Goal: Task Accomplishment & Management: Manage account settings

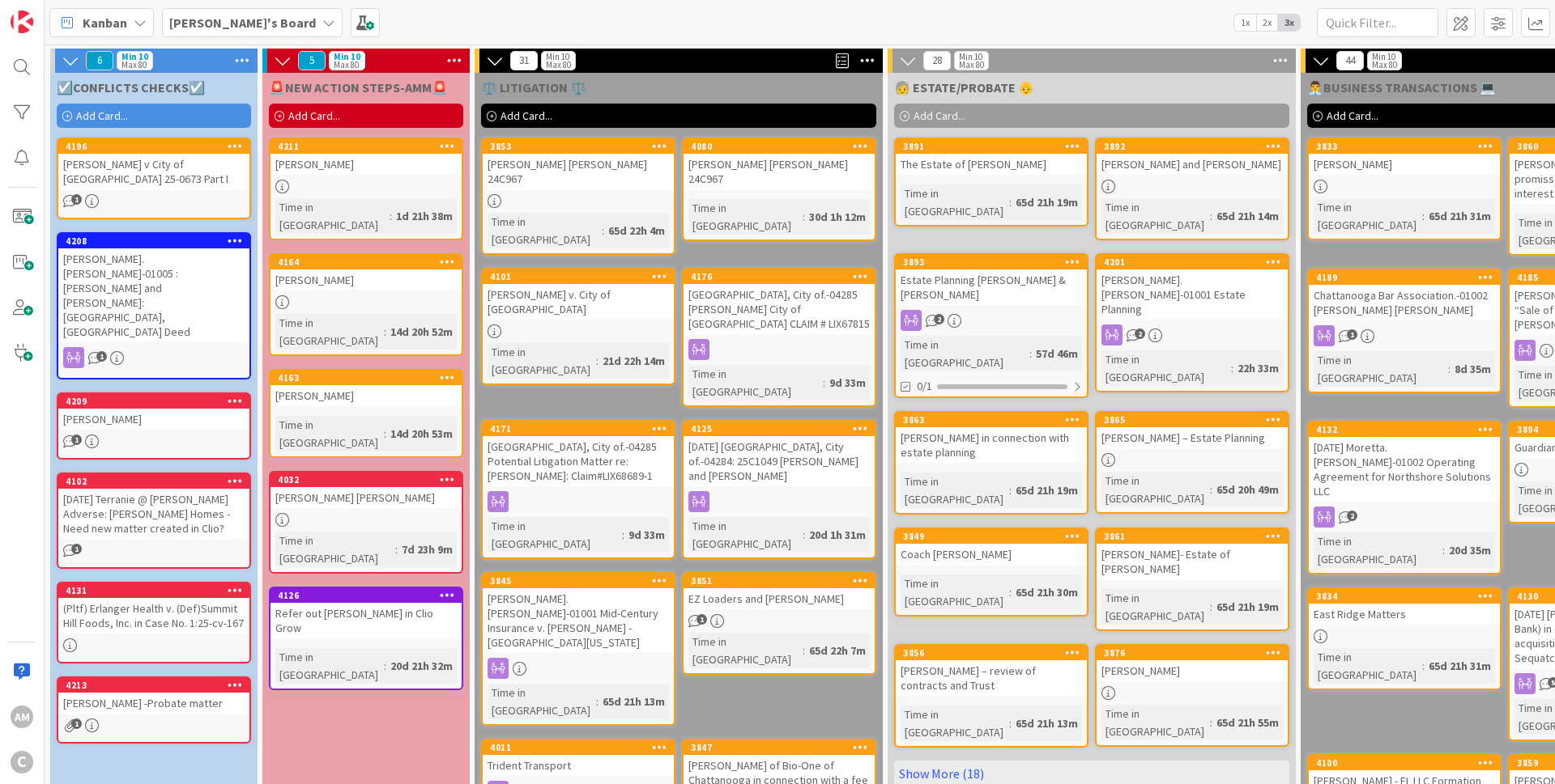
click at [236, 28] on b "[PERSON_NAME]'s Board" at bounding box center [242, 23] width 146 height 16
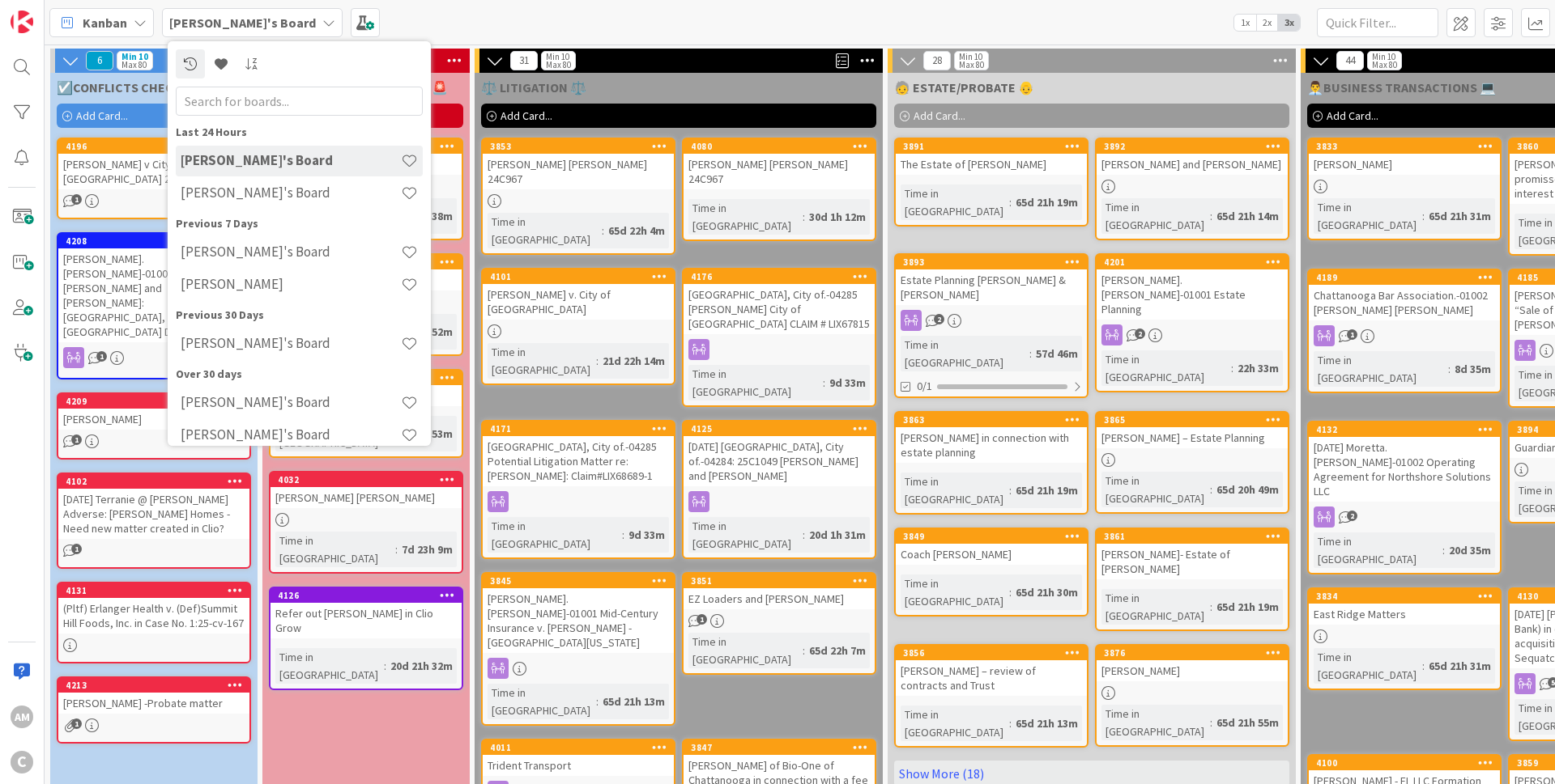
click at [236, 28] on b "[PERSON_NAME]'s Board" at bounding box center [242, 23] width 146 height 16
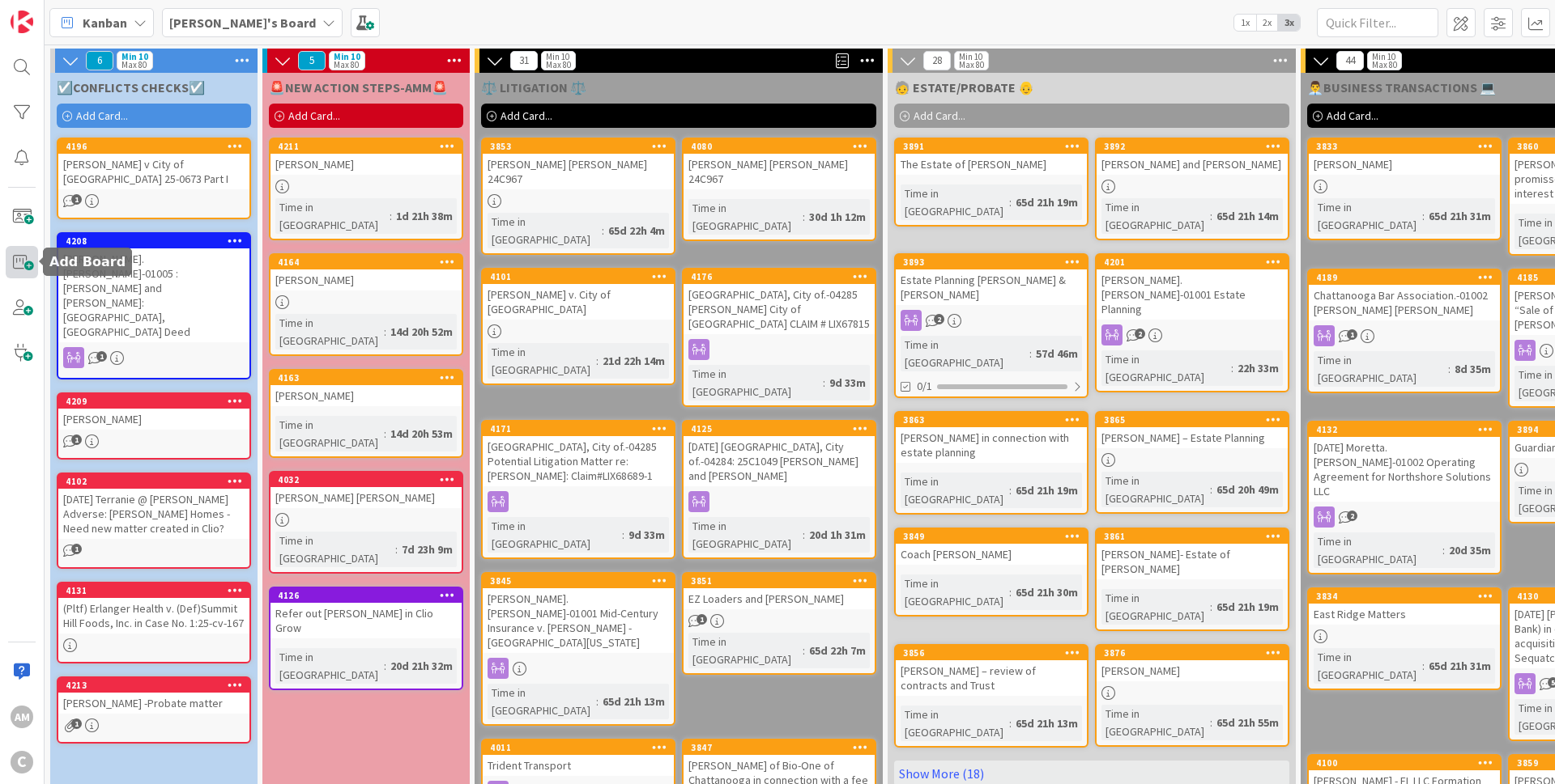
click at [23, 261] on span at bounding box center [22, 262] width 33 height 33
click at [23, 312] on span at bounding box center [22, 307] width 33 height 33
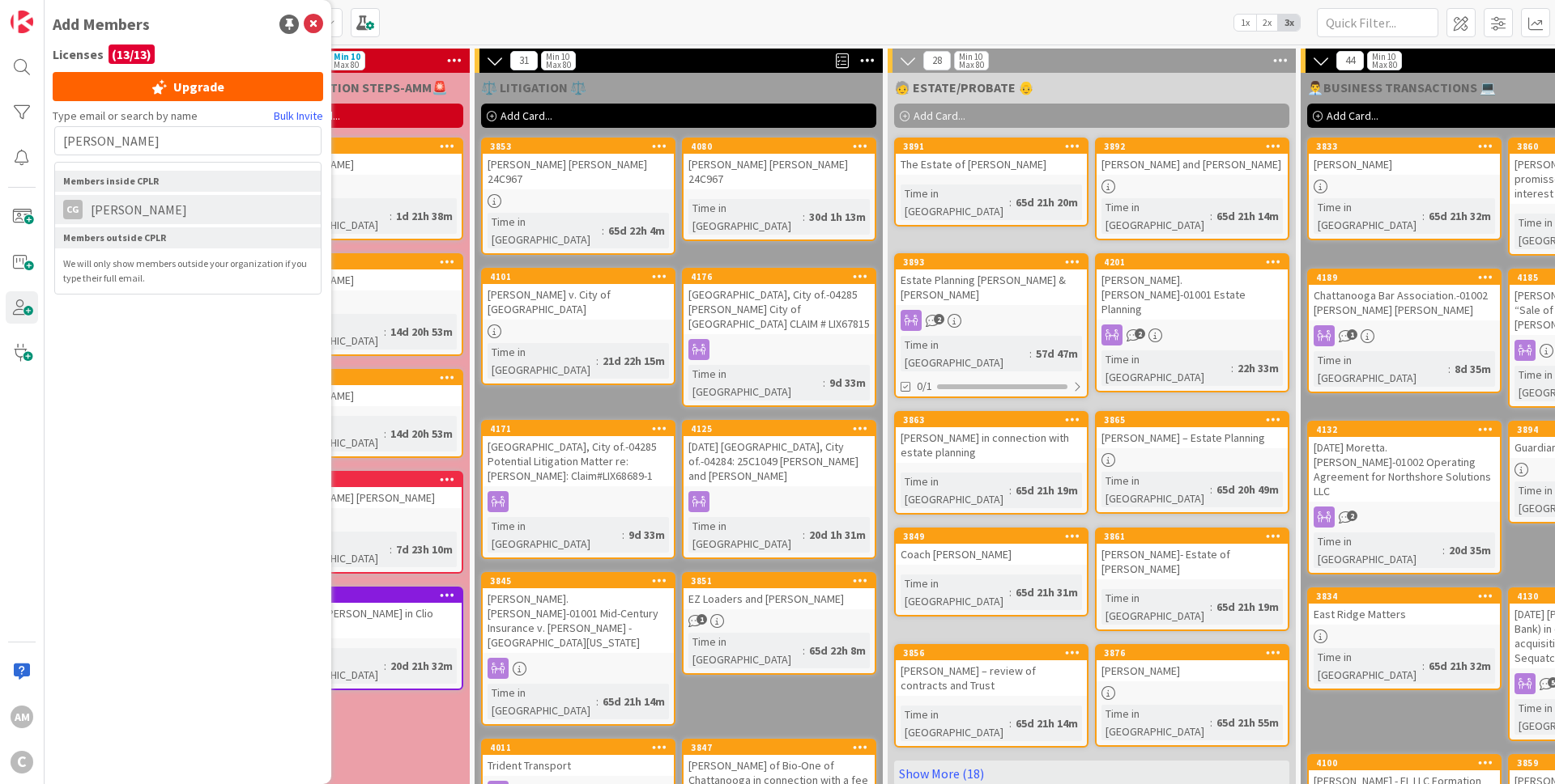
type input "[PERSON_NAME]"
click at [137, 211] on span "[PERSON_NAME]" at bounding box center [138, 210] width 112 height 20
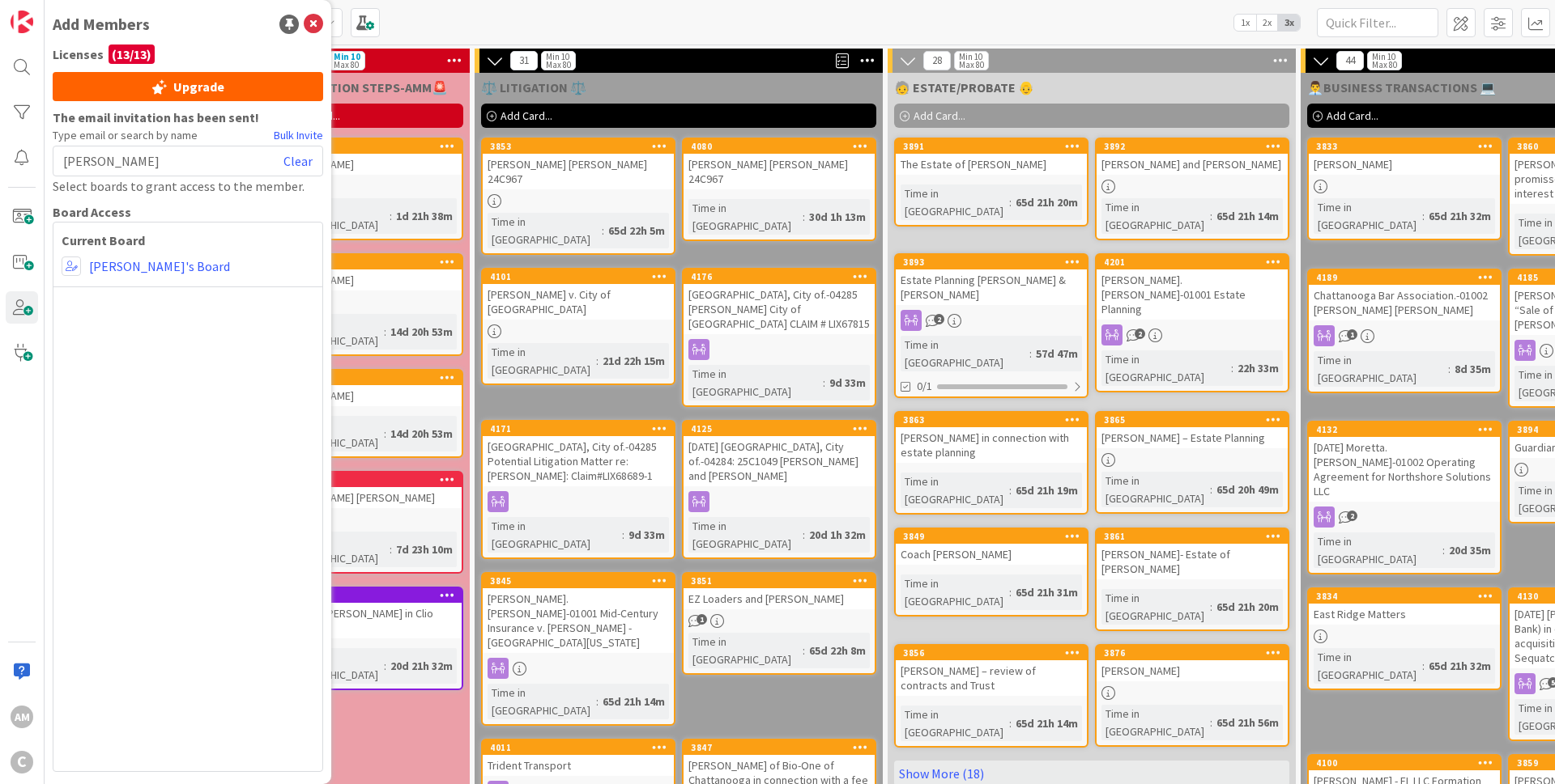
click at [152, 391] on div "Current Board [PERSON_NAME]'s Board" at bounding box center [188, 497] width 270 height 550
click at [316, 28] on icon at bounding box center [313, 25] width 20 height 20
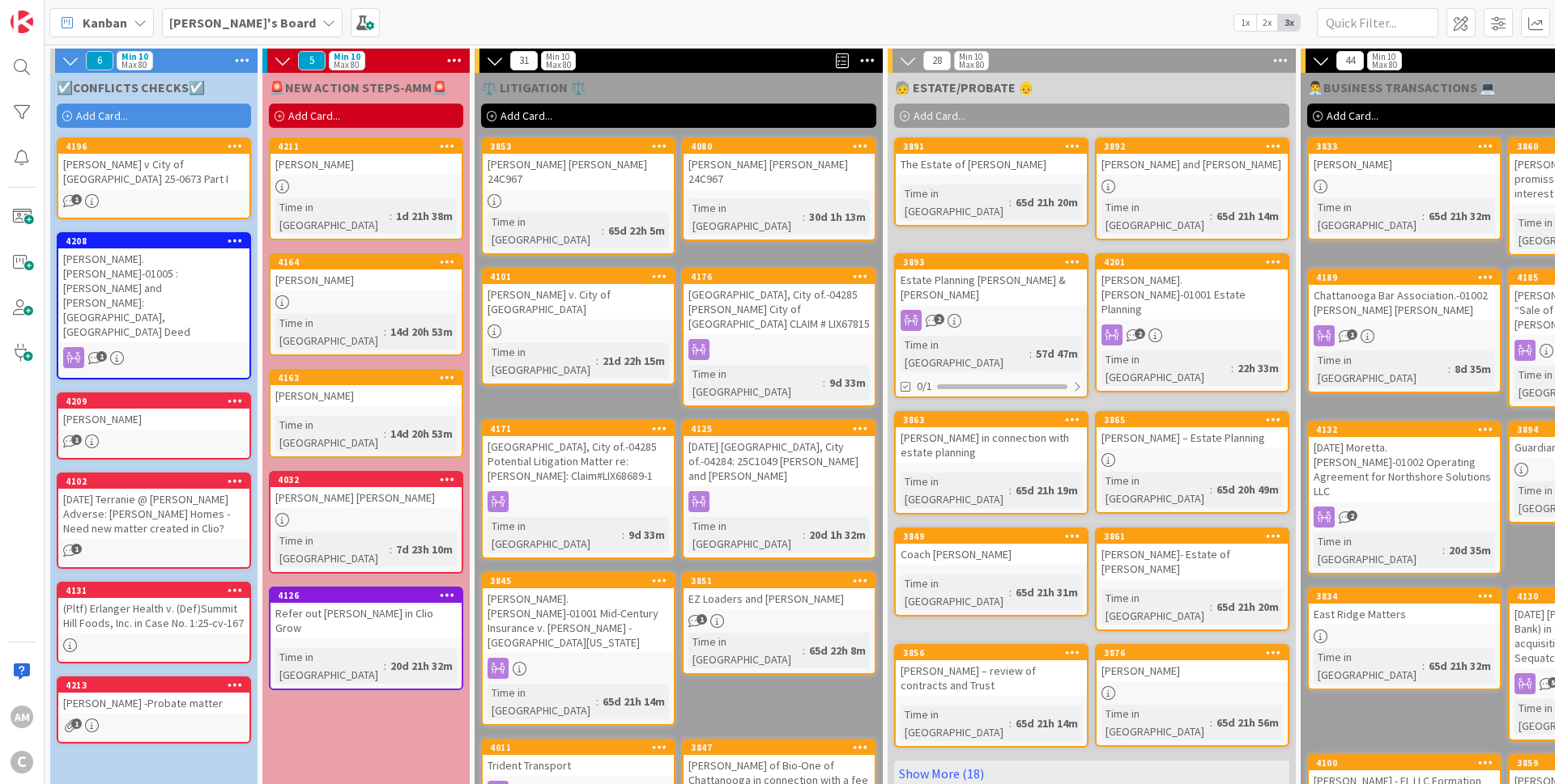
click at [259, 20] on div "[PERSON_NAME]'s Board" at bounding box center [253, 22] width 181 height 29
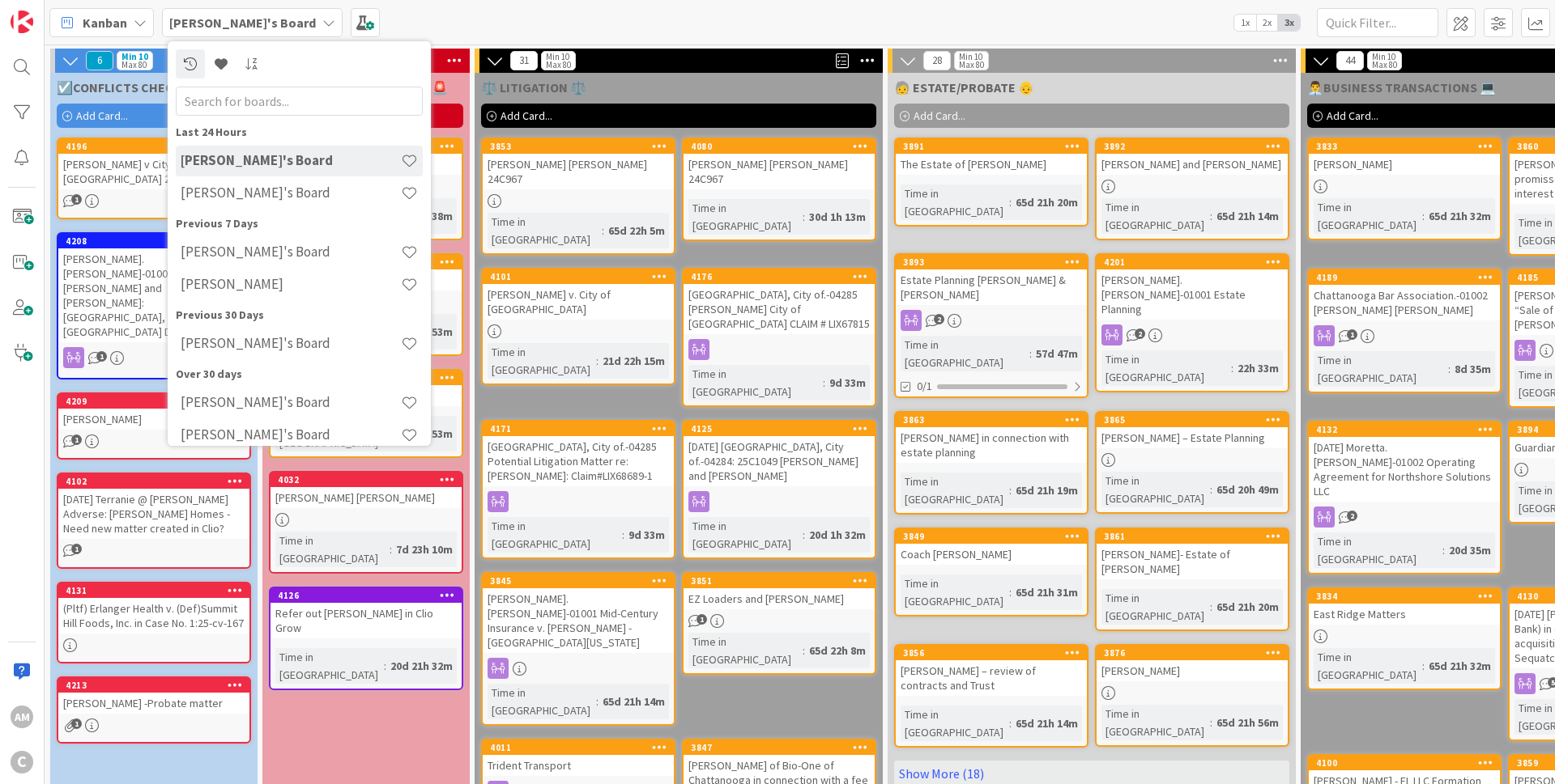
click at [252, 20] on b "[PERSON_NAME]'s Board" at bounding box center [242, 23] width 146 height 16
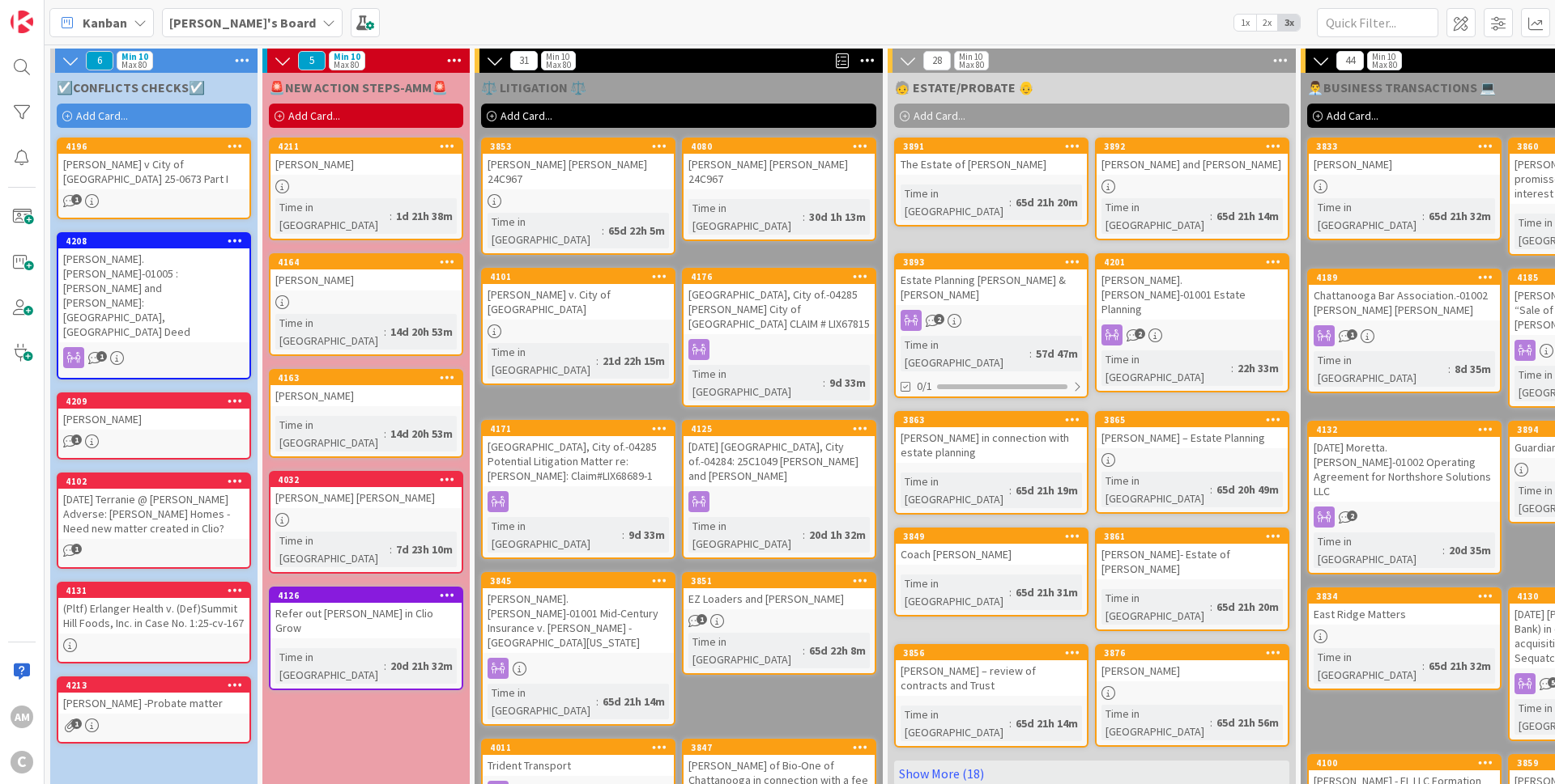
click at [111, 111] on span "Add Card..." at bounding box center [102, 115] width 52 height 15
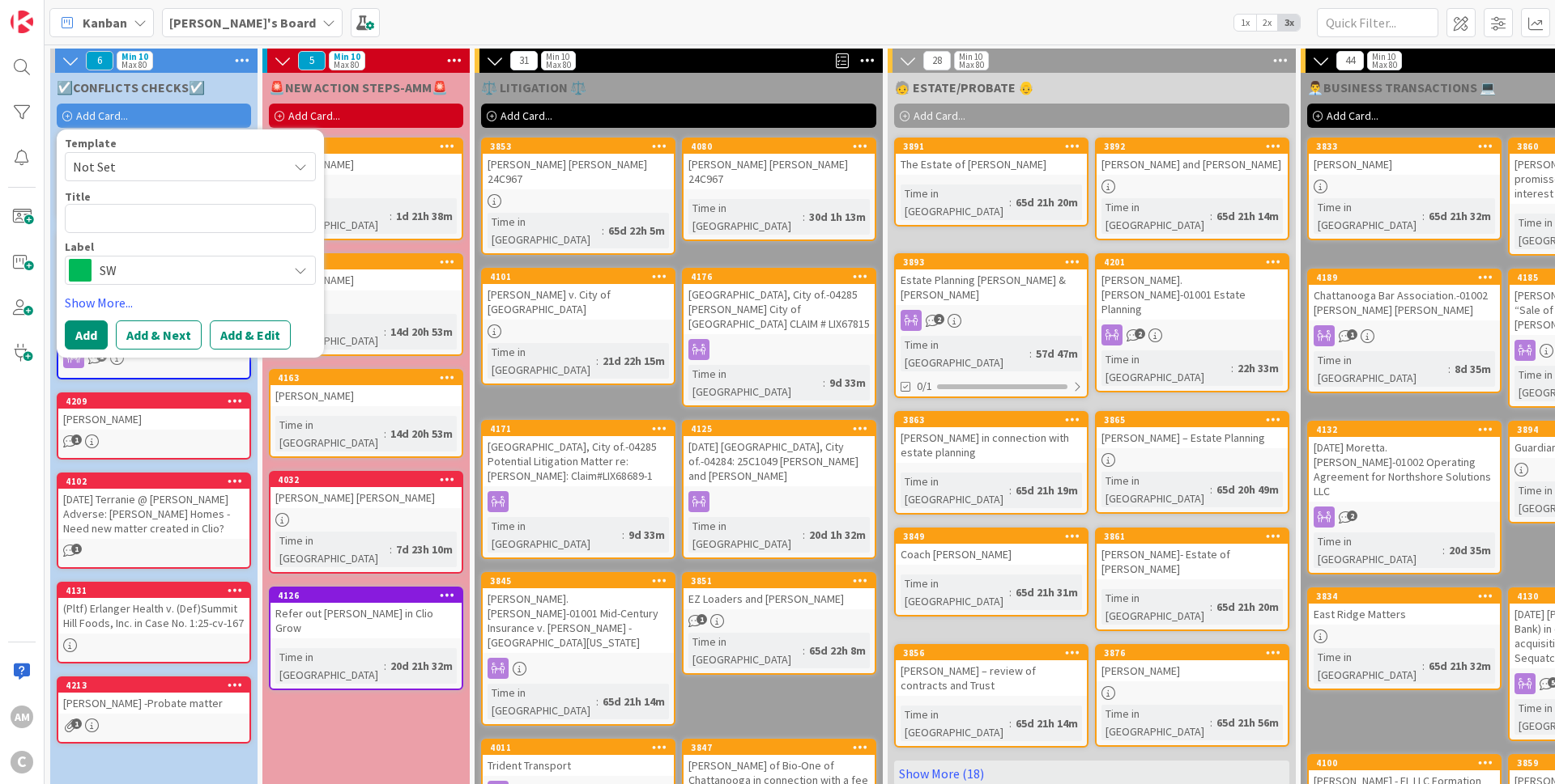
type textarea "x"
type textarea "[PERSON_NAME].Chelsea-01001"
click at [159, 262] on span "SW" at bounding box center [189, 270] width 180 height 23
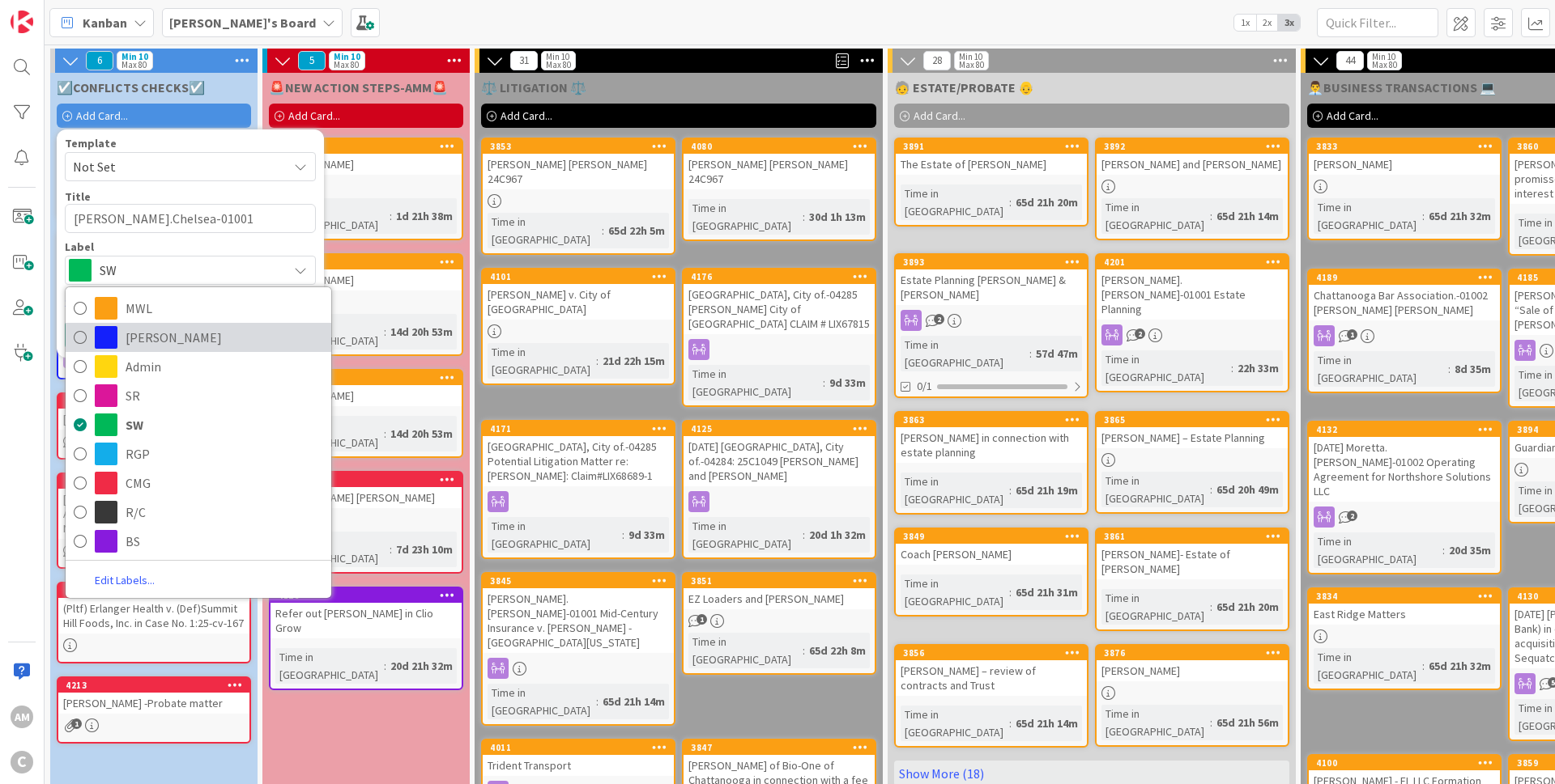
click at [141, 340] on span "[PERSON_NAME]" at bounding box center [224, 337] width 198 height 24
type textarea "x"
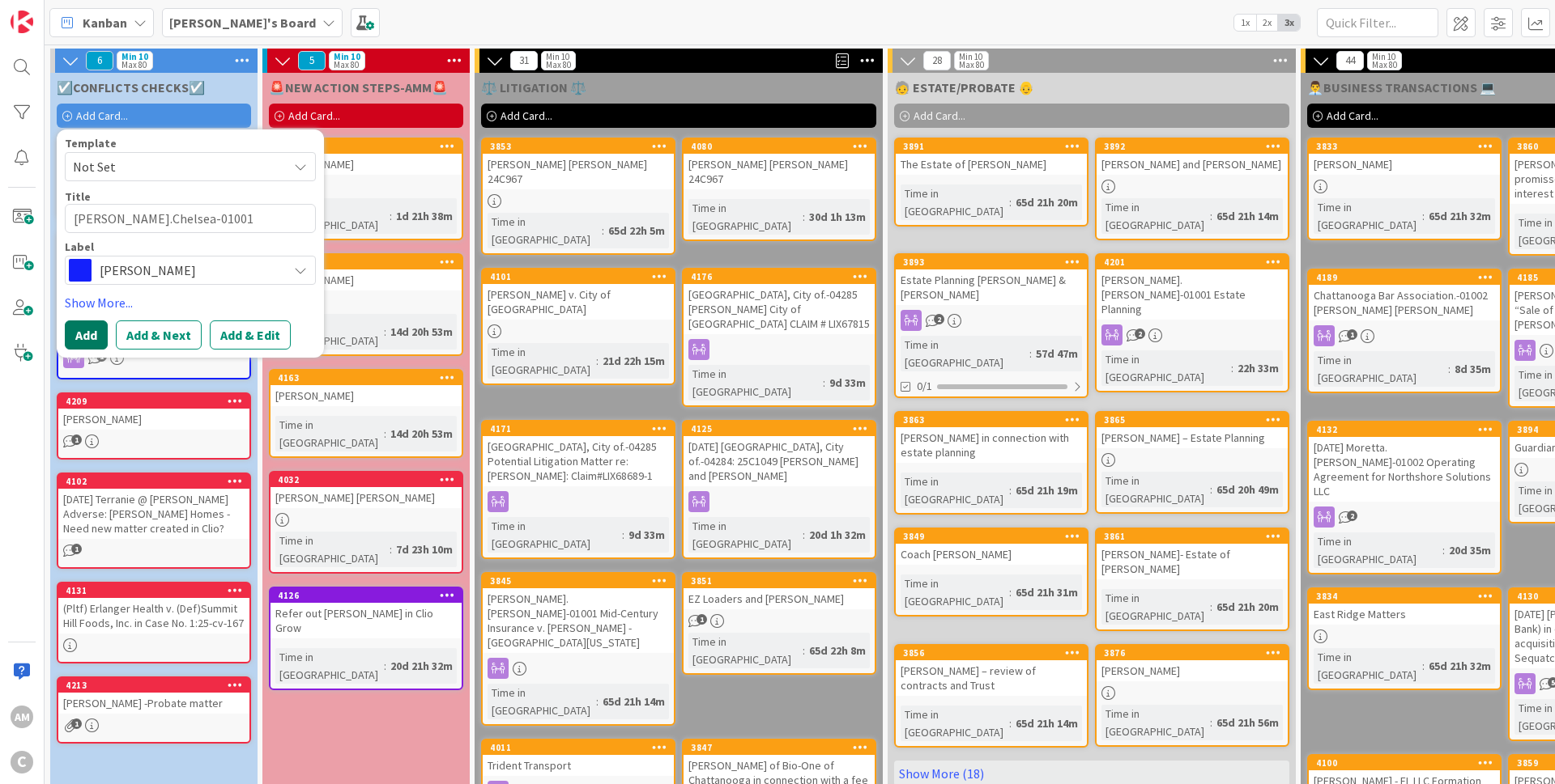
click at [80, 342] on button "Add" at bounding box center [86, 335] width 43 height 29
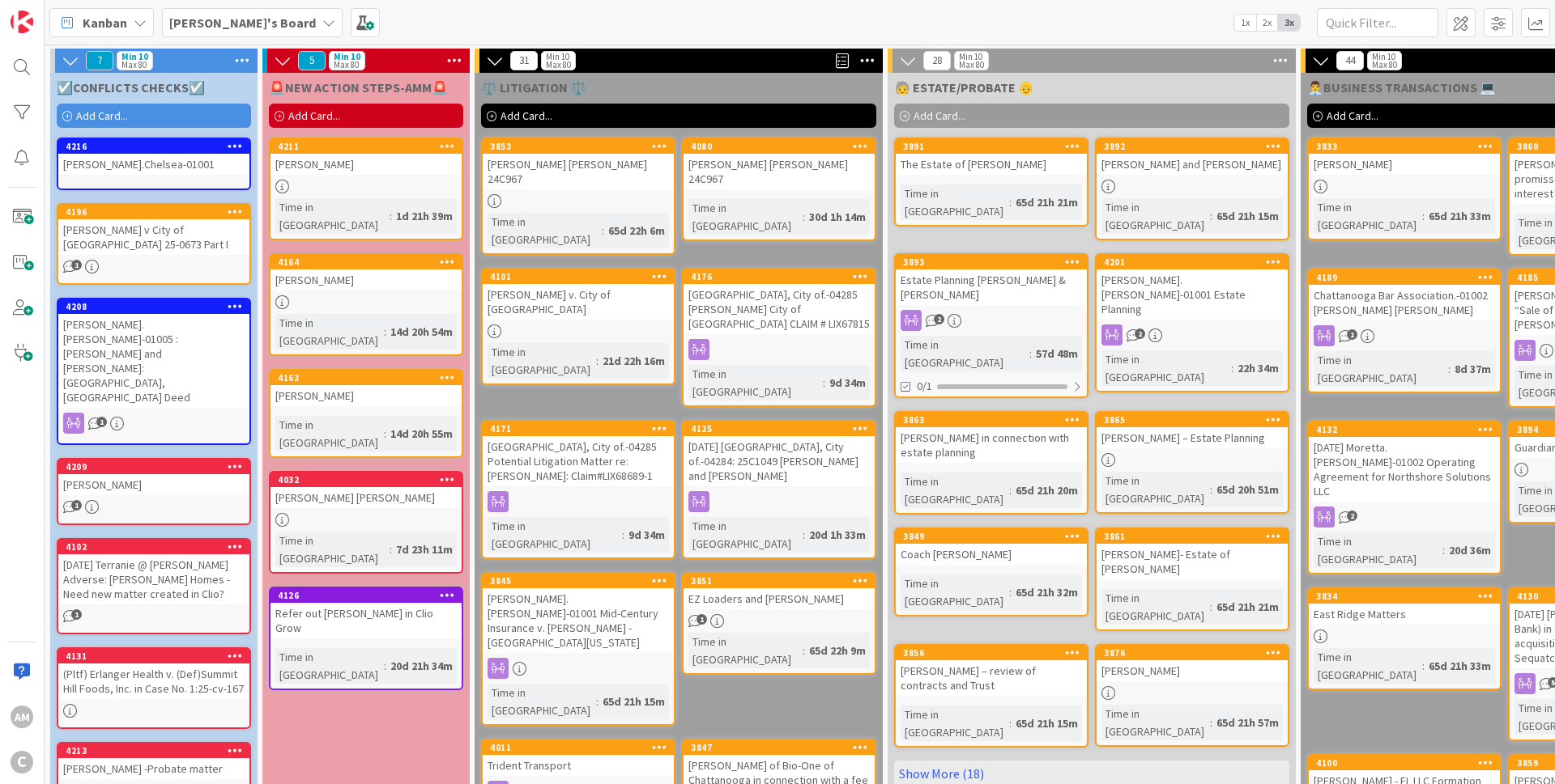
click at [182, 181] on link "[GEOGRAPHIC_DATA][PERSON_NAME]-01001" at bounding box center [153, 163] width 194 height 53
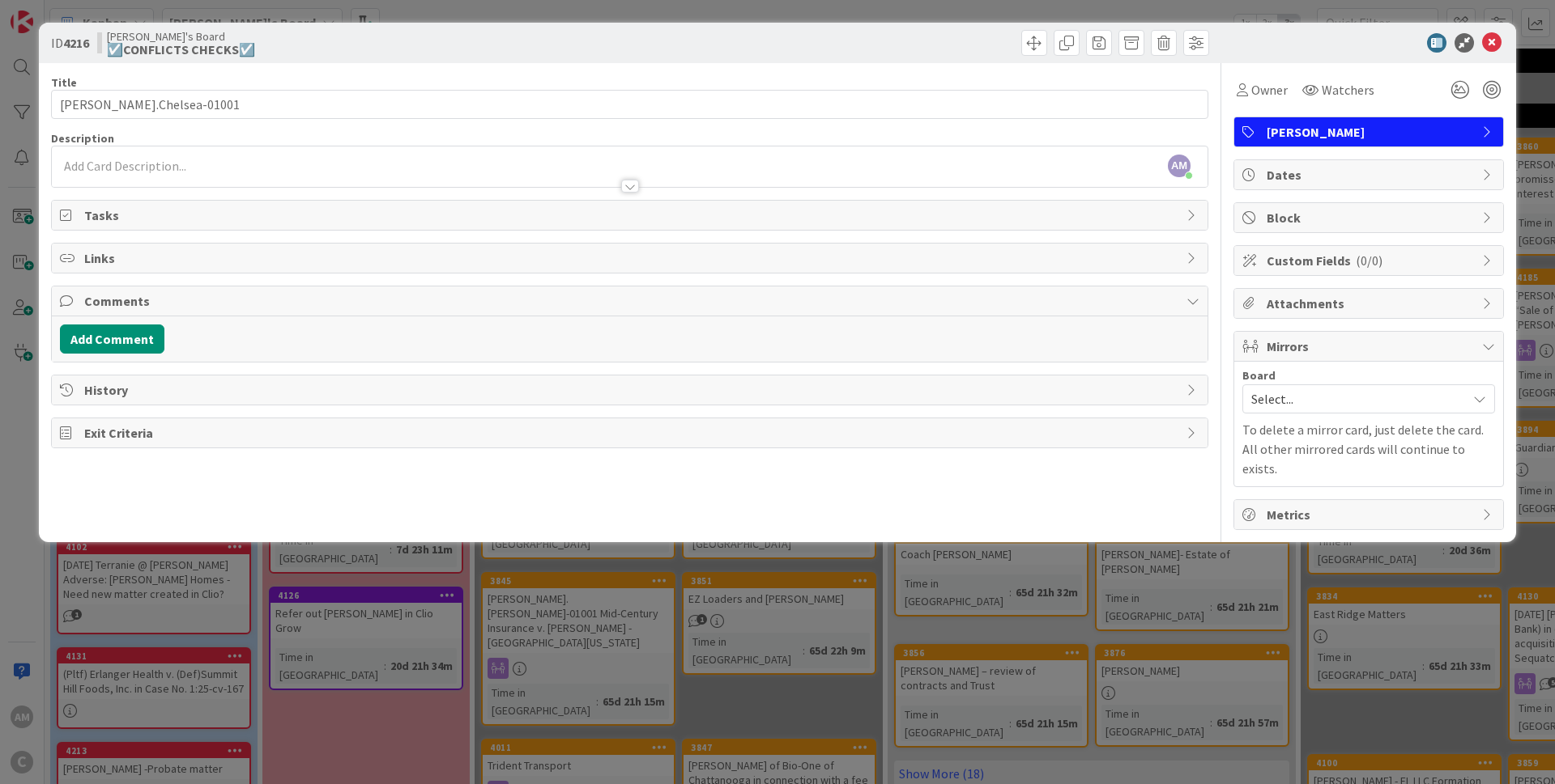
click at [234, 147] on div "AM [PERSON_NAME] just joined" at bounding box center [629, 166] width 1155 height 41
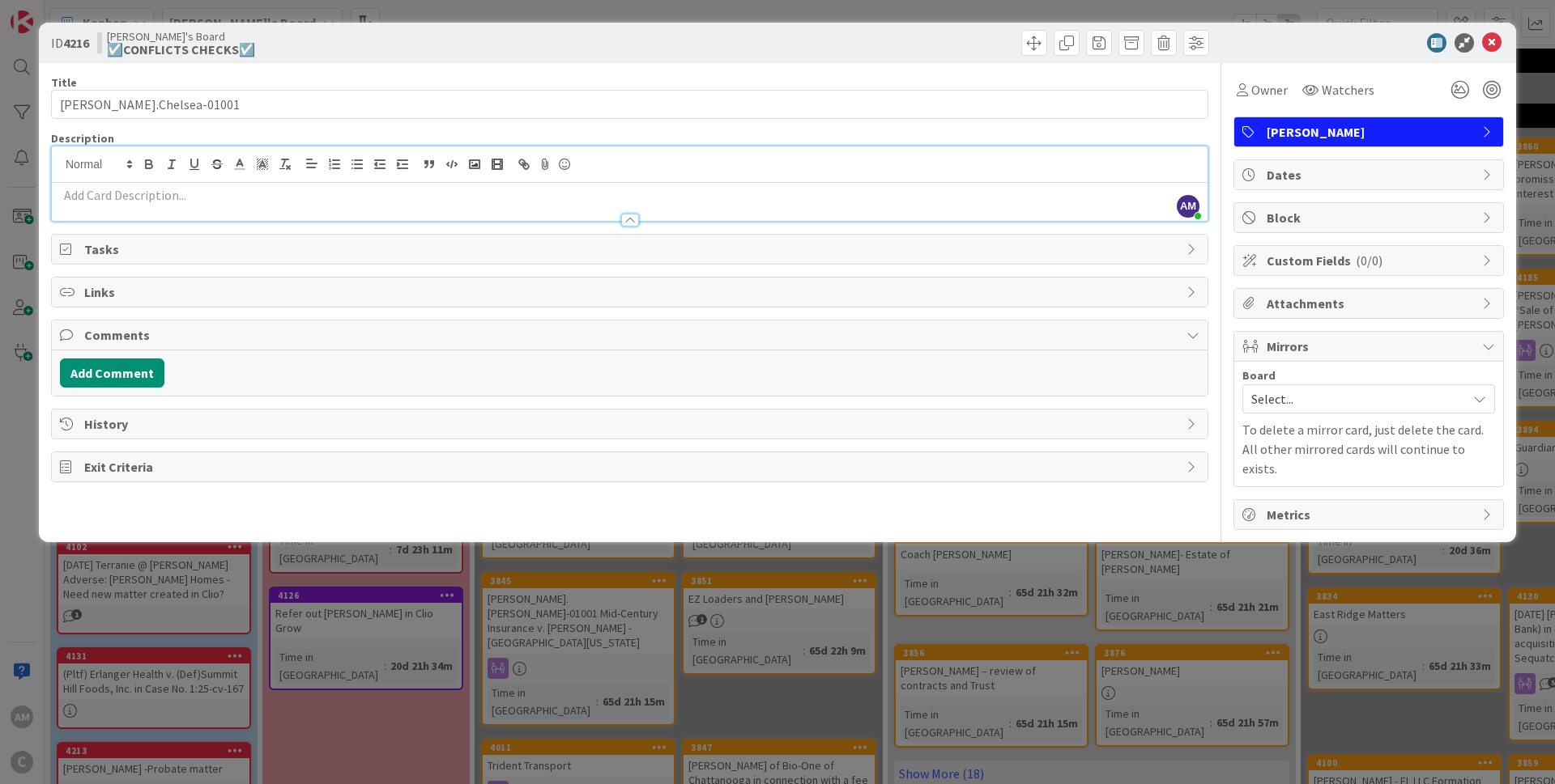
click at [174, 201] on p at bounding box center [629, 195] width 1139 height 19
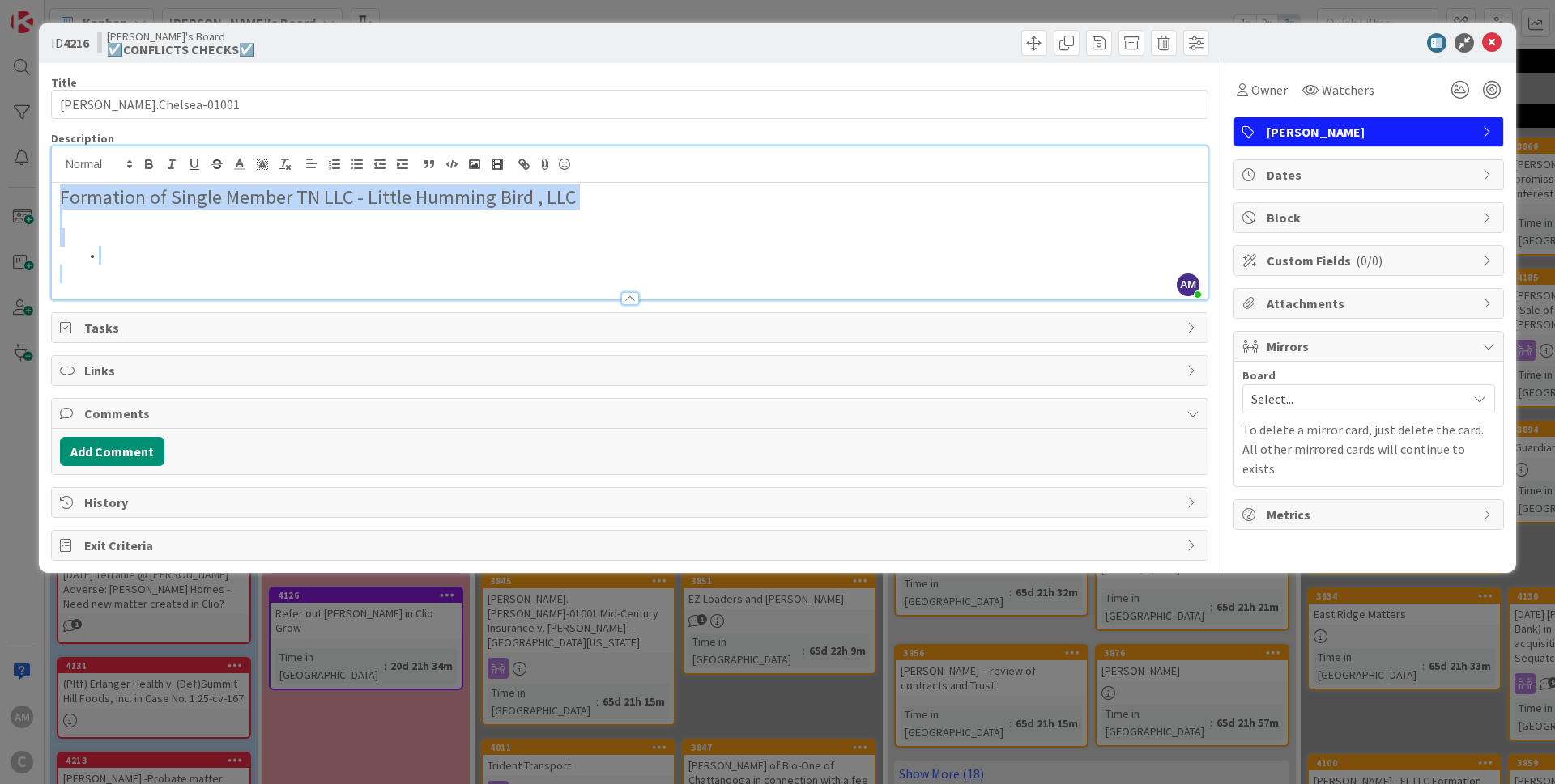
drag, startPoint x: 142, startPoint y: 279, endPoint x: 7, endPoint y: 165, distance: 176.7
click at [52, 183] on div "Formation of Single Member TN LLC - Little Humming Bird , LLC" at bounding box center [629, 240] width 1155 height 116
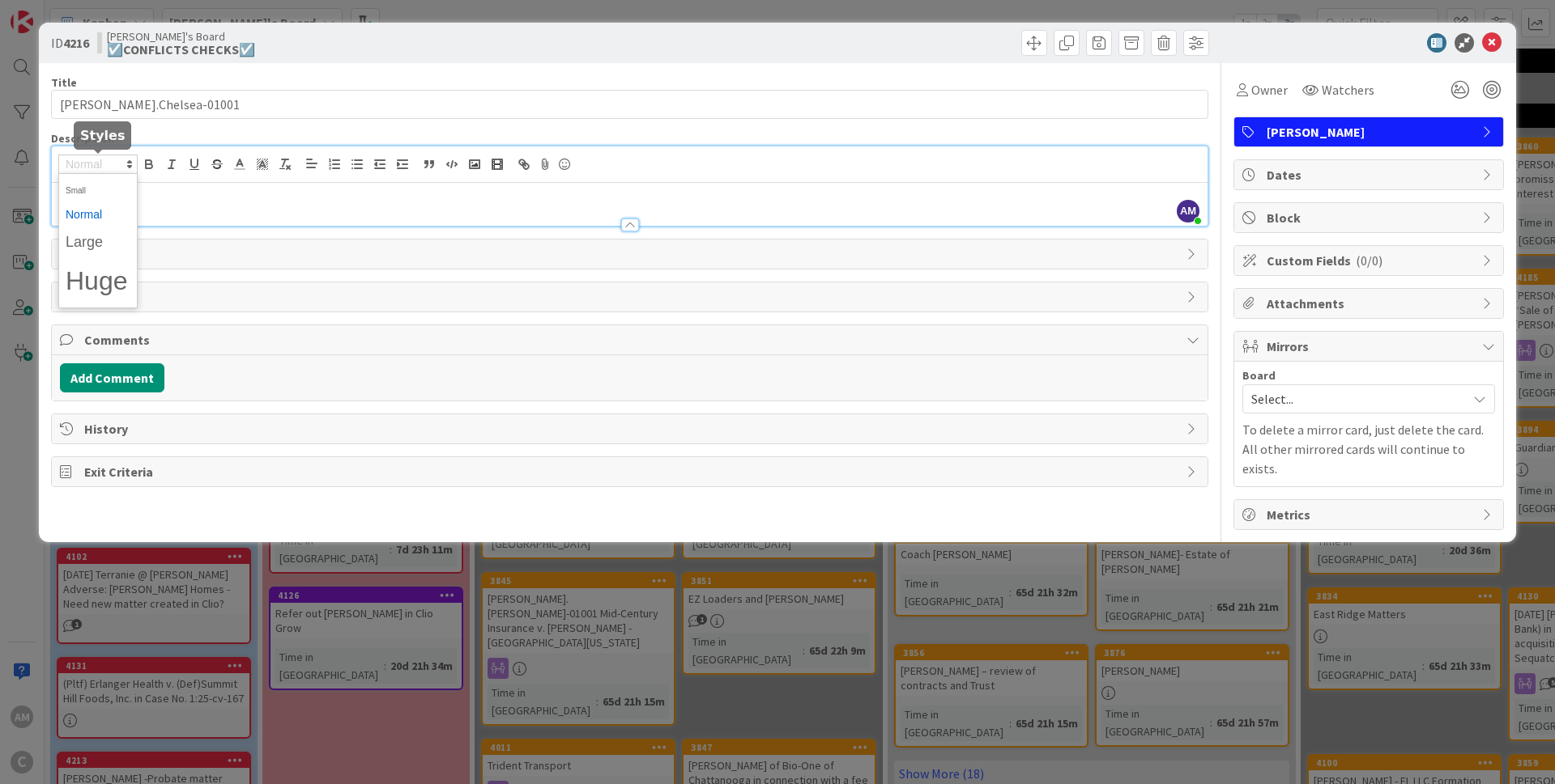
click at [87, 162] on span at bounding box center [98, 165] width 80 height 20
click at [79, 196] on span at bounding box center [97, 189] width 65 height 25
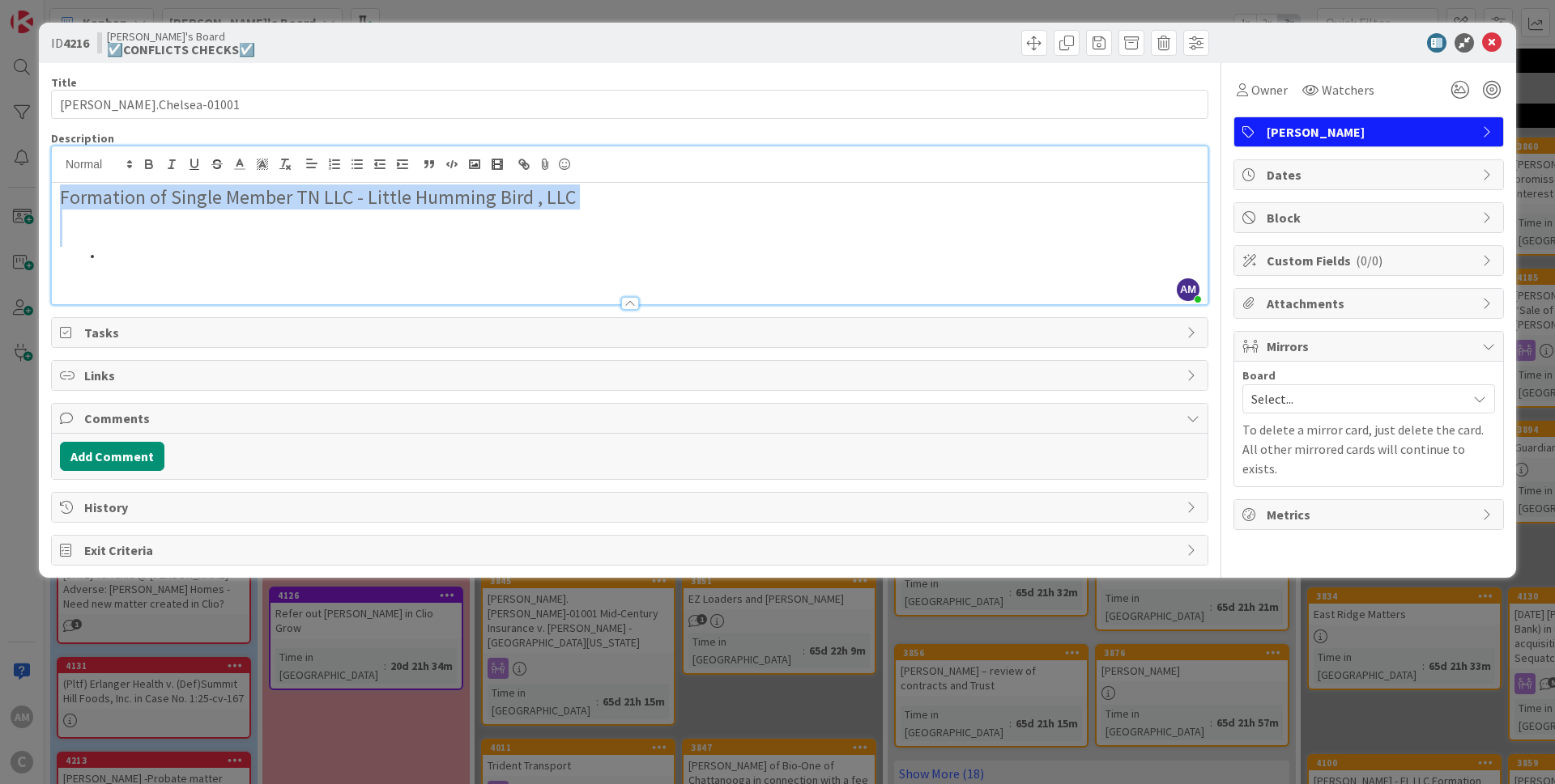
drag, startPoint x: 128, startPoint y: 246, endPoint x: 31, endPoint y: 164, distance: 127.0
click at [52, 183] on div "Formation of Single Member TN LLC - Little Humming Bird , LLC" at bounding box center [629, 243] width 1155 height 121
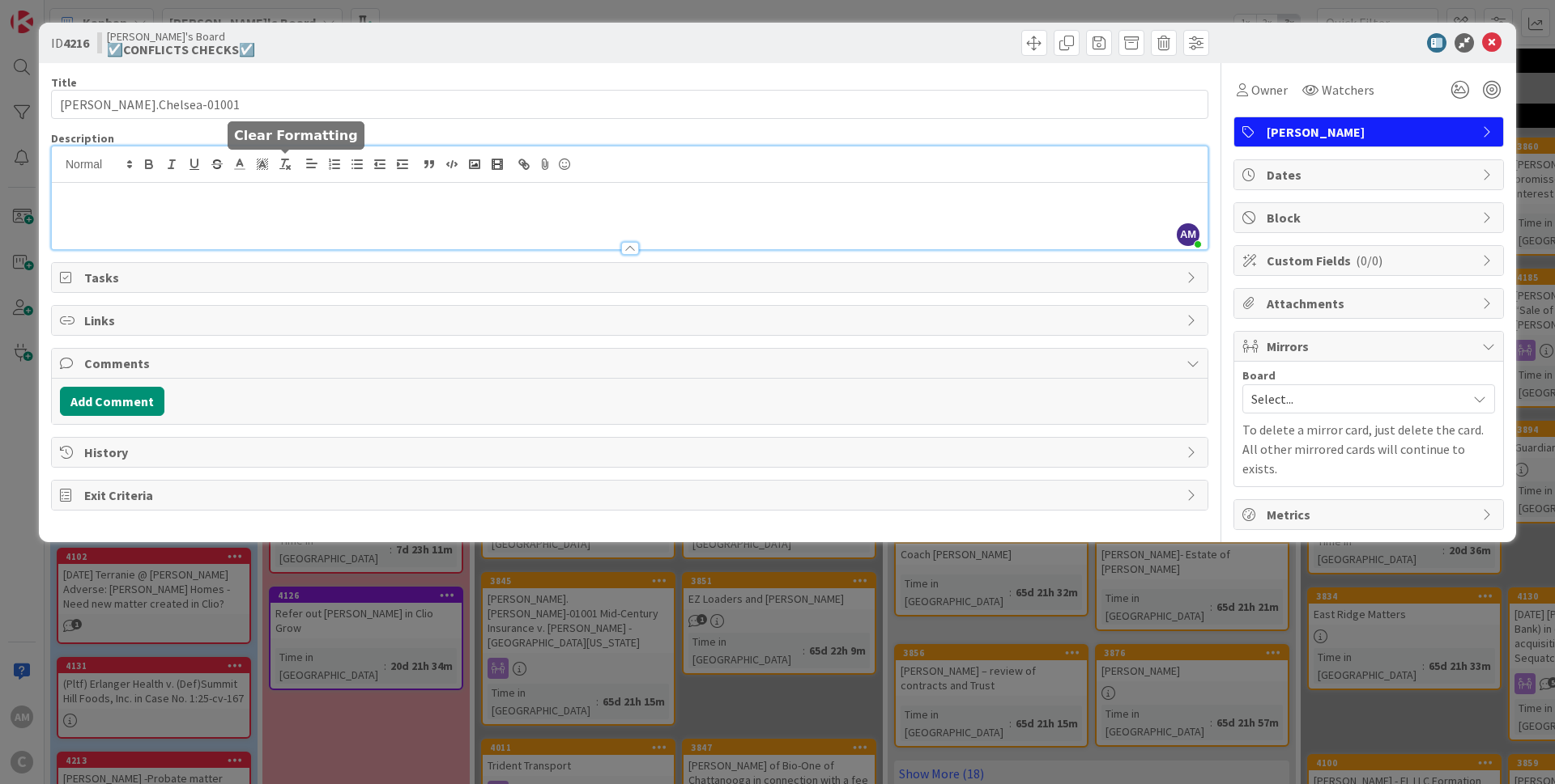
click at [285, 164] on icon "button" at bounding box center [284, 164] width 15 height 15
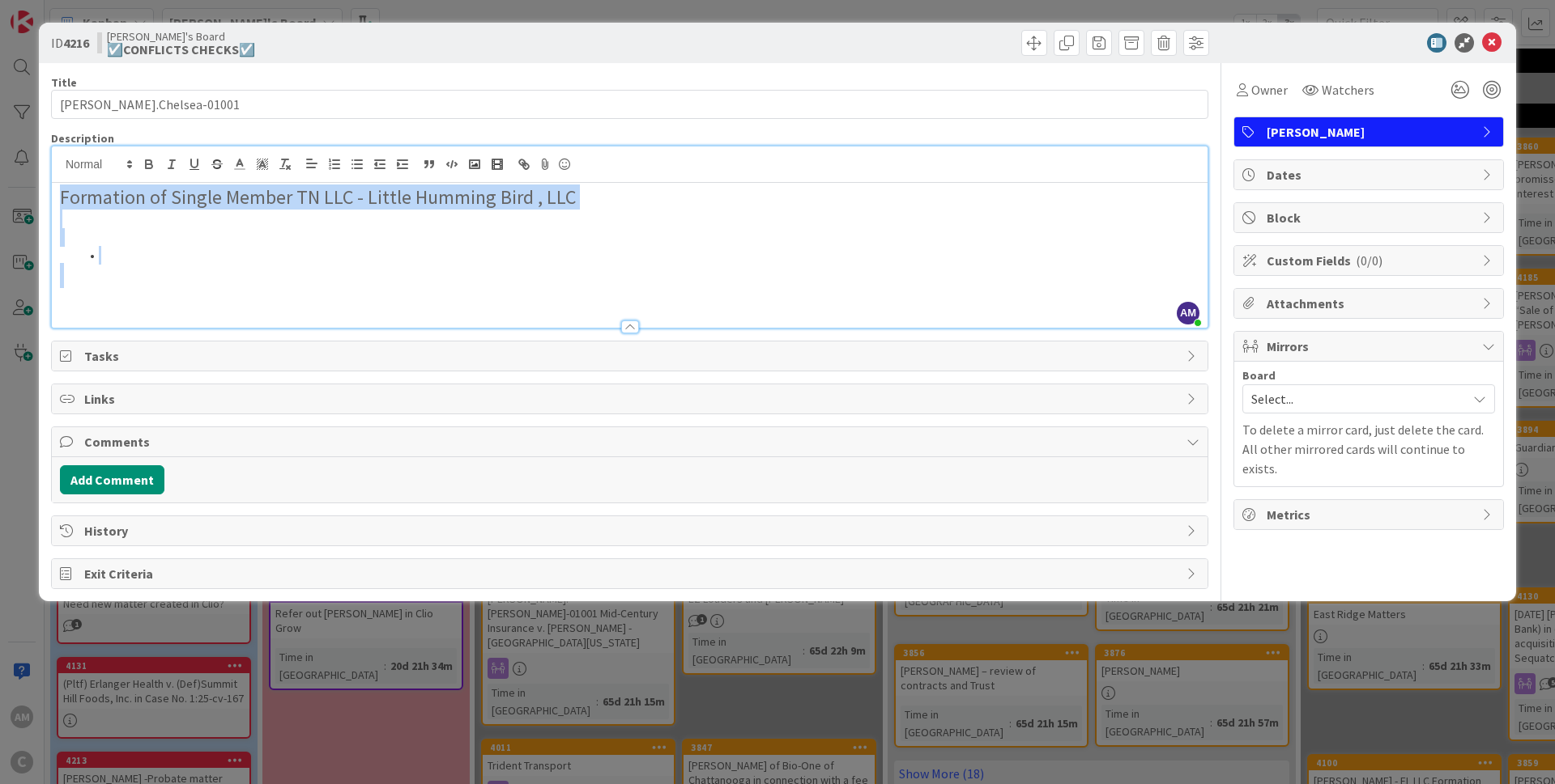
drag, startPoint x: 158, startPoint y: 285, endPoint x: 35, endPoint y: 200, distance: 149.5
click at [52, 200] on div "Formation of Single Member TN LLC - Little Humming Bird , LLC" at bounding box center [629, 255] width 1155 height 145
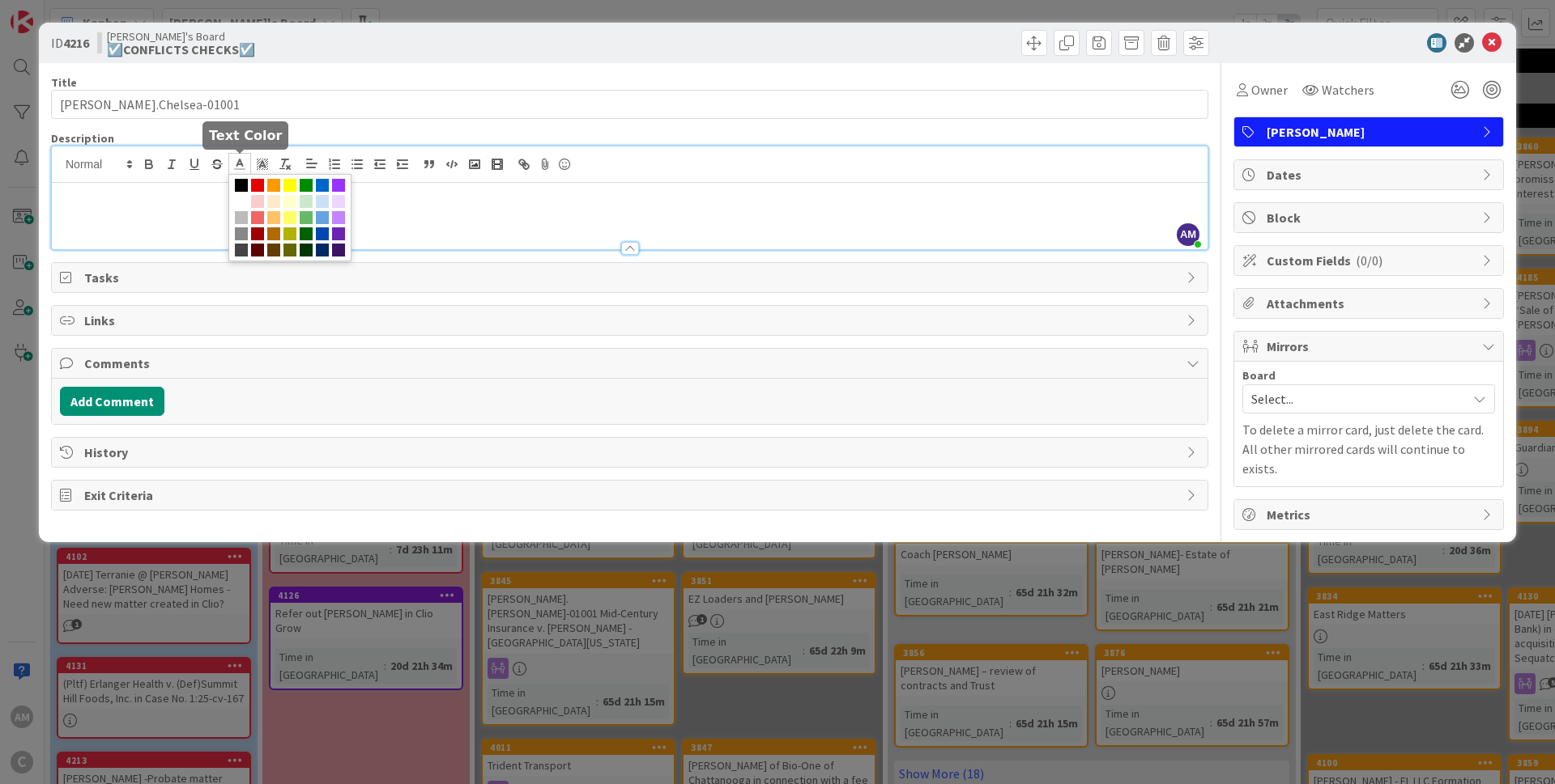
click at [235, 161] on icon at bounding box center [240, 164] width 15 height 15
click at [286, 160] on icon "button" at bounding box center [284, 164] width 15 height 15
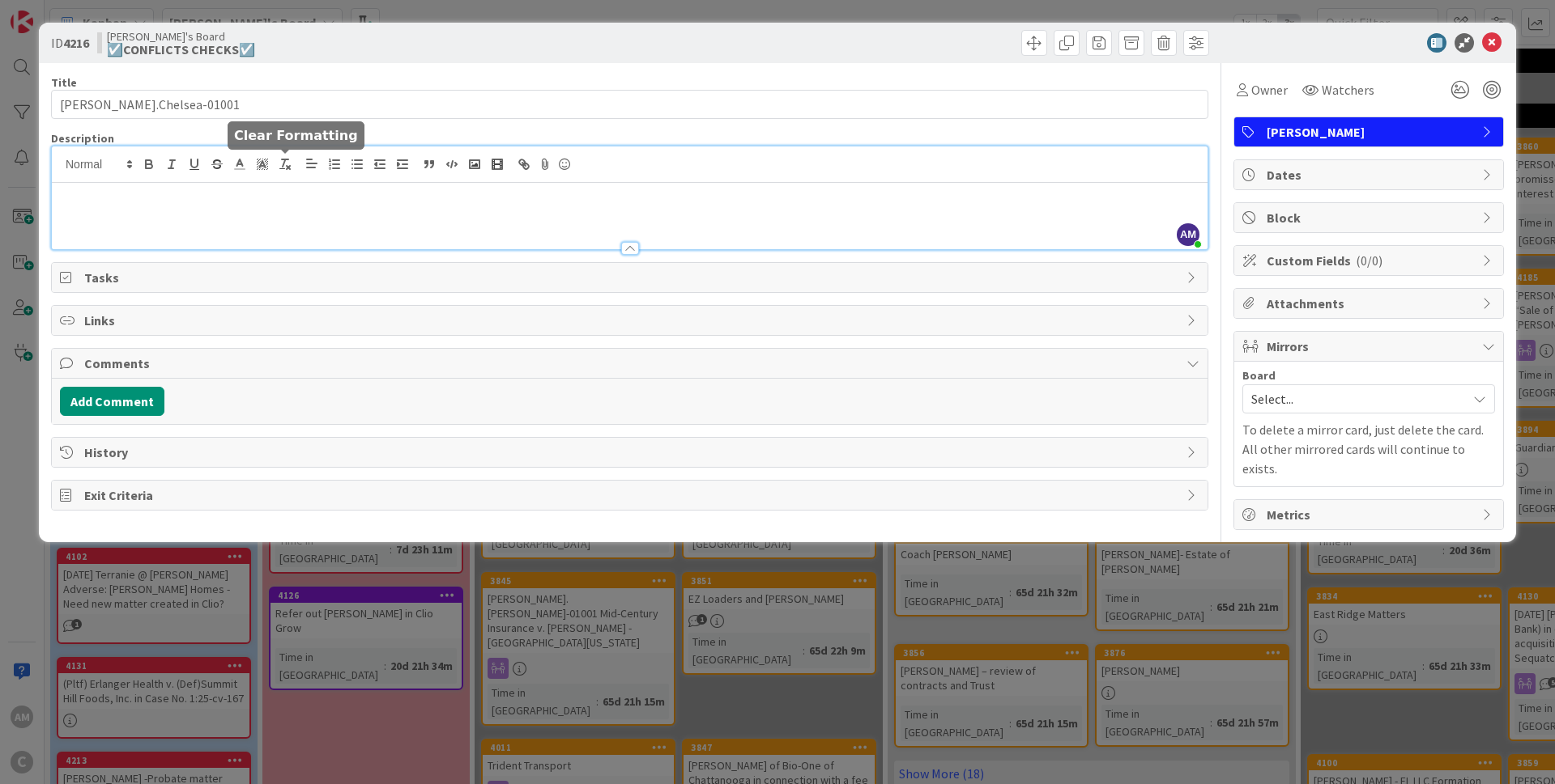
click at [285, 160] on icon "button" at bounding box center [284, 164] width 15 height 15
click at [285, 160] on line "button" at bounding box center [283, 162] width 2 height 7
click at [284, 161] on line "button" at bounding box center [283, 162] width 2 height 7
click at [91, 191] on h2 at bounding box center [629, 198] width 1139 height 24
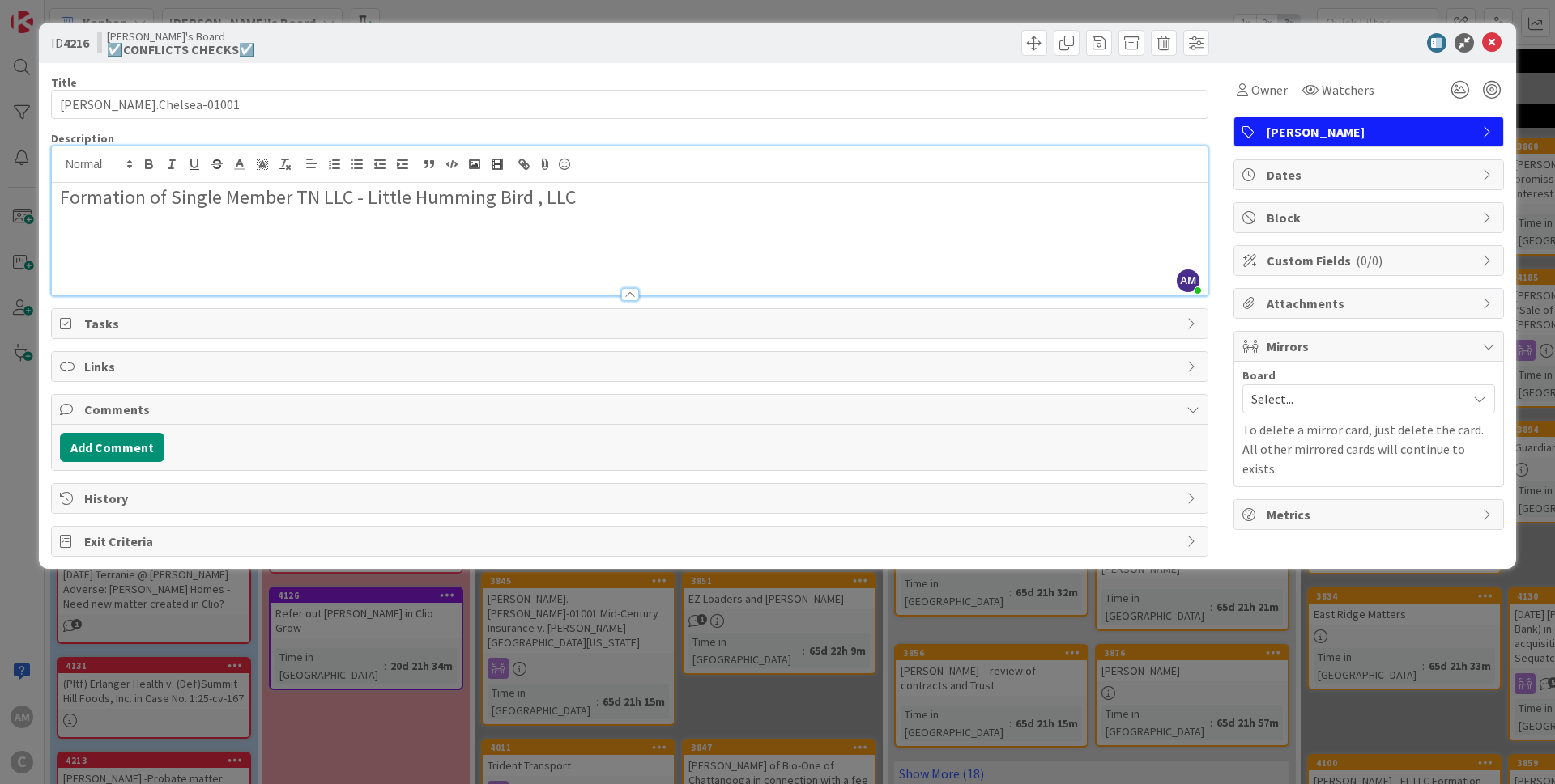
click at [118, 246] on h2 at bounding box center [629, 245] width 1139 height 24
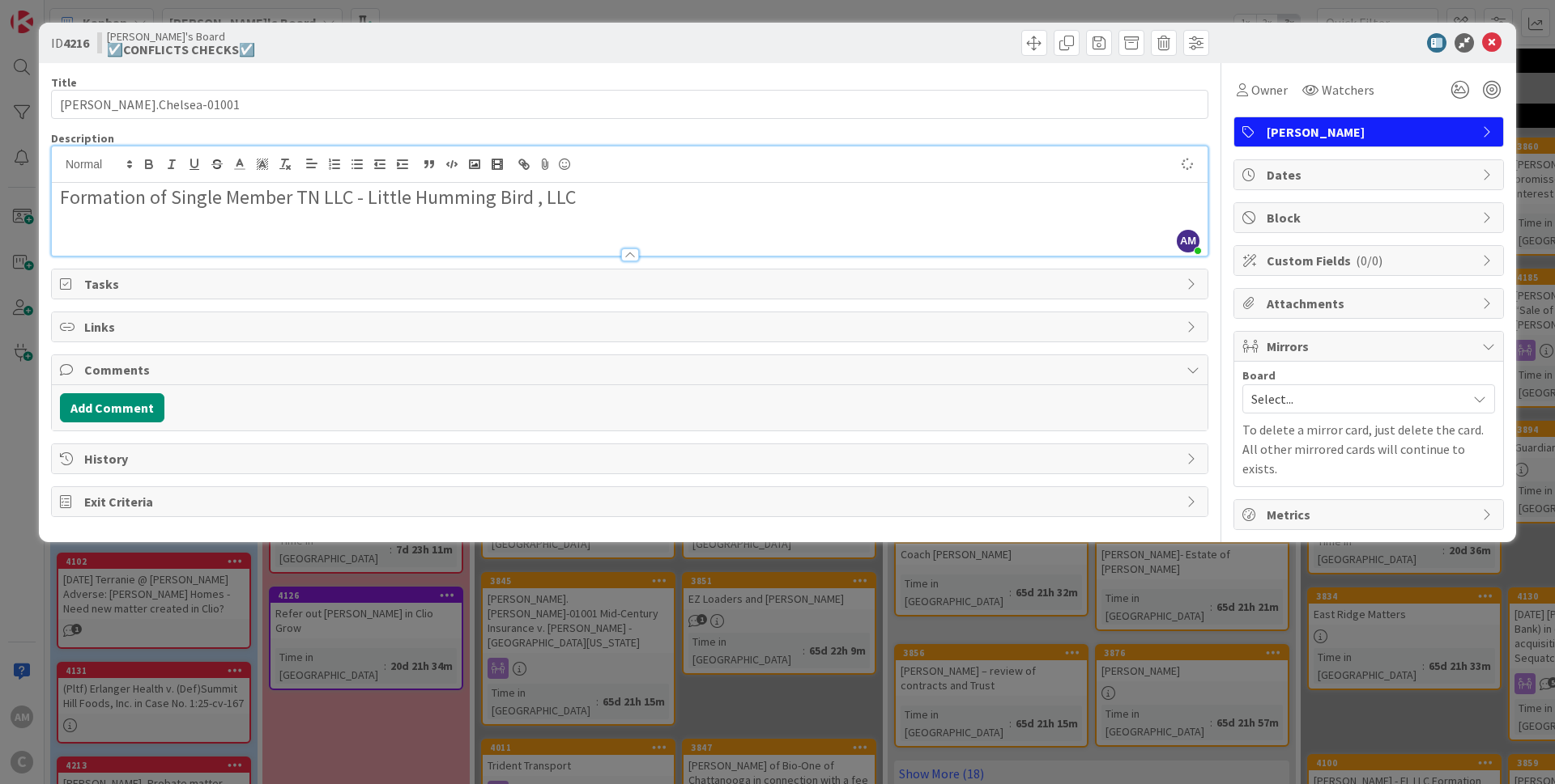
drag, startPoint x: 600, startPoint y: 190, endPoint x: 12, endPoint y: 185, distance: 588.0
click at [52, 185] on div "Formation of Single Member TN LLC - Little Humming Bird , LLC" at bounding box center [629, 219] width 1155 height 73
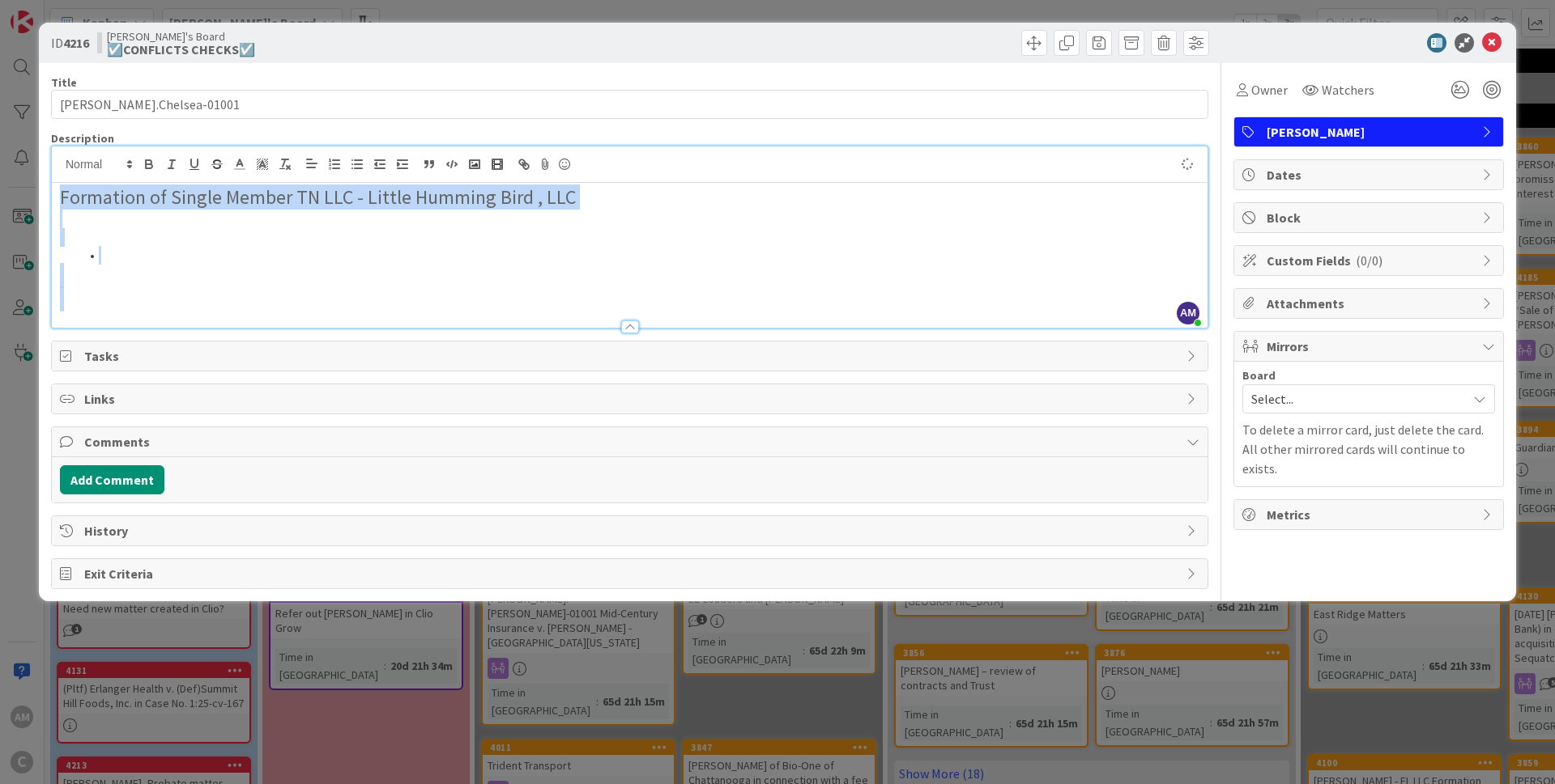
drag, startPoint x: 211, startPoint y: 294, endPoint x: 16, endPoint y: 150, distance: 242.4
click at [52, 183] on div "Formation of Single Member TN LLC - Little Humming Bird , LLC" at bounding box center [629, 255] width 1155 height 145
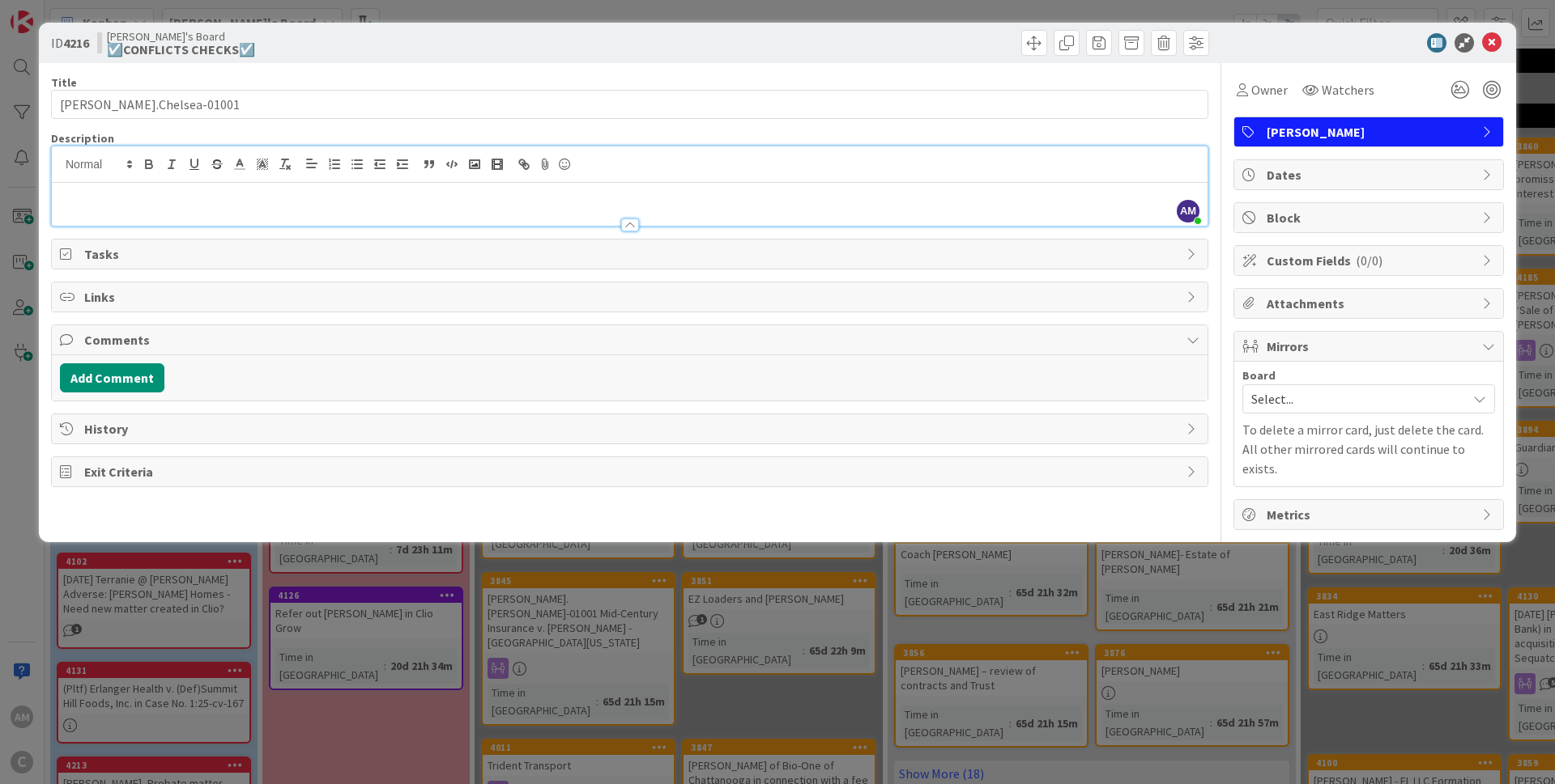
drag, startPoint x: 248, startPoint y: 203, endPoint x: 224, endPoint y: 225, distance: 32.6
click at [121, 202] on h2 at bounding box center [629, 198] width 1139 height 24
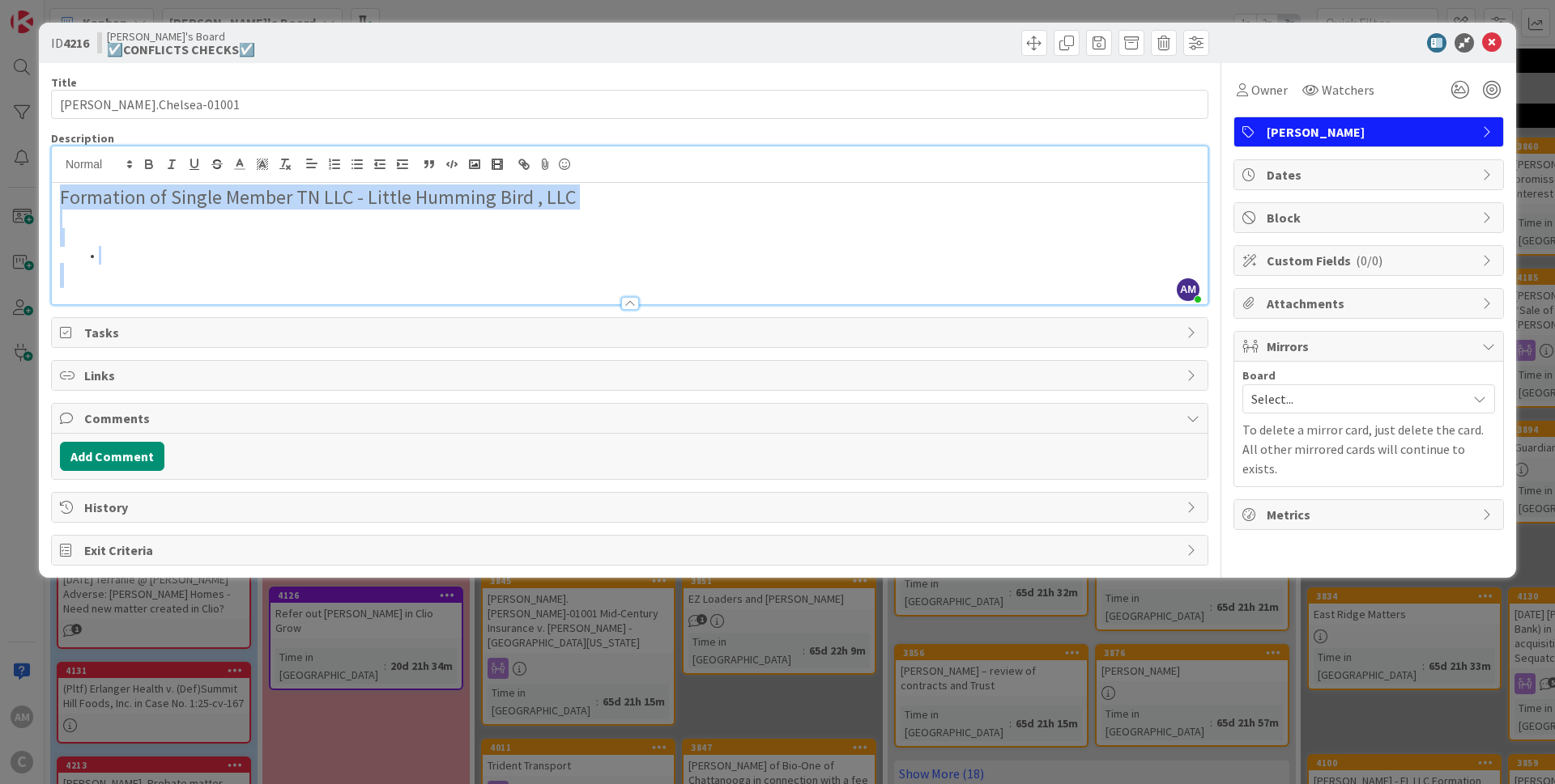
drag, startPoint x: 168, startPoint y: 264, endPoint x: 4, endPoint y: 171, distance: 188.5
click at [52, 183] on div "Formation of Single Member TN LLC - Little Humming Bird , LLC" at bounding box center [629, 243] width 1155 height 121
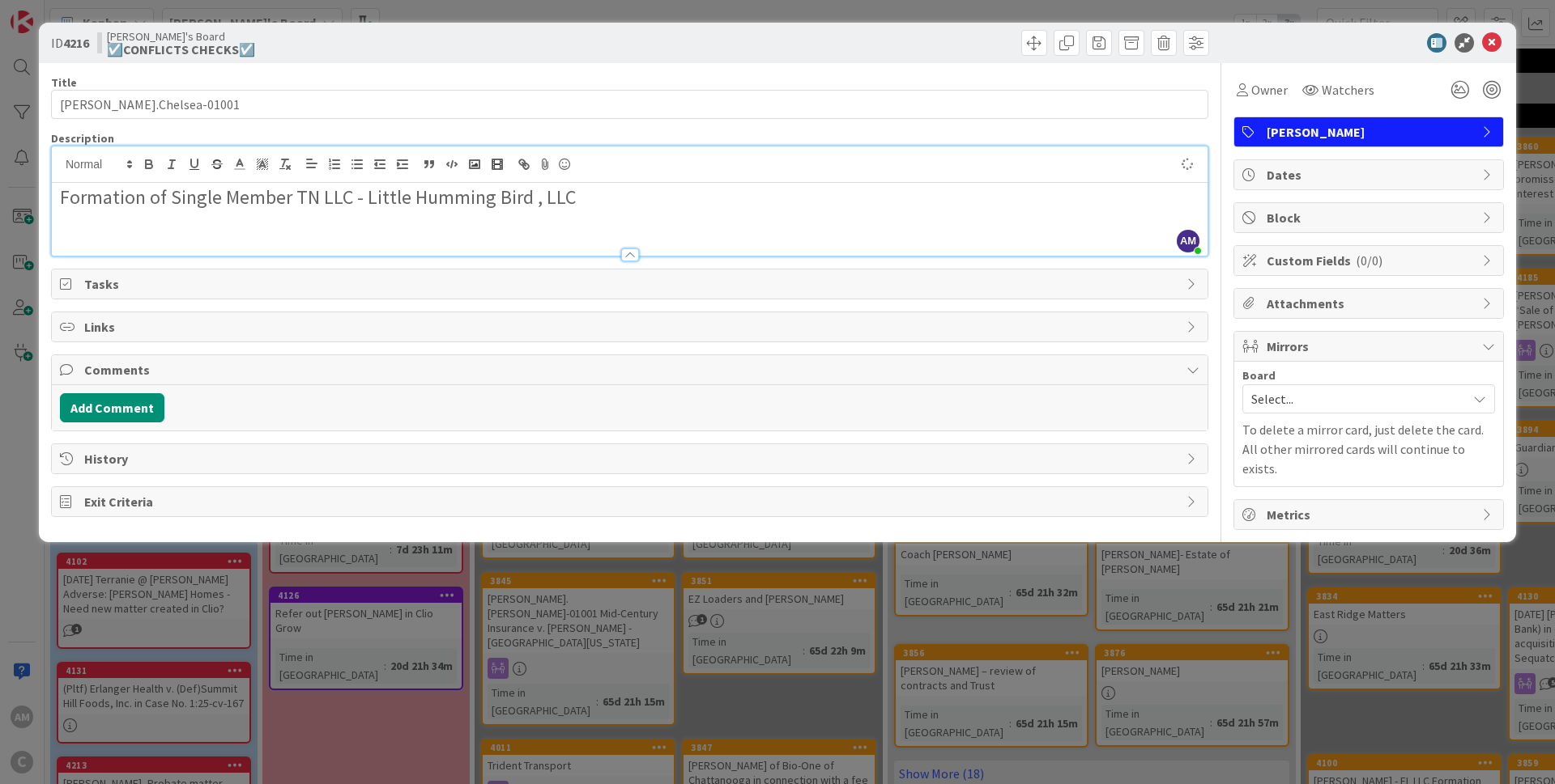
click at [122, 356] on div "Comments" at bounding box center [629, 371] width 1155 height 30
click at [125, 380] on div "Comments" at bounding box center [629, 370] width 1155 height 29
click at [136, 400] on button "Add Comment" at bounding box center [111, 407] width 104 height 29
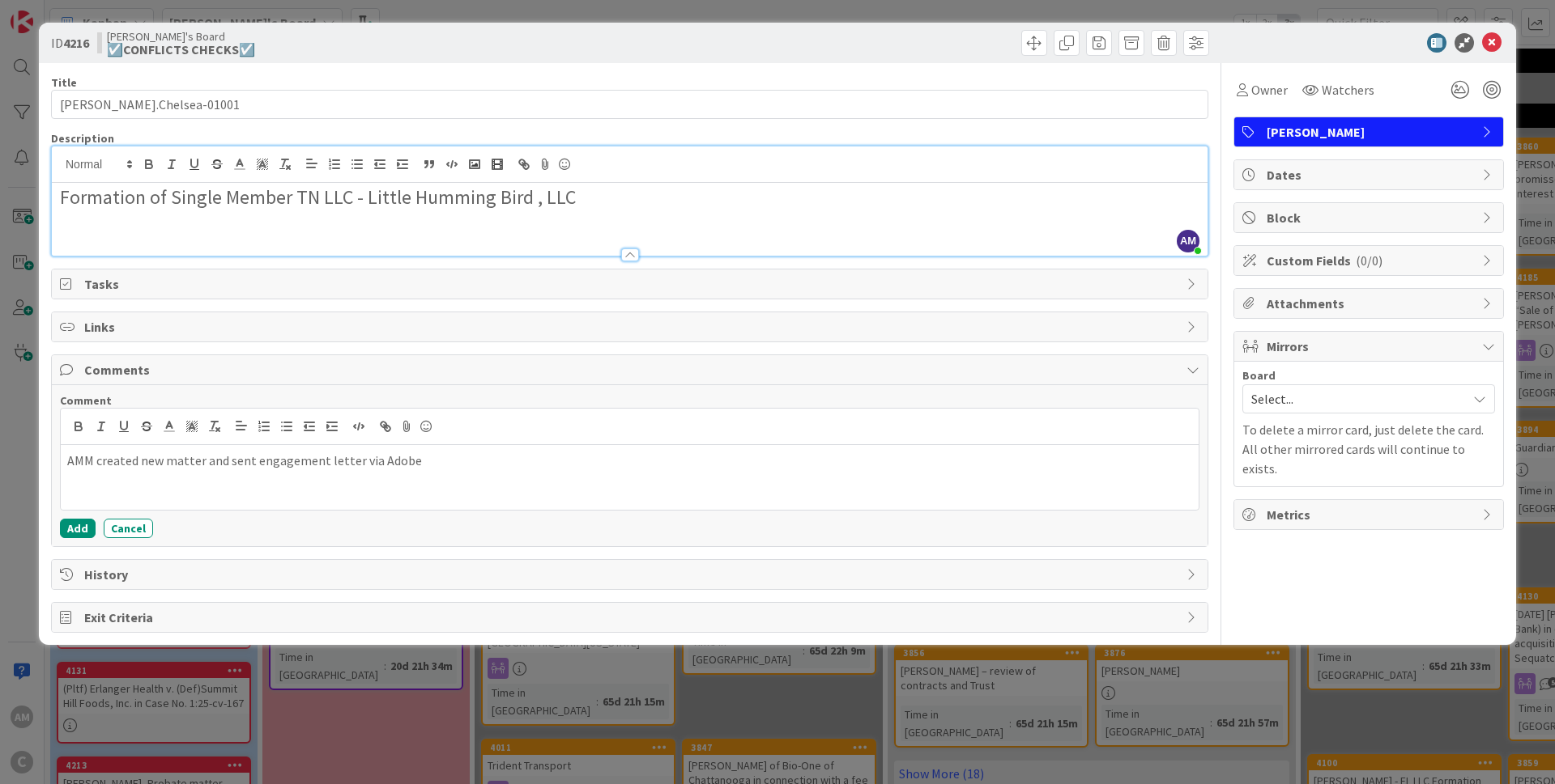
click at [1410, 334] on div "Mirrors" at bounding box center [1368, 347] width 268 height 30
click at [1412, 334] on div "Mirrors" at bounding box center [1368, 346] width 268 height 29
click at [1371, 398] on span "Select..." at bounding box center [1354, 398] width 207 height 23
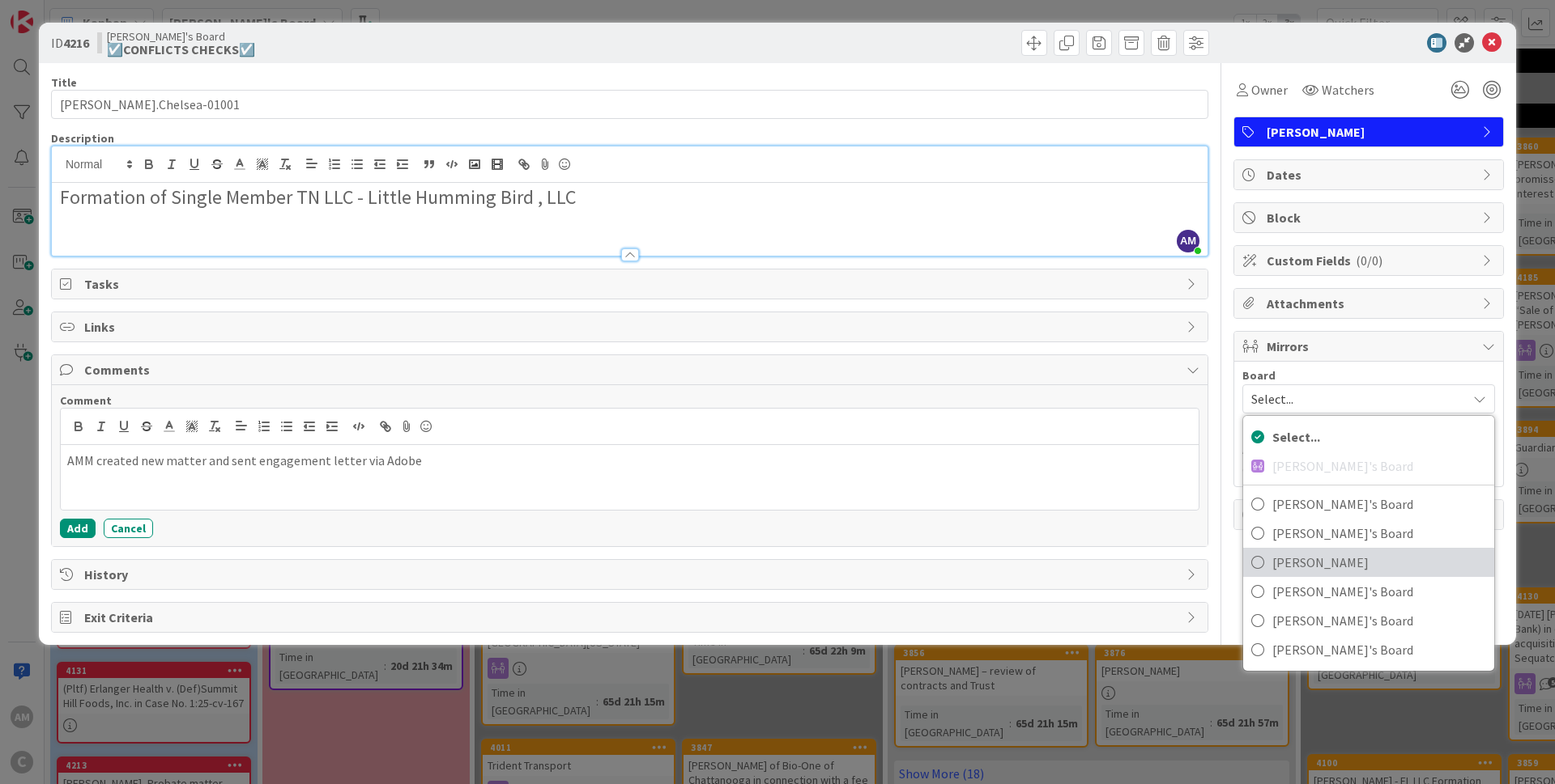
click at [1320, 562] on span "[PERSON_NAME]" at bounding box center [1378, 562] width 214 height 24
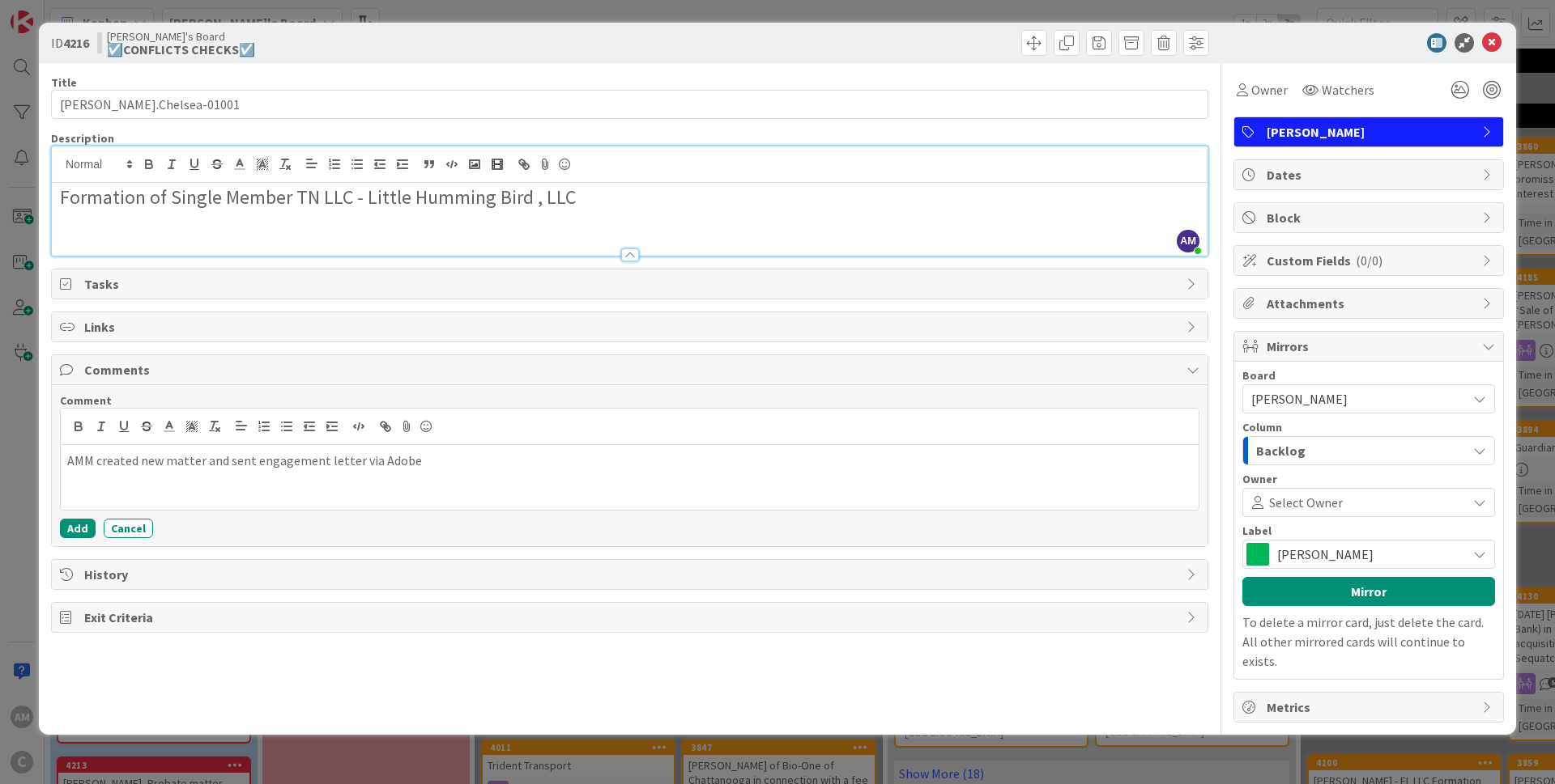
click at [1338, 453] on div "Backlog" at bounding box center [1359, 451] width 215 height 26
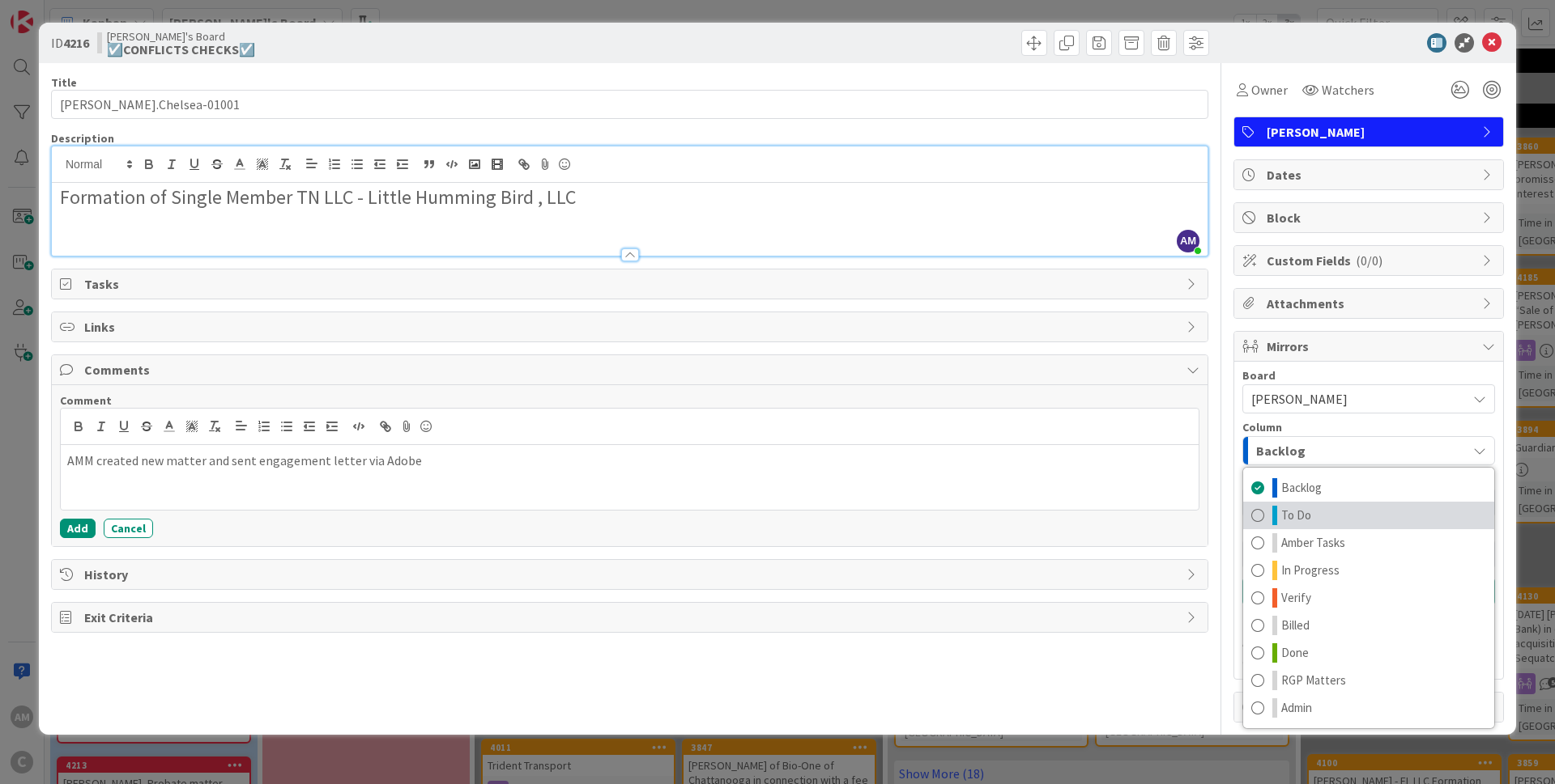
click at [1326, 515] on link "To Do" at bounding box center [1368, 516] width 251 height 28
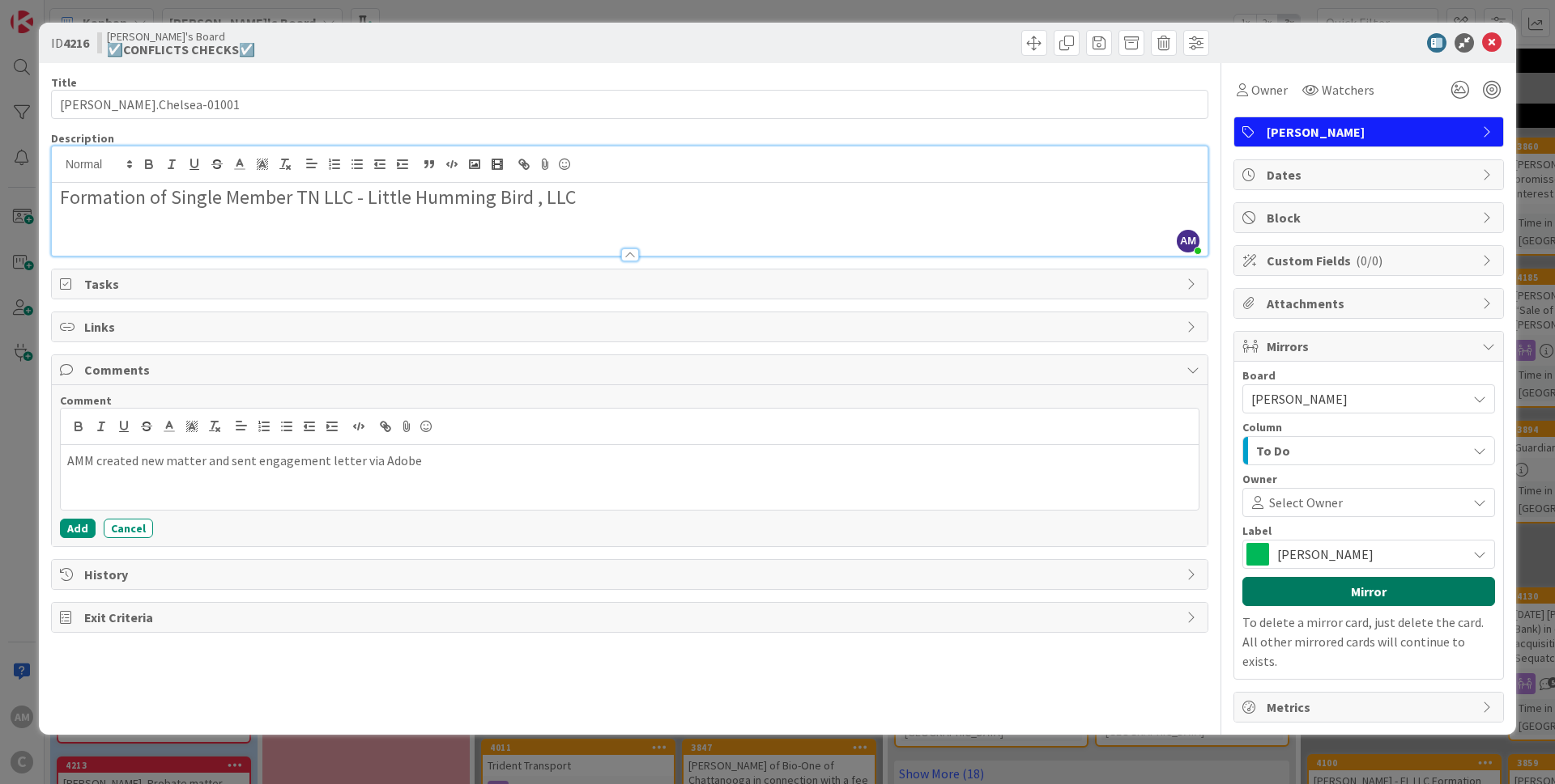
click at [1373, 597] on button "Mirror" at bounding box center [1368, 591] width 253 height 29
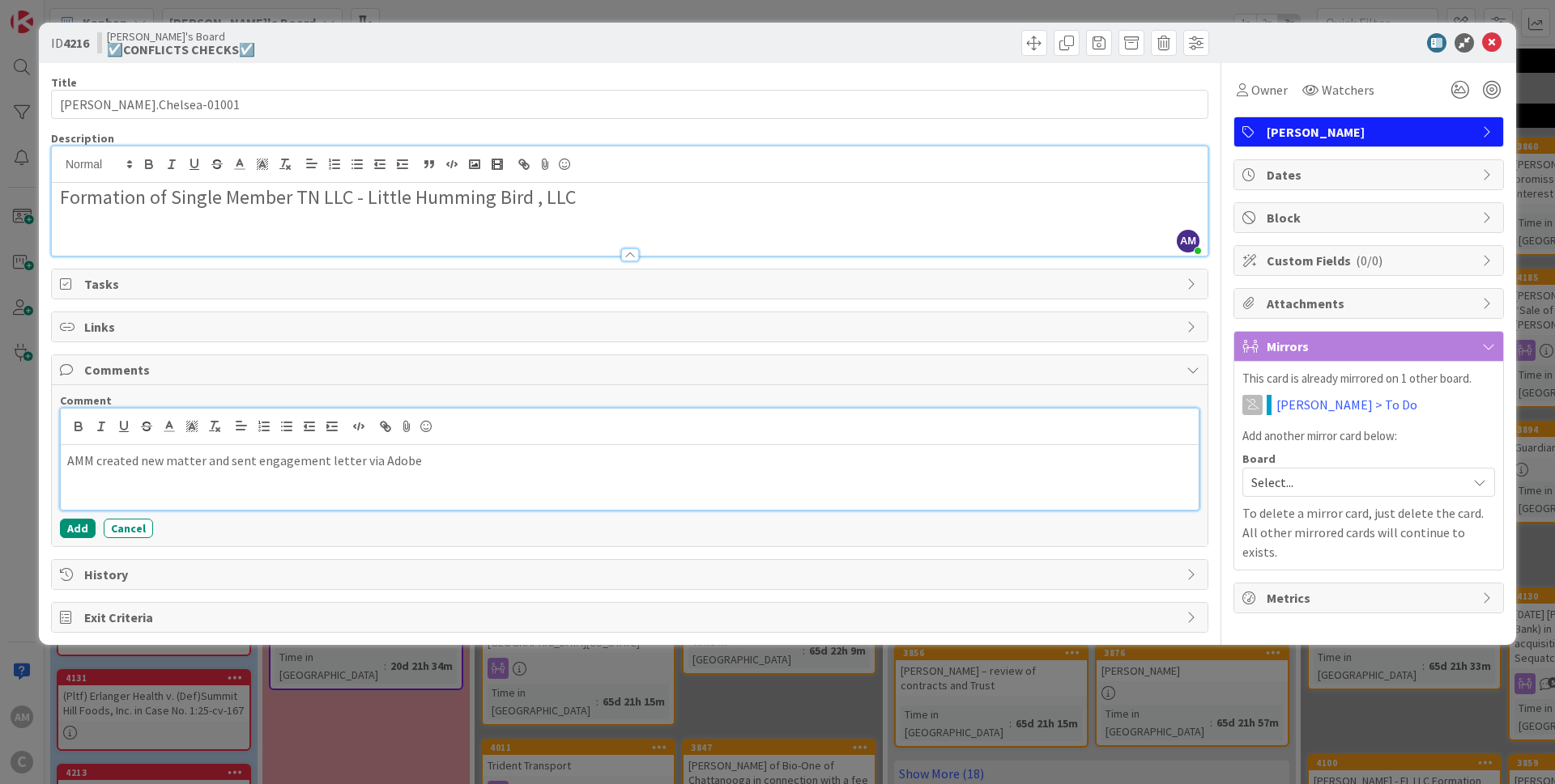
drag, startPoint x: 447, startPoint y: 457, endPoint x: 1, endPoint y: 454, distance: 446.0
click at [61, 454] on div "AMM created new matter and sent engagement letter via Adobe" at bounding box center [629, 477] width 1137 height 65
copy p "AMM created new matter and sent engagement letter via Adobe"
click at [588, 203] on h2 "Formation of Single Member TN LLC - Little Humming Bird , LLC" at bounding box center [629, 198] width 1139 height 24
drag, startPoint x: 186, startPoint y: 231, endPoint x: 205, endPoint y: 247, distance: 24.8
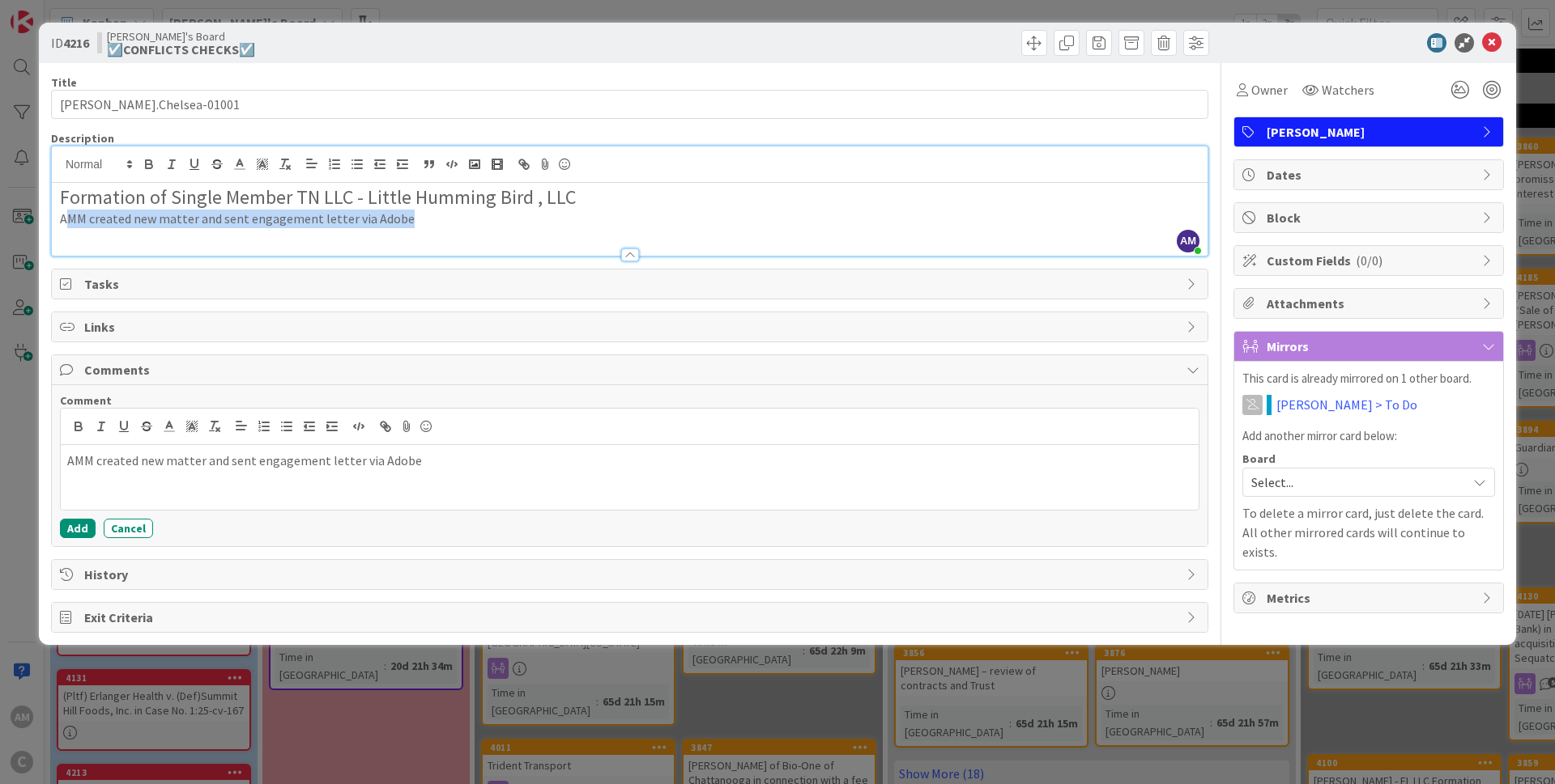
drag, startPoint x: 400, startPoint y: 223, endPoint x: 69, endPoint y: 225, distance: 331.0
click at [69, 225] on p "AMM created new matter and sent engagement letter via Adobe" at bounding box center [629, 219] width 1139 height 19
drag, startPoint x: 604, startPoint y: 197, endPoint x: -43, endPoint y: 196, distance: 647.0
click at [52, 196] on div "Formation of Single Member TN LLC - Little Humming Bird , LLC AFormation of Sin…" at bounding box center [629, 219] width 1155 height 73
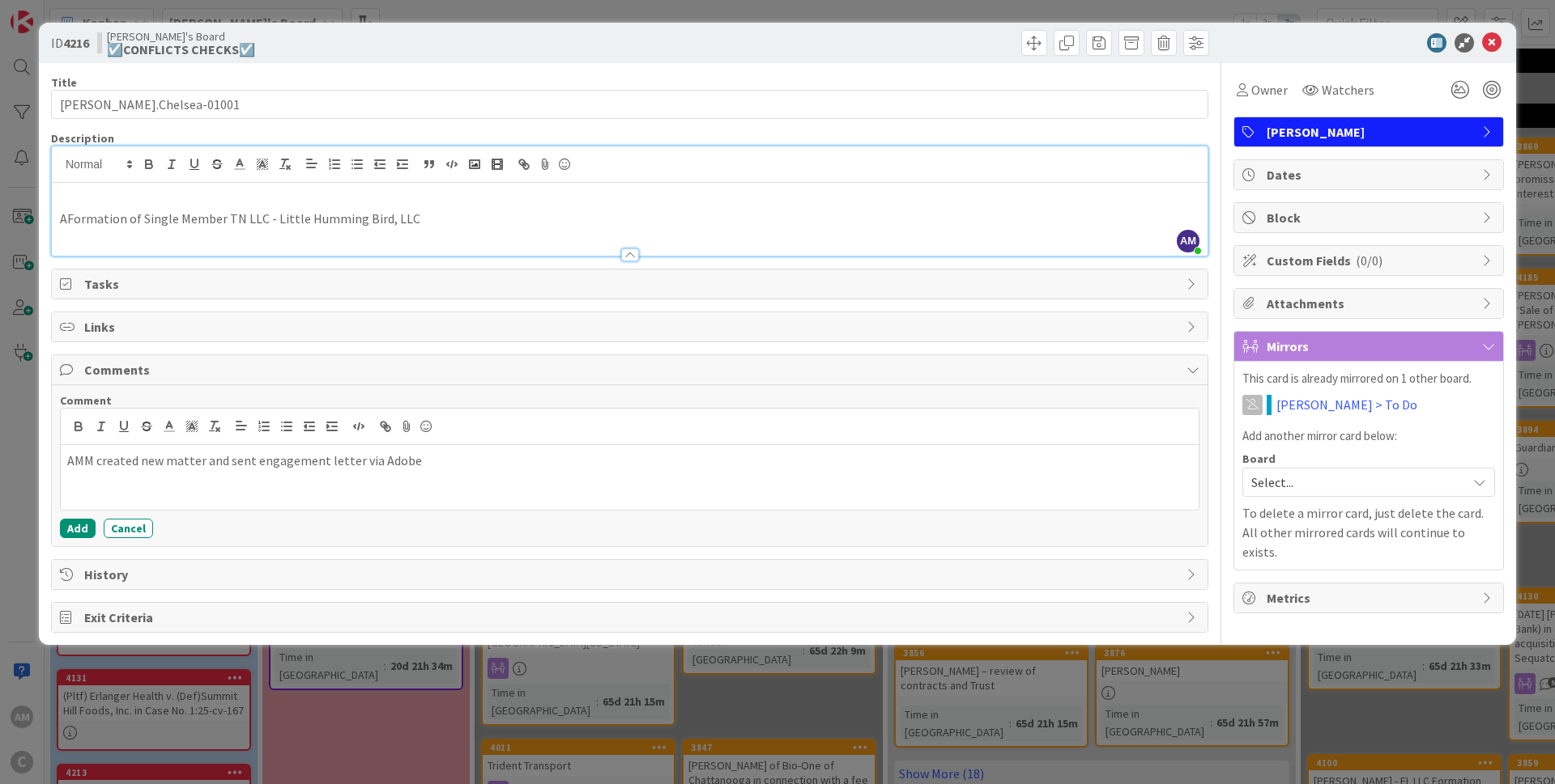
click at [68, 226] on p "AFormation of Single Member TN LLC - Little Humming Bird, LLC" at bounding box center [629, 219] width 1139 height 19
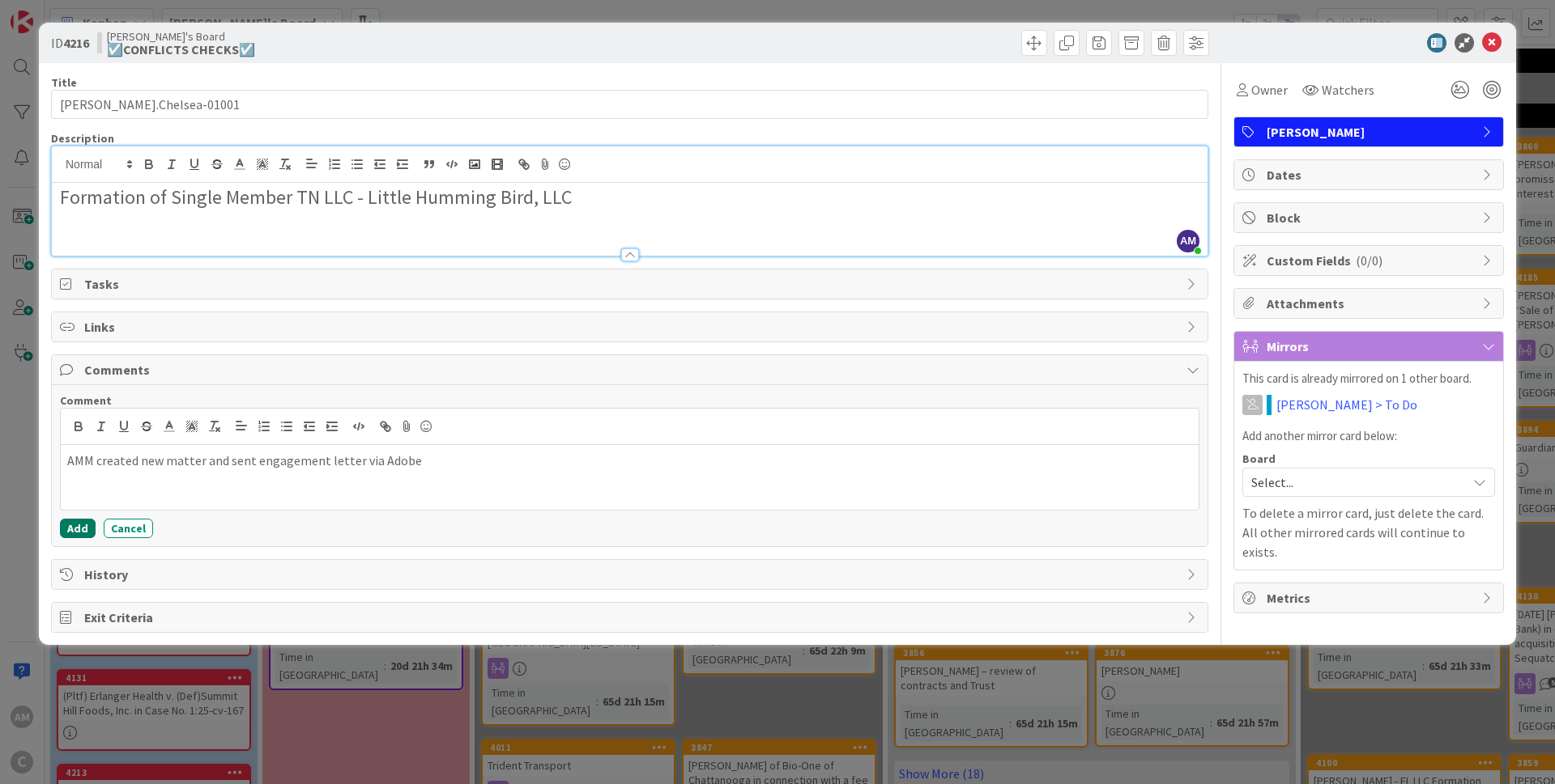
click at [87, 531] on button "Add" at bounding box center [78, 529] width 36 height 20
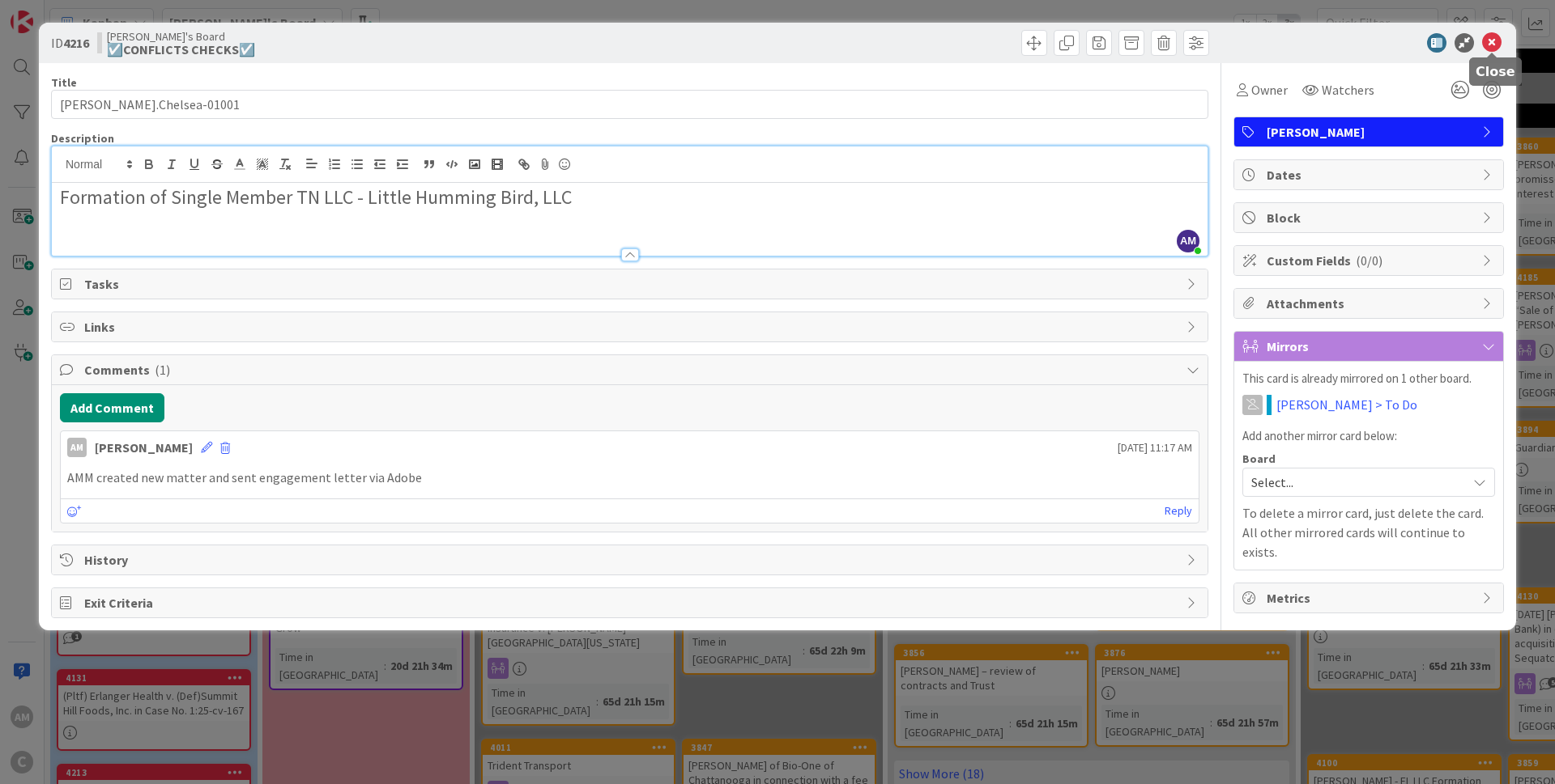
drag, startPoint x: 1491, startPoint y: 45, endPoint x: 1492, endPoint y: 216, distance: 171.0
click at [1490, 48] on icon at bounding box center [1491, 43] width 20 height 20
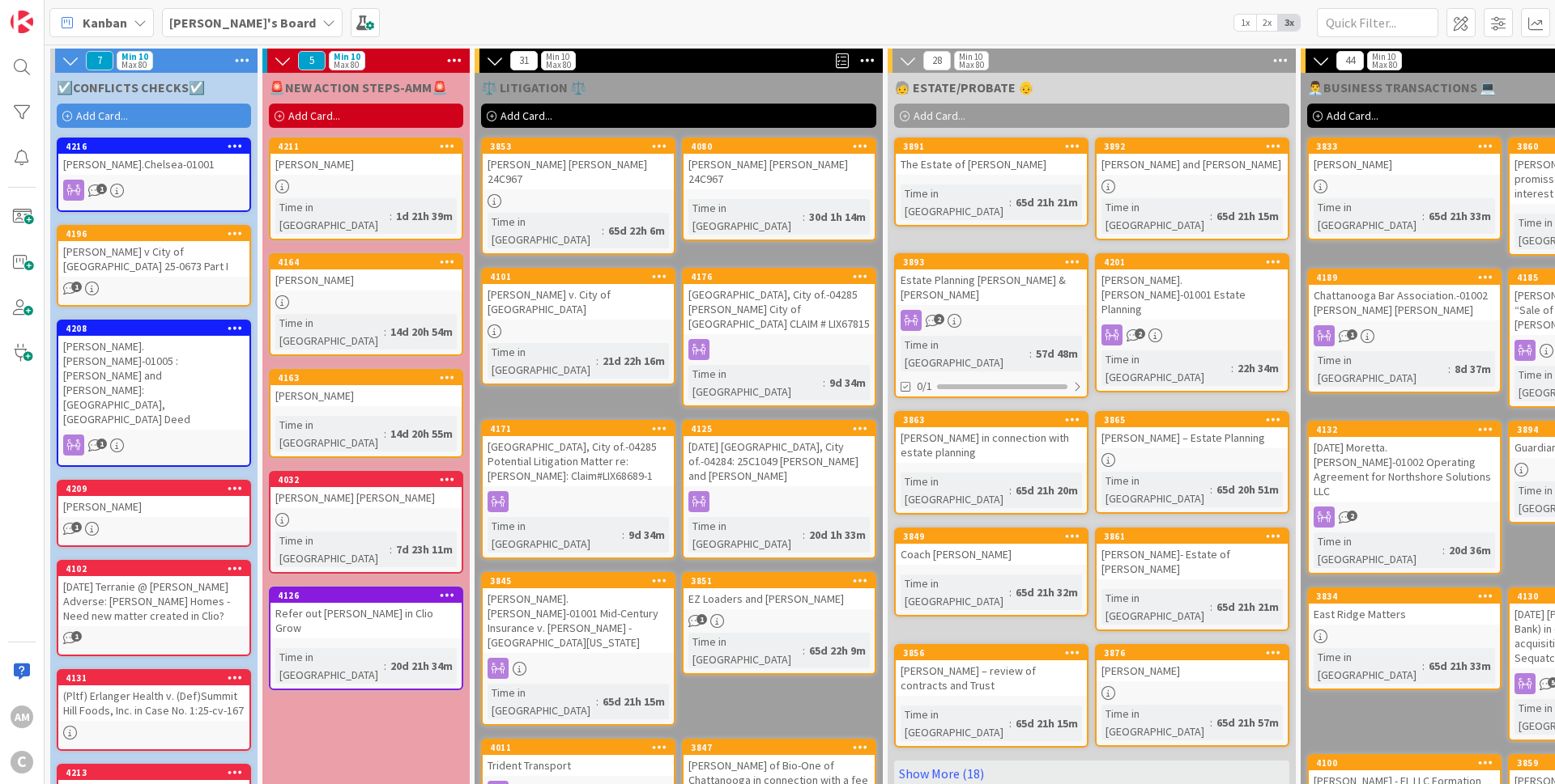
click at [322, 24] on icon at bounding box center [328, 22] width 13 height 13
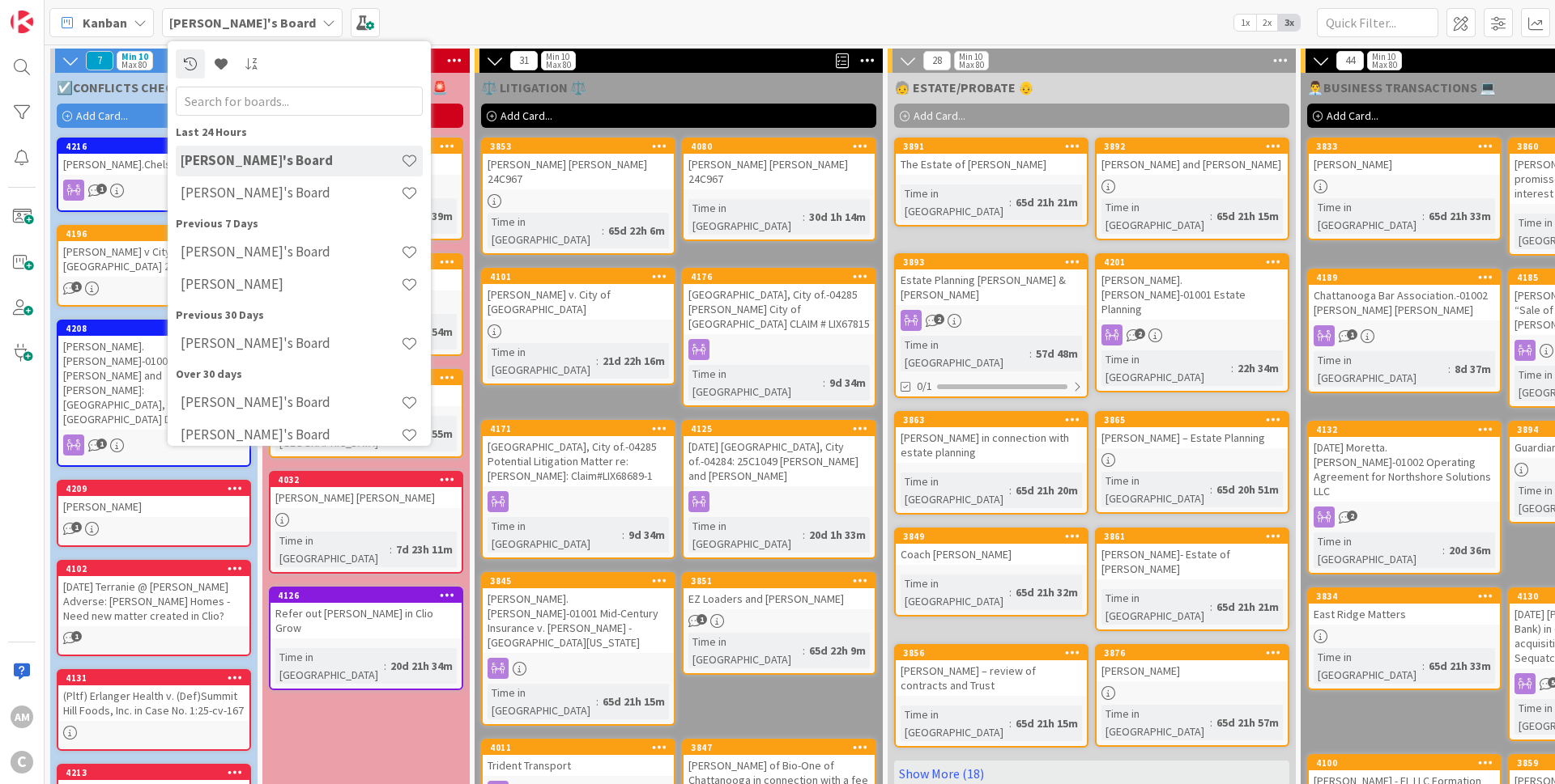
click at [322, 24] on icon at bounding box center [328, 22] width 13 height 13
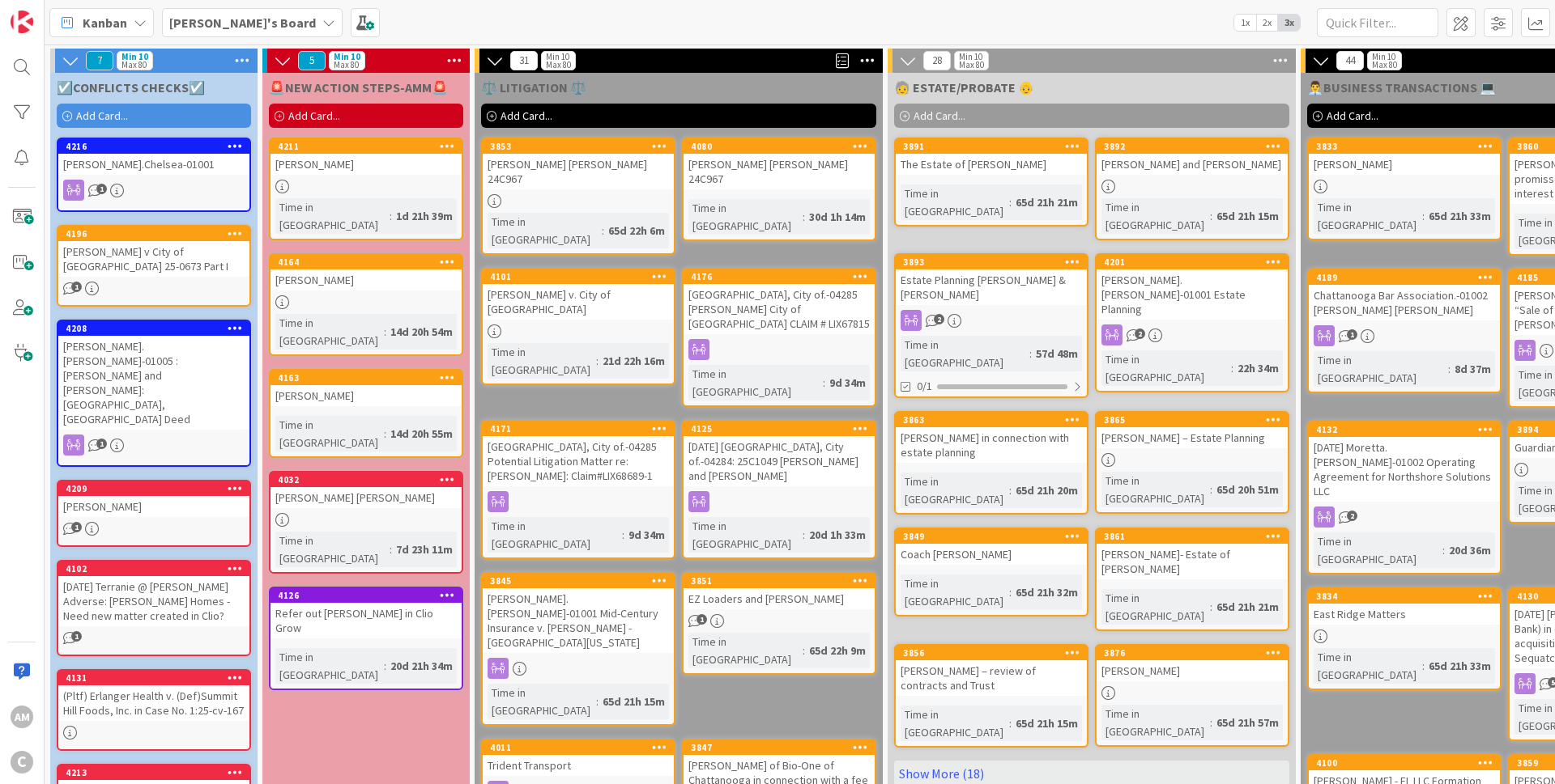
click at [207, 197] on div "1" at bounding box center [154, 190] width 191 height 21
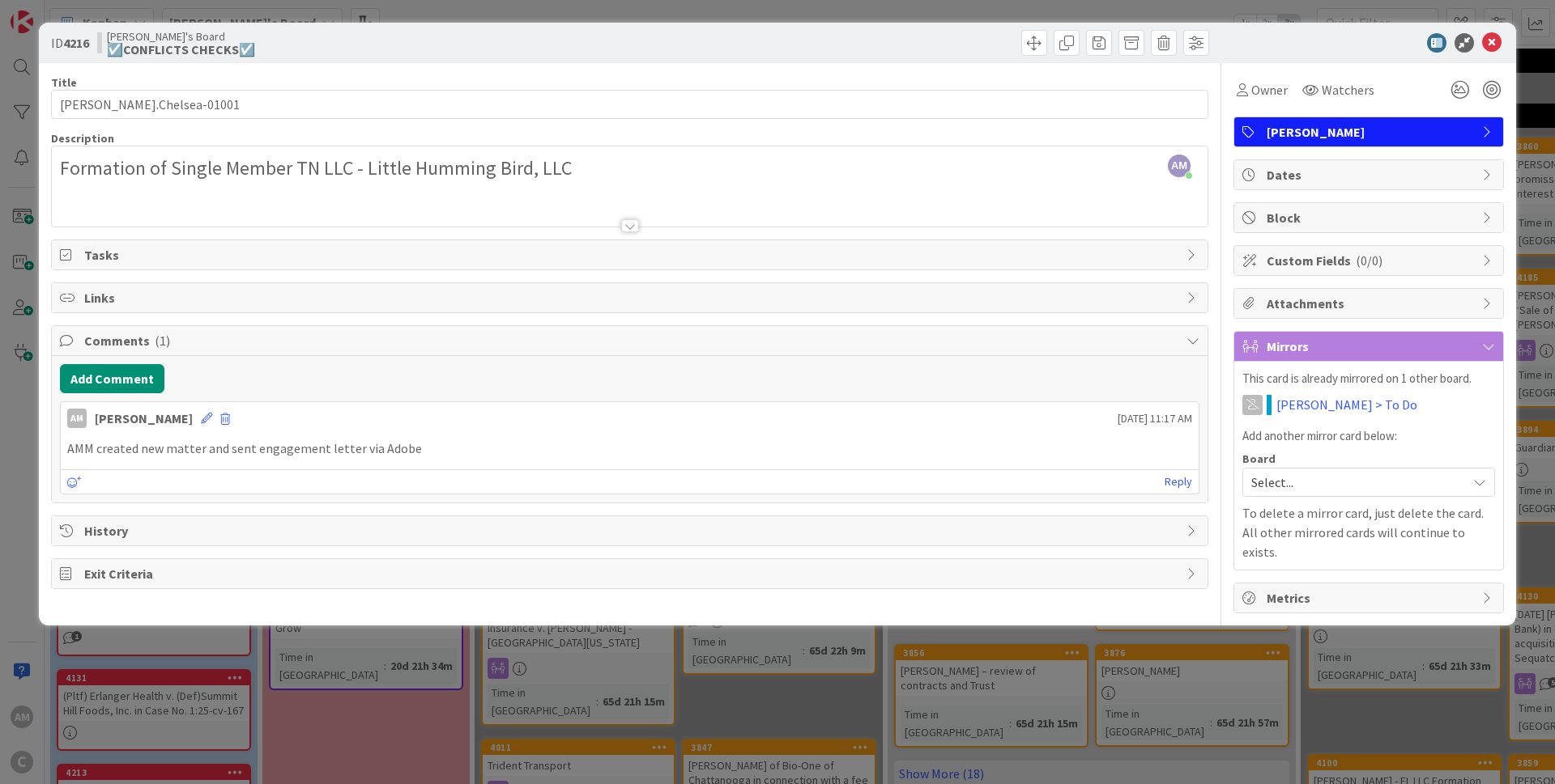
click at [1474, 474] on div "Select..." at bounding box center [1368, 482] width 253 height 29
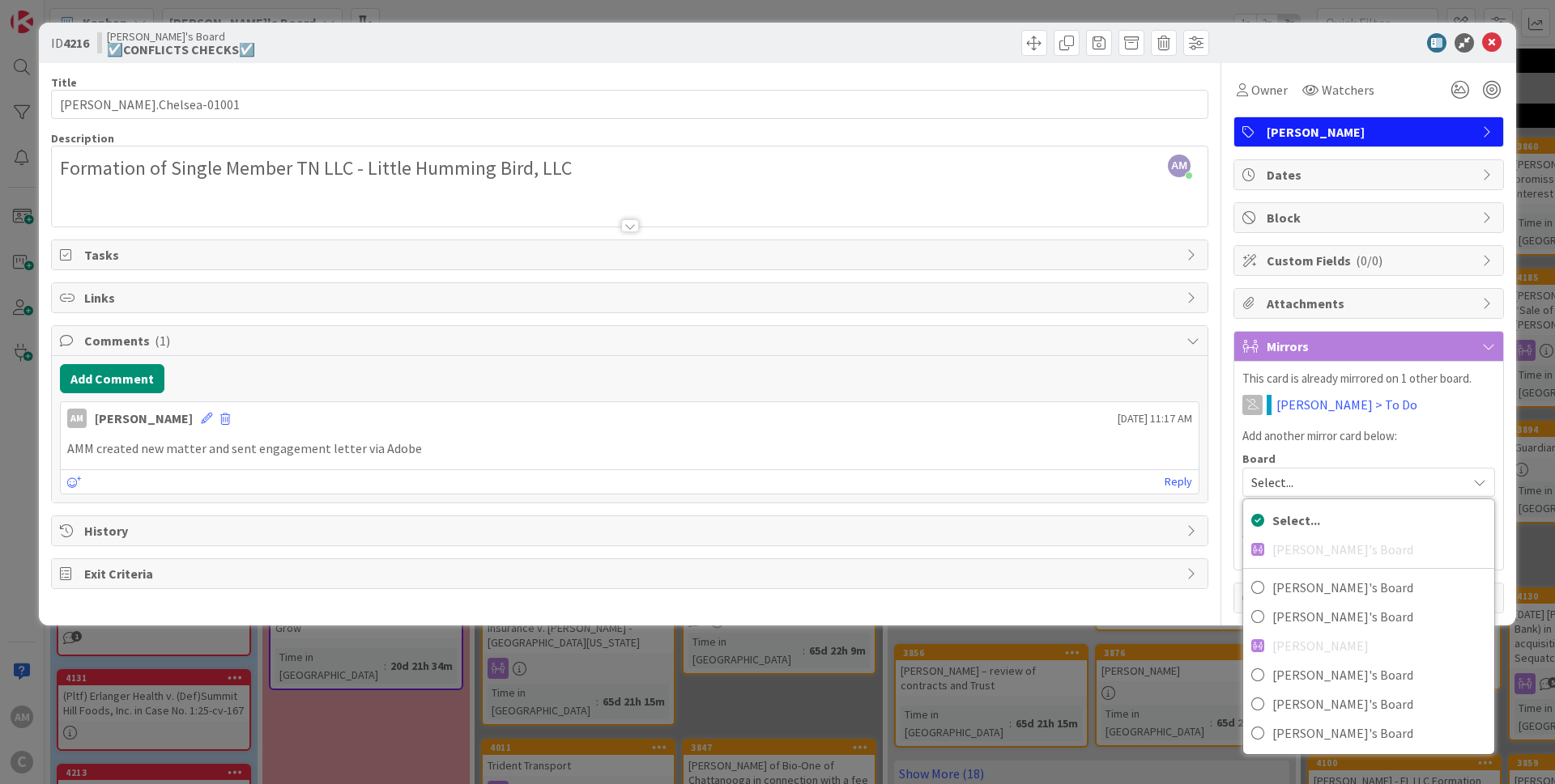
click at [1474, 474] on div "Select..." at bounding box center [1368, 482] width 253 height 29
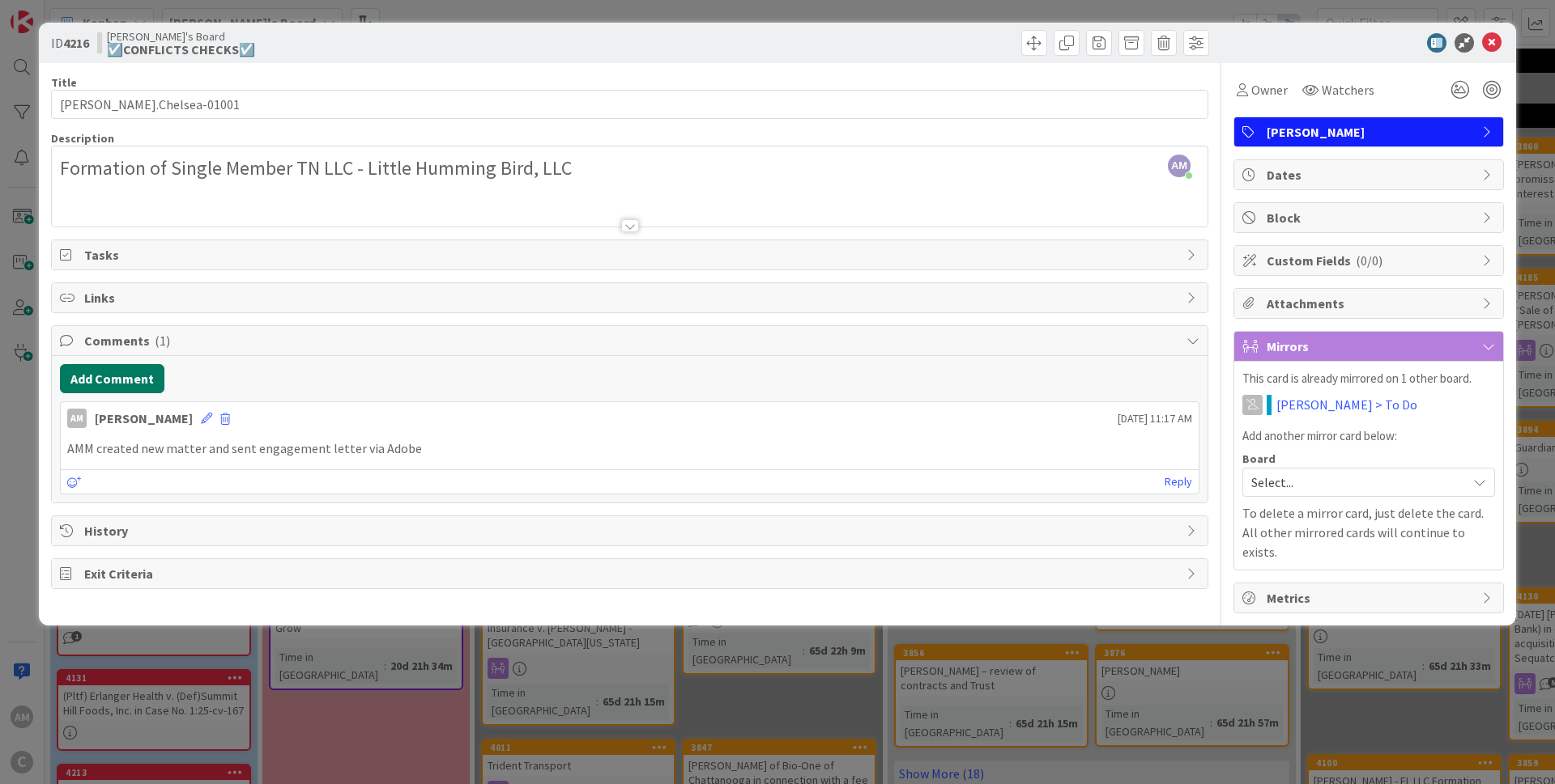
click at [118, 373] on button "Add Comment" at bounding box center [111, 378] width 104 height 29
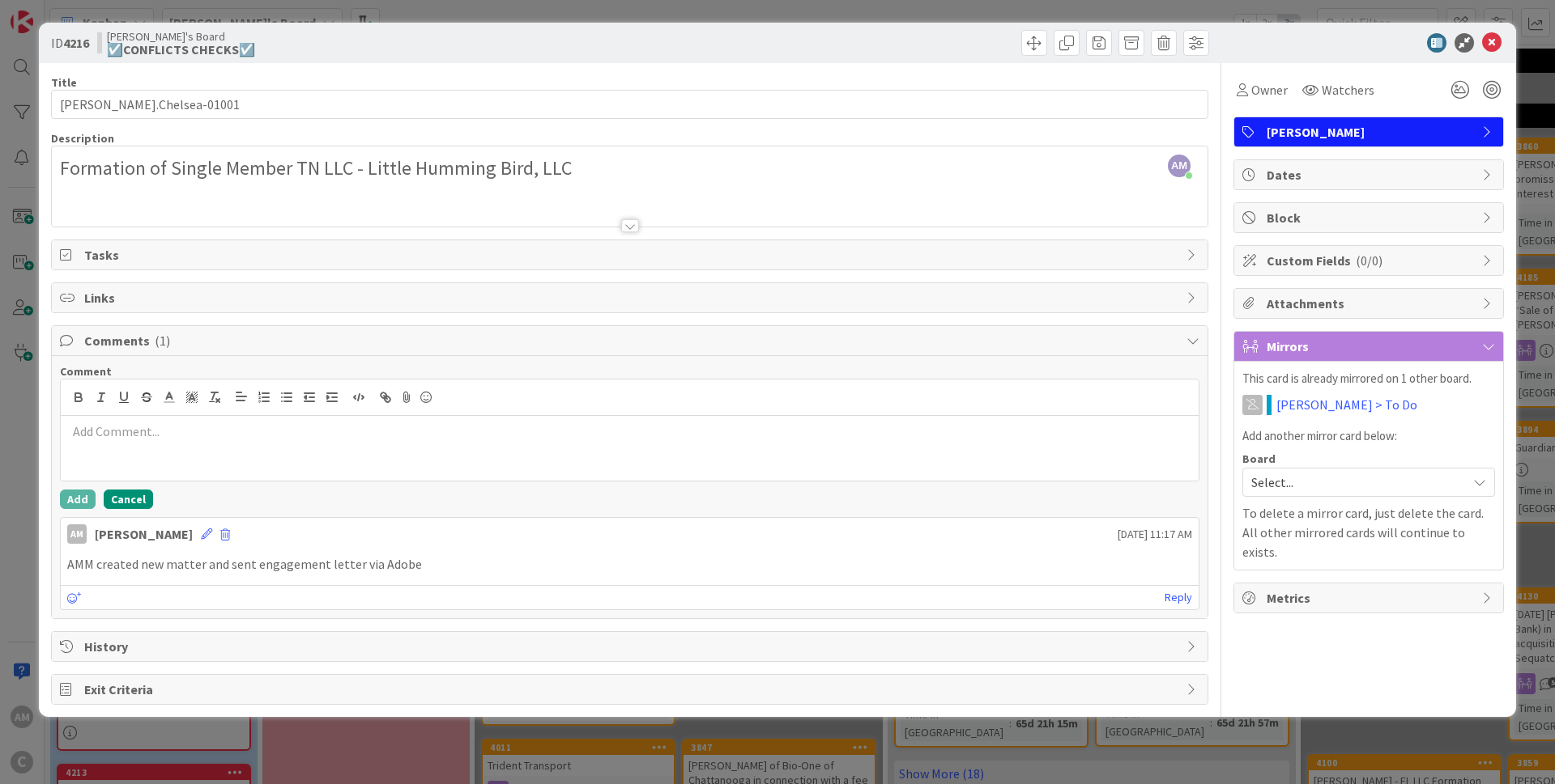
click at [139, 498] on button "Cancel" at bounding box center [128, 500] width 50 height 20
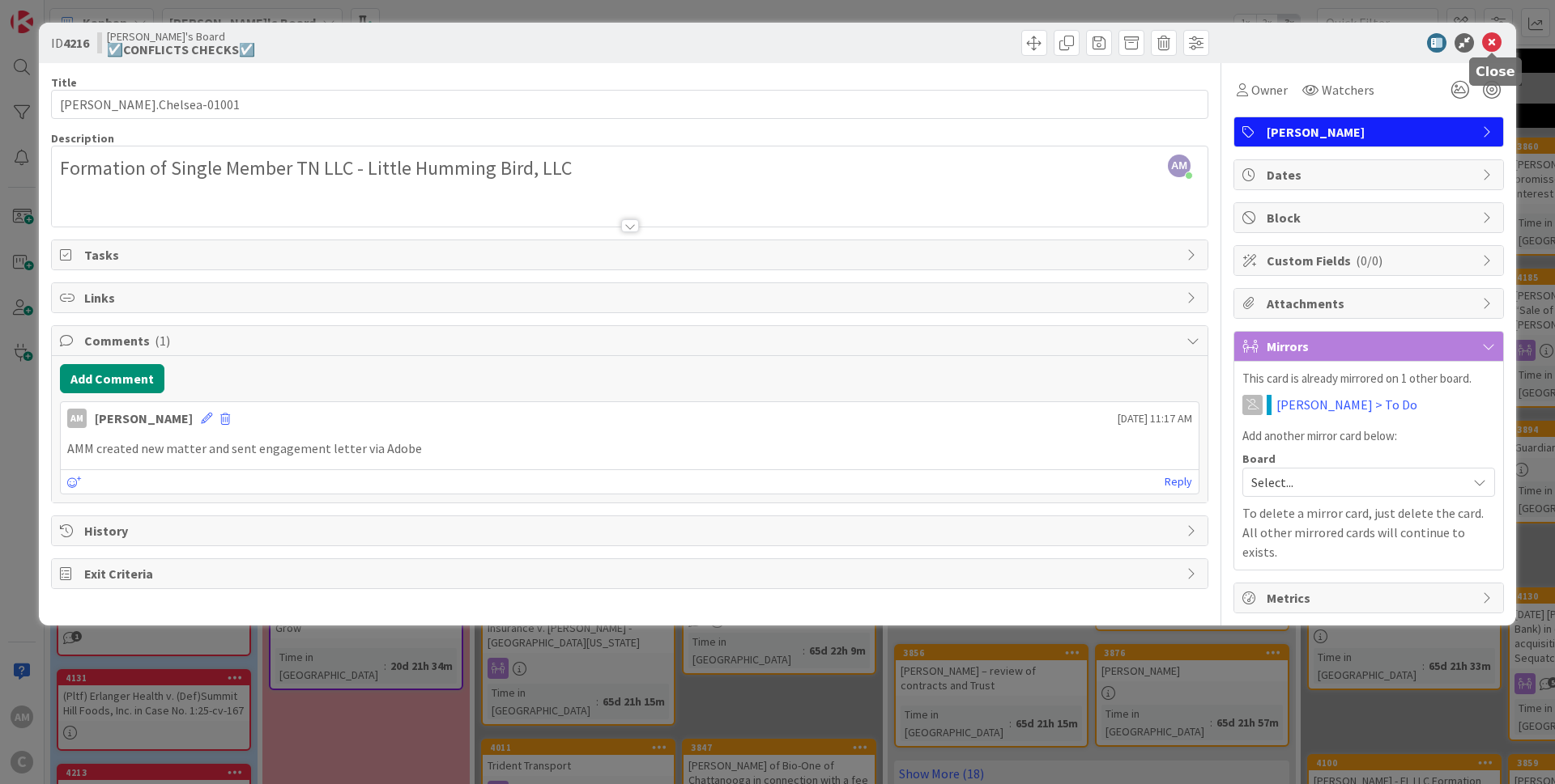
click at [1498, 46] on icon at bounding box center [1491, 43] width 20 height 20
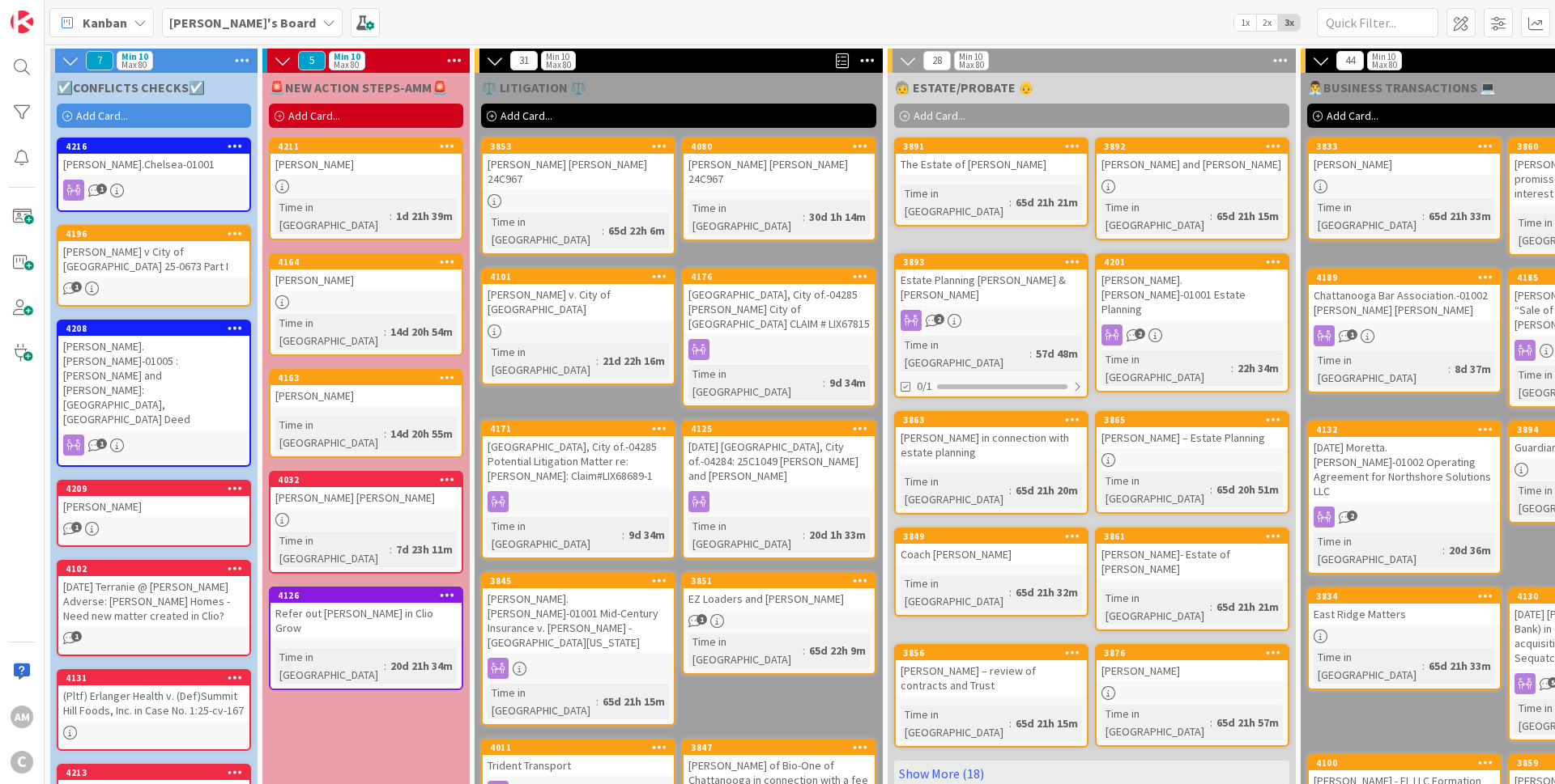
click at [258, 25] on div "[PERSON_NAME]'s Board" at bounding box center [253, 22] width 181 height 29
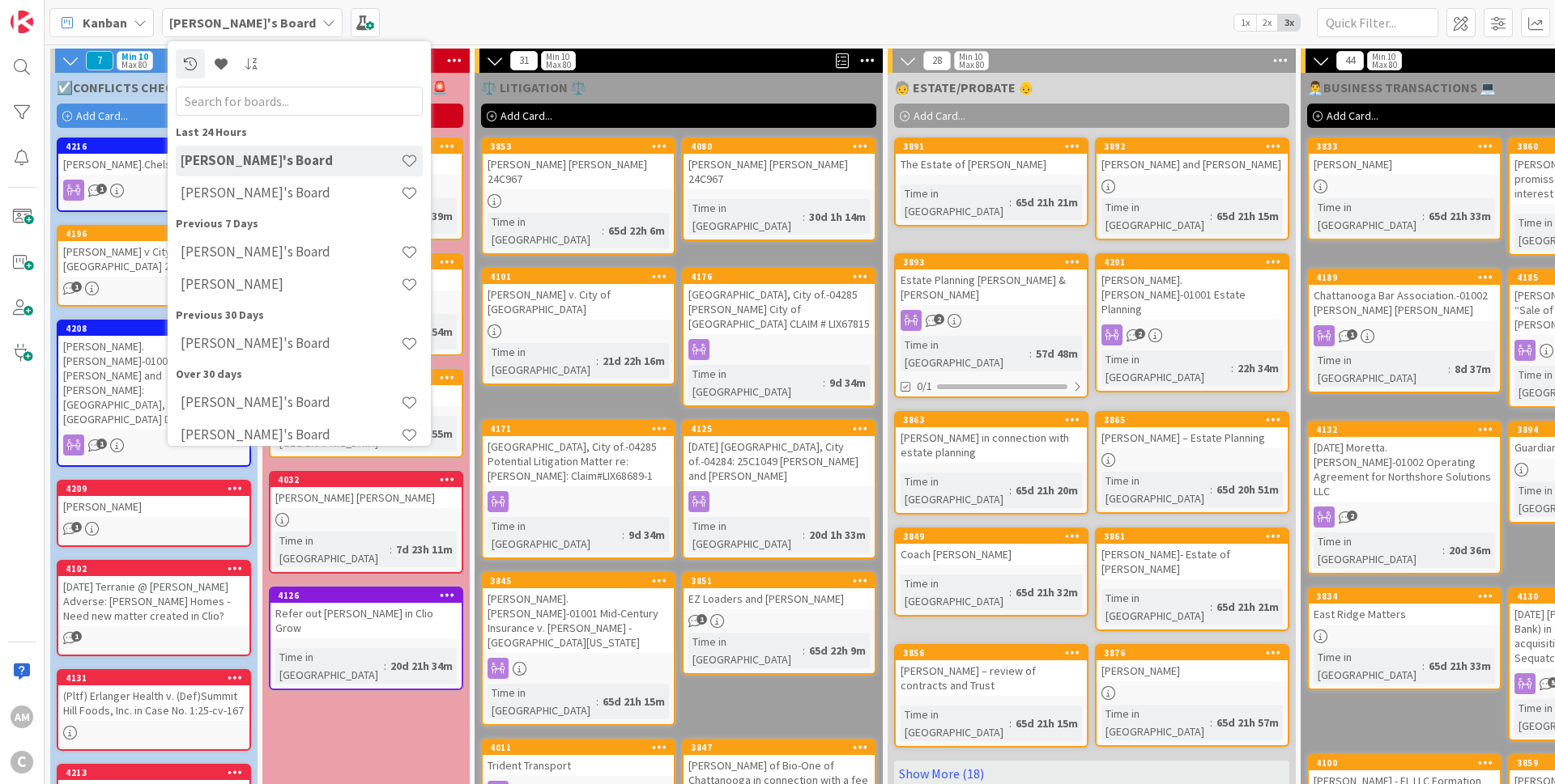
click at [259, 25] on div "[PERSON_NAME]'s Board" at bounding box center [253, 22] width 181 height 29
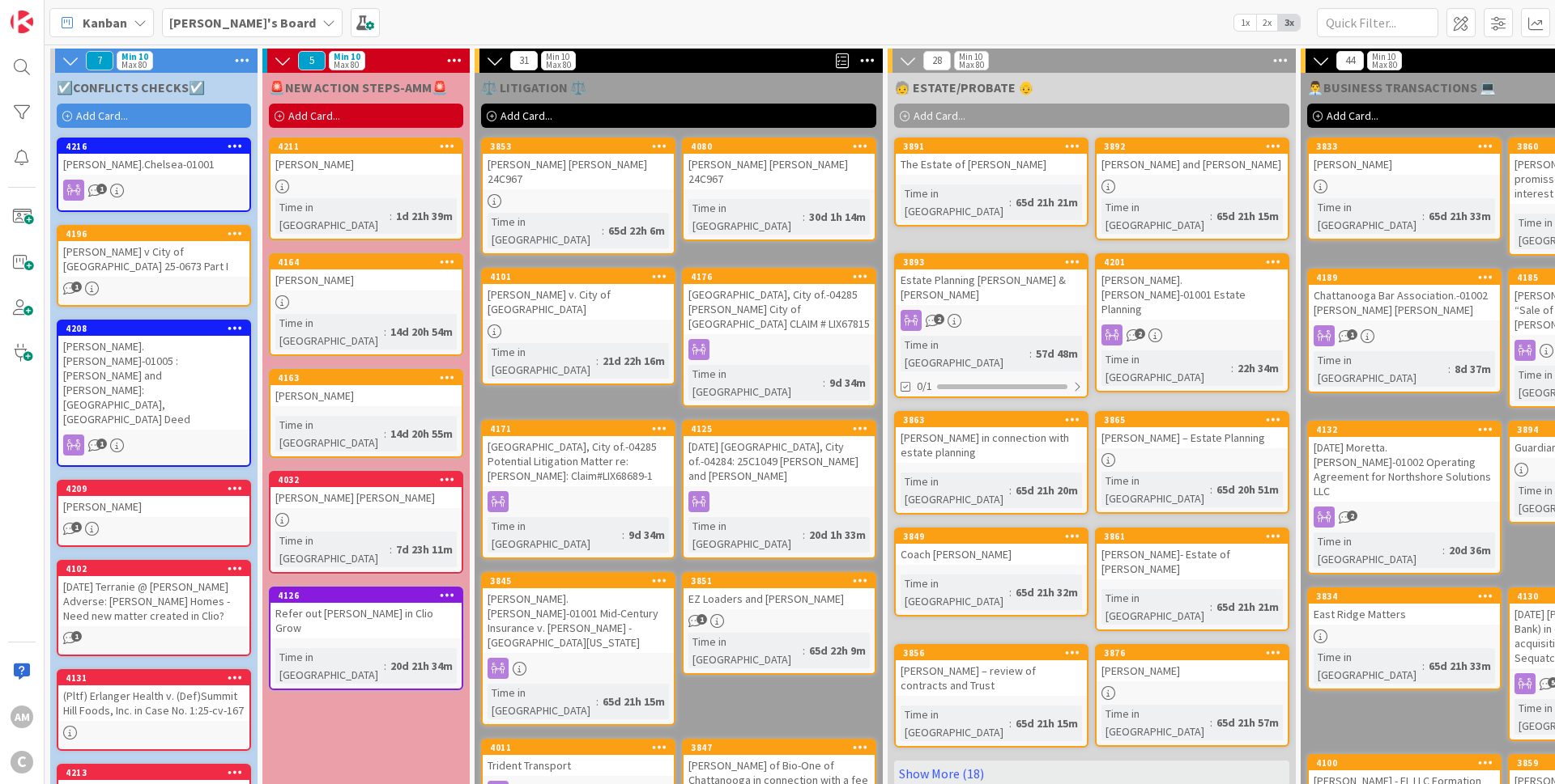
click at [259, 24] on div "[PERSON_NAME]'s Board" at bounding box center [253, 22] width 181 height 29
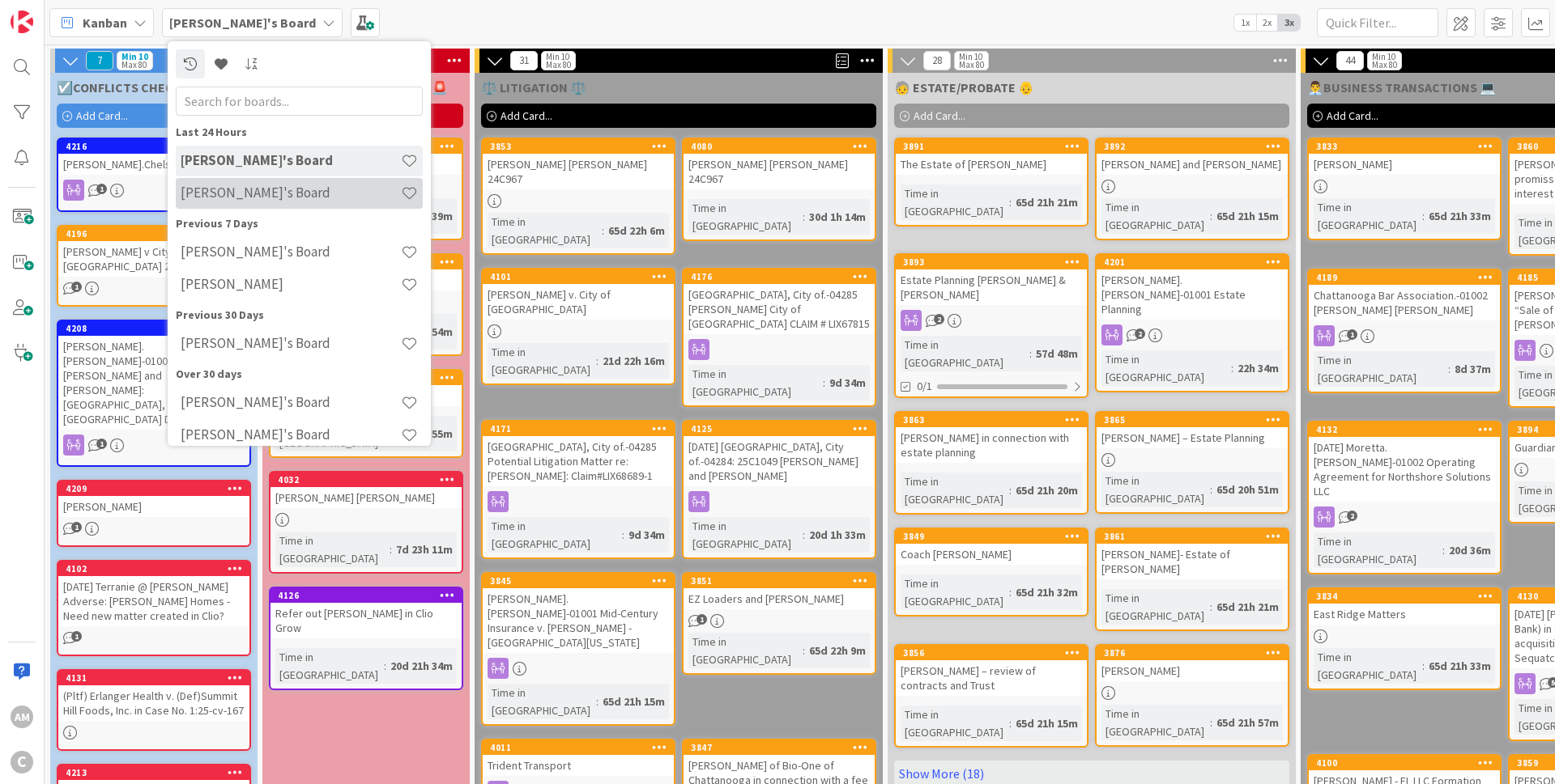
click at [252, 199] on h4 "[PERSON_NAME]'s Board" at bounding box center [291, 193] width 221 height 16
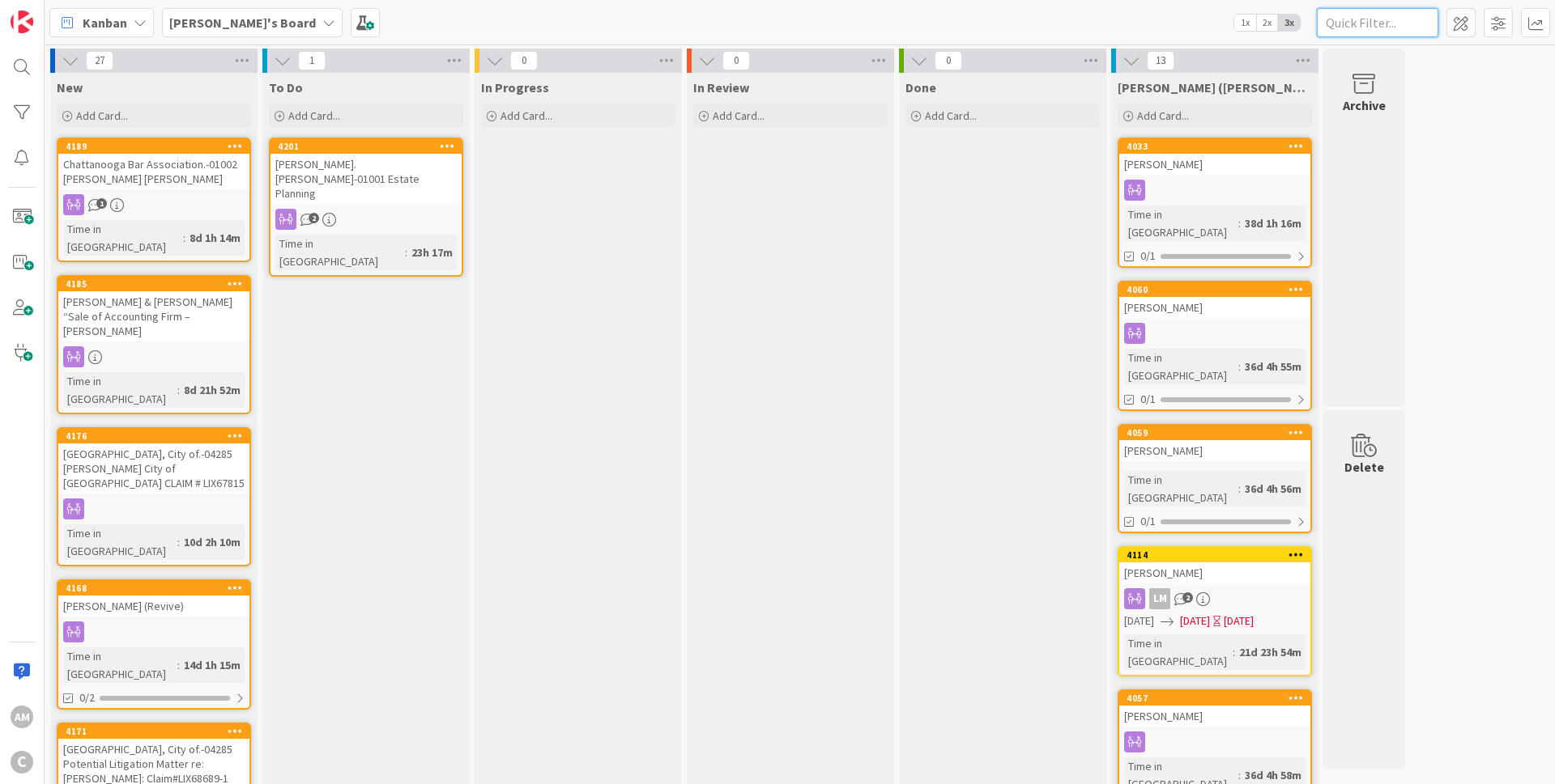
click at [1382, 23] on input "text" at bounding box center [1377, 22] width 121 height 29
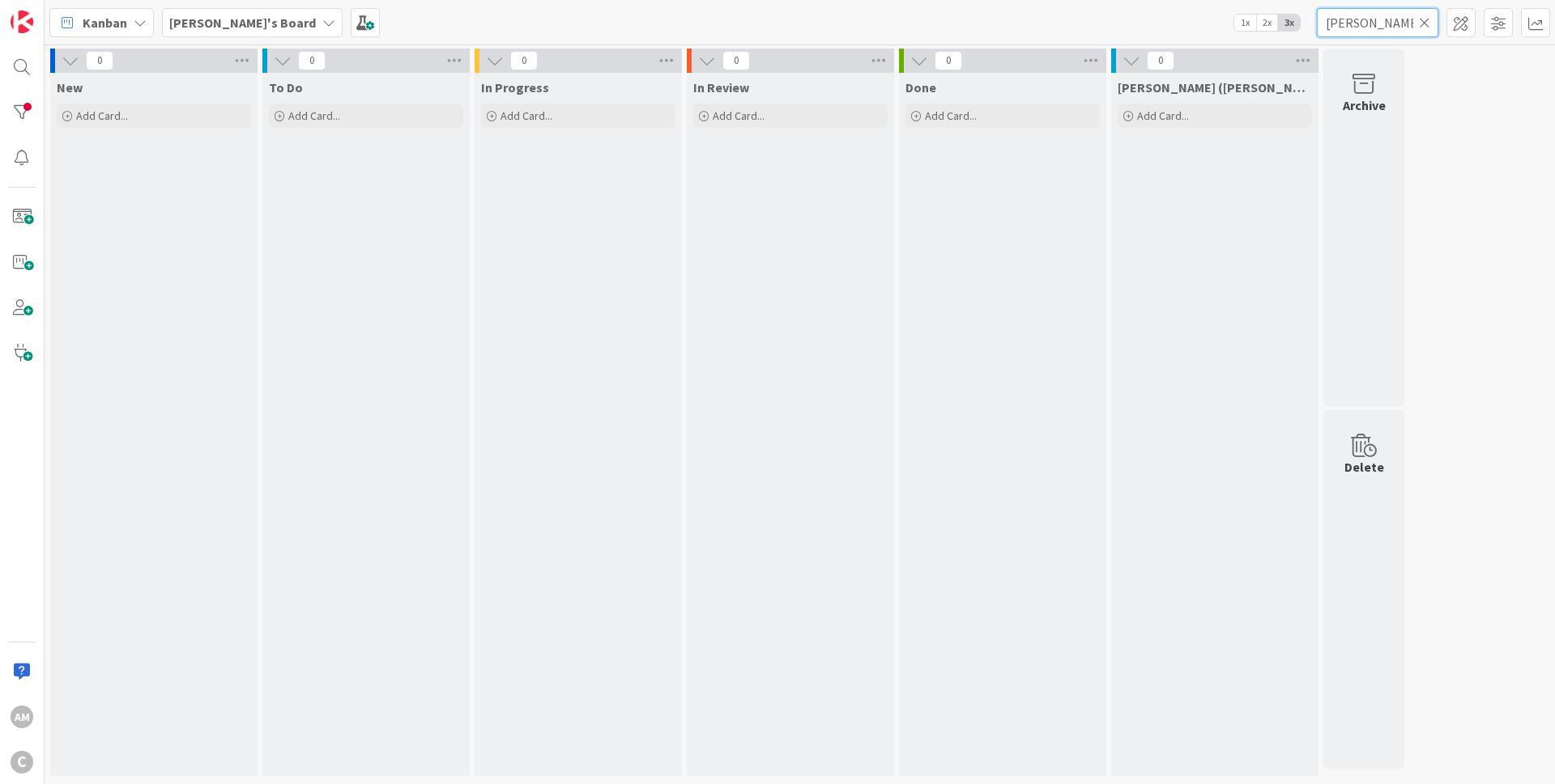
type input "[PERSON_NAME]"
click at [226, 18] on b "[PERSON_NAME]'s Board" at bounding box center [242, 23] width 146 height 16
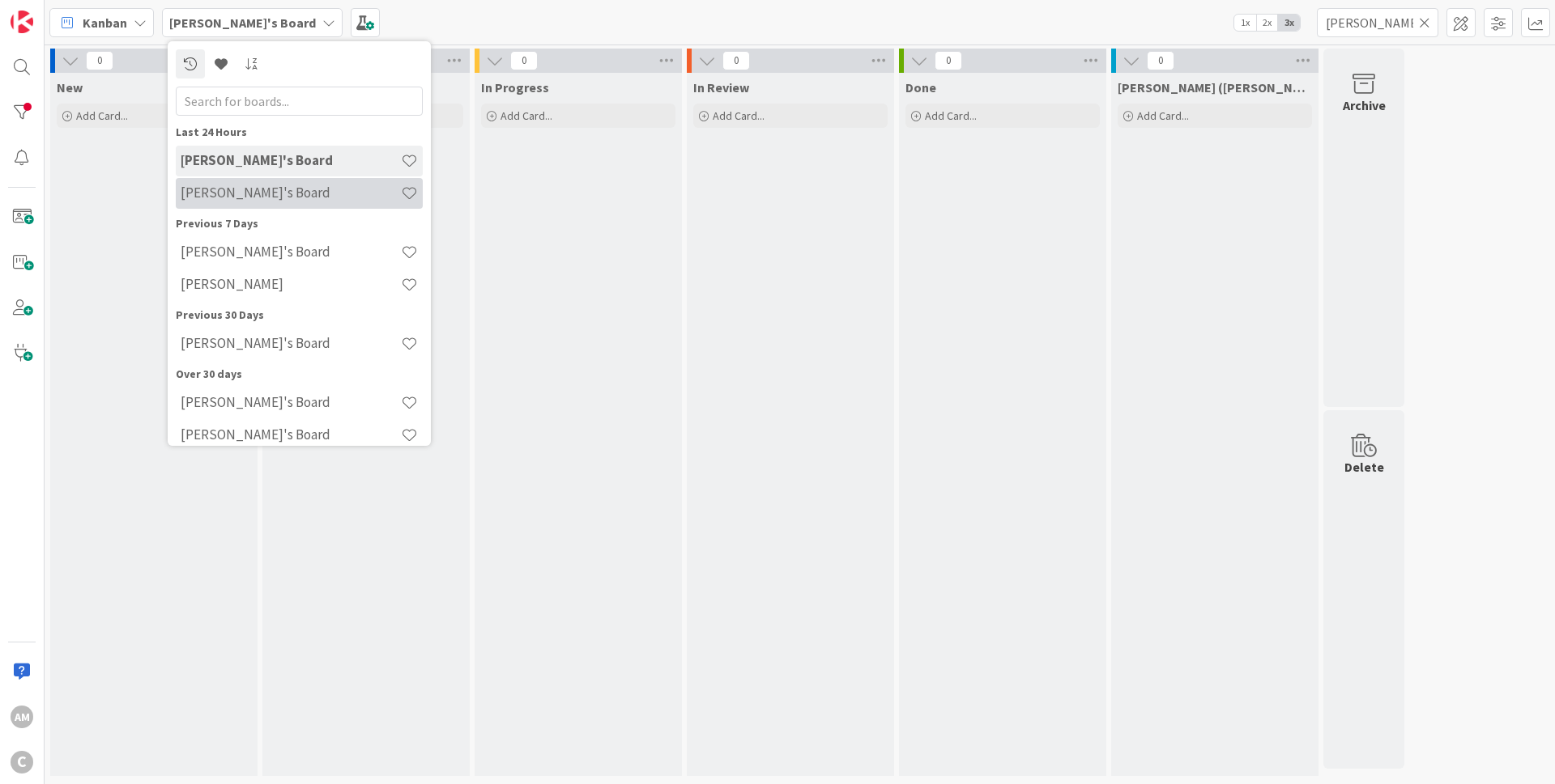
click at [251, 206] on div "[PERSON_NAME]'s Board" at bounding box center [299, 193] width 247 height 31
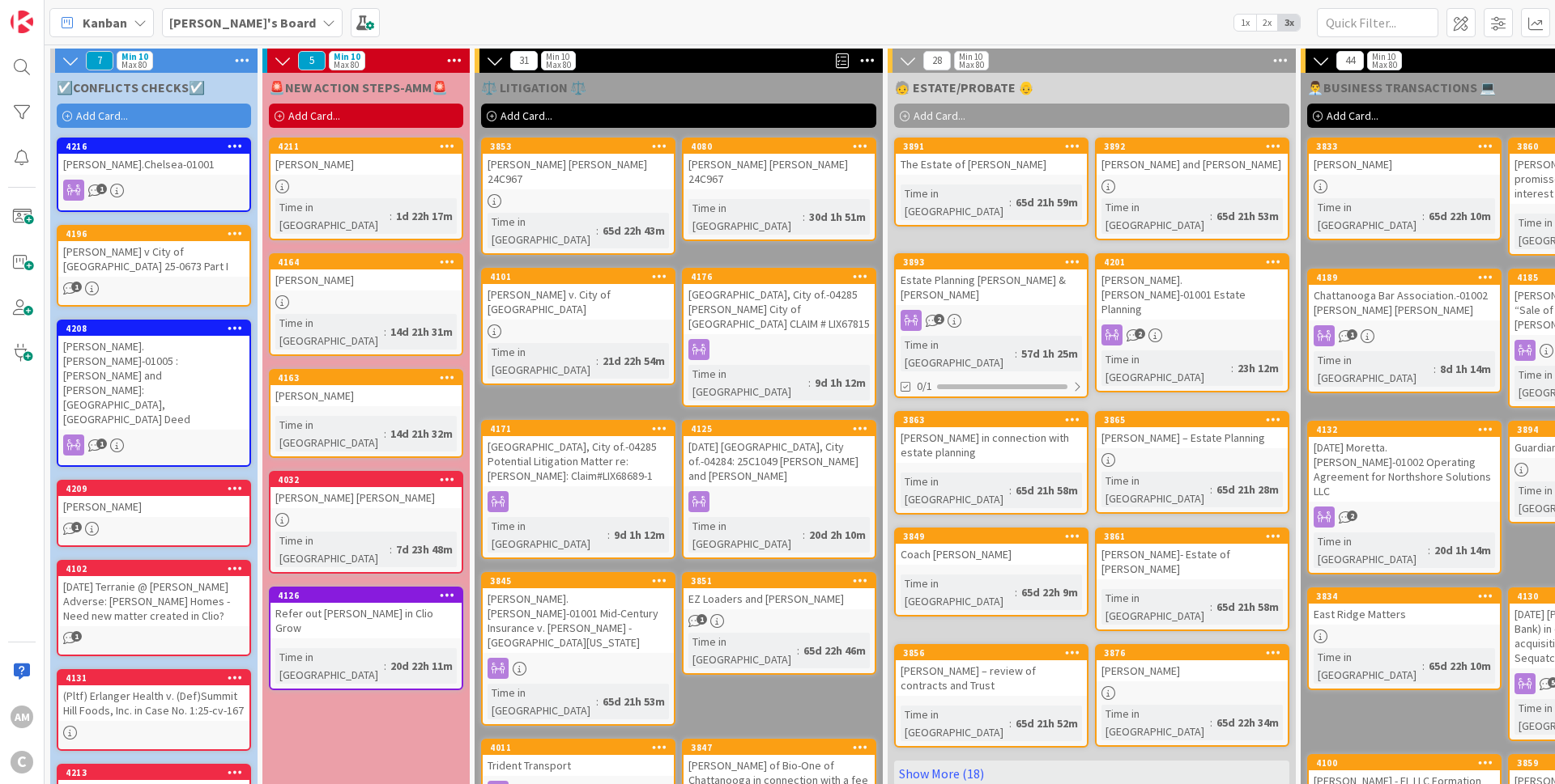
click at [245, 33] on div "[PERSON_NAME]'s Board" at bounding box center [253, 22] width 181 height 29
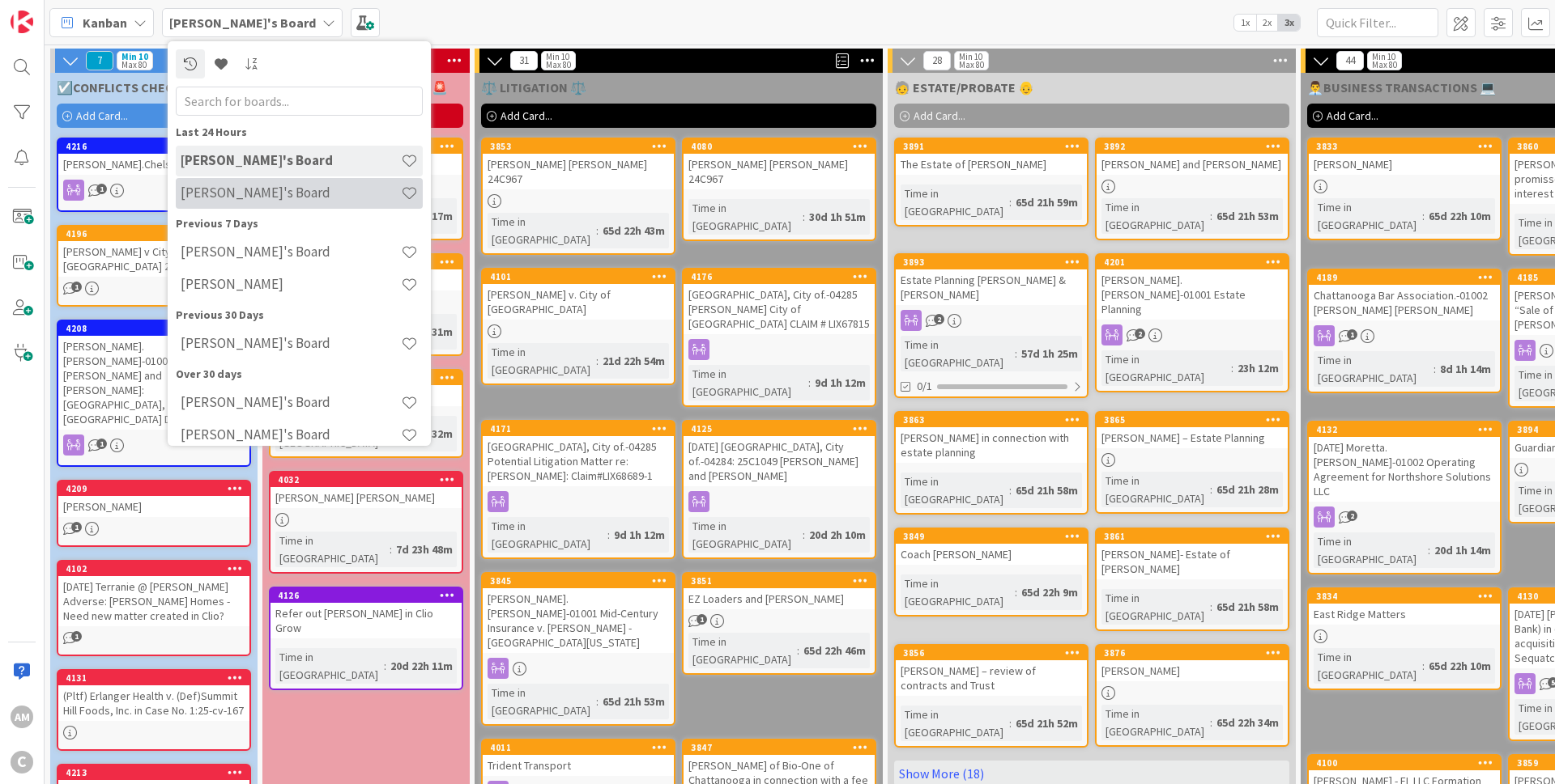
click at [234, 199] on h4 "[PERSON_NAME]'s Board" at bounding box center [291, 193] width 221 height 16
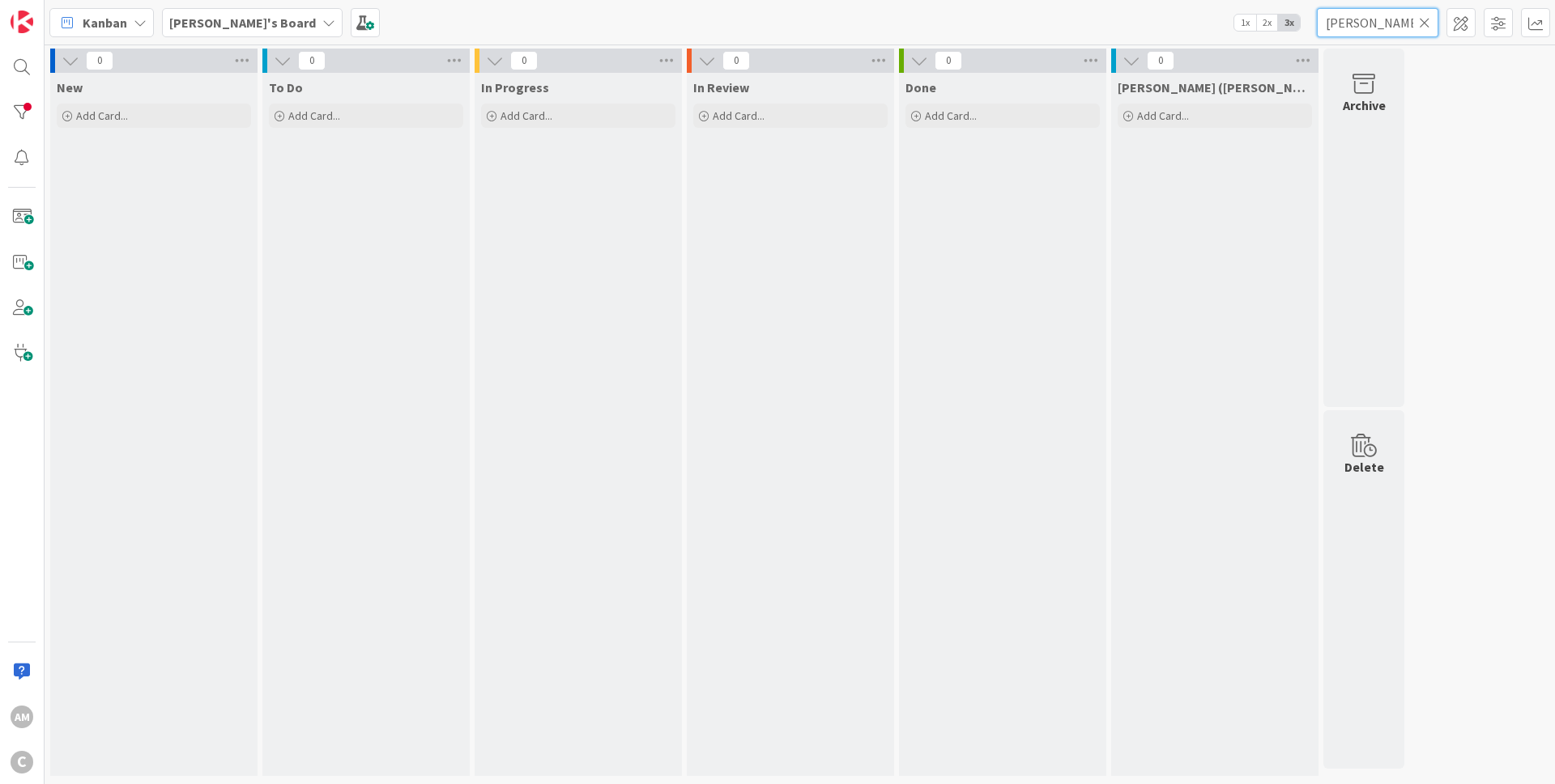
click at [1357, 32] on input "[PERSON_NAME]" at bounding box center [1377, 22] width 121 height 29
type input "[PERSON_NAME]"
click at [1429, 26] on icon at bounding box center [1424, 22] width 11 height 15
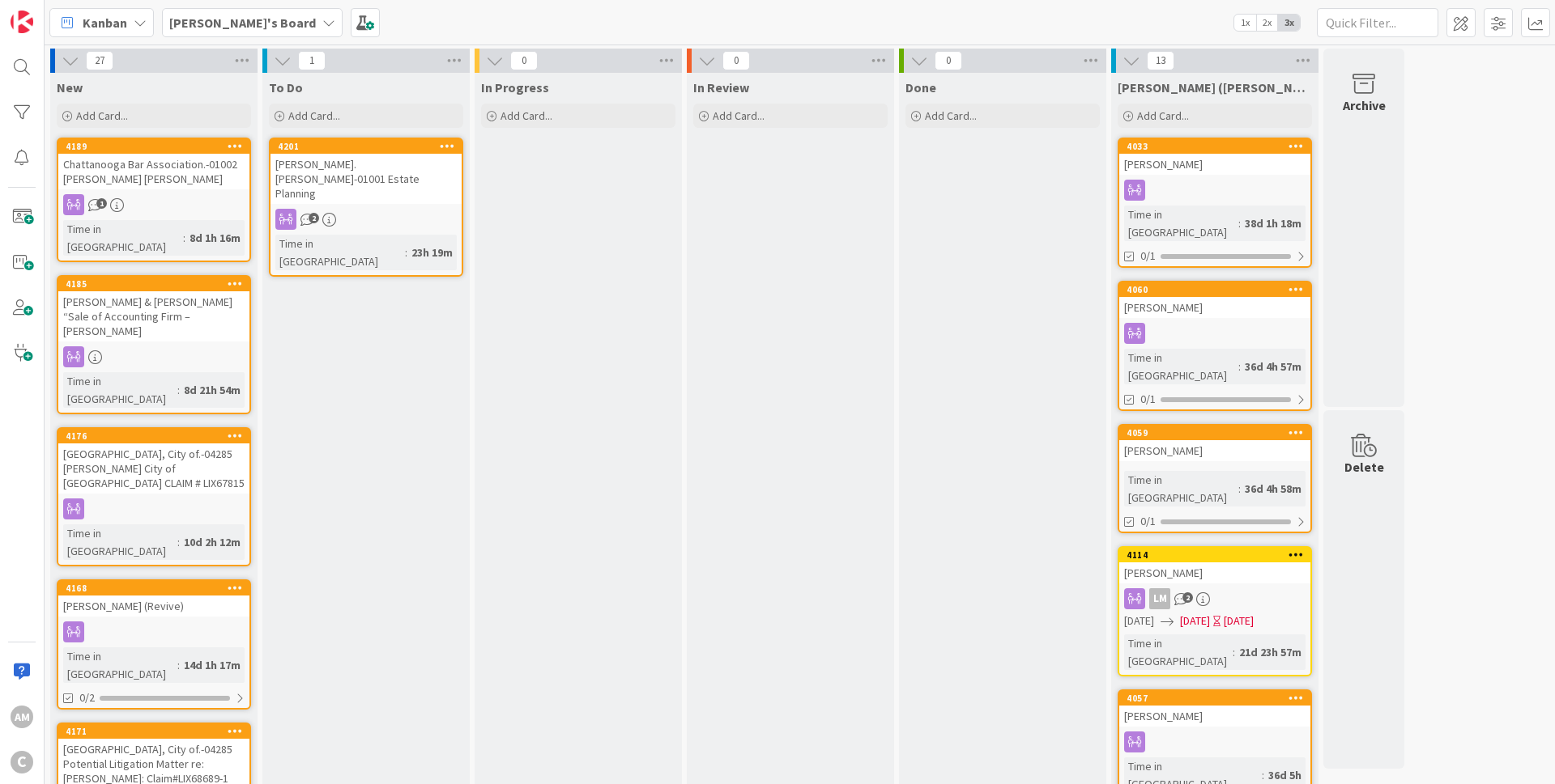
click at [227, 29] on b "[PERSON_NAME]'s Board" at bounding box center [242, 23] width 146 height 16
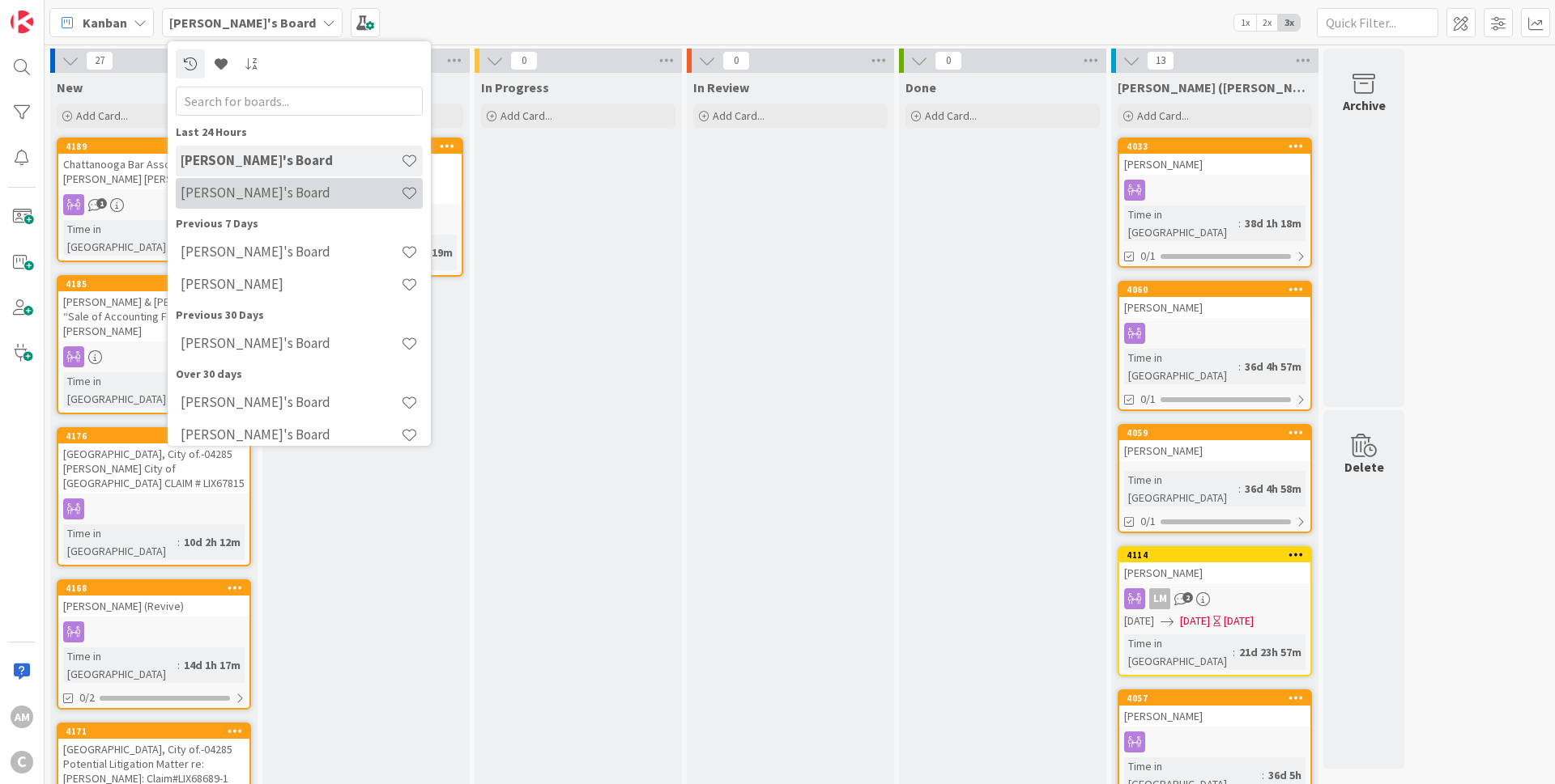
click at [209, 183] on div "[PERSON_NAME]'s Board" at bounding box center [299, 193] width 247 height 31
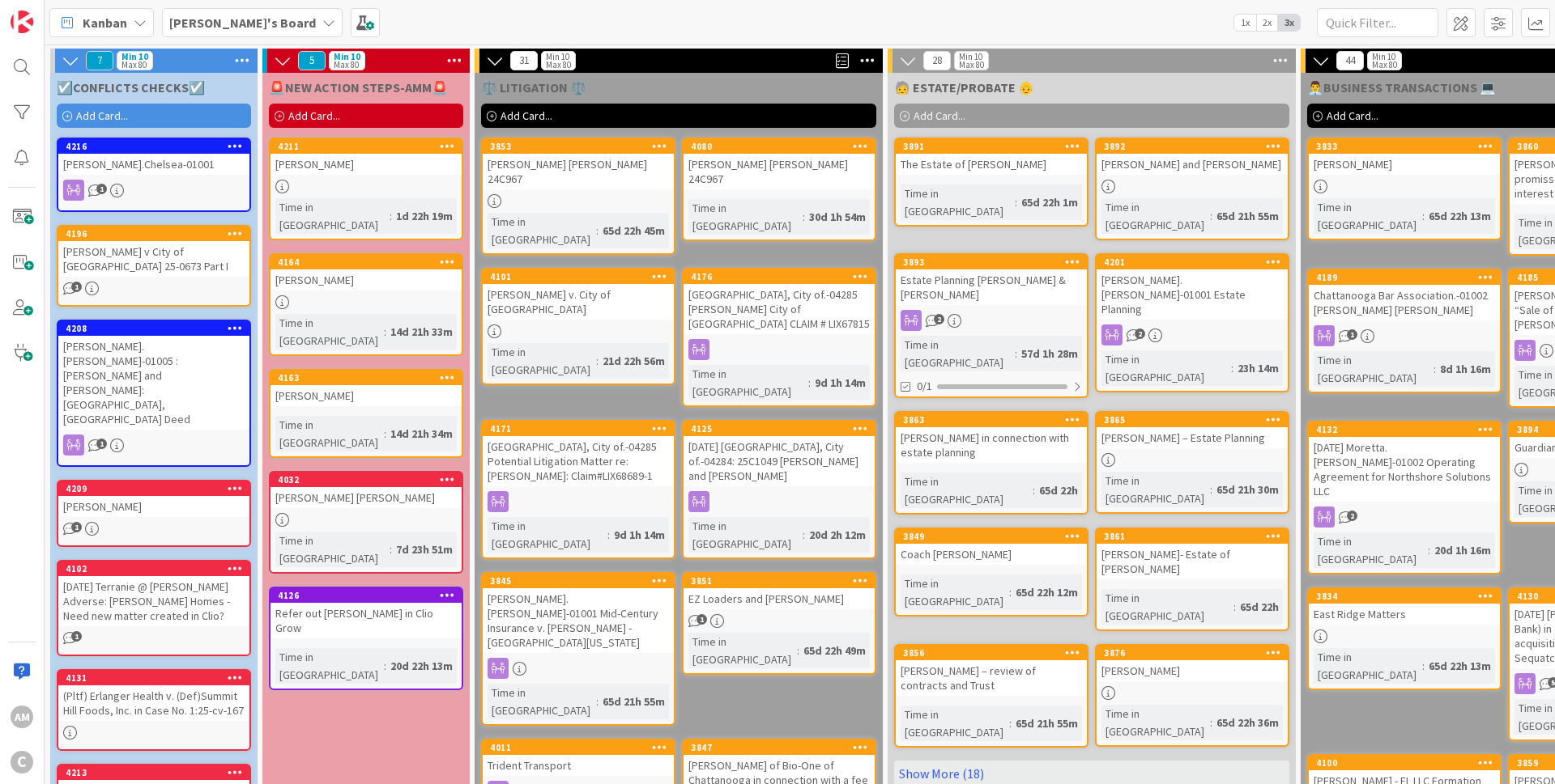
click at [857, 270] on icon at bounding box center [860, 275] width 15 height 11
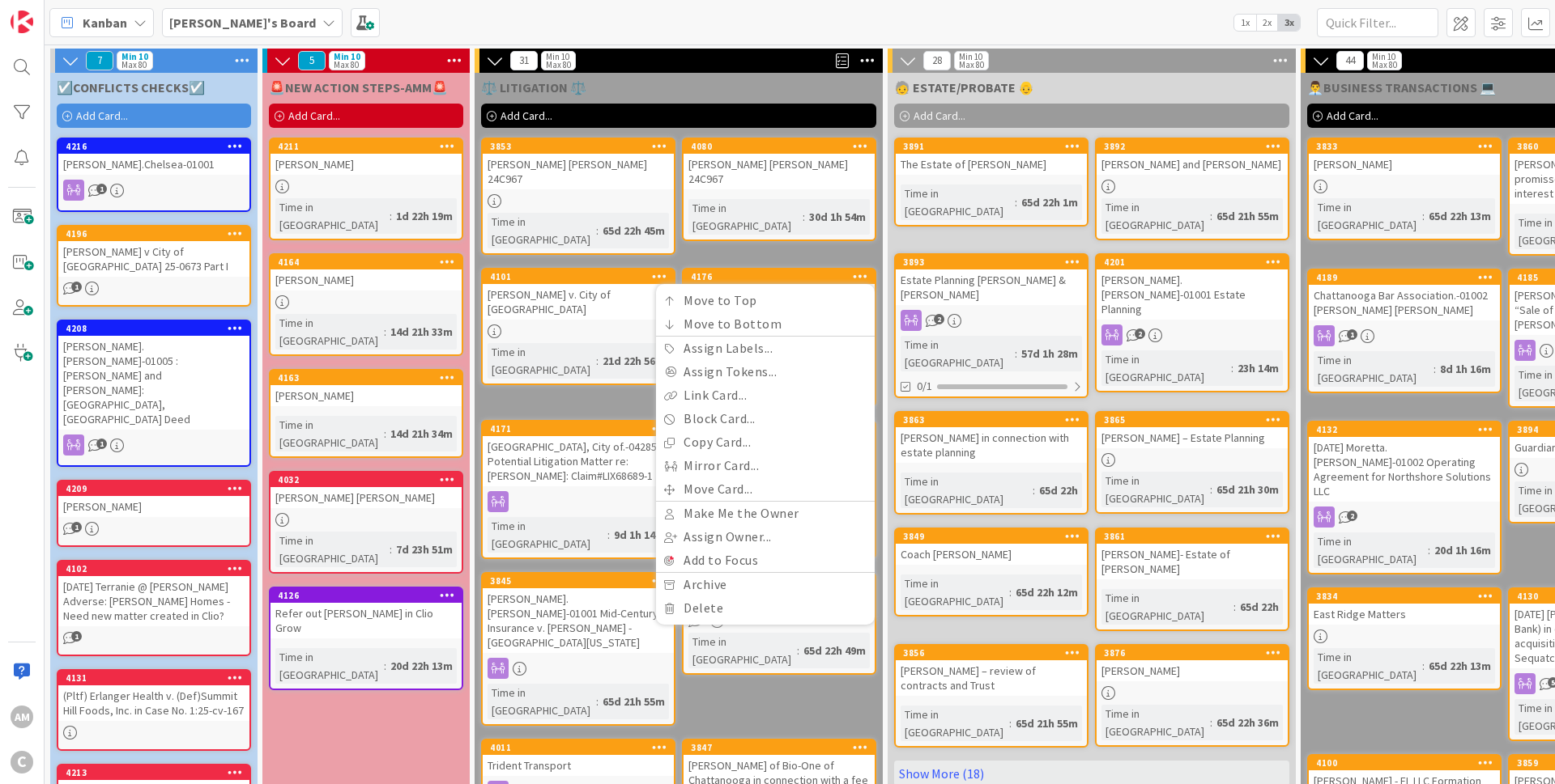
click at [845, 271] on div at bounding box center [859, 276] width 29 height 11
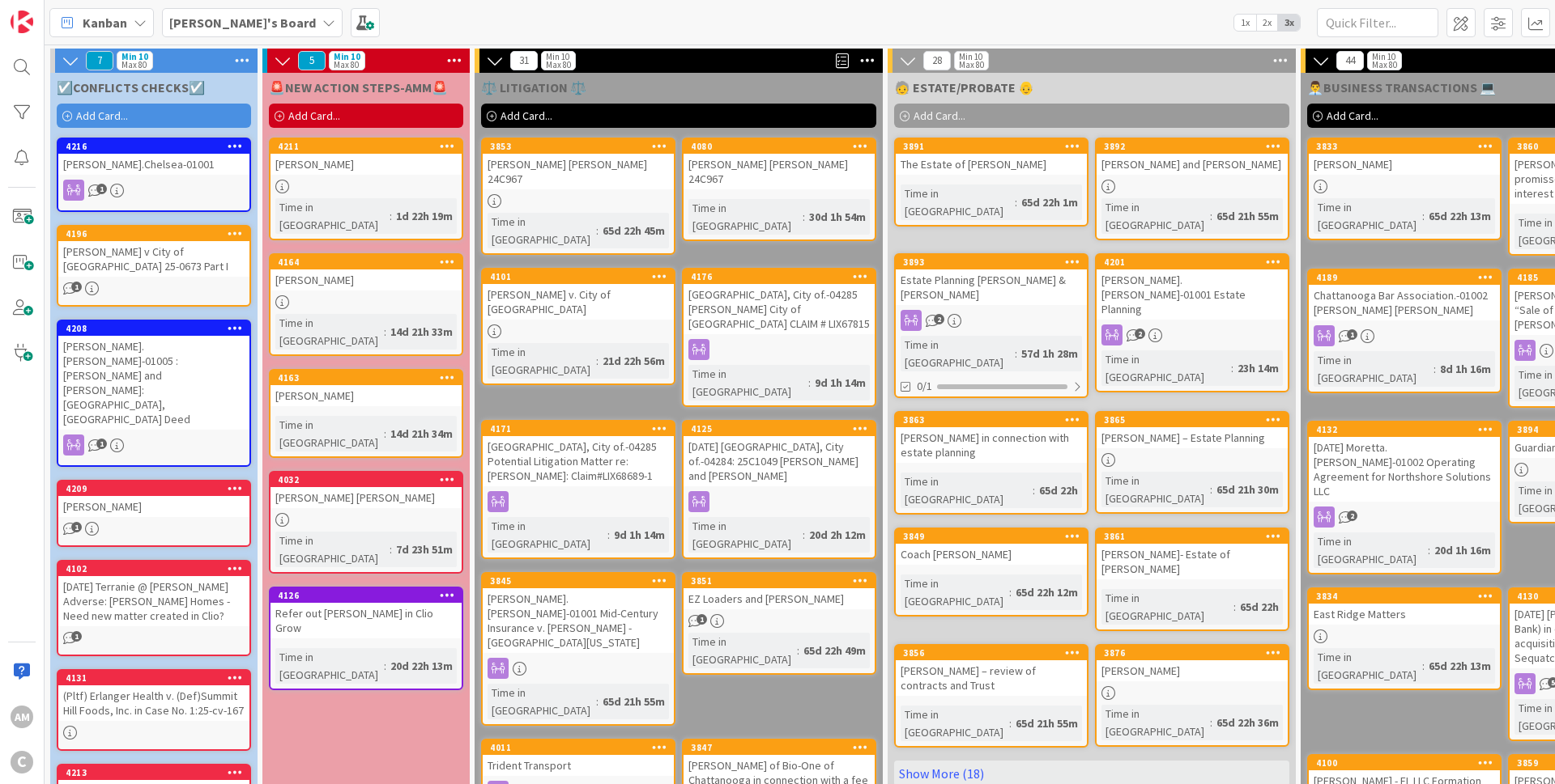
click at [228, 29] on b "[PERSON_NAME]'s Board" at bounding box center [242, 23] width 146 height 16
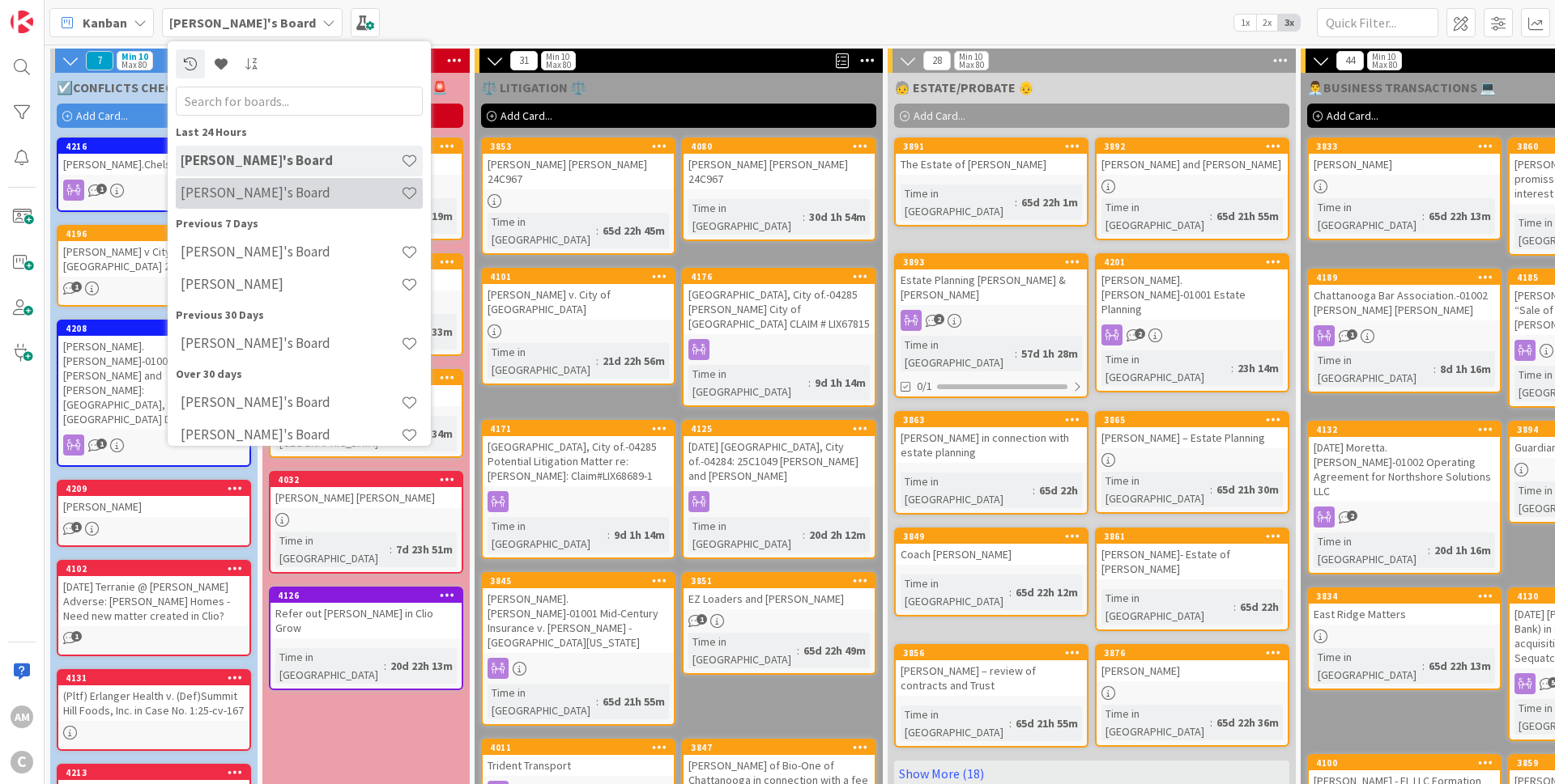
click at [231, 202] on div "[PERSON_NAME]'s Board" at bounding box center [299, 193] width 247 height 31
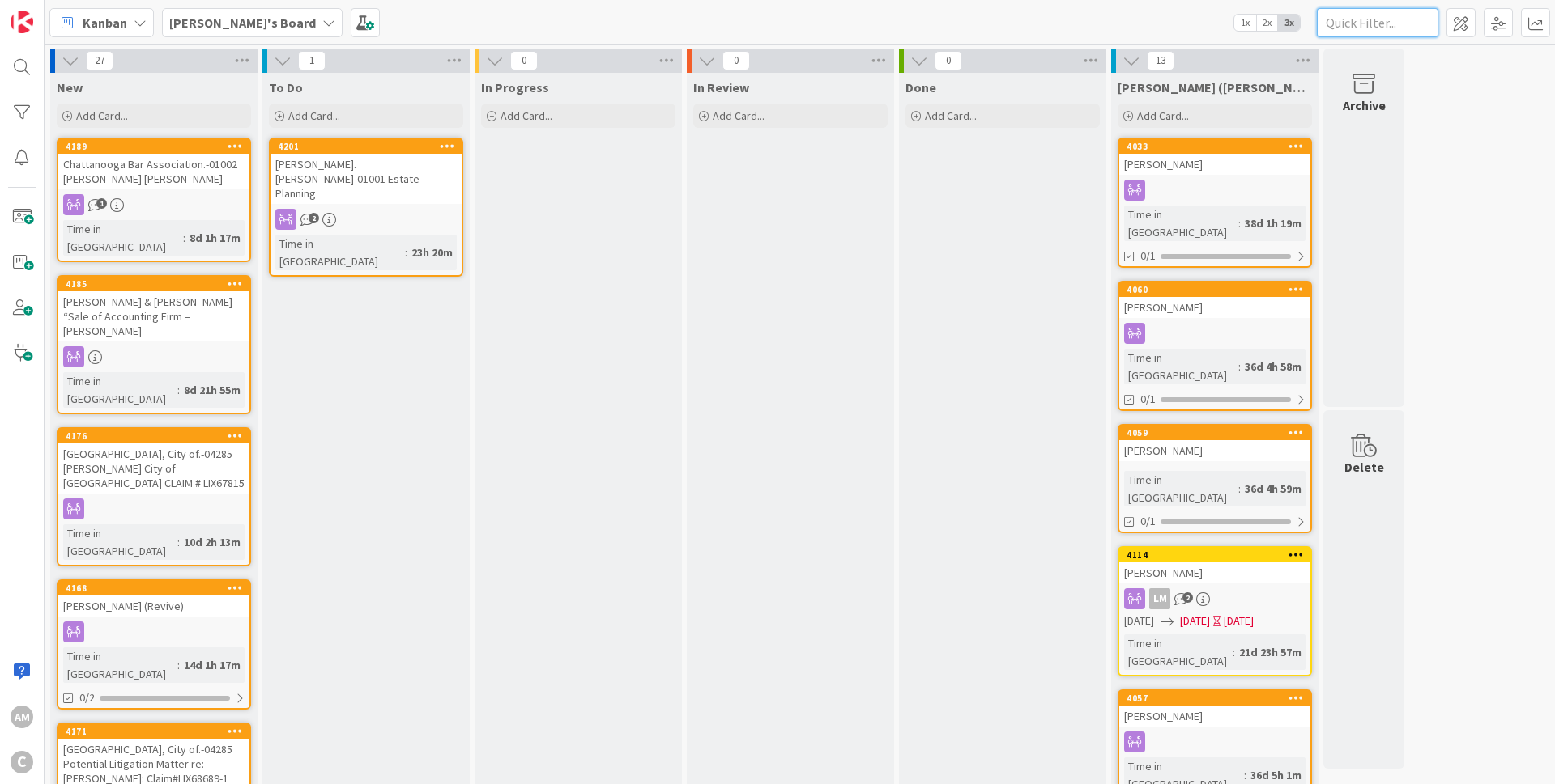
click at [1359, 29] on input "text" at bounding box center [1377, 22] width 121 height 29
type input "4285"
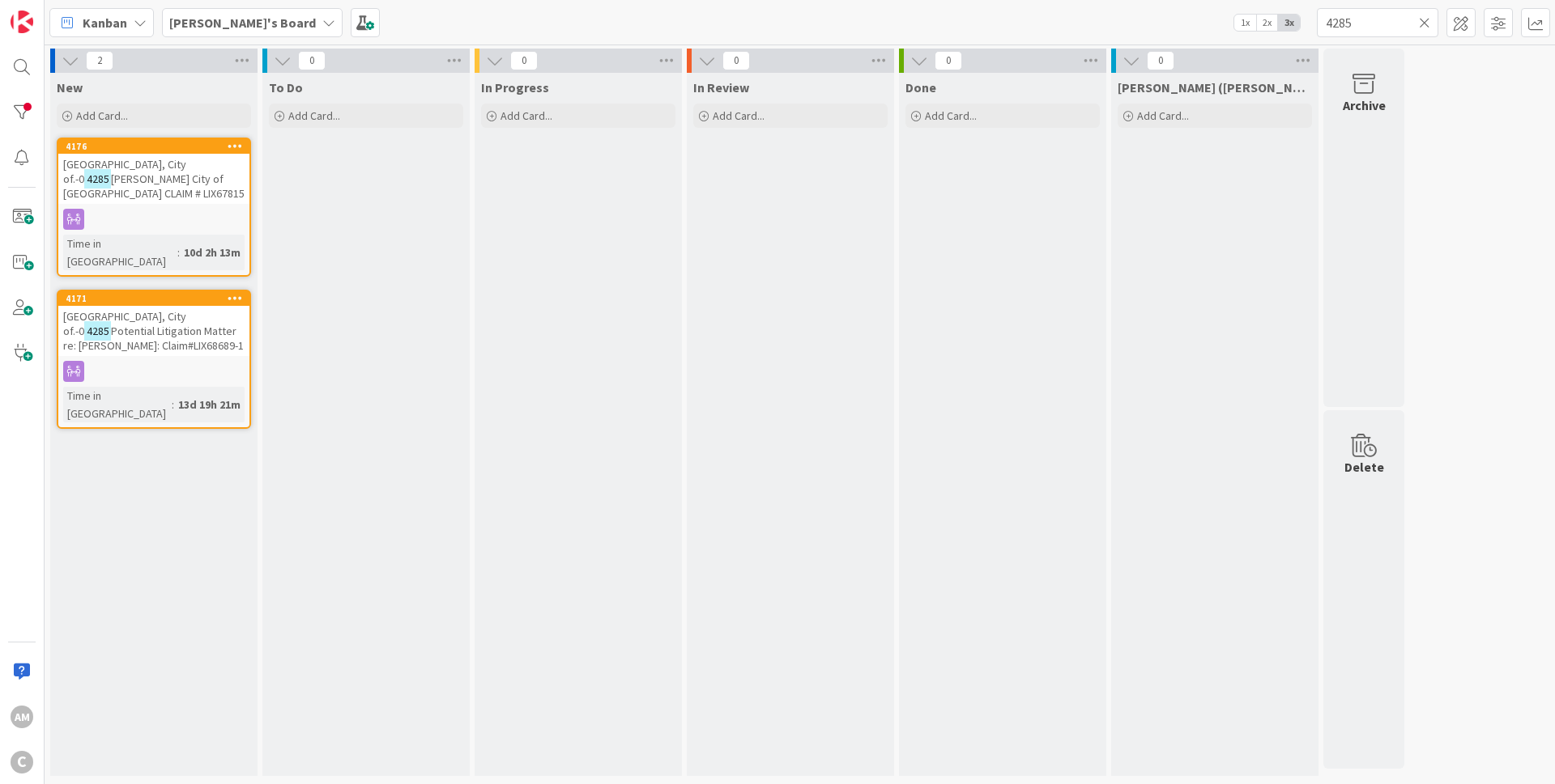
click at [208, 29] on b "[PERSON_NAME]'s Board" at bounding box center [242, 23] width 146 height 16
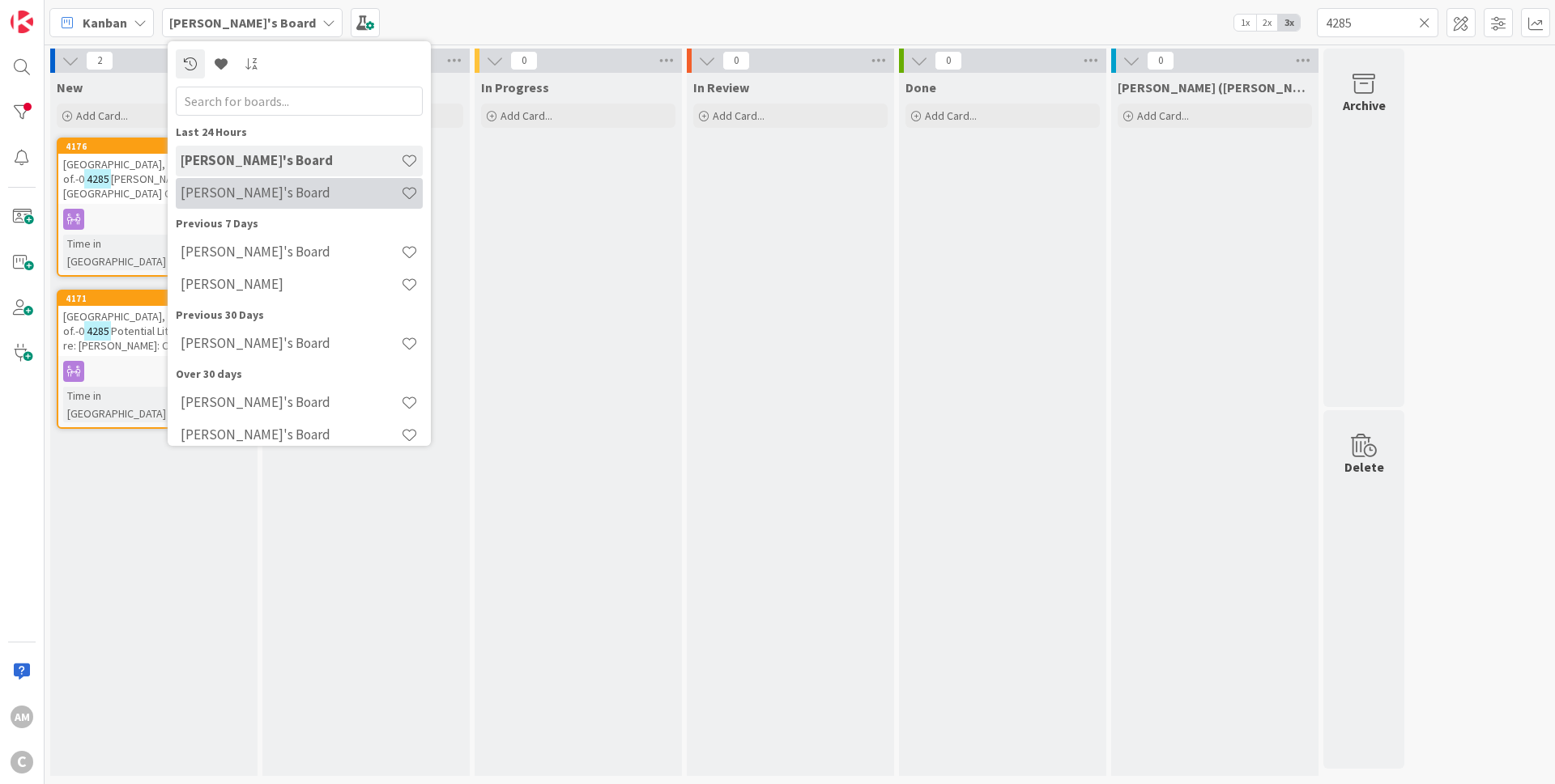
click at [229, 203] on div "[PERSON_NAME]'s Board" at bounding box center [299, 193] width 247 height 31
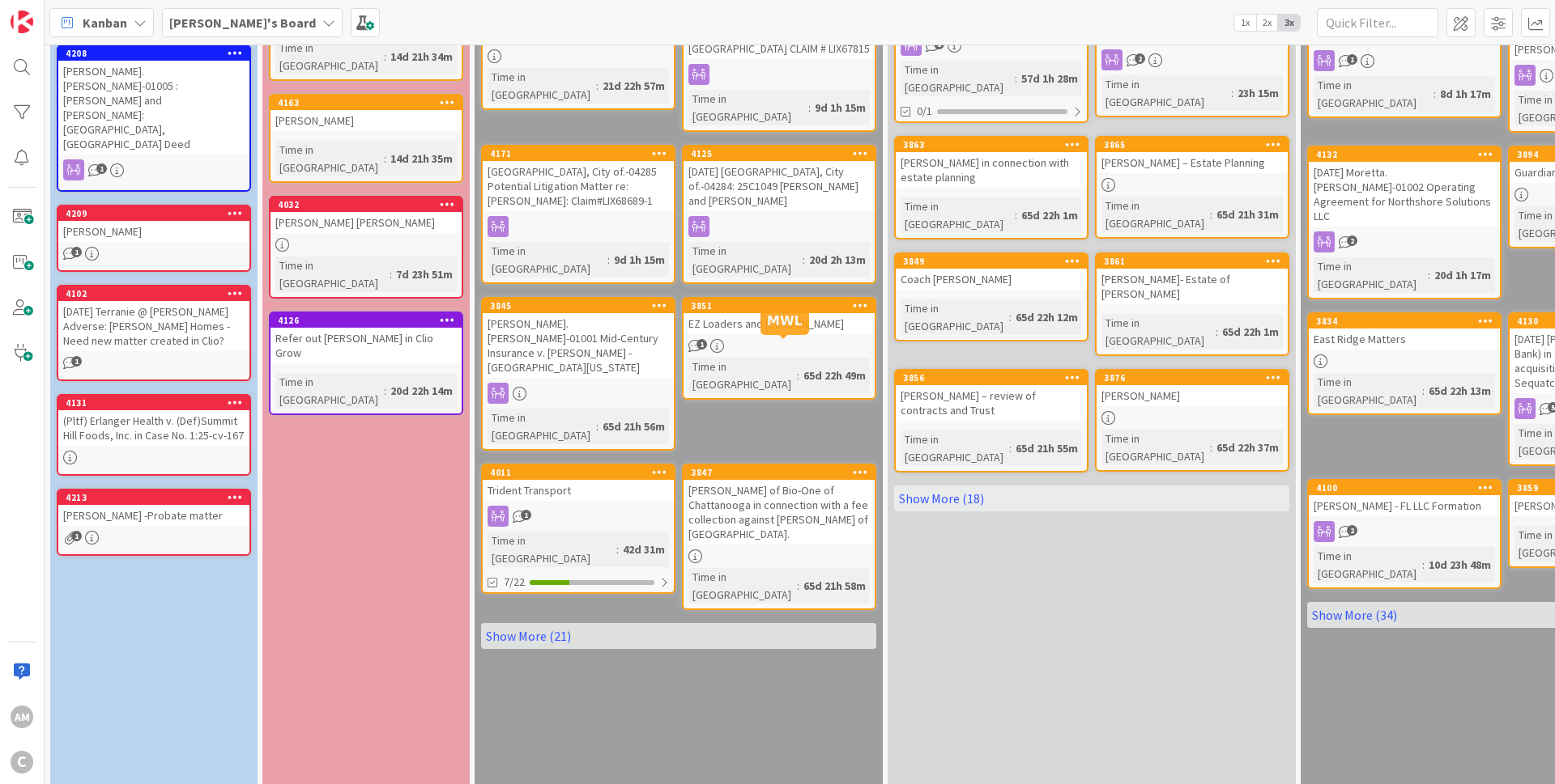
scroll to position [307, 0]
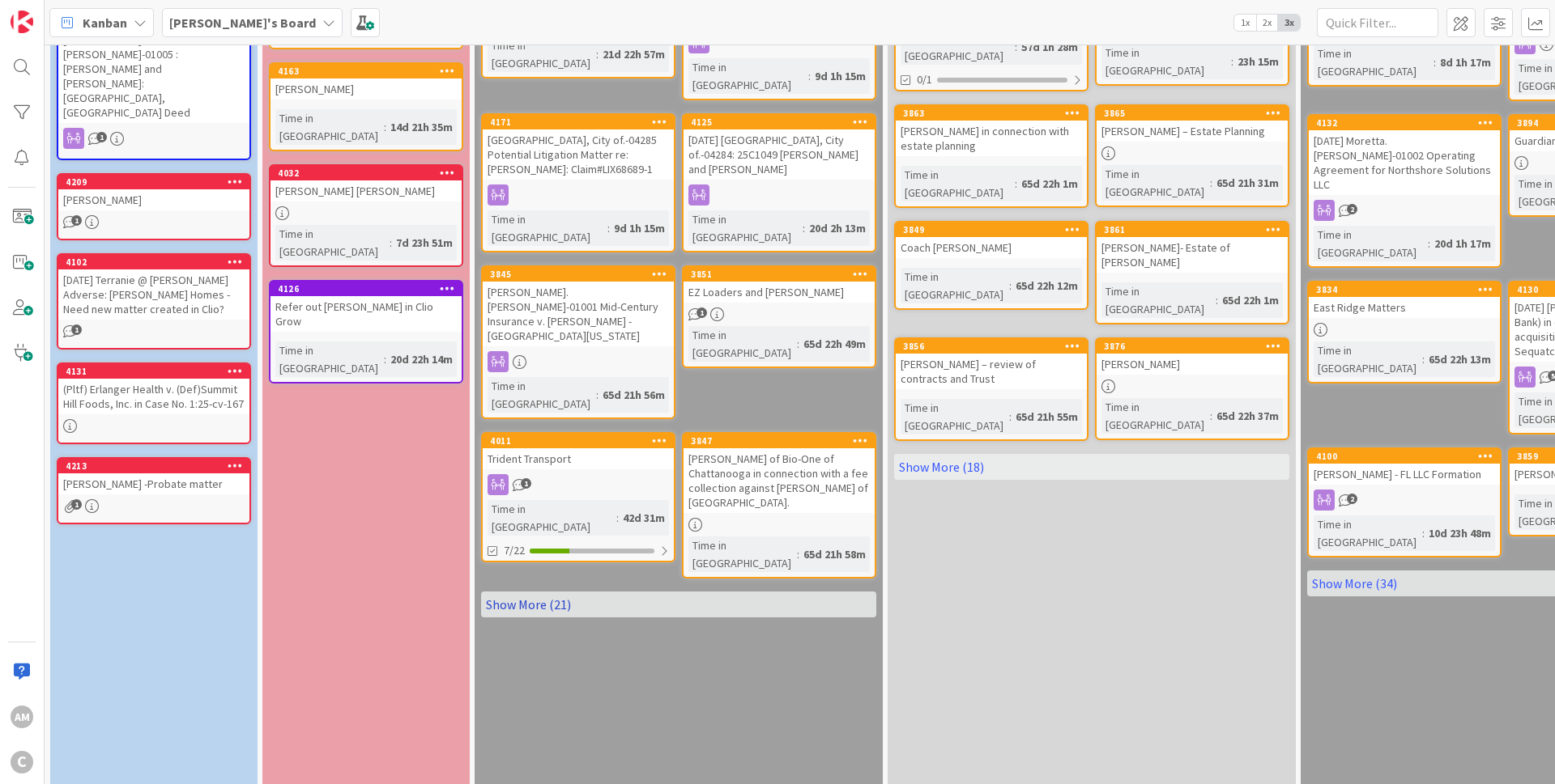
drag, startPoint x: 514, startPoint y: 481, endPoint x: 524, endPoint y: 481, distance: 10.0
click at [515, 591] on link "Show More (21)" at bounding box center [678, 604] width 395 height 26
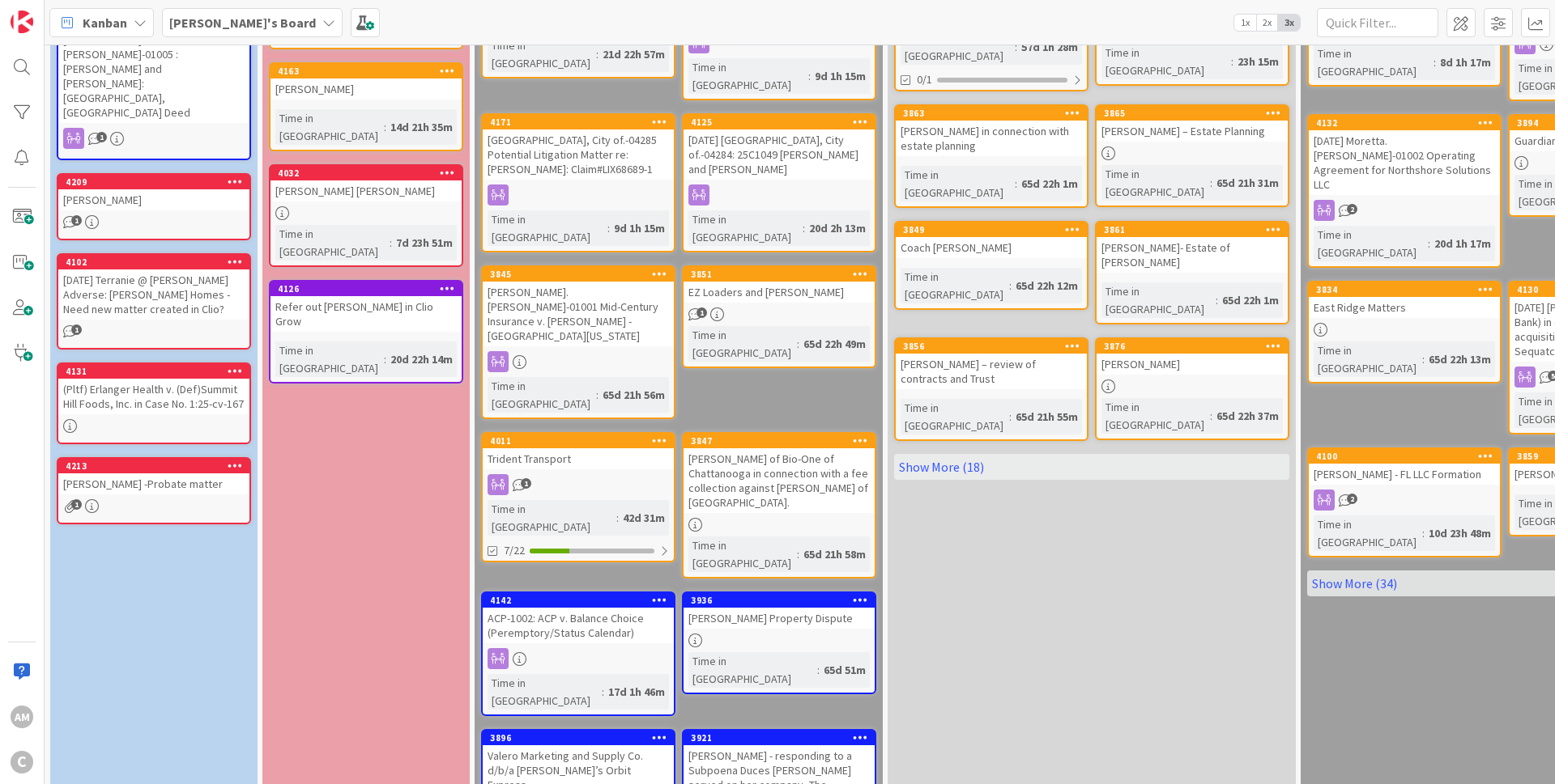
drag, startPoint x: 937, startPoint y: 374, endPoint x: 960, endPoint y: 410, distance: 42.7
click at [938, 454] on link "Show More (18)" at bounding box center [1091, 467] width 395 height 26
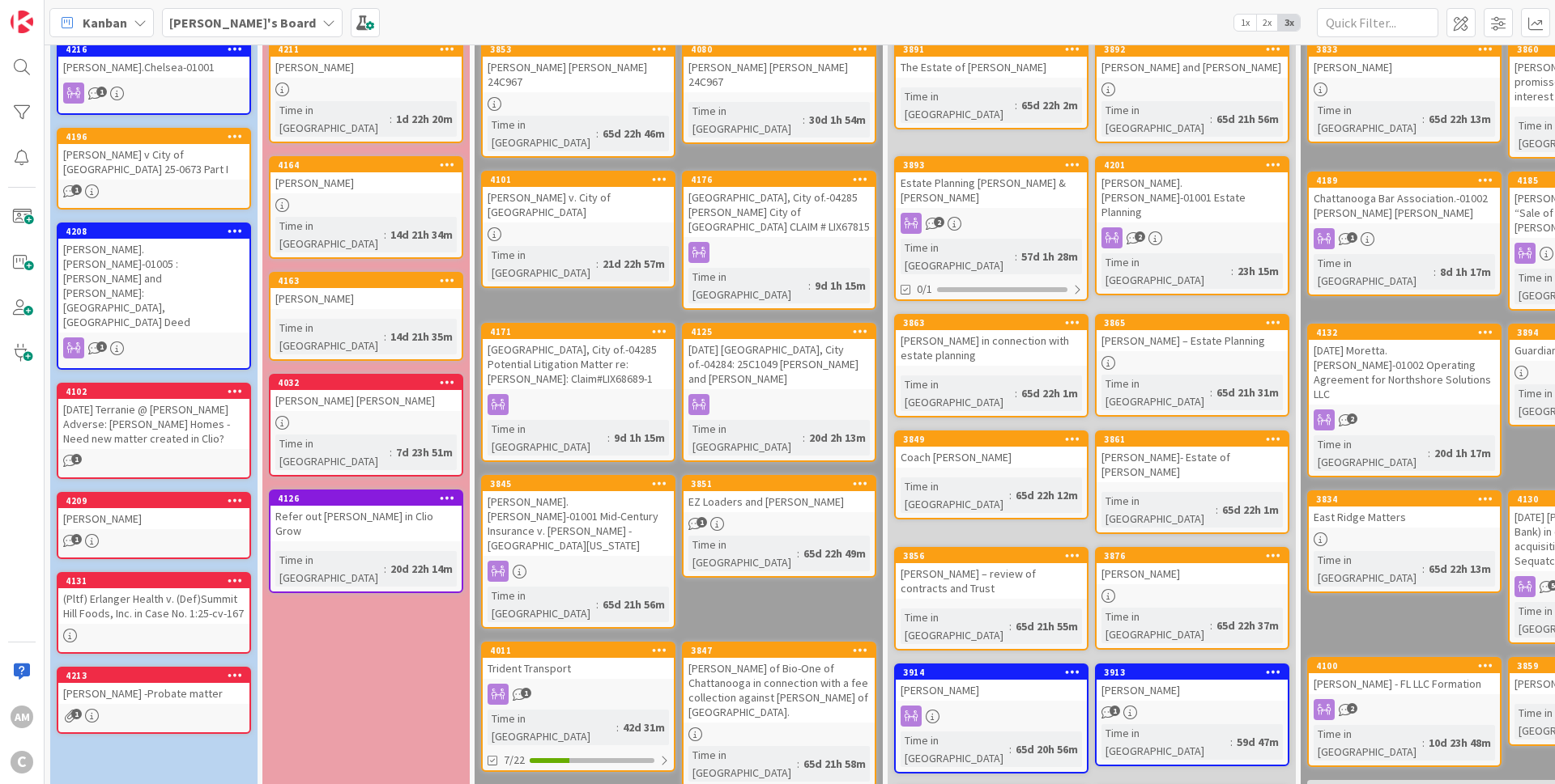
scroll to position [0, 0]
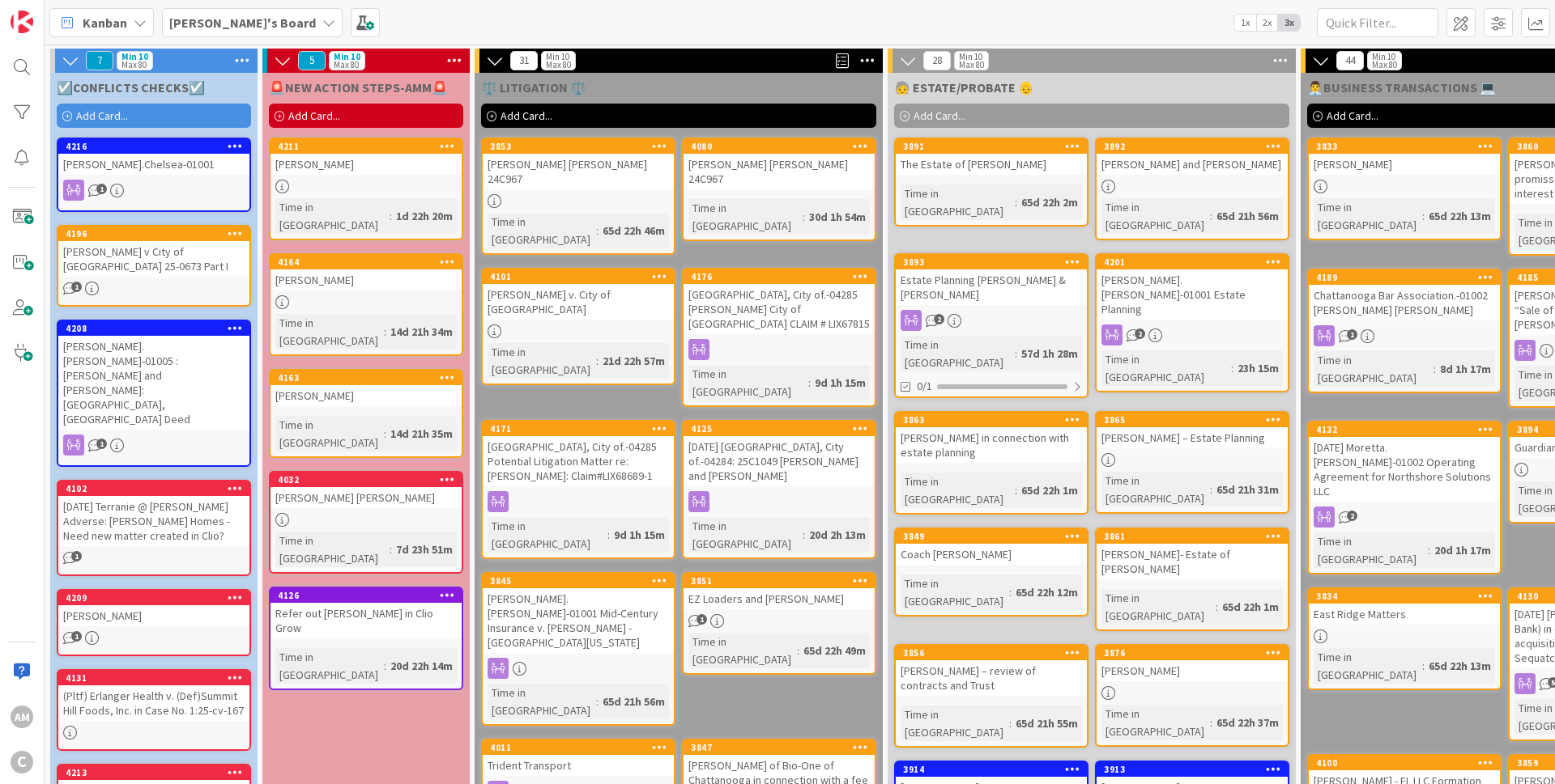
click at [230, 24] on b "[PERSON_NAME]'s Board" at bounding box center [242, 23] width 146 height 16
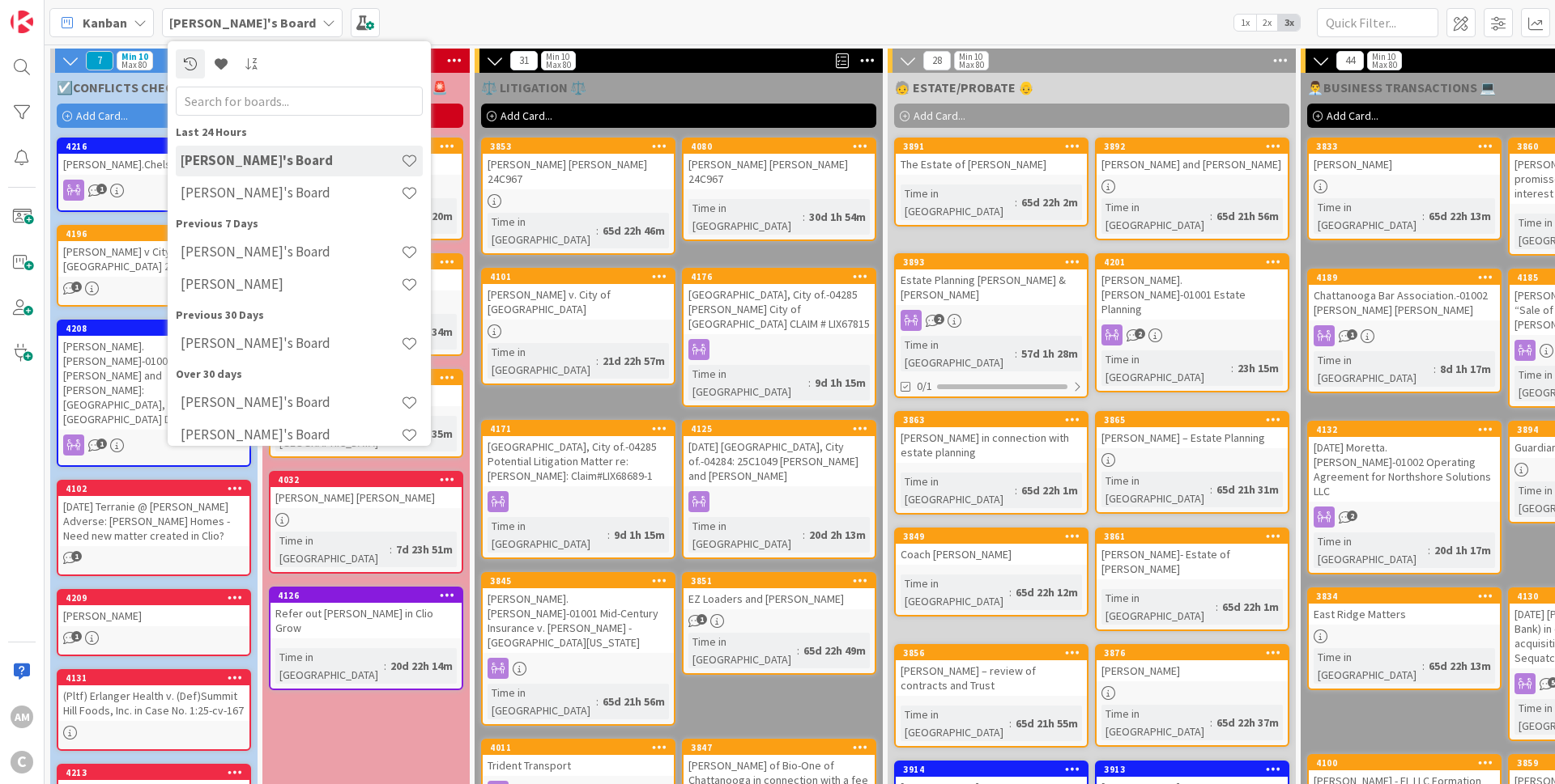
click at [230, 23] on b "[PERSON_NAME]'s Board" at bounding box center [242, 23] width 146 height 16
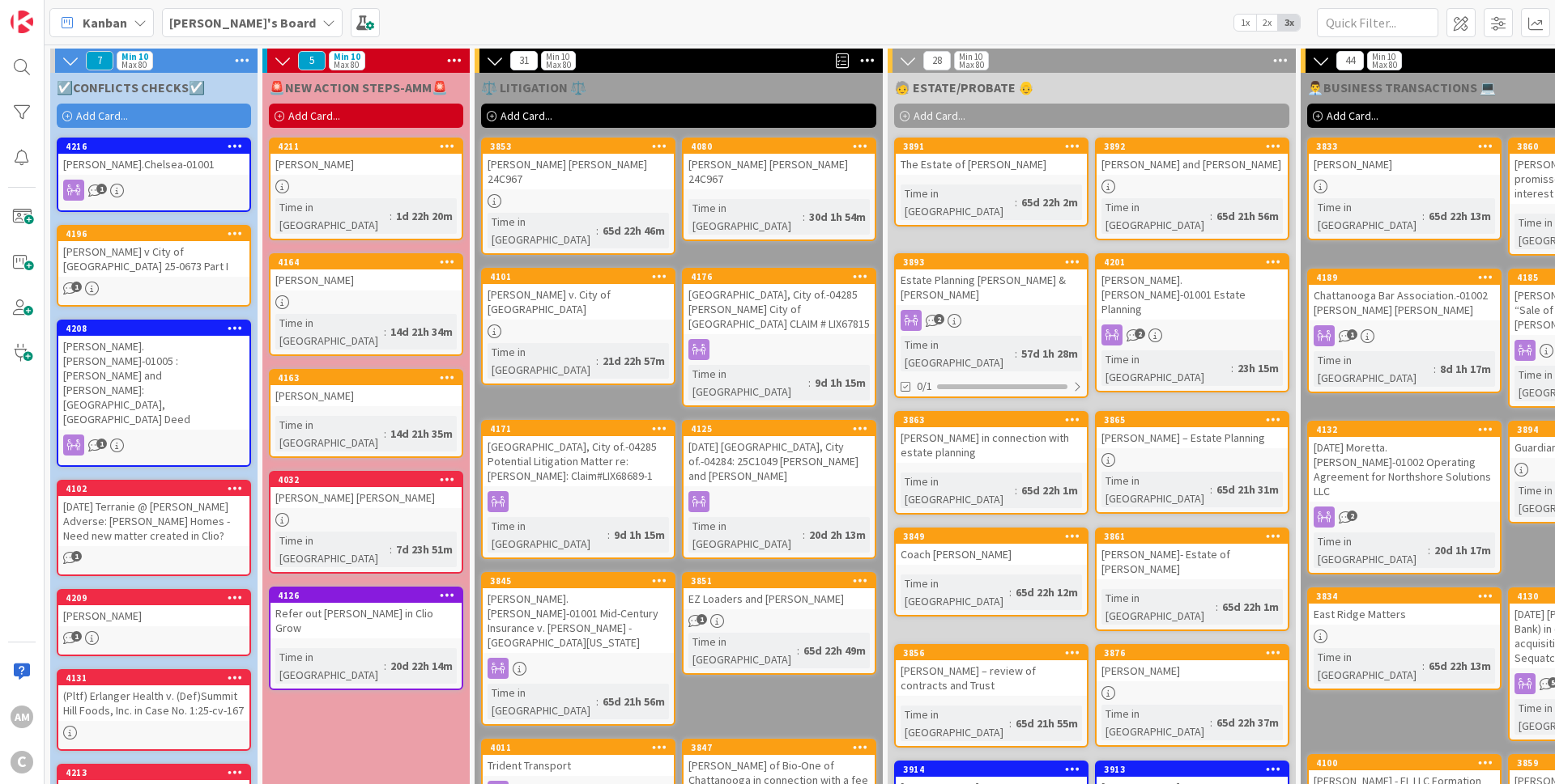
drag, startPoint x: 1554, startPoint y: 783, endPoint x: 1498, endPoint y: 783, distance: 56.0
click at [196, 15] on b "[PERSON_NAME]'s Board" at bounding box center [242, 23] width 146 height 16
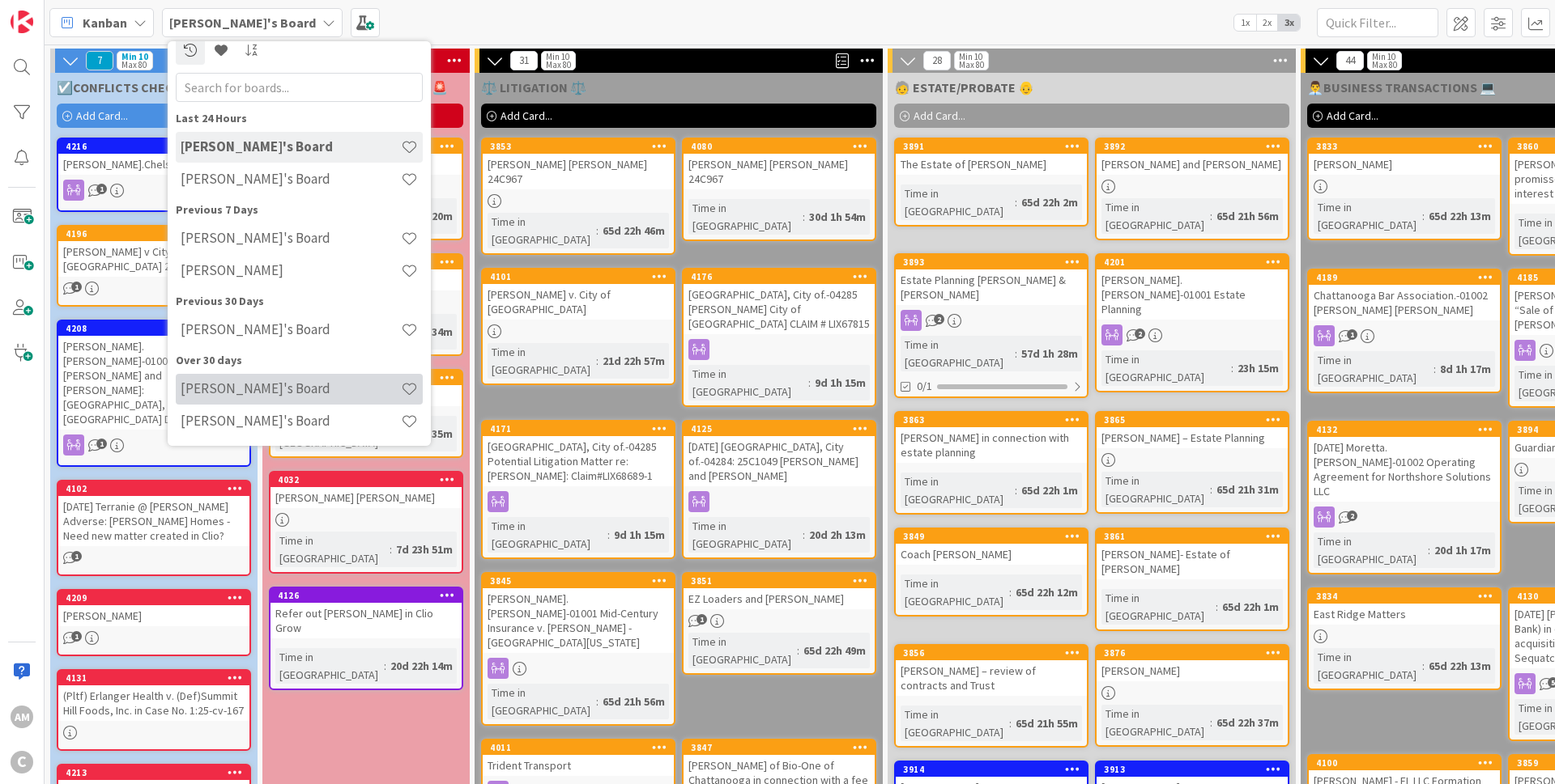
scroll to position [15, 0]
drag, startPoint x: 571, startPoint y: 20, endPoint x: 412, endPoint y: 10, distance: 159.3
click at [572, 20] on div "Kanban [PERSON_NAME]'s Board Last 24 Hours [PERSON_NAME]'s Board [PERSON_NAME]'…" at bounding box center [799, 22] width 1510 height 45
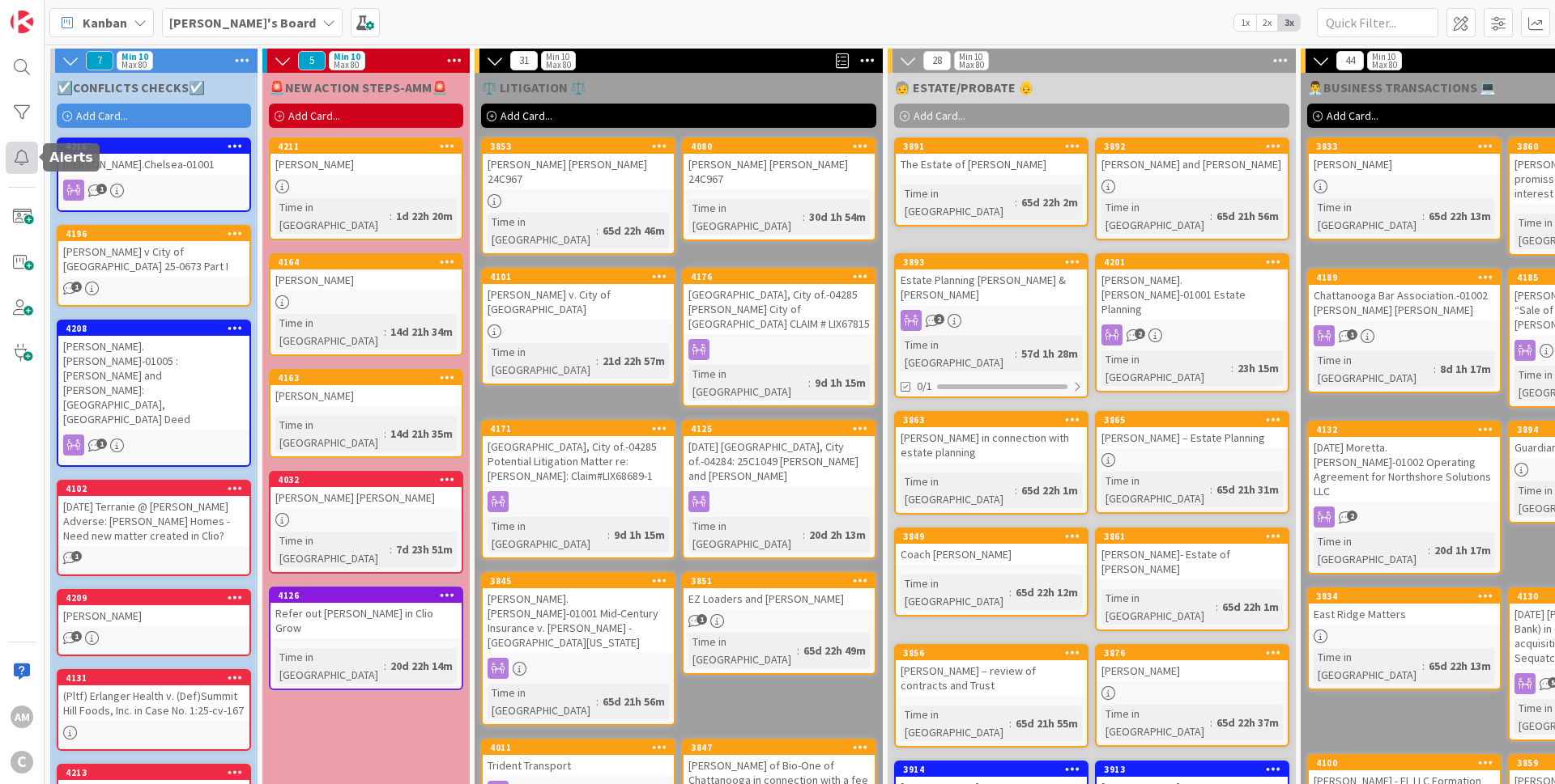
click at [22, 148] on div at bounding box center [22, 158] width 33 height 33
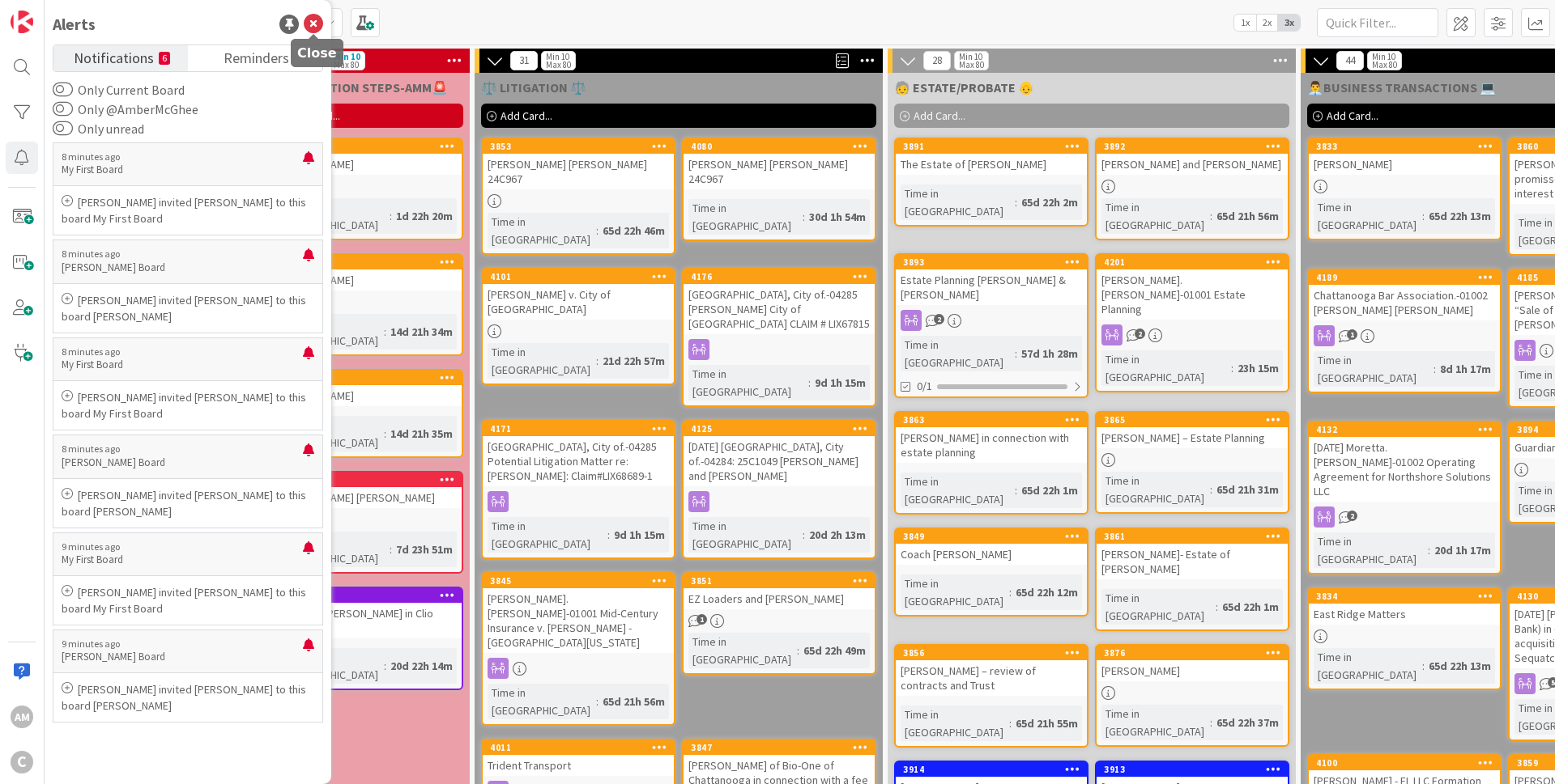
click at [312, 26] on icon at bounding box center [313, 25] width 20 height 20
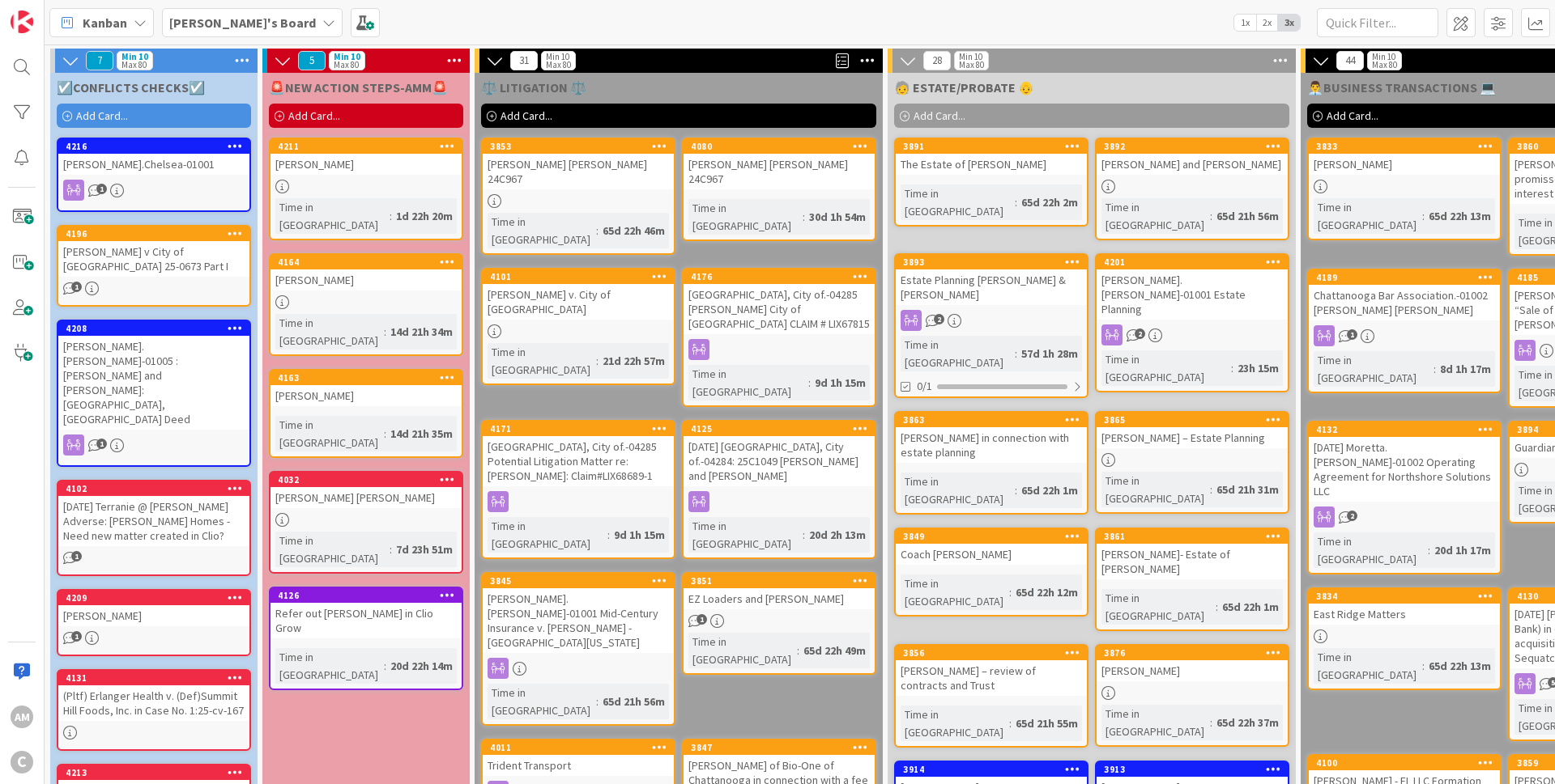
click at [252, 24] on b "[PERSON_NAME]'s Board" at bounding box center [242, 23] width 146 height 16
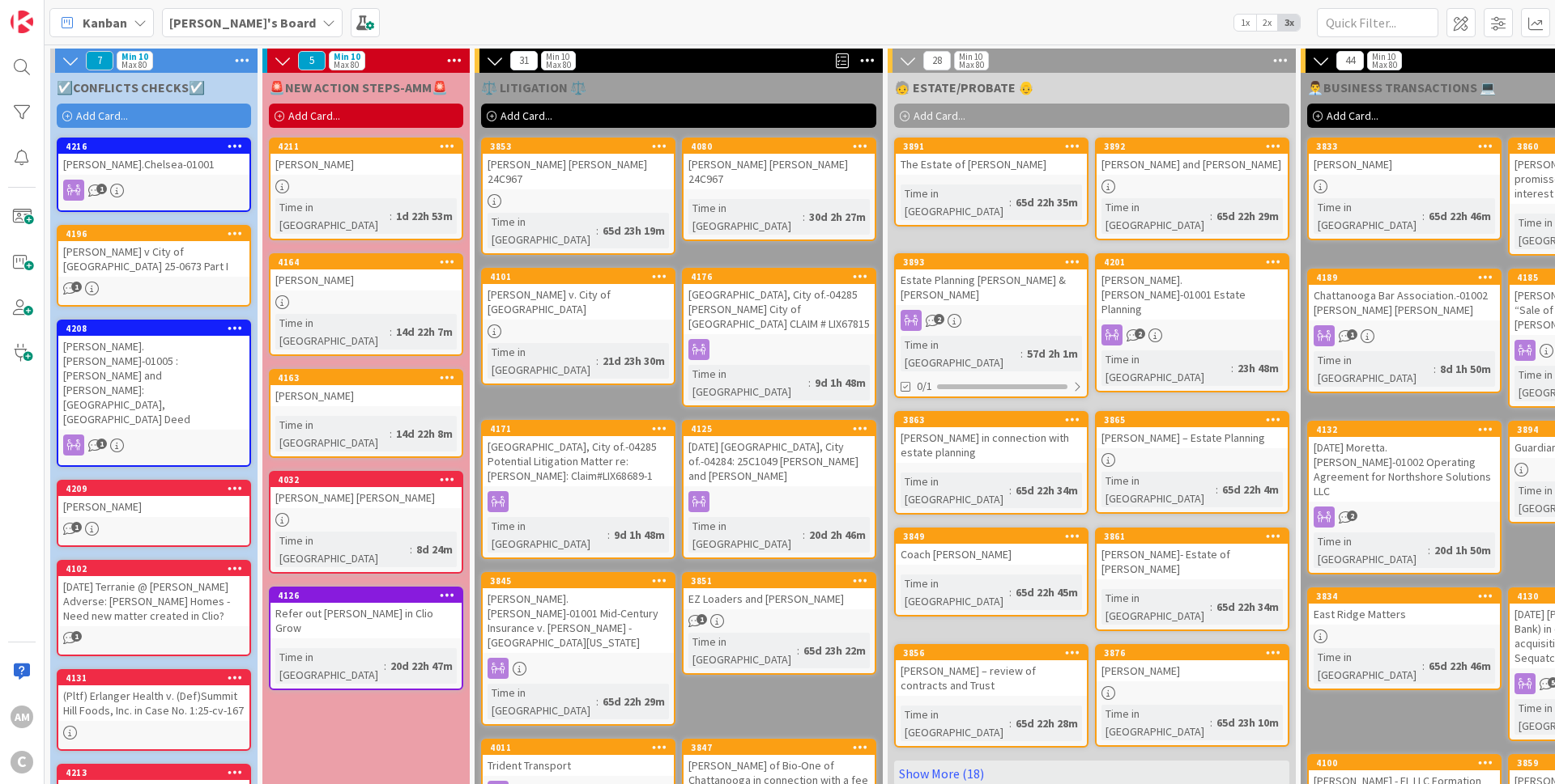
click at [219, 29] on b "[PERSON_NAME]'s Board" at bounding box center [242, 23] width 146 height 16
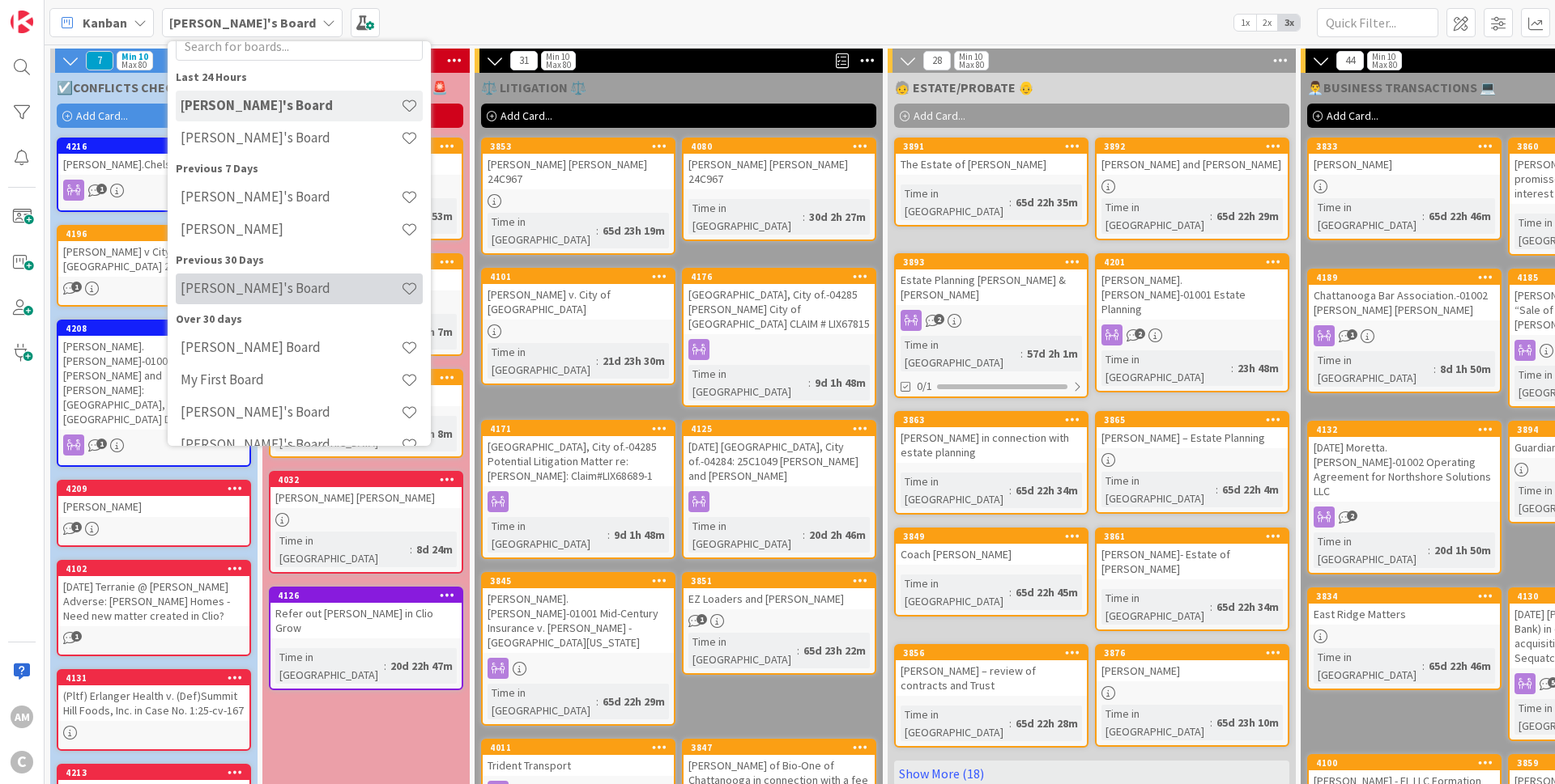
scroll to position [79, 0]
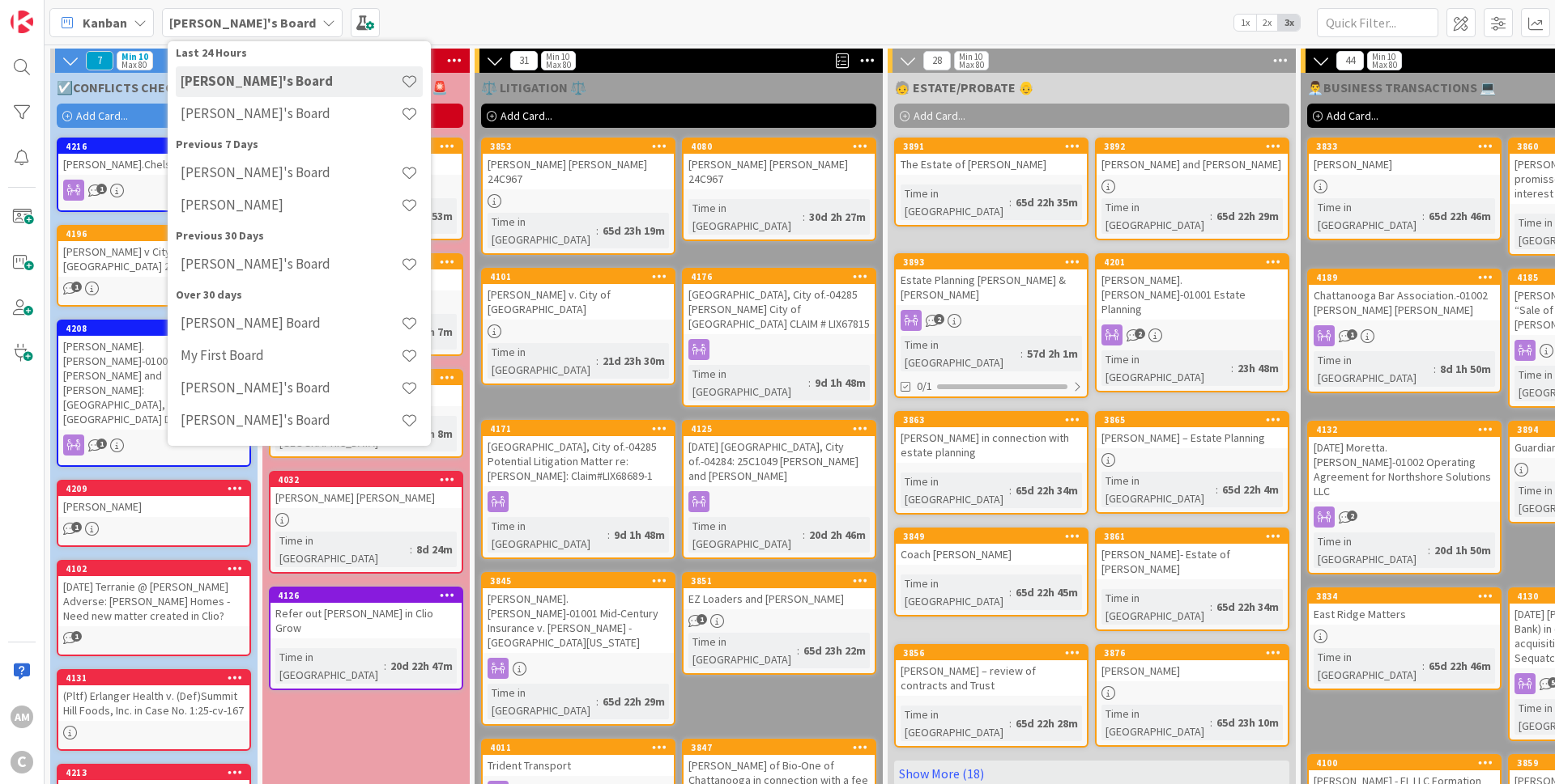
click at [632, 33] on div "Kanban Amber's Board Last 24 Hours Amber's Board Mark's Board Previous 7 Days B…" at bounding box center [799, 22] width 1510 height 45
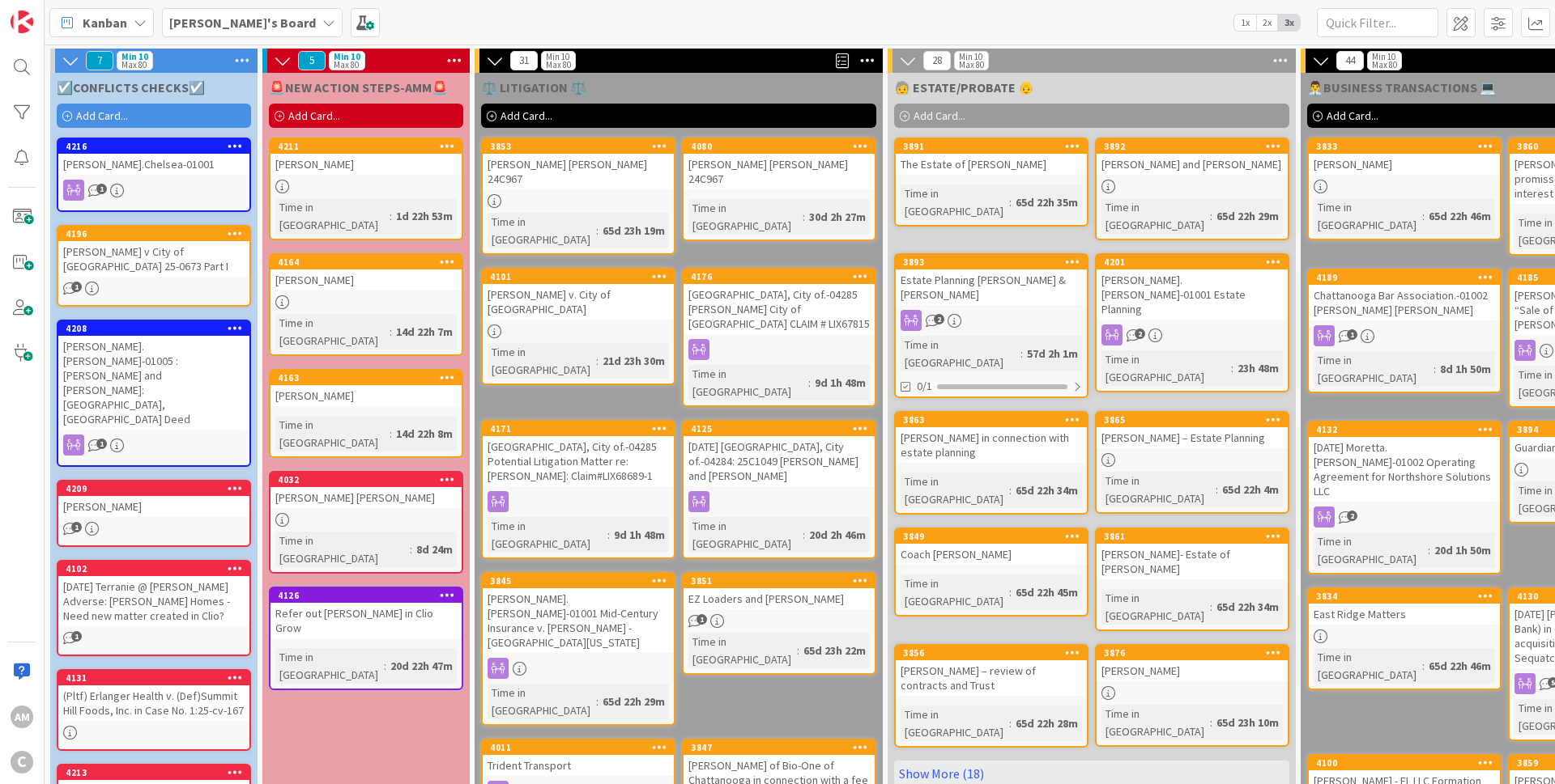
click at [214, 23] on b "[PERSON_NAME]'s Board" at bounding box center [242, 23] width 146 height 16
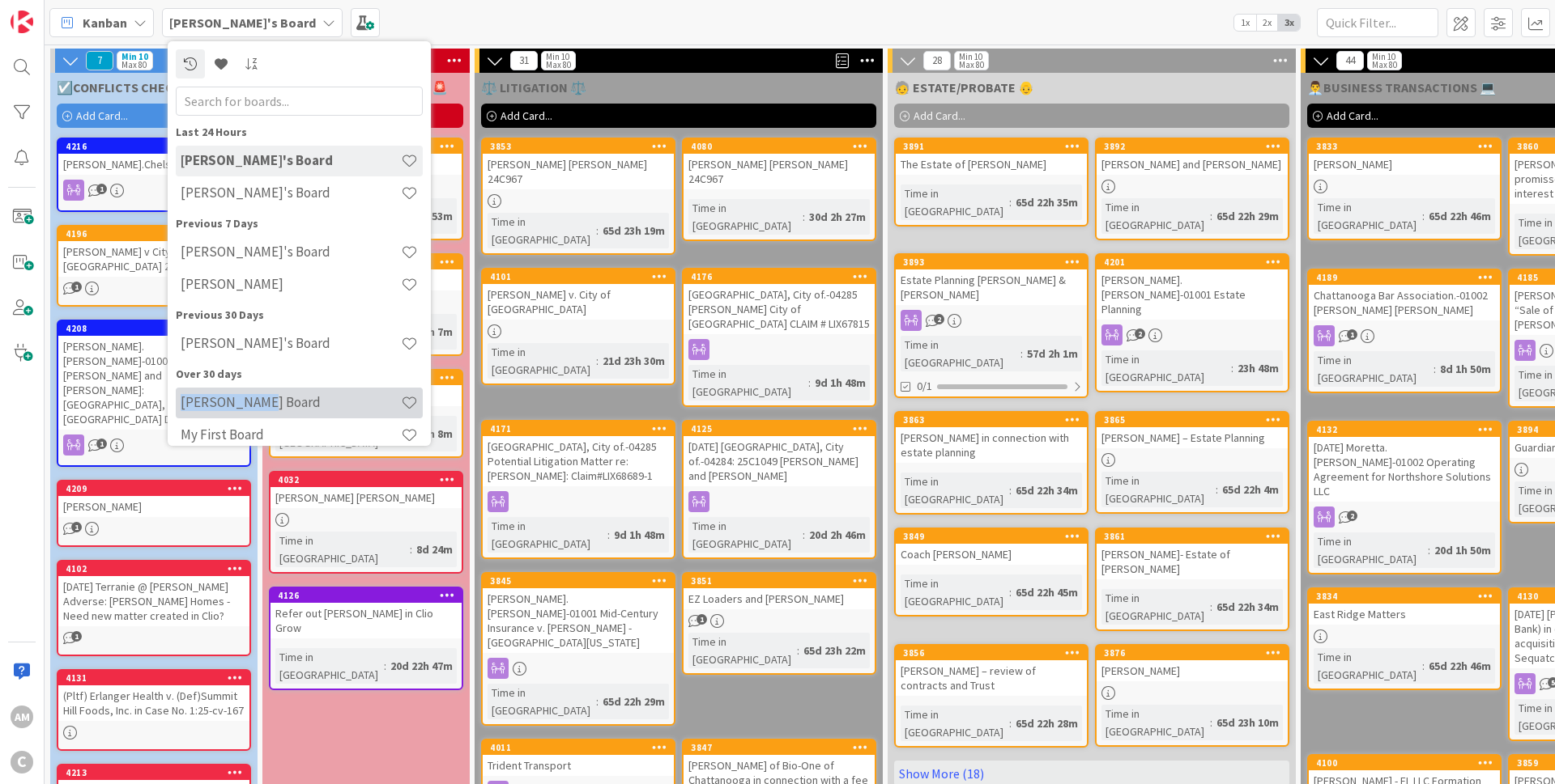
click at [257, 397] on h4 "[PERSON_NAME] Board" at bounding box center [291, 402] width 221 height 16
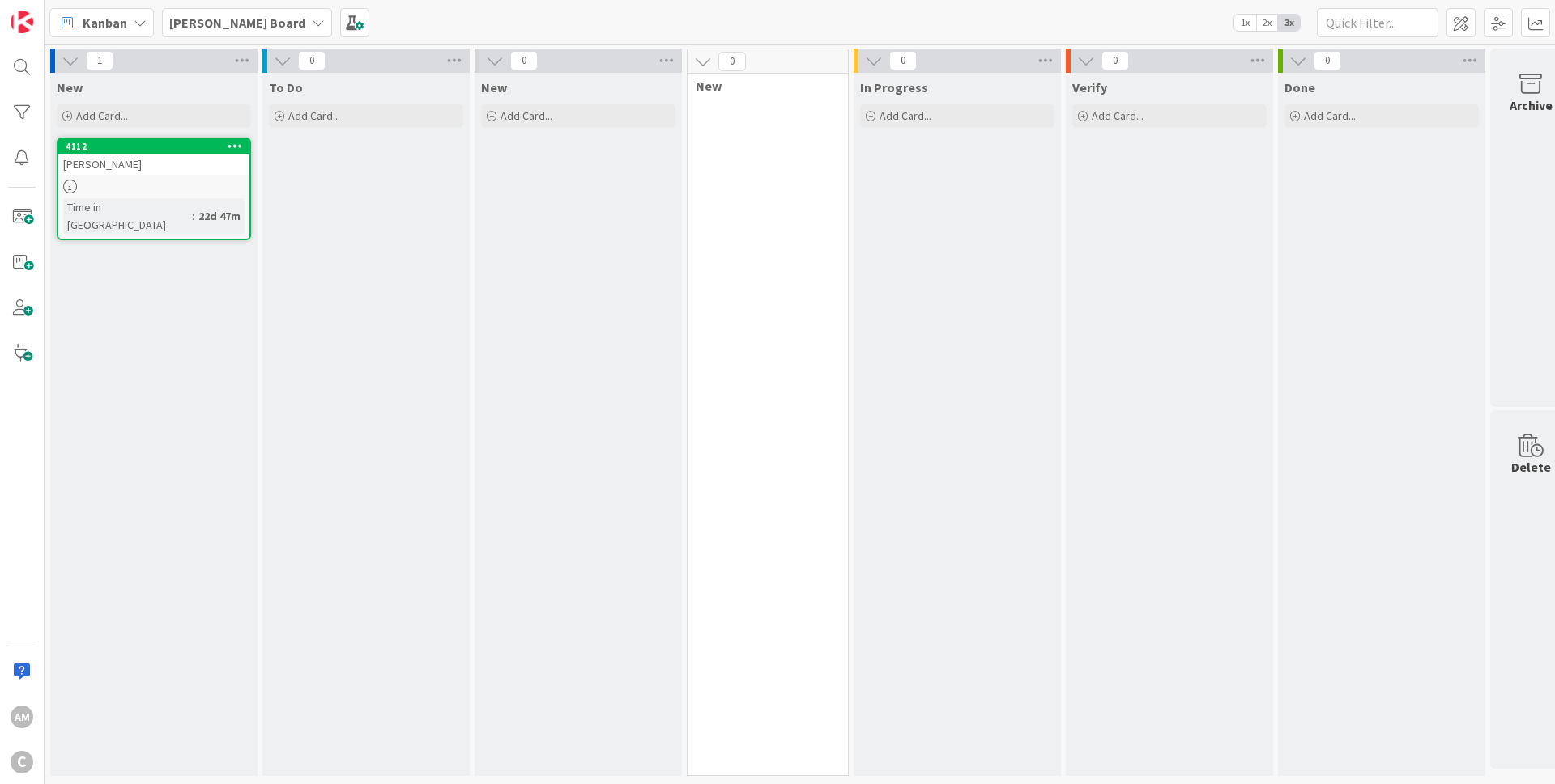
scroll to position [7, 0]
click at [207, 20] on b "[PERSON_NAME] Board" at bounding box center [237, 23] width 136 height 16
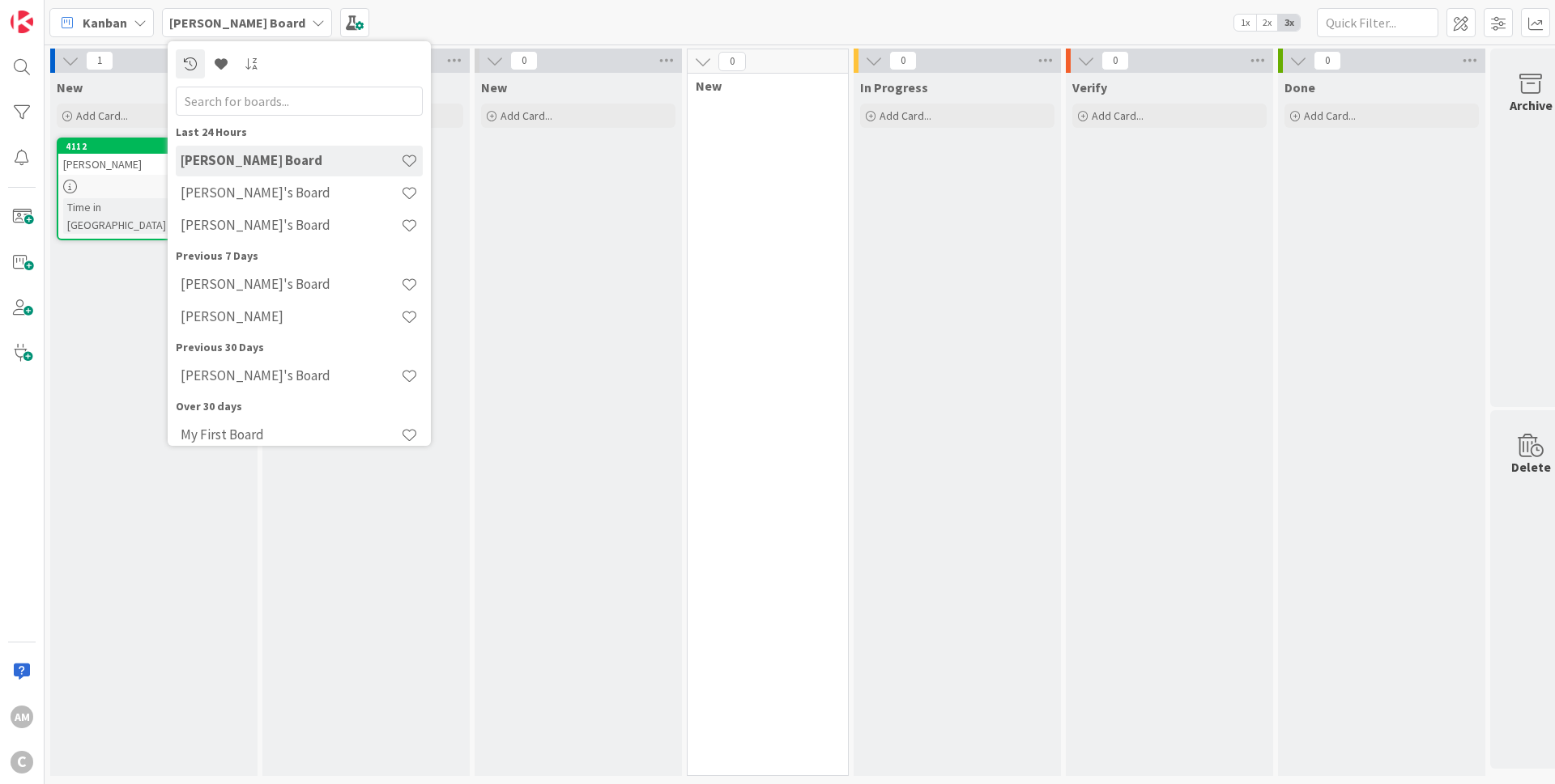
click at [207, 20] on b "[PERSON_NAME] Board" at bounding box center [237, 23] width 136 height 16
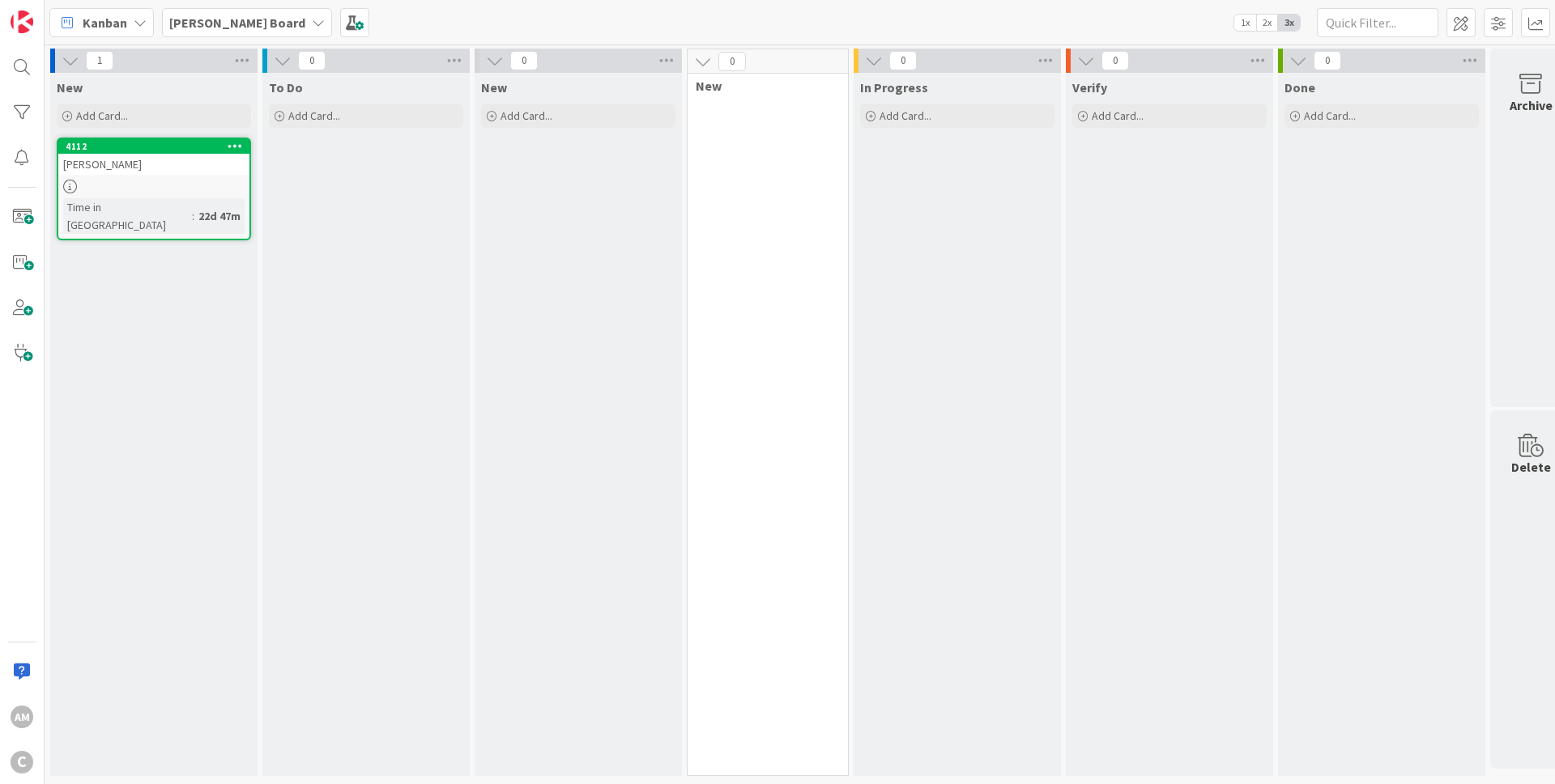
click at [207, 20] on b "[PERSON_NAME] Board" at bounding box center [237, 23] width 136 height 16
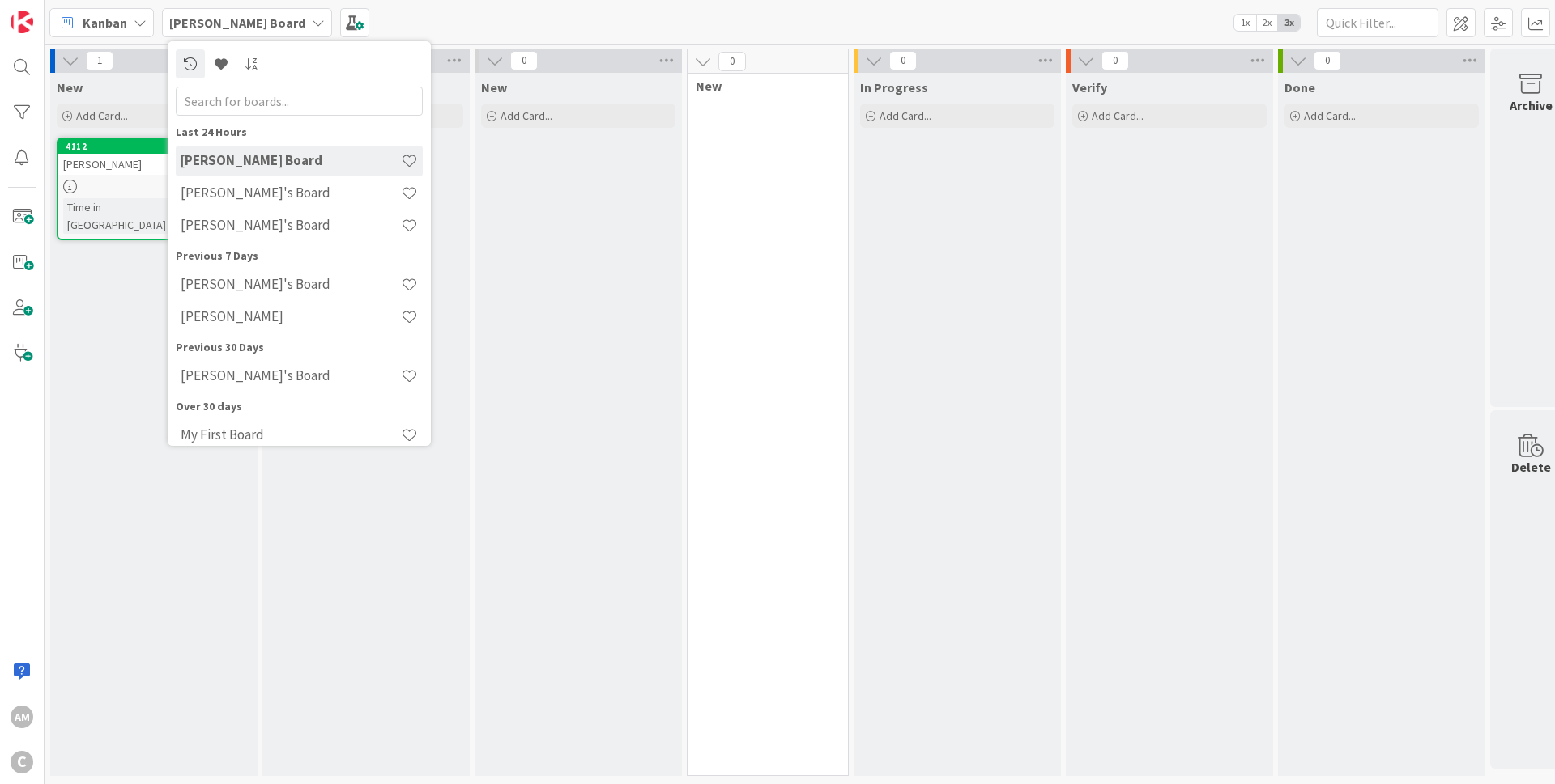
click at [816, 403] on div "0 New" at bounding box center [768, 412] width 162 height 727
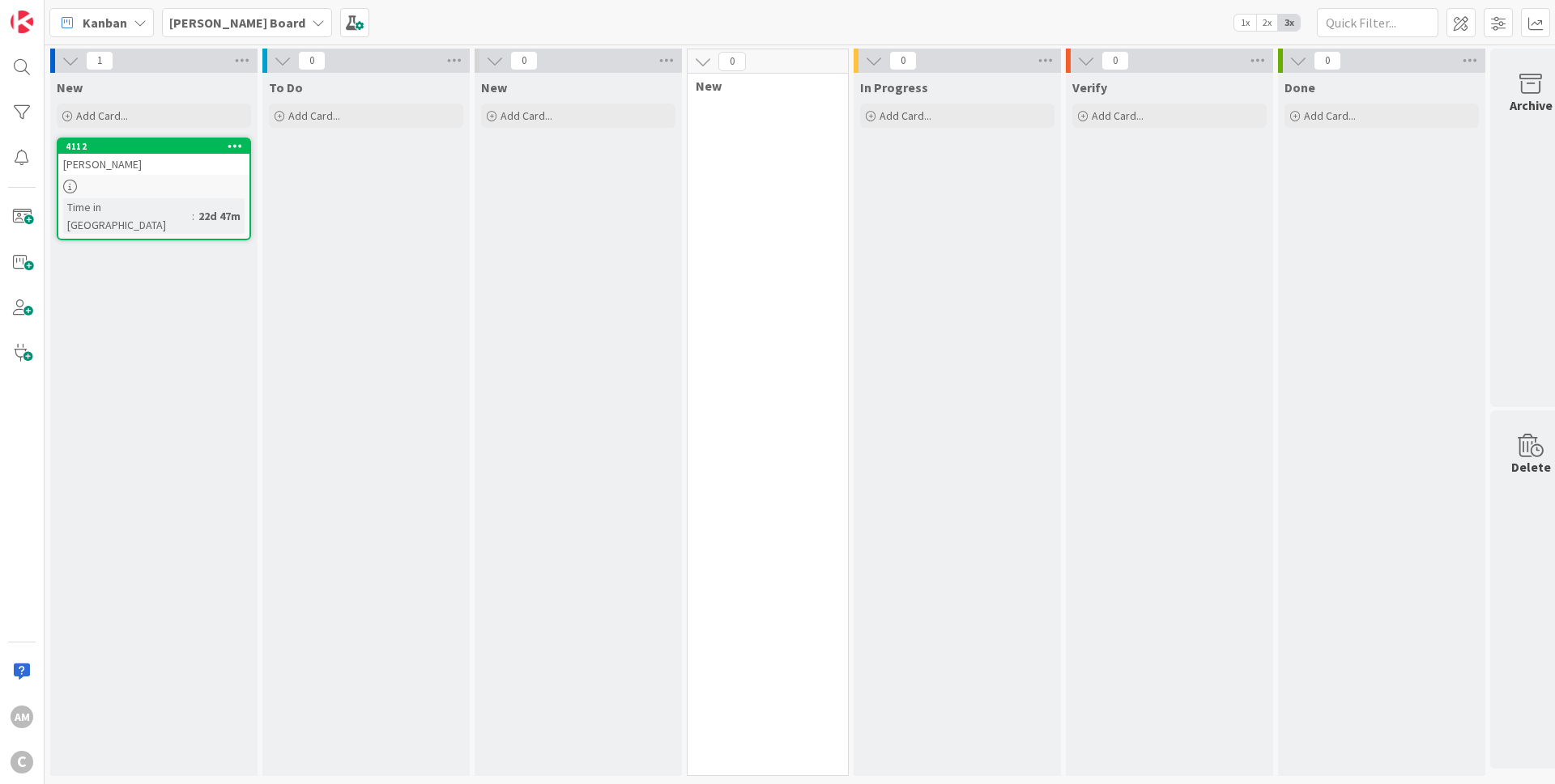
click at [227, 33] on span "[PERSON_NAME] Board" at bounding box center [237, 23] width 136 height 20
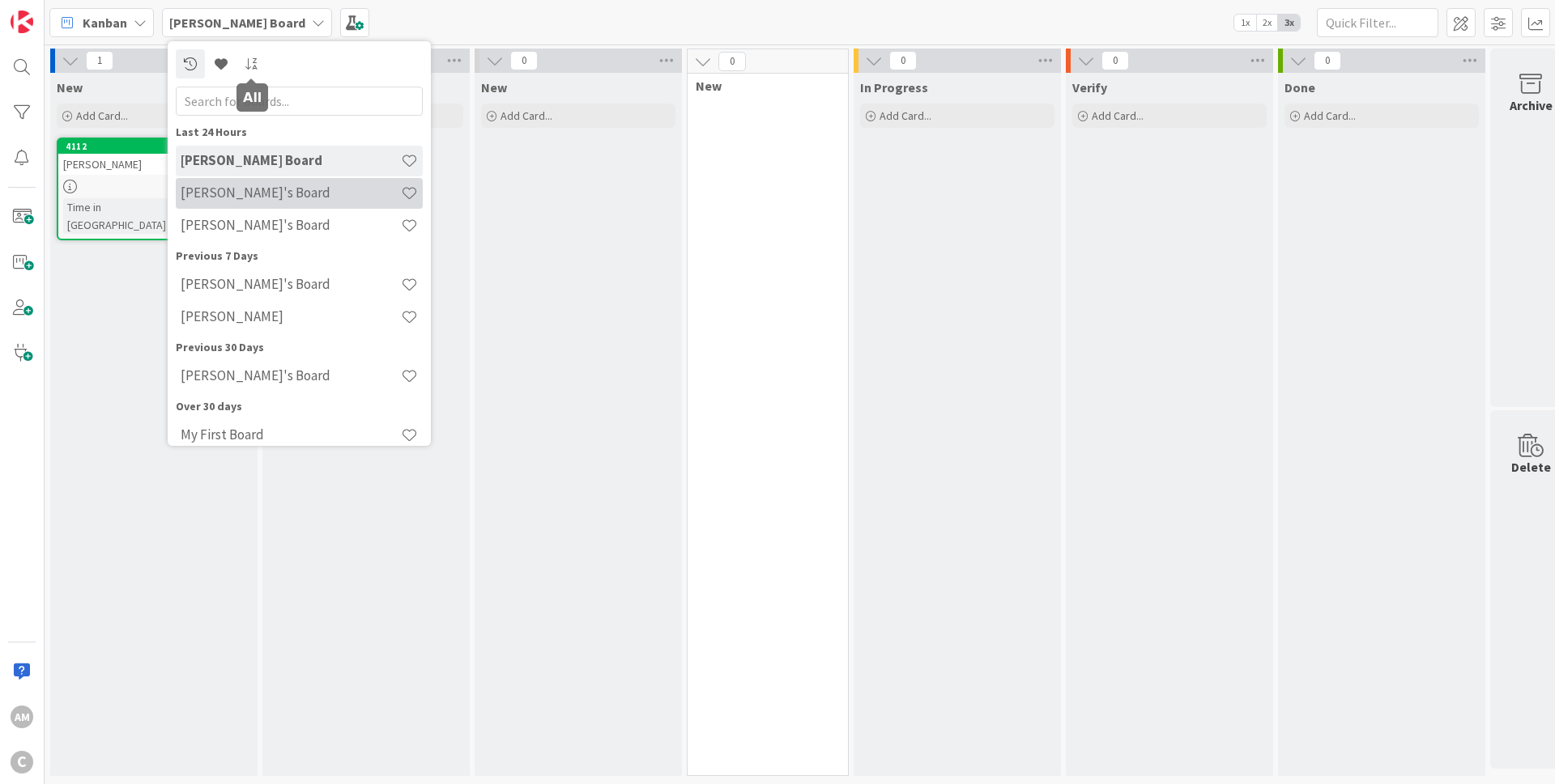
click at [261, 182] on div "[PERSON_NAME]'s Board" at bounding box center [299, 193] width 247 height 31
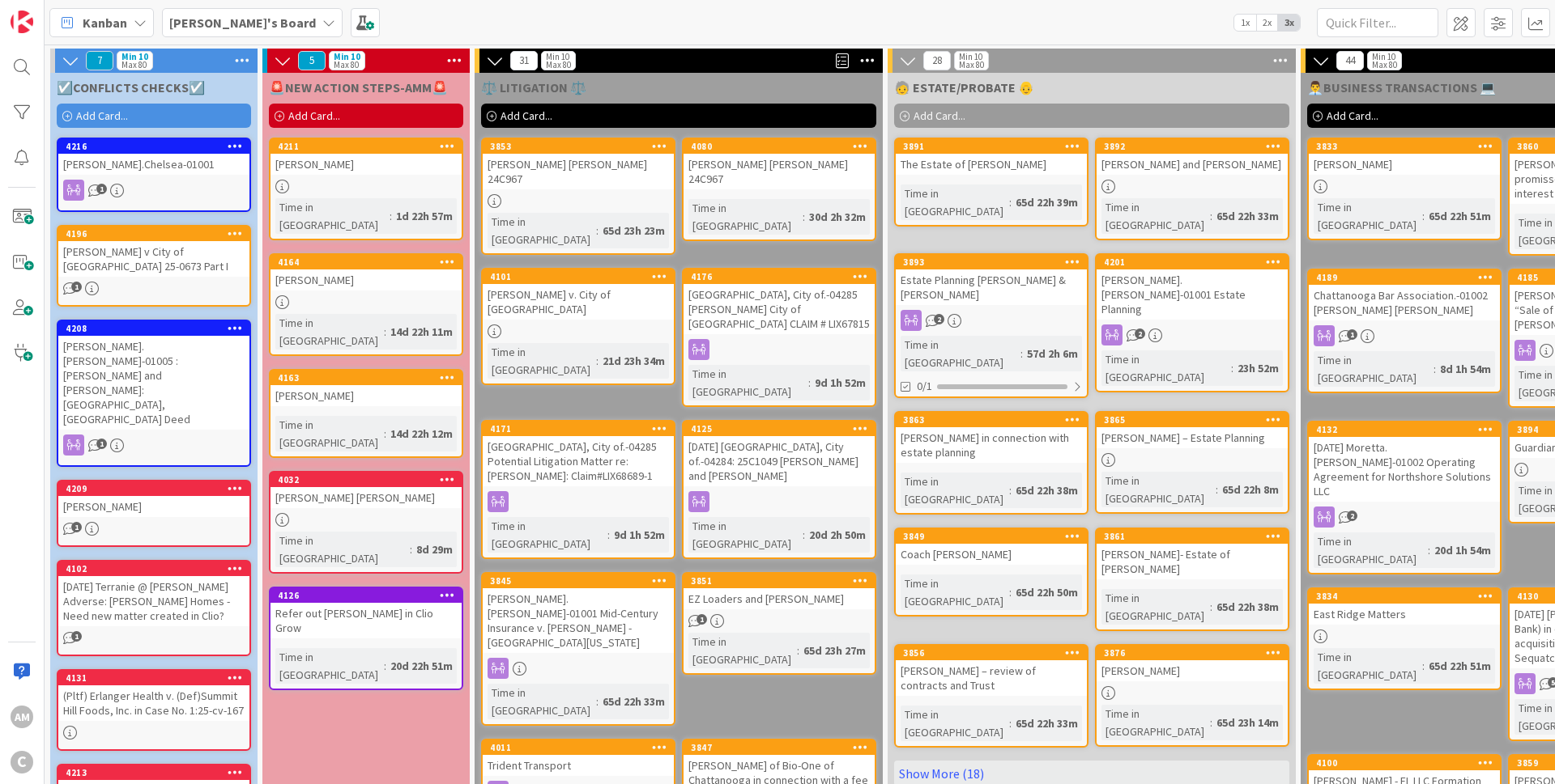
click at [322, 23] on icon at bounding box center [328, 22] width 13 height 13
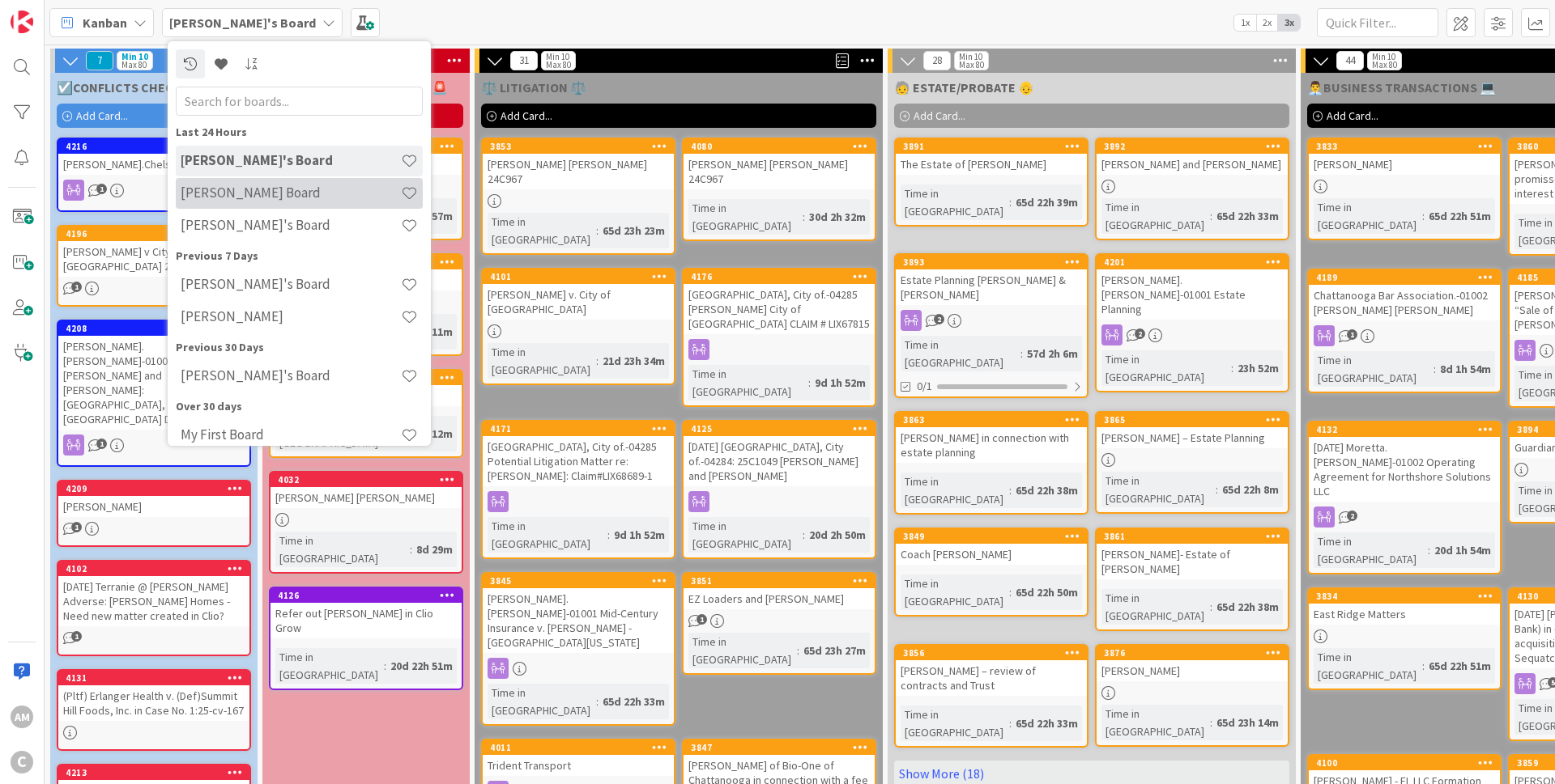
click at [263, 193] on h4 "[PERSON_NAME] Board" at bounding box center [291, 193] width 221 height 16
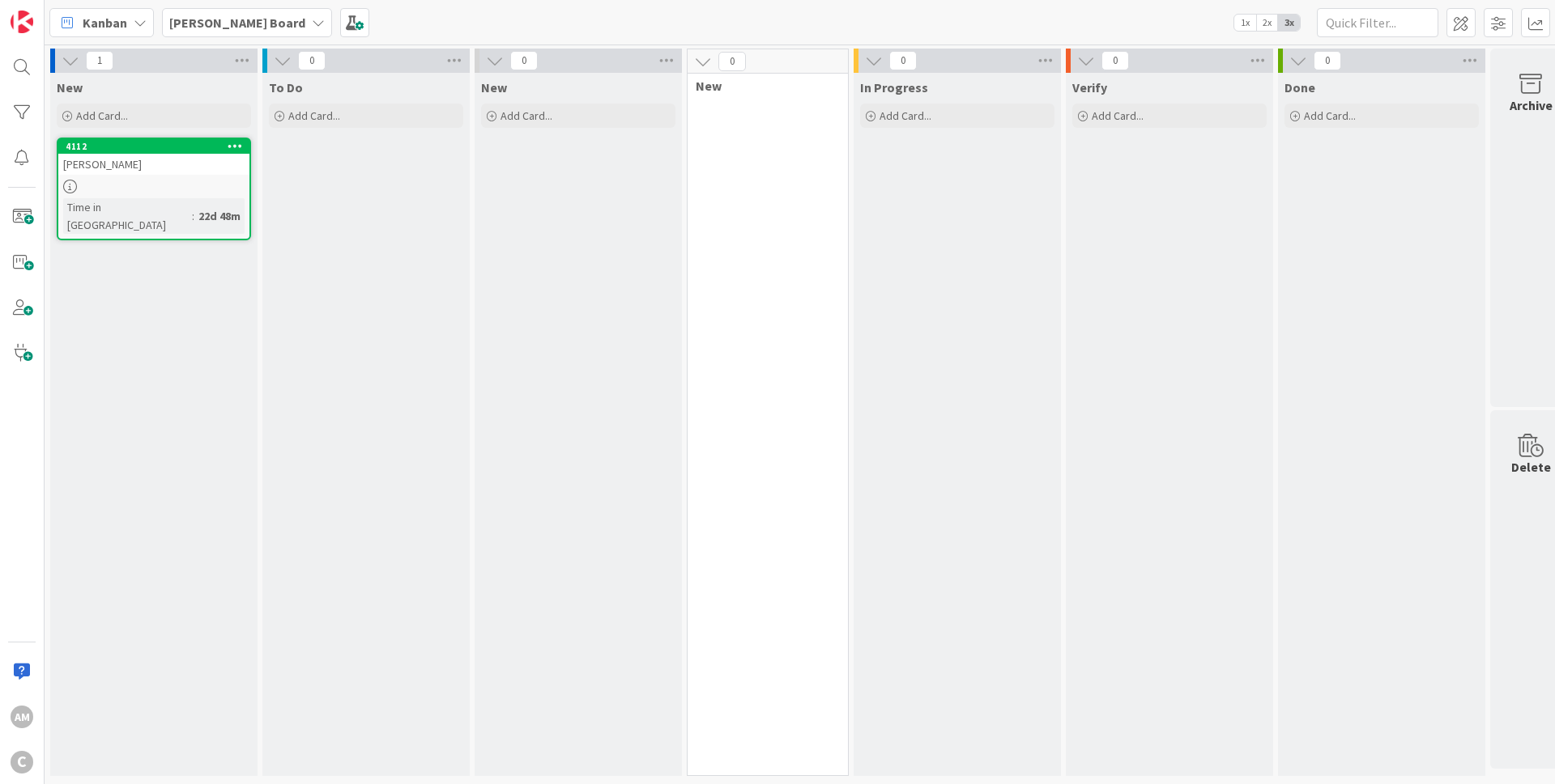
click at [234, 21] on b "[PERSON_NAME] Board" at bounding box center [237, 23] width 136 height 16
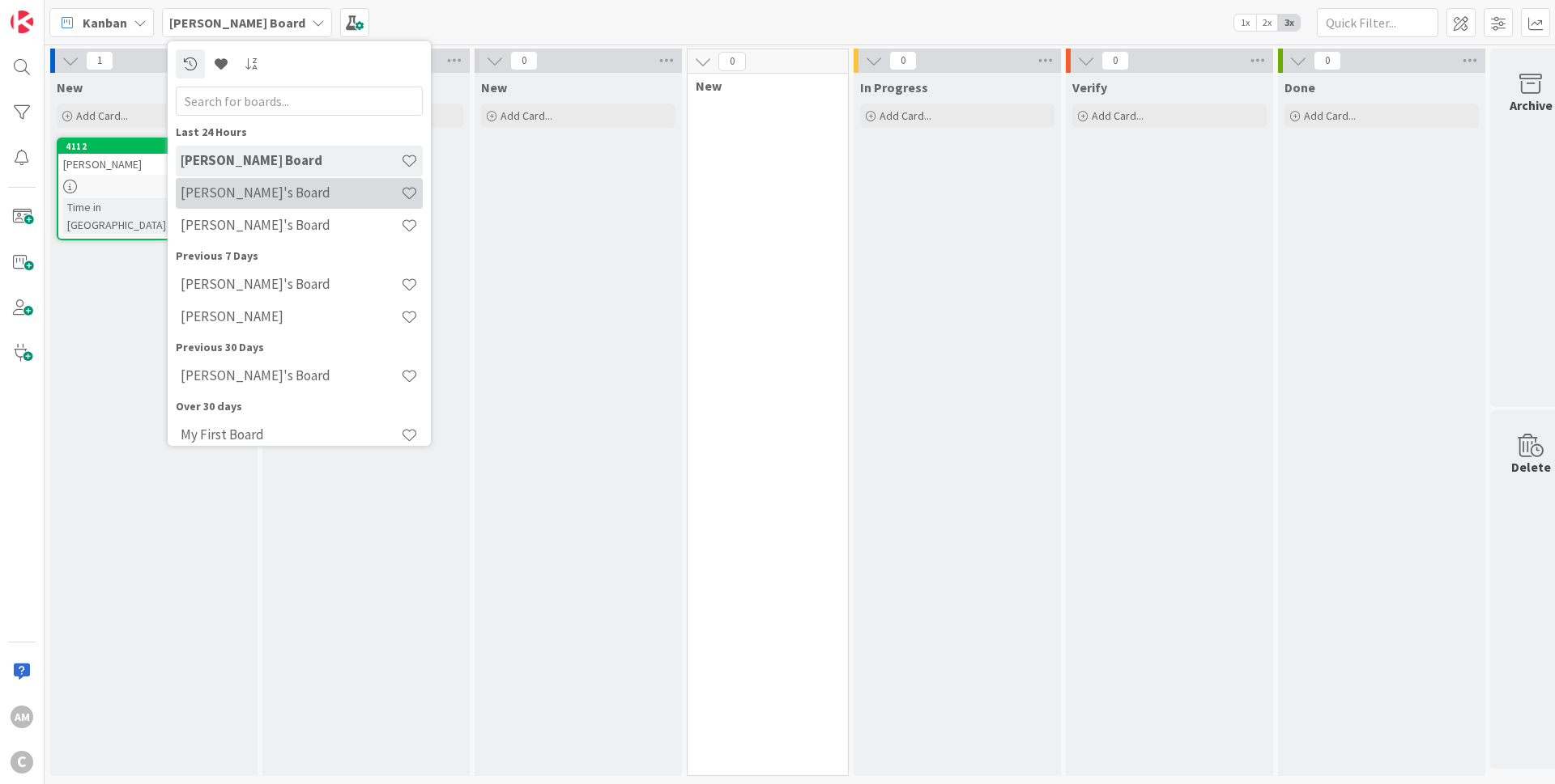
click at [247, 194] on h4 "[PERSON_NAME]'s Board" at bounding box center [291, 193] width 221 height 16
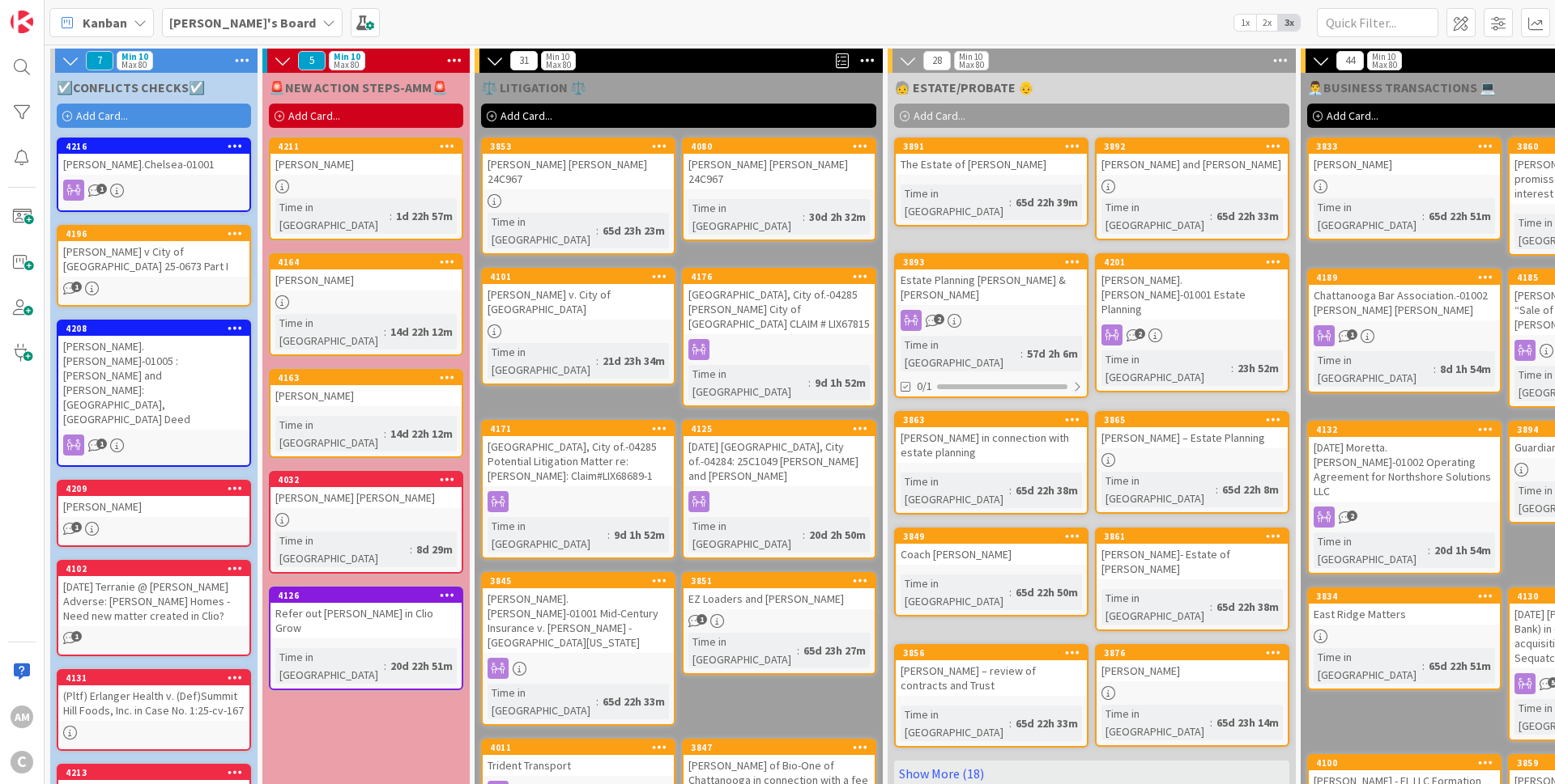
click at [238, 482] on icon at bounding box center [235, 487] width 15 height 11
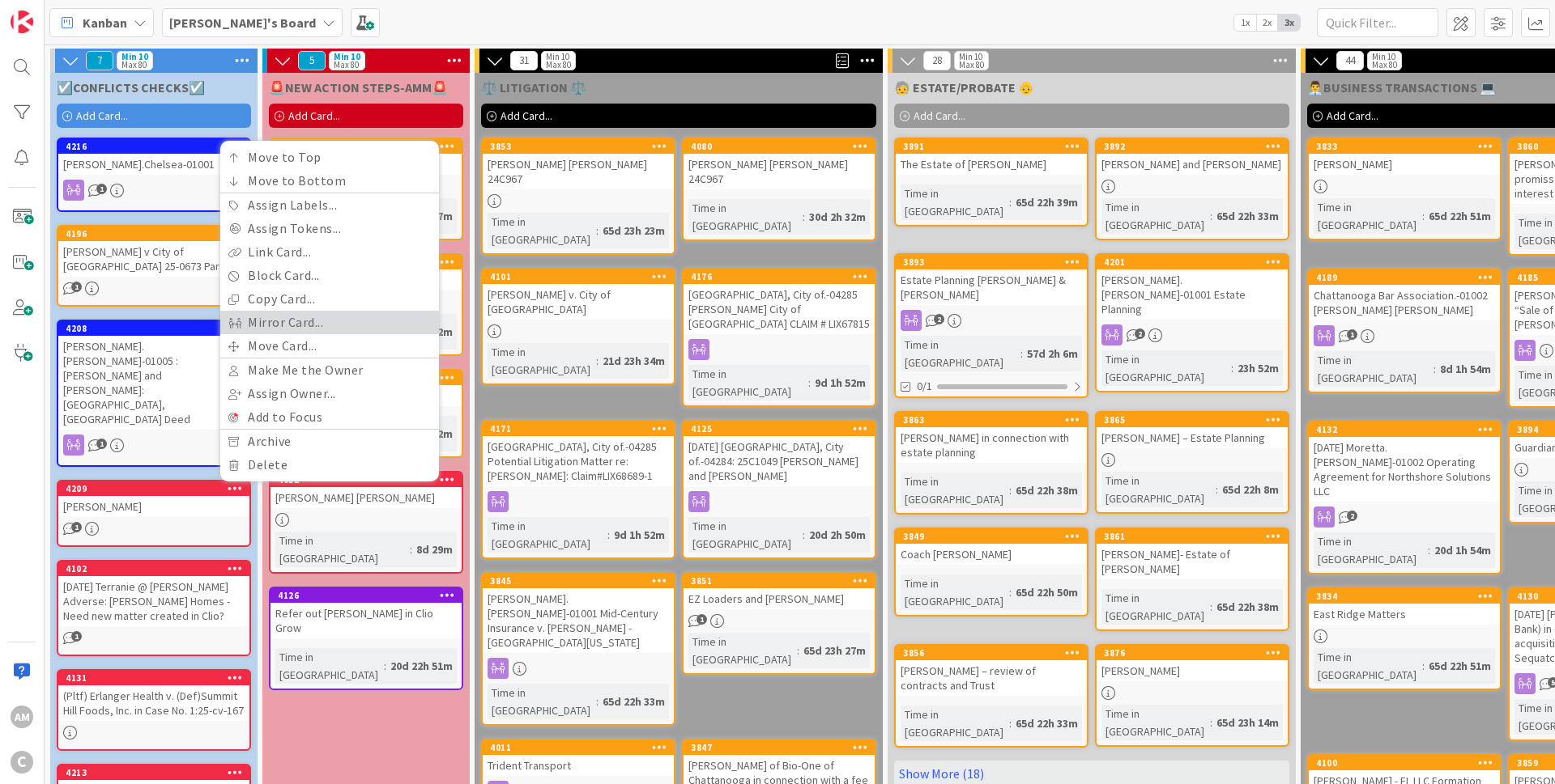
click at [308, 311] on link "Mirror Card..." at bounding box center [330, 323] width 219 height 24
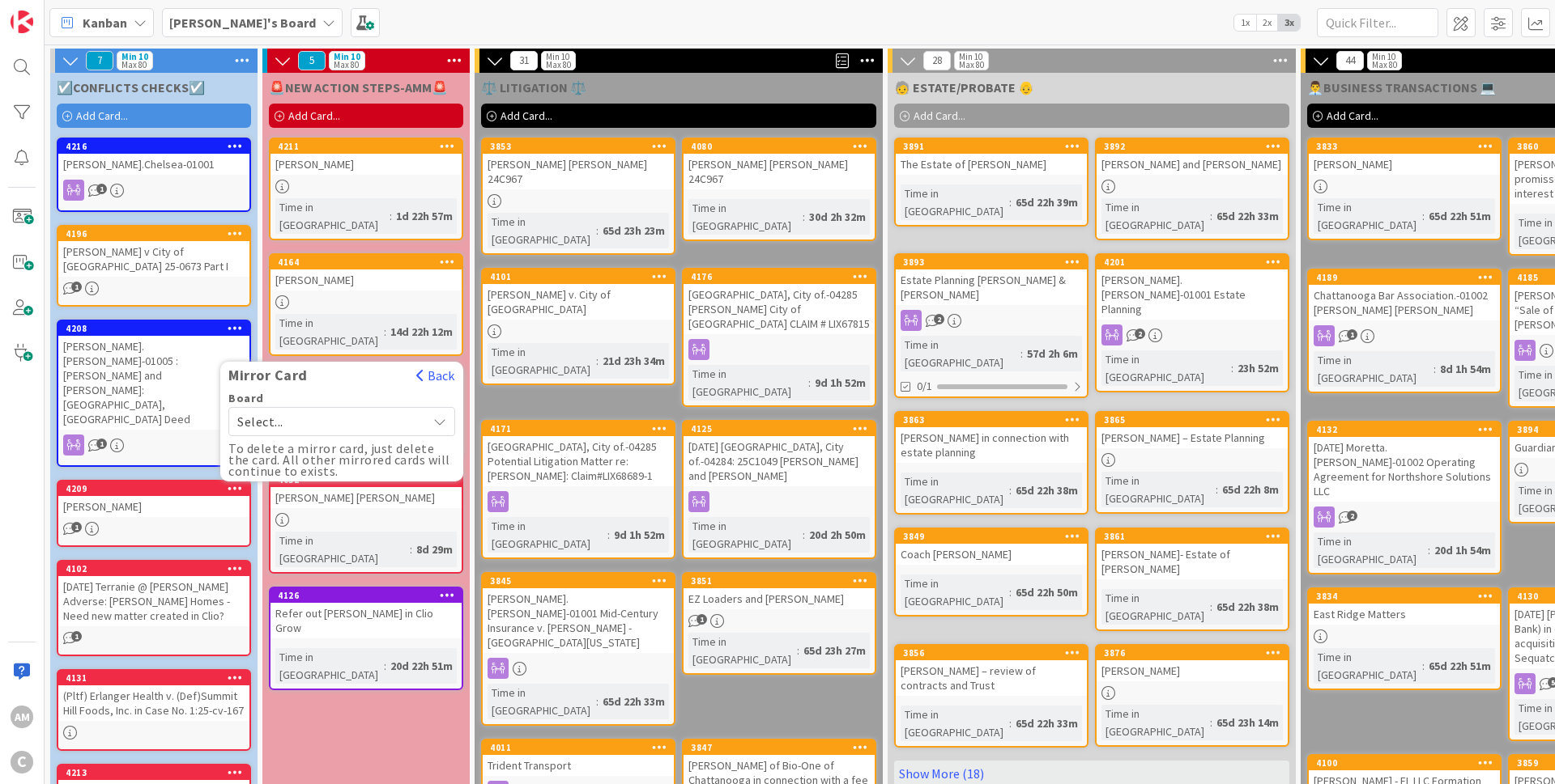
click at [444, 415] on icon at bounding box center [440, 421] width 14 height 13
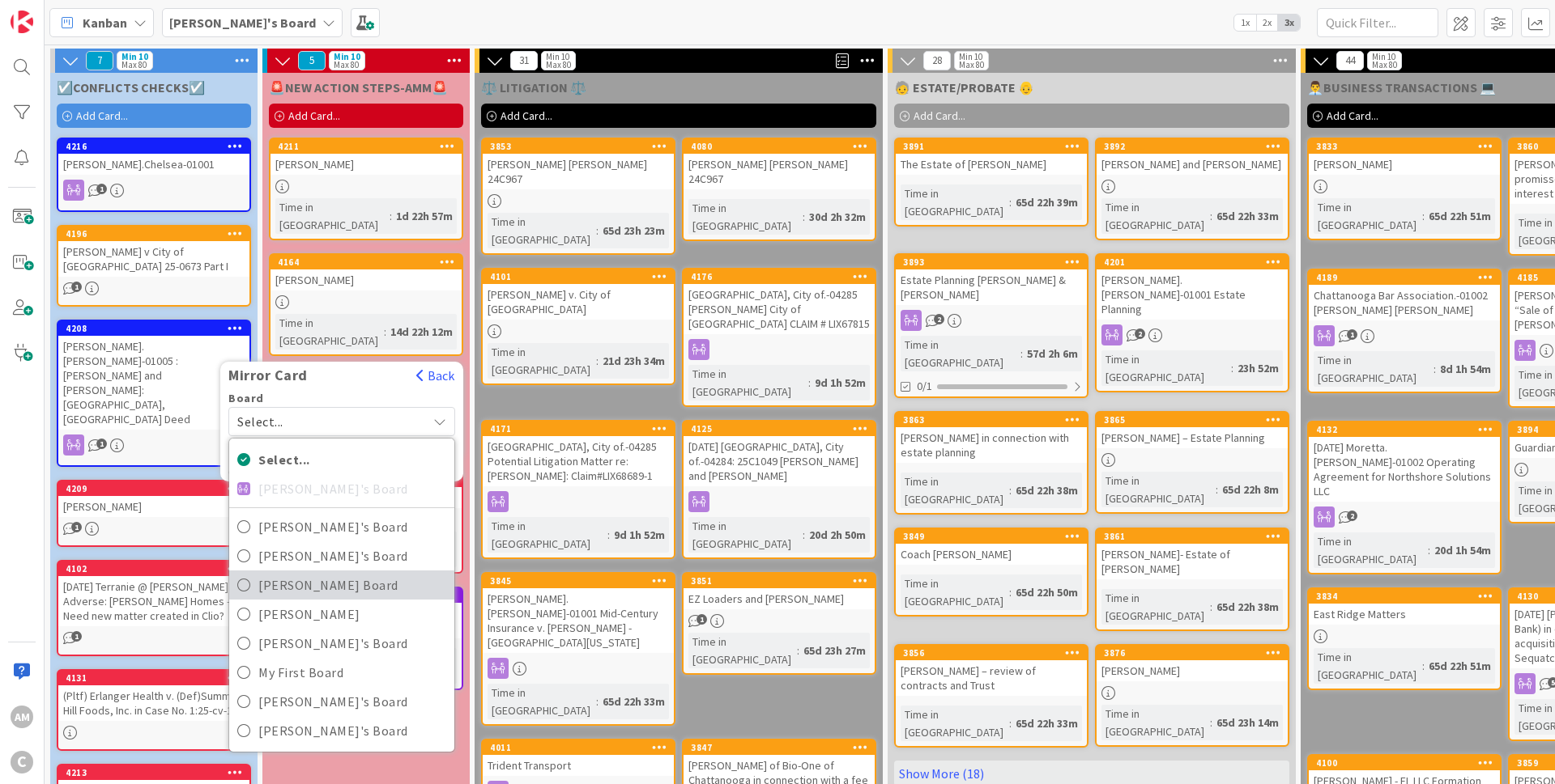
click at [285, 573] on span "[PERSON_NAME] Board" at bounding box center [352, 585] width 188 height 24
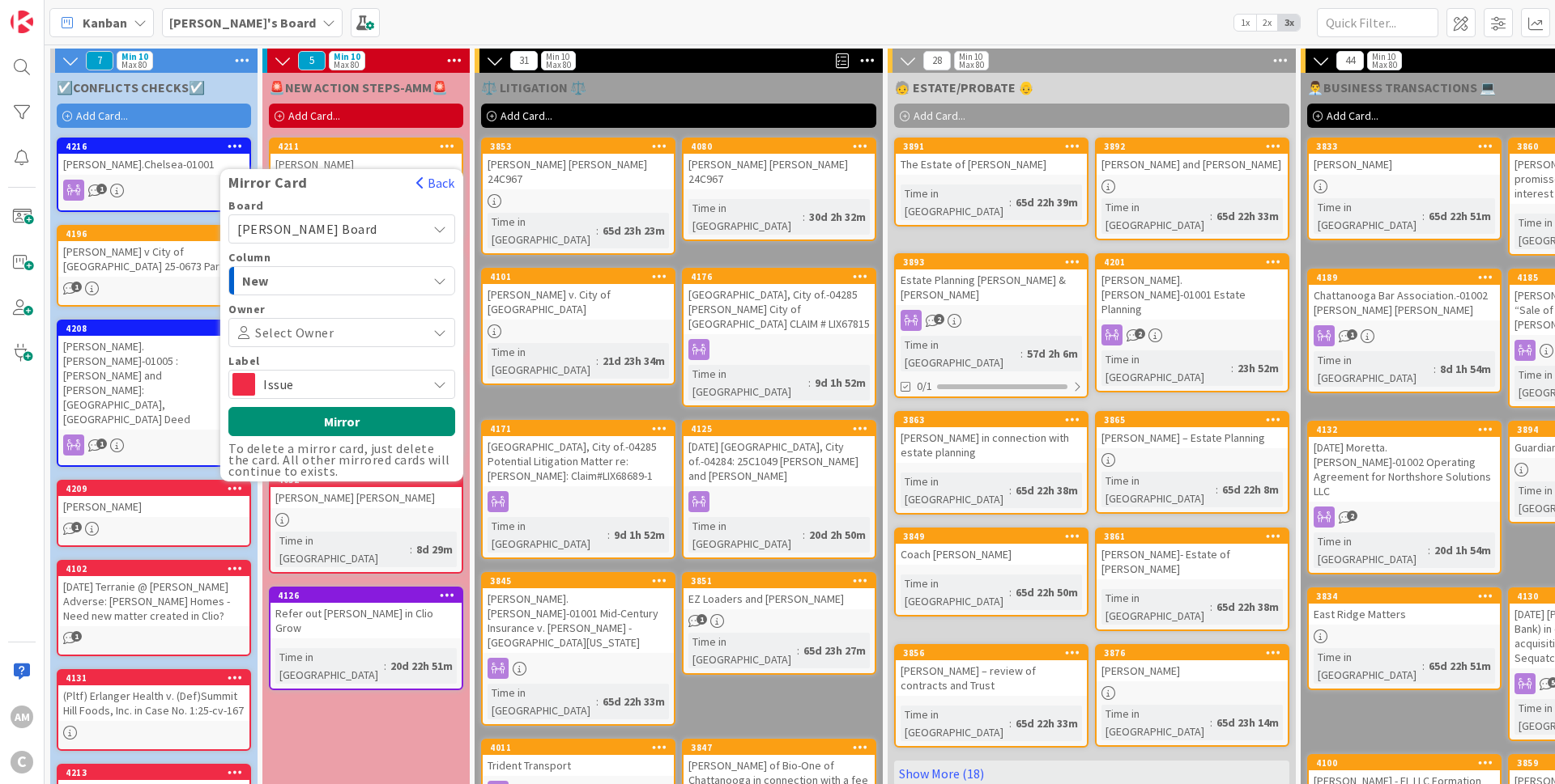
click at [427, 266] on button "New" at bounding box center [342, 280] width 227 height 29
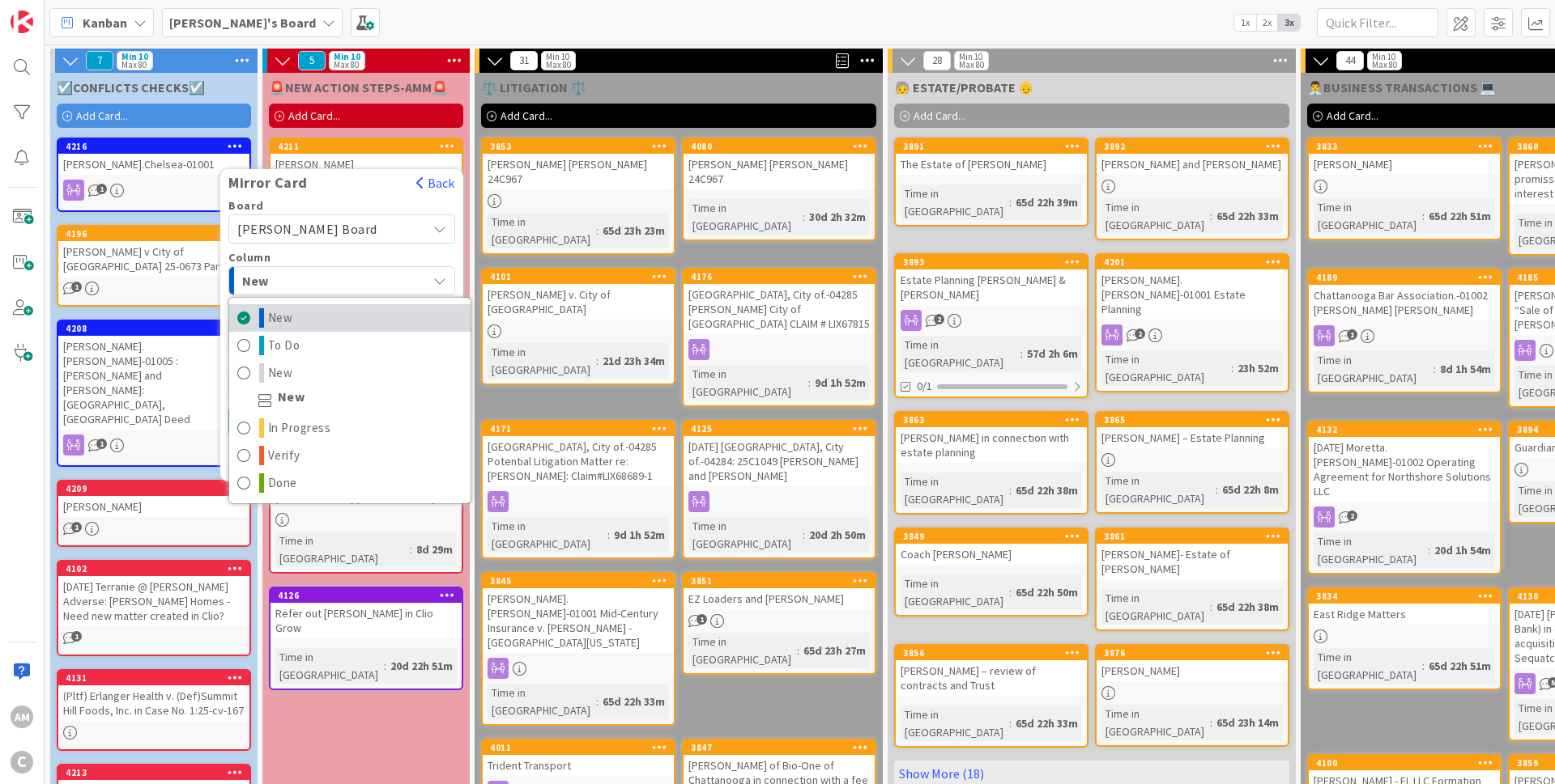
click at [364, 304] on link "New" at bounding box center [349, 318] width 242 height 28
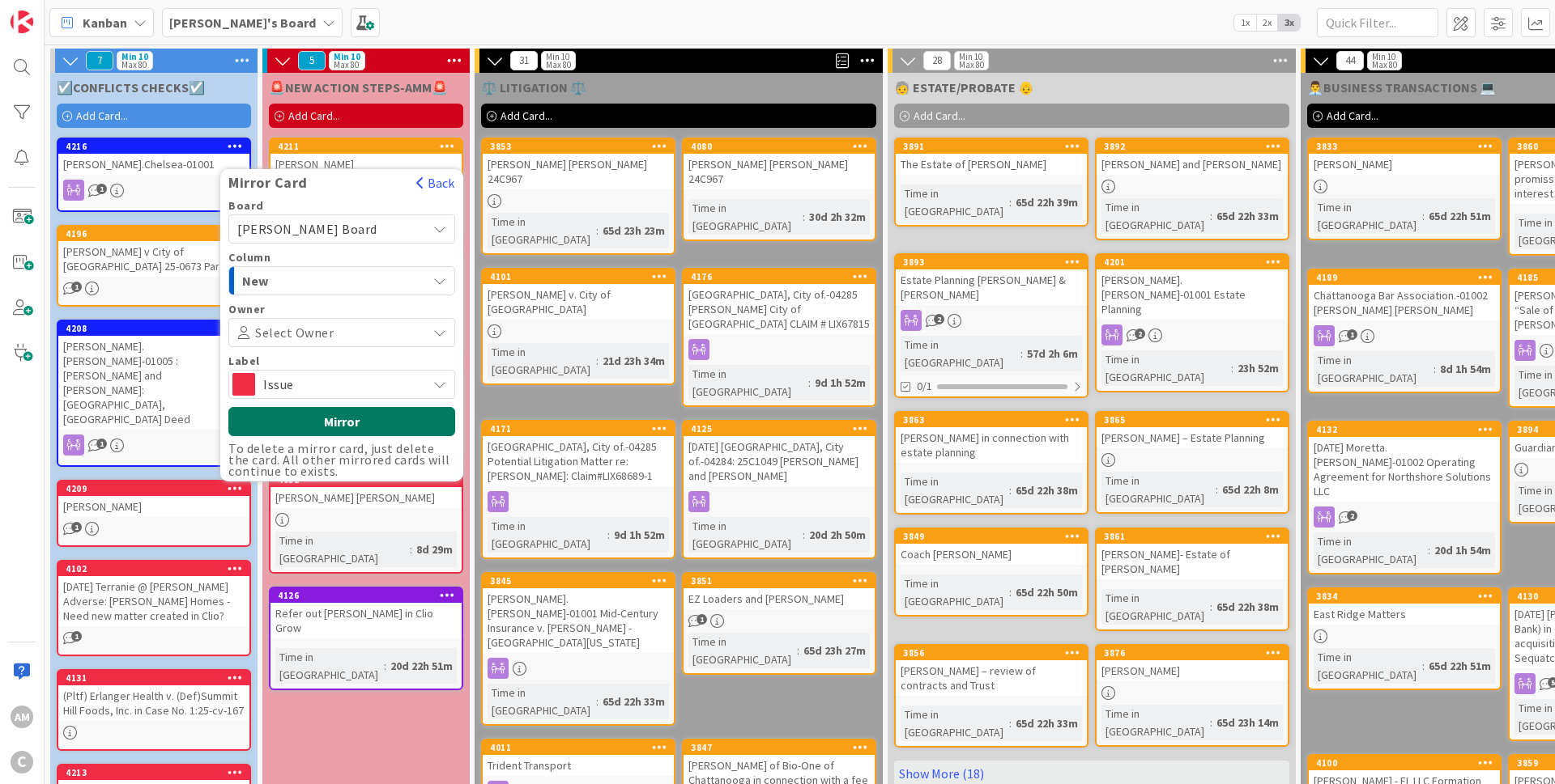
click at [396, 407] on button "Mirror" at bounding box center [342, 421] width 227 height 29
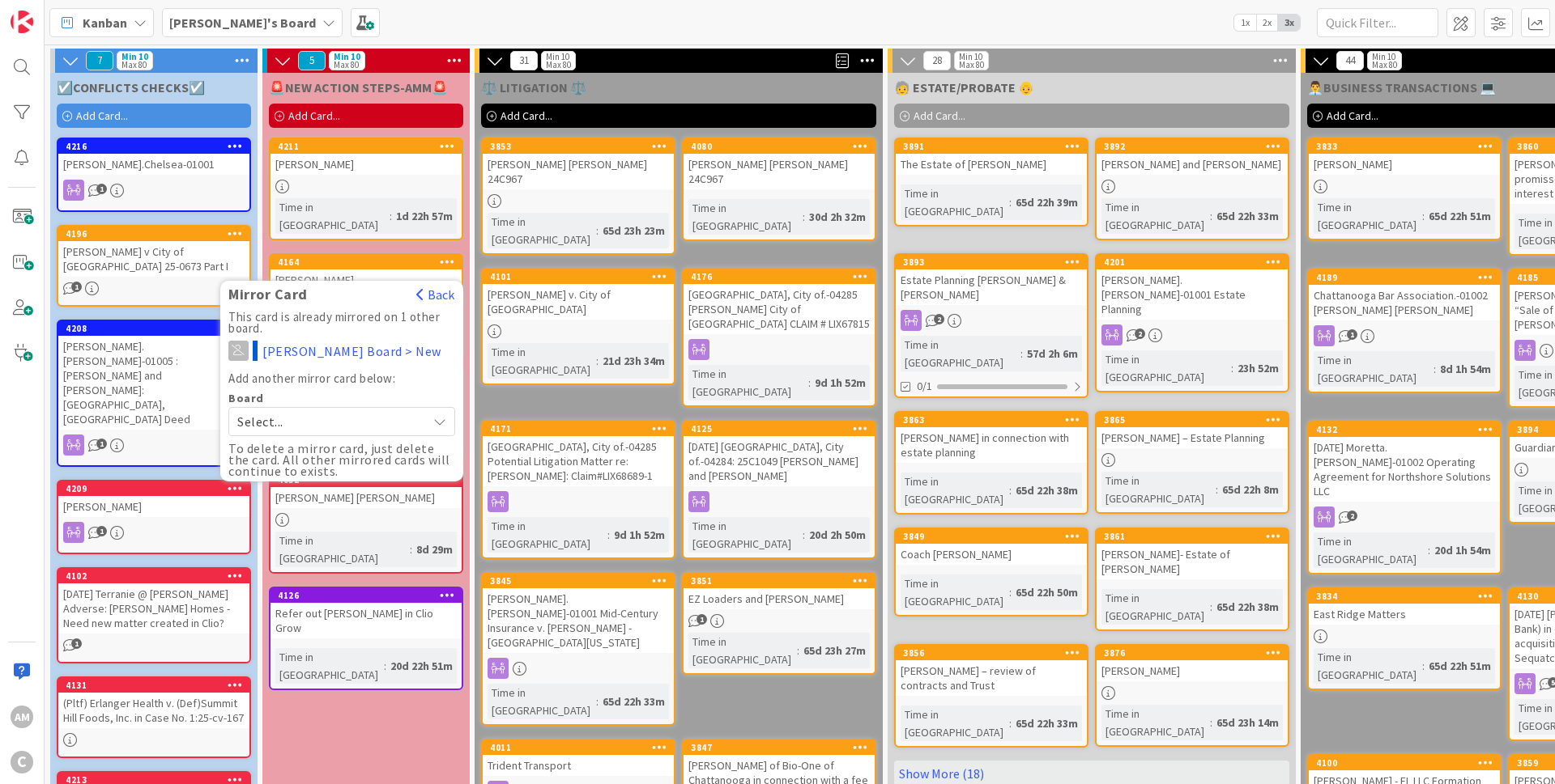
click at [236, 16] on b "[PERSON_NAME]'s Board" at bounding box center [242, 23] width 146 height 16
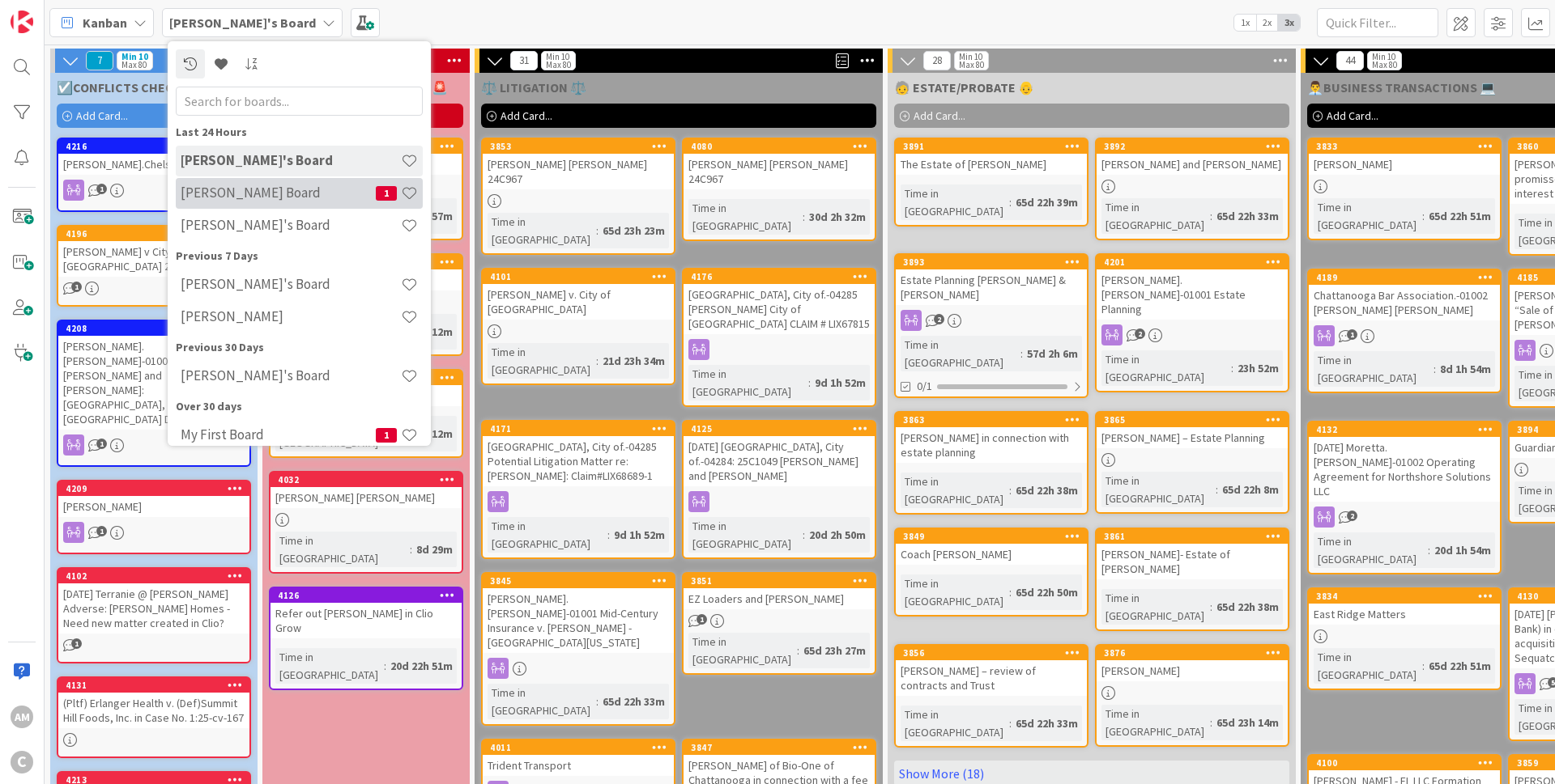
click at [234, 198] on h4 "[PERSON_NAME] Board" at bounding box center [278, 193] width 195 height 16
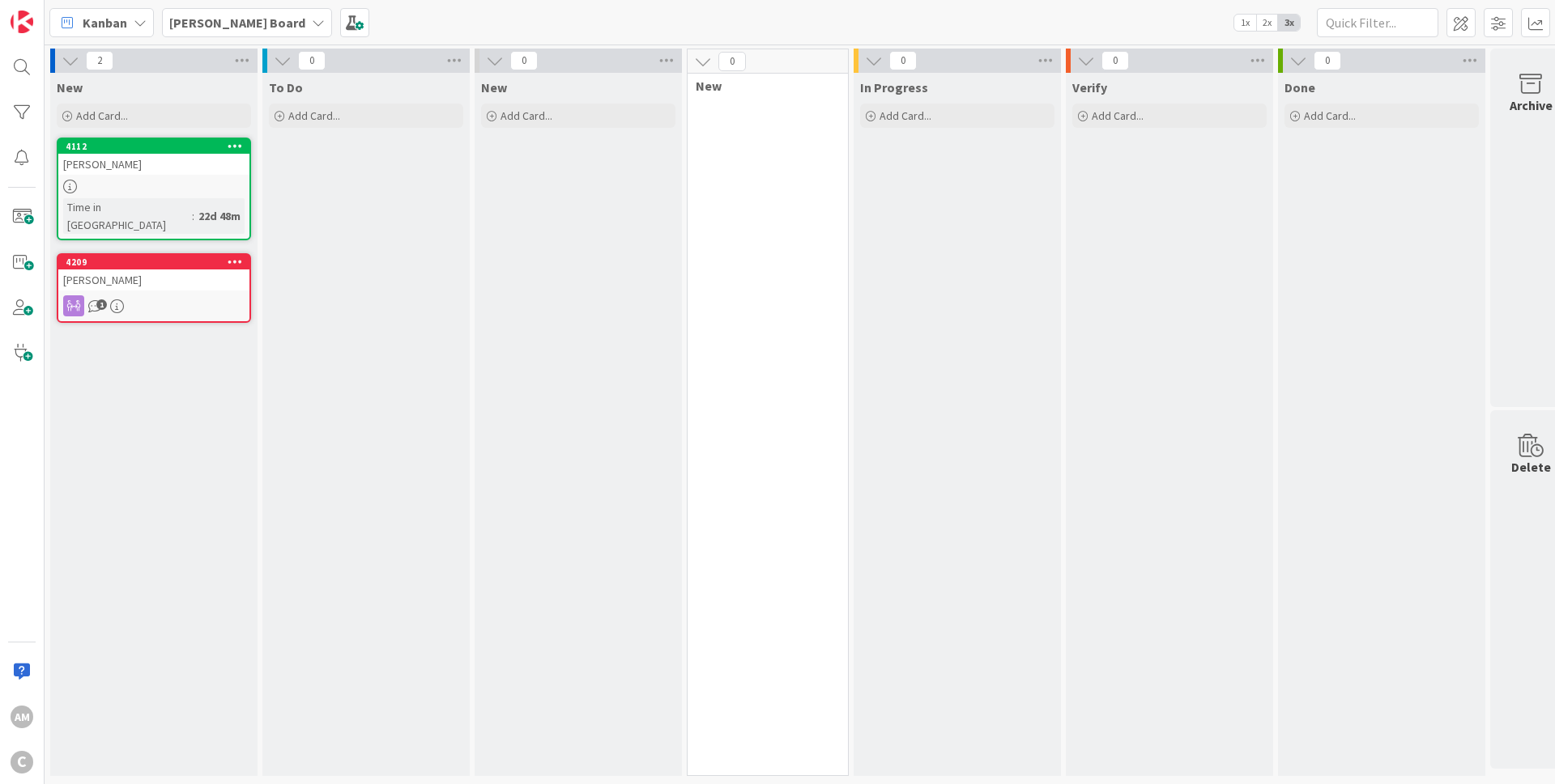
click at [213, 21] on b "[PERSON_NAME] Board" at bounding box center [237, 23] width 136 height 16
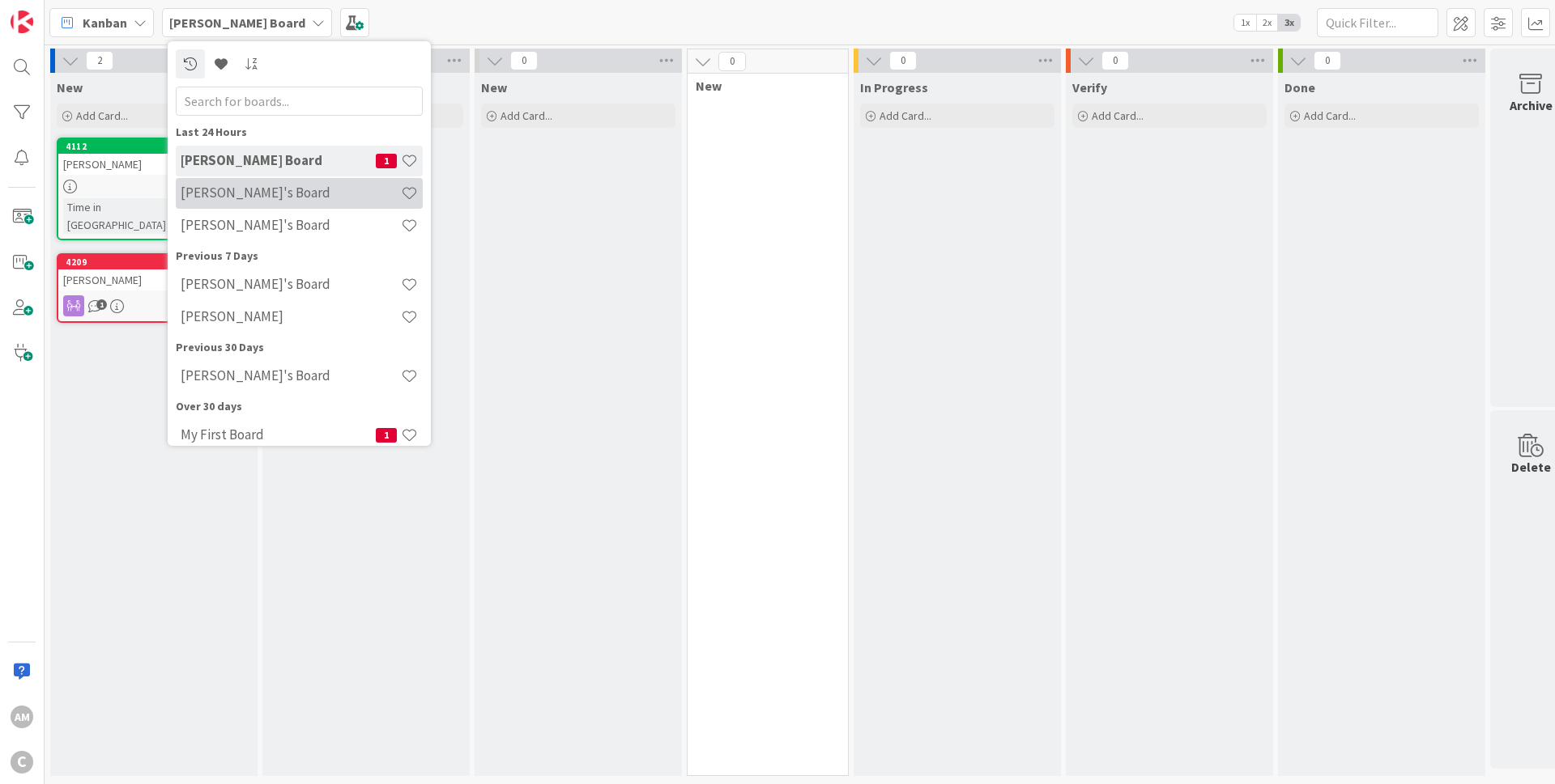
click at [198, 200] on h4 "[PERSON_NAME]'s Board" at bounding box center [291, 193] width 221 height 16
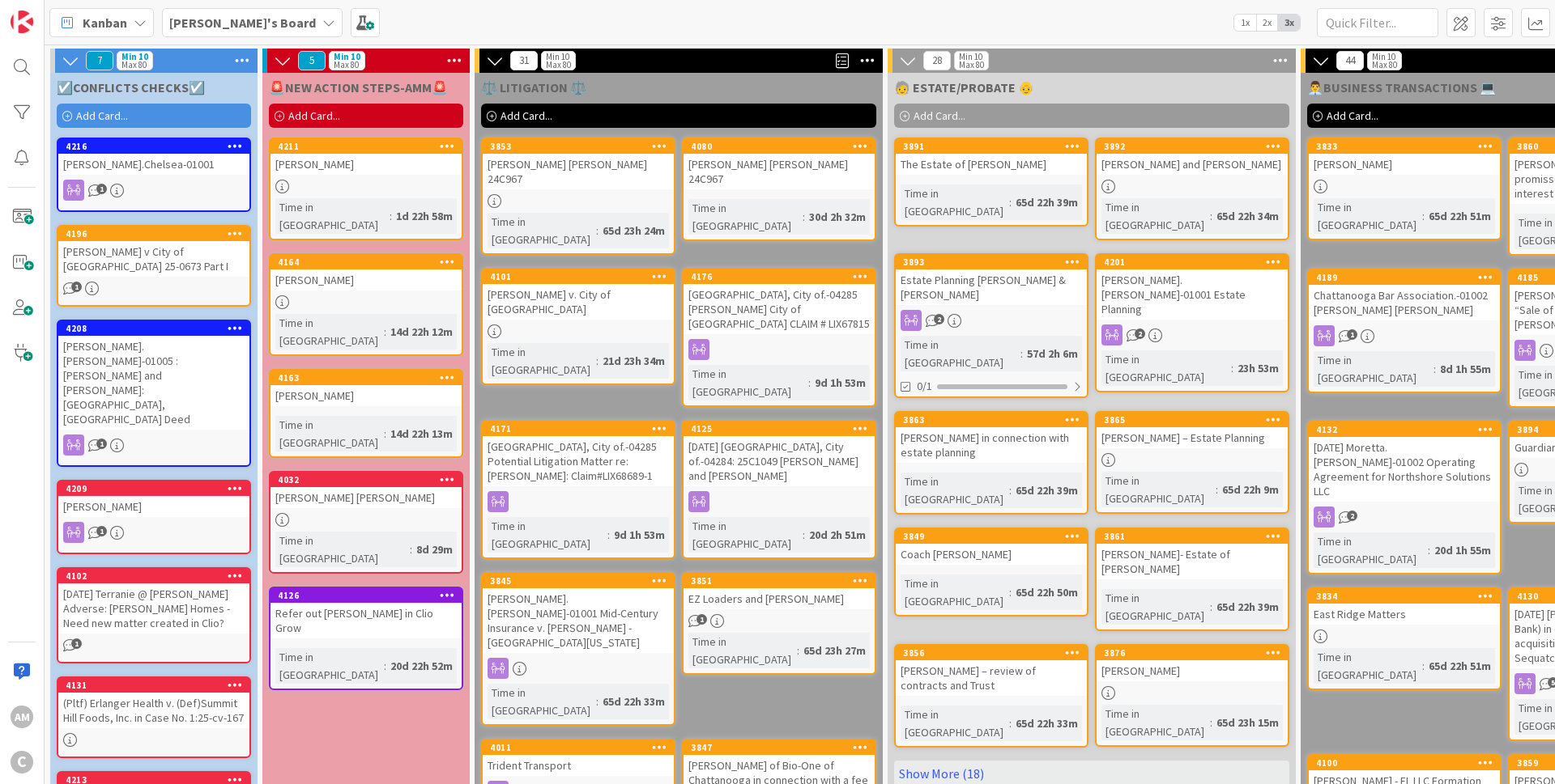
click at [207, 583] on div "[DATE] Terranie @ [PERSON_NAME] Adverse: [PERSON_NAME] Homes - Need new matter …" at bounding box center [154, 608] width 191 height 50
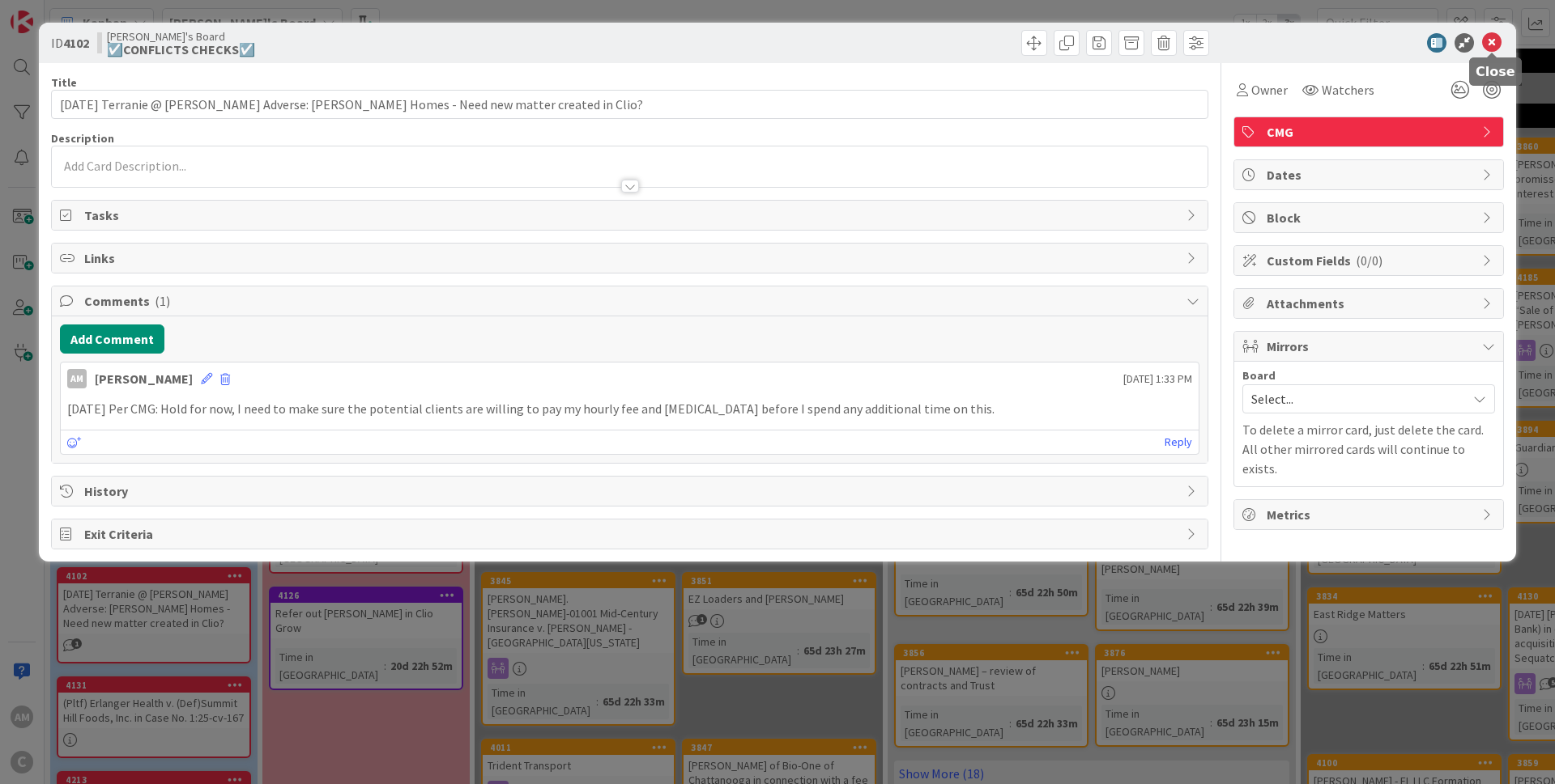
click at [1494, 45] on icon at bounding box center [1491, 43] width 20 height 20
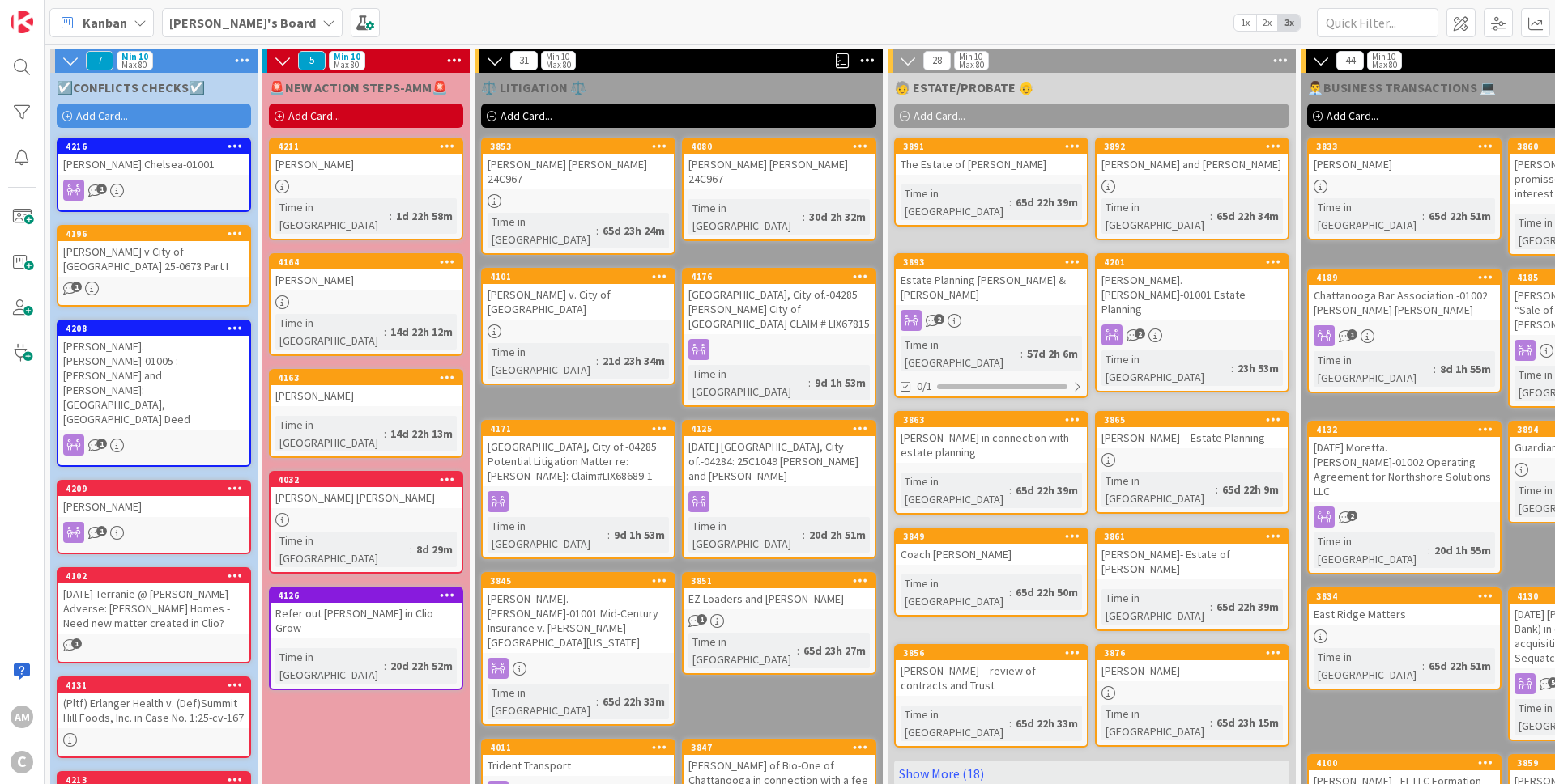
click at [241, 569] on icon at bounding box center [235, 574] width 15 height 11
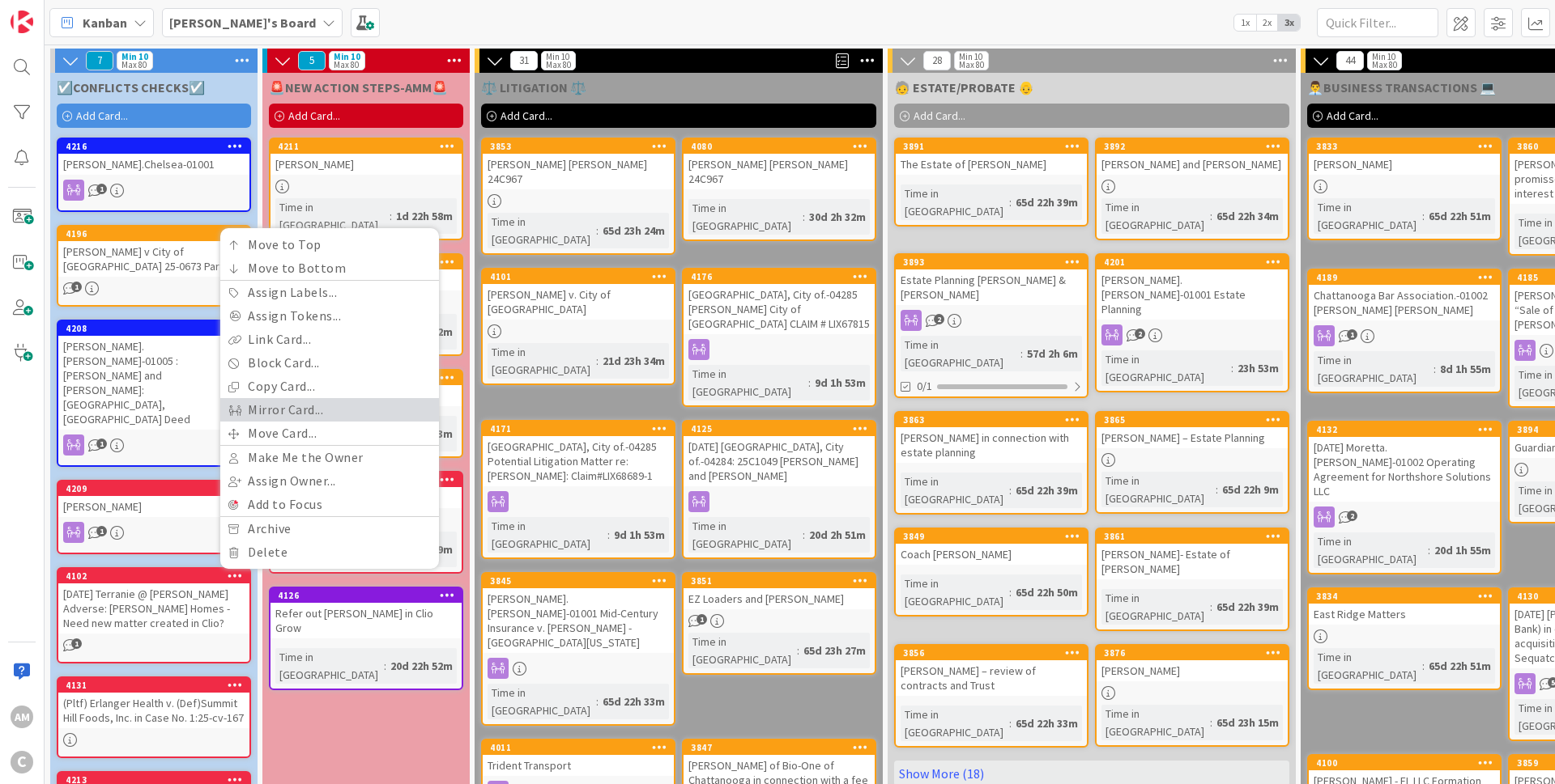
click at [331, 398] on link "Mirror Card..." at bounding box center [330, 410] width 219 height 24
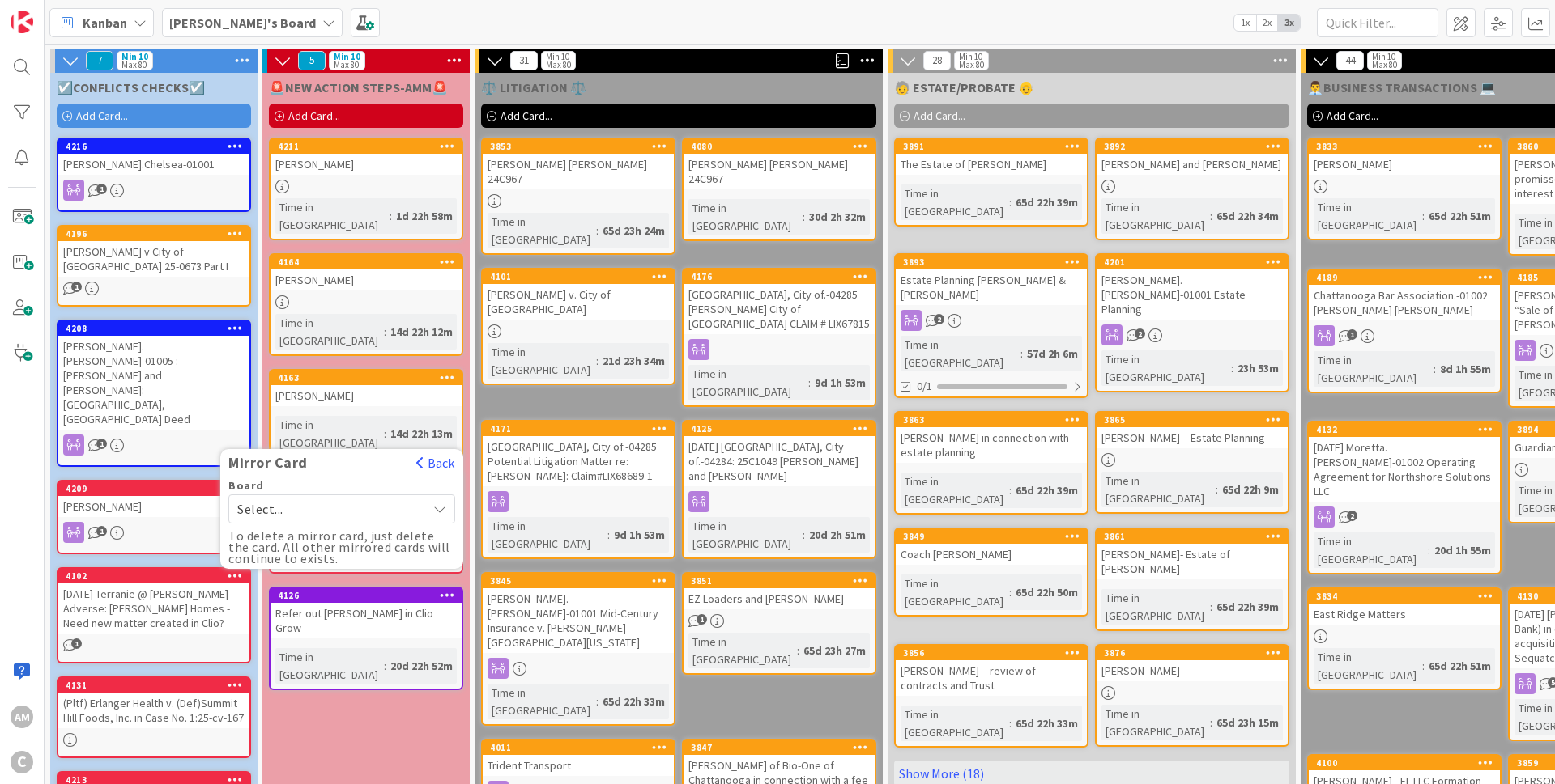
click at [438, 503] on icon at bounding box center [440, 509] width 14 height 13
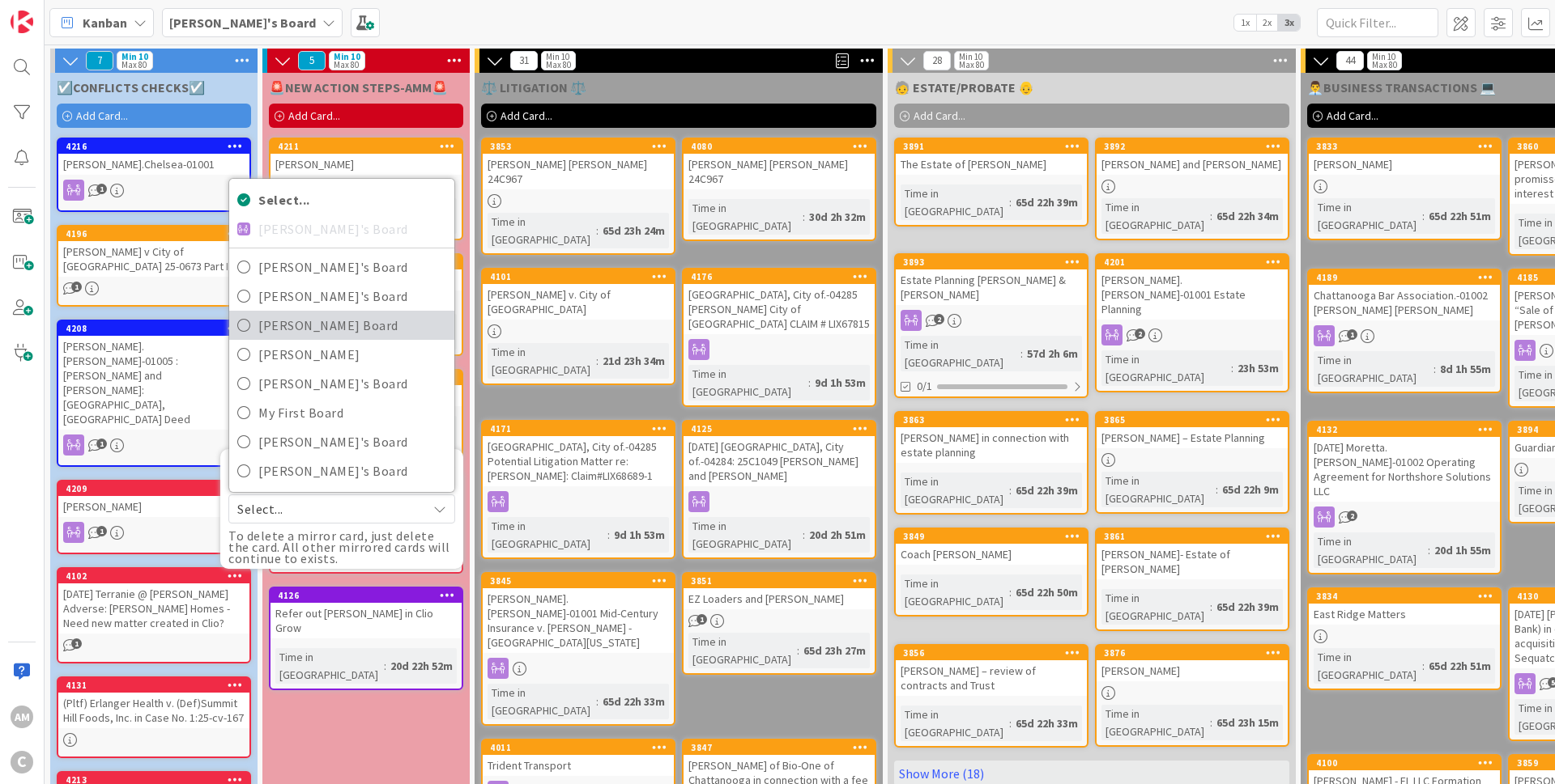
click at [347, 313] on span "[PERSON_NAME] Board" at bounding box center [352, 325] width 188 height 24
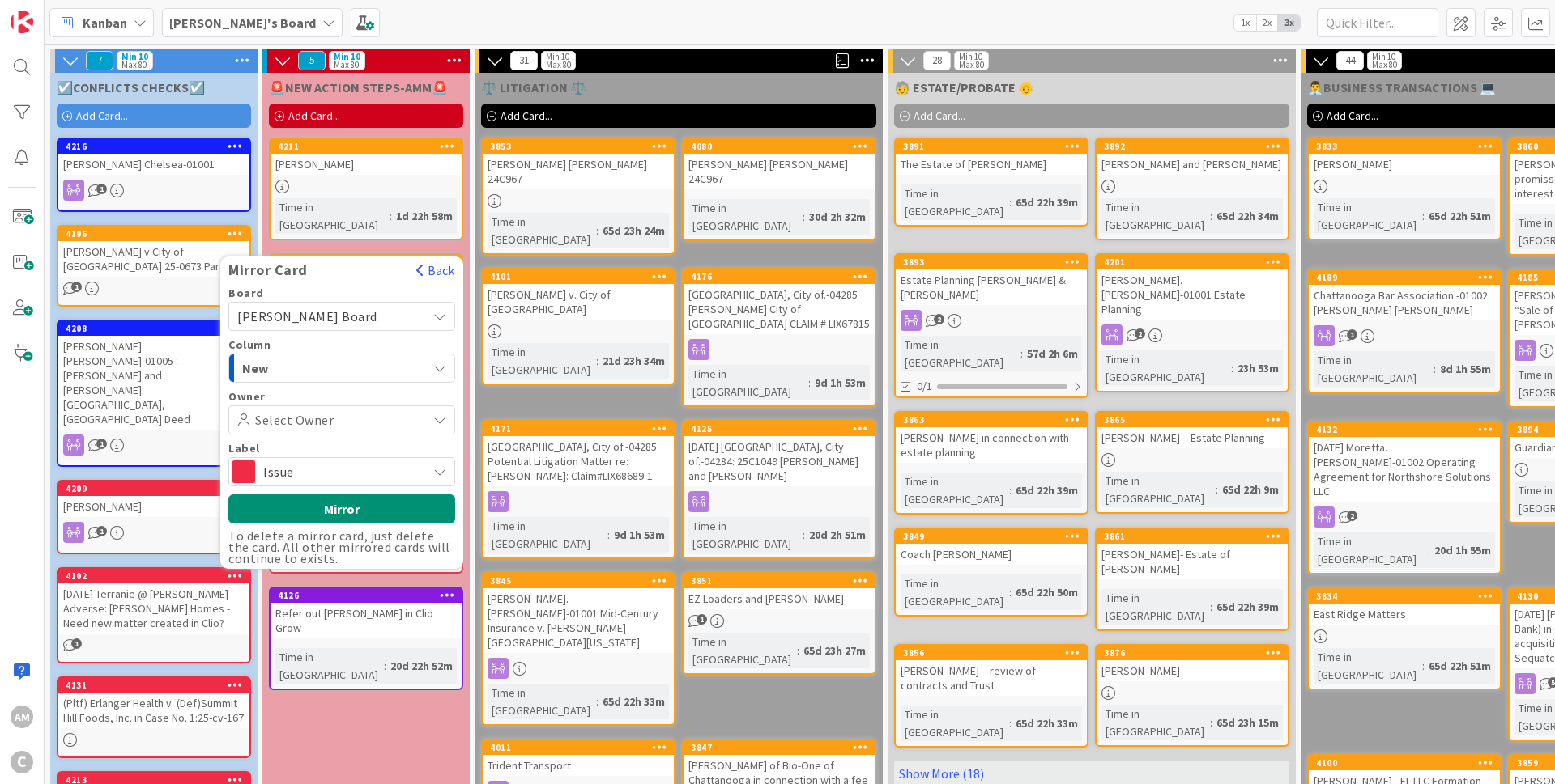
click at [373, 460] on span "Issue" at bounding box center [341, 471] width 155 height 23
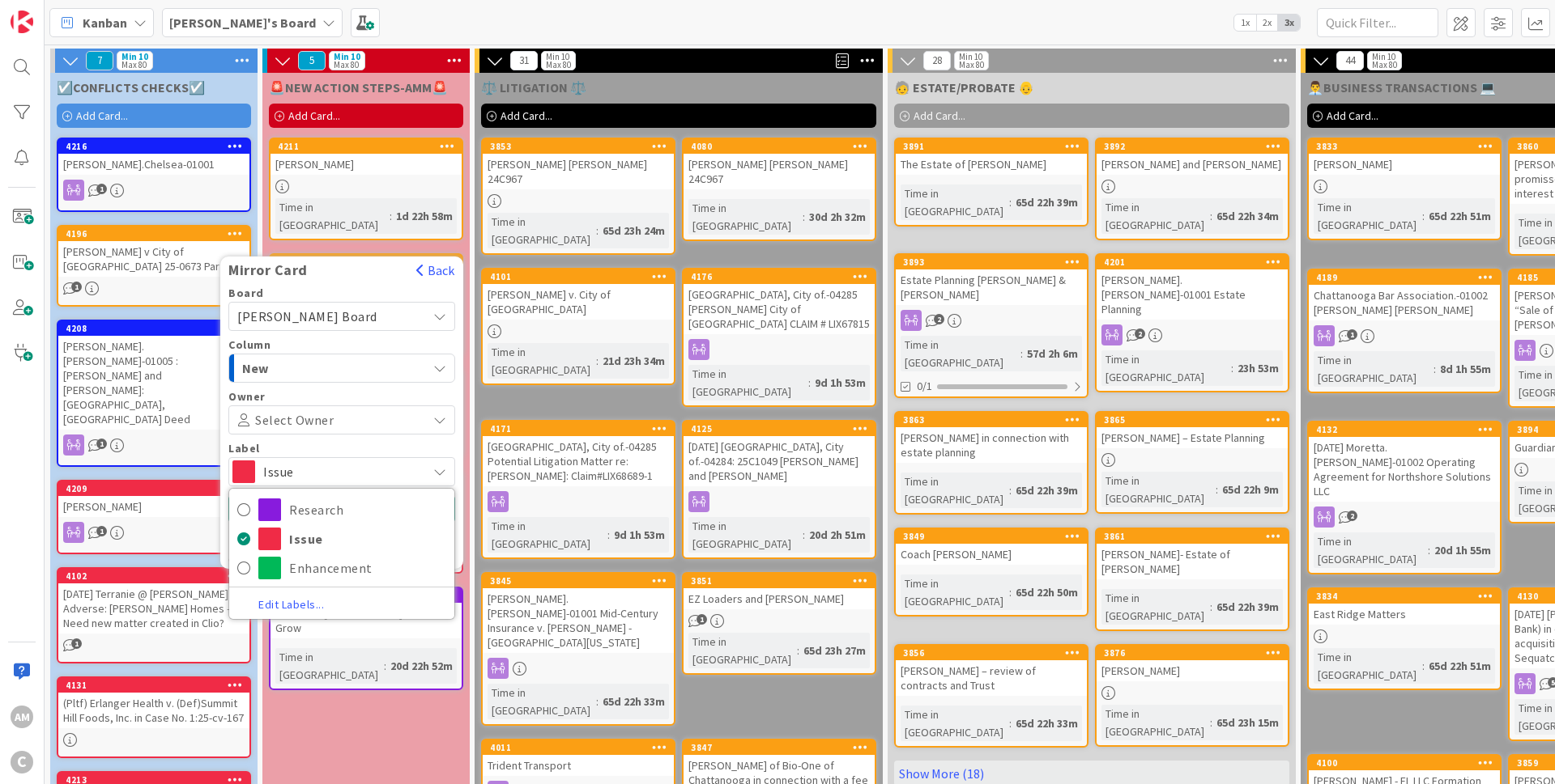
click at [373, 460] on span "Issue" at bounding box center [341, 471] width 155 height 23
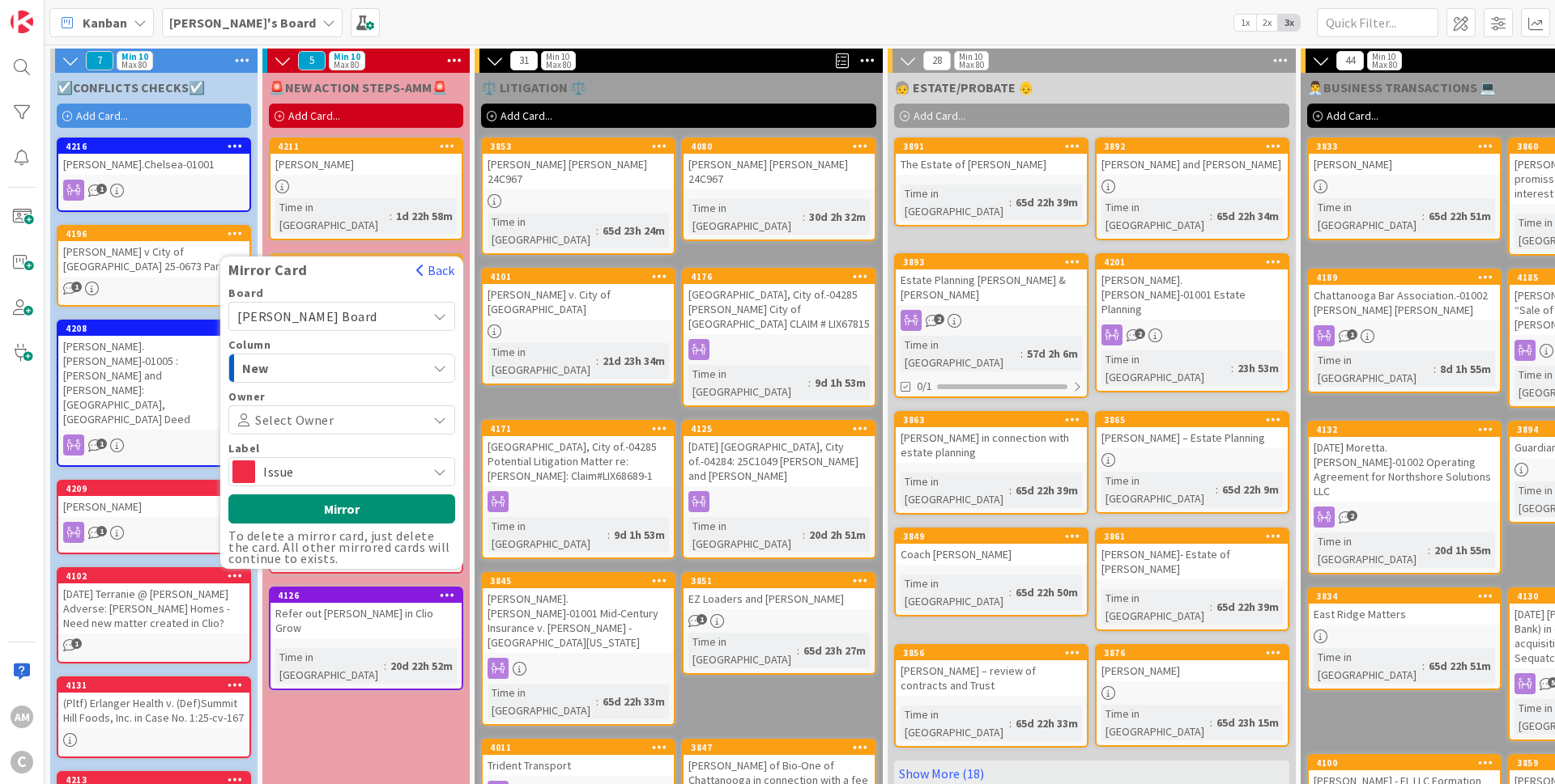
click at [439, 465] on icon at bounding box center [440, 471] width 14 height 13
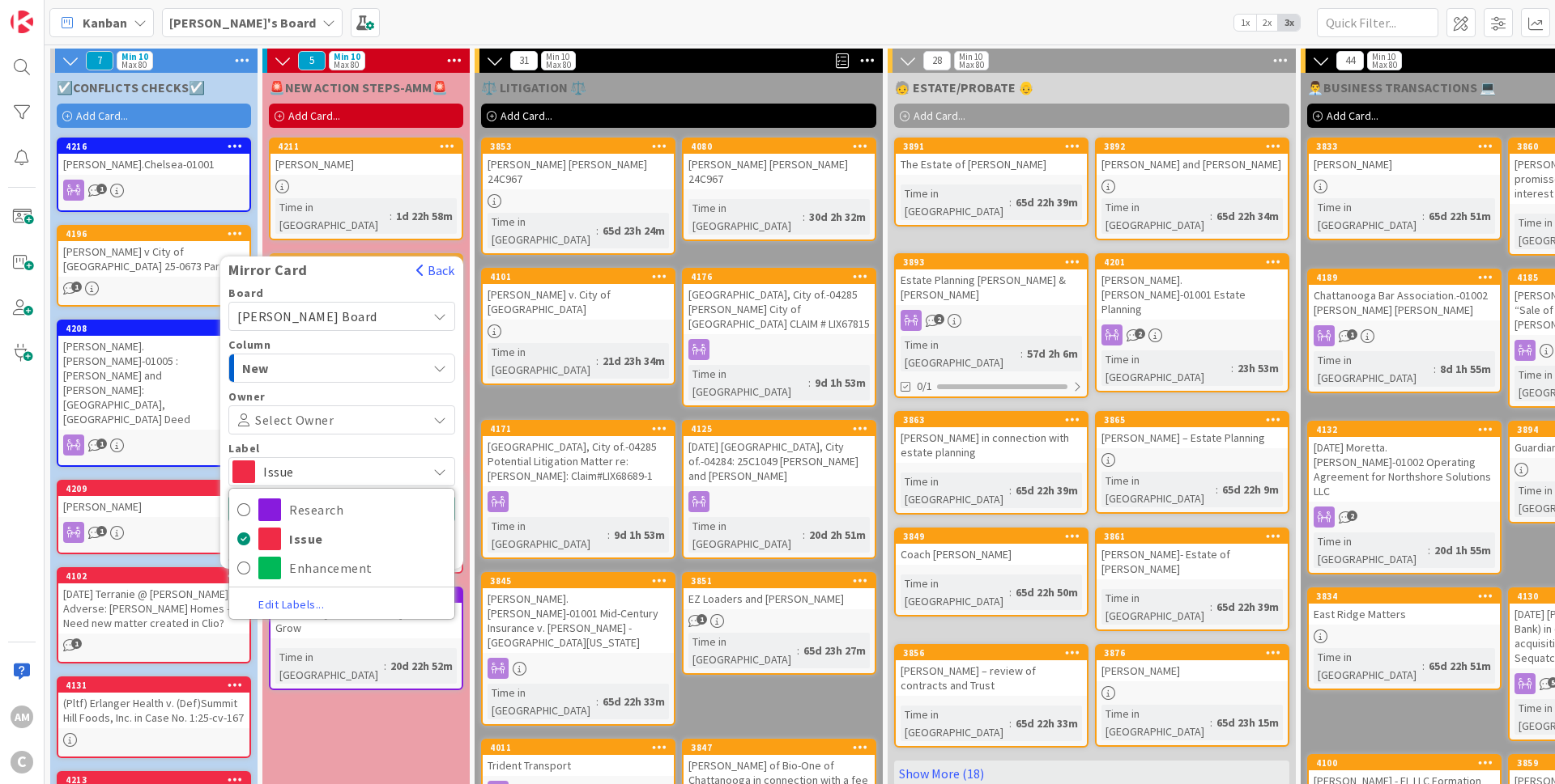
click at [439, 465] on icon at bounding box center [440, 471] width 14 height 13
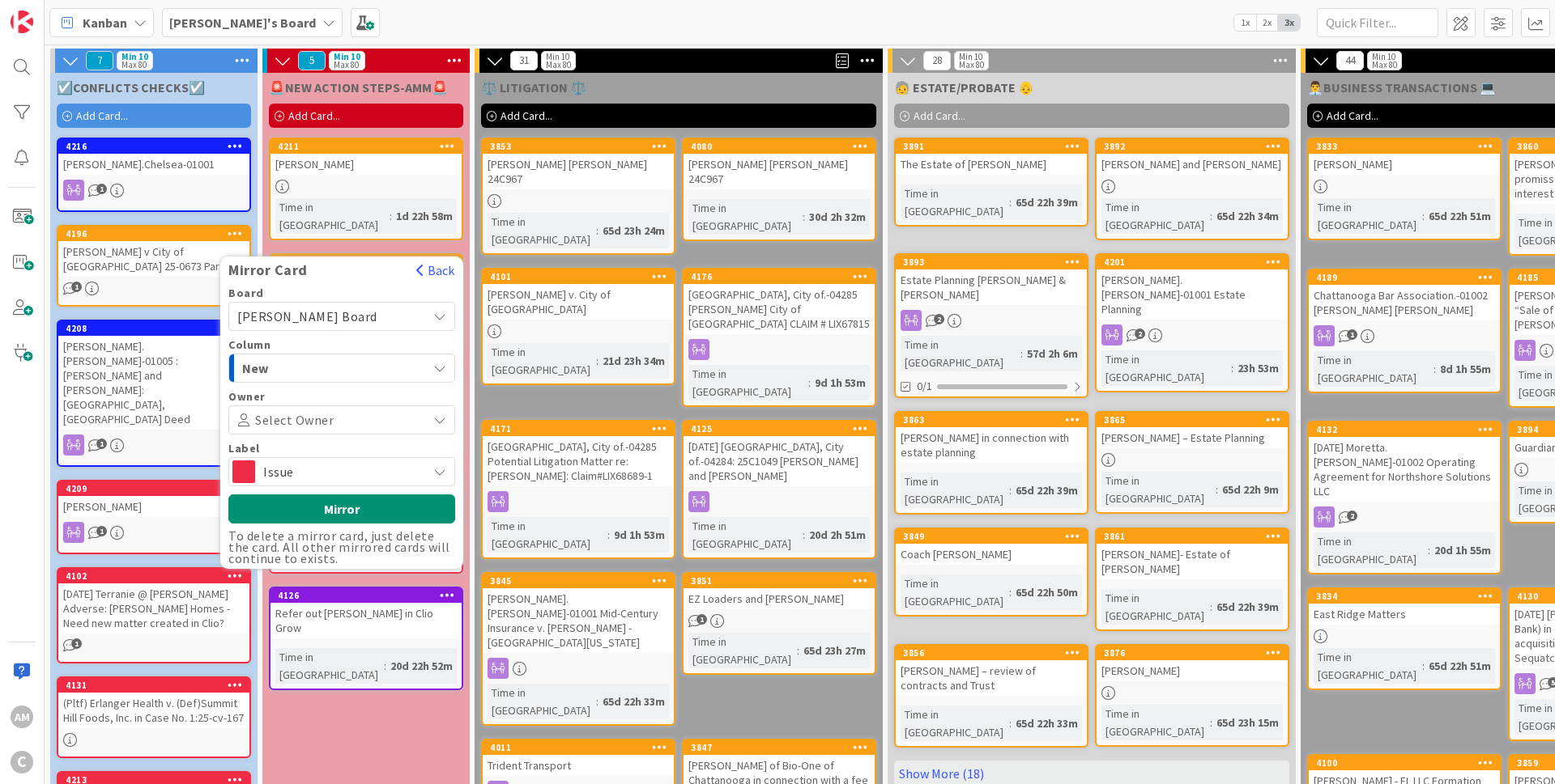
click at [254, 22] on span "[PERSON_NAME]'s Board" at bounding box center [242, 23] width 146 height 20
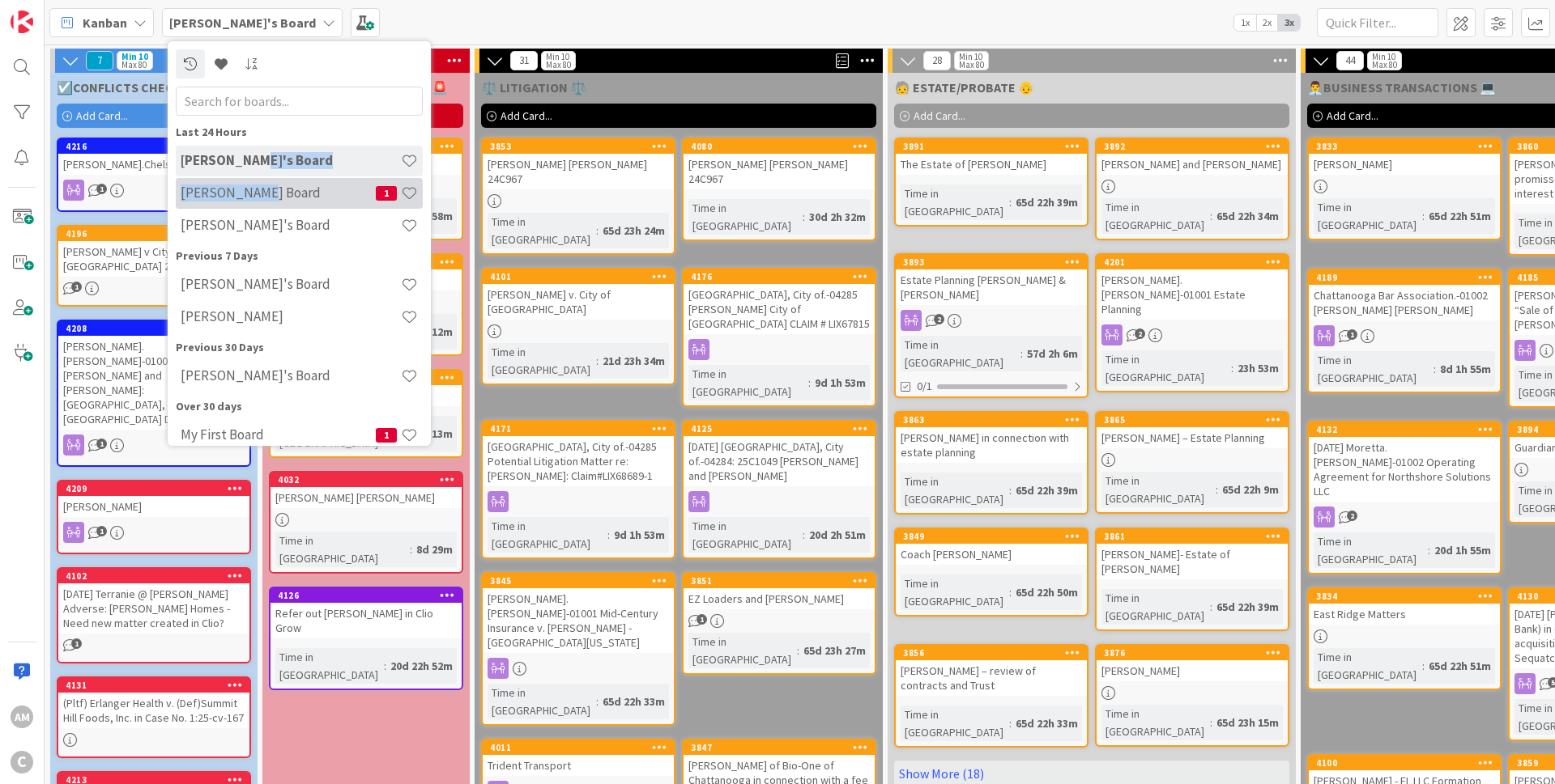
click at [256, 196] on h4 "[PERSON_NAME] Board" at bounding box center [278, 193] width 195 height 16
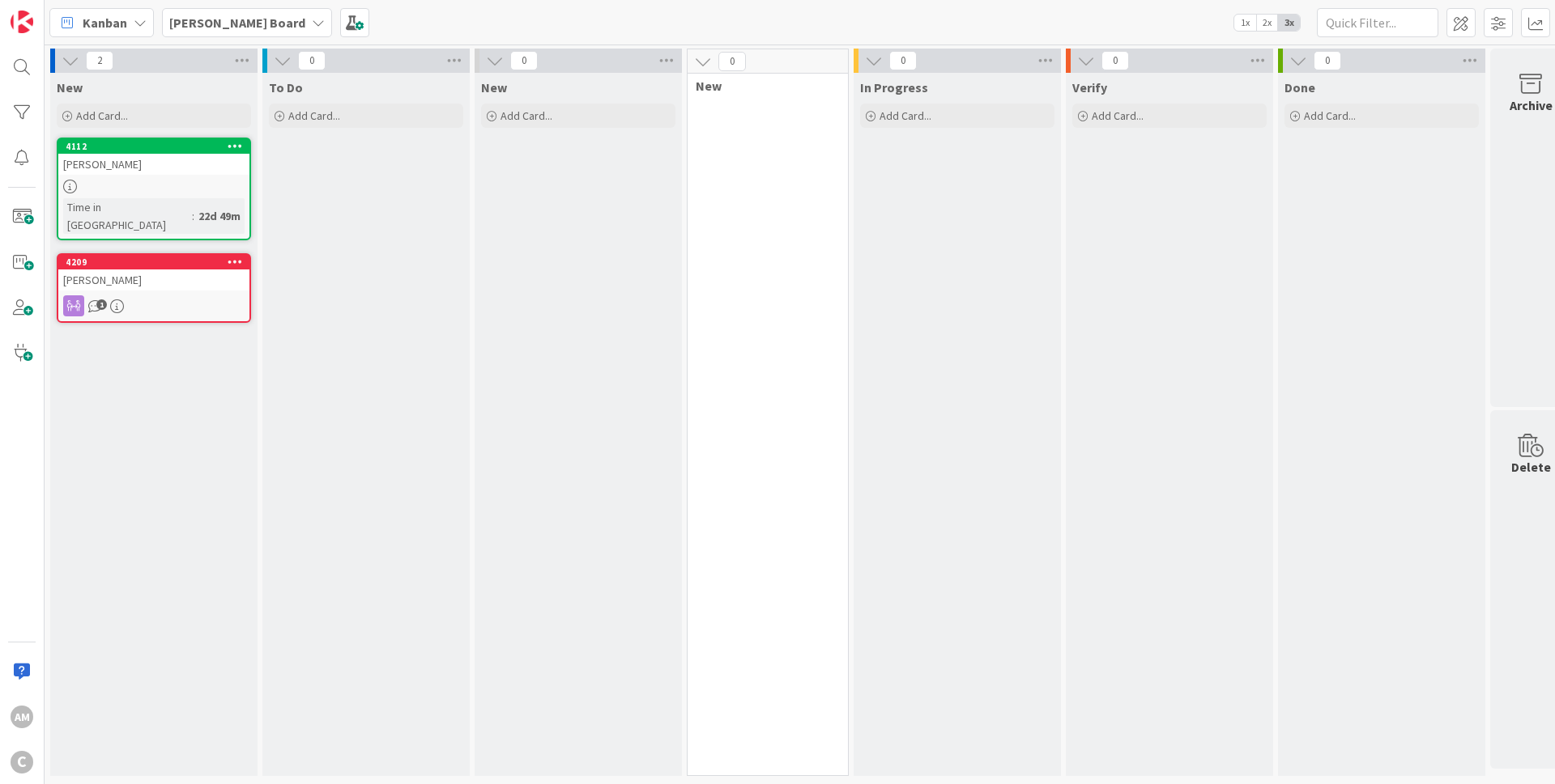
click at [193, 269] on div "[PERSON_NAME]" at bounding box center [154, 279] width 191 height 21
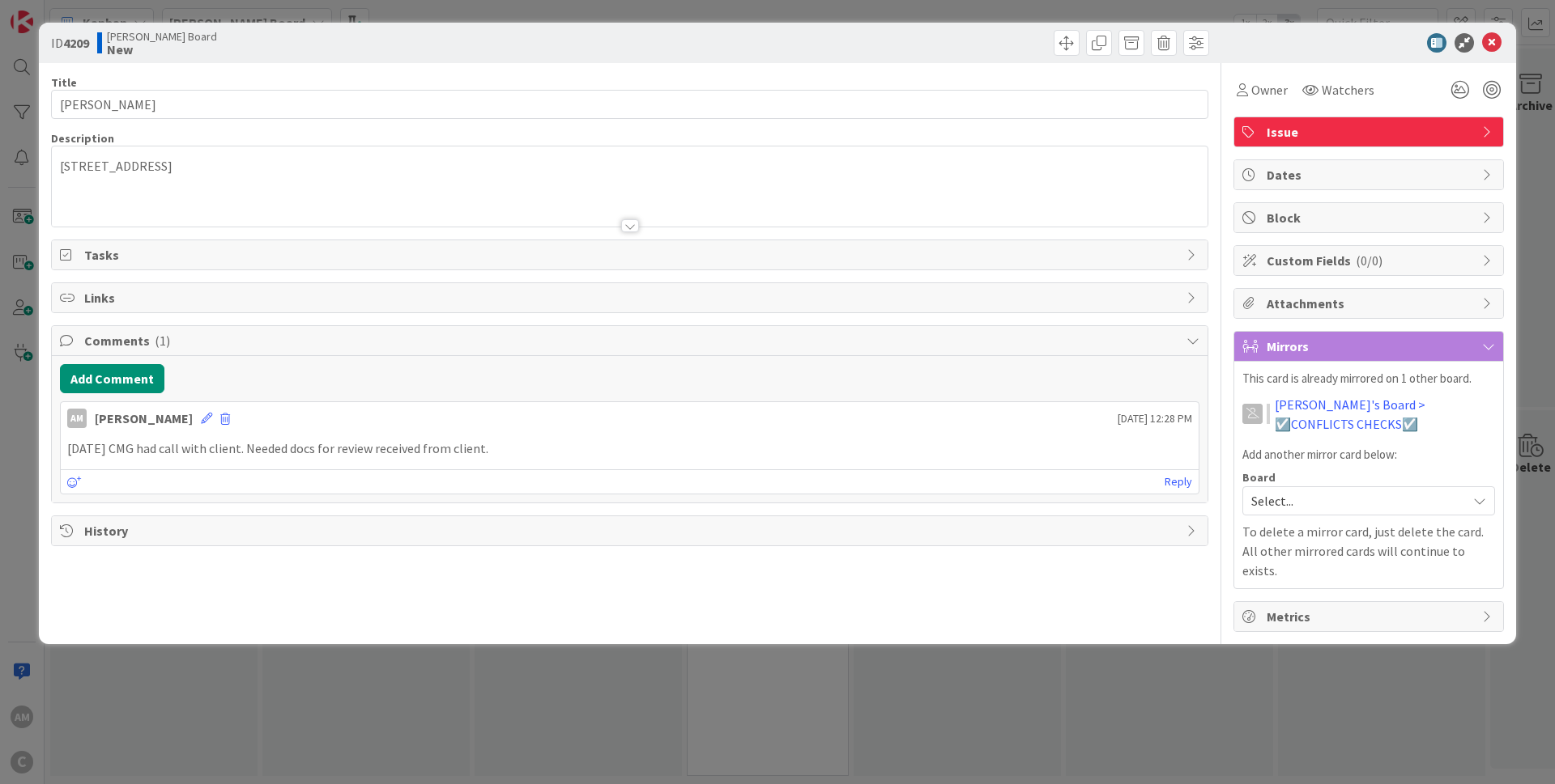
click at [1477, 125] on div "Issue" at bounding box center [1368, 131] width 268 height 29
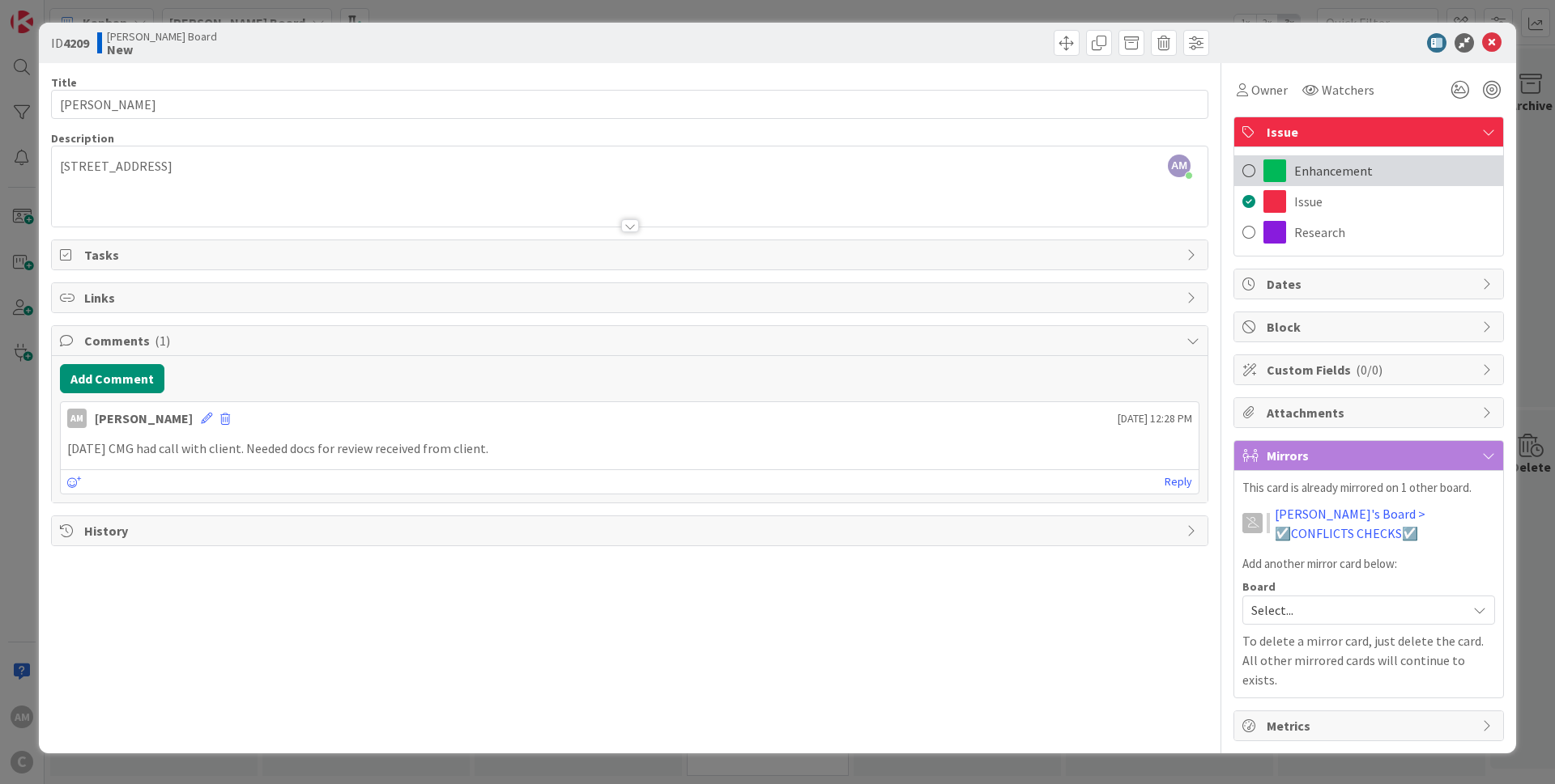
click at [1320, 160] on div "Enhancement" at bounding box center [1368, 170] width 268 height 31
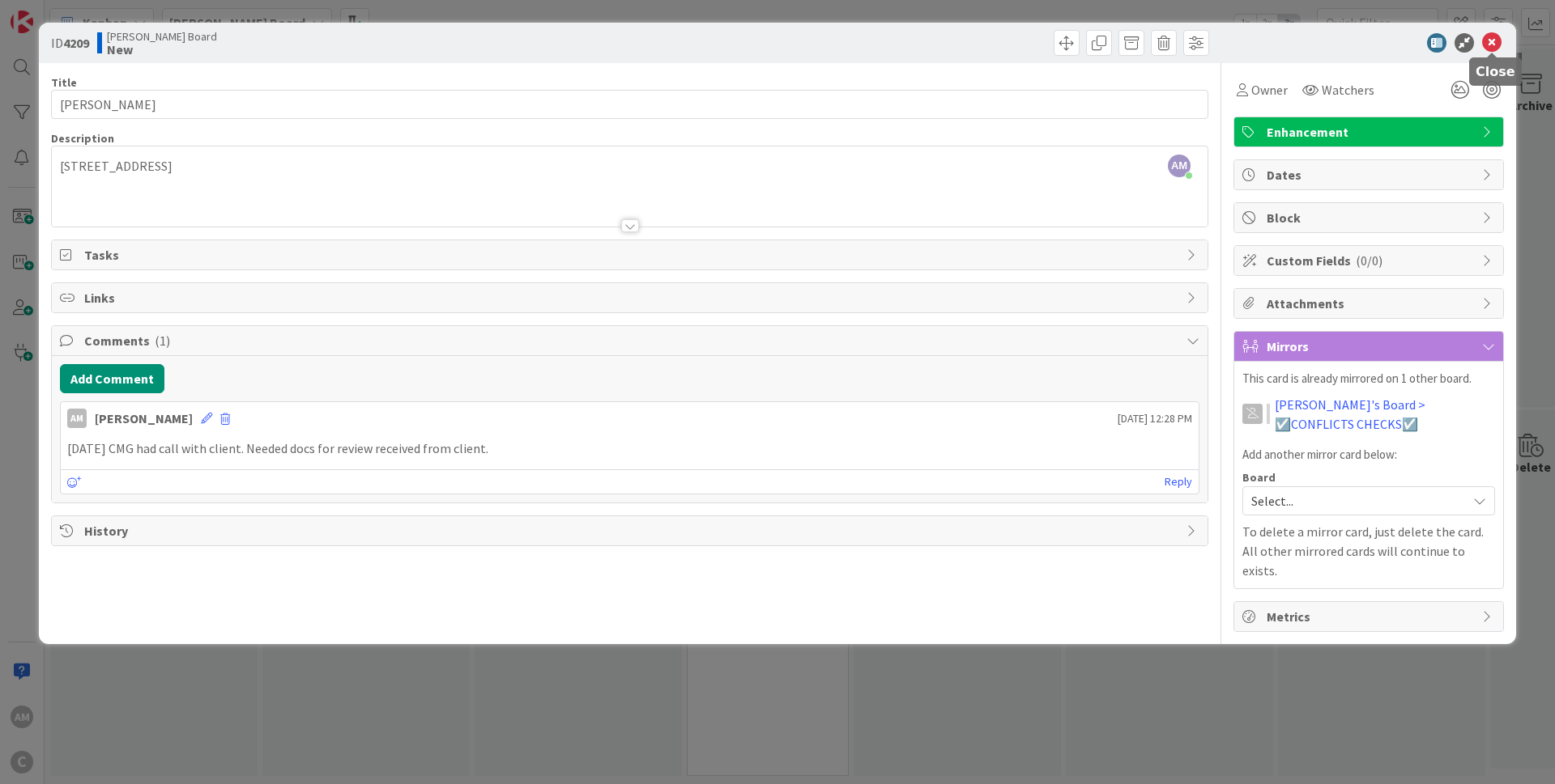
click at [1494, 44] on icon at bounding box center [1491, 43] width 20 height 20
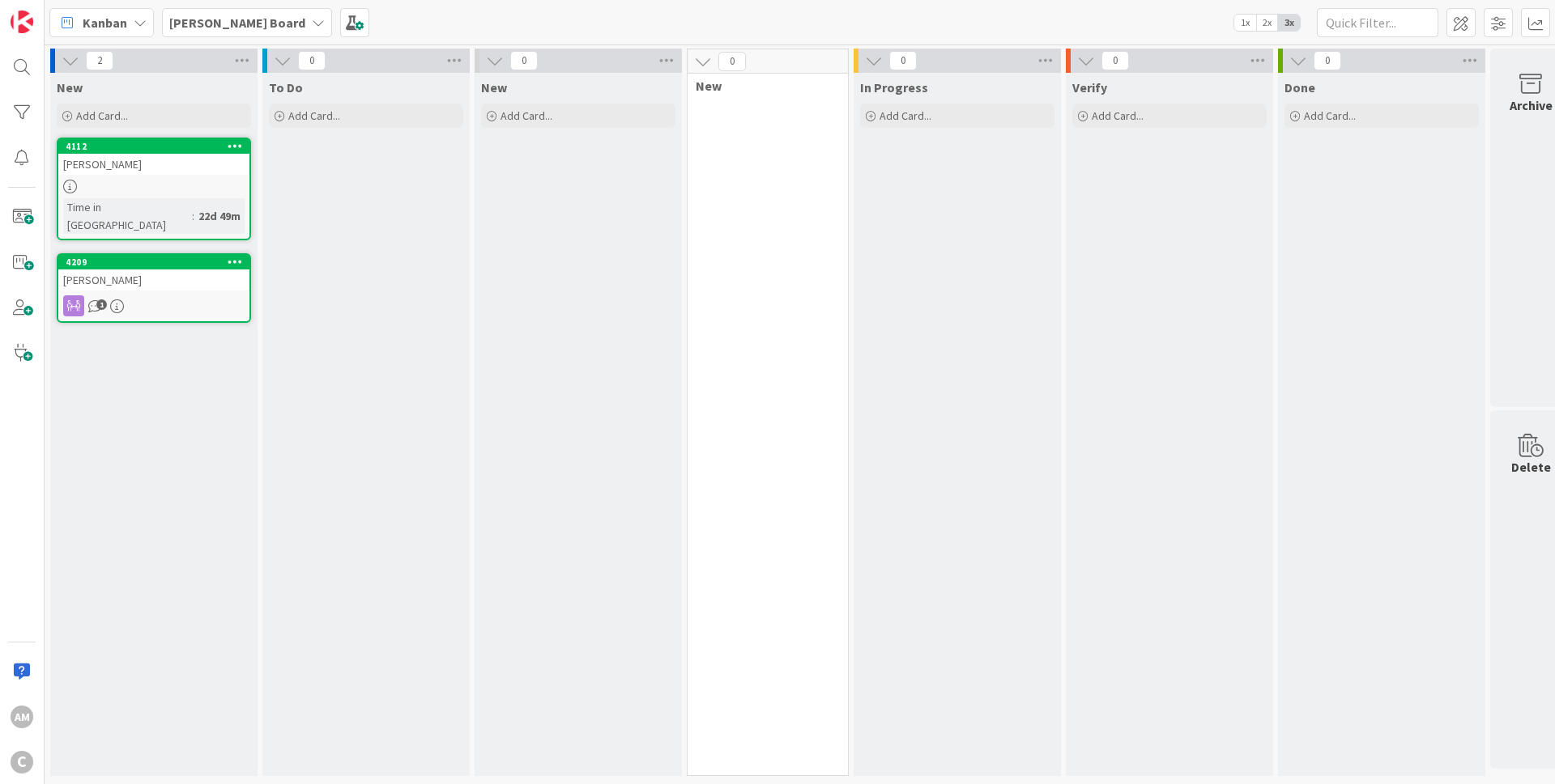
click at [312, 24] on icon at bounding box center [318, 22] width 13 height 13
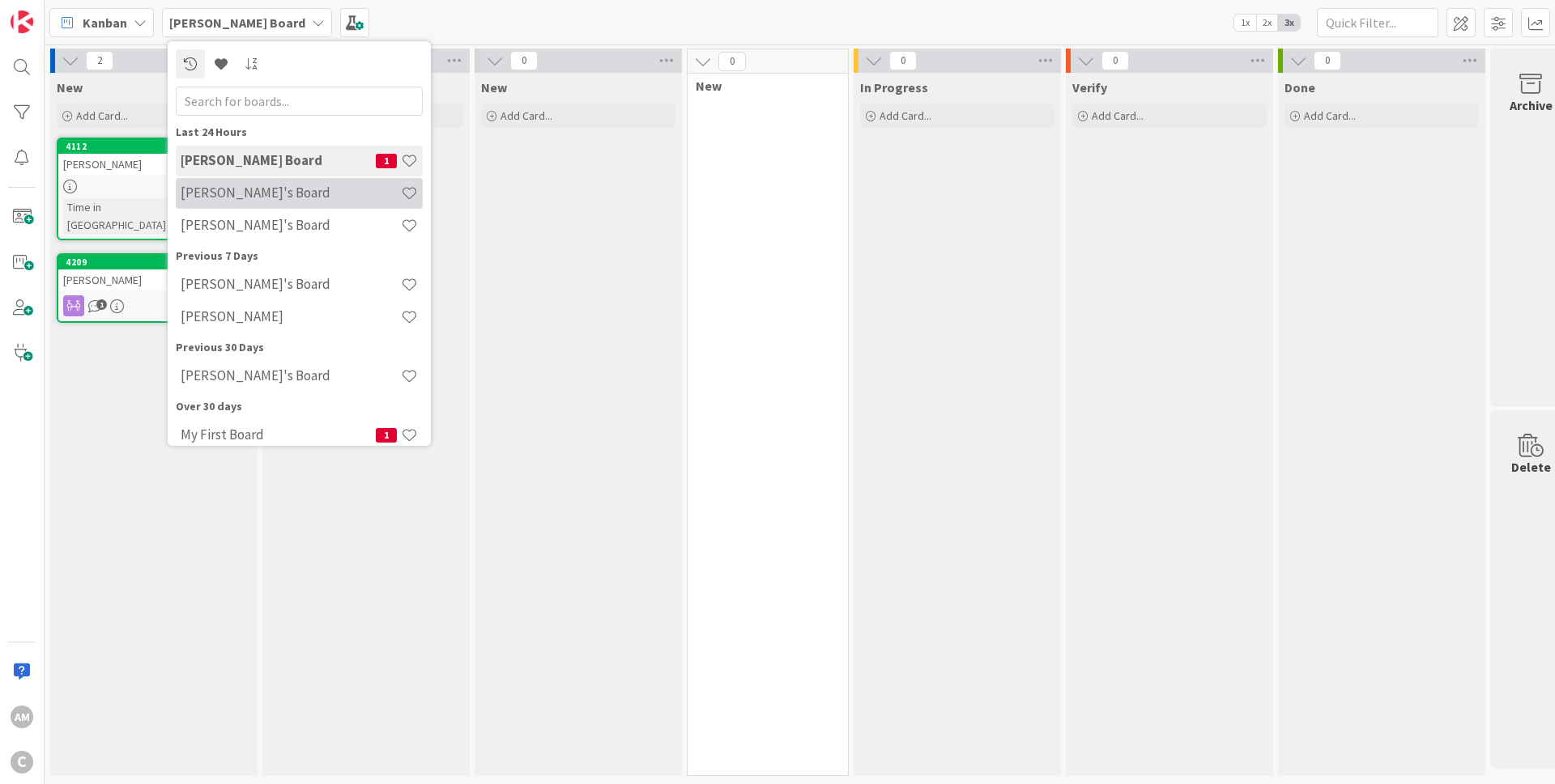
click at [231, 207] on div "[PERSON_NAME]'s Board" at bounding box center [299, 193] width 247 height 31
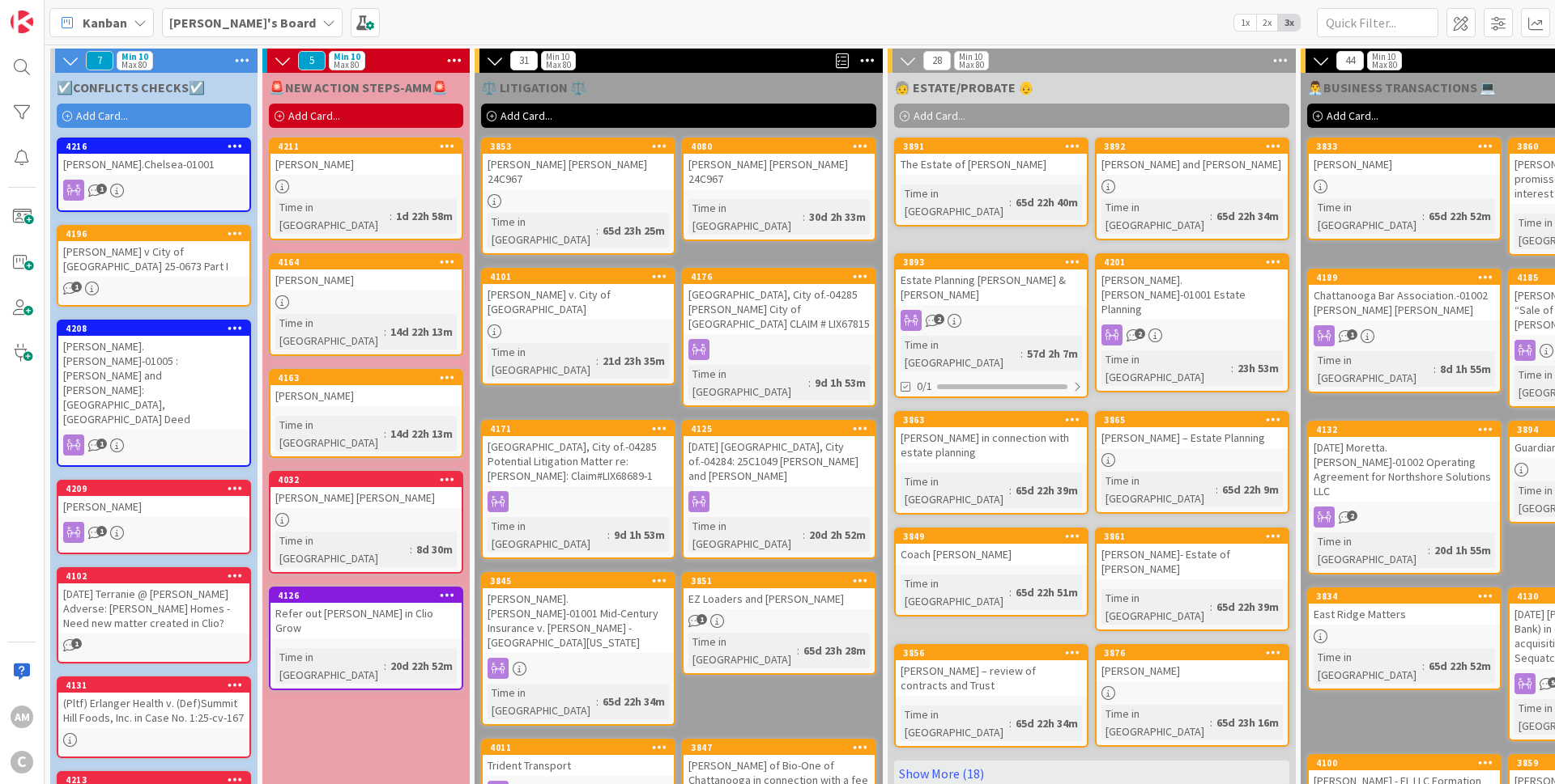
click at [165, 182] on div "1" at bounding box center [154, 190] width 191 height 21
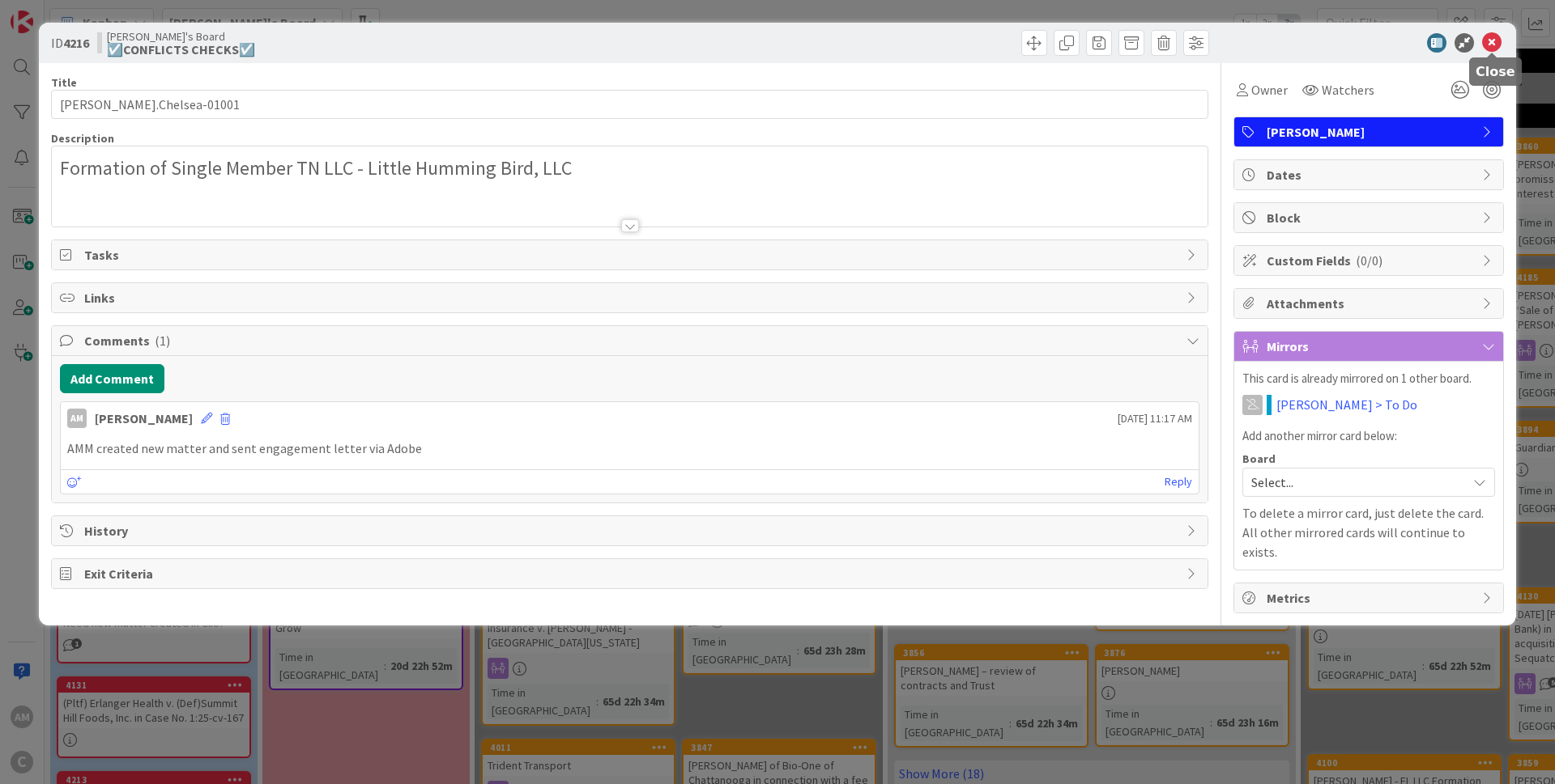
click at [1490, 47] on icon at bounding box center [1491, 43] width 20 height 20
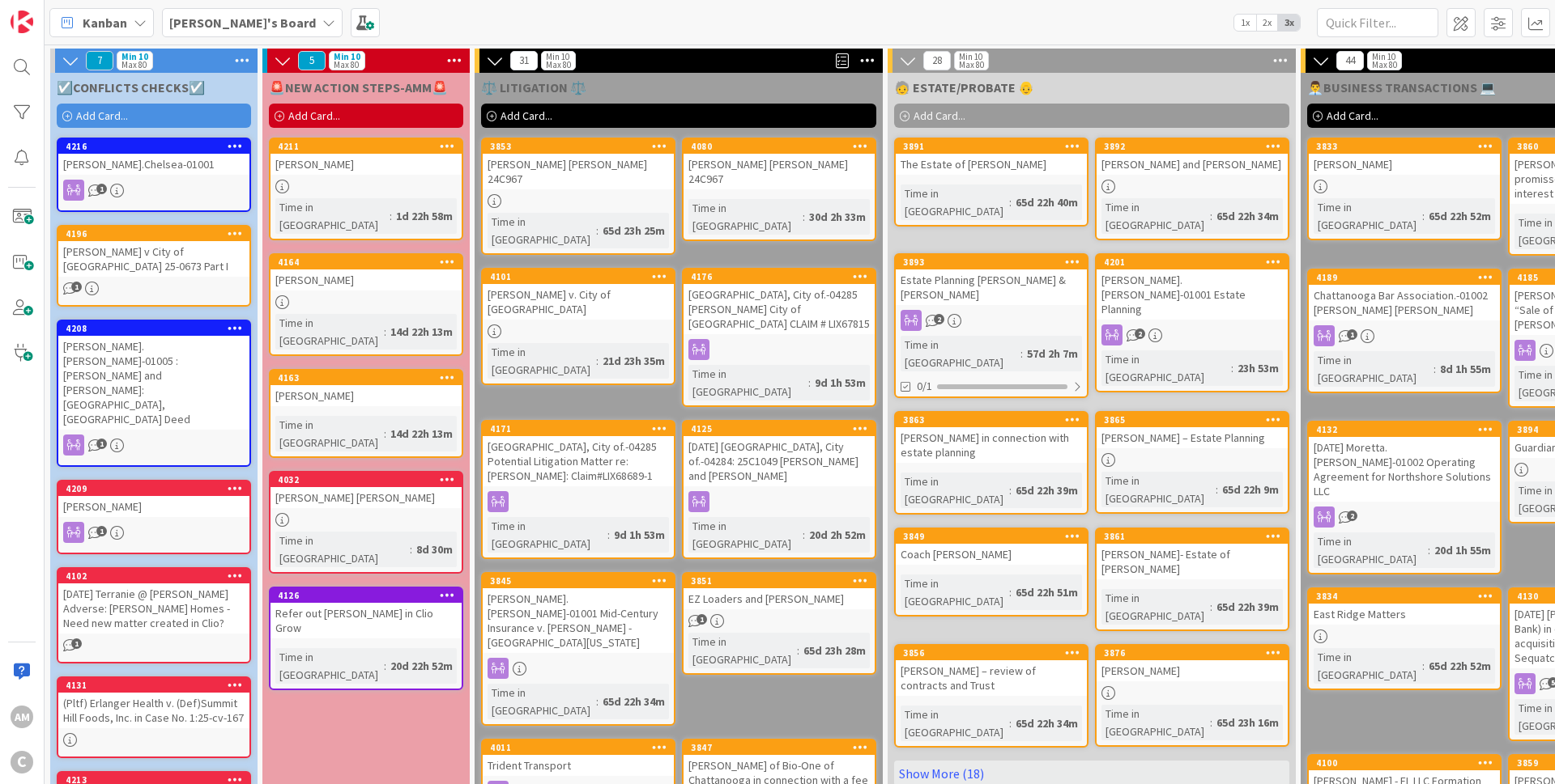
click at [241, 17] on b "[PERSON_NAME]'s Board" at bounding box center [242, 23] width 146 height 16
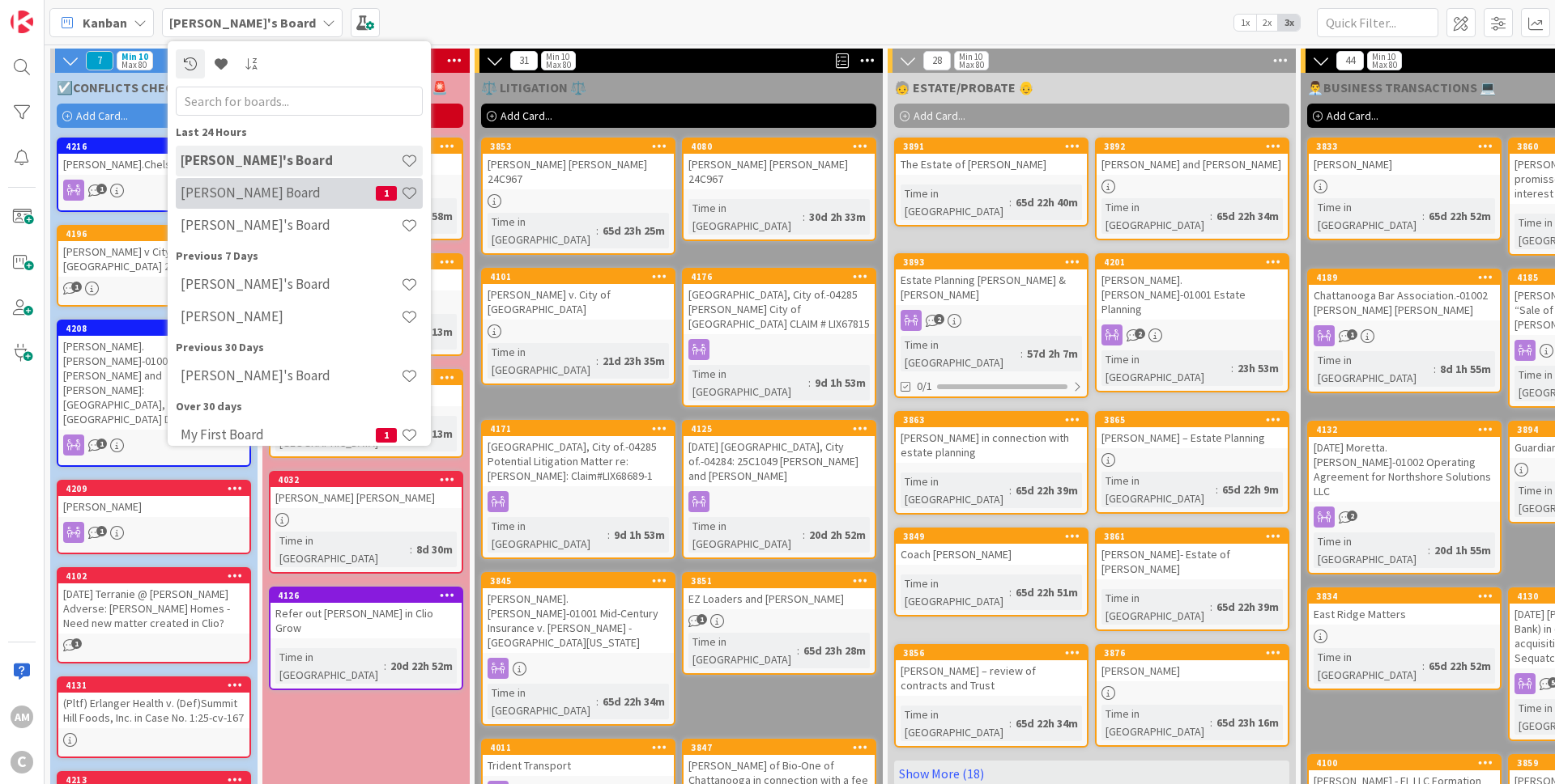
click at [250, 200] on h4 "[PERSON_NAME] Board" at bounding box center [278, 193] width 195 height 16
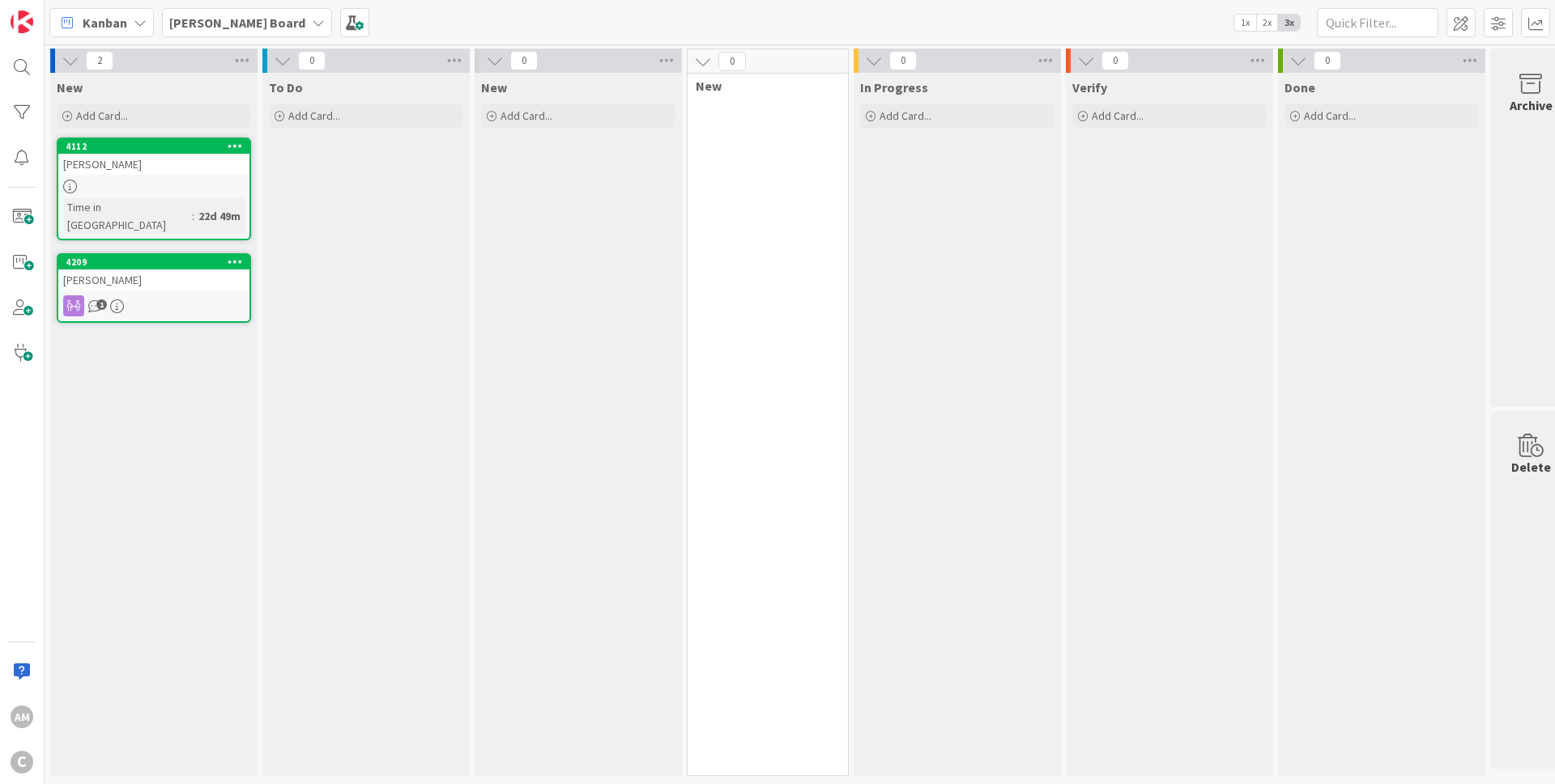
click at [177, 272] on div "4209 [PERSON_NAME] 1" at bounding box center [153, 288] width 194 height 70
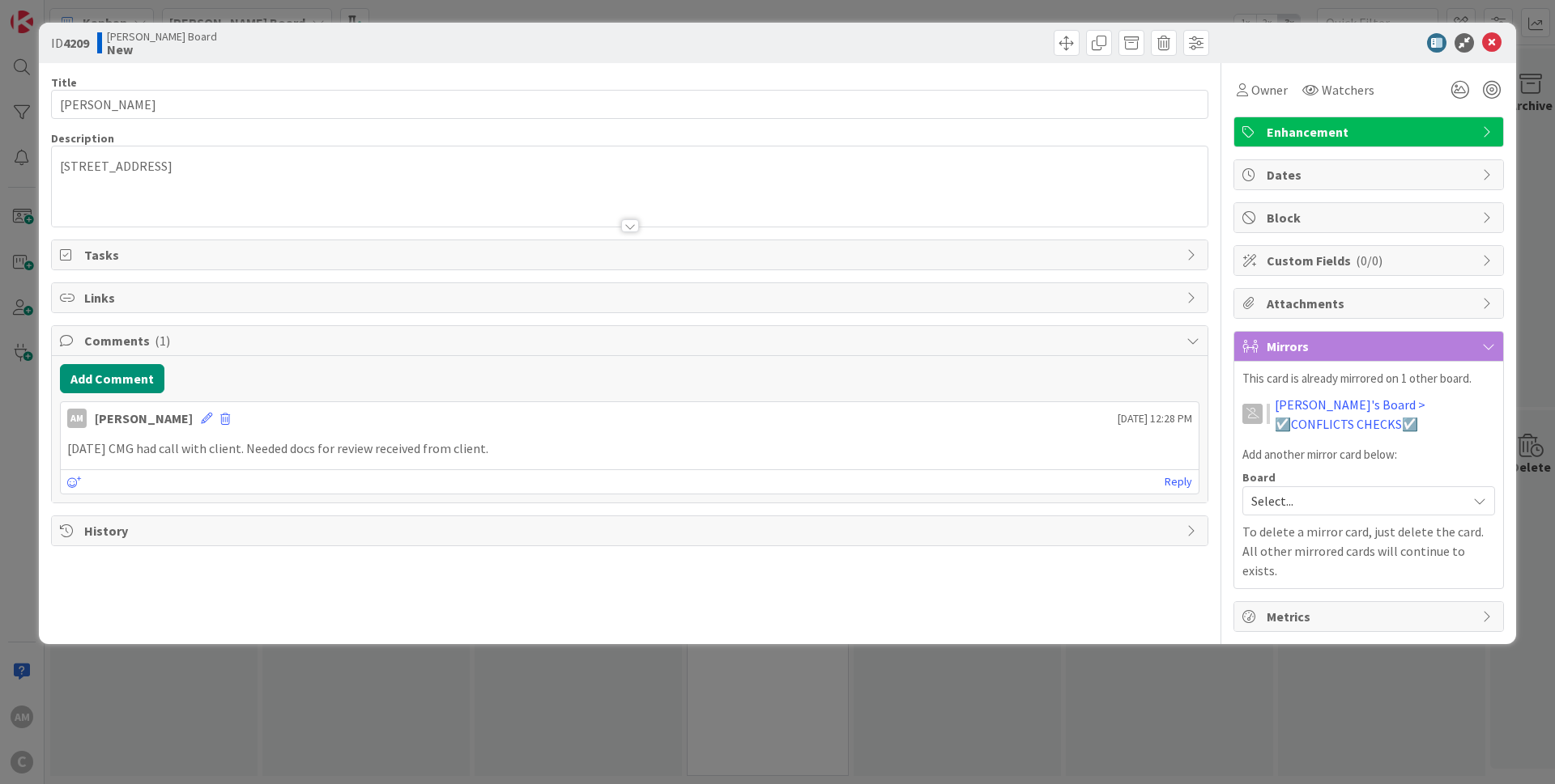
click at [1320, 139] on span "Enhancement" at bounding box center [1370, 132] width 207 height 20
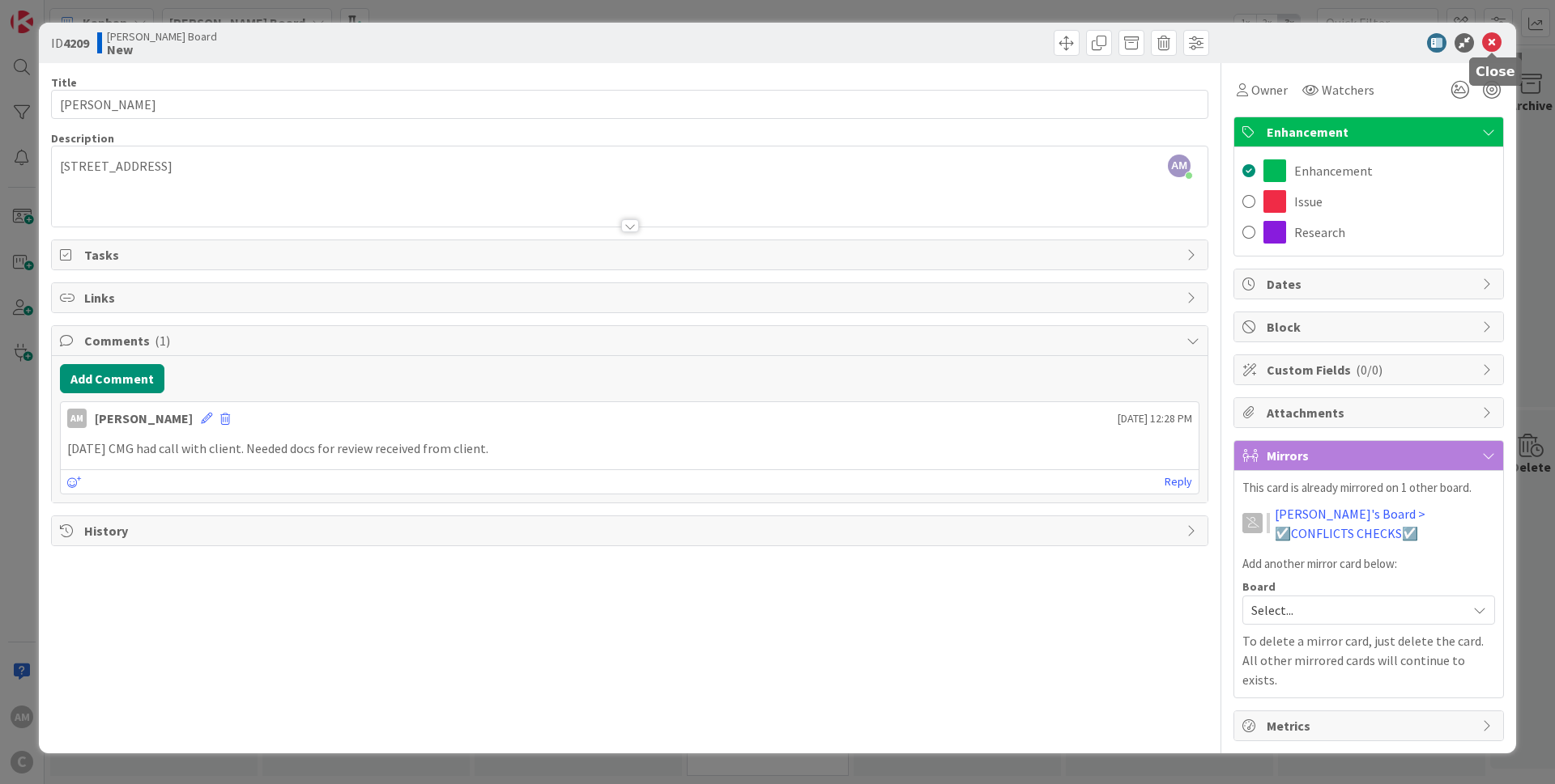
click at [1490, 37] on icon at bounding box center [1491, 43] width 20 height 20
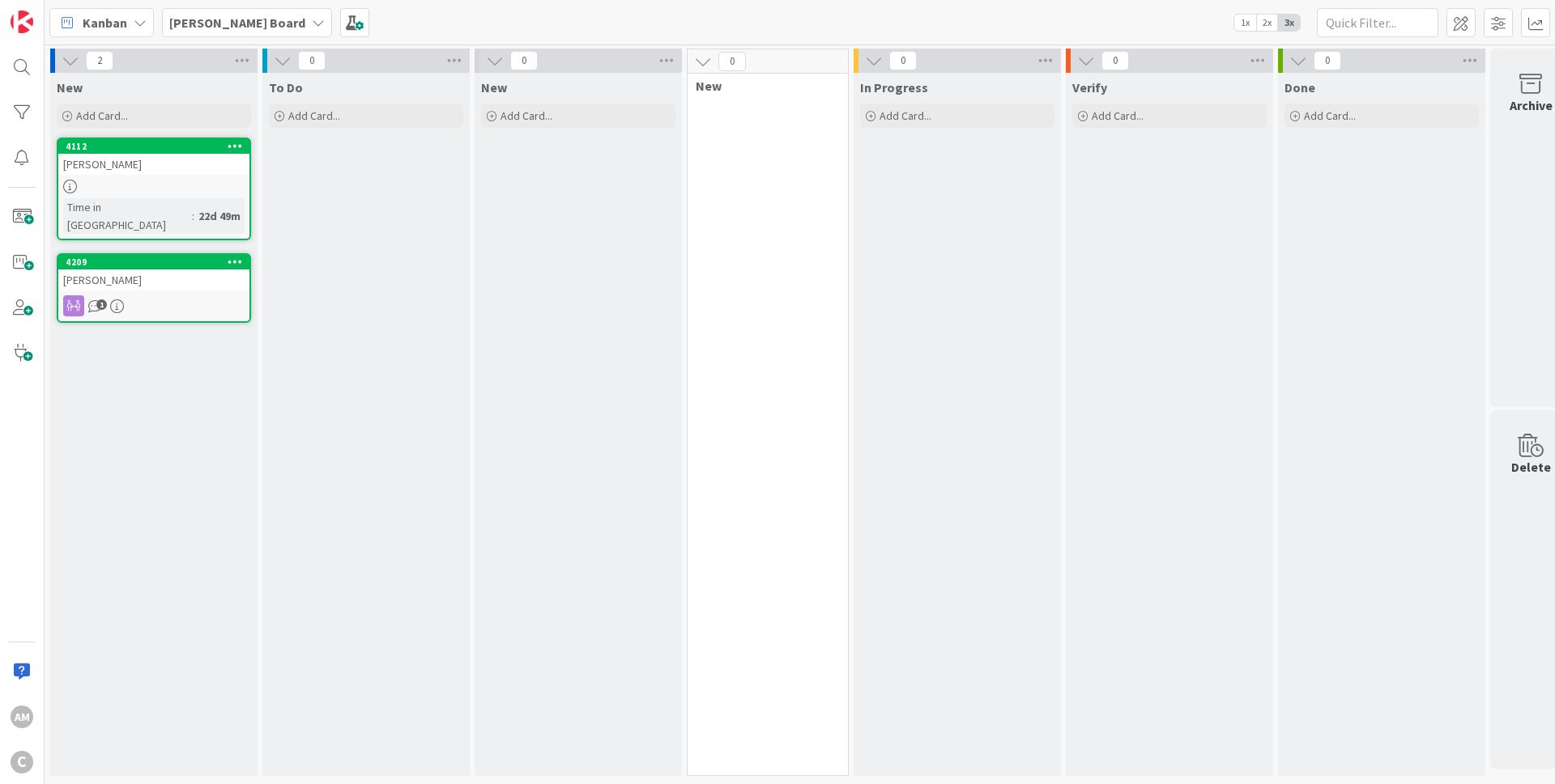
click at [312, 24] on icon at bounding box center [318, 22] width 13 height 13
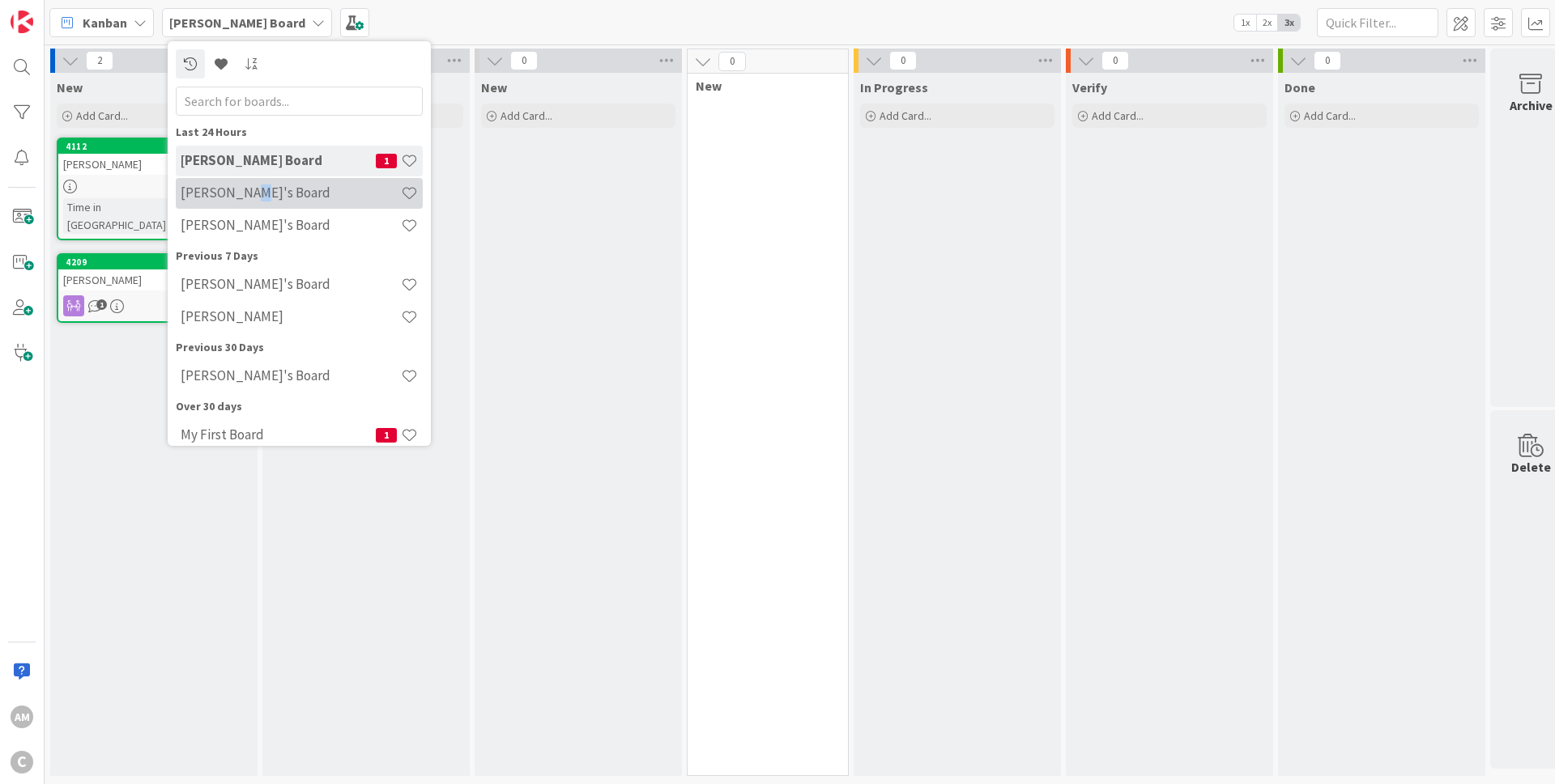
click at [250, 197] on h4 "[PERSON_NAME]'s Board" at bounding box center [291, 193] width 221 height 16
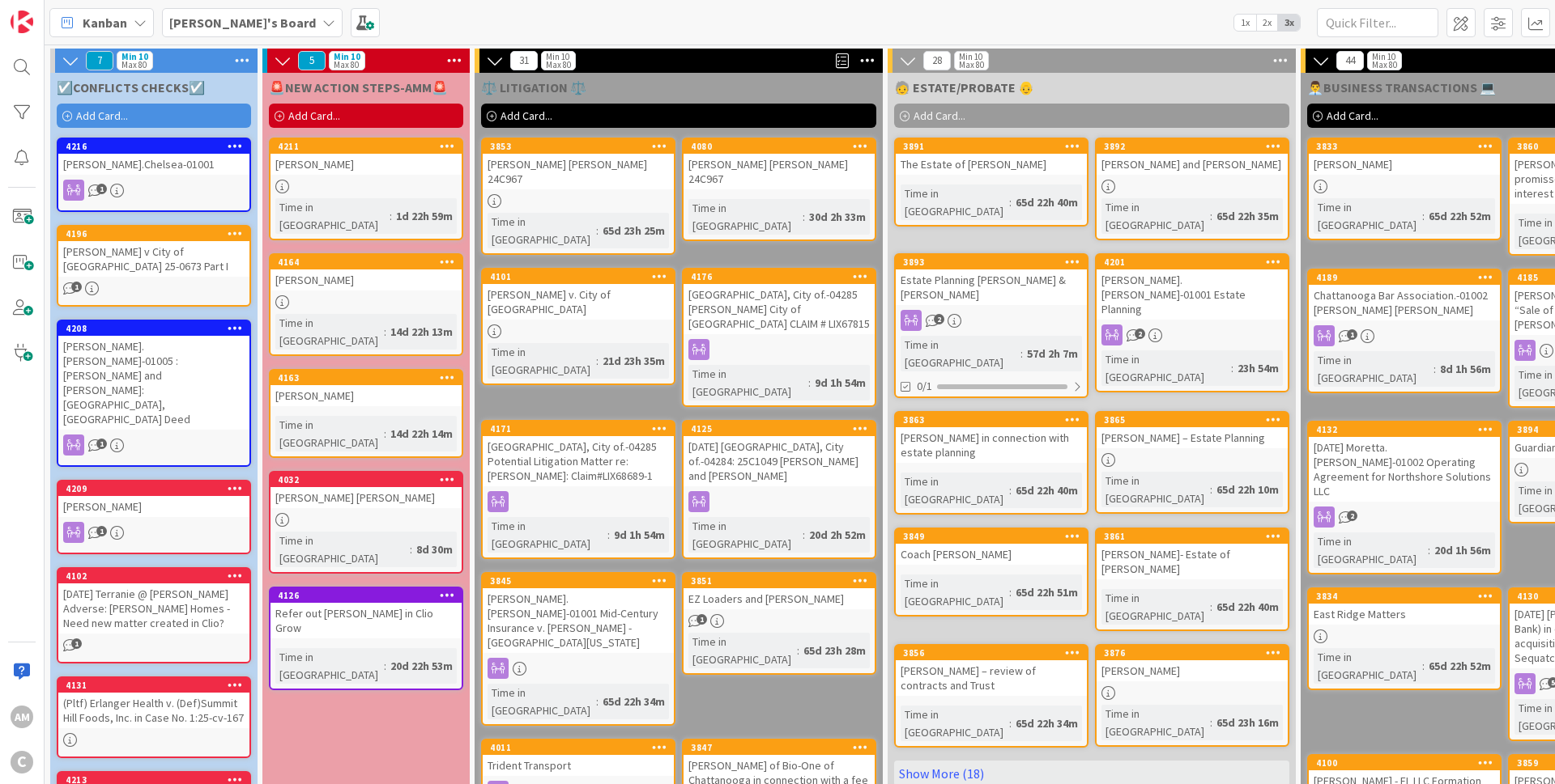
click at [242, 569] on icon at bounding box center [235, 574] width 15 height 11
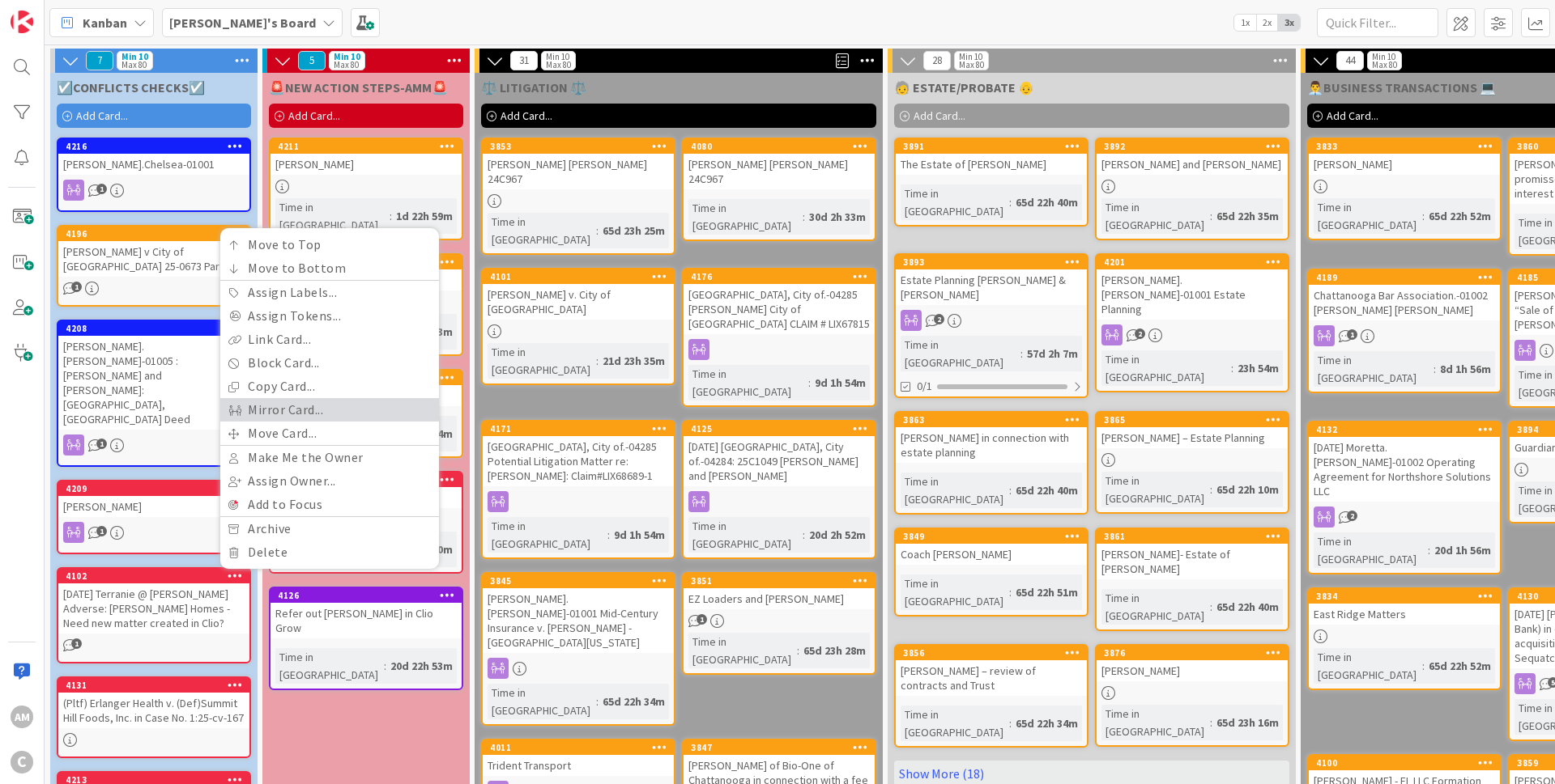
click at [294, 398] on link "Mirror Card..." at bounding box center [330, 410] width 219 height 24
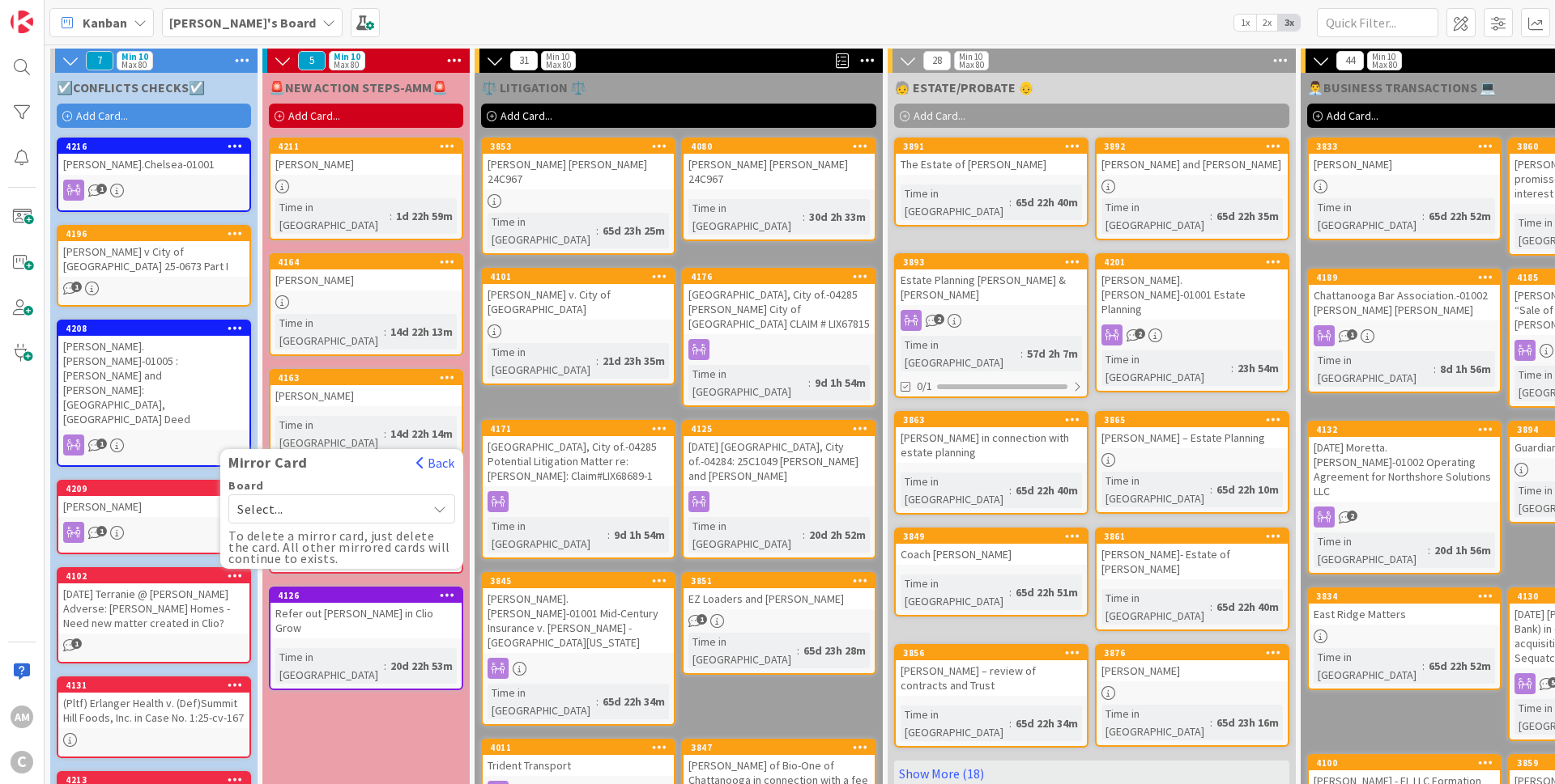
click at [378, 498] on span "Select..." at bounding box center [328, 509] width 181 height 23
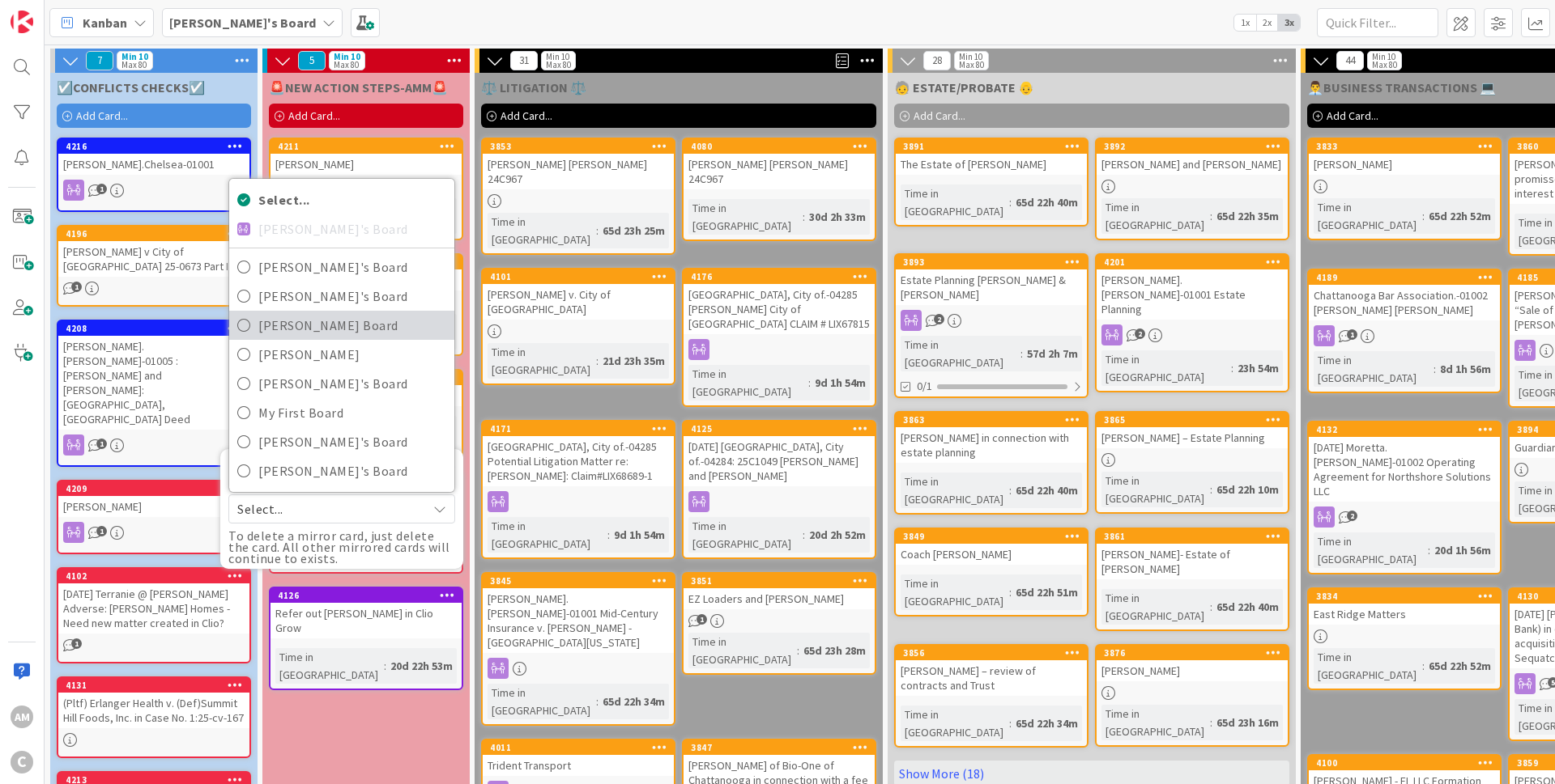
click at [318, 313] on span "[PERSON_NAME] Board" at bounding box center [352, 325] width 188 height 24
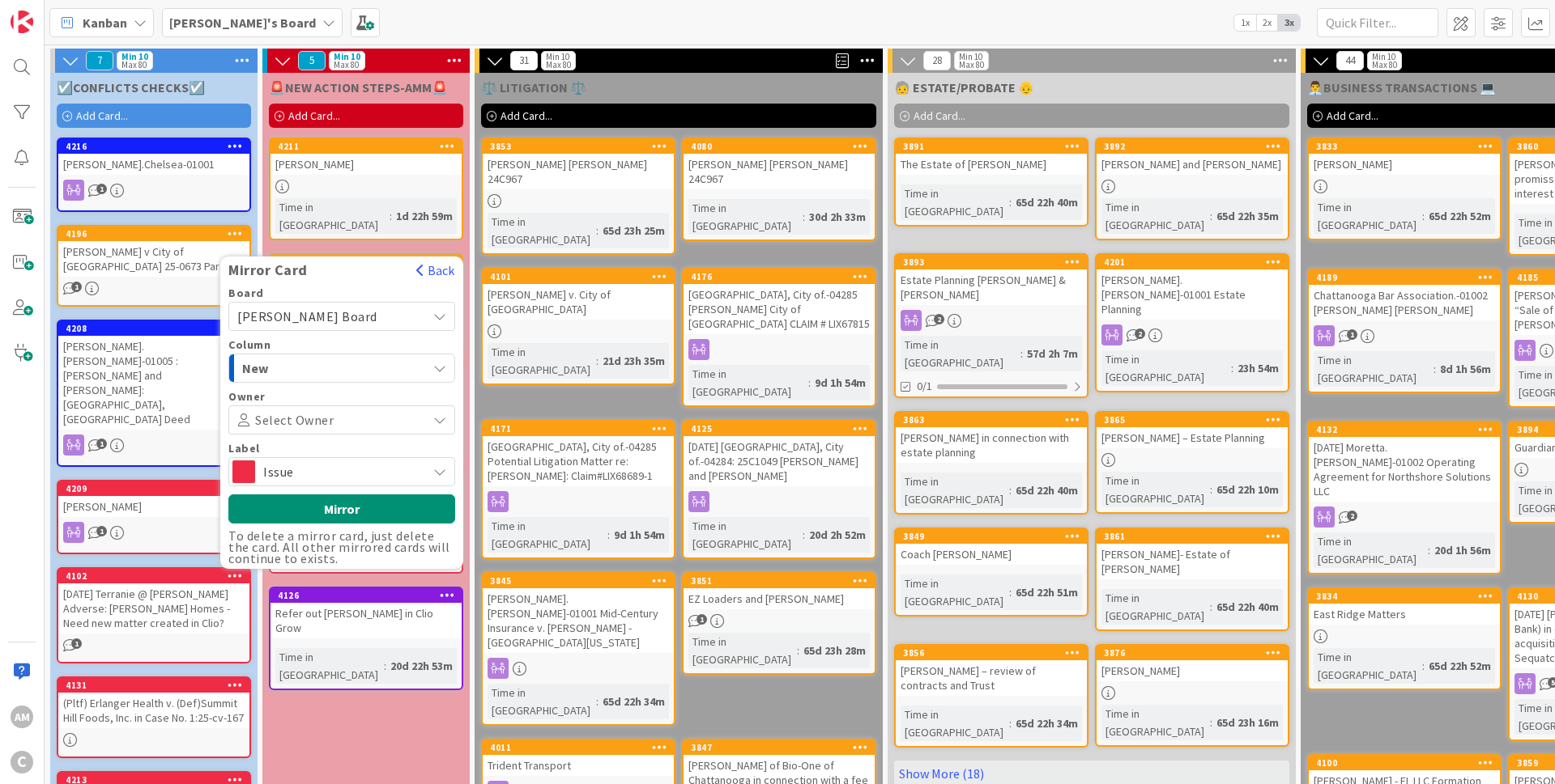
click at [426, 457] on div "Issue" at bounding box center [342, 471] width 227 height 29
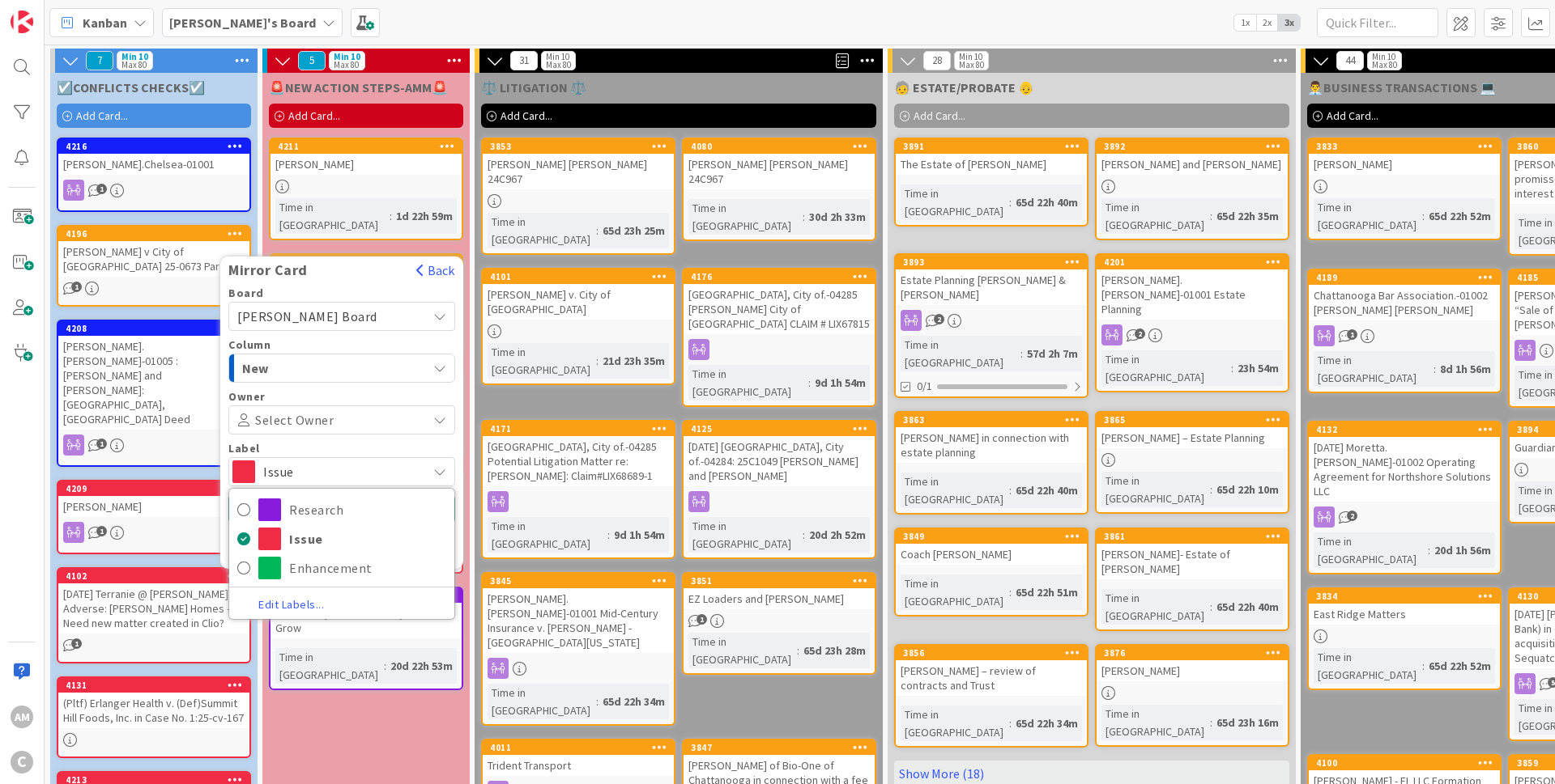
click at [307, 596] on link "Edit Labels..." at bounding box center [290, 604] width 124 height 16
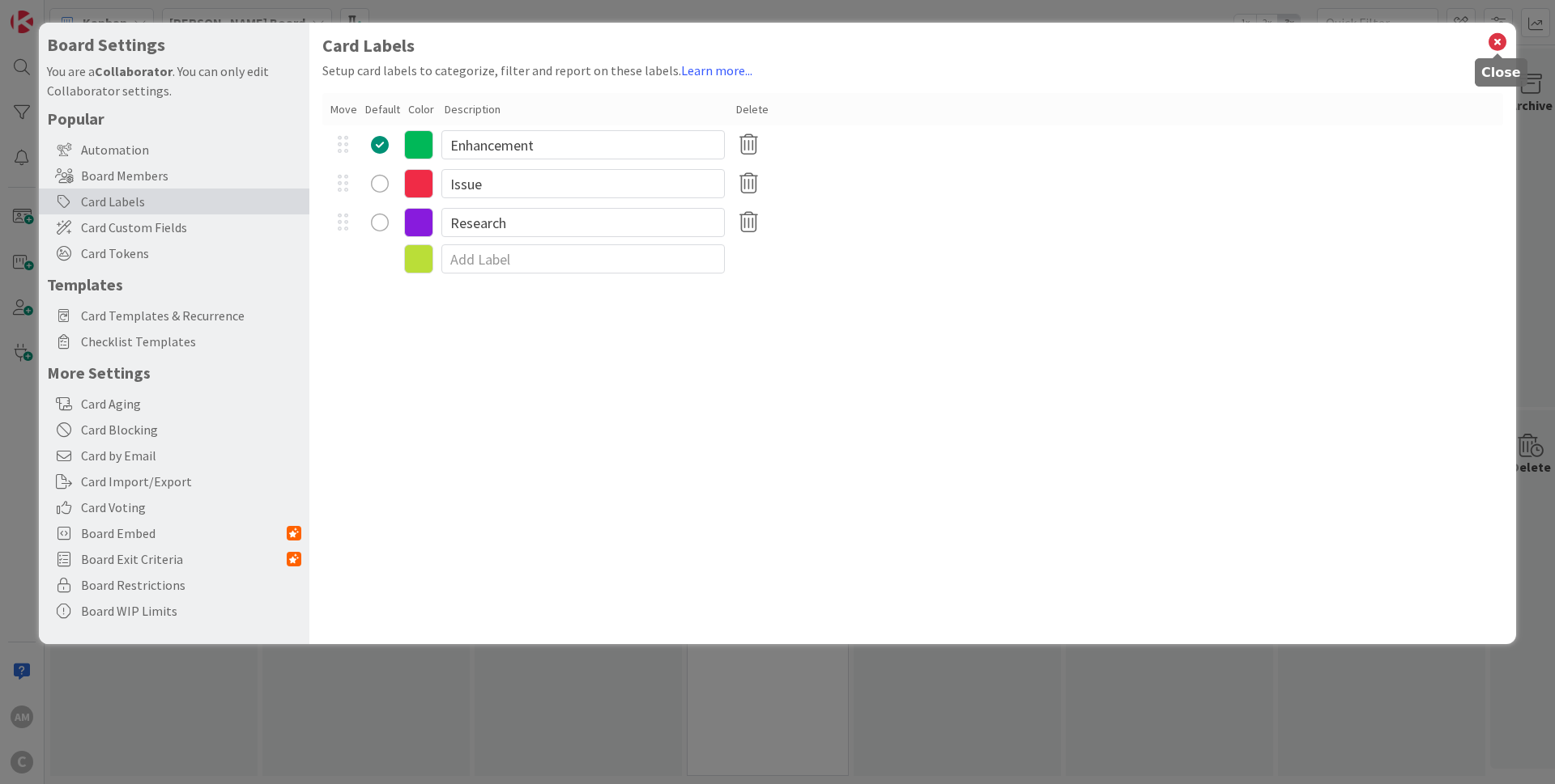
click at [1489, 46] on icon at bounding box center [1496, 42] width 21 height 23
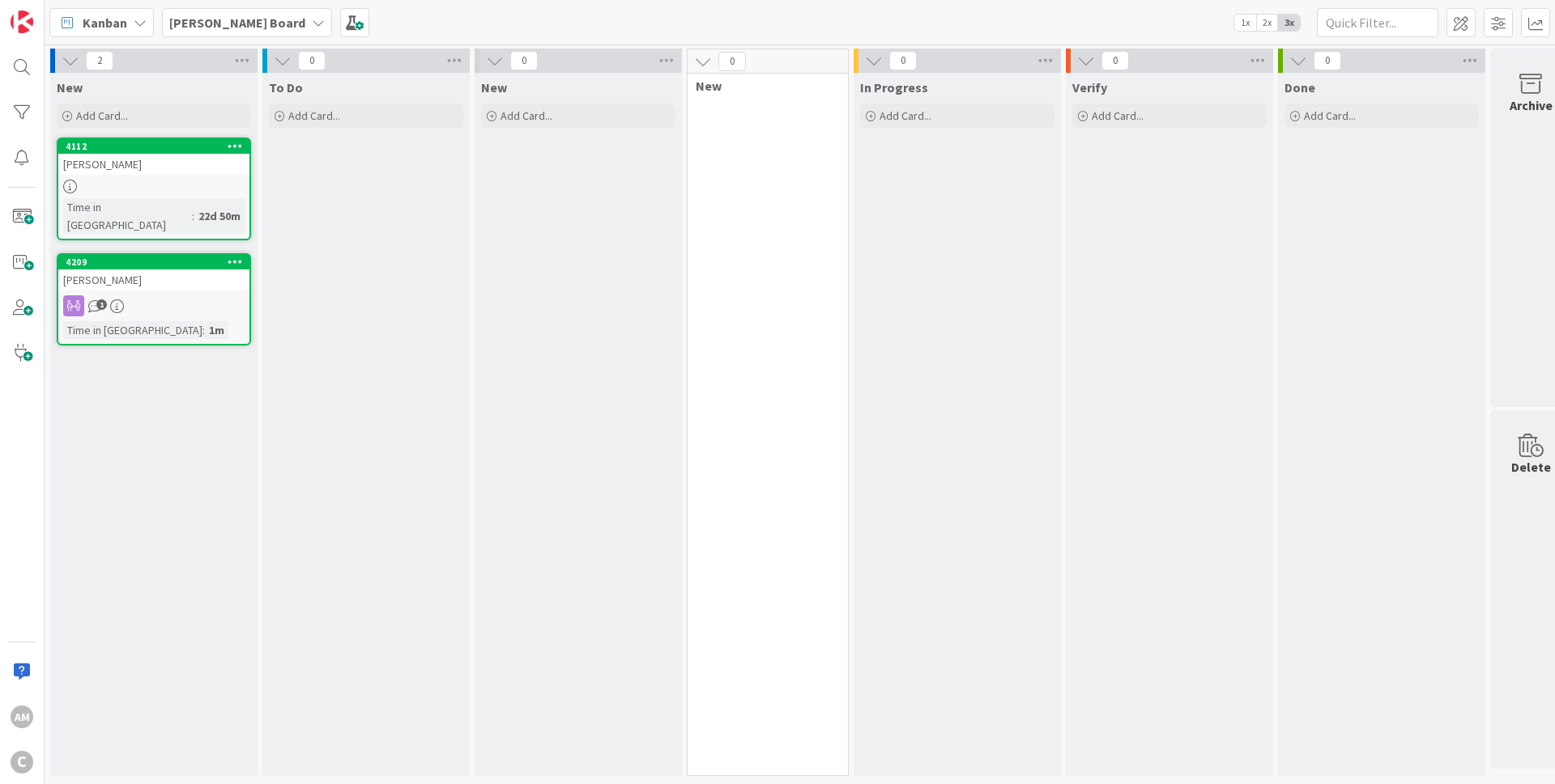
click at [230, 23] on b "[PERSON_NAME] Board" at bounding box center [237, 23] width 136 height 16
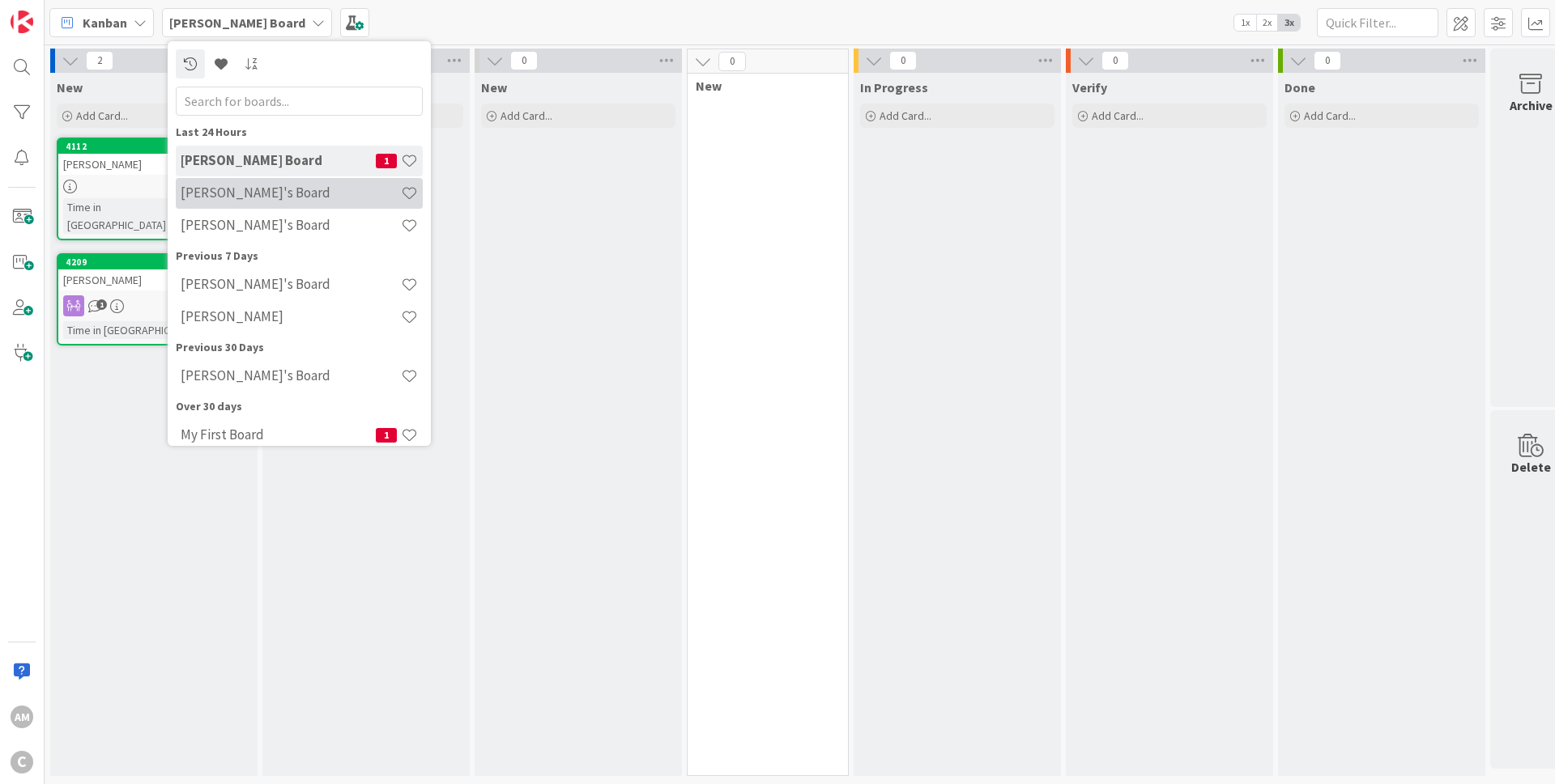
click at [243, 198] on h4 "[PERSON_NAME]'s Board" at bounding box center [291, 193] width 221 height 16
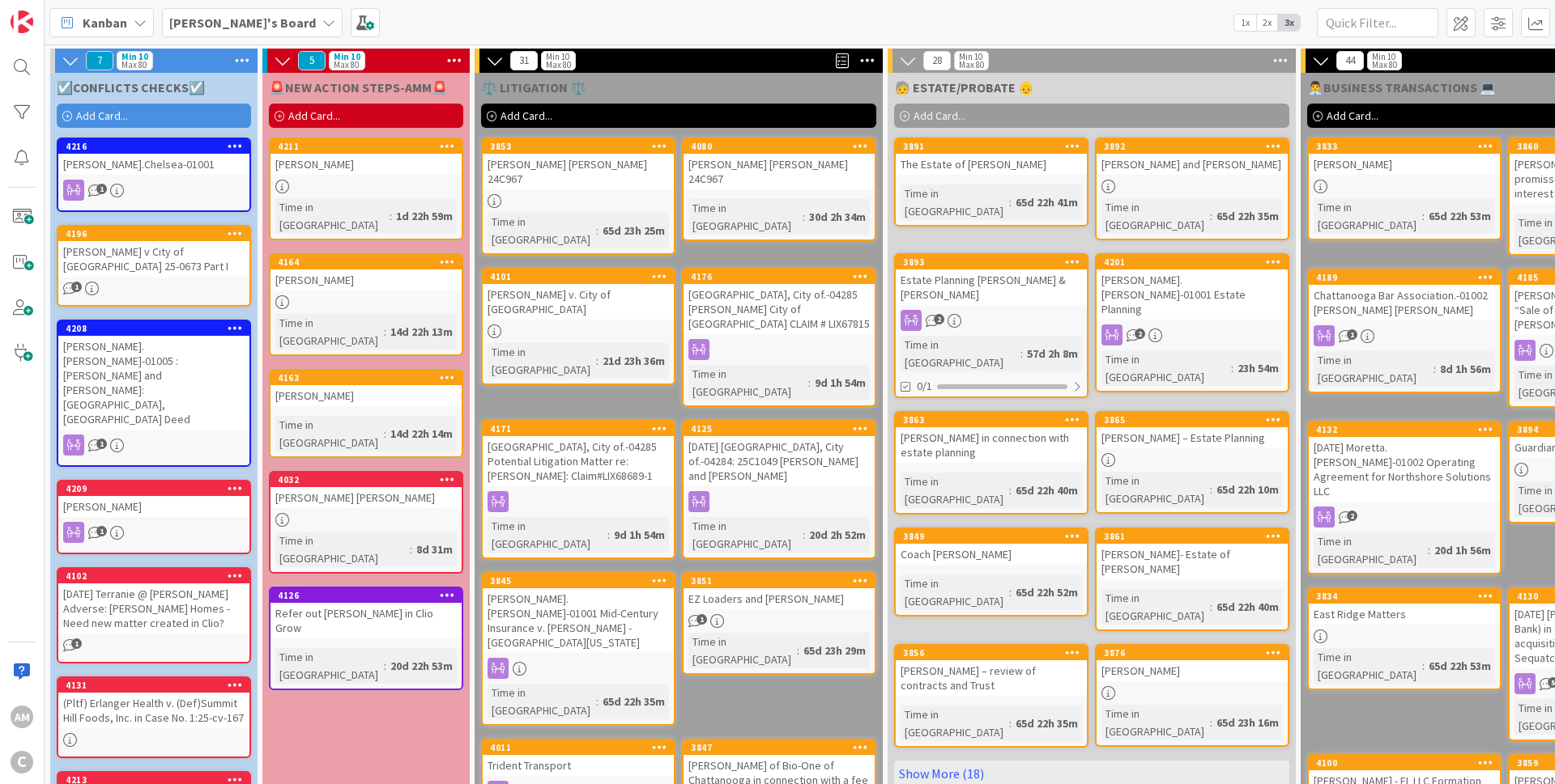
click at [203, 399] on div "4208 Buhrman.John-01005 : Hyman and Susan Kaplan: Collier County, FL Deed 1" at bounding box center [153, 393] width 194 height 147
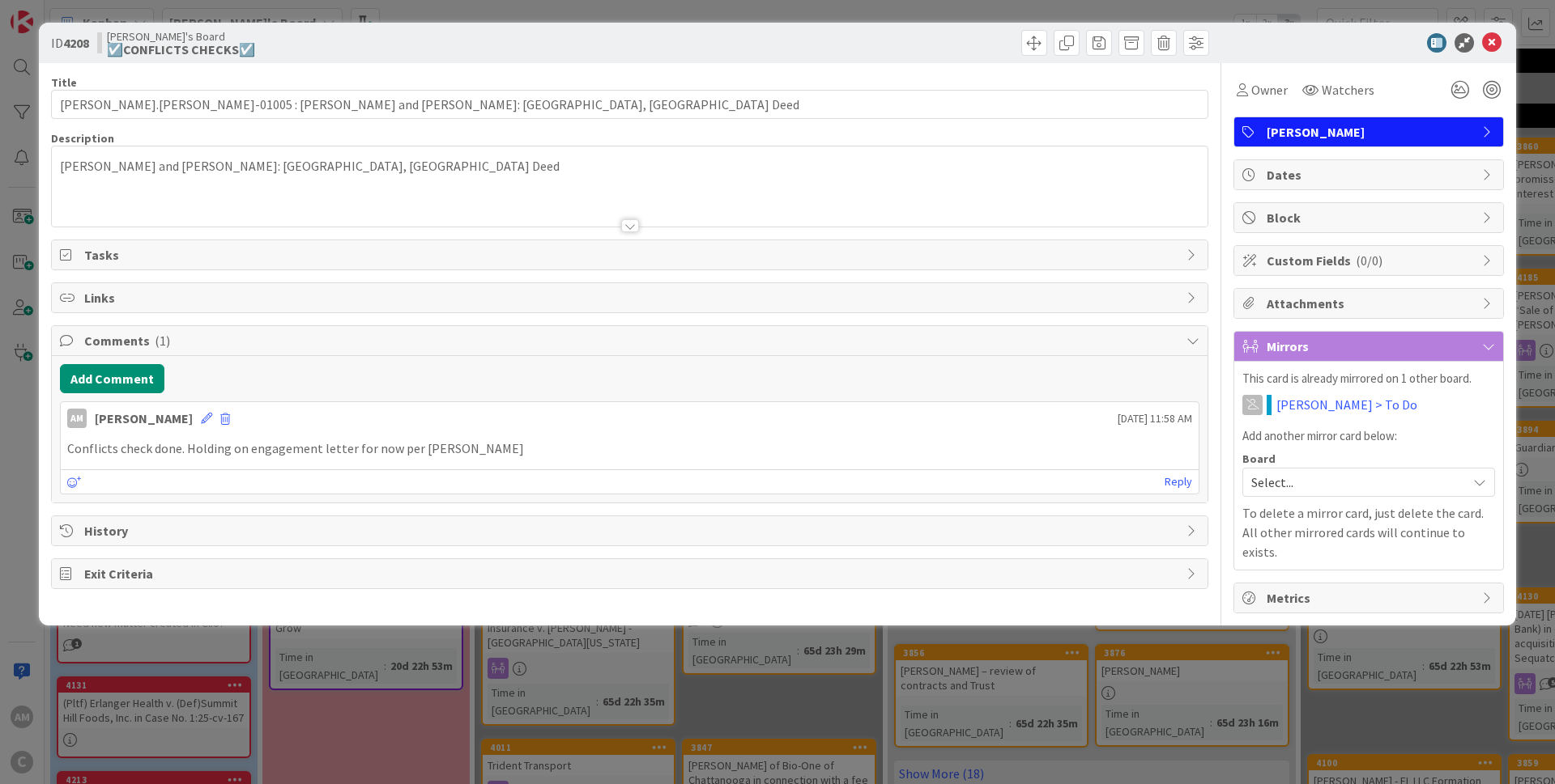
click at [1317, 123] on span "[PERSON_NAME]" at bounding box center [1370, 132] width 207 height 20
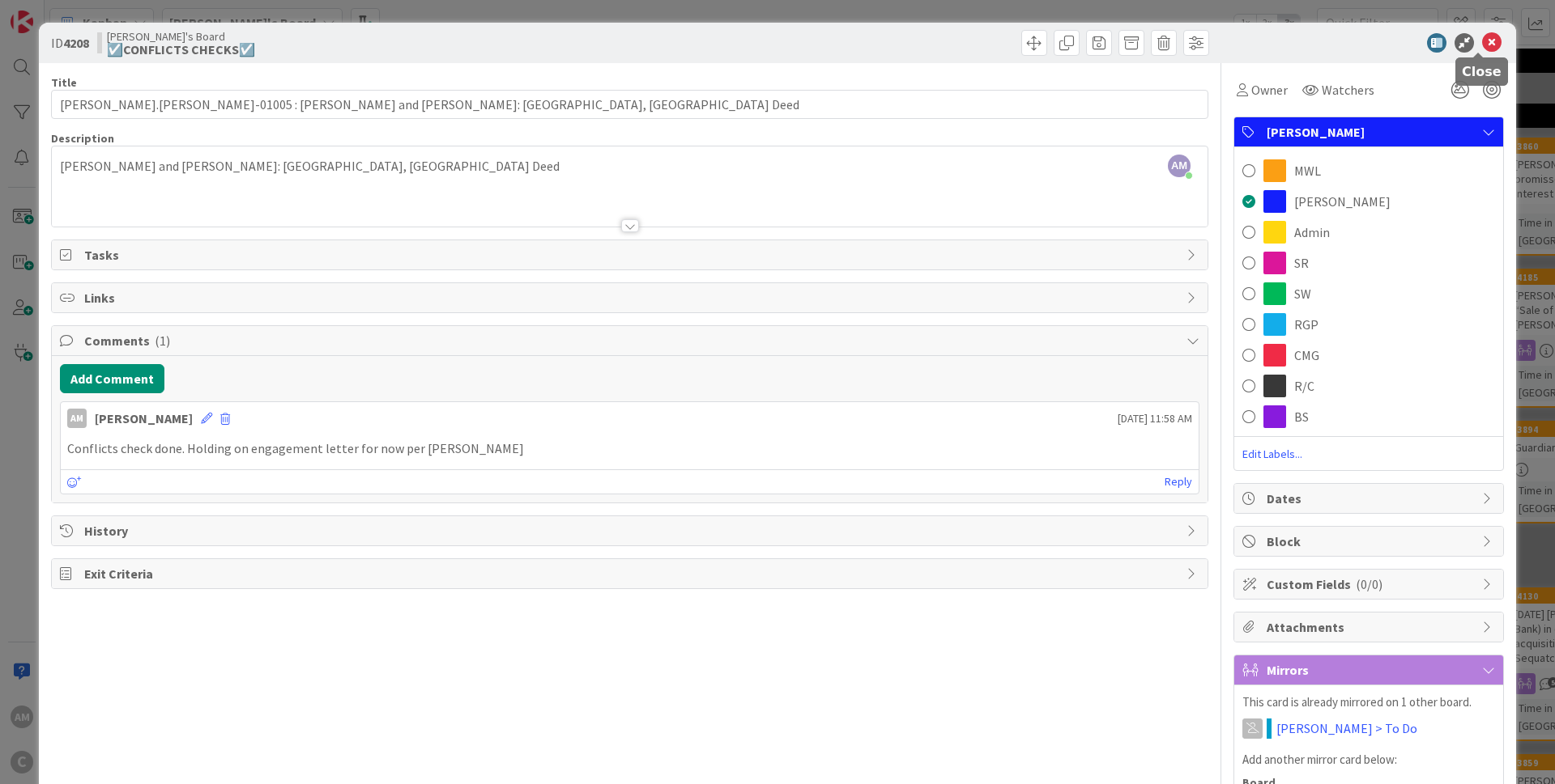
click at [1481, 41] on icon at bounding box center [1491, 43] width 20 height 20
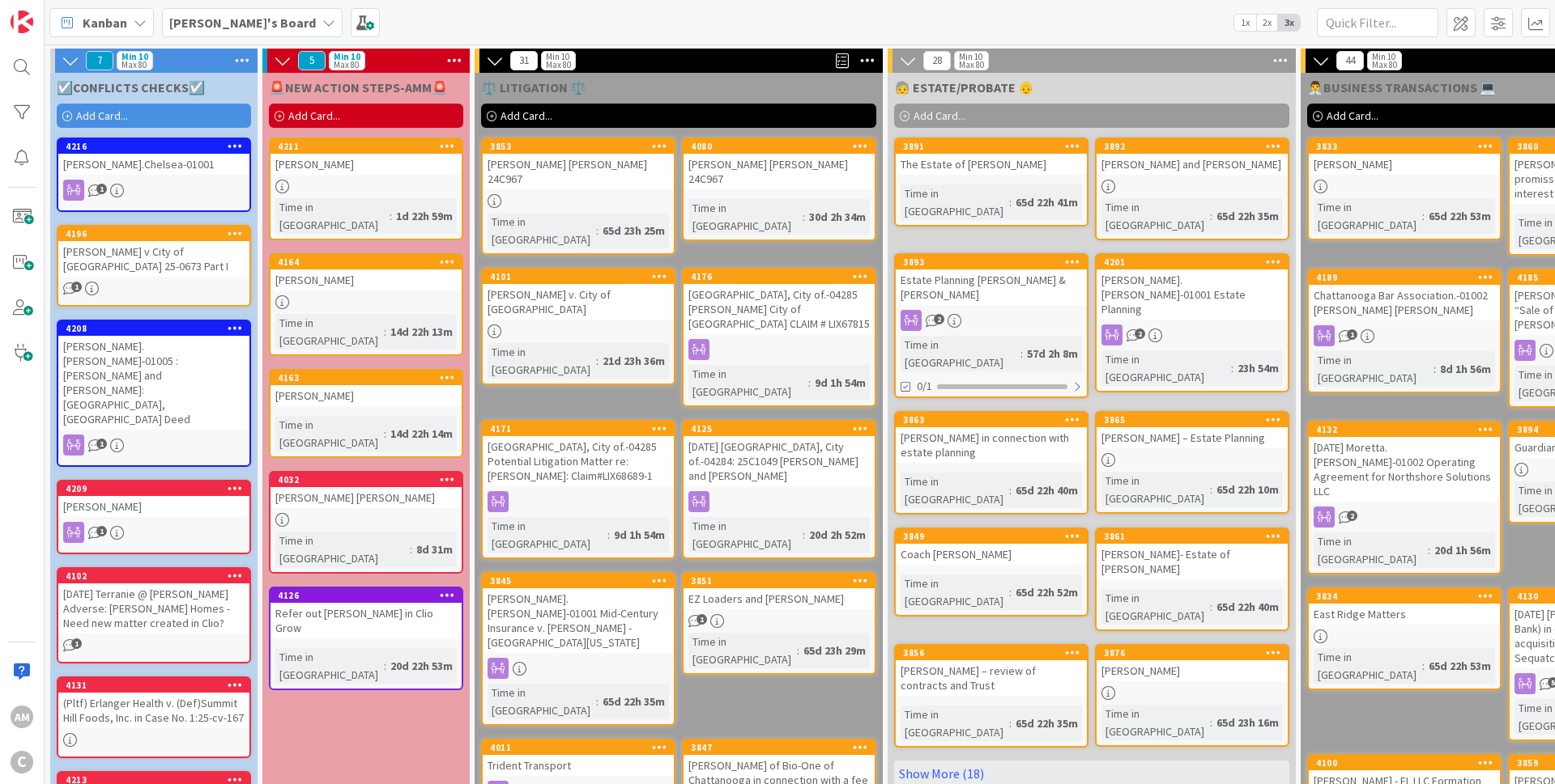
click at [242, 569] on icon at bounding box center [235, 574] width 15 height 11
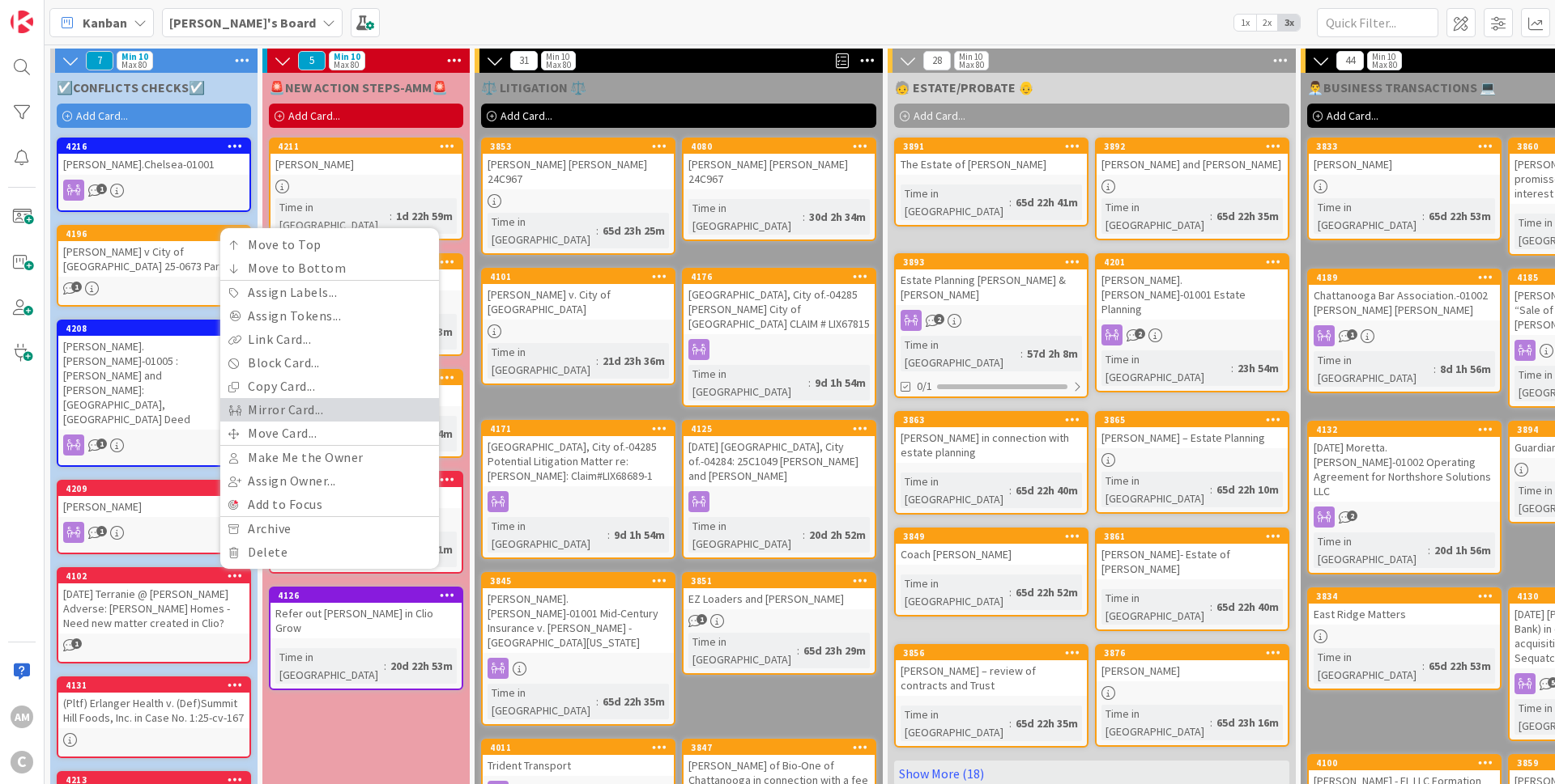
click at [337, 398] on link "Mirror Card..." at bounding box center [330, 410] width 219 height 24
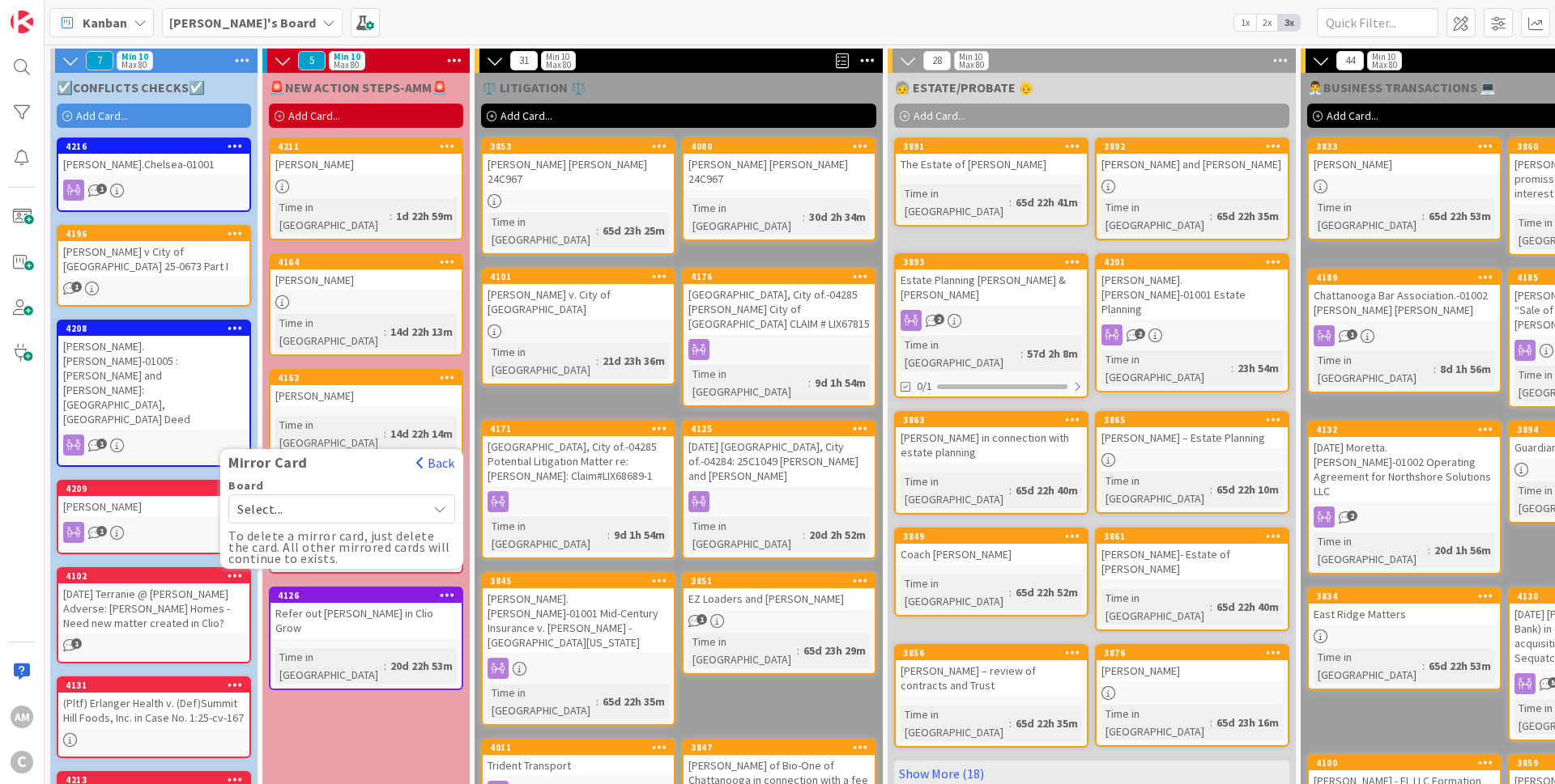
click at [313, 498] on span "Select..." at bounding box center [328, 509] width 181 height 23
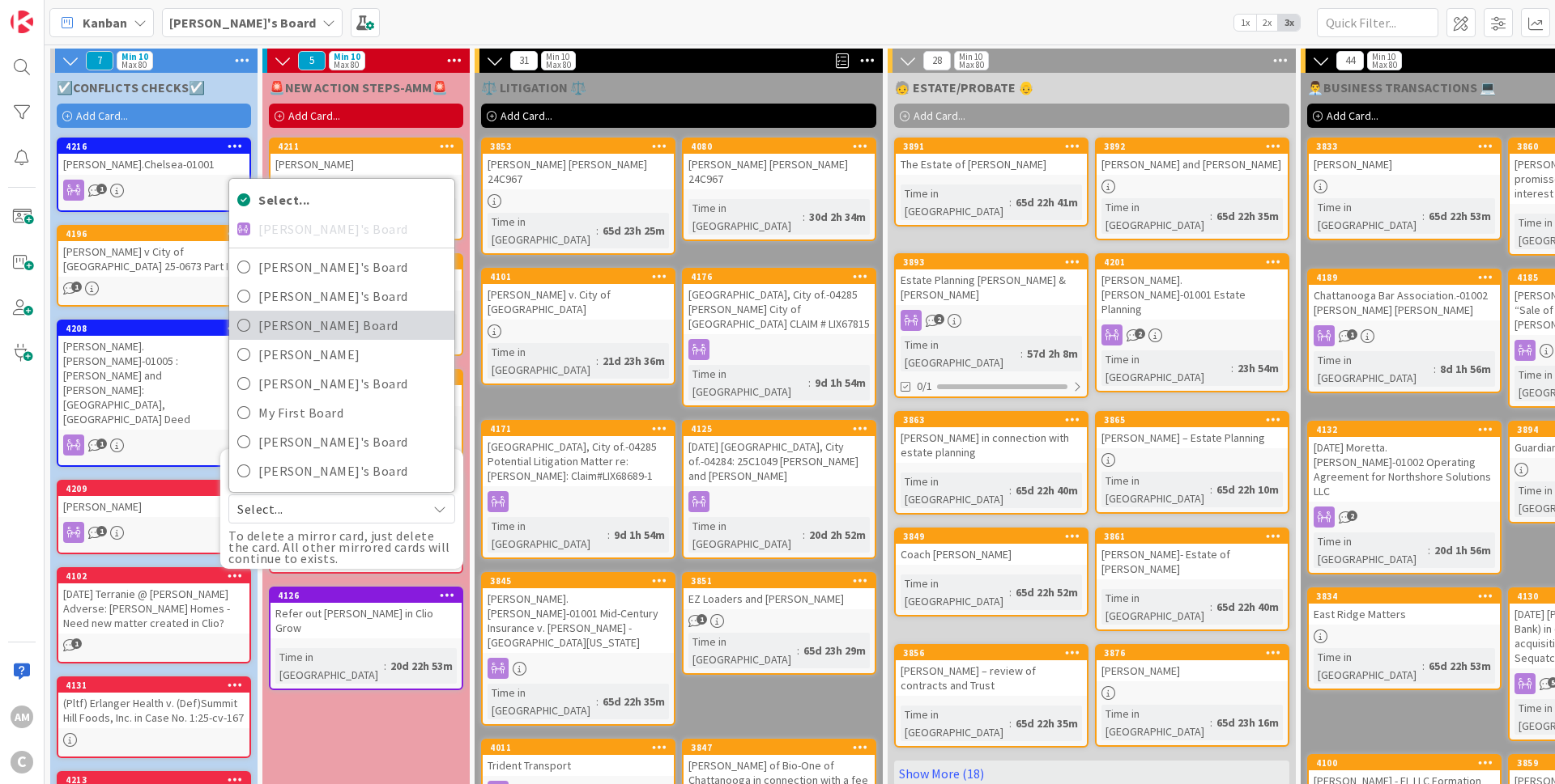
click at [317, 313] on span "[PERSON_NAME] Board" at bounding box center [352, 325] width 188 height 24
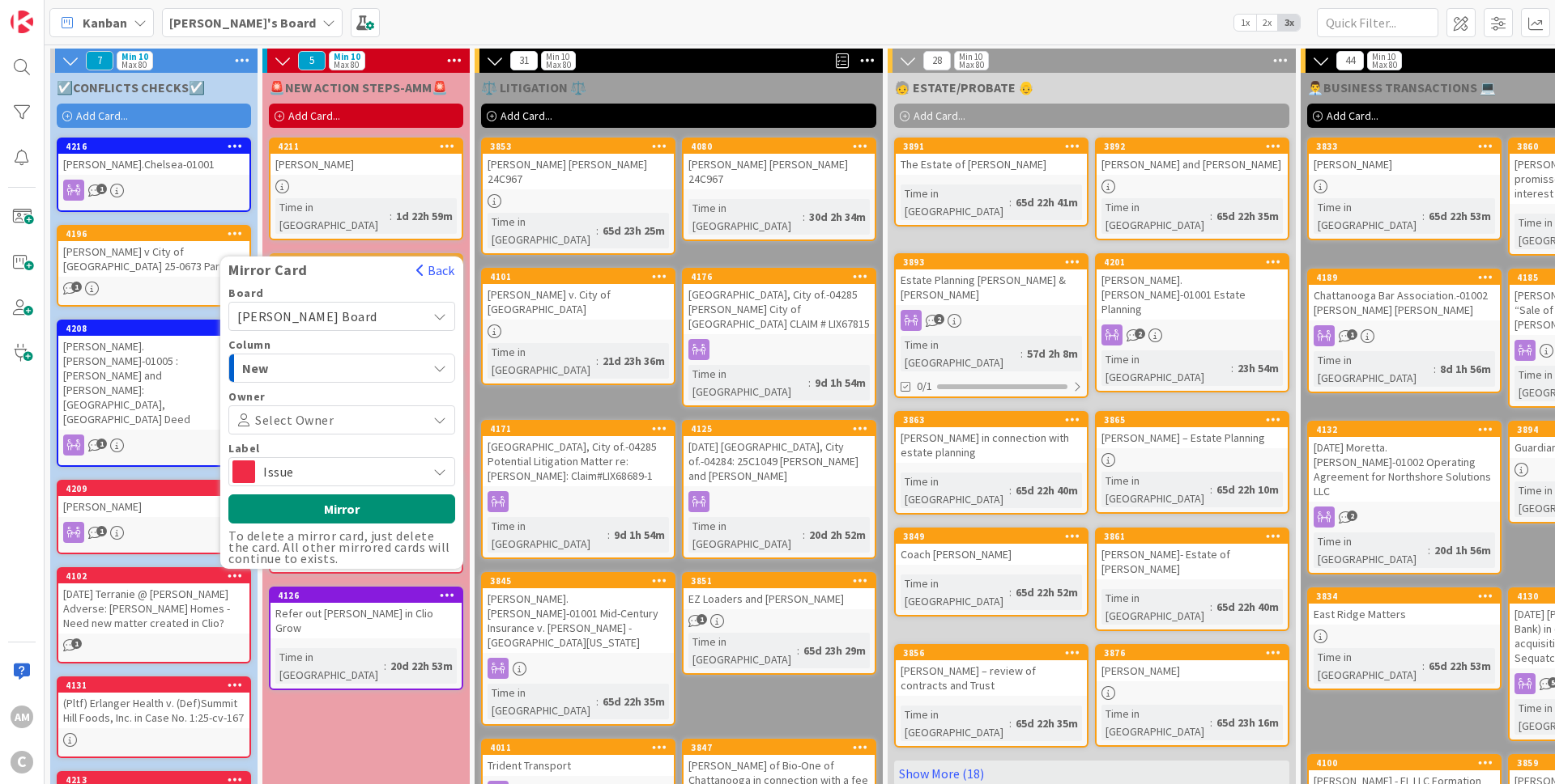
click at [322, 460] on span "Issue" at bounding box center [341, 471] width 155 height 23
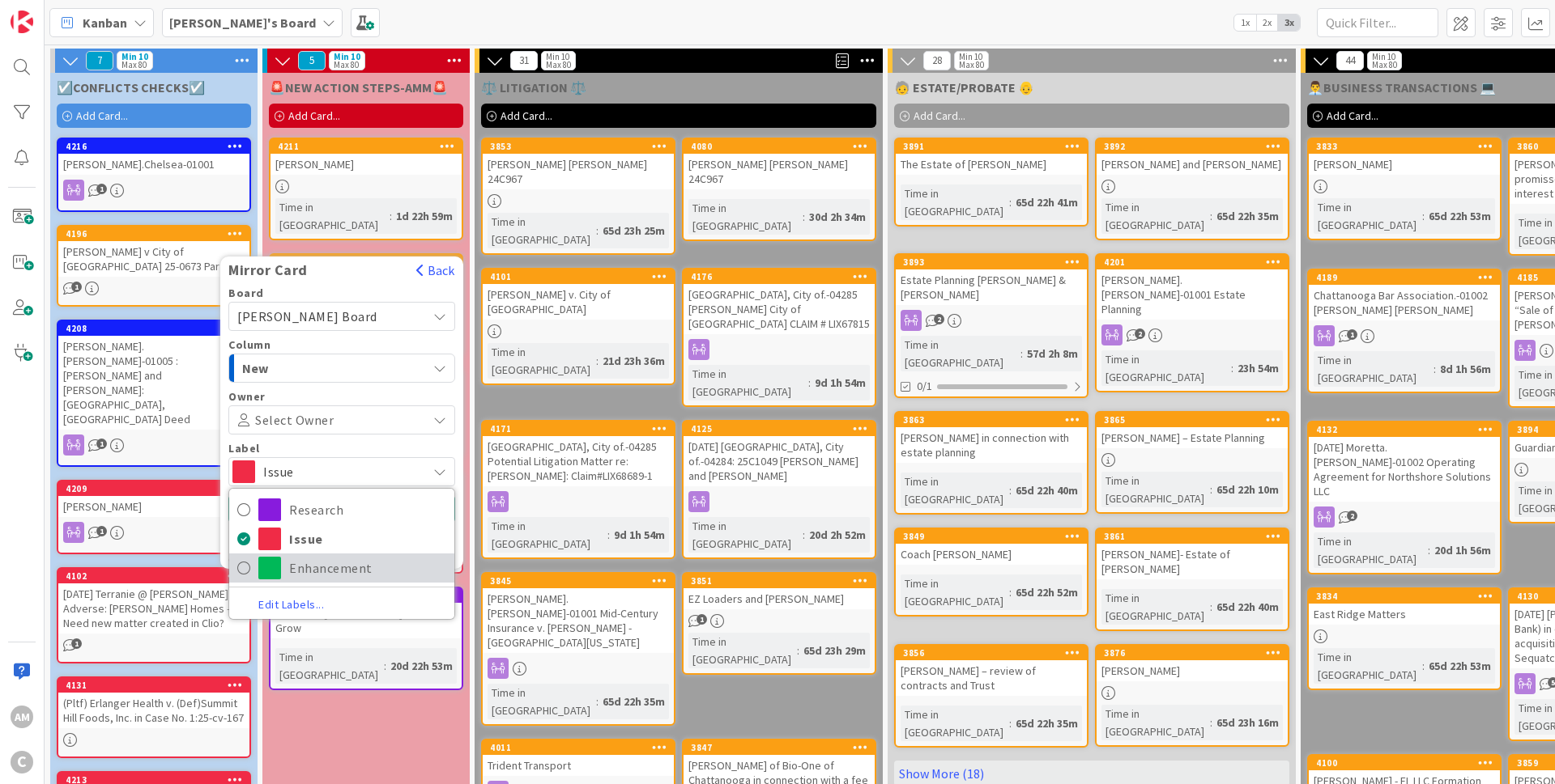
click at [312, 556] on span "Enhancement" at bounding box center [368, 568] width 157 height 24
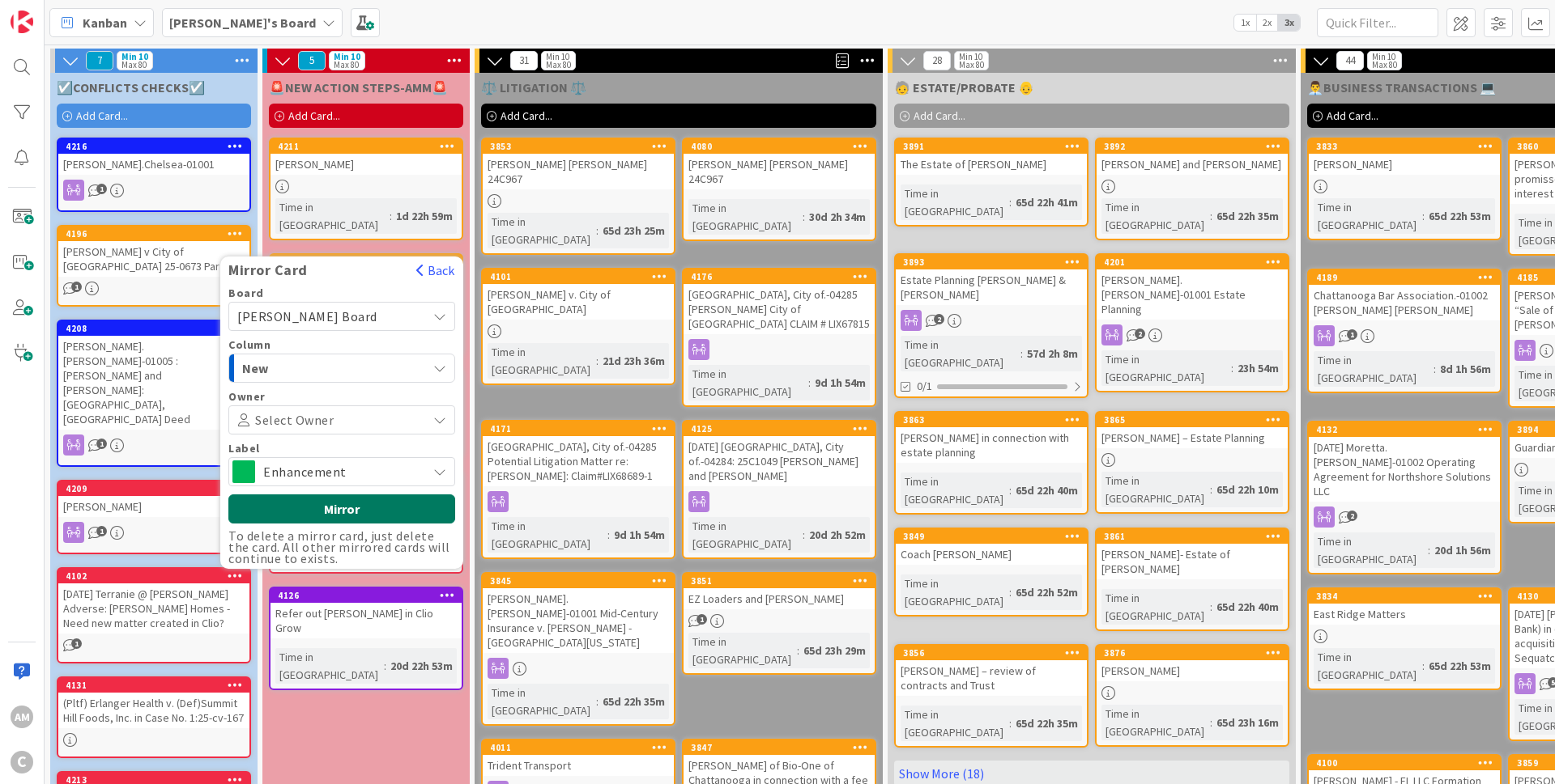
click at [367, 495] on button "Mirror" at bounding box center [342, 509] width 227 height 29
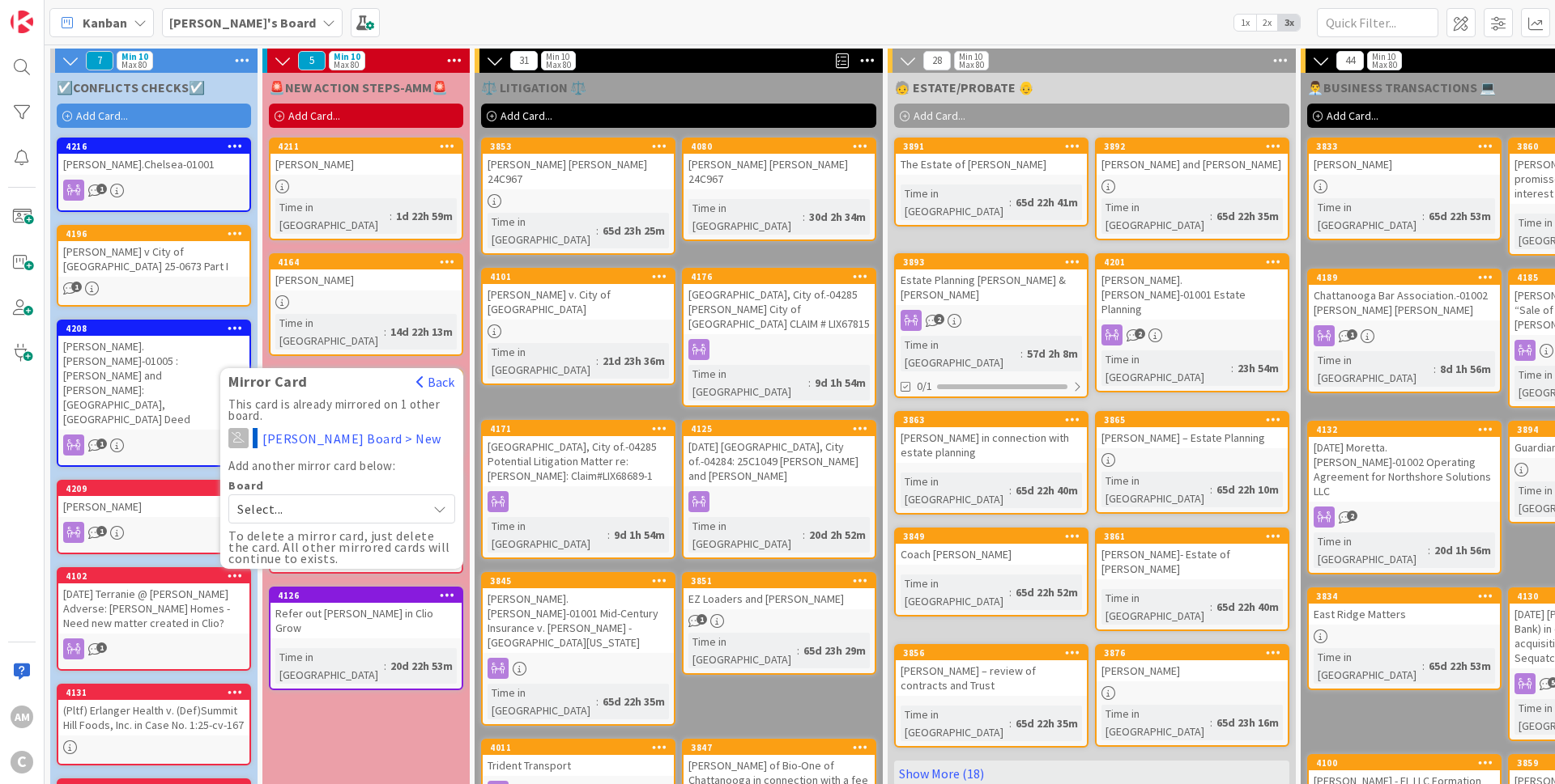
click at [226, 24] on b "[PERSON_NAME]'s Board" at bounding box center [242, 23] width 146 height 16
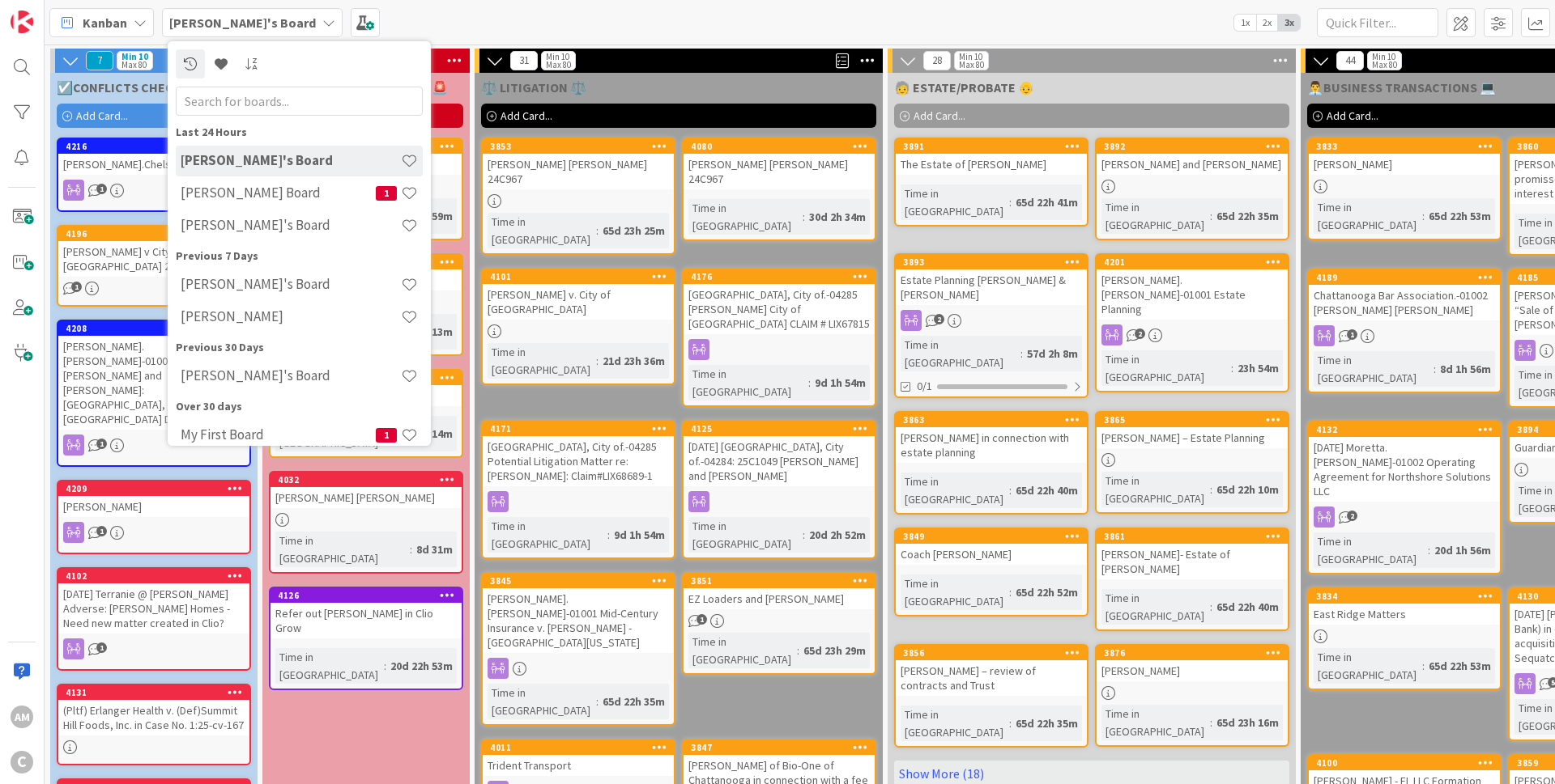
click at [243, 190] on h4 "[PERSON_NAME] Board" at bounding box center [278, 193] width 195 height 16
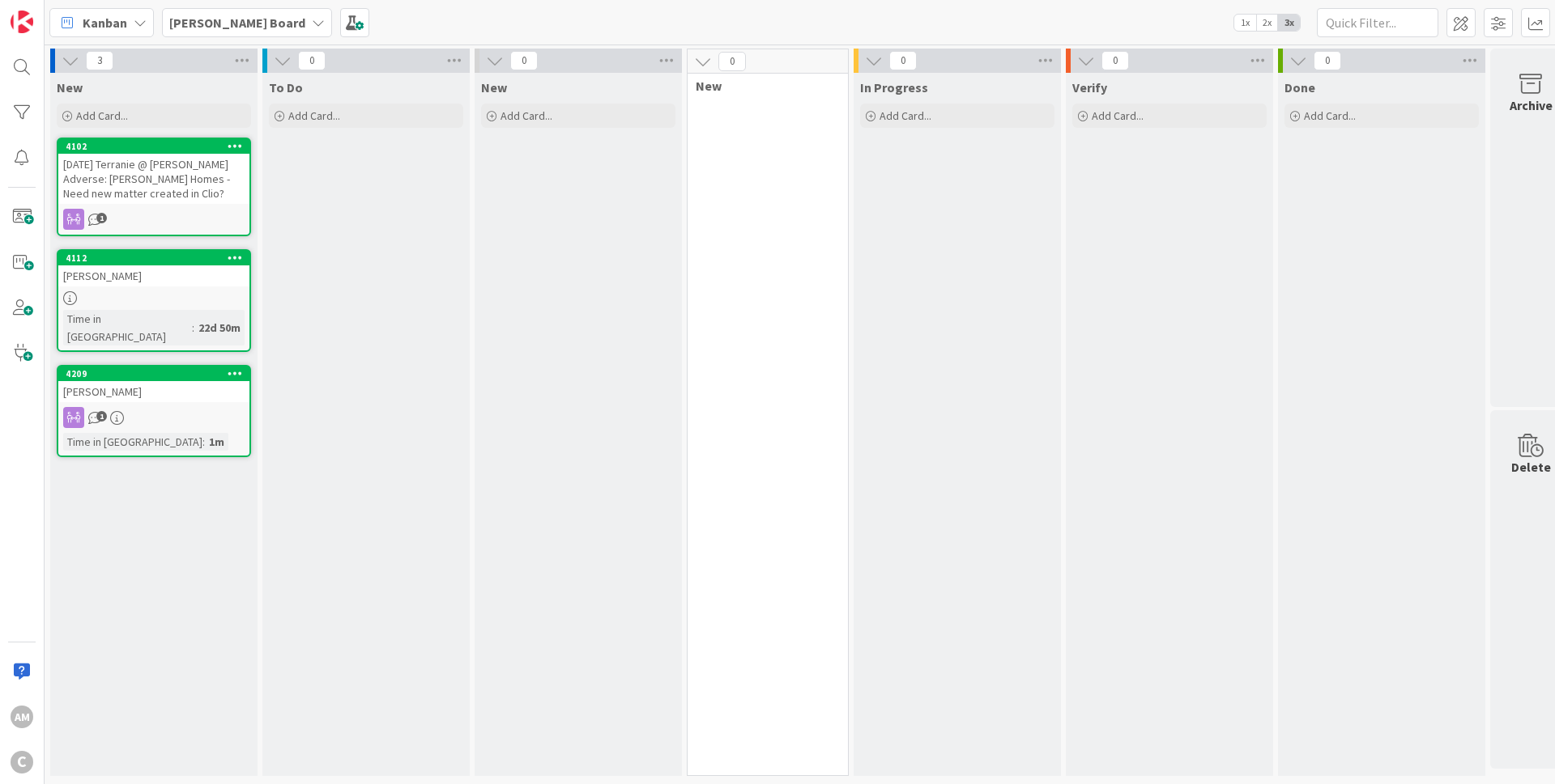
click at [240, 21] on div "[PERSON_NAME] Board" at bounding box center [247, 22] width 170 height 29
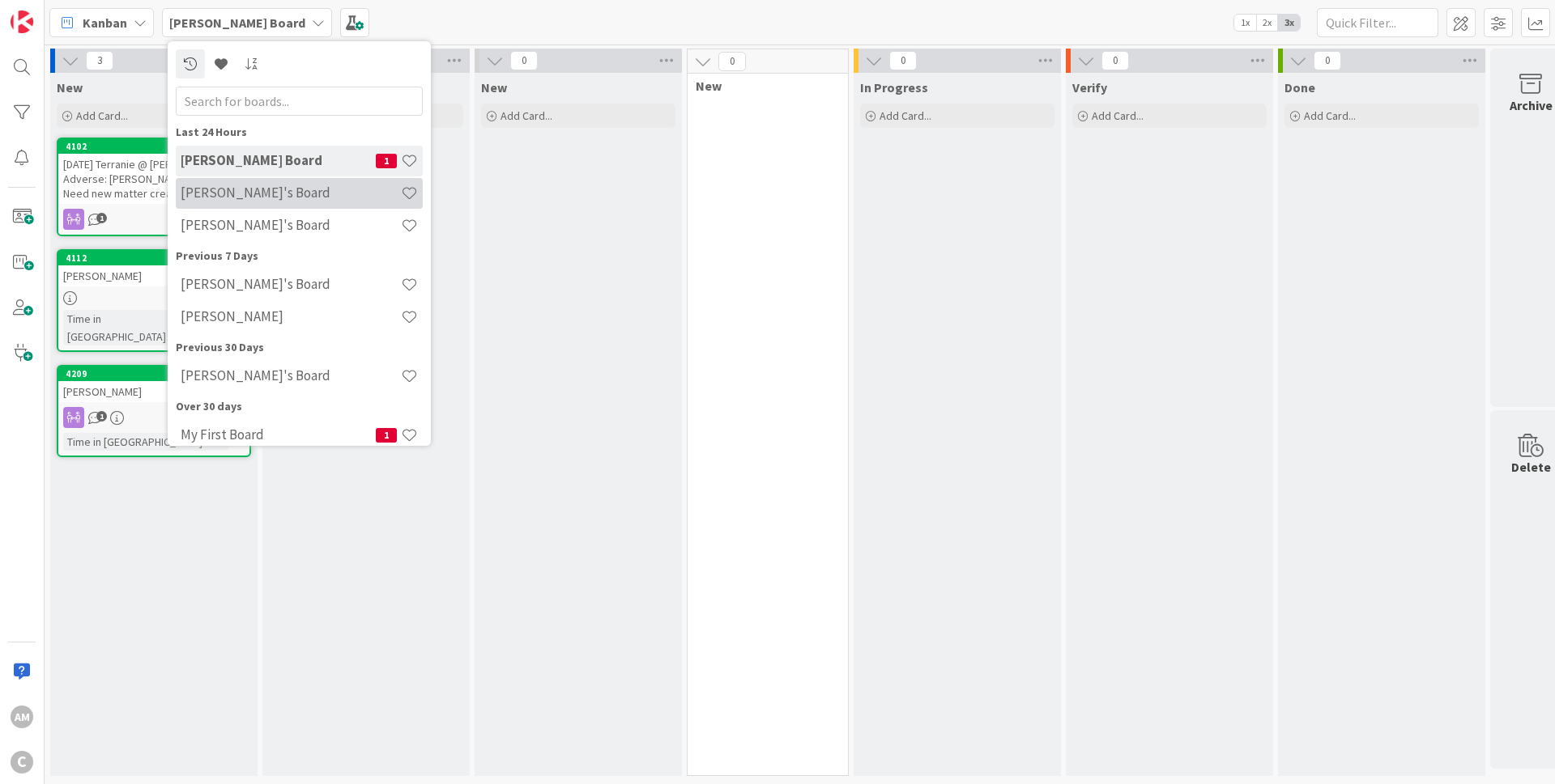
click at [241, 203] on div "[PERSON_NAME]'s Board" at bounding box center [299, 193] width 247 height 31
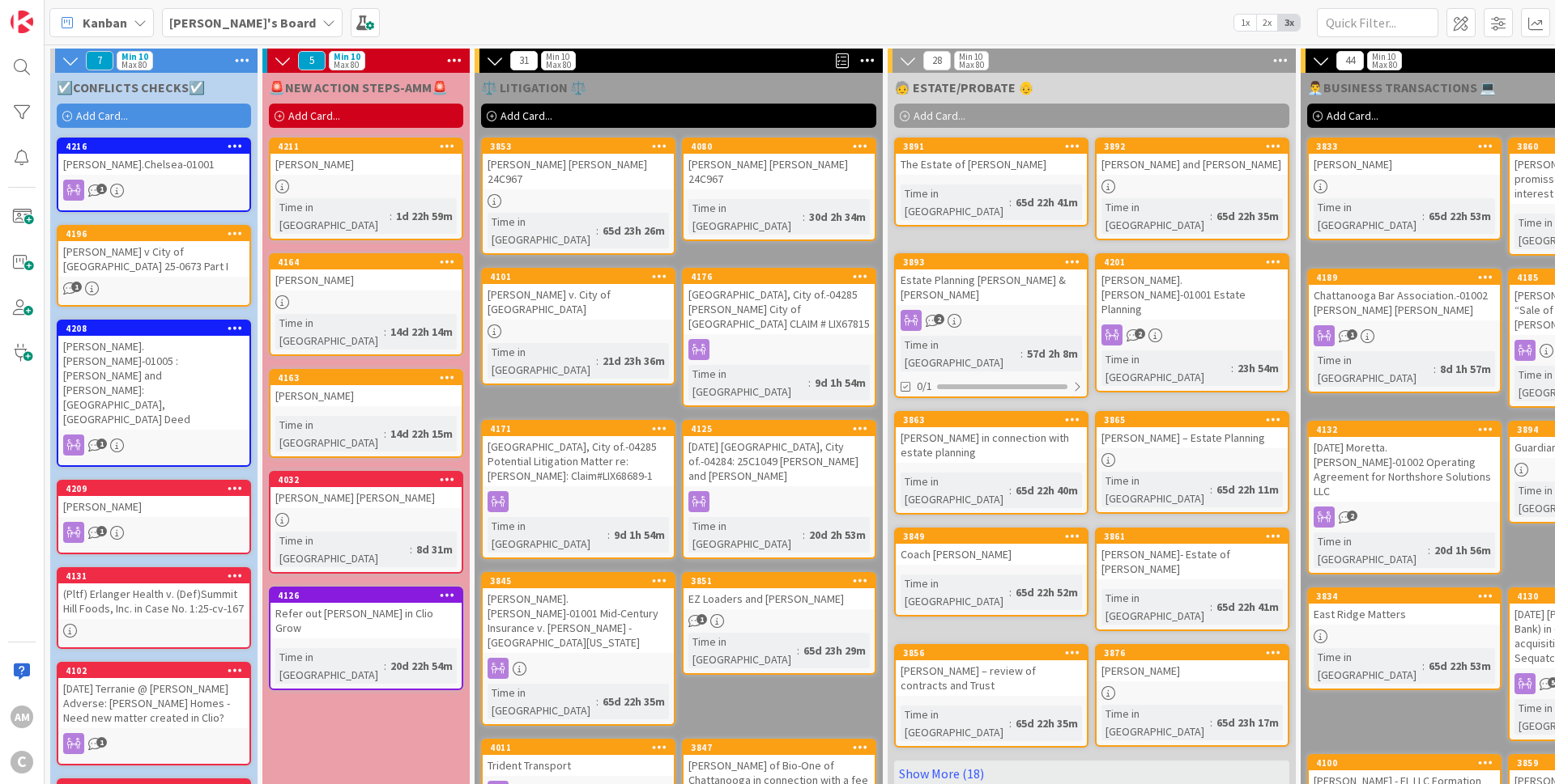
click at [231, 569] on icon at bounding box center [235, 574] width 15 height 11
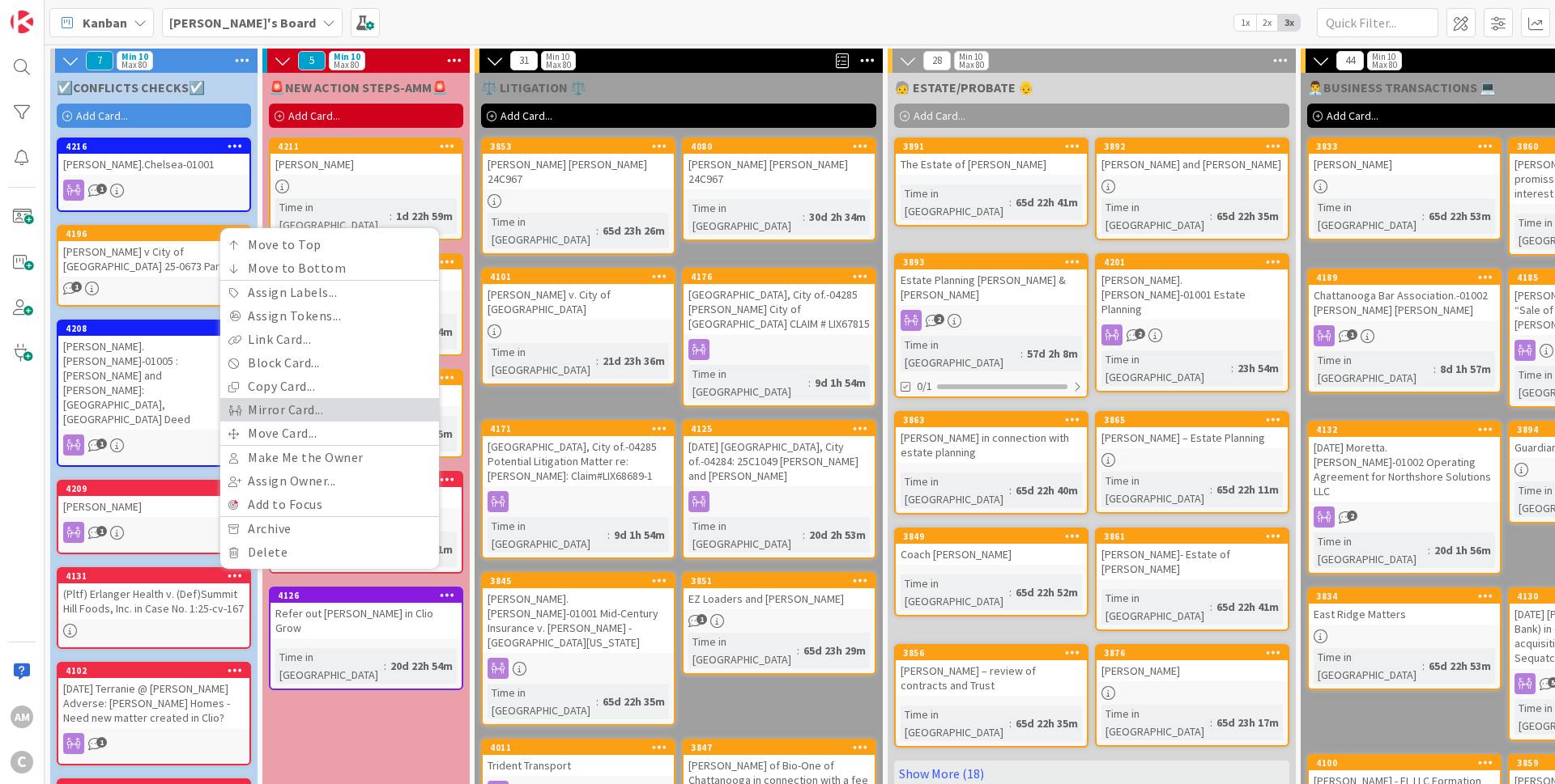
click at [290, 398] on link "Mirror Card..." at bounding box center [330, 410] width 219 height 24
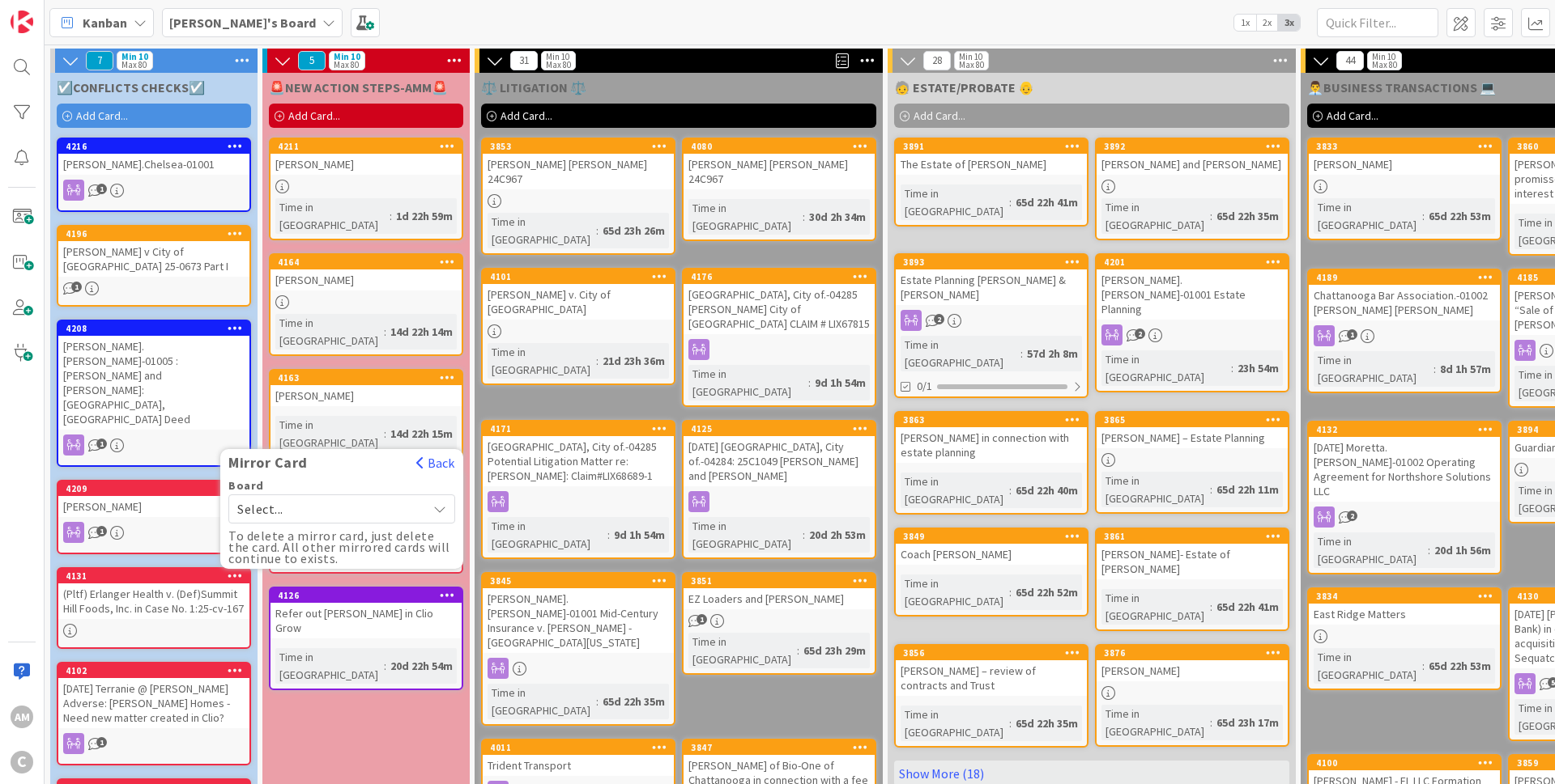
click at [273, 498] on span "Select..." at bounding box center [328, 509] width 181 height 23
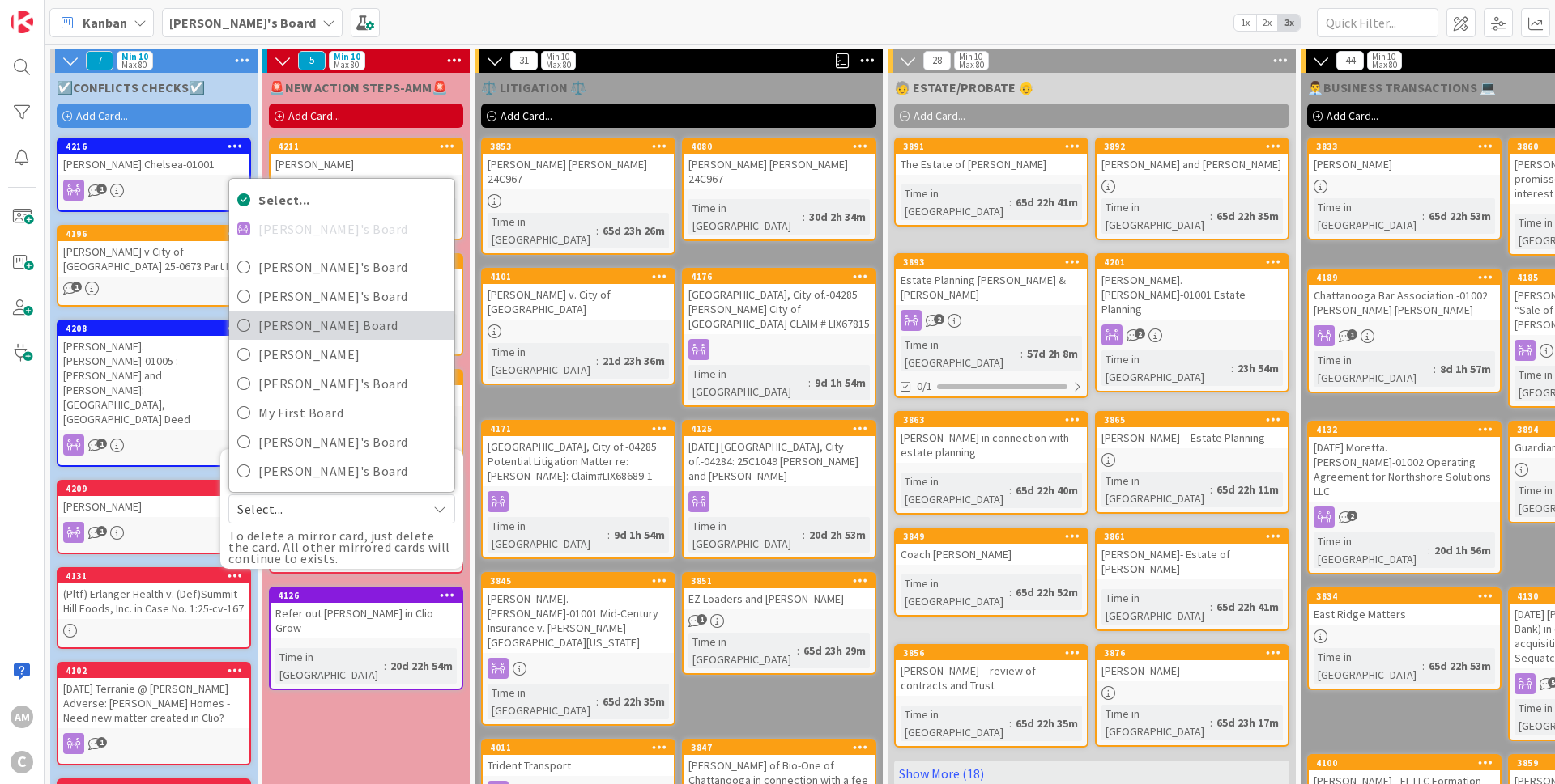
click at [314, 313] on span "[PERSON_NAME] Board" at bounding box center [352, 325] width 188 height 24
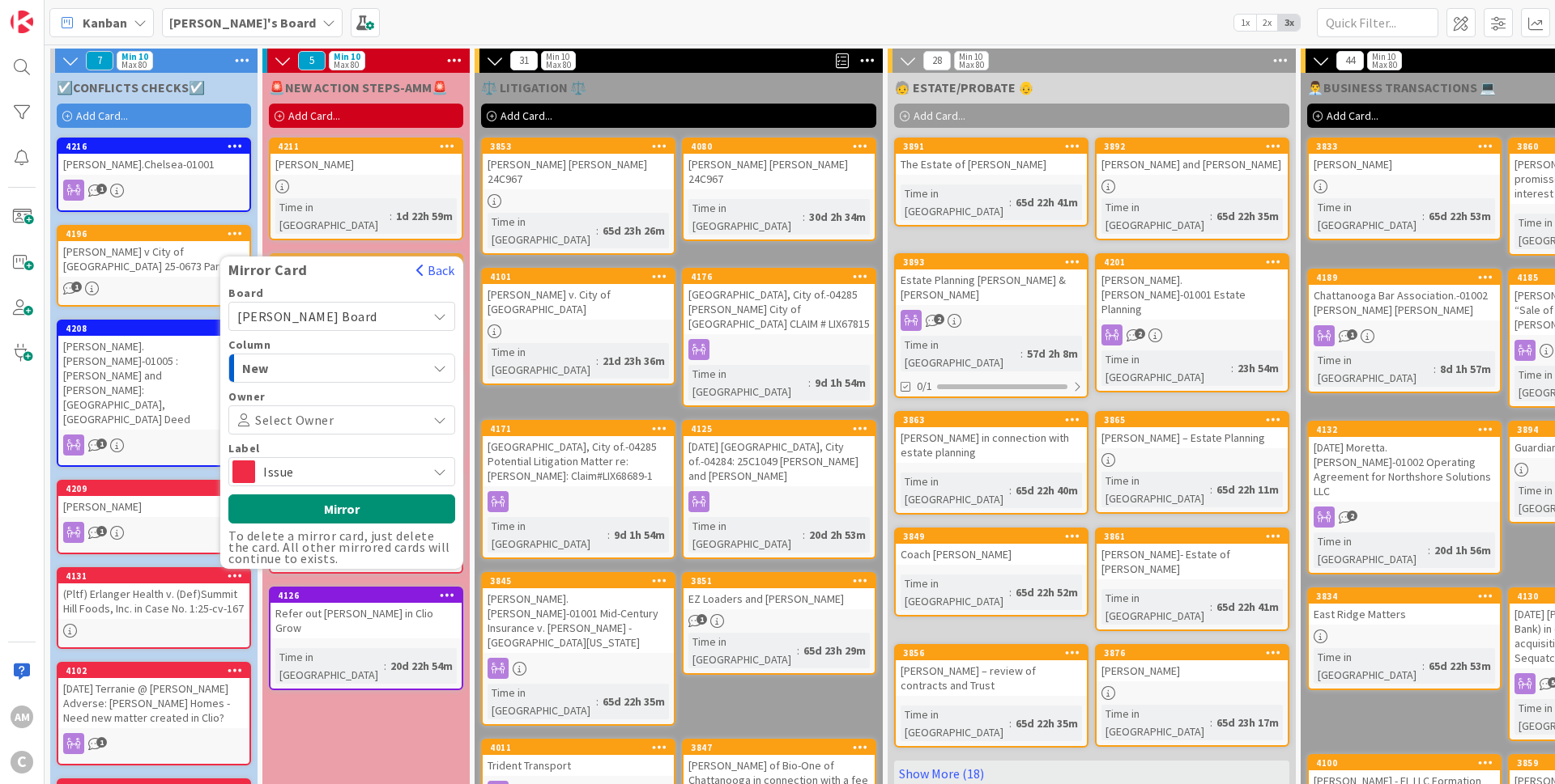
click at [371, 460] on span "Issue" at bounding box center [341, 471] width 155 height 23
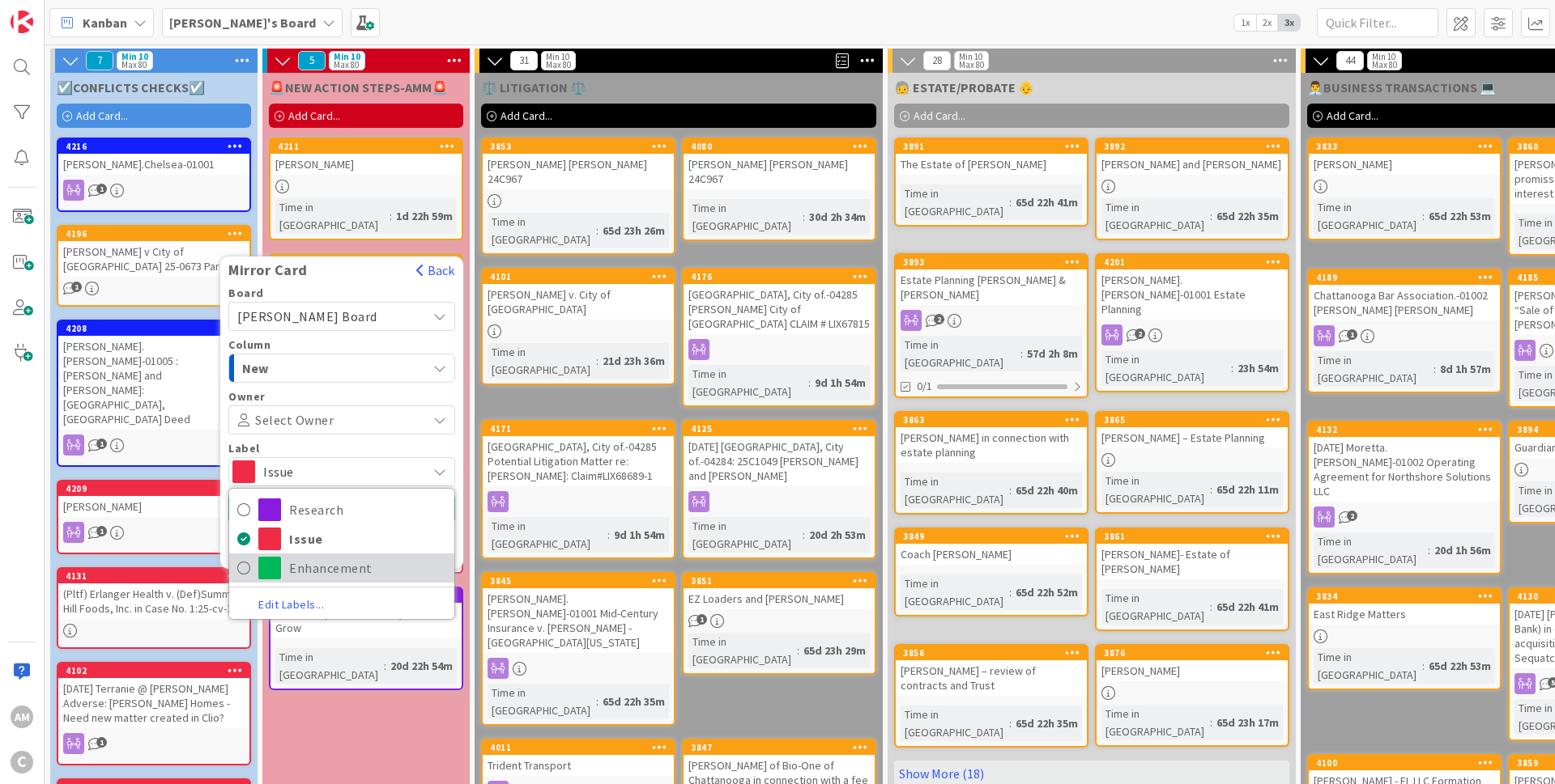
click at [317, 556] on span "Enhancement" at bounding box center [368, 568] width 157 height 24
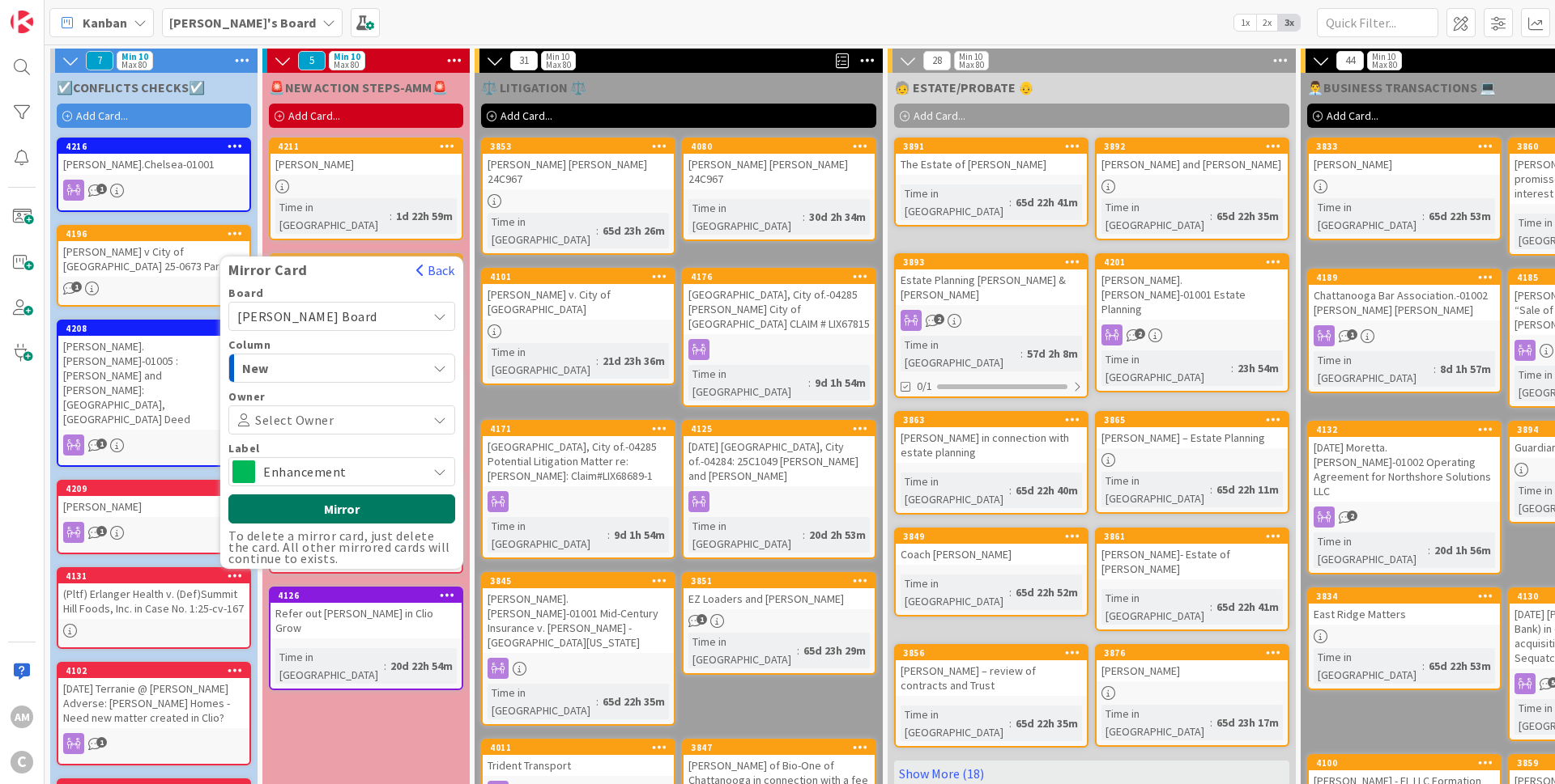
click at [329, 495] on button "Mirror" at bounding box center [342, 509] width 227 height 29
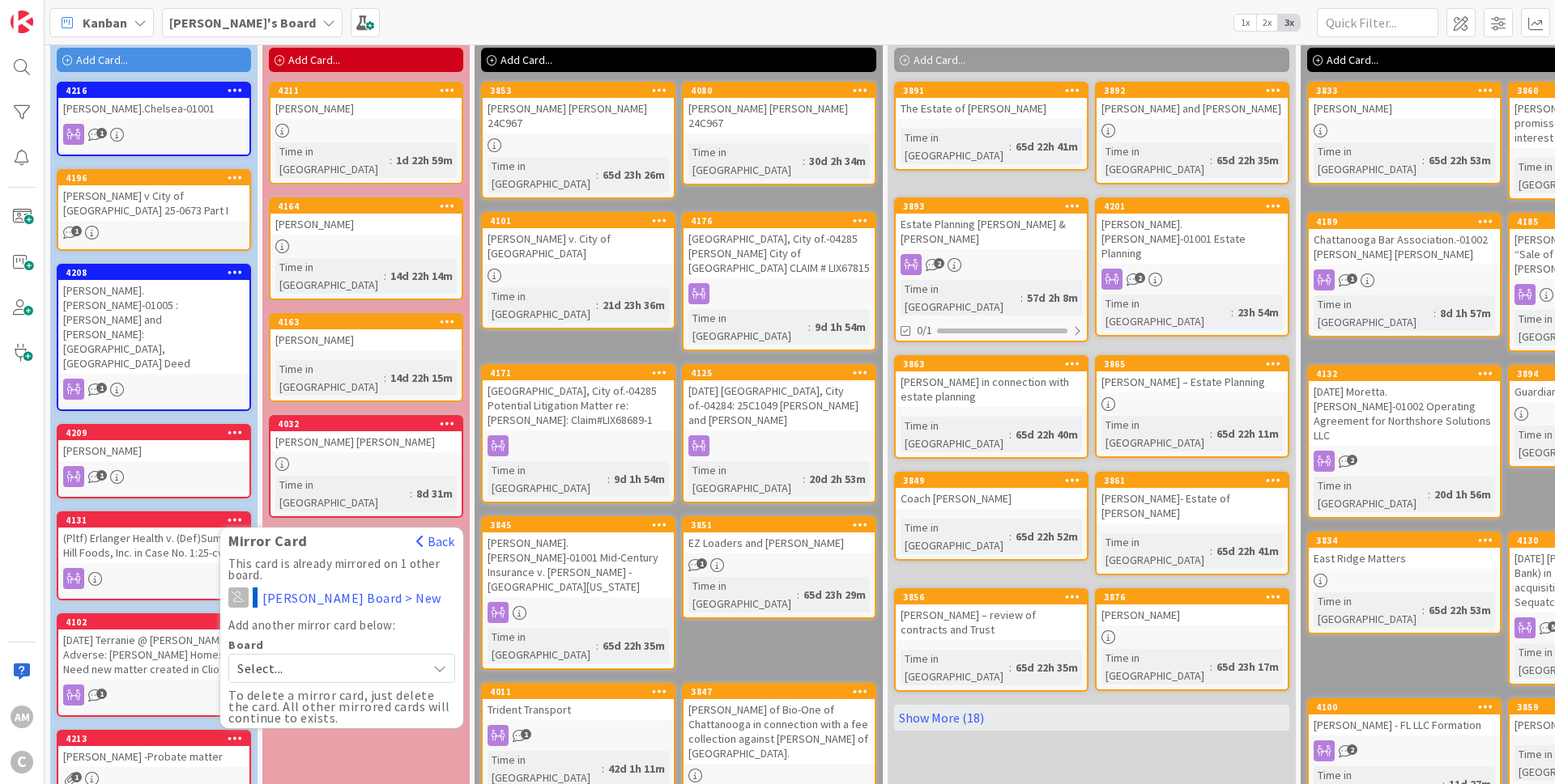
scroll to position [97, 0]
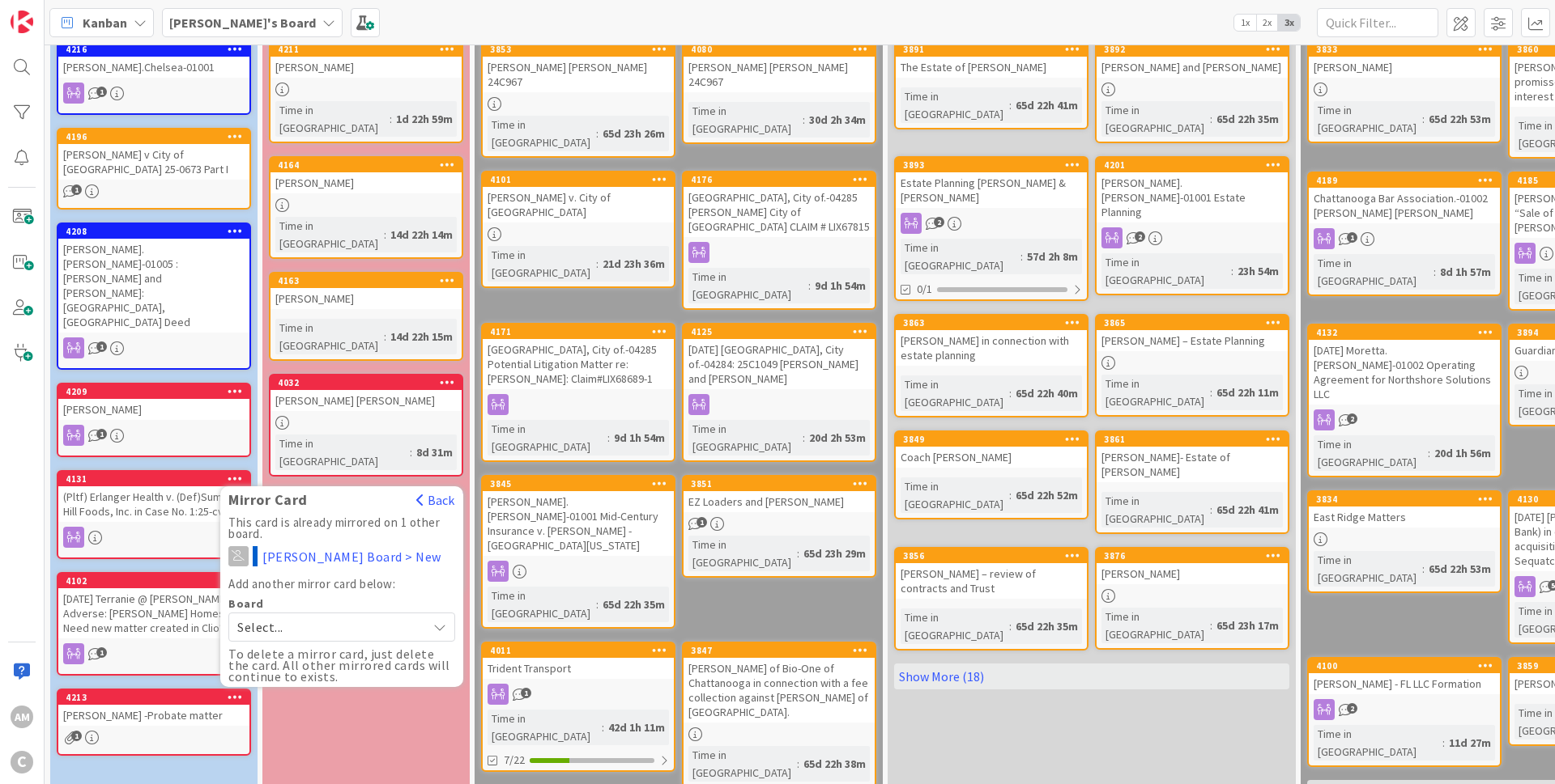
click at [227, 692] on div at bounding box center [235, 697] width 29 height 11
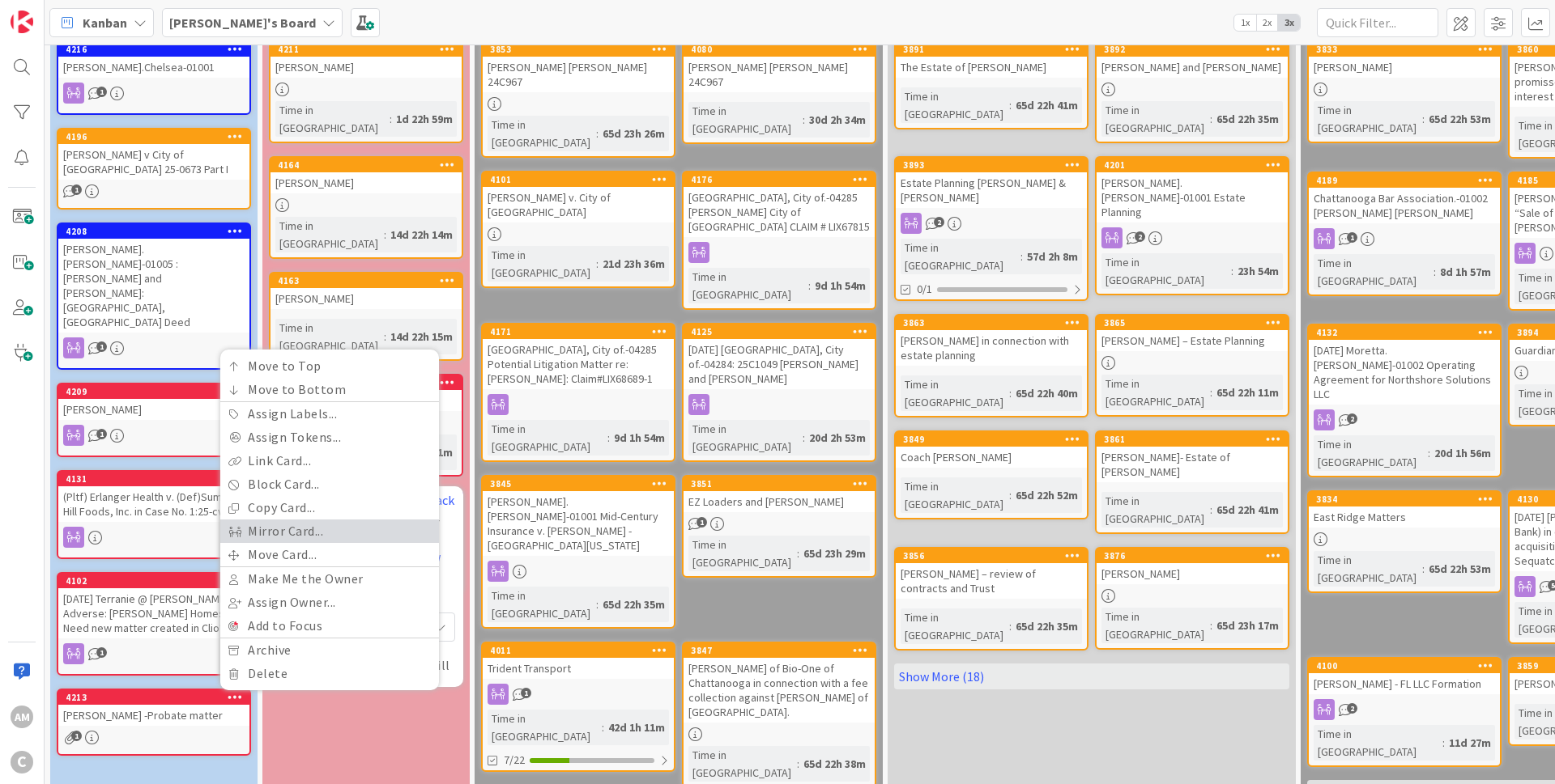
click at [320, 520] on link "Mirror Card..." at bounding box center [330, 532] width 219 height 24
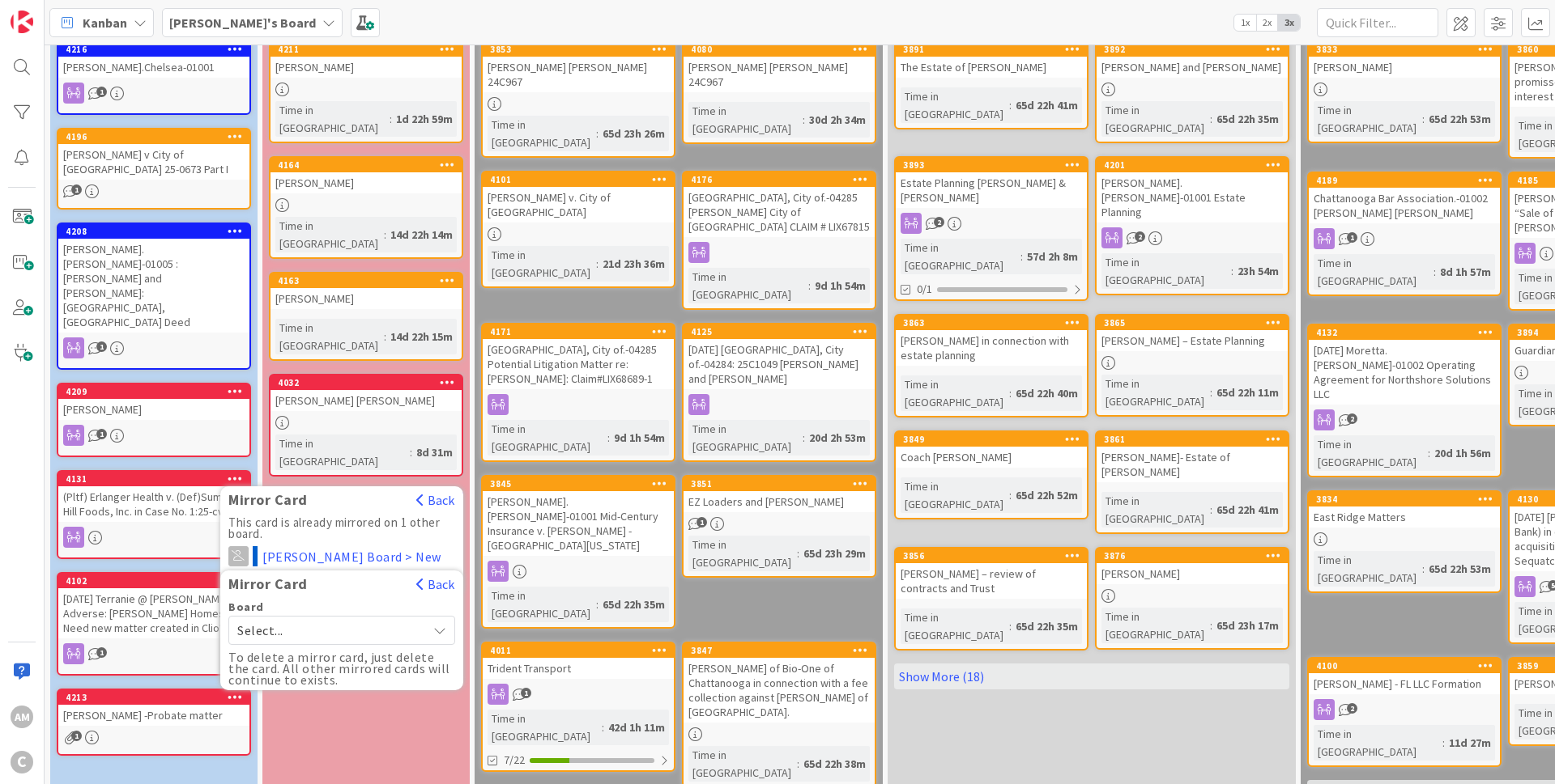
click at [433, 624] on icon at bounding box center [440, 630] width 14 height 13
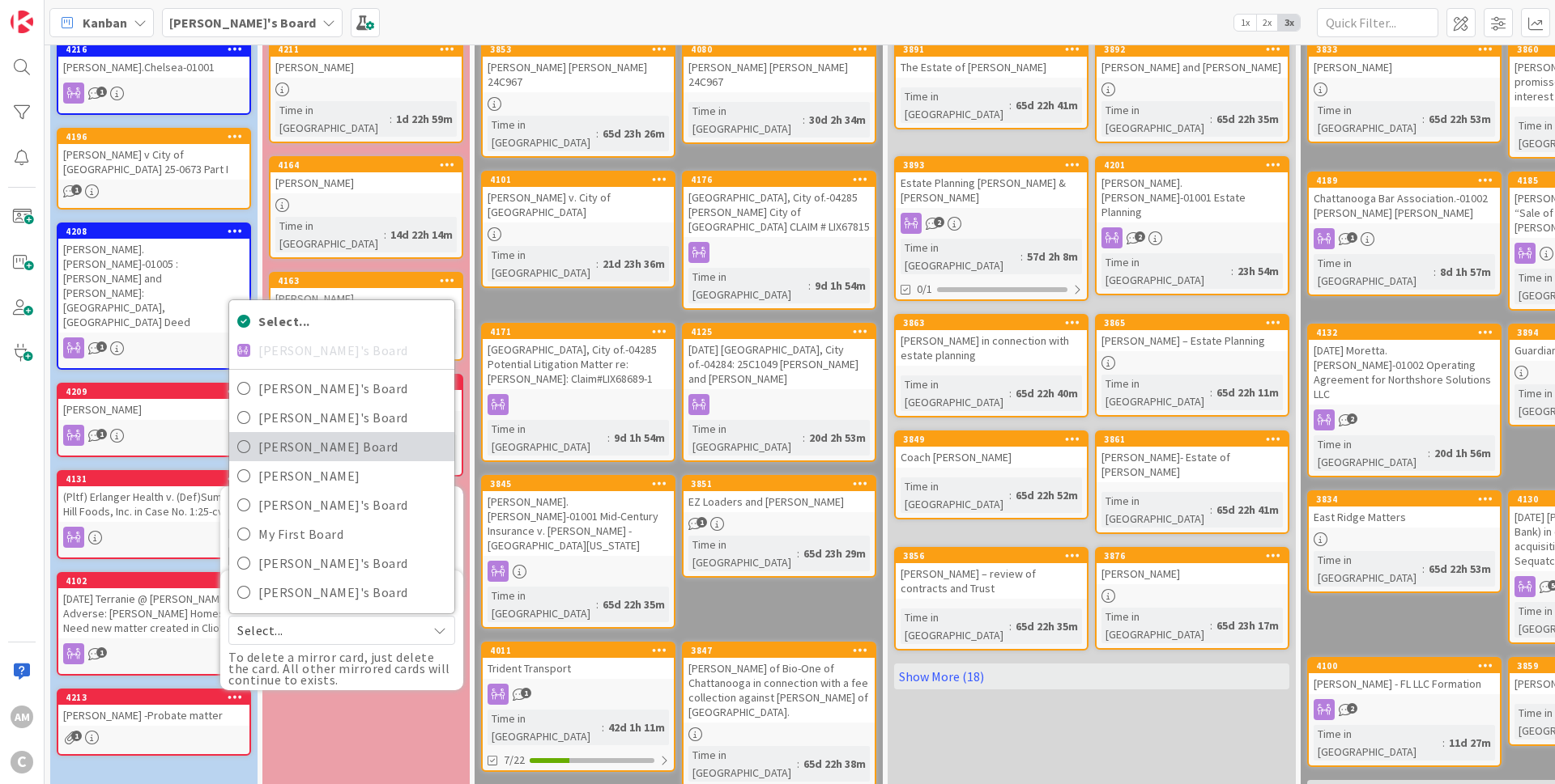
click at [329, 434] on span "[PERSON_NAME] Board" at bounding box center [352, 446] width 188 height 24
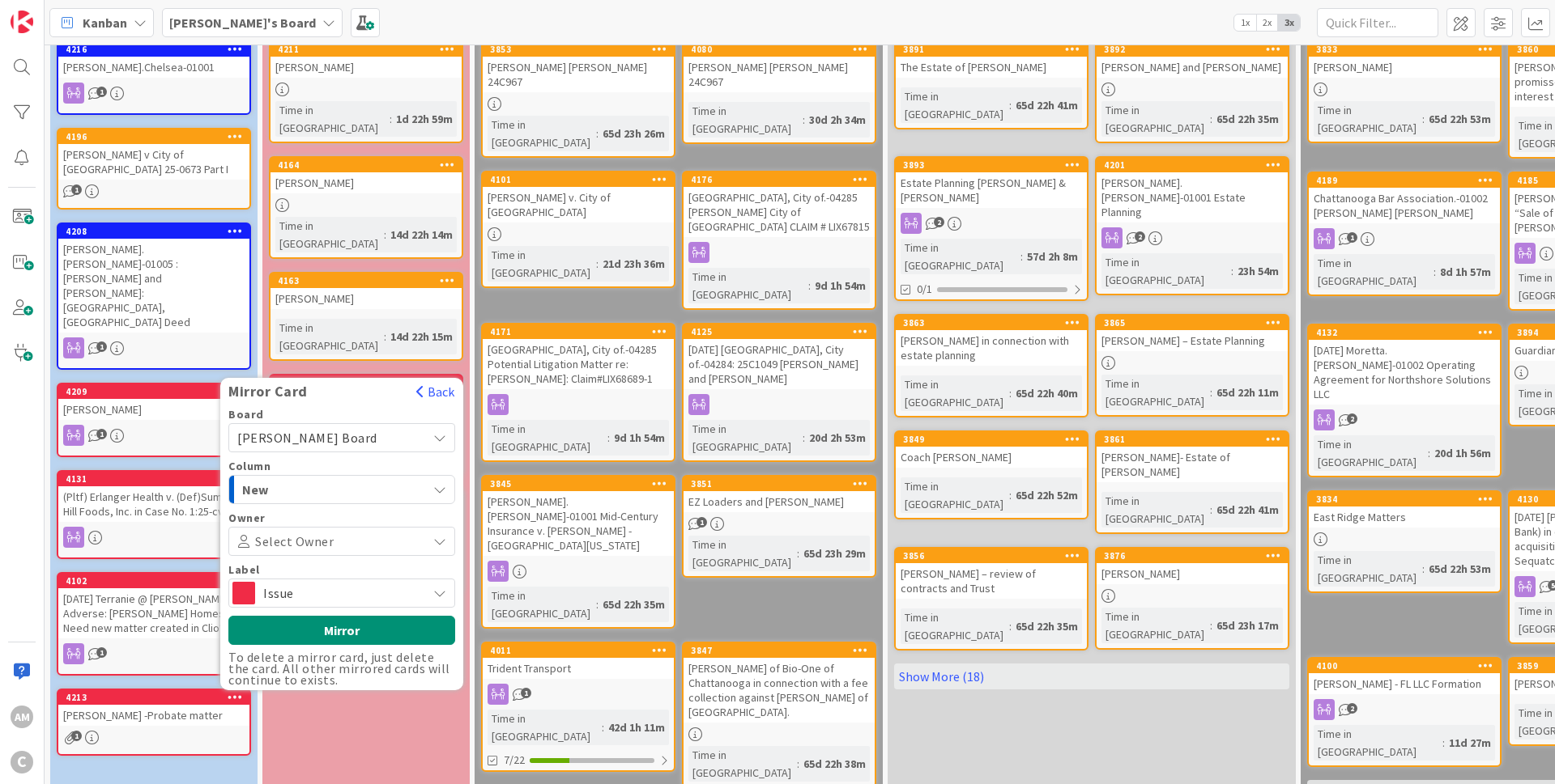
click at [347, 582] on span "Issue" at bounding box center [341, 593] width 155 height 23
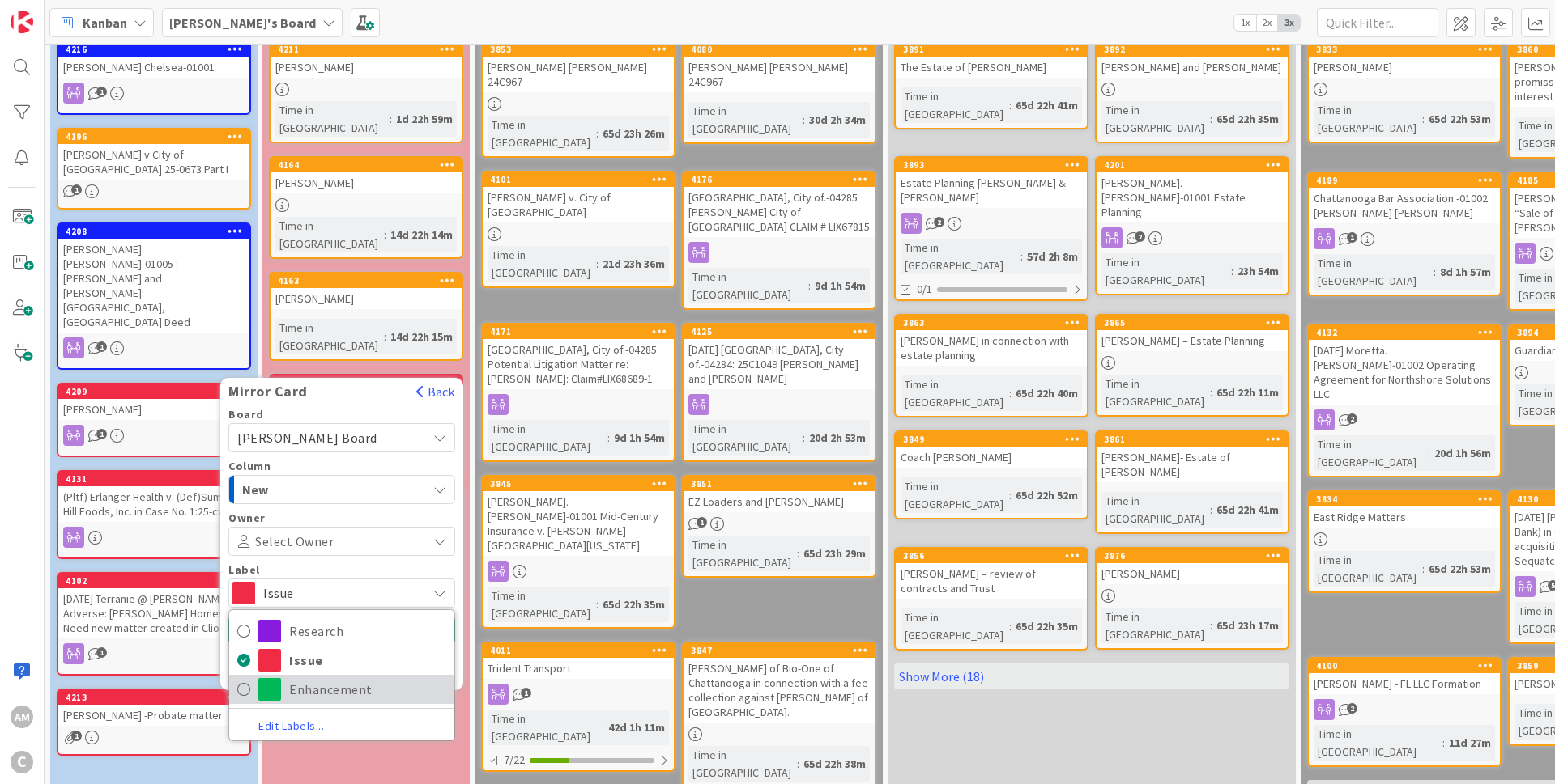
click at [315, 678] on span "Enhancement" at bounding box center [368, 690] width 157 height 24
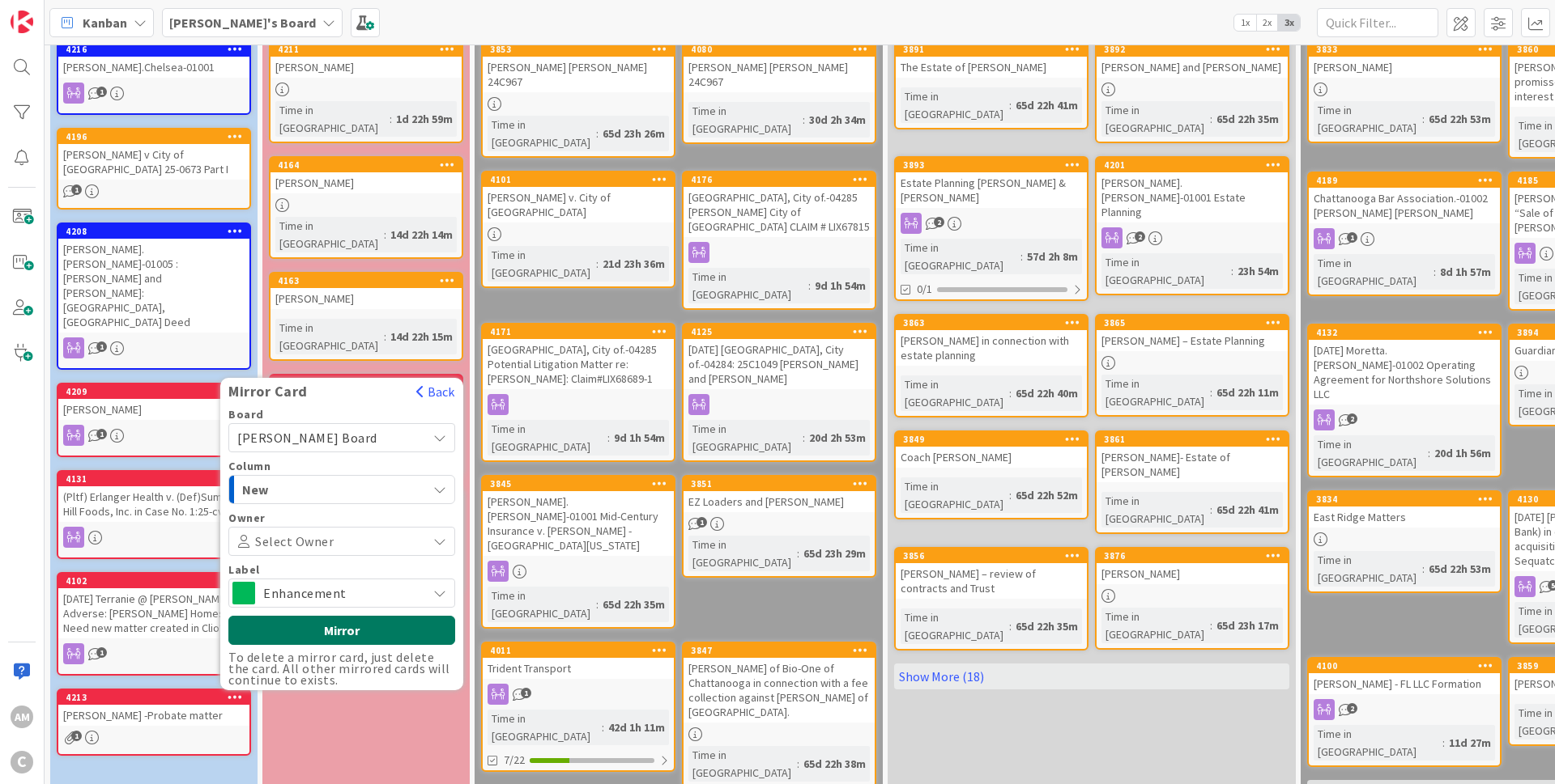
click at [334, 616] on button "Mirror" at bounding box center [342, 630] width 227 height 29
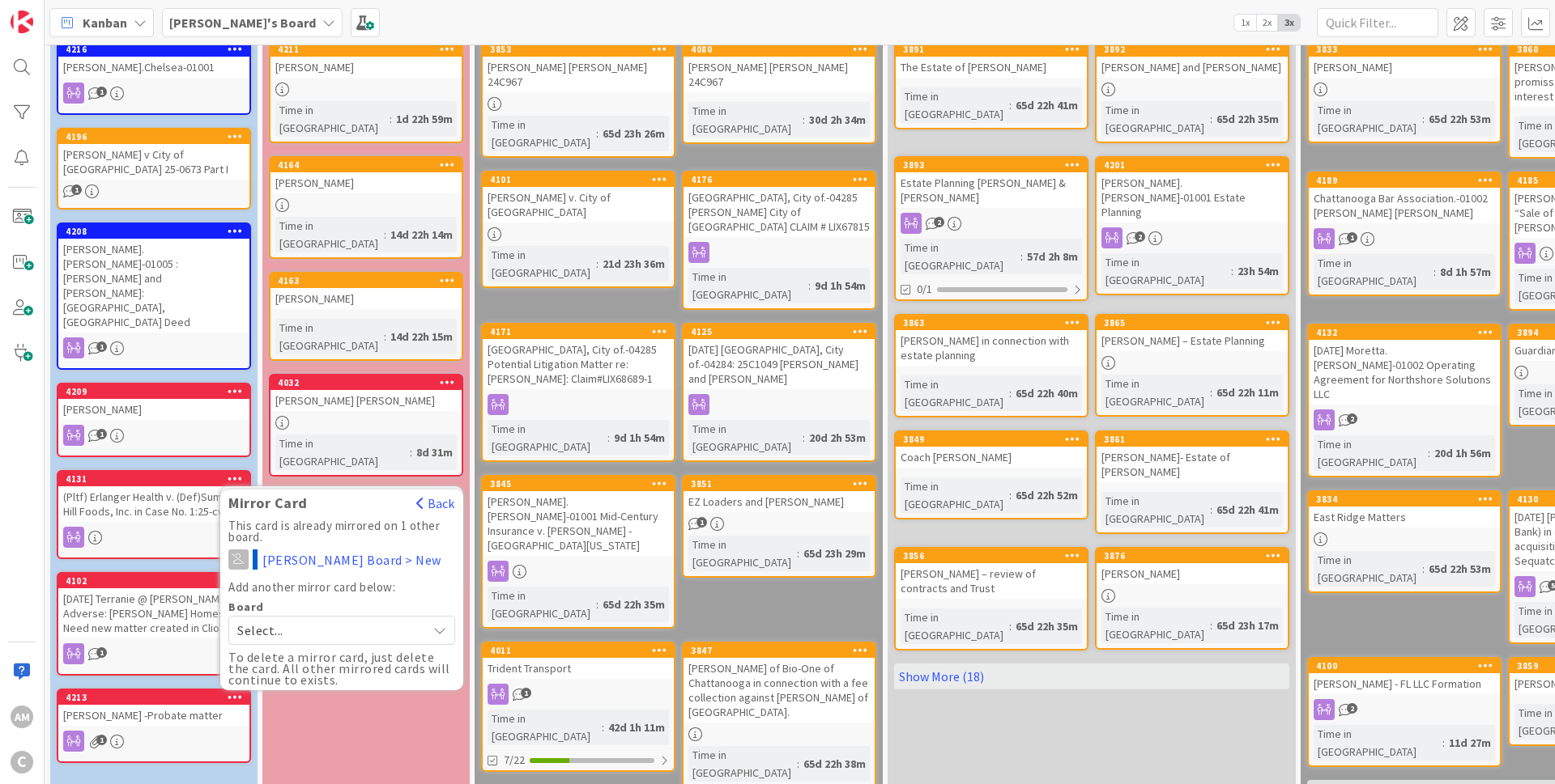
click at [164, 705] on div "[PERSON_NAME] -Probate matter" at bounding box center [154, 714] width 191 height 21
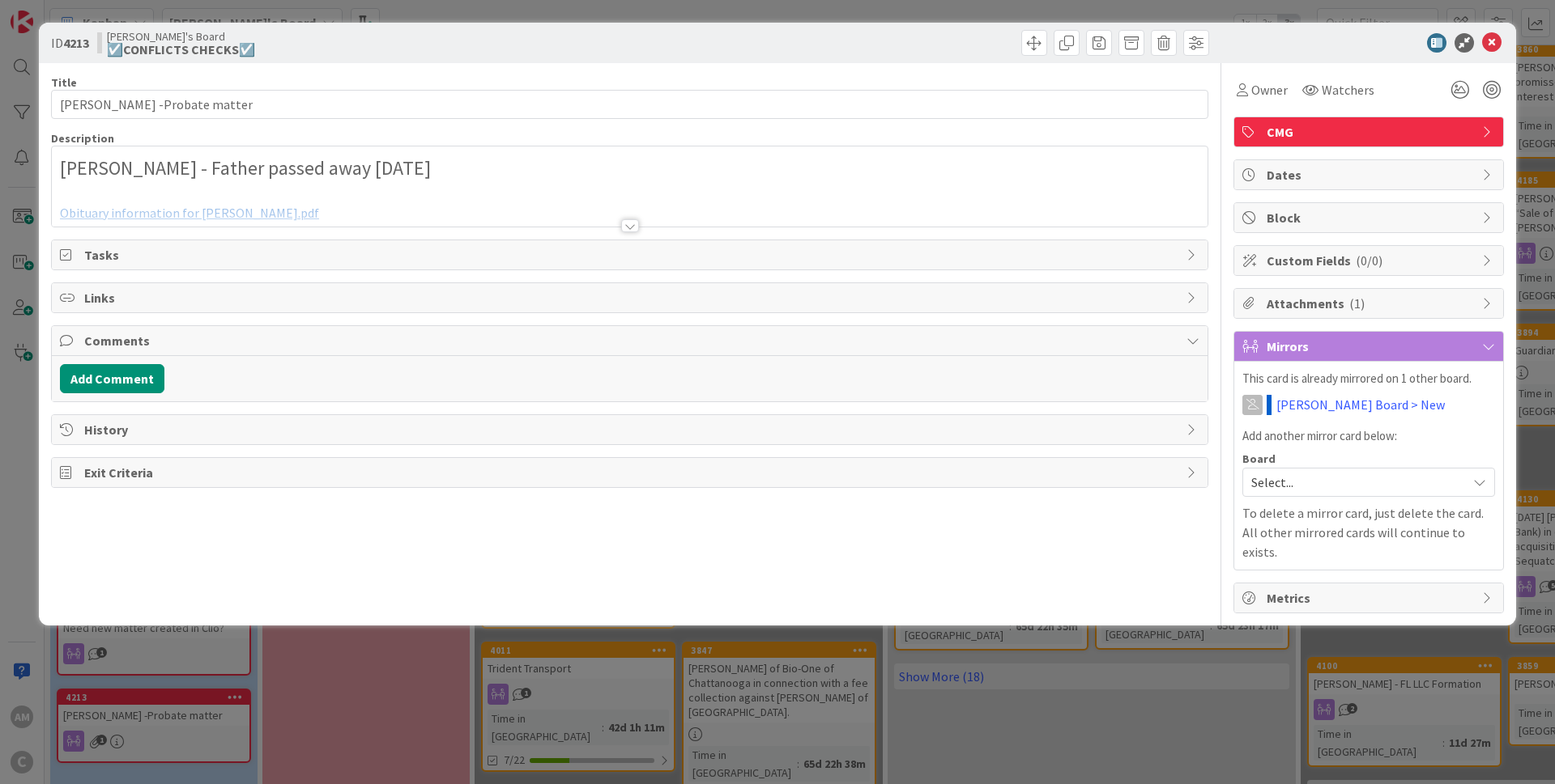
click at [1339, 132] on span "CMG" at bounding box center [1370, 132] width 207 height 20
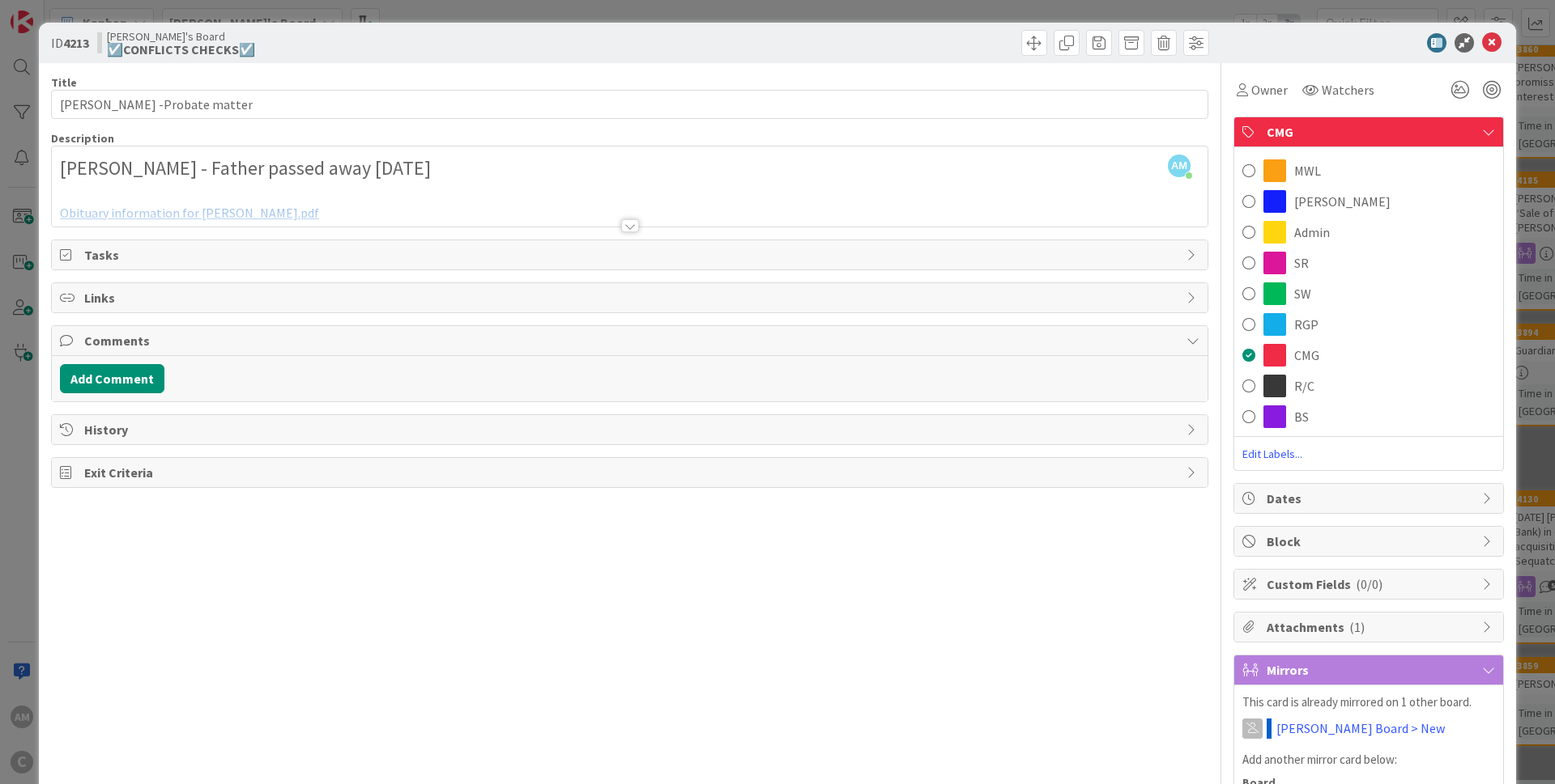
click at [1339, 132] on span "CMG" at bounding box center [1370, 132] width 207 height 20
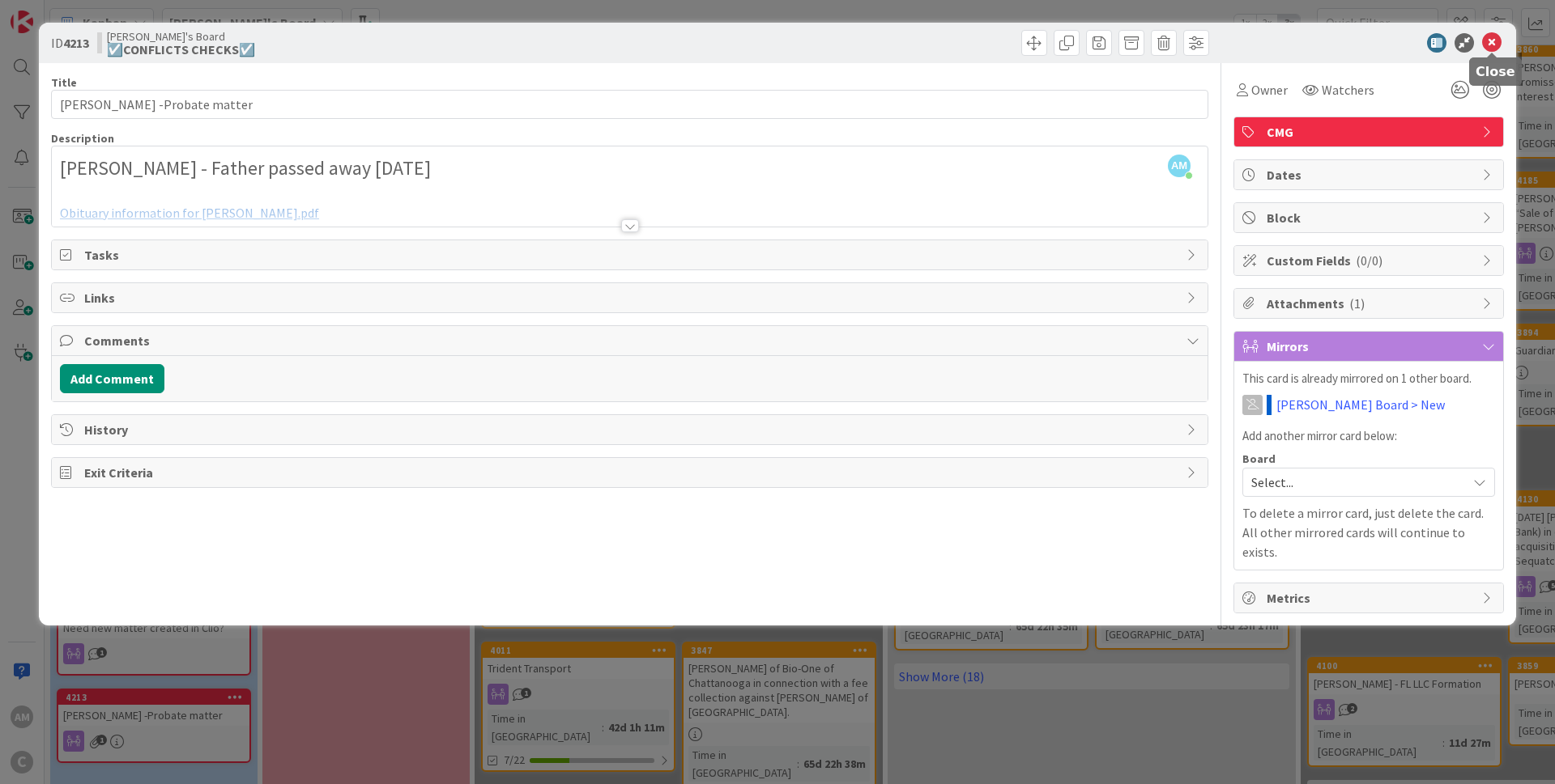
click at [1497, 44] on icon at bounding box center [1491, 43] width 20 height 20
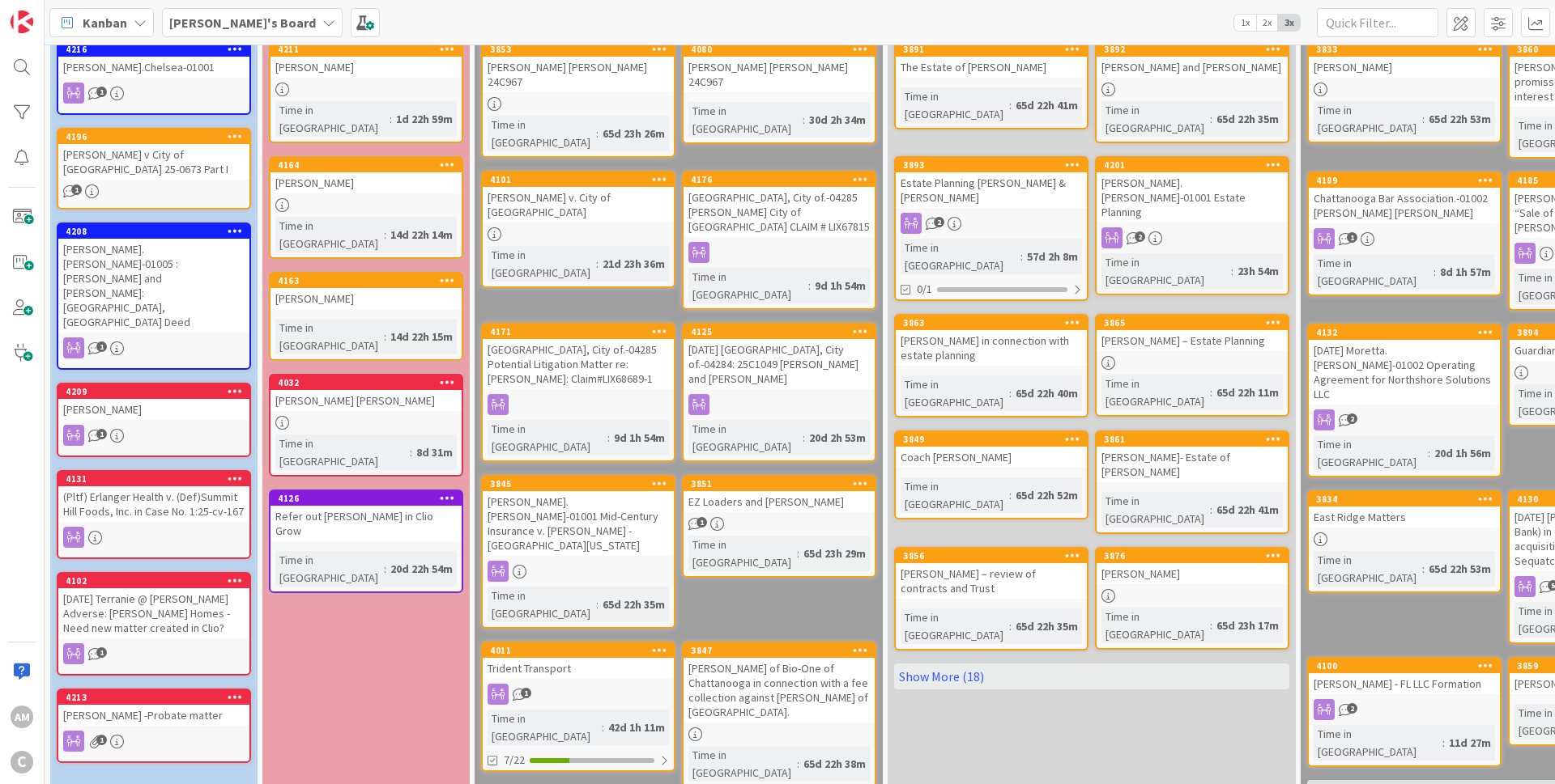
click at [232, 26] on b "[PERSON_NAME]'s Board" at bounding box center [242, 23] width 146 height 16
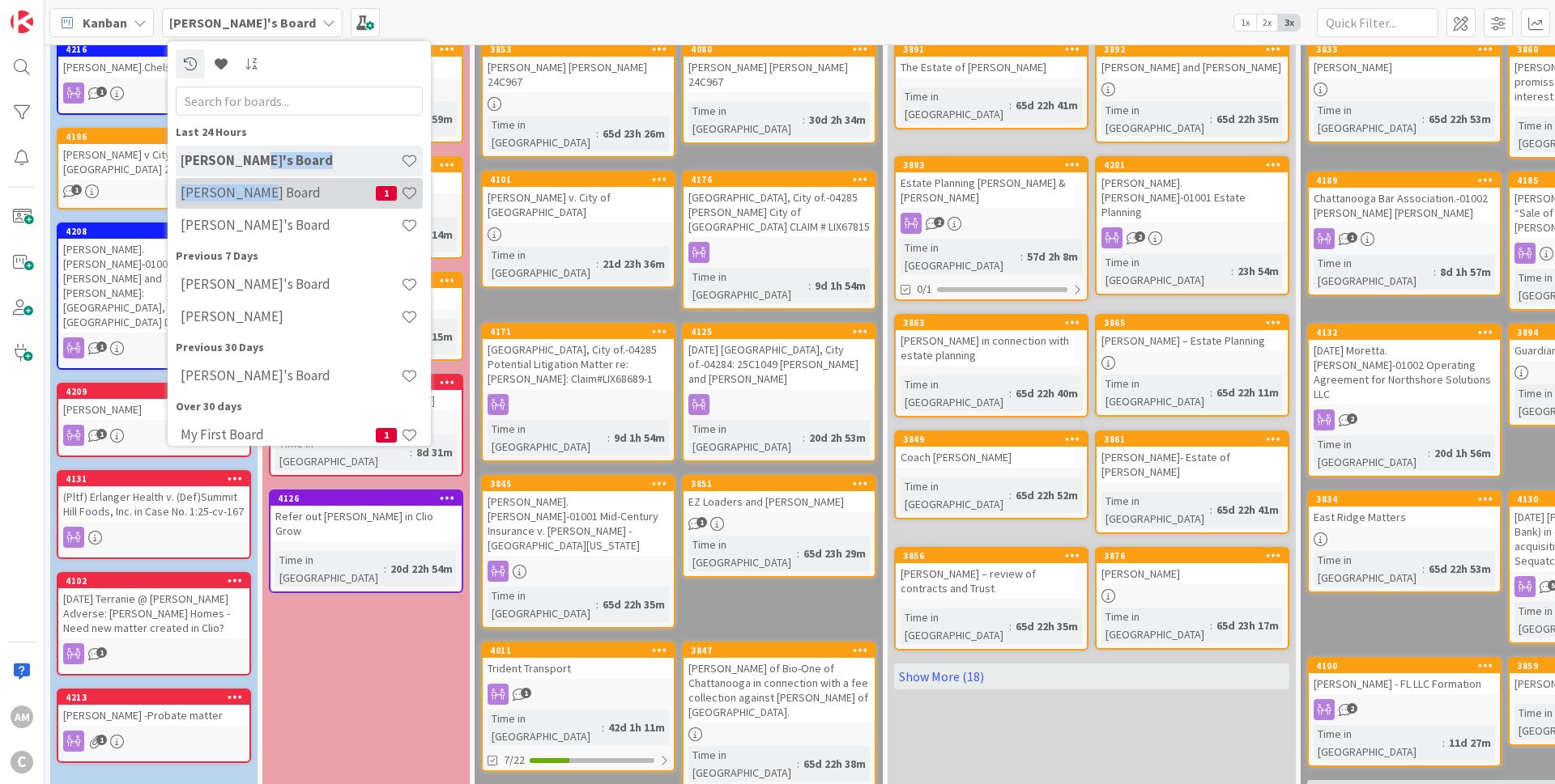
click at [254, 200] on h4 "[PERSON_NAME] Board" at bounding box center [278, 193] width 195 height 16
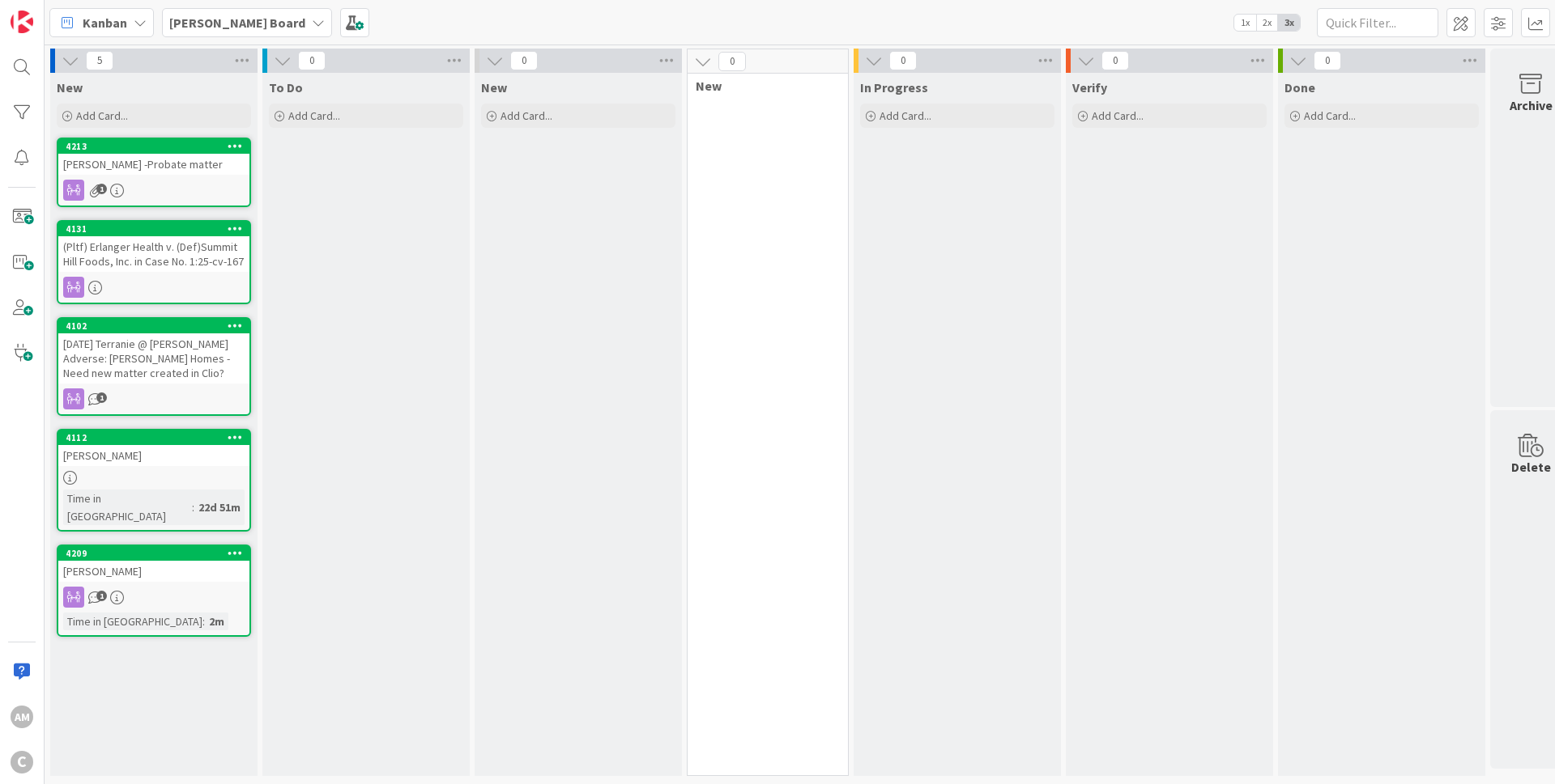
click at [257, 20] on div "[PERSON_NAME] Board" at bounding box center [247, 22] width 170 height 29
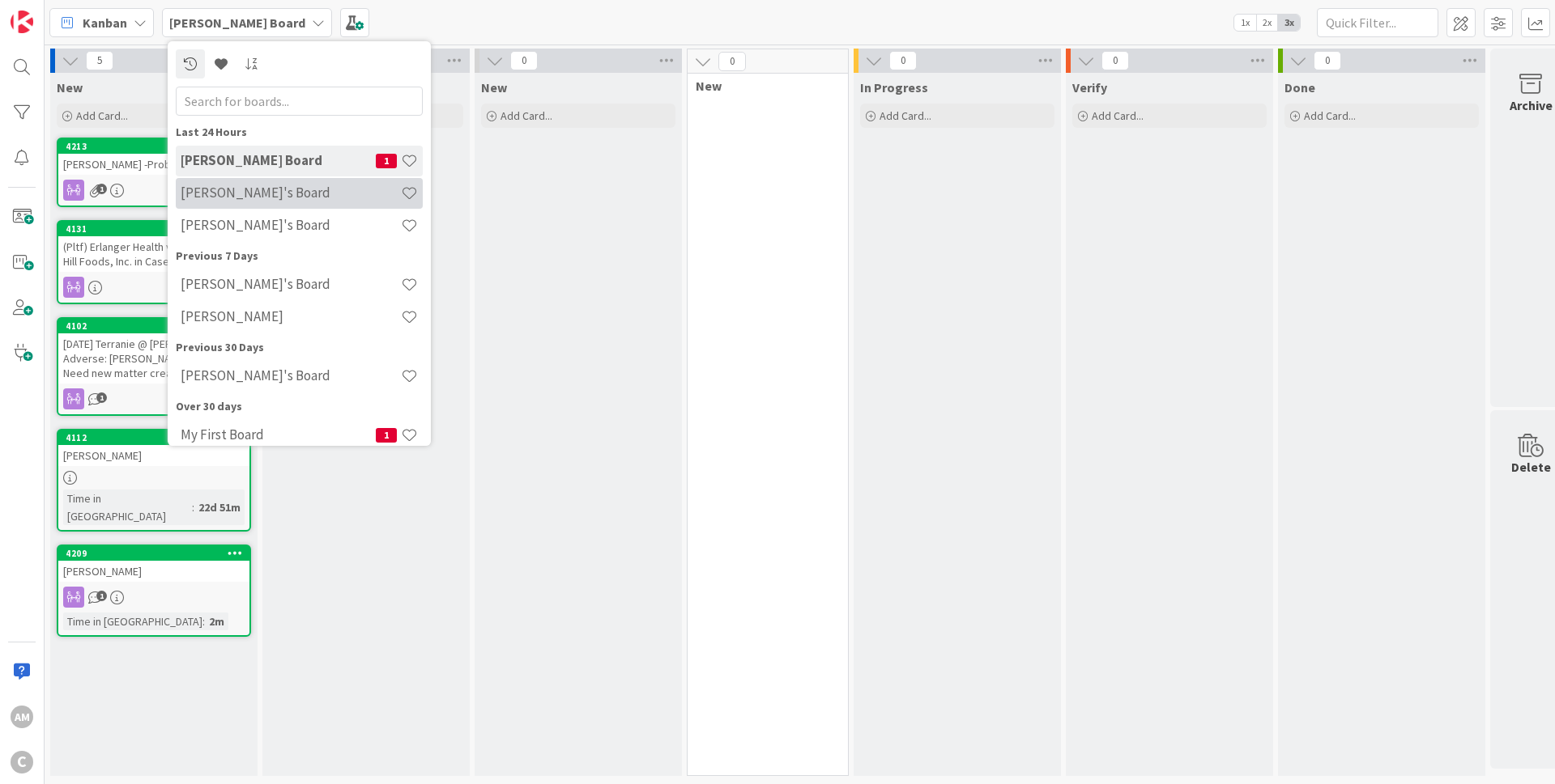
click at [269, 191] on h4 "[PERSON_NAME]'s Board" at bounding box center [291, 193] width 221 height 16
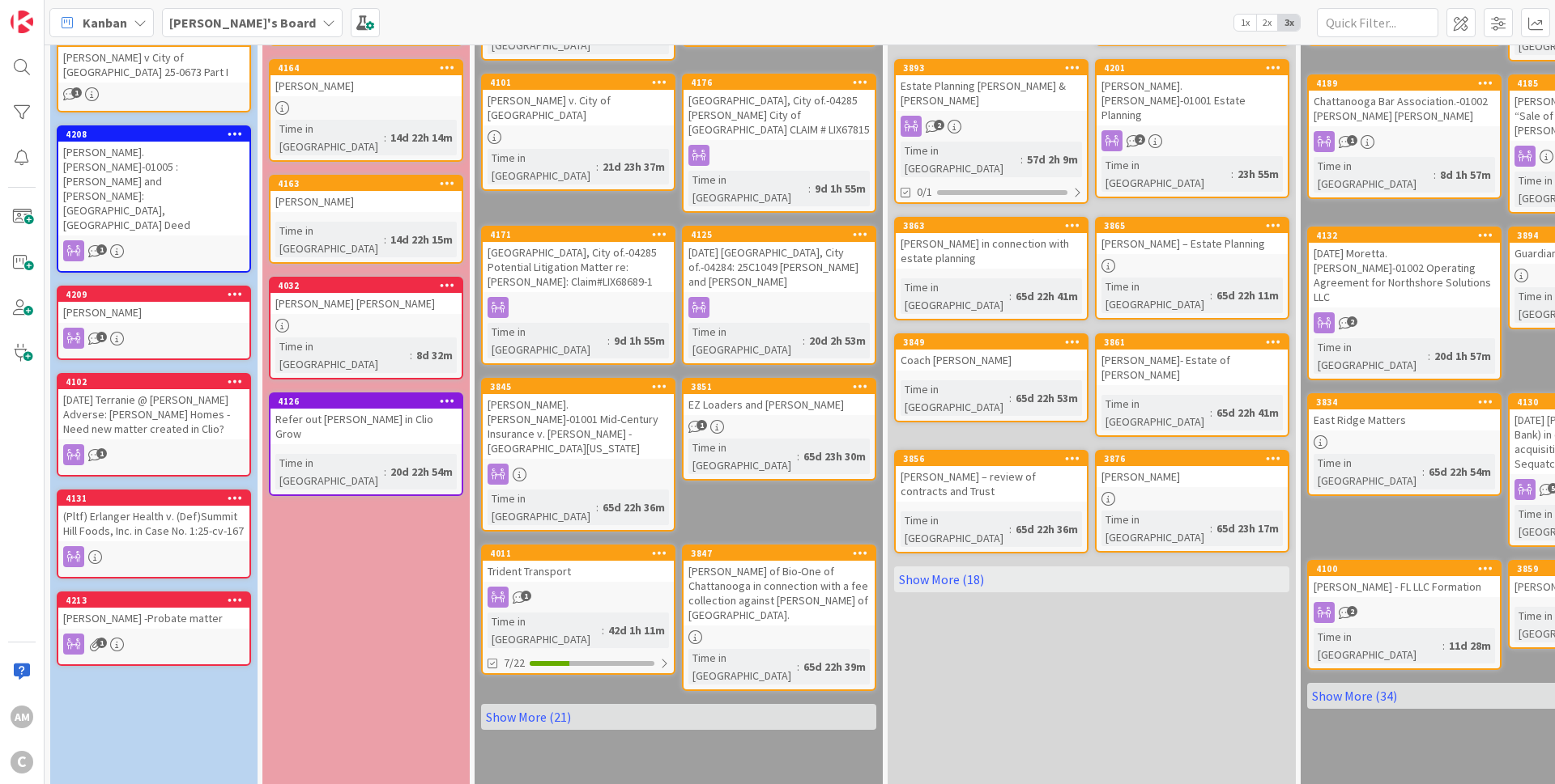
scroll to position [97, 0]
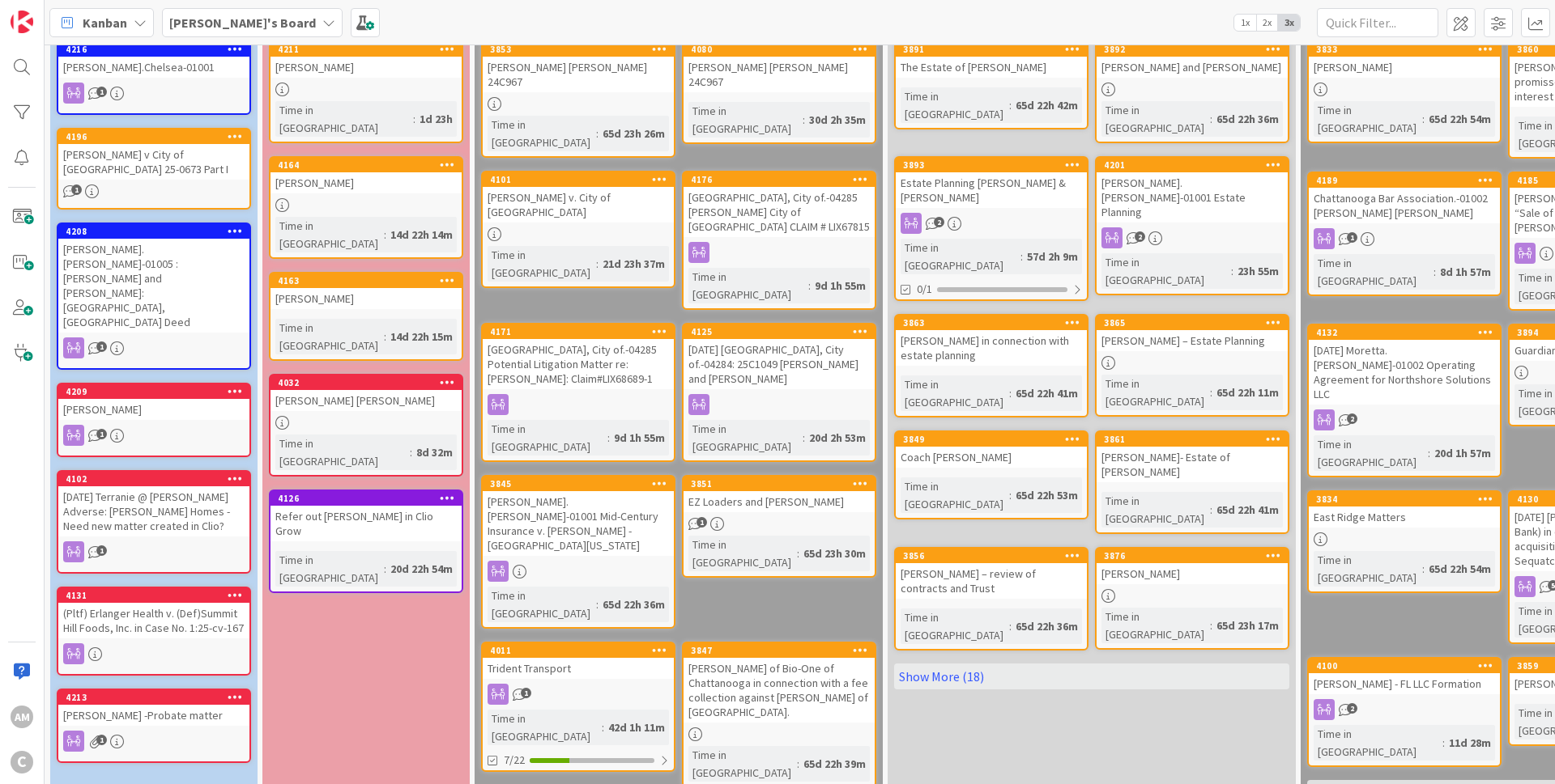
click at [448, 377] on icon at bounding box center [446, 382] width 15 height 11
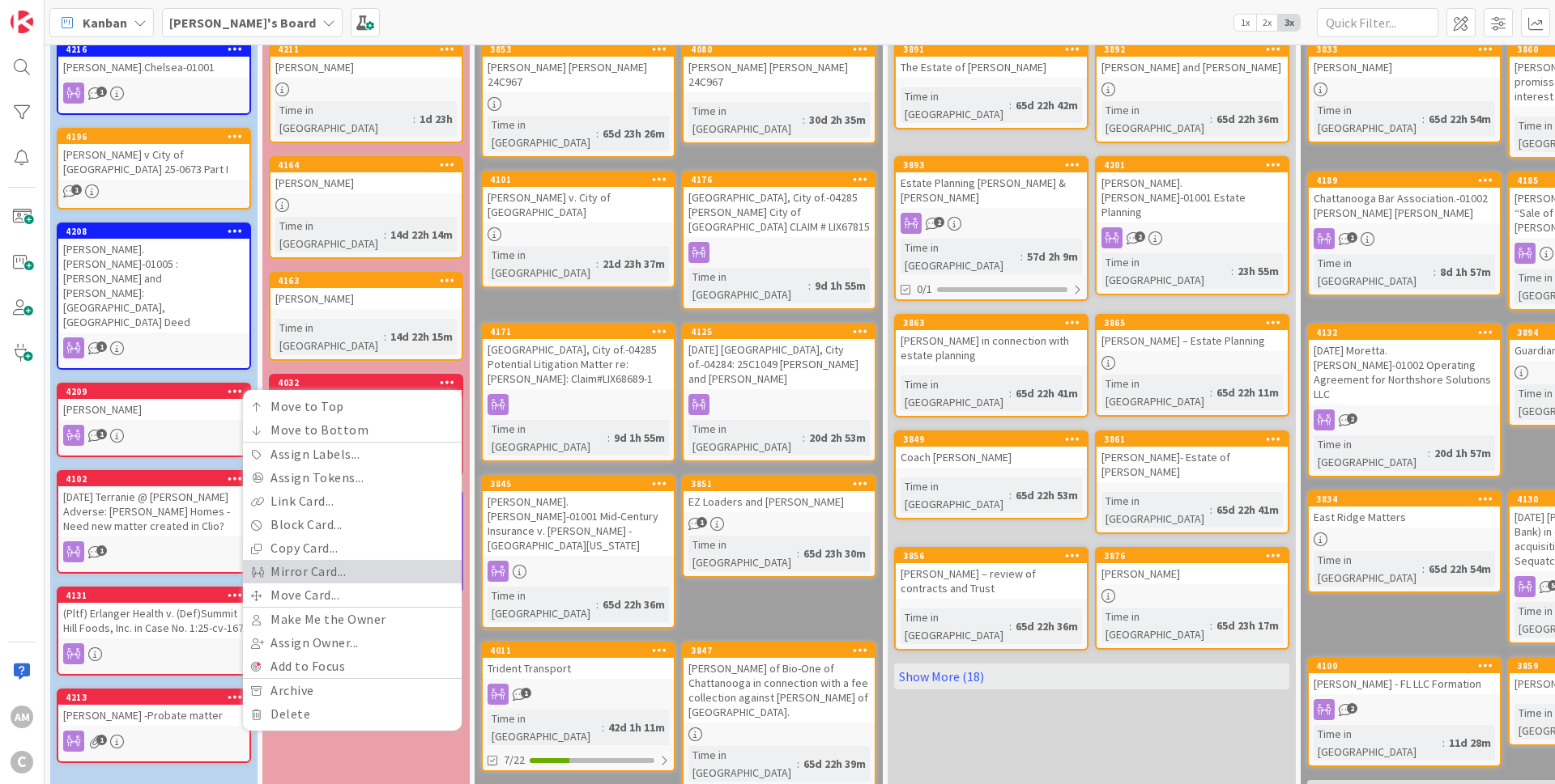
click at [340, 560] on link "Mirror Card..." at bounding box center [352, 572] width 219 height 24
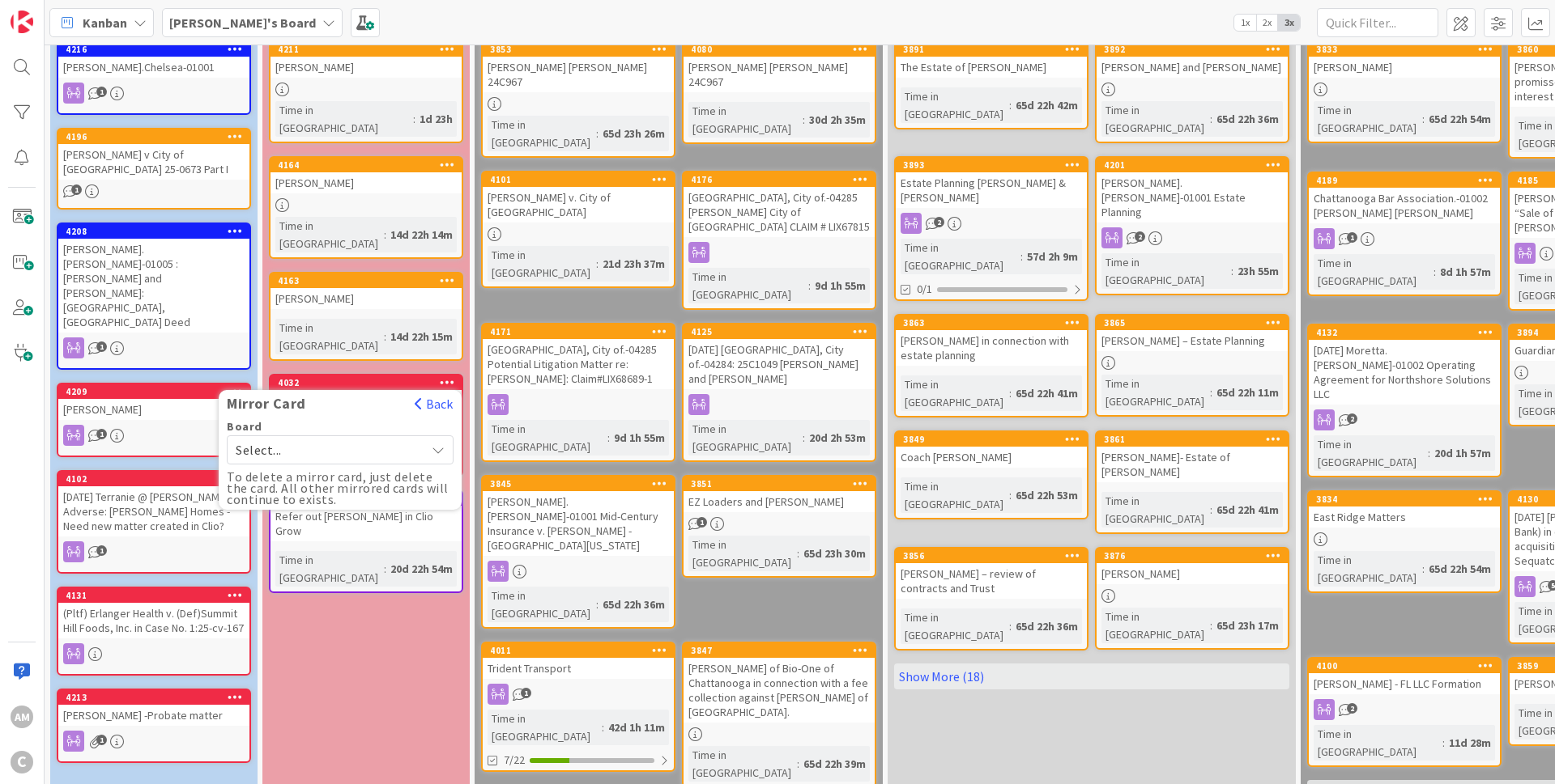
click at [391, 438] on span "Select..." at bounding box center [326, 449] width 181 height 23
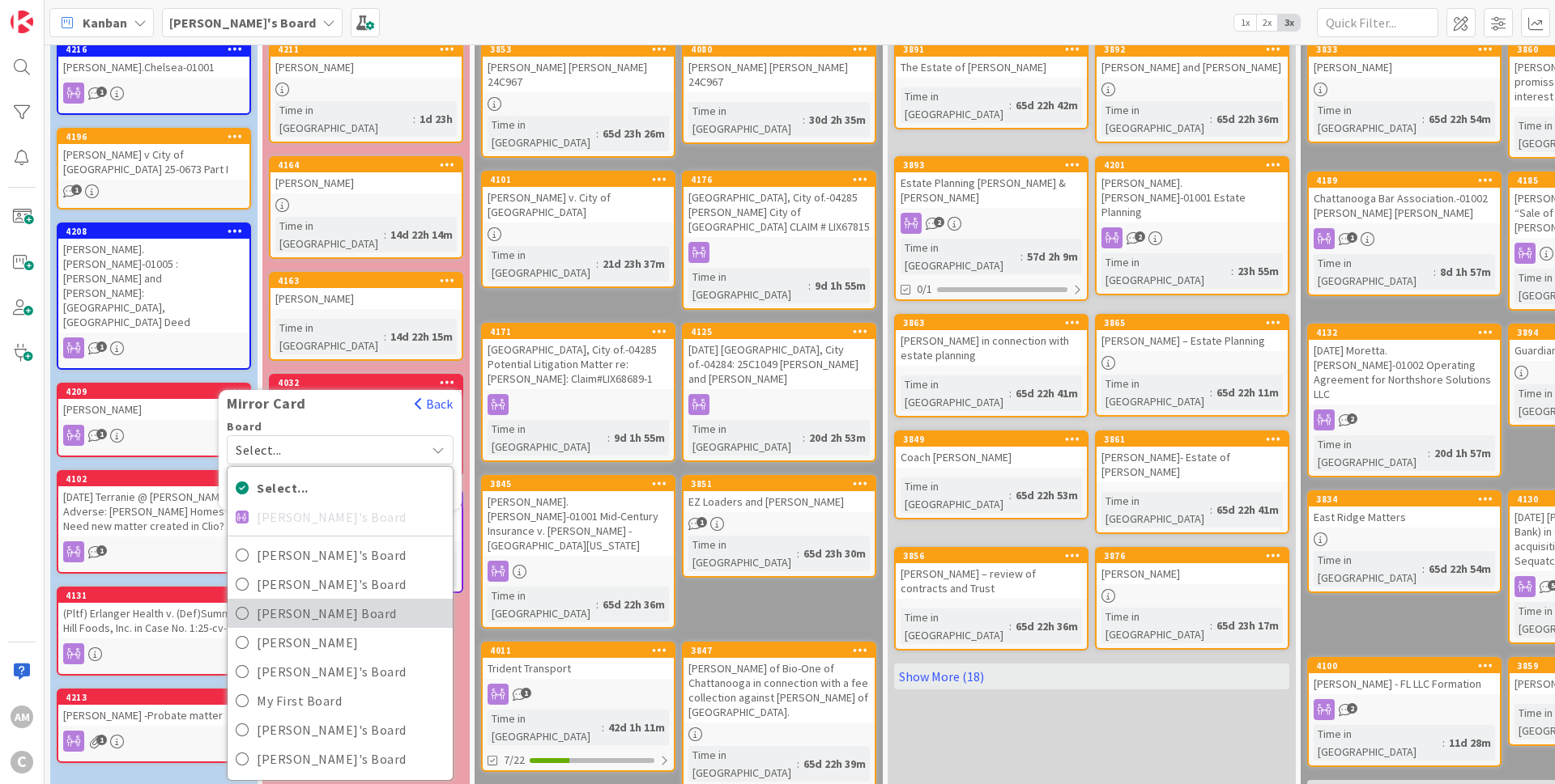
click at [320, 601] on span "[PERSON_NAME] Board" at bounding box center [350, 613] width 188 height 24
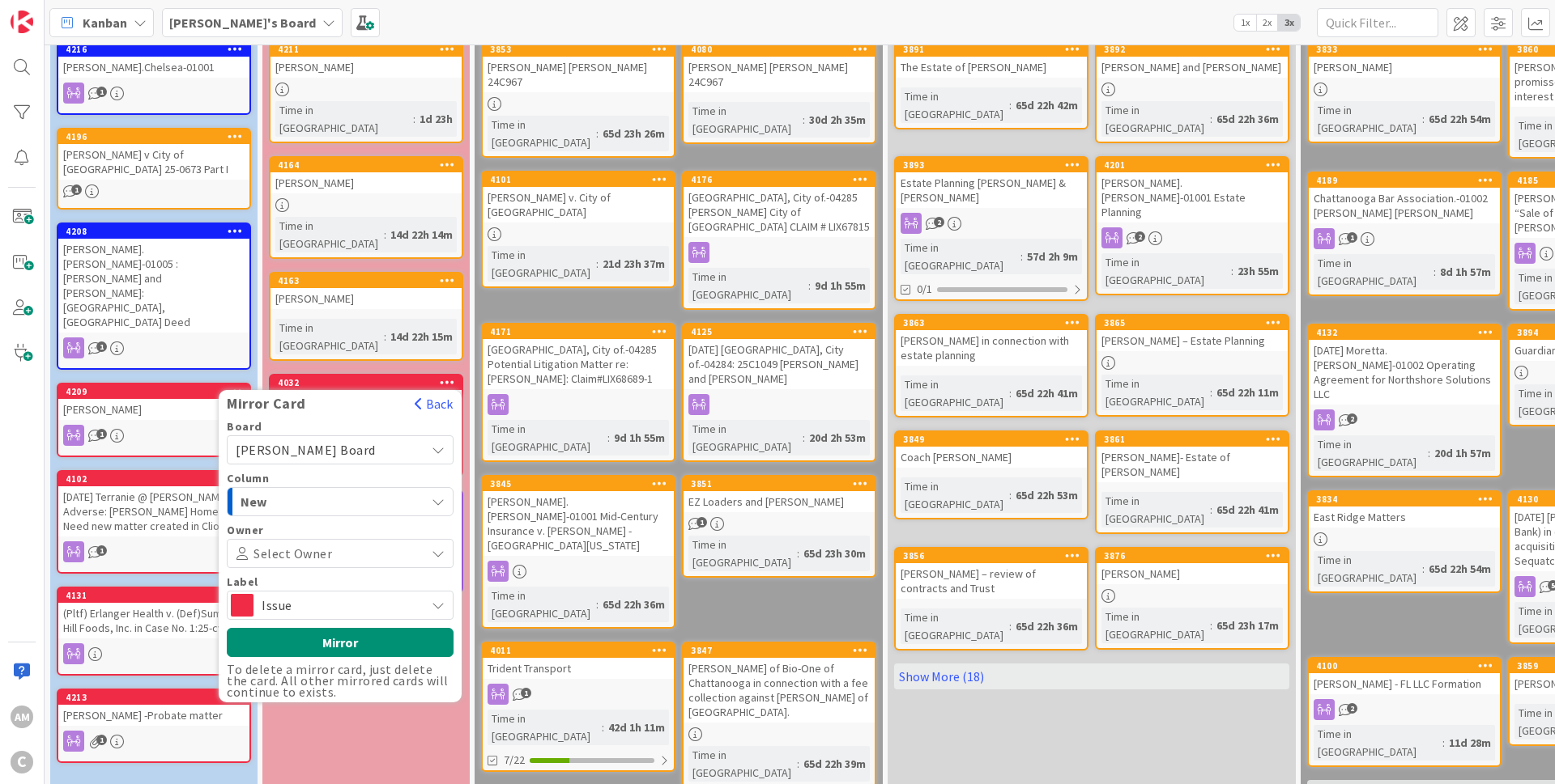
click at [316, 594] on span "Issue" at bounding box center [339, 605] width 155 height 23
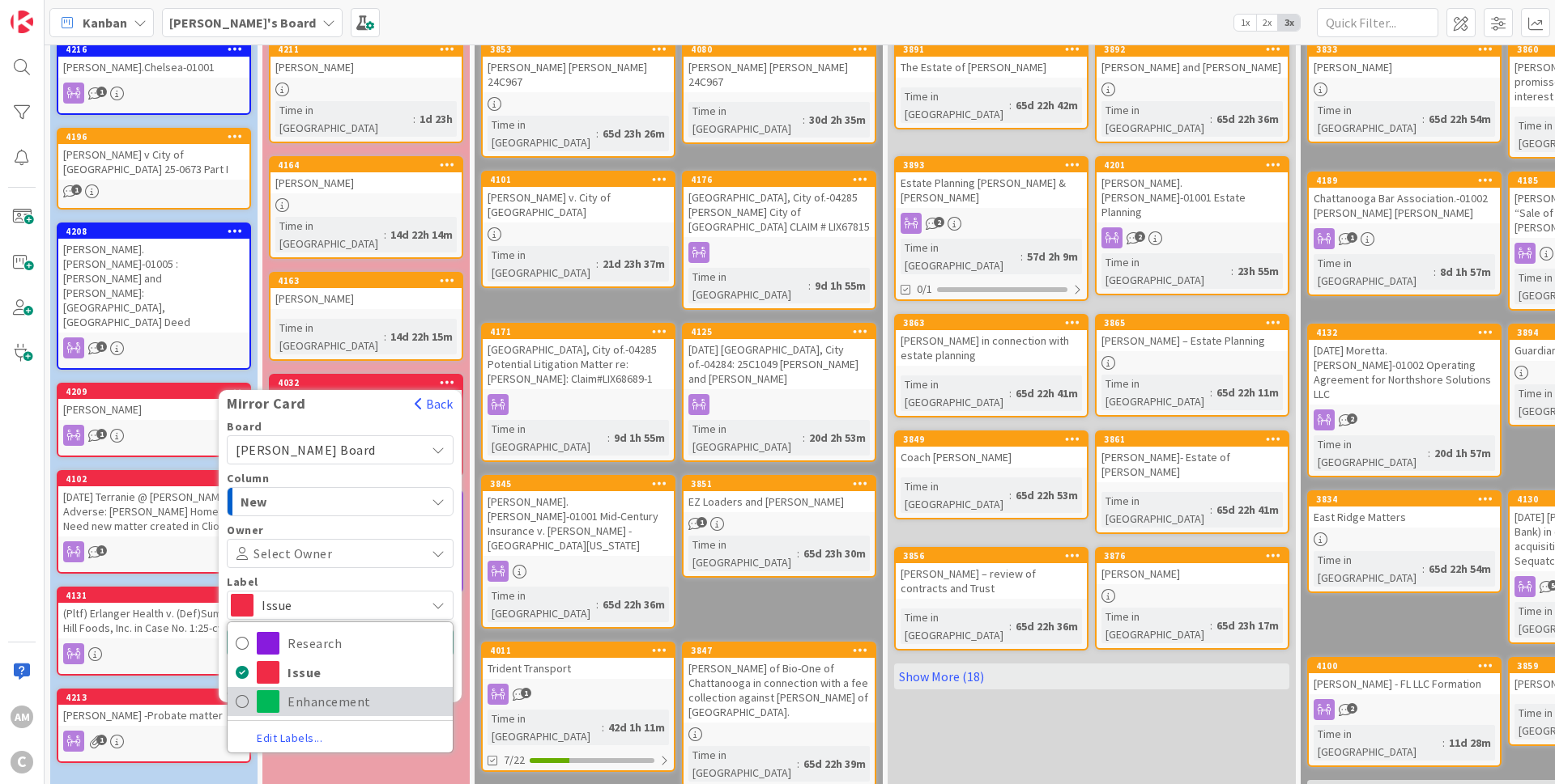
click at [310, 687] on link "Enhancement" at bounding box center [340, 701] width 225 height 29
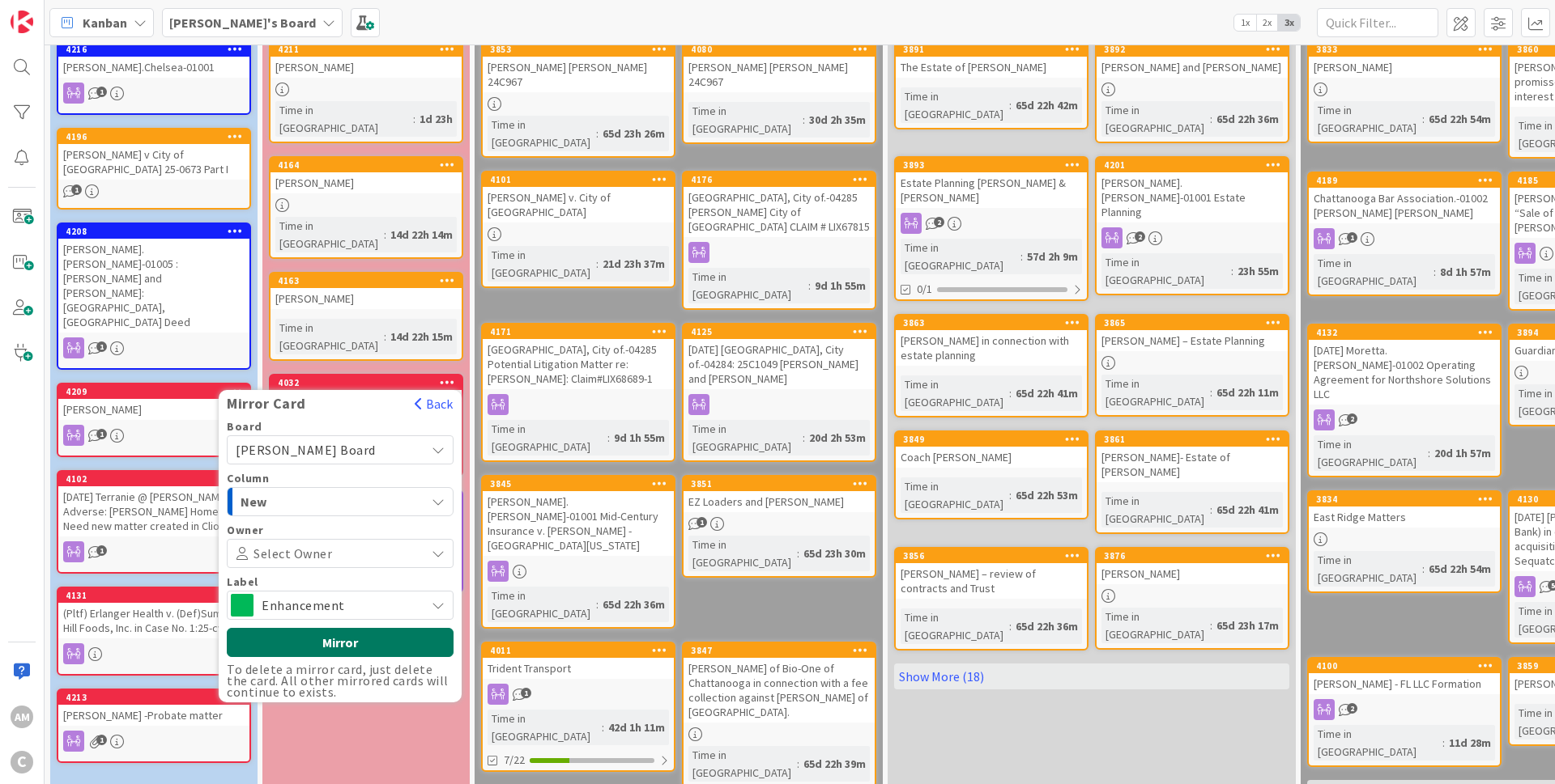
click at [359, 628] on button "Mirror" at bounding box center [340, 642] width 227 height 29
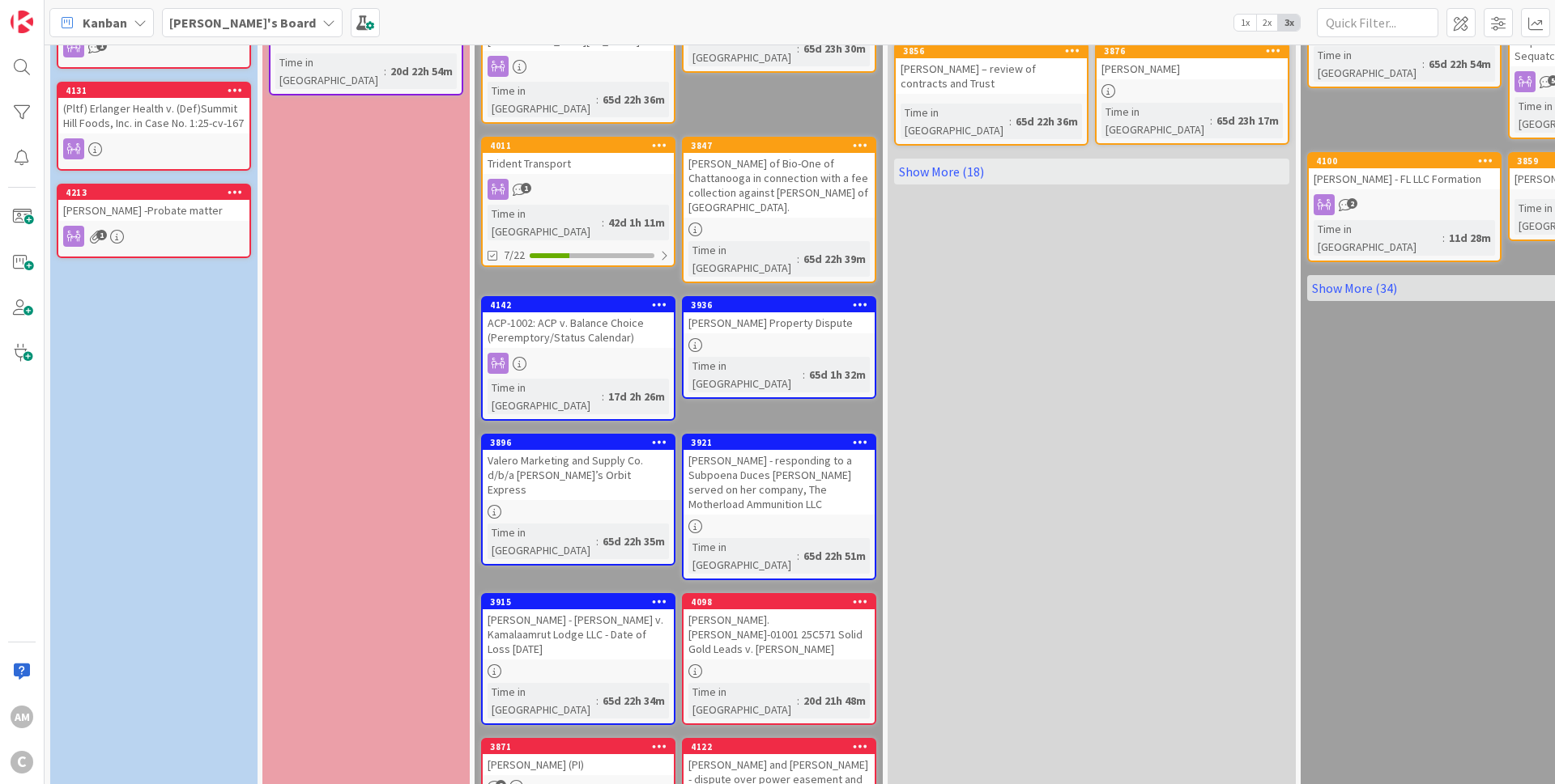
scroll to position [680, 0]
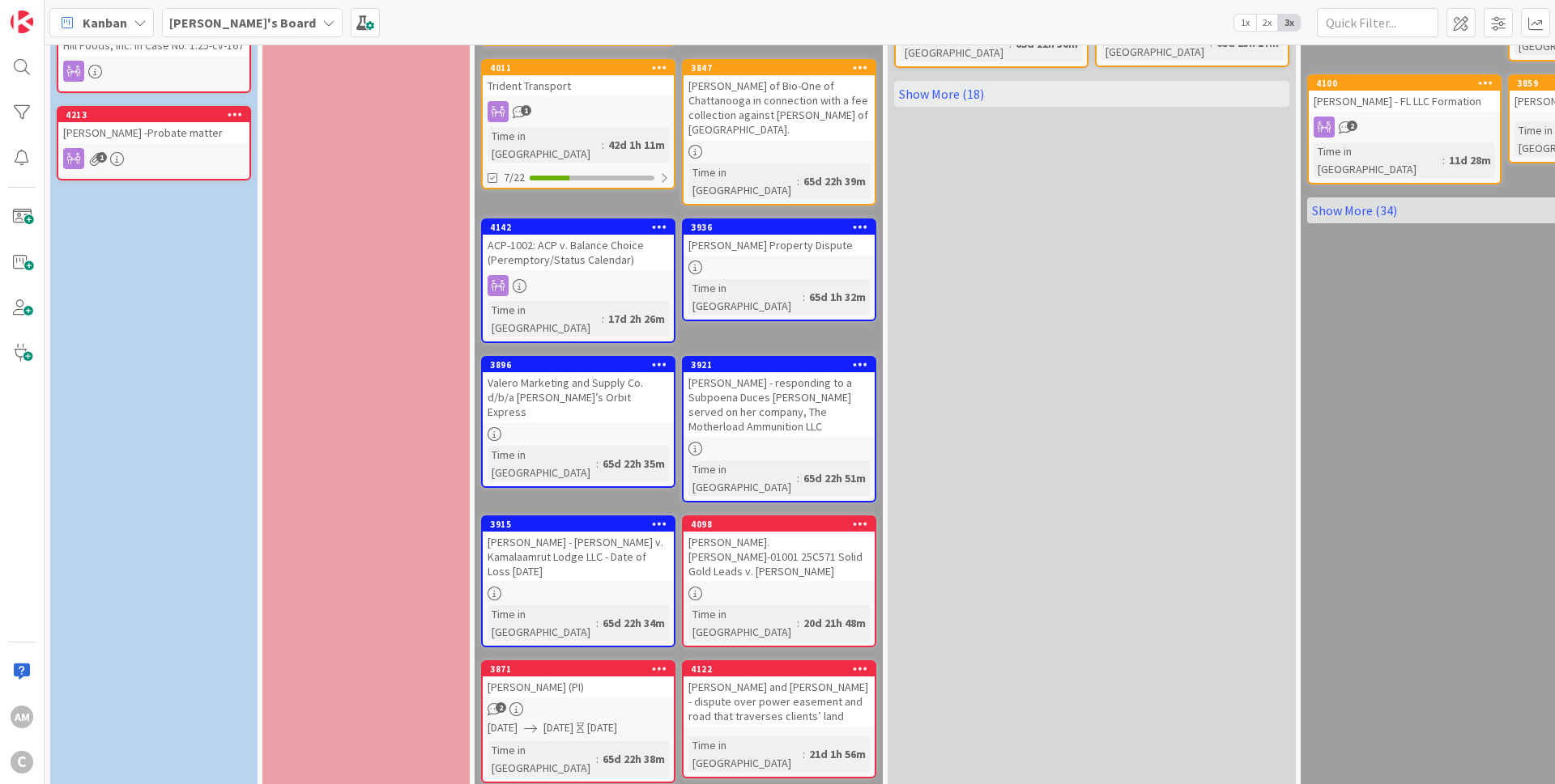
click at [869, 519] on div at bounding box center [859, 524] width 29 height 11
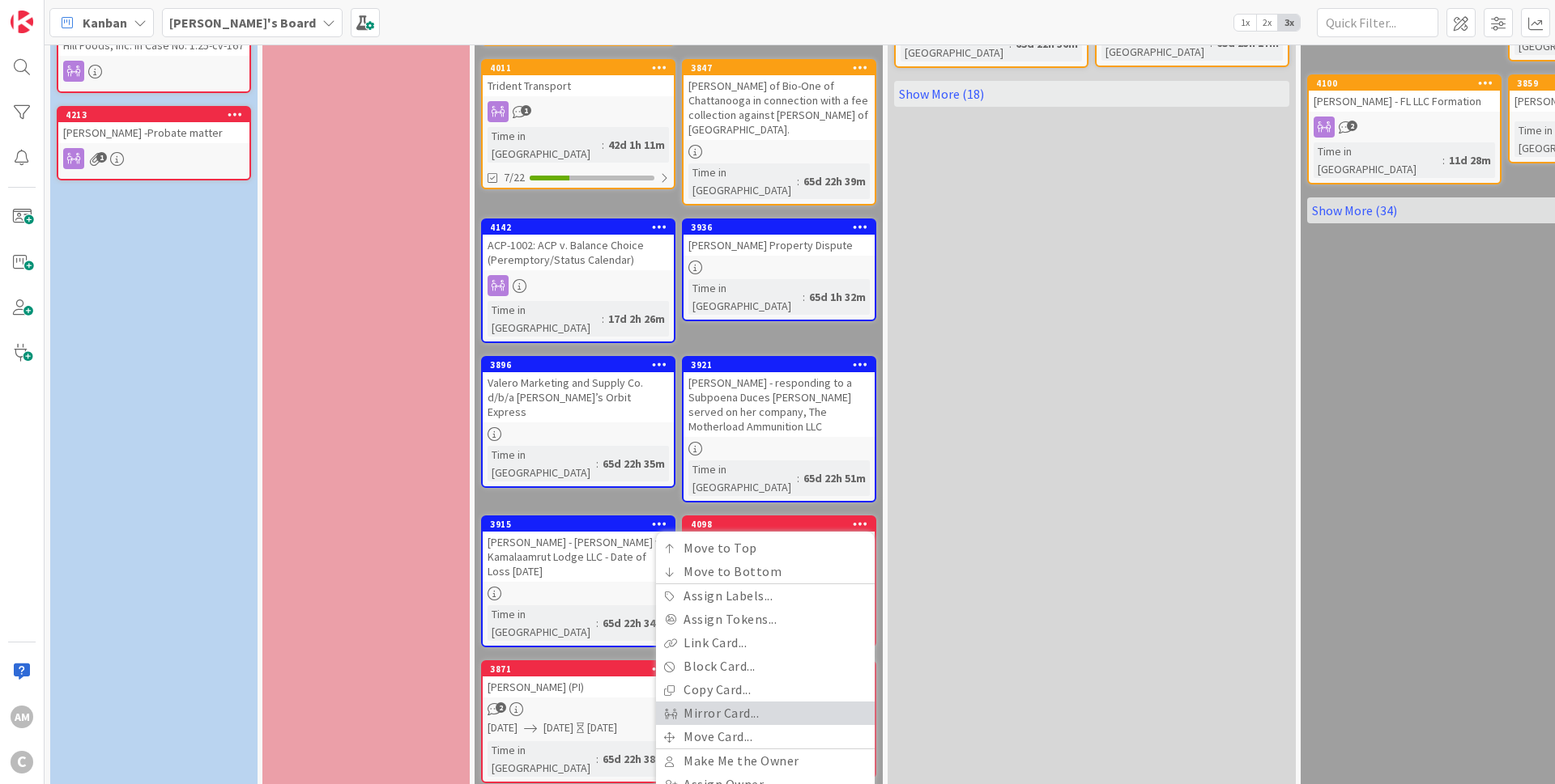
click at [715, 702] on link "Mirror Card..." at bounding box center [766, 713] width 219 height 24
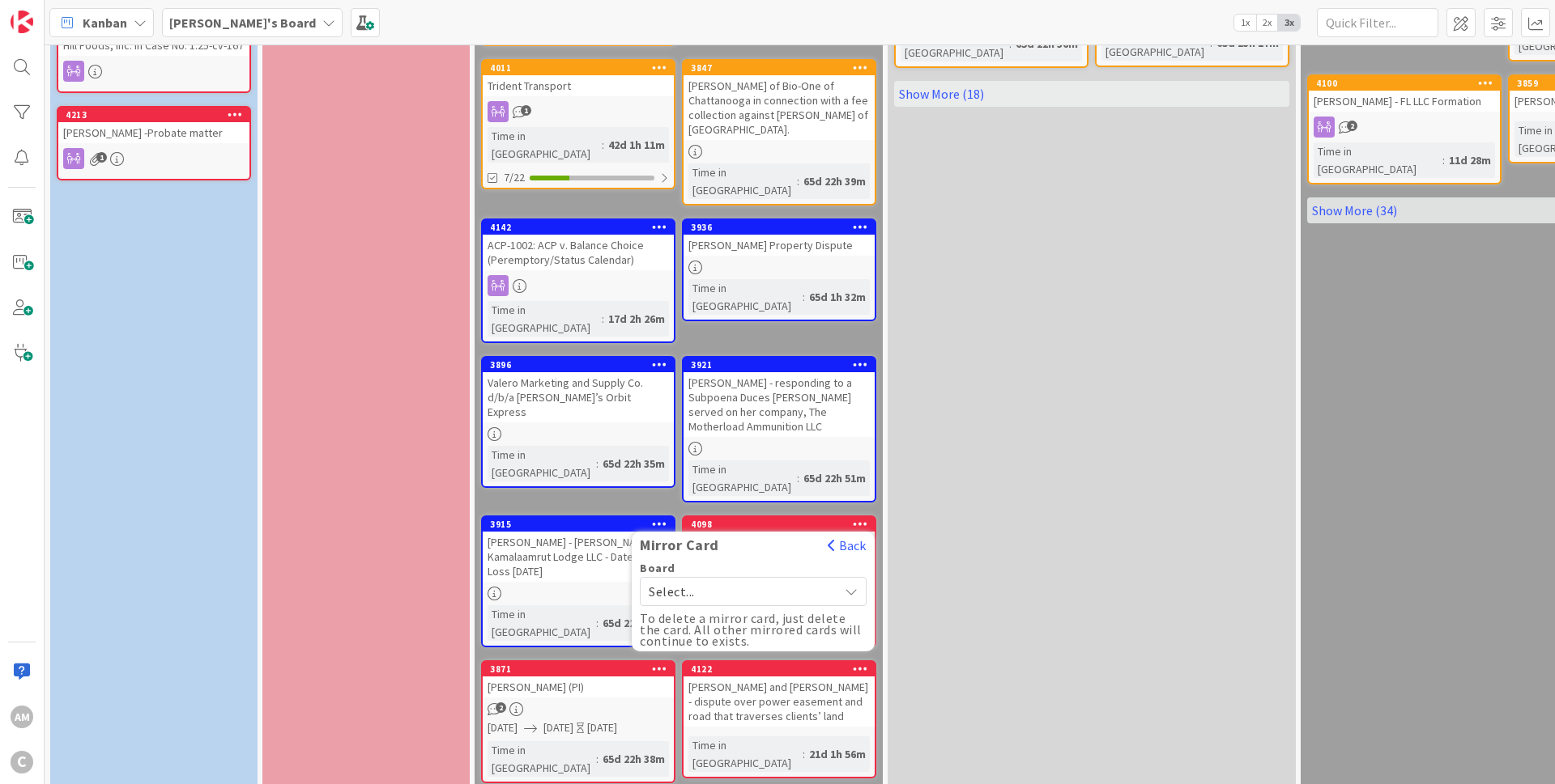
click at [737, 580] on span "Select..." at bounding box center [739, 591] width 181 height 23
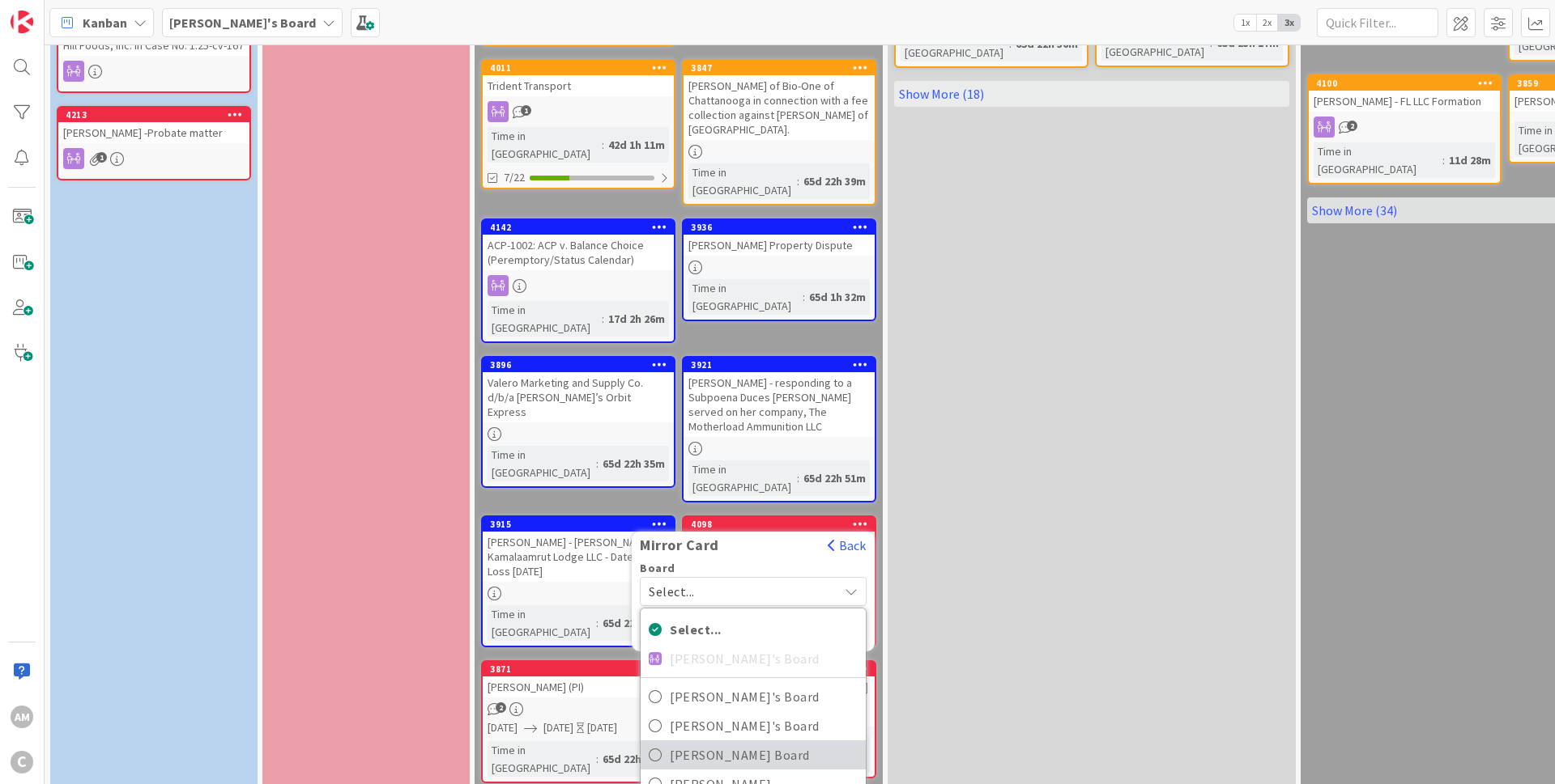
click at [711, 743] on span "[PERSON_NAME] Board" at bounding box center [764, 755] width 188 height 24
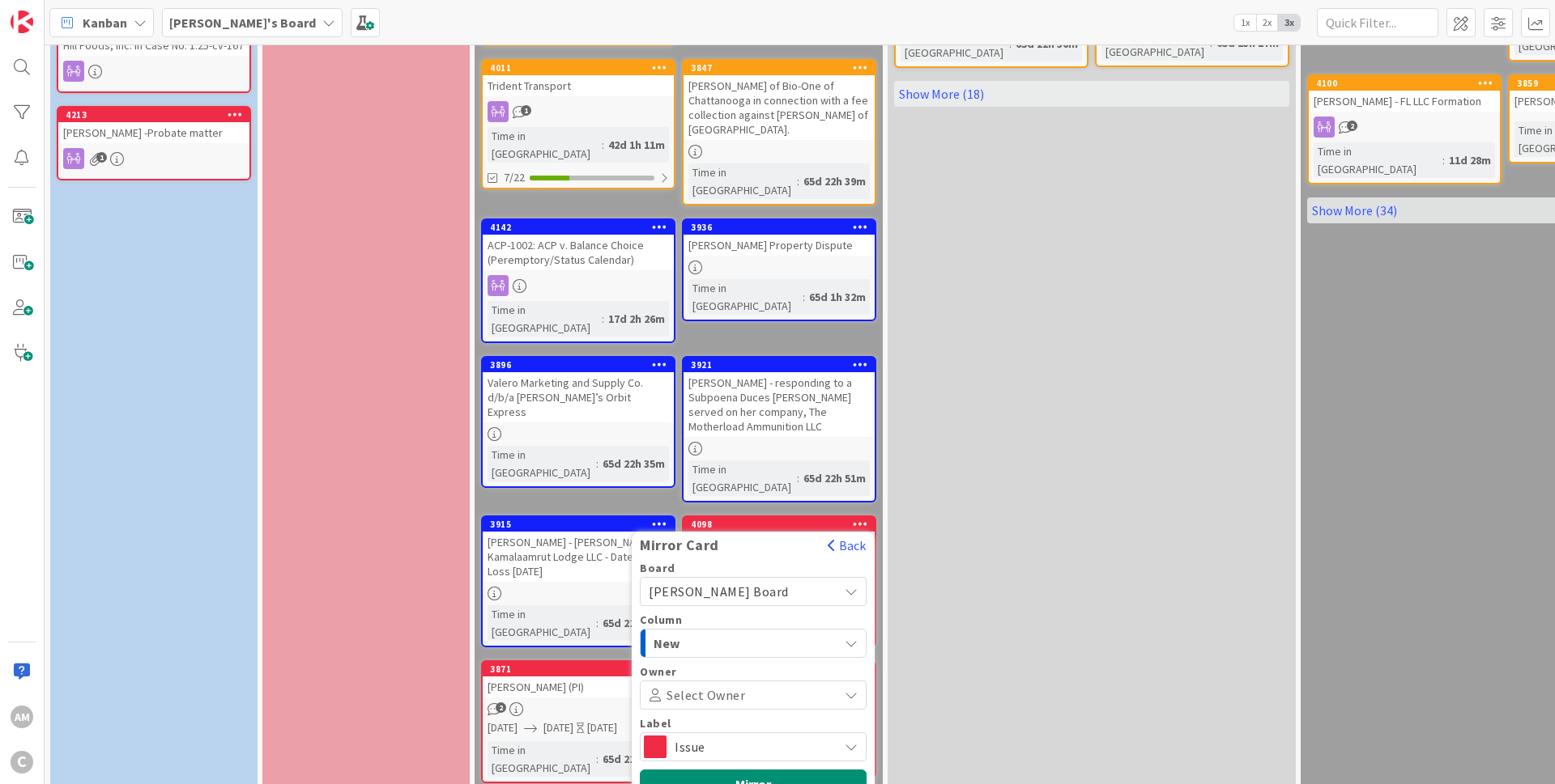
click at [713, 735] on span "Issue" at bounding box center [752, 746] width 155 height 23
click at [743, 770] on button "Mirror" at bounding box center [753, 784] width 227 height 29
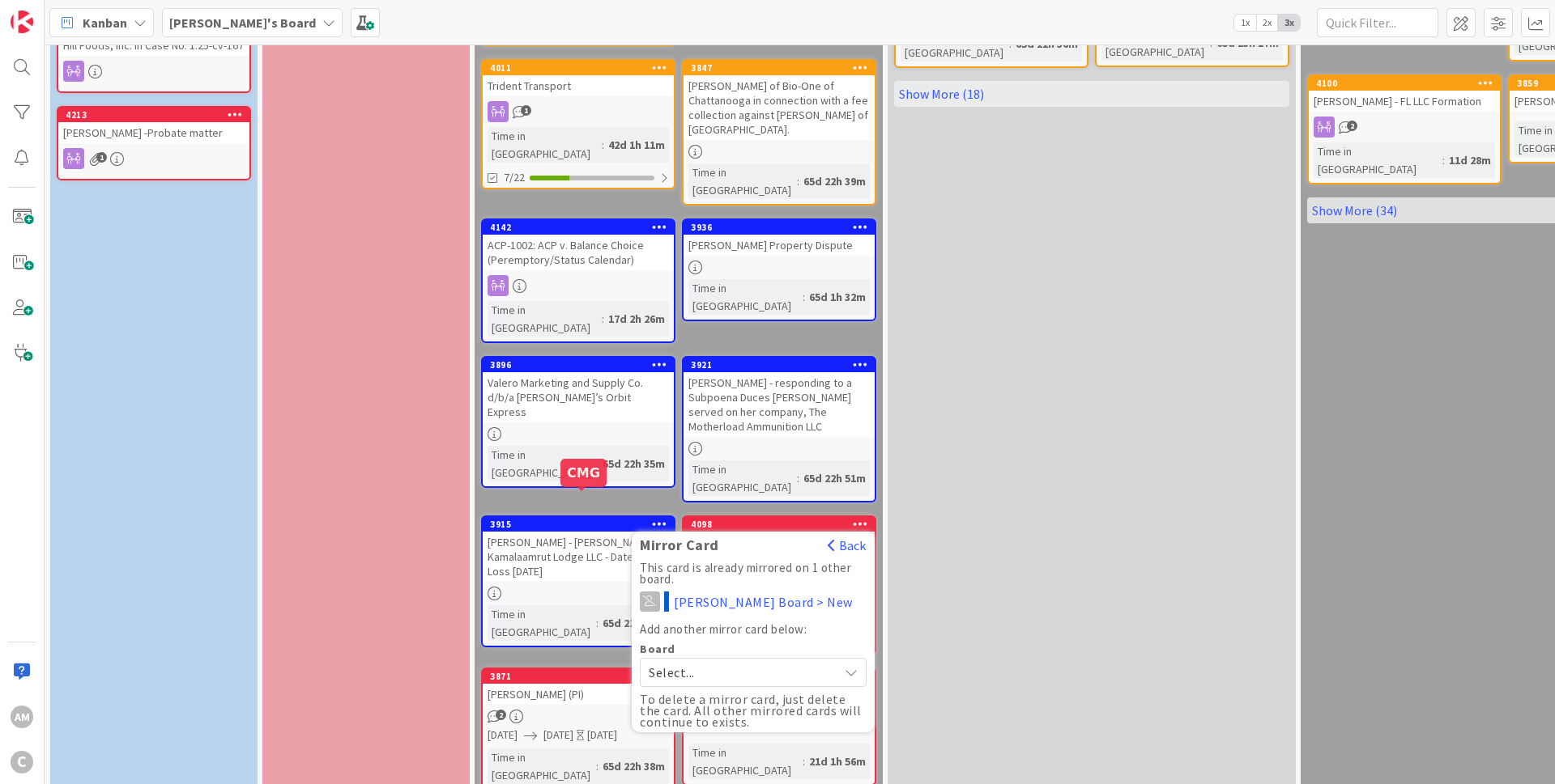
click at [589, 671] on div "3871" at bounding box center [582, 676] width 184 height 11
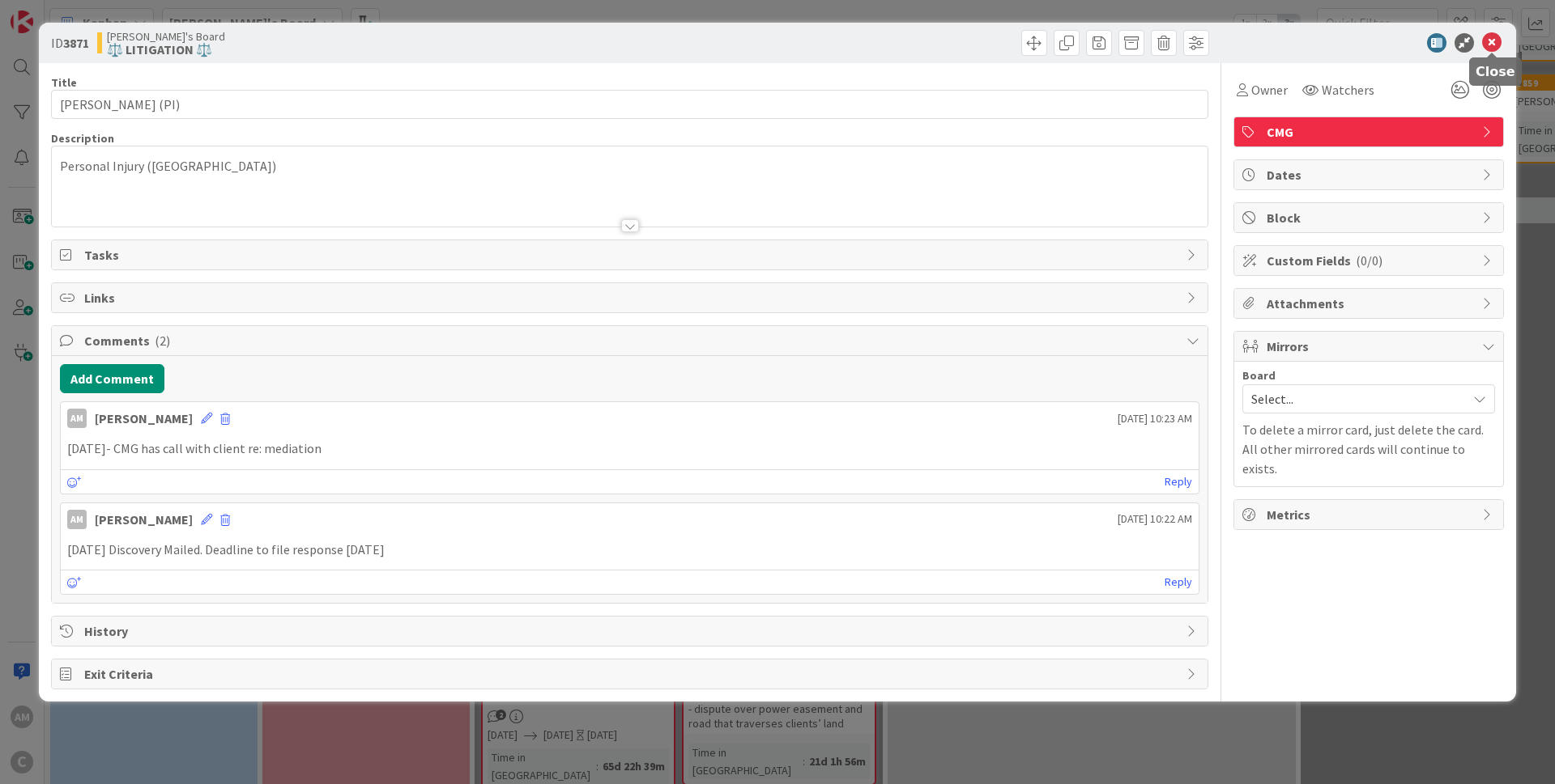
click at [1490, 41] on icon at bounding box center [1491, 43] width 20 height 20
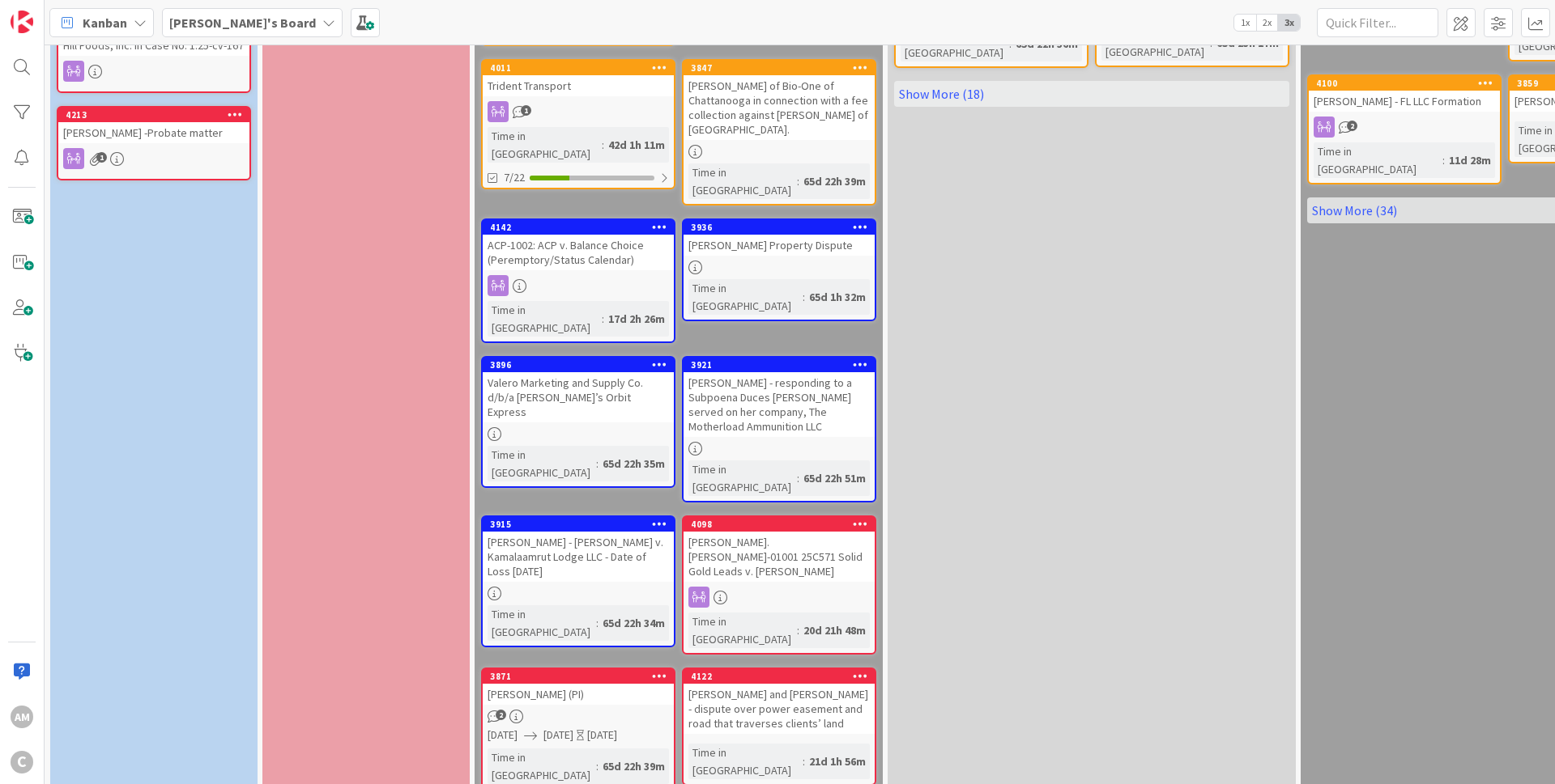
click at [263, 25] on div "[PERSON_NAME]'s Board" at bounding box center [253, 22] width 181 height 29
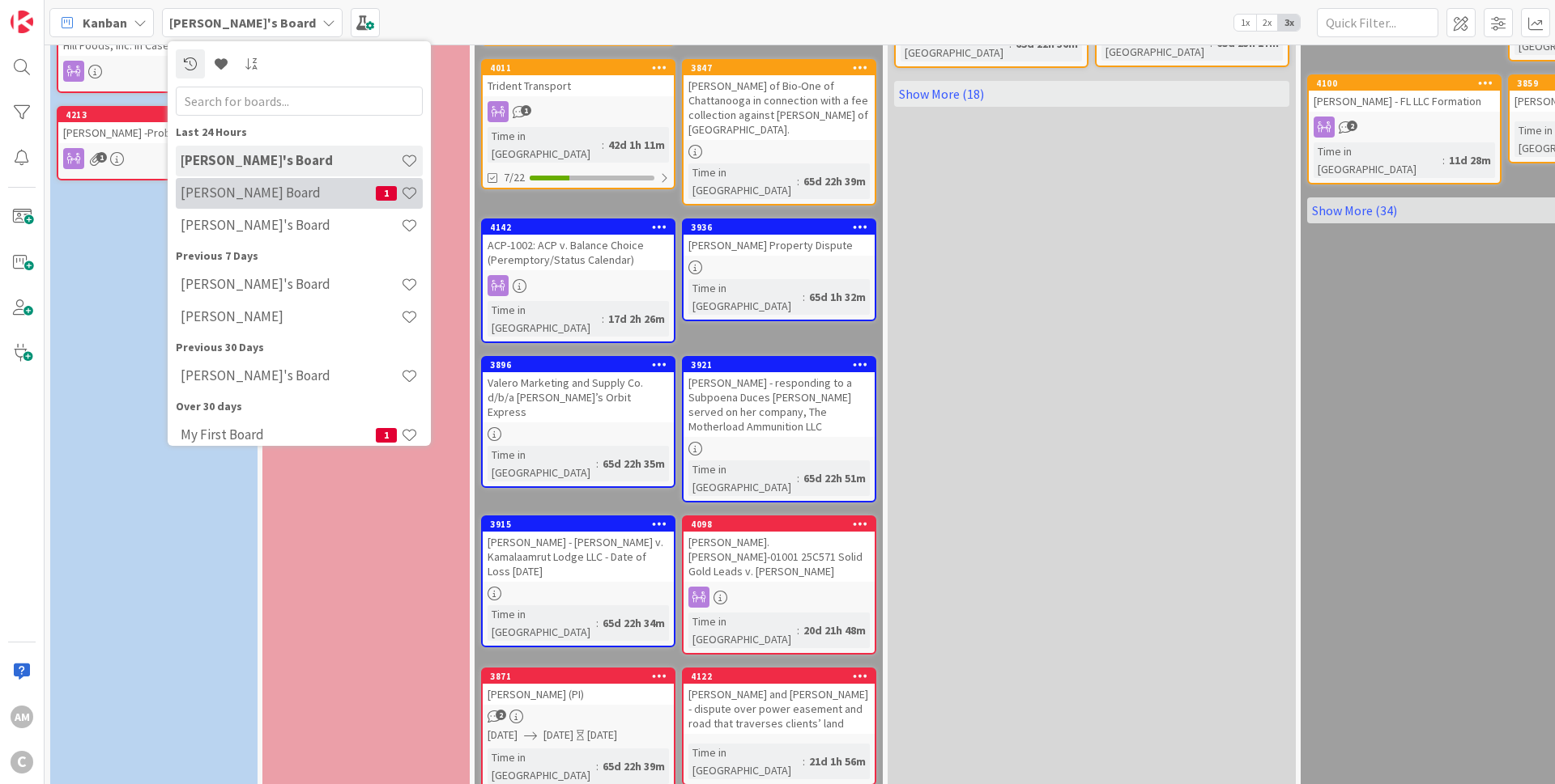
click at [248, 191] on h4 "[PERSON_NAME] Board" at bounding box center [278, 193] width 195 height 16
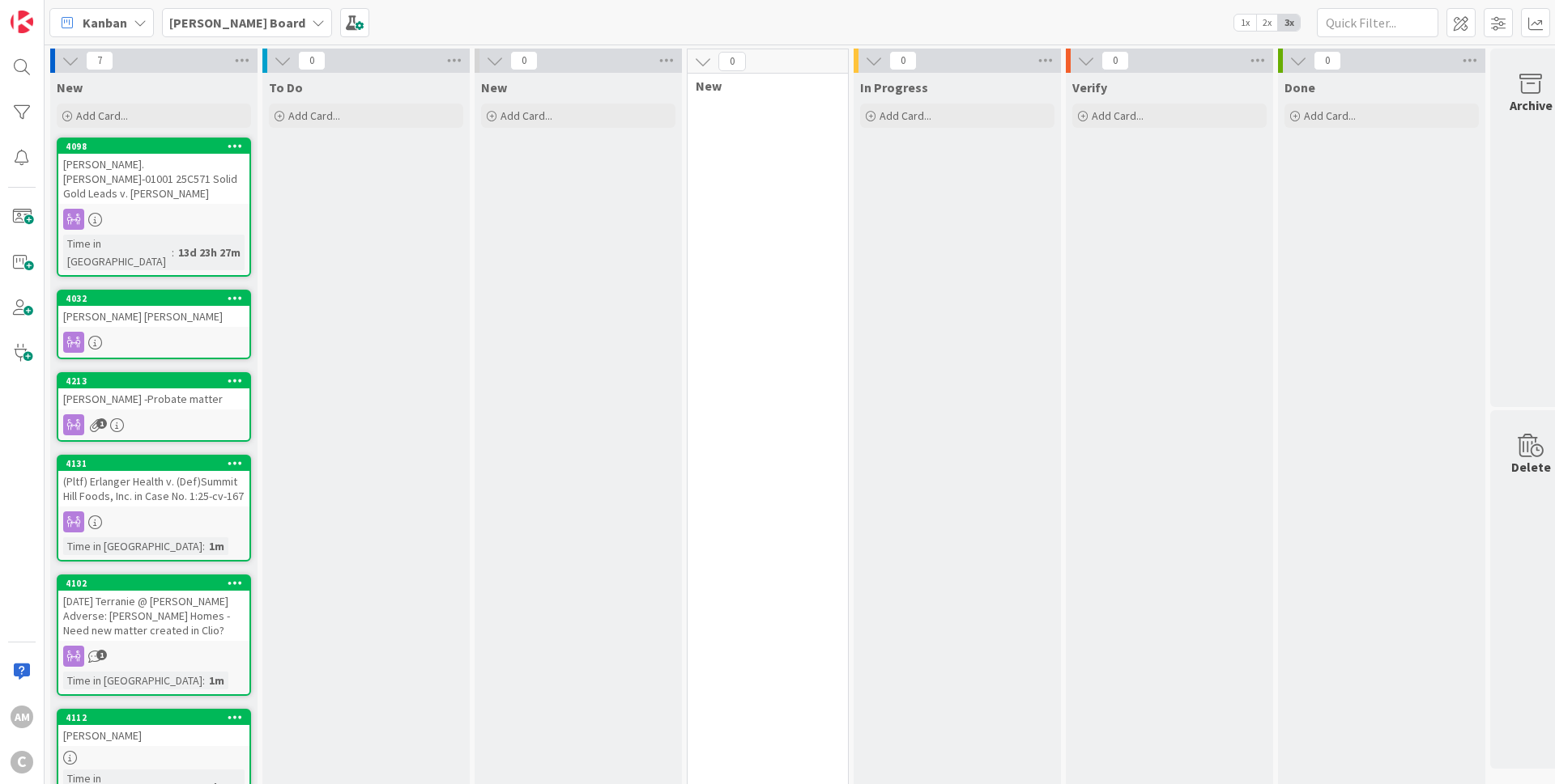
click at [232, 38] on div "Kanban Chris Board 1x 2x 3x" at bounding box center [799, 22] width 1510 height 45
click at [234, 33] on div "[PERSON_NAME] Board" at bounding box center [247, 22] width 170 height 29
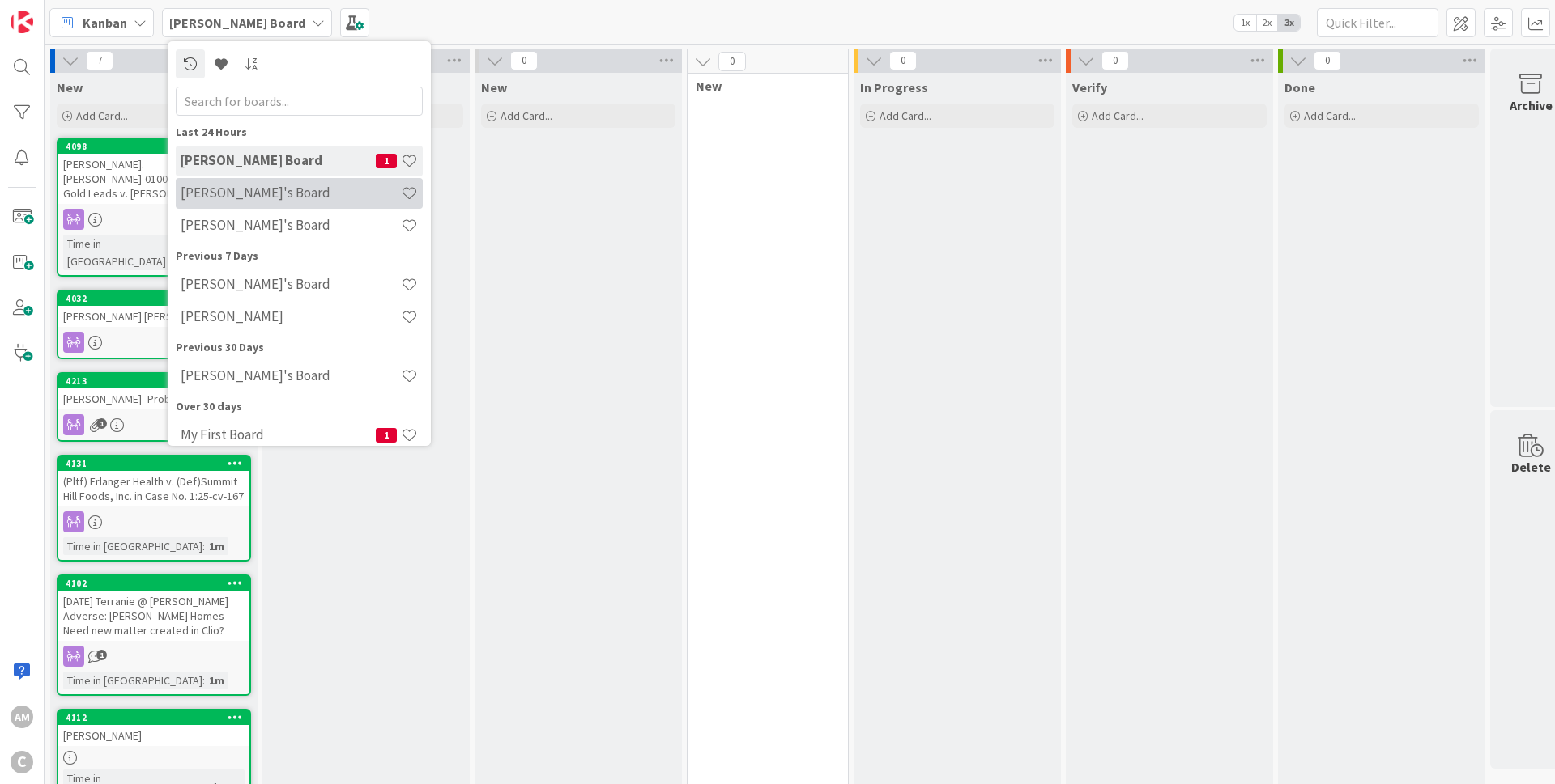
click at [243, 198] on h4 "[PERSON_NAME]'s Board" at bounding box center [291, 193] width 221 height 16
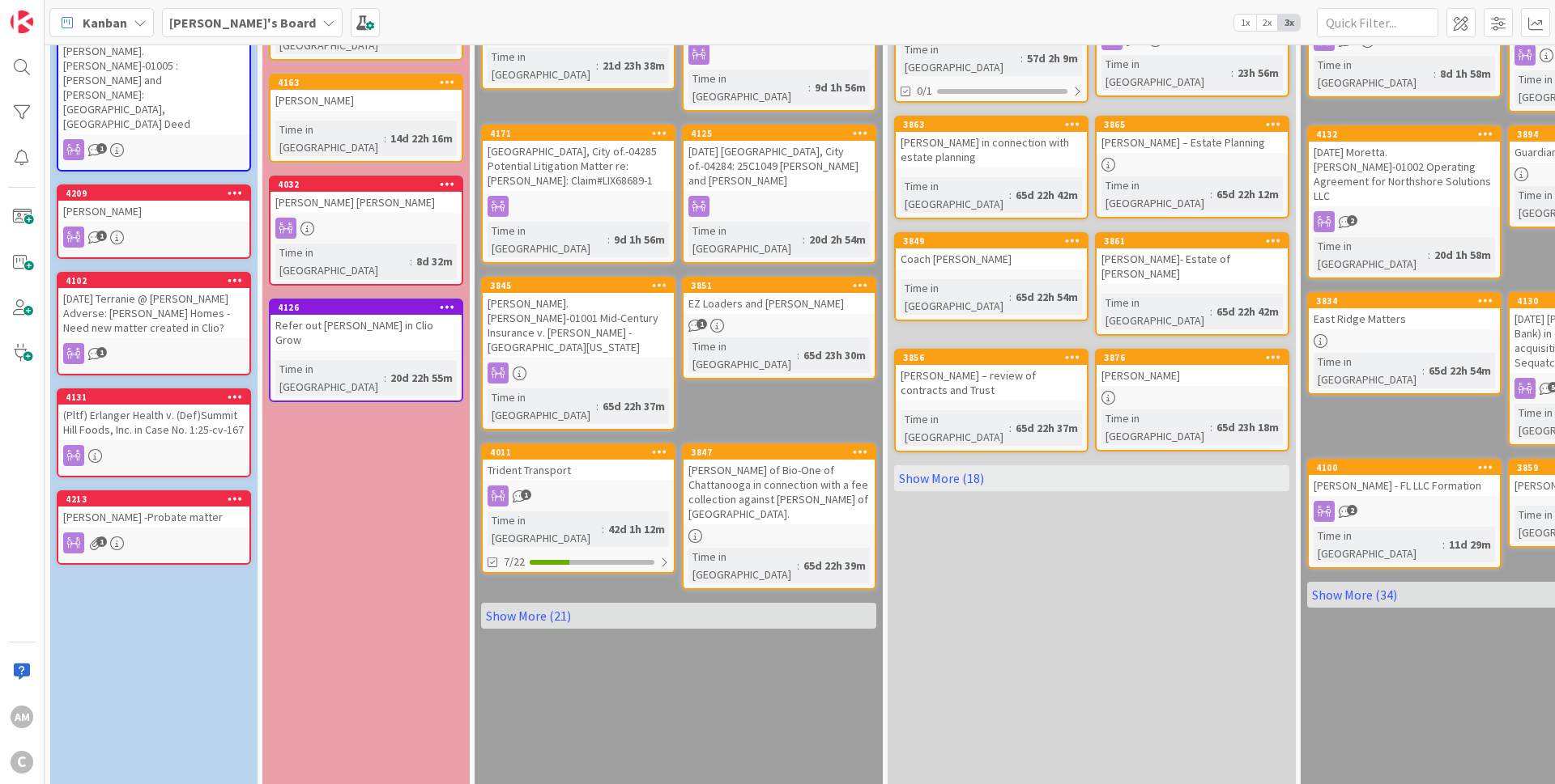
scroll to position [307, 0]
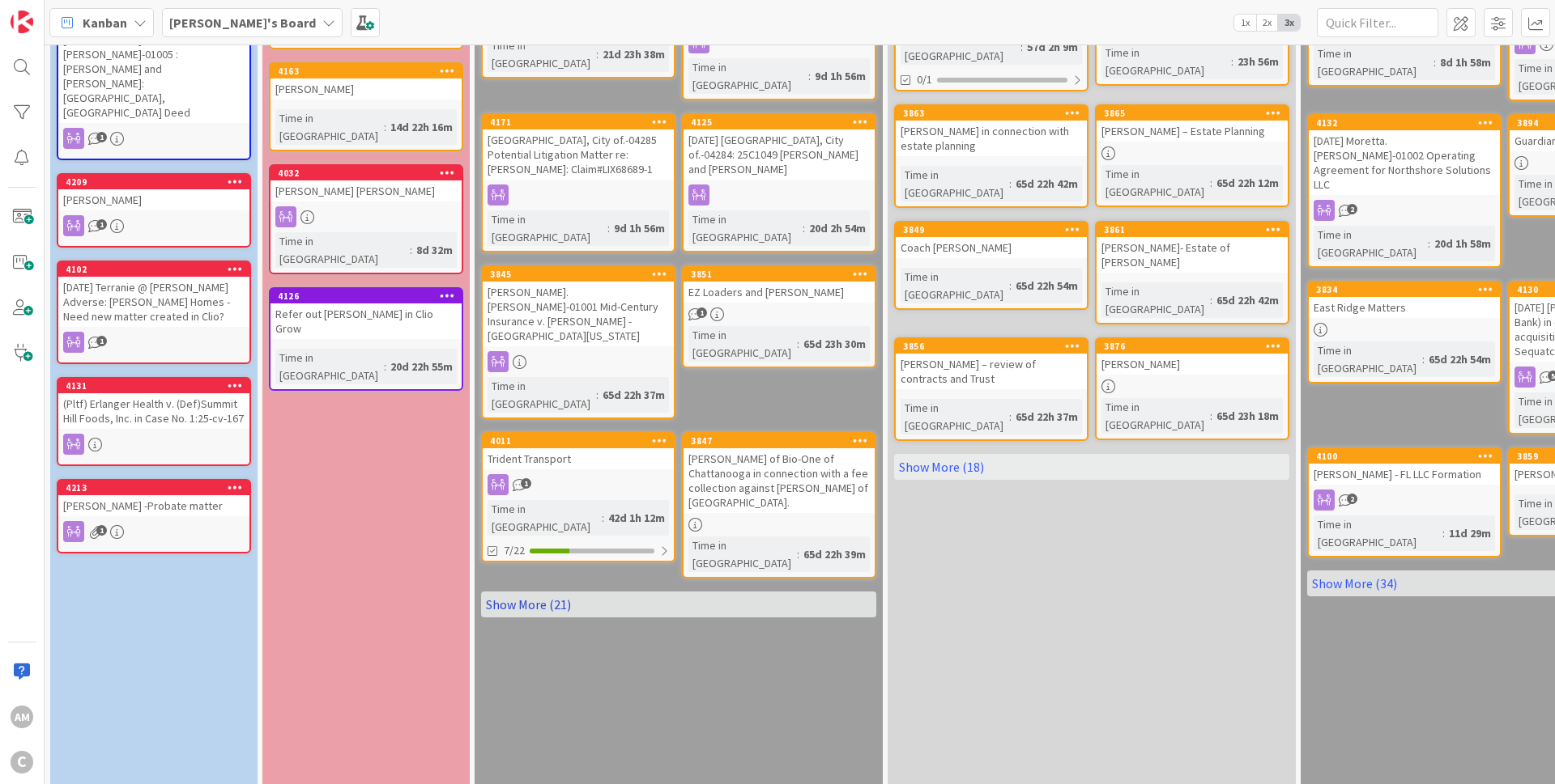
click at [541, 591] on link "Show More (21)" at bounding box center [678, 604] width 395 height 26
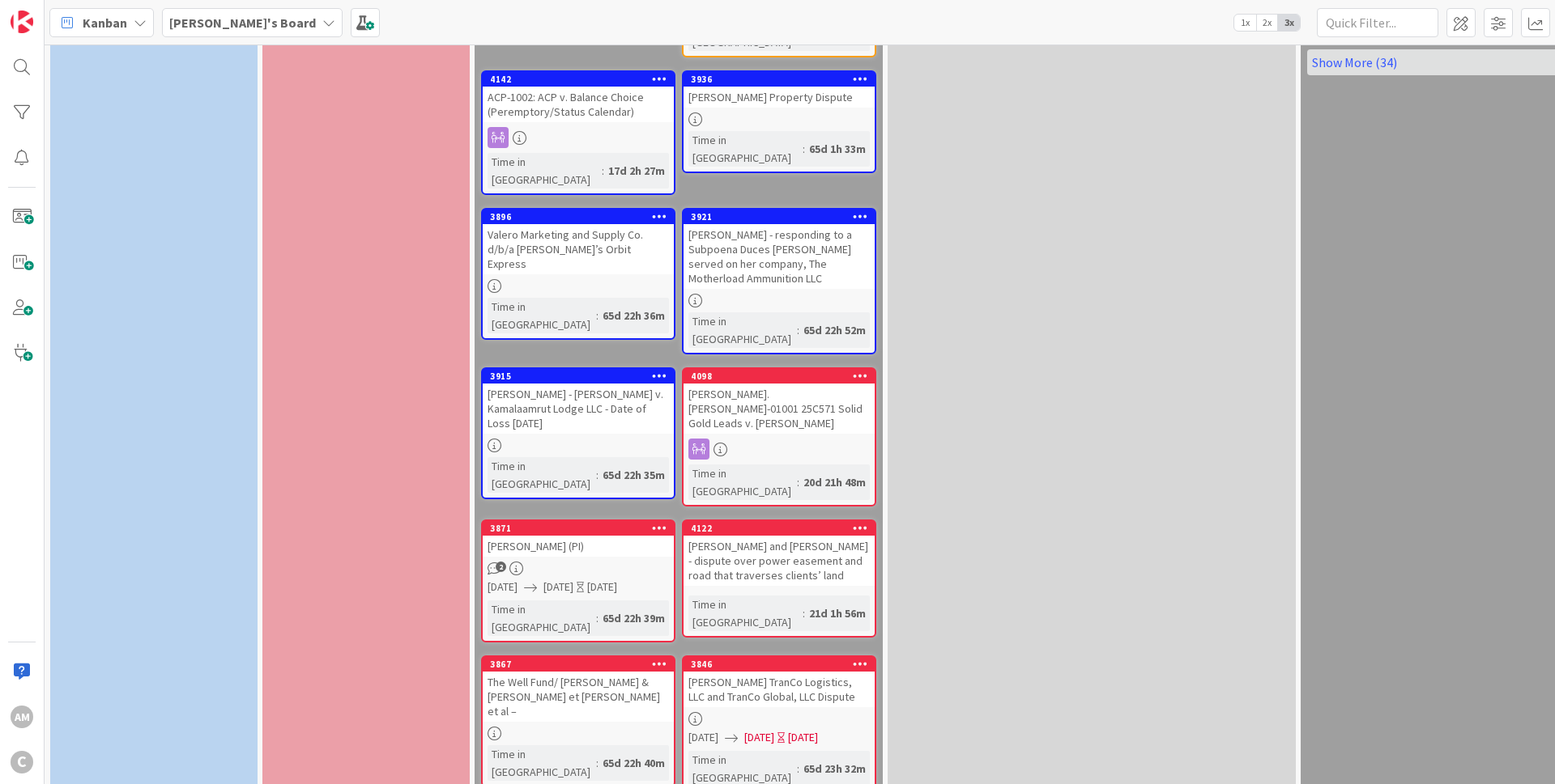
scroll to position [889, 0]
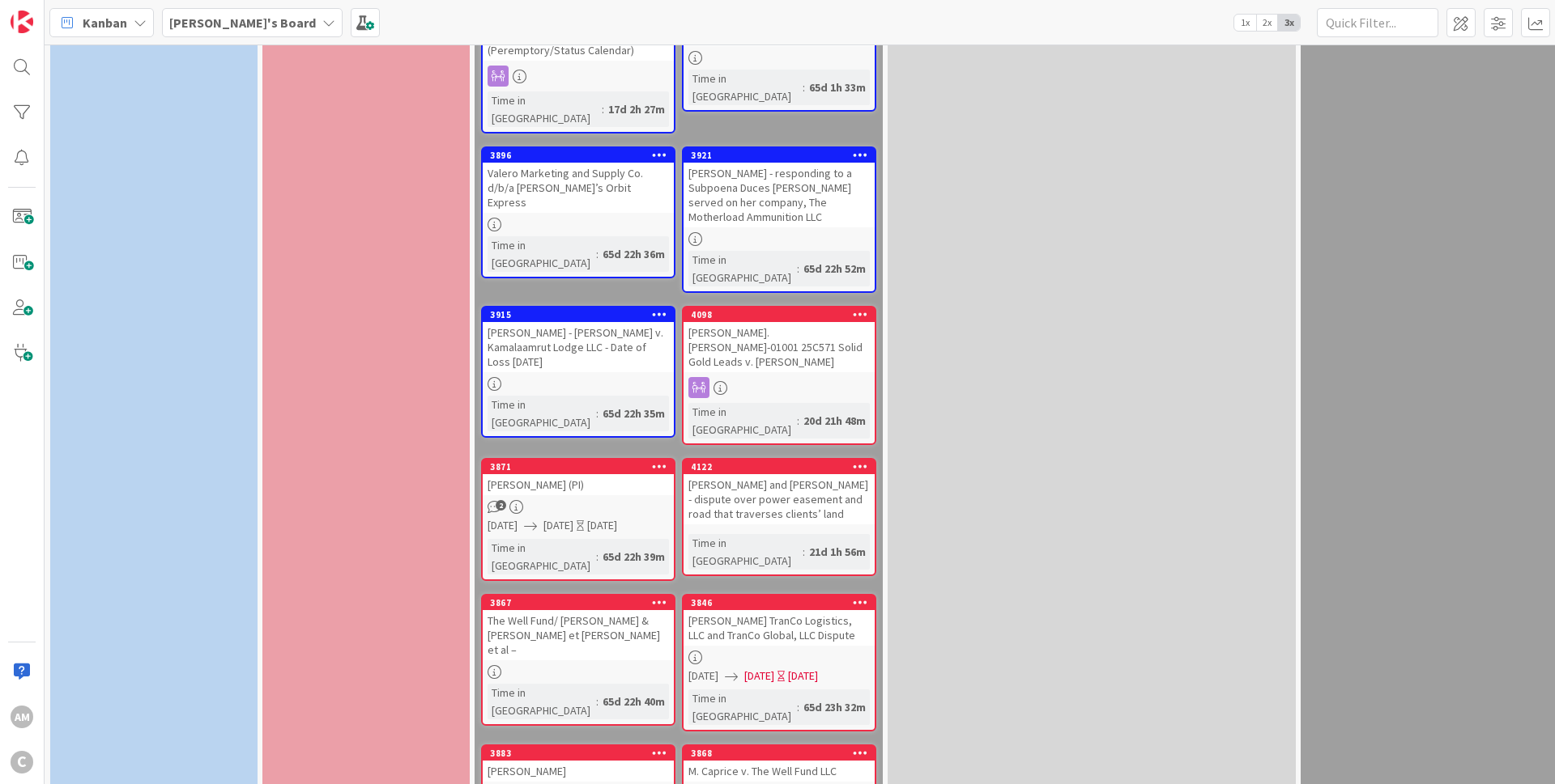
click at [651, 461] on div at bounding box center [658, 466] width 29 height 11
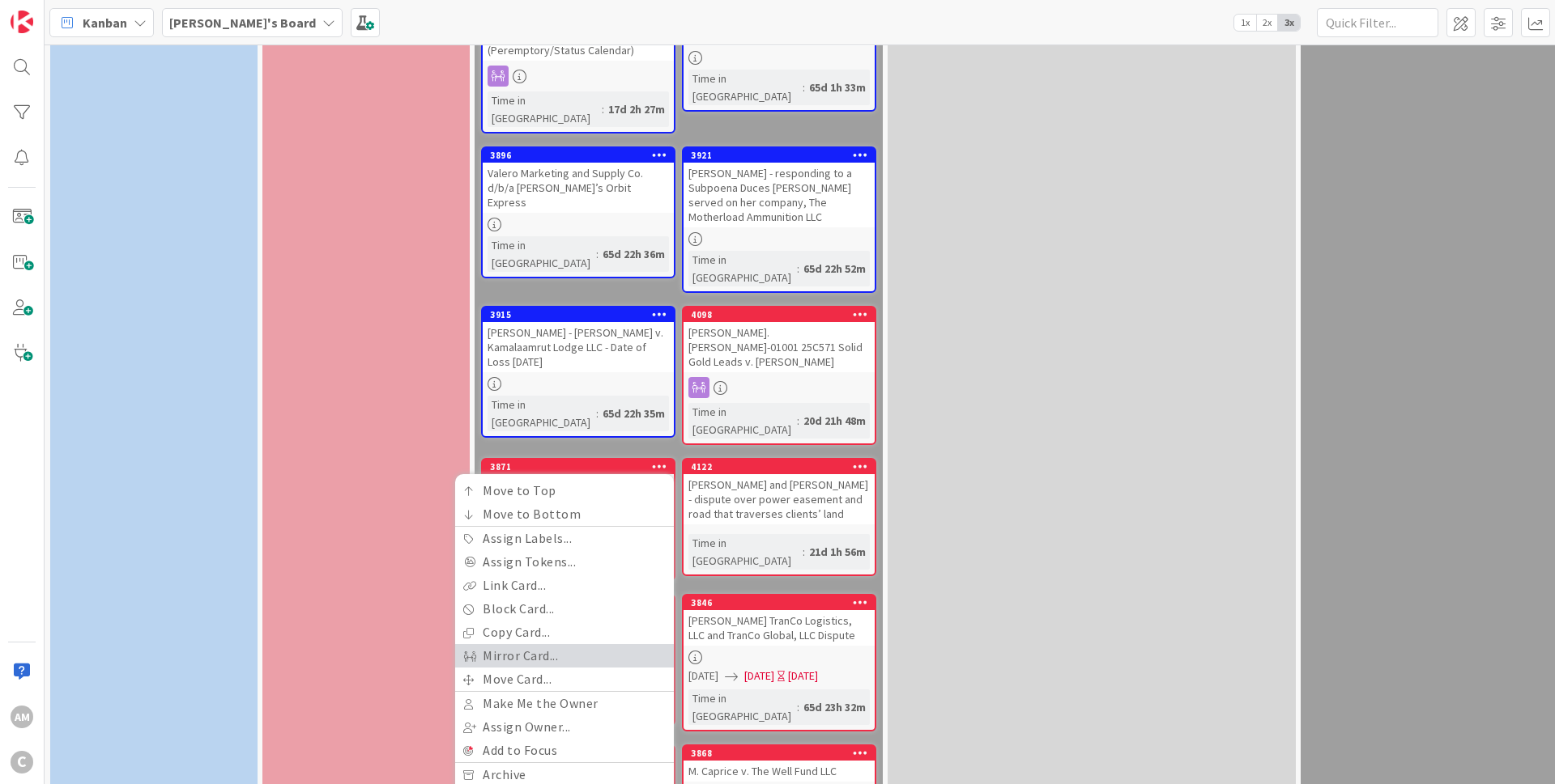
click at [536, 644] on link "Mirror Card..." at bounding box center [565, 656] width 219 height 24
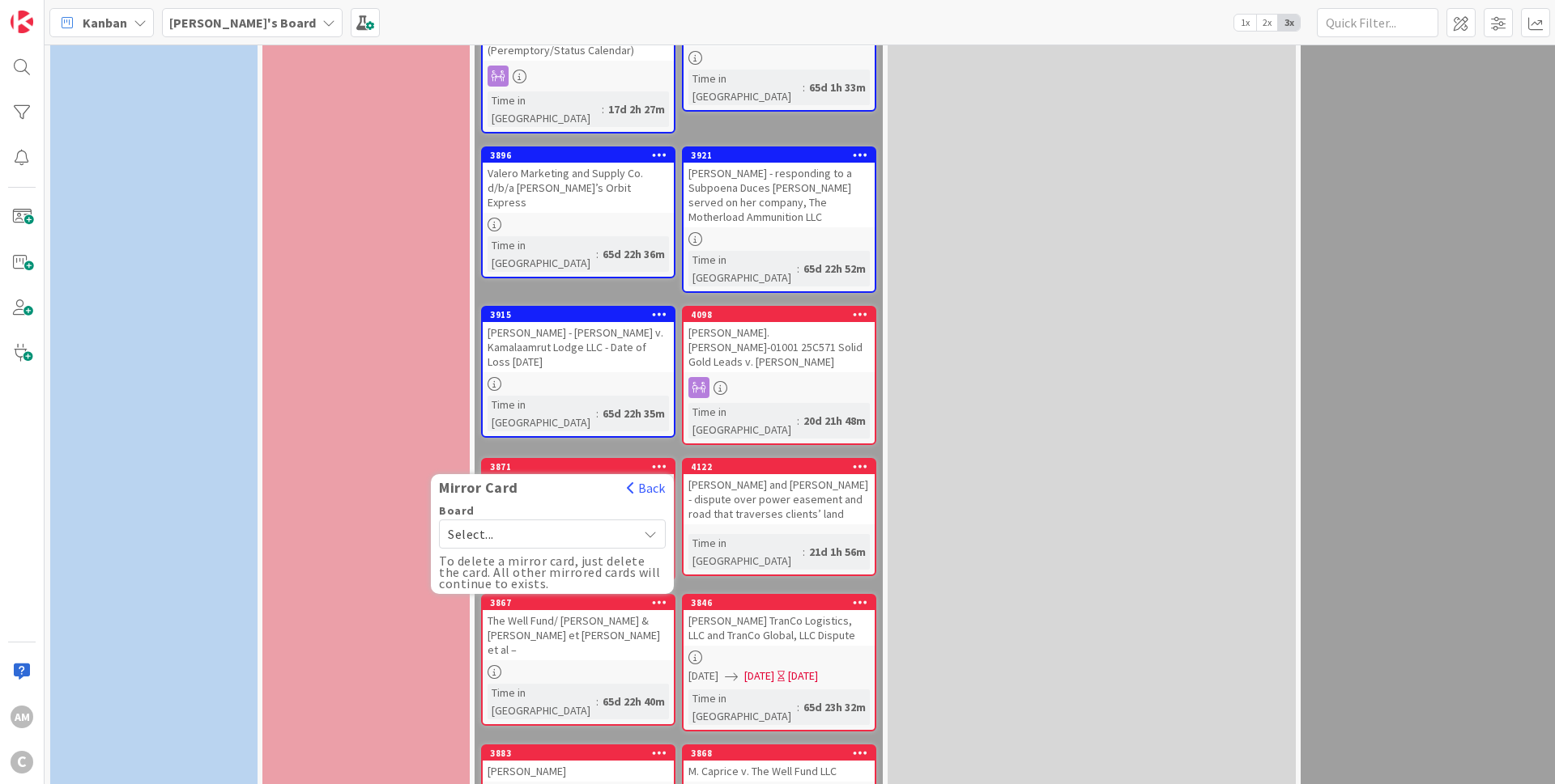
click at [634, 520] on div "Select..." at bounding box center [552, 534] width 227 height 29
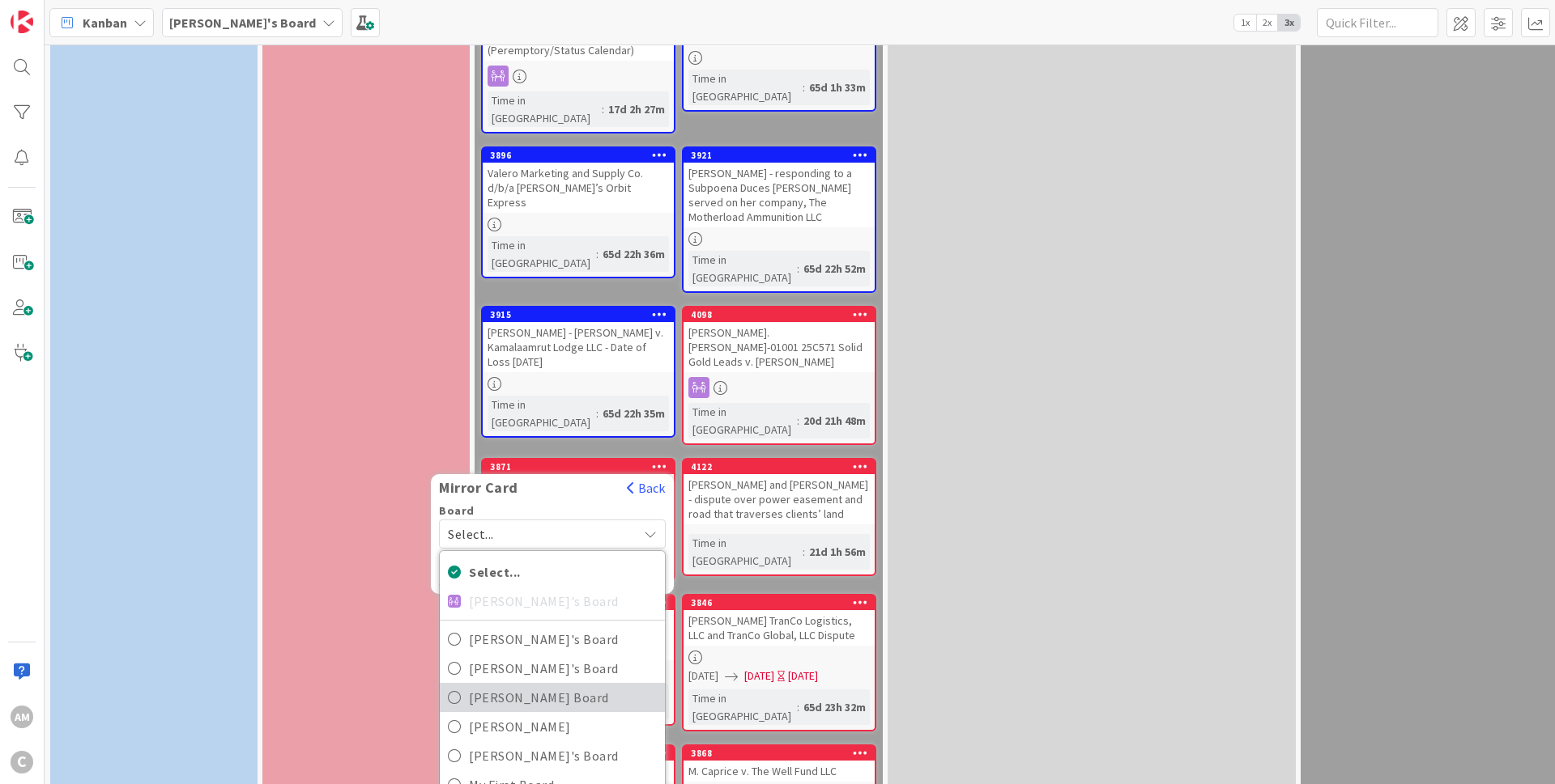
click at [521, 686] on span "[PERSON_NAME] Board" at bounding box center [563, 698] width 188 height 24
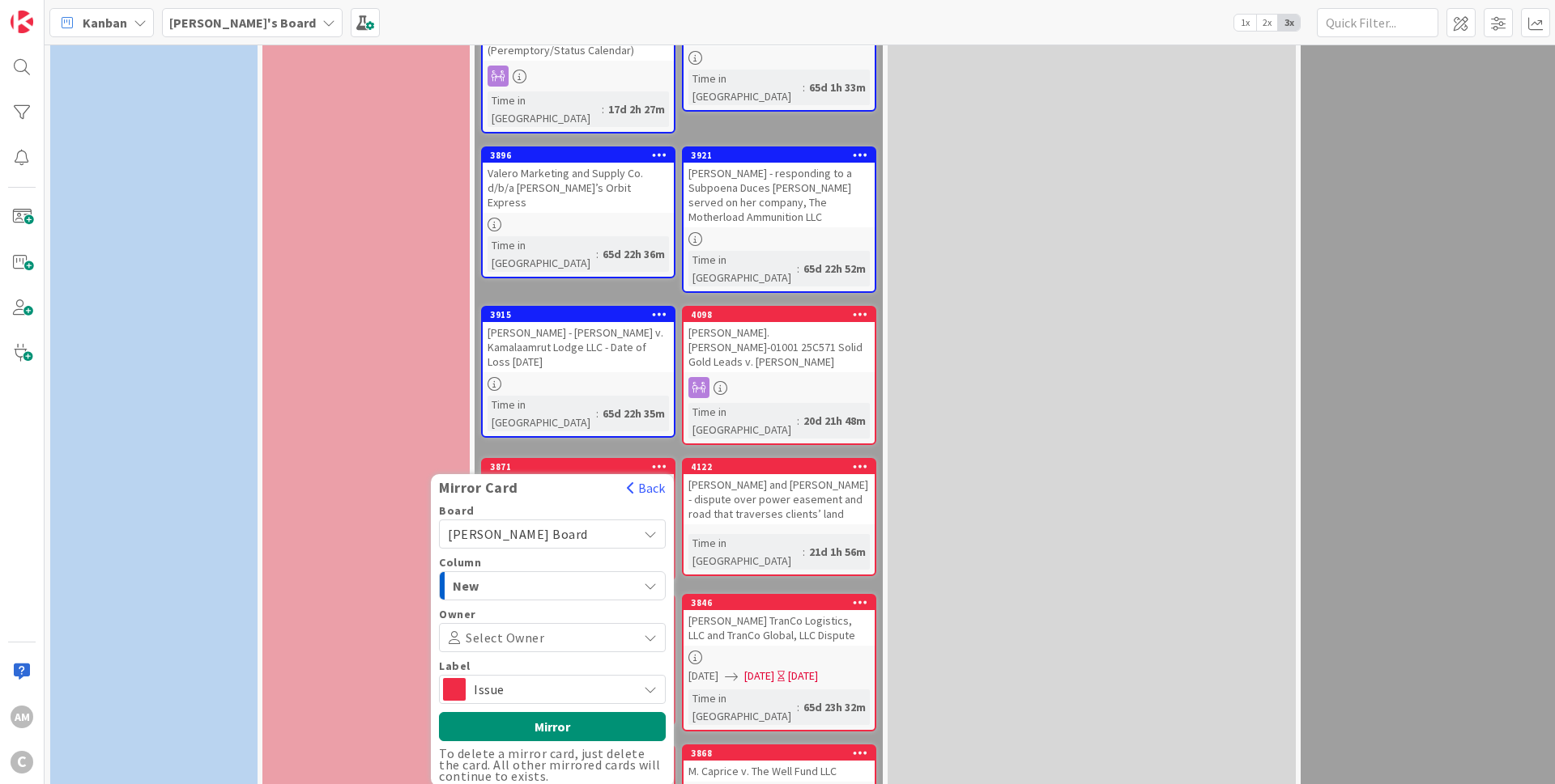
click at [521, 678] on span "Issue" at bounding box center [551, 689] width 155 height 23
click at [508, 774] on span "Enhancement" at bounding box center [579, 786] width 157 height 24
click at [547, 712] on button "Mirror" at bounding box center [552, 726] width 227 height 29
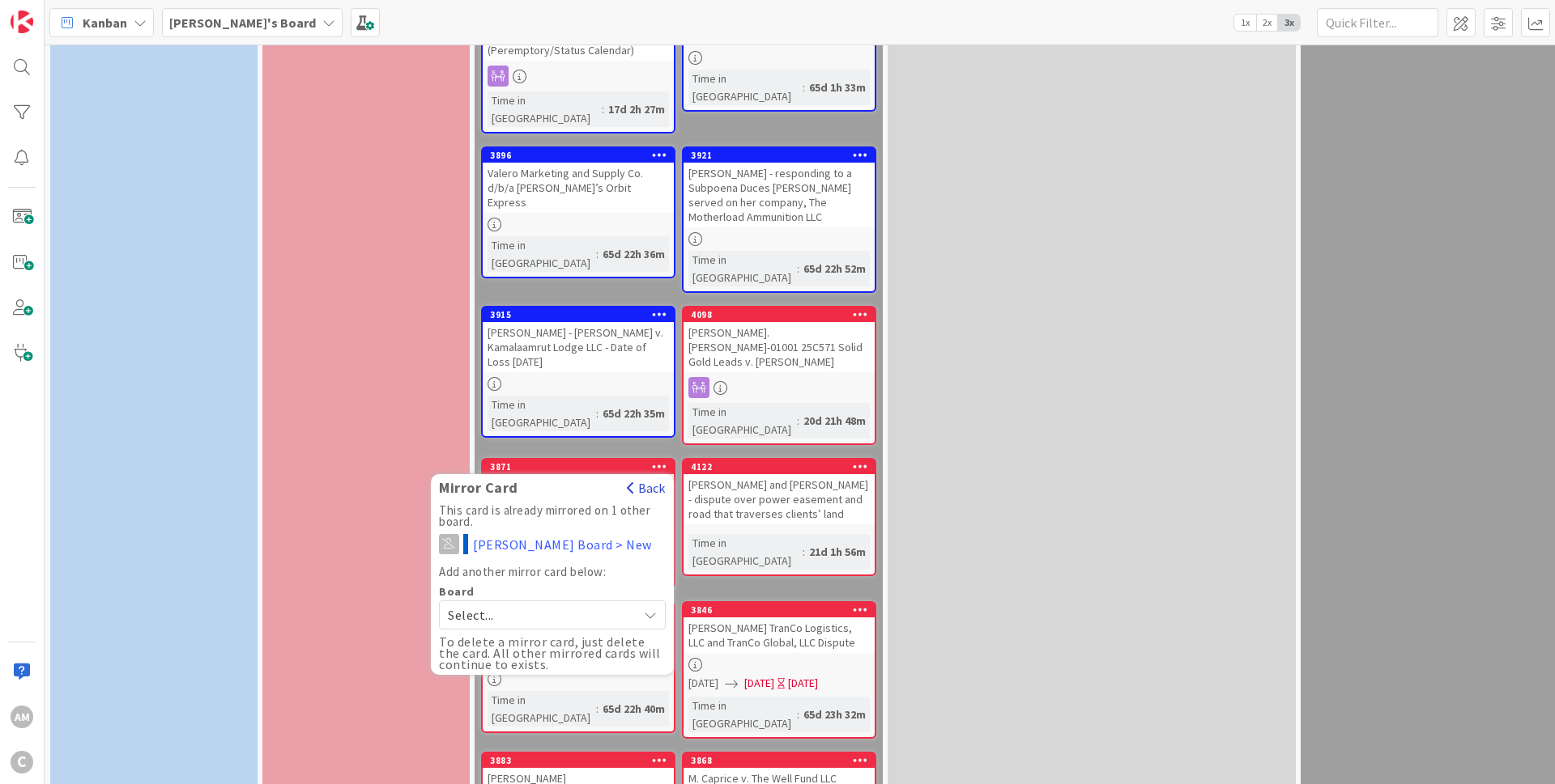
click at [655, 479] on button "Back" at bounding box center [646, 488] width 40 height 18
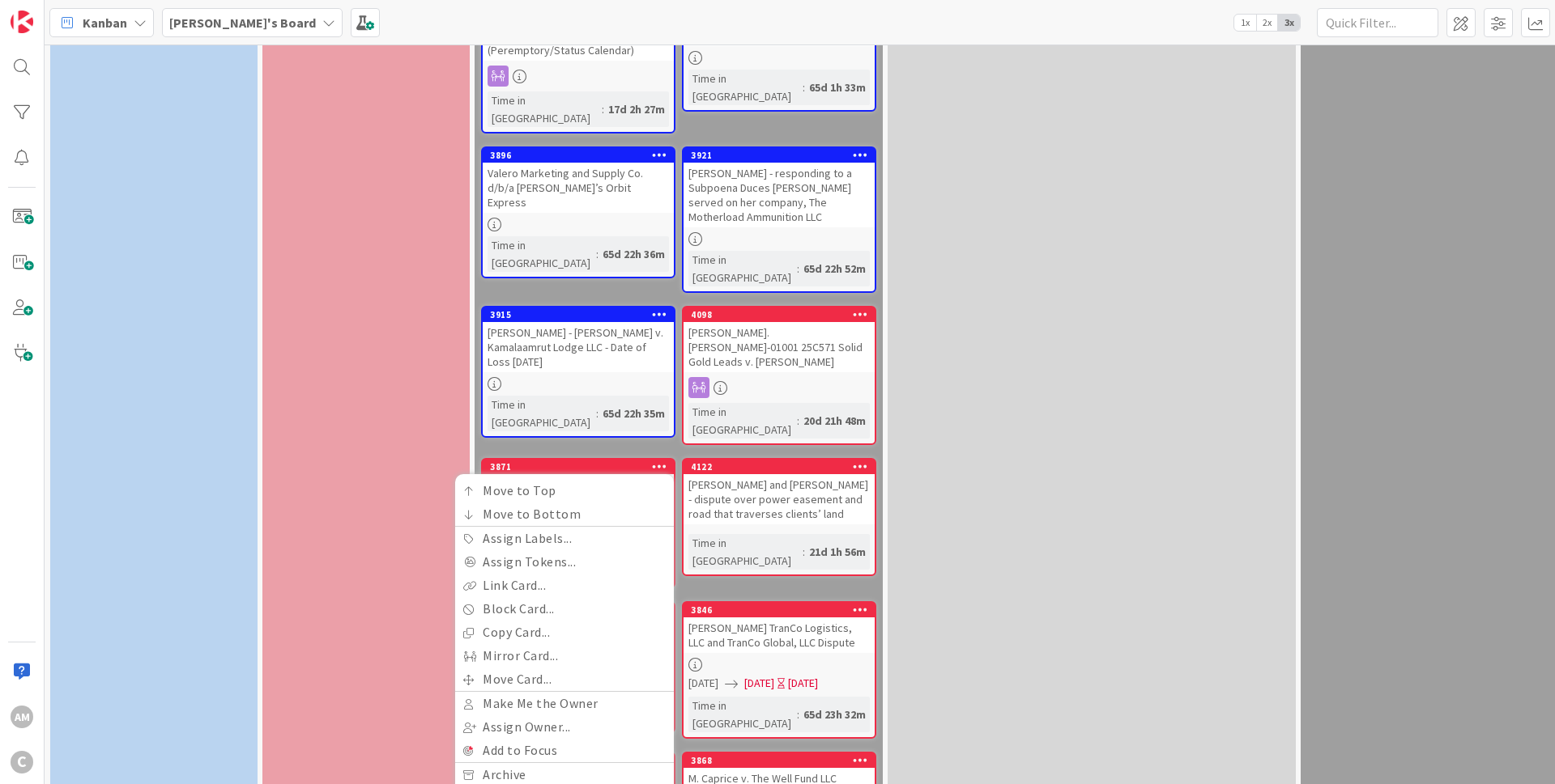
click at [1028, 343] on div "🧓 ESTATE/PROBATE 👴 Add Card... 3892 Rick and Deborah Merchant Time in Column : …" at bounding box center [1092, 379] width 408 height 2391
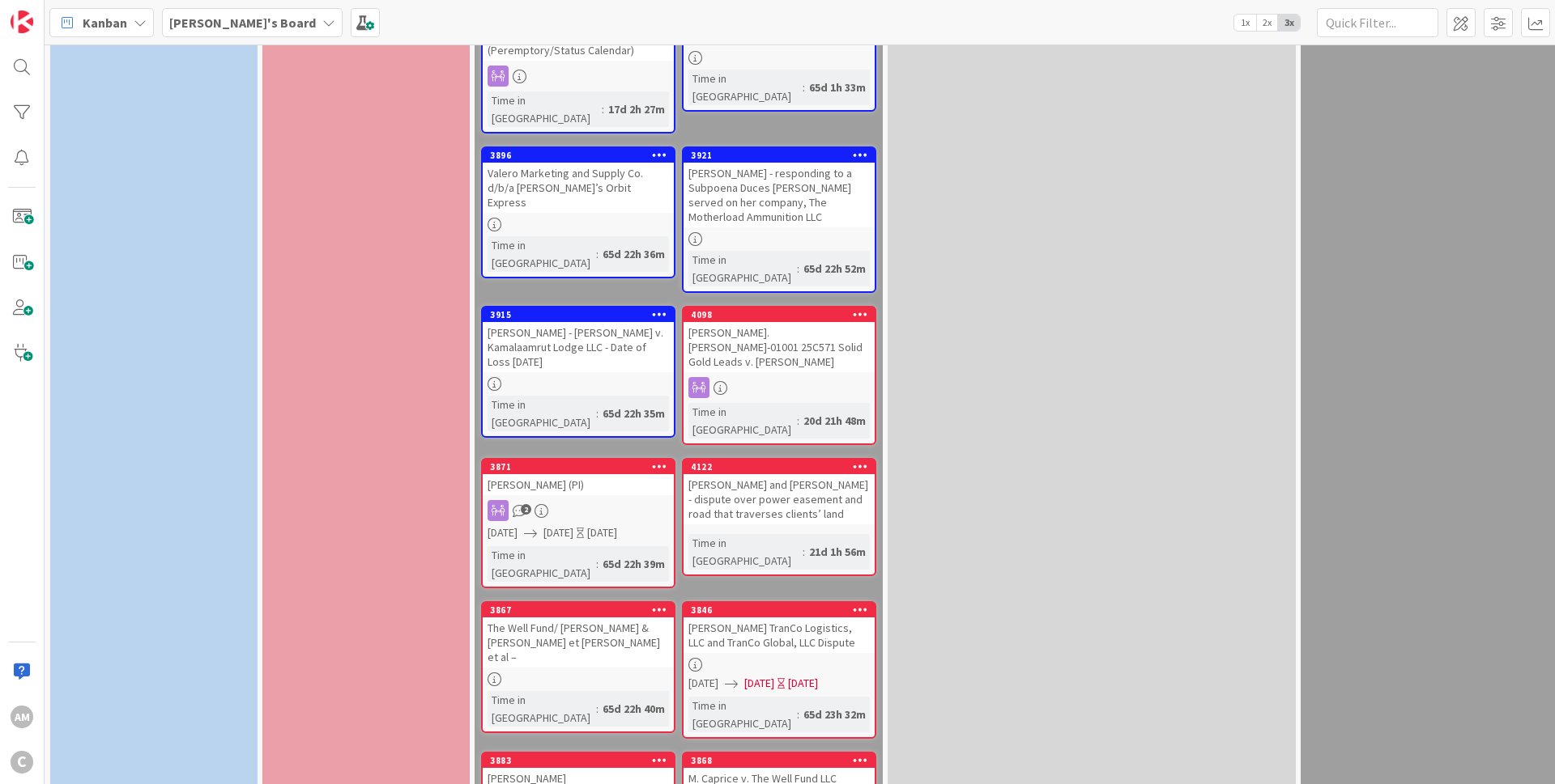
click at [862, 460] on icon at bounding box center [860, 465] width 15 height 11
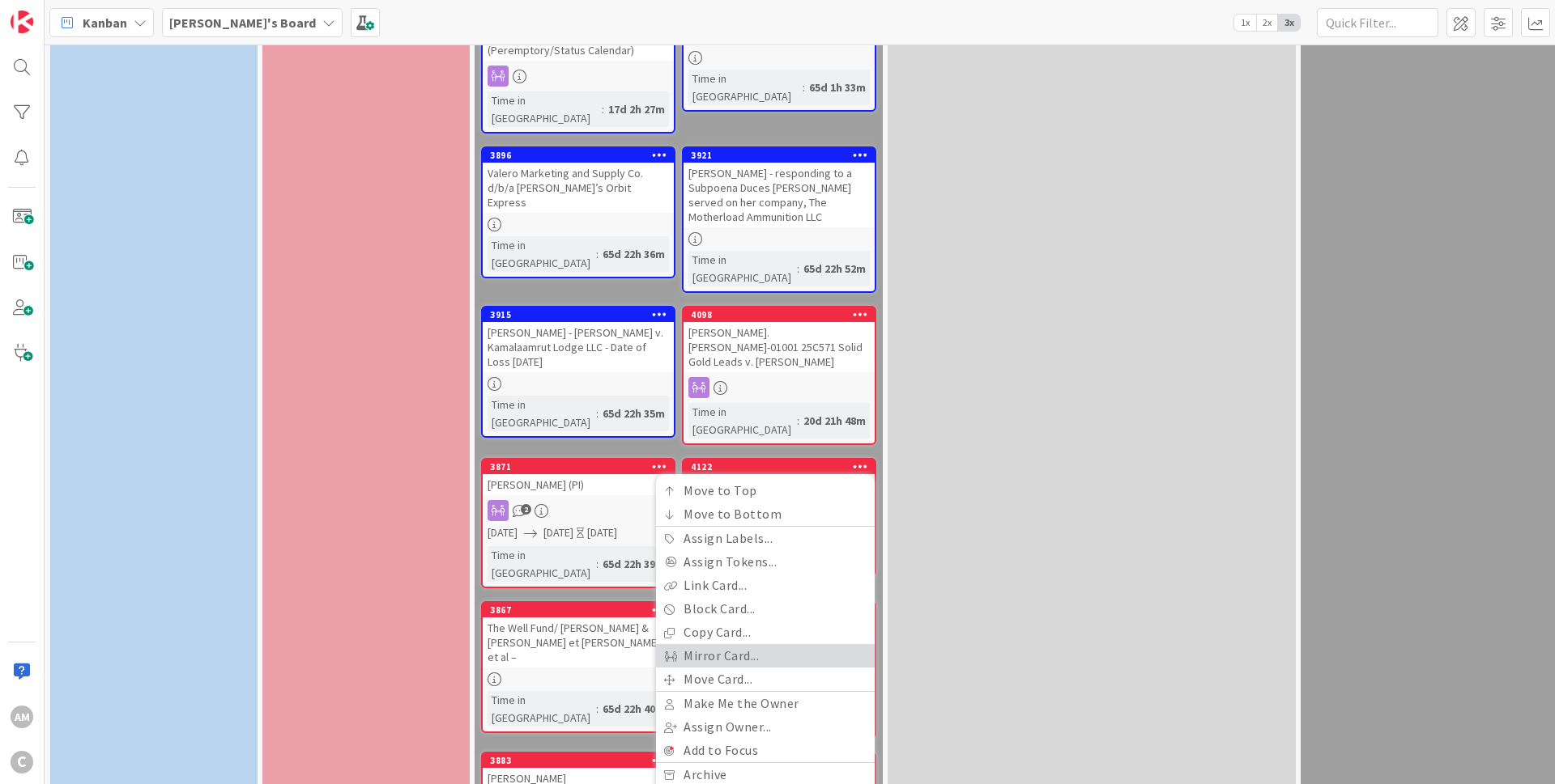
click at [742, 644] on link "Mirror Card..." at bounding box center [766, 656] width 219 height 24
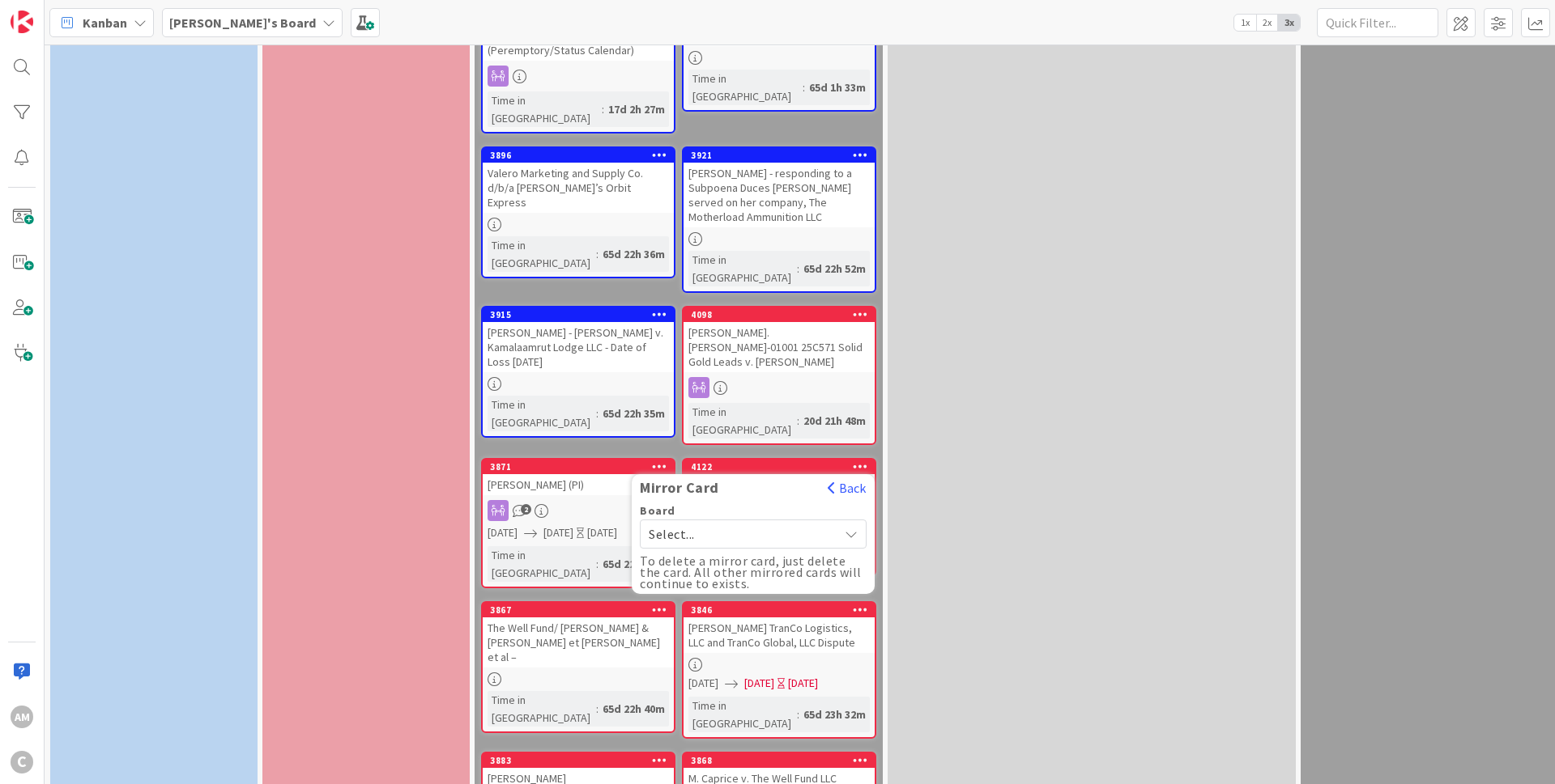
click at [803, 523] on span "Select..." at bounding box center [739, 534] width 181 height 23
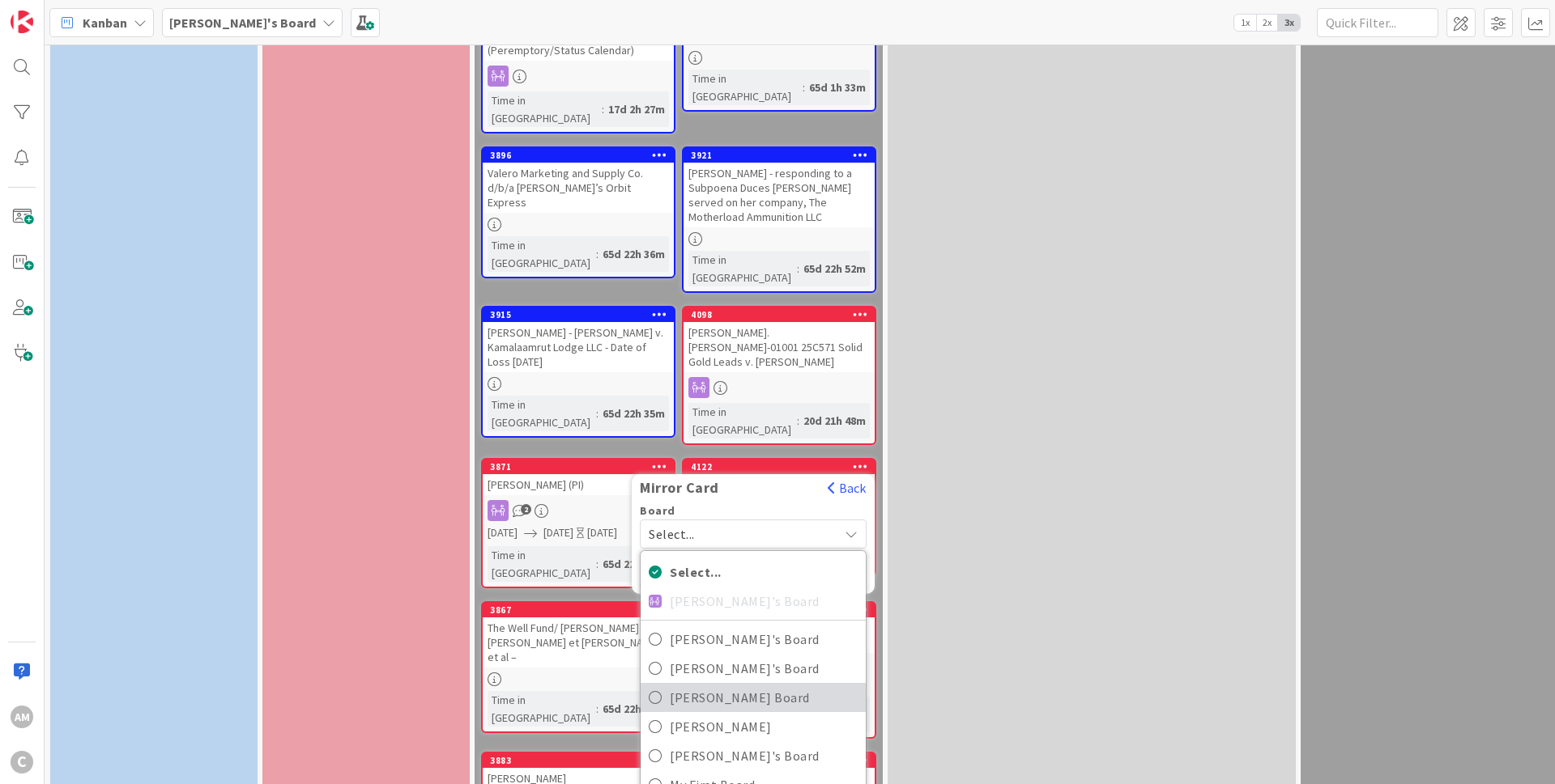
click at [706, 686] on span "[PERSON_NAME] Board" at bounding box center [764, 698] width 188 height 24
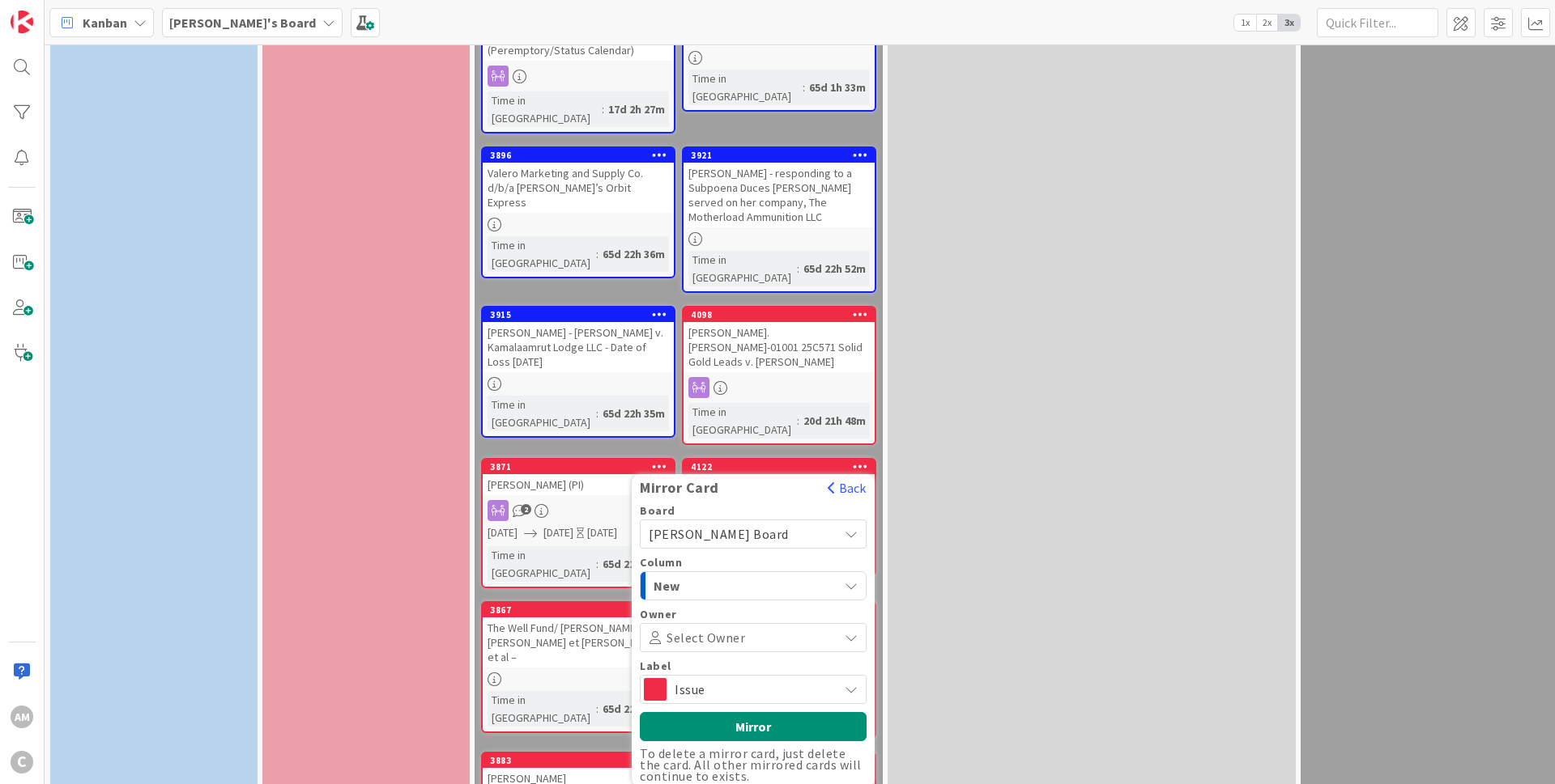
click at [700, 678] on span "Issue" at bounding box center [752, 689] width 155 height 23
click at [700, 774] on span "Enhancement" at bounding box center [778, 786] width 157 height 24
click at [751, 712] on button "Mirror" at bounding box center [753, 726] width 227 height 29
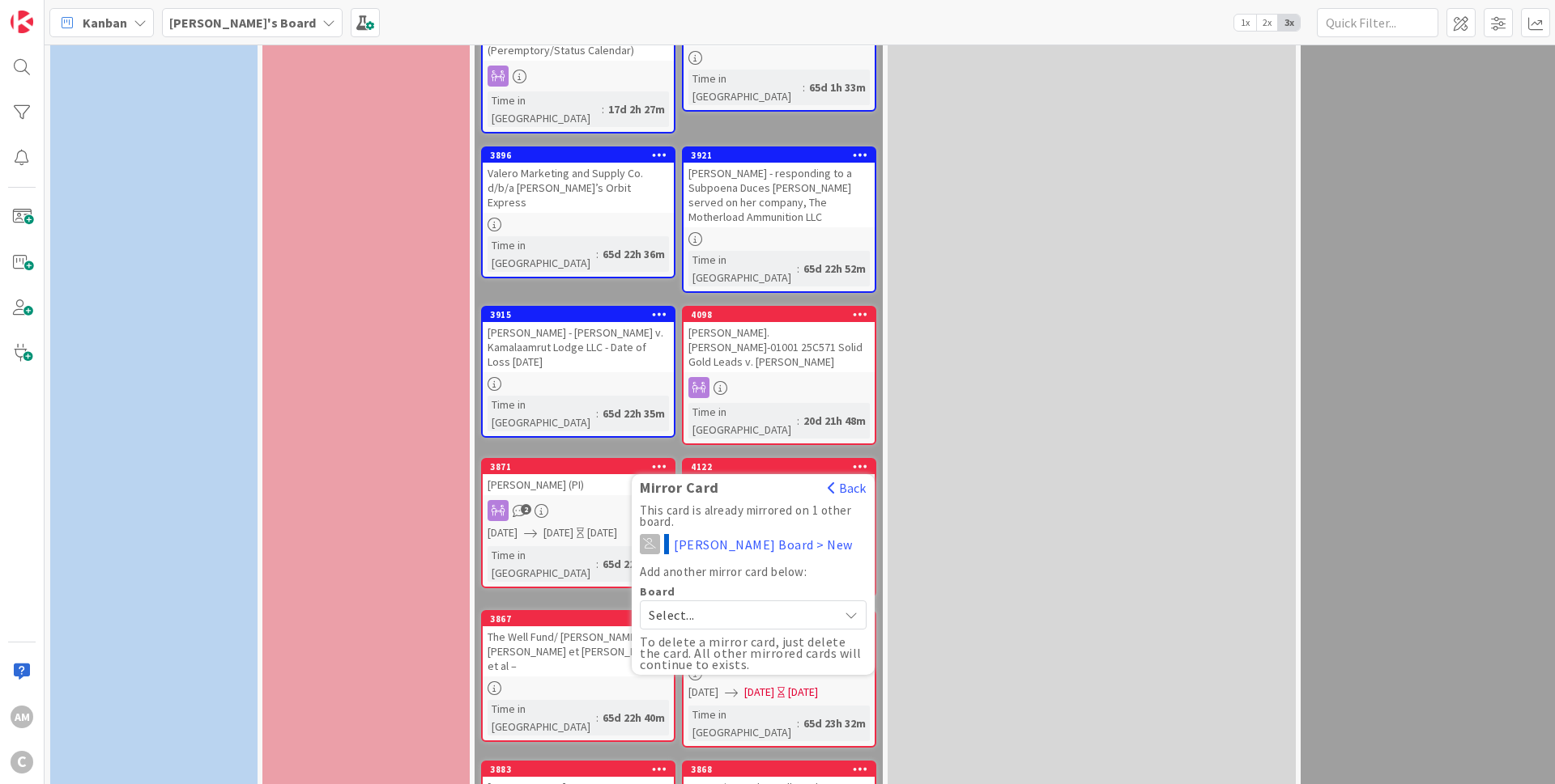
click at [973, 373] on div "🧓 ESTATE/PROBATE 👴 Add Card... 3892 Rick and Deborah Merchant Time in Column : …" at bounding box center [1092, 383] width 408 height 2400
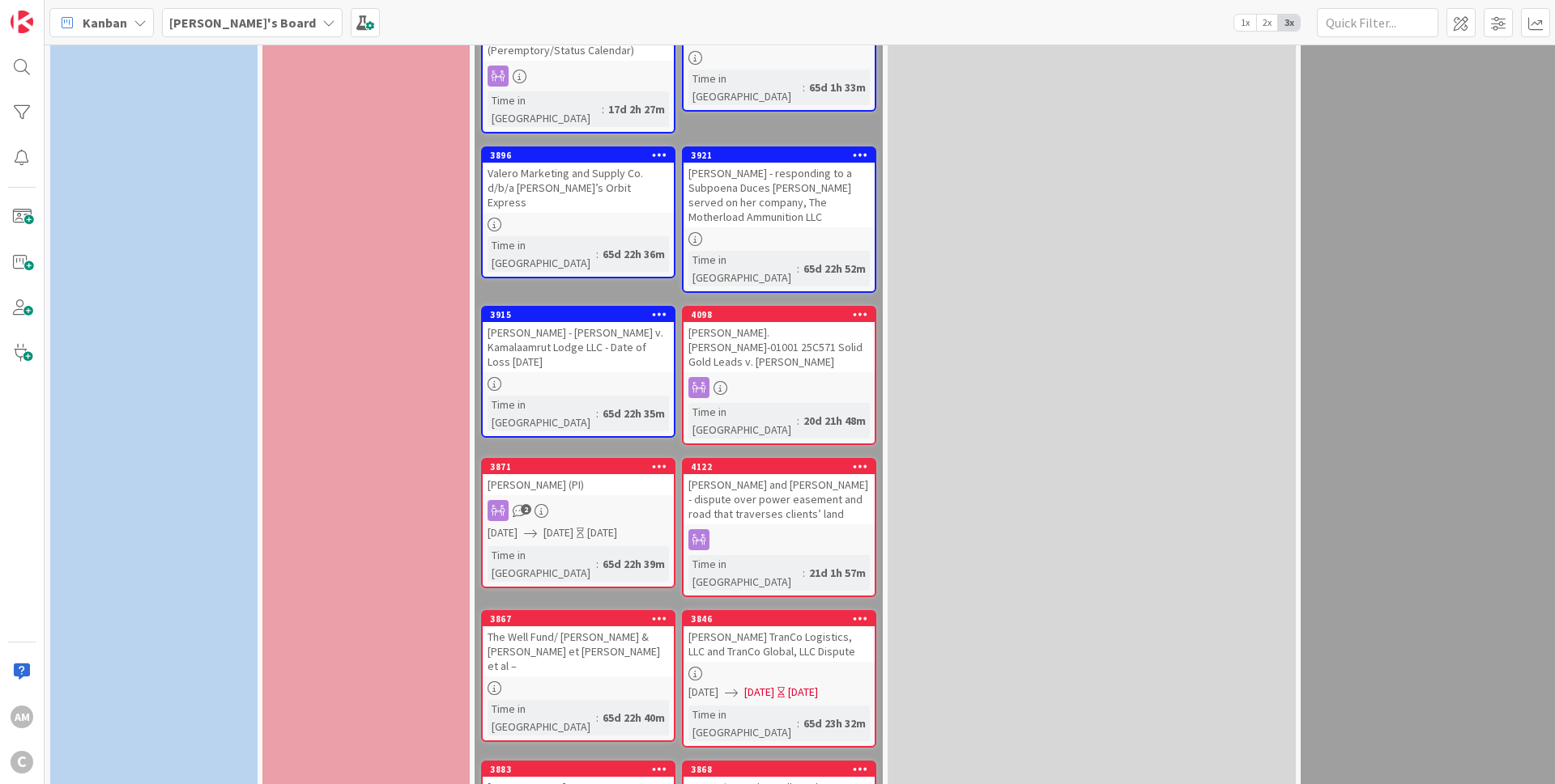
click at [656, 613] on icon at bounding box center [659, 618] width 15 height 11
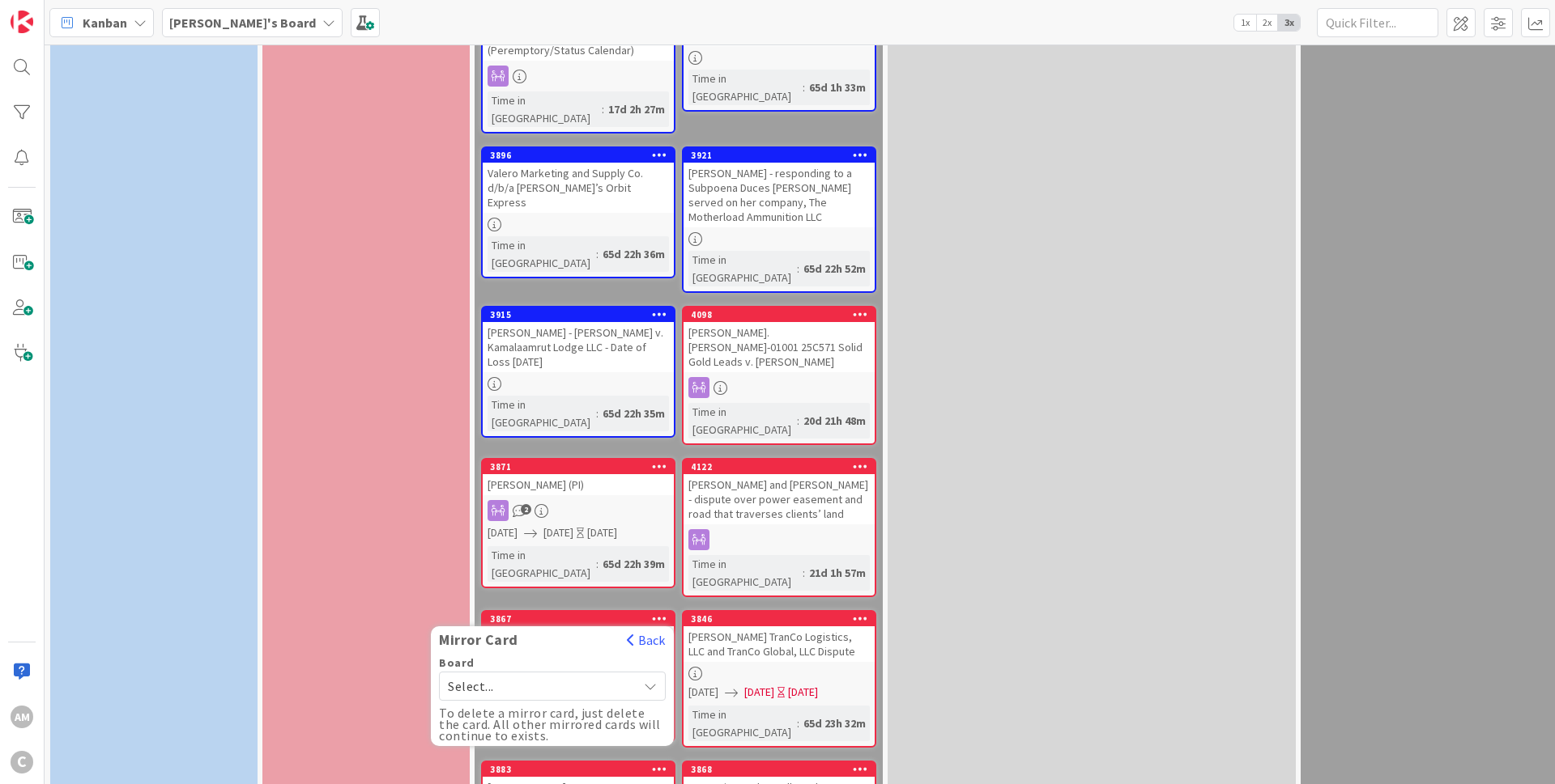
click at [648, 680] on icon at bounding box center [650, 686] width 14 height 13
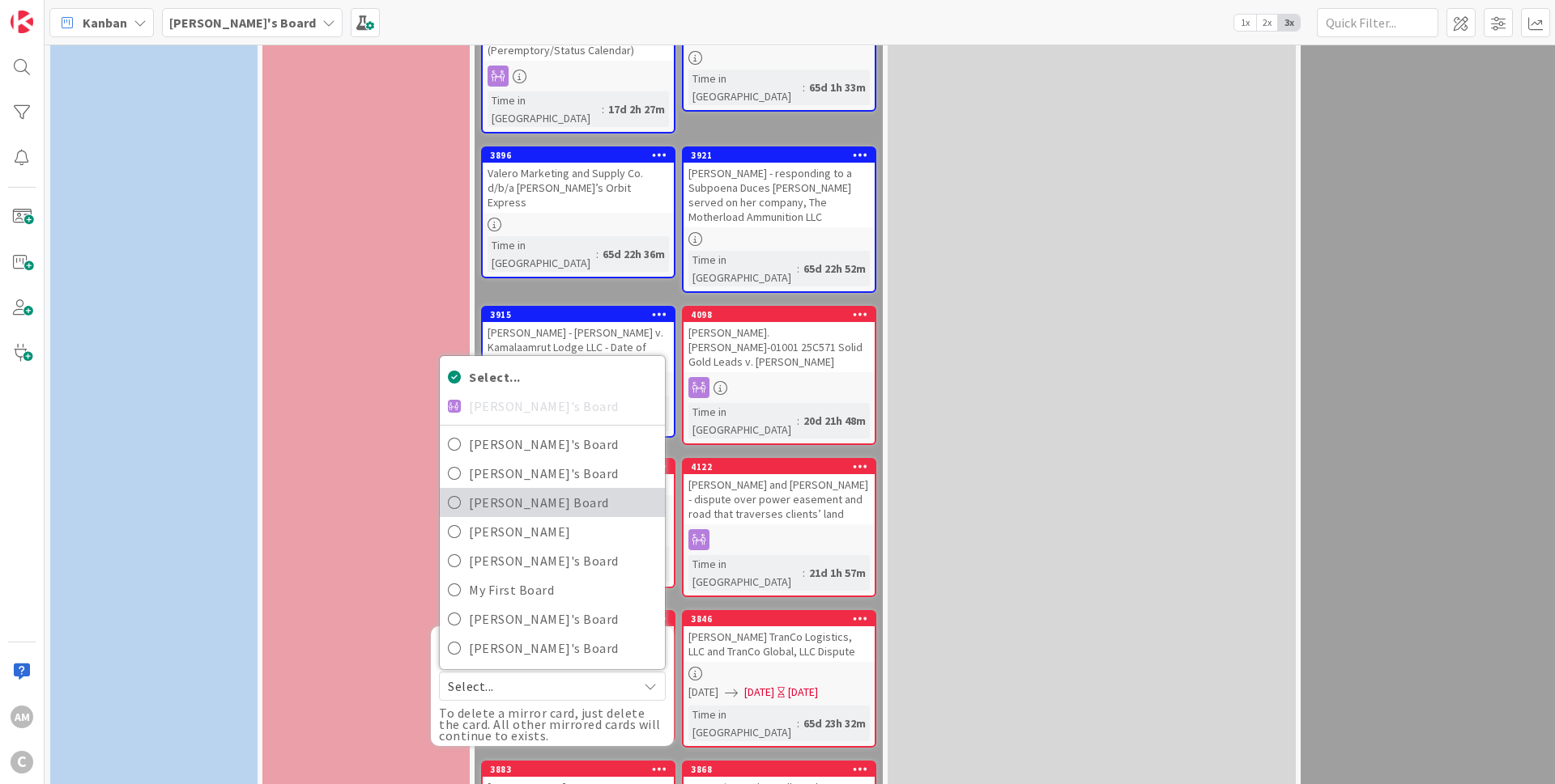
click at [535, 491] on span "[PERSON_NAME] Board" at bounding box center [563, 503] width 188 height 24
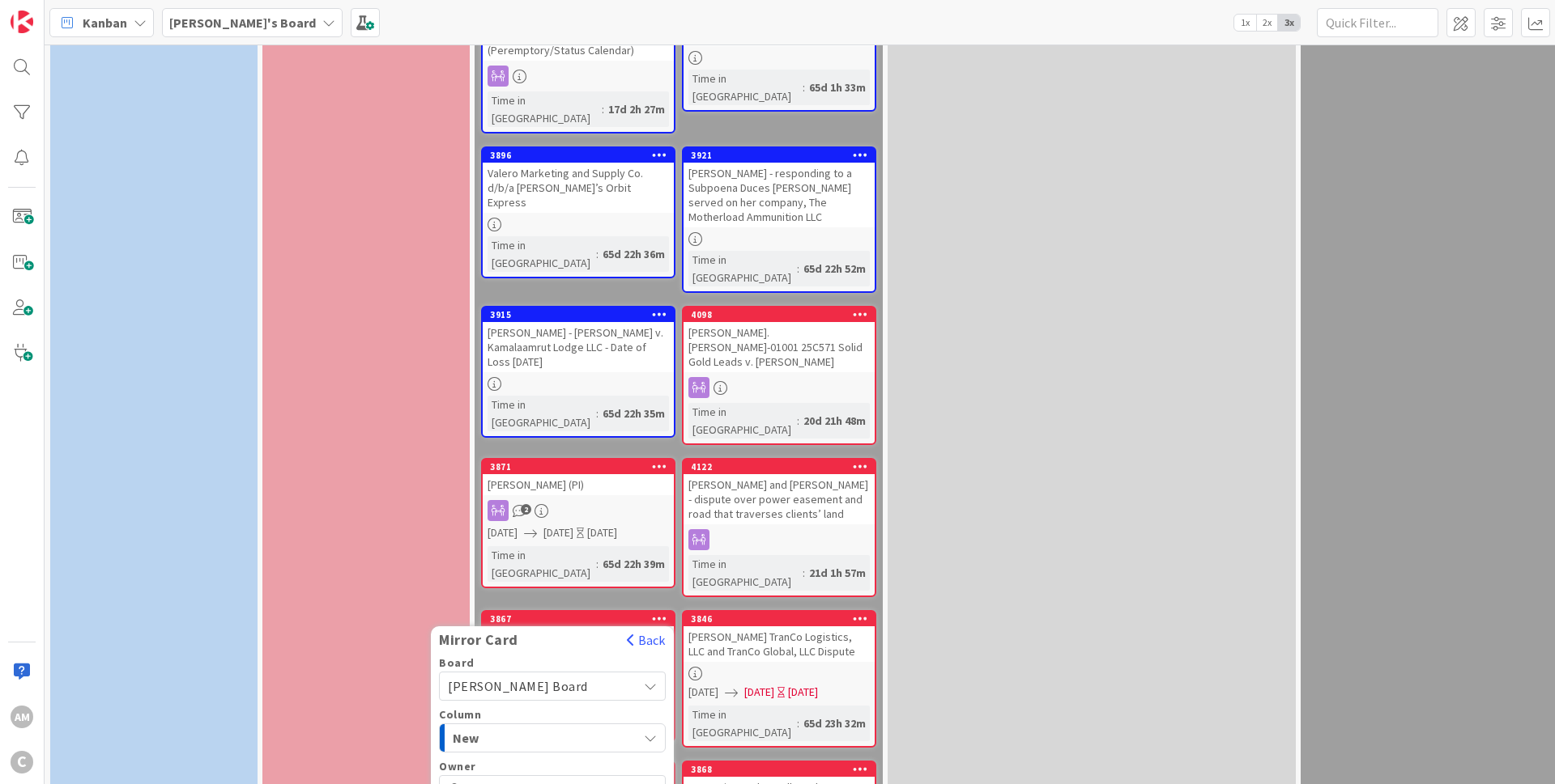
click at [510, 761] on span "Enhancement" at bounding box center [579, 773] width 157 height 24
click at [861, 613] on icon at bounding box center [860, 618] width 15 height 11
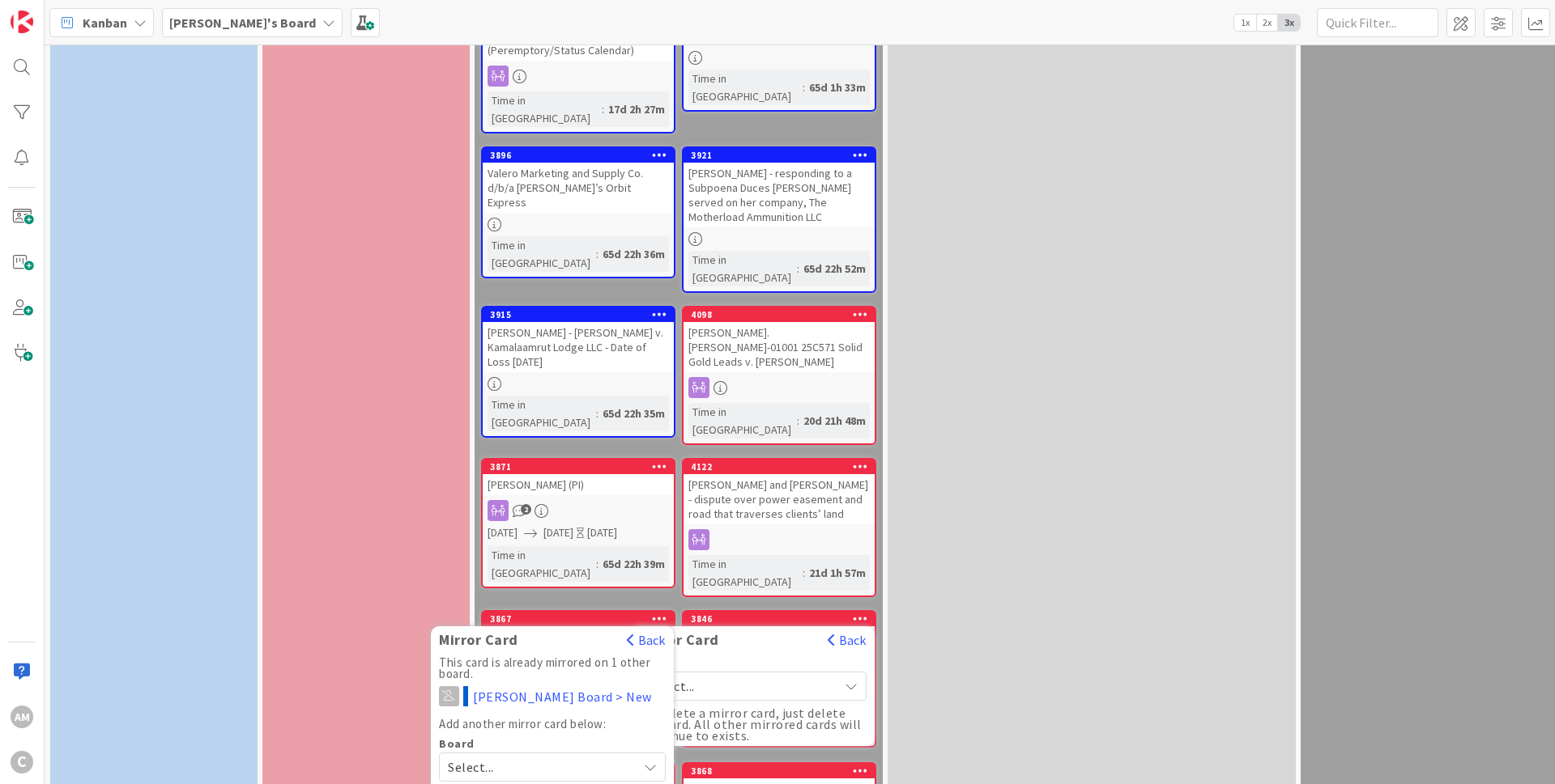
click at [847, 680] on icon at bounding box center [851, 686] width 14 height 13
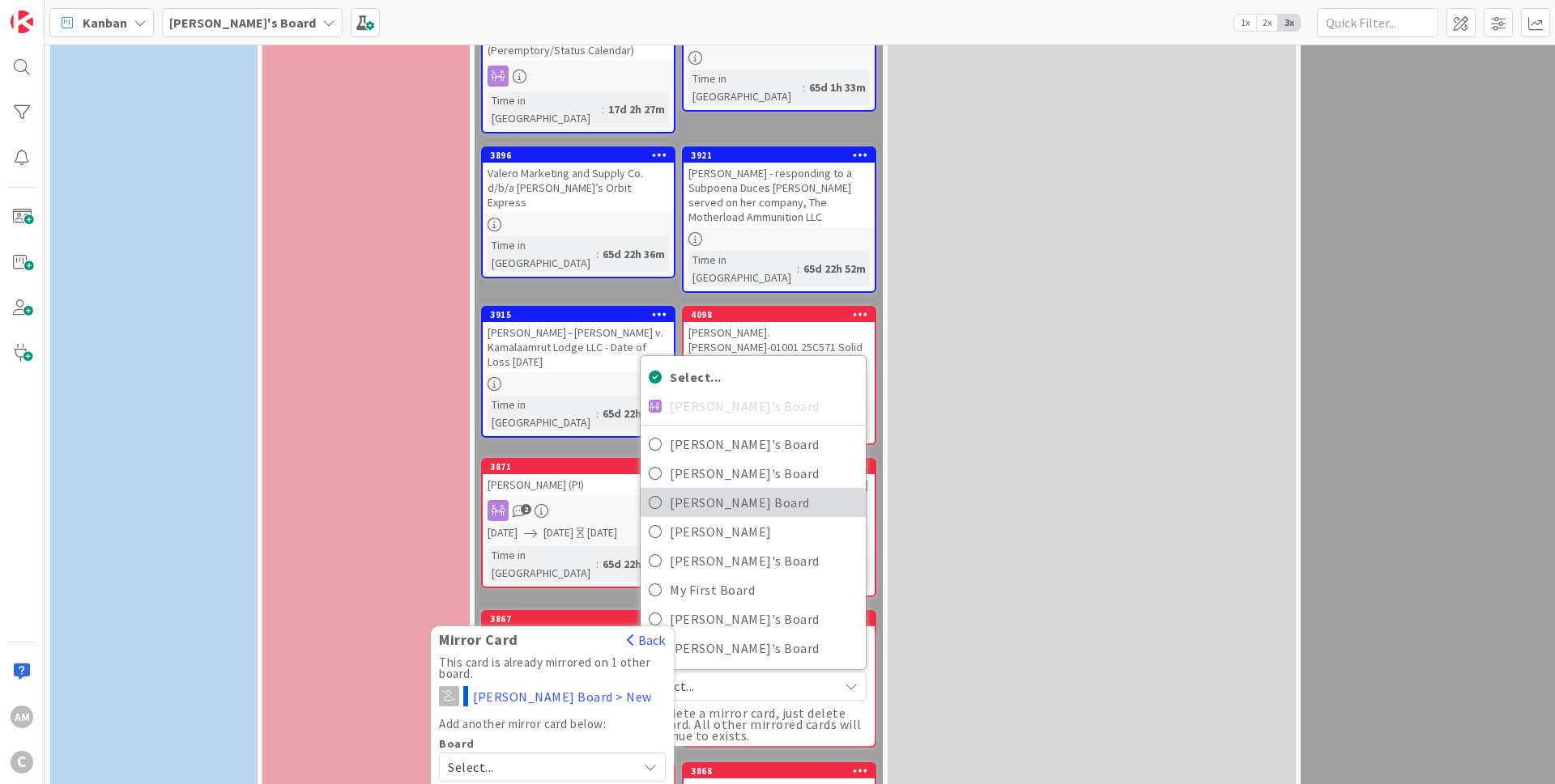
click at [771, 491] on span "[PERSON_NAME] Board" at bounding box center [764, 503] width 188 height 24
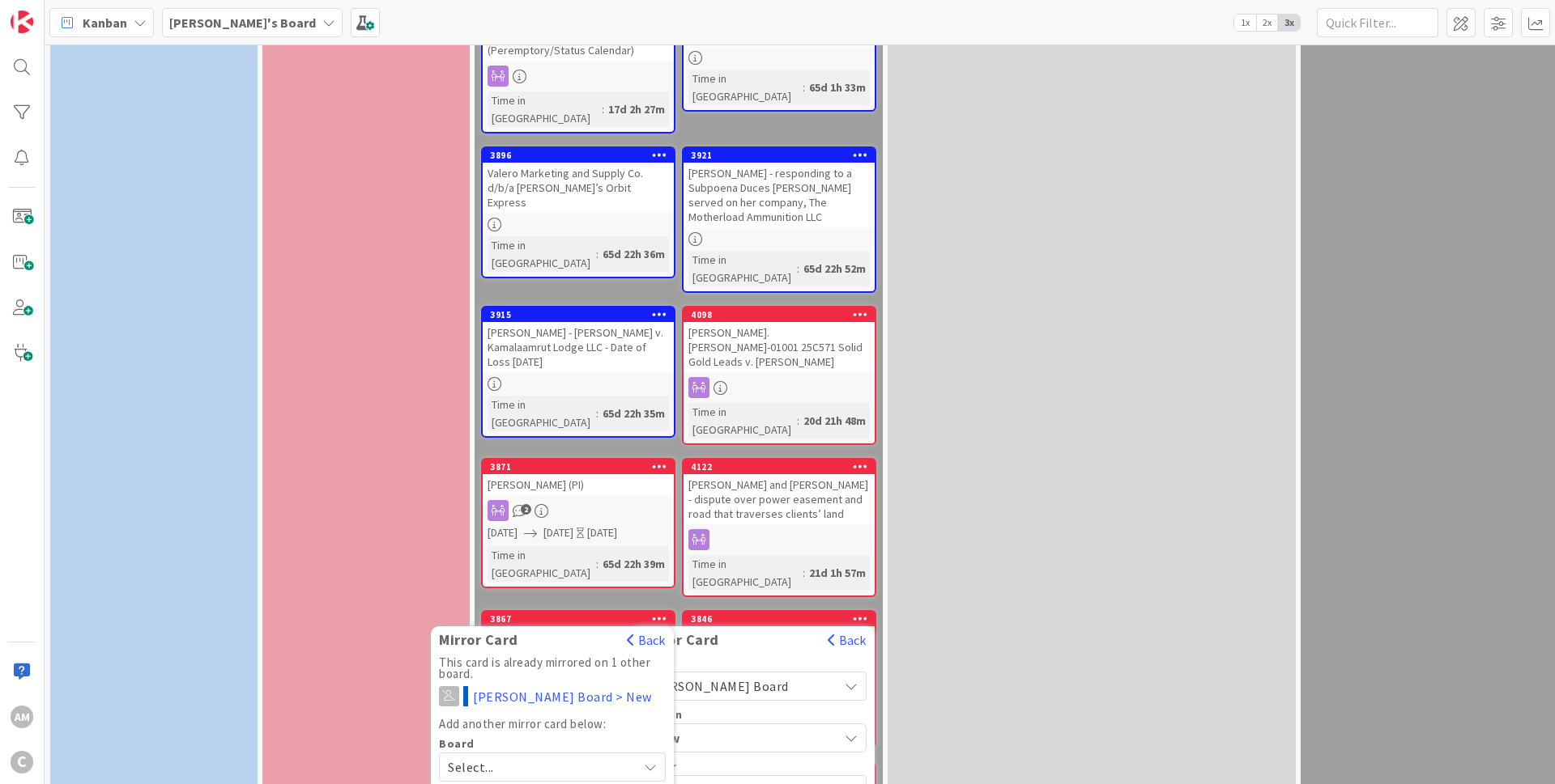
click at [748, 761] on span "Enhancement" at bounding box center [778, 773] width 157 height 24
click at [658, 631] on button "Back" at bounding box center [646, 640] width 40 height 18
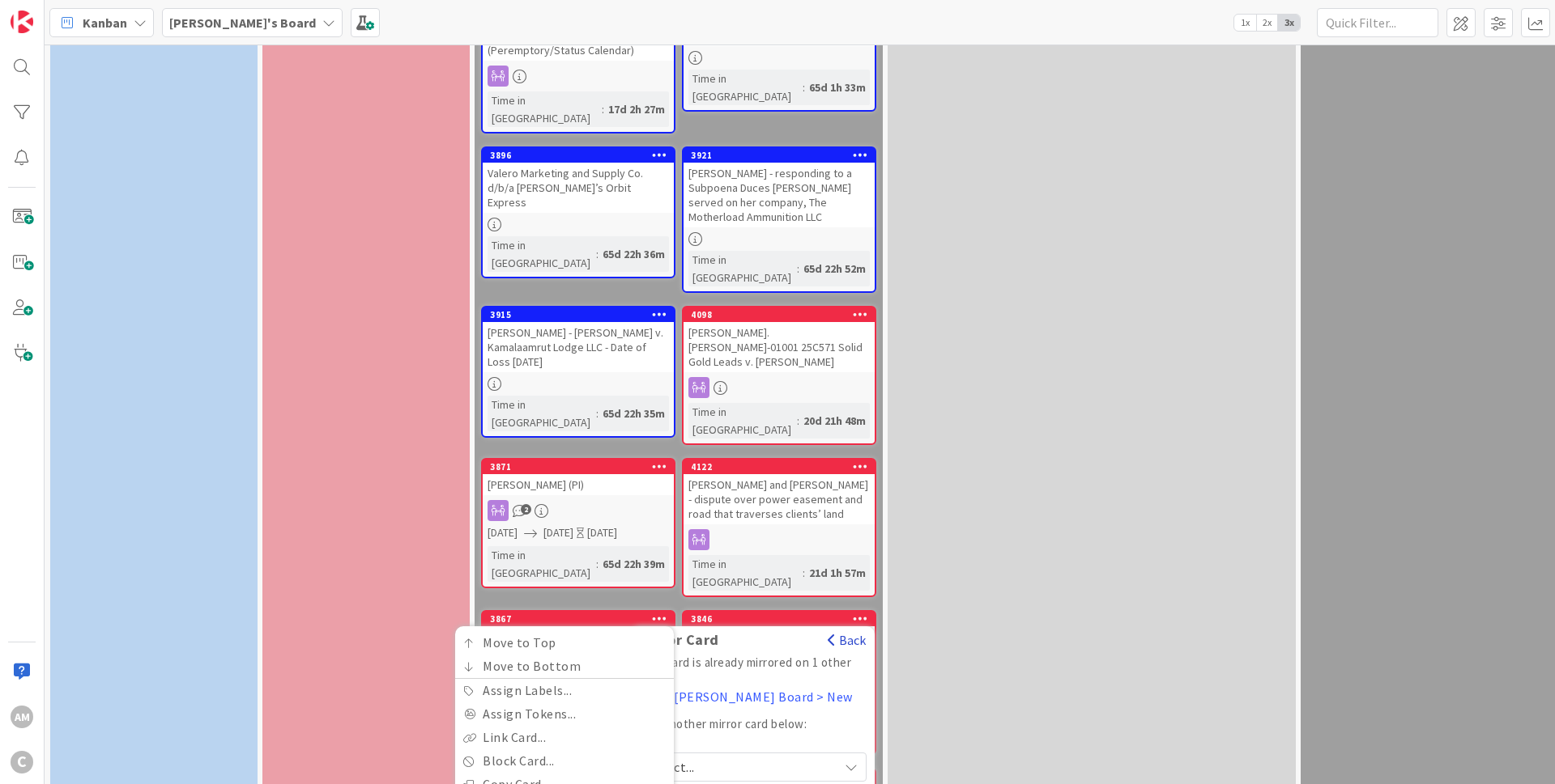
click at [847, 631] on button "Back" at bounding box center [847, 640] width 40 height 18
click at [1016, 469] on div "🧓 ESTATE/PROBATE 👴 Add Card... 3892 Rick and Deborah Merchant Time in Column : …" at bounding box center [1092, 387] width 408 height 2407
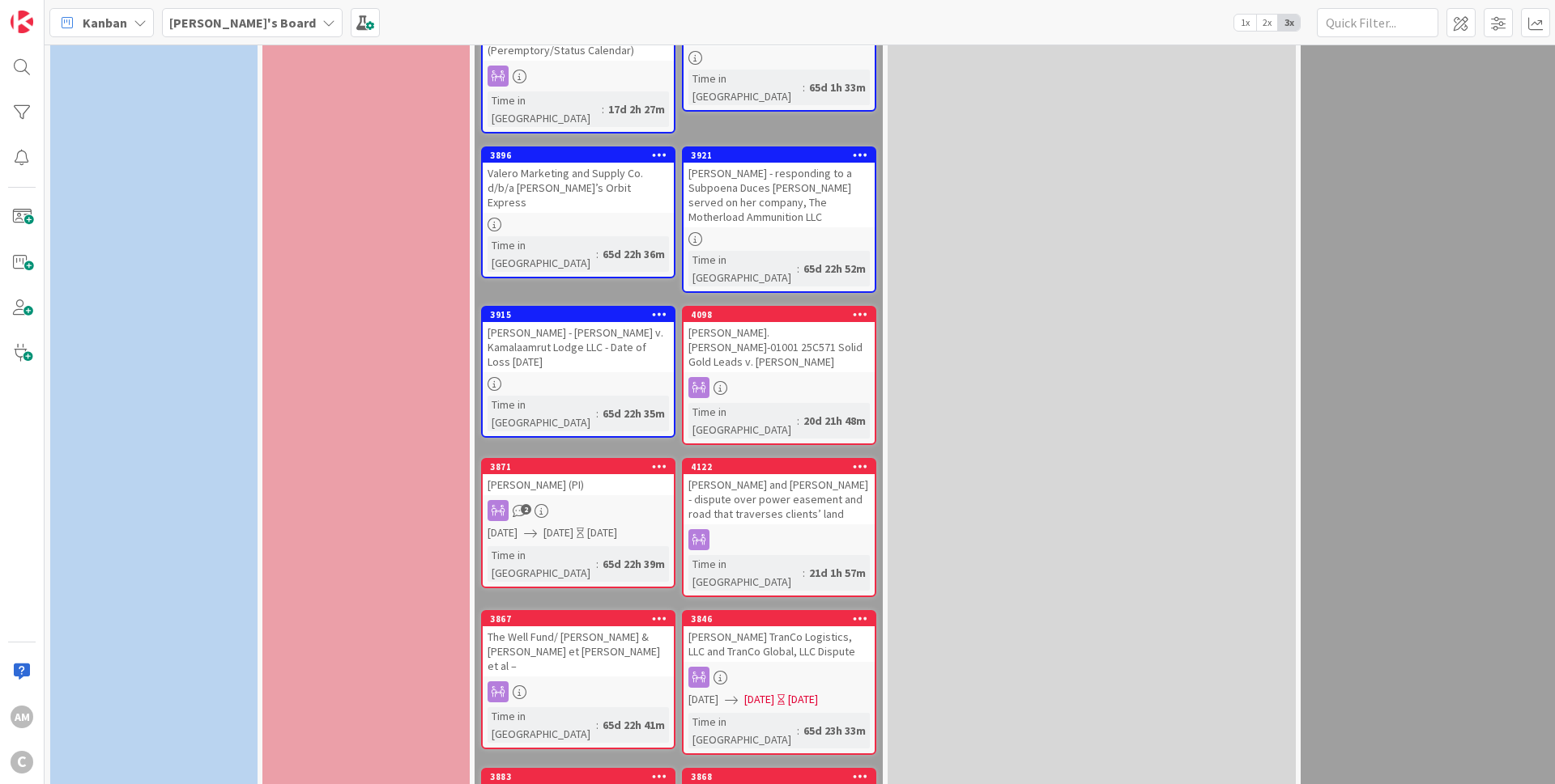
click at [661, 770] on icon at bounding box center [659, 775] width 15 height 11
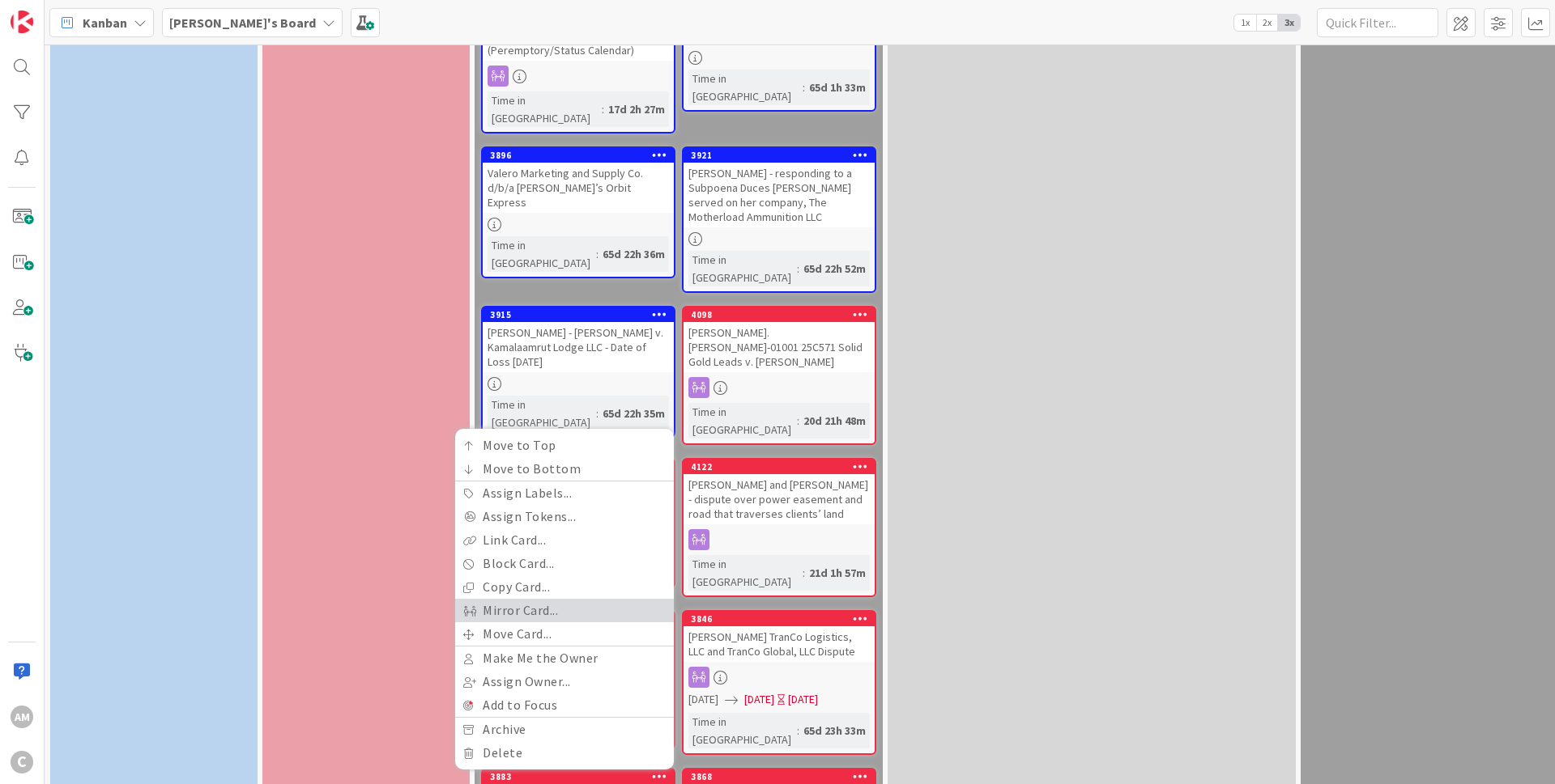
click at [517, 599] on link "Mirror Card..." at bounding box center [565, 611] width 219 height 24
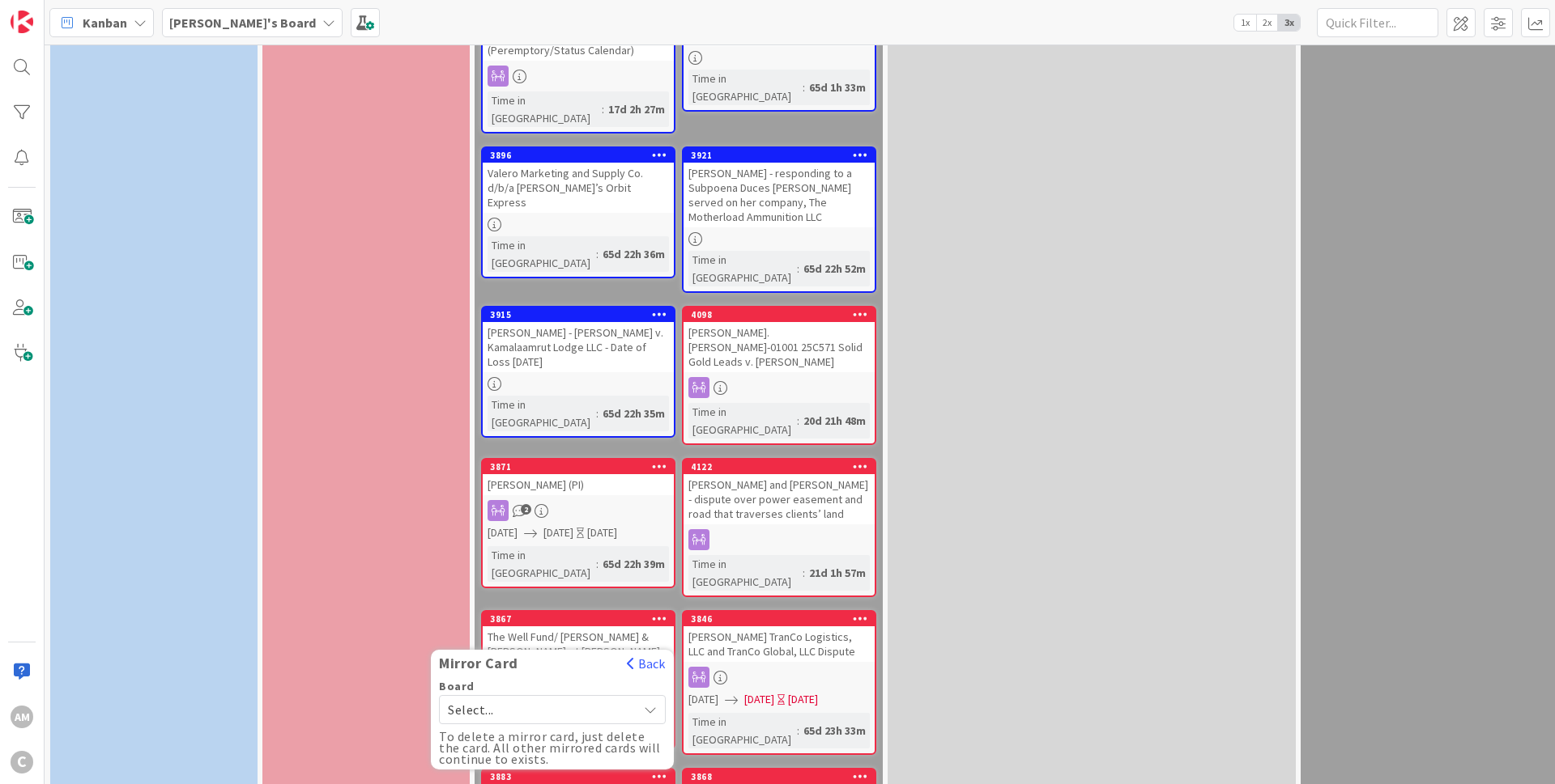
click at [613, 699] on span "Select..." at bounding box center [538, 709] width 181 height 23
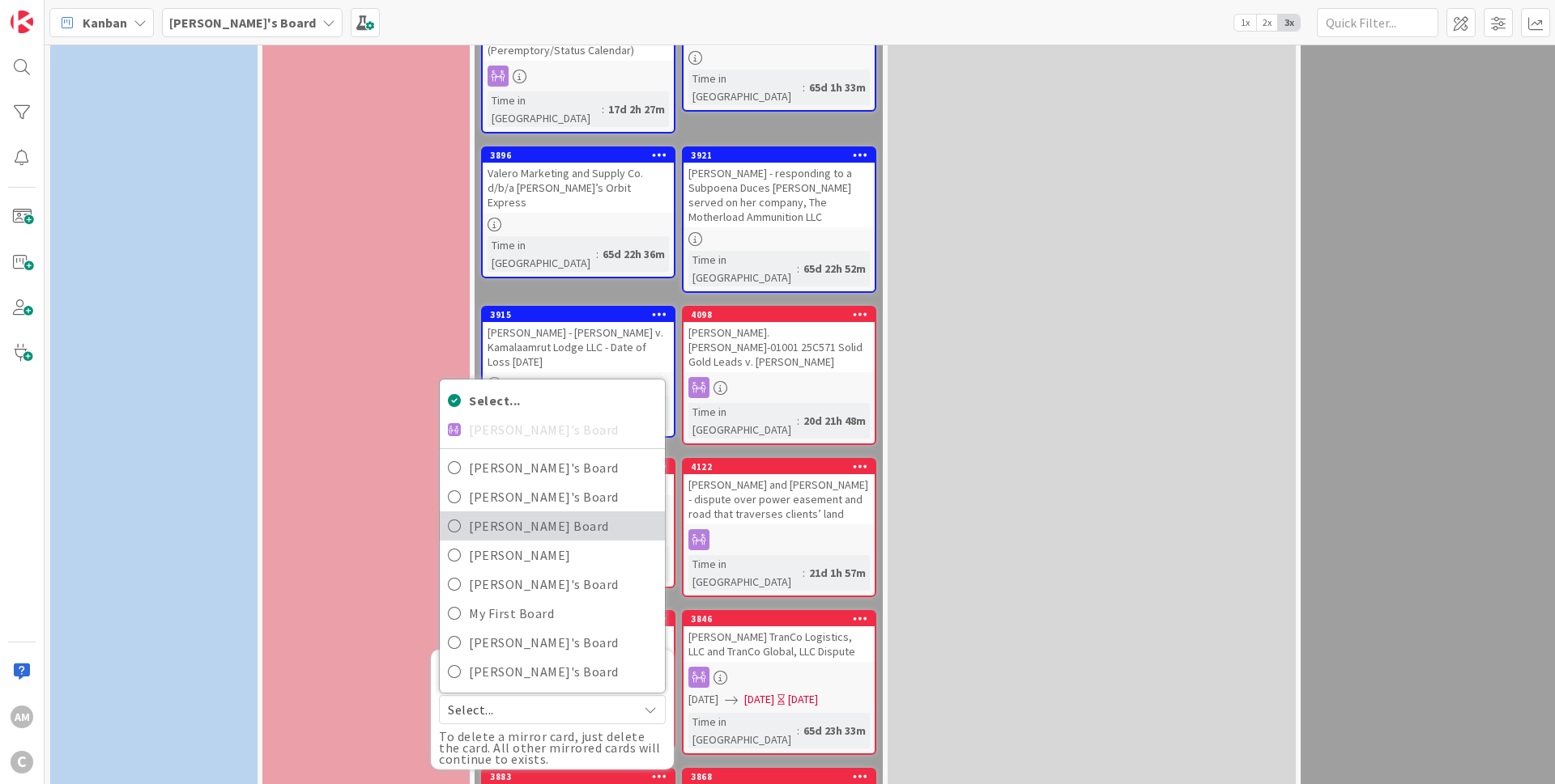
click at [501, 512] on link "[PERSON_NAME] Board" at bounding box center [552, 526] width 225 height 29
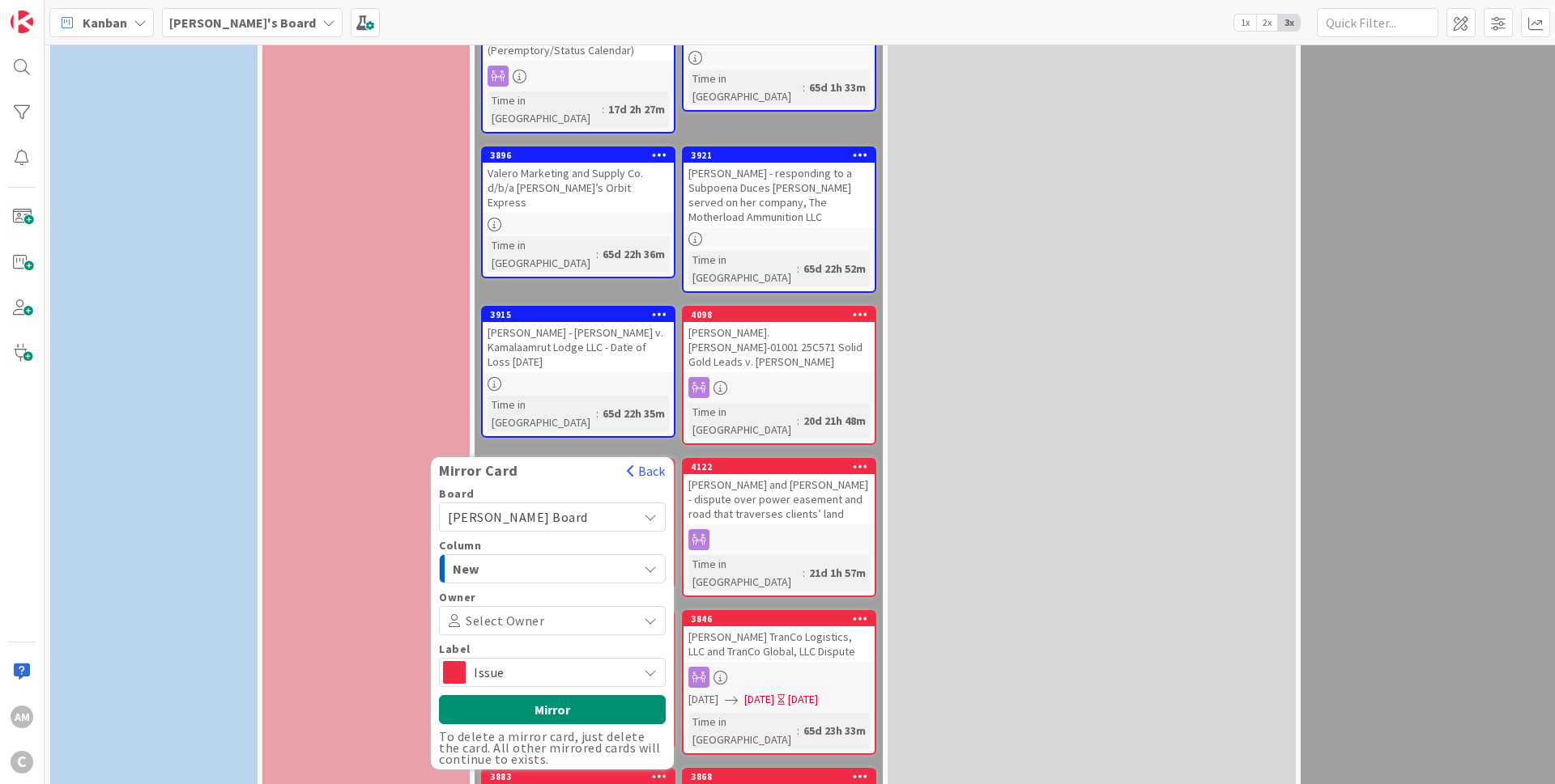
click at [519, 661] on span "Issue" at bounding box center [551, 672] width 155 height 23
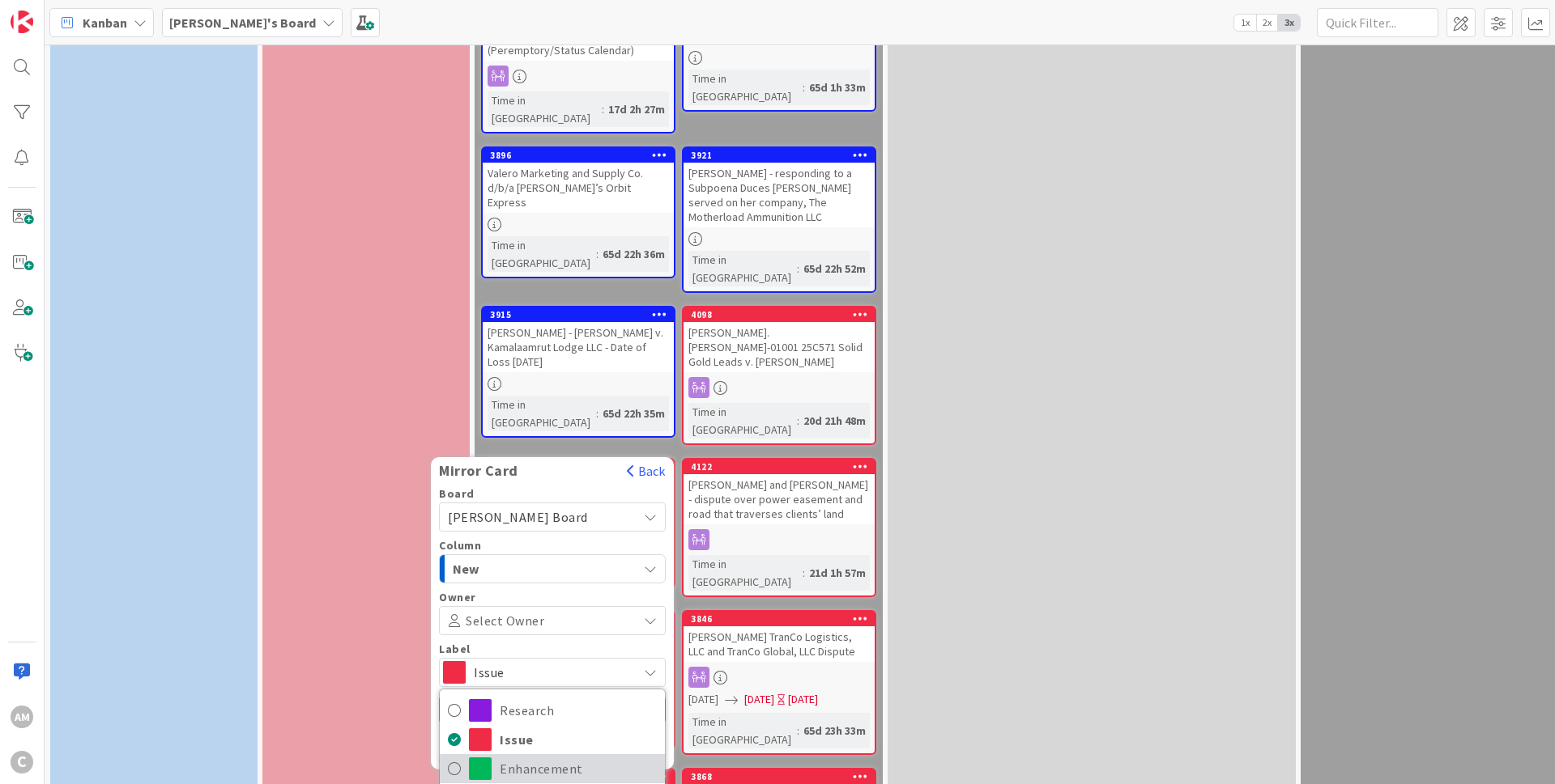
click at [511, 756] on span "Enhancement" at bounding box center [579, 768] width 157 height 24
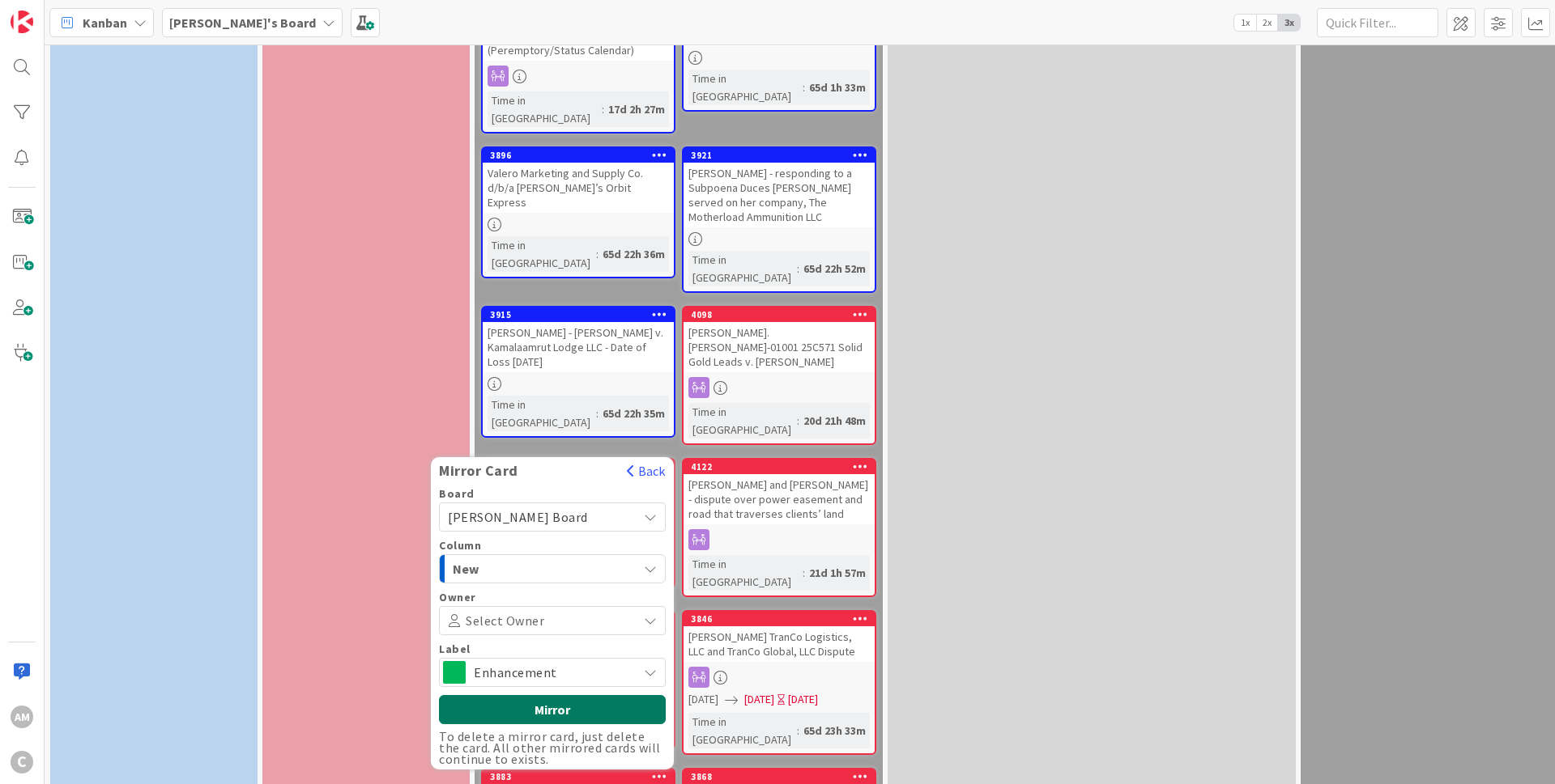
click at [513, 696] on button "Mirror" at bounding box center [552, 709] width 227 height 29
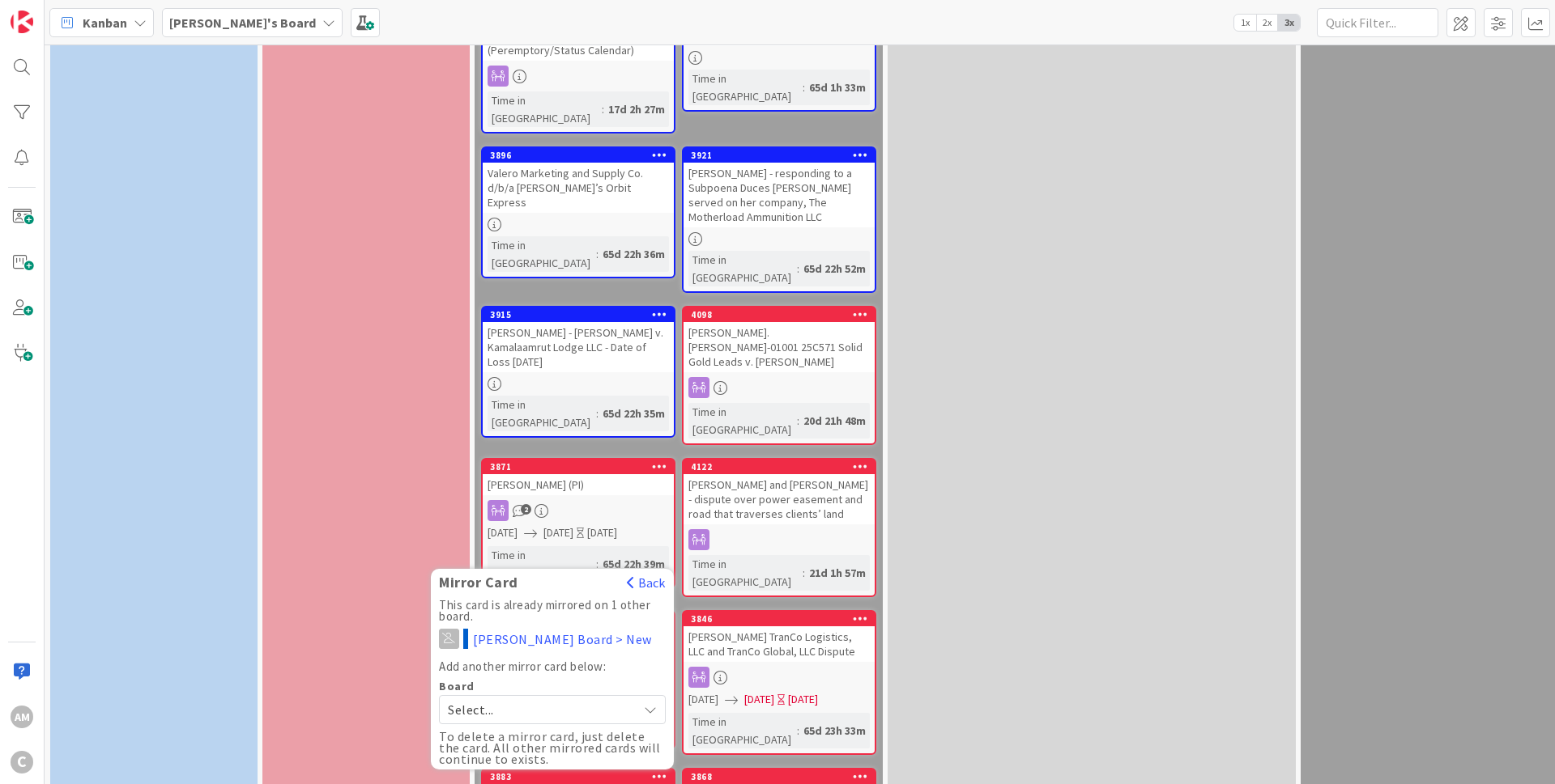
click at [864, 770] on icon at bounding box center [860, 775] width 15 height 11
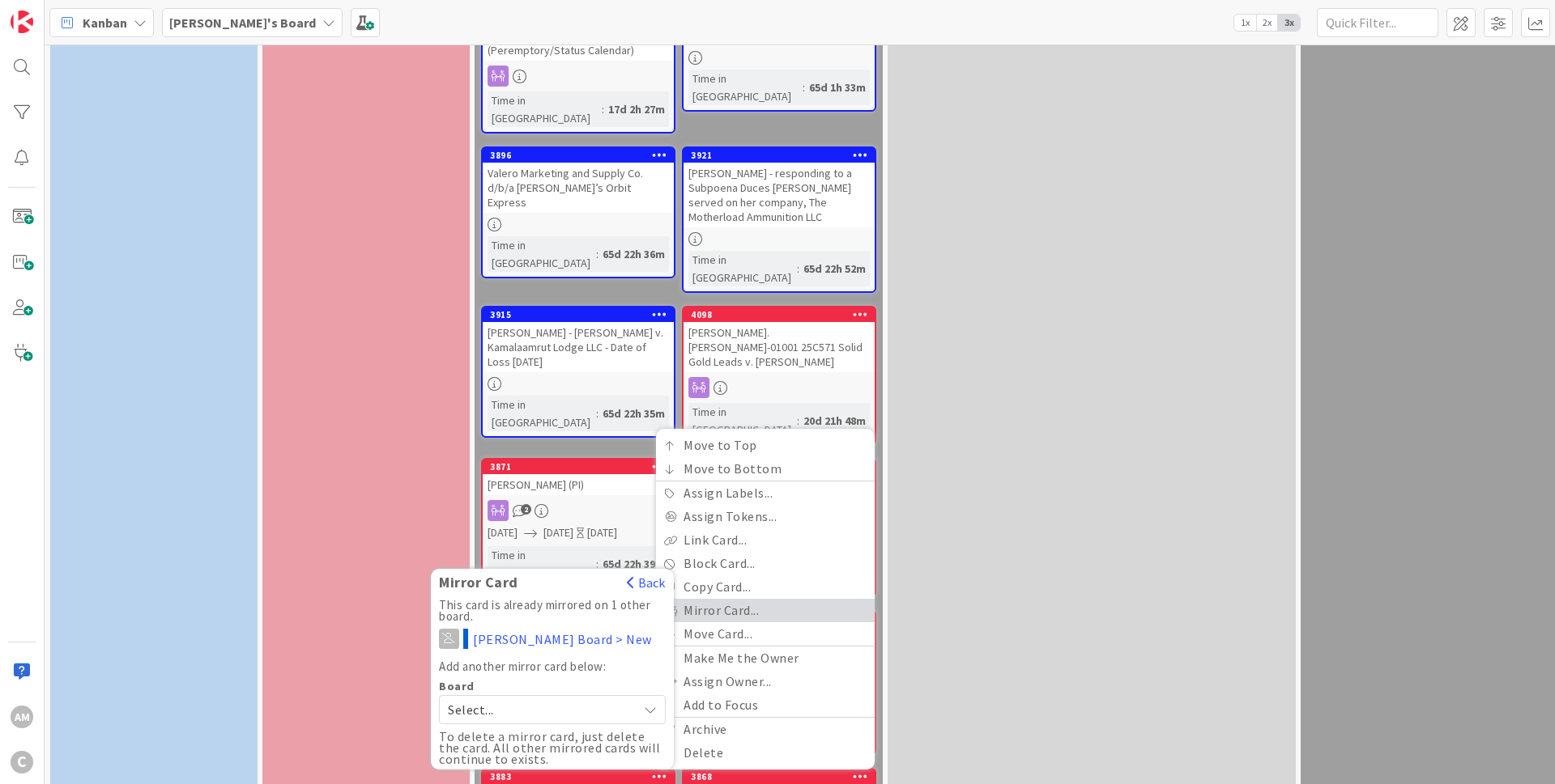
click at [742, 599] on link "Mirror Card..." at bounding box center [766, 611] width 219 height 24
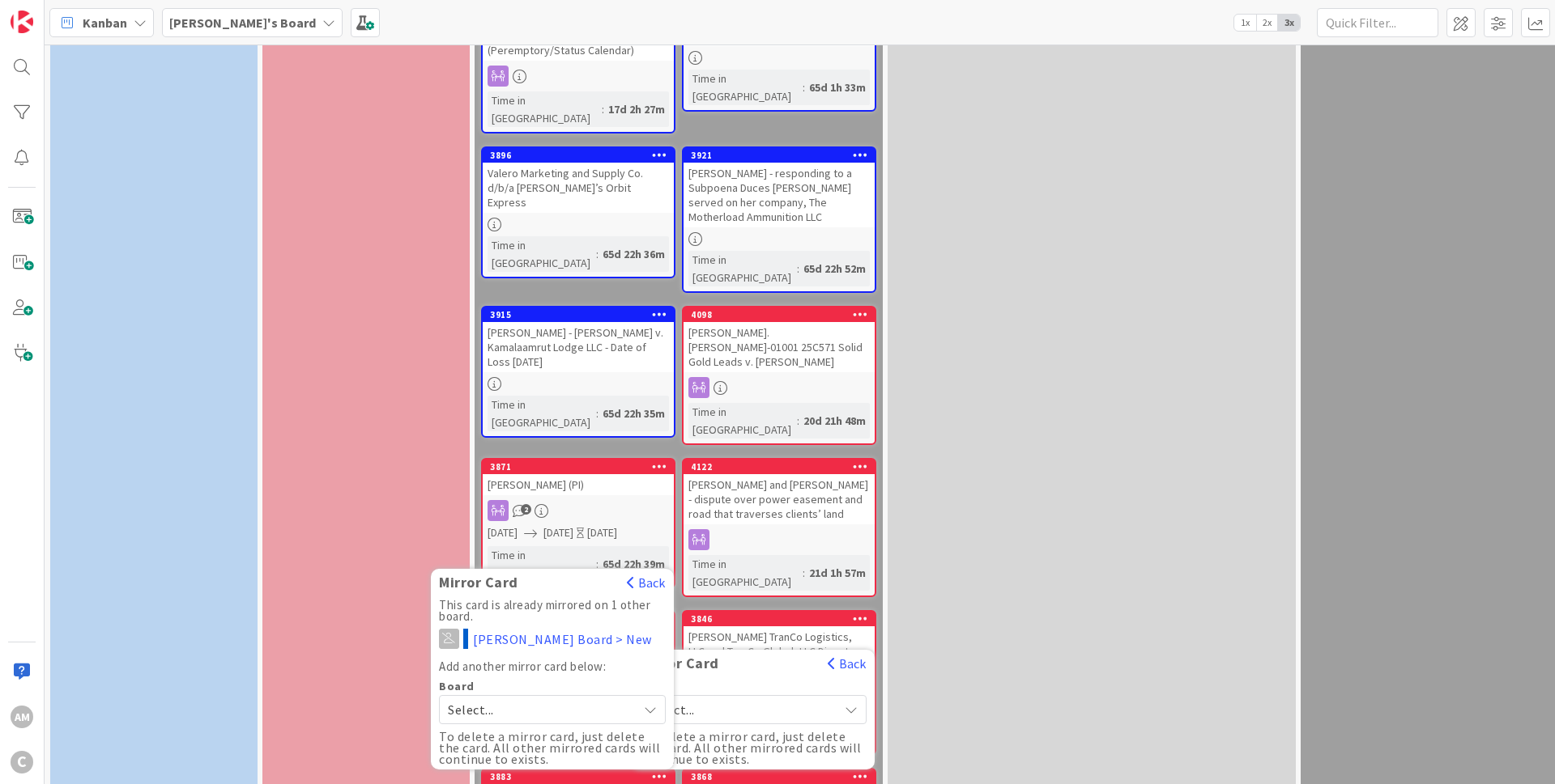
click at [621, 699] on span "Select..." at bounding box center [538, 709] width 181 height 23
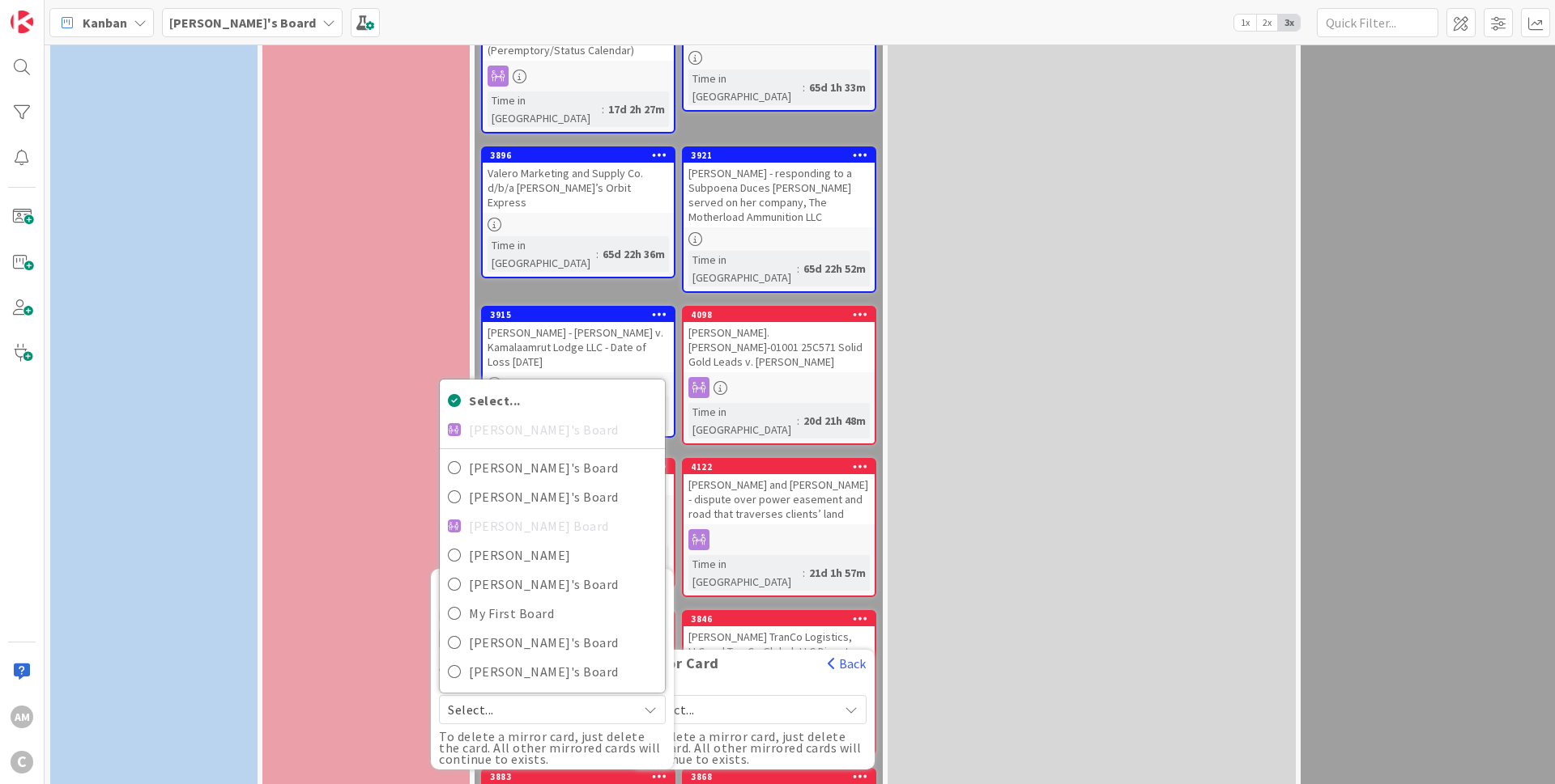
click at [621, 699] on span "Select..." at bounding box center [538, 709] width 181 height 23
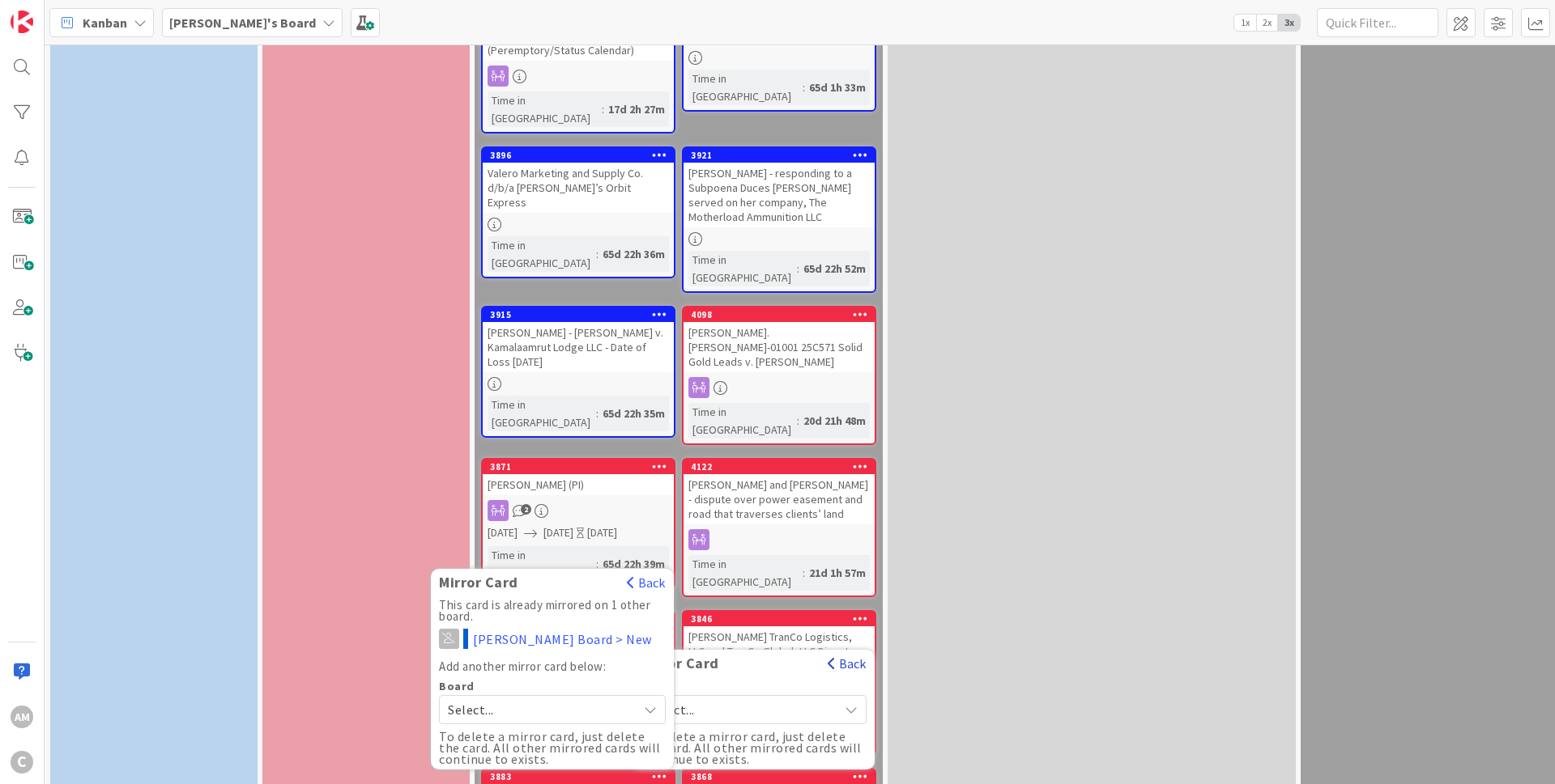
click at [836, 655] on button "Back" at bounding box center [847, 664] width 40 height 18
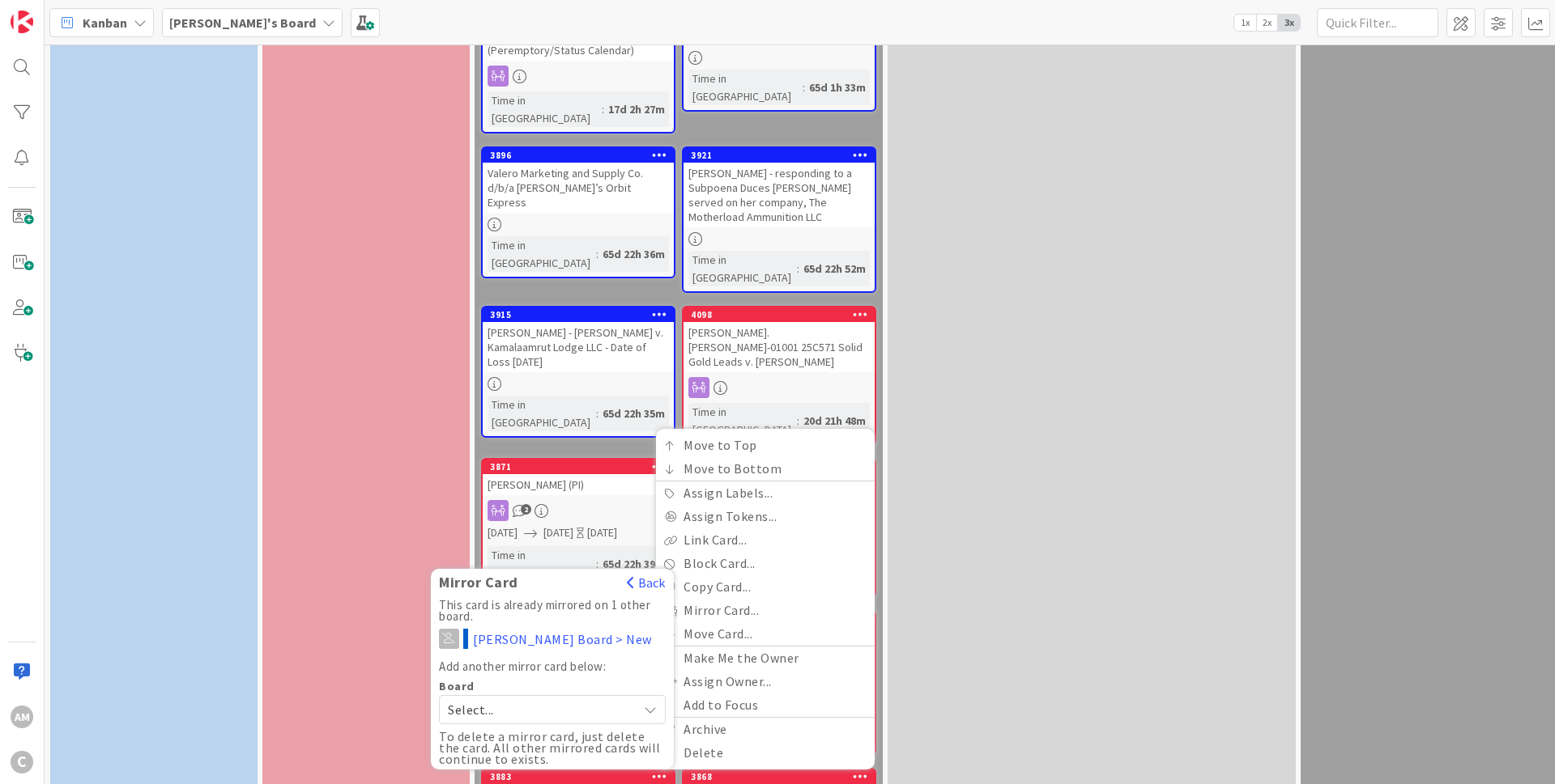
click at [1122, 465] on div "🧓 ESTATE/PROBATE 👴 Add Card... 3892 Rick and Deborah Merchant Time in Column : …" at bounding box center [1092, 390] width 408 height 2414
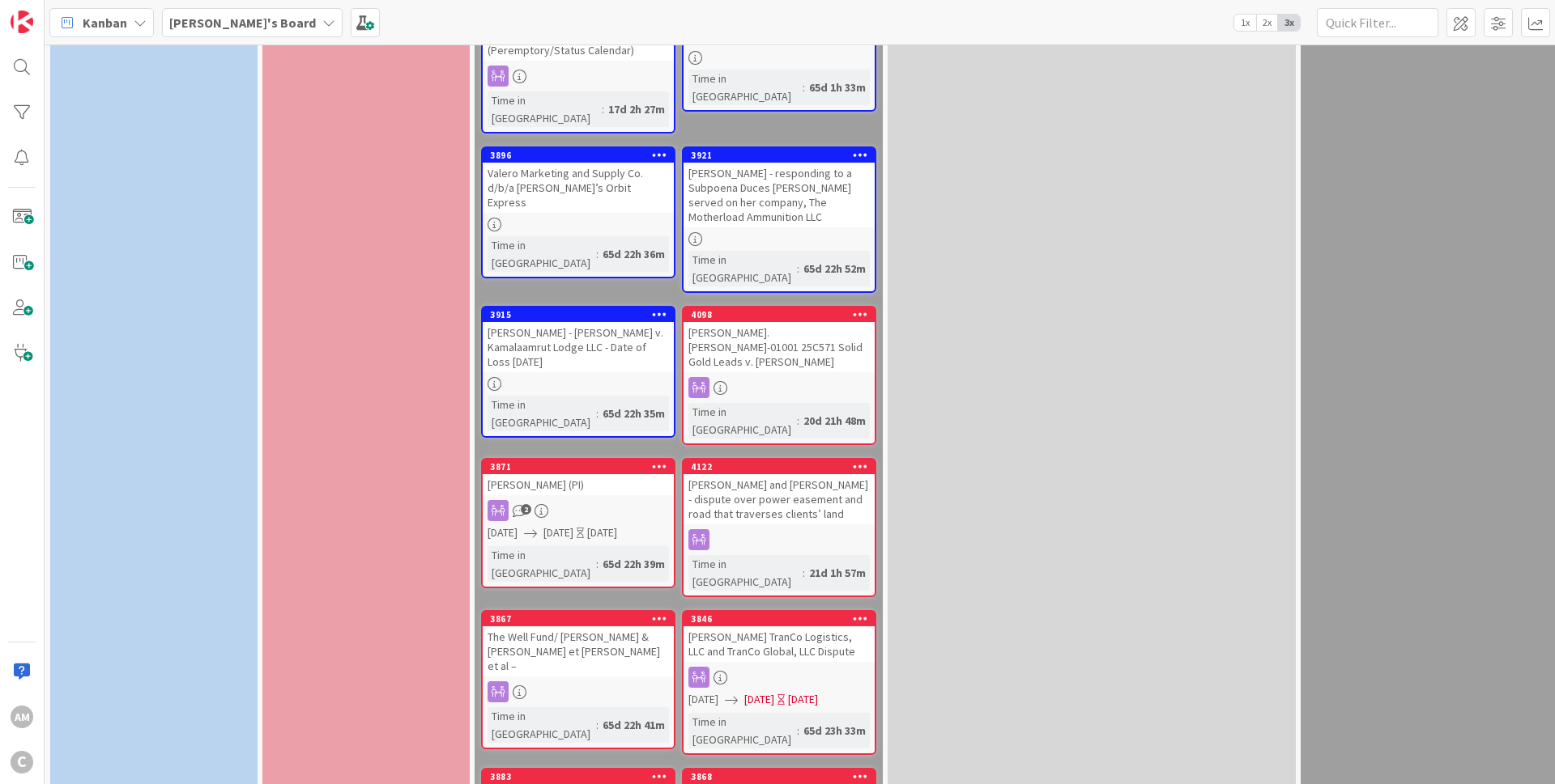
click at [241, 28] on b "[PERSON_NAME]'s Board" at bounding box center [242, 23] width 146 height 16
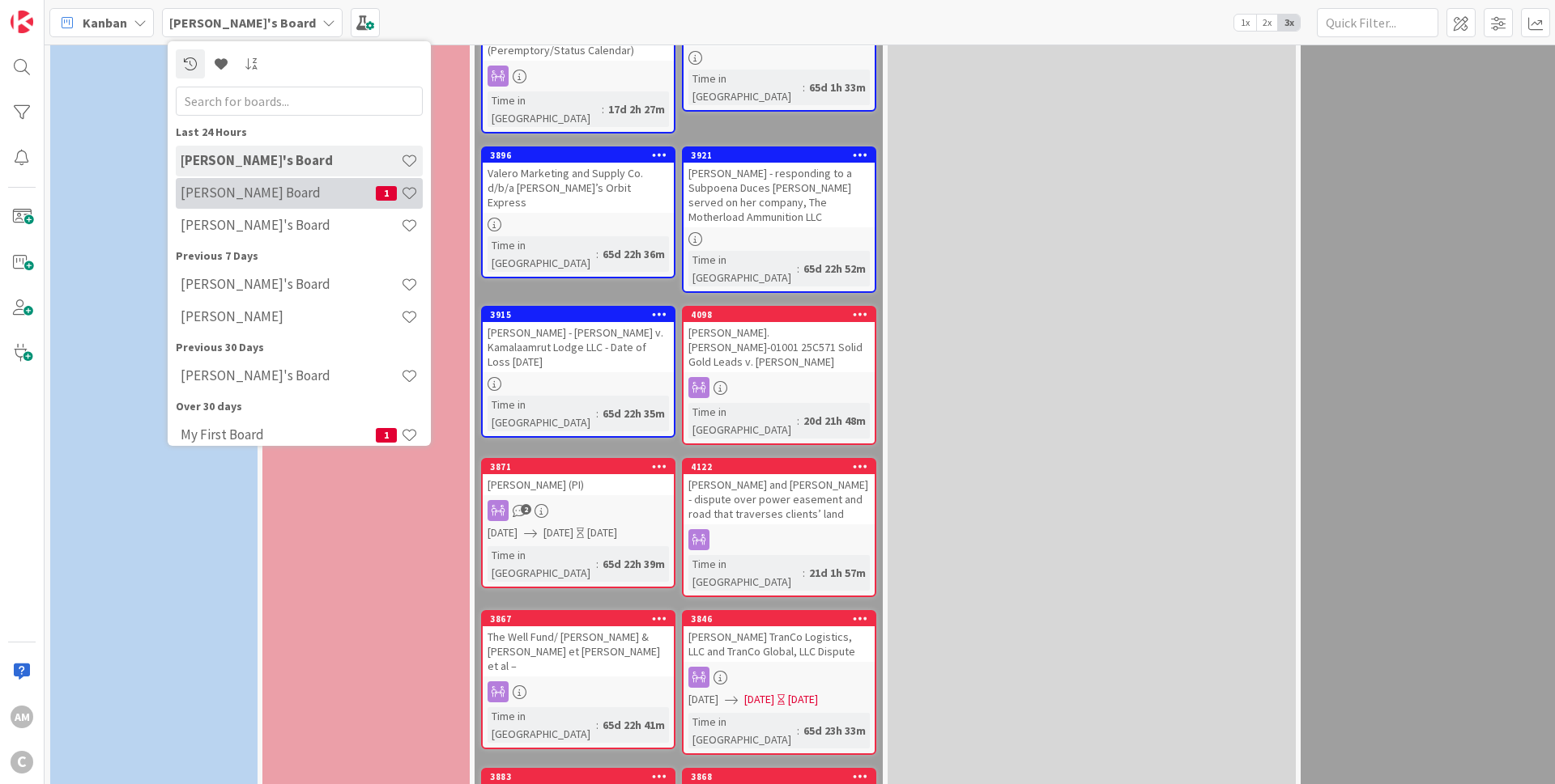
click at [249, 188] on h4 "[PERSON_NAME] Board" at bounding box center [278, 193] width 195 height 16
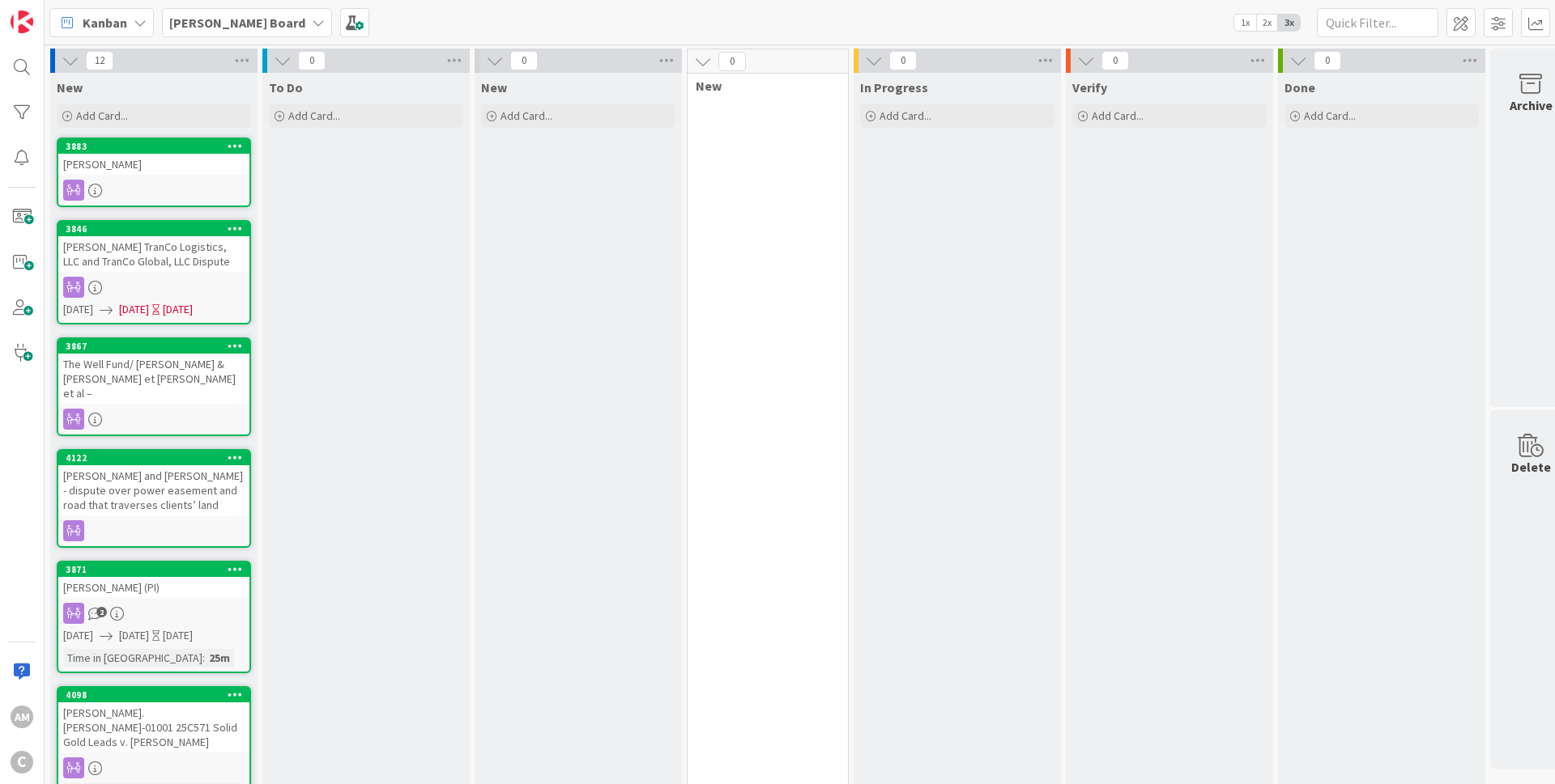
click at [218, 22] on b "[PERSON_NAME] Board" at bounding box center [237, 23] width 136 height 16
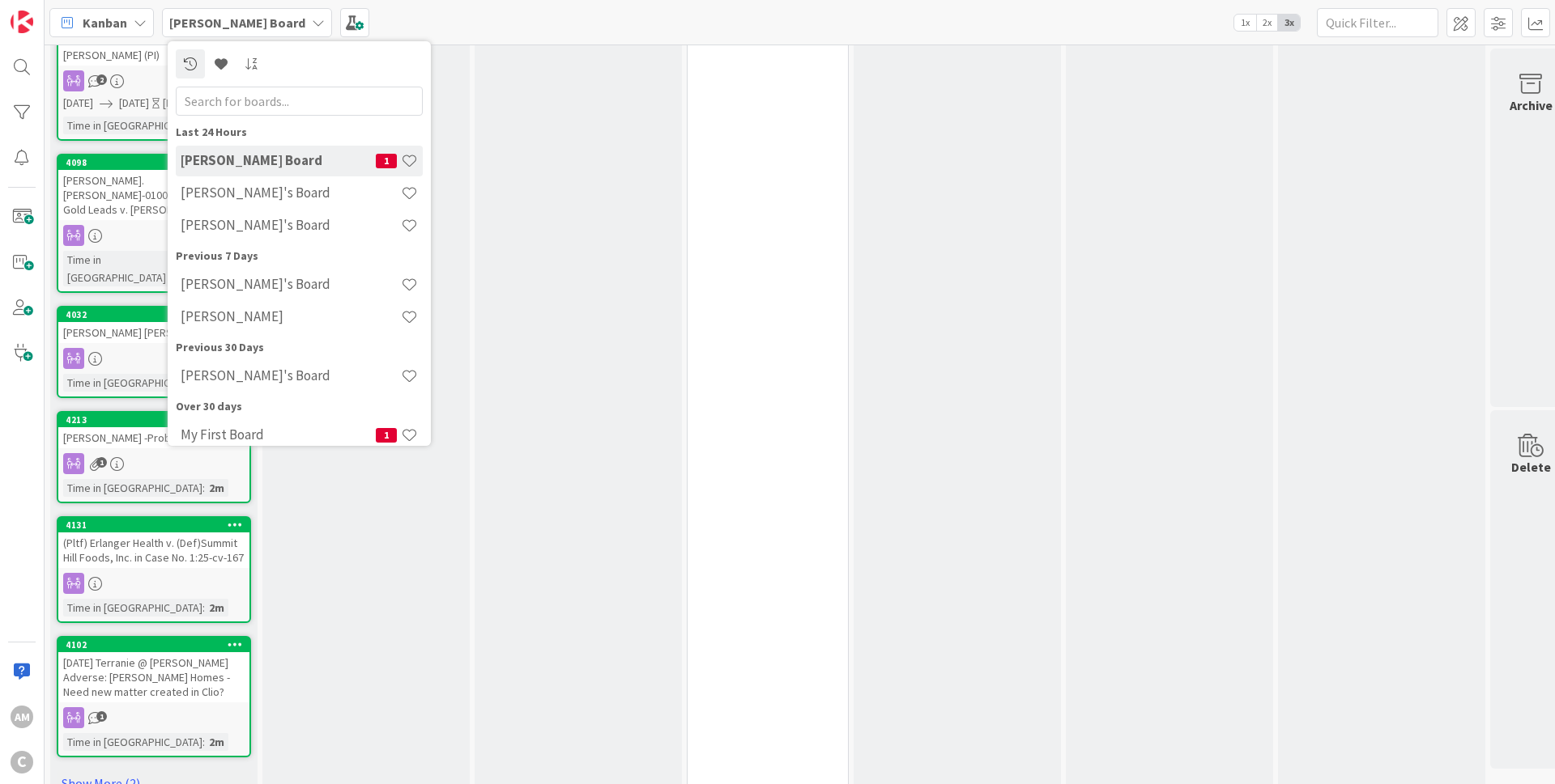
scroll to position [533, 0]
click at [138, 770] on link "Show More (2)" at bounding box center [153, 783] width 194 height 26
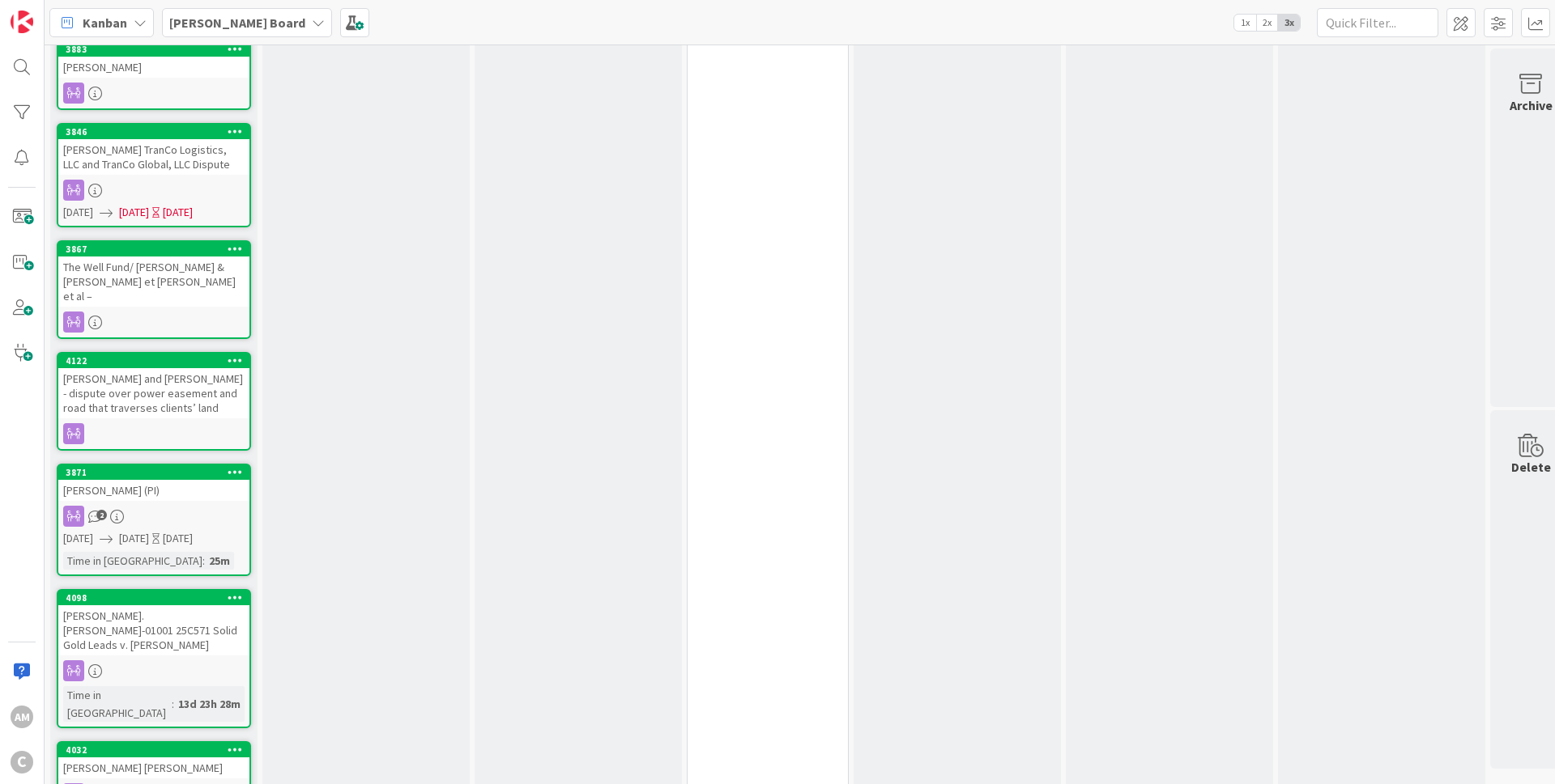
scroll to position [0, 0]
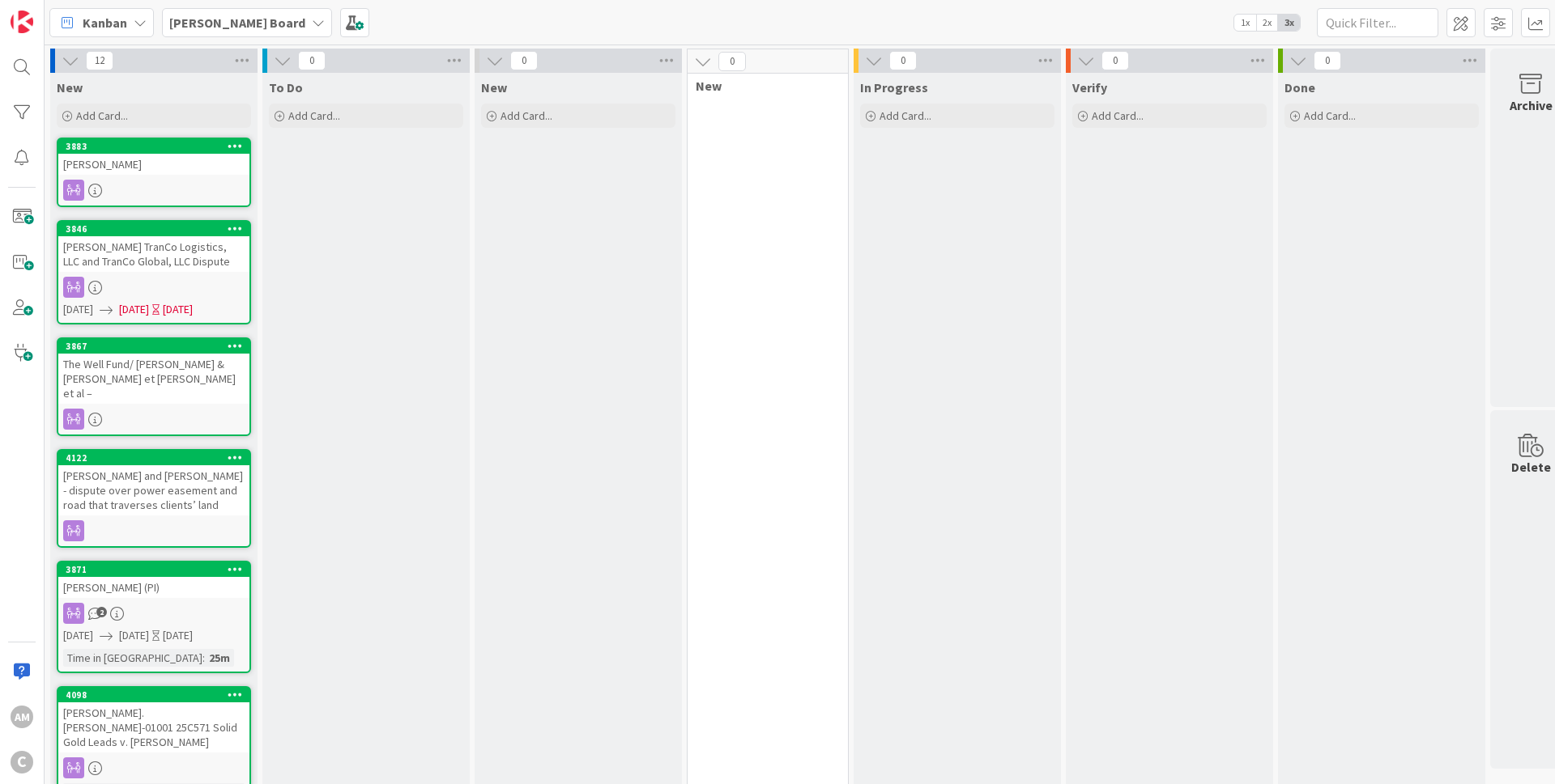
click at [233, 29] on b "[PERSON_NAME] Board" at bounding box center [237, 23] width 136 height 16
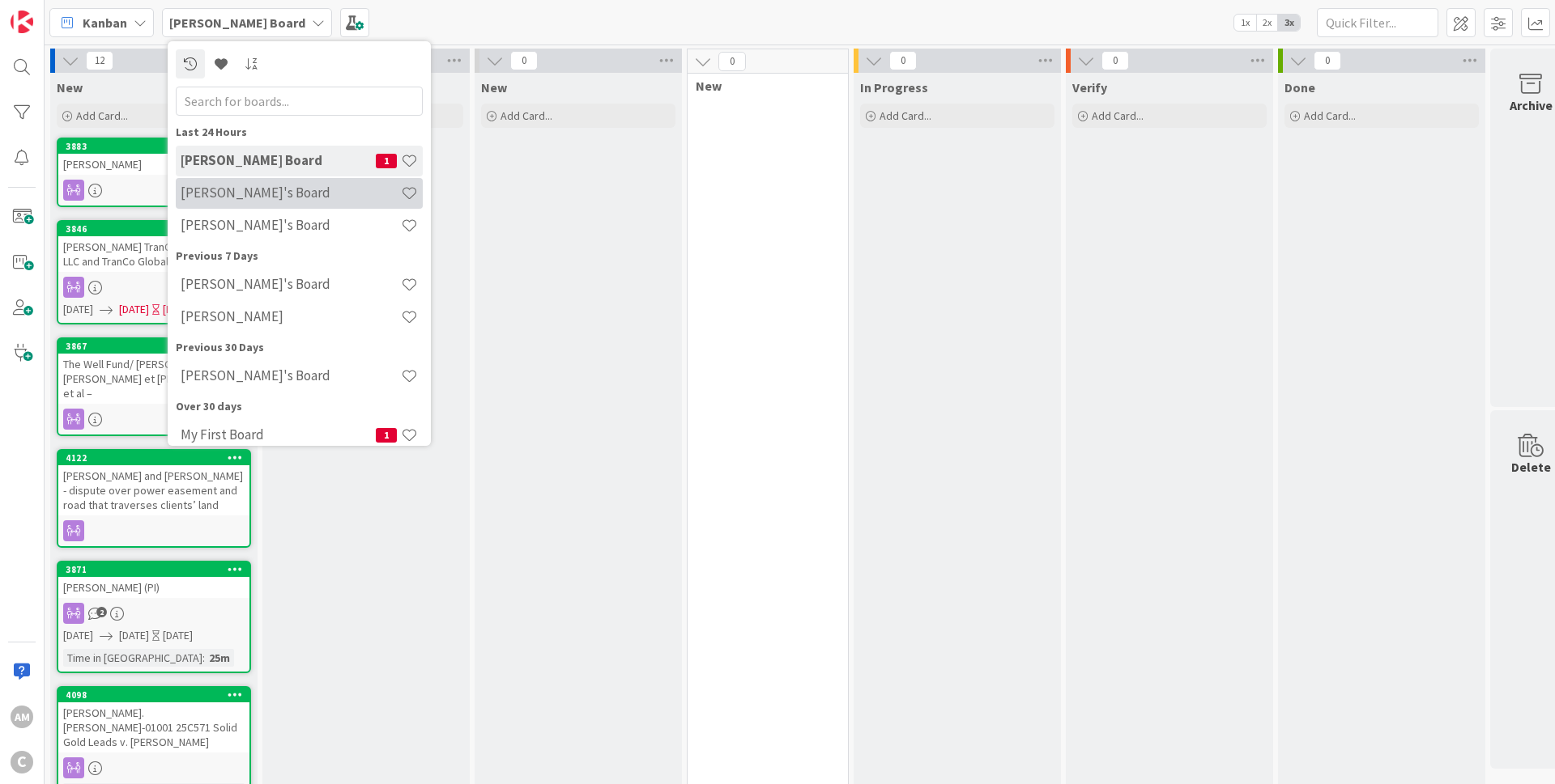
click at [243, 203] on div "[PERSON_NAME]'s Board" at bounding box center [299, 193] width 247 height 31
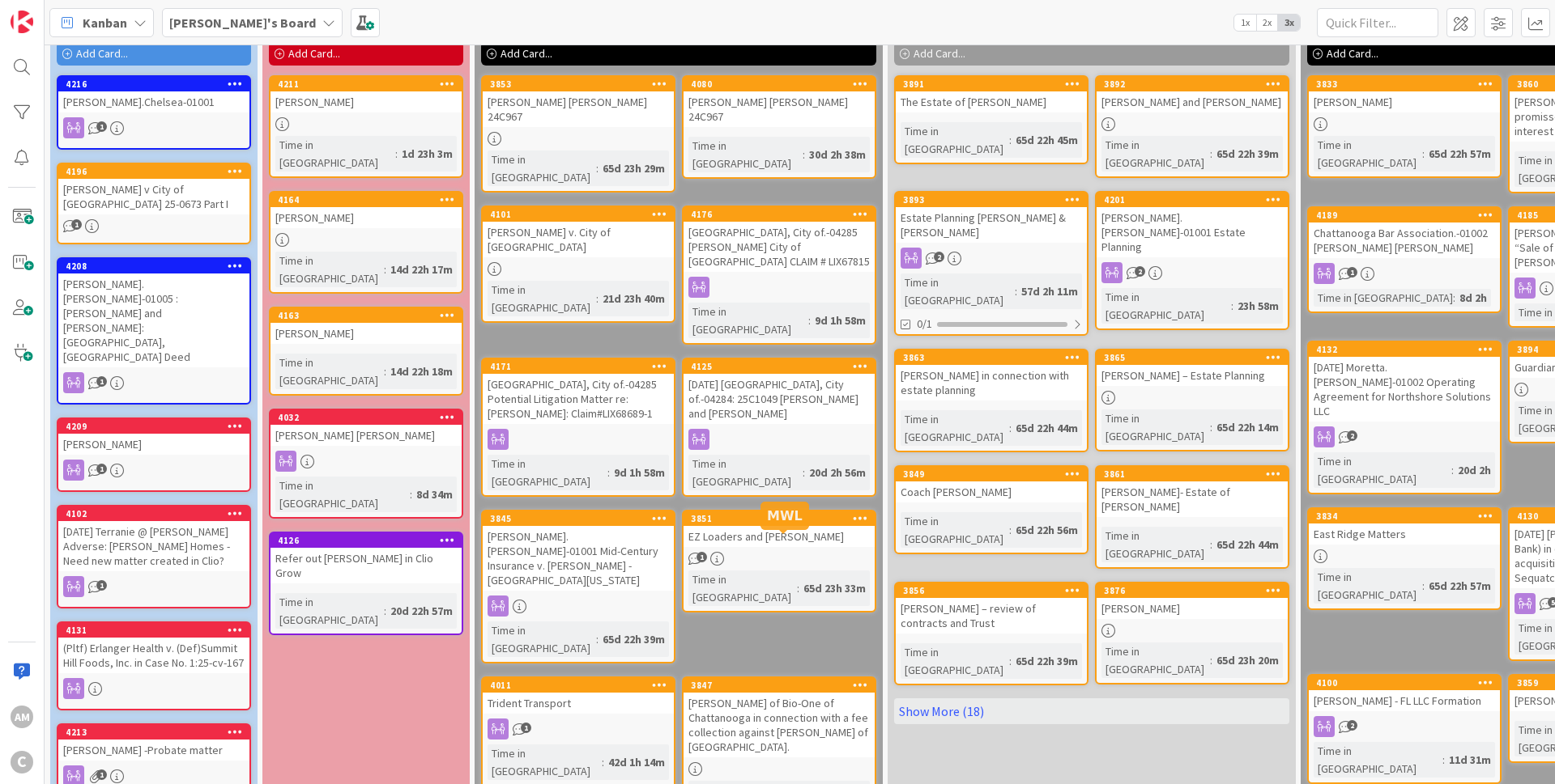
scroll to position [307, 0]
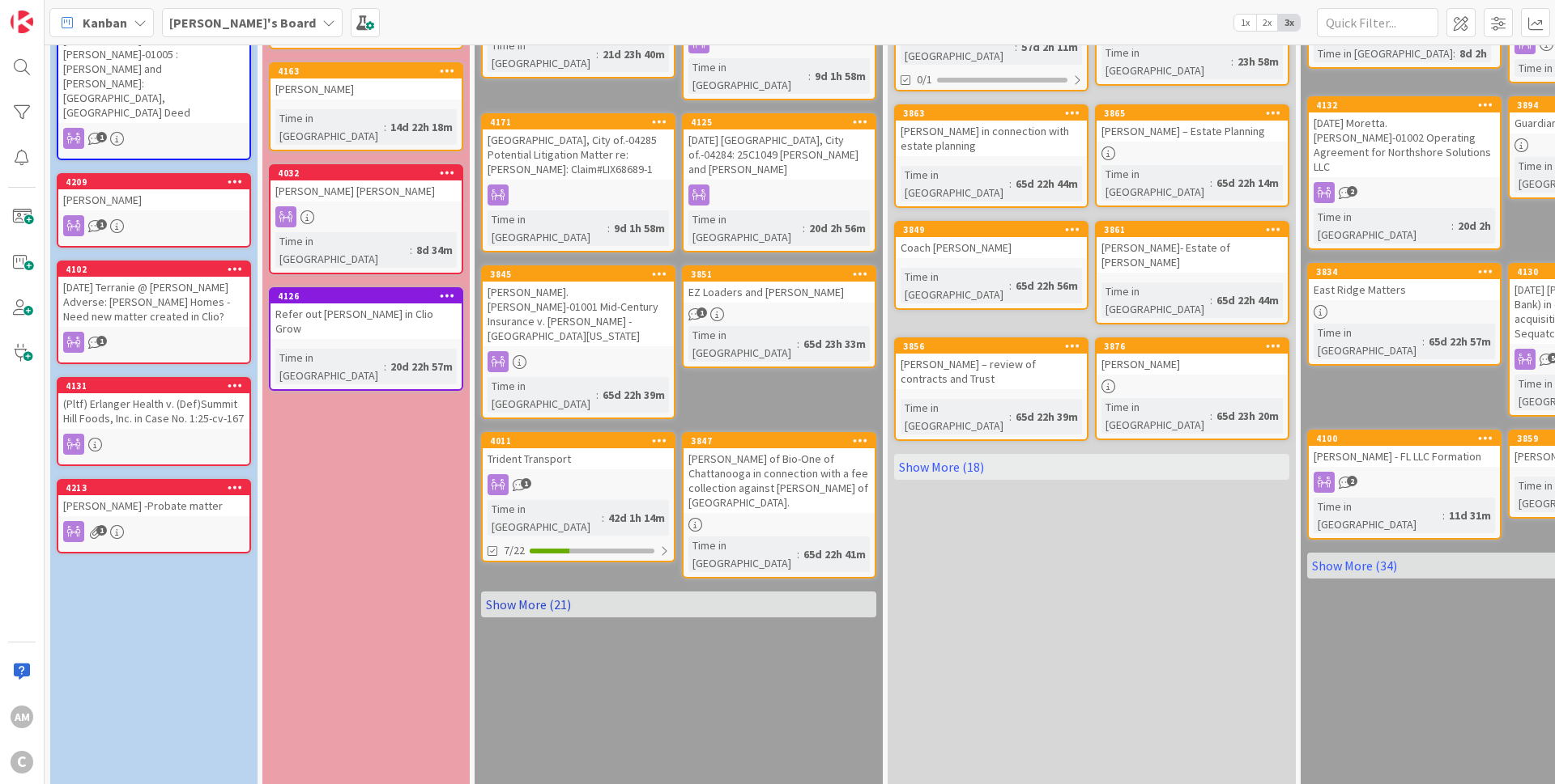
click at [535, 591] on link "Show More (21)" at bounding box center [678, 604] width 395 height 26
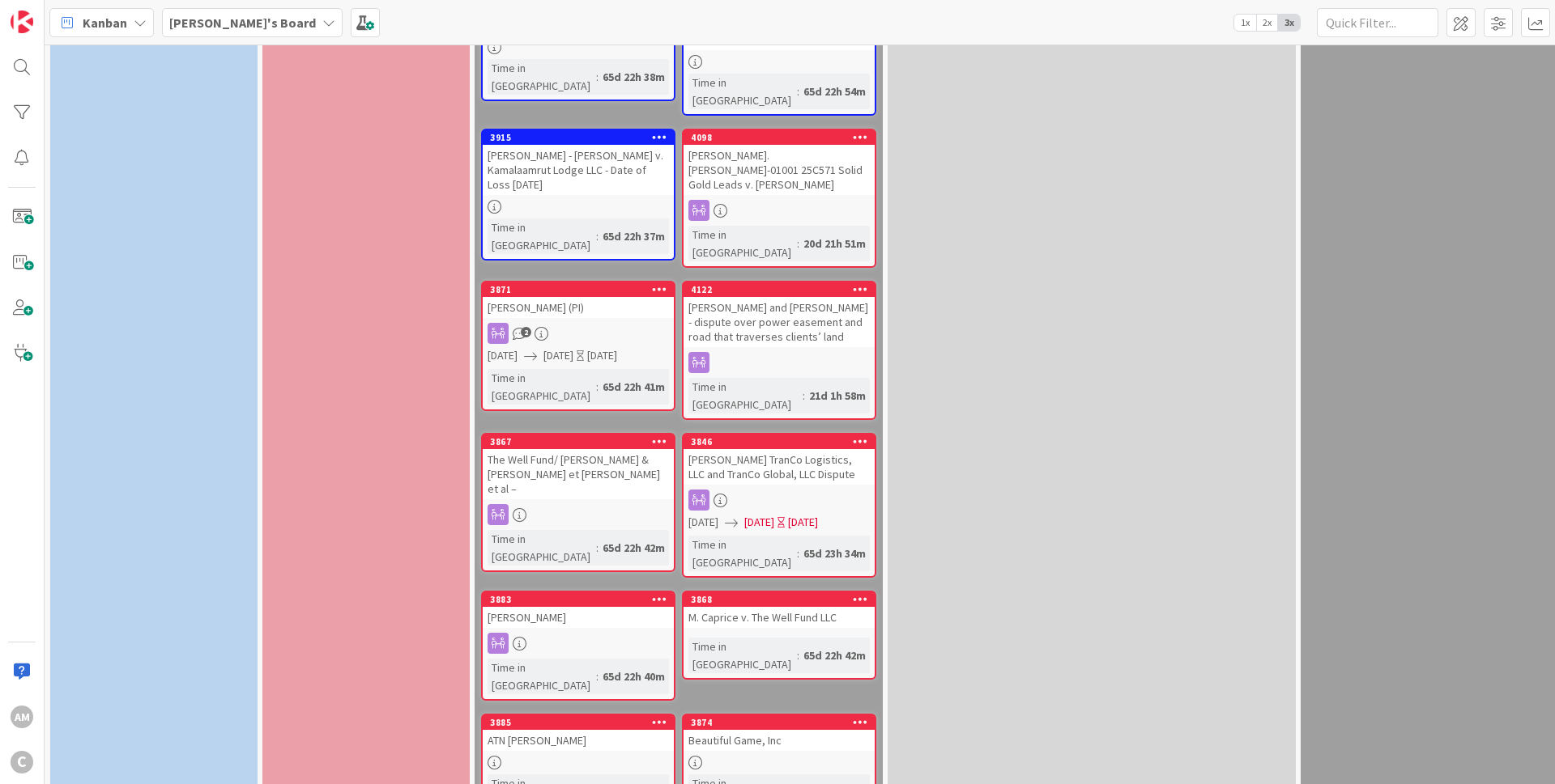
scroll to position [1084, 0]
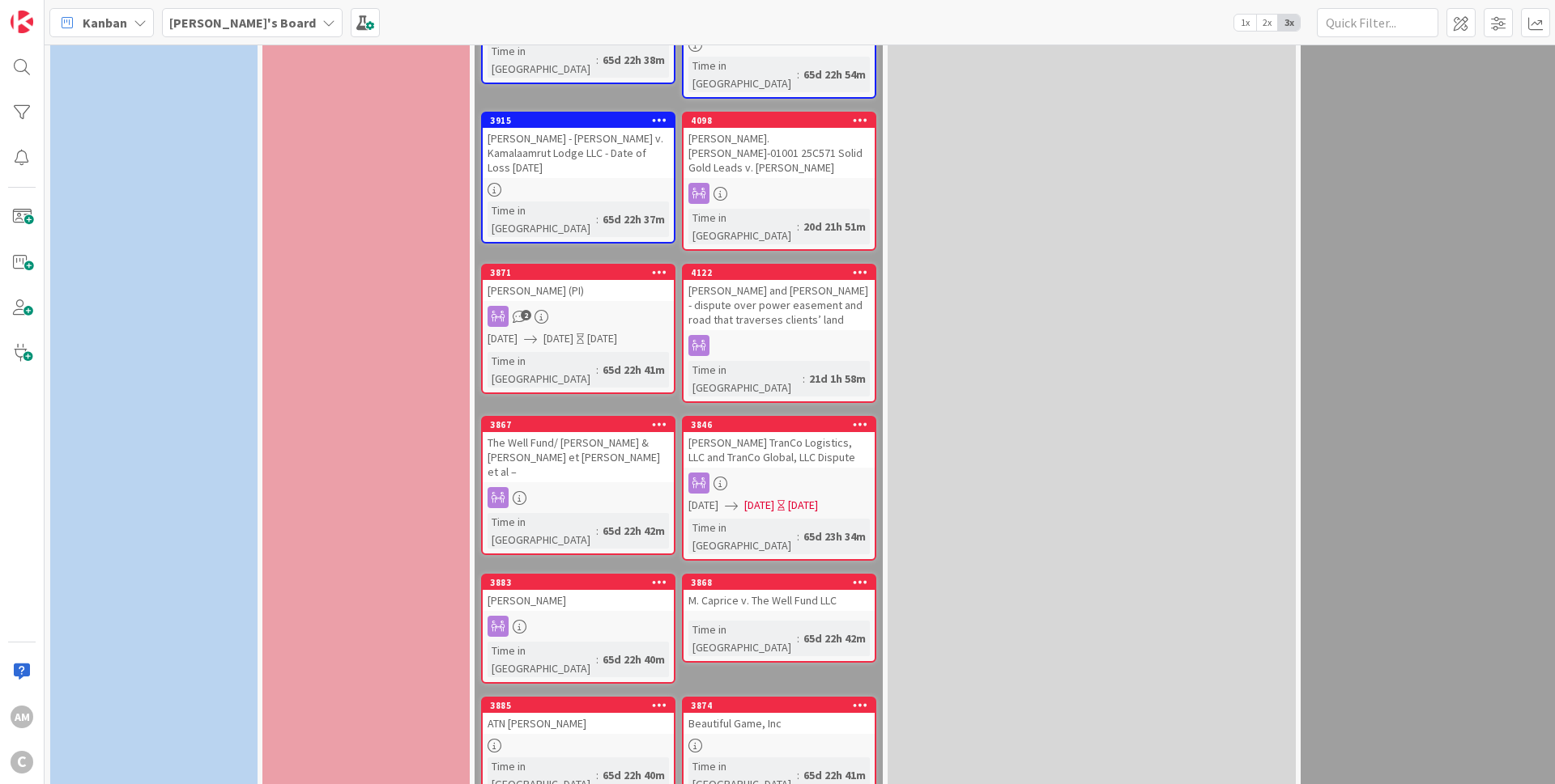
click at [862, 266] on icon at bounding box center [860, 271] width 15 height 11
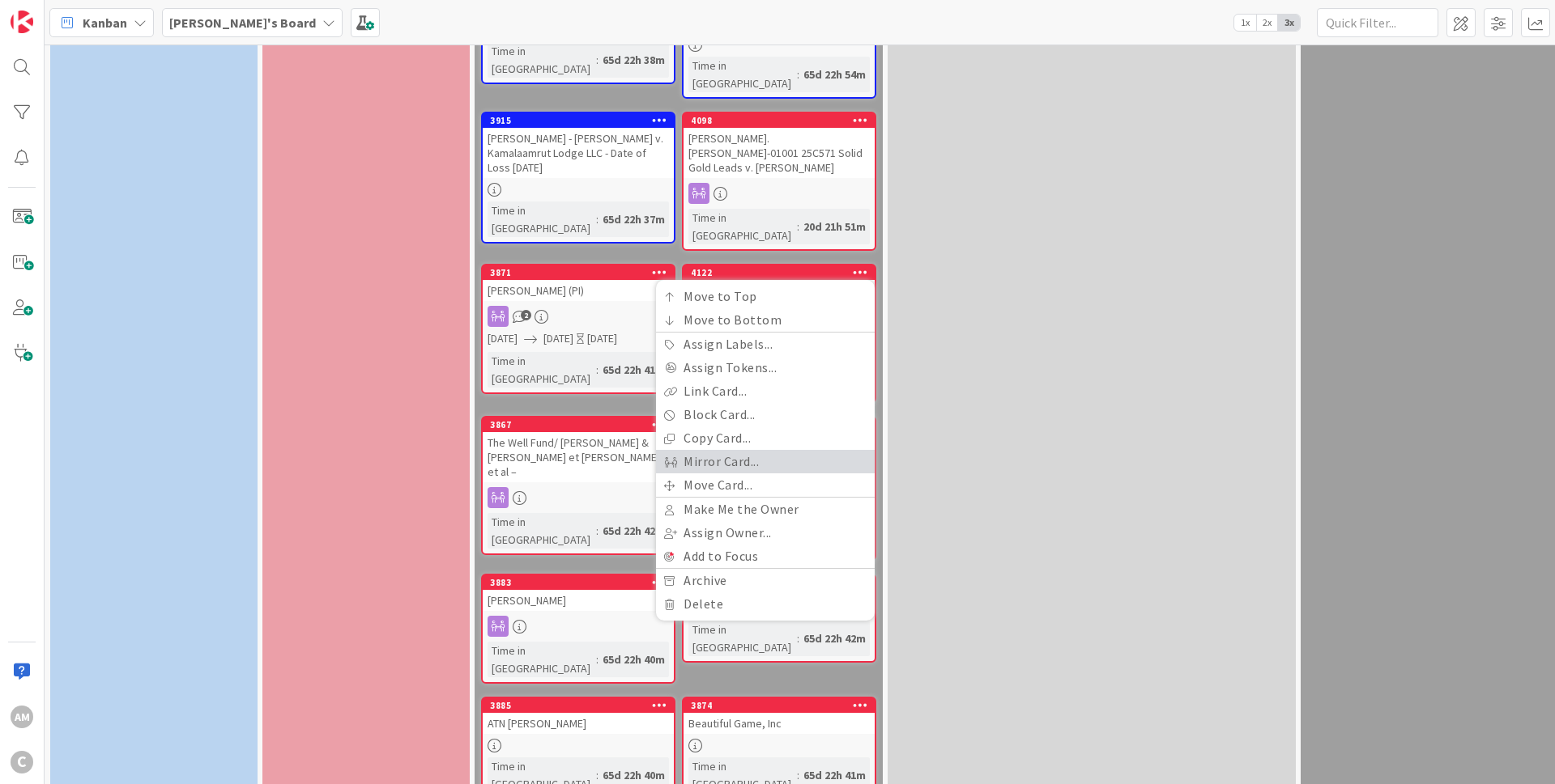
click at [739, 450] on link "Mirror Card..." at bounding box center [766, 462] width 219 height 24
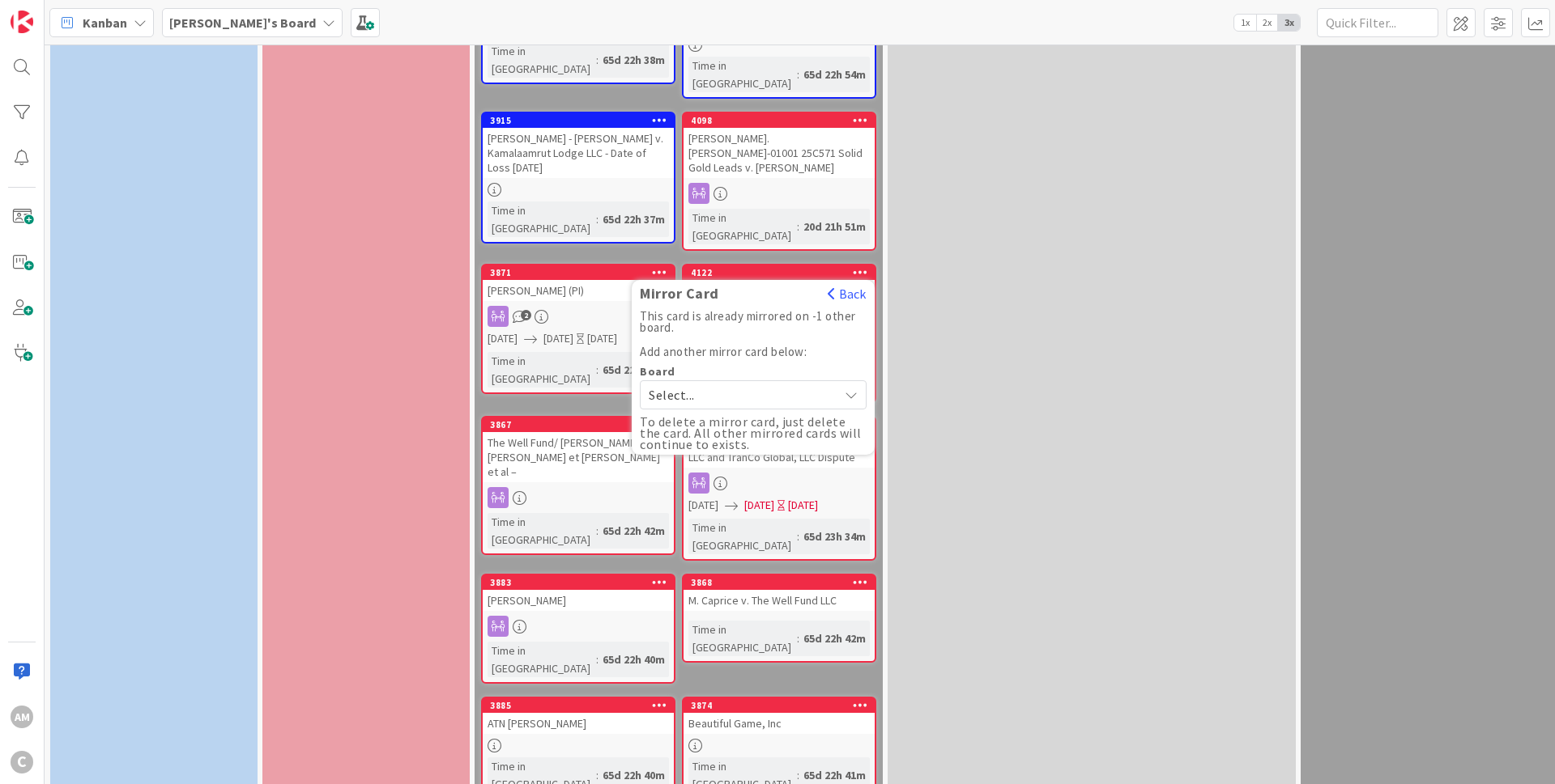
click at [757, 384] on span "Select..." at bounding box center [739, 394] width 181 height 23
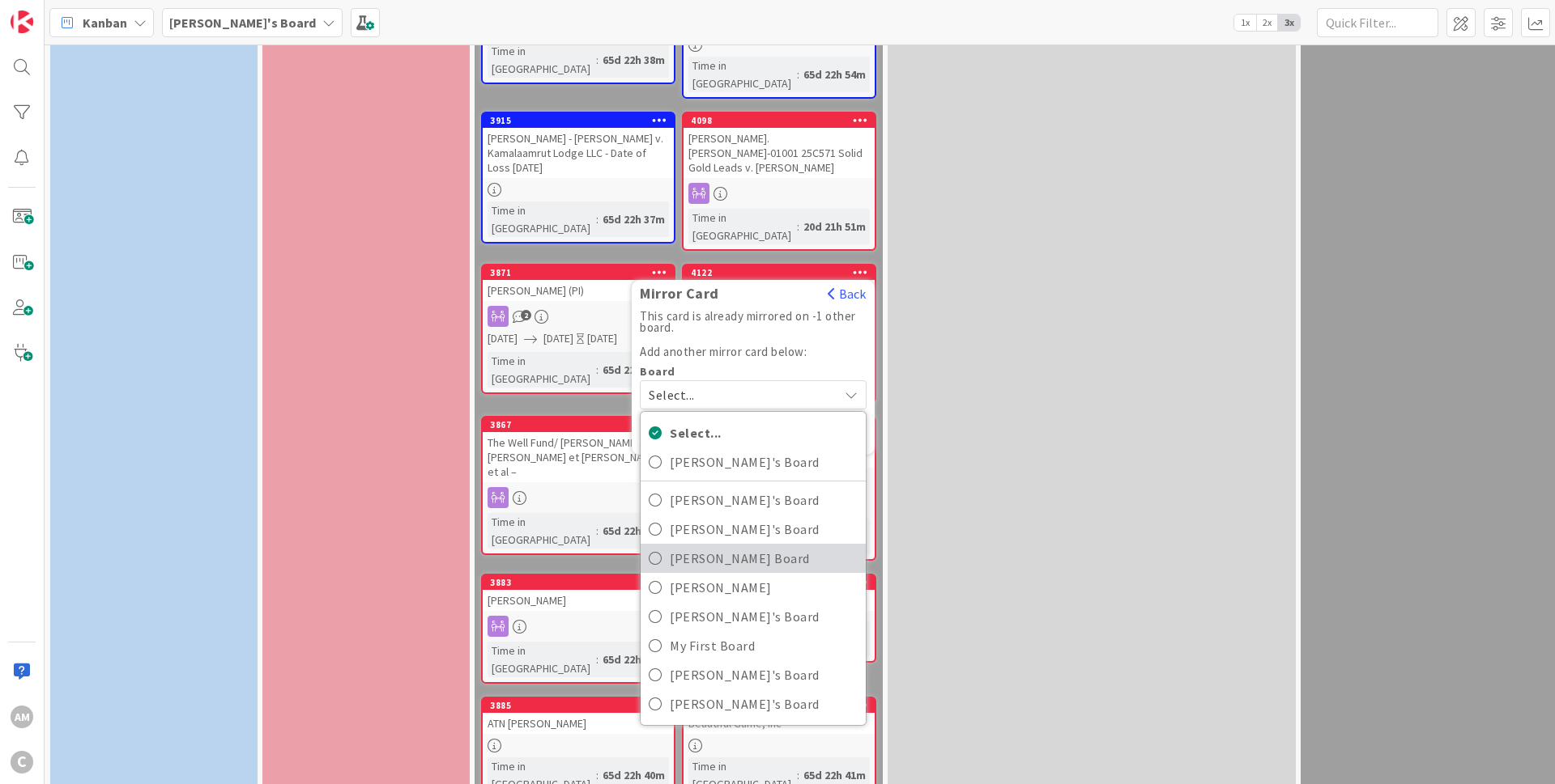
click at [718, 547] on span "[PERSON_NAME] Board" at bounding box center [764, 558] width 188 height 24
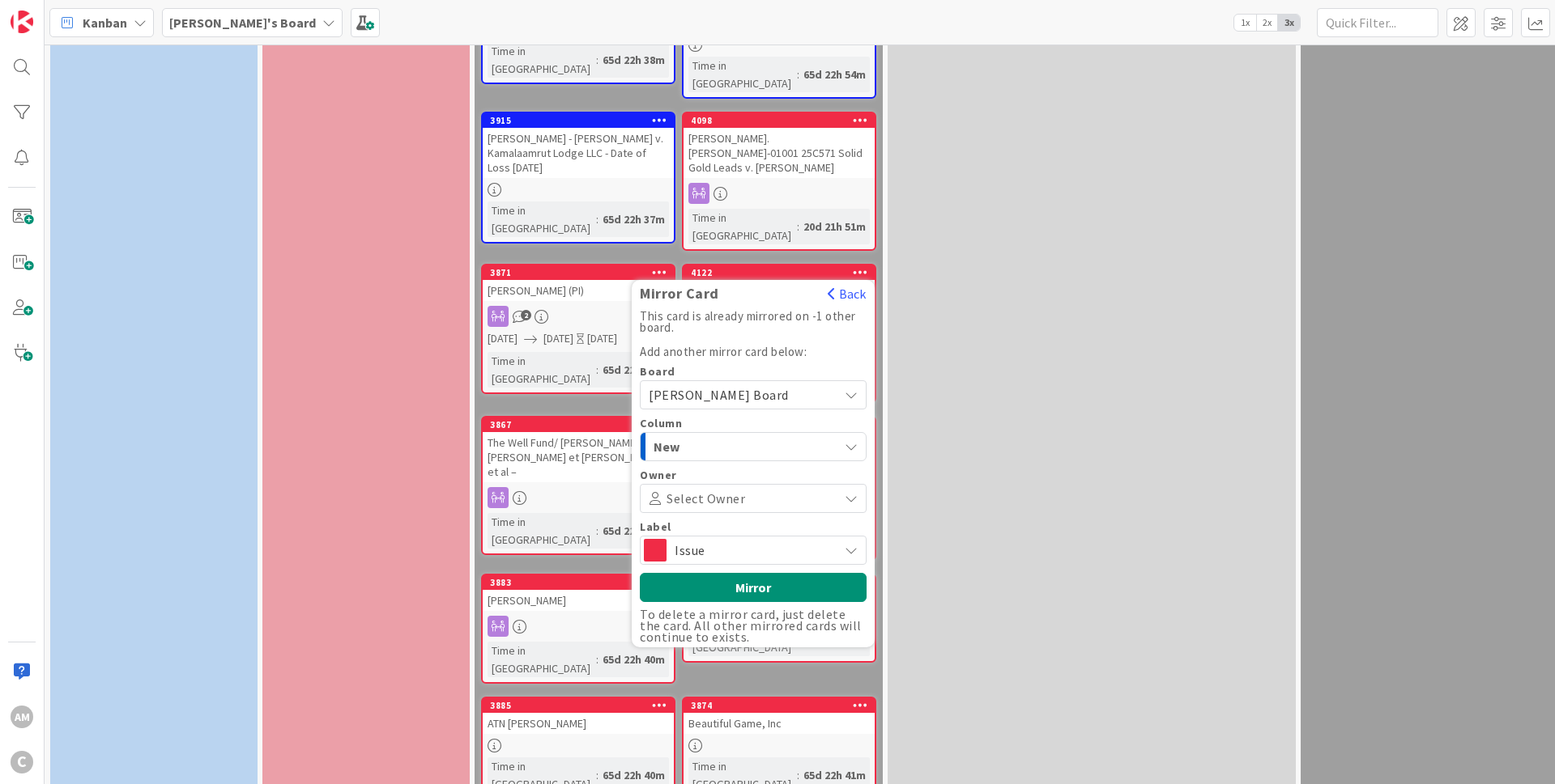
click at [718, 539] on span "Issue" at bounding box center [752, 549] width 155 height 23
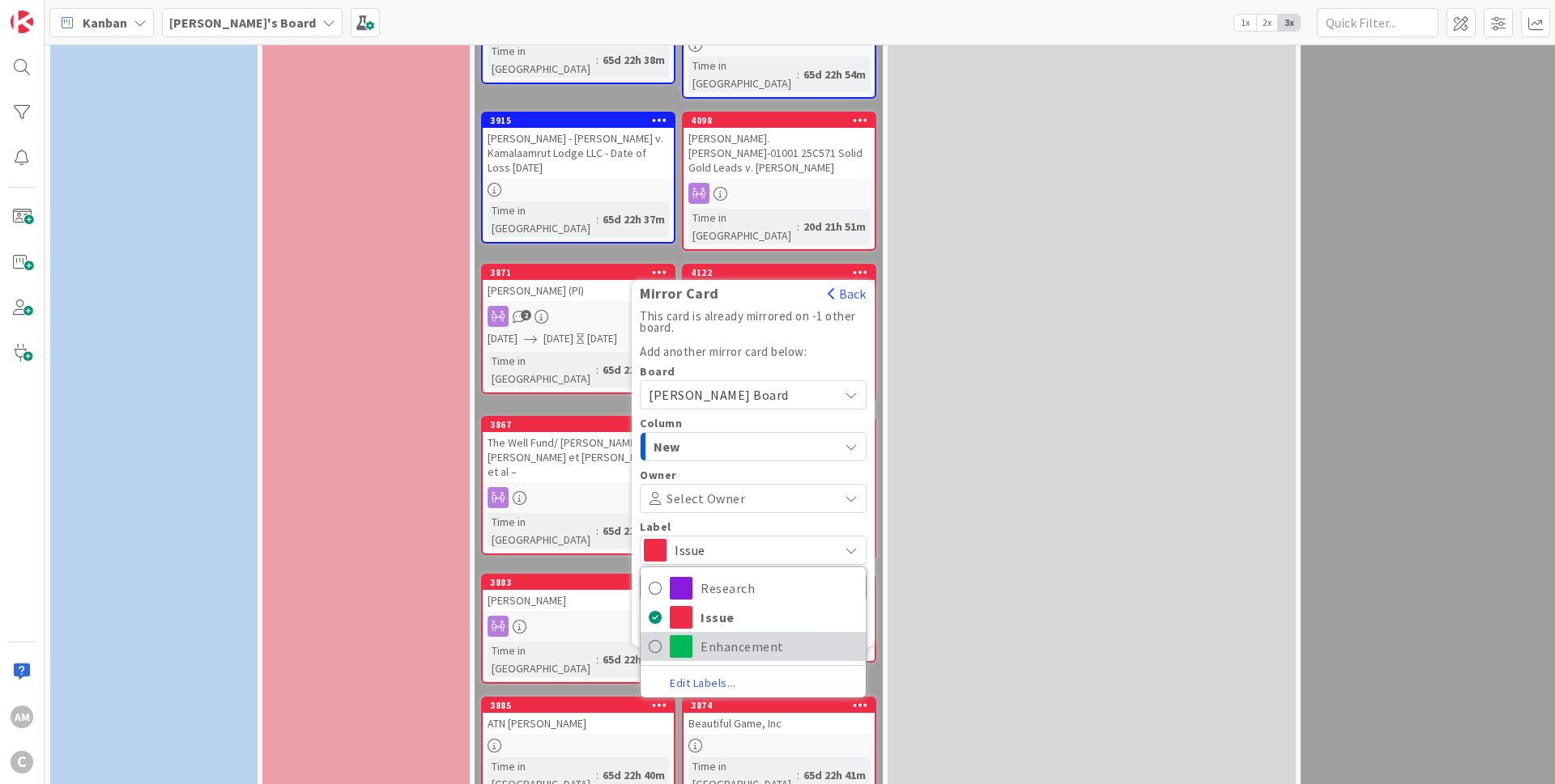
click at [719, 635] on span "Enhancement" at bounding box center [778, 647] width 157 height 24
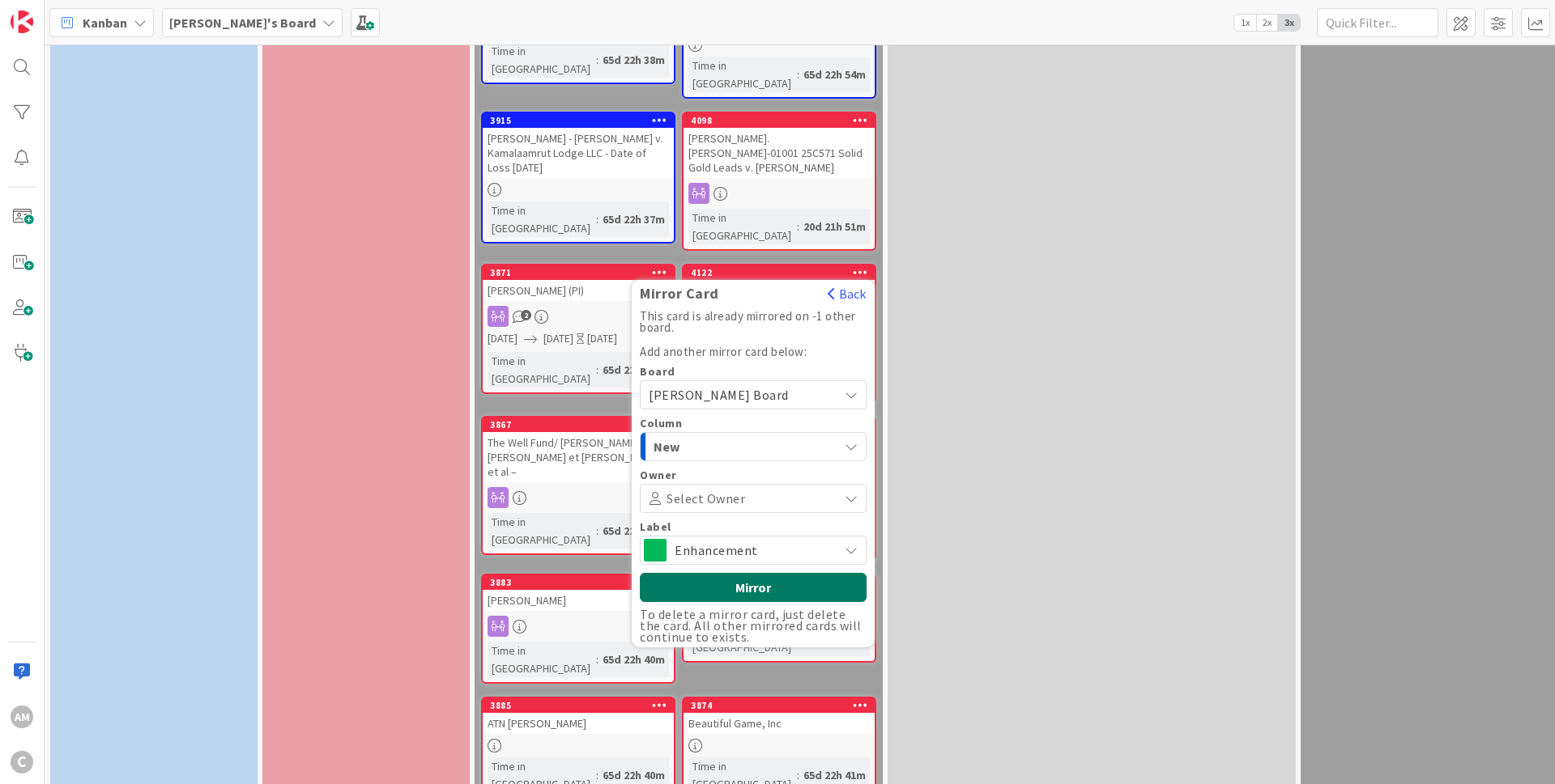
click at [747, 573] on button "Mirror" at bounding box center [753, 587] width 227 height 29
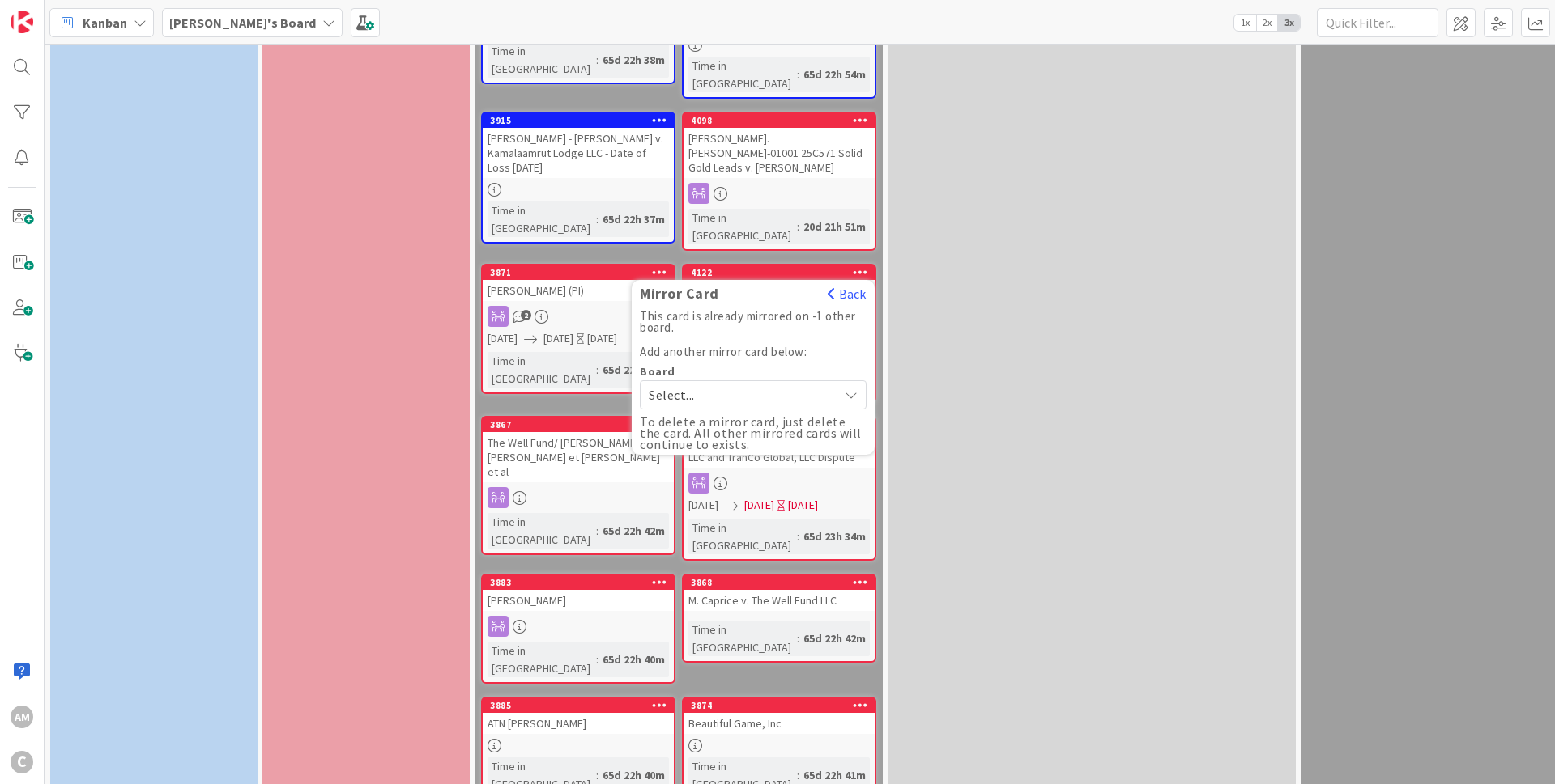
click at [239, 23] on b "[PERSON_NAME]'s Board" at bounding box center [242, 23] width 146 height 16
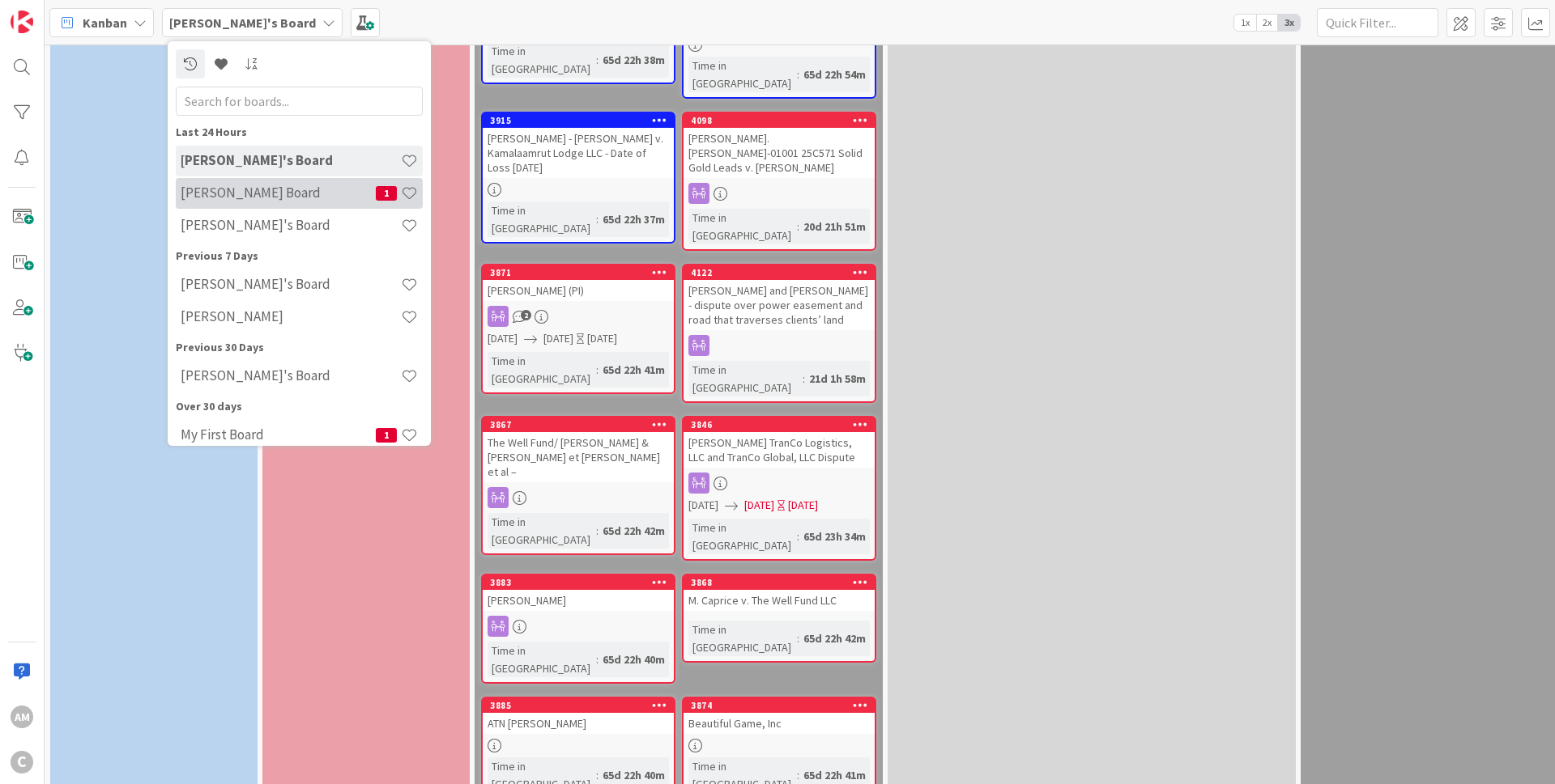
click at [275, 200] on h4 "[PERSON_NAME] Board" at bounding box center [278, 193] width 195 height 16
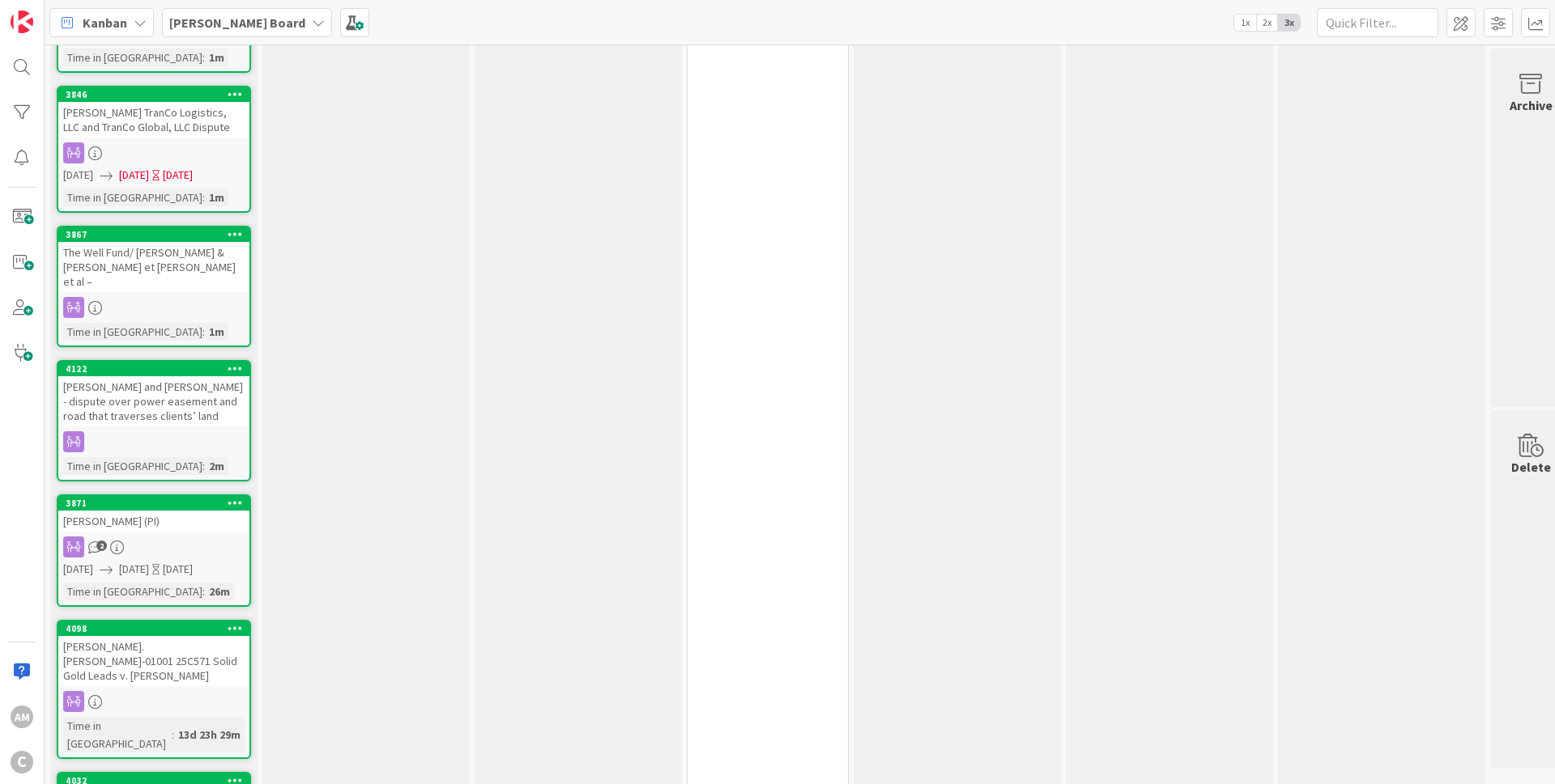
scroll to position [137, 0]
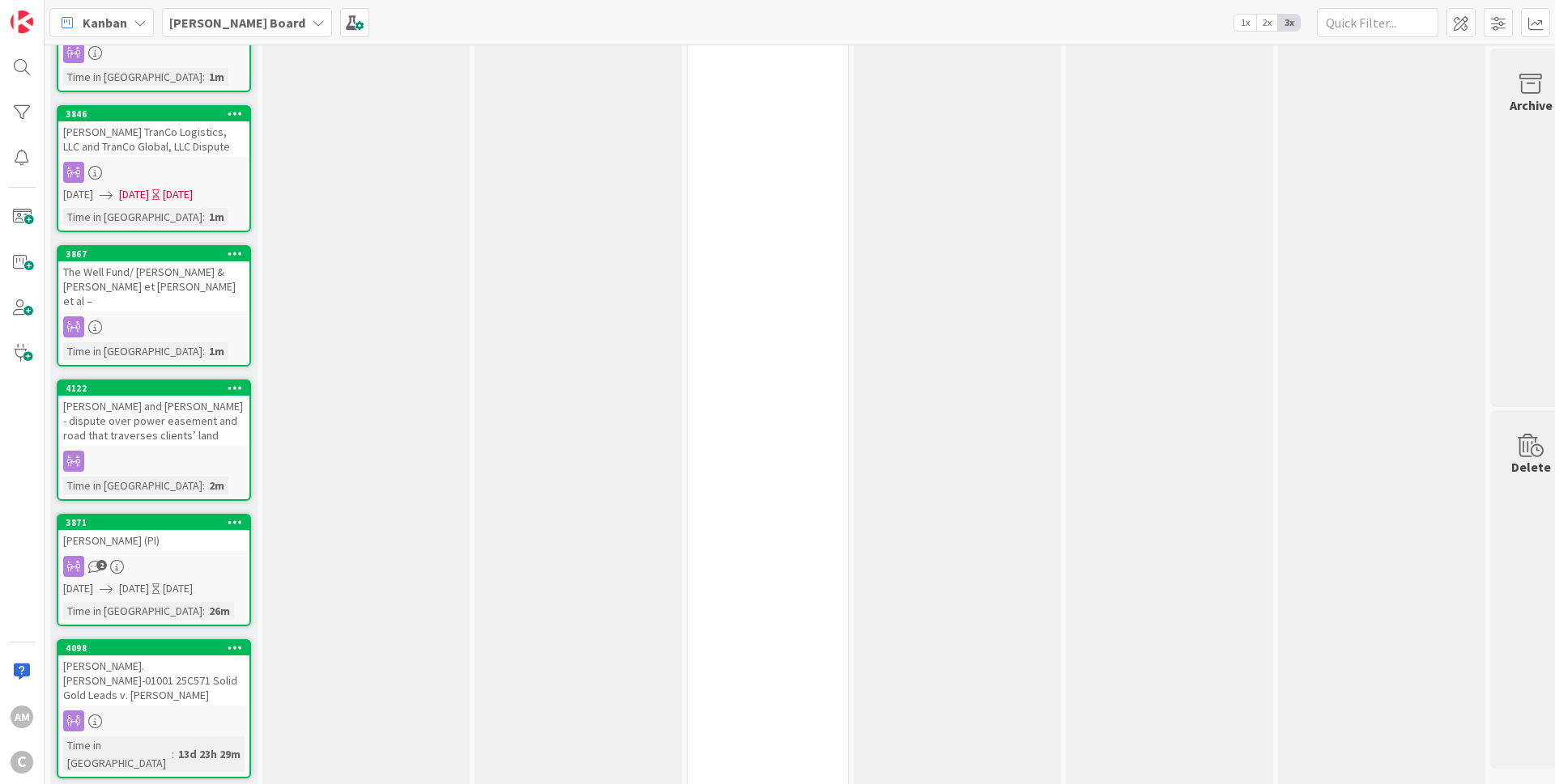
click at [233, 21] on b "[PERSON_NAME] Board" at bounding box center [237, 23] width 136 height 16
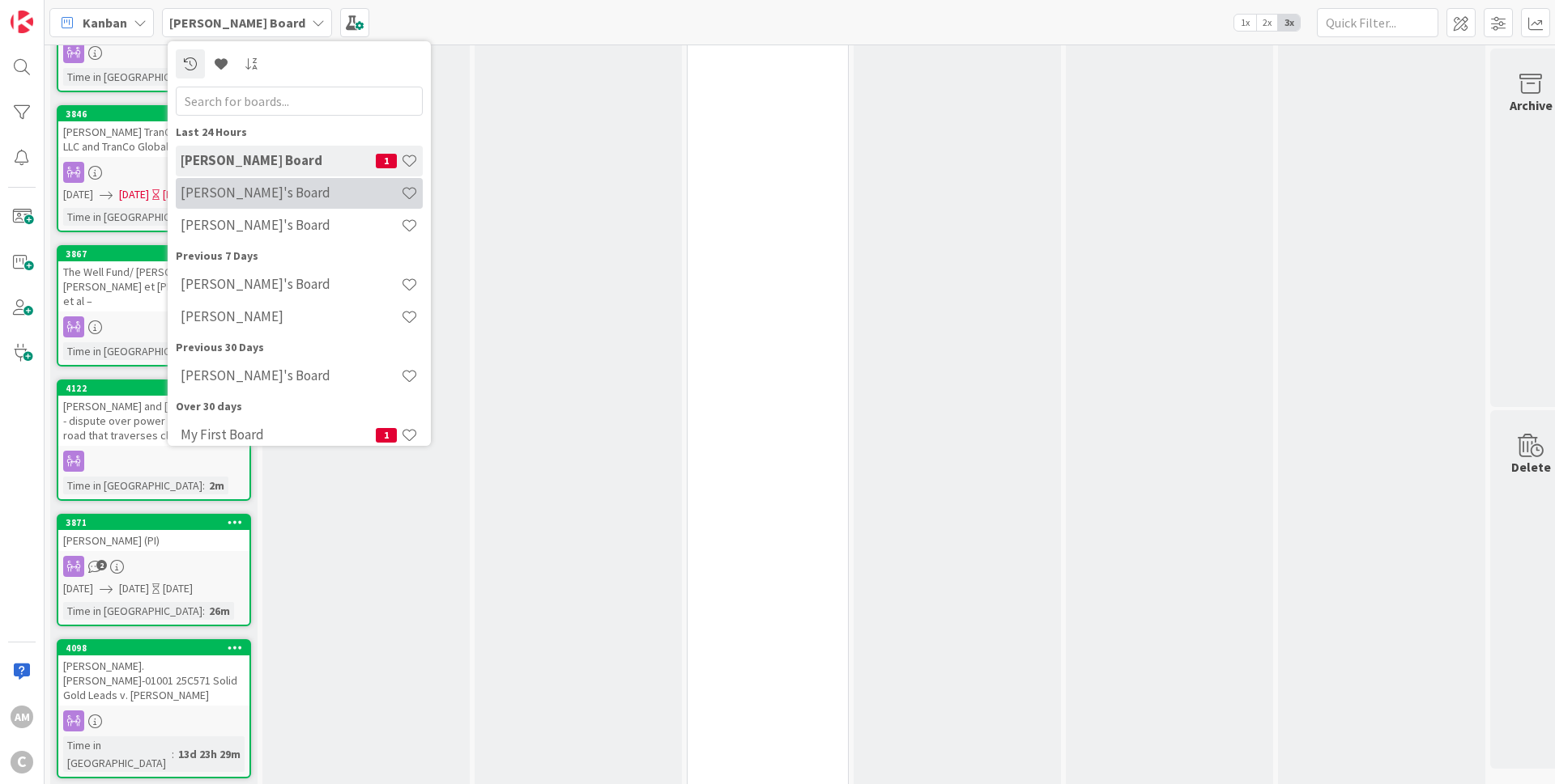
click at [234, 184] on div "[PERSON_NAME]'s Board" at bounding box center [299, 193] width 247 height 31
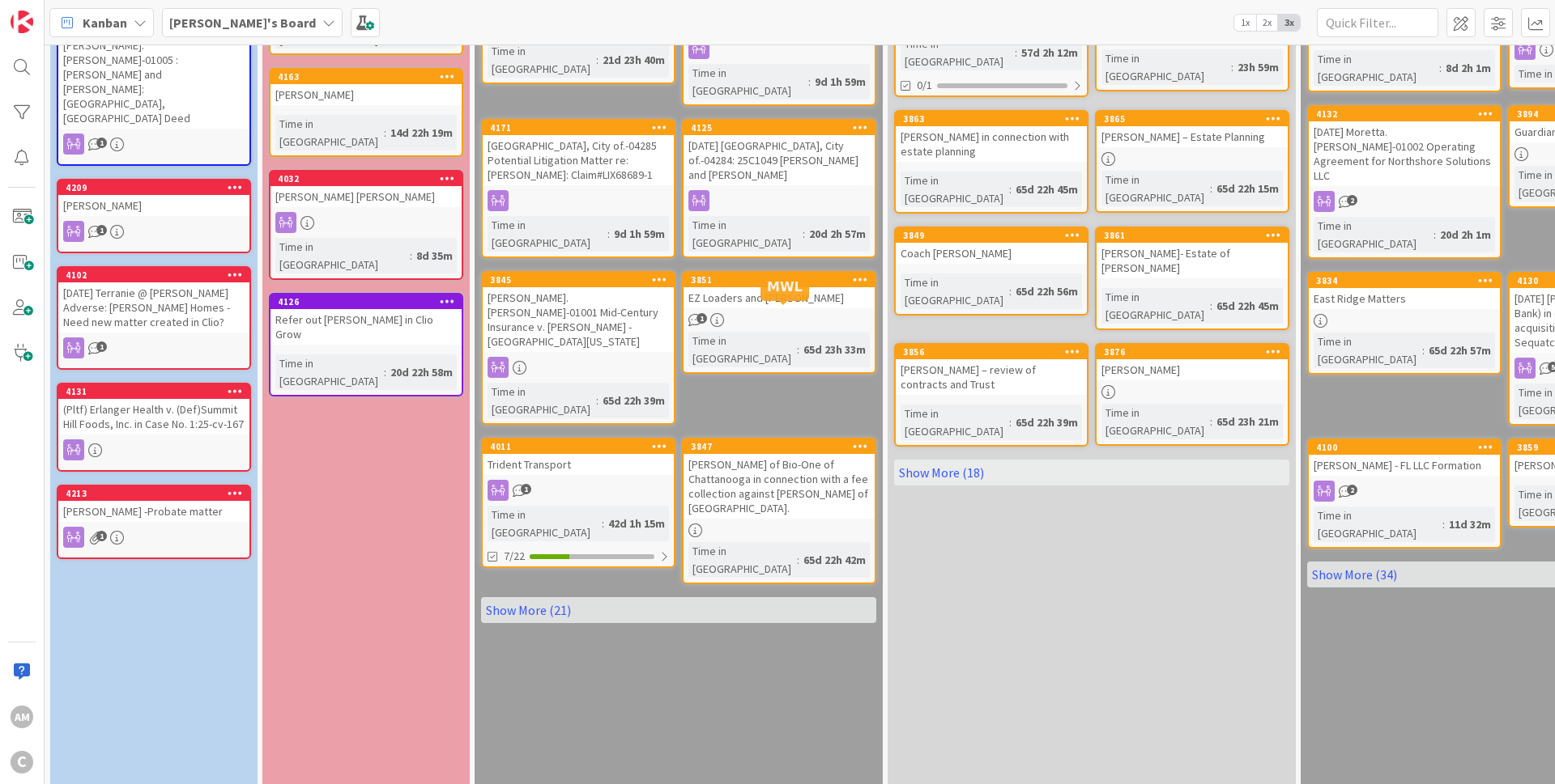
scroll to position [307, 0]
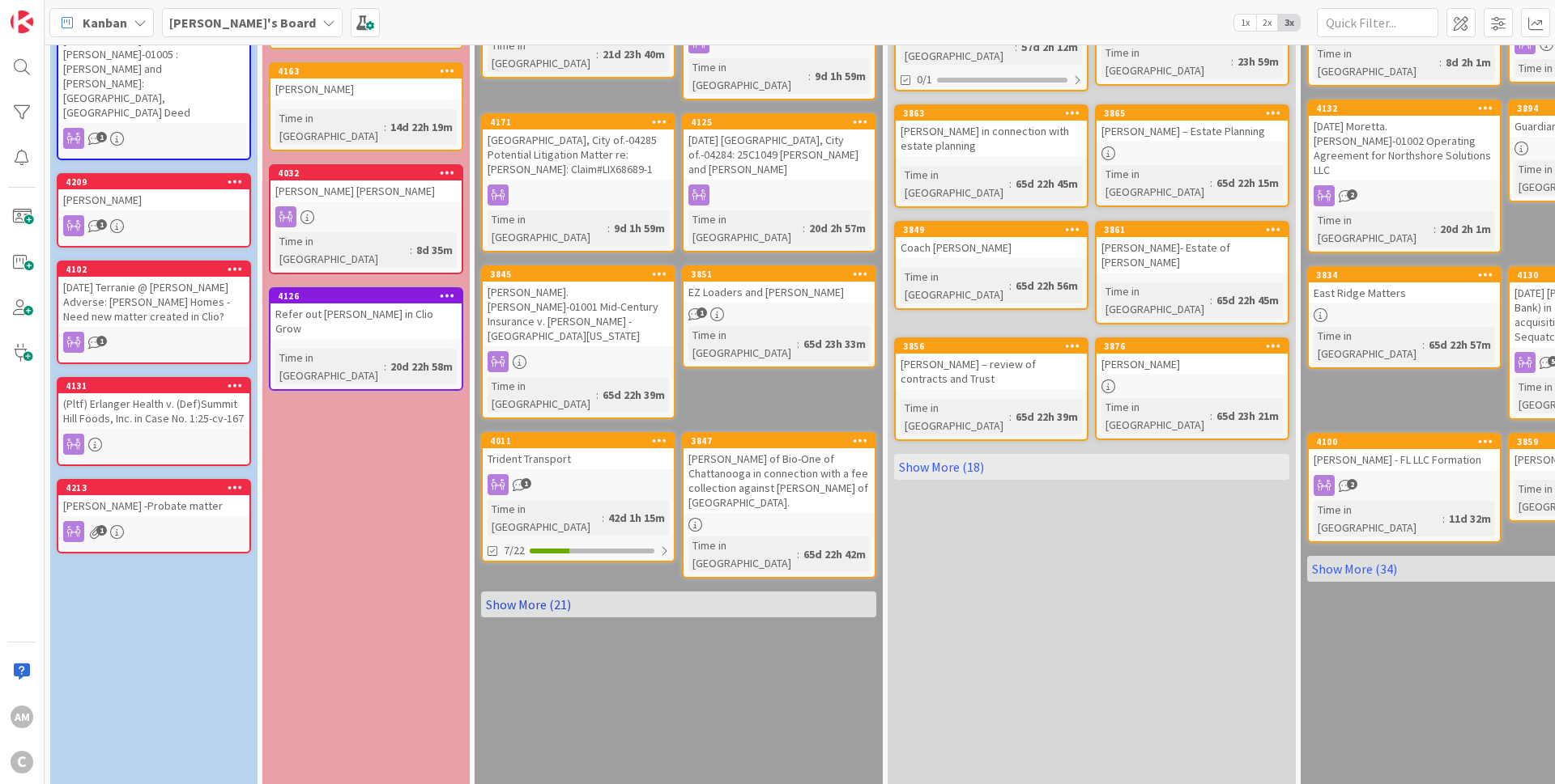
click at [512, 591] on link "Show More (21)" at bounding box center [678, 604] width 395 height 26
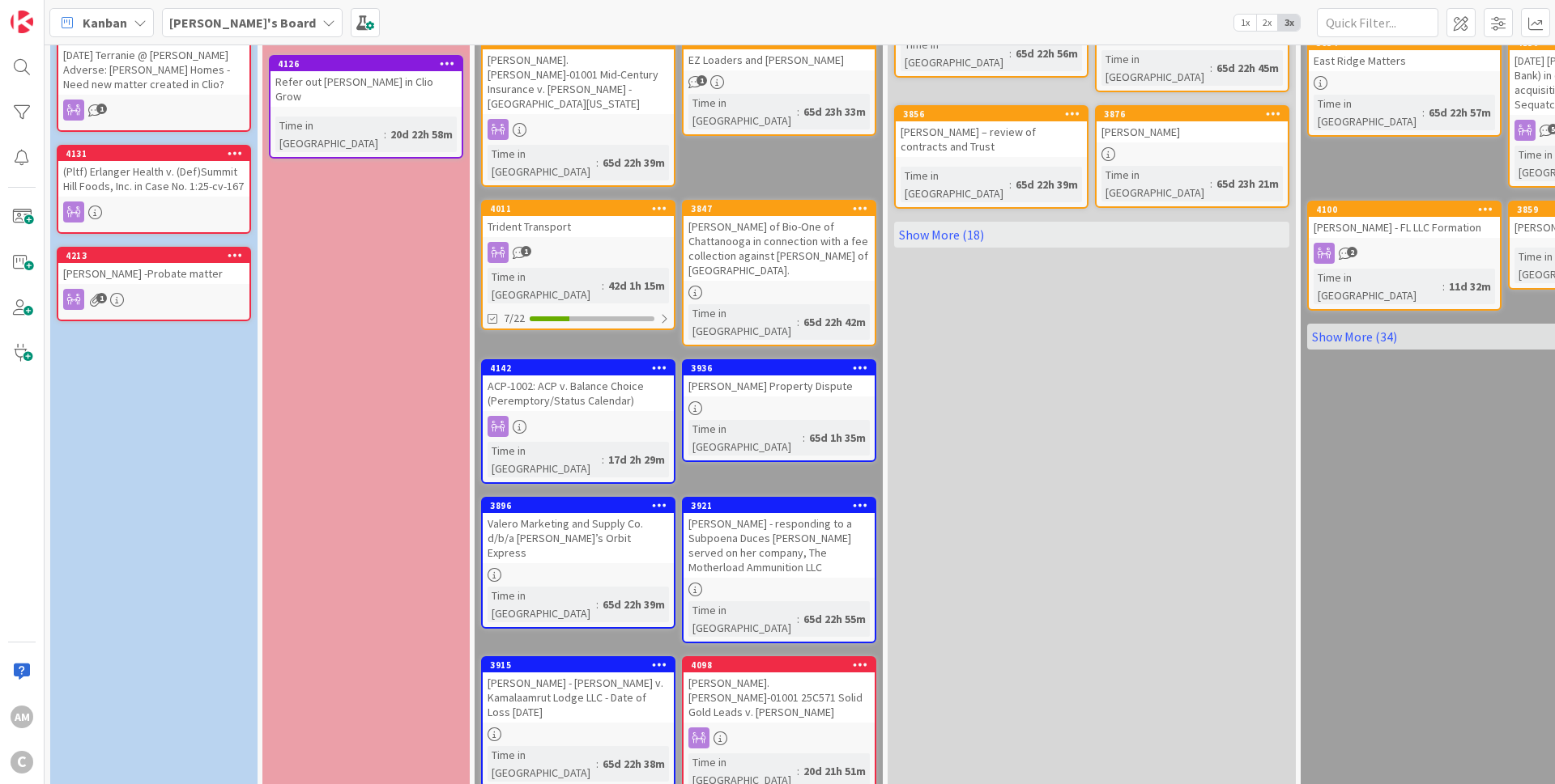
scroll to position [1084, 0]
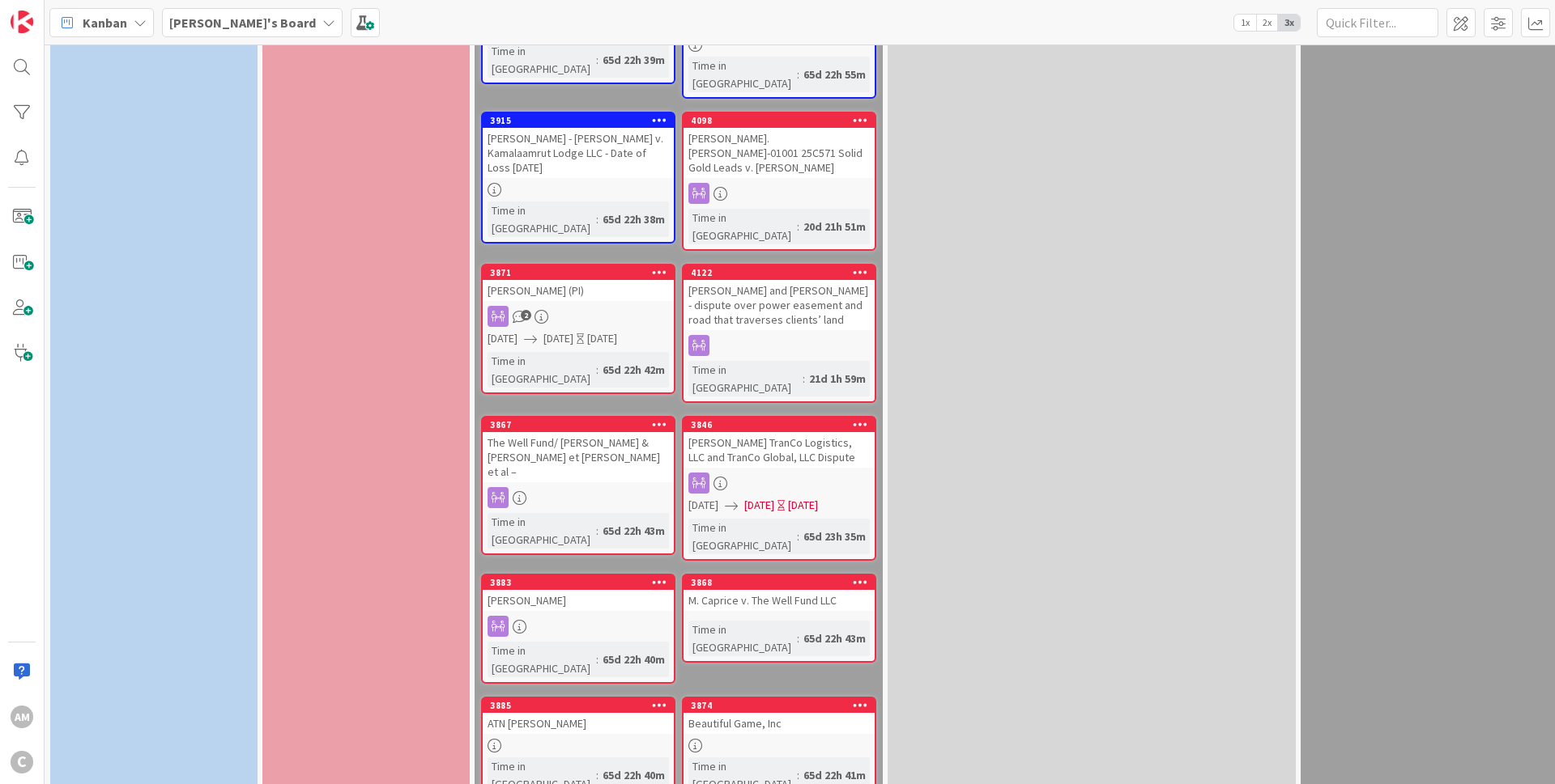
click at [865, 576] on icon at bounding box center [860, 581] width 15 height 11
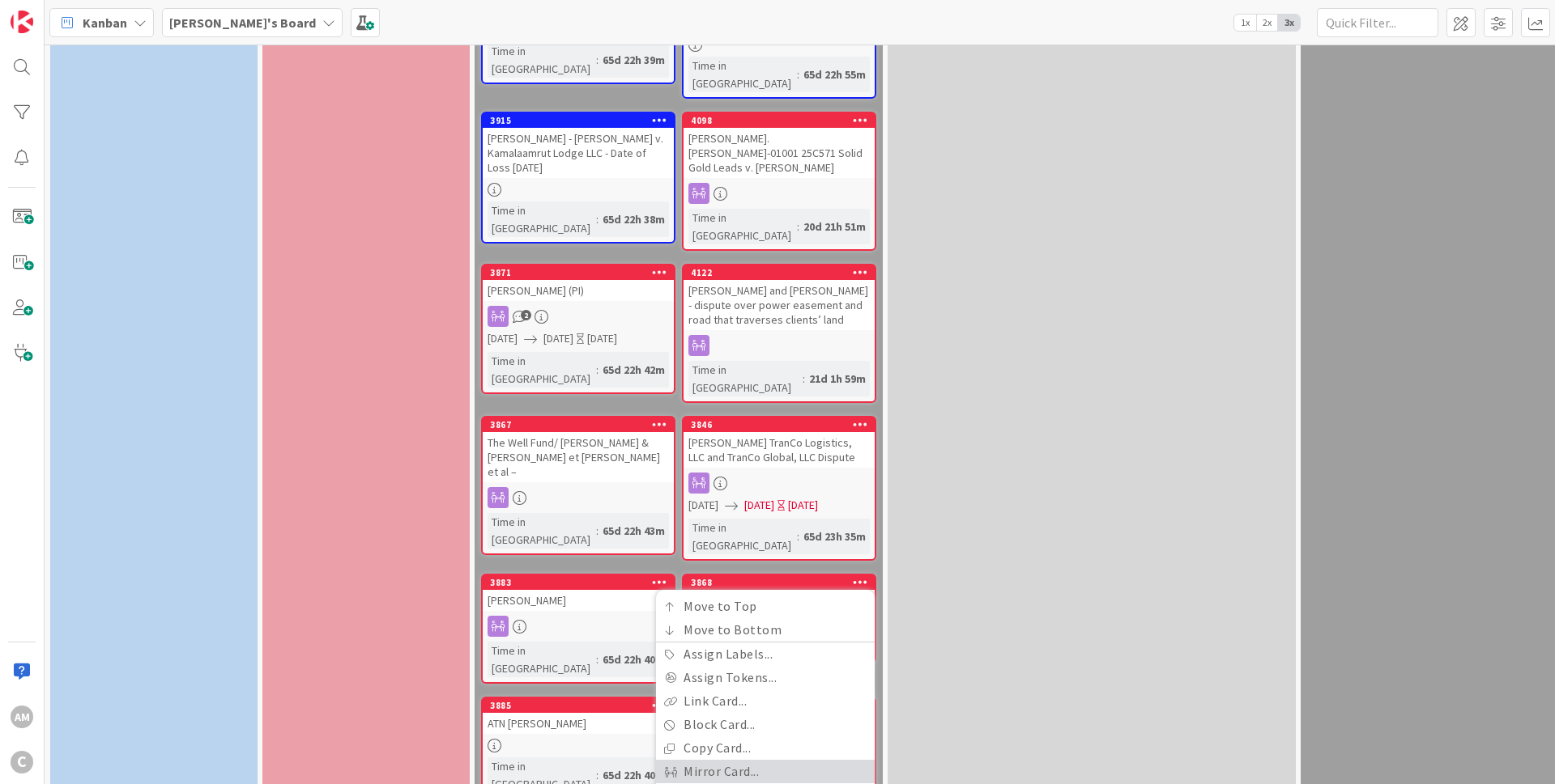
click at [771, 760] on link "Mirror Card..." at bounding box center [766, 772] width 219 height 24
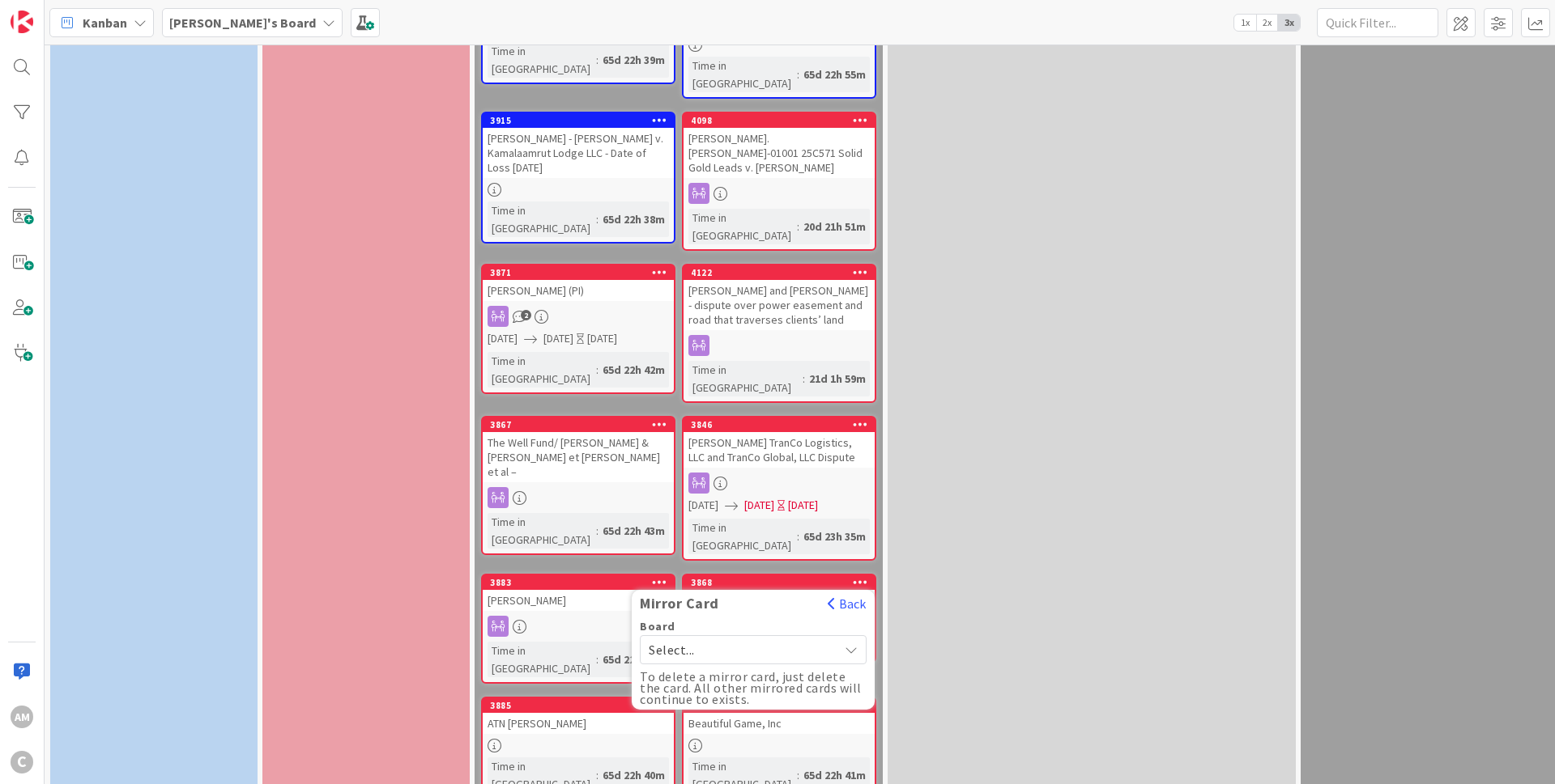
click at [755, 639] on span "Select..." at bounding box center [739, 650] width 181 height 23
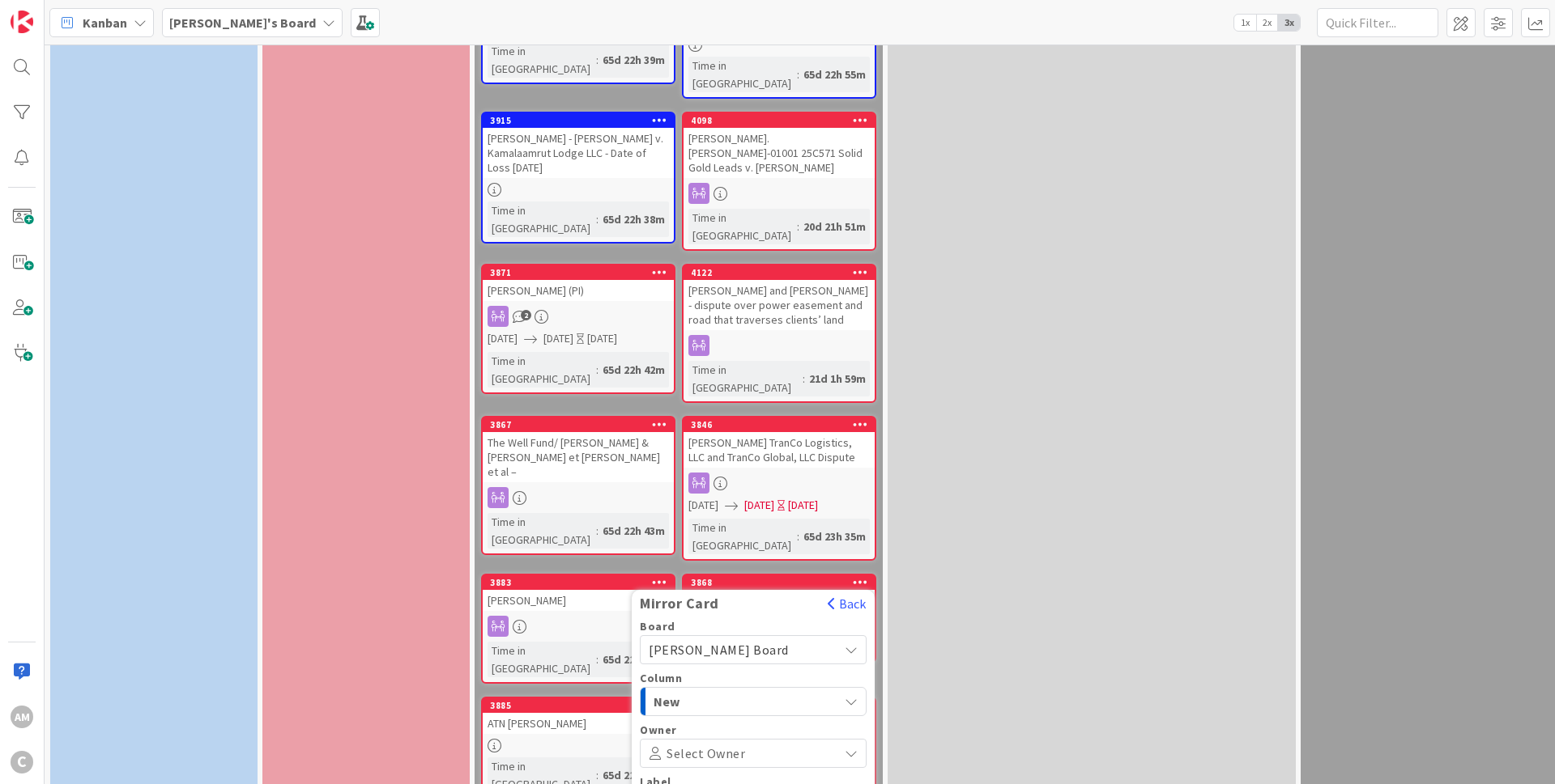
click at [804, 689] on div "New" at bounding box center [744, 702] width 189 height 26
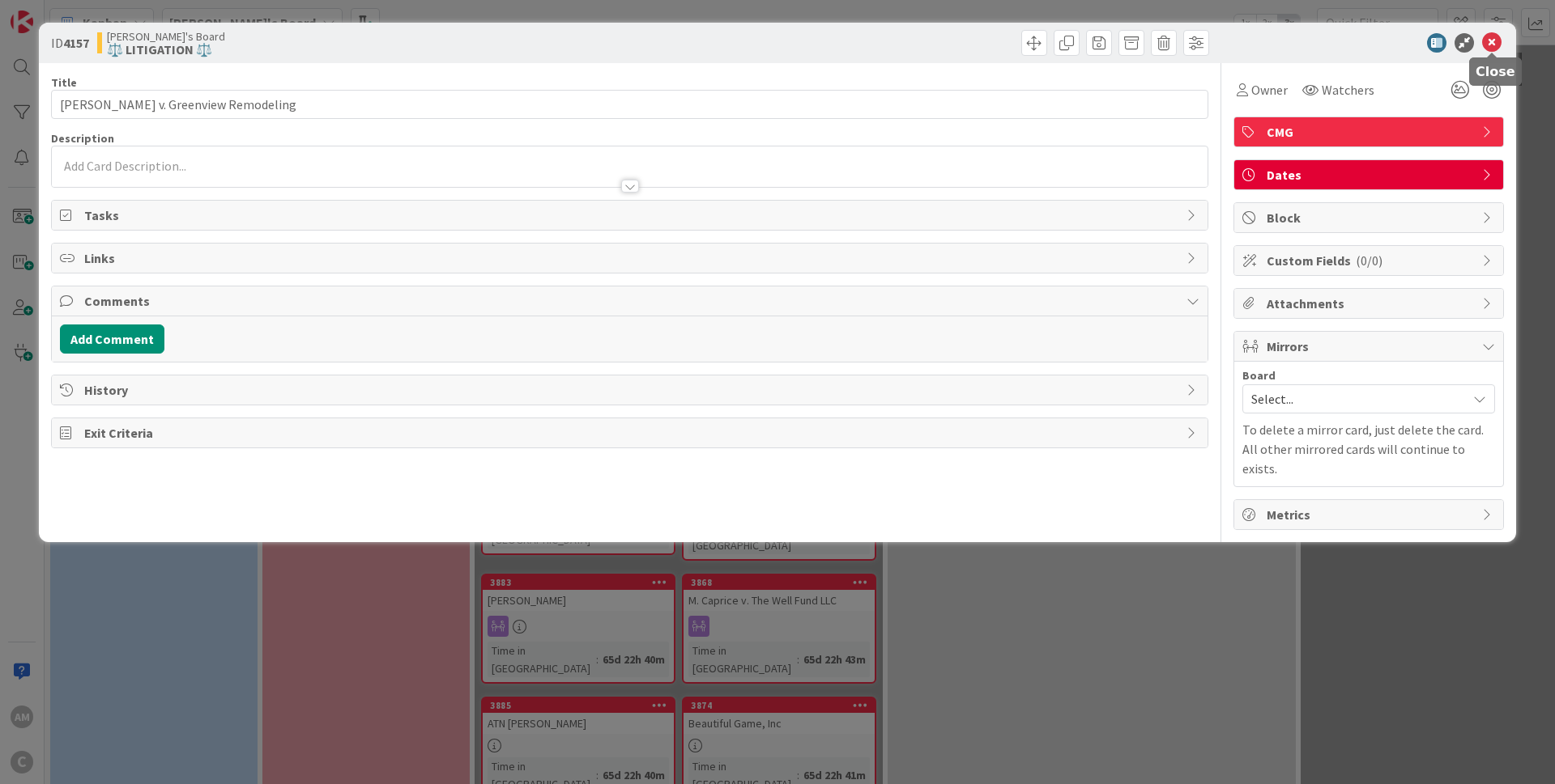
click at [1490, 38] on icon at bounding box center [1491, 43] width 20 height 20
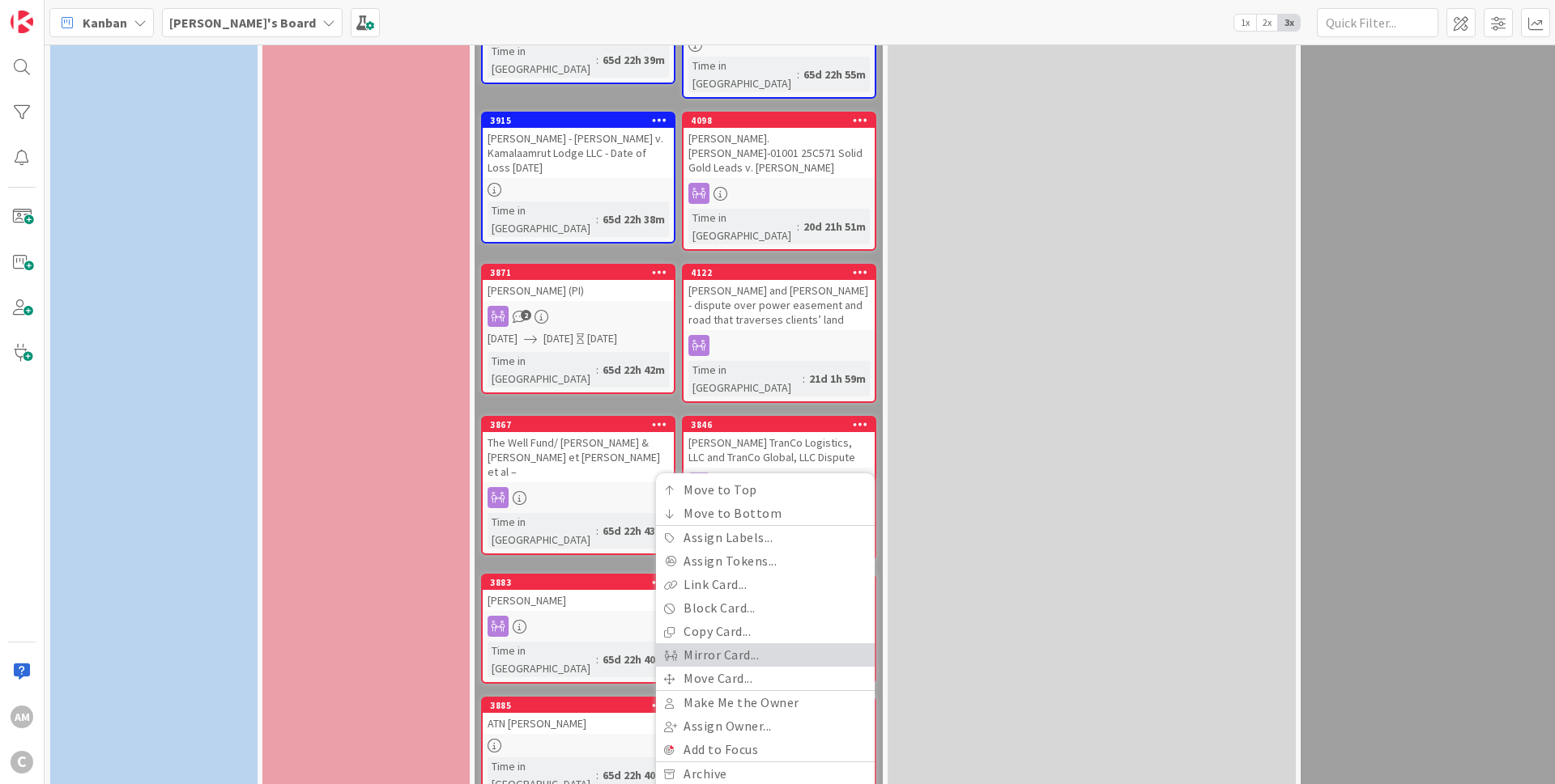
click at [718, 643] on link "Mirror Card..." at bounding box center [766, 655] width 219 height 24
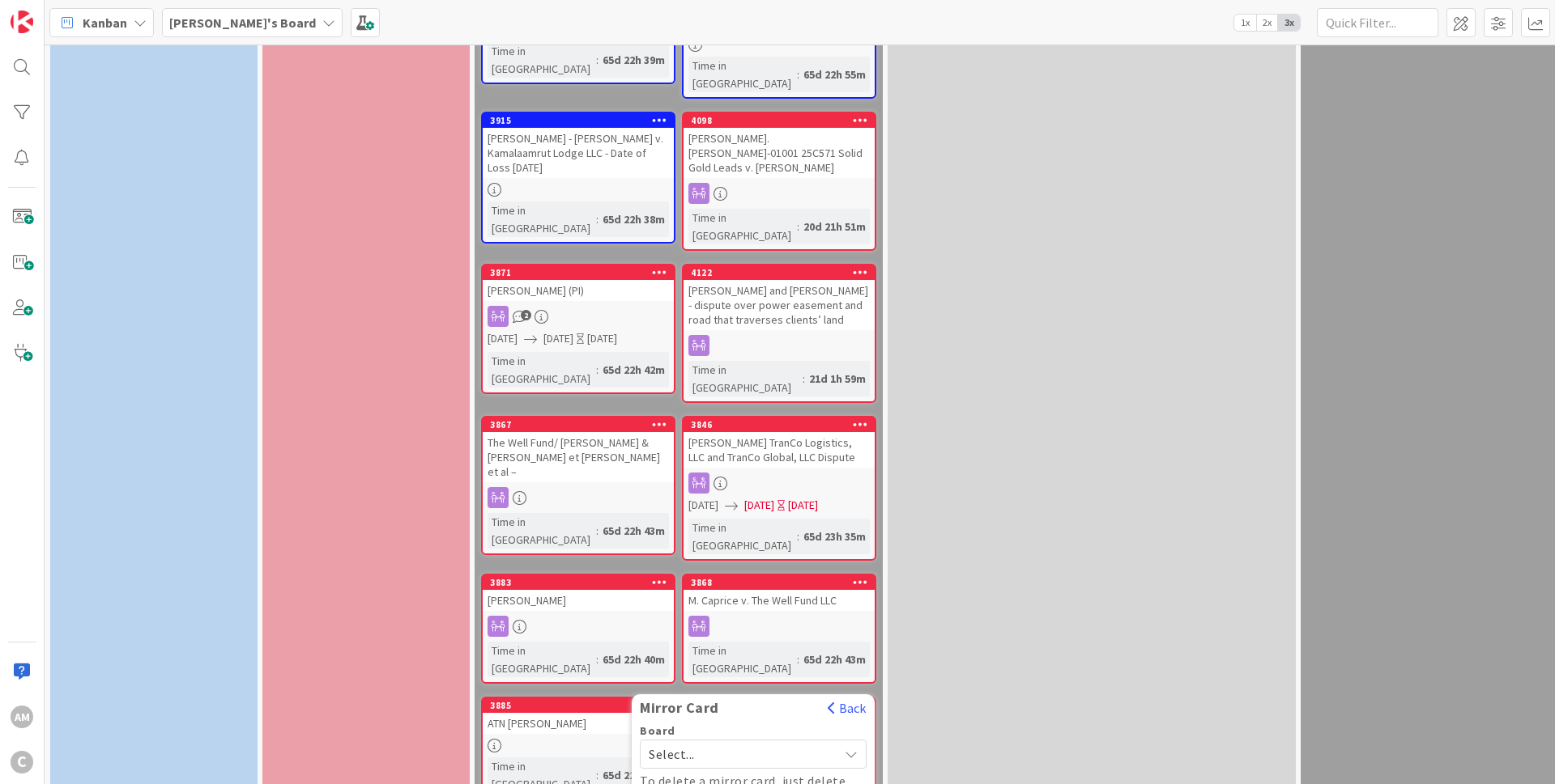
click at [775, 743] on span "Select..." at bounding box center [739, 754] width 181 height 23
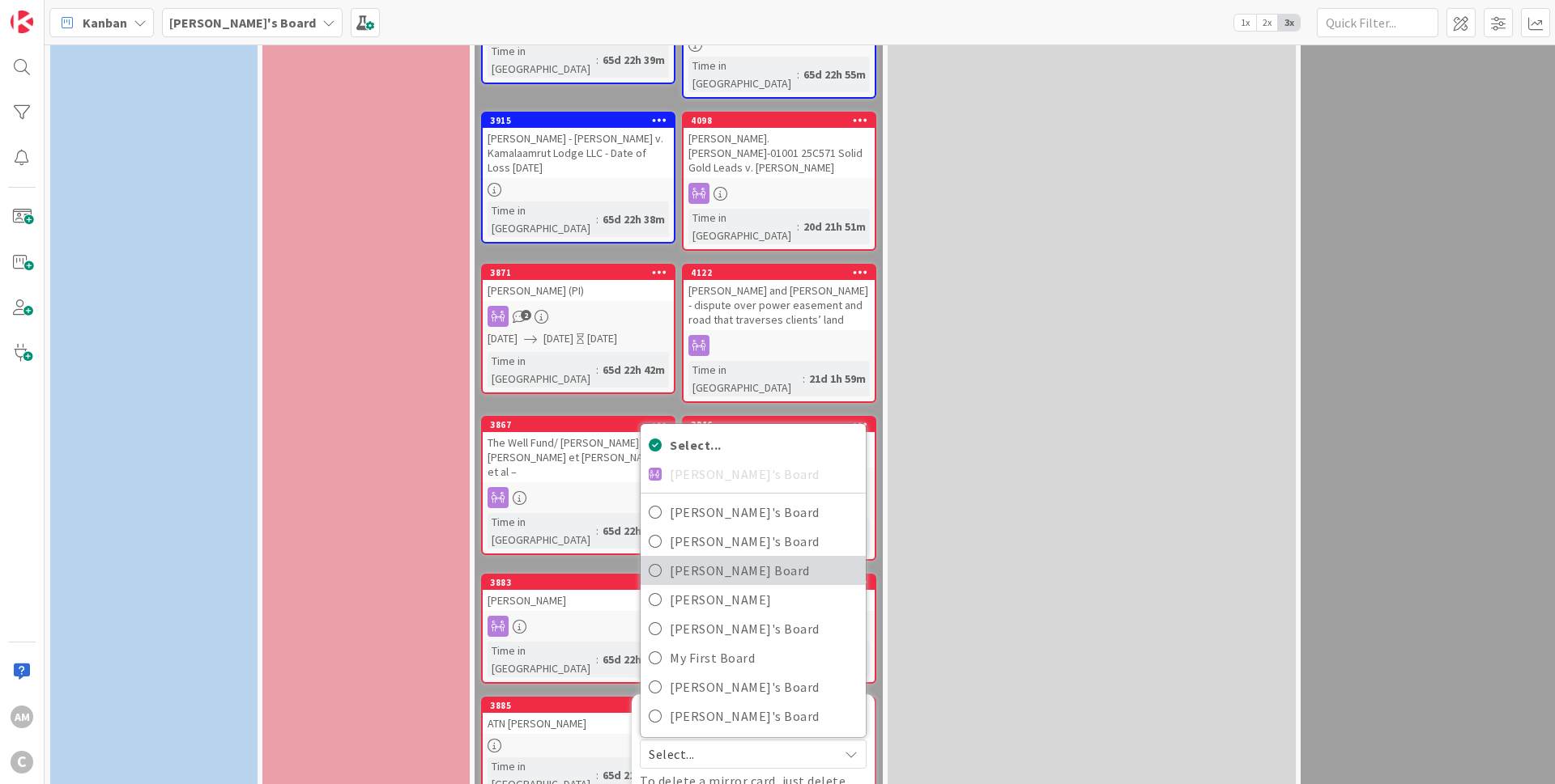
click at [766, 556] on link "[PERSON_NAME] Board" at bounding box center [753, 570] width 225 height 29
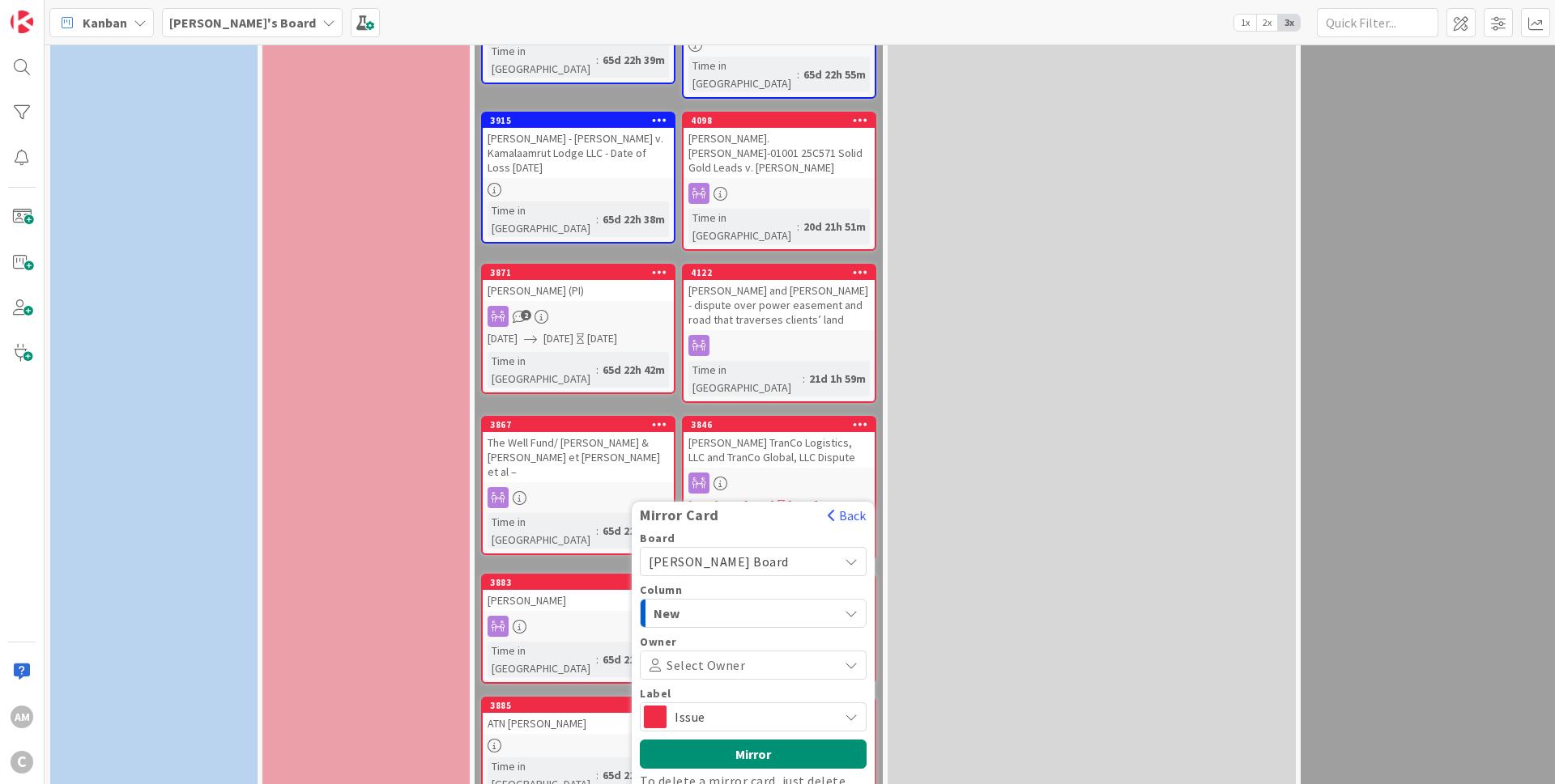
click at [774, 706] on span "Issue" at bounding box center [752, 716] width 155 height 23
click at [769, 739] on button "Mirror" at bounding box center [753, 753] width 227 height 29
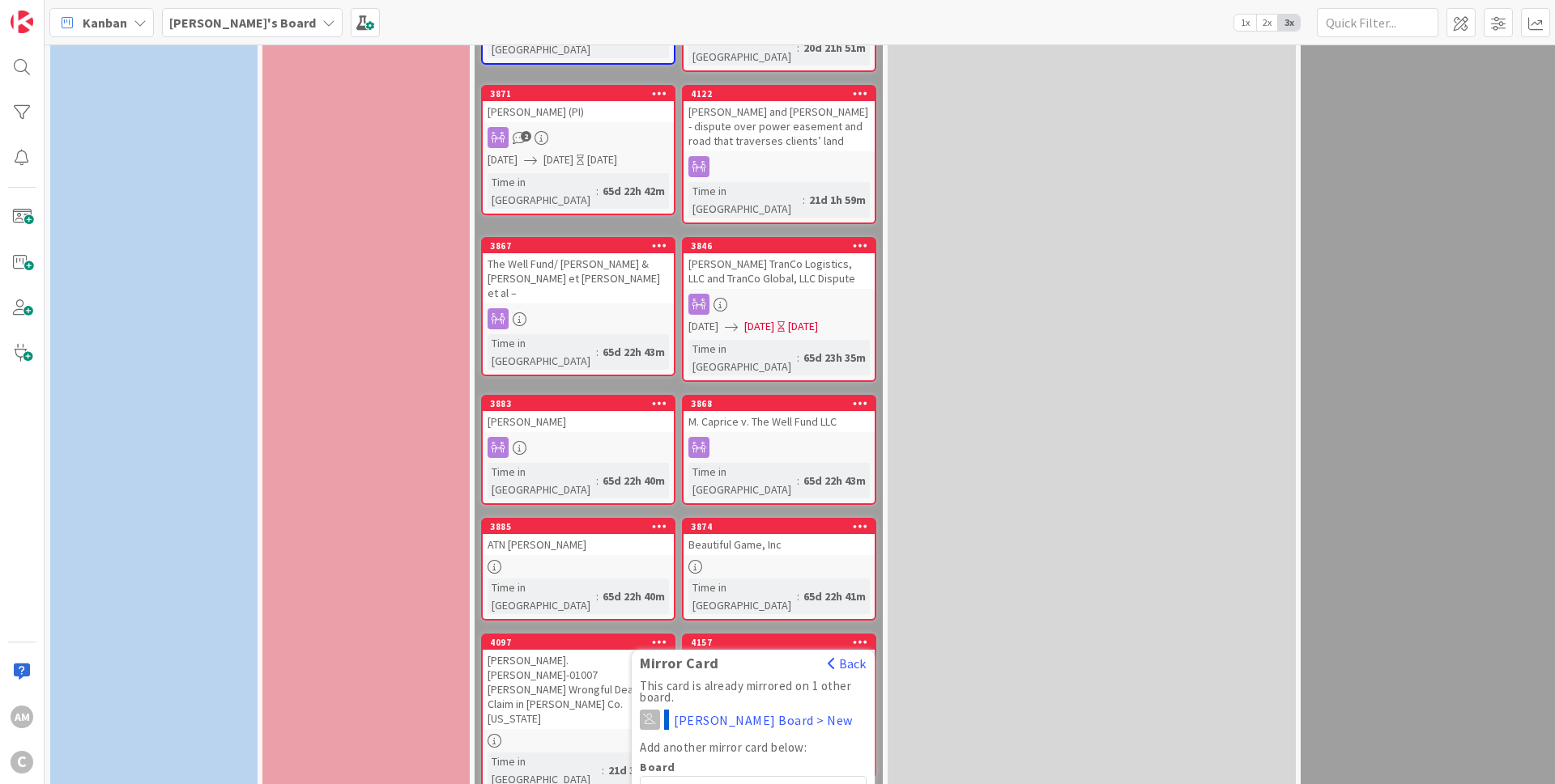
scroll to position [1263, 0]
click at [862, 521] on icon at bounding box center [860, 526] width 15 height 11
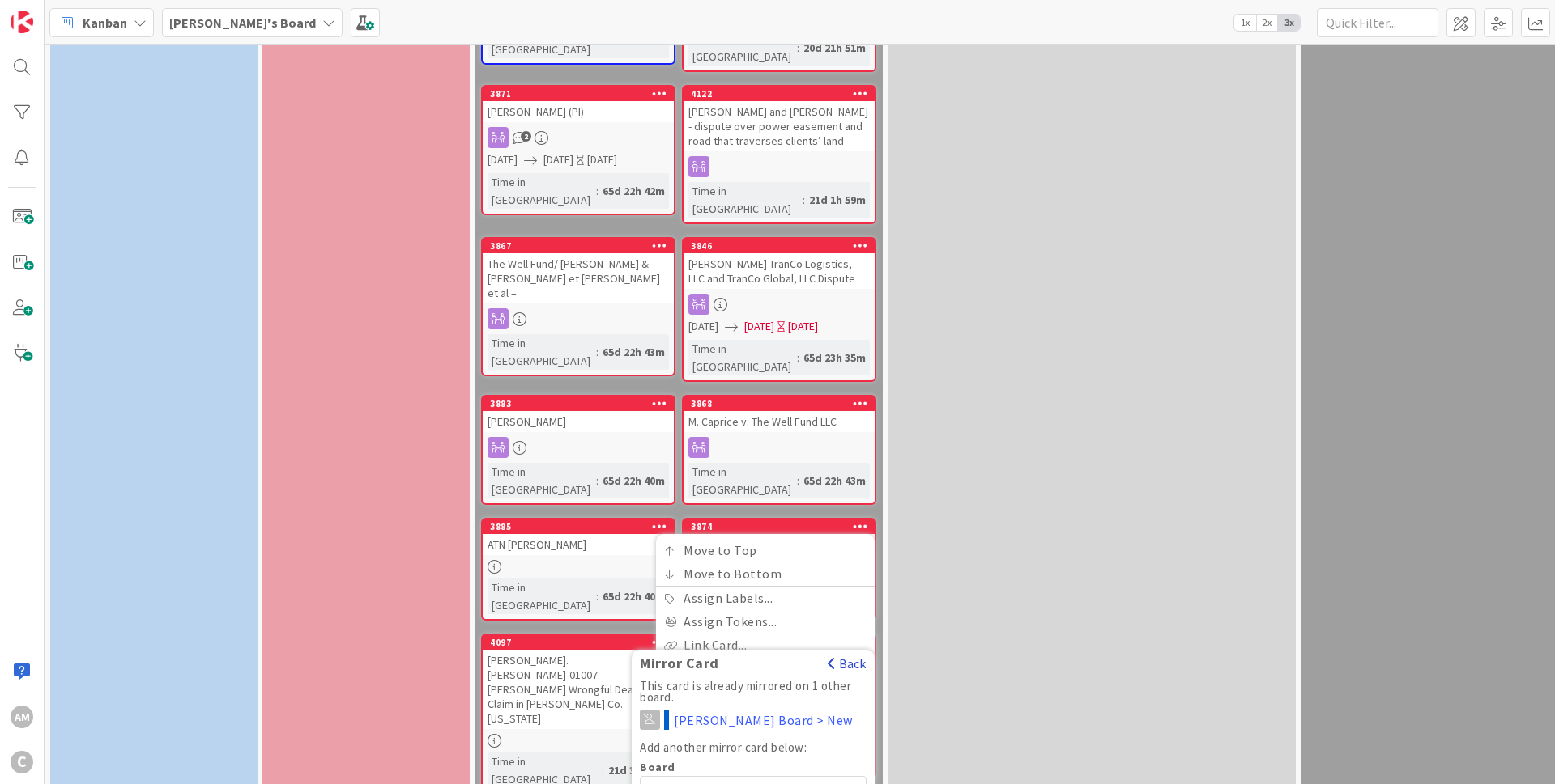
click at [853, 655] on button "Back" at bounding box center [847, 664] width 40 height 18
click at [864, 521] on icon at bounding box center [860, 526] width 15 height 11
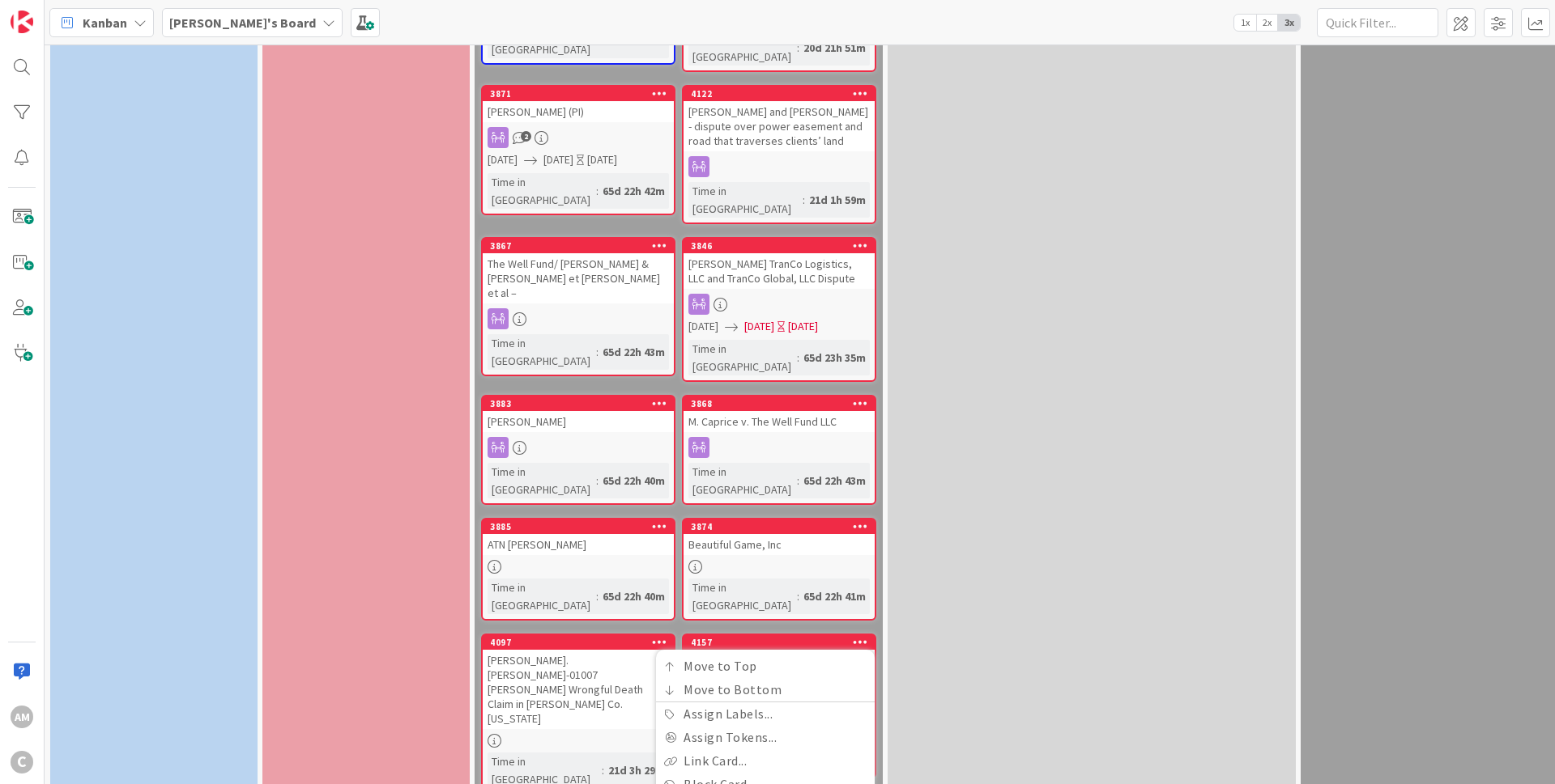
click at [860, 636] on icon at bounding box center [860, 641] width 15 height 11
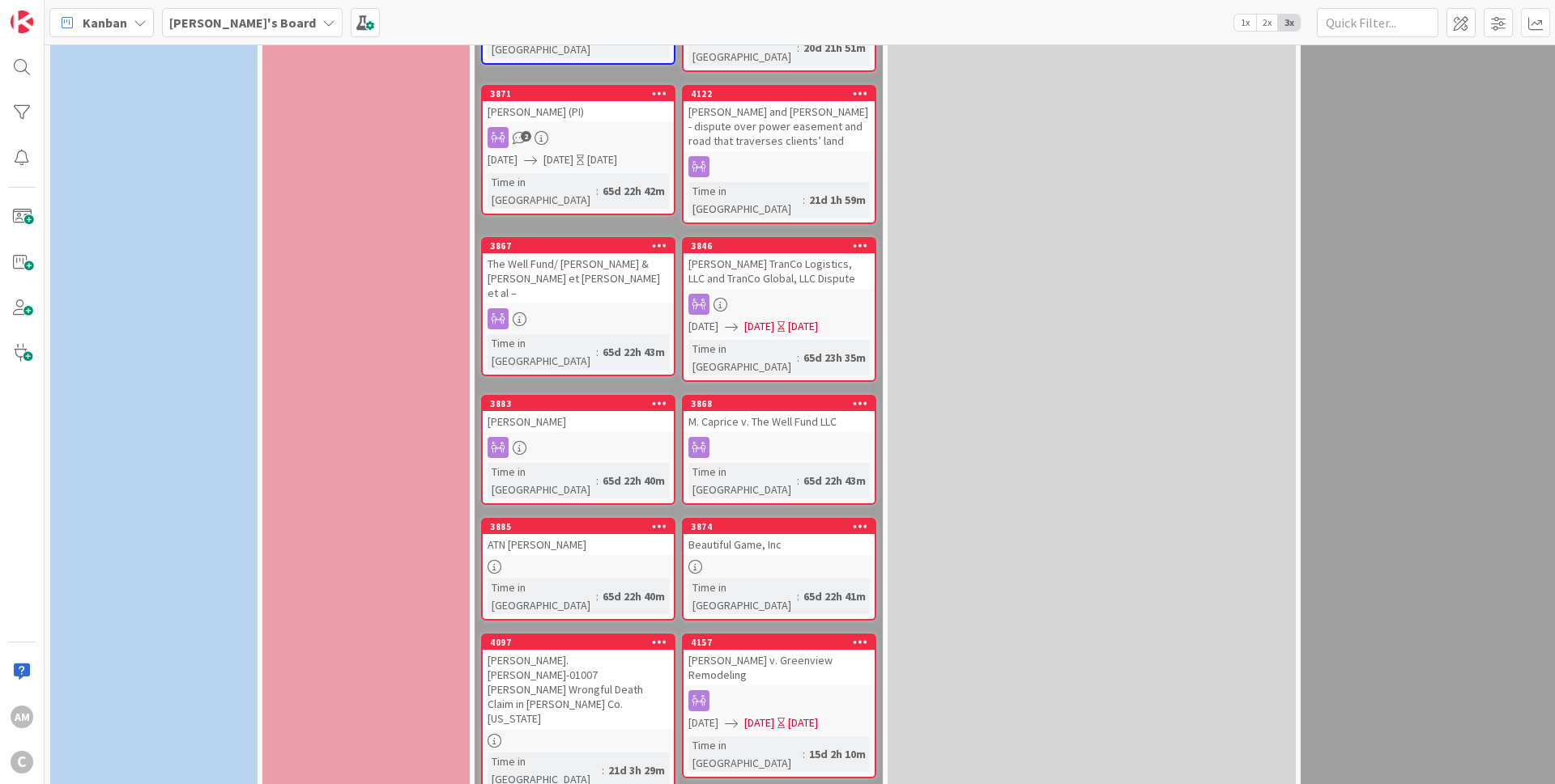
click at [858, 521] on icon at bounding box center [860, 526] width 15 height 11
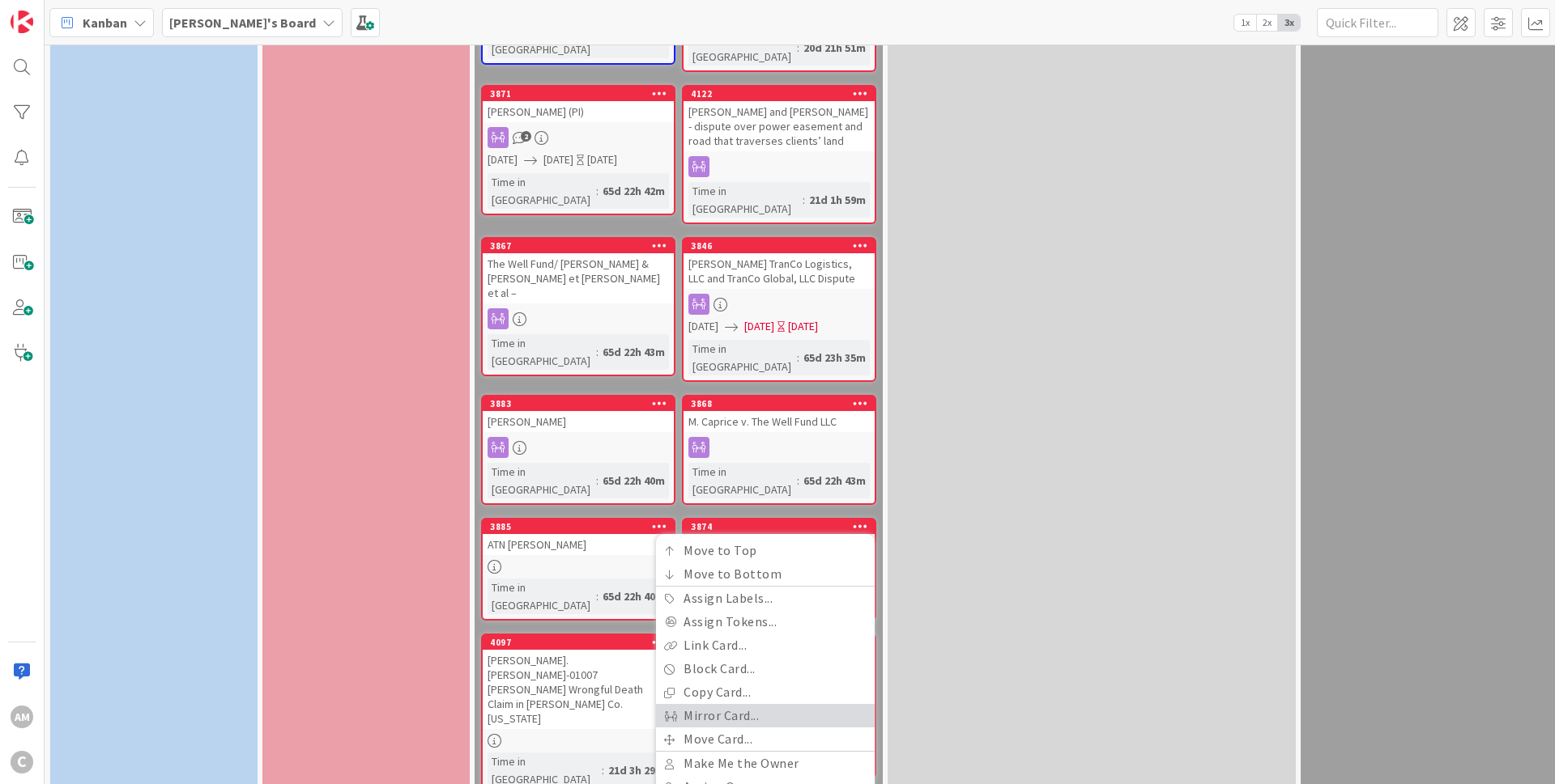
click at [763, 705] on link "Mirror Card..." at bounding box center [766, 716] width 219 height 24
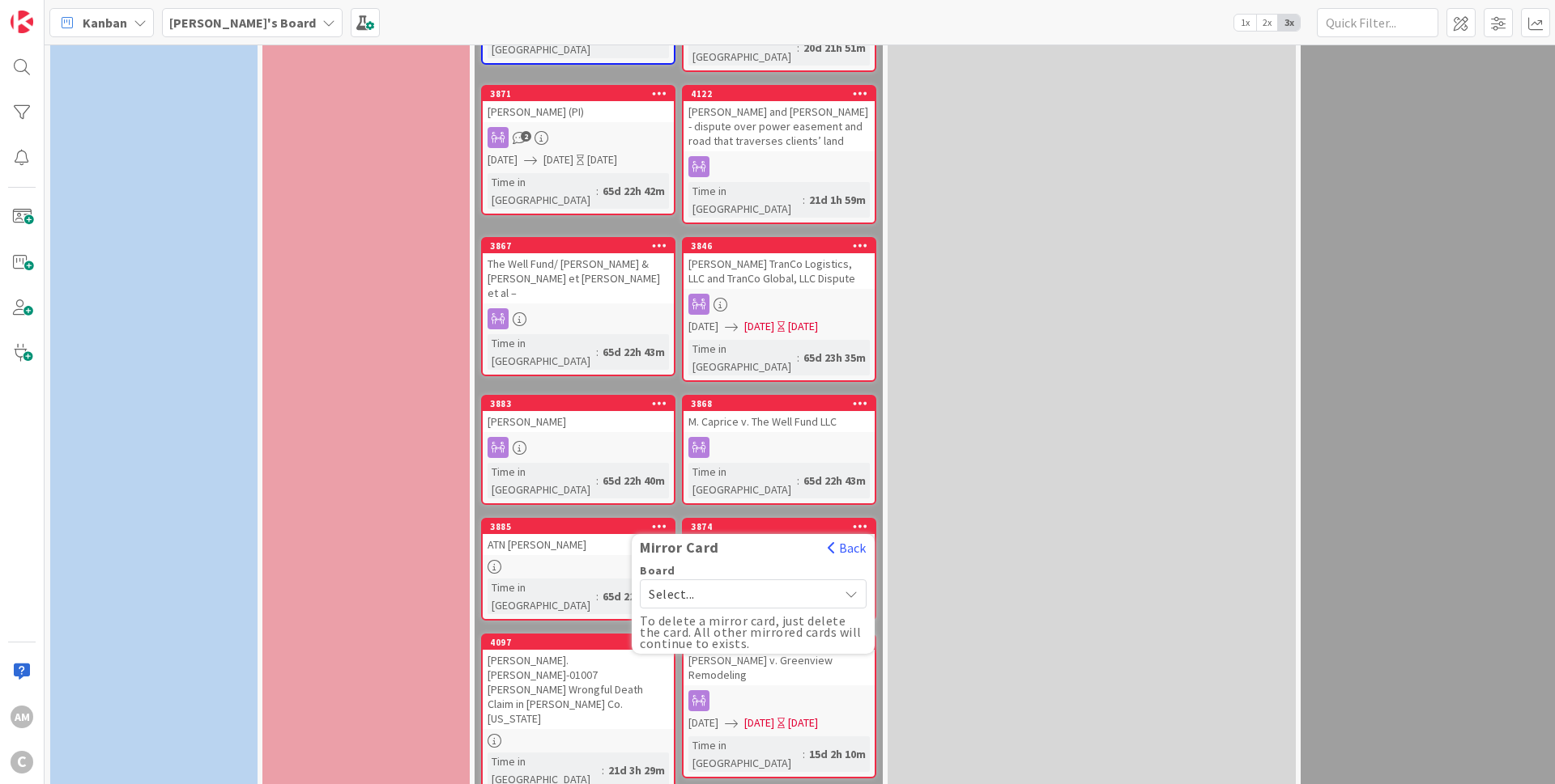
click at [765, 582] on span "Select..." at bounding box center [739, 593] width 181 height 23
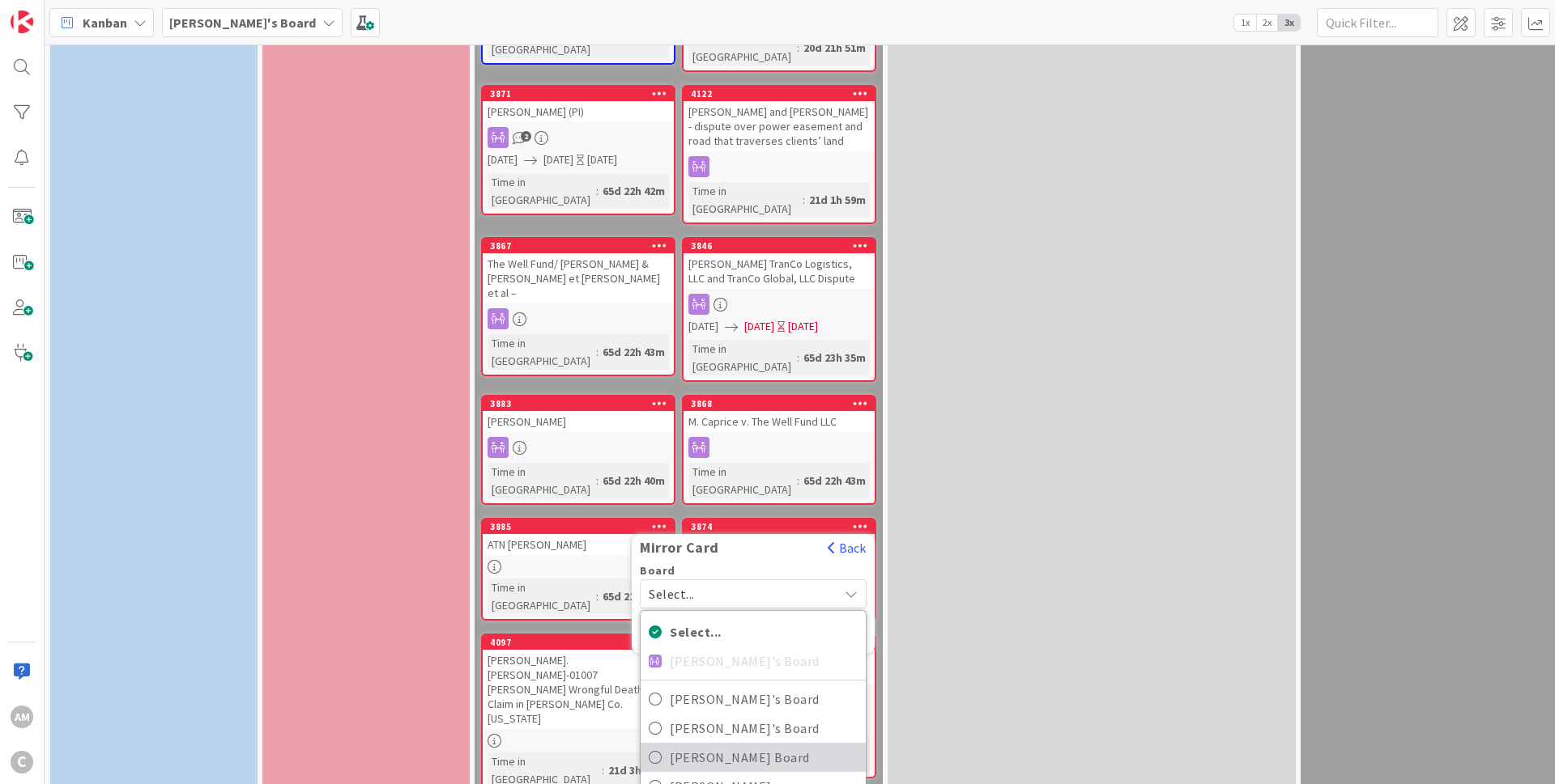
click at [744, 745] on span "[PERSON_NAME] Board" at bounding box center [764, 757] width 188 height 24
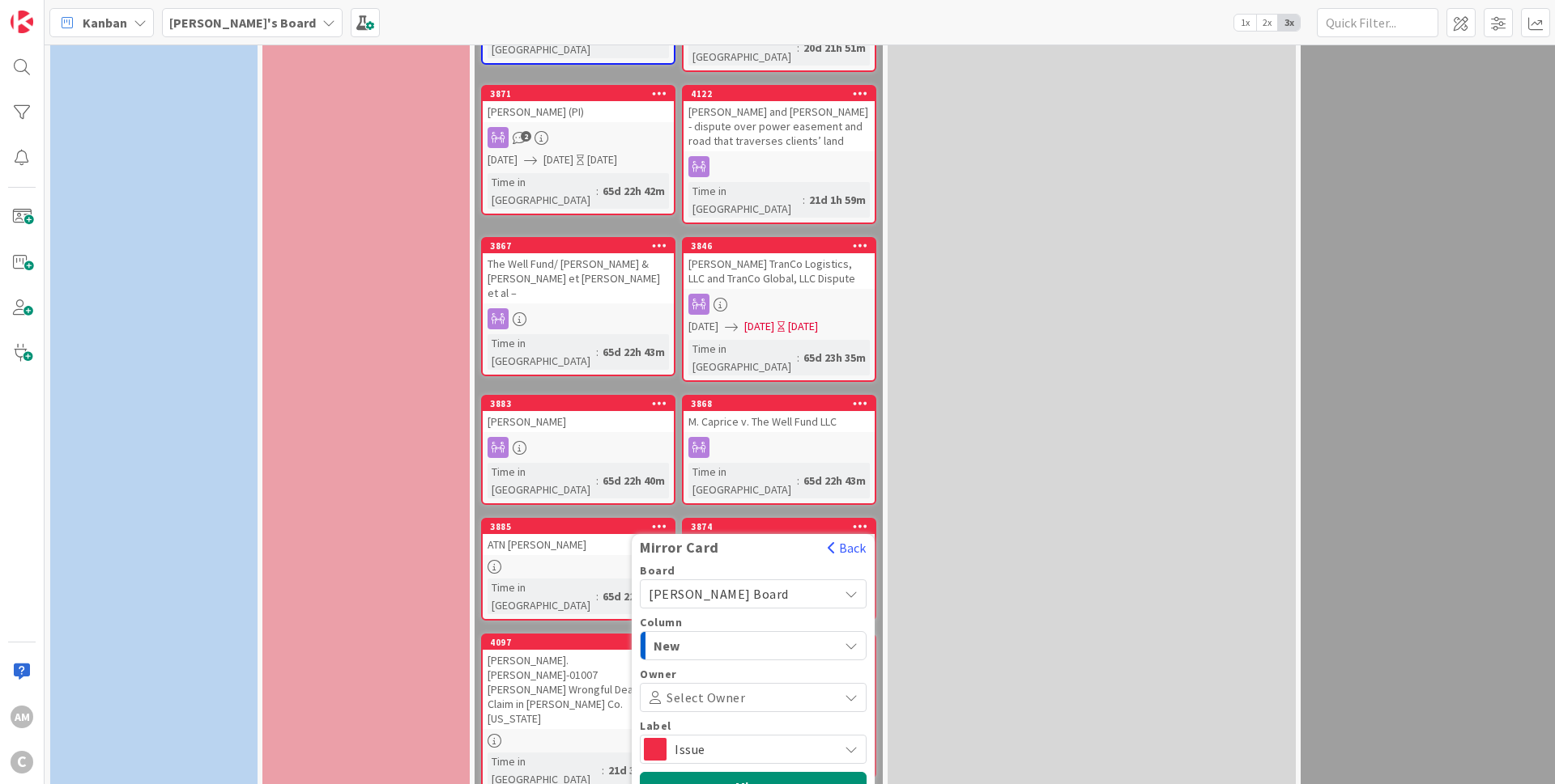
click at [765, 738] on span "Issue" at bounding box center [752, 749] width 155 height 23
click at [751, 772] on button "Mirror" at bounding box center [753, 786] width 227 height 29
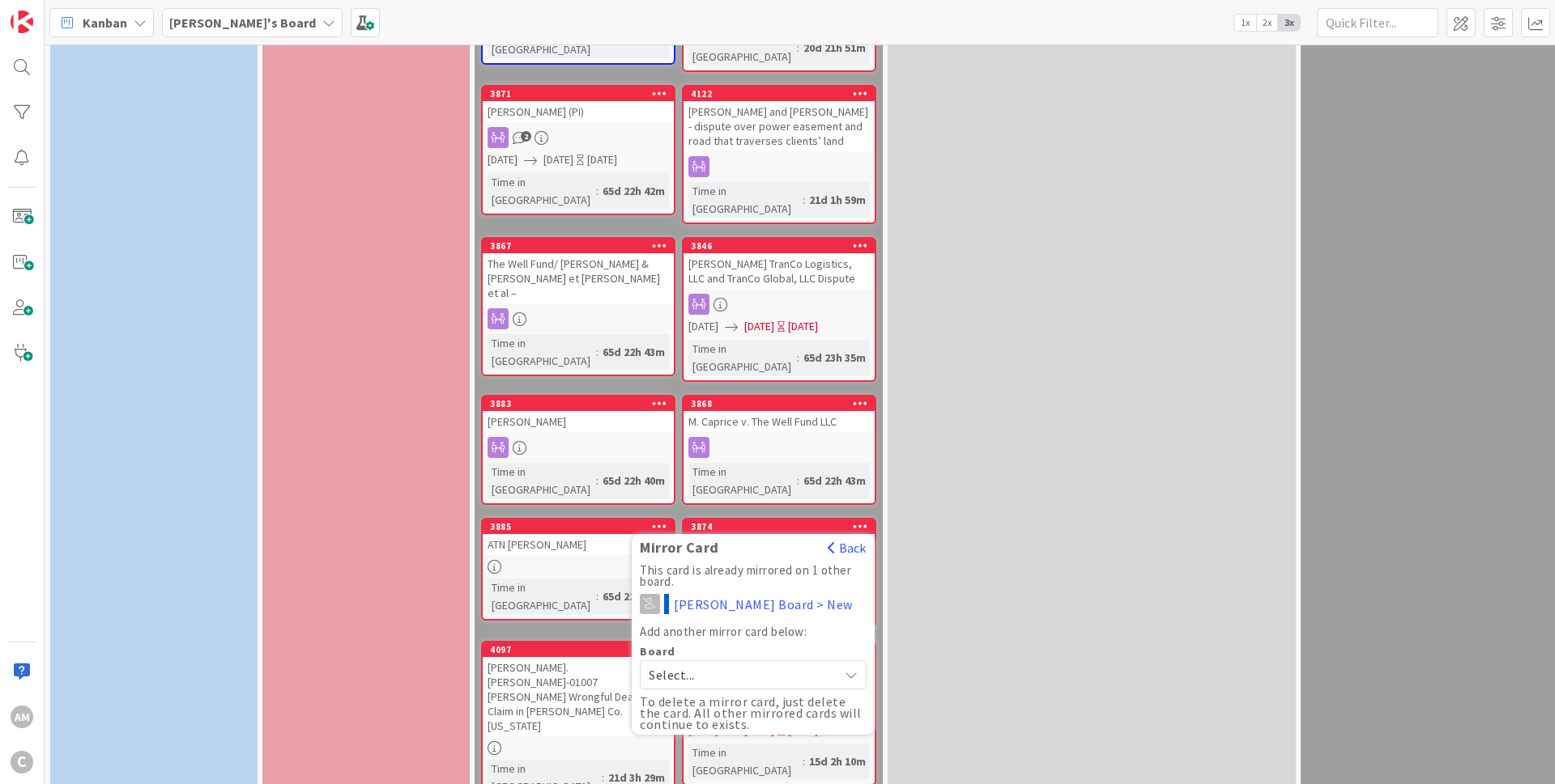
click at [864, 521] on icon at bounding box center [860, 526] width 15 height 11
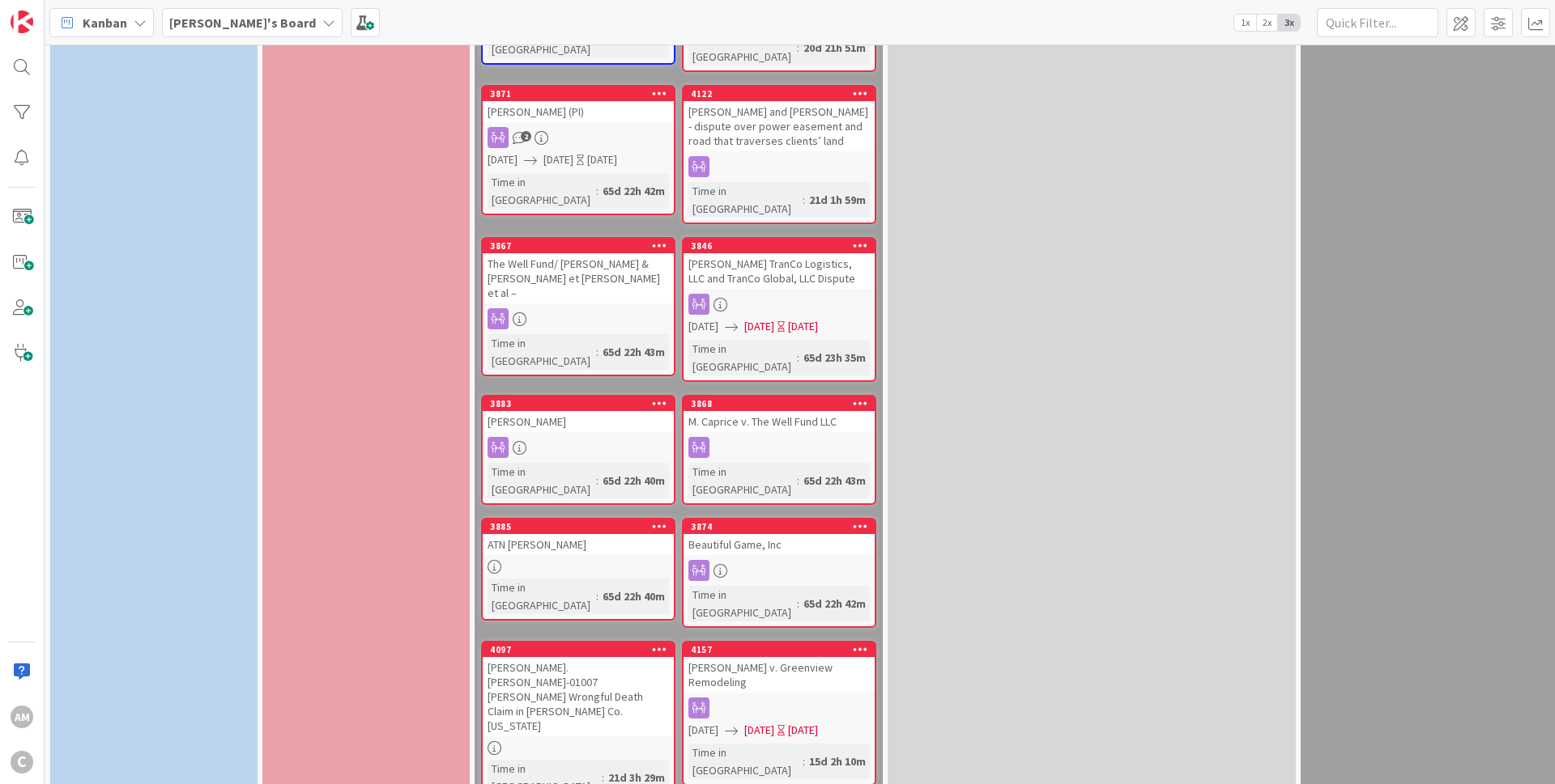
click at [654, 521] on icon at bounding box center [659, 526] width 15 height 11
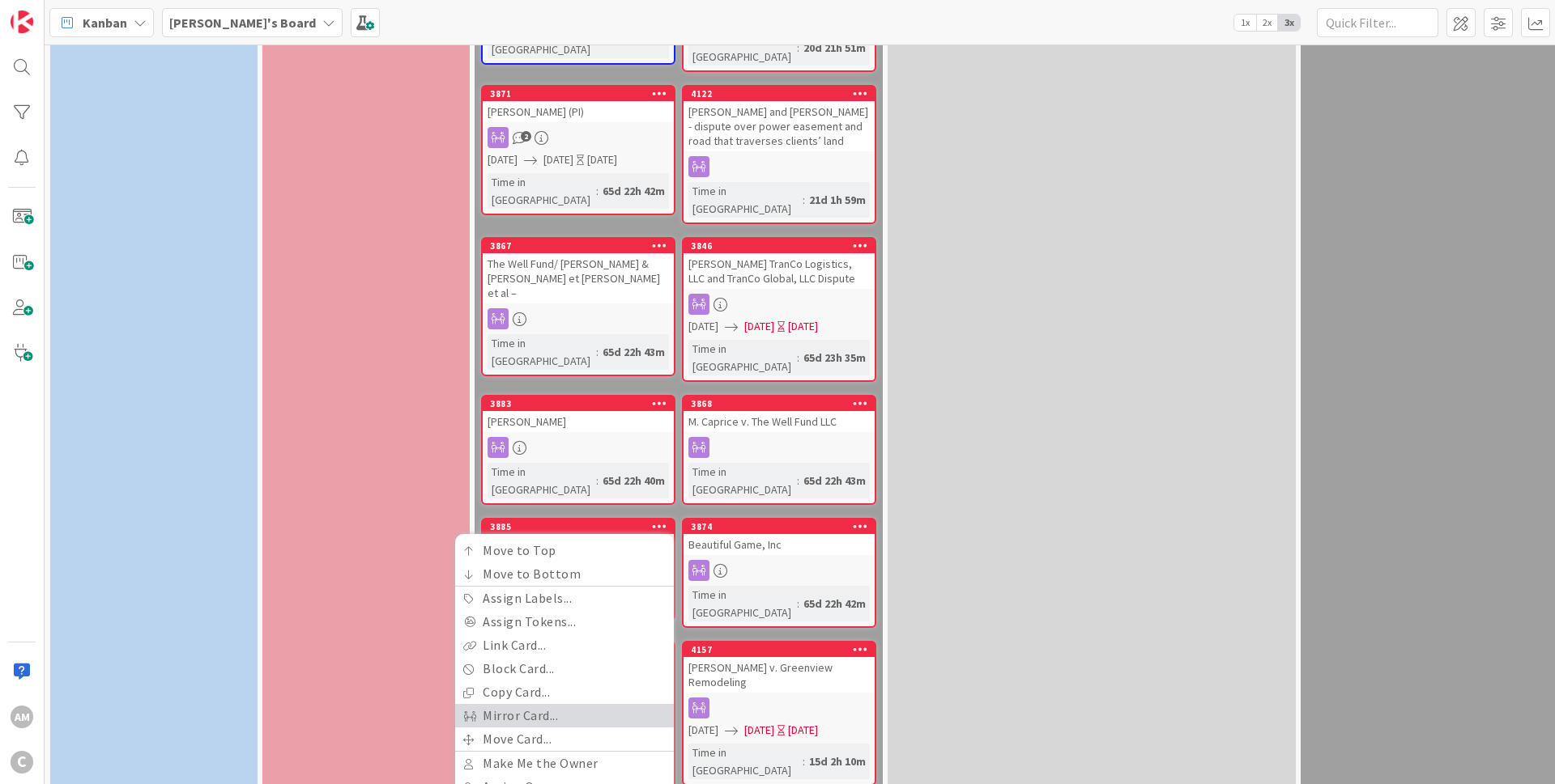
click at [569, 705] on link "Mirror Card..." at bounding box center [565, 716] width 219 height 24
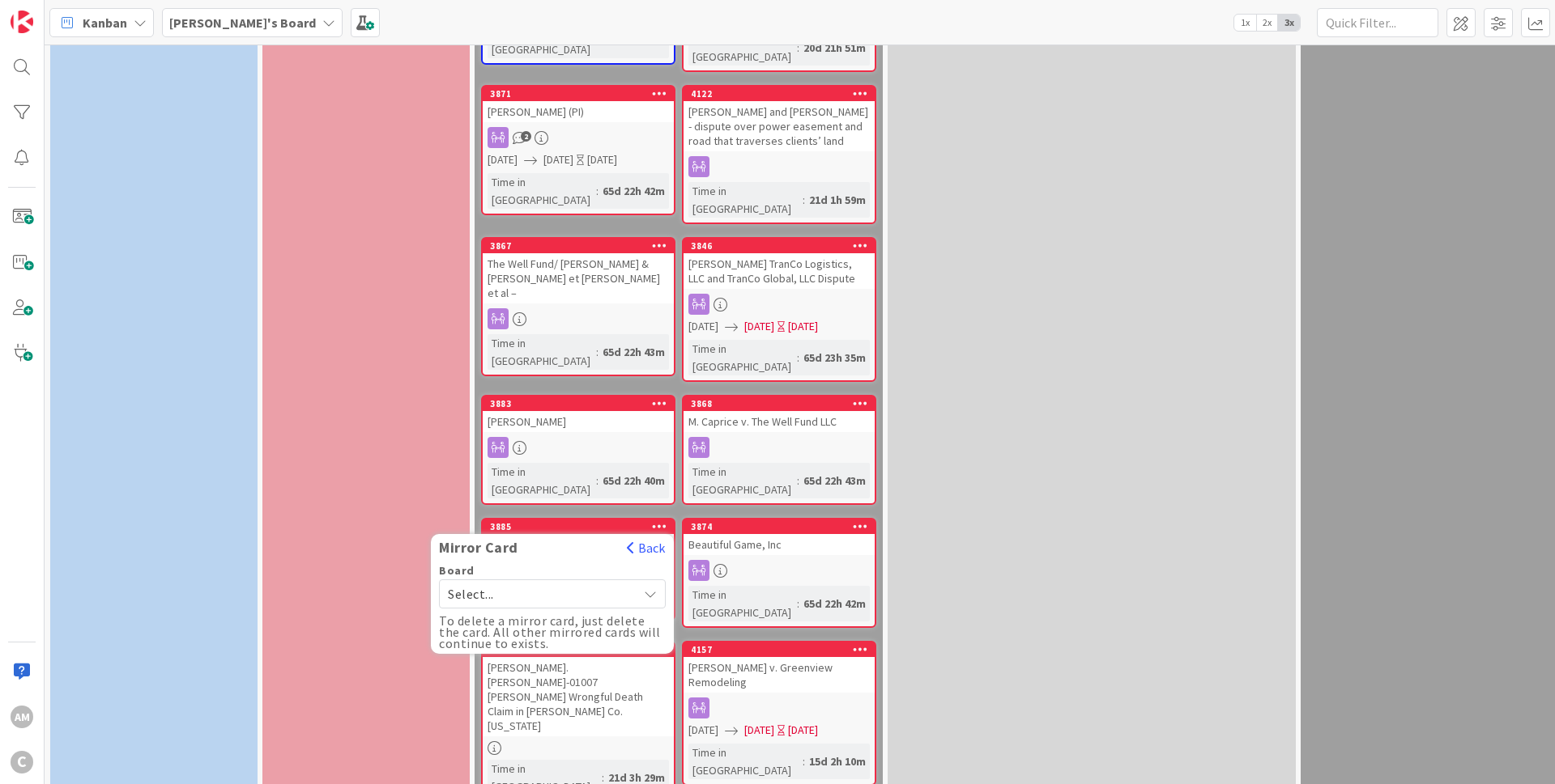
click at [636, 579] on div "Select..." at bounding box center [552, 593] width 227 height 29
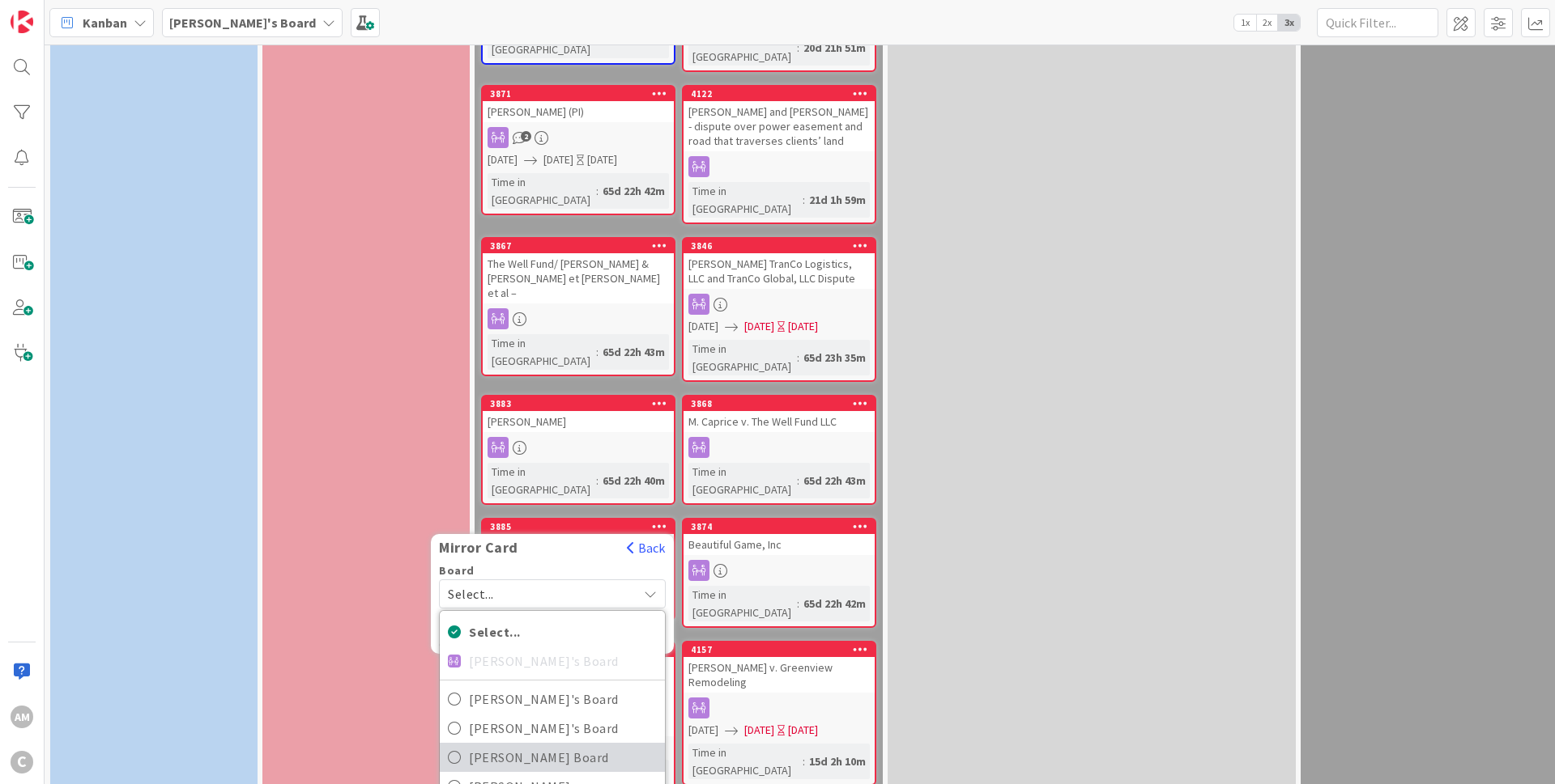
click at [523, 745] on span "[PERSON_NAME] Board" at bounding box center [563, 757] width 188 height 24
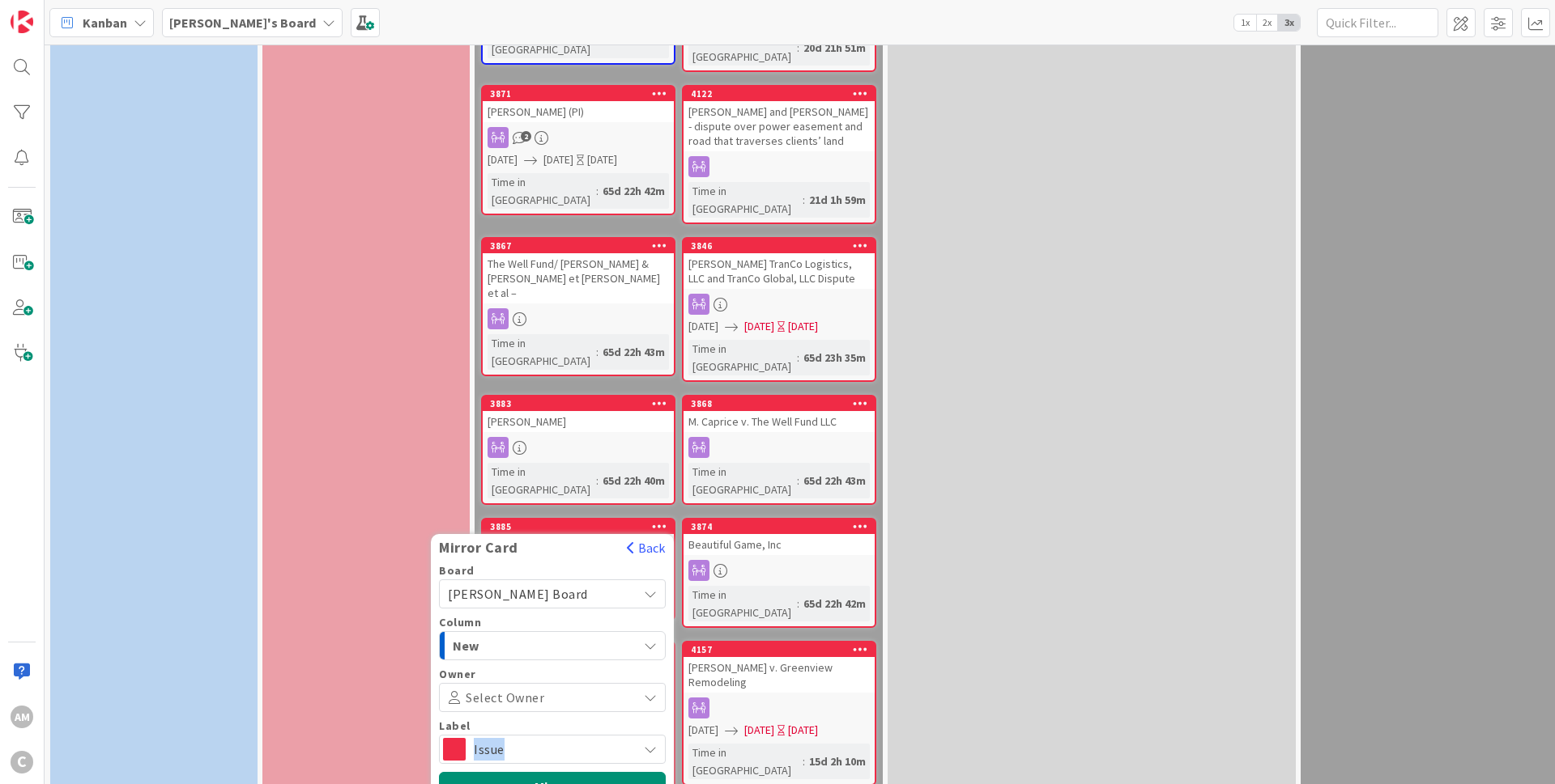
click at [543, 738] on span "Issue" at bounding box center [551, 749] width 155 height 23
click at [542, 772] on button "Mirror" at bounding box center [552, 786] width 227 height 29
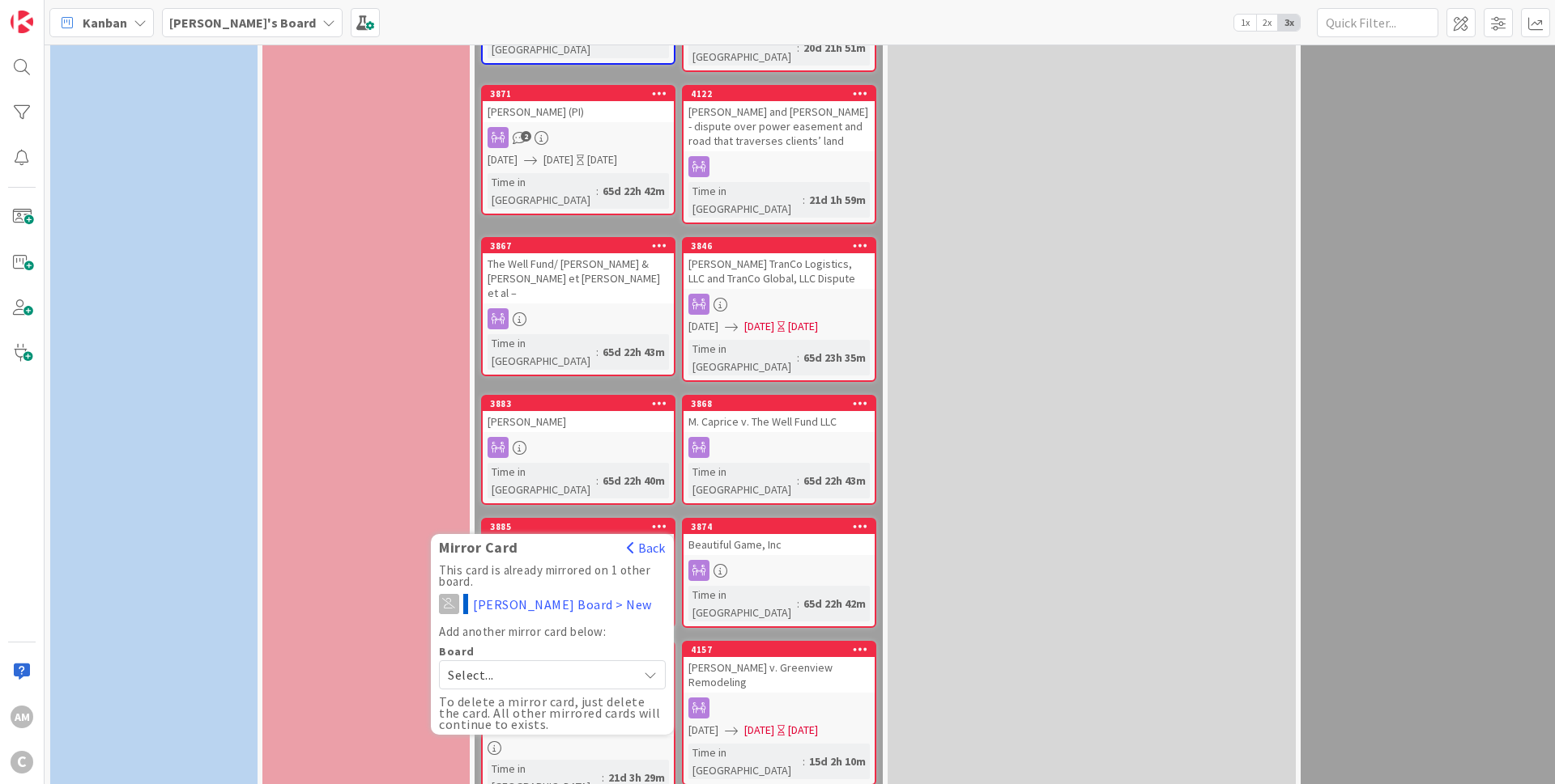
click at [661, 521] on icon at bounding box center [659, 526] width 15 height 11
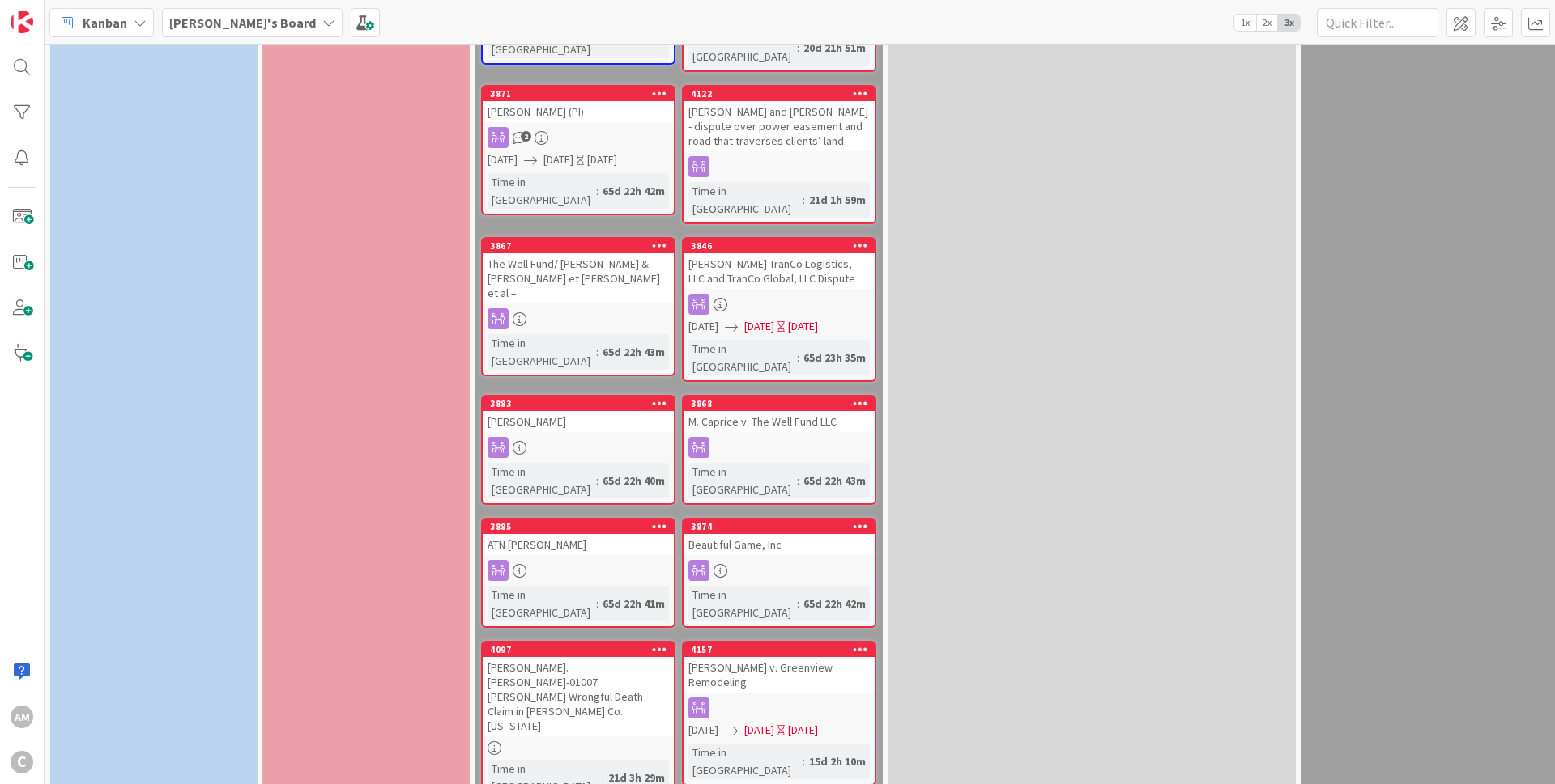
click at [665, 643] on icon at bounding box center [659, 648] width 15 height 11
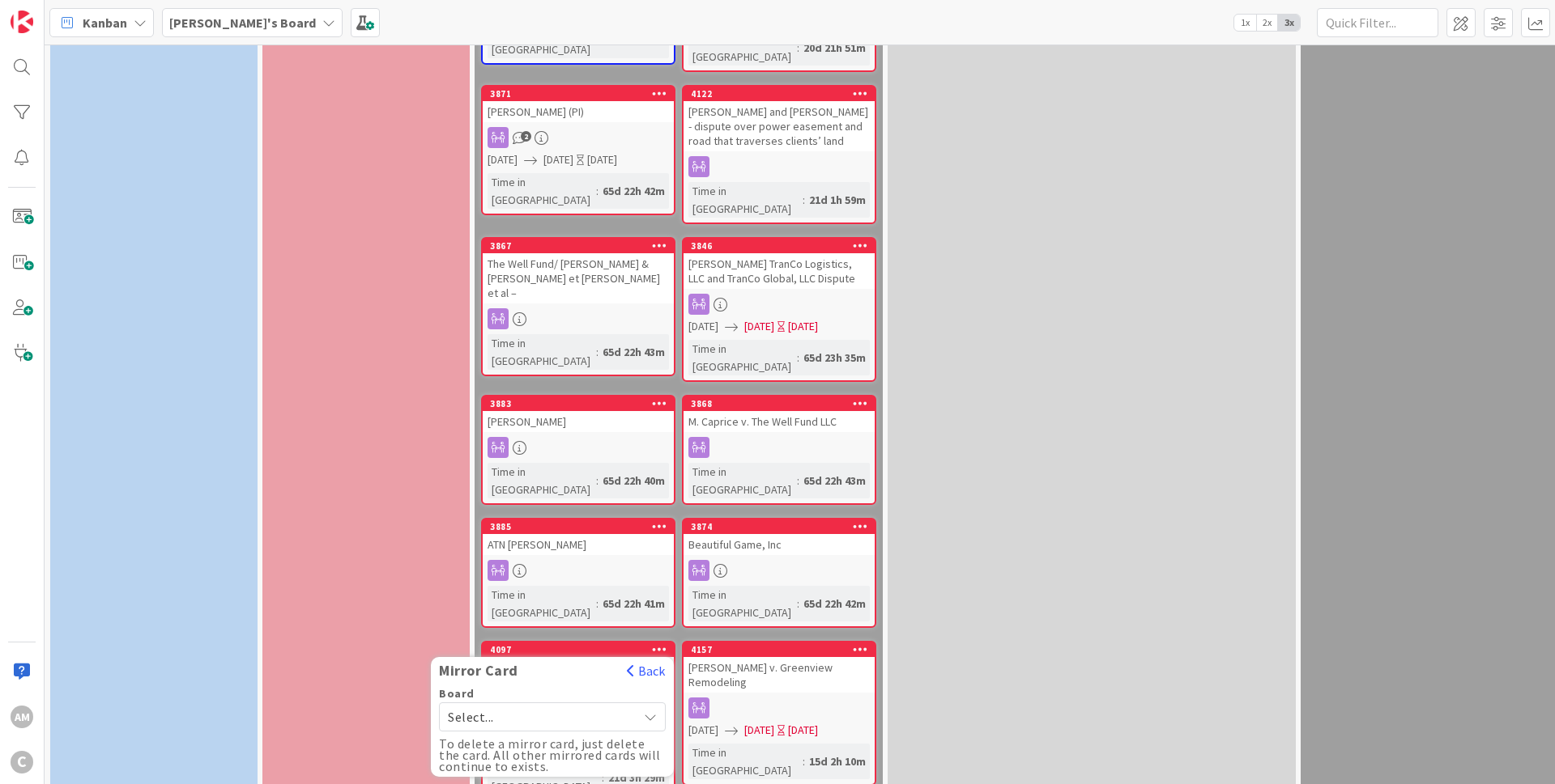
click at [547, 706] on span "Select..." at bounding box center [538, 716] width 181 height 23
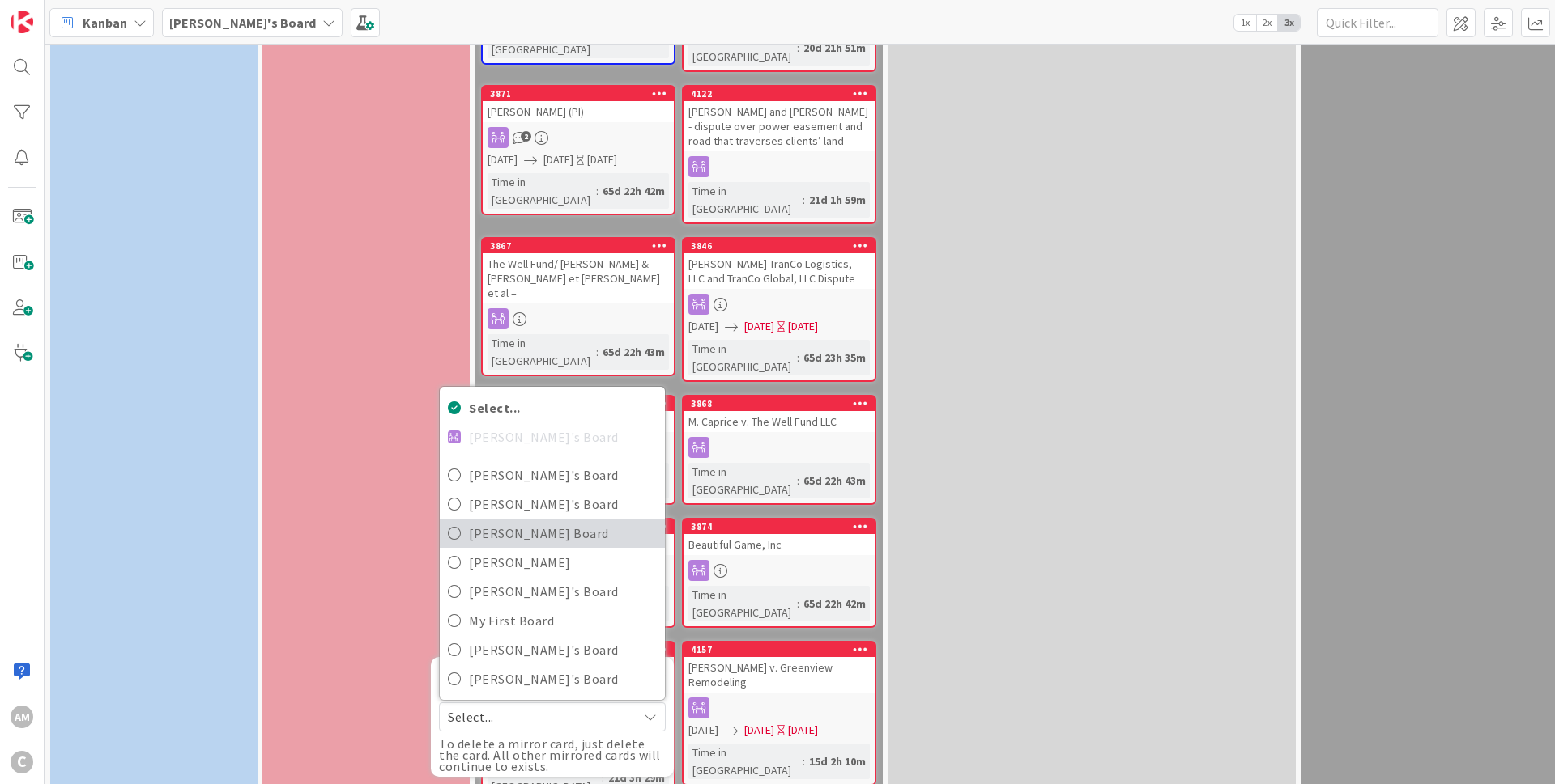
click at [520, 521] on span "[PERSON_NAME] Board" at bounding box center [563, 533] width 188 height 24
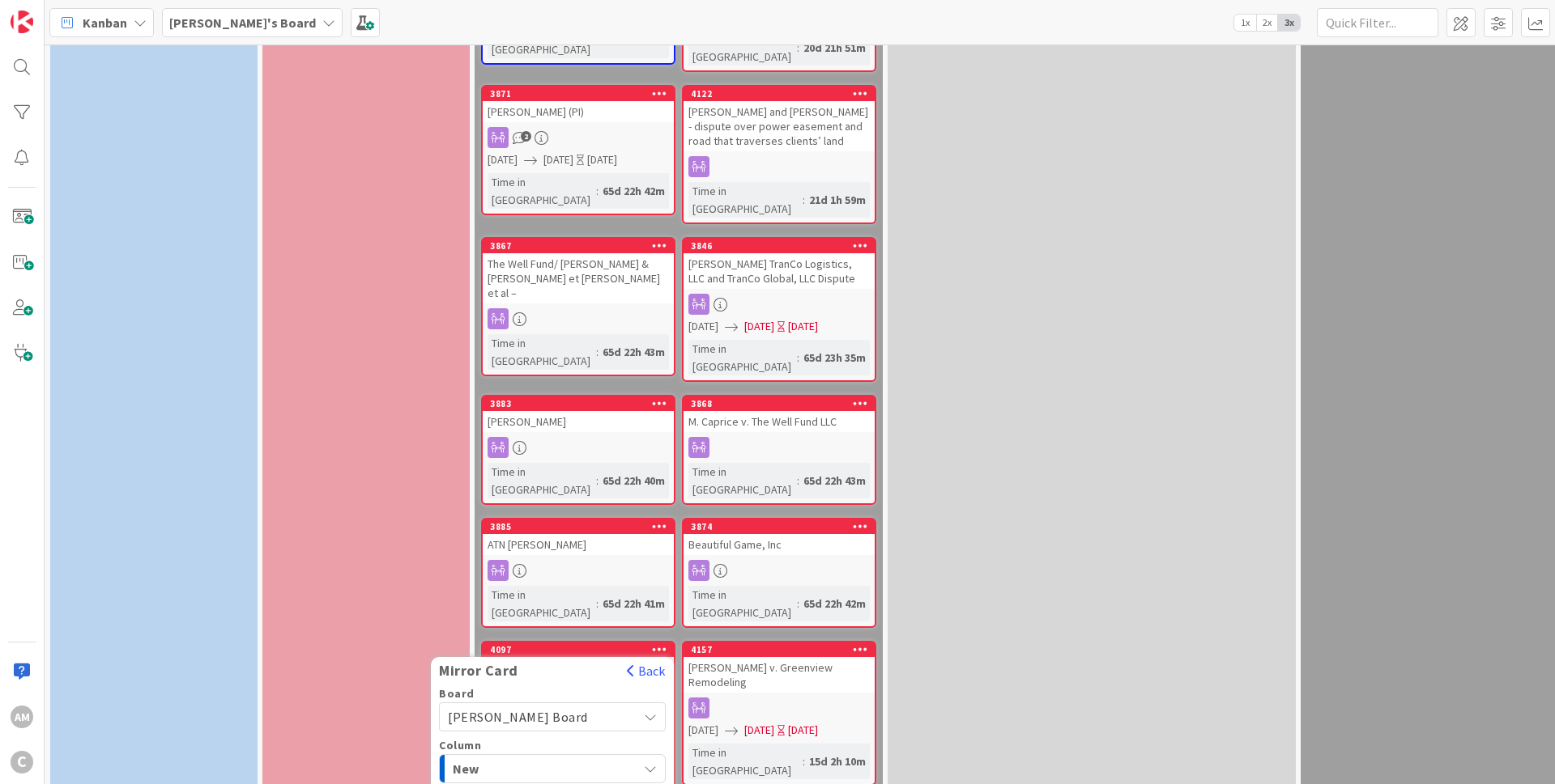
click at [661, 643] on icon at bounding box center [659, 648] width 15 height 11
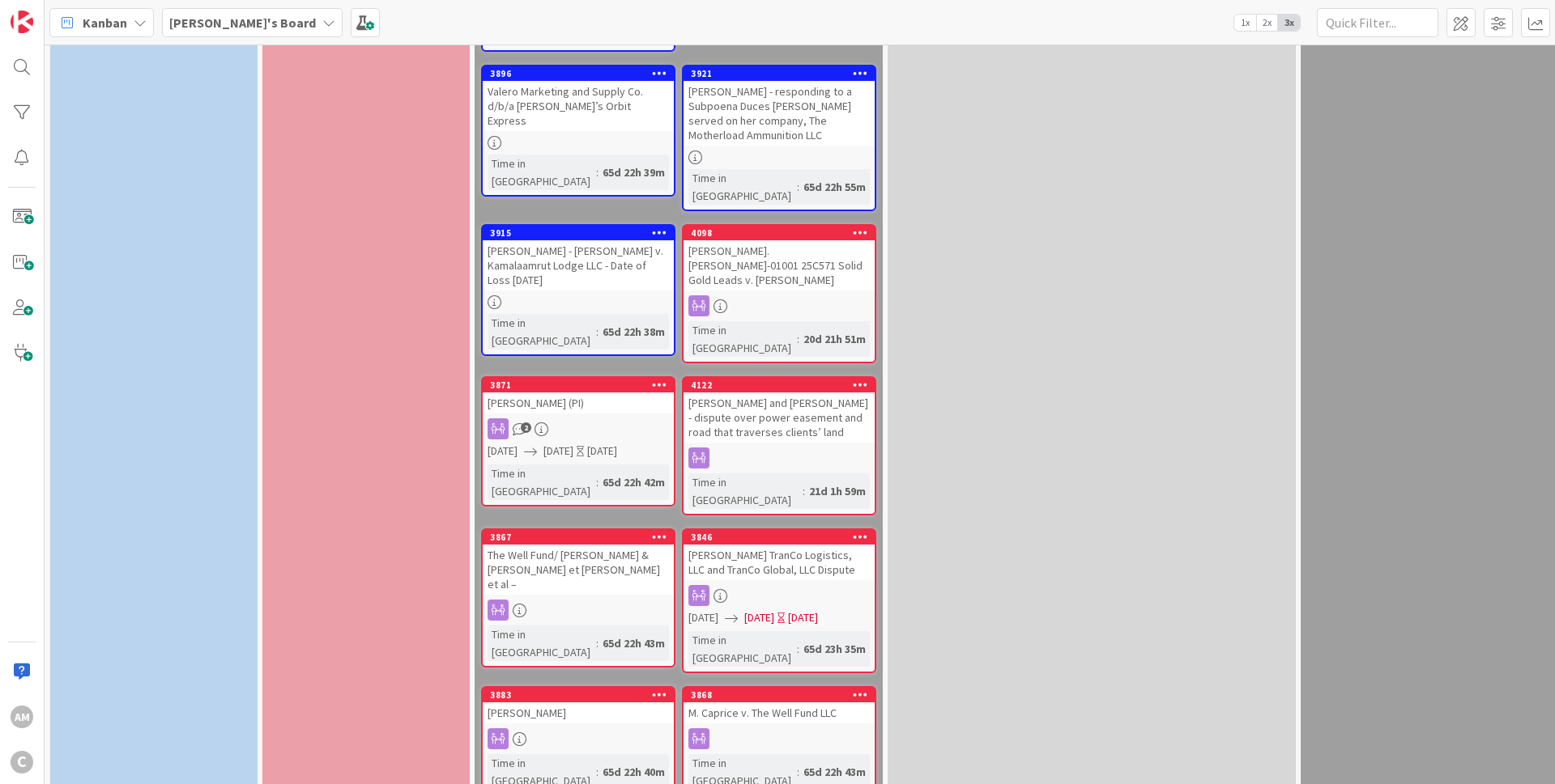
scroll to position [874, 0]
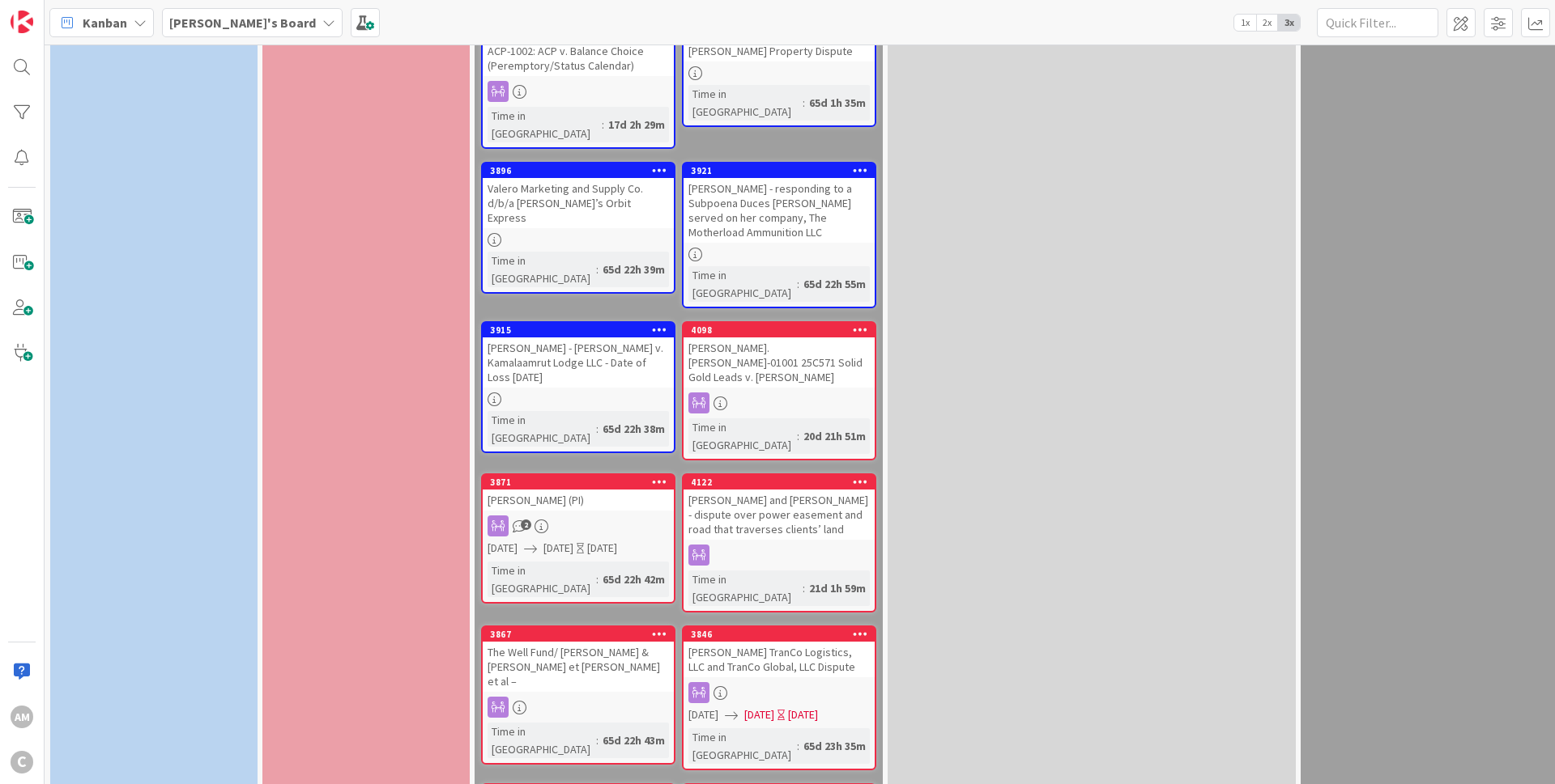
click at [720, 396] on icon at bounding box center [721, 403] width 14 height 14
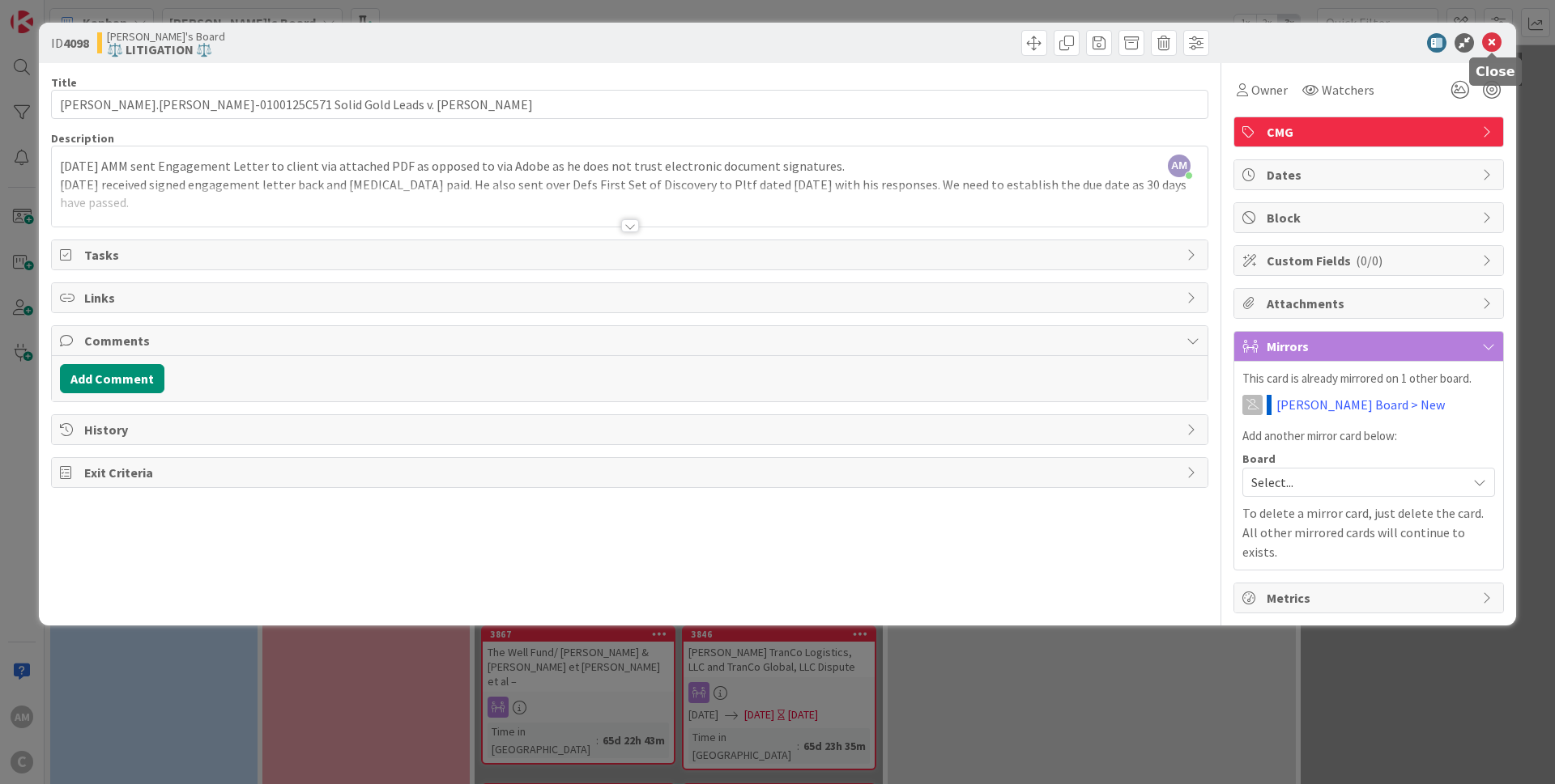
click at [1492, 44] on icon at bounding box center [1491, 43] width 20 height 20
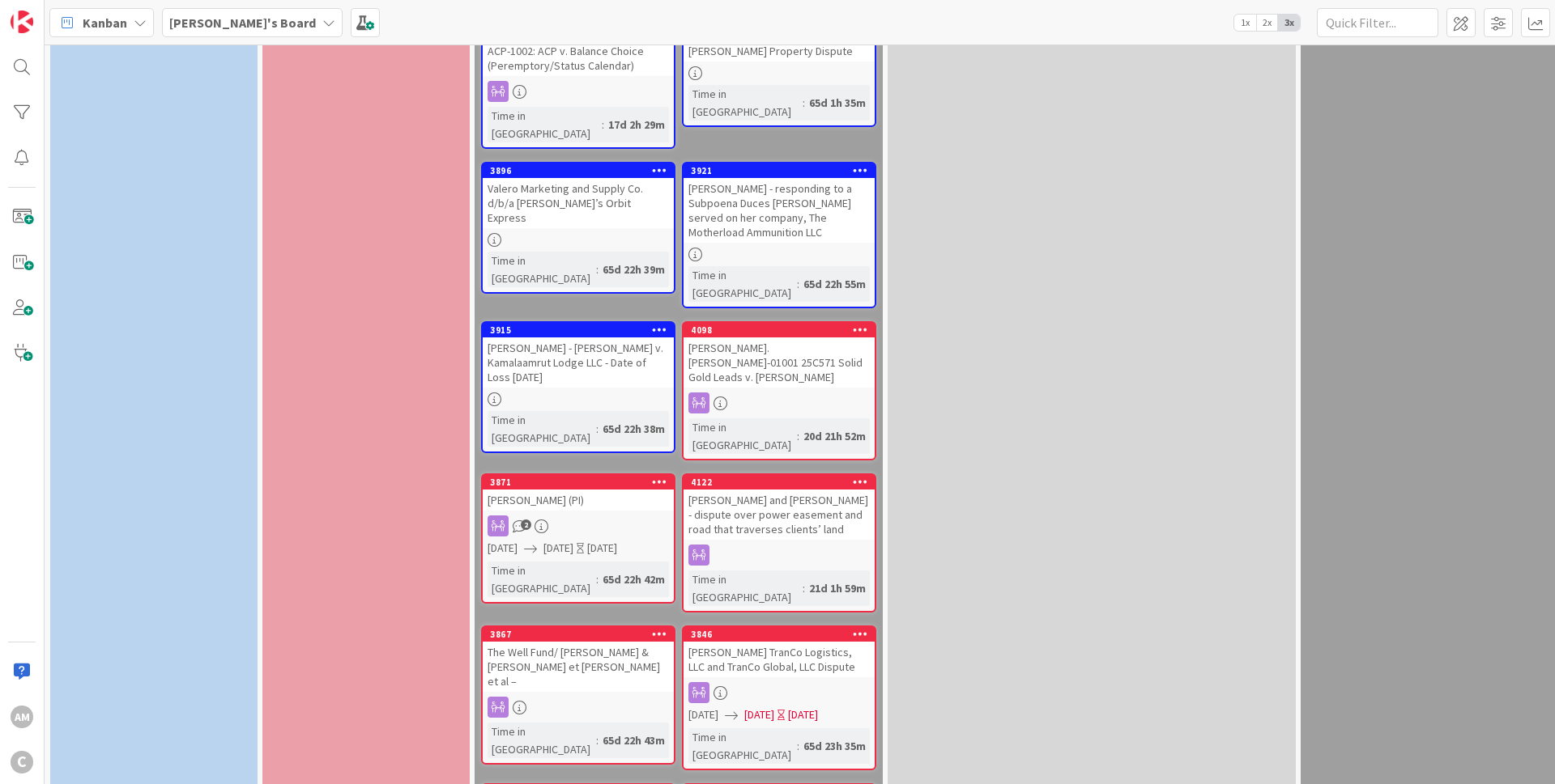
scroll to position [291, 0]
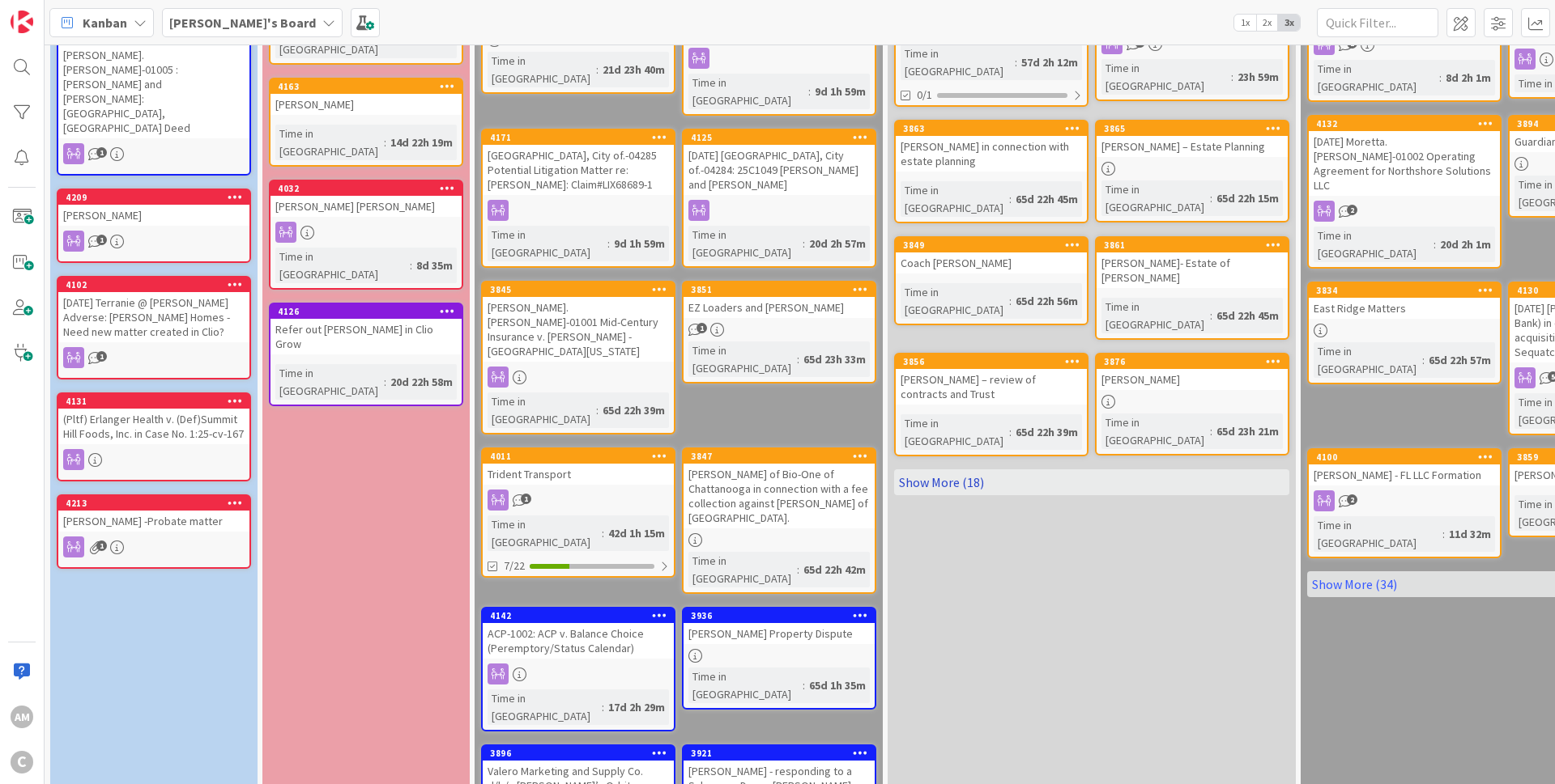
click at [934, 469] on link "Show More (18)" at bounding box center [1091, 482] width 395 height 26
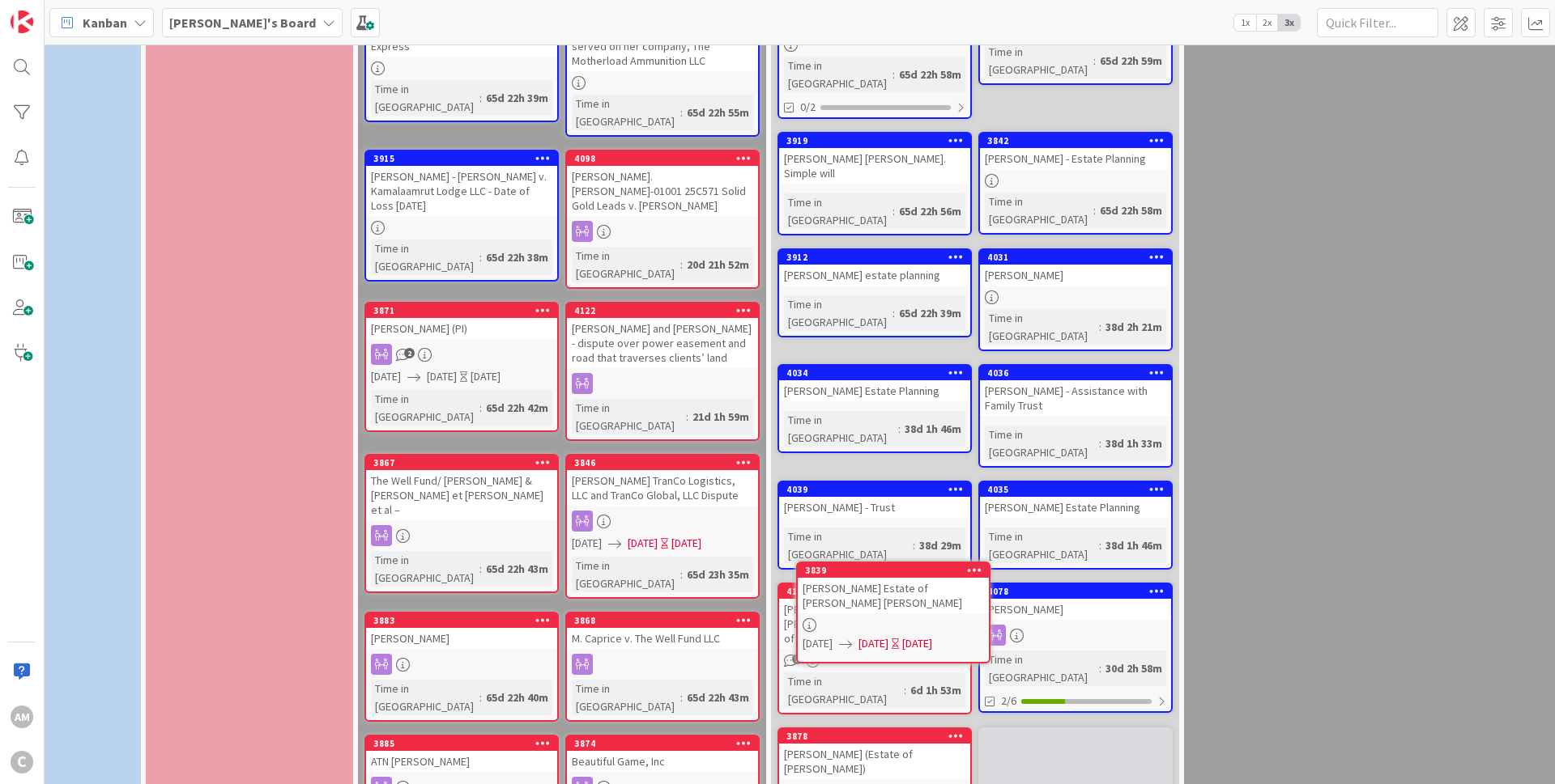
scroll to position [1076, 116]
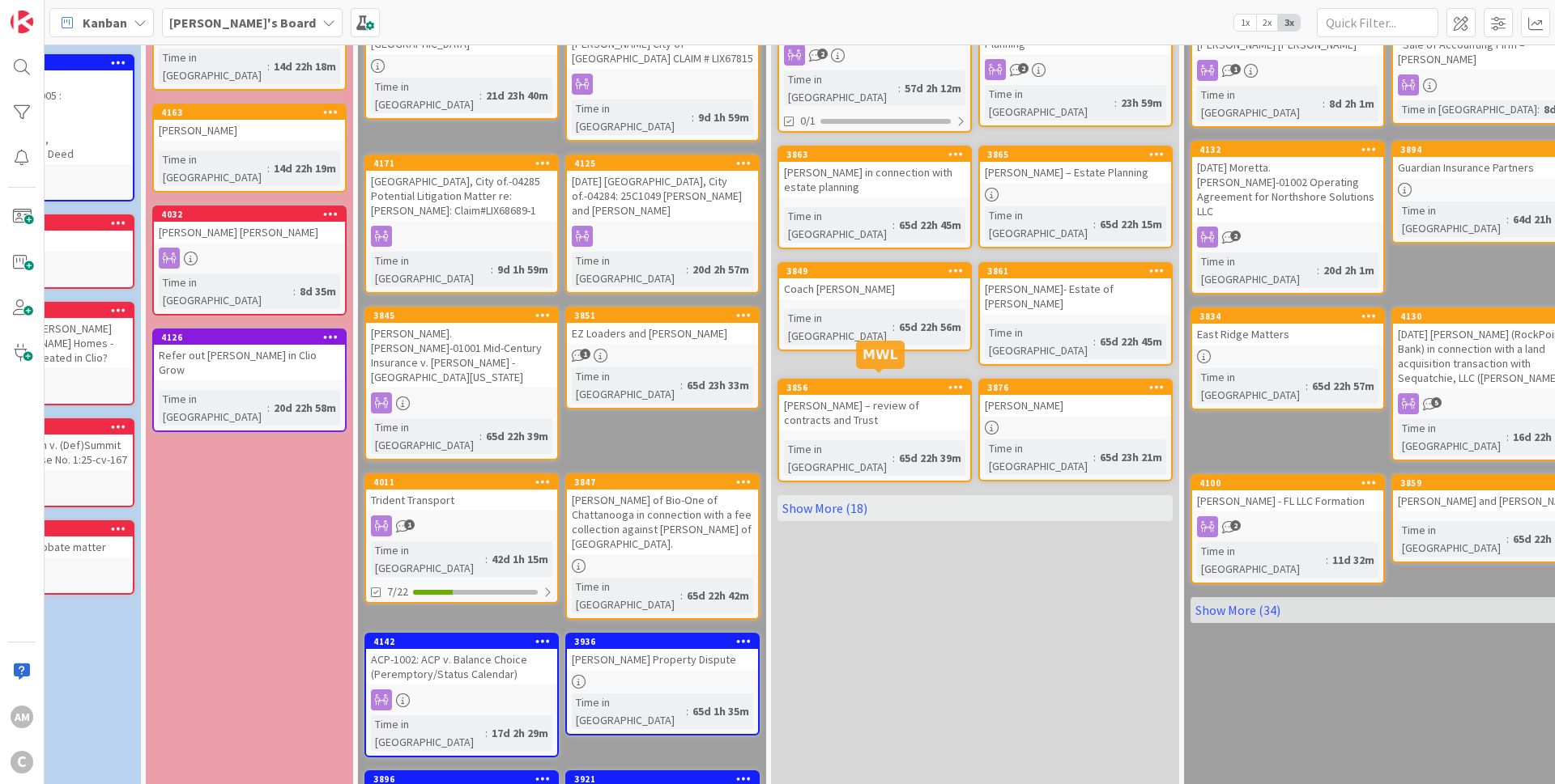
scroll to position [203, 116]
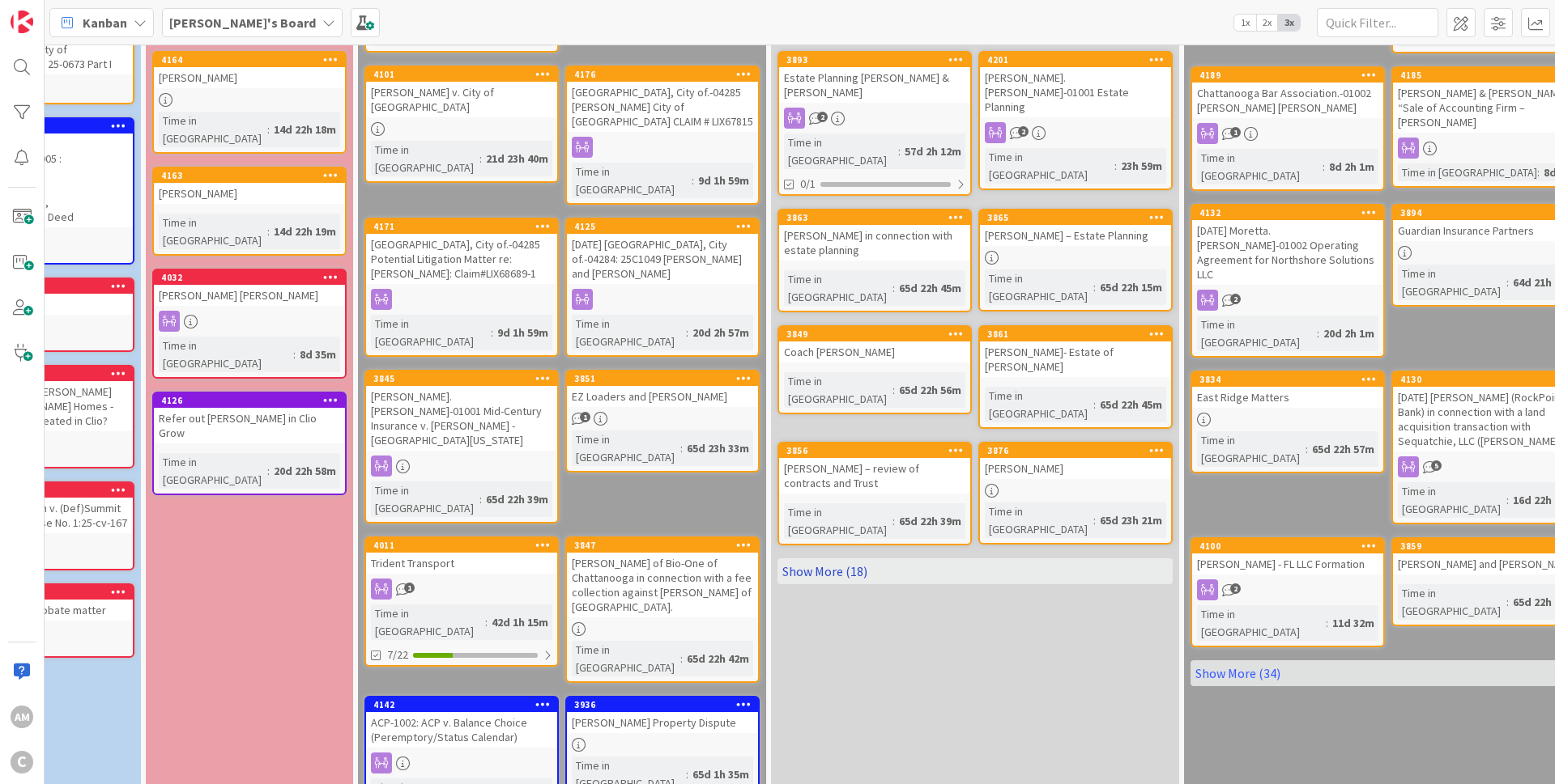
click at [846, 558] on link "Show More (18)" at bounding box center [974, 571] width 395 height 26
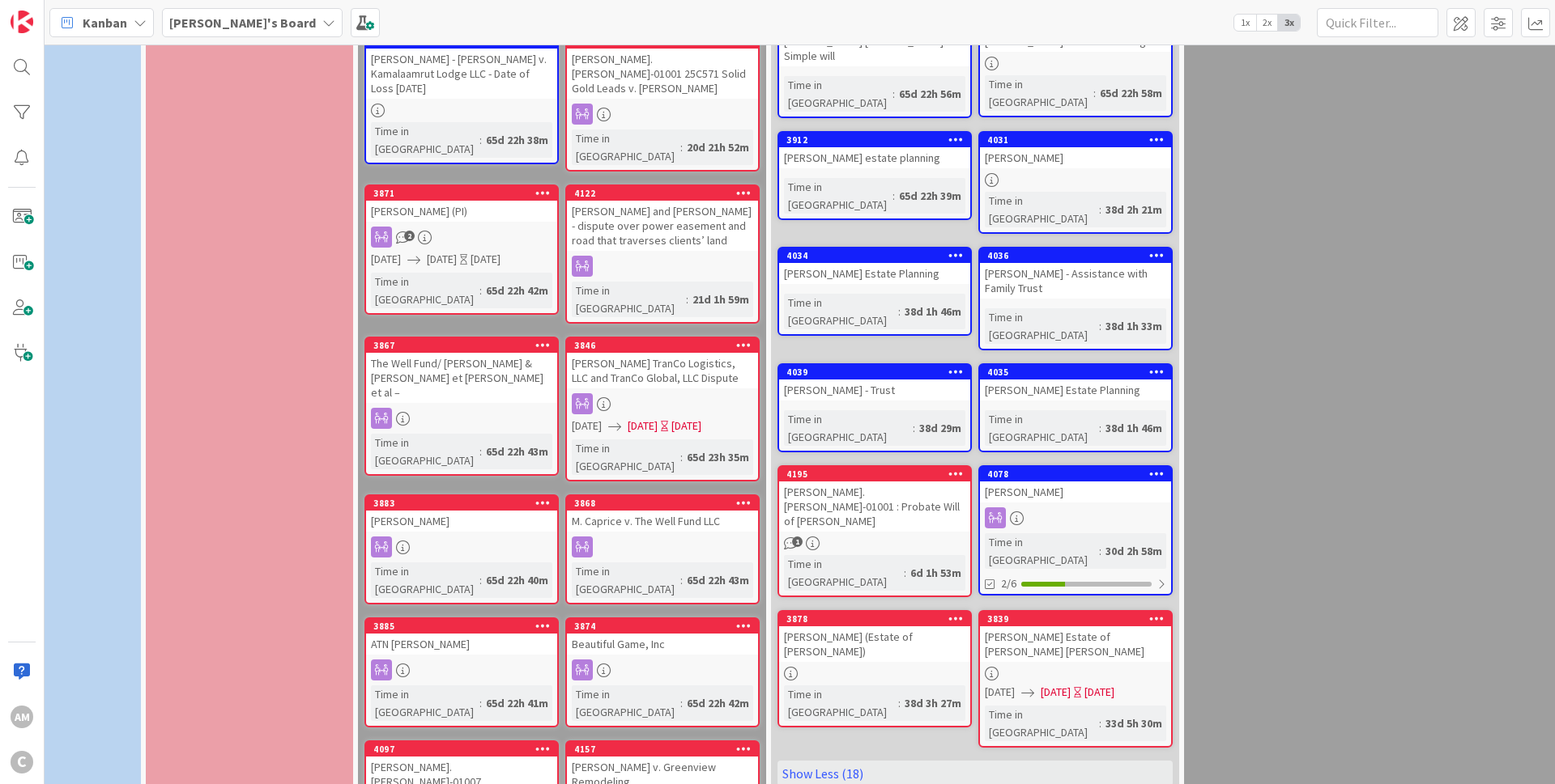
scroll to position [1083, 116]
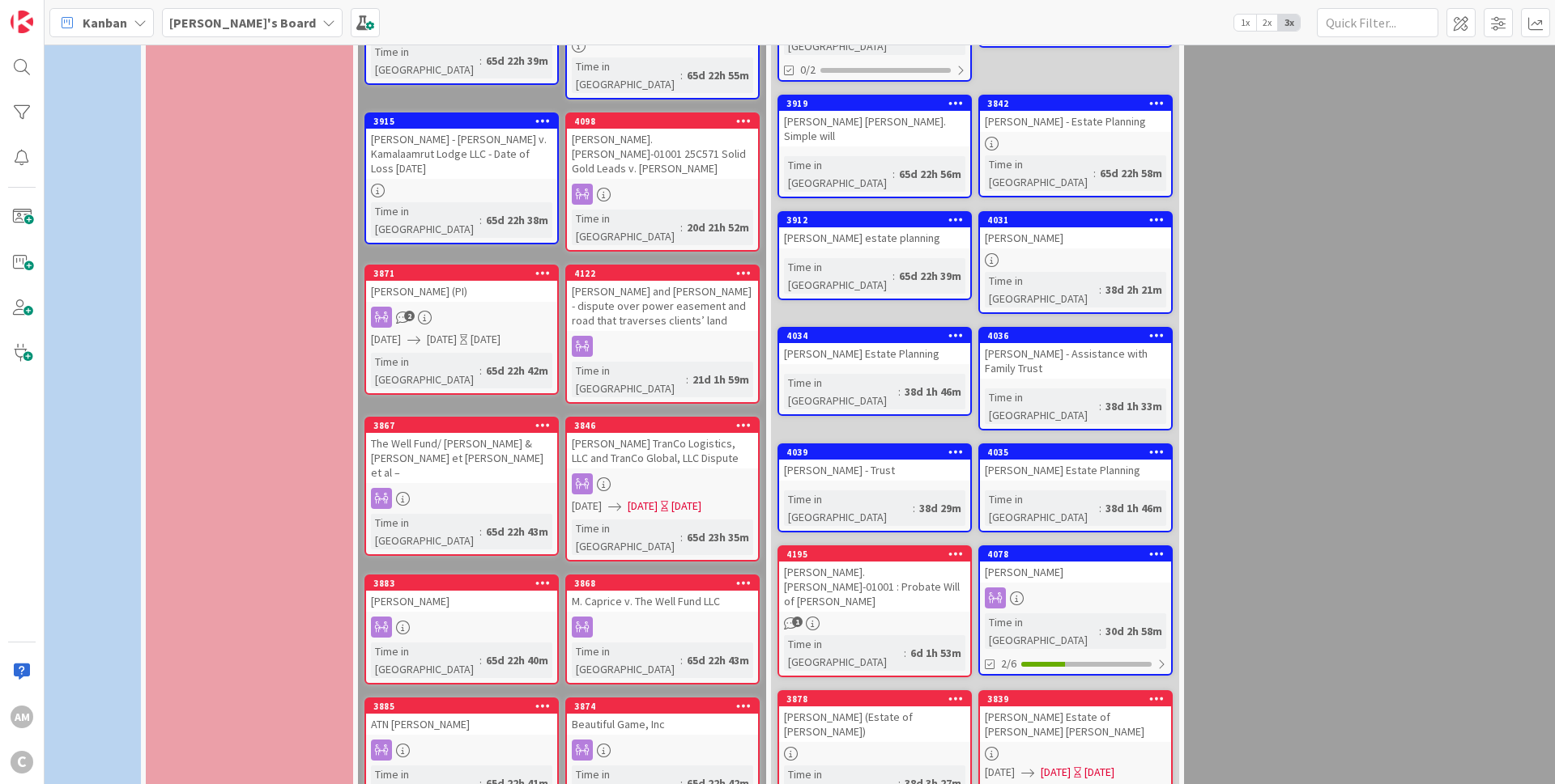
click at [952, 548] on icon at bounding box center [955, 552] width 15 height 11
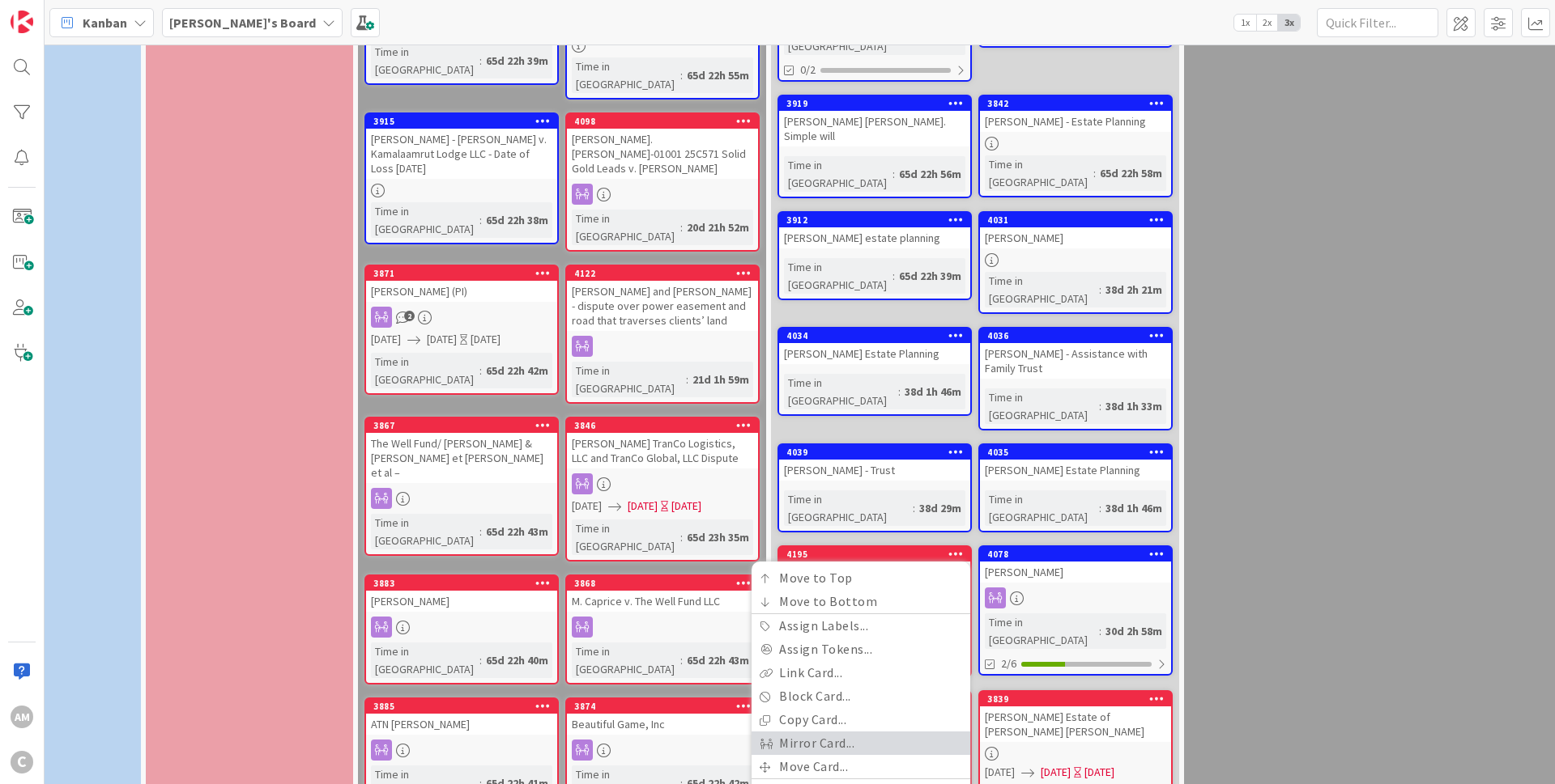
click at [850, 731] on link "Mirror Card..." at bounding box center [861, 743] width 219 height 24
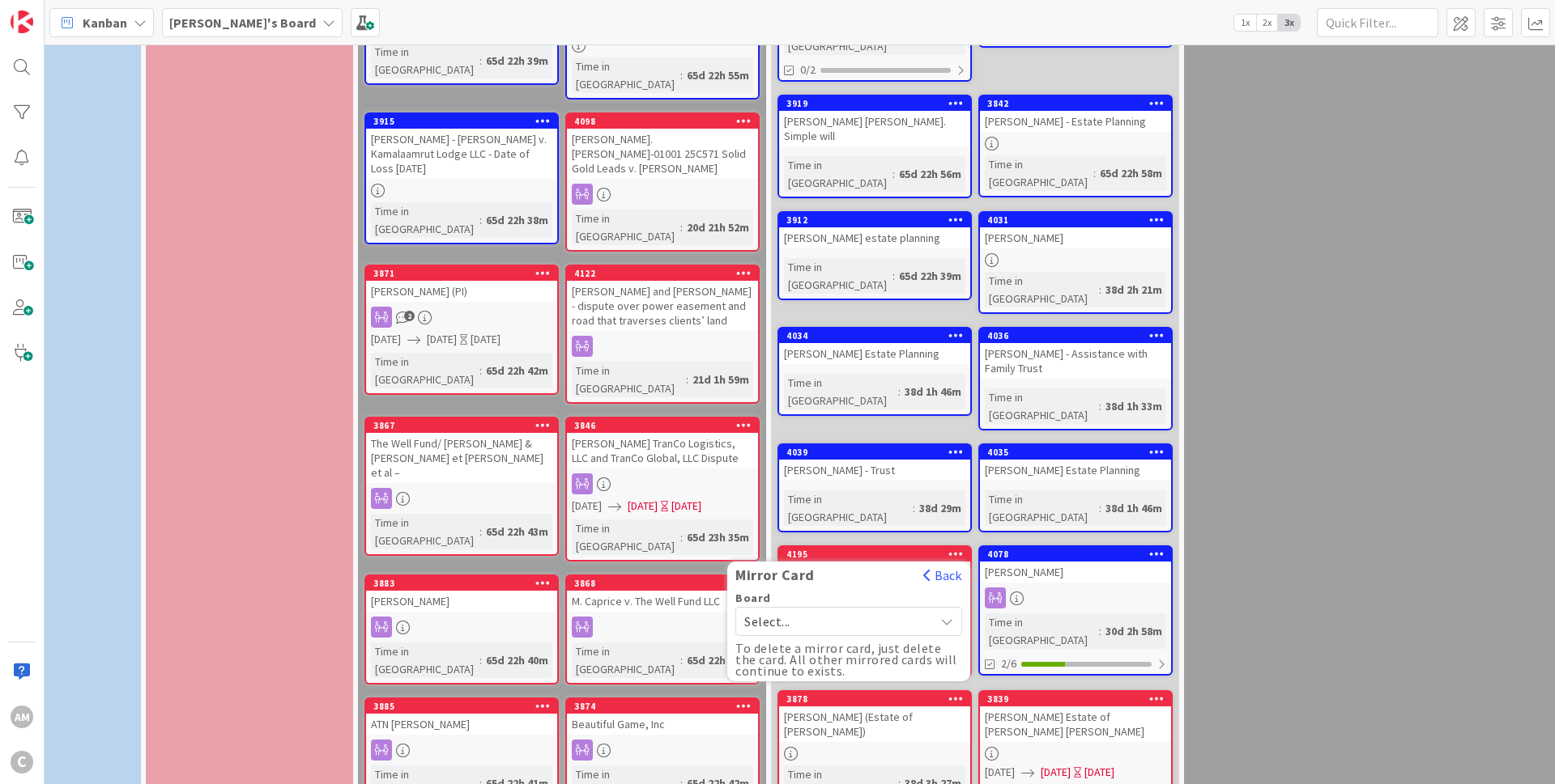
click at [866, 610] on span "Select..." at bounding box center [834, 621] width 181 height 23
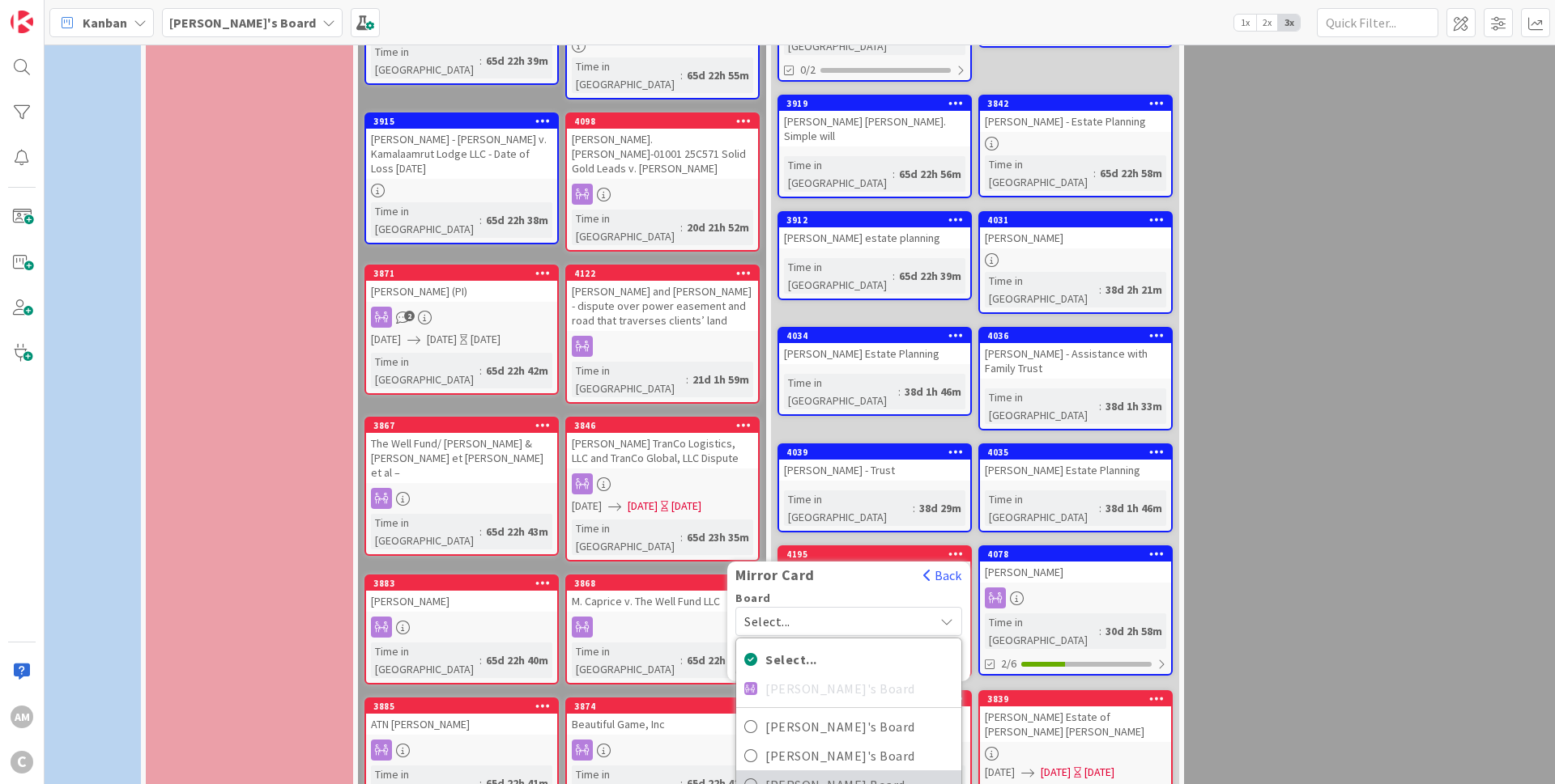
click at [813, 773] on span "[PERSON_NAME] Board" at bounding box center [859, 785] width 188 height 24
click at [802, 765] on span "Issue" at bounding box center [848, 776] width 155 height 23
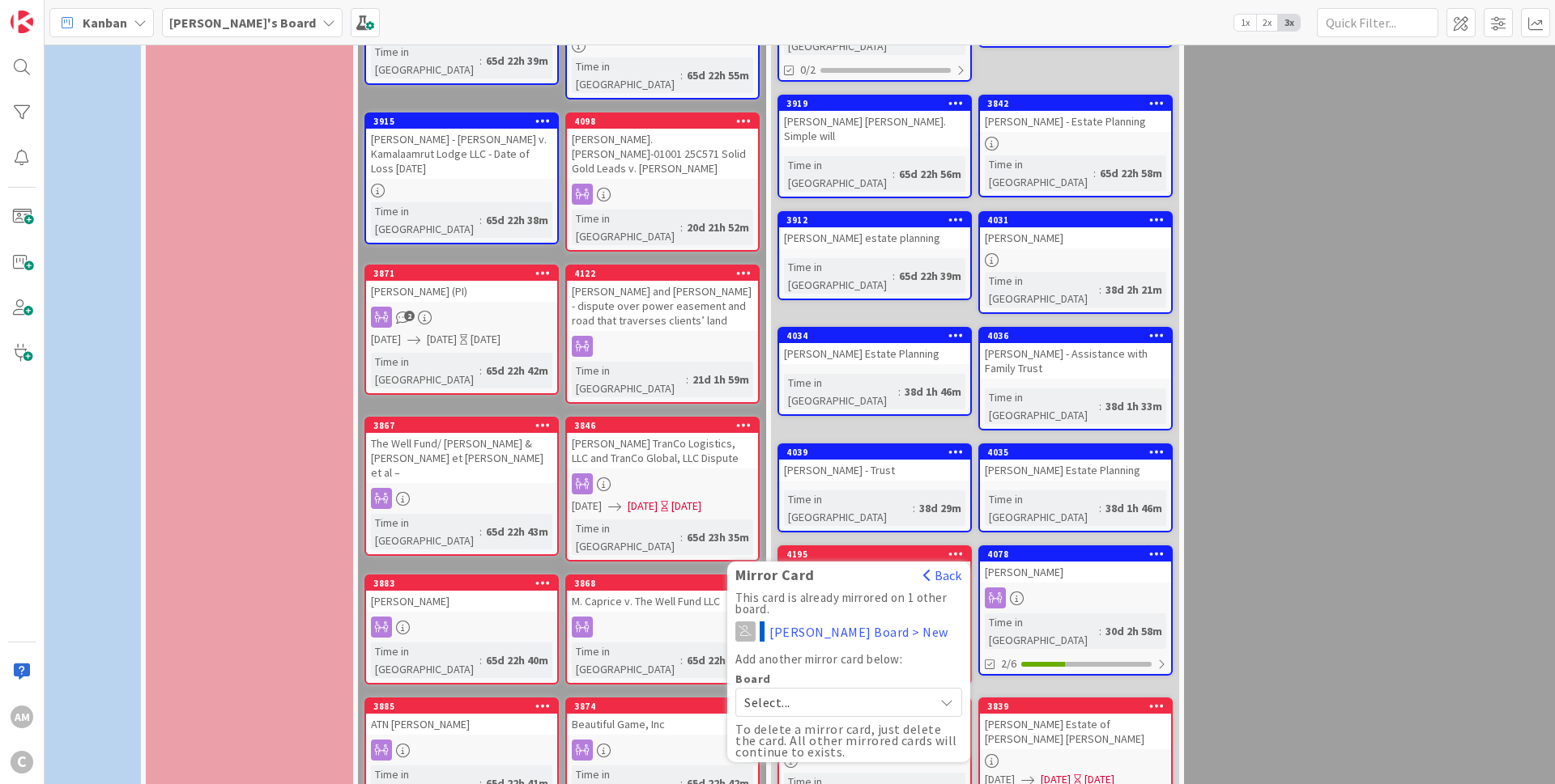
click at [957, 548] on icon at bounding box center [955, 552] width 15 height 11
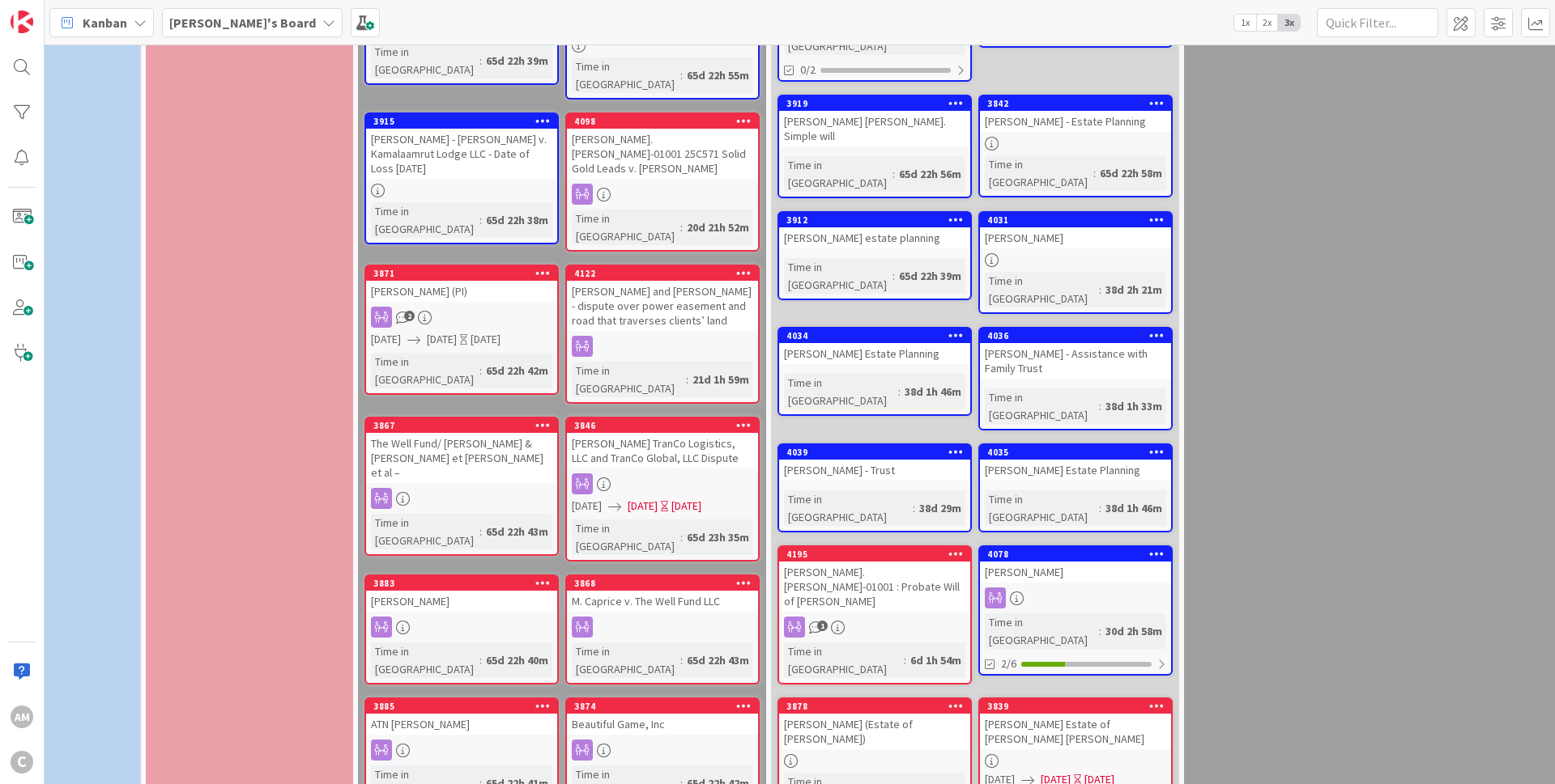
click at [951, 700] on icon at bounding box center [955, 705] width 15 height 11
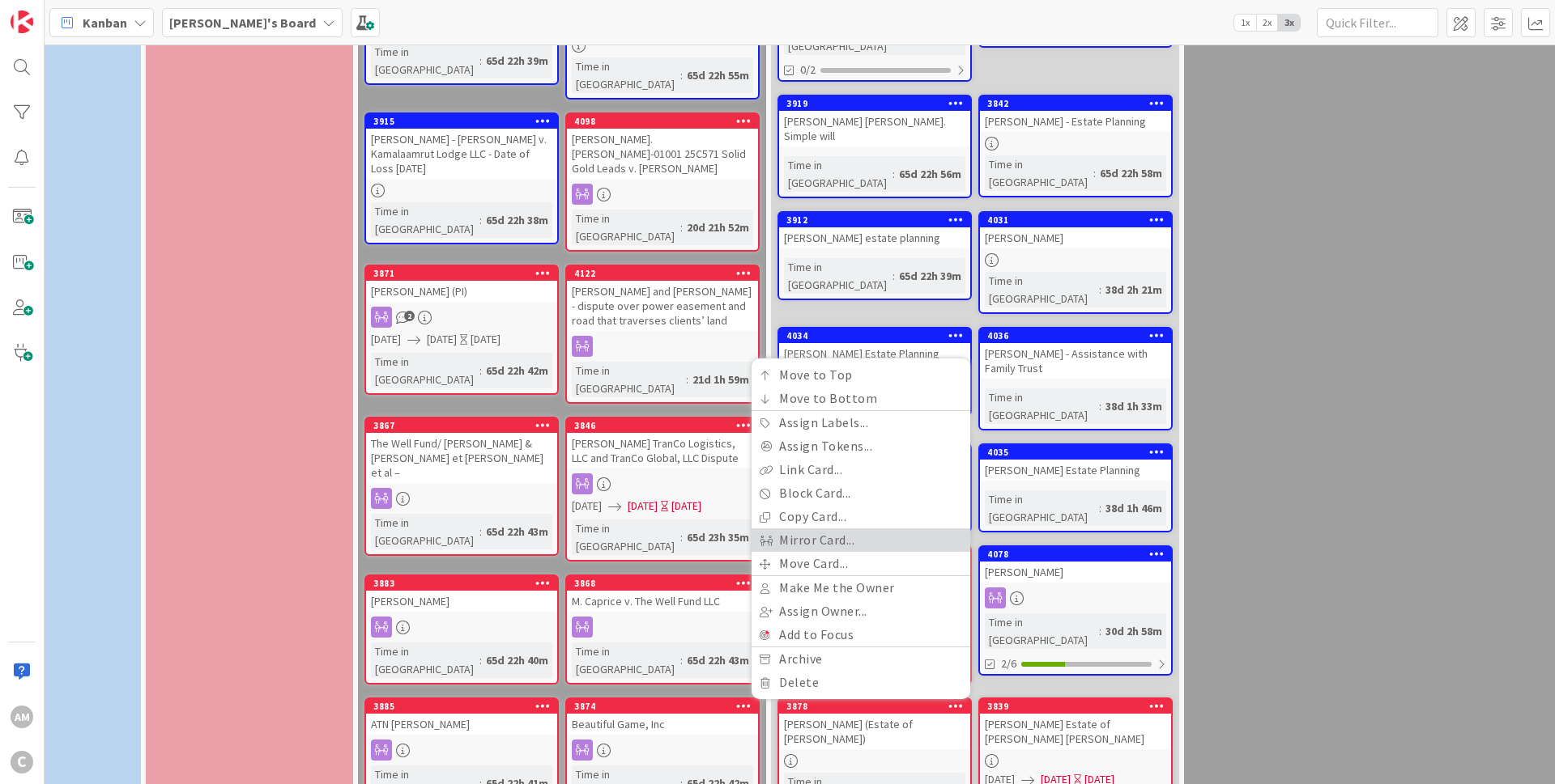
click at [862, 529] on link "Mirror Card..." at bounding box center [861, 541] width 219 height 24
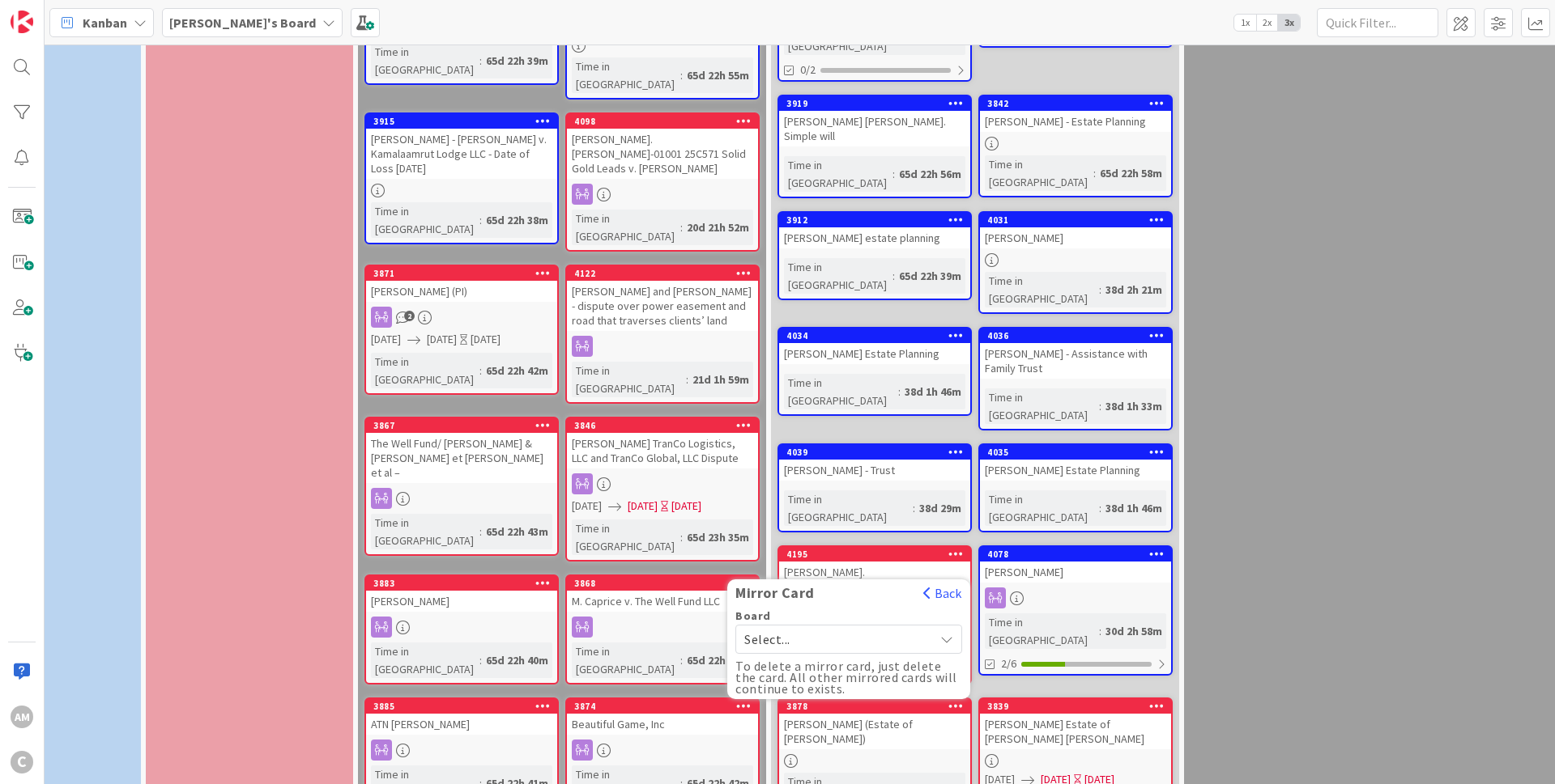
click at [826, 628] on span "Select..." at bounding box center [834, 639] width 181 height 23
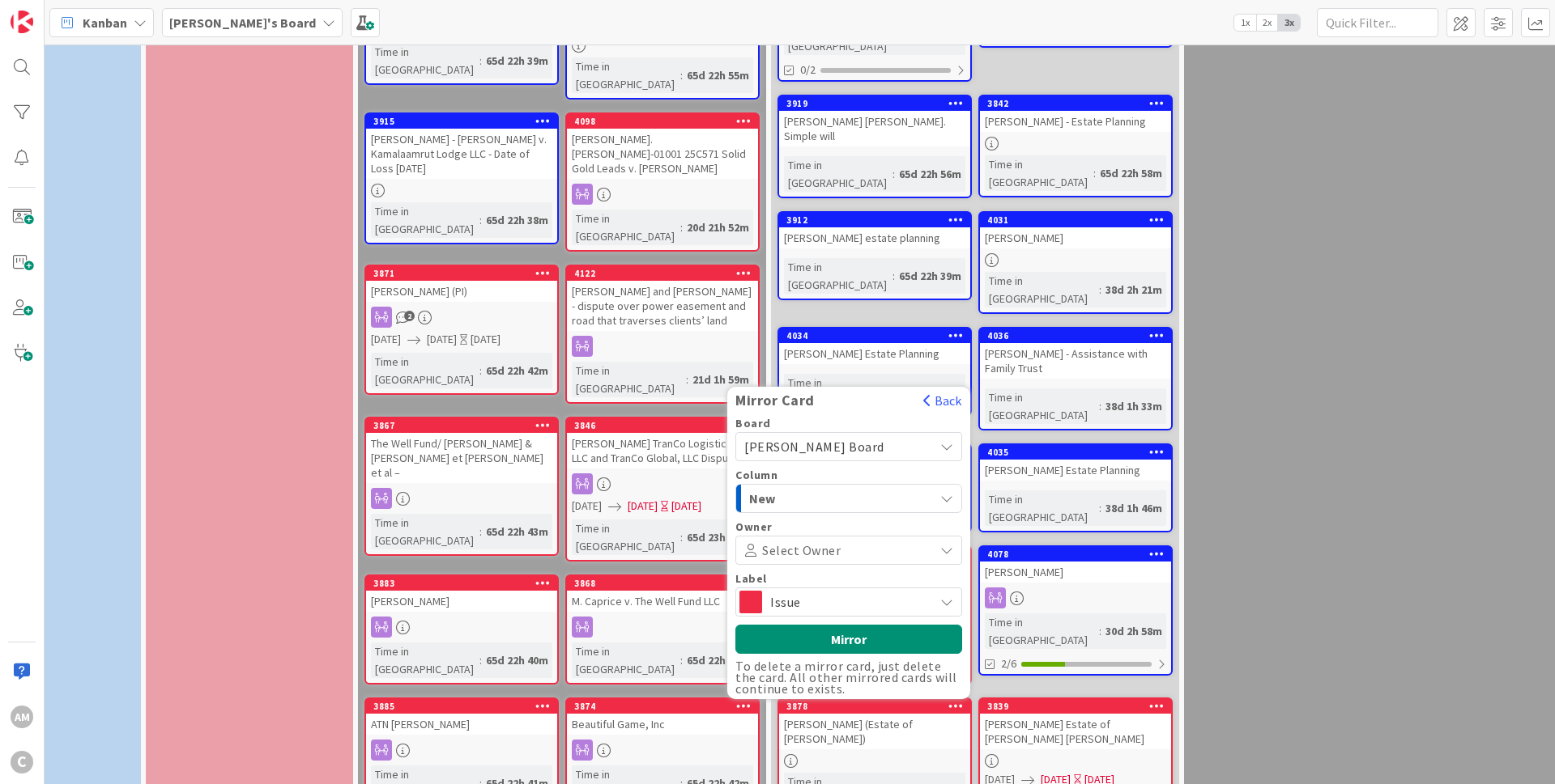
click at [916, 591] on span "Issue" at bounding box center [848, 602] width 155 height 23
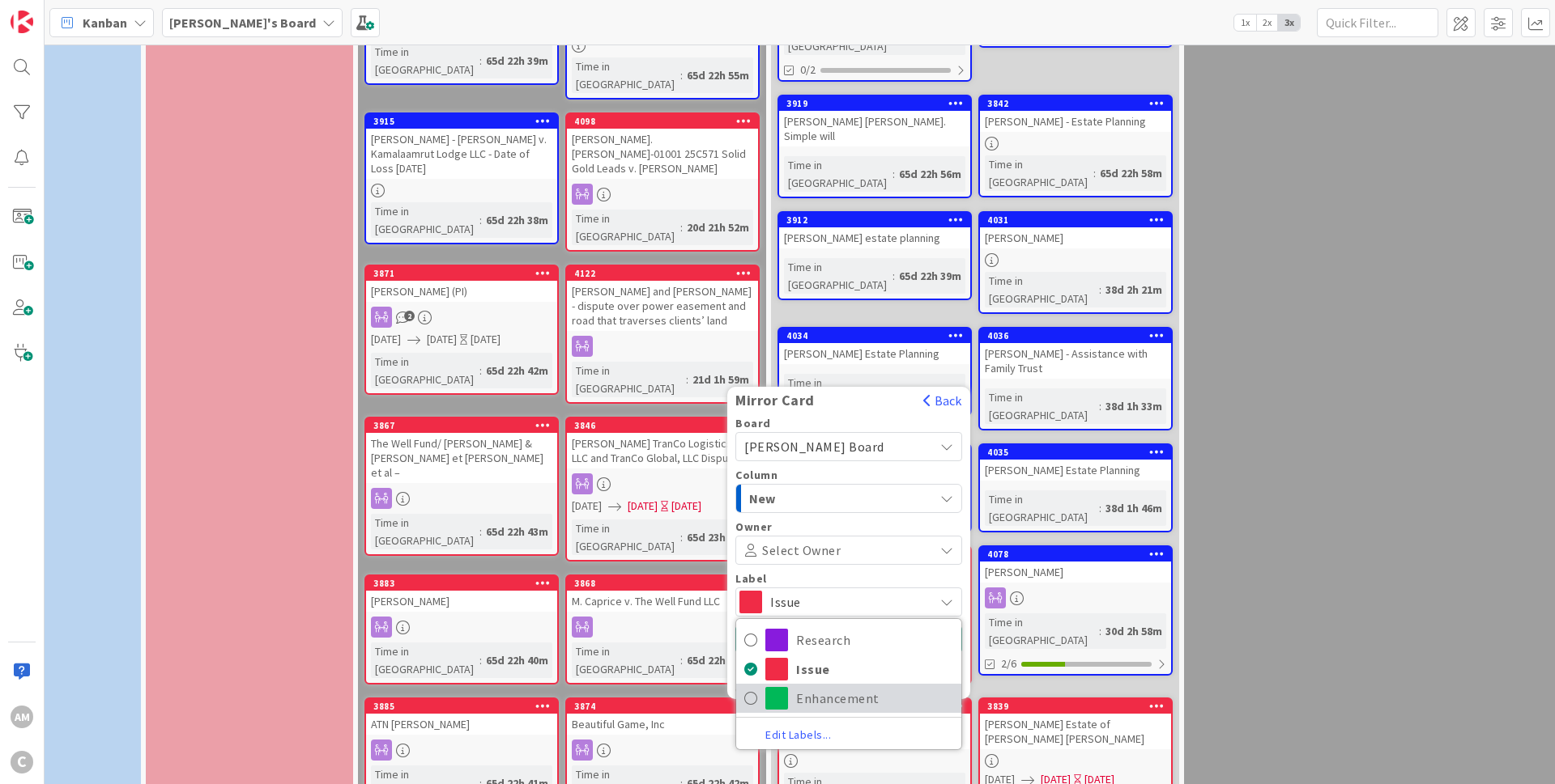
click at [870, 687] on span "Enhancement" at bounding box center [875, 699] width 157 height 24
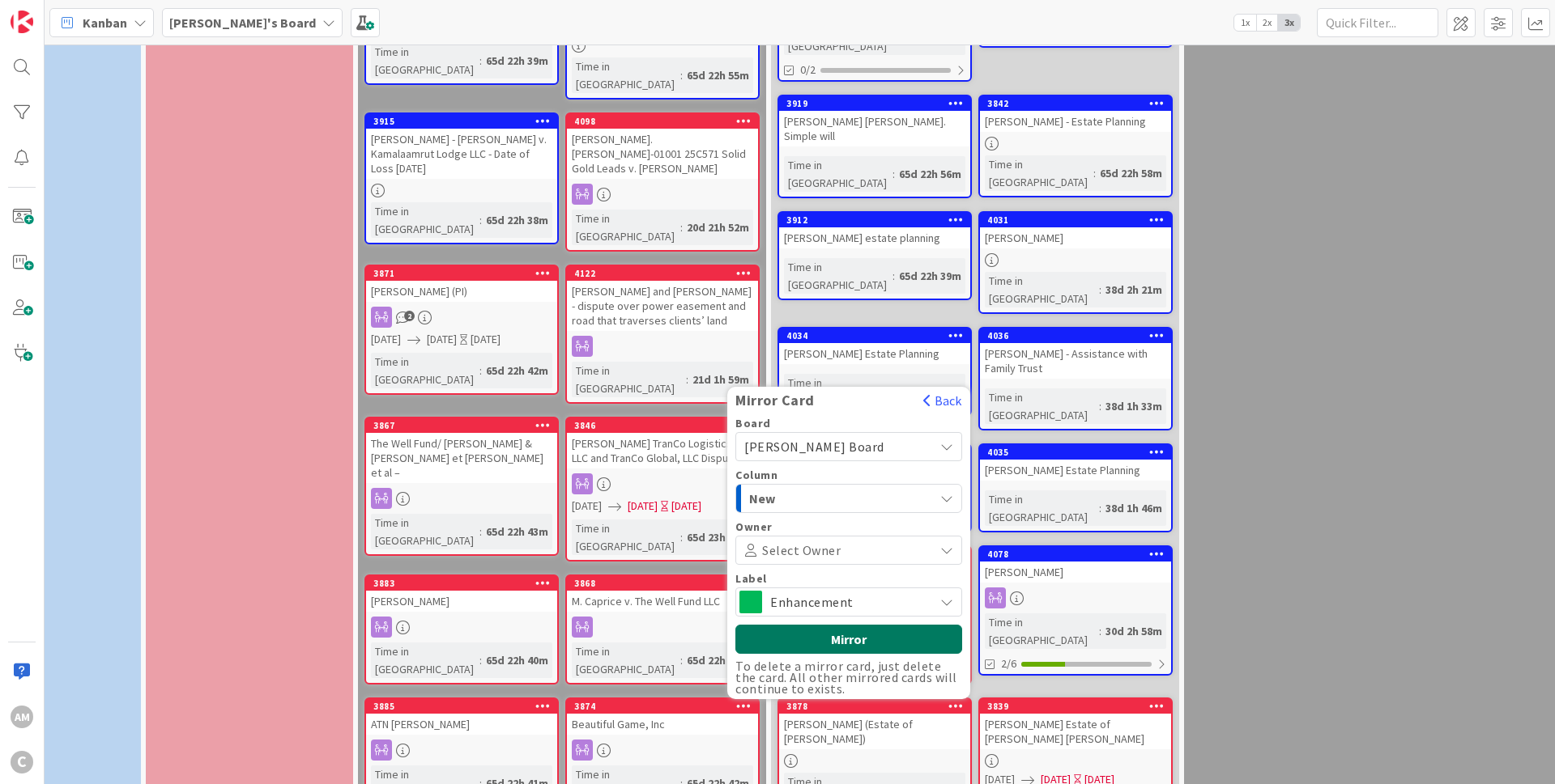
click at [884, 625] on button "Mirror" at bounding box center [848, 639] width 227 height 29
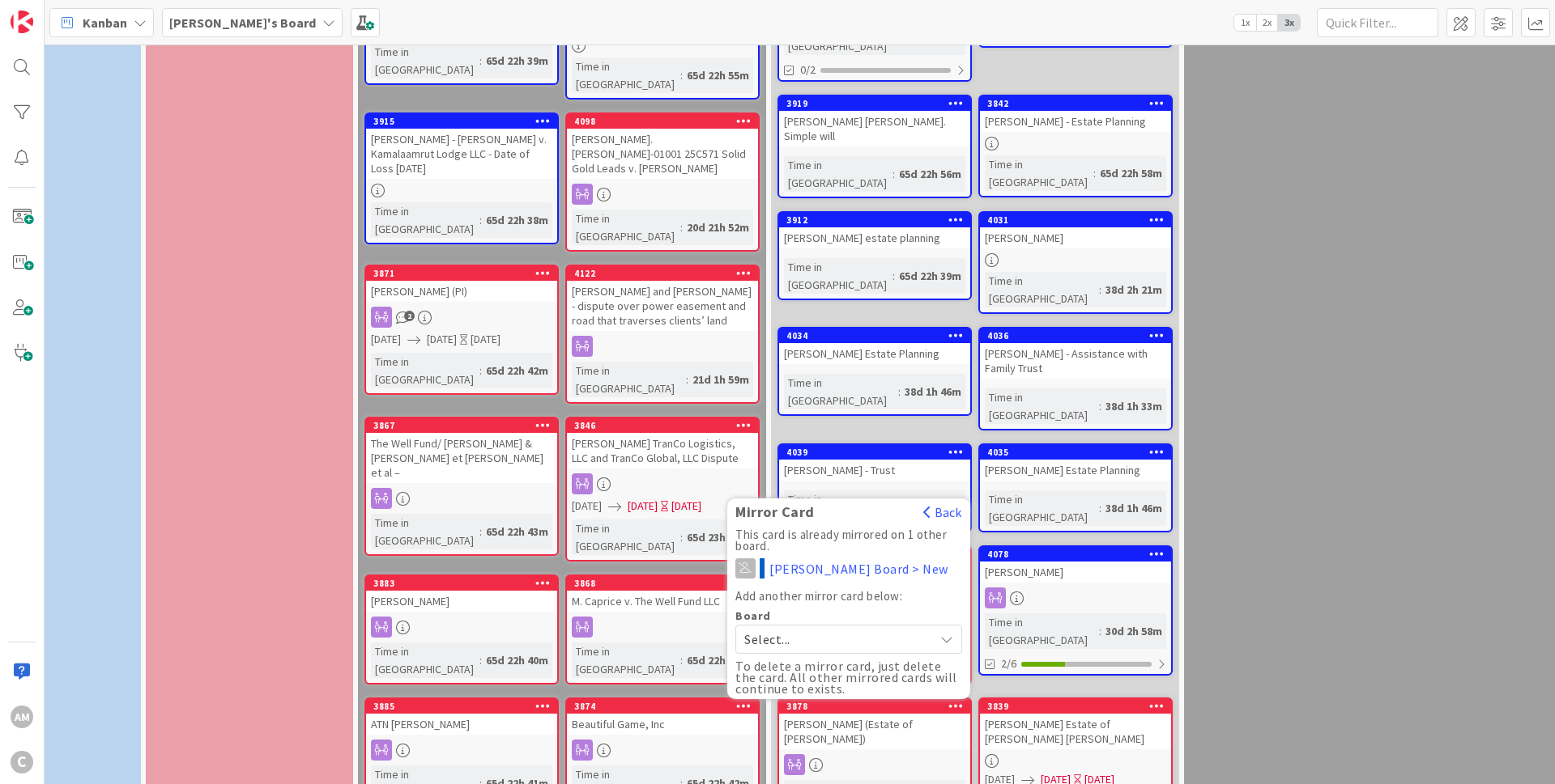
click at [954, 700] on icon at bounding box center [955, 705] width 15 height 11
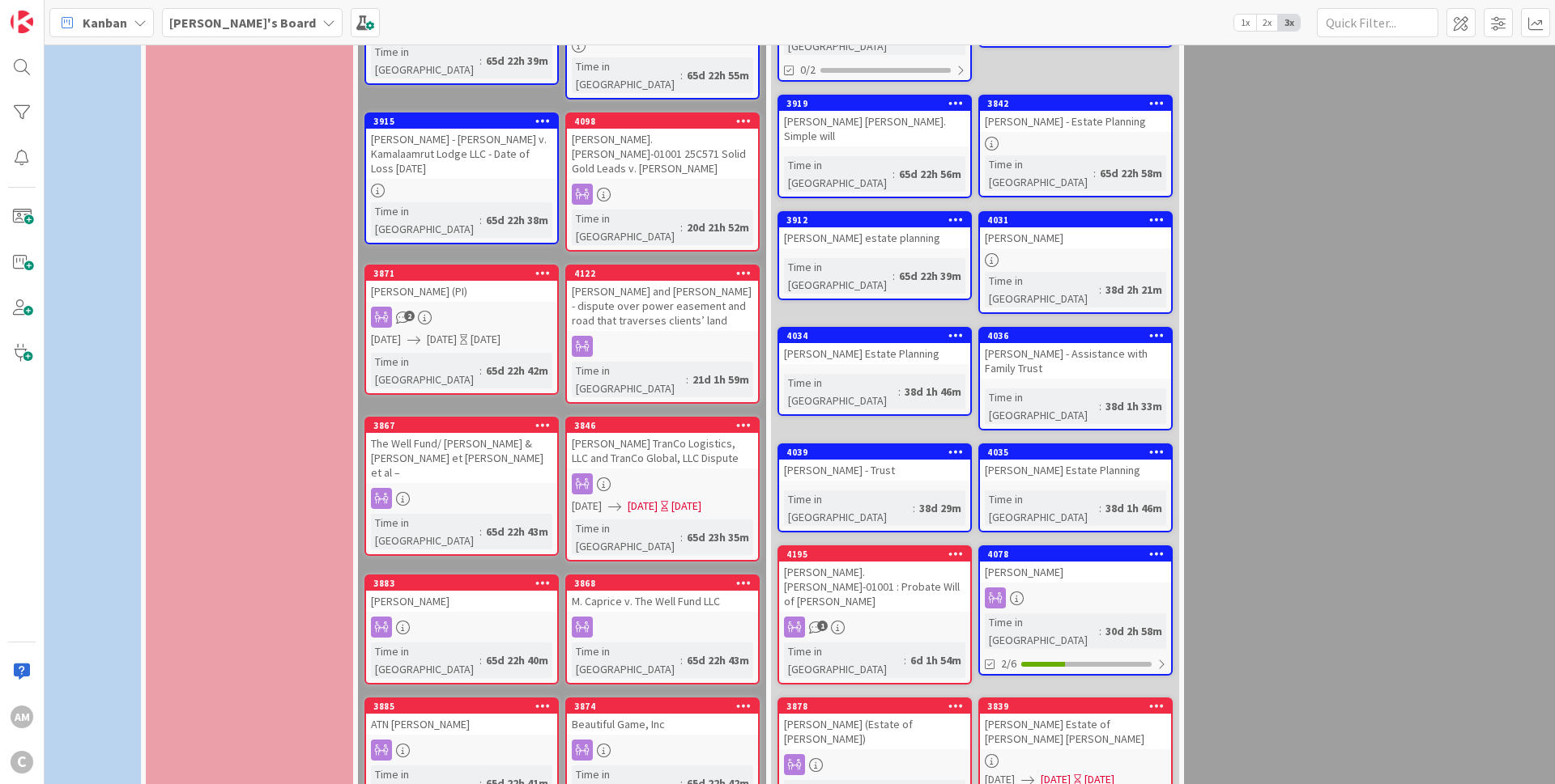
click at [1154, 700] on icon at bounding box center [1156, 705] width 15 height 11
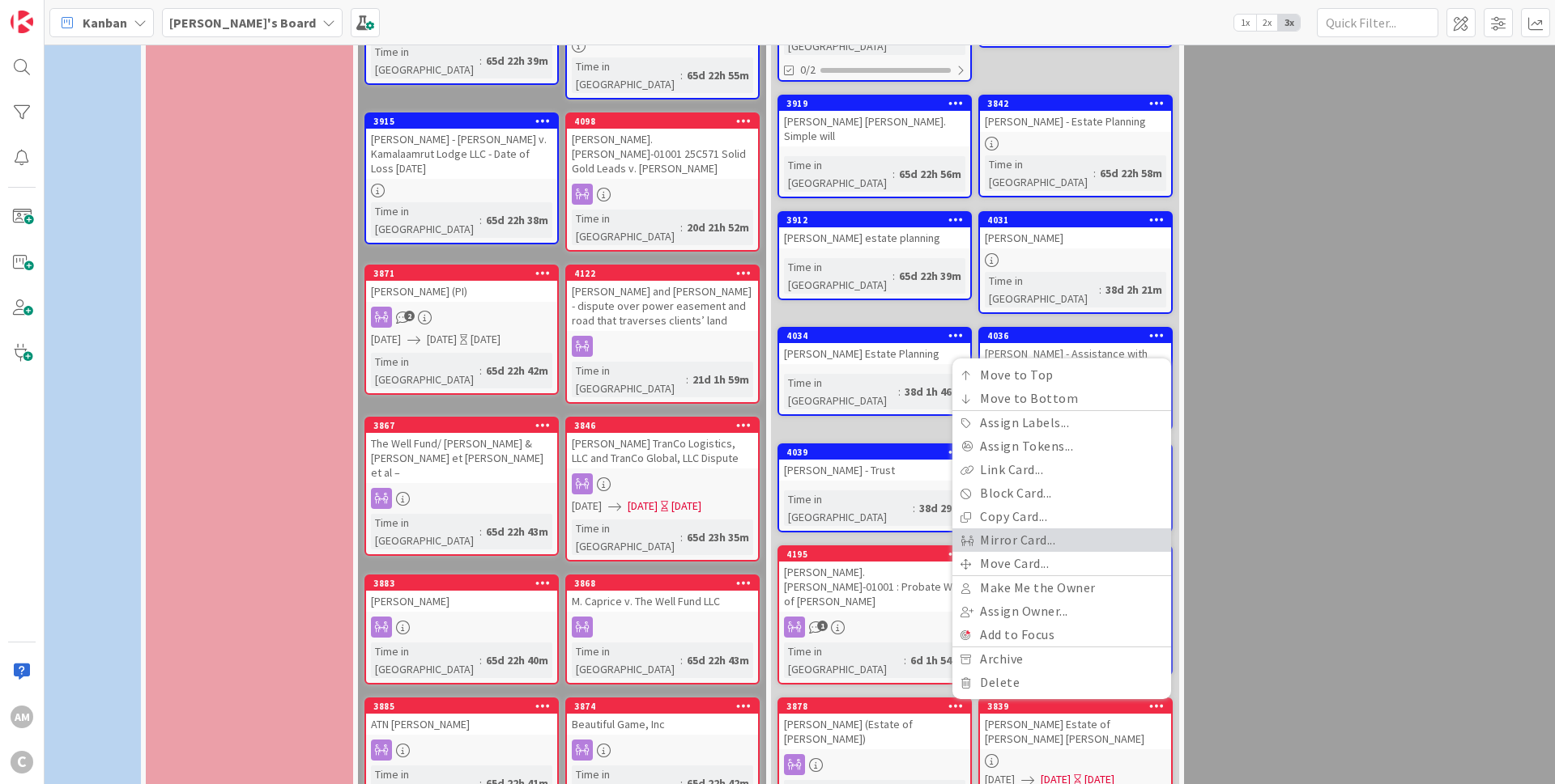
click at [1043, 529] on link "Mirror Card..." at bounding box center [1062, 541] width 219 height 24
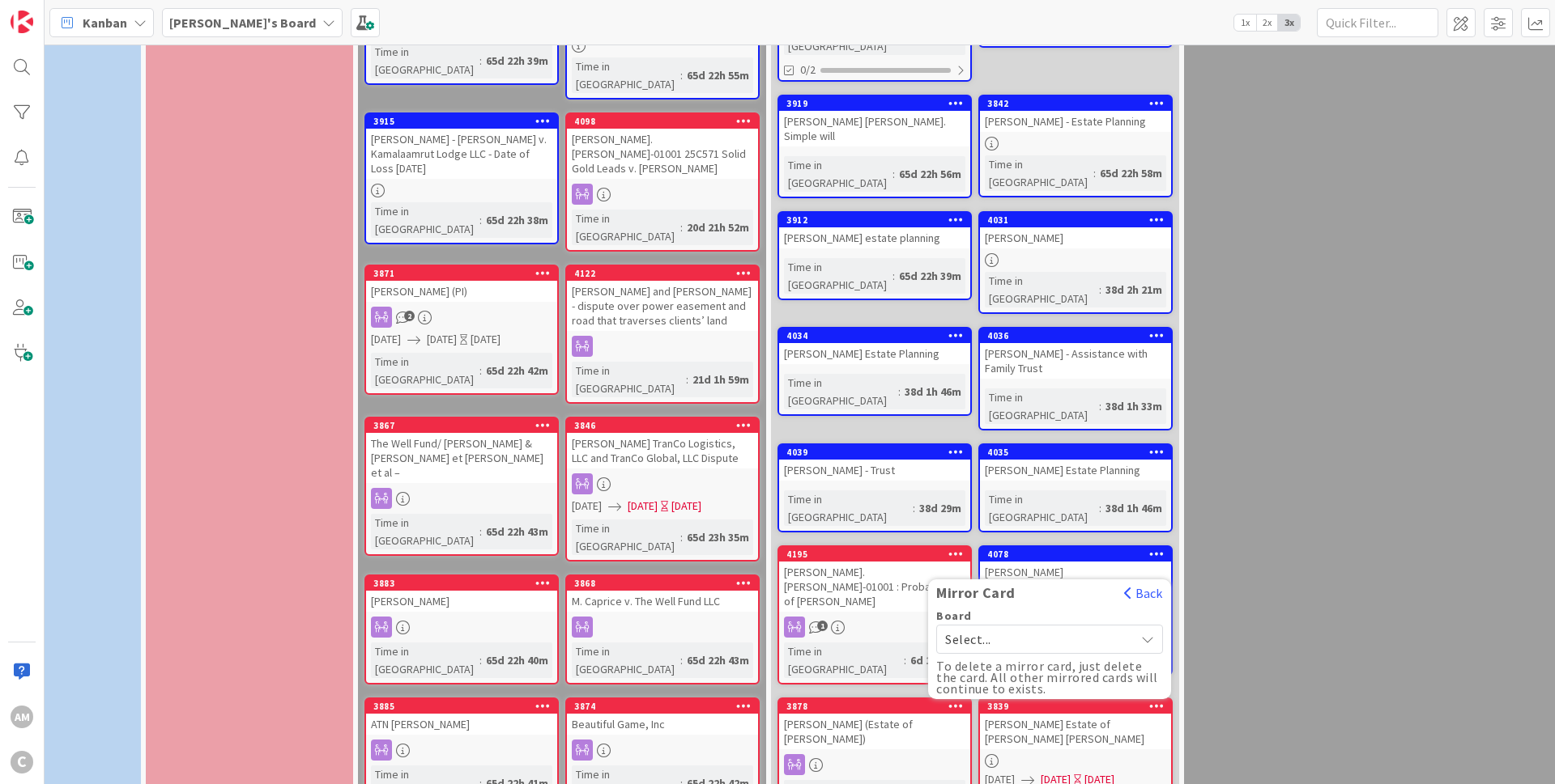
click at [1102, 628] on span "Select..." at bounding box center [1035, 639] width 181 height 23
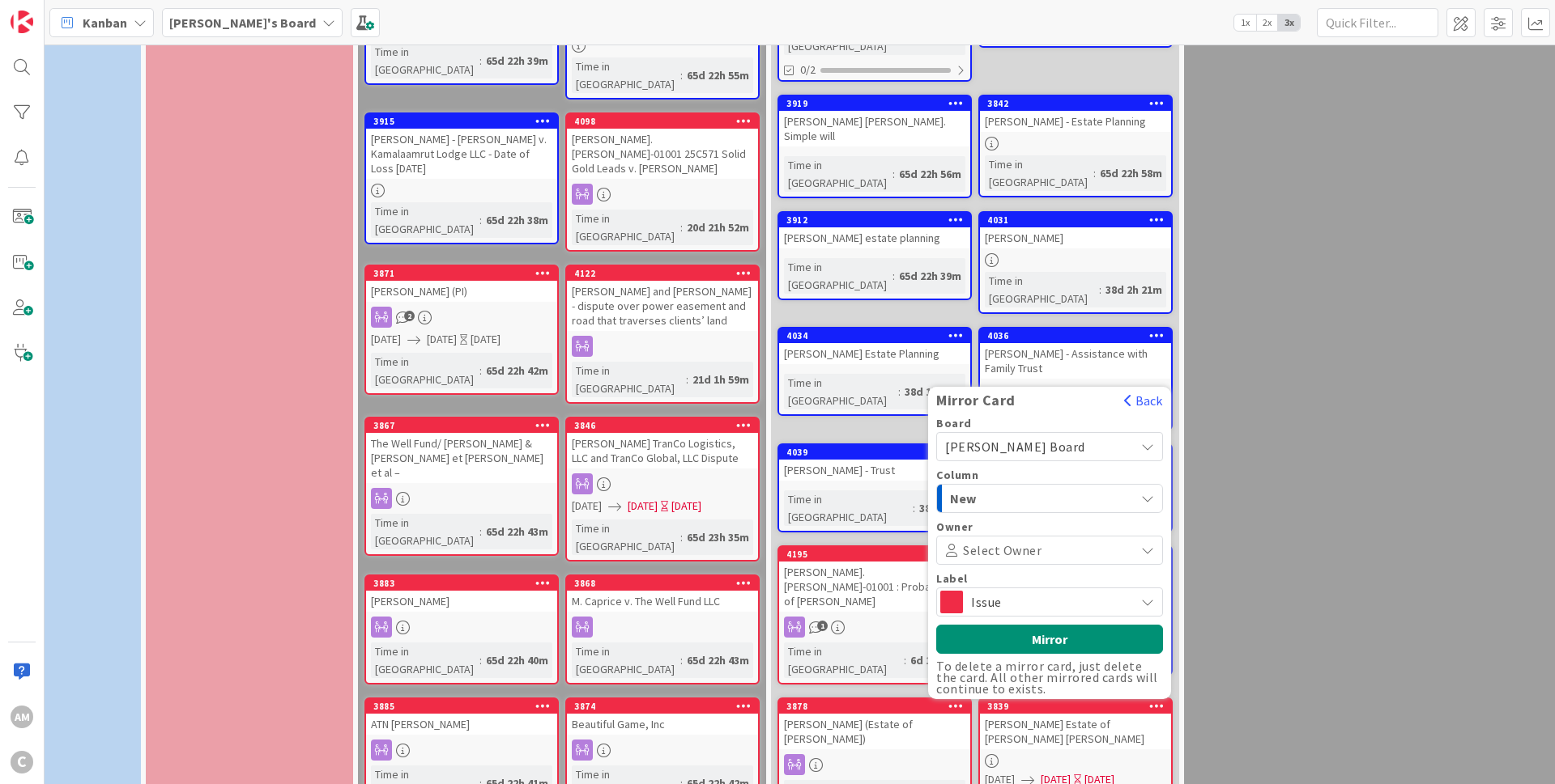
click at [1041, 591] on span "Issue" at bounding box center [1048, 602] width 155 height 23
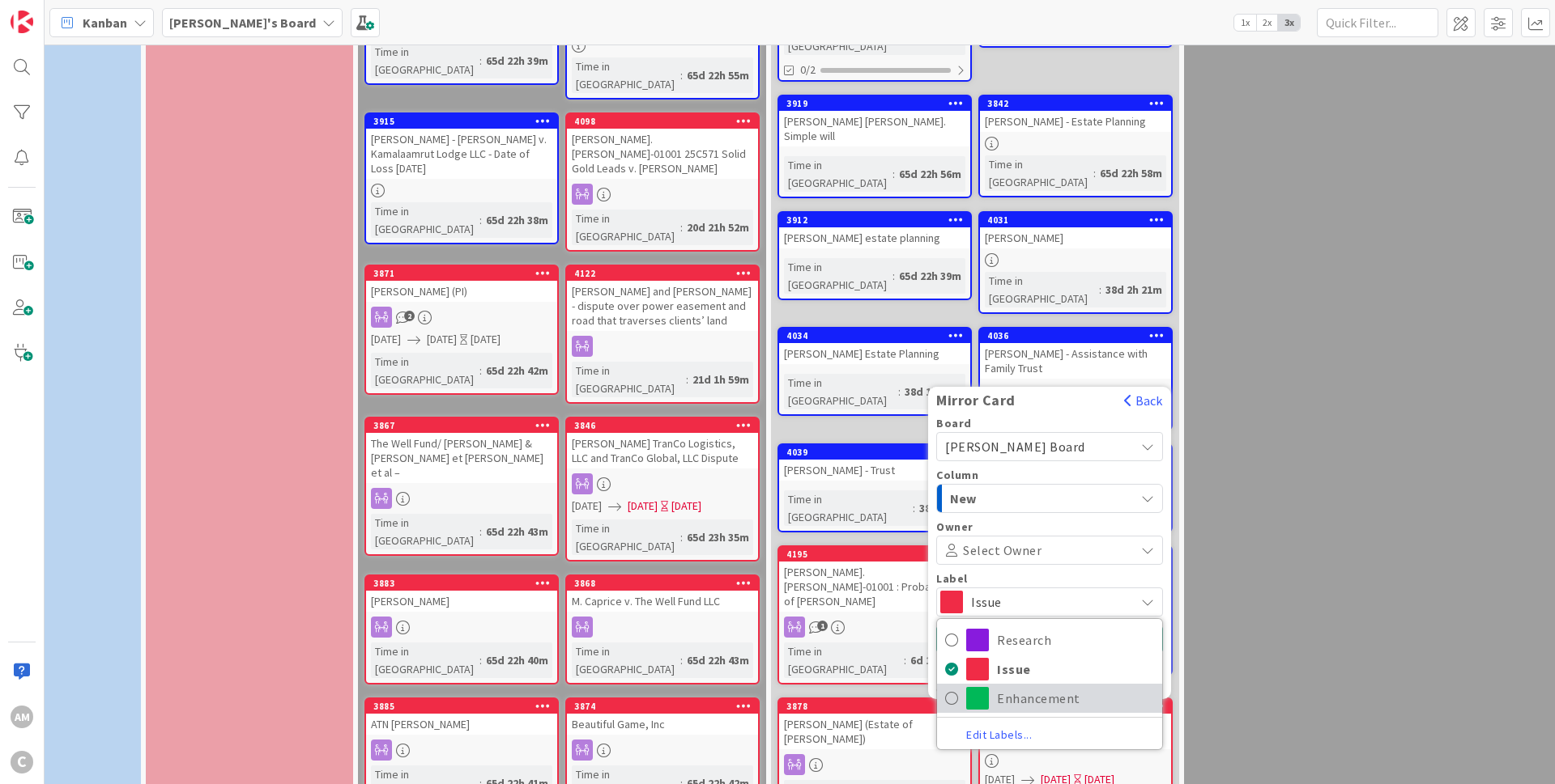
click at [1032, 687] on span "Enhancement" at bounding box center [1076, 699] width 157 height 24
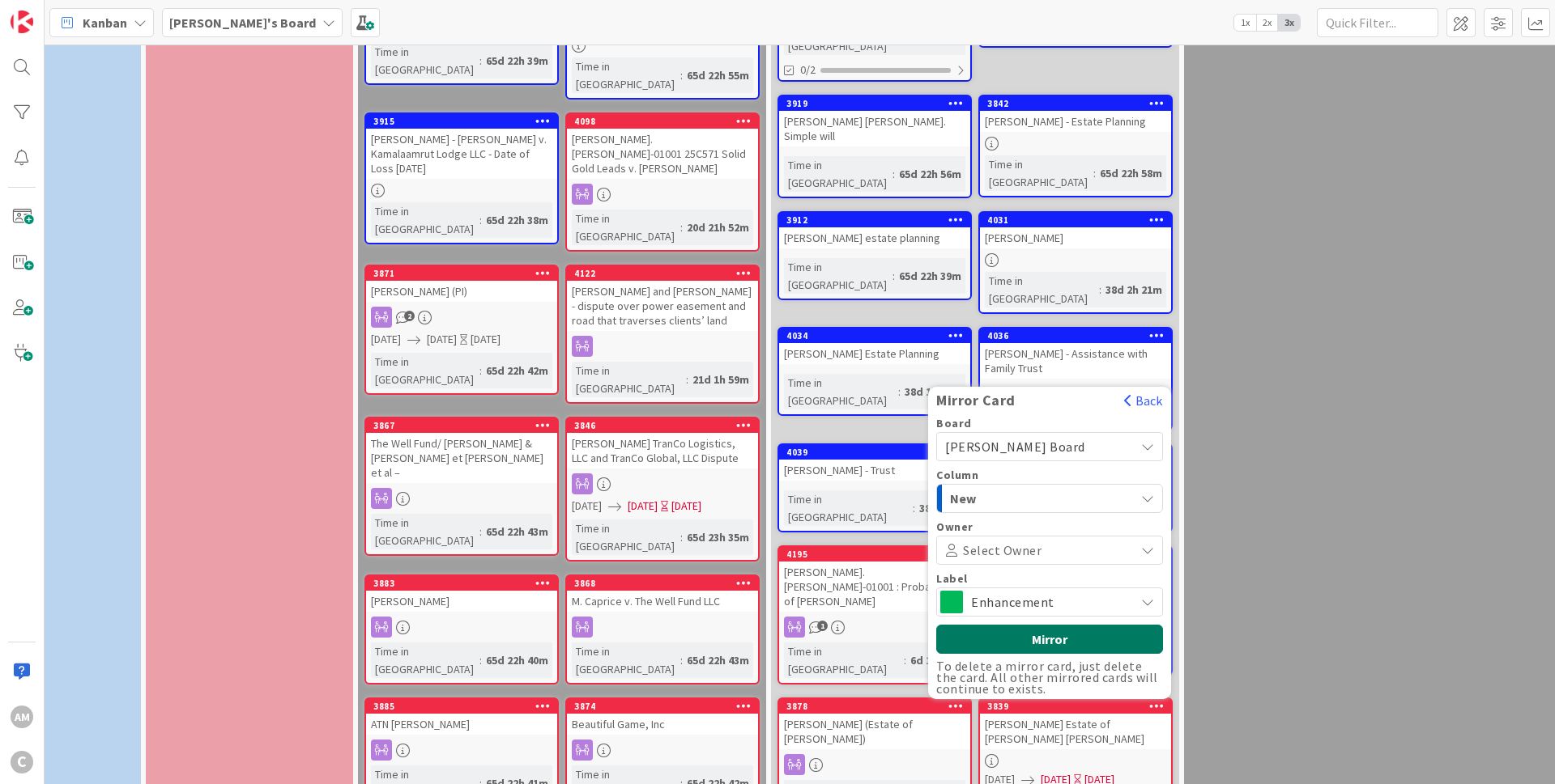
click at [1093, 625] on button "Mirror" at bounding box center [1049, 639] width 227 height 29
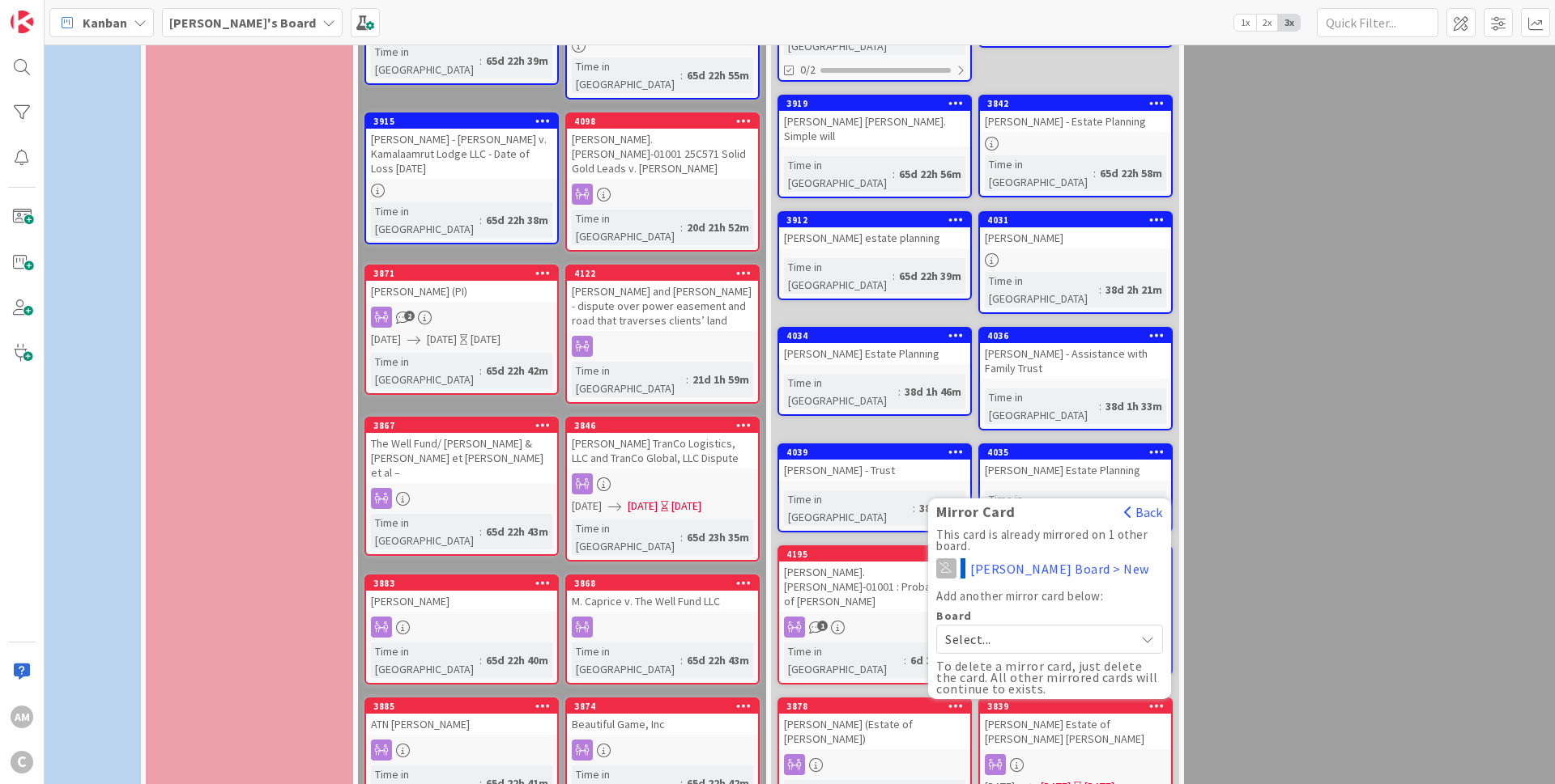
click at [1068, 643] on div "🧓 ESTATE/PROBATE 👴 Add Card... 3892 Rick and Deborah Merchant Time in Column : …" at bounding box center [974, 205] width 408 height 2429
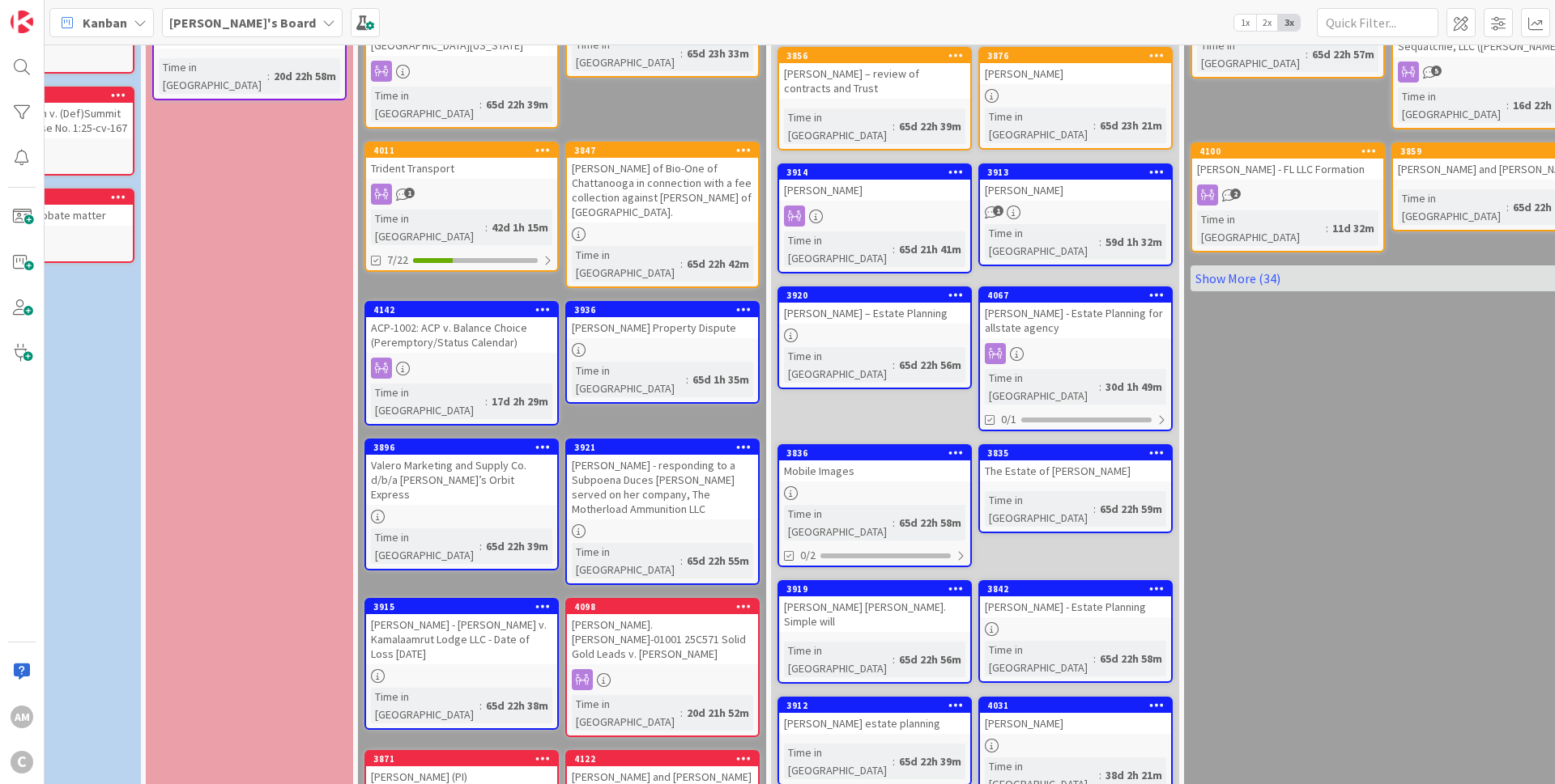
scroll to position [111, 116]
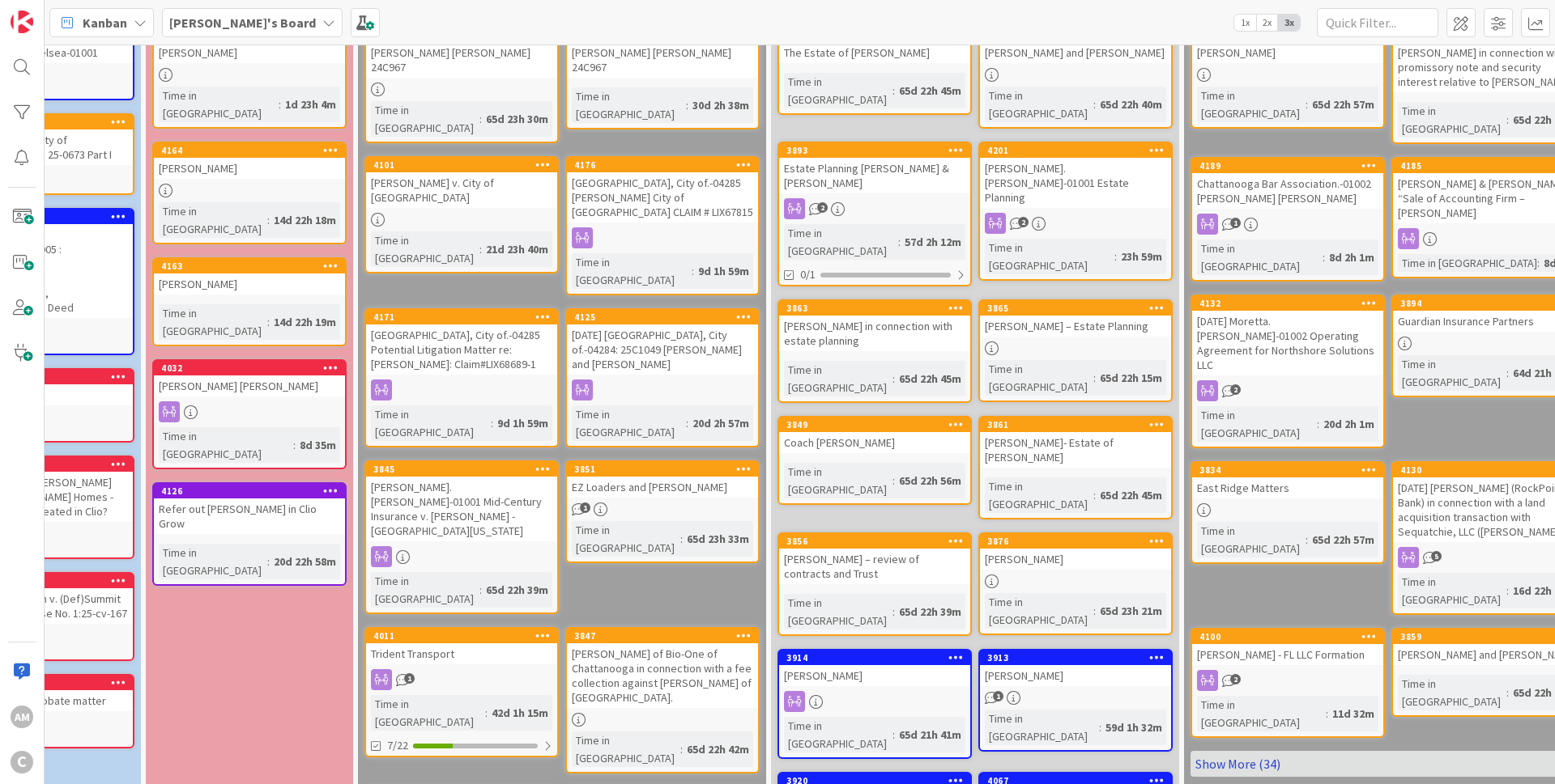
click at [1246, 751] on link "Show More (34)" at bounding box center [1387, 764] width 395 height 26
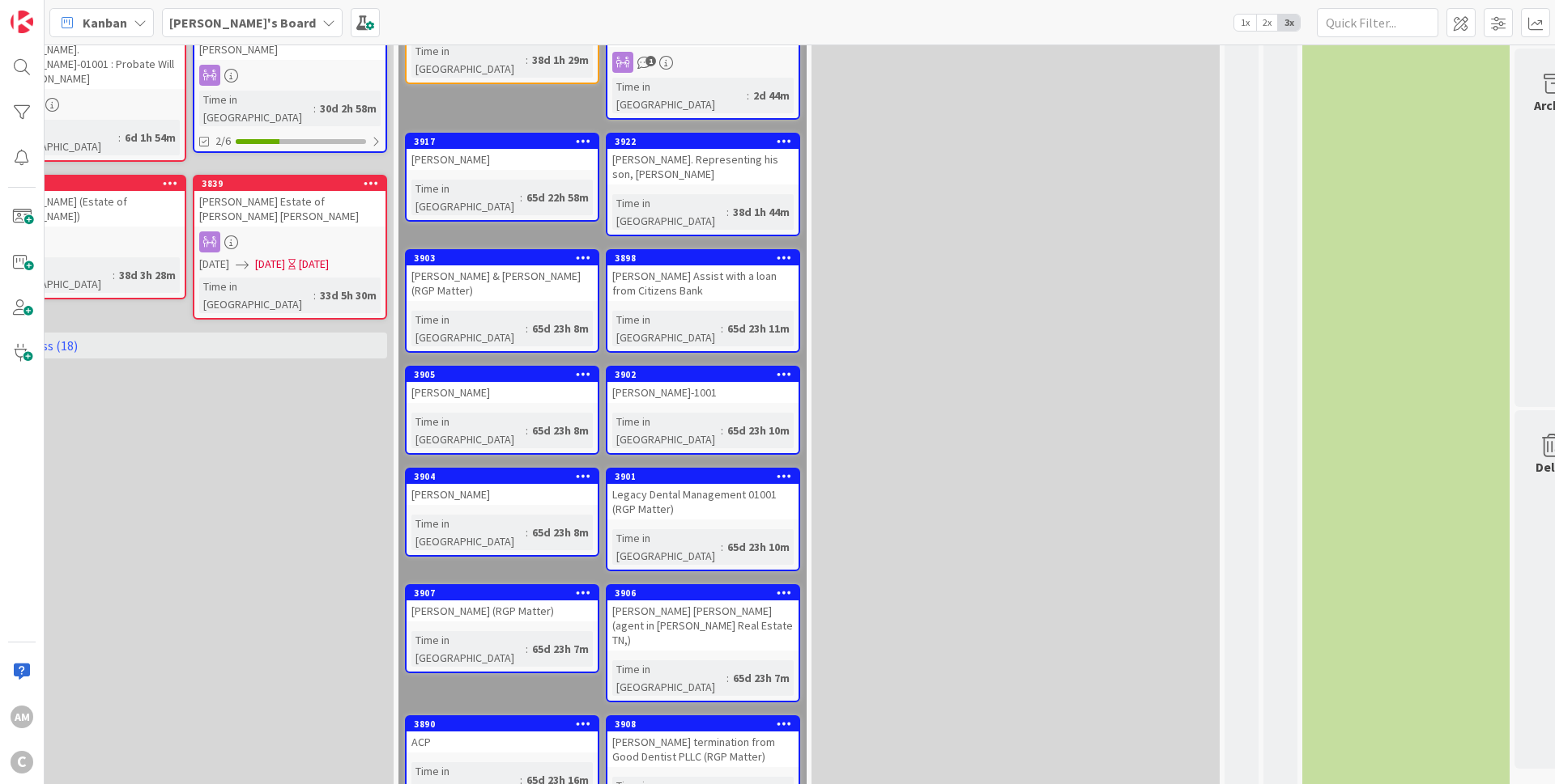
scroll to position [1748, 902]
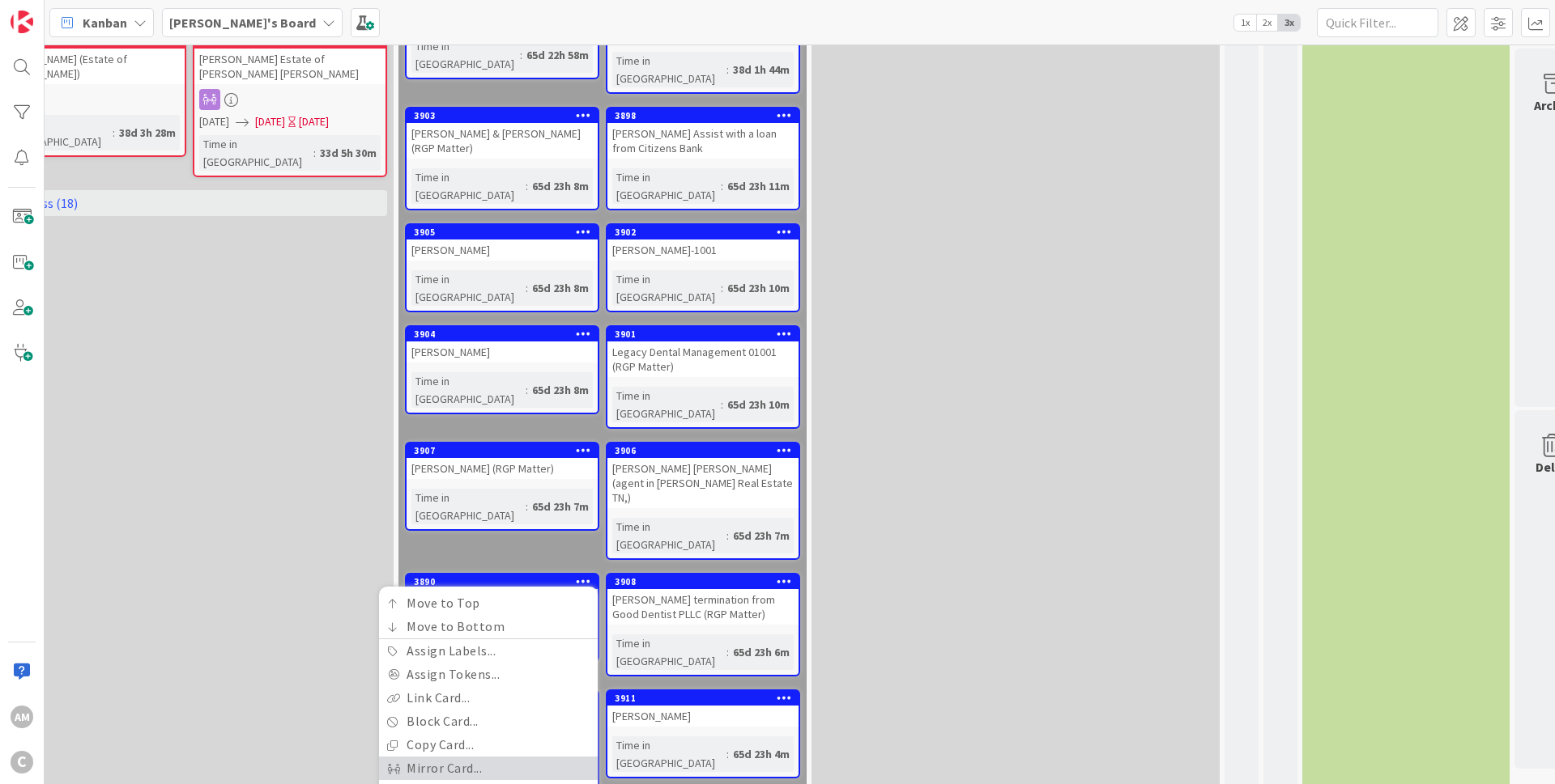
click at [505, 756] on link "Mirror Card..." at bounding box center [488, 768] width 219 height 24
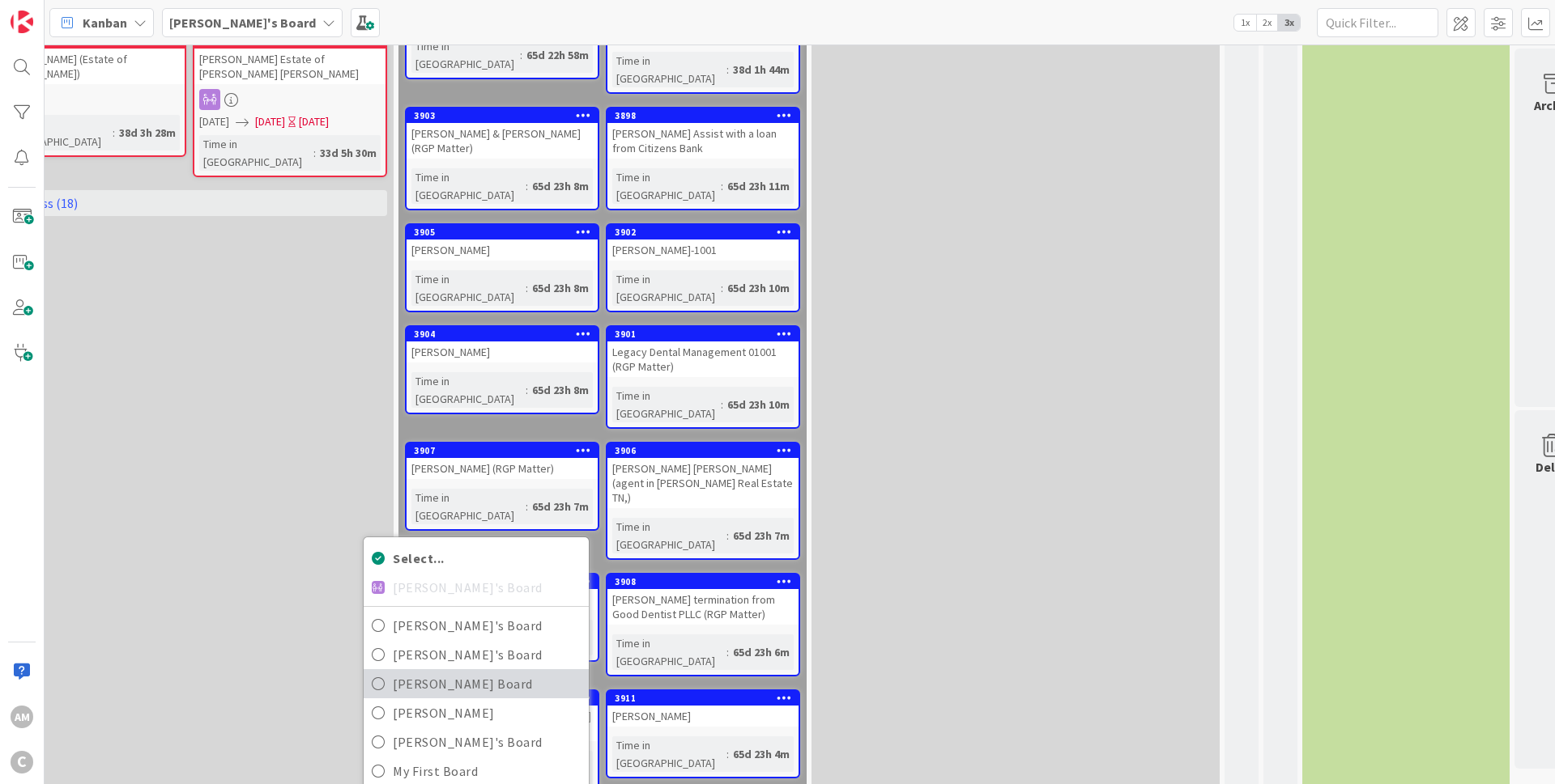
click at [503, 672] on span "[PERSON_NAME] Board" at bounding box center [486, 684] width 188 height 24
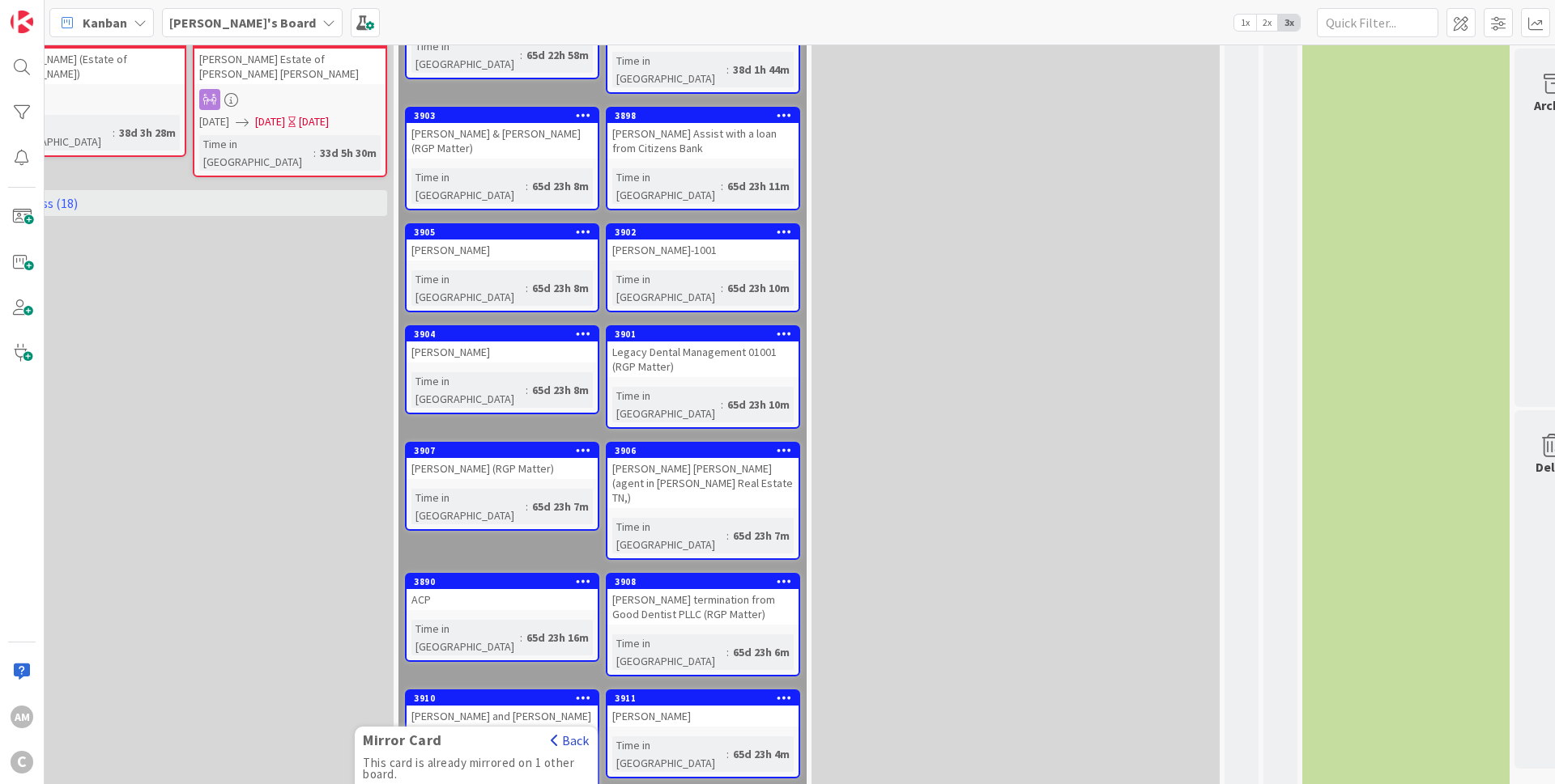
click at [576, 731] on button "Back" at bounding box center [570, 740] width 40 height 18
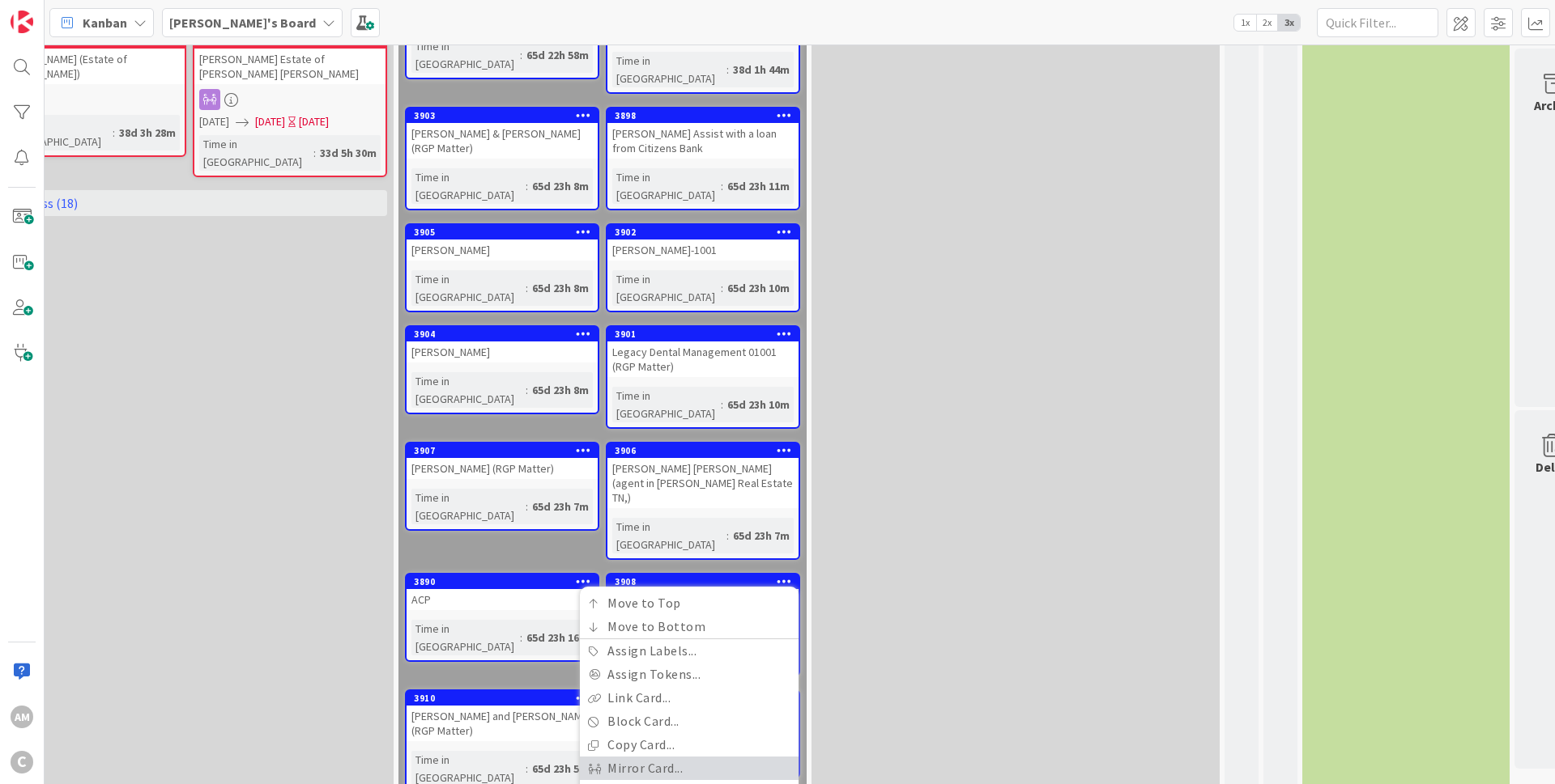
click at [655, 756] on link "Mirror Card..." at bounding box center [689, 768] width 219 height 24
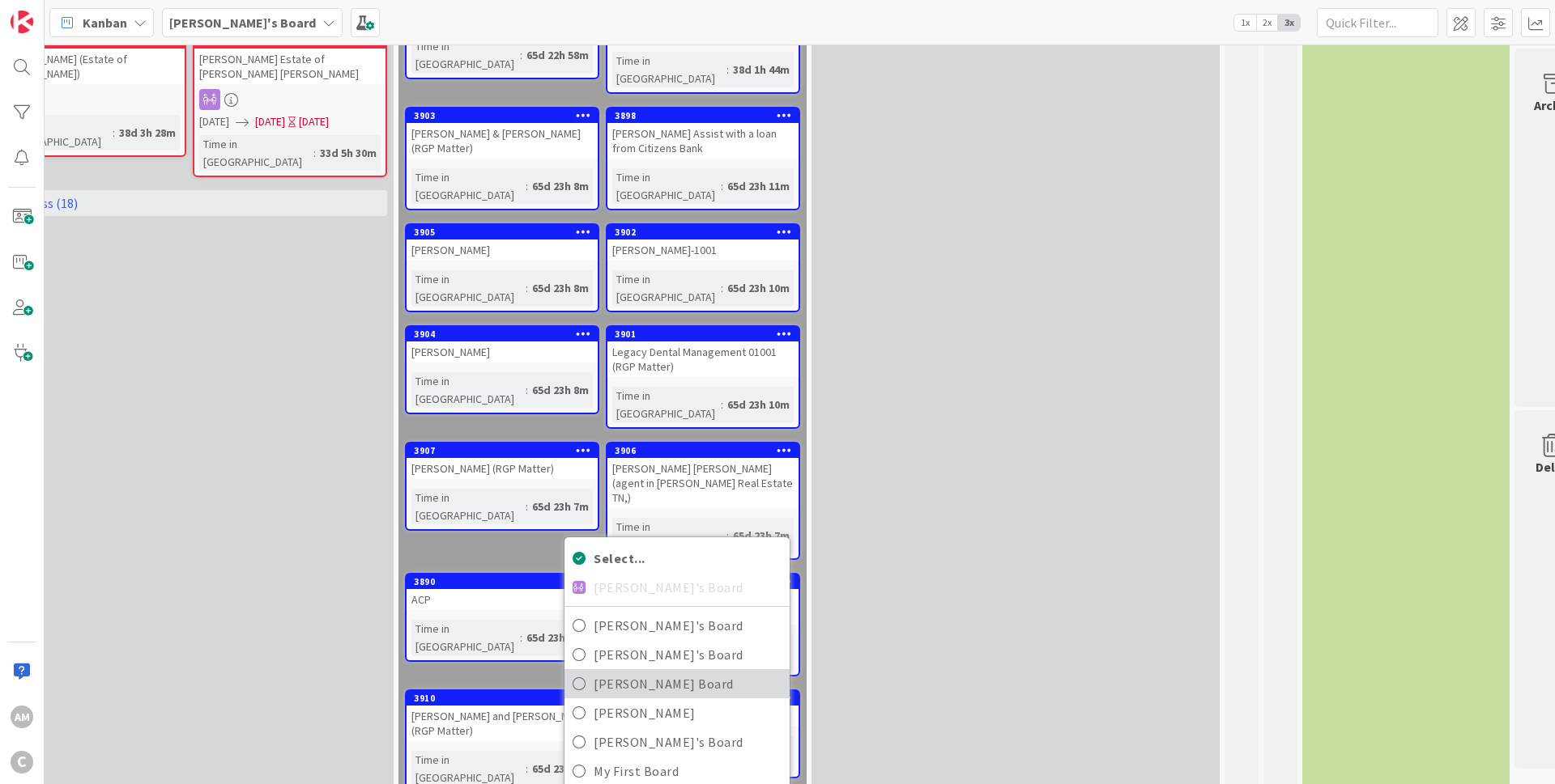
click at [656, 672] on span "[PERSON_NAME] Board" at bounding box center [687, 684] width 188 height 24
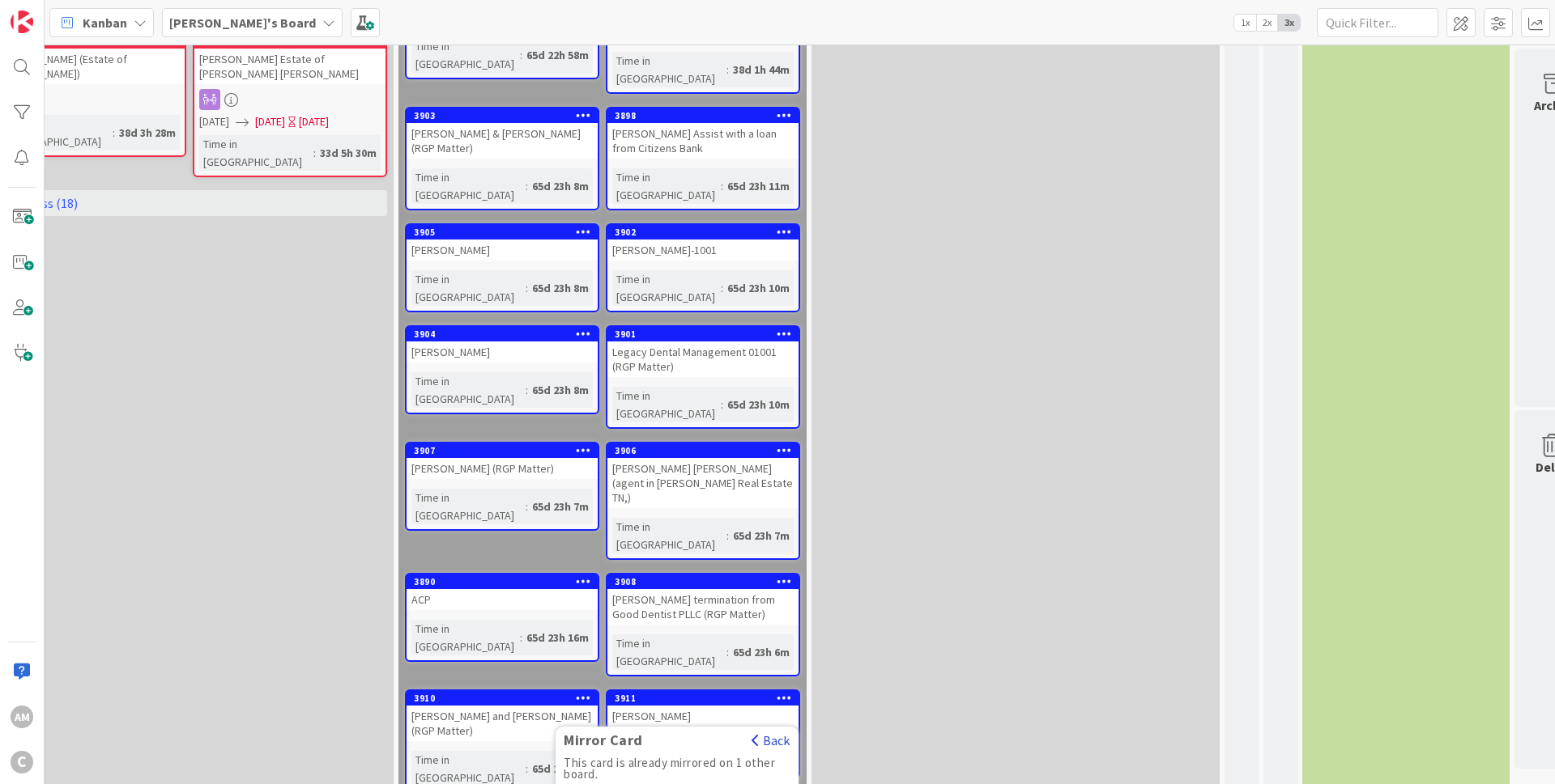
click at [780, 731] on button "Back" at bounding box center [771, 740] width 40 height 18
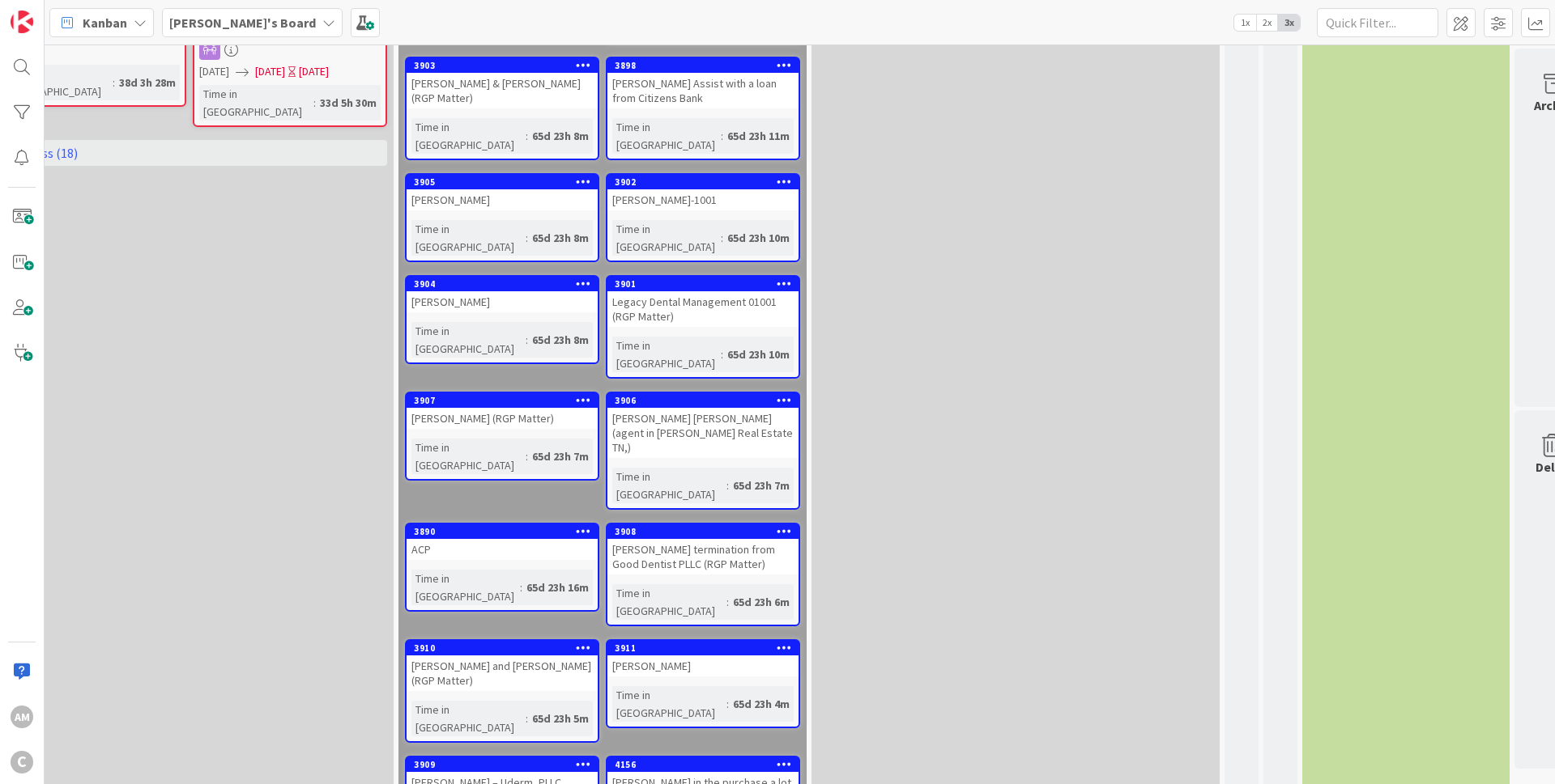
scroll to position [1845, 902]
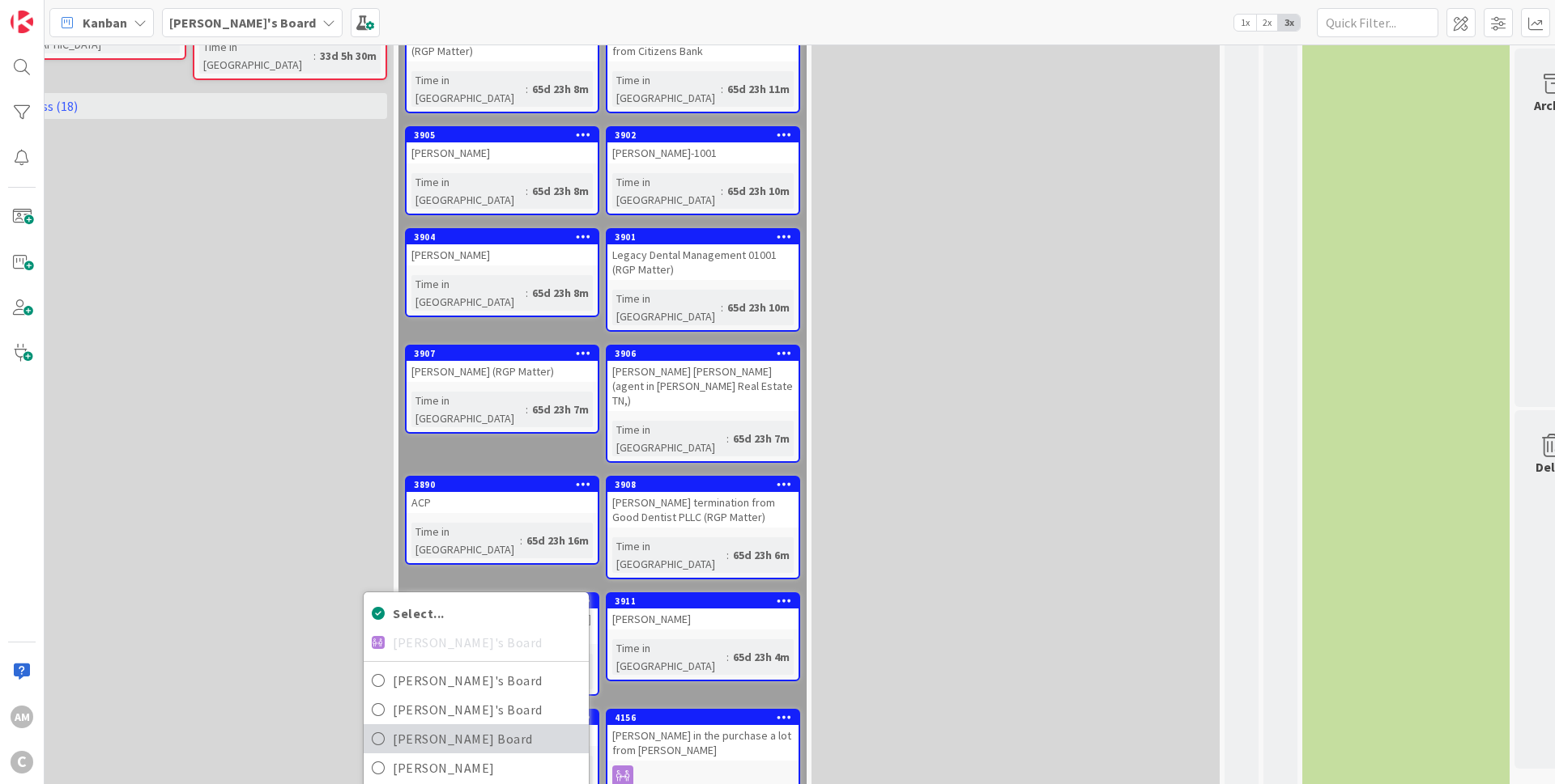
click at [460, 726] on span "[PERSON_NAME] Board" at bounding box center [486, 738] width 188 height 24
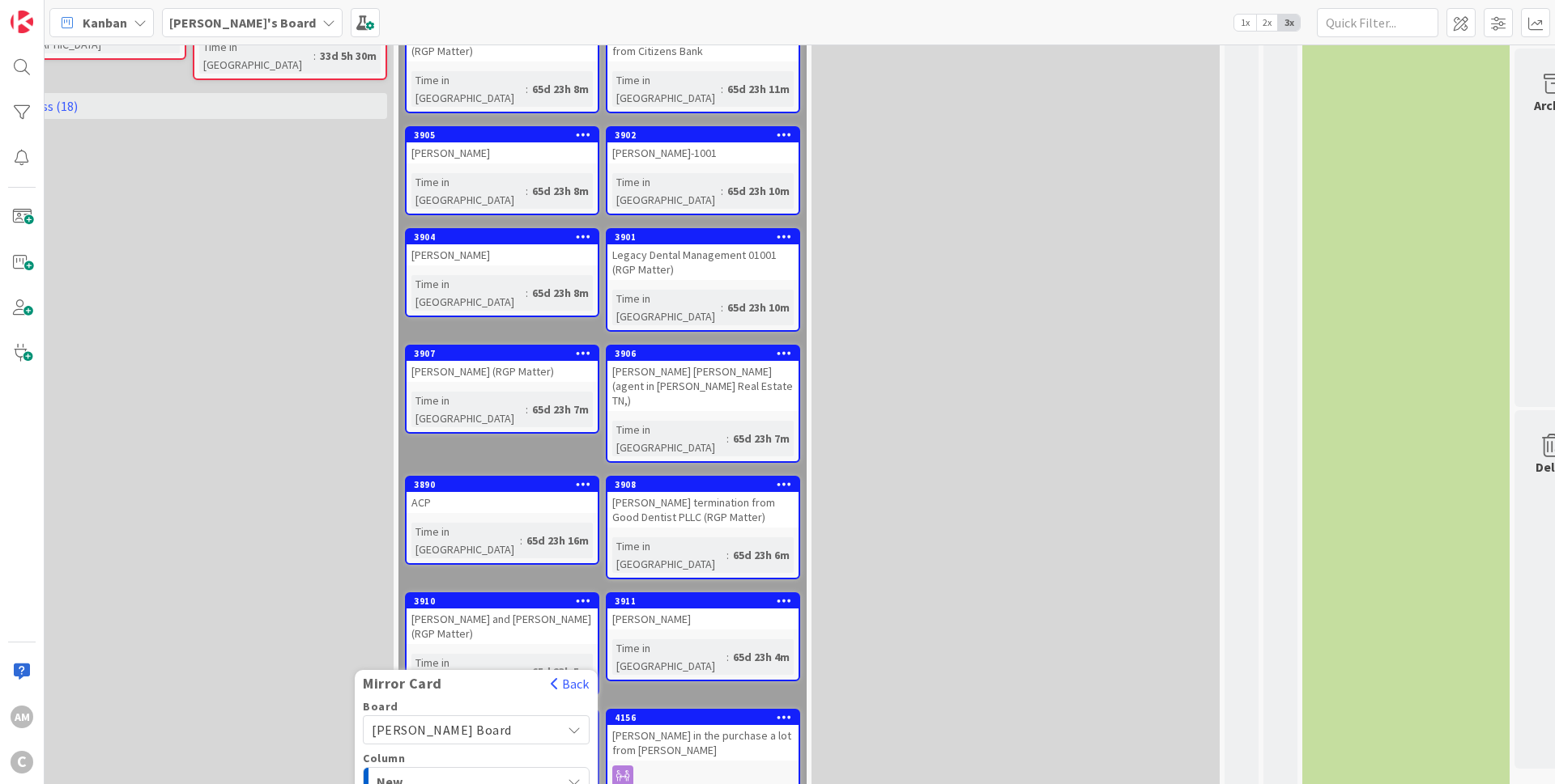
drag, startPoint x: 511, startPoint y: 582, endPoint x: 472, endPoint y: 548, distance: 51.7
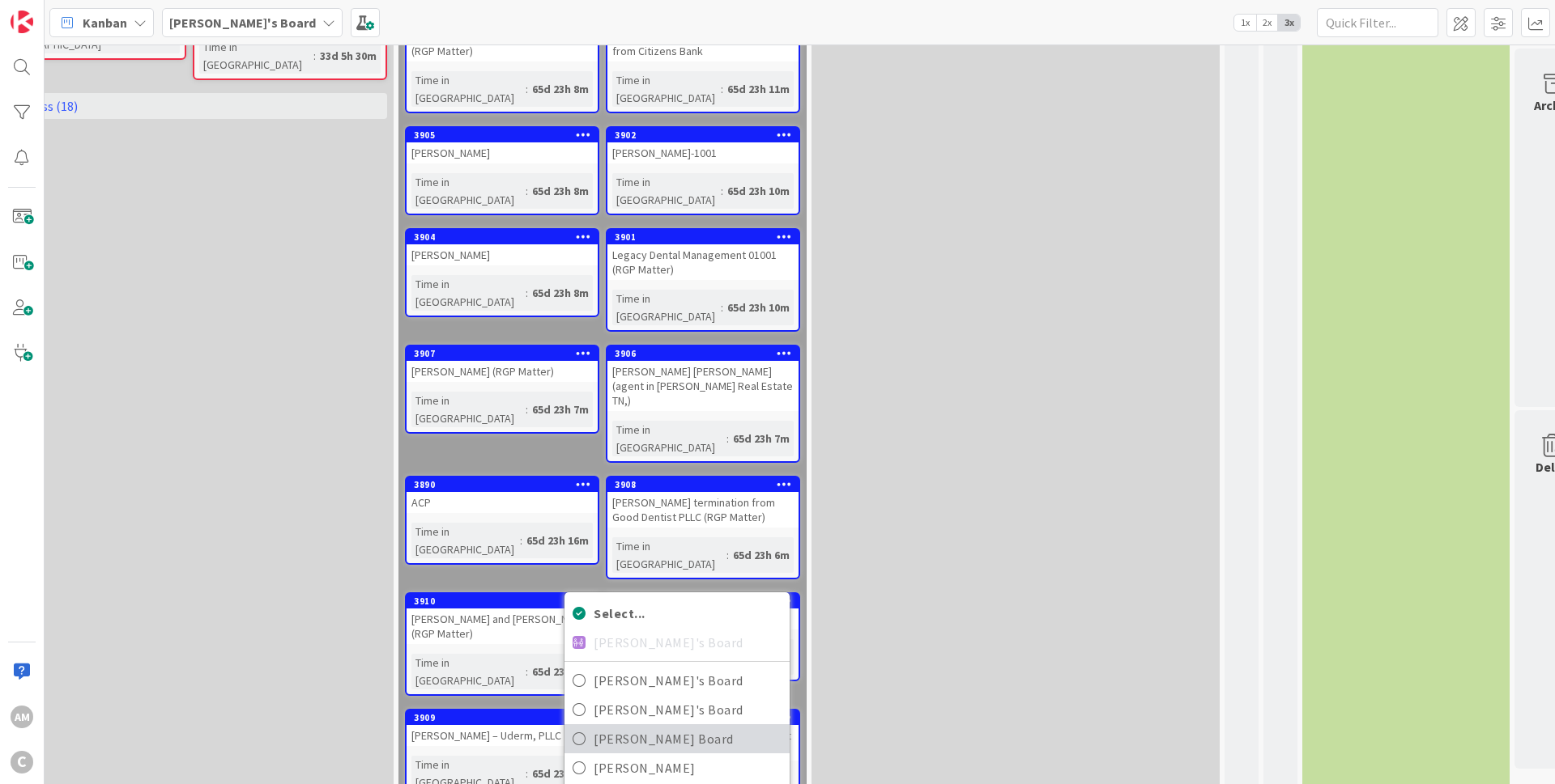
click at [649, 726] on span "[PERSON_NAME] Board" at bounding box center [687, 738] width 188 height 24
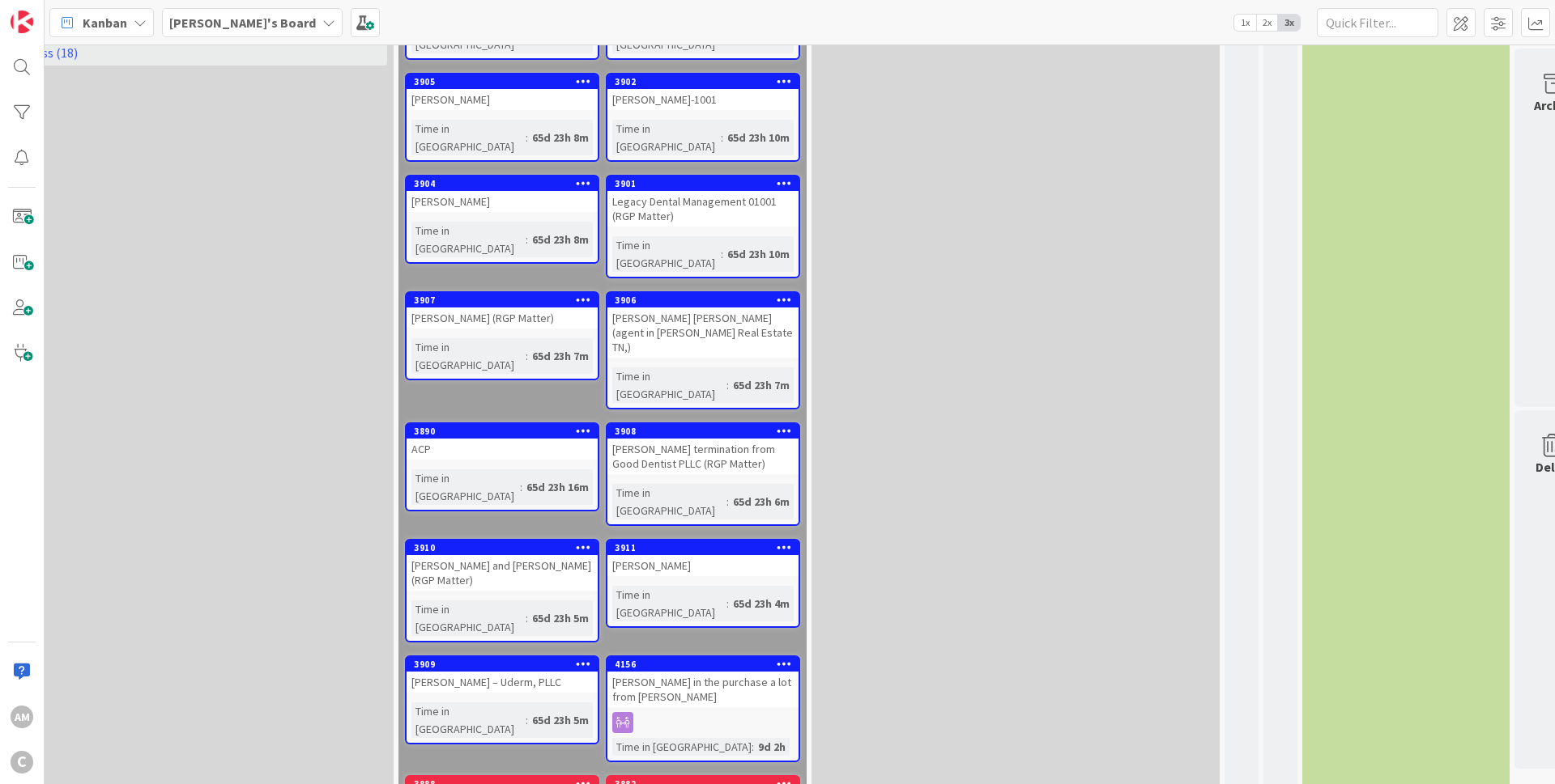
scroll to position [1939, 902]
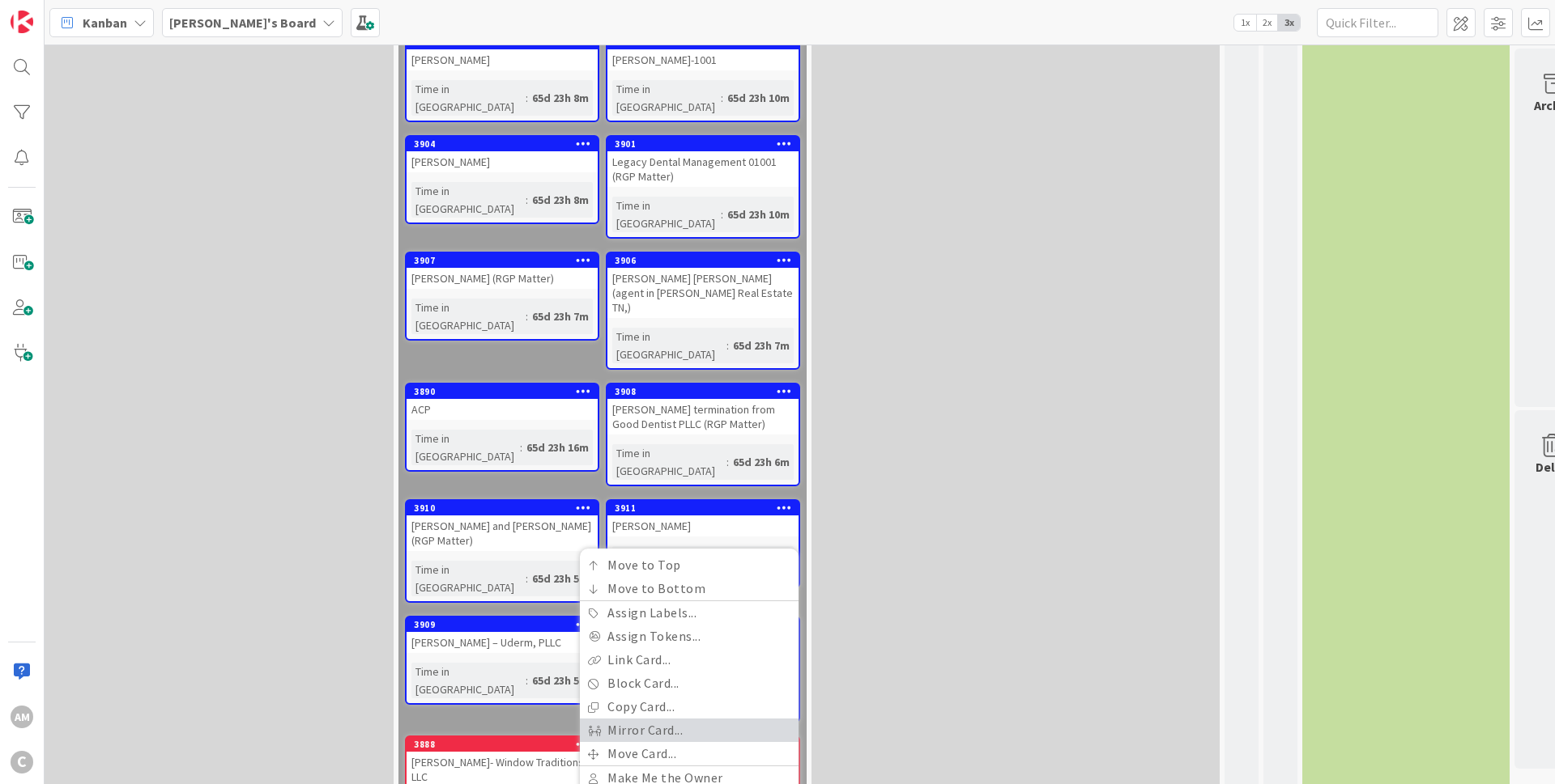
click at [692, 718] on link "Mirror Card..." at bounding box center [689, 730] width 219 height 24
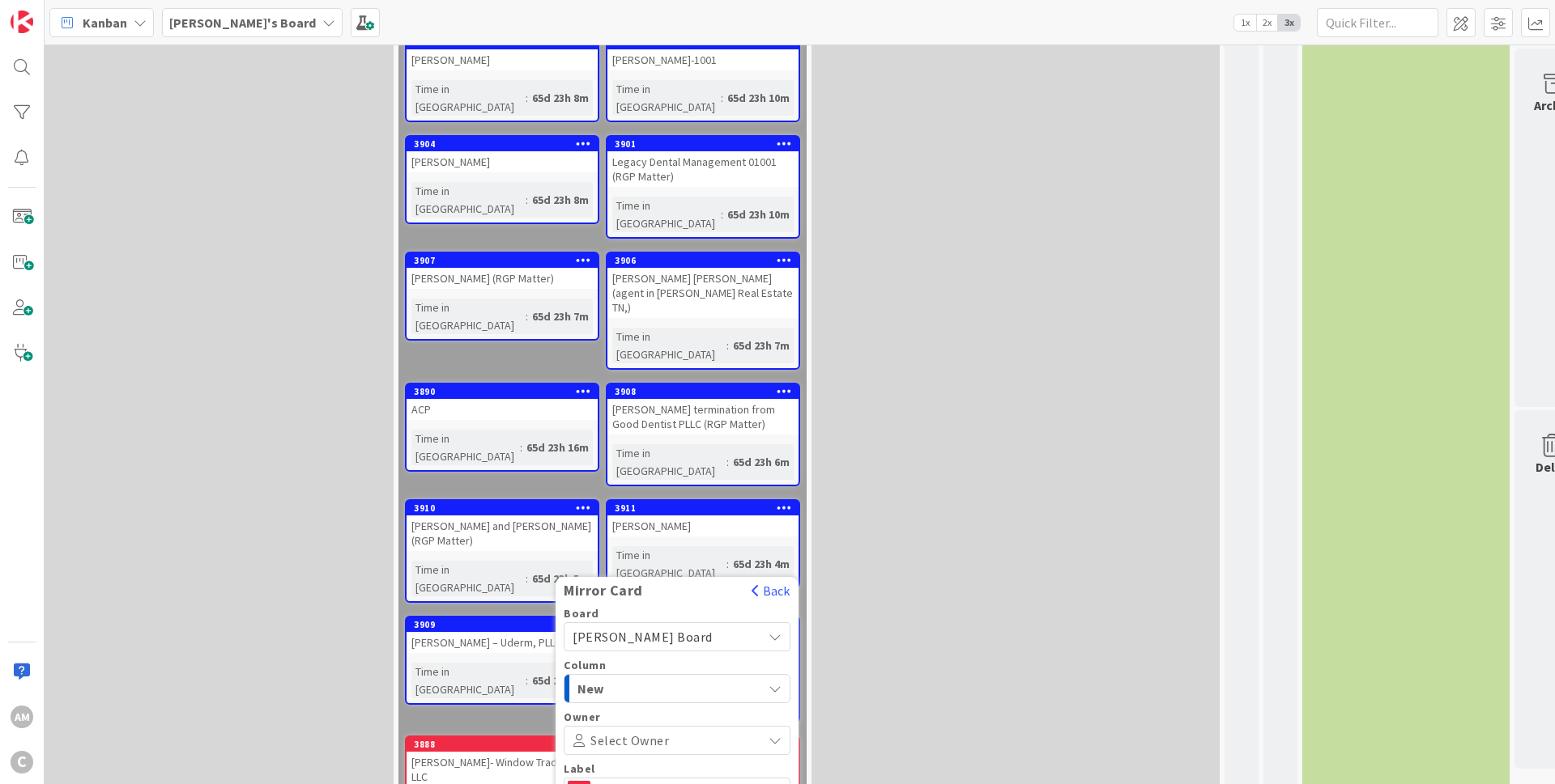
click at [707, 781] on span "Issue" at bounding box center [676, 792] width 155 height 23
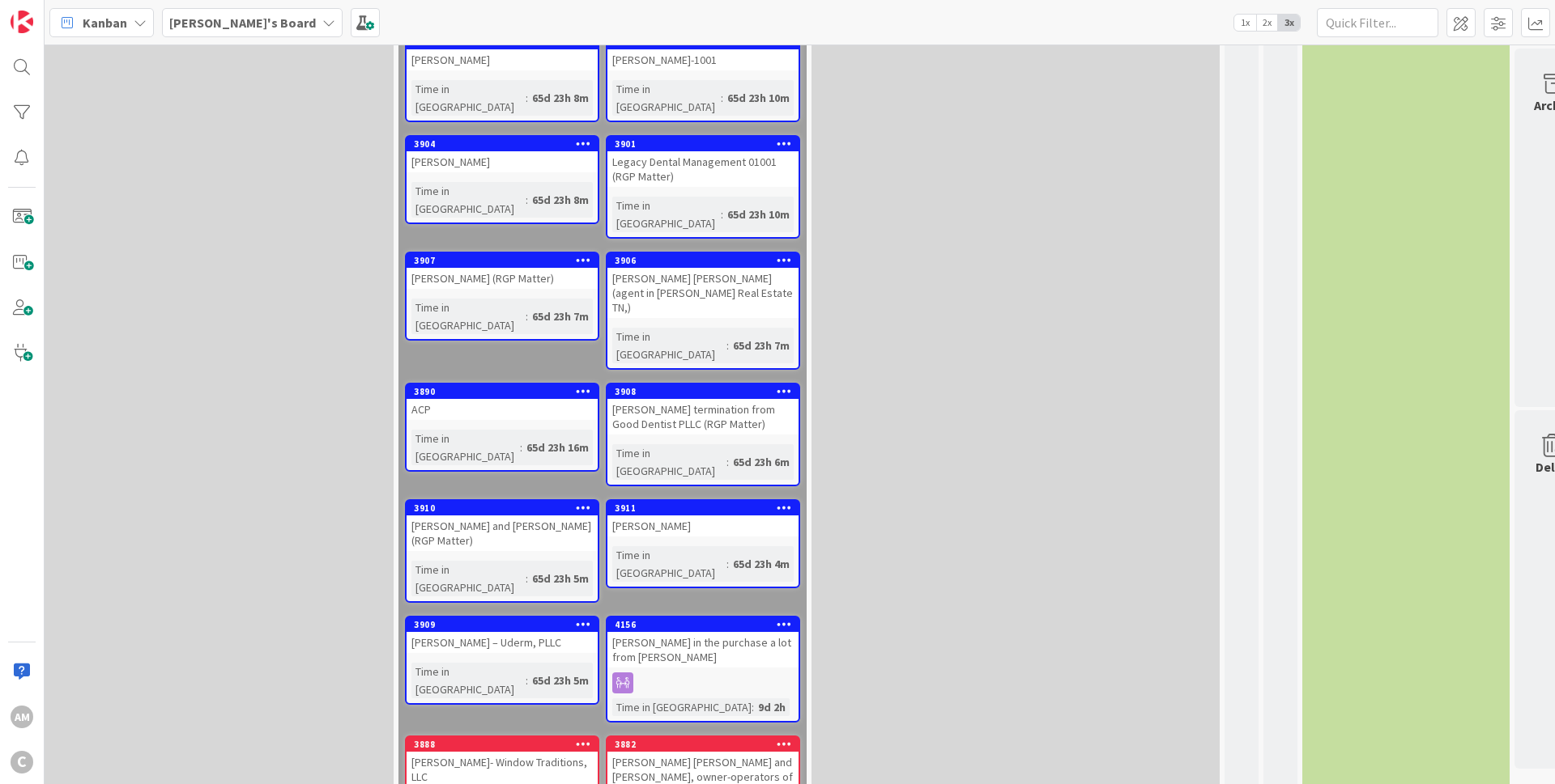
scroll to position [1646, 902]
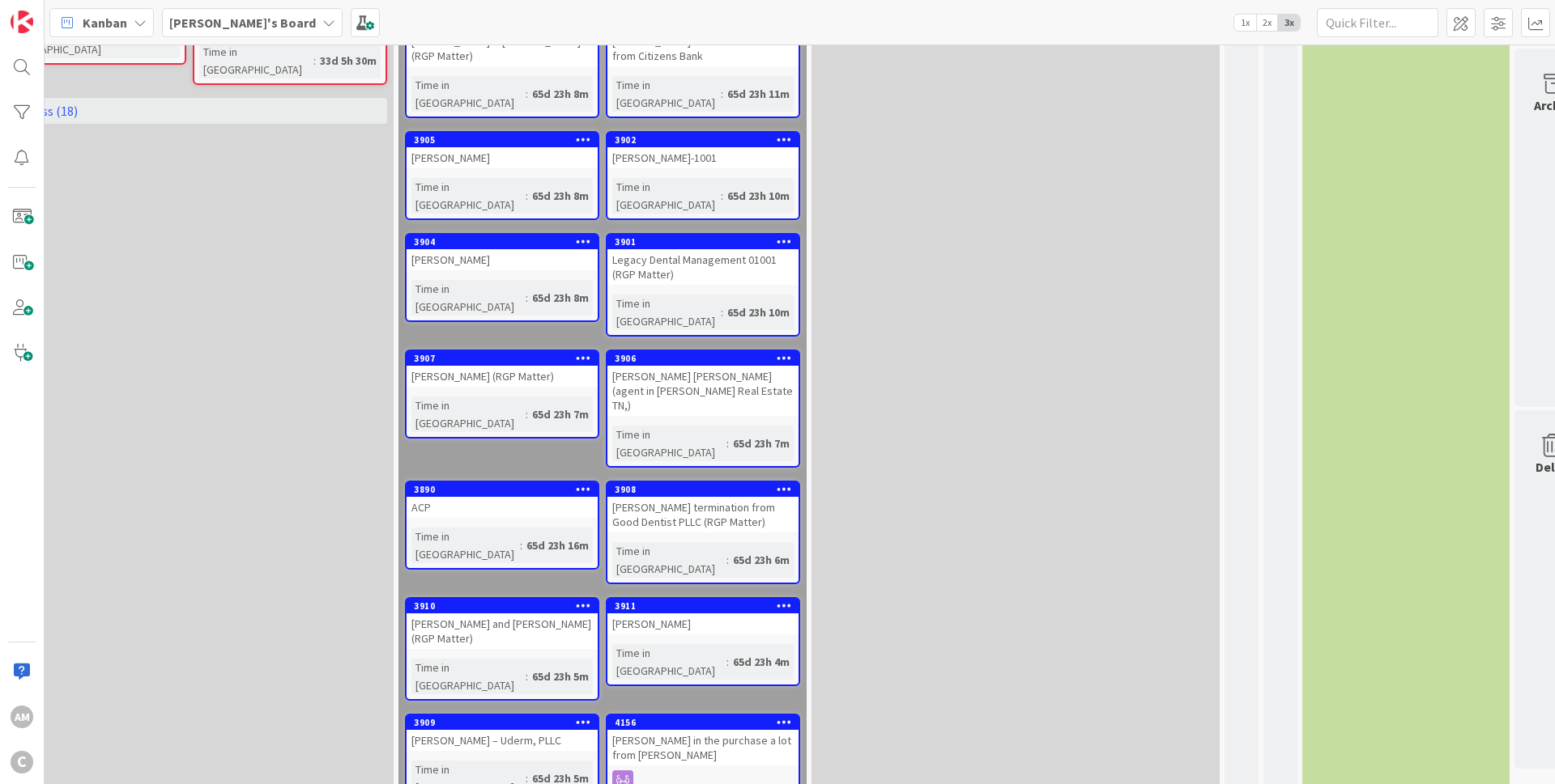
scroll to position [1939, 902]
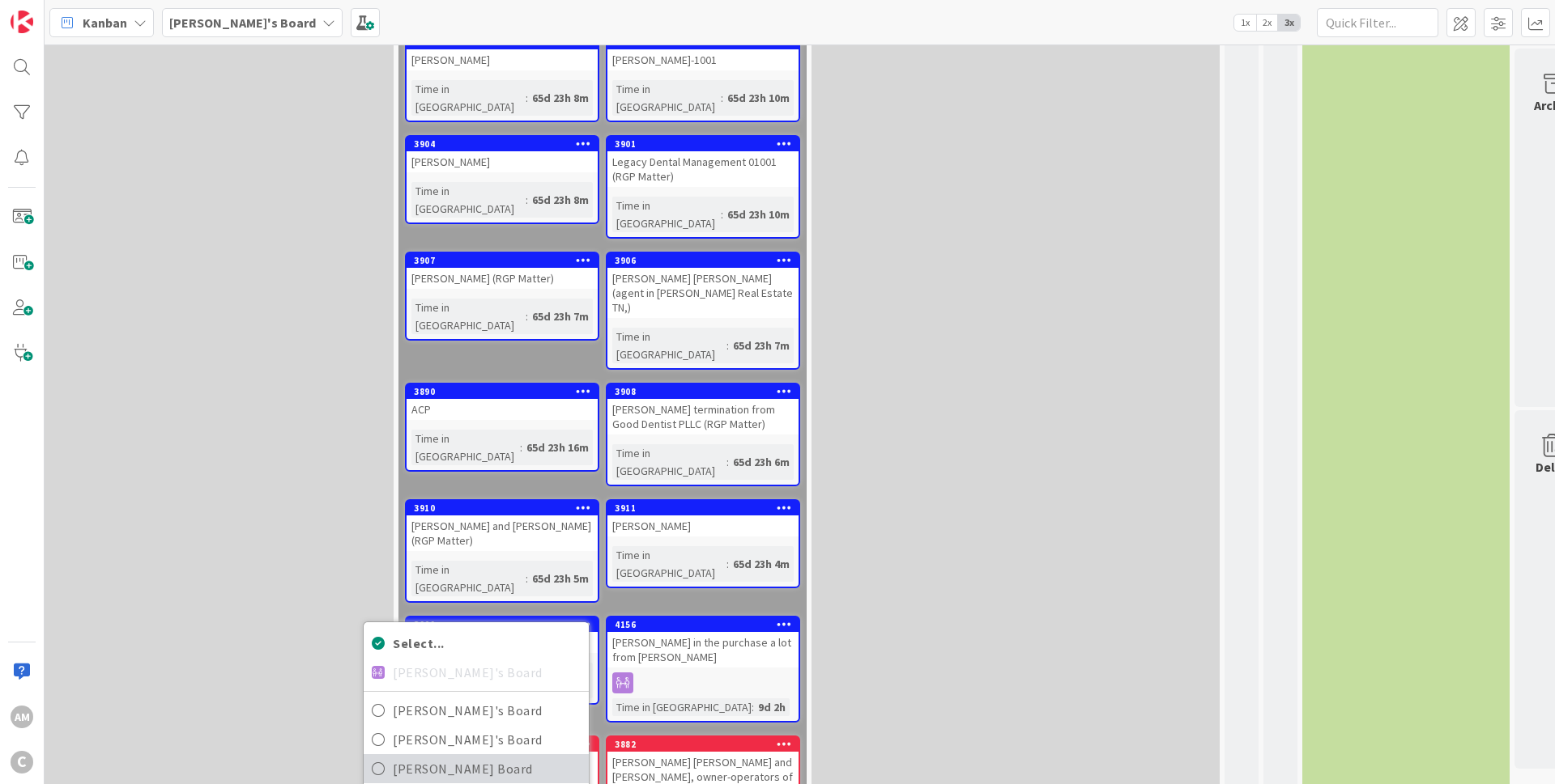
click at [499, 756] on span "[PERSON_NAME] Board" at bounding box center [486, 768] width 188 height 24
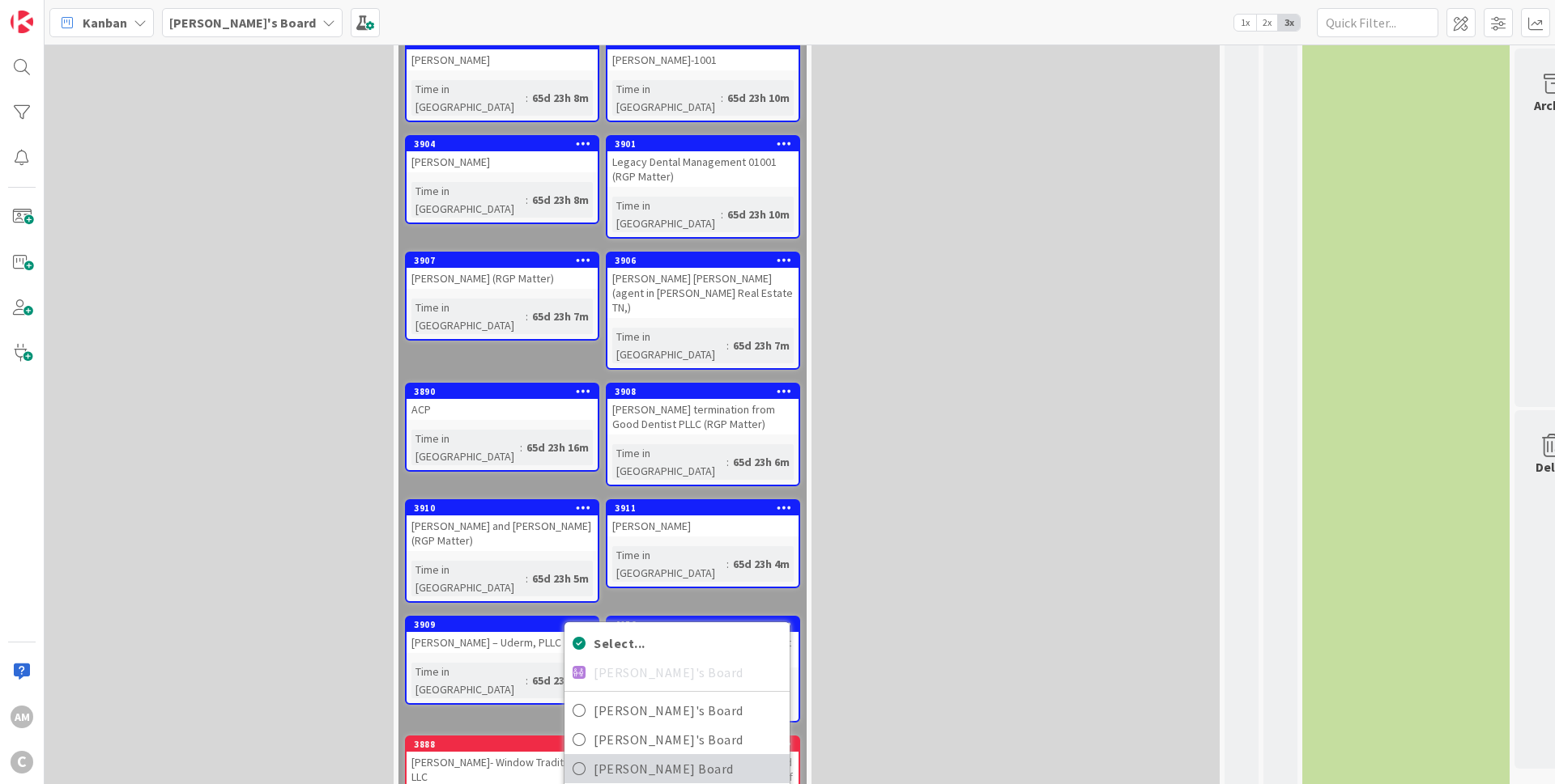
click at [705, 756] on span "[PERSON_NAME] Board" at bounding box center [687, 768] width 188 height 24
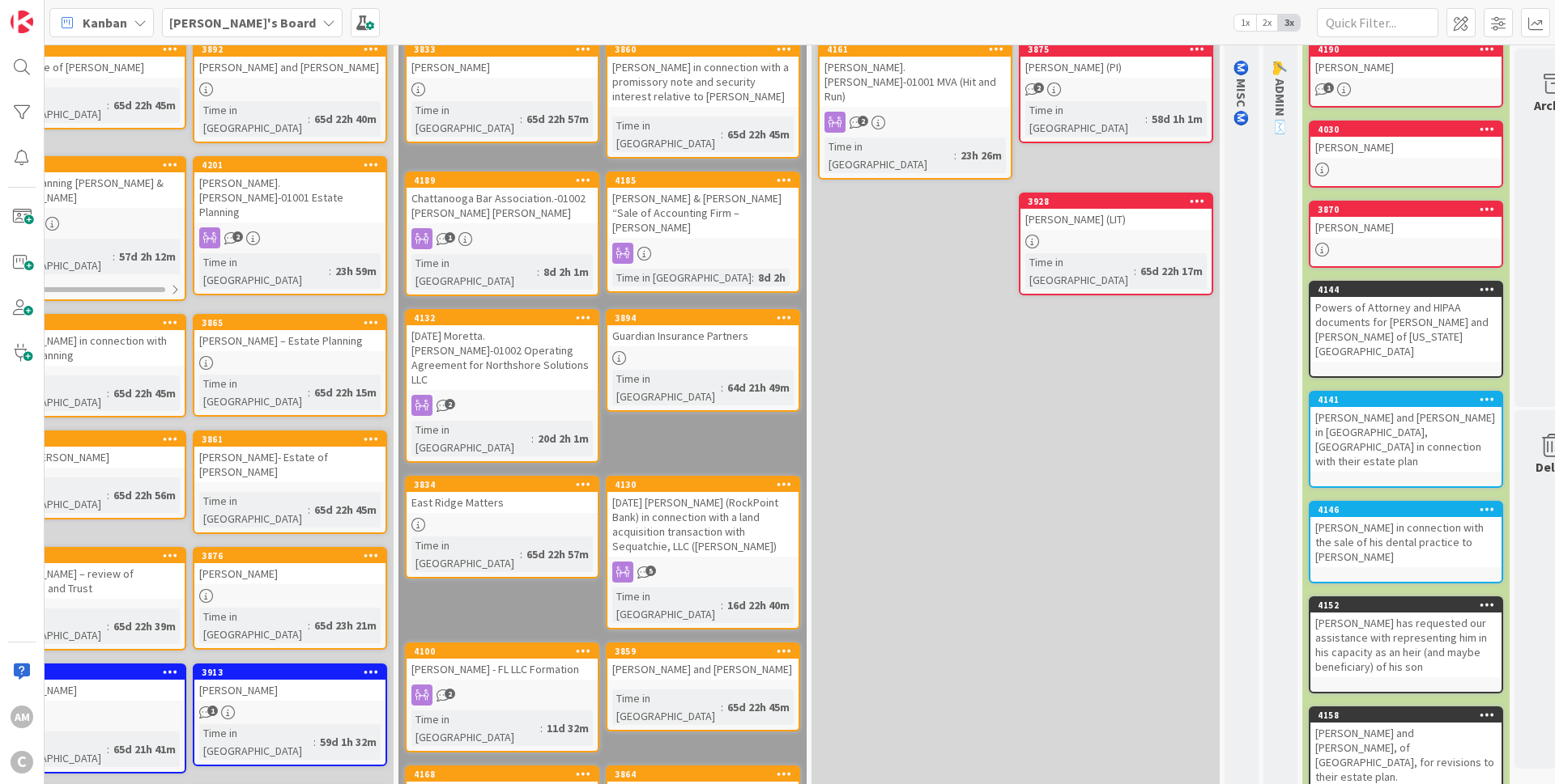
scroll to position [0, 902]
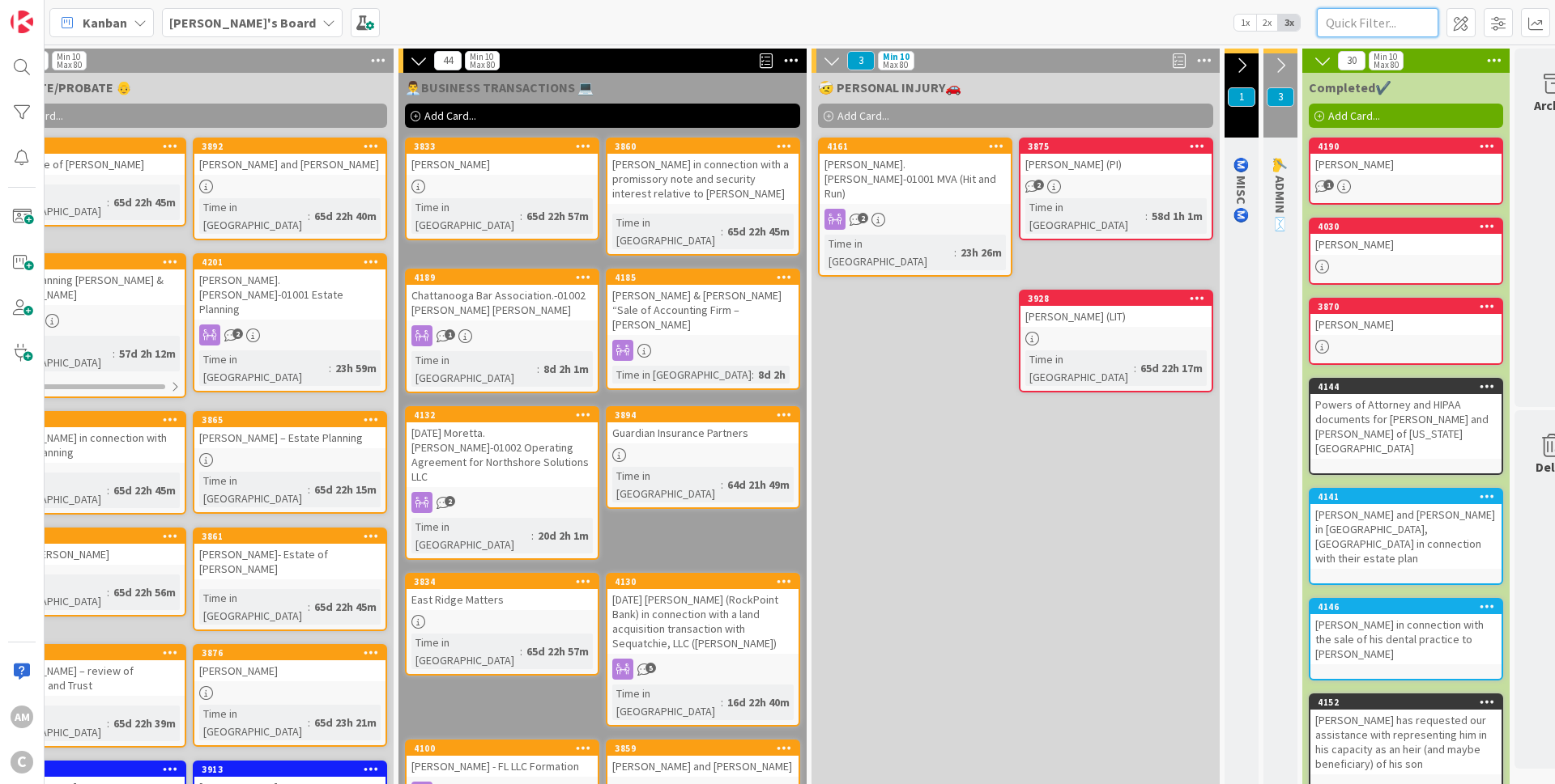
click at [1351, 15] on input "text" at bounding box center [1377, 22] width 121 height 29
type input "brooke"
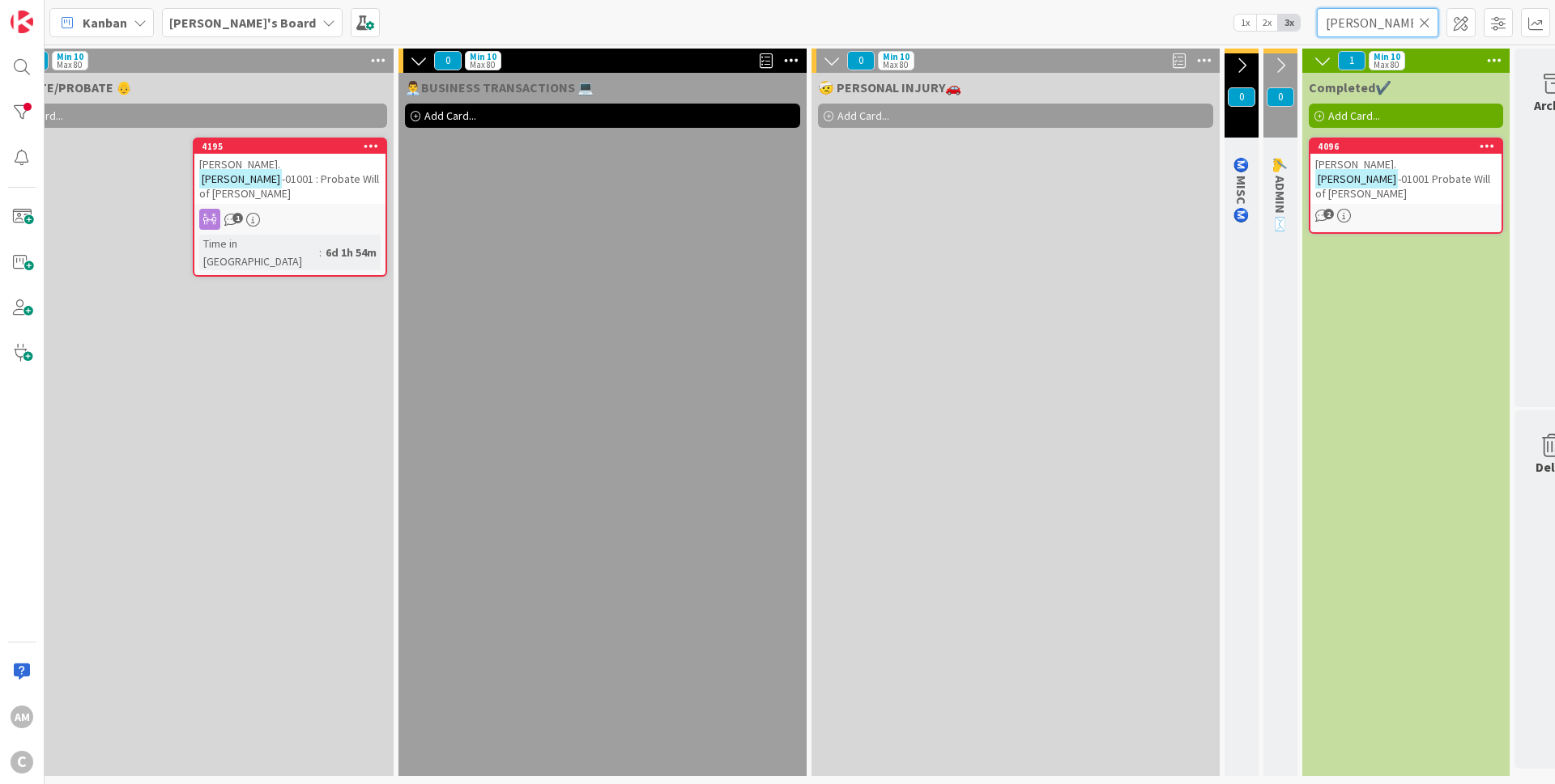
click at [1435, 24] on input "brooke" at bounding box center [1377, 22] width 121 height 29
click at [1428, 21] on icon at bounding box center [1424, 22] width 11 height 15
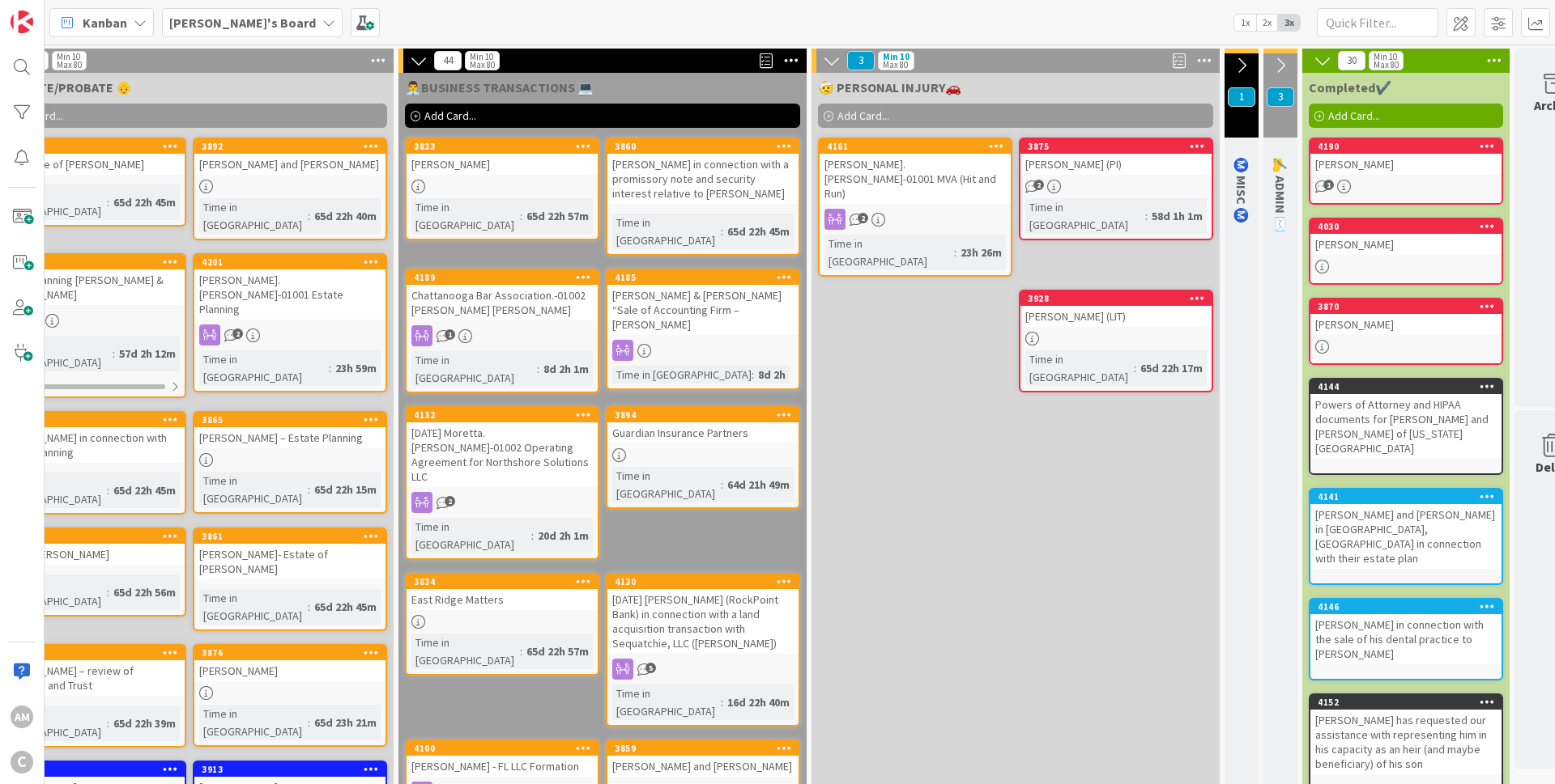
click at [1206, 147] on div at bounding box center [1196, 146] width 29 height 11
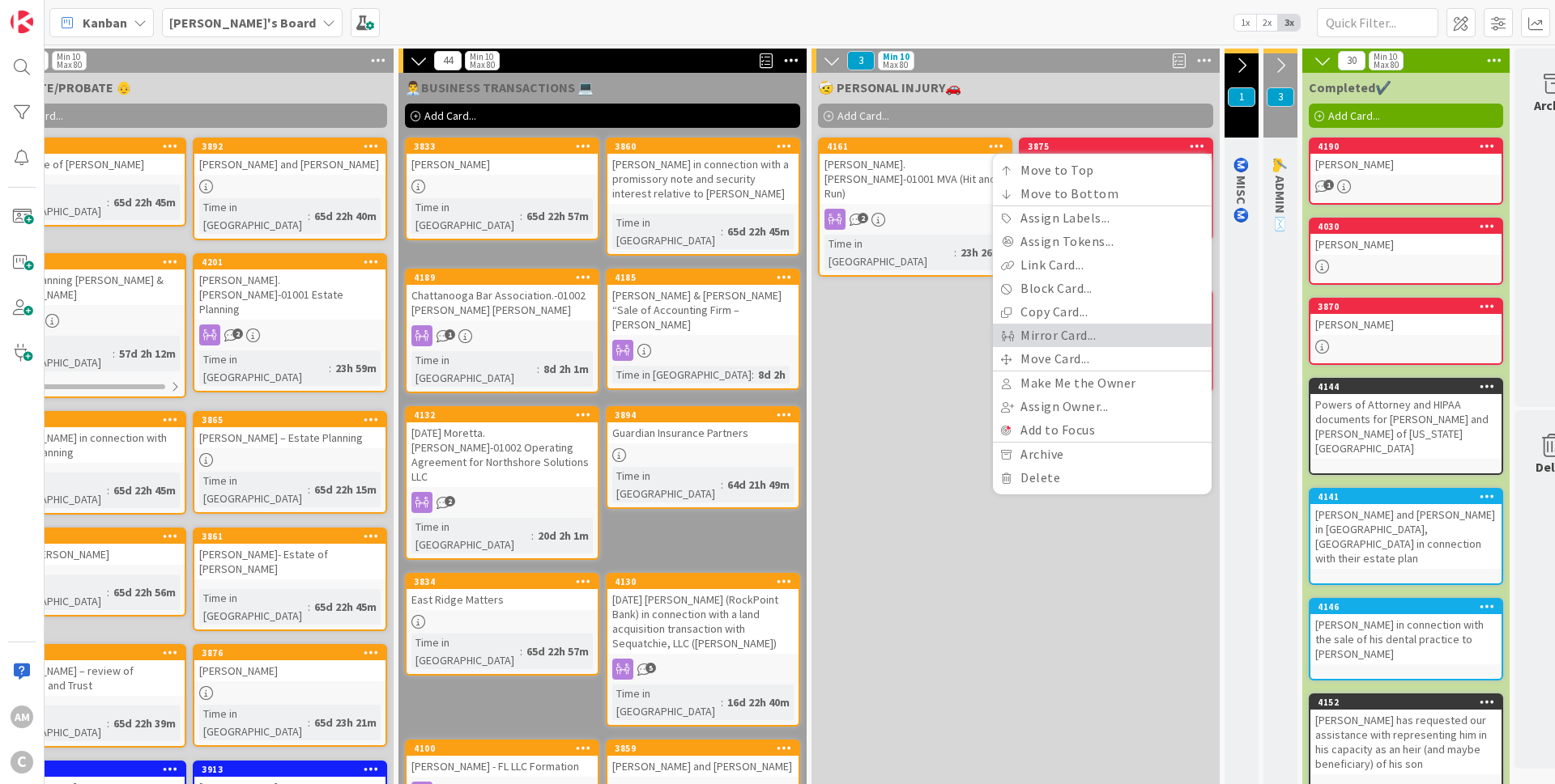
click at [1112, 333] on link "Mirror Card..." at bounding box center [1102, 336] width 219 height 24
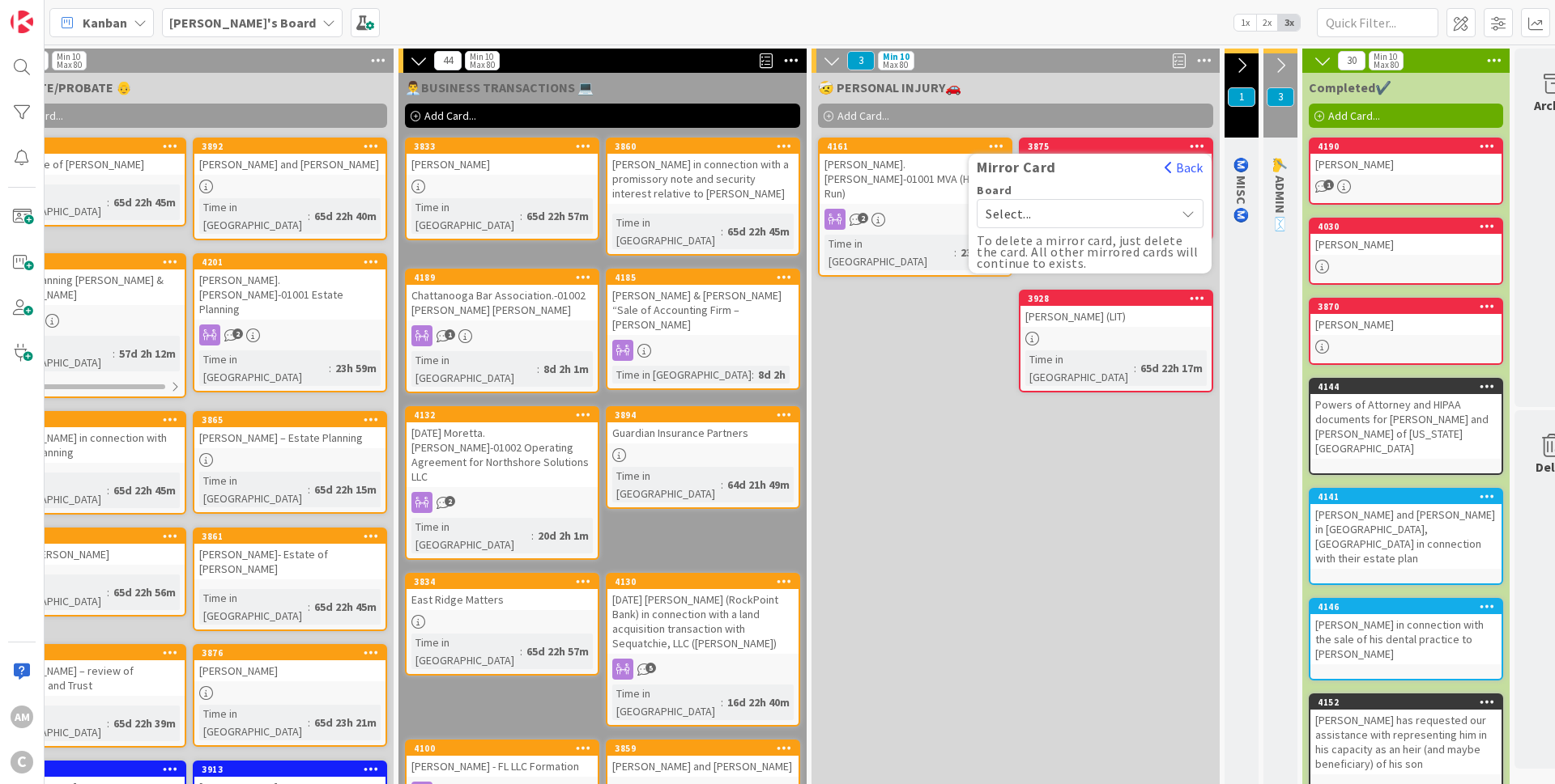
click at [1140, 211] on span "Select..." at bounding box center [1076, 214] width 181 height 23
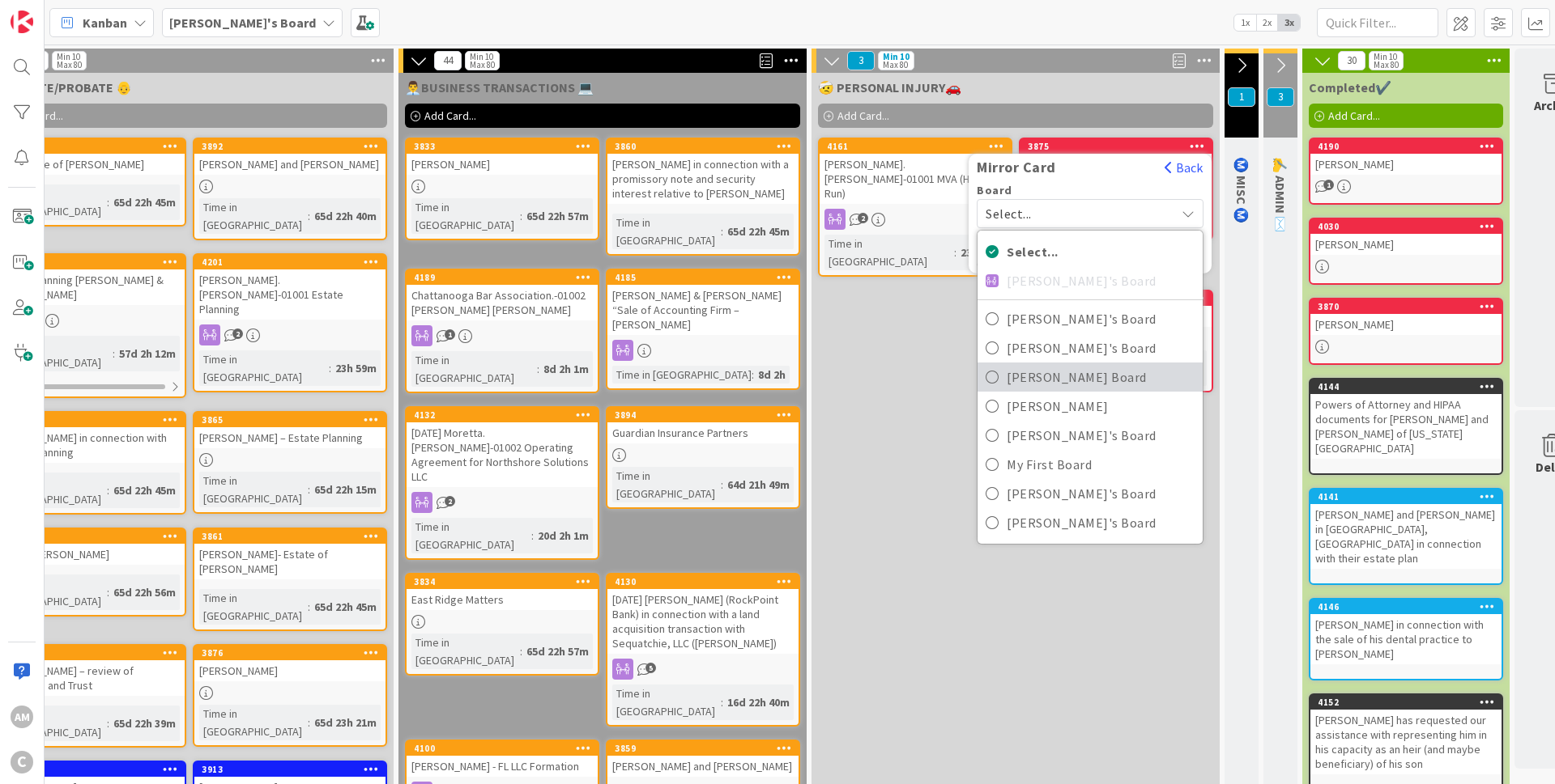
click at [1070, 369] on span "[PERSON_NAME] Board" at bounding box center [1100, 377] width 188 height 24
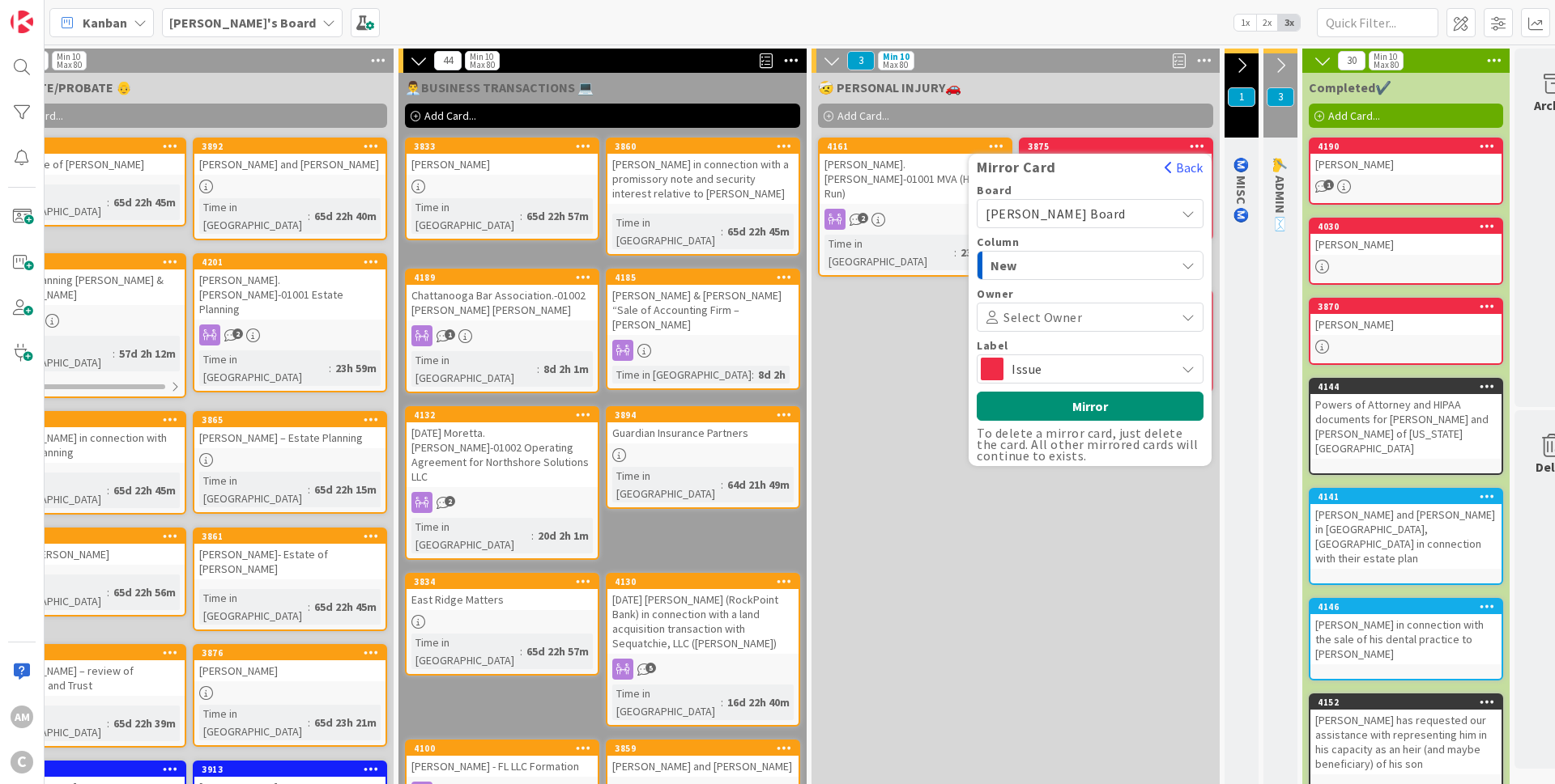
click at [1102, 366] on span "Issue" at bounding box center [1089, 369] width 155 height 23
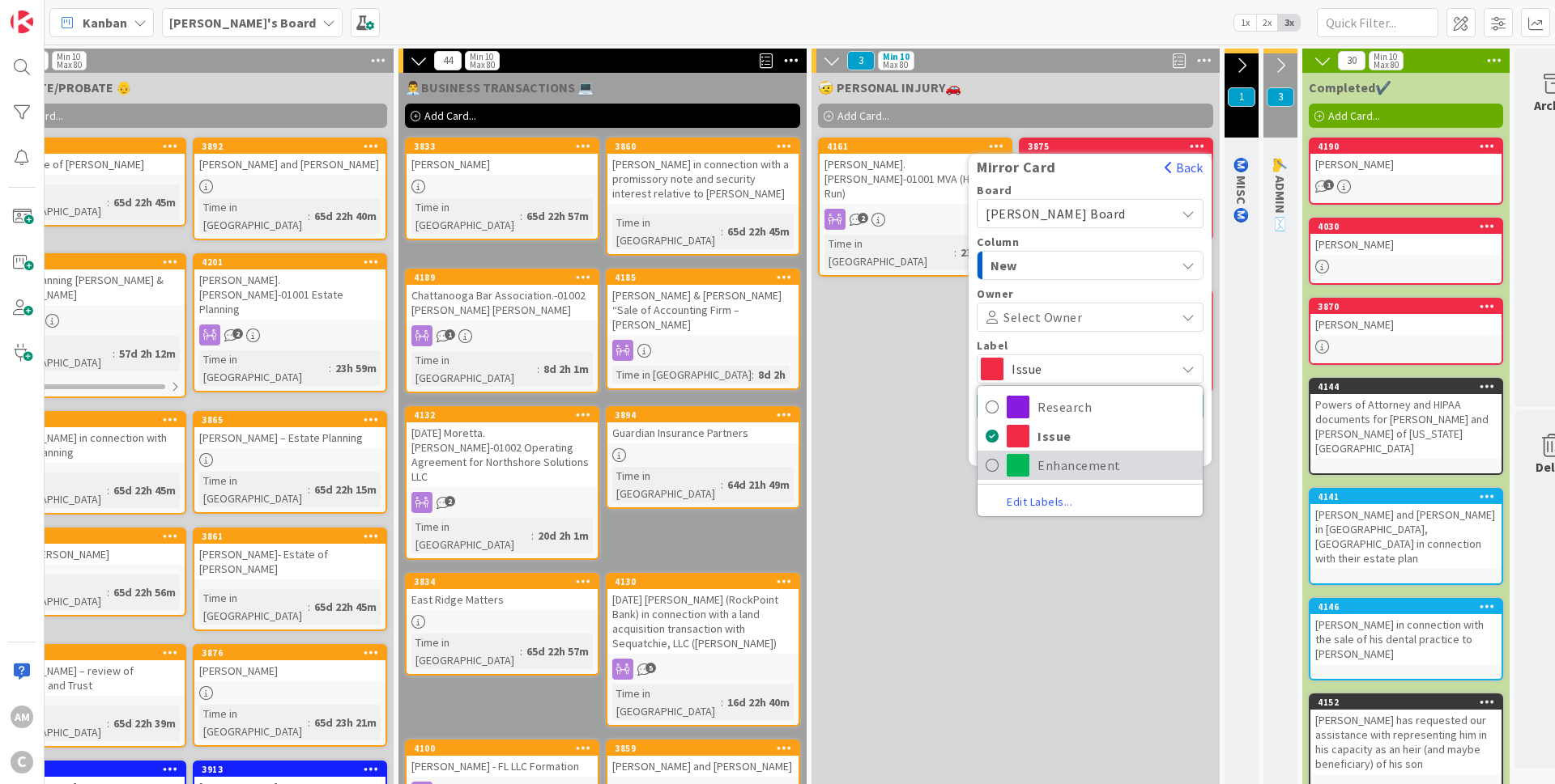
click at [1076, 458] on span "Enhancement" at bounding box center [1116, 465] width 157 height 24
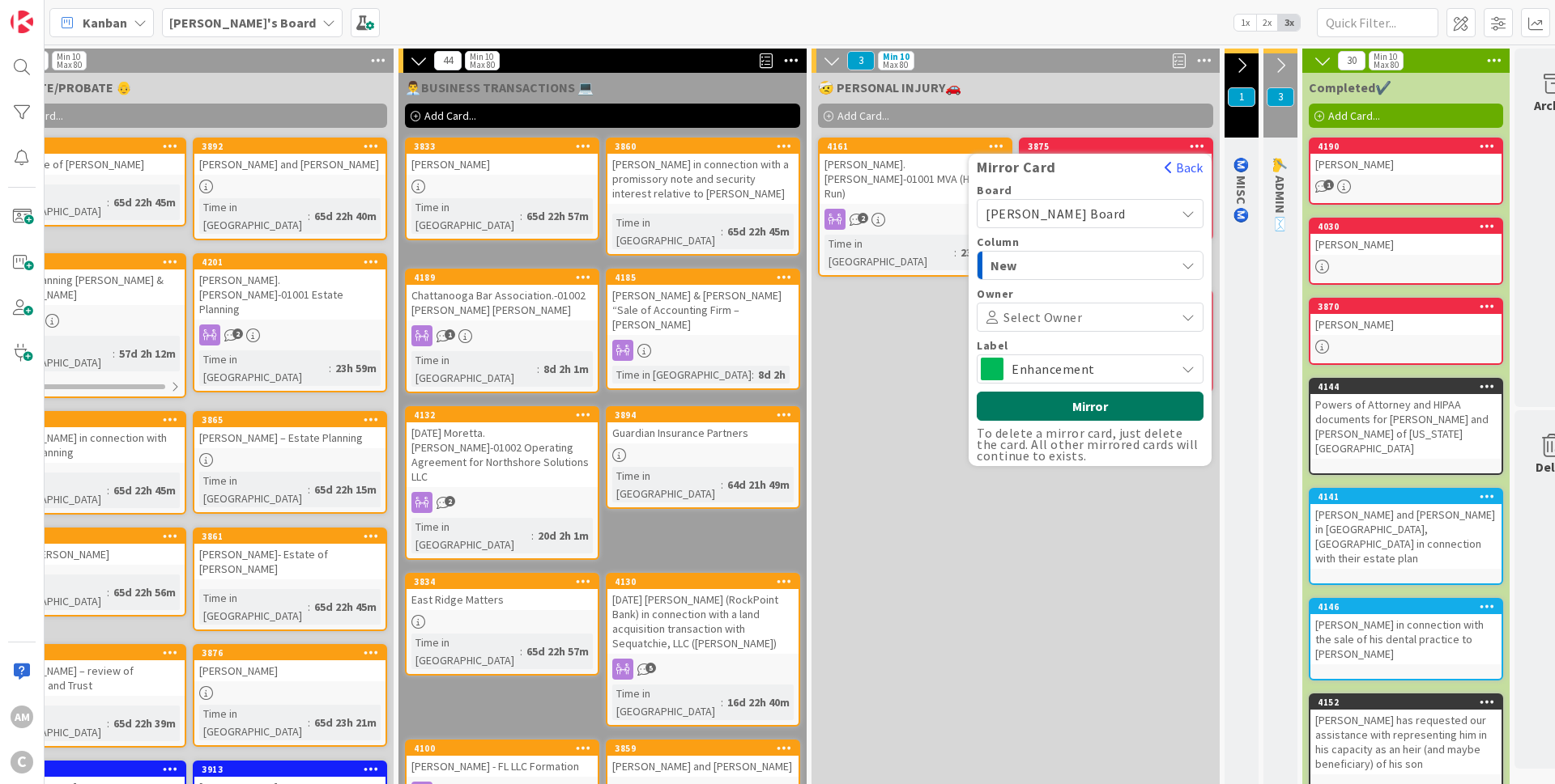
click at [1077, 416] on button "Mirror" at bounding box center [1090, 405] width 227 height 29
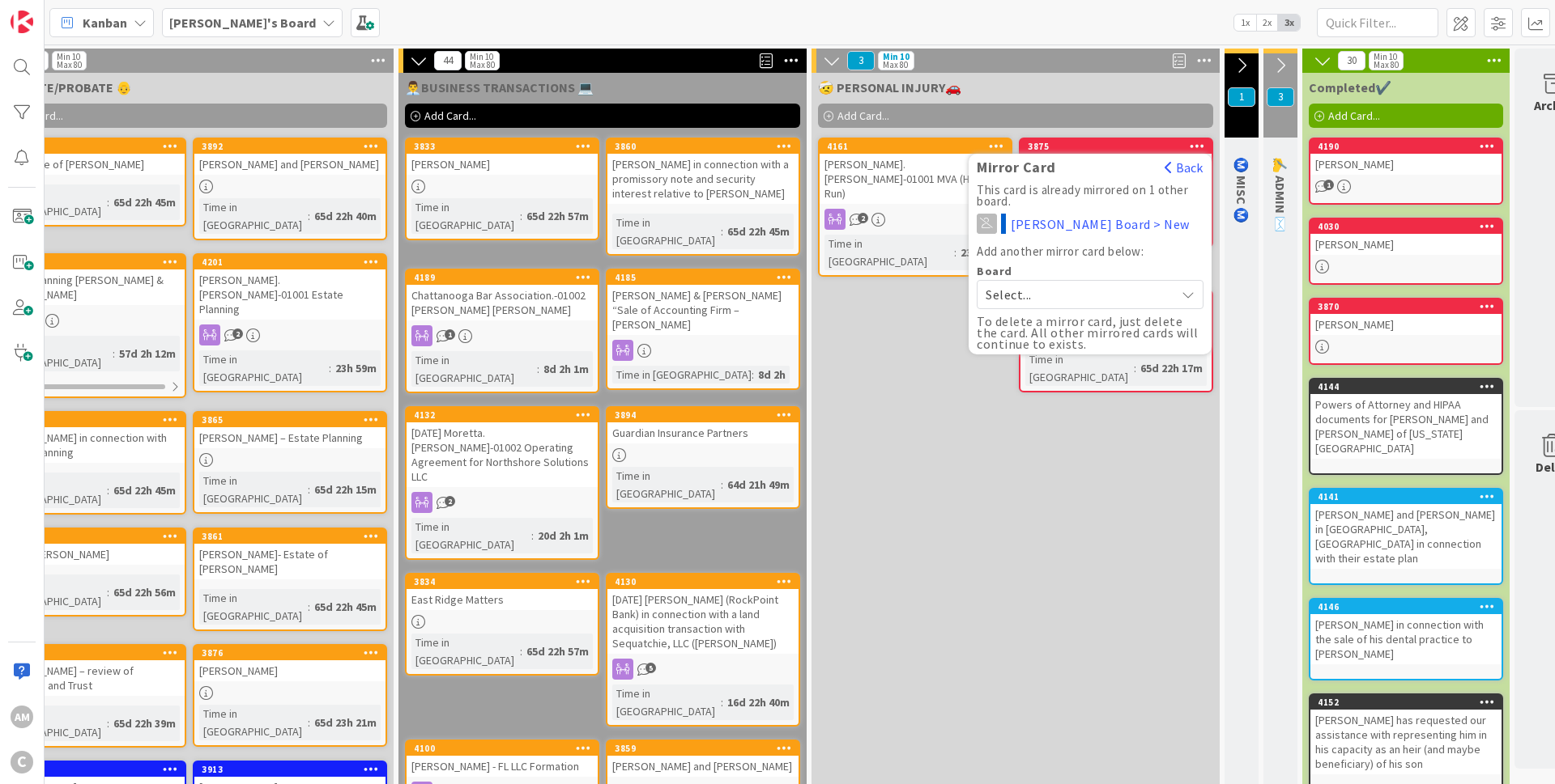
click at [1198, 147] on icon at bounding box center [1196, 145] width 15 height 11
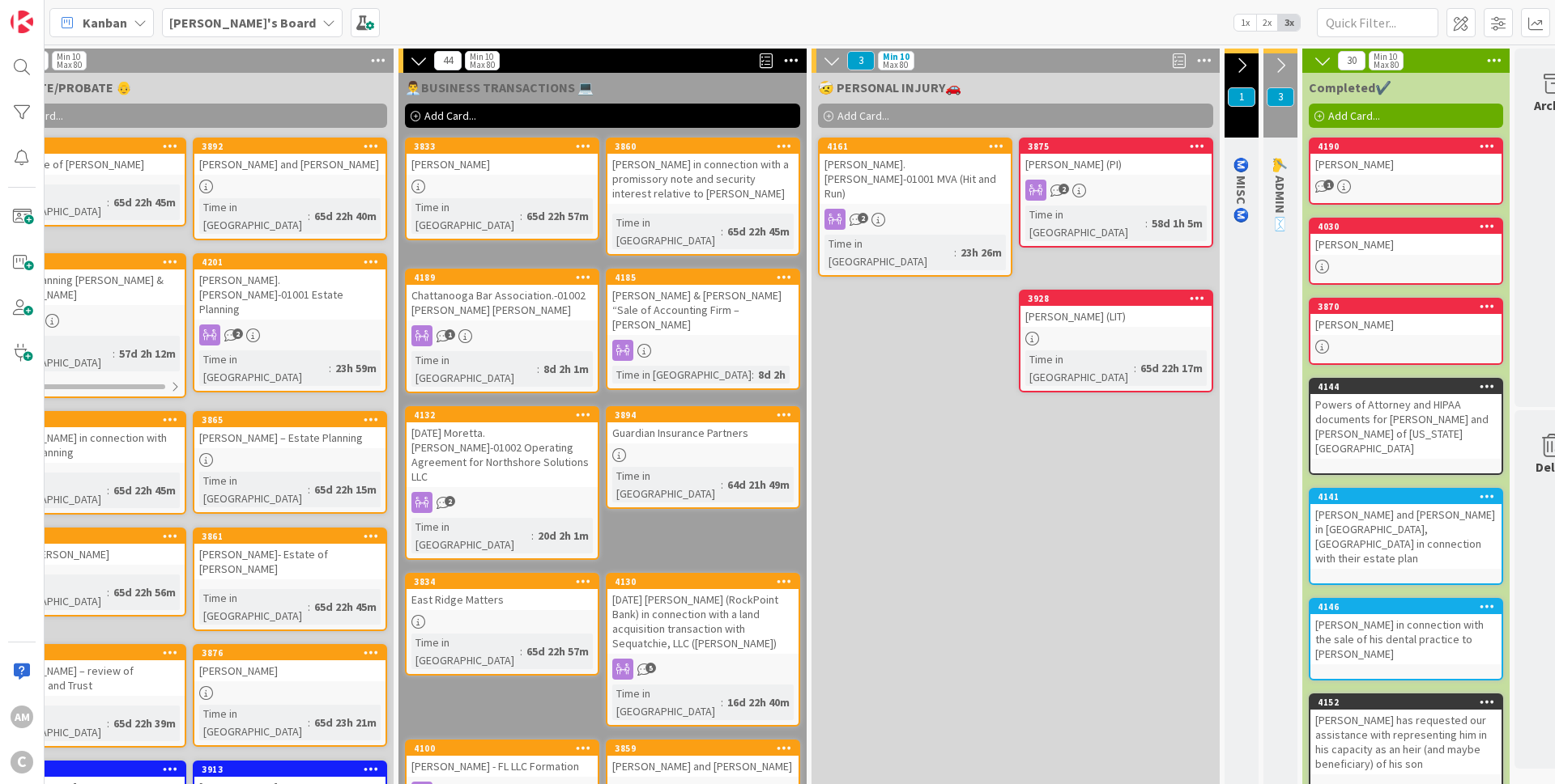
click at [1195, 292] on icon at bounding box center [1196, 297] width 15 height 11
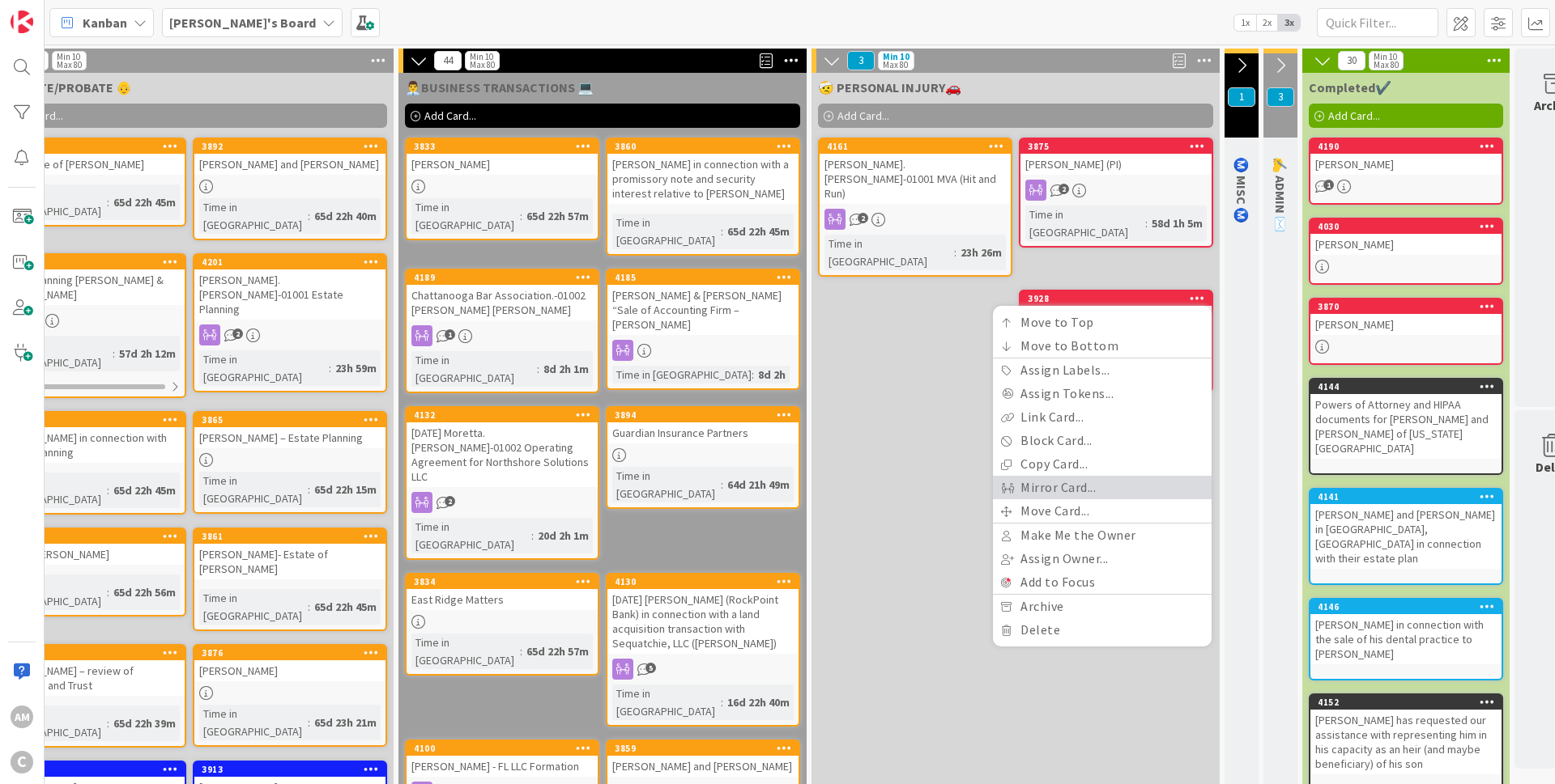
click at [1072, 476] on link "Mirror Card..." at bounding box center [1102, 488] width 219 height 24
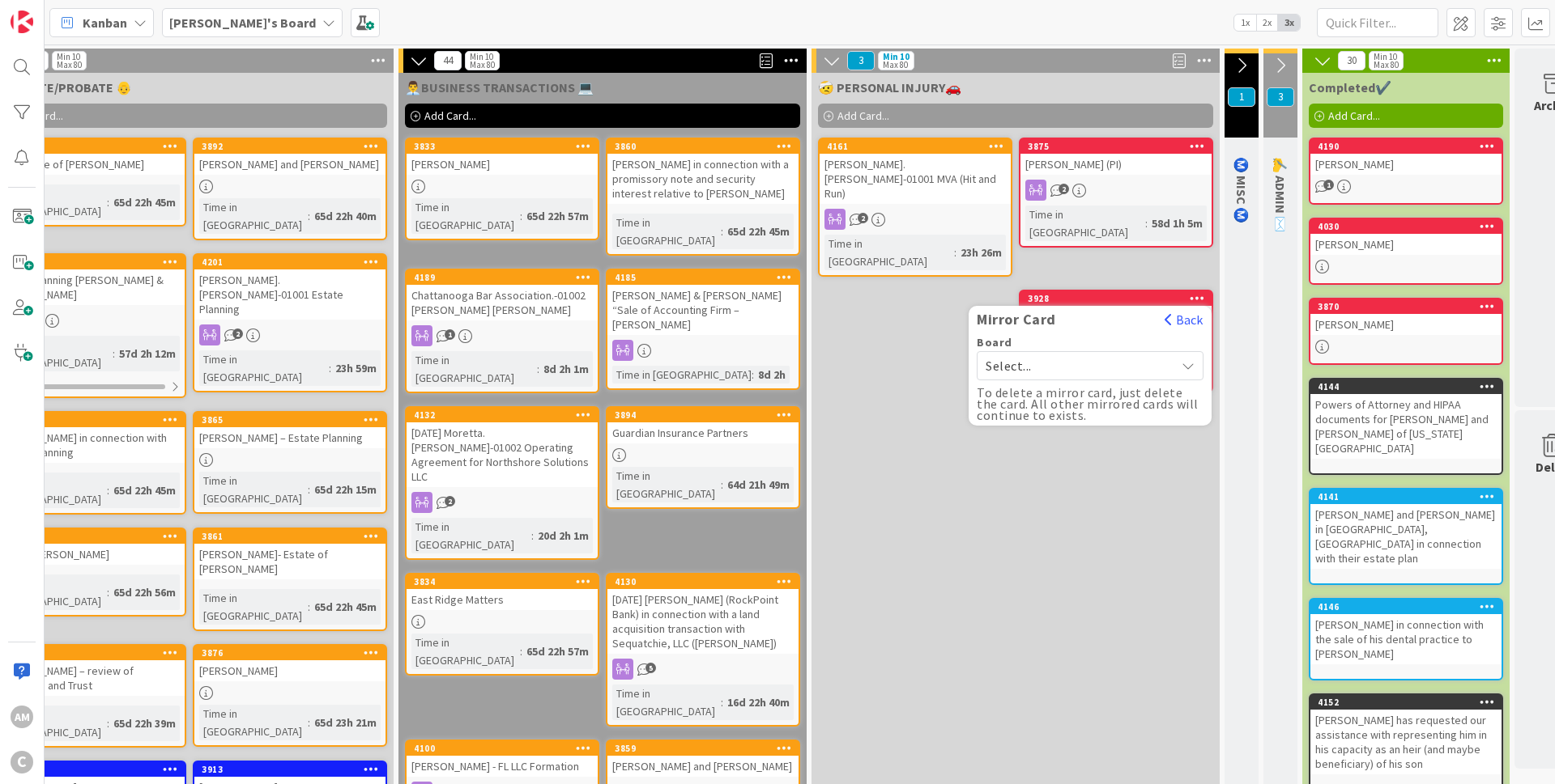
click at [1183, 351] on div "Select..." at bounding box center [1090, 365] width 227 height 29
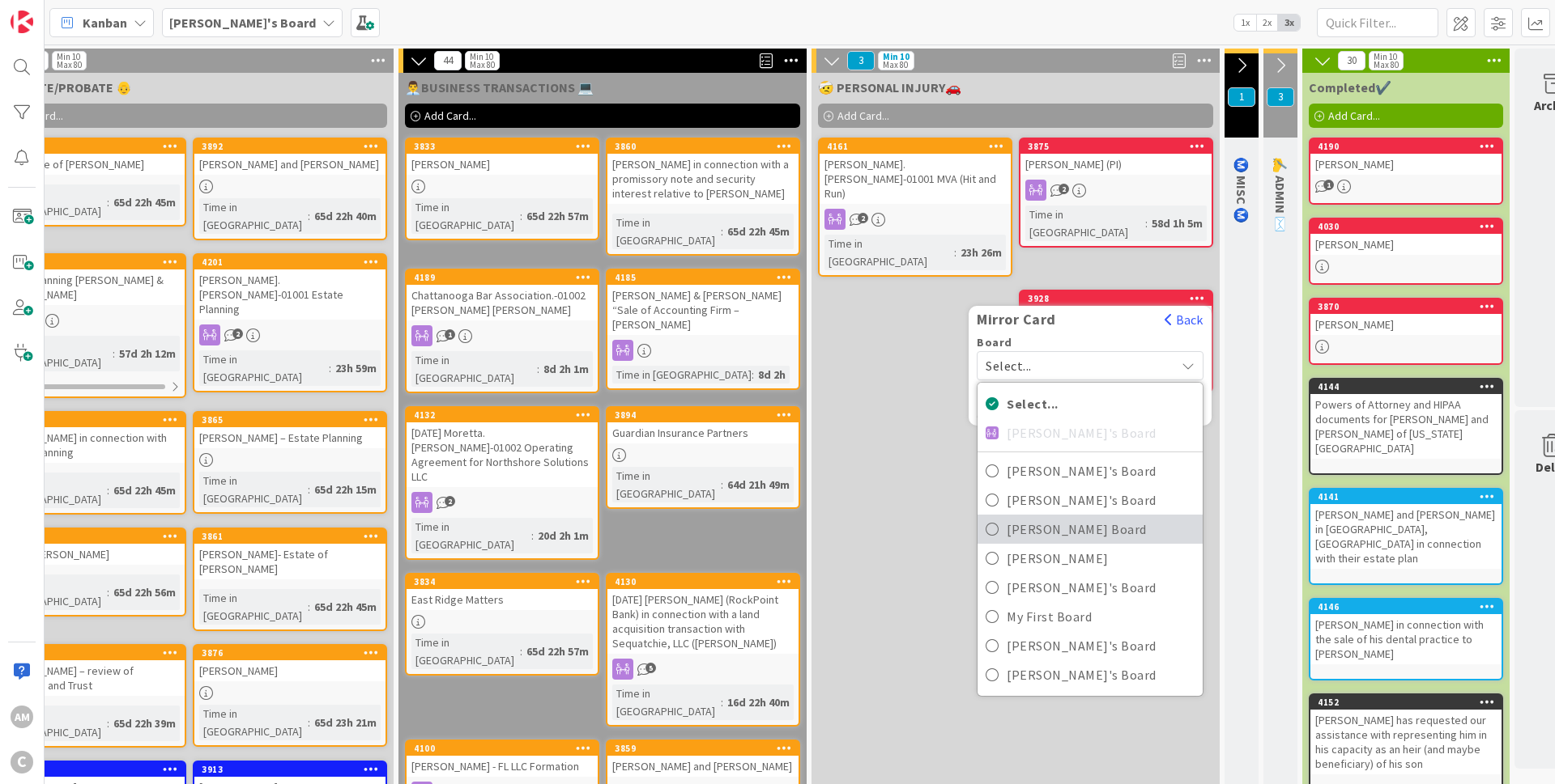
click at [1078, 517] on span "[PERSON_NAME] Board" at bounding box center [1100, 529] width 188 height 24
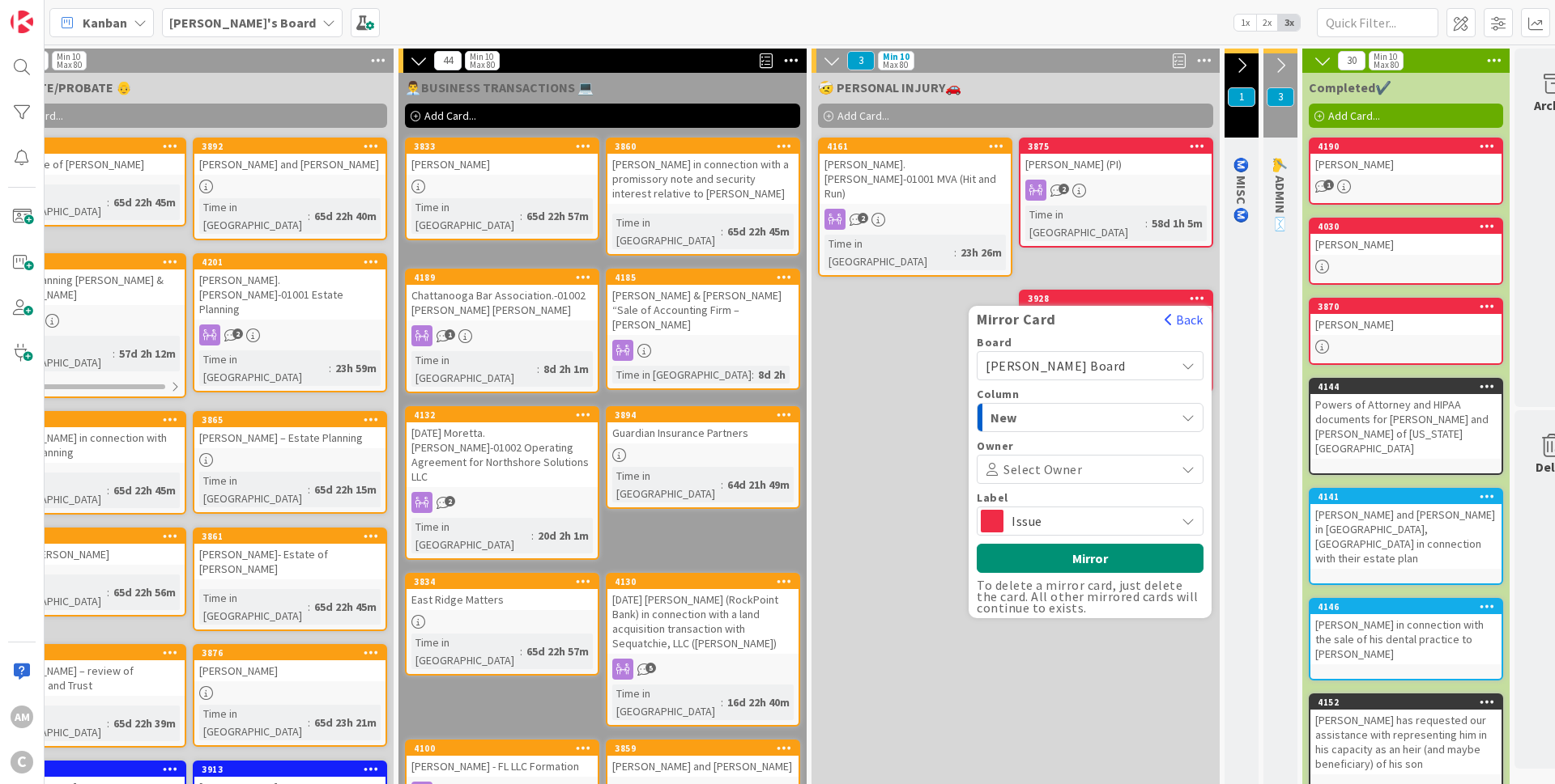
click at [1072, 510] on span "Issue" at bounding box center [1089, 521] width 155 height 23
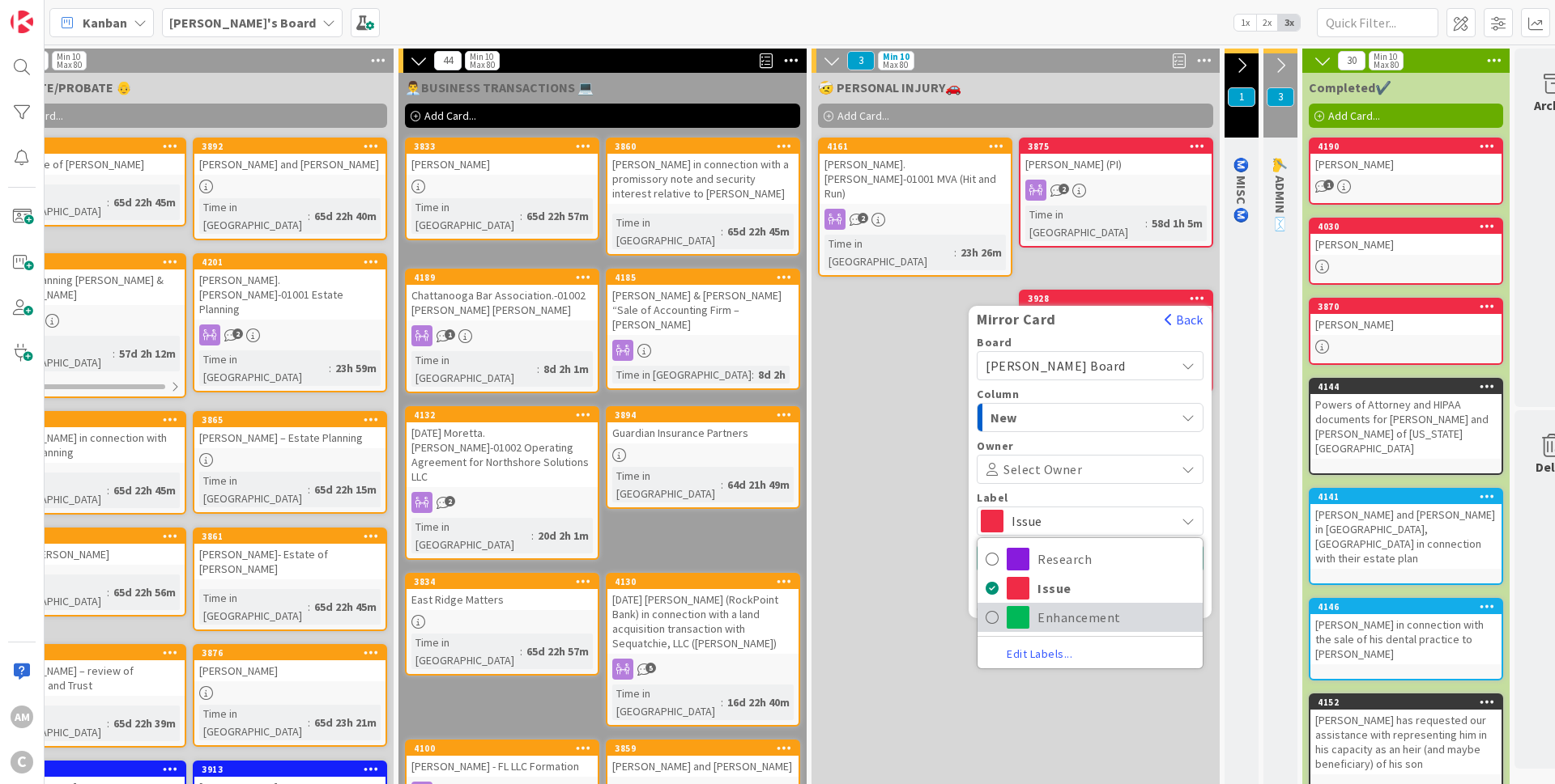
click at [1074, 605] on span "Enhancement" at bounding box center [1116, 617] width 157 height 24
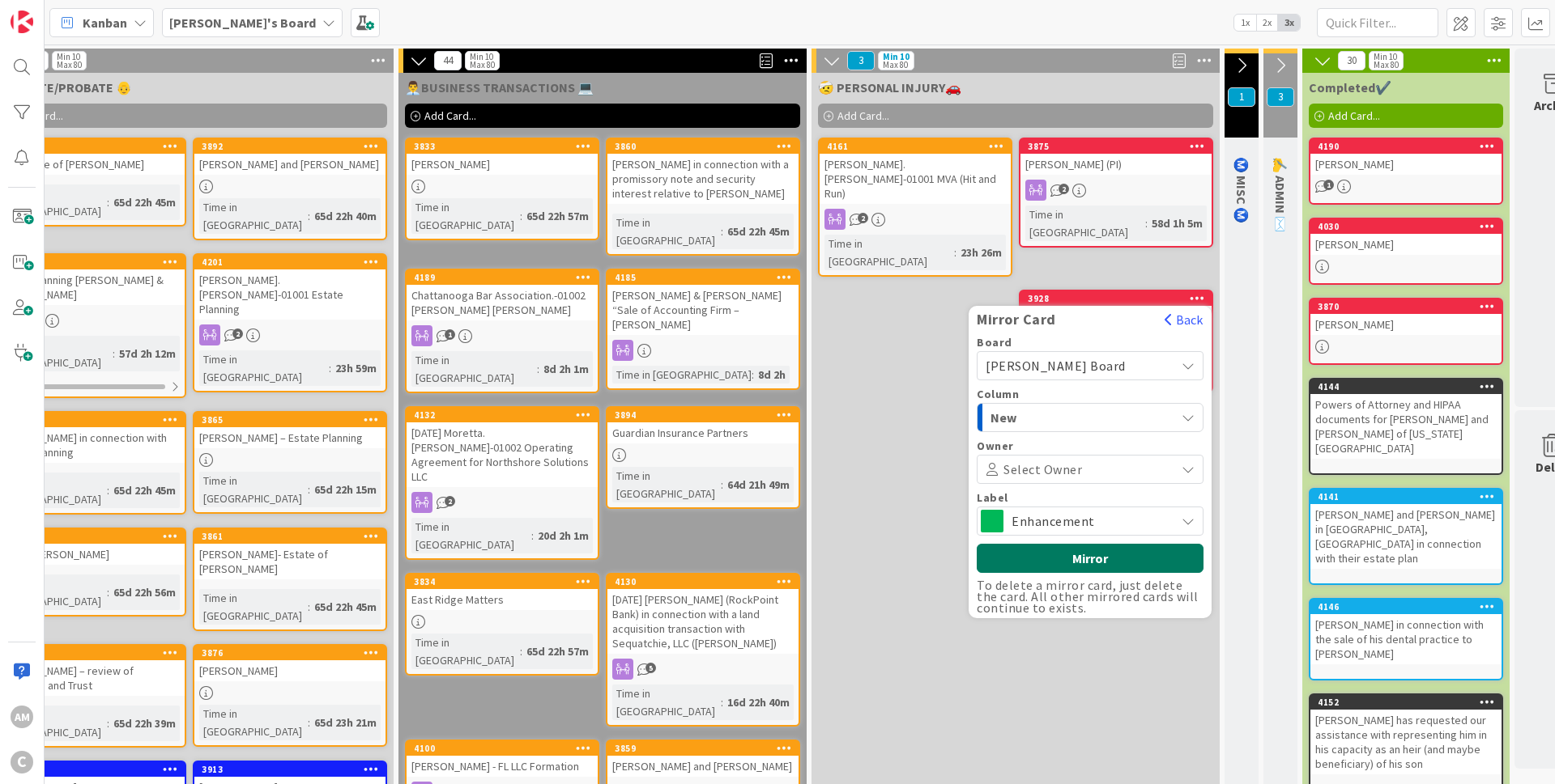
click at [1096, 544] on button "Mirror" at bounding box center [1090, 557] width 227 height 29
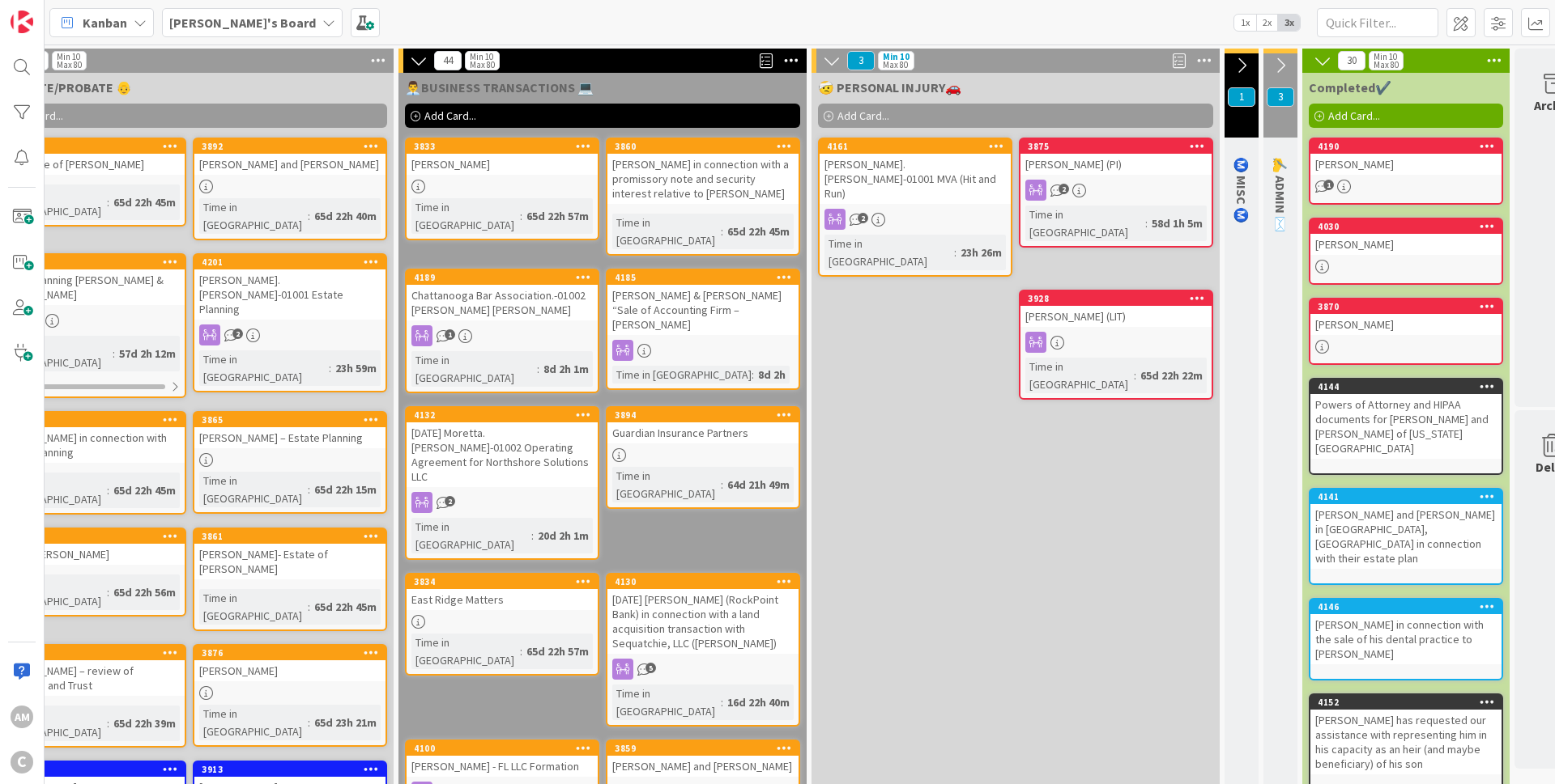
click at [1489, 225] on icon at bounding box center [1486, 226] width 15 height 11
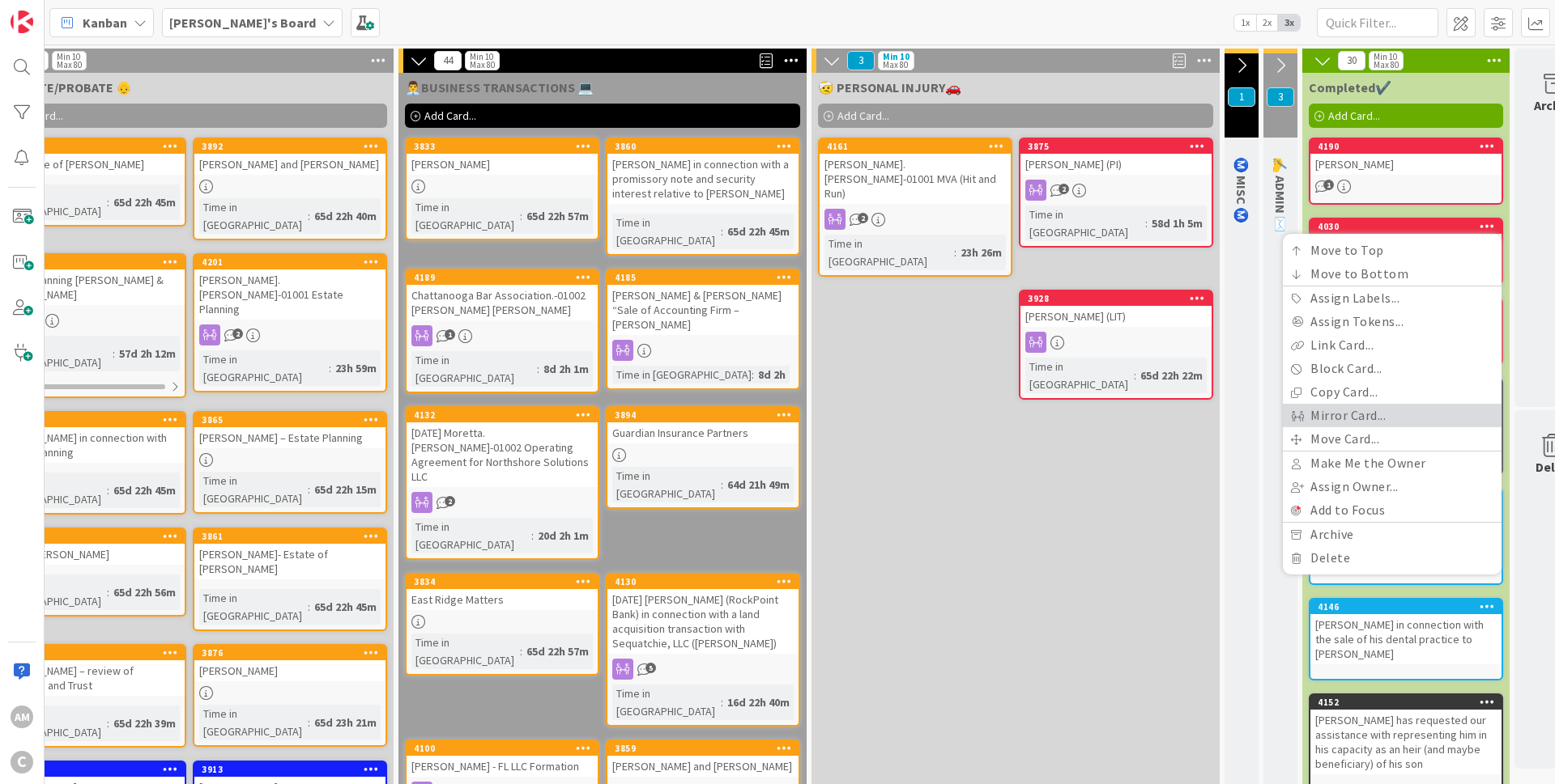
click at [1360, 412] on link "Mirror Card..." at bounding box center [1392, 415] width 219 height 24
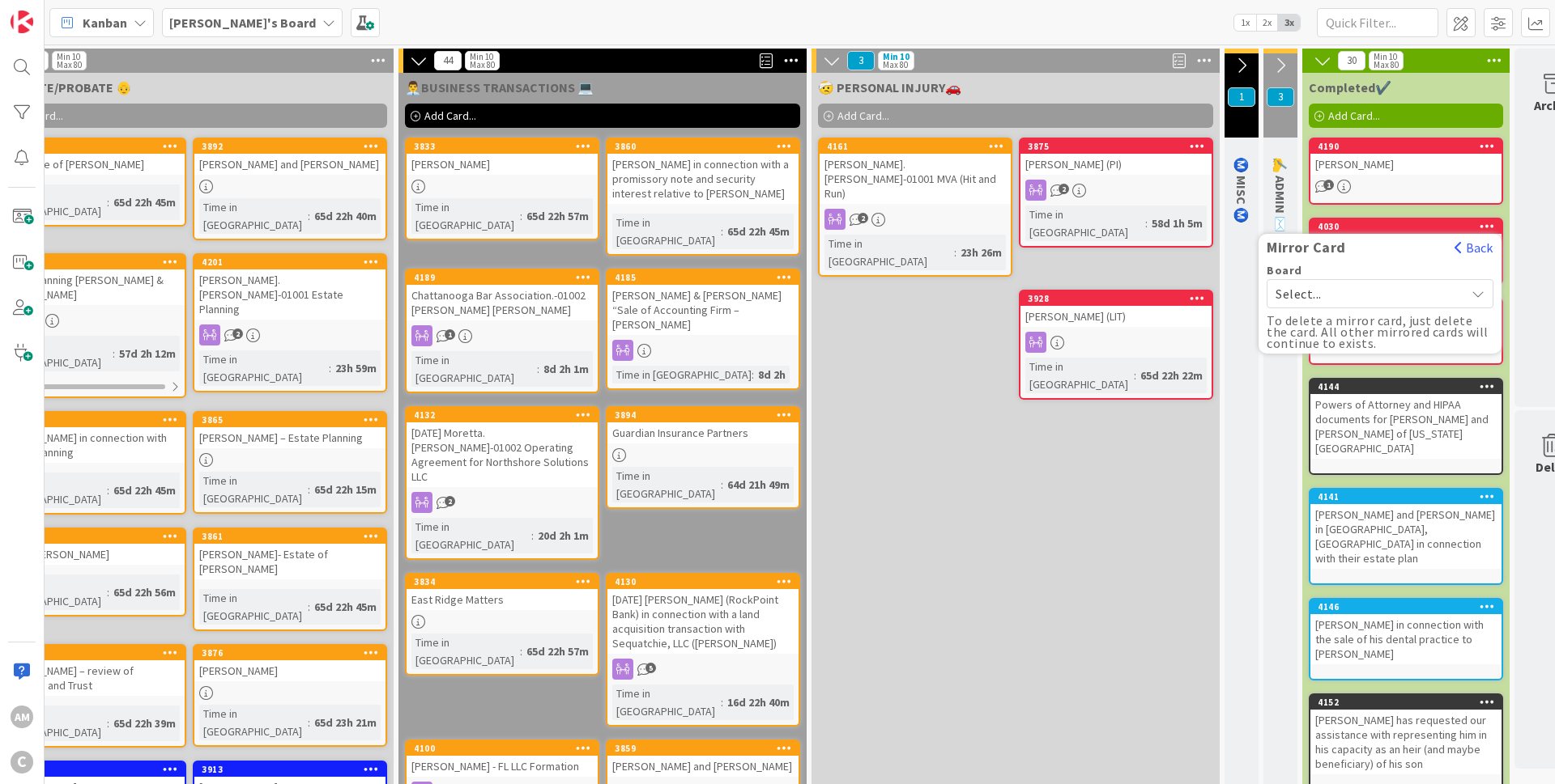
click at [1312, 300] on span "Select..." at bounding box center [1366, 293] width 181 height 23
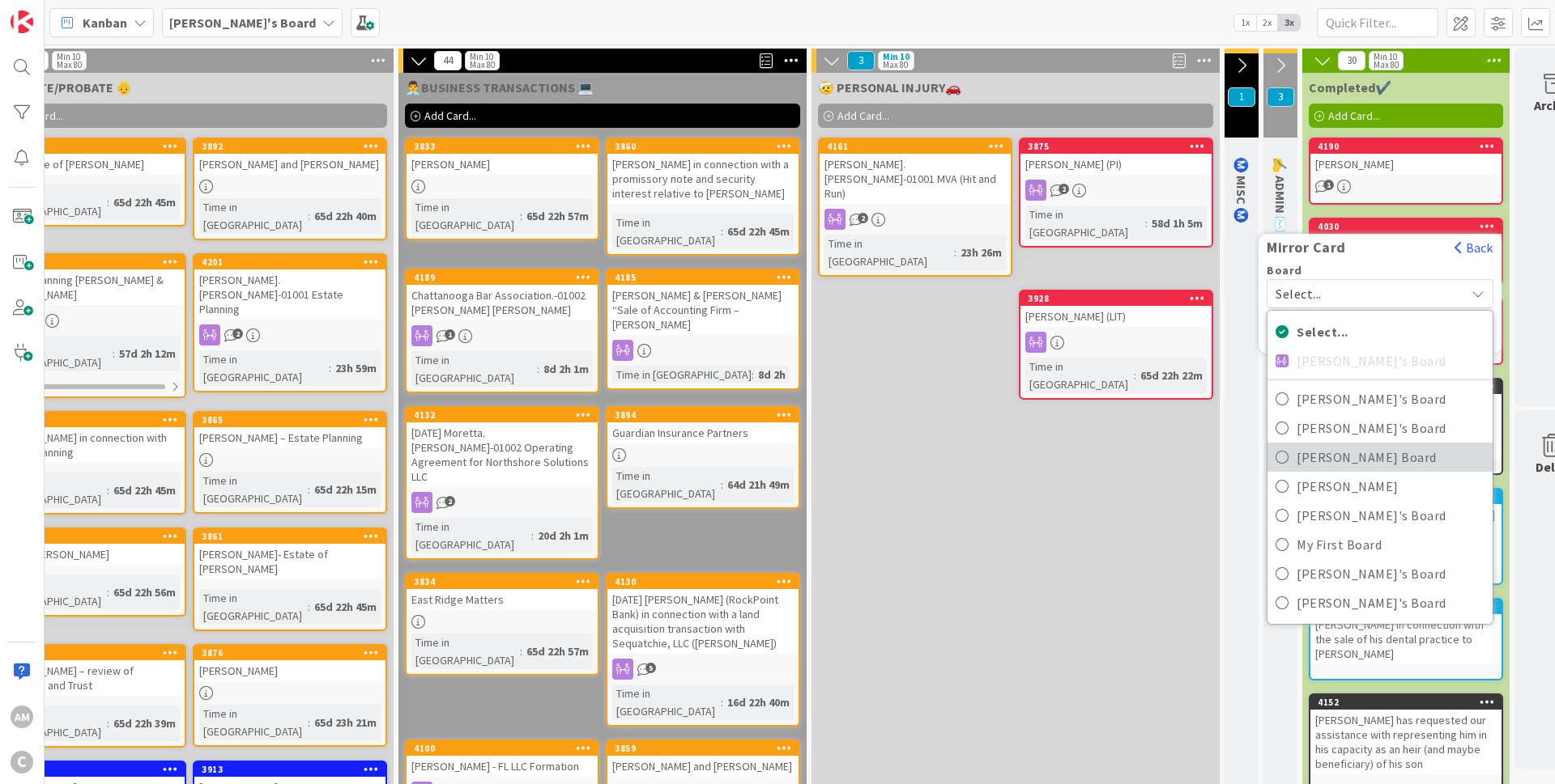
click at [1315, 460] on span "[PERSON_NAME] Board" at bounding box center [1390, 457] width 188 height 24
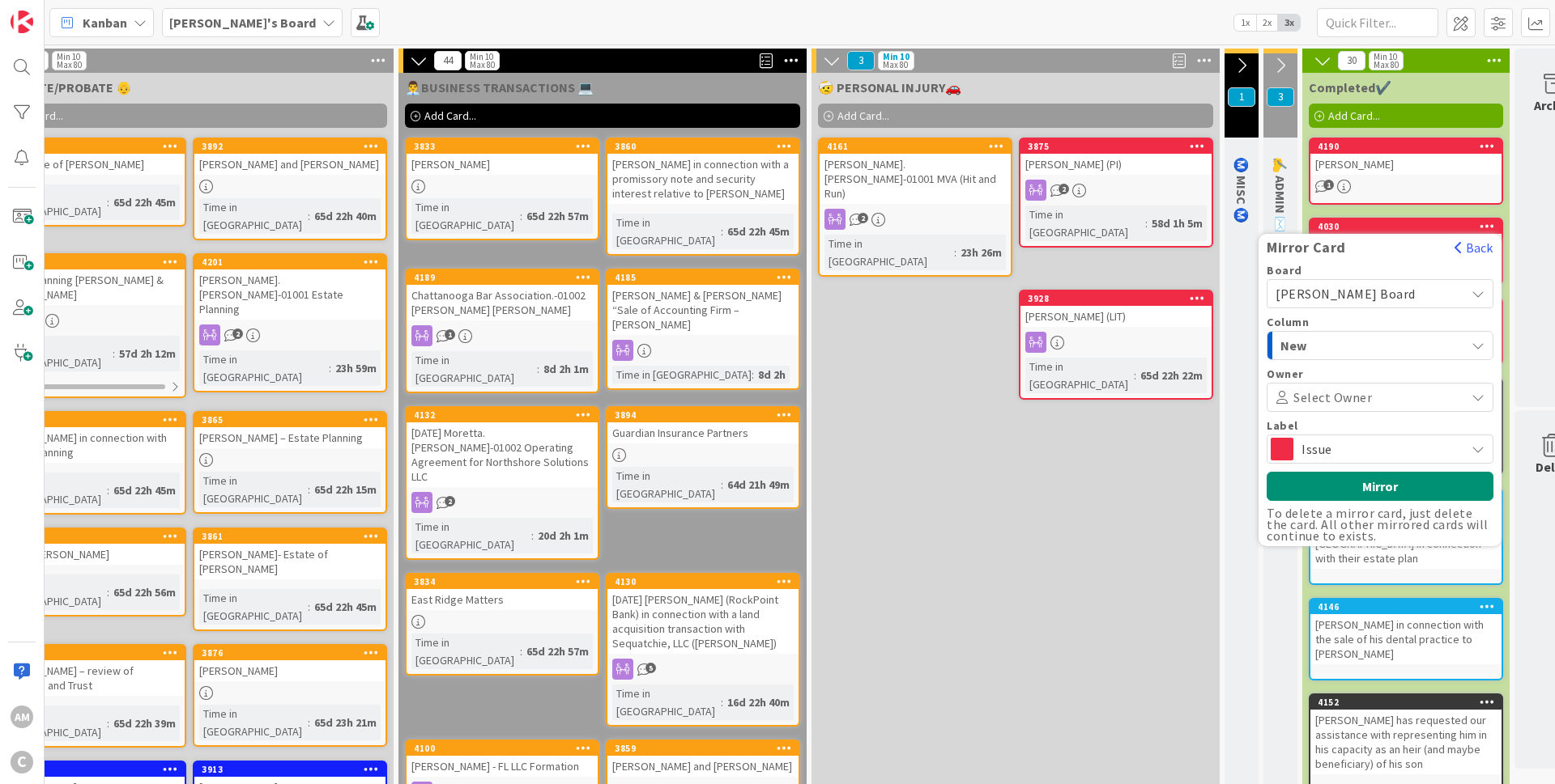
click at [1326, 442] on span "Issue" at bounding box center [1379, 449] width 155 height 23
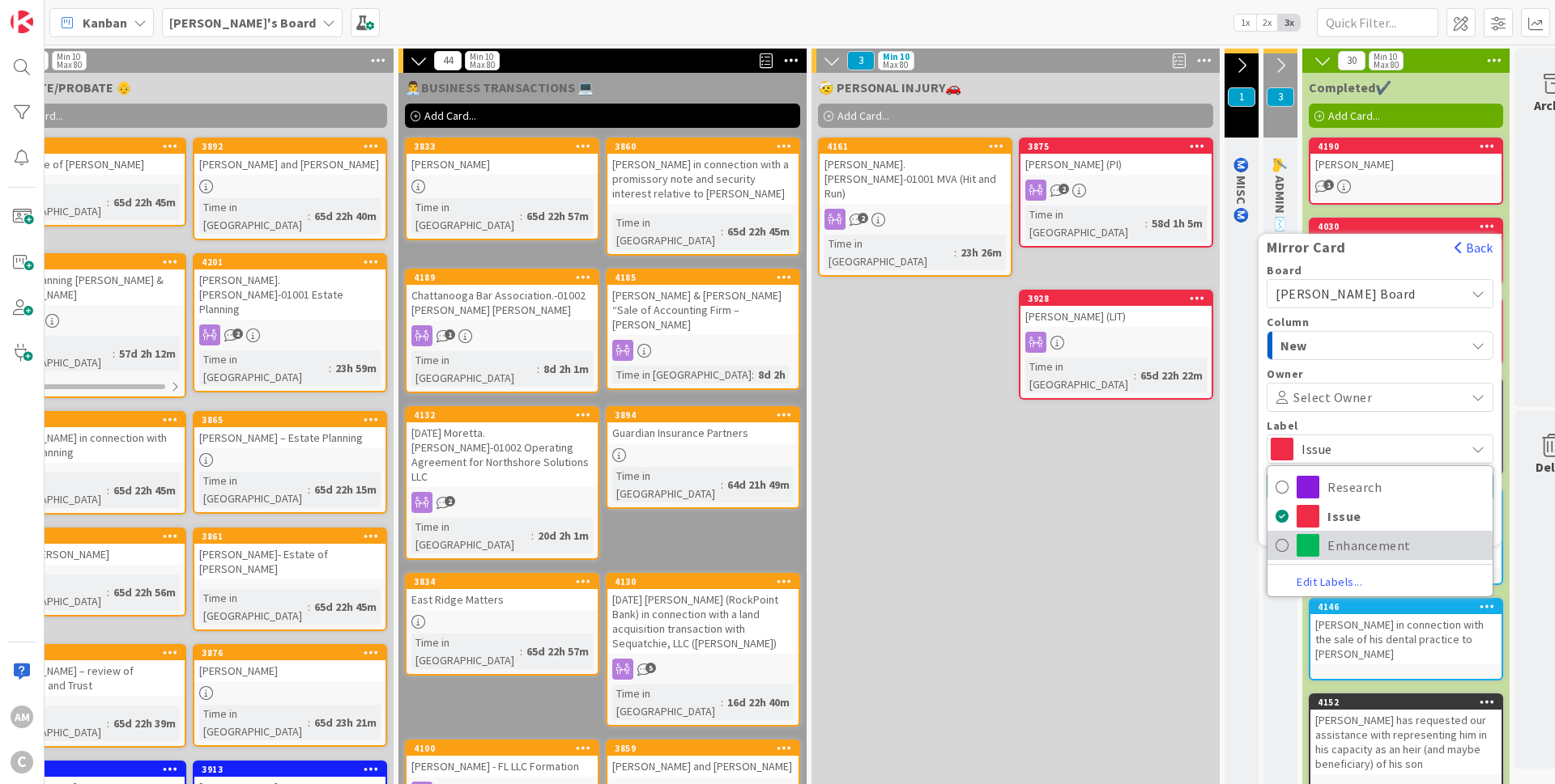
click at [1338, 542] on span "Enhancement" at bounding box center [1406, 546] width 157 height 24
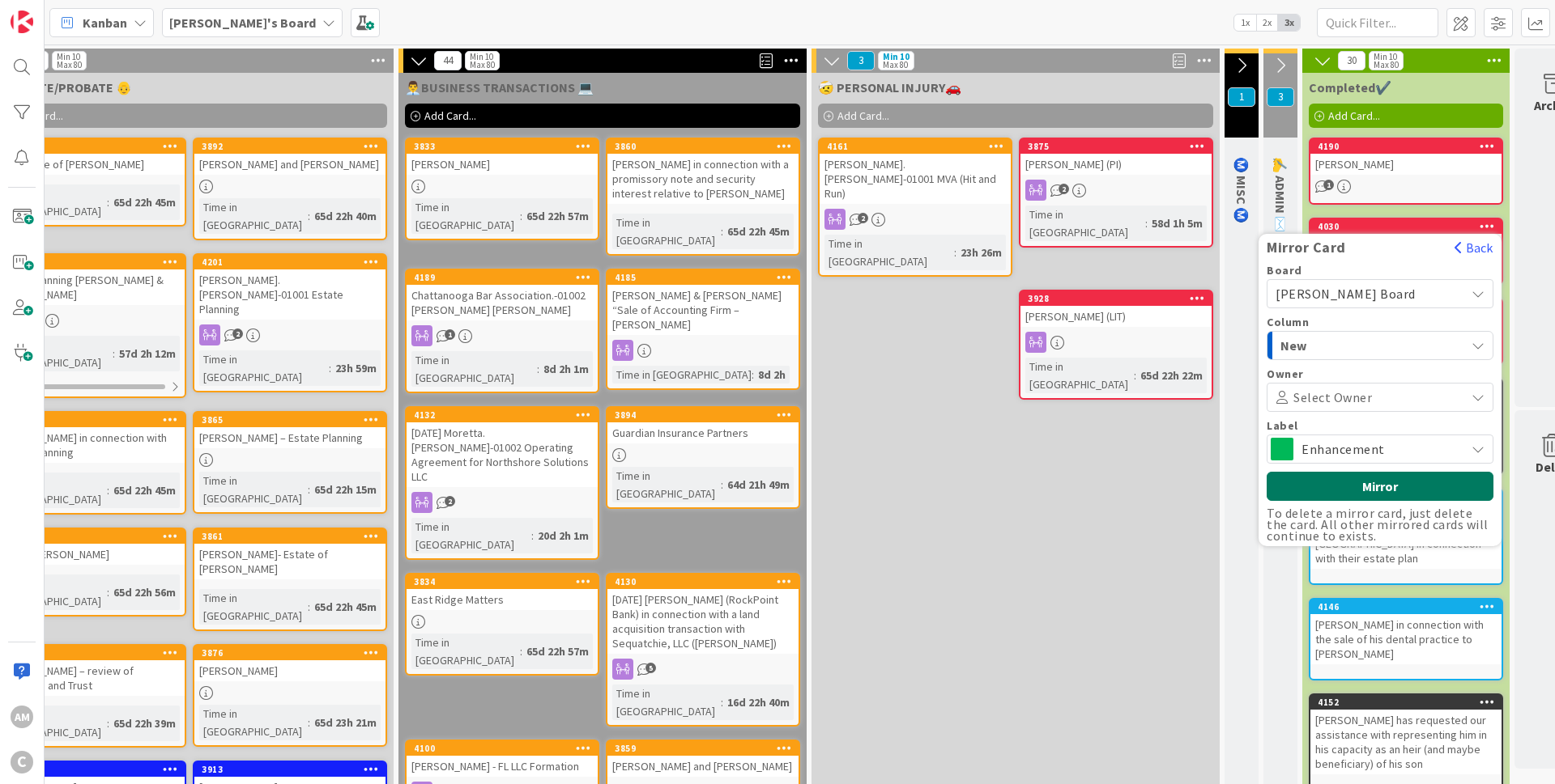
click at [1363, 485] on button "Mirror" at bounding box center [1380, 486] width 227 height 29
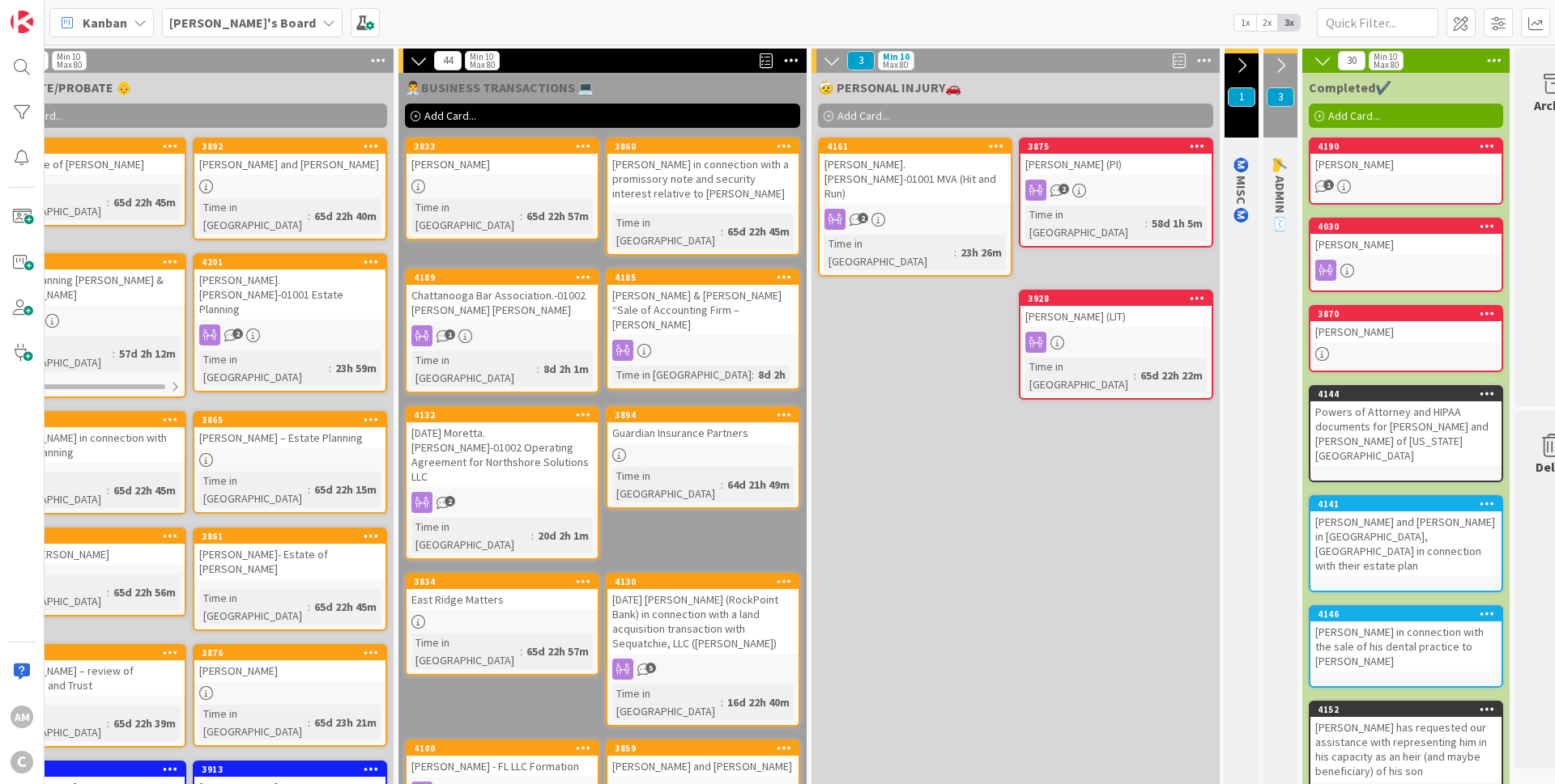
click at [1484, 315] on icon at bounding box center [1486, 312] width 15 height 11
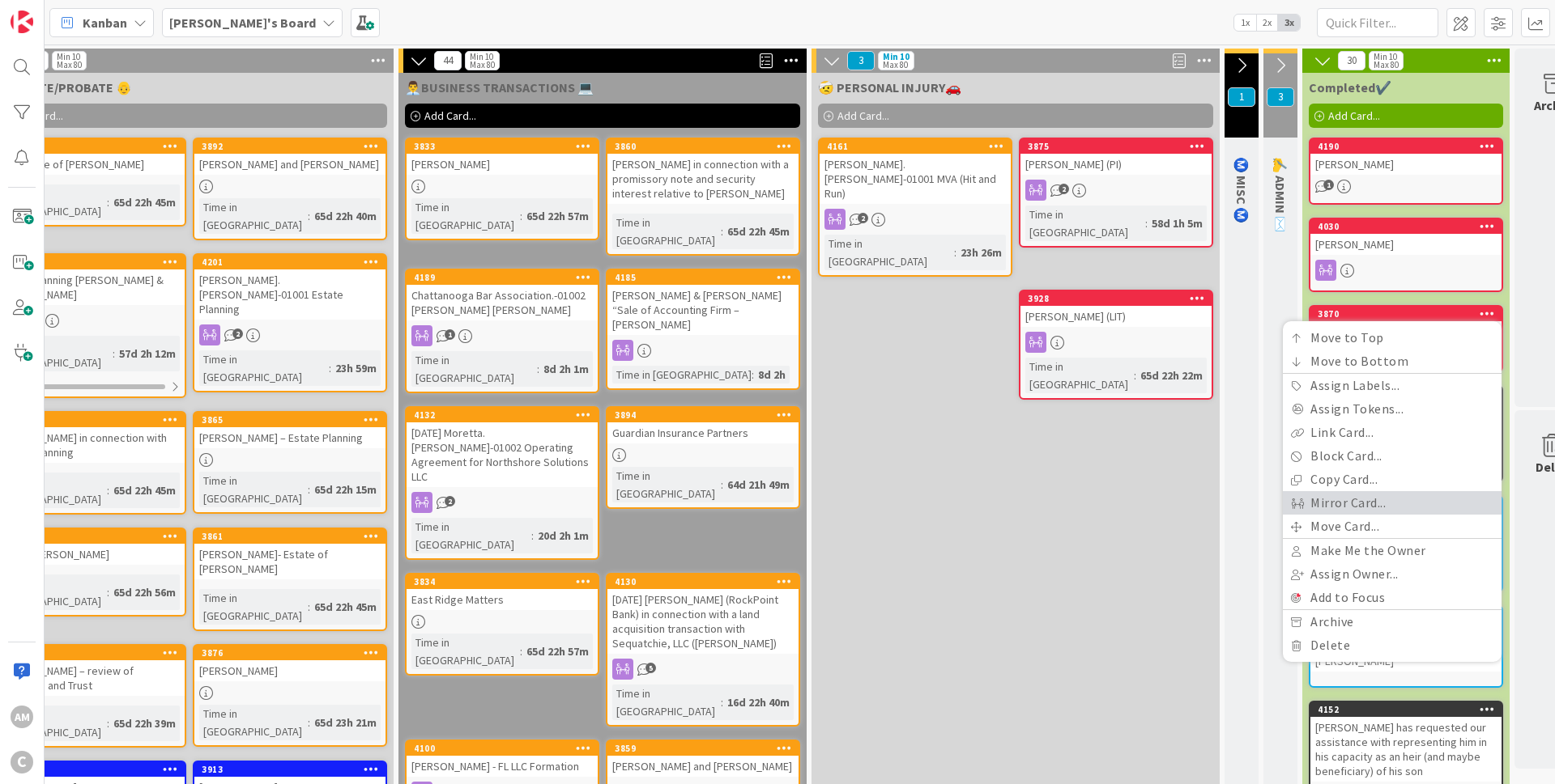
click at [1362, 498] on link "Mirror Card..." at bounding box center [1392, 503] width 219 height 24
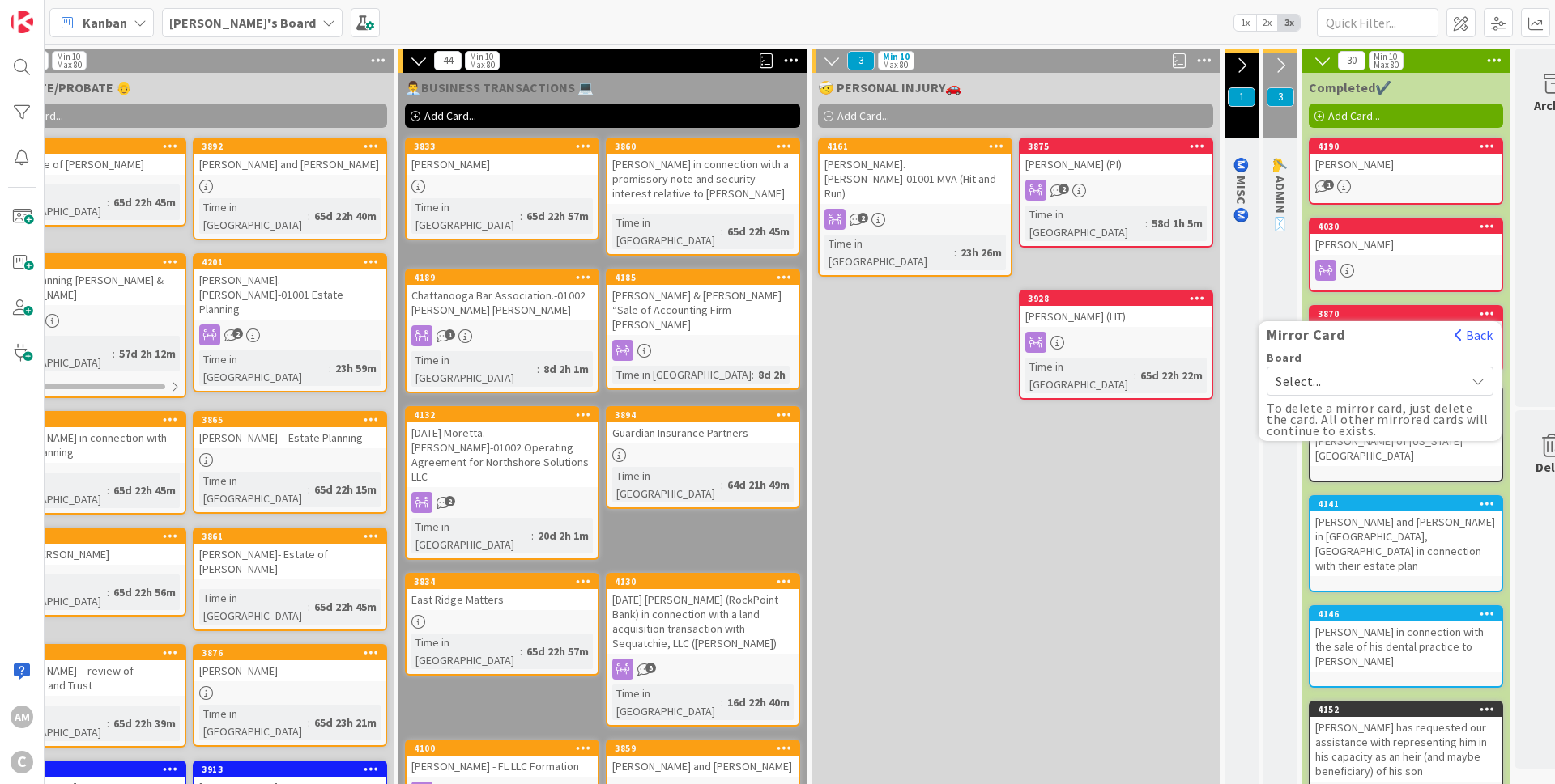
click at [1363, 372] on span "Select..." at bounding box center [1366, 381] width 181 height 23
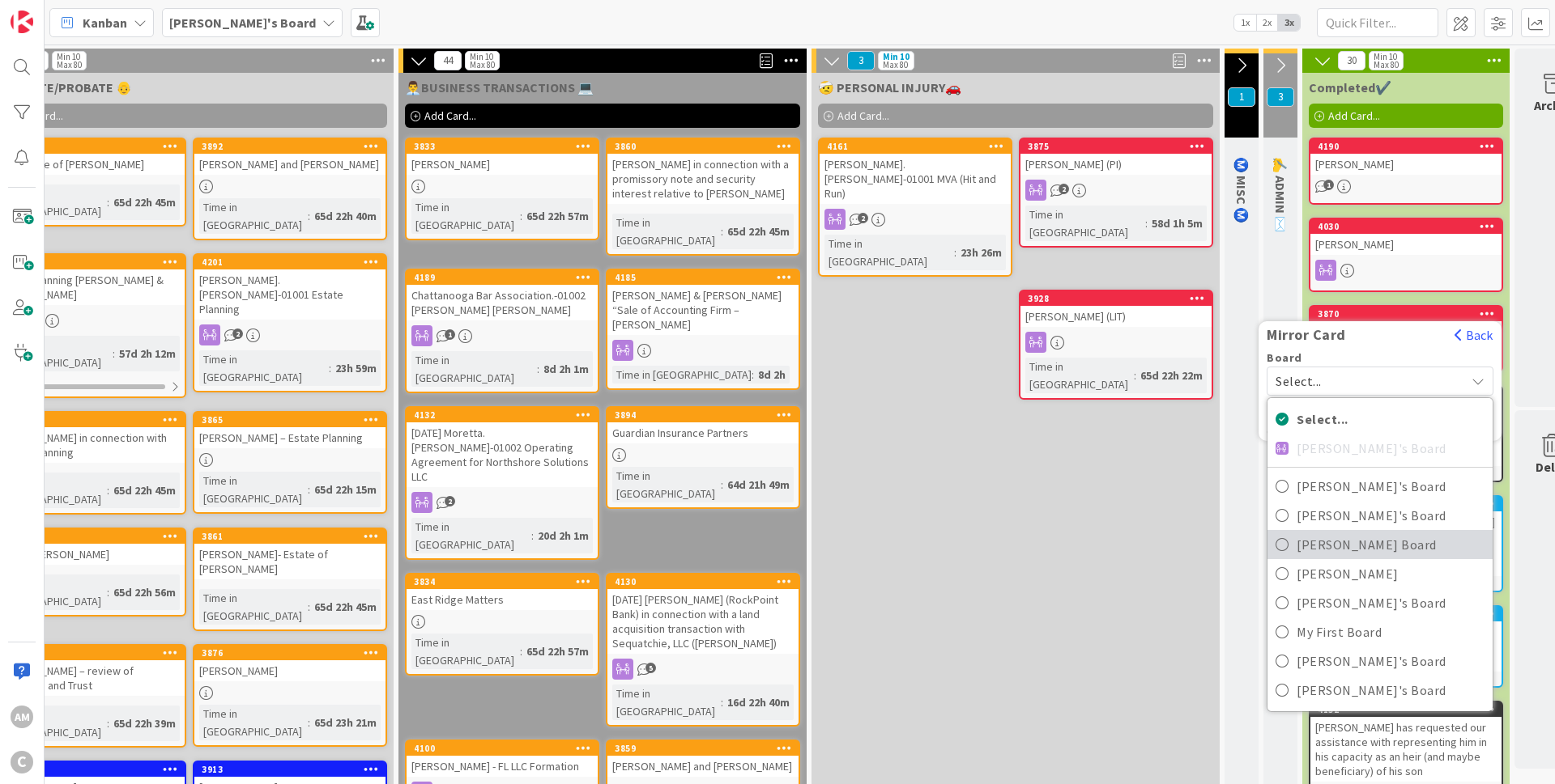
click at [1333, 541] on span "[PERSON_NAME] Board" at bounding box center [1390, 545] width 188 height 24
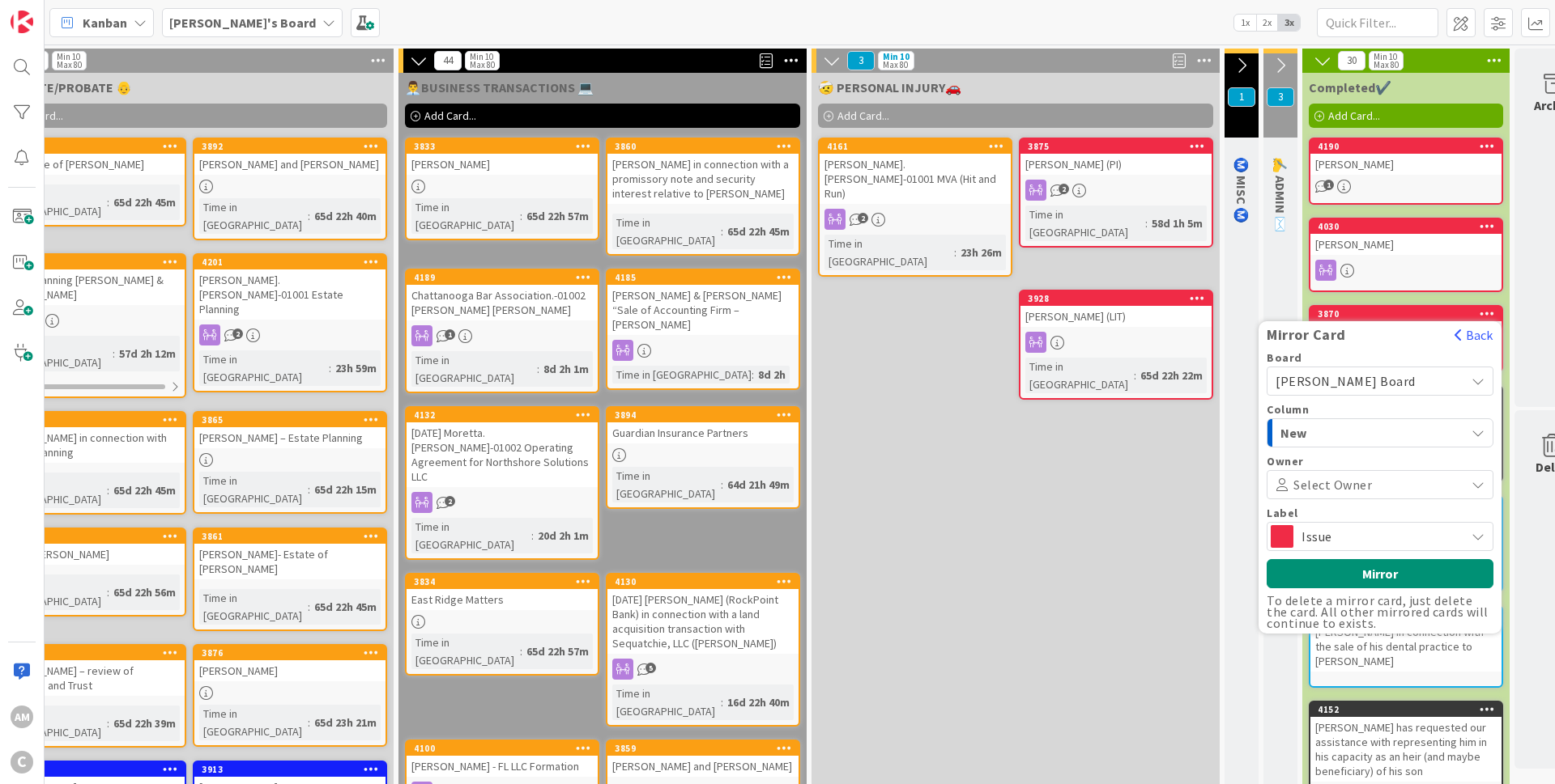
click at [1328, 539] on span "Issue" at bounding box center [1379, 537] width 155 height 23
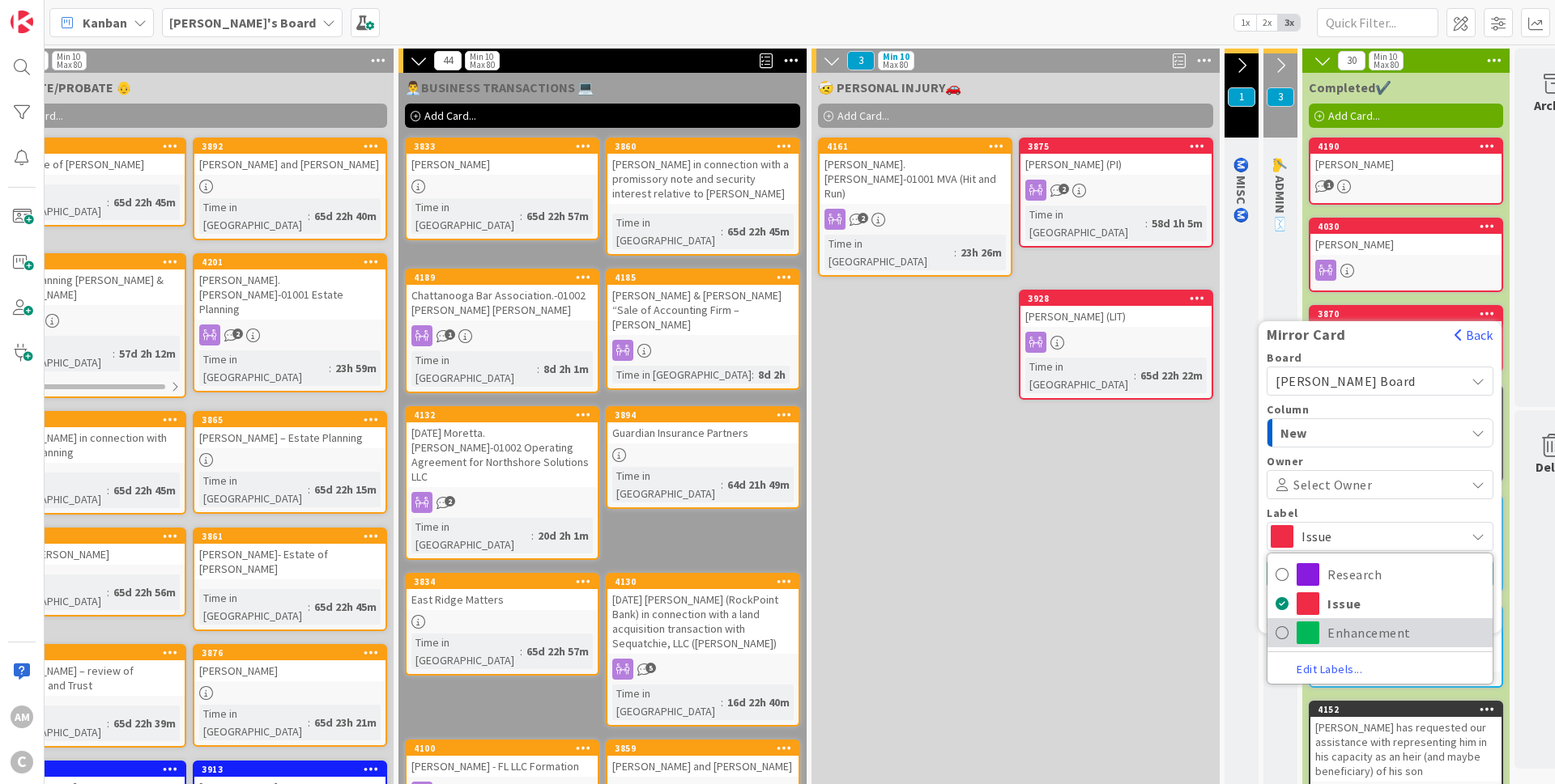
click at [1356, 633] on span "Enhancement" at bounding box center [1406, 633] width 157 height 24
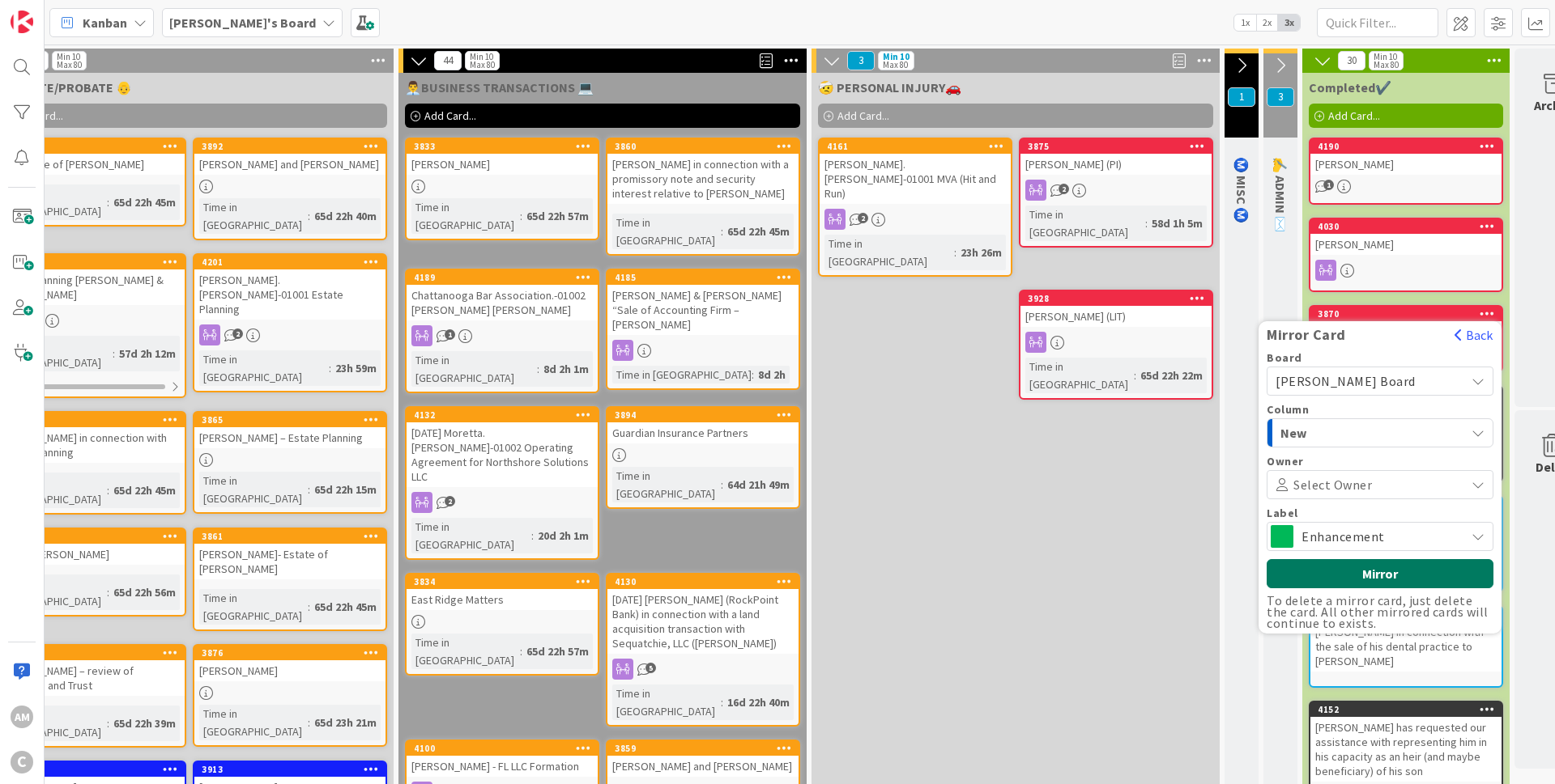
click at [1381, 569] on button "Mirror" at bounding box center [1380, 573] width 227 height 29
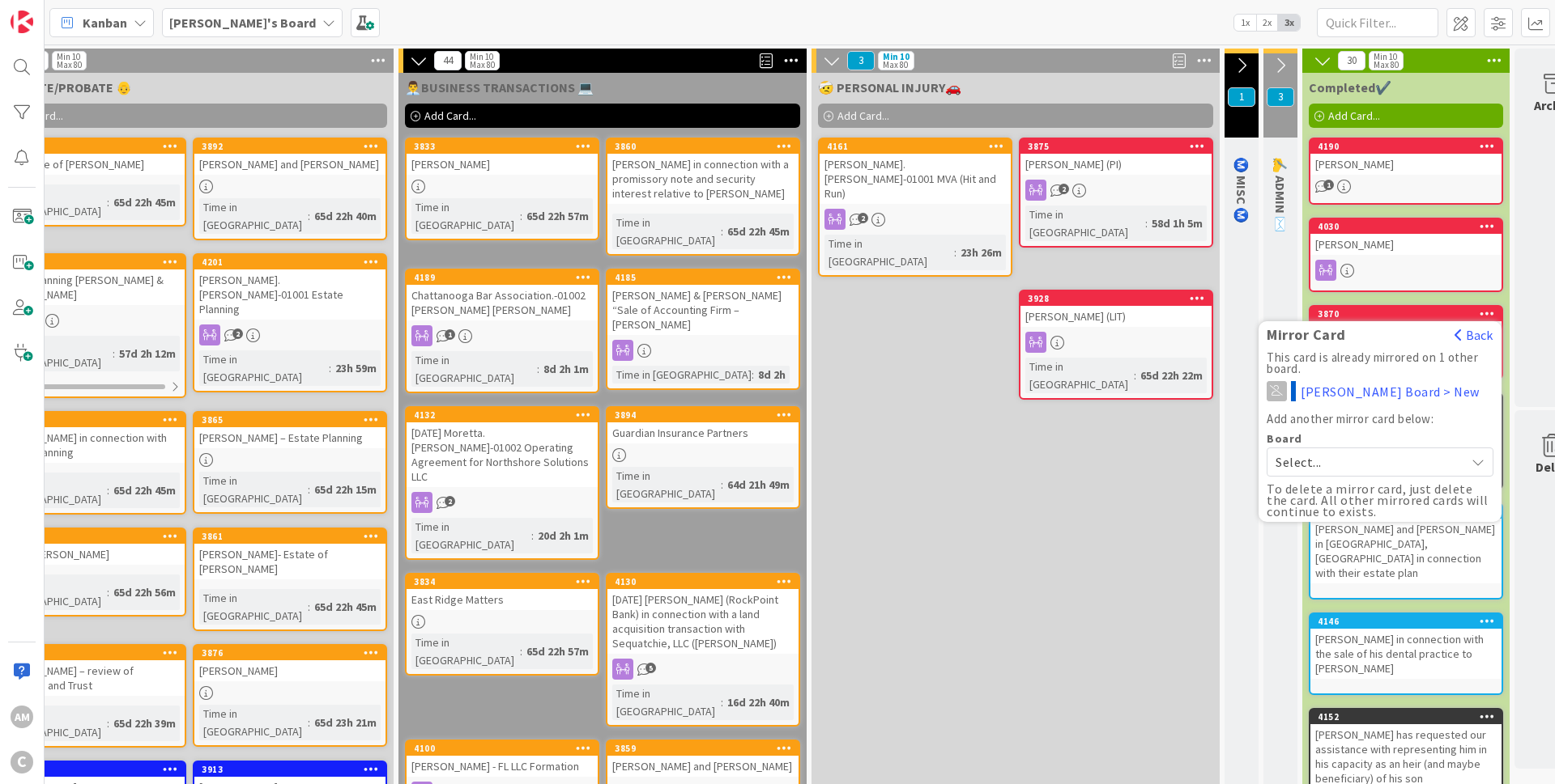
click at [1490, 315] on icon at bounding box center [1486, 312] width 15 height 11
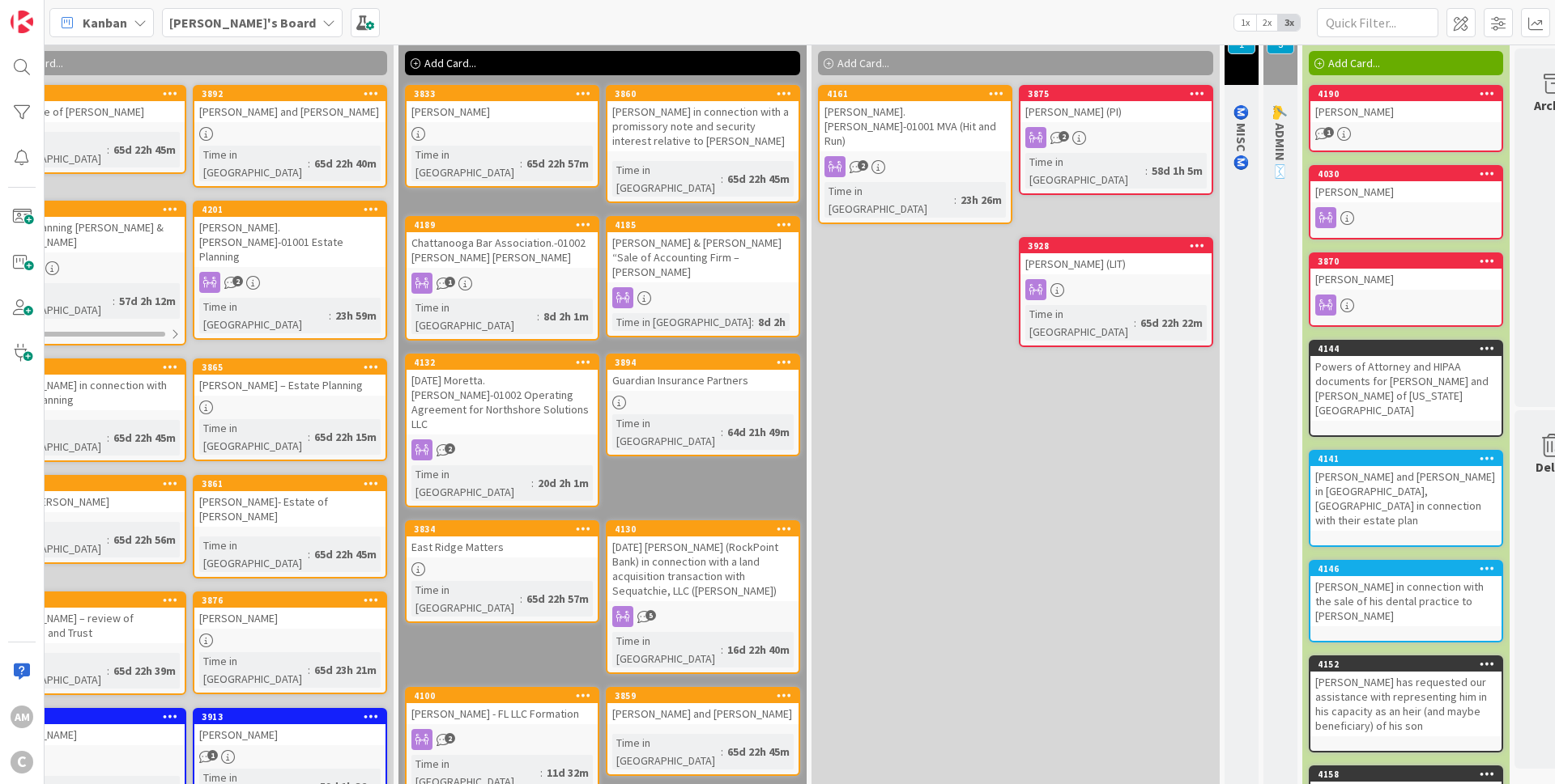
scroll to position [97, 902]
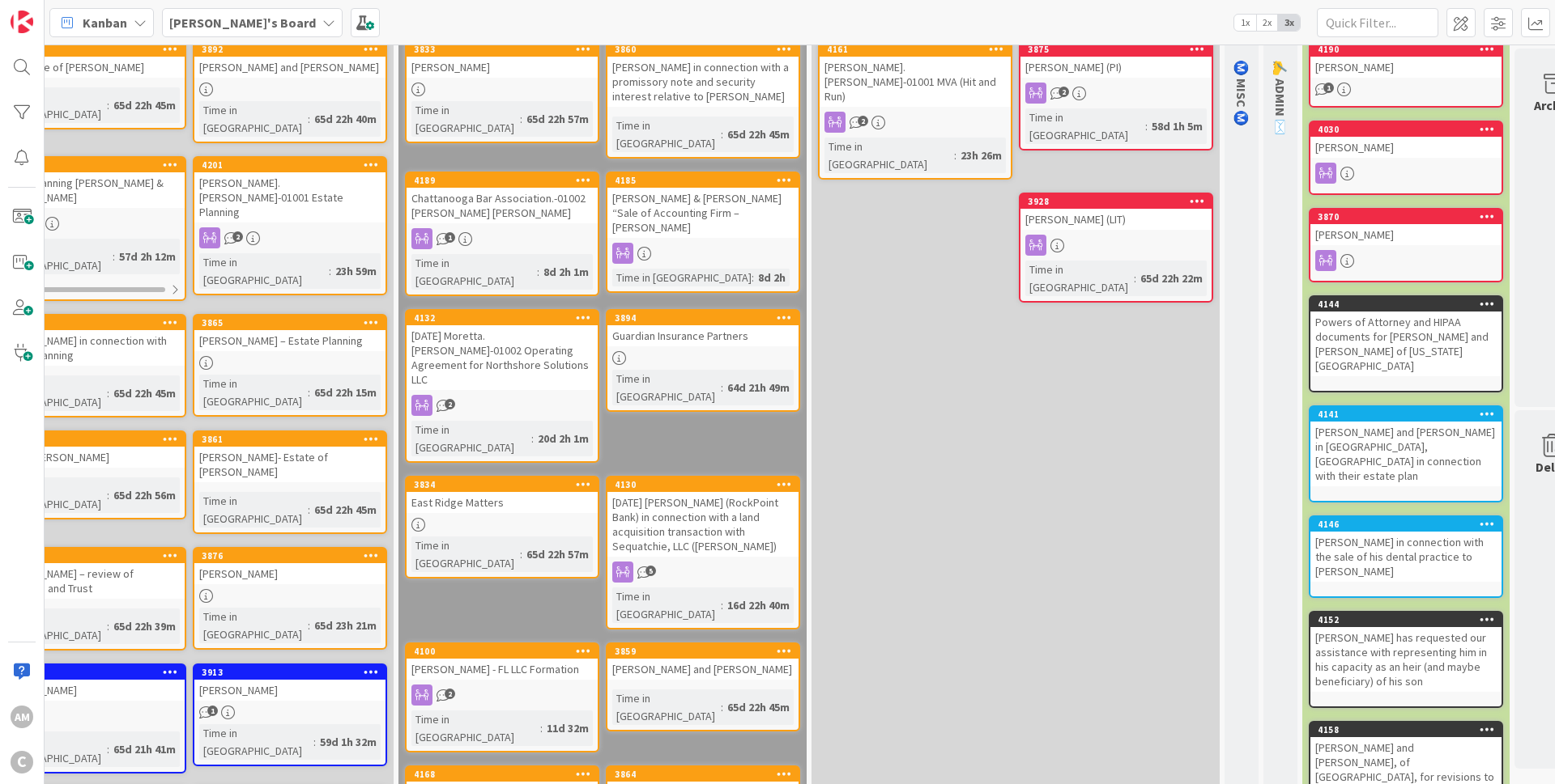
click at [248, 35] on div "[PERSON_NAME]'s Board" at bounding box center [253, 22] width 181 height 29
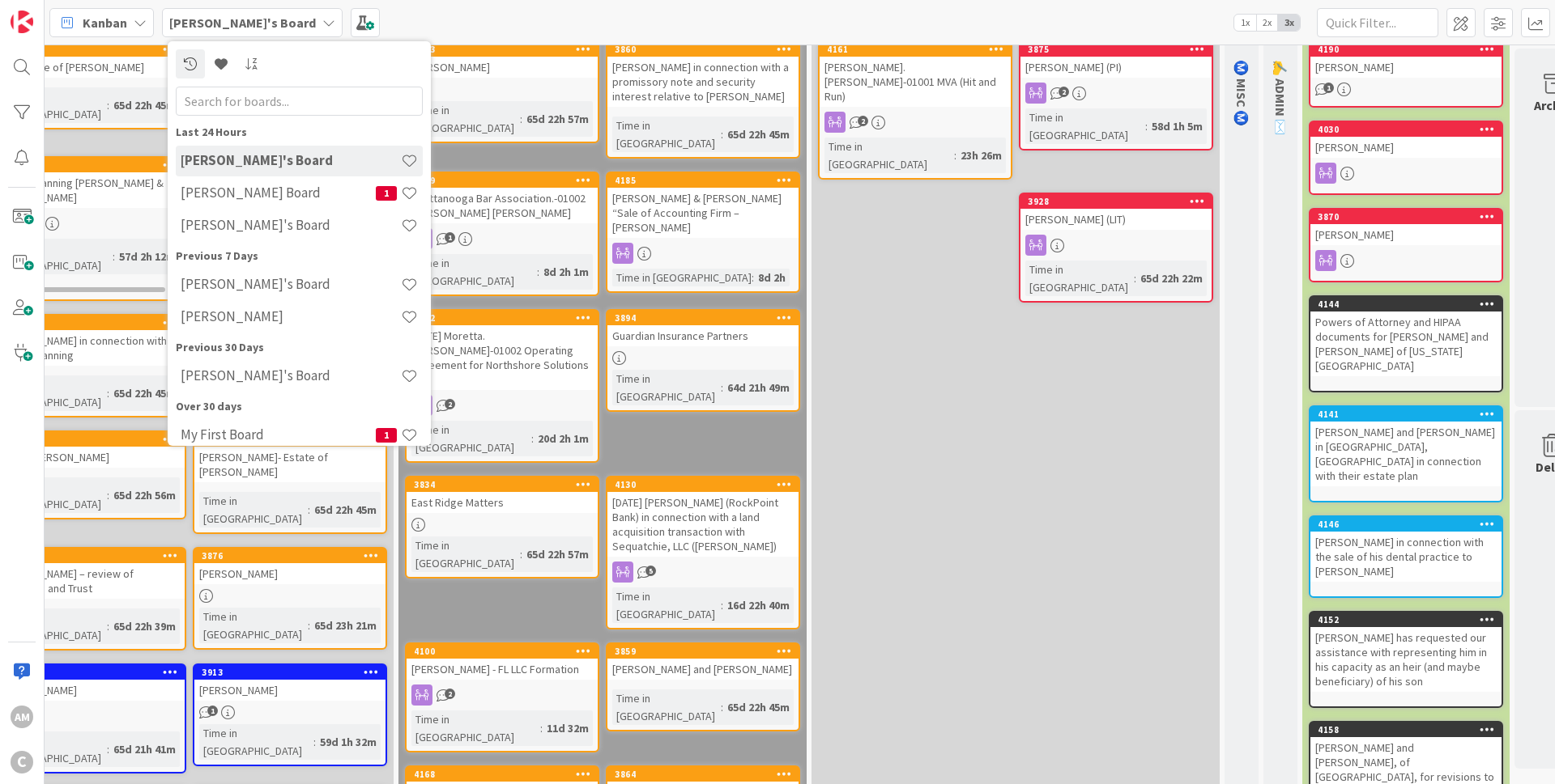
click at [231, 172] on div "[PERSON_NAME]'s Board" at bounding box center [299, 161] width 247 height 31
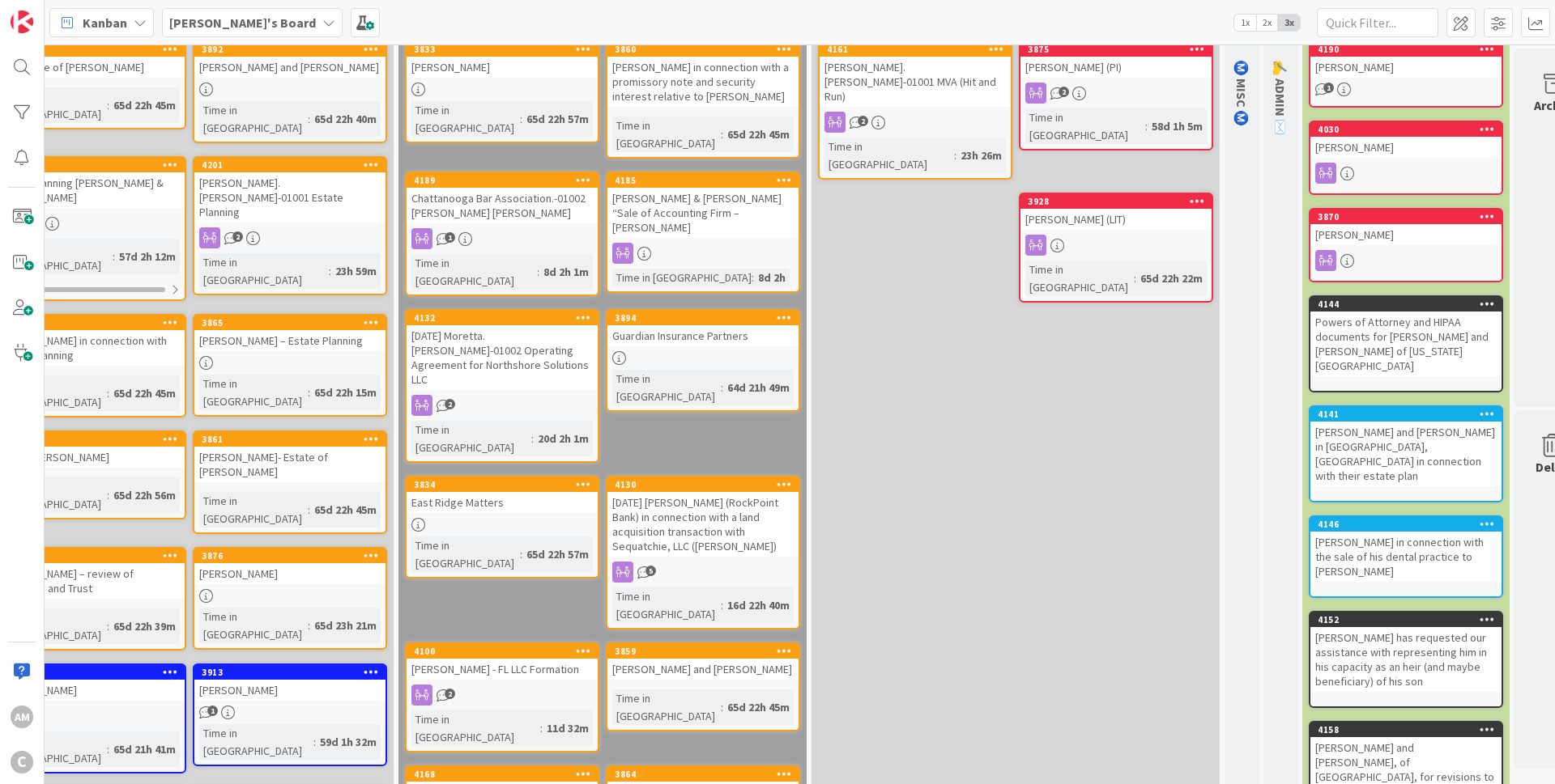
click at [242, 30] on b "[PERSON_NAME]'s Board" at bounding box center [242, 23] width 146 height 16
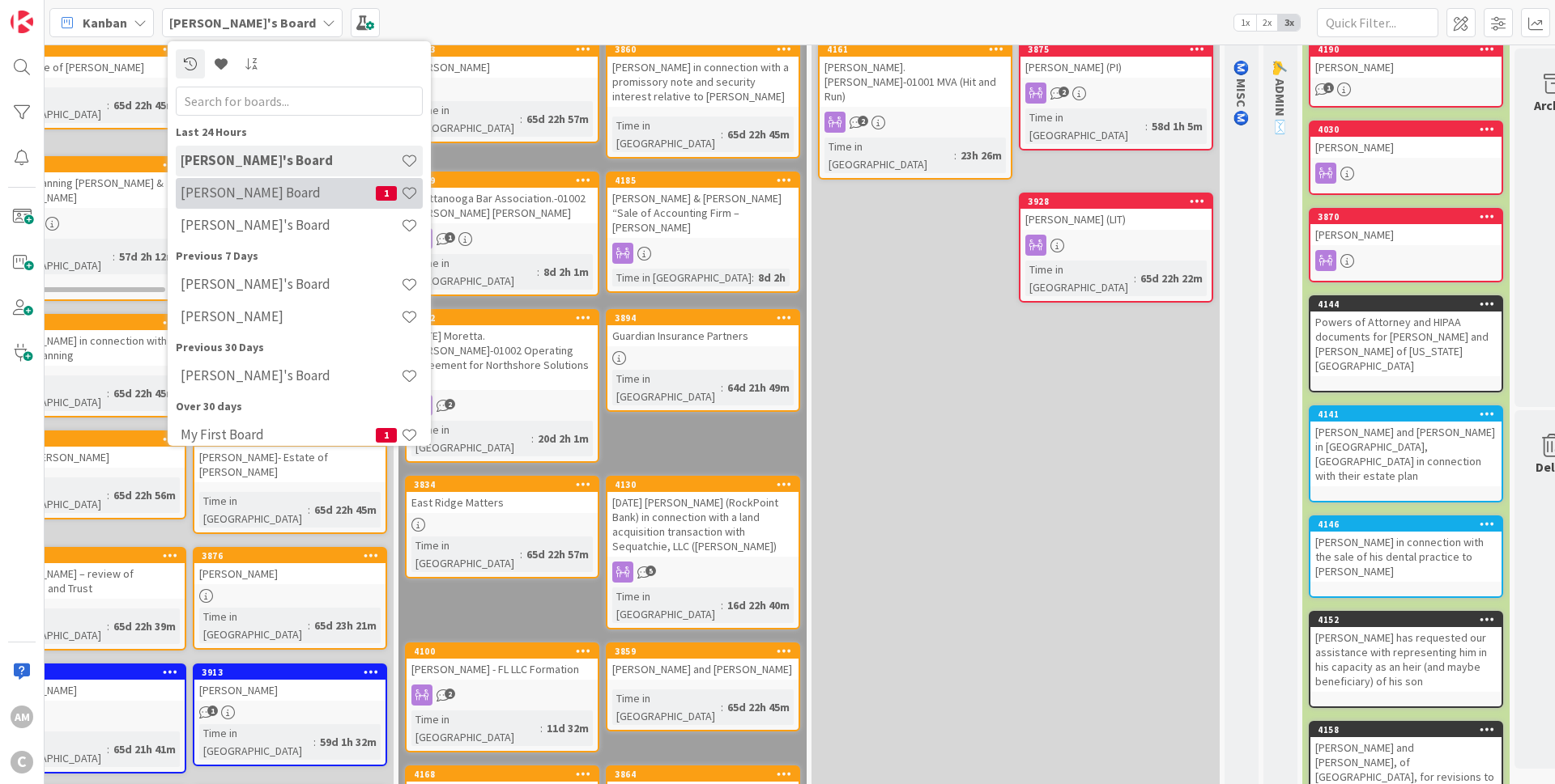
click at [282, 203] on div "Chris Board 1" at bounding box center [299, 193] width 247 height 31
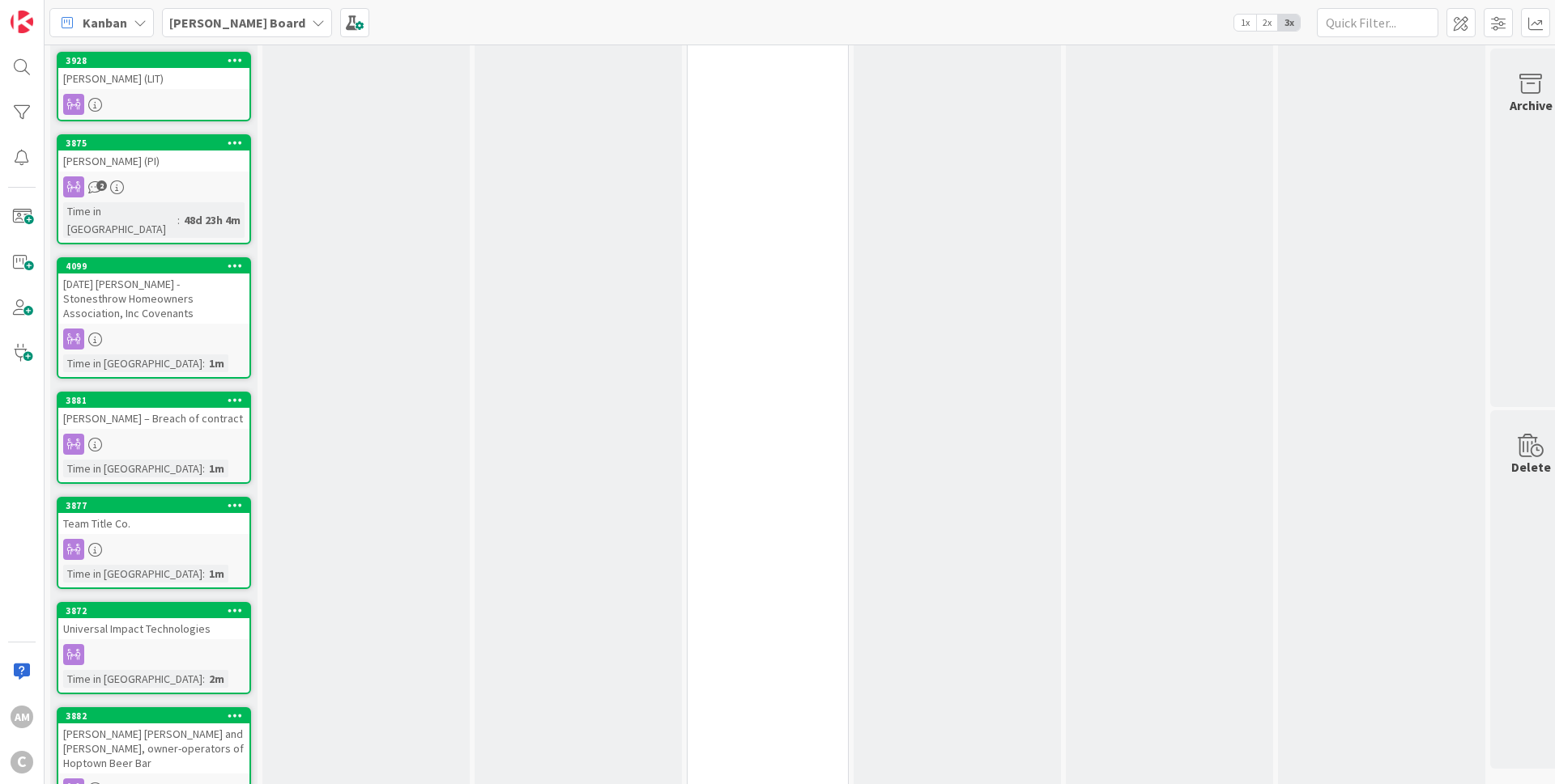
scroll to position [494, 0]
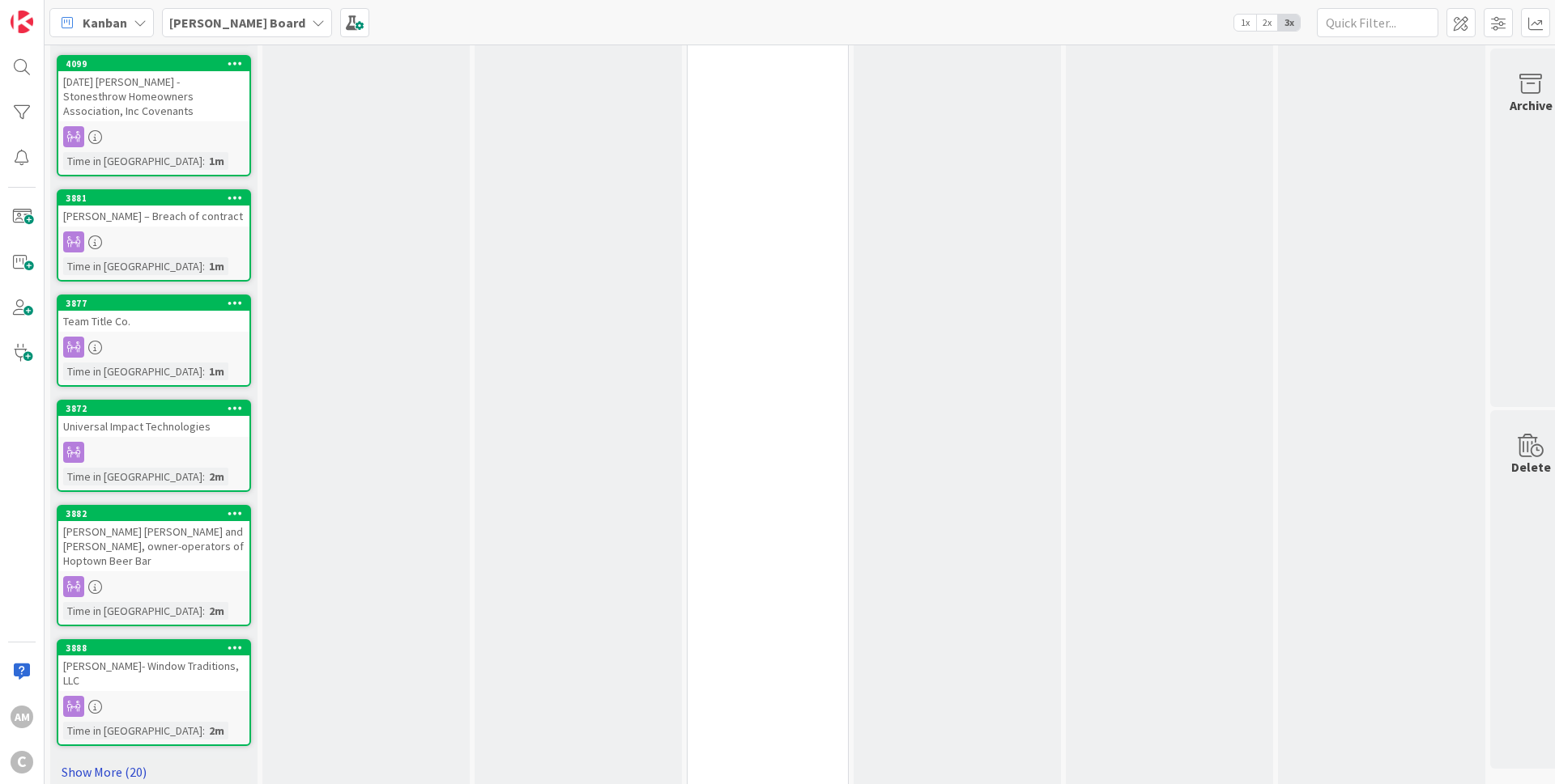
click at [142, 759] on link "Show More (20)" at bounding box center [153, 772] width 194 height 26
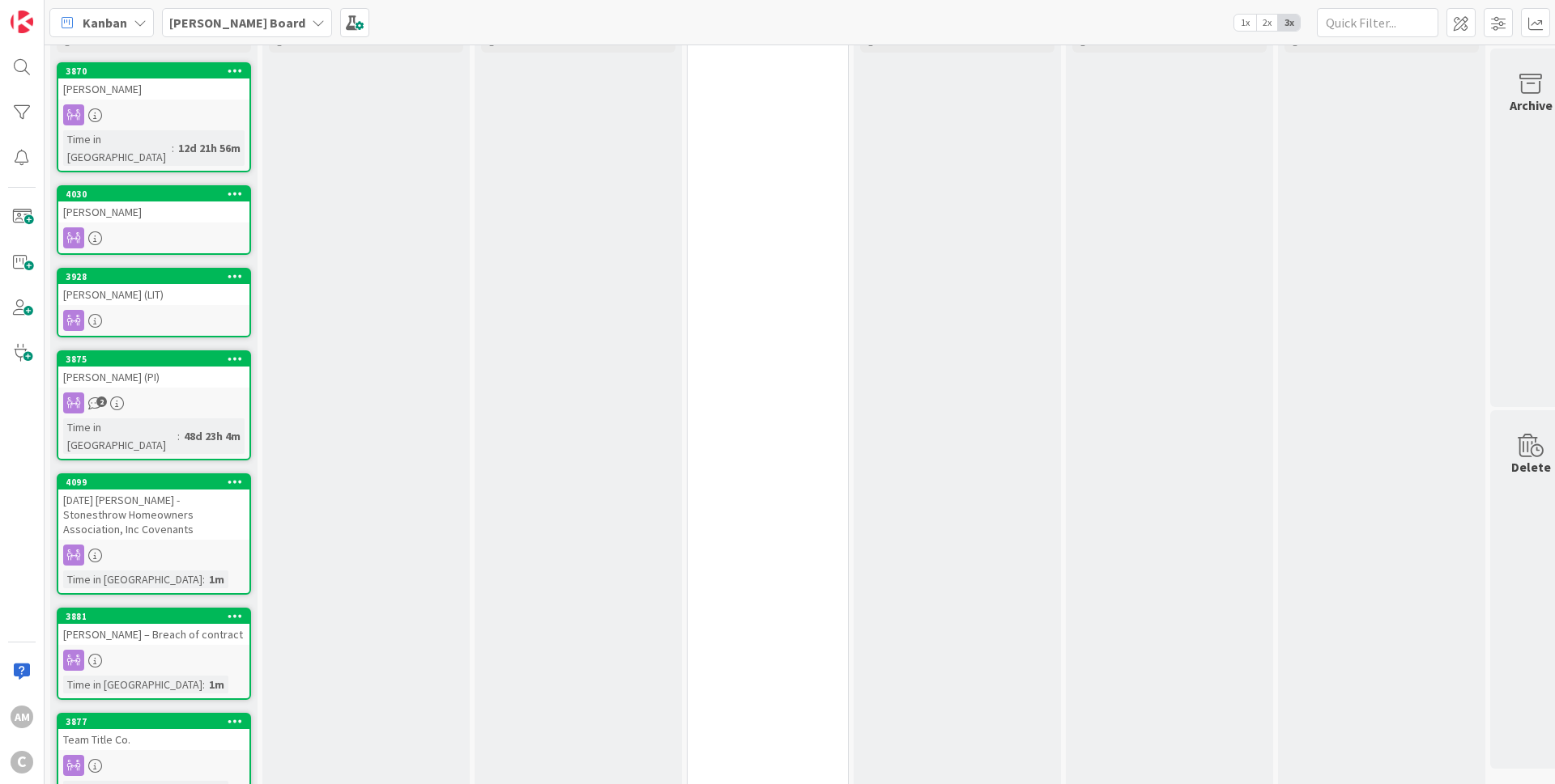
scroll to position [0, 0]
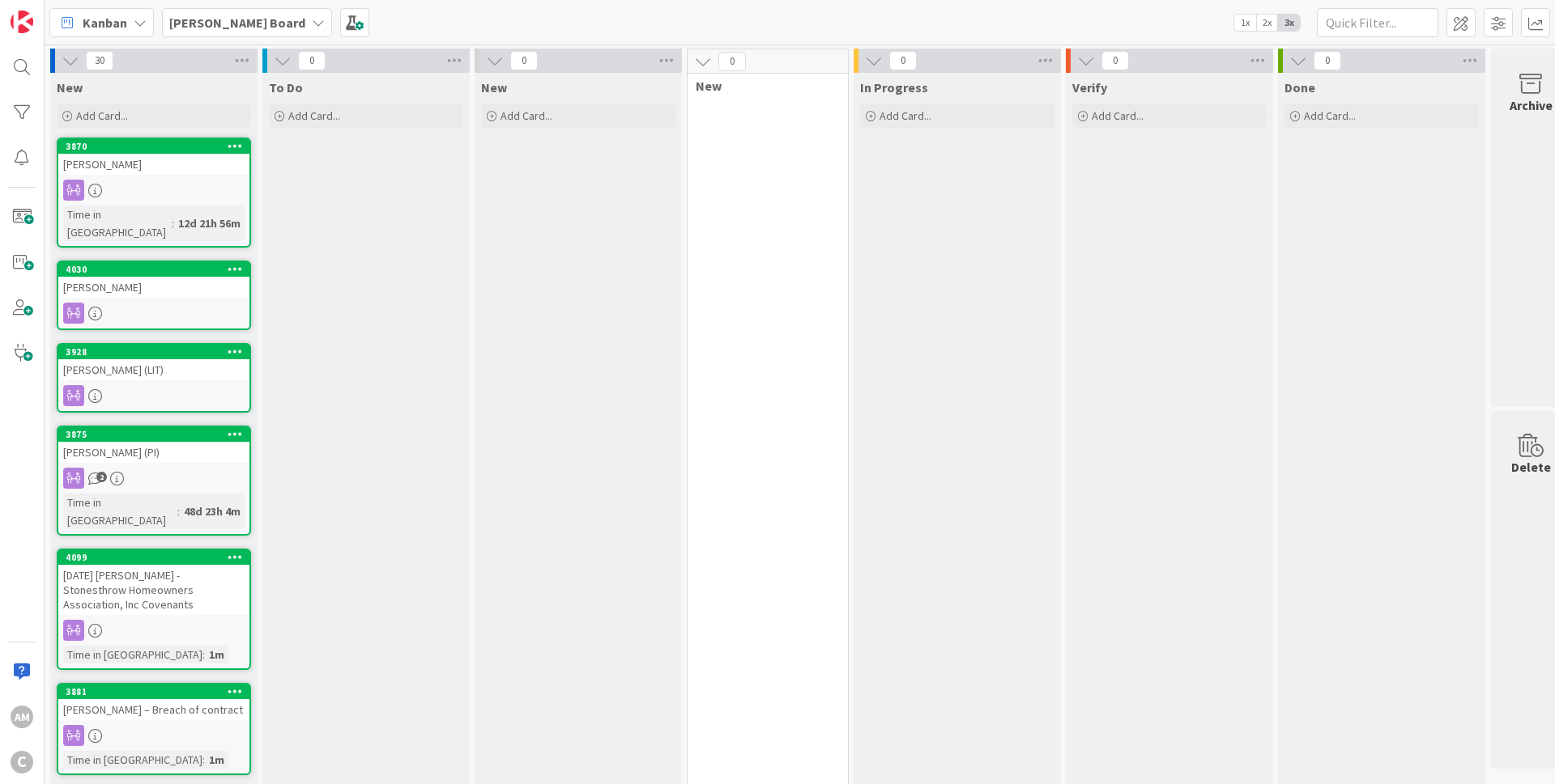
click at [194, 32] on span "[PERSON_NAME] Board" at bounding box center [237, 23] width 136 height 20
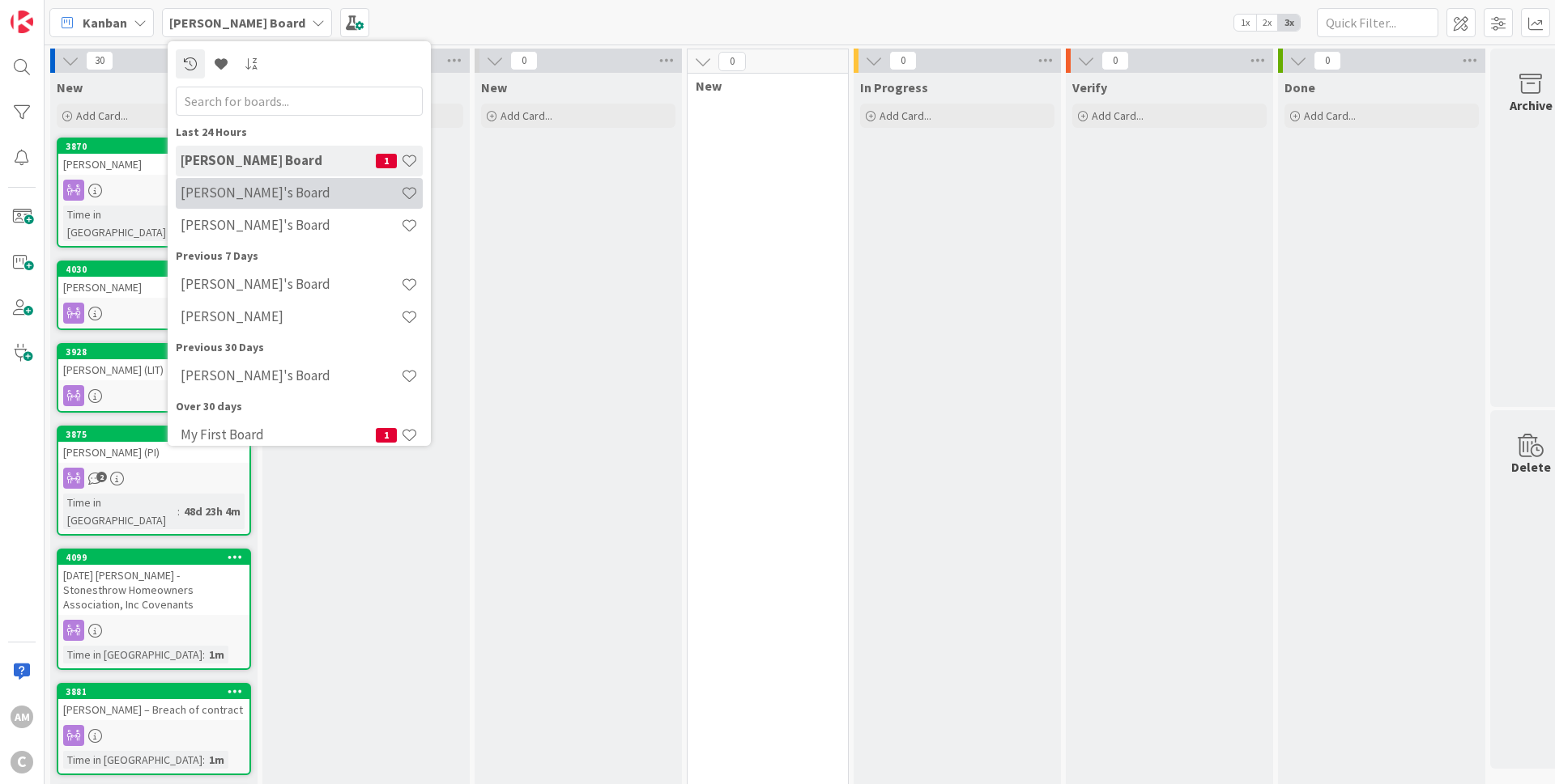
click at [230, 188] on h4 "[PERSON_NAME]'s Board" at bounding box center [291, 193] width 221 height 16
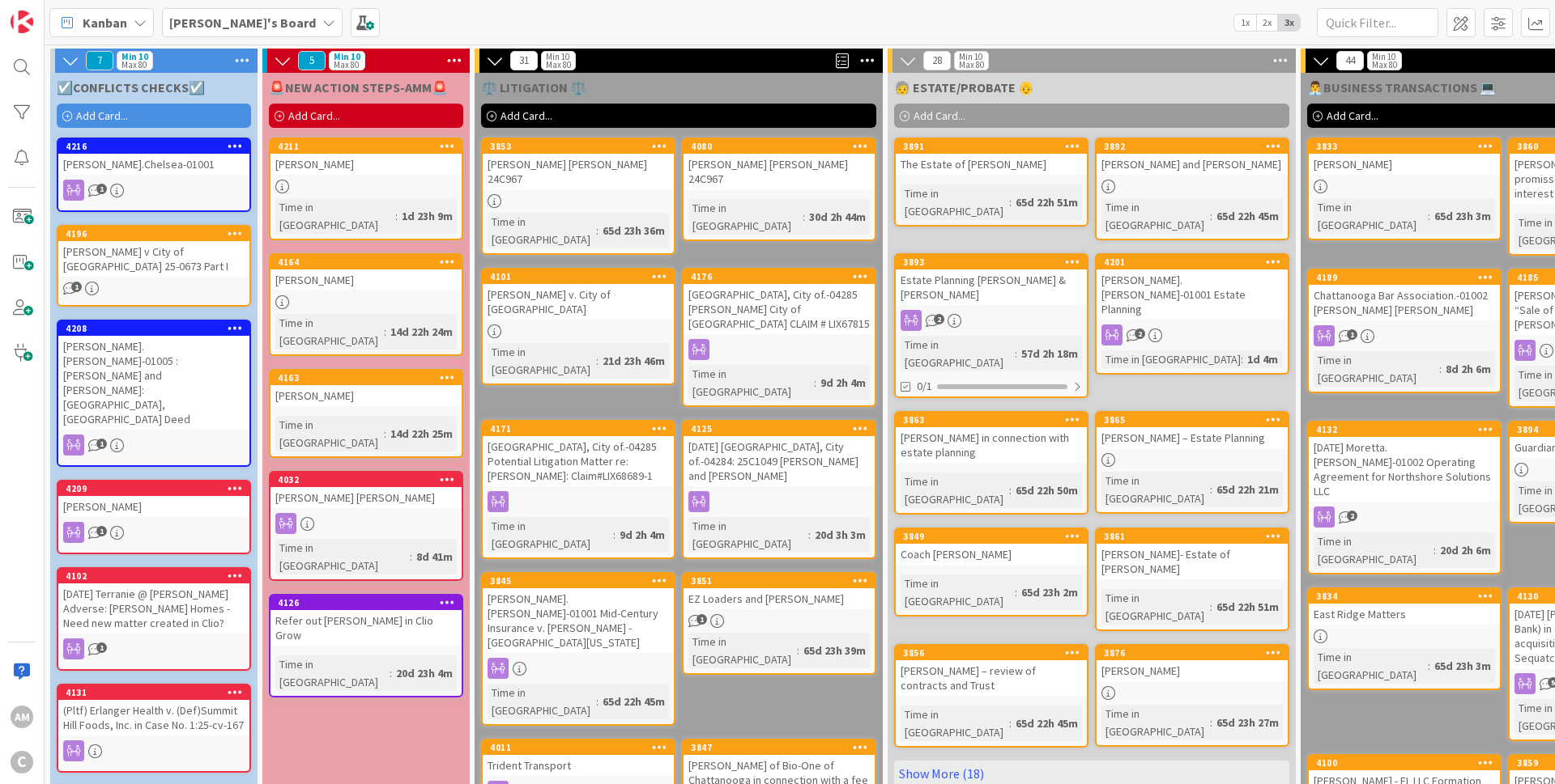
click at [322, 24] on icon at bounding box center [328, 22] width 13 height 13
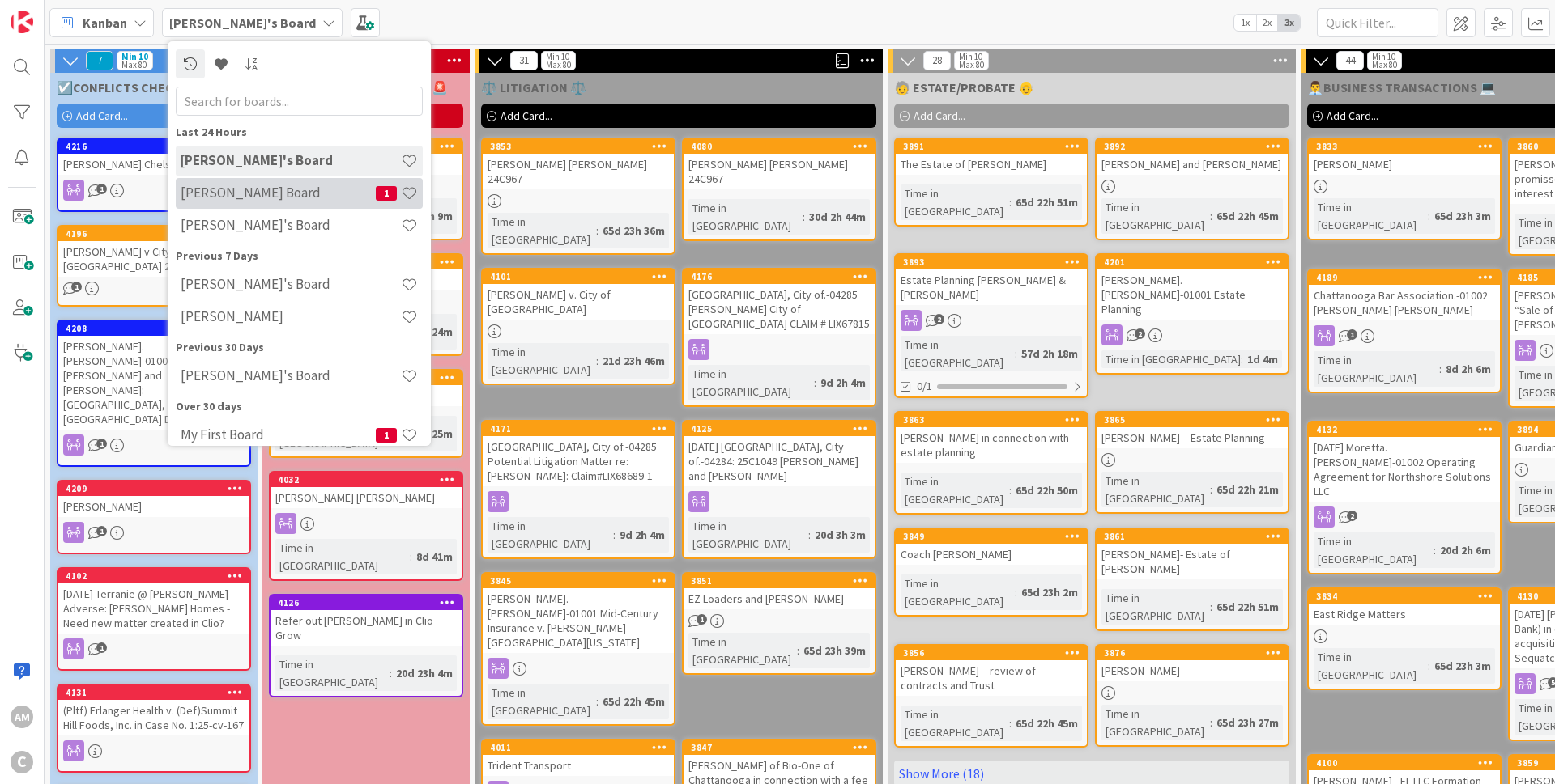
click at [269, 204] on div "Chris Board 1" at bounding box center [299, 193] width 247 height 31
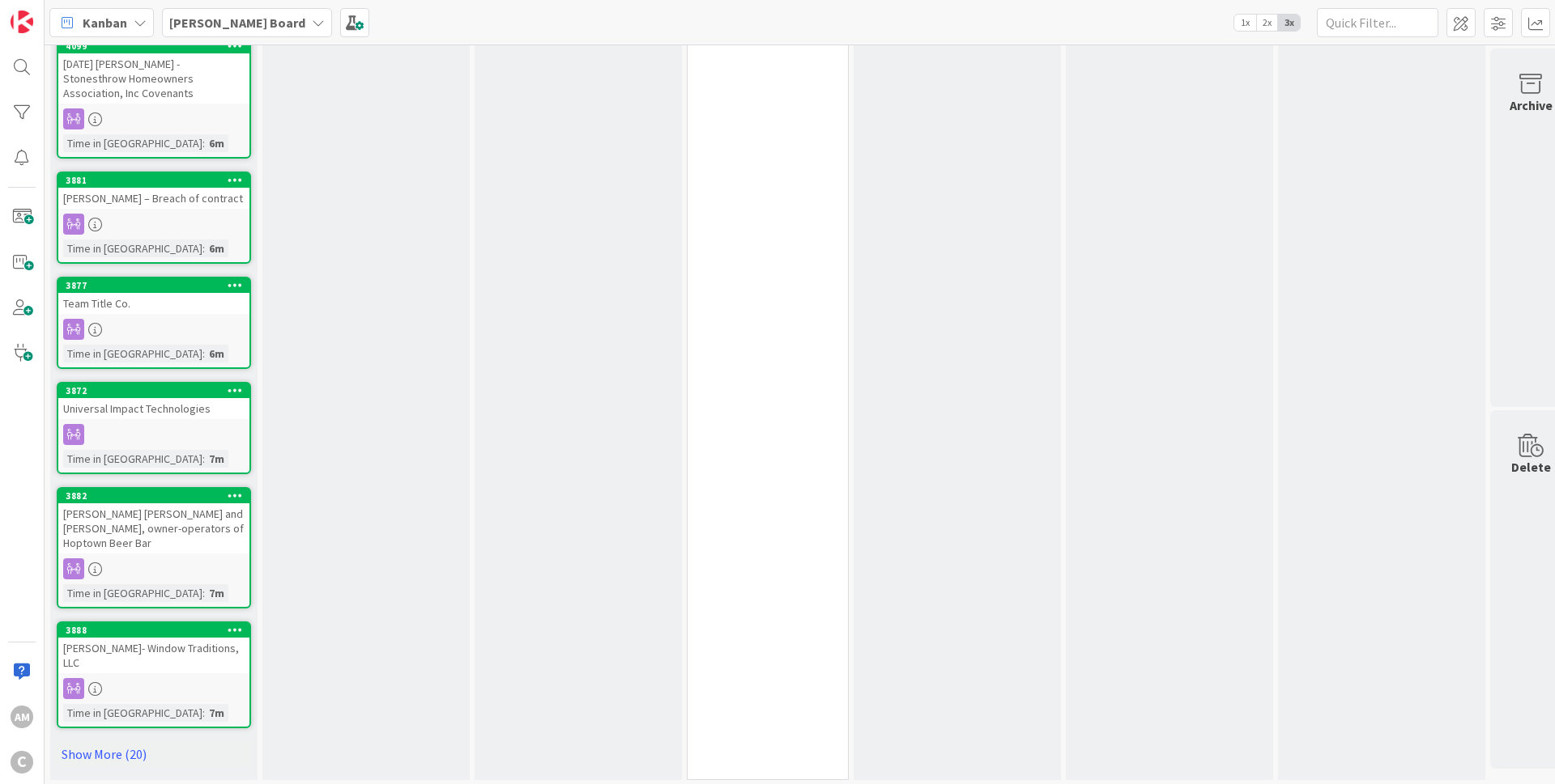
scroll to position [539, 0]
click at [141, 746] on link "Show More (20)" at bounding box center [153, 754] width 194 height 26
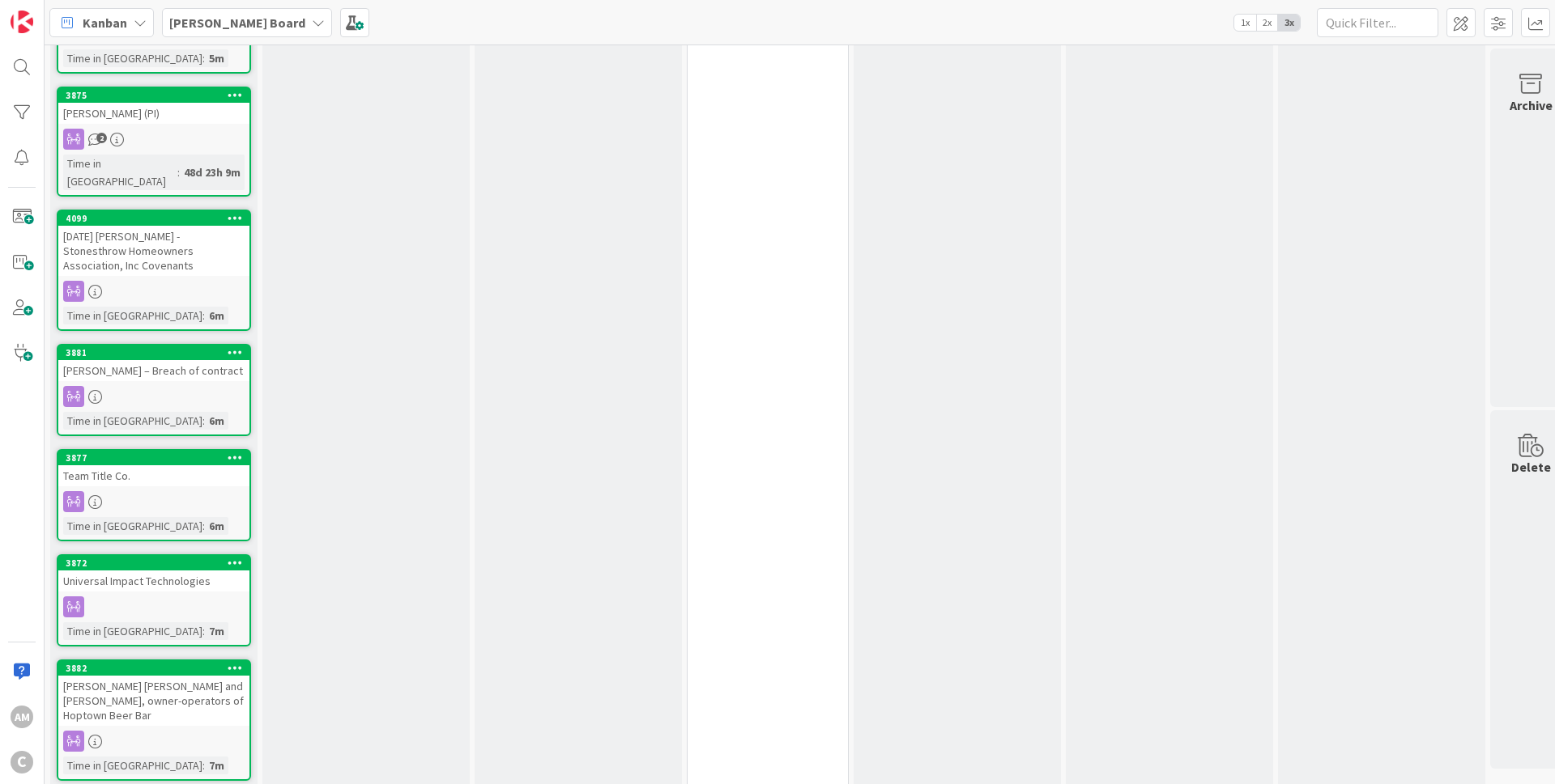
scroll to position [0, 0]
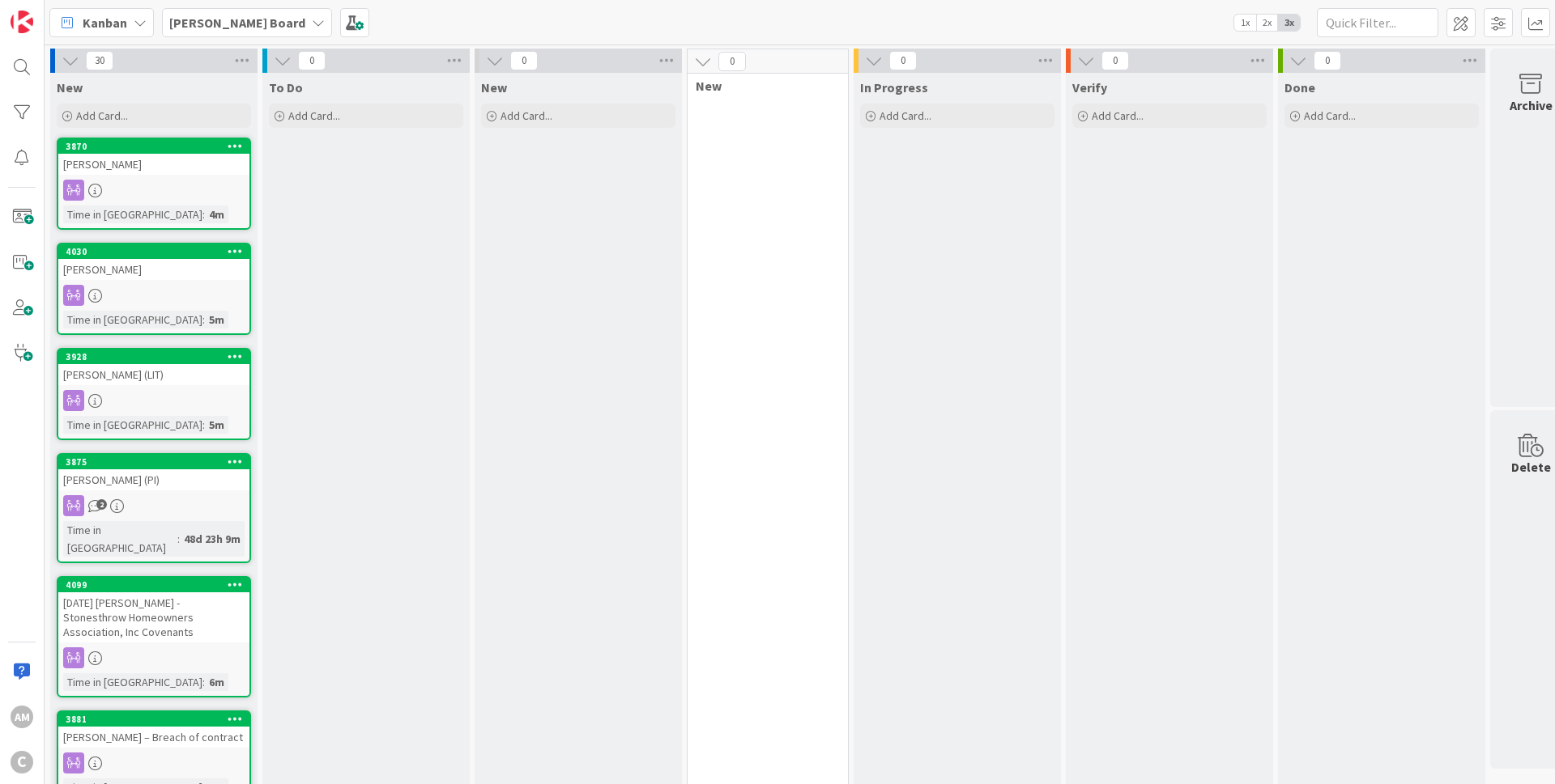
click at [229, 28] on b "[PERSON_NAME] Board" at bounding box center [237, 23] width 136 height 16
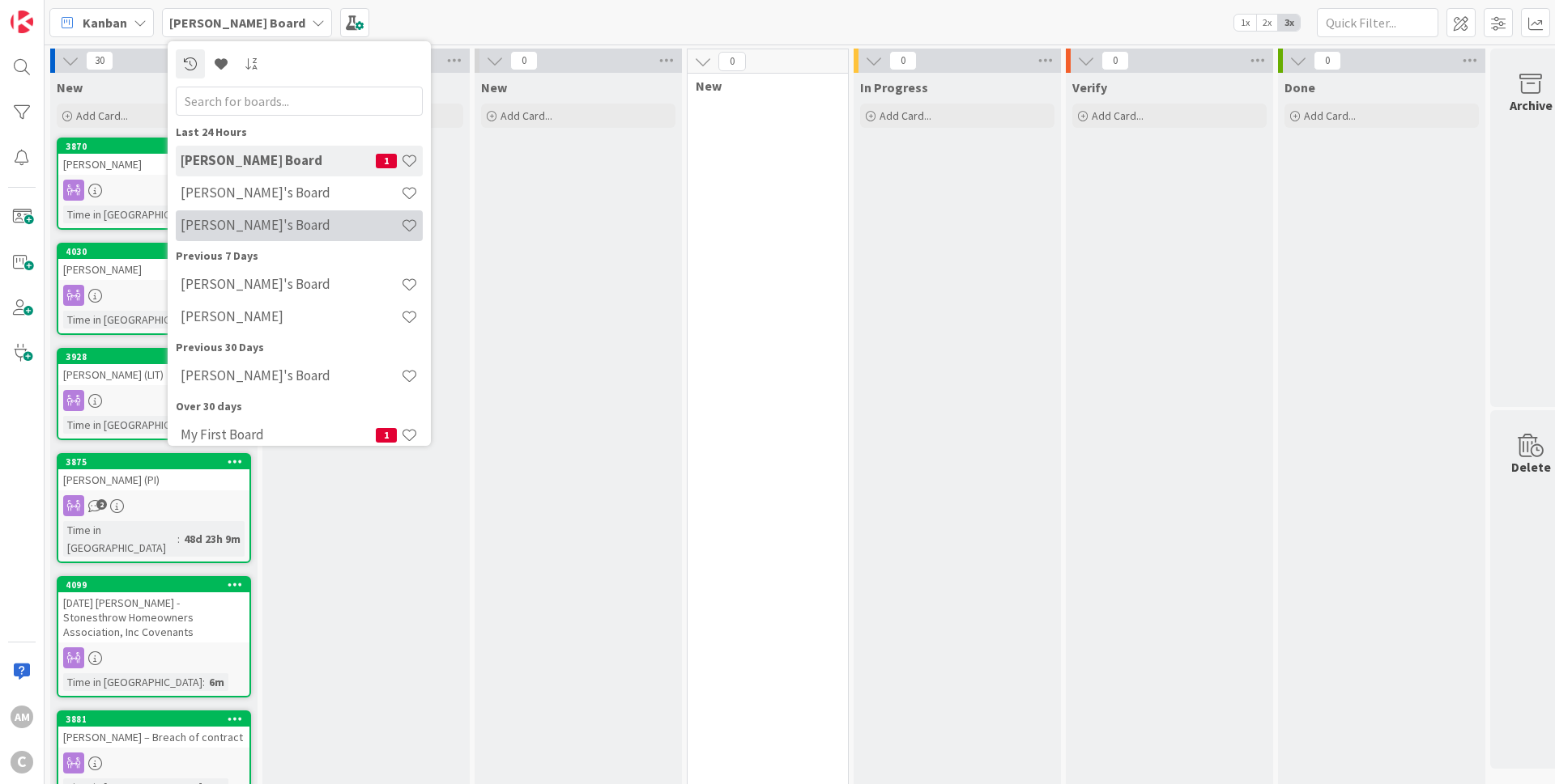
click at [281, 225] on h4 "[PERSON_NAME]'s Board" at bounding box center [291, 225] width 221 height 16
type input "4285"
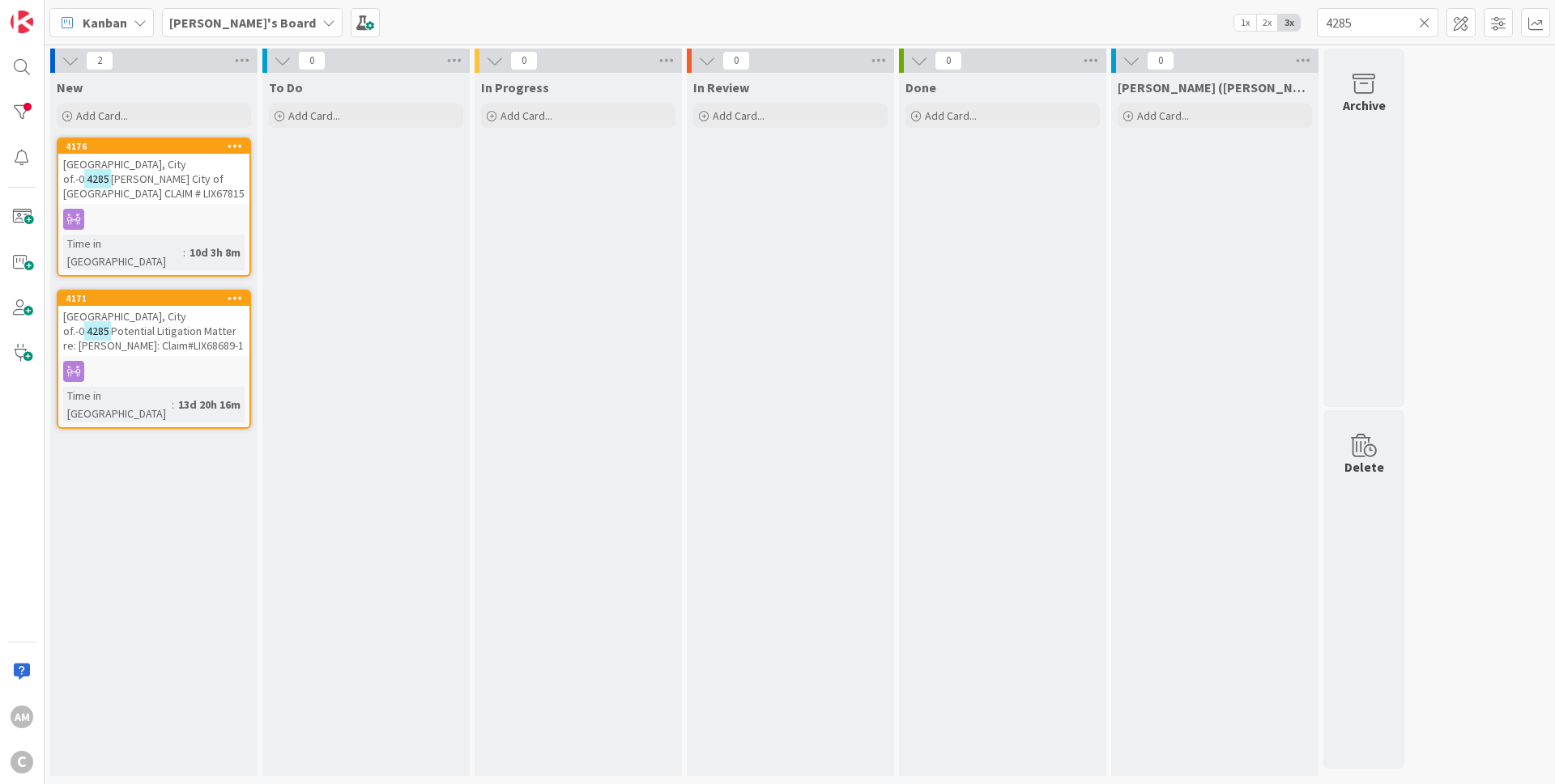
click at [1425, 20] on icon at bounding box center [1424, 22] width 11 height 15
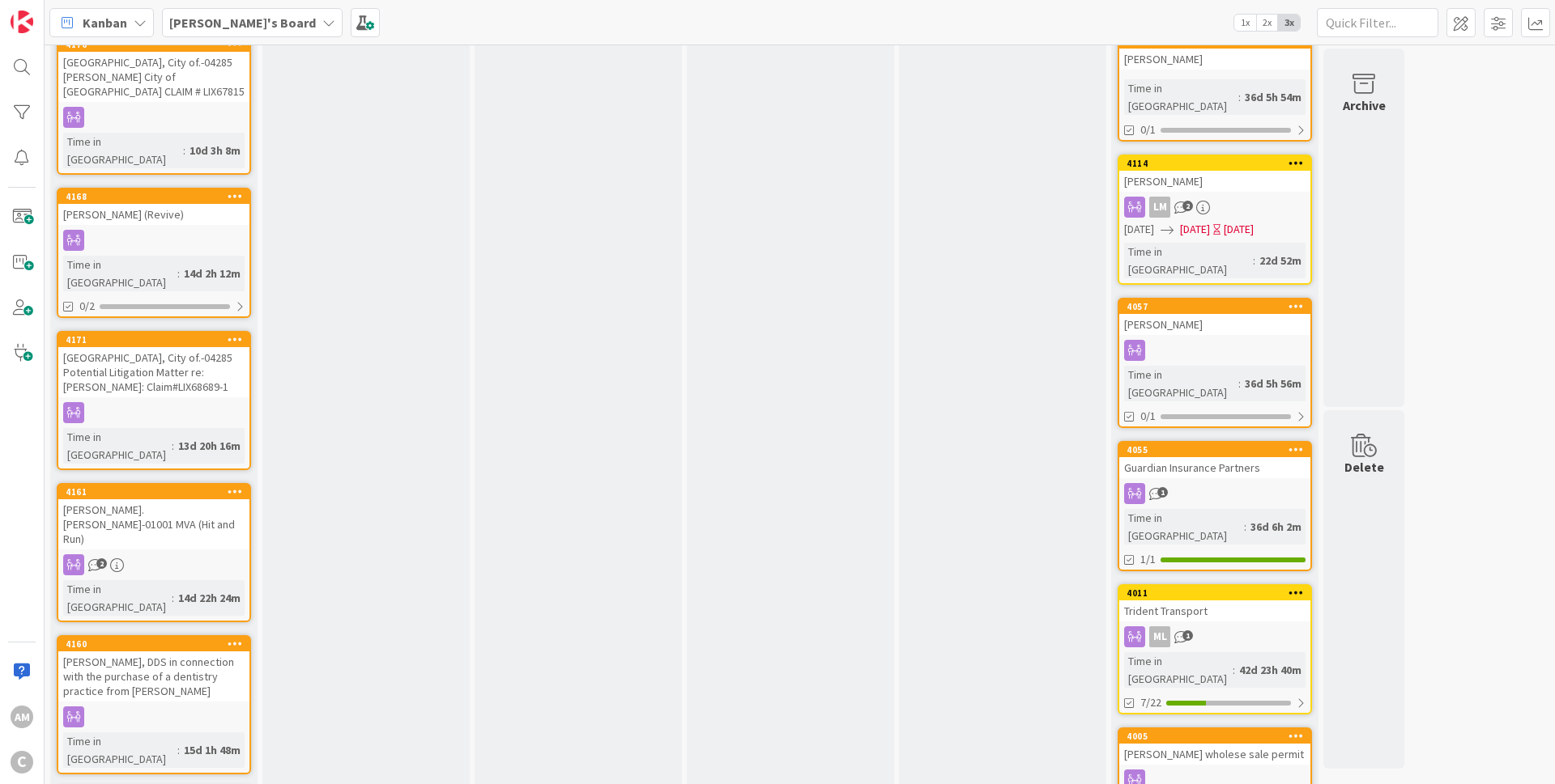
scroll to position [486, 0]
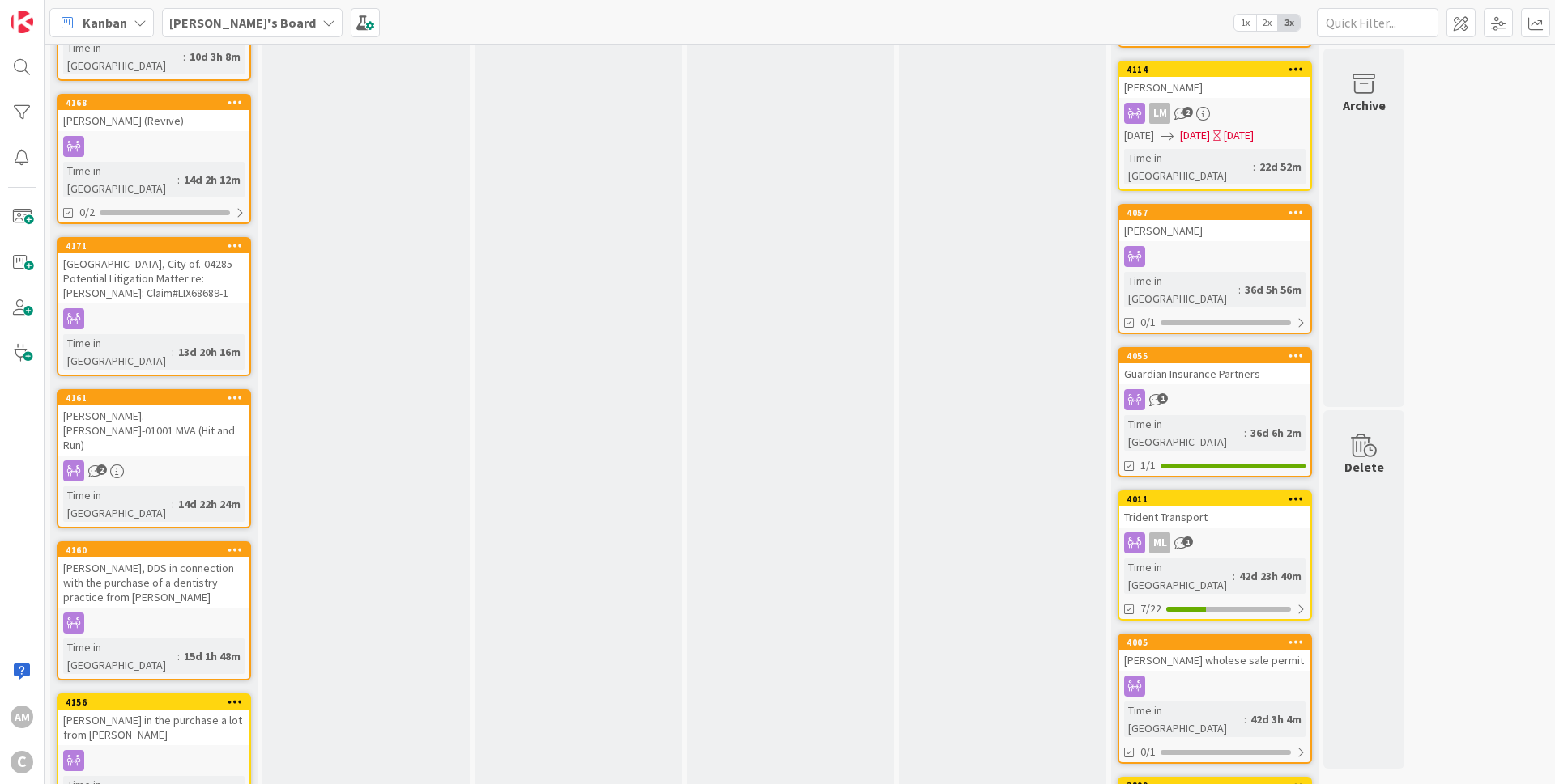
click at [239, 544] on icon at bounding box center [235, 549] width 15 height 11
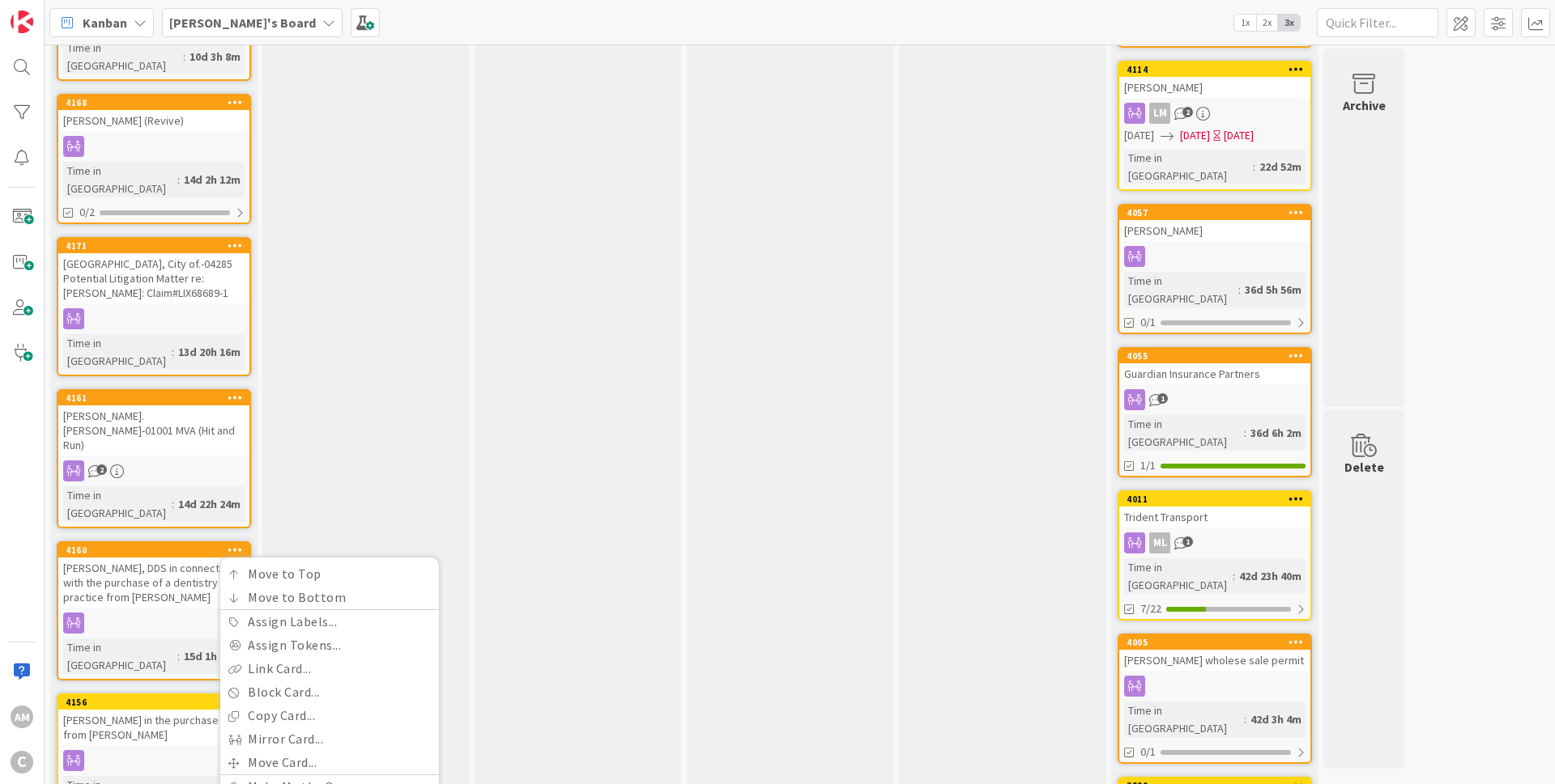
click at [239, 544] on icon at bounding box center [235, 549] width 15 height 11
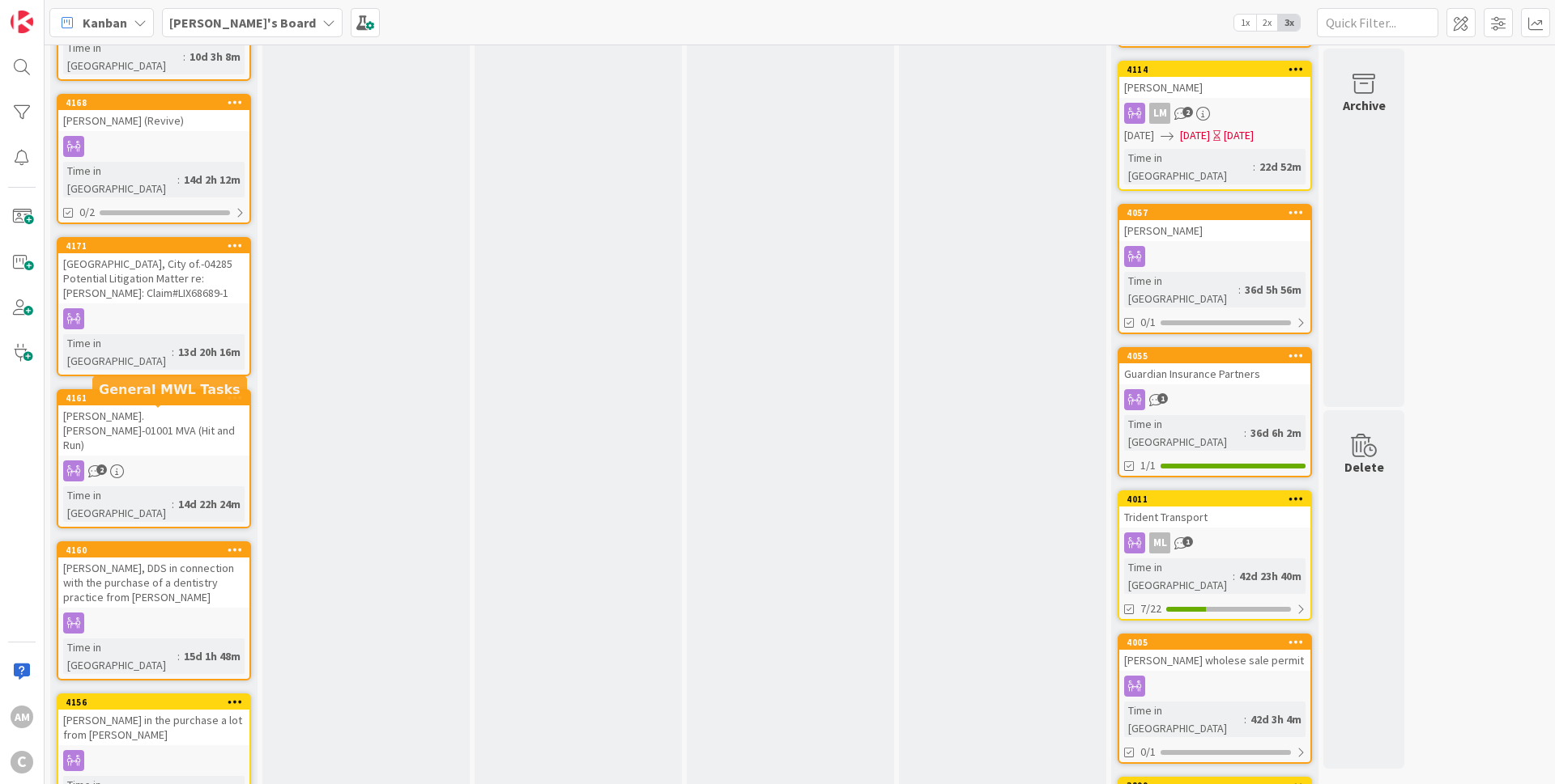
click at [205, 545] on div "4160" at bounding box center [157, 549] width 184 height 11
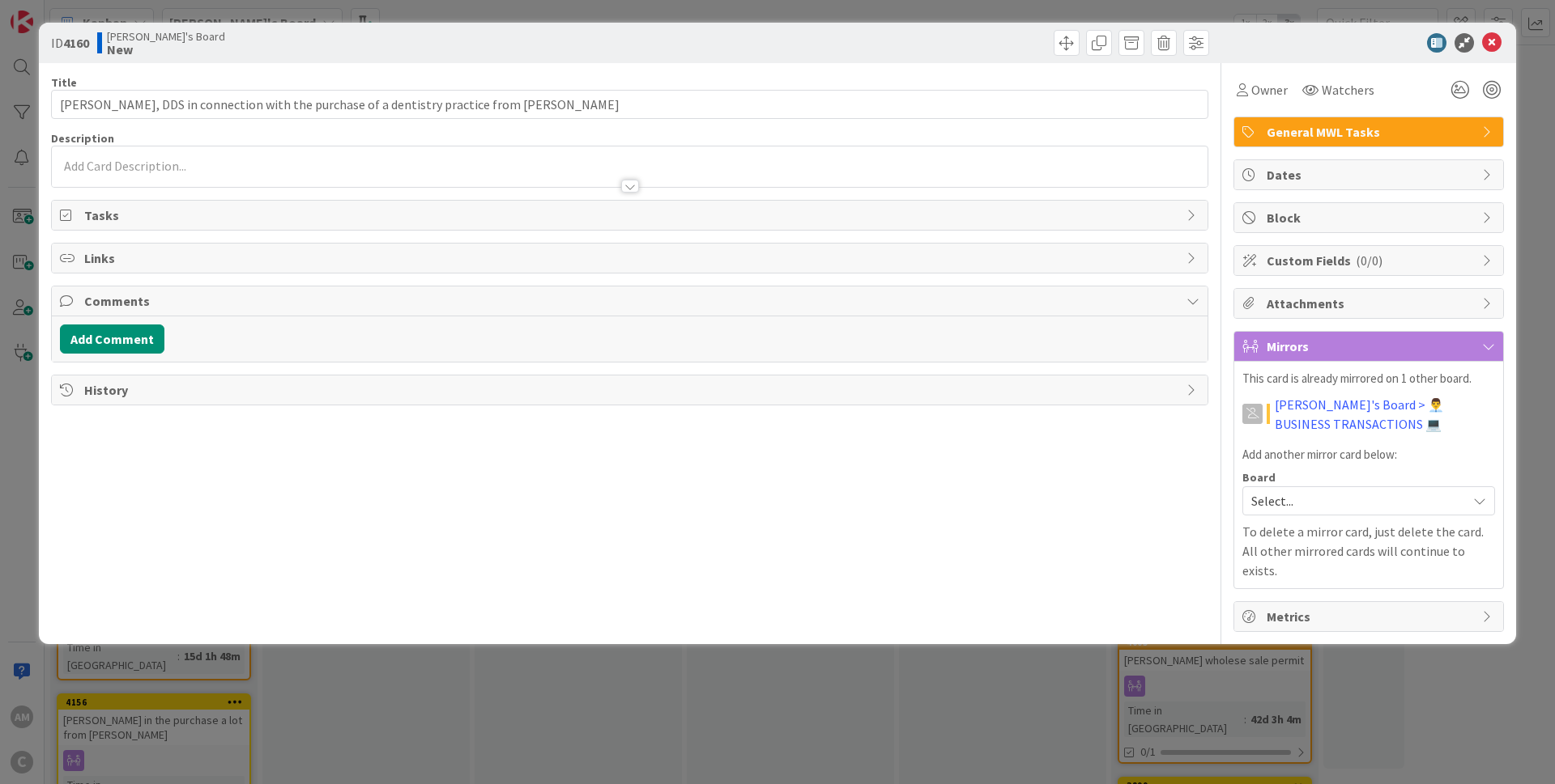
click at [1484, 133] on icon at bounding box center [1487, 131] width 13 height 13
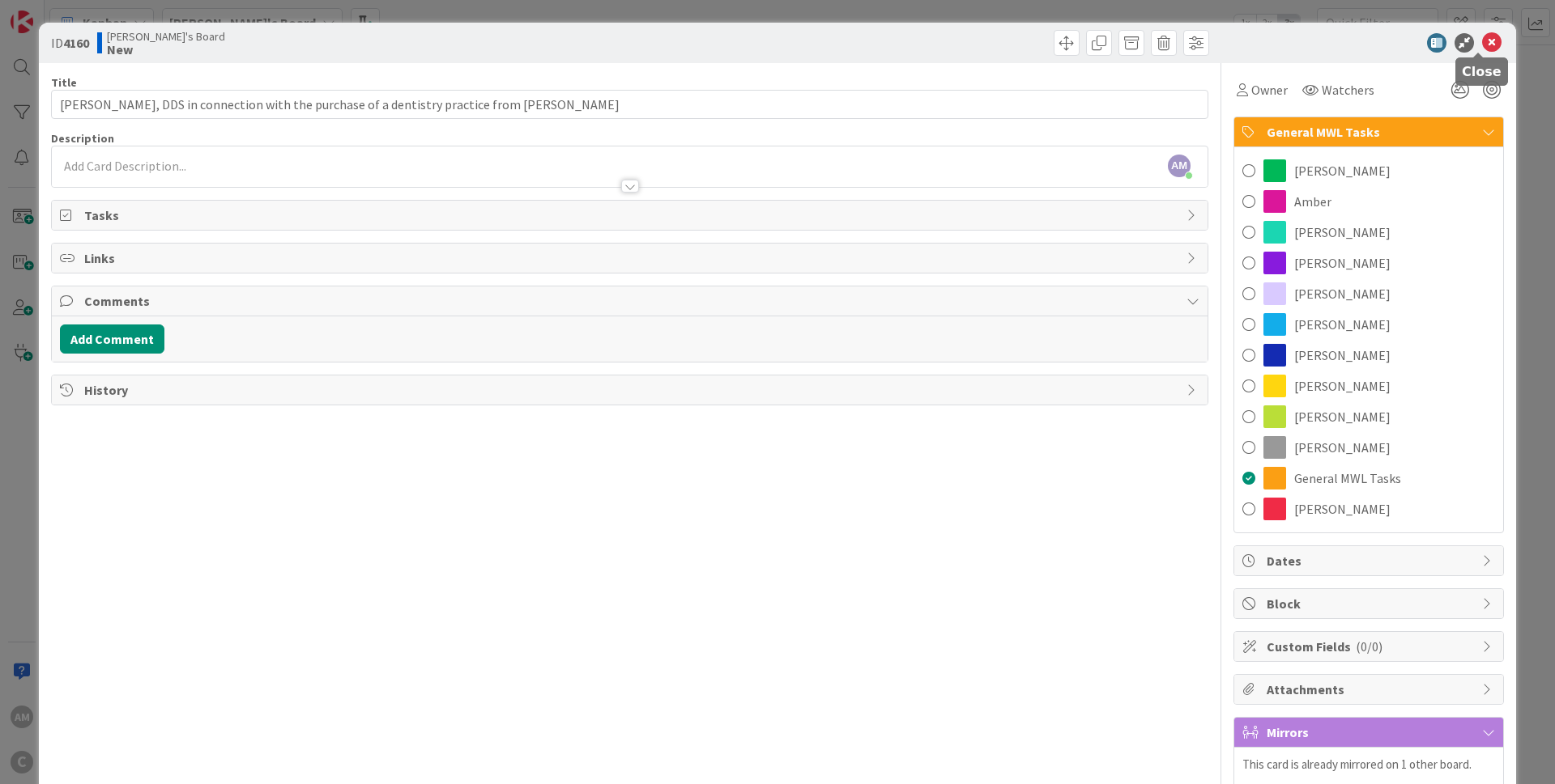
click at [1481, 41] on icon at bounding box center [1491, 43] width 20 height 20
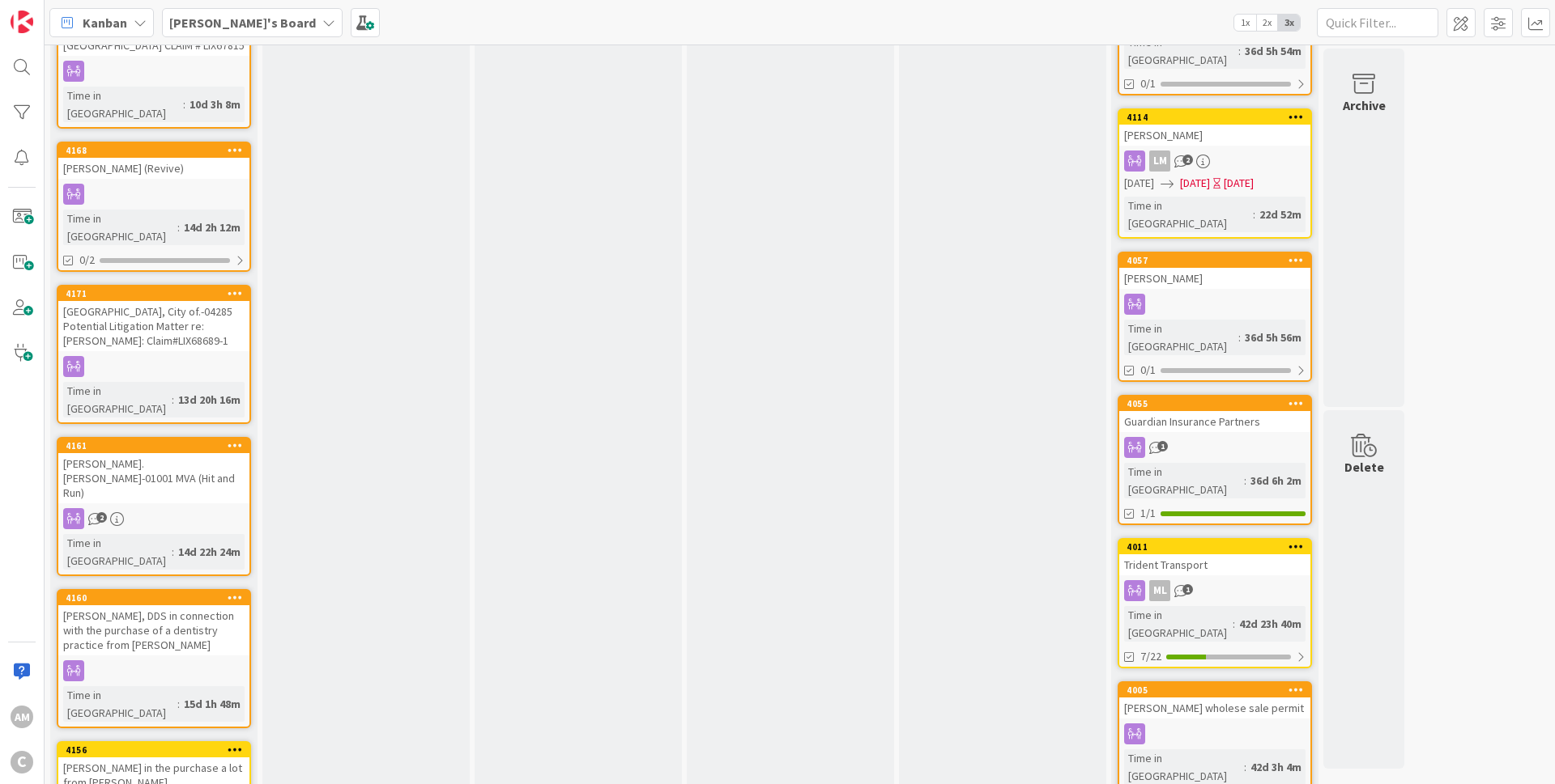
scroll to position [632, 0]
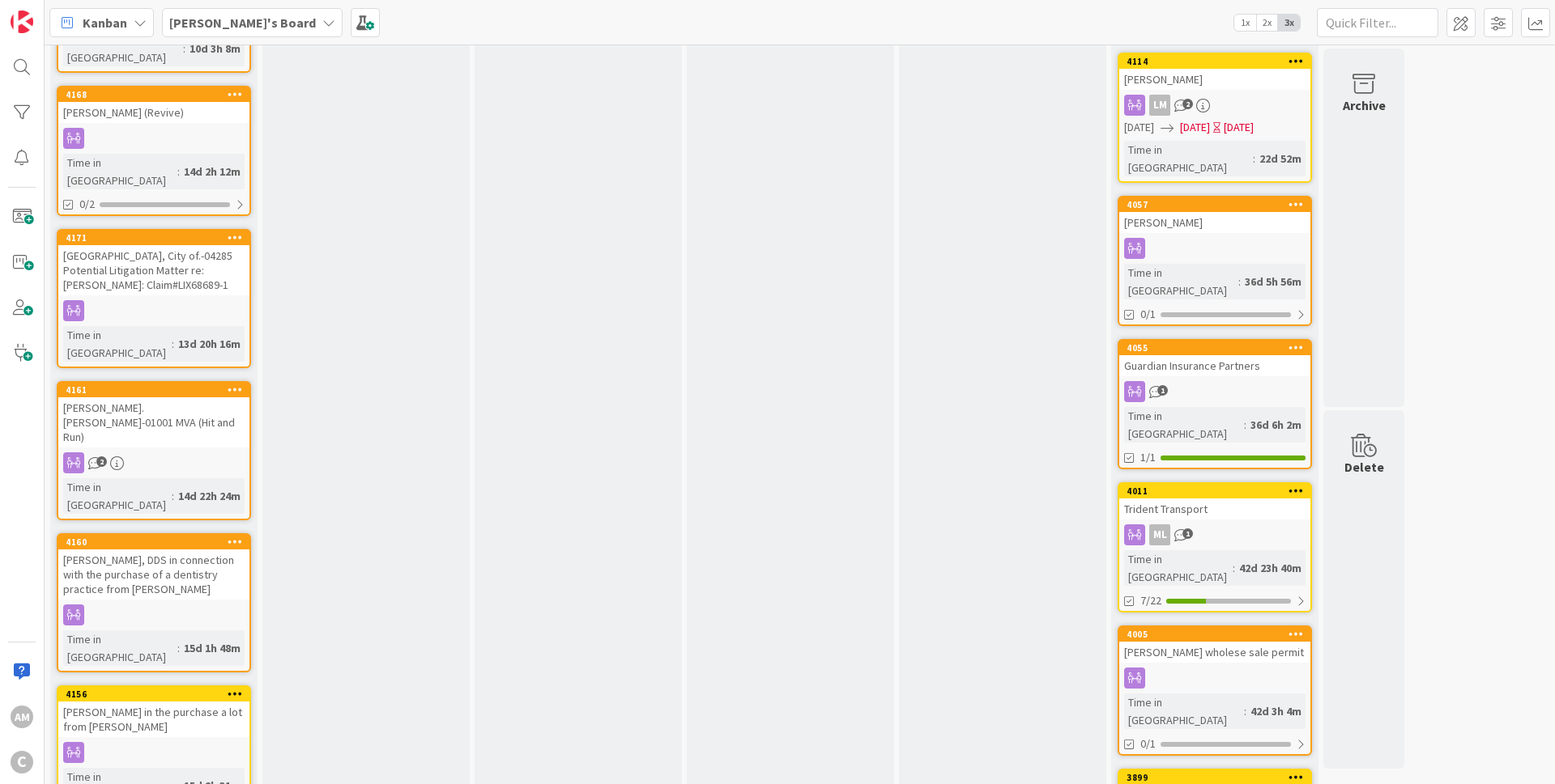
scroll to position [680, 0]
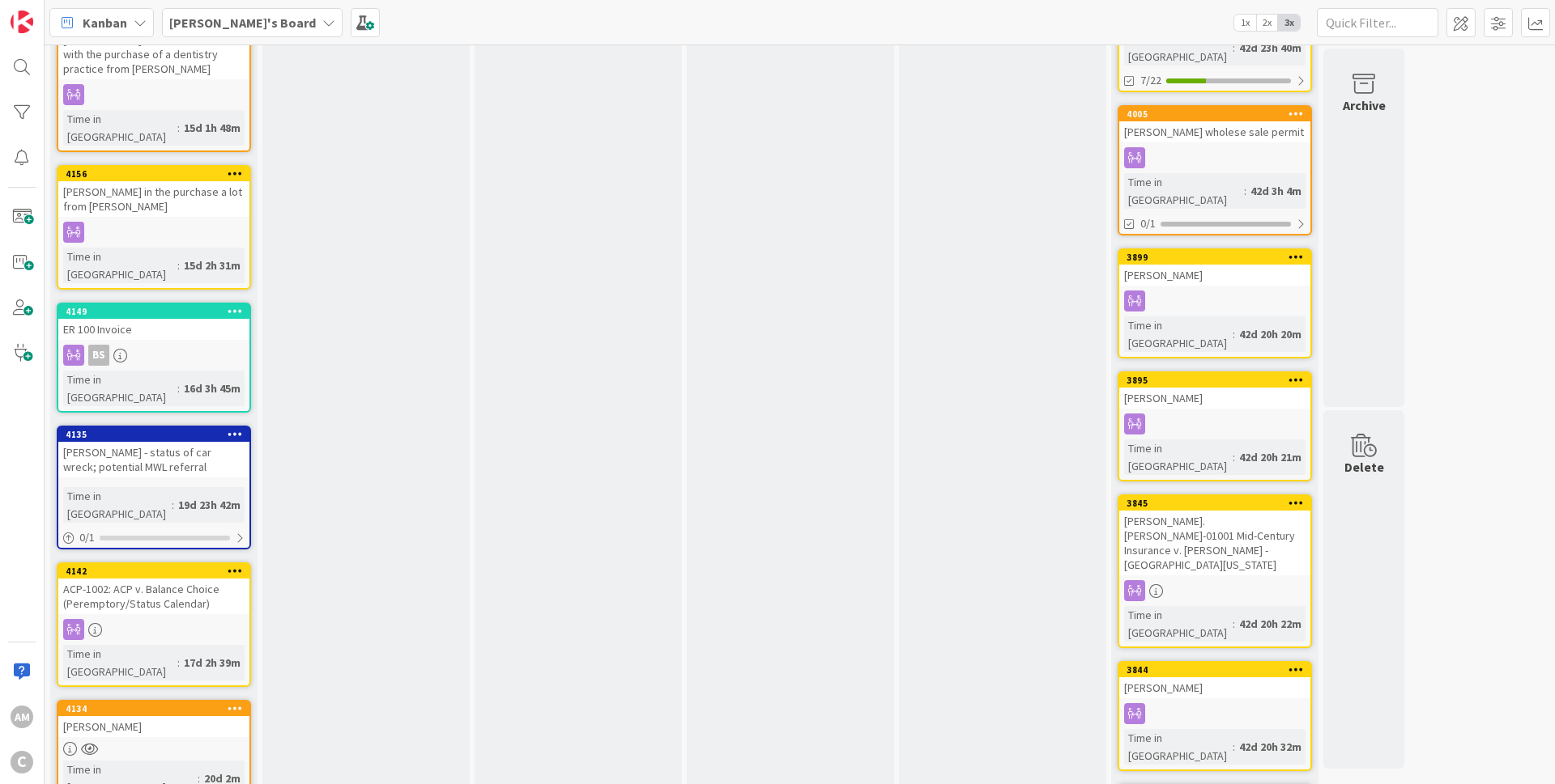
scroll to position [887, 0]
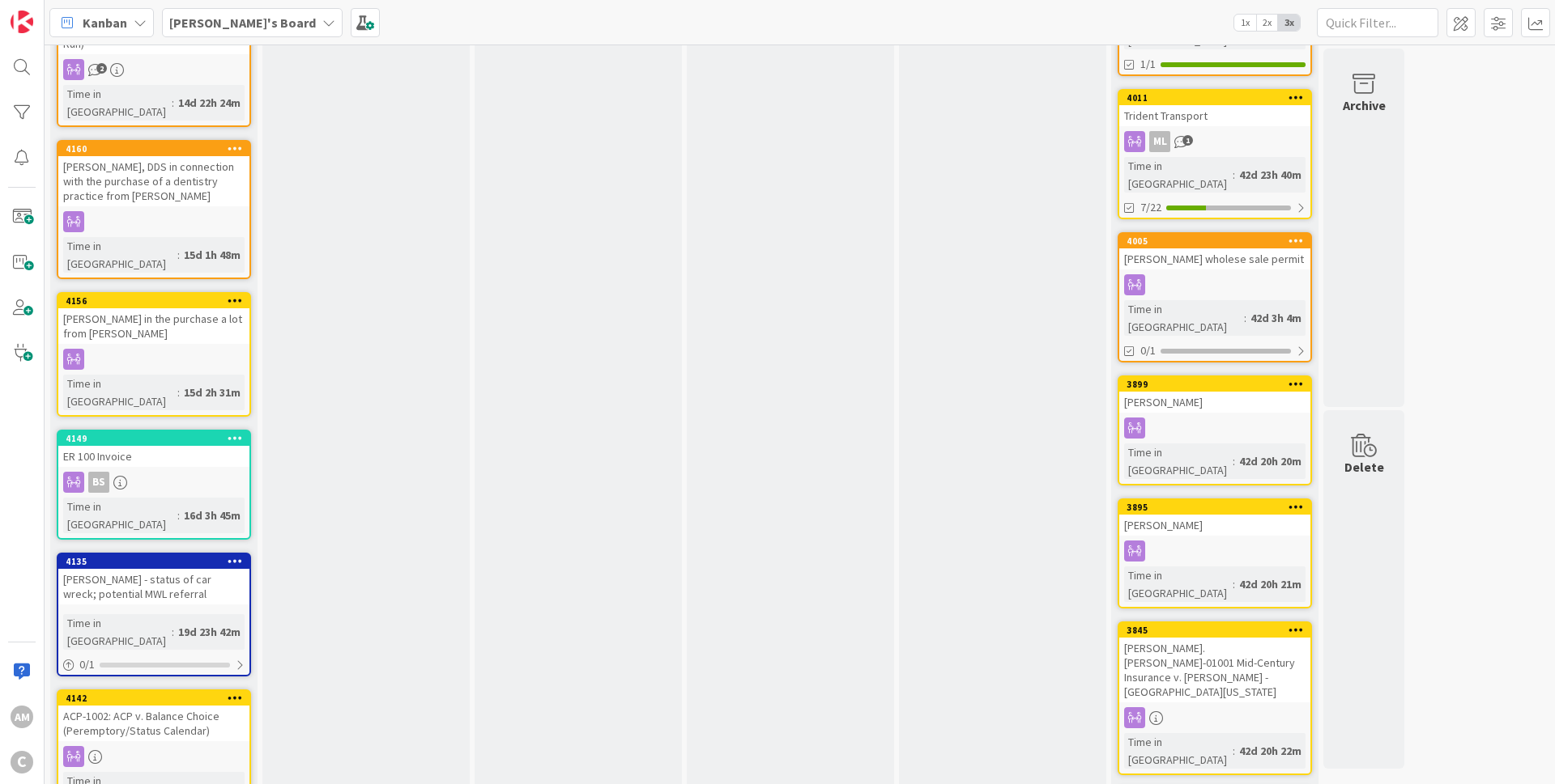
click at [1155, 274] on div at bounding box center [1215, 284] width 191 height 21
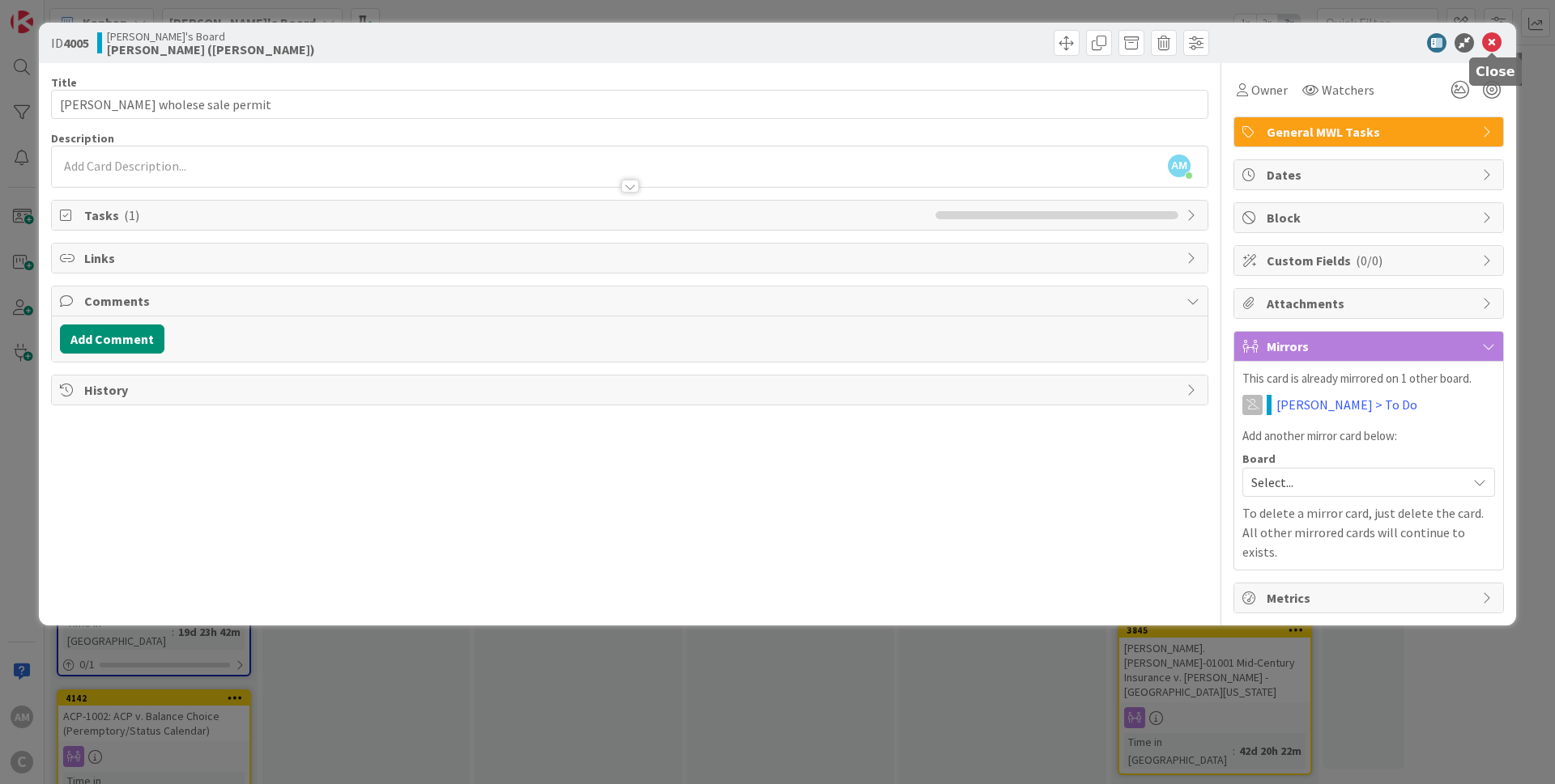
click at [1498, 52] on icon at bounding box center [1491, 43] width 20 height 20
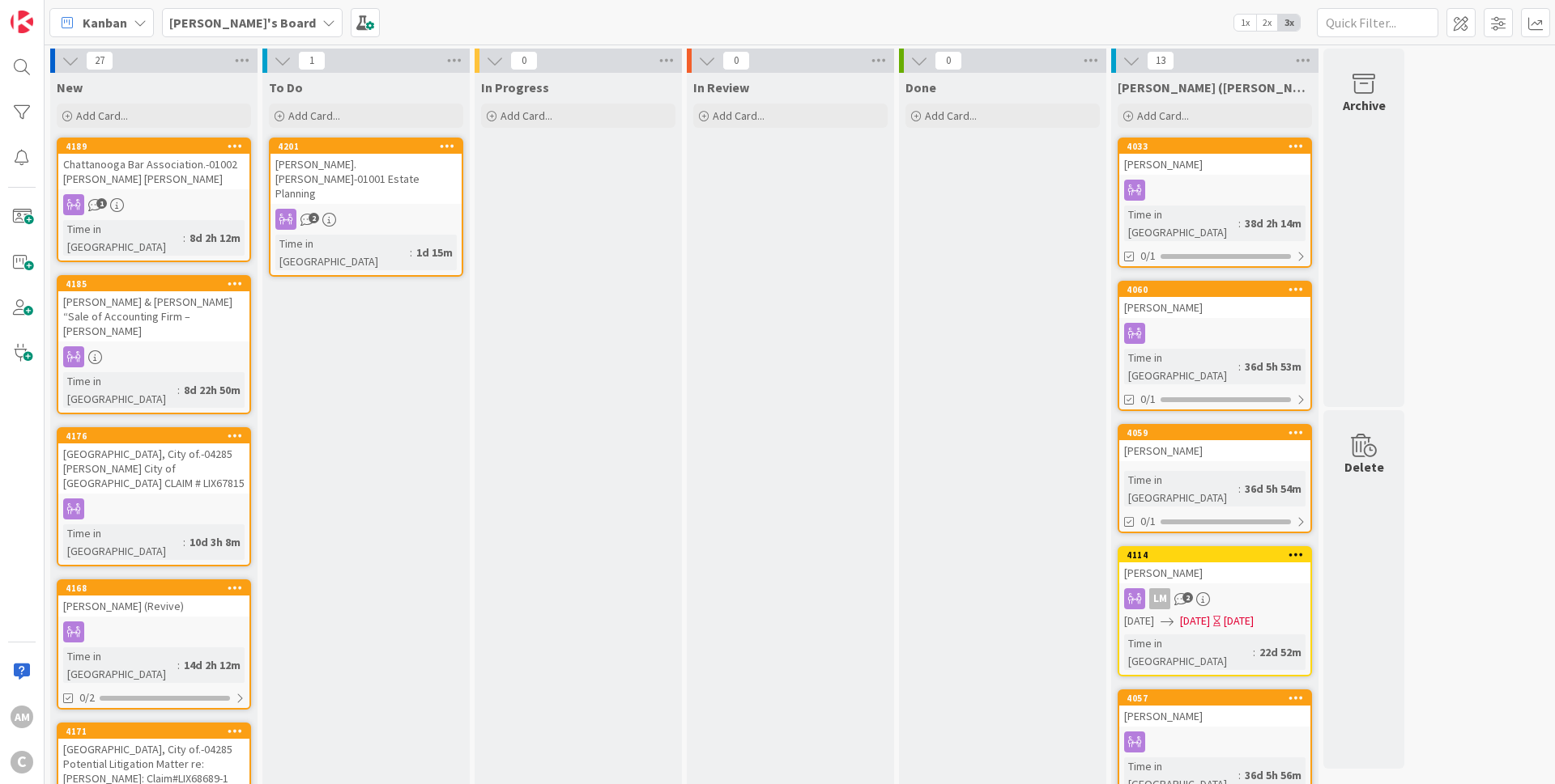
click at [203, 27] on b "[PERSON_NAME]'s Board" at bounding box center [242, 23] width 146 height 16
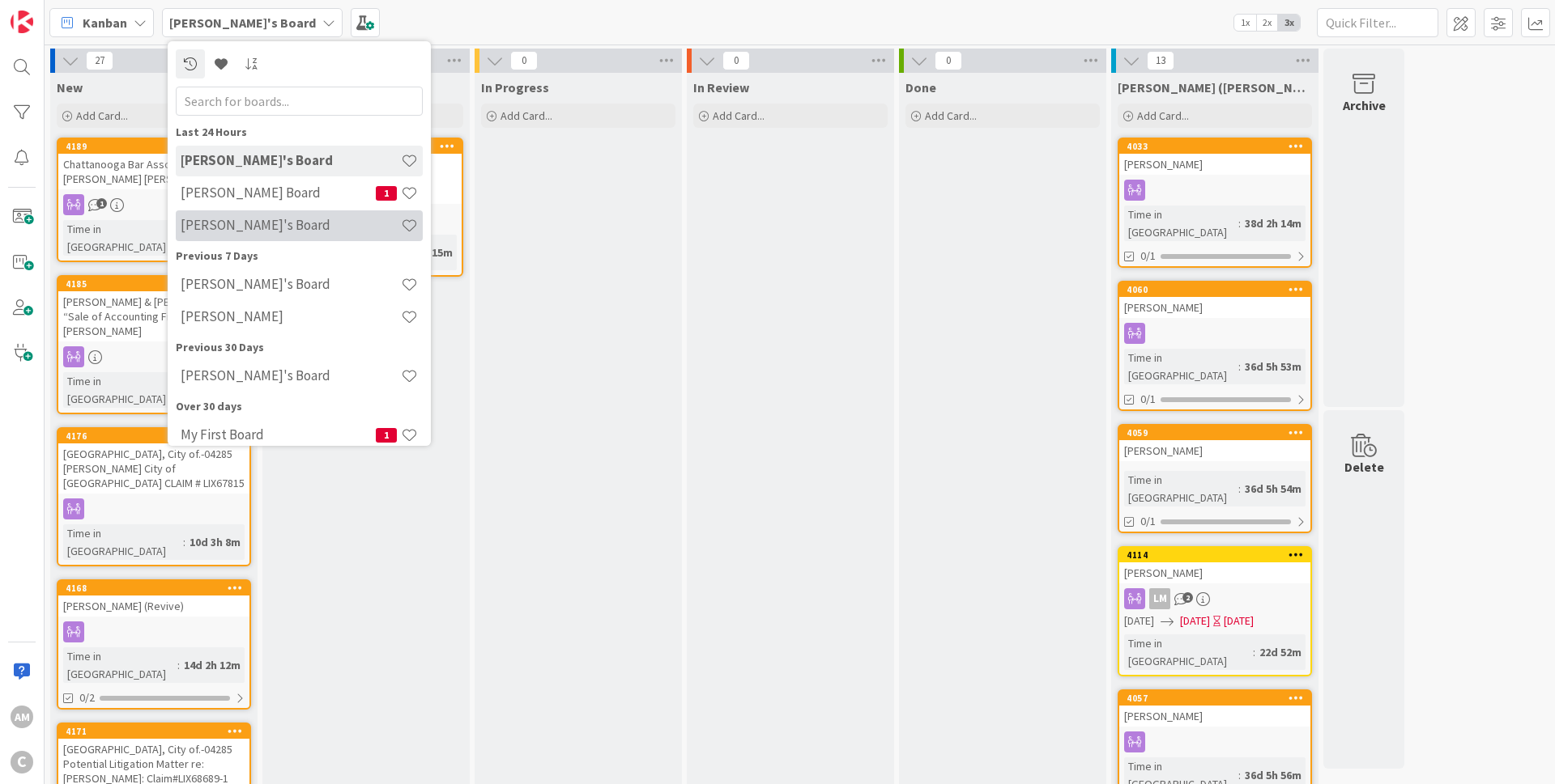
click at [230, 228] on h4 "[PERSON_NAME]'s Board" at bounding box center [291, 225] width 221 height 16
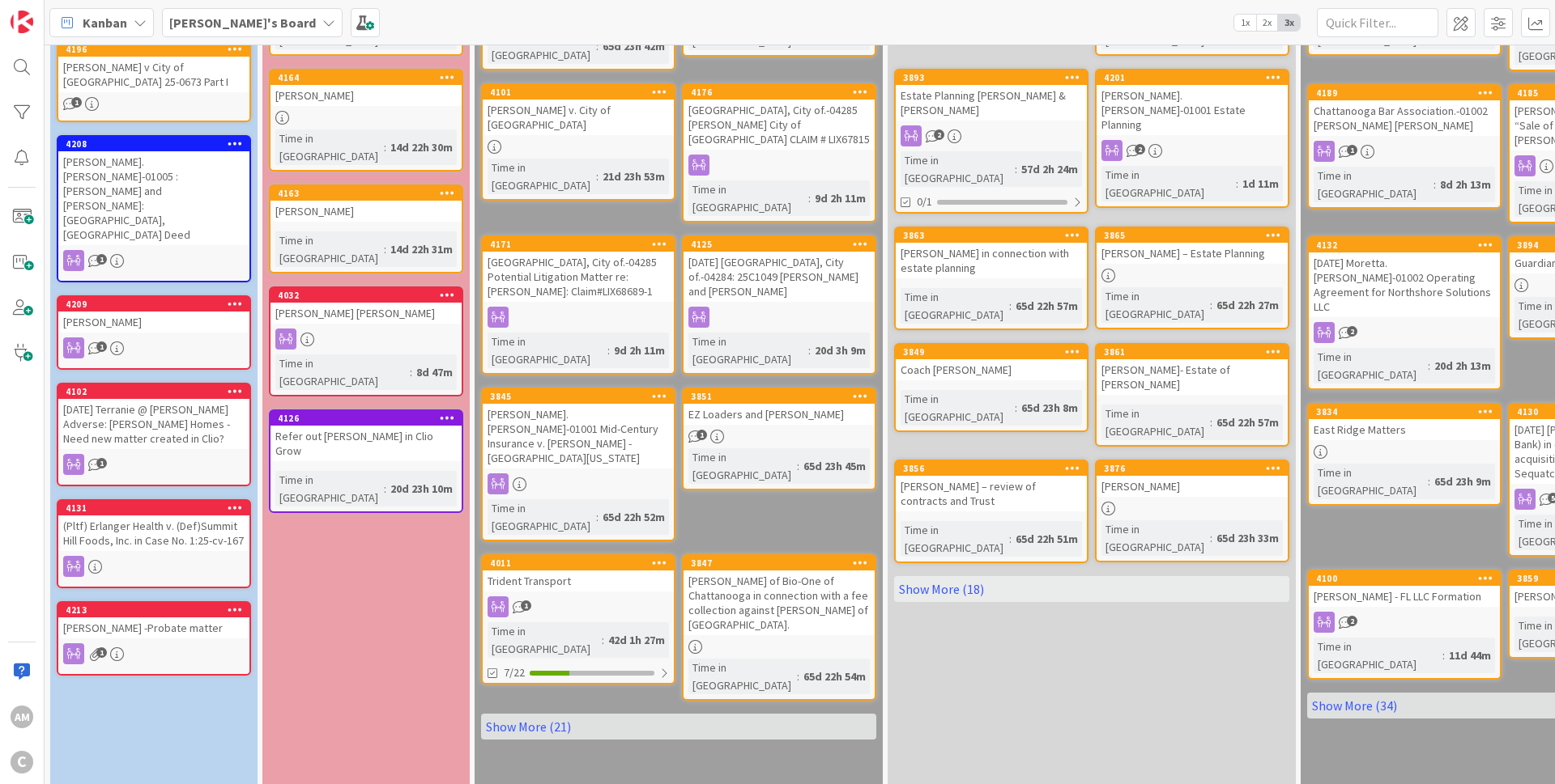
scroll to position [97, 0]
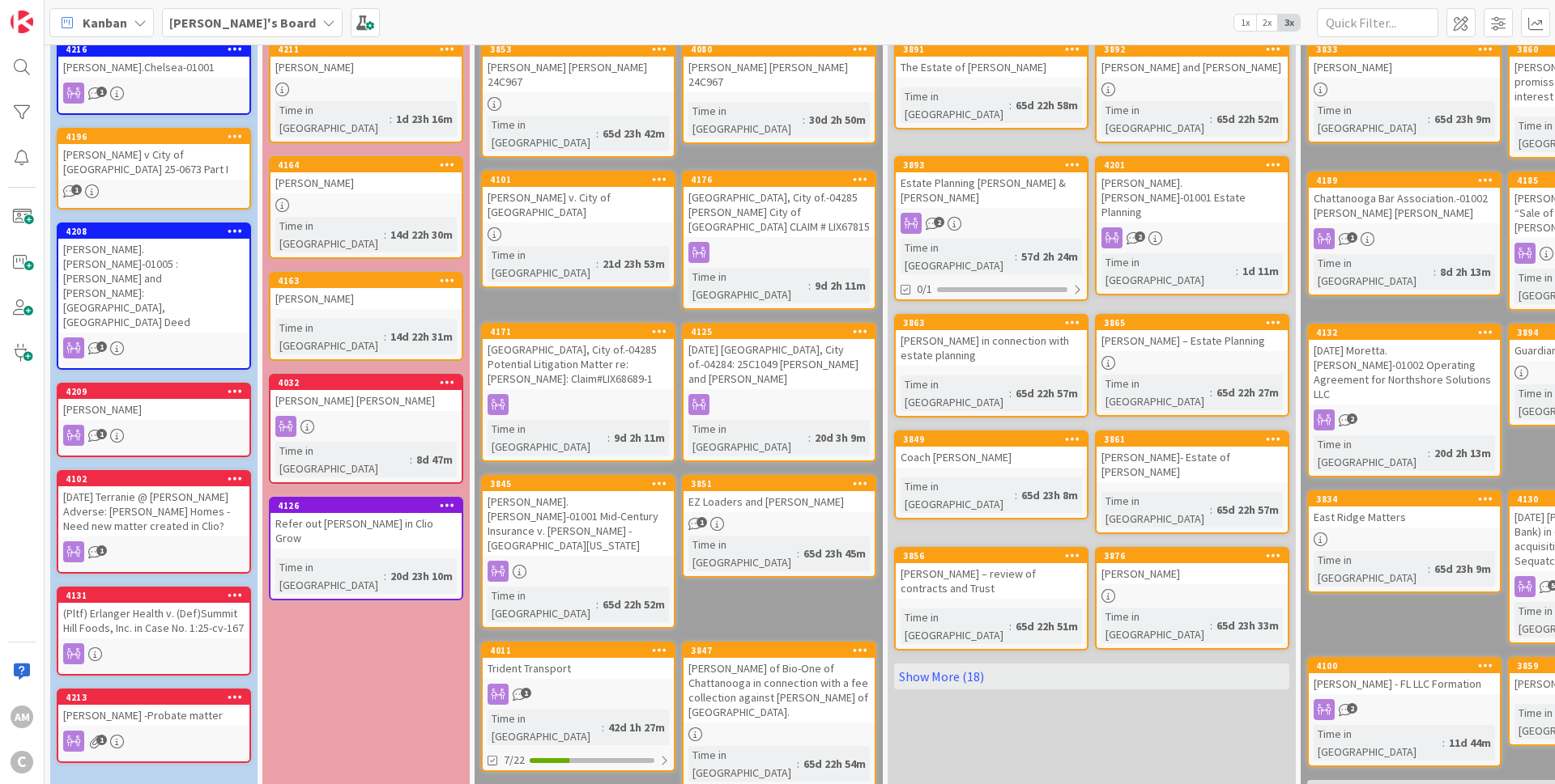
click at [980, 664] on link "Show More (18)" at bounding box center [1091, 677] width 395 height 26
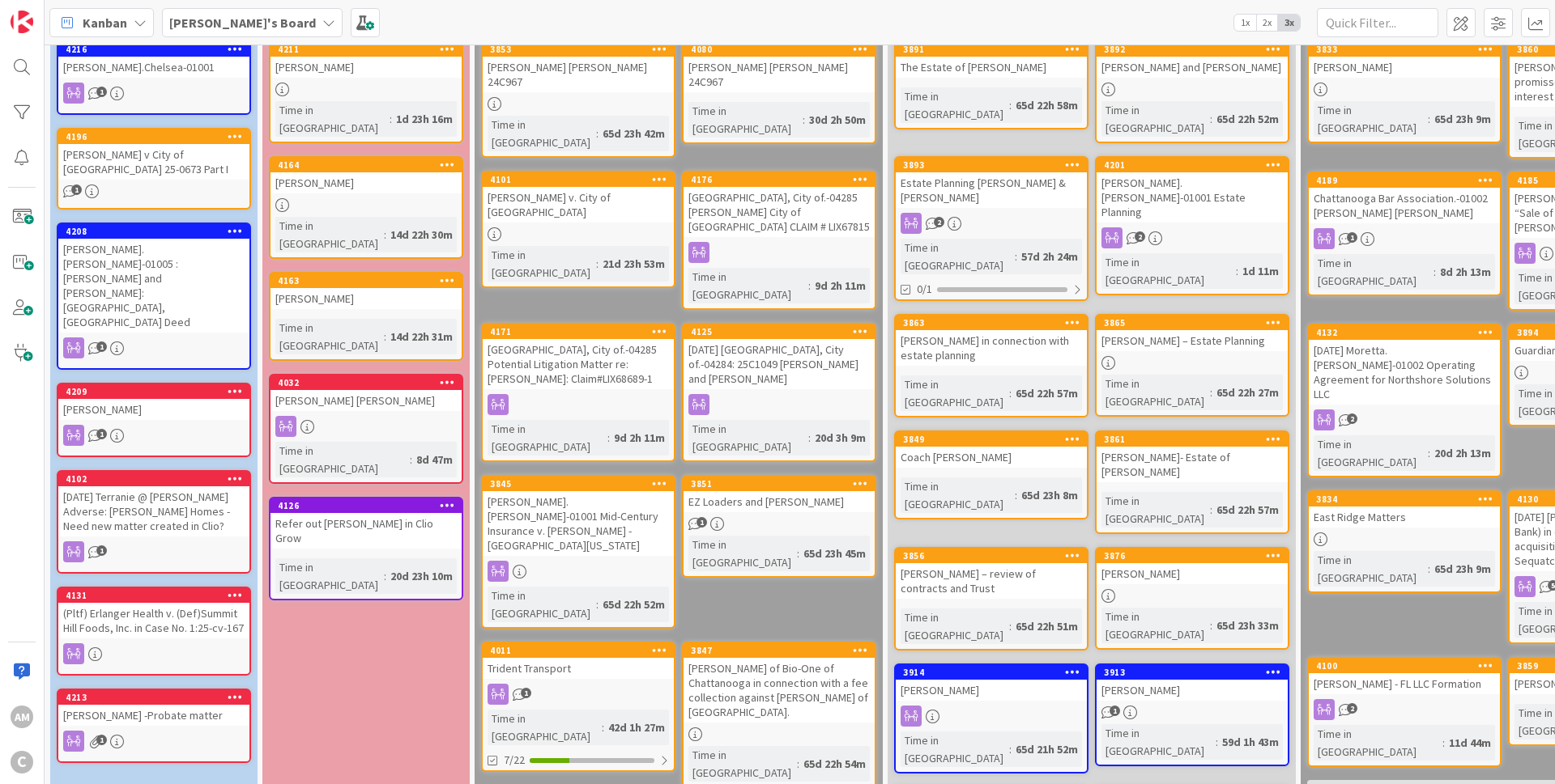
click at [1385, 780] on link "Show More (34)" at bounding box center [1503, 793] width 395 height 26
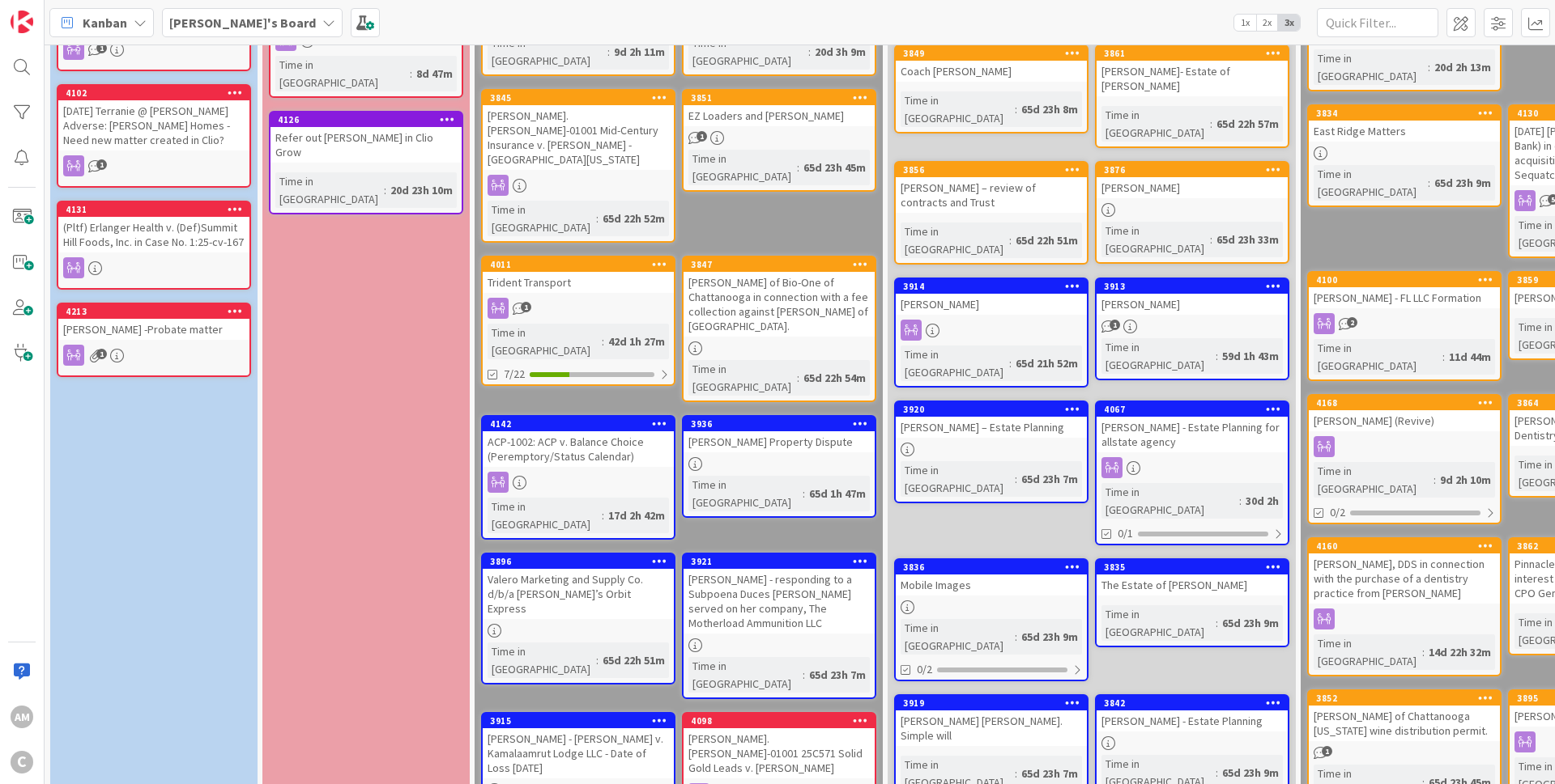
scroll to position [486, 0]
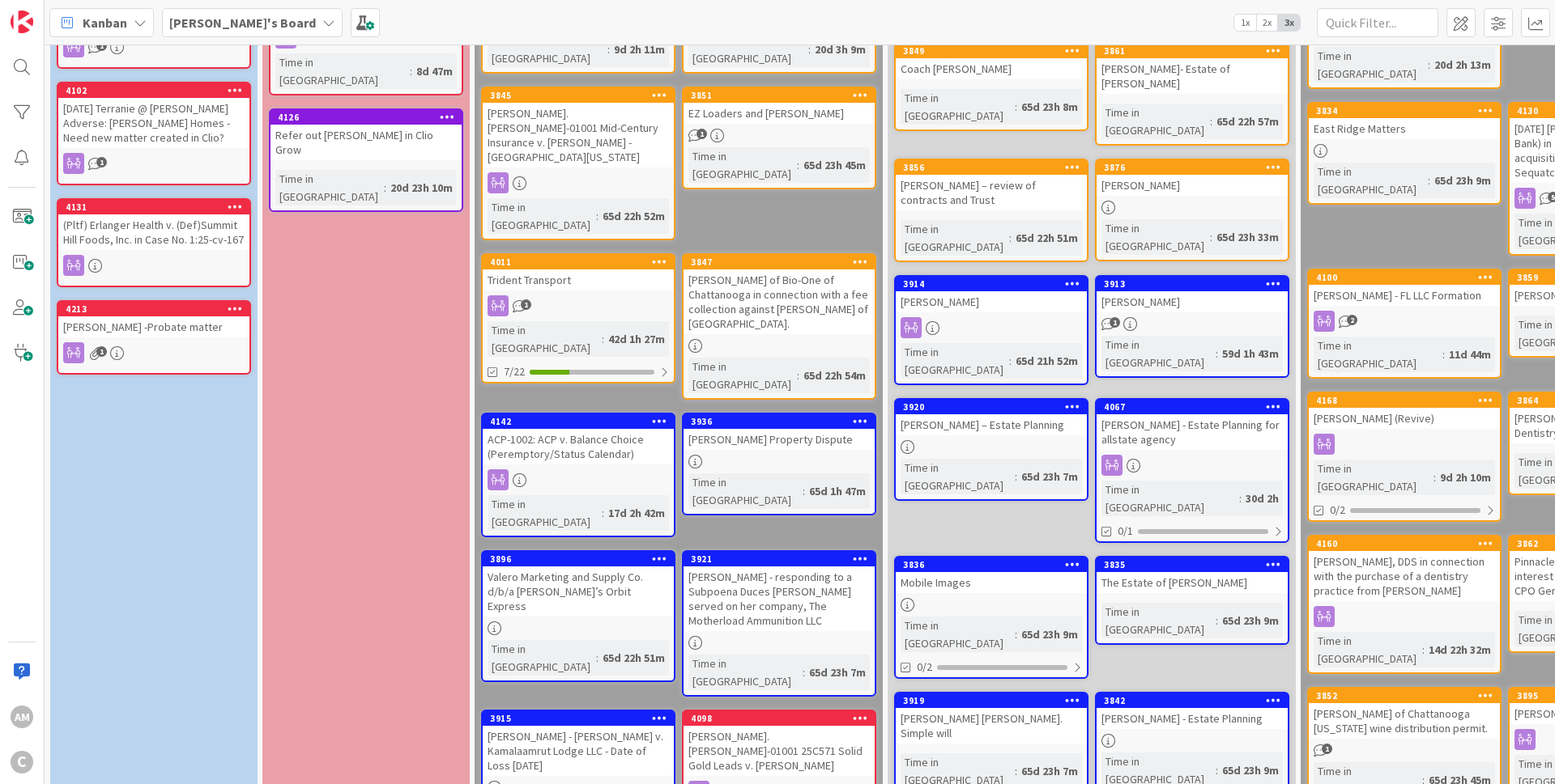
click at [322, 24] on icon at bounding box center [328, 22] width 13 height 13
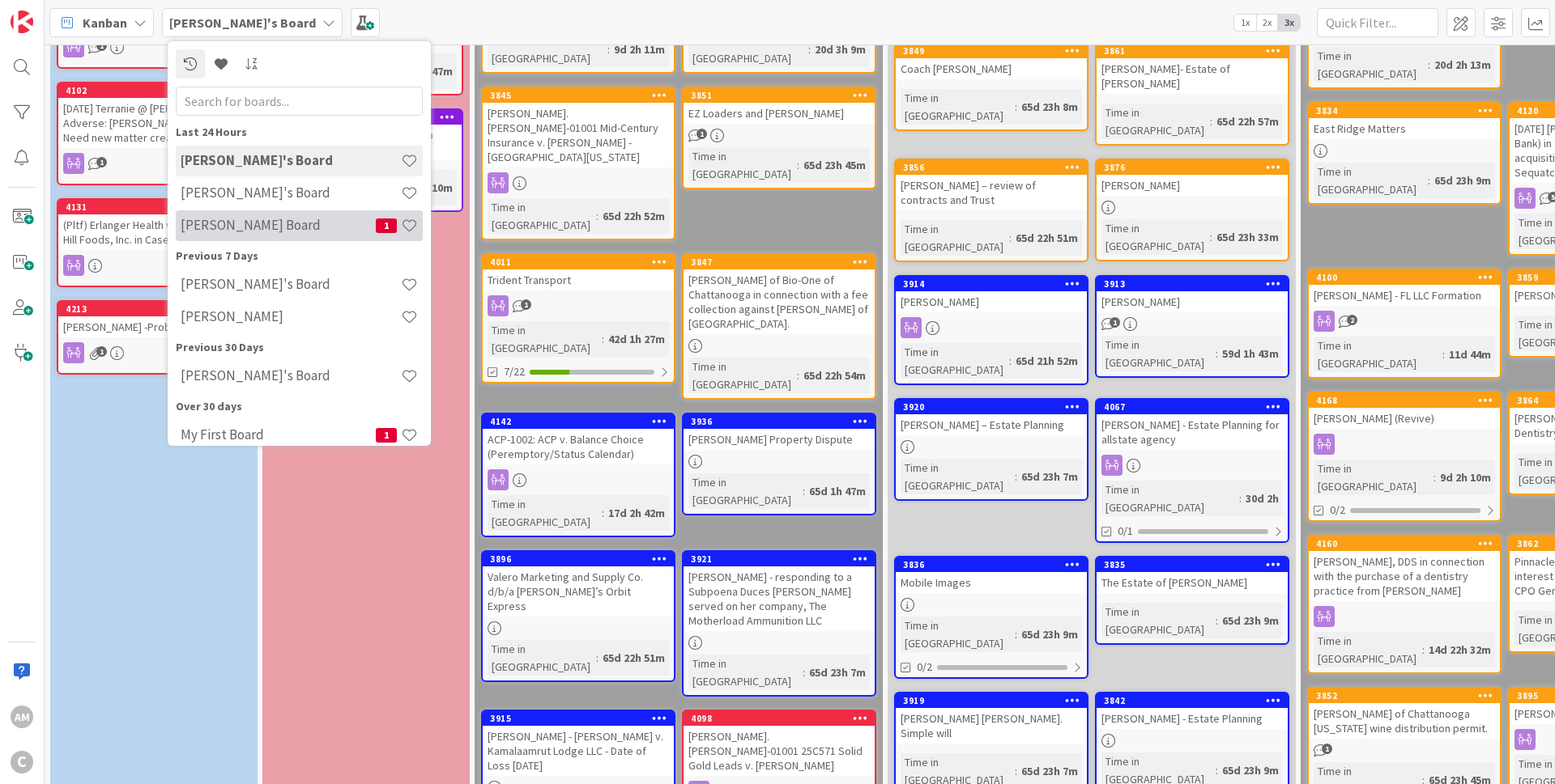
click at [225, 235] on div "Chris Board 1" at bounding box center [299, 226] width 247 height 31
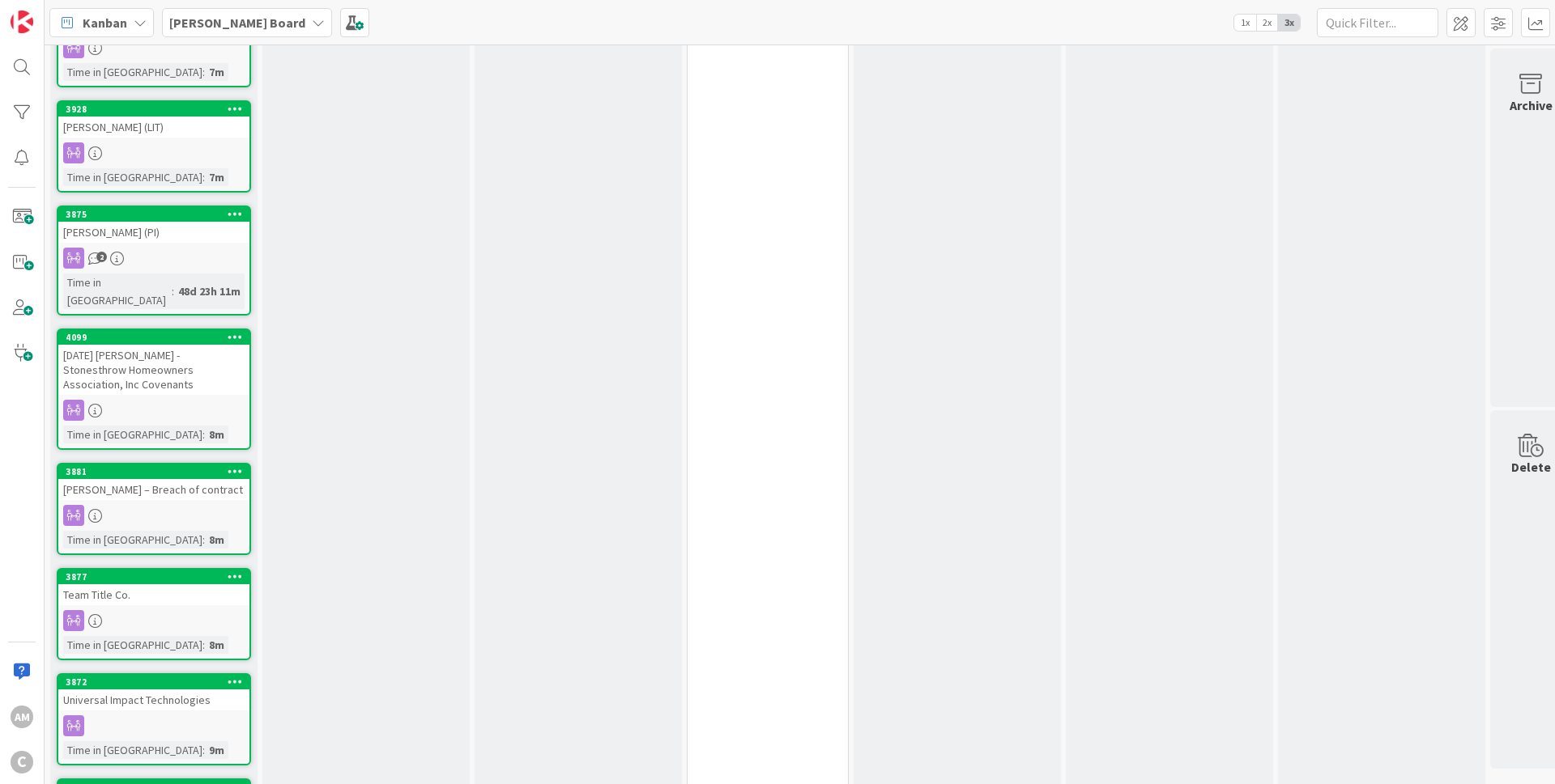
scroll to position [539, 0]
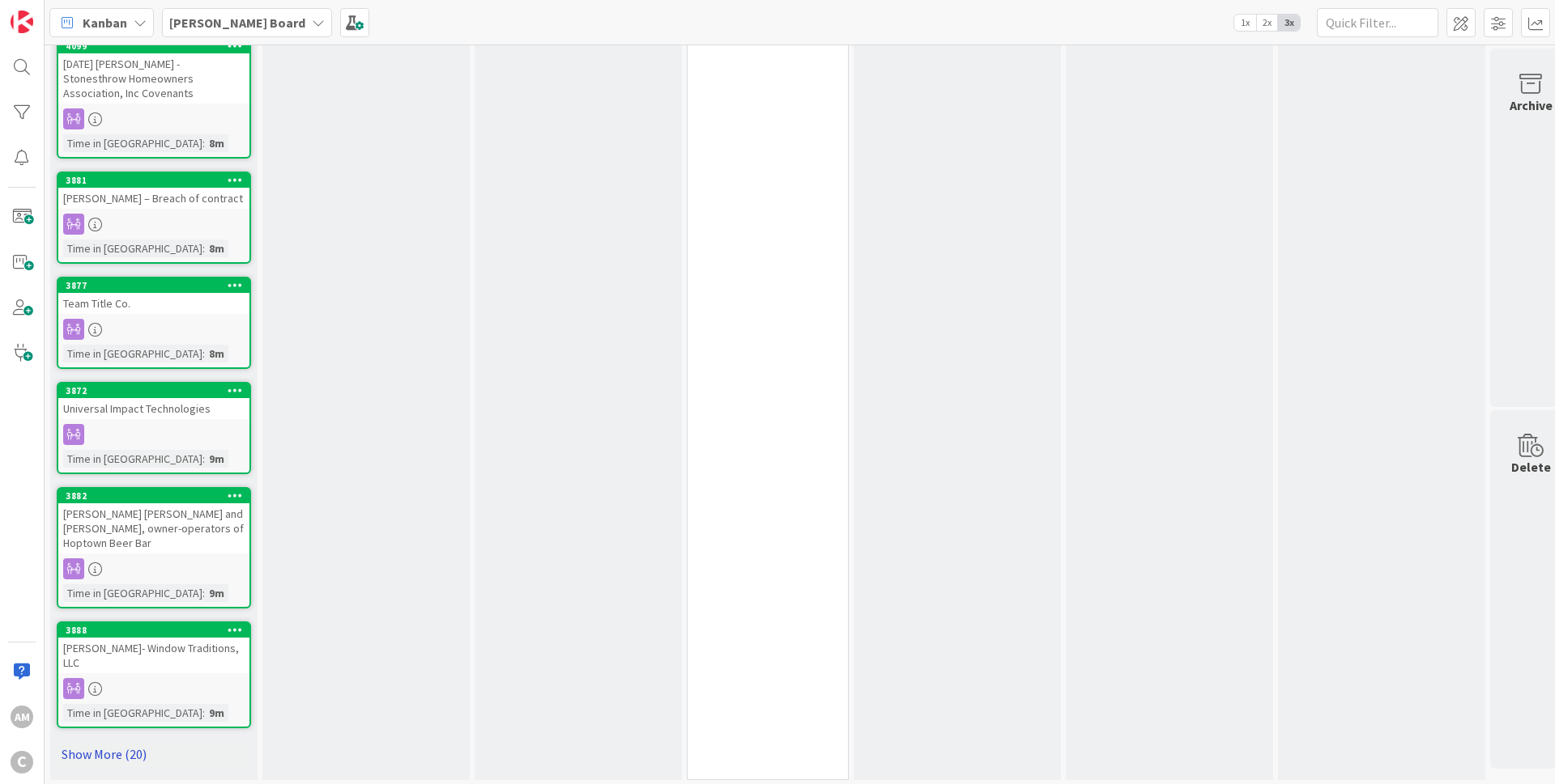
click at [117, 741] on link "Show More (20)" at bounding box center [153, 754] width 194 height 26
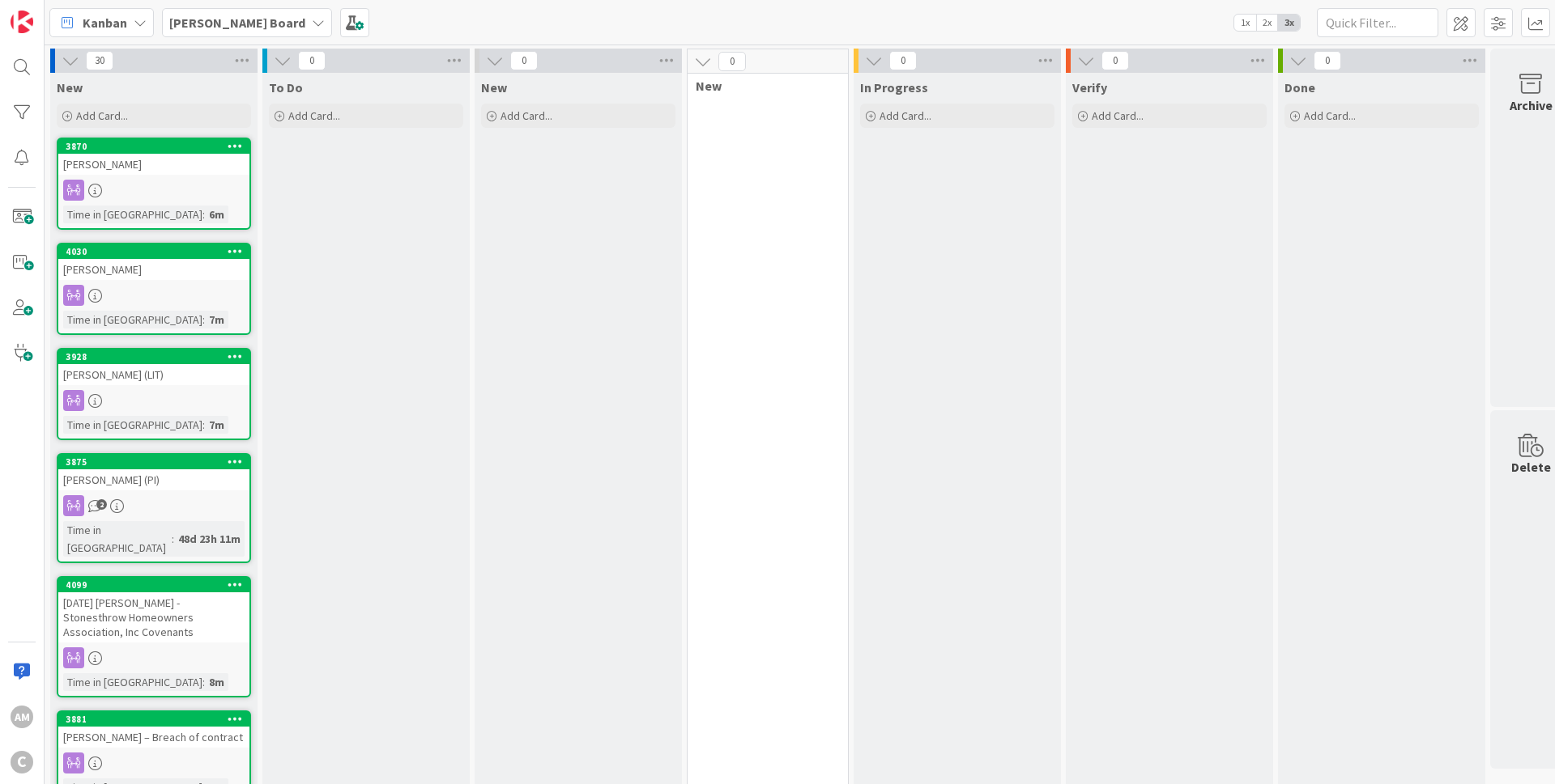
scroll to position [0, 0]
click at [312, 22] on icon at bounding box center [318, 22] width 13 height 13
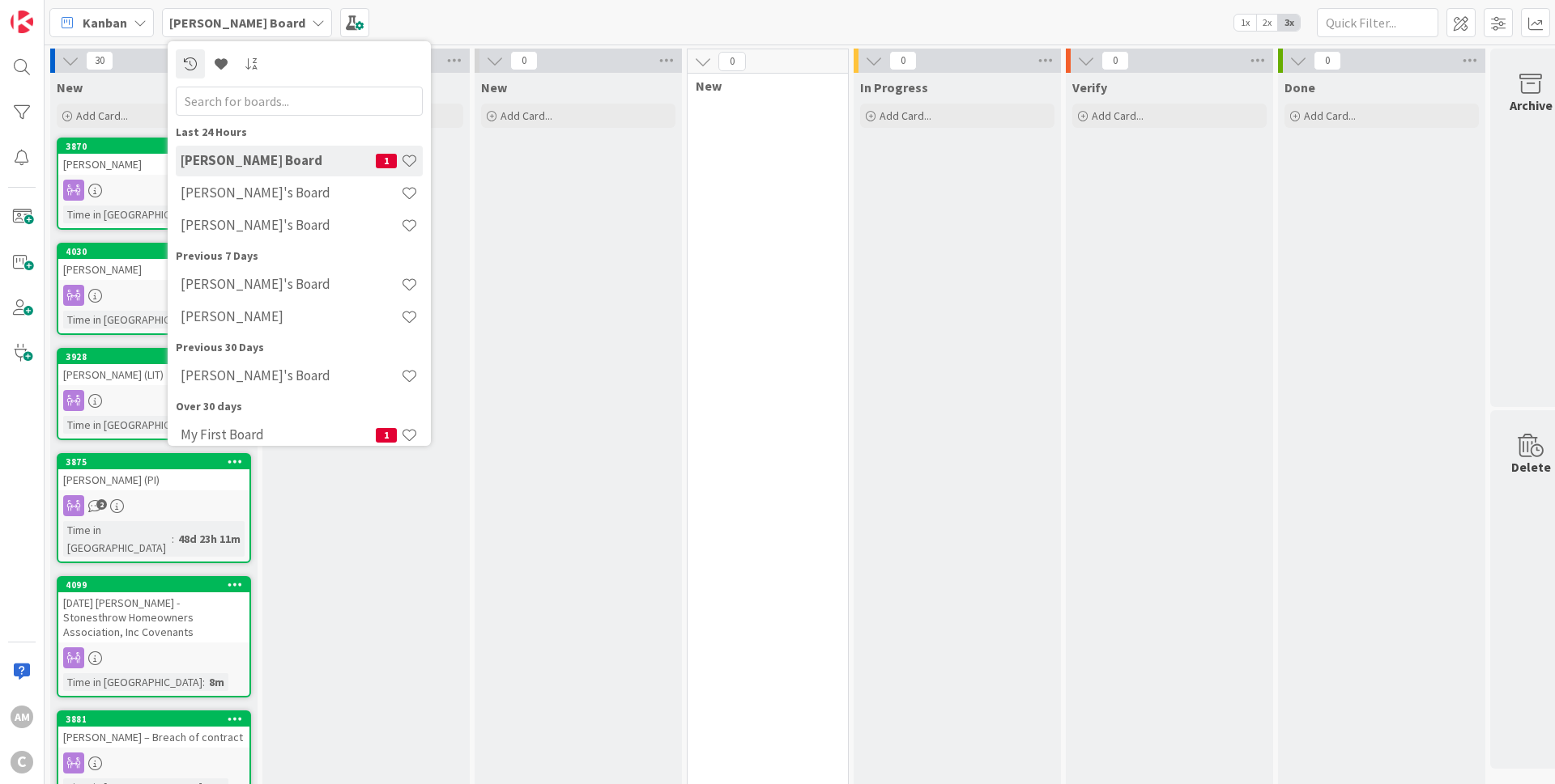
drag, startPoint x: 259, startPoint y: 198, endPoint x: 272, endPoint y: 216, distance: 22.2
click at [260, 199] on h4 "[PERSON_NAME]'s Board" at bounding box center [291, 193] width 221 height 16
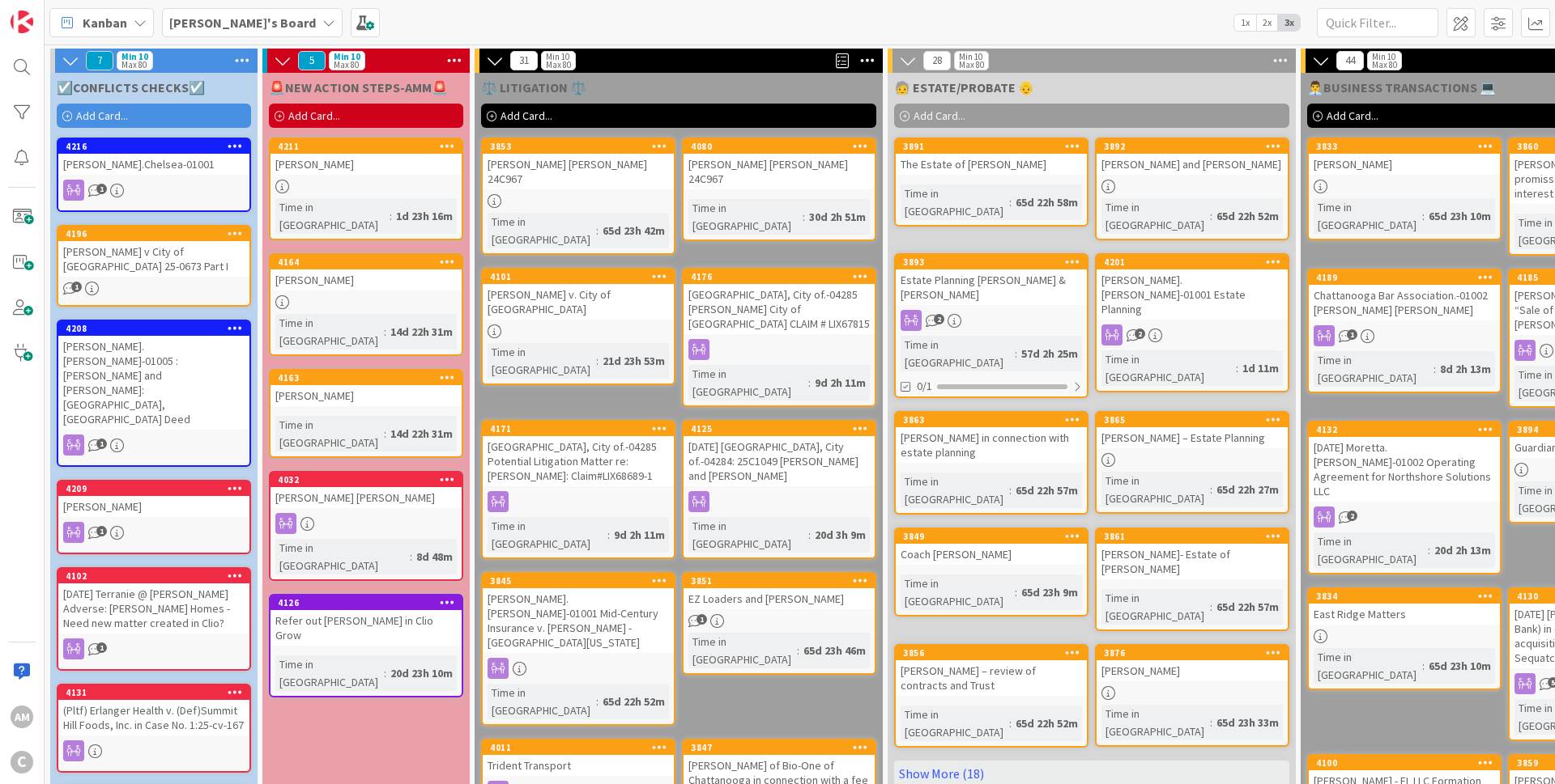
click at [441, 167] on div "[PERSON_NAME]" at bounding box center [366, 164] width 191 height 21
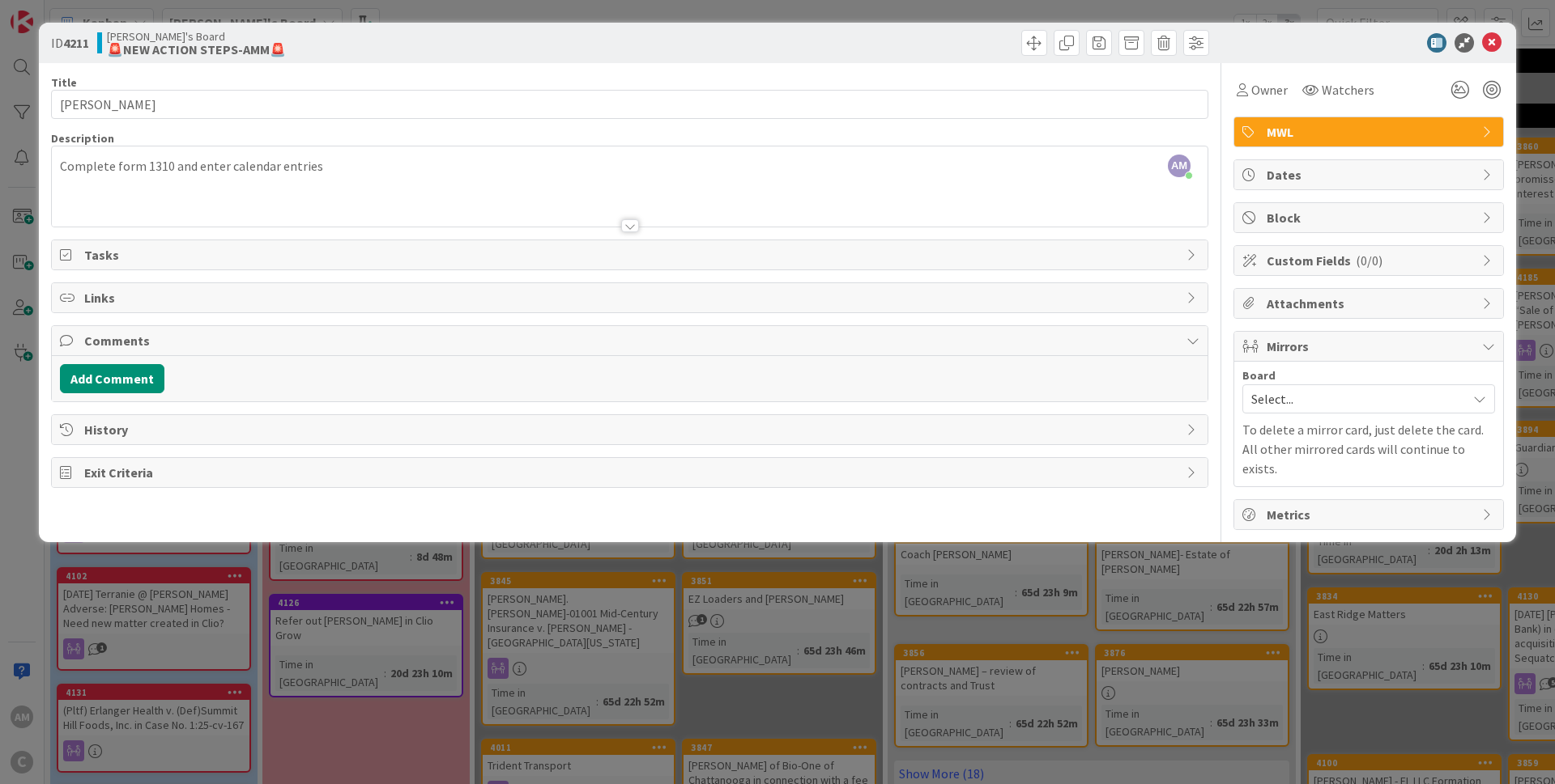
click at [1342, 407] on span "Select..." at bounding box center [1354, 398] width 207 height 23
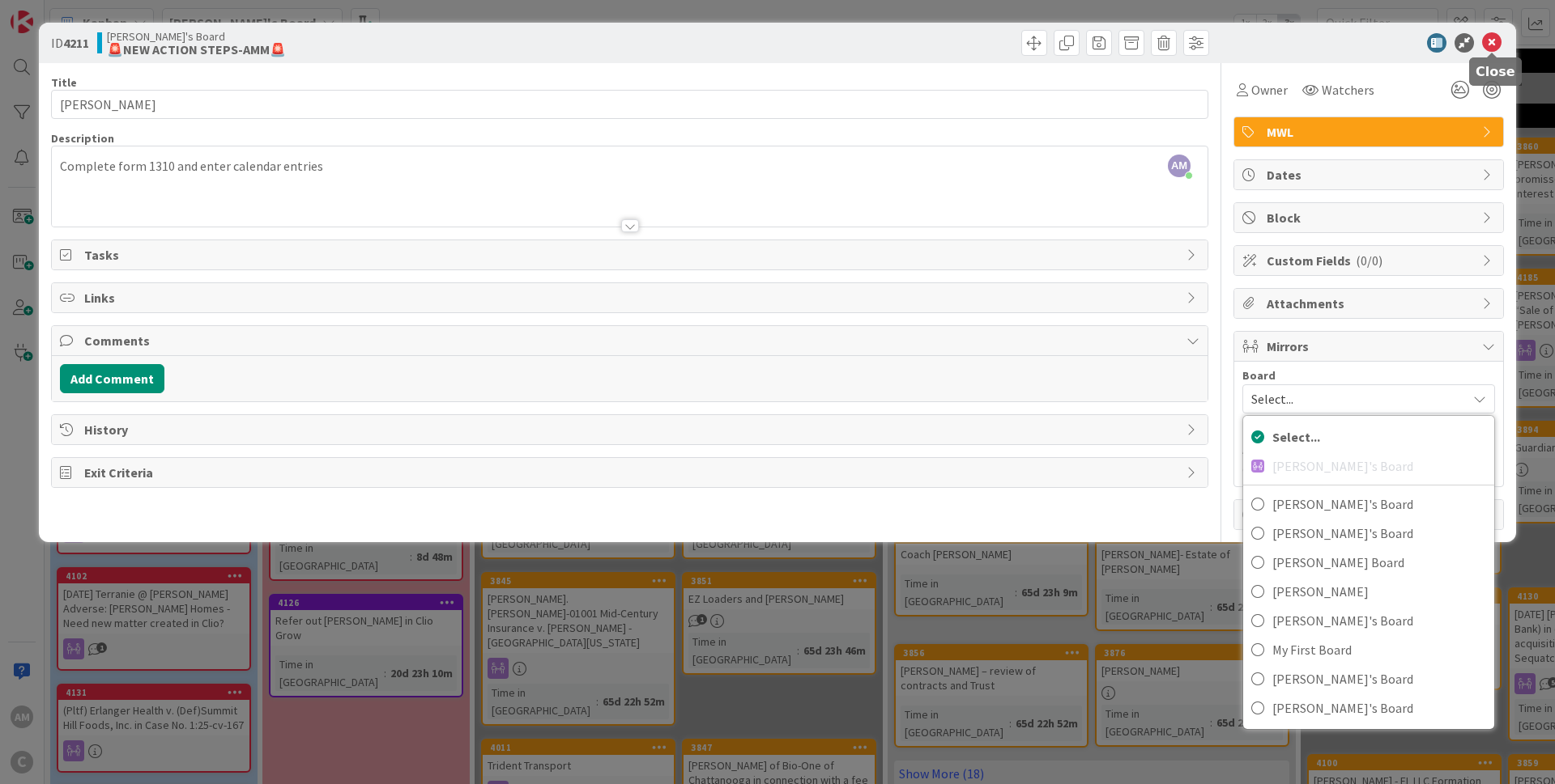
click at [1496, 40] on icon at bounding box center [1491, 43] width 20 height 20
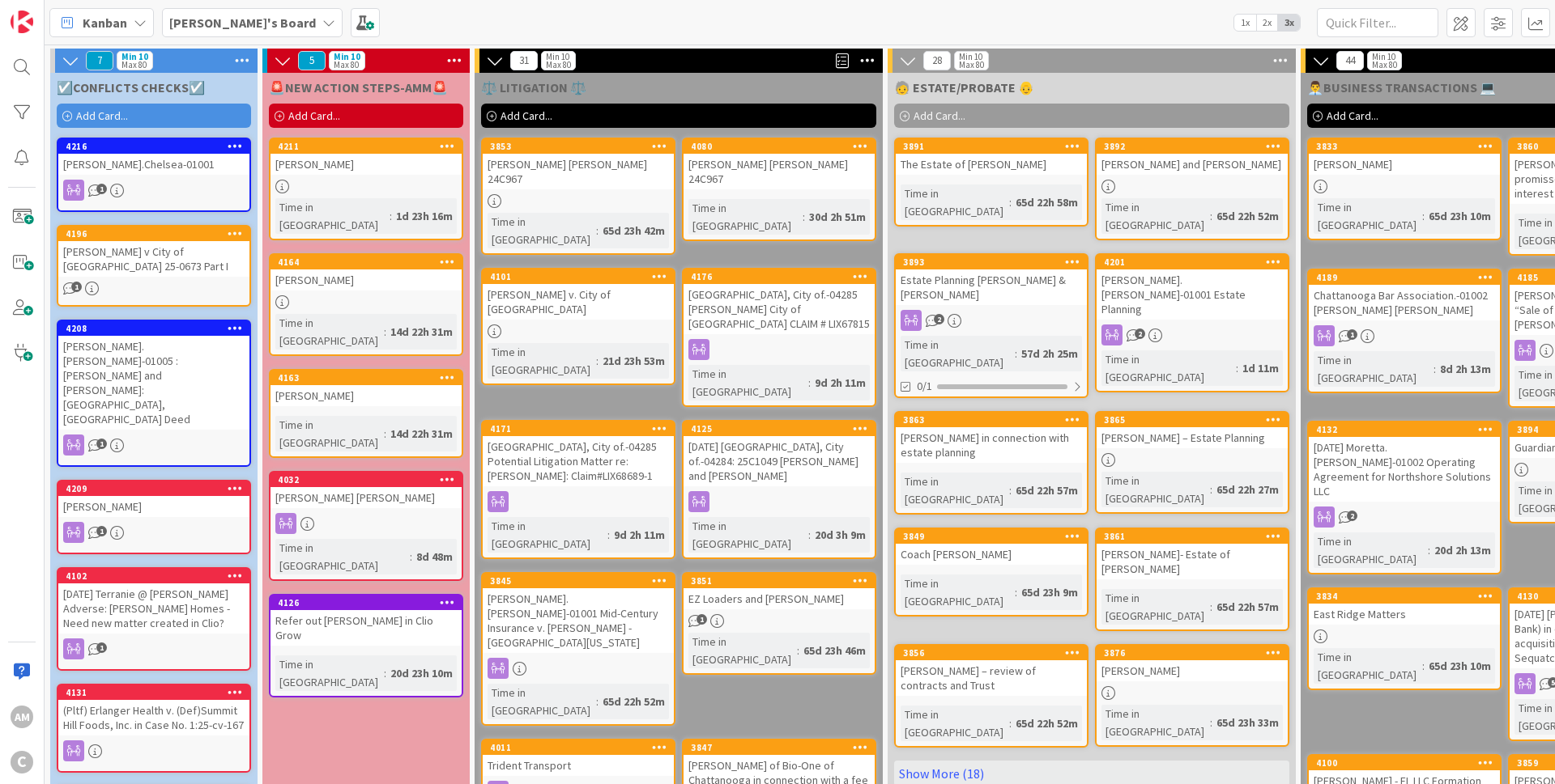
click at [322, 24] on icon at bounding box center [328, 22] width 13 height 13
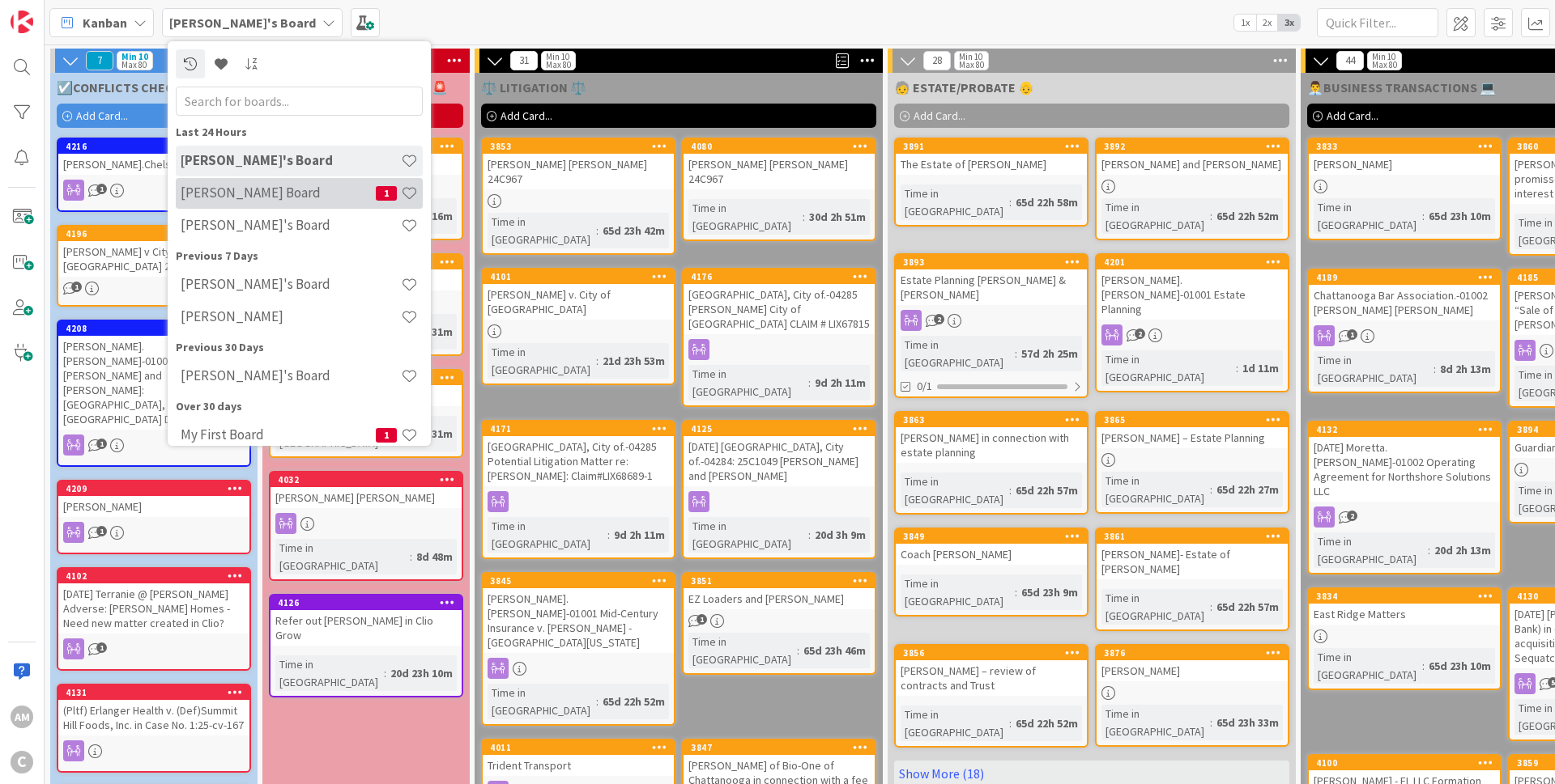
click at [253, 197] on h4 "[PERSON_NAME] Board" at bounding box center [278, 193] width 195 height 16
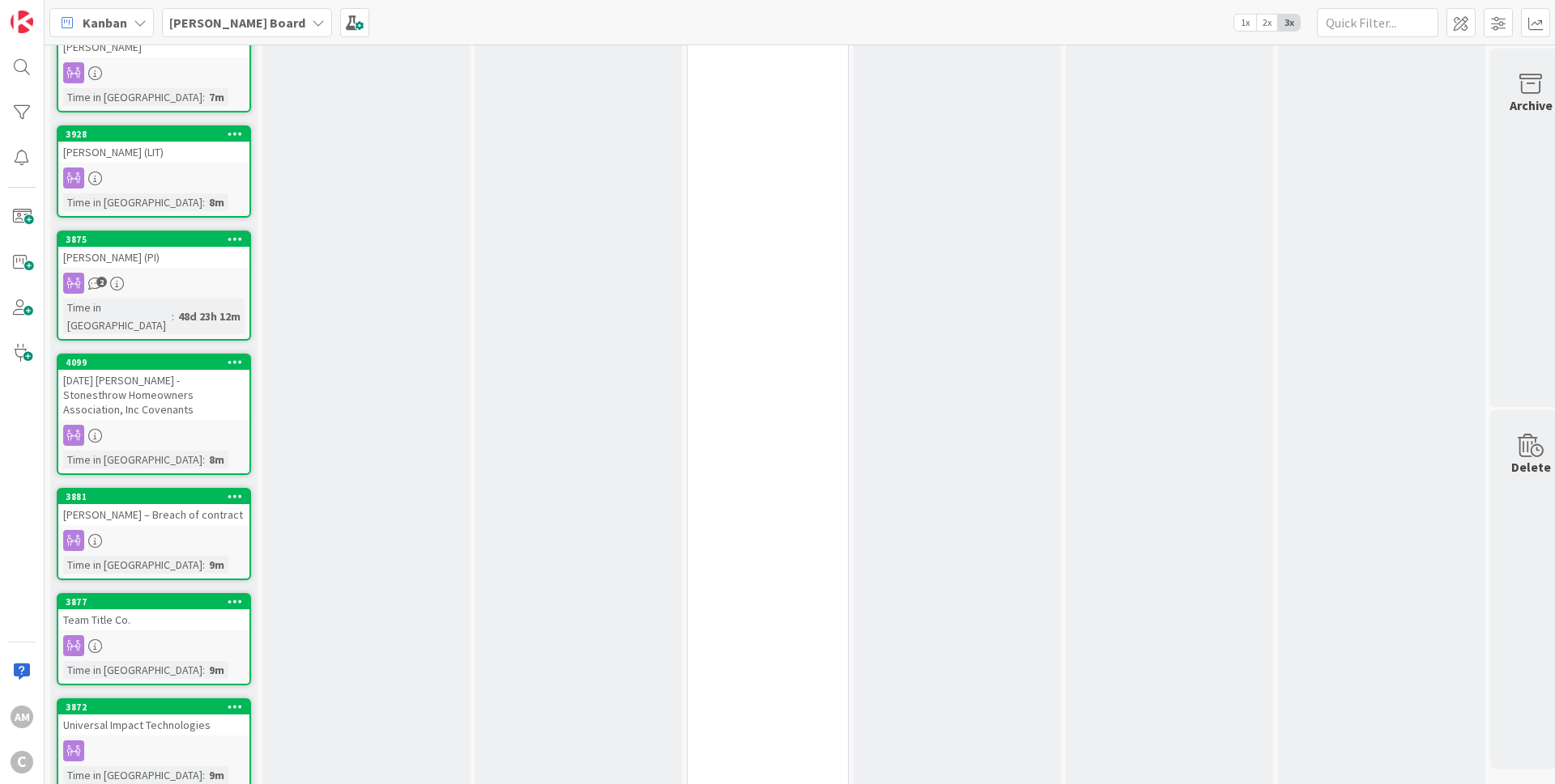
scroll to position [539, 0]
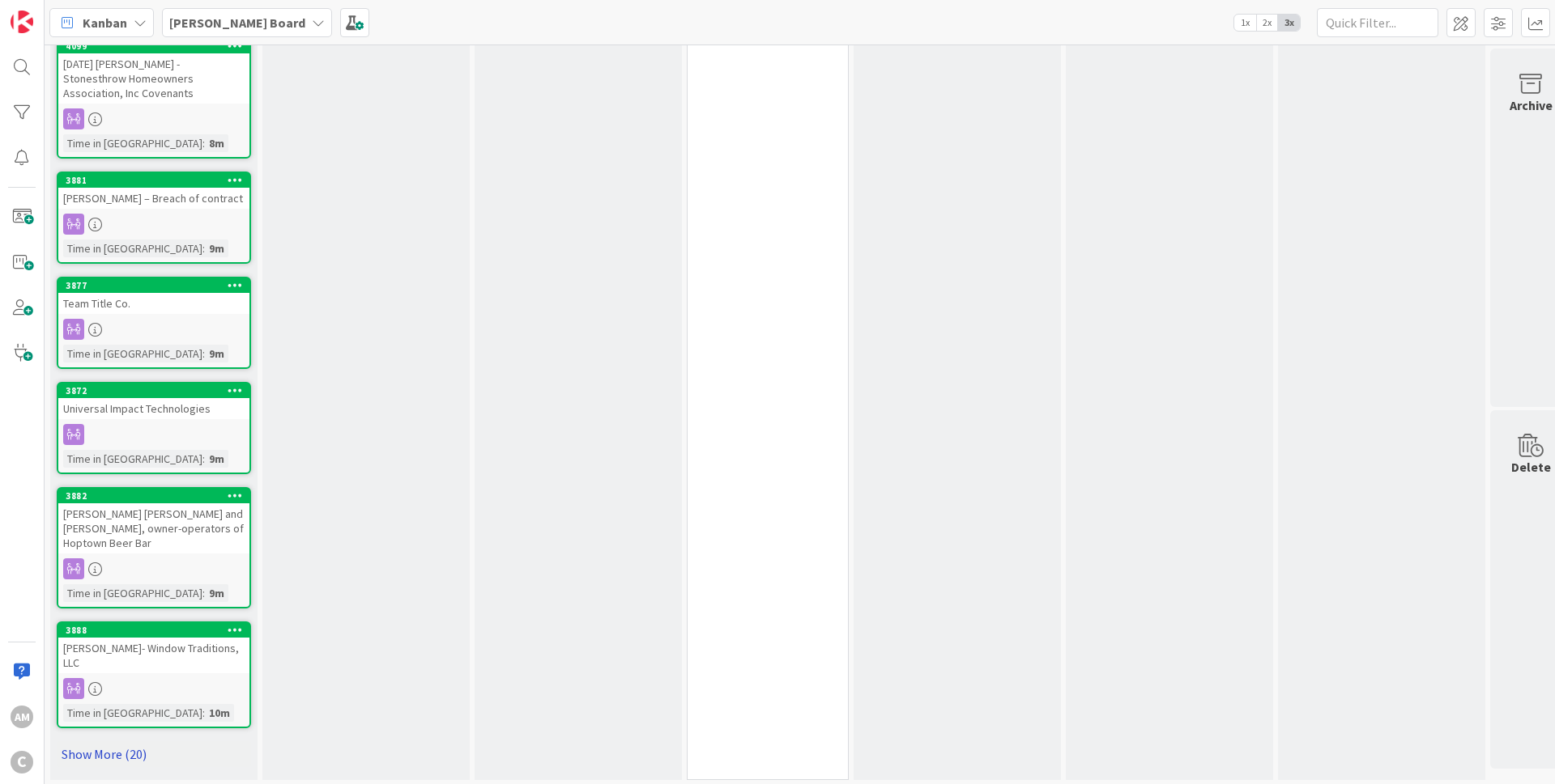
click at [122, 741] on link "Show More (20)" at bounding box center [153, 754] width 194 height 26
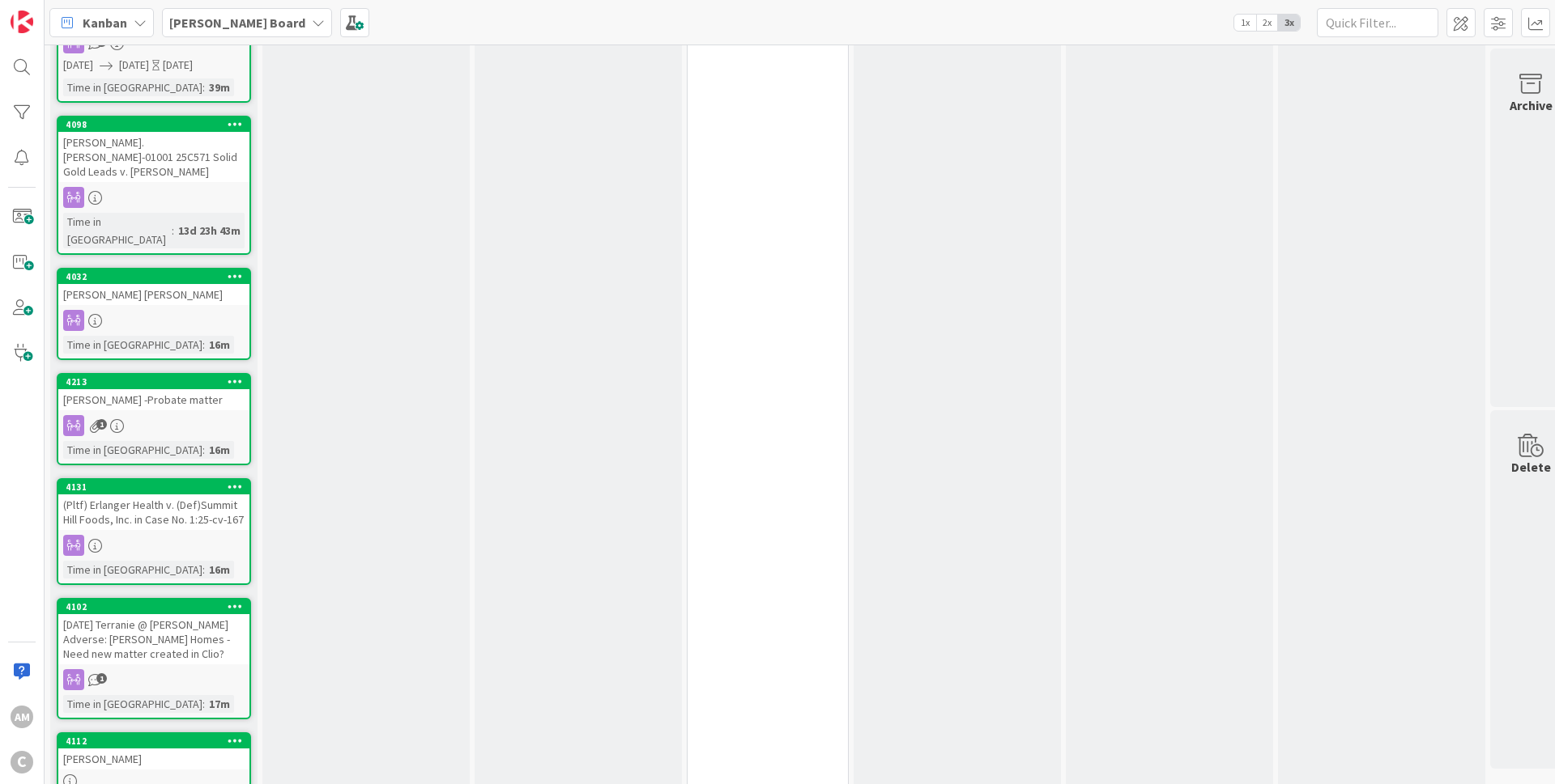
scroll to position [2892, 0]
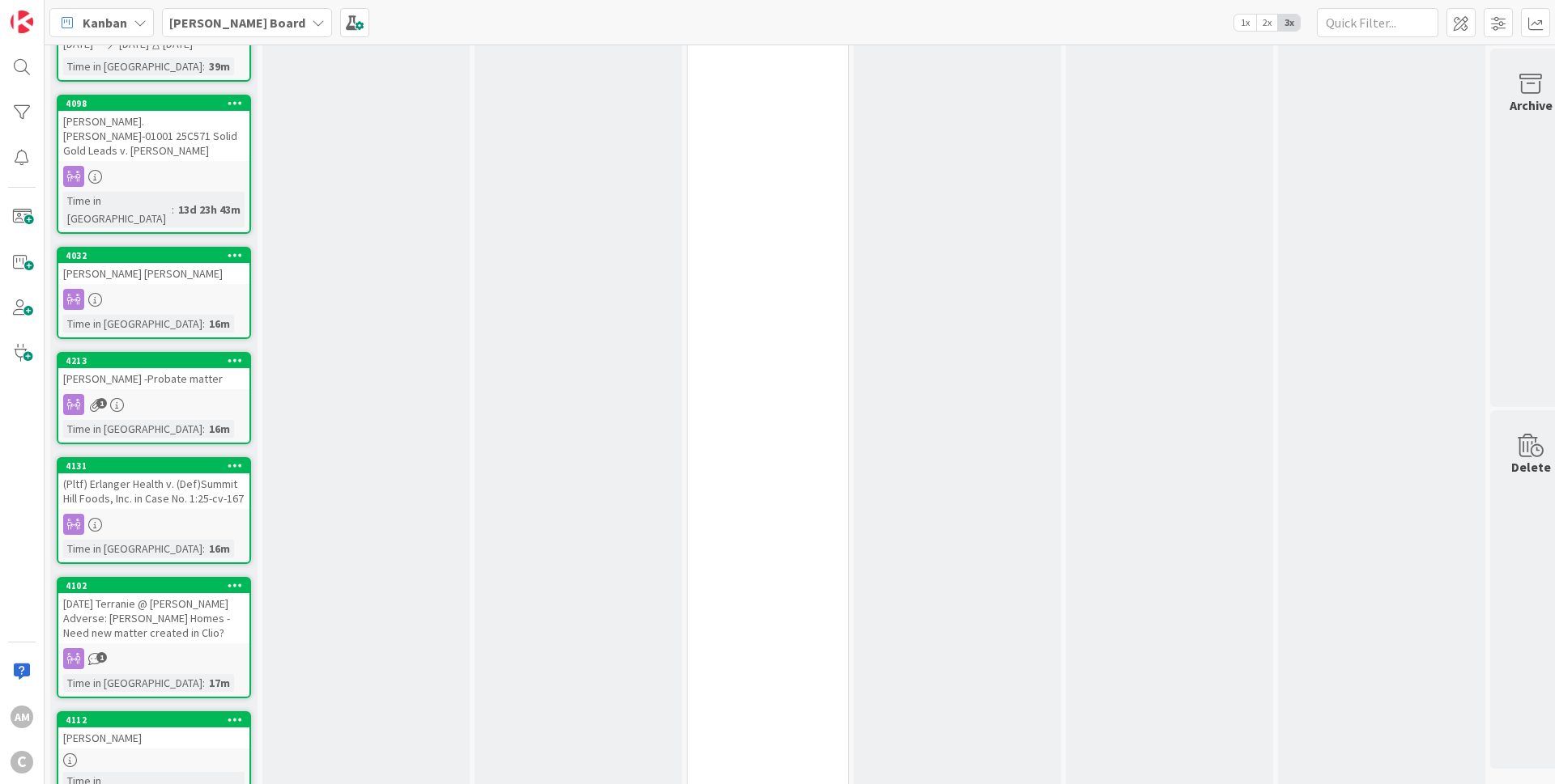
click at [234, 711] on div "4112 Ryan Time in Column : 22d 1h 7m" at bounding box center [153, 762] width 194 height 102
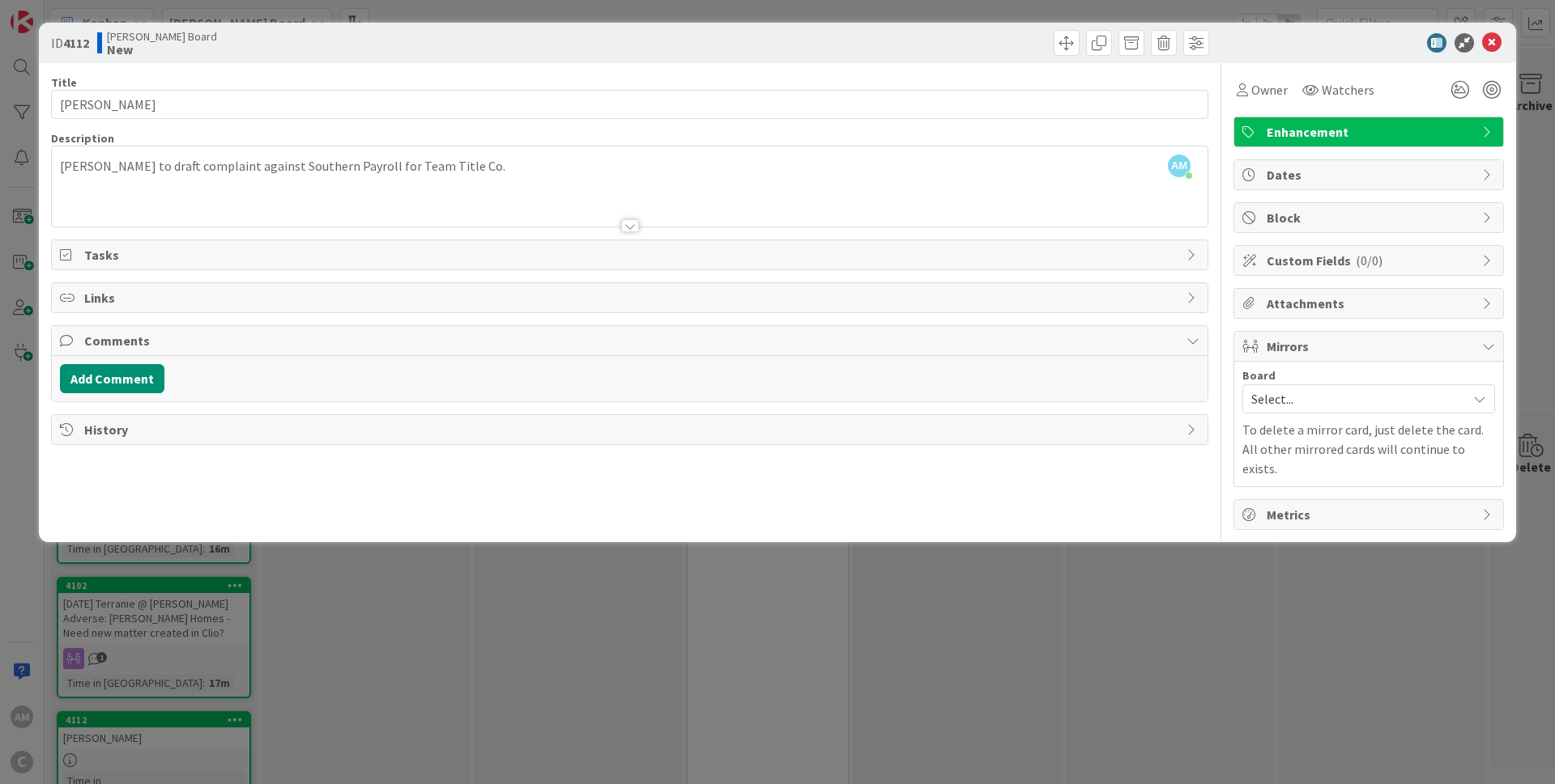
click at [1385, 397] on span "Select..." at bounding box center [1354, 398] width 207 height 23
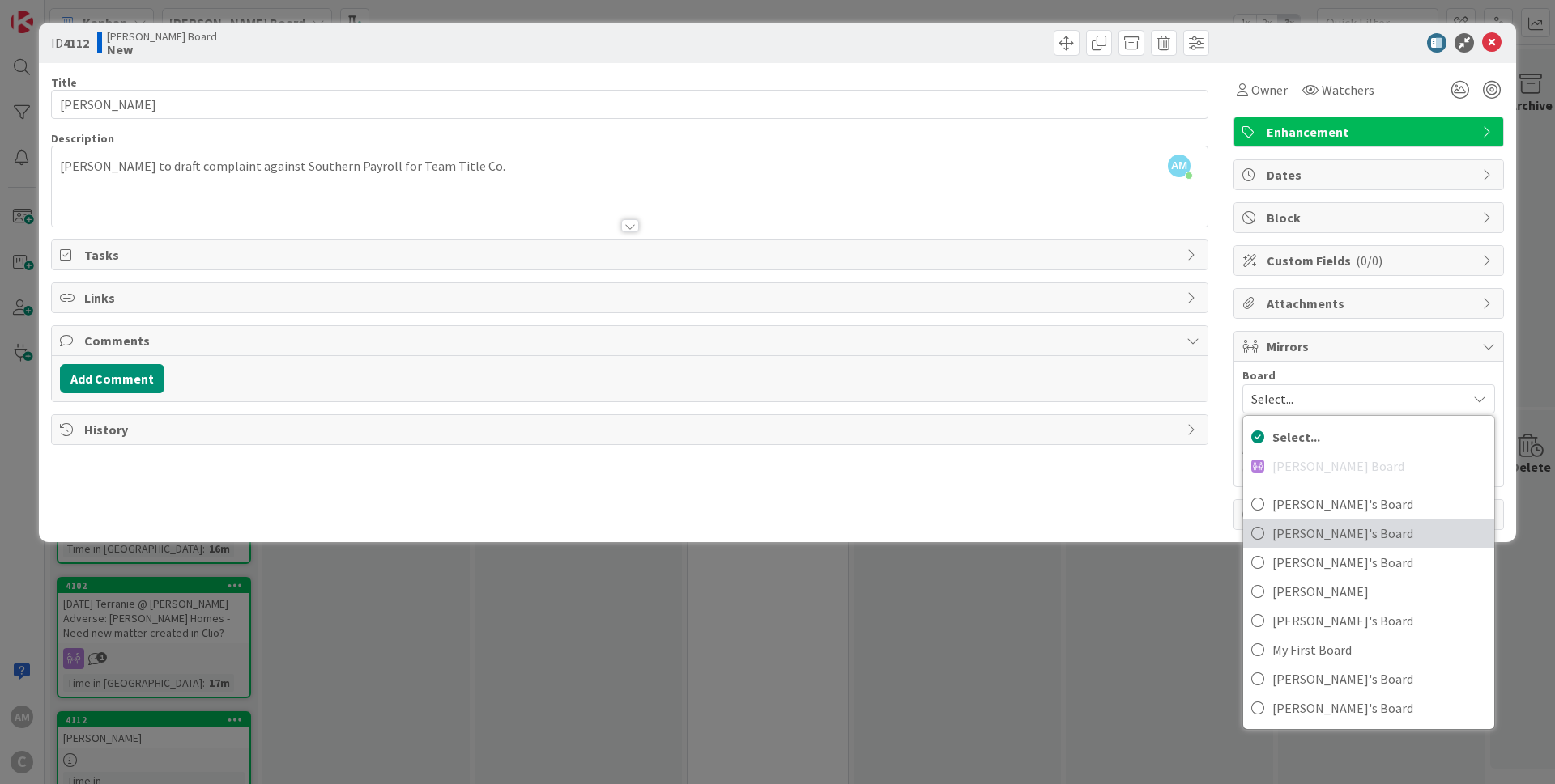
click at [1380, 542] on span "[PERSON_NAME]'s Board" at bounding box center [1378, 533] width 214 height 24
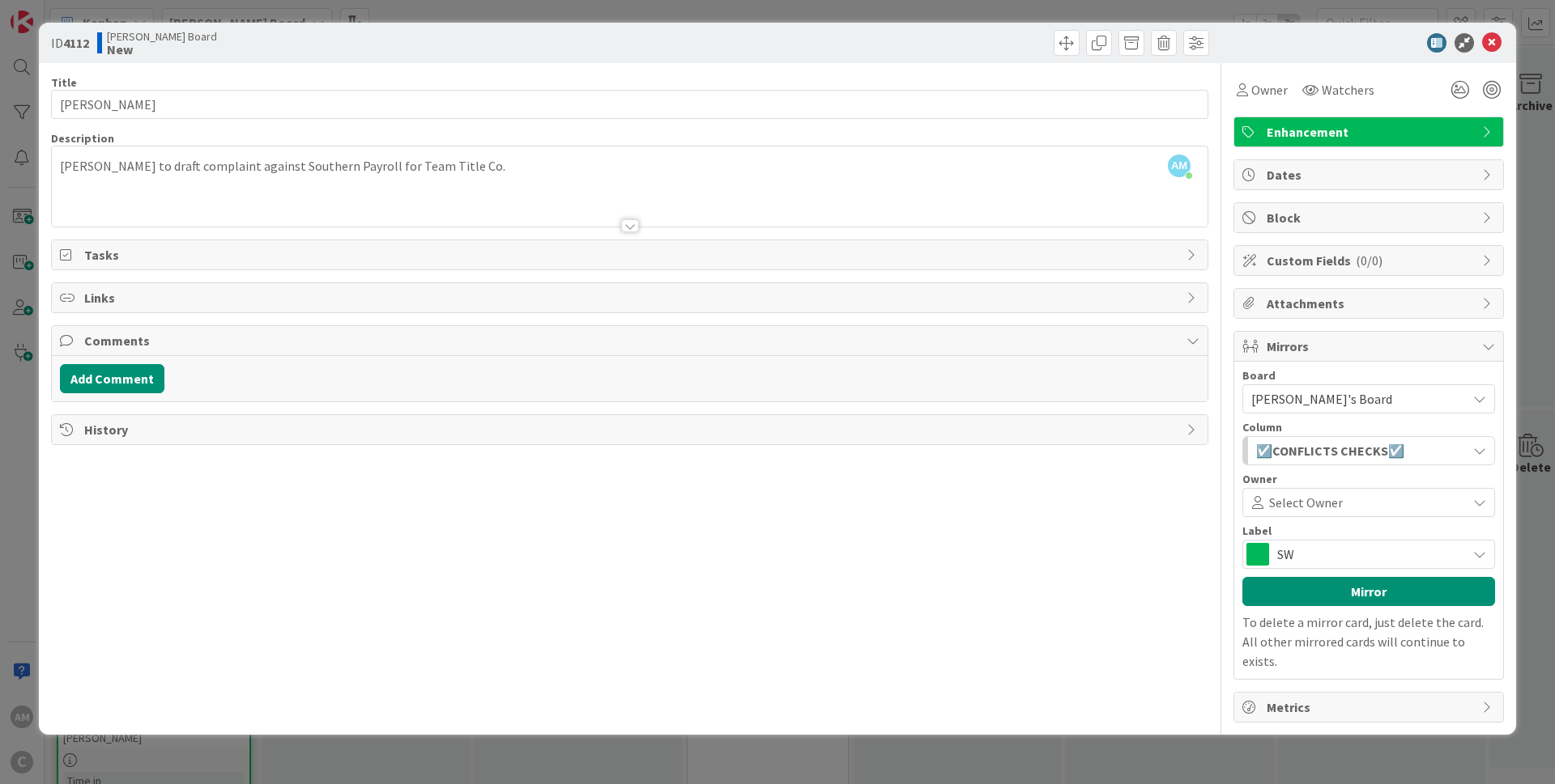
click at [1487, 451] on button "☑️CONFLICTS CHECKS☑️" at bounding box center [1368, 450] width 253 height 29
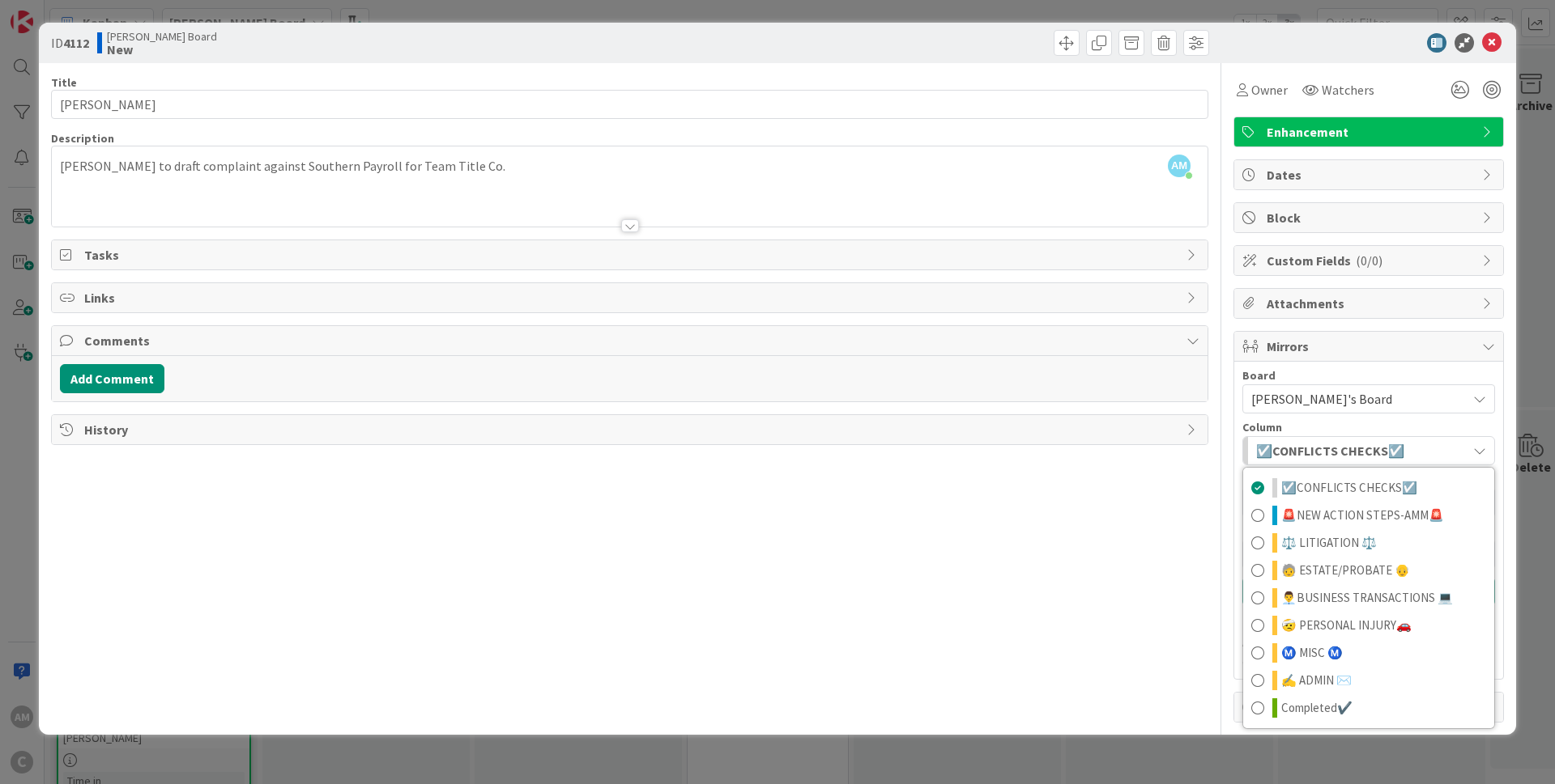
click at [1080, 541] on div "Title 5 / 128 Ryan Description AM Amber McGhee just joined Ryan to draft compla…" at bounding box center [629, 393] width 1157 height 660
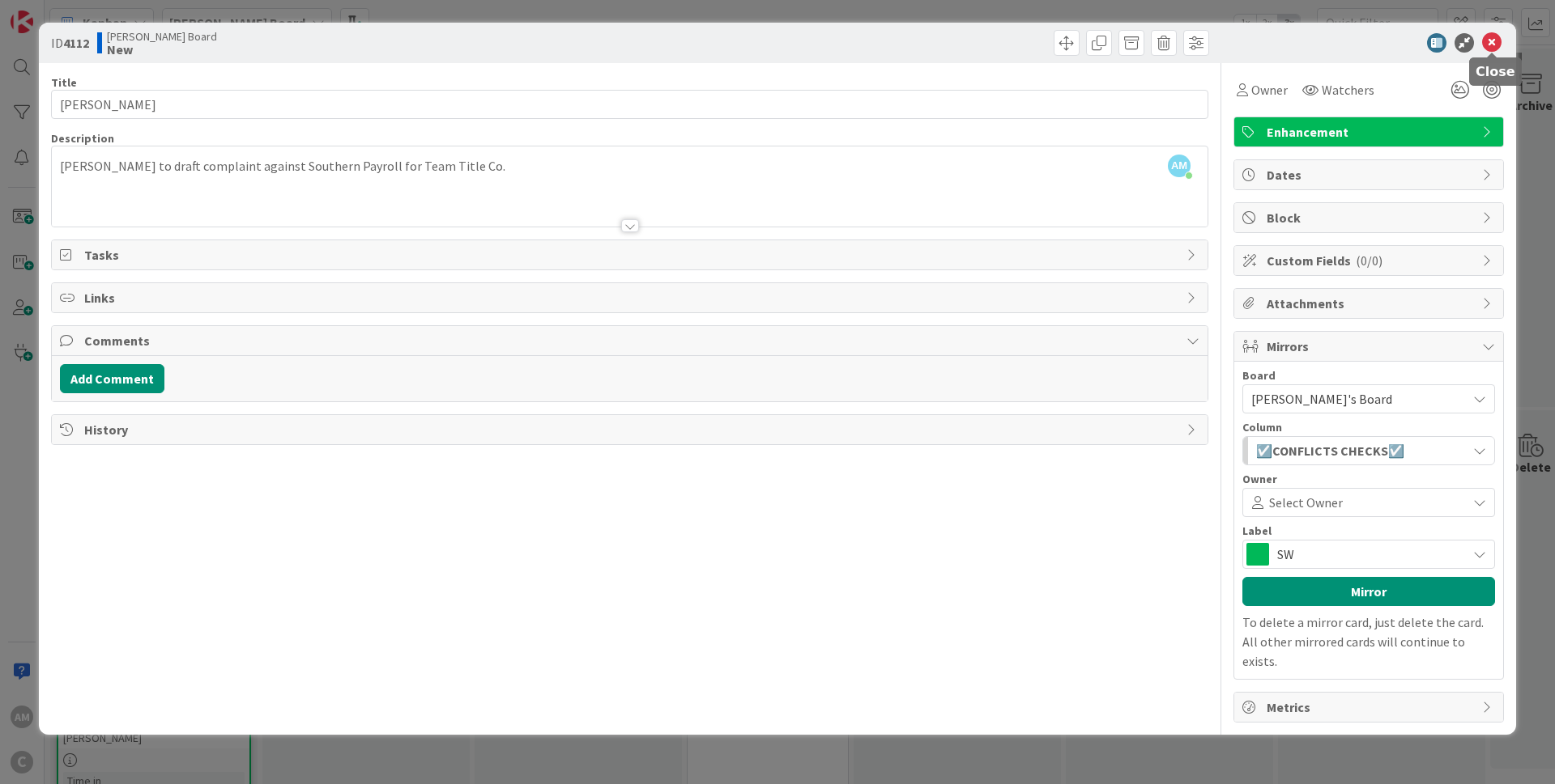
click at [1492, 34] on icon at bounding box center [1491, 43] width 20 height 20
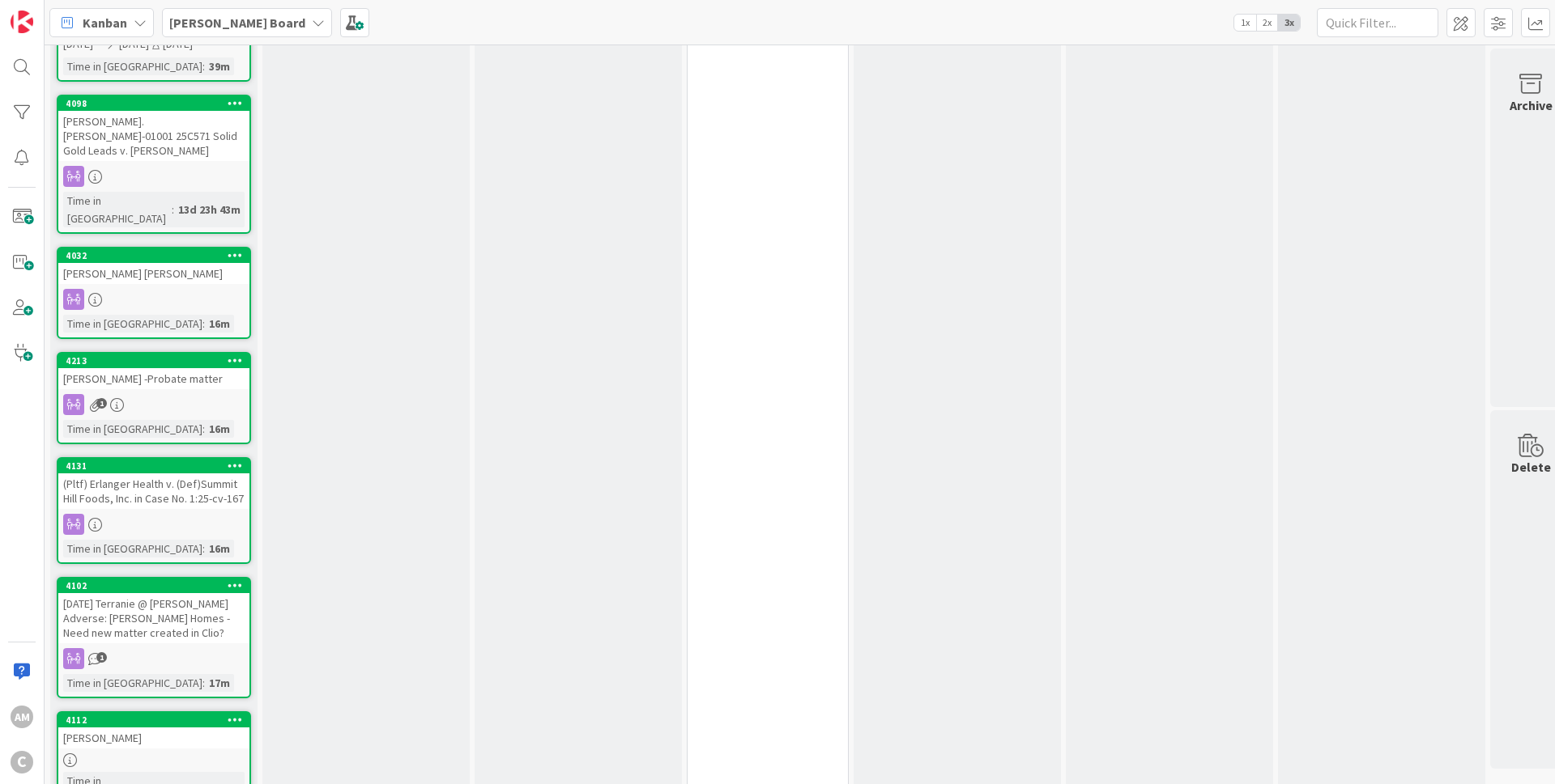
click at [233, 12] on div "[PERSON_NAME] Board" at bounding box center [247, 22] width 170 height 29
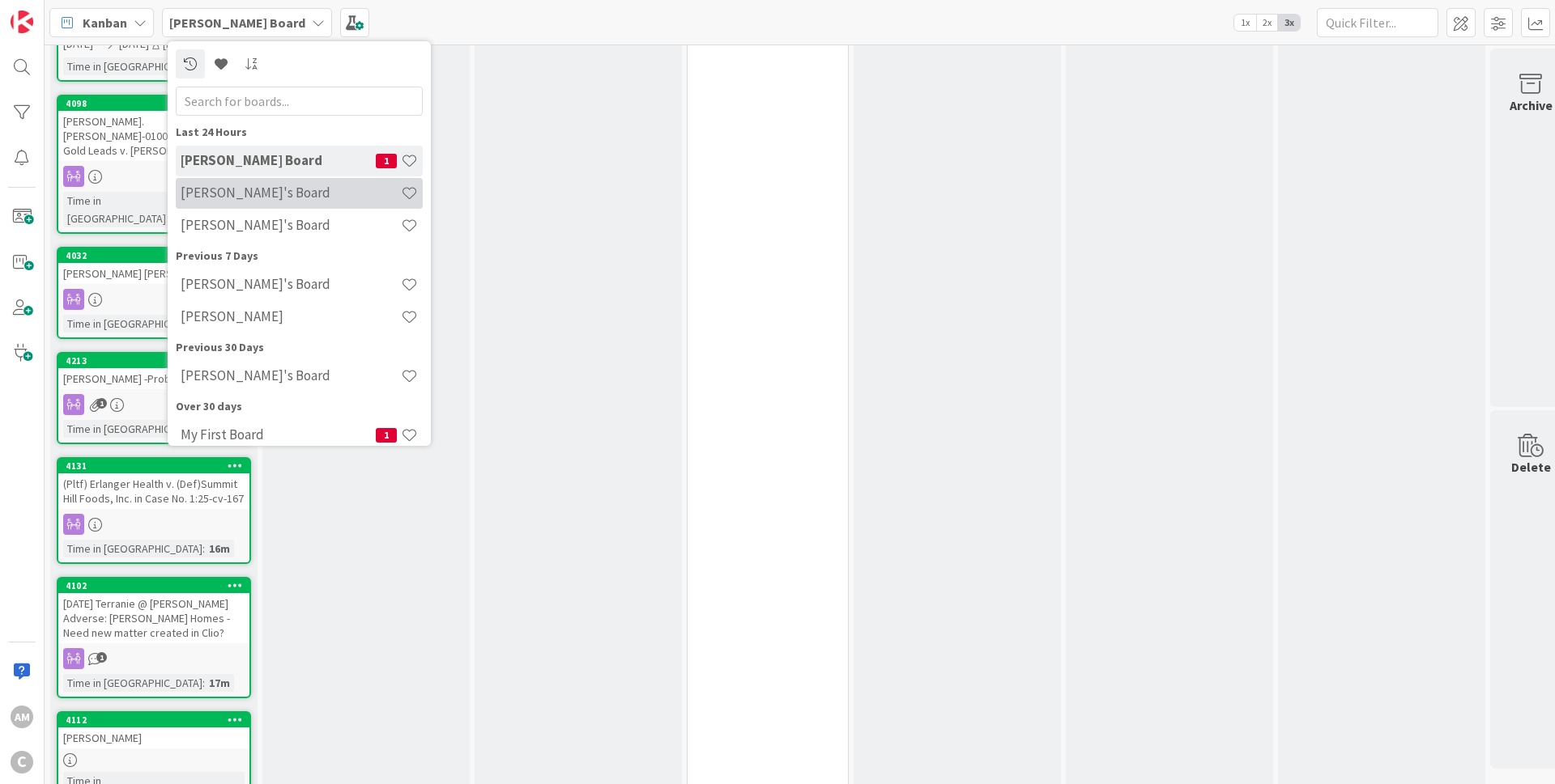
click at [268, 203] on div "[PERSON_NAME]'s Board" at bounding box center [299, 193] width 247 height 31
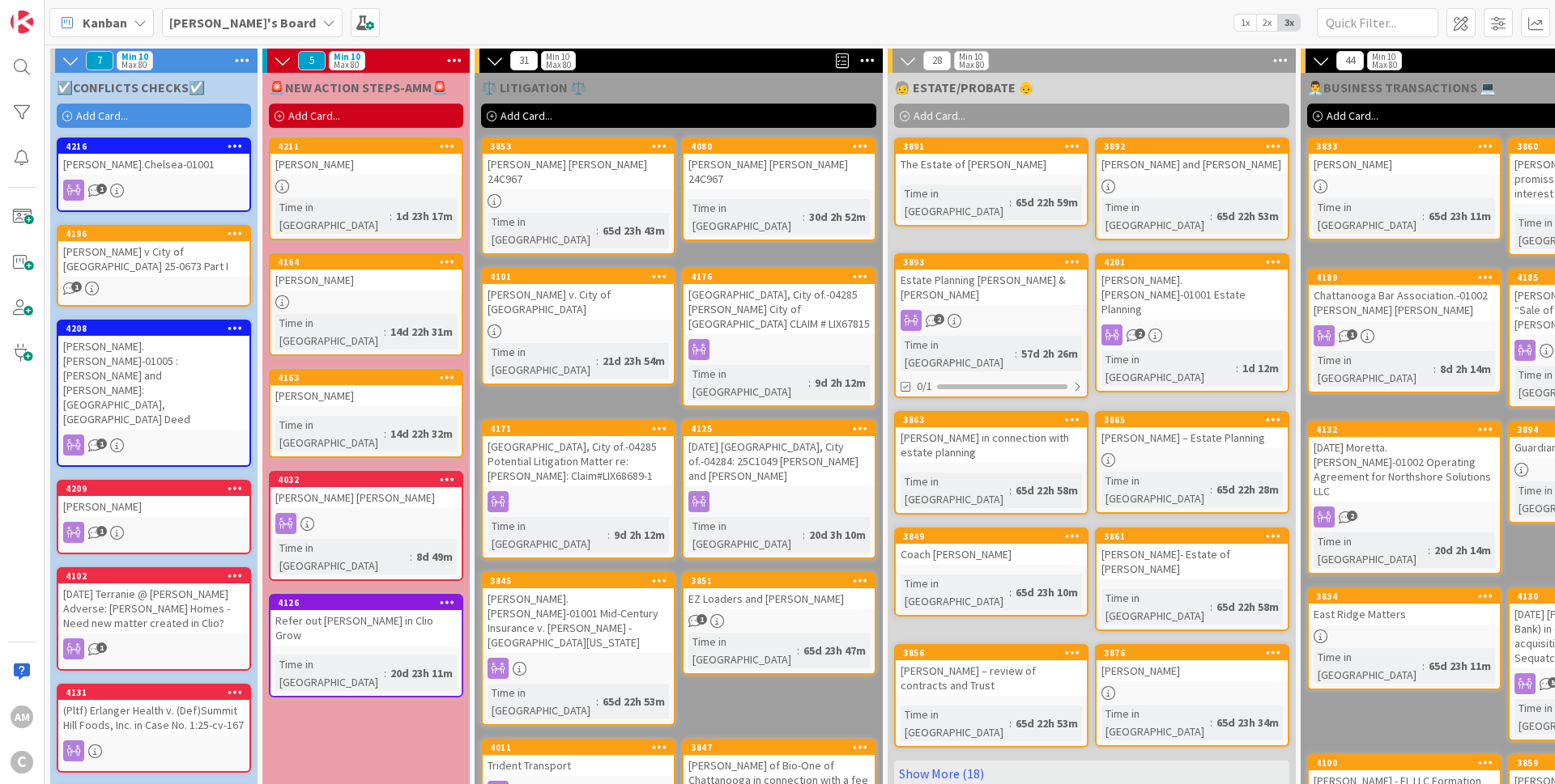
click at [451, 62] on icon at bounding box center [453, 61] width 21 height 24
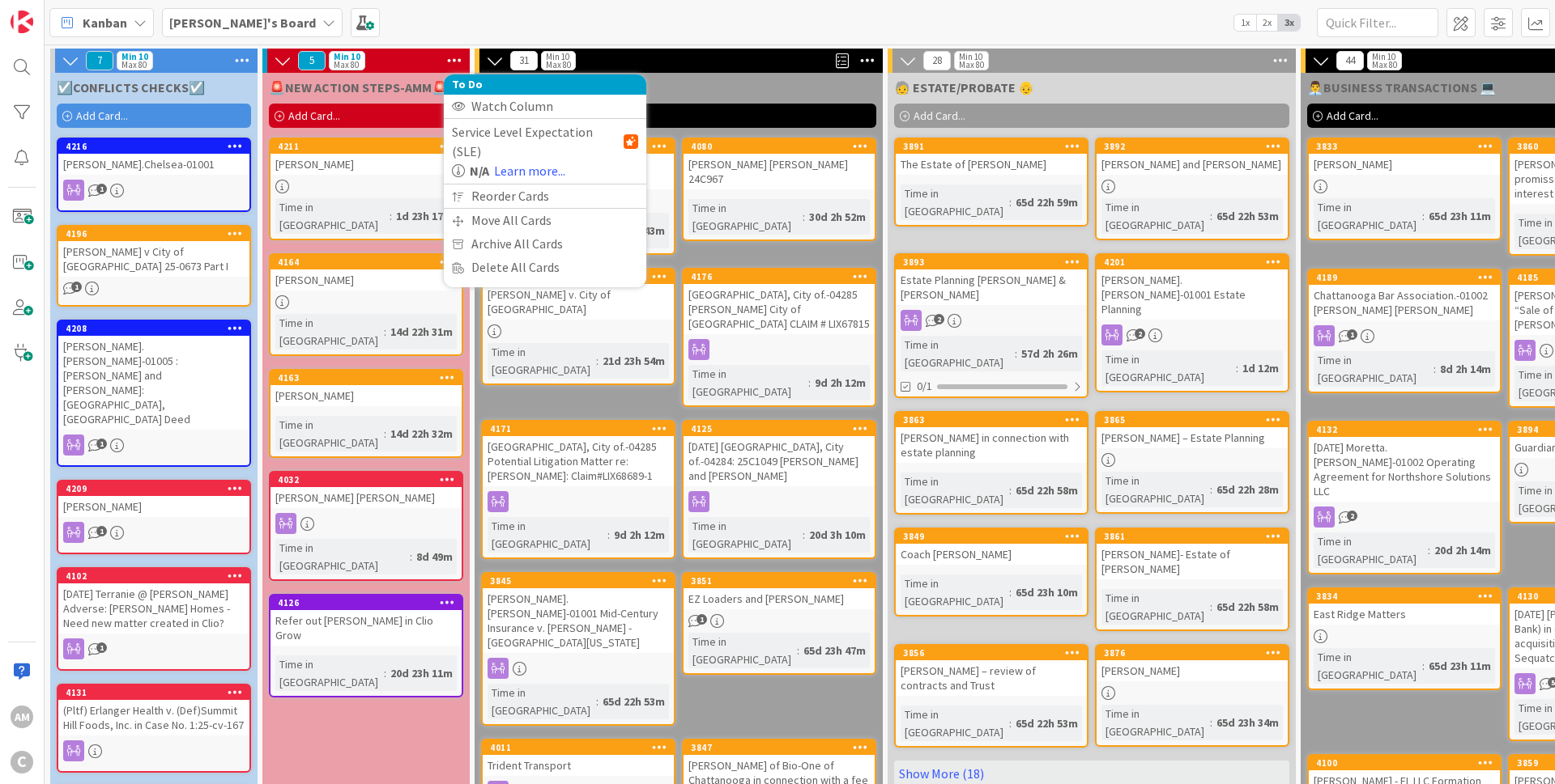
click at [425, 68] on div "5 Min 10 Max 80 To Do Watch Column Service Level Expectation (SLE) N/A Learn mo…" at bounding box center [366, 61] width 207 height 24
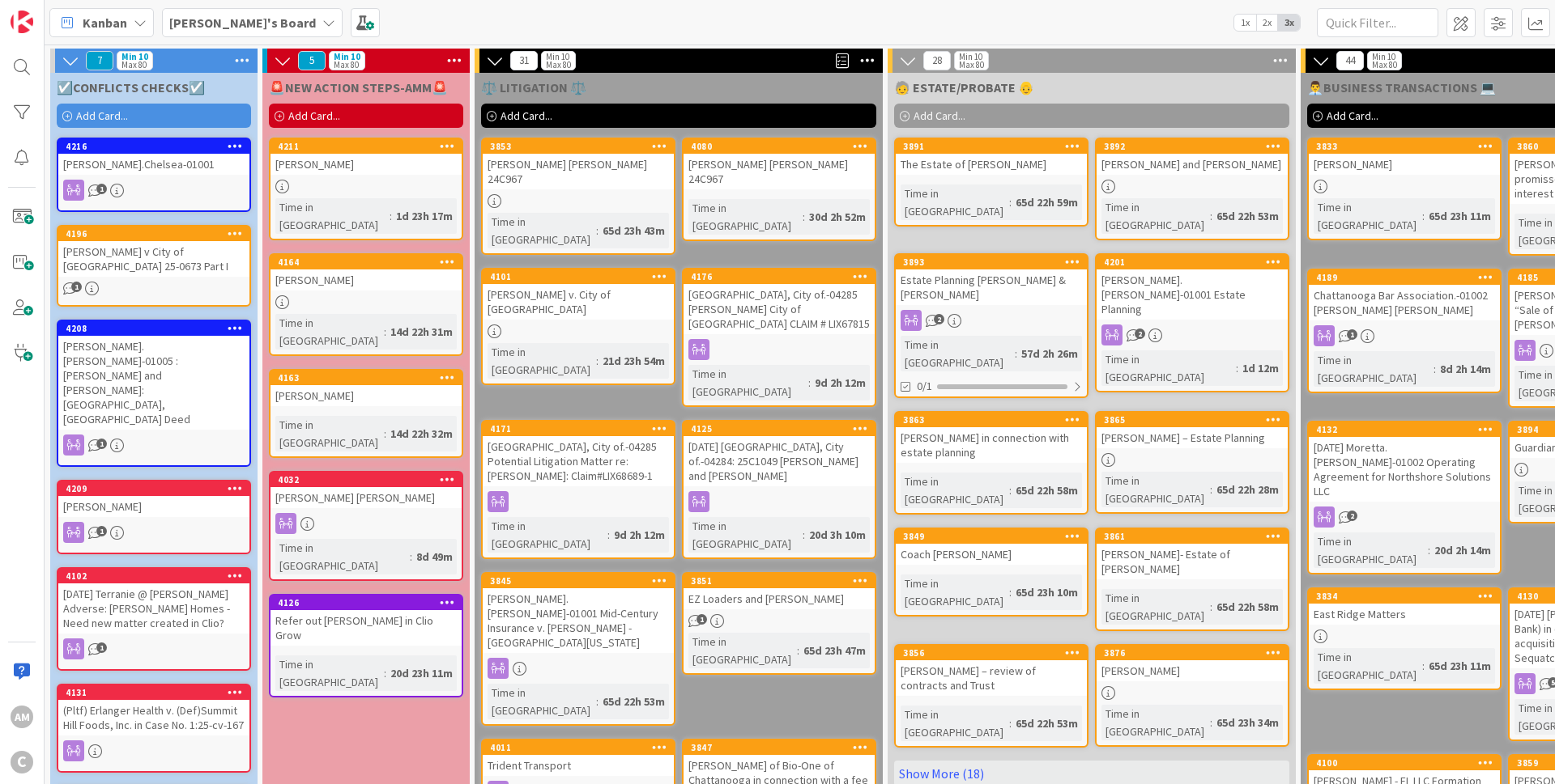
click at [431, 61] on div "5 Min 10 Max 80" at bounding box center [366, 61] width 207 height 24
drag, startPoint x: 431, startPoint y: 61, endPoint x: 435, endPoint y: 80, distance: 19.4
click at [401, 64] on div "5 Min 10 Max 80" at bounding box center [366, 61] width 207 height 24
drag, startPoint x: 204, startPoint y: 59, endPoint x: 264, endPoint y: 71, distance: 61.2
click at [264, 71] on div "7 Min 10 Max 80 ☑️CONFLICTS CHECKS☑️ Add Card... 4216 Harwood.Chelsea-01001 1 4…" at bounding box center [1274, 606] width 2452 height 1116
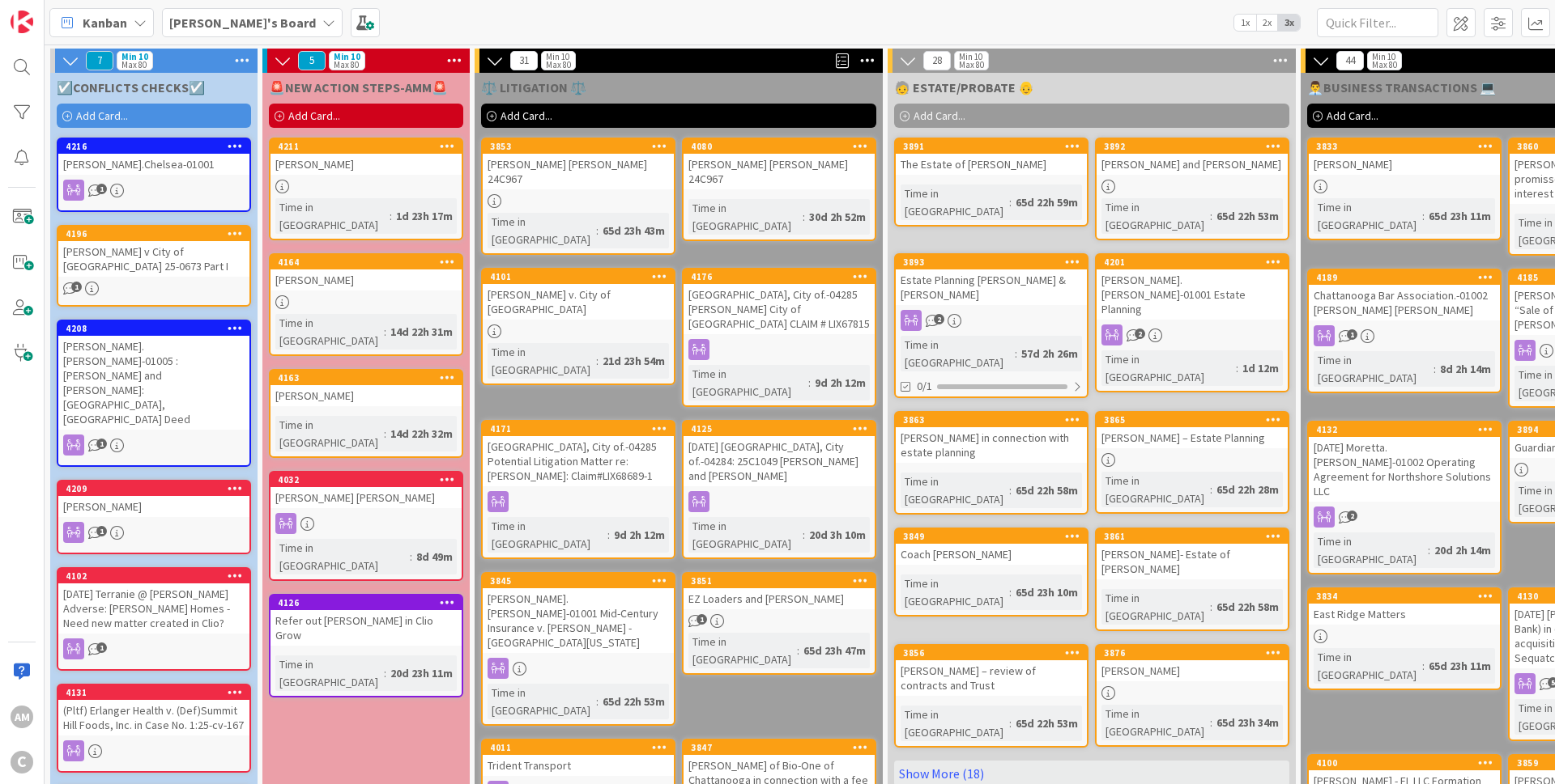
click at [190, 59] on div "7 Min 10 Max 80" at bounding box center [153, 61] width 207 height 24
click at [1452, 25] on span at bounding box center [1461, 22] width 29 height 29
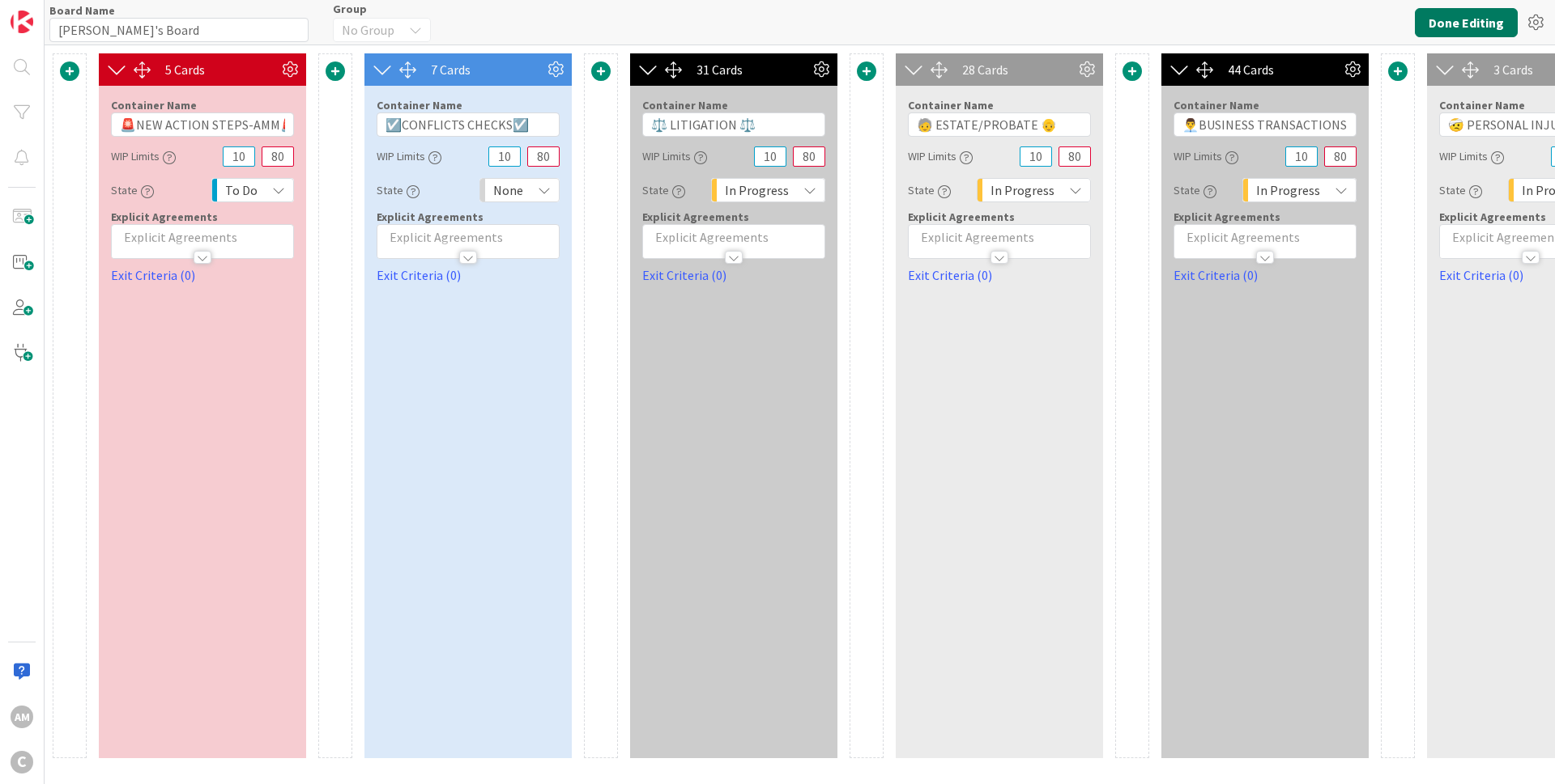
click at [1432, 28] on button "Done Editing" at bounding box center [1466, 22] width 102 height 29
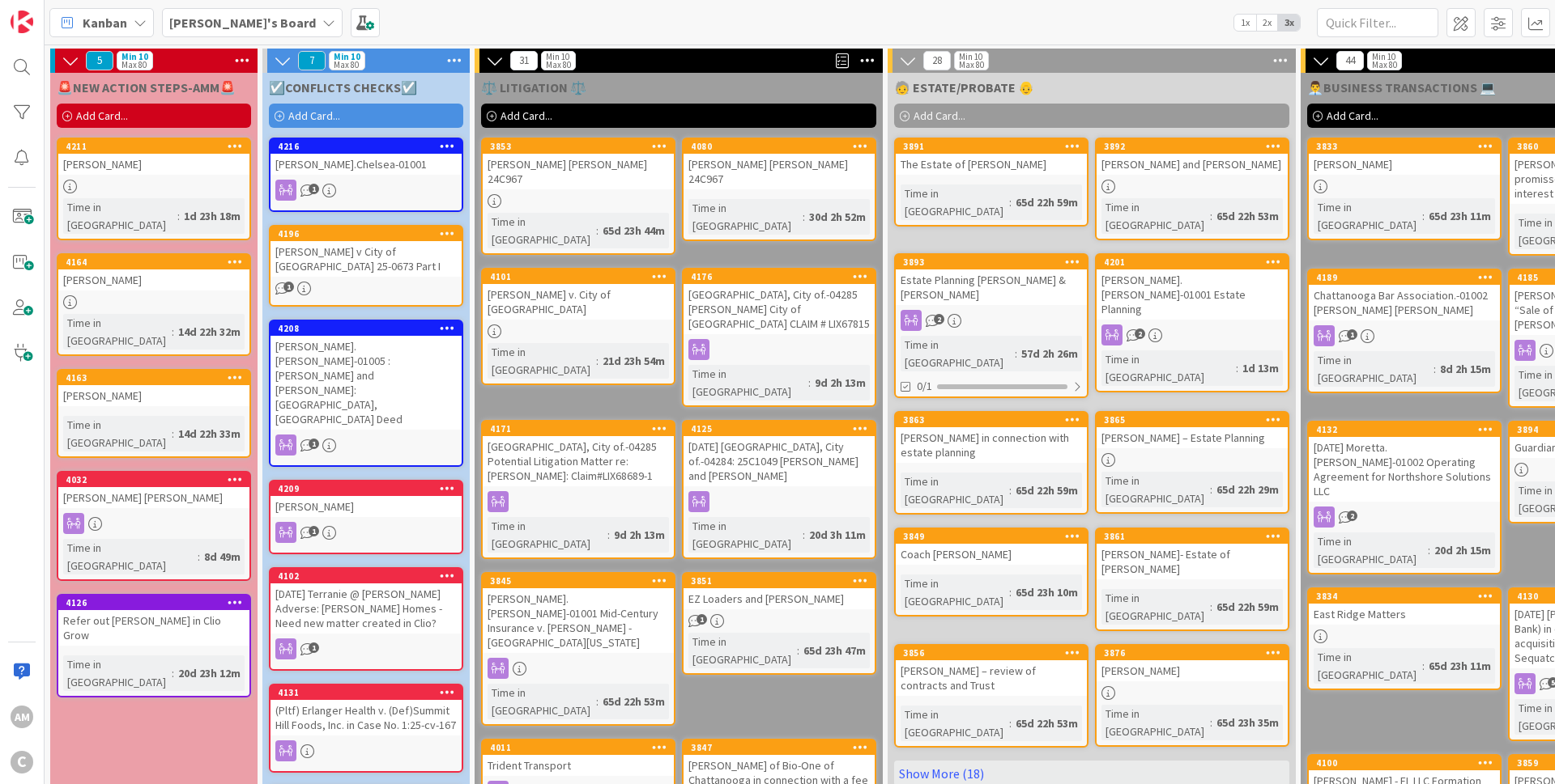
click at [248, 62] on icon at bounding box center [242, 61] width 21 height 24
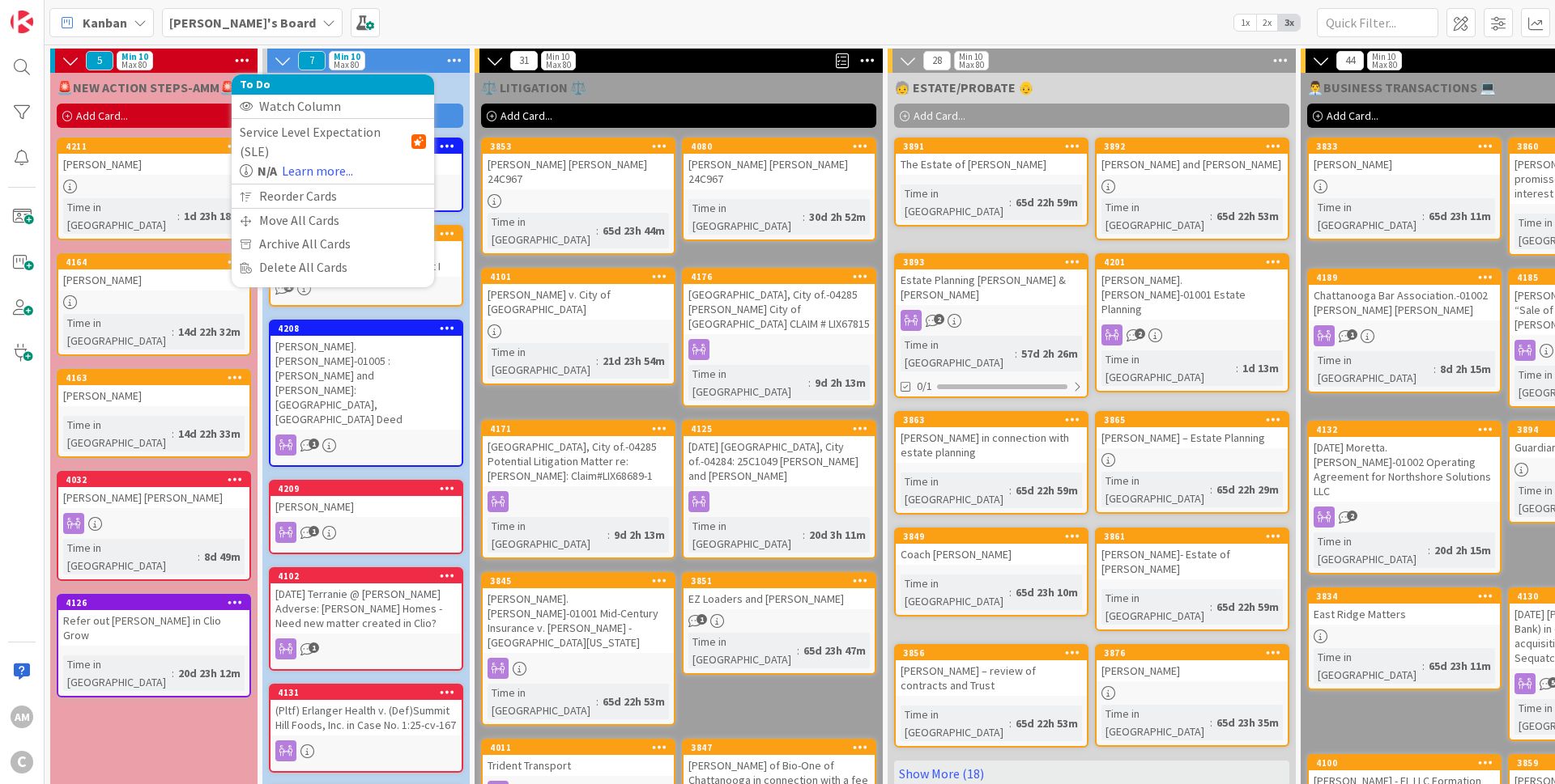
click at [248, 62] on icon at bounding box center [242, 61] width 21 height 24
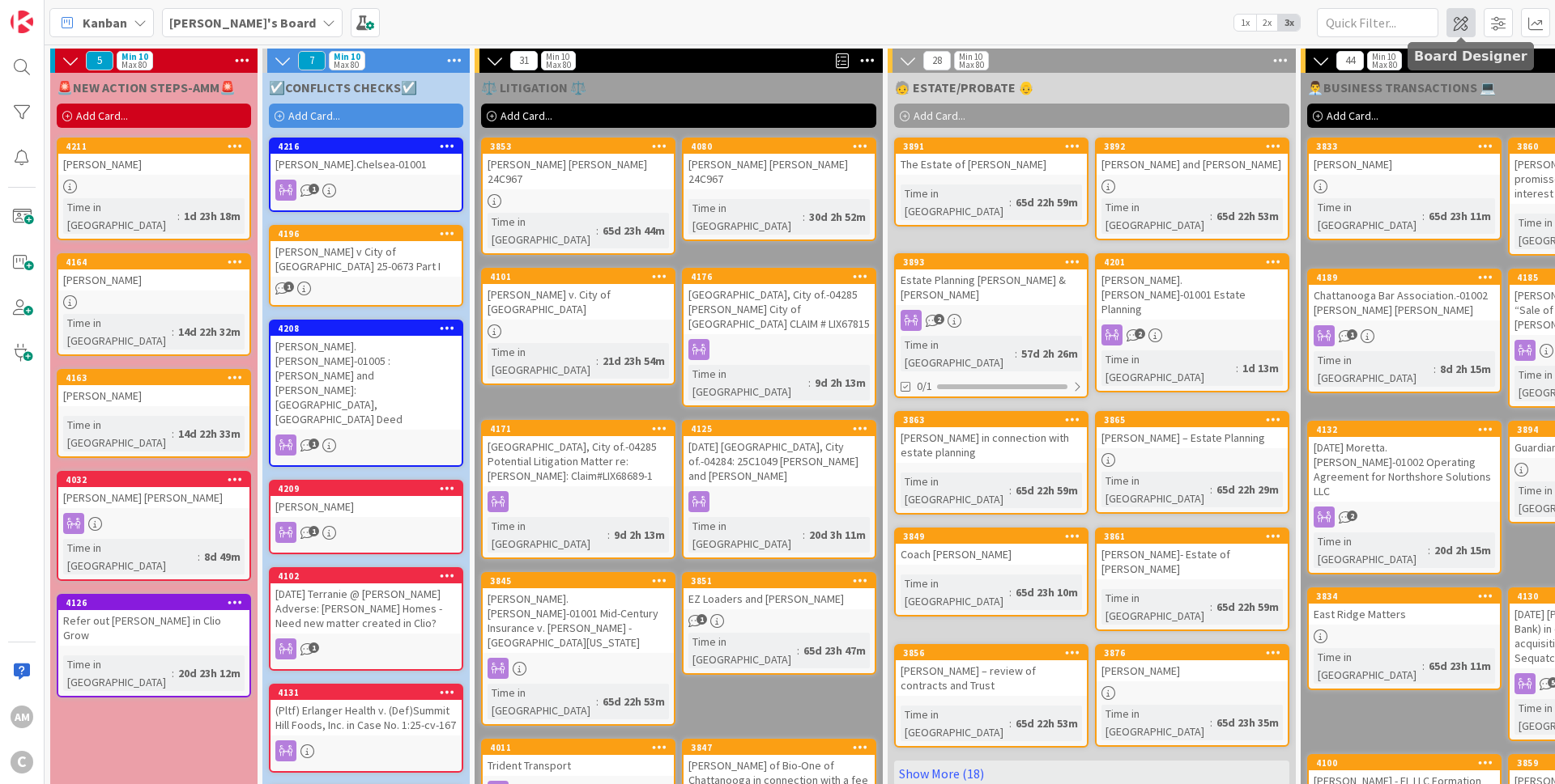
click at [1472, 24] on span at bounding box center [1461, 22] width 29 height 29
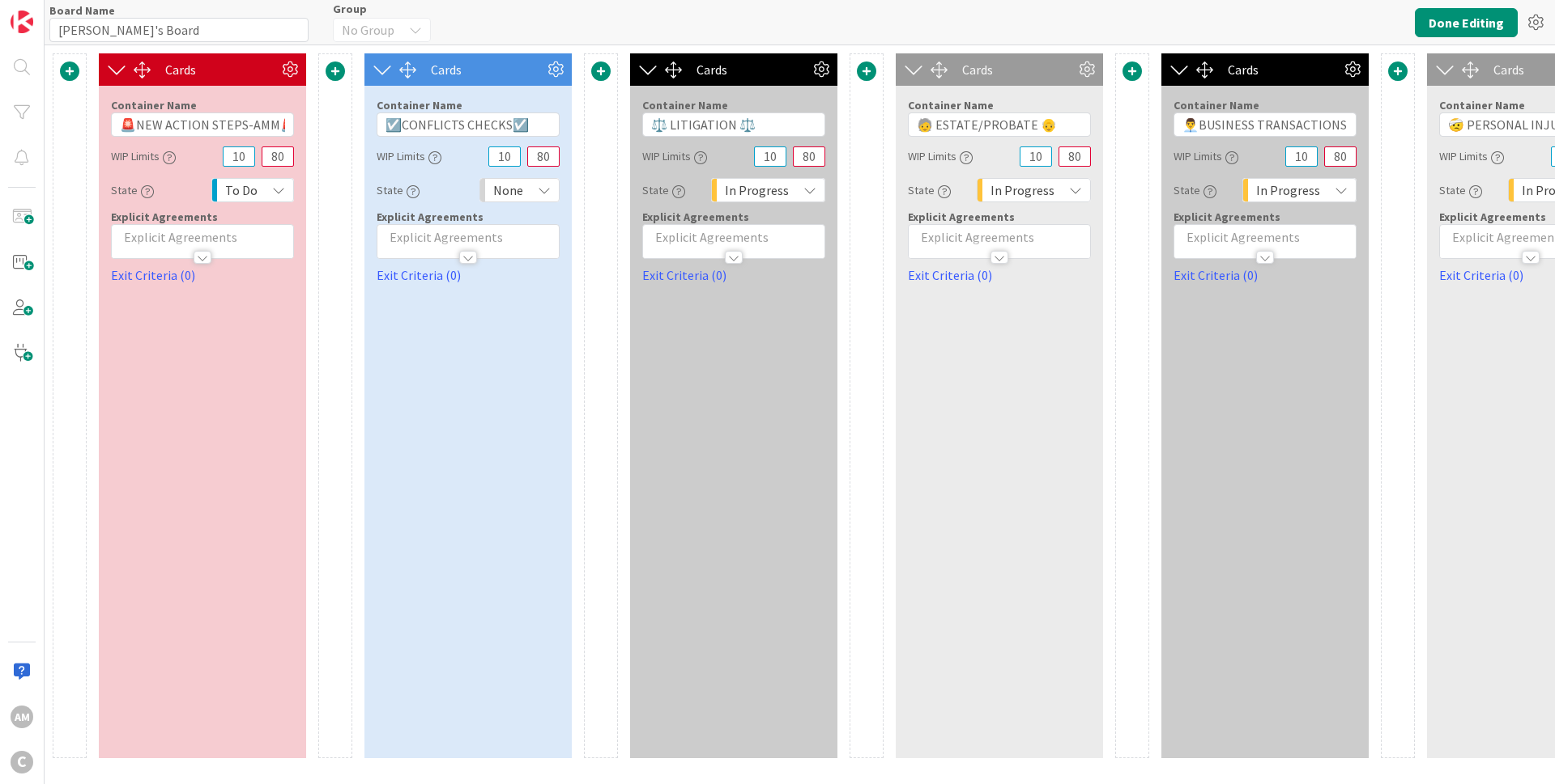
type input "[PERSON_NAME]'s Board"
click at [249, 128] on input "🚨NEW ACTION STEPS-AMM🚨" at bounding box center [203, 124] width 183 height 24
type input "🚨NEW ACTION STEPS for AMM🚨"
click at [1453, 27] on button "Done Editing" at bounding box center [1466, 22] width 102 height 29
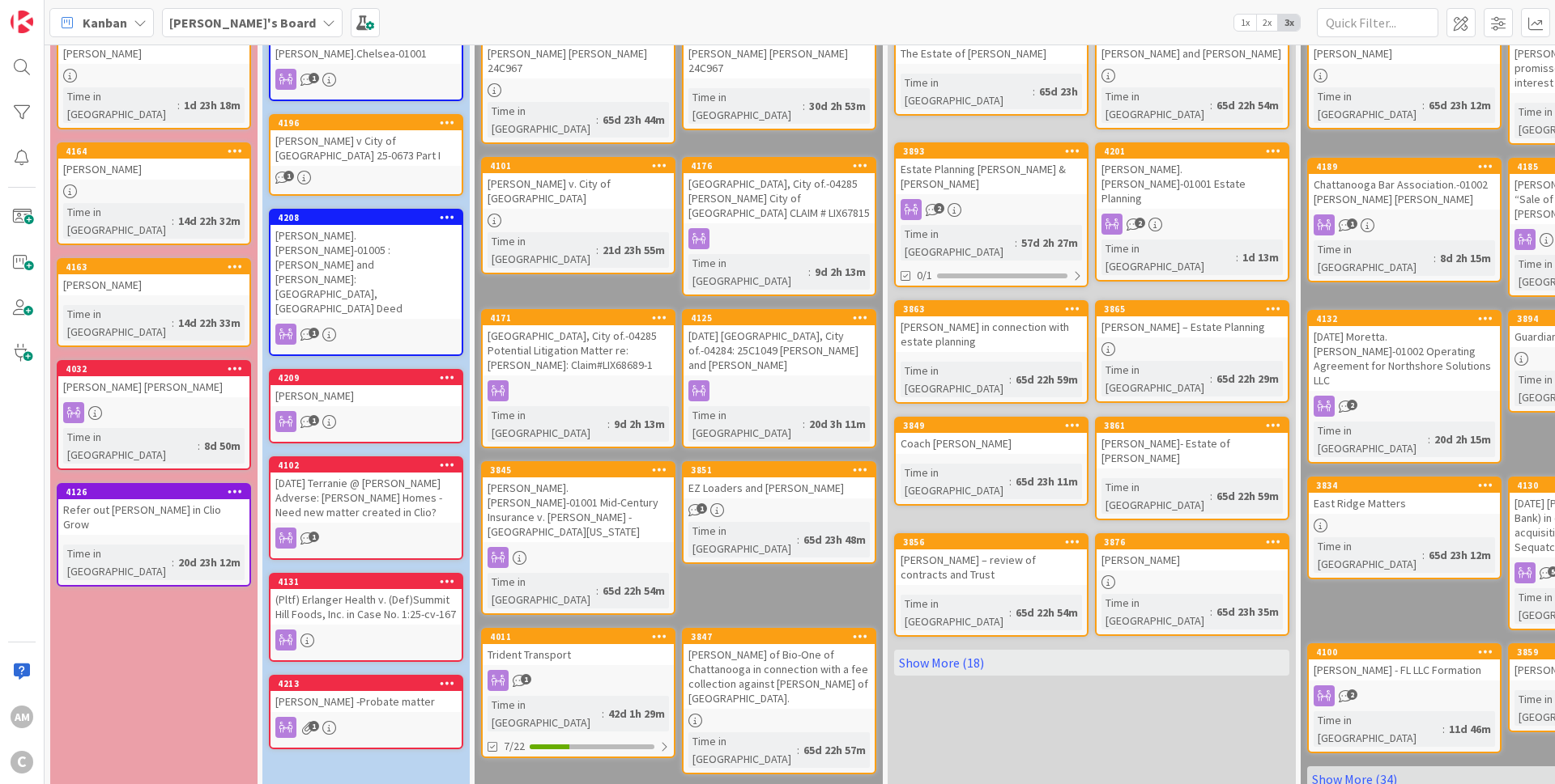
scroll to position [97, 0]
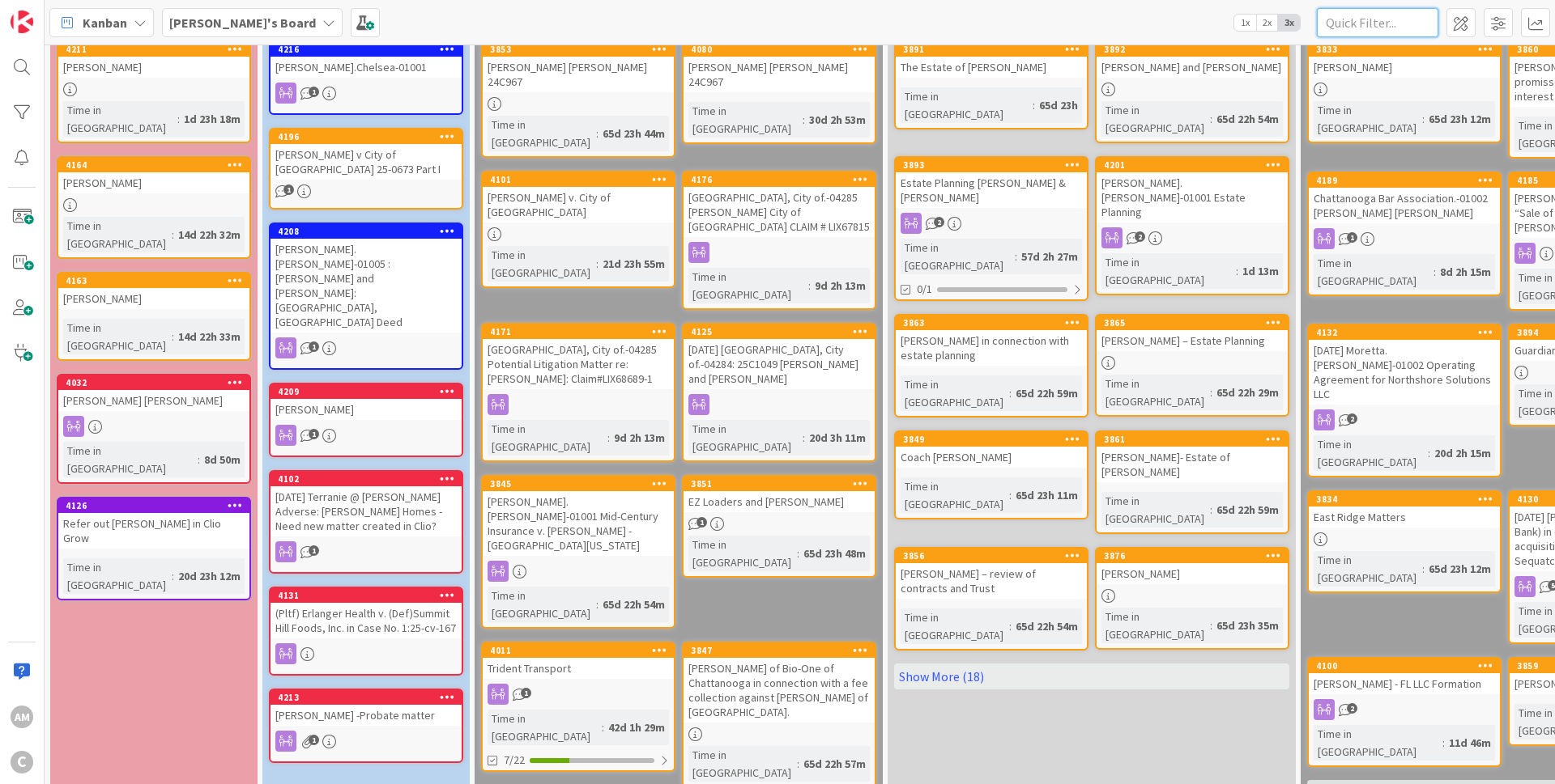
click at [1366, 23] on input "text" at bounding box center [1377, 22] width 121 height 29
type input "pierce"
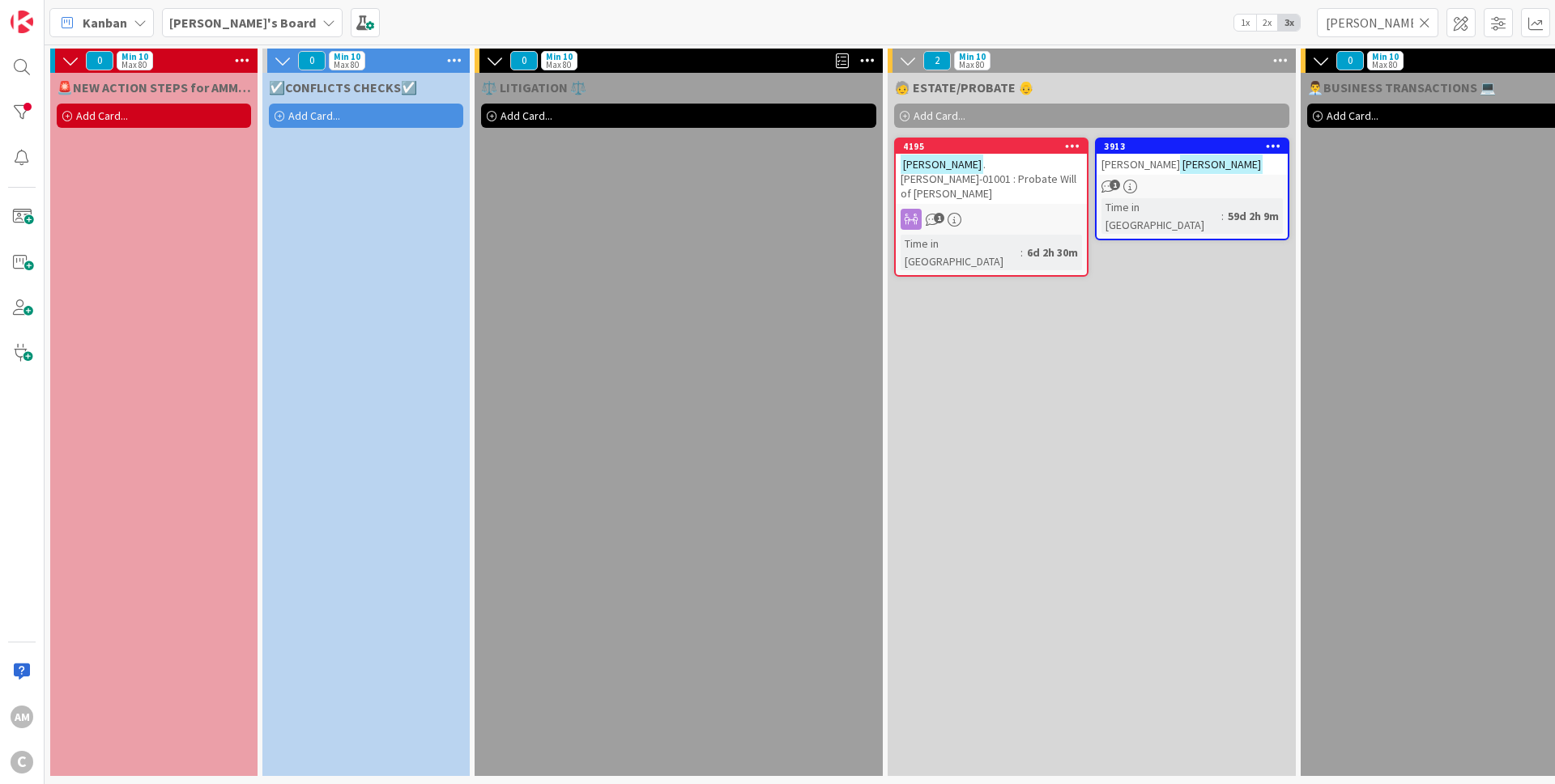
click at [1194, 172] on div "3913 Brenda Pierce 1 Time in Column : 59d 2h 9m" at bounding box center [1191, 188] width 194 height 102
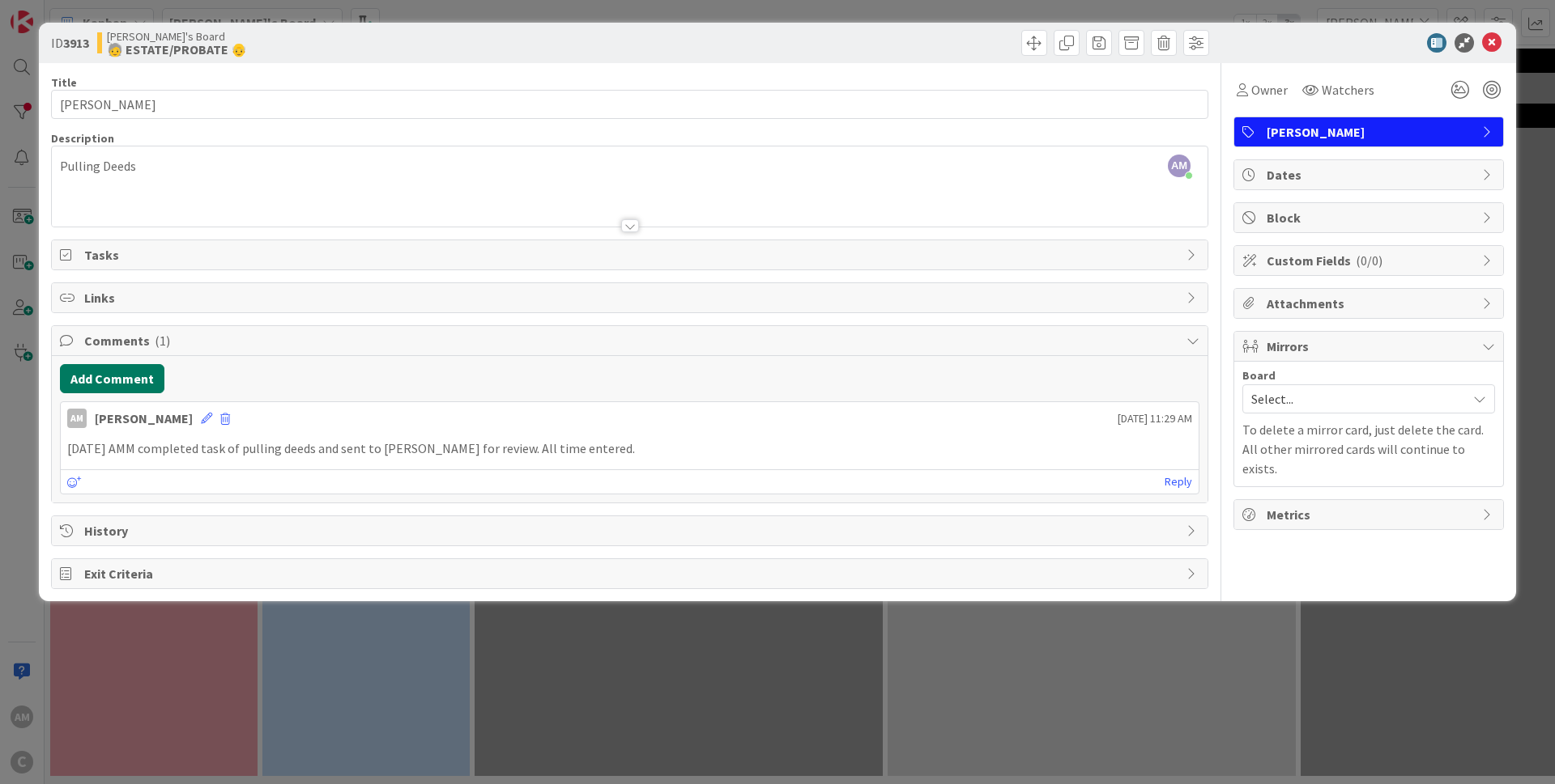
click at [150, 386] on button "Add Comment" at bounding box center [111, 378] width 104 height 29
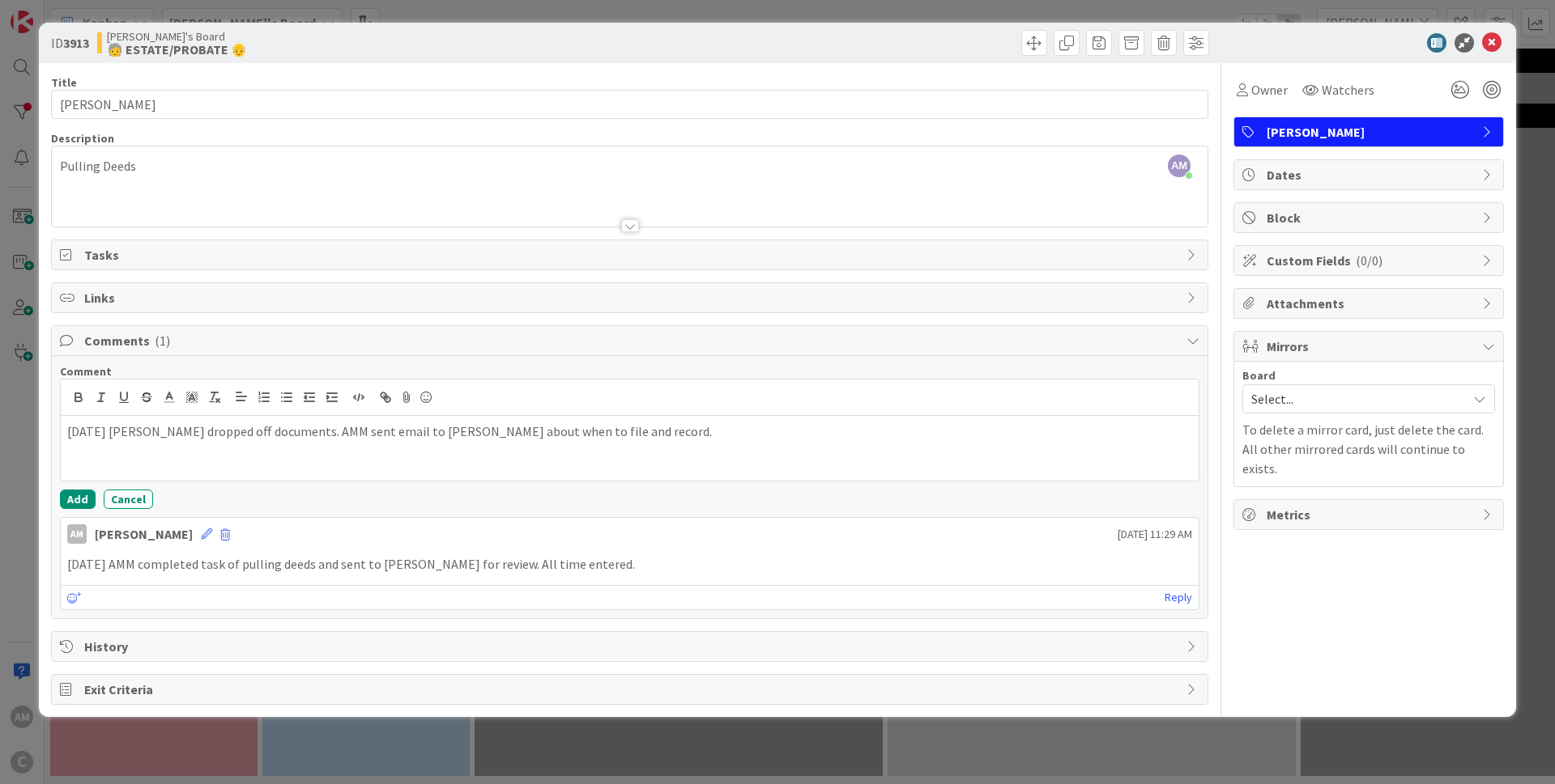
click at [451, 434] on p "2025-09-24 Mrs. Peirce dropped off documents. AMM sent email to LAm about when …" at bounding box center [629, 431] width 1124 height 19
click at [85, 503] on button "Add" at bounding box center [78, 500] width 36 height 20
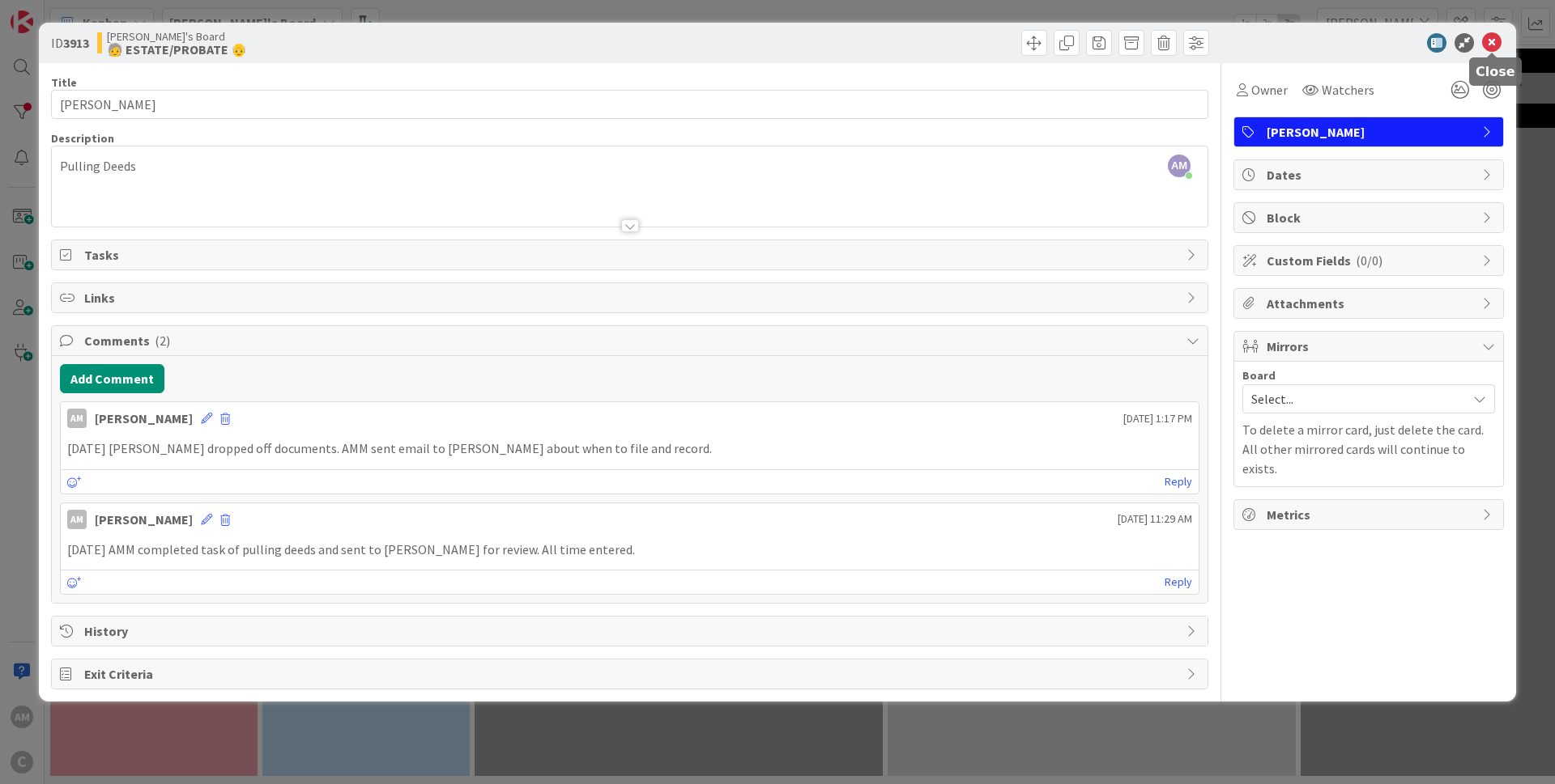
click at [1490, 48] on icon at bounding box center [1491, 43] width 20 height 20
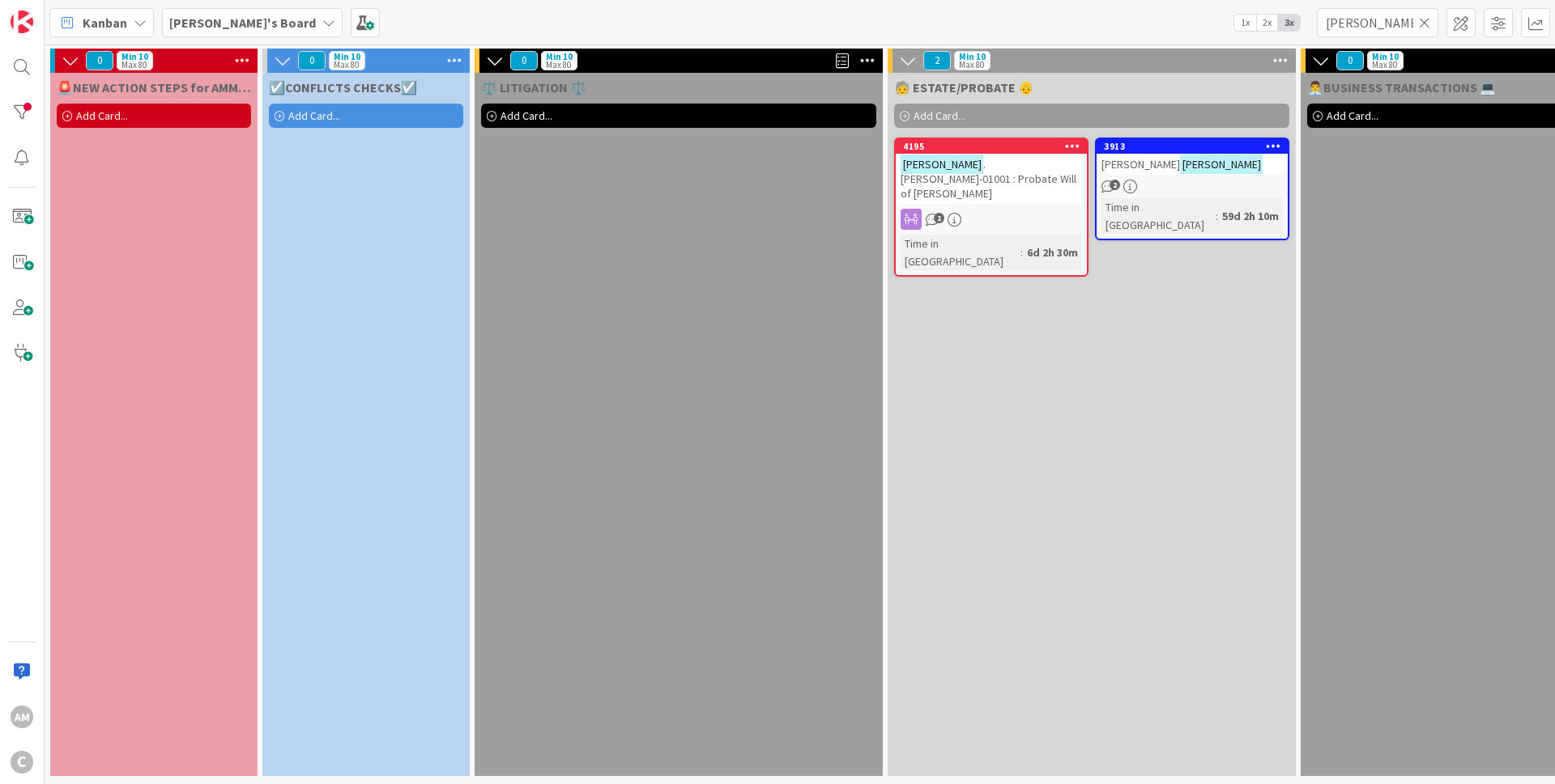
click at [1312, 684] on div "👨‍💼BUSINESS TRANSACTIONS 💻 Add Card..." at bounding box center [1504, 424] width 408 height 704
click at [1422, 26] on icon at bounding box center [1424, 22] width 11 height 15
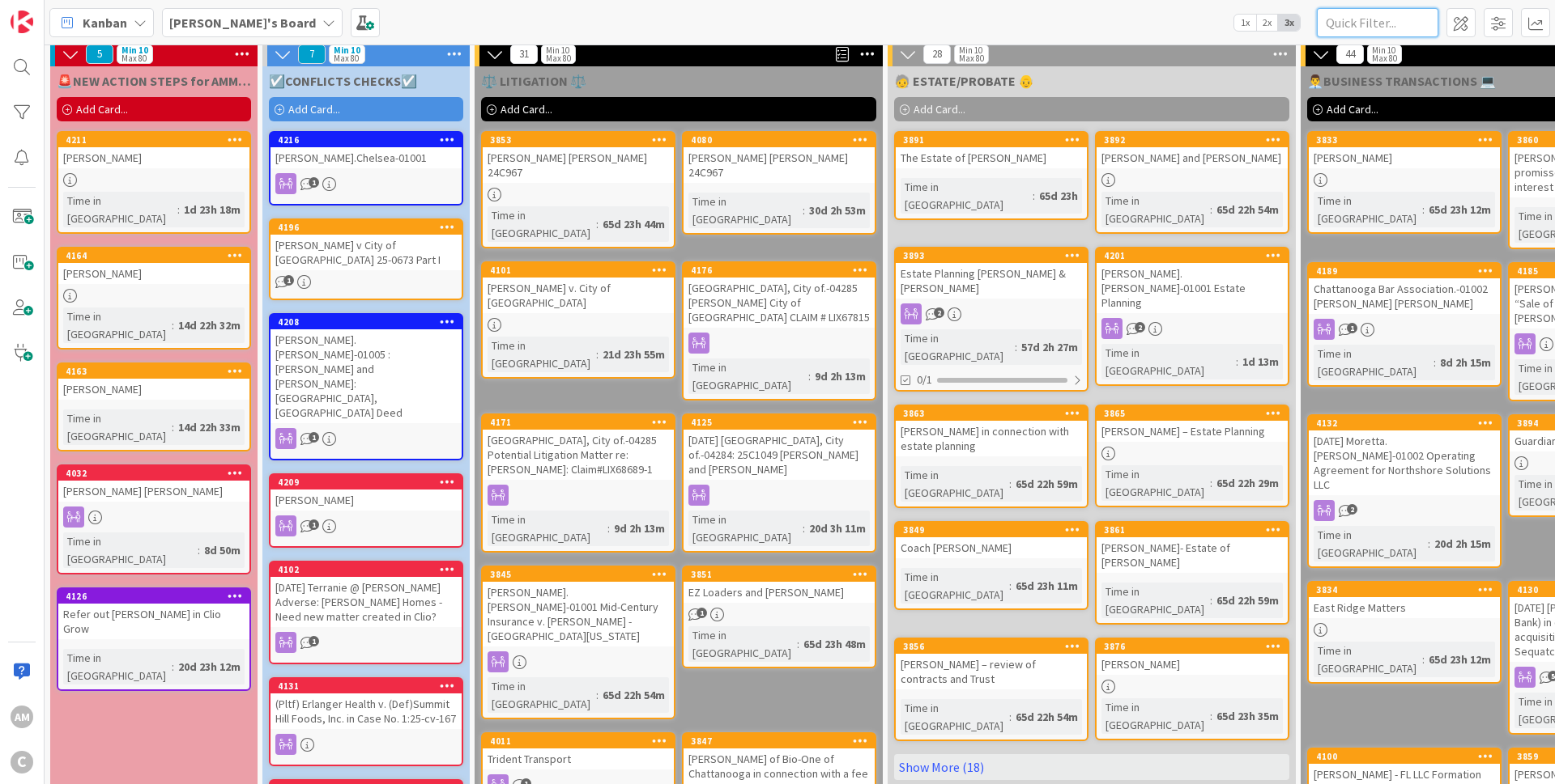
click at [1370, 18] on input "text" at bounding box center [1377, 22] width 121 height 29
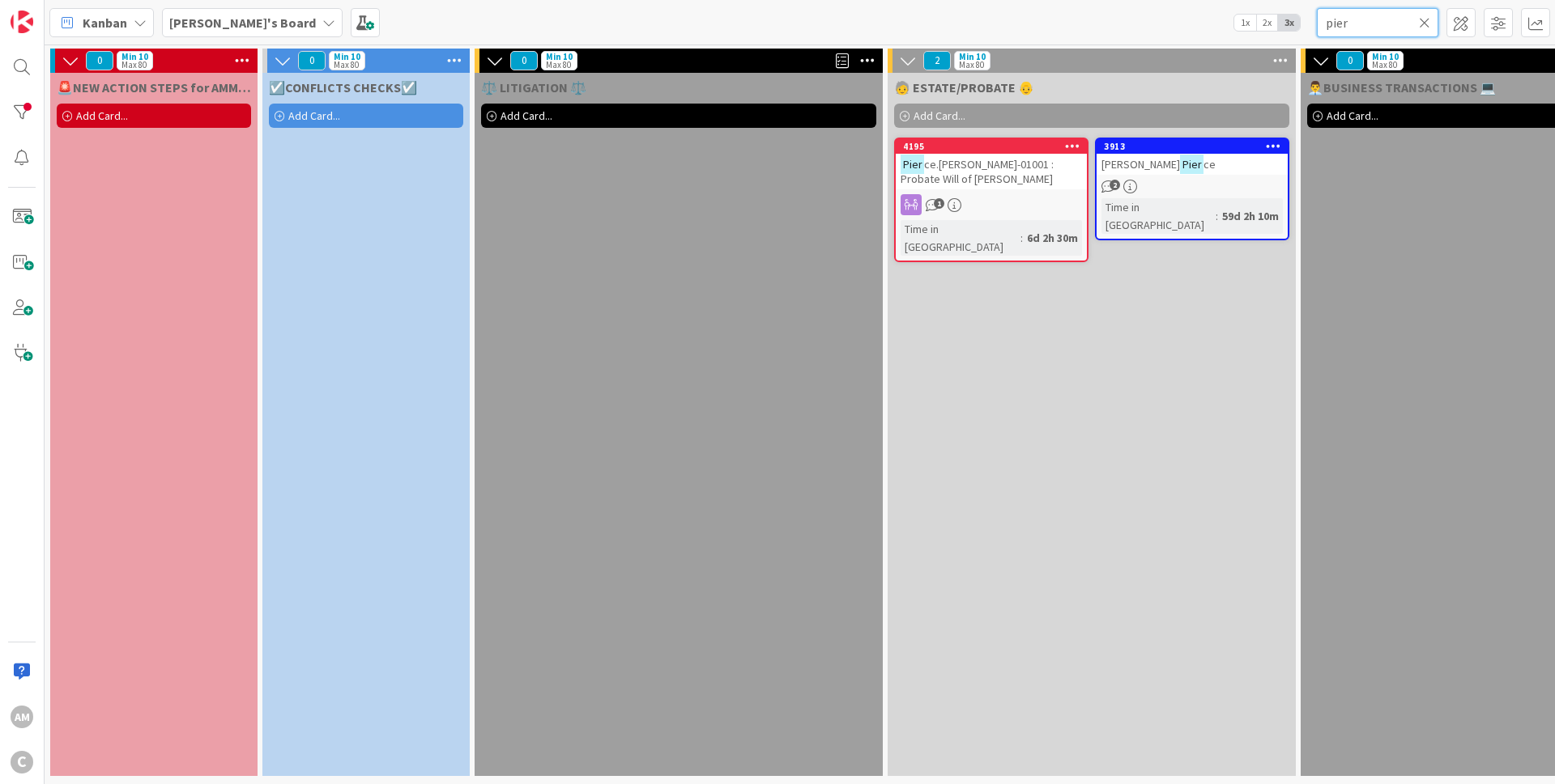
type input "pier"
click at [1274, 142] on icon at bounding box center [1273, 145] width 15 height 11
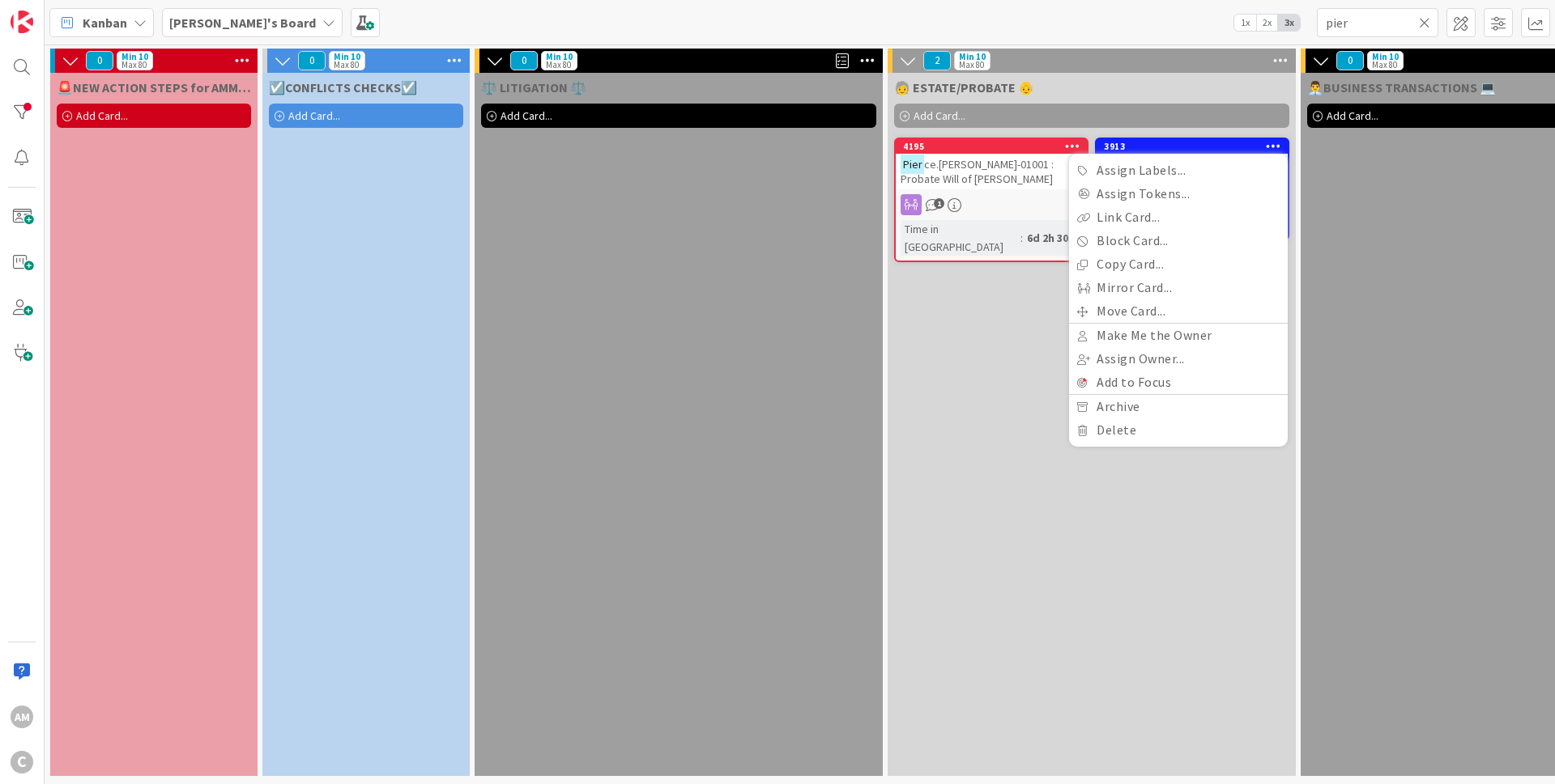
click at [1199, 73] on div "🧓 ESTATE/PROBATE 👴" at bounding box center [1092, 83] width 408 height 23
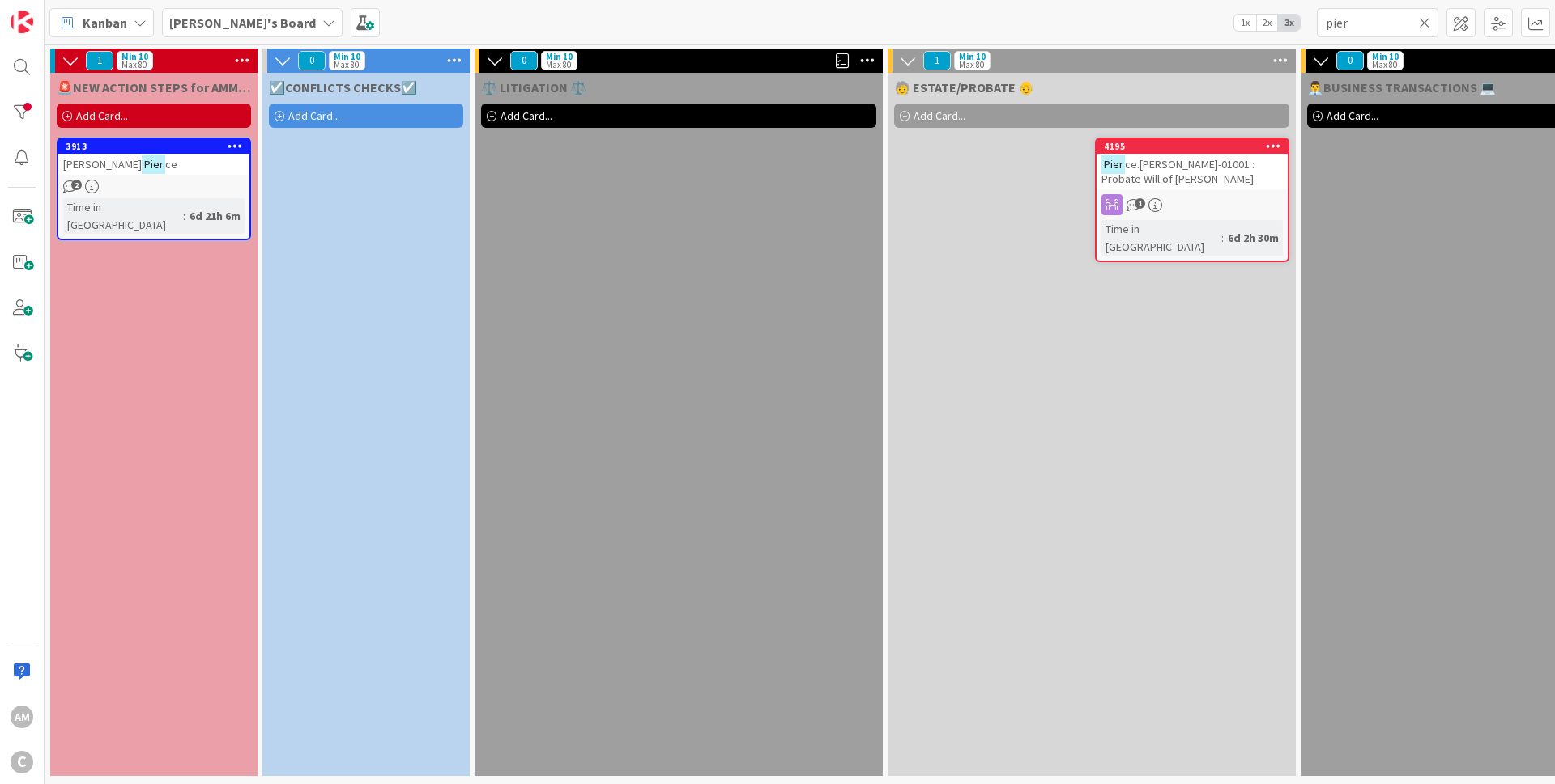
drag, startPoint x: 1427, startPoint y: 24, endPoint x: 1417, endPoint y: 80, distance: 56.9
click at [1426, 24] on icon at bounding box center [1424, 22] width 11 height 15
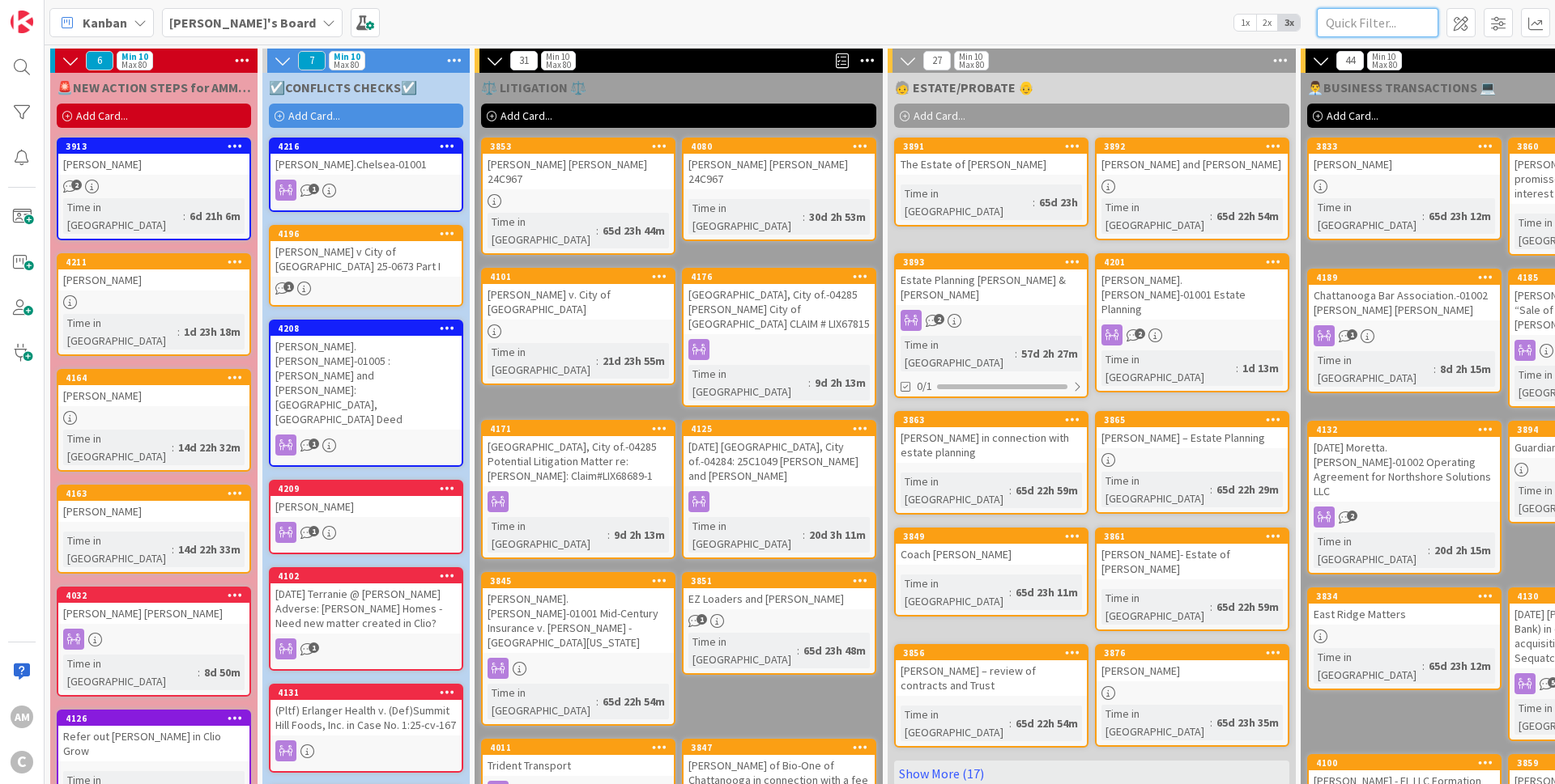
click at [1384, 24] on input "text" at bounding box center [1377, 22] width 121 height 29
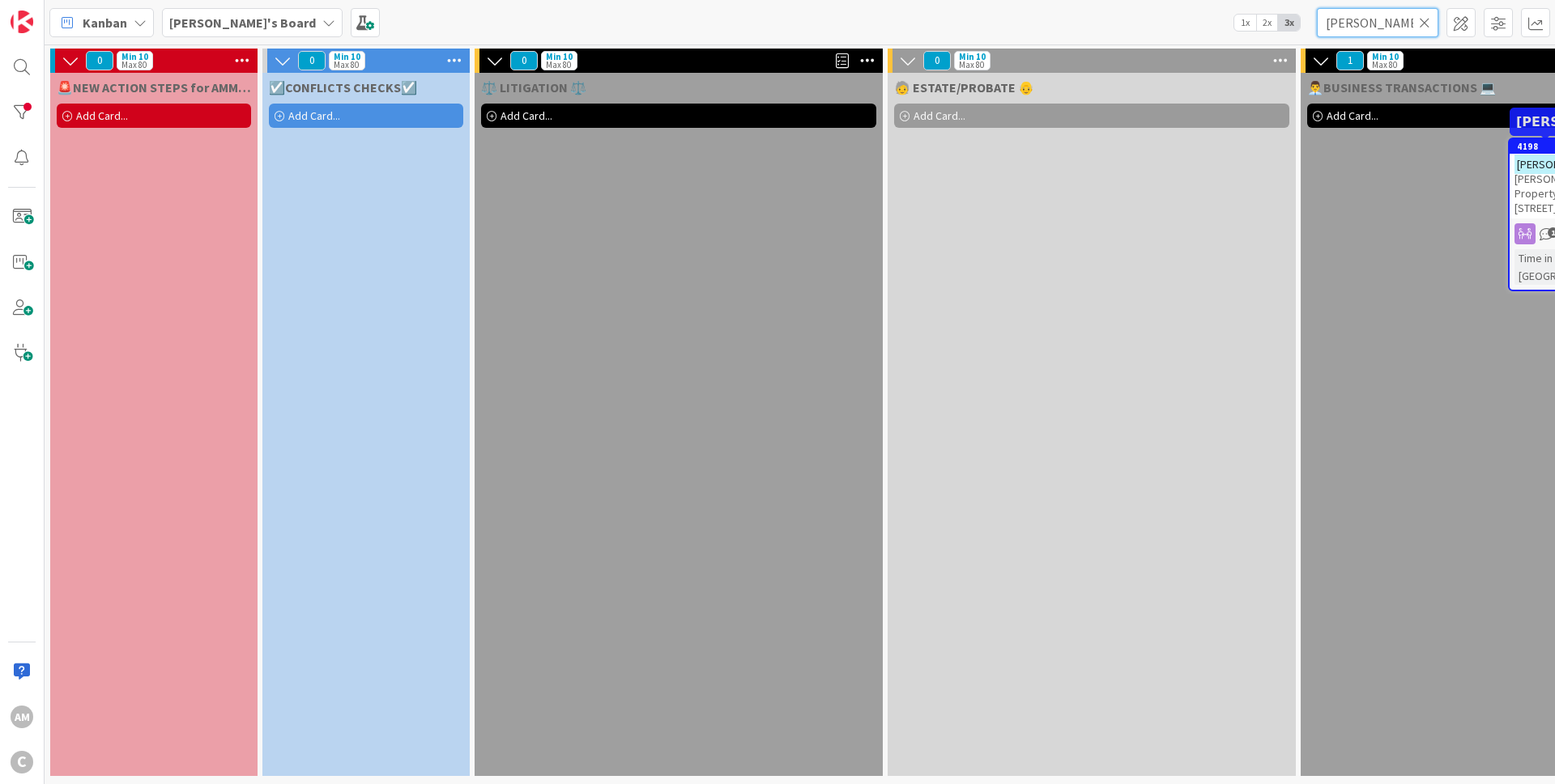
type input "schier"
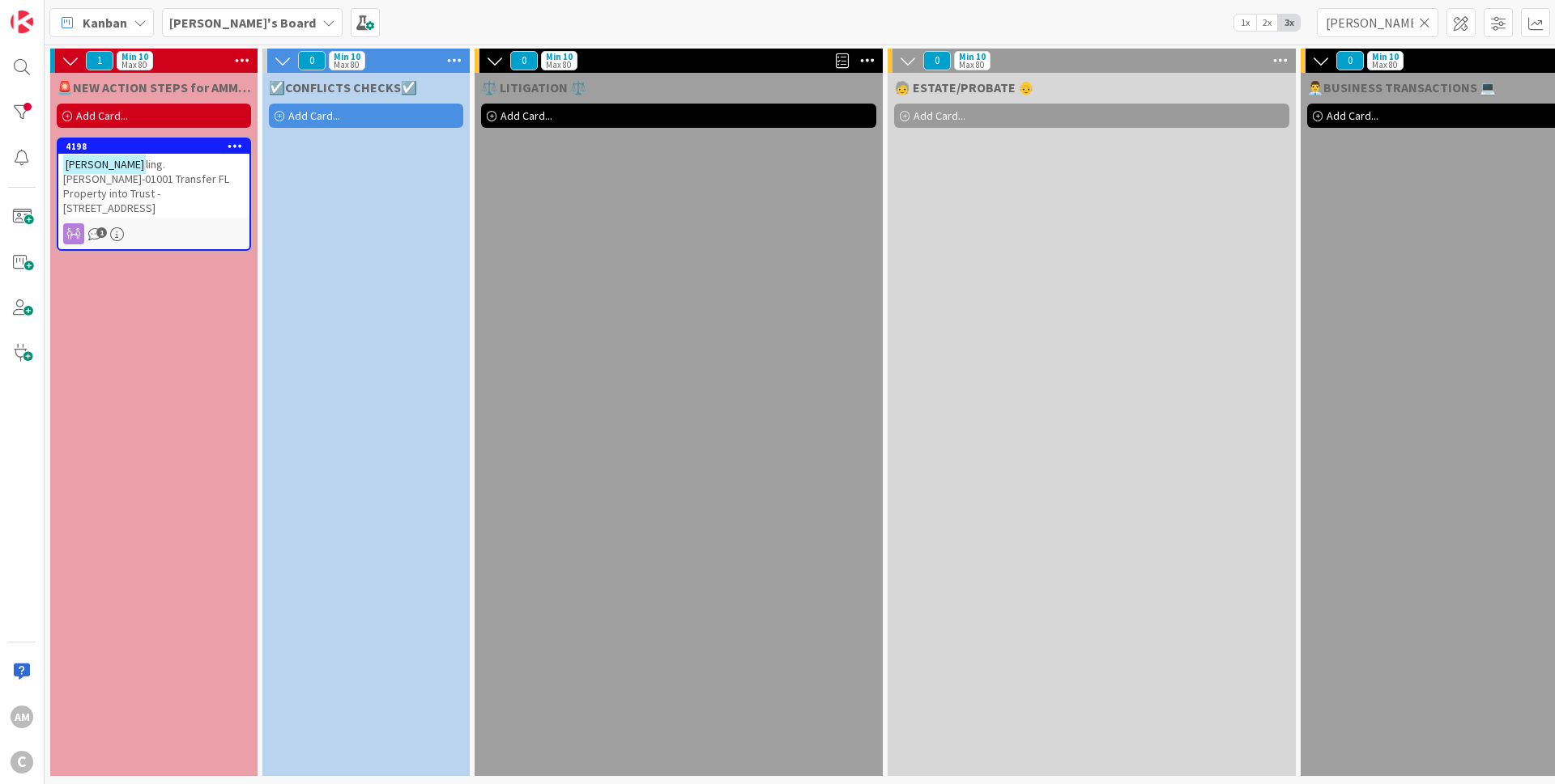
click at [1426, 20] on icon at bounding box center [1424, 22] width 11 height 15
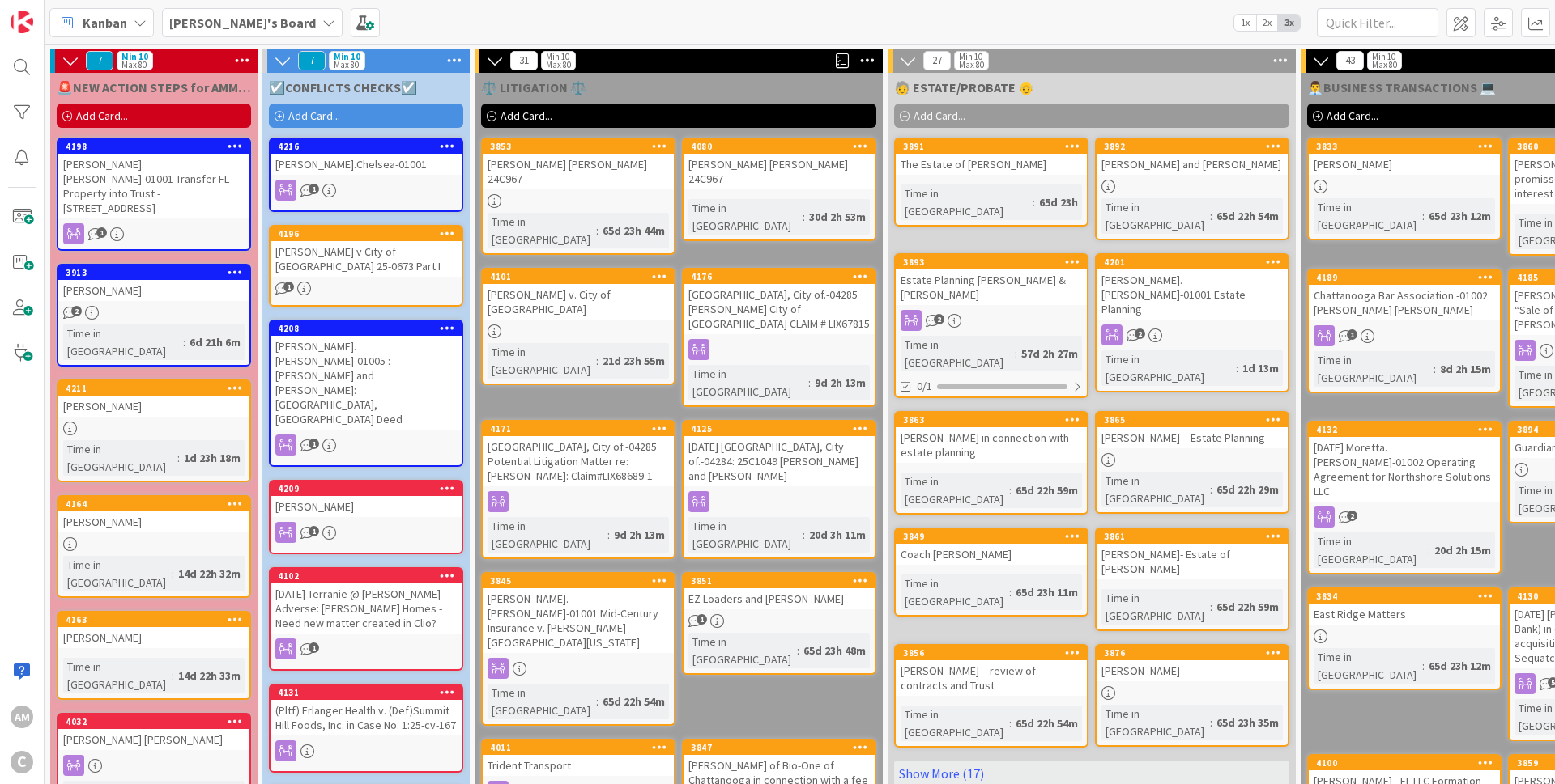
click at [185, 280] on div "[PERSON_NAME]" at bounding box center [154, 290] width 191 height 21
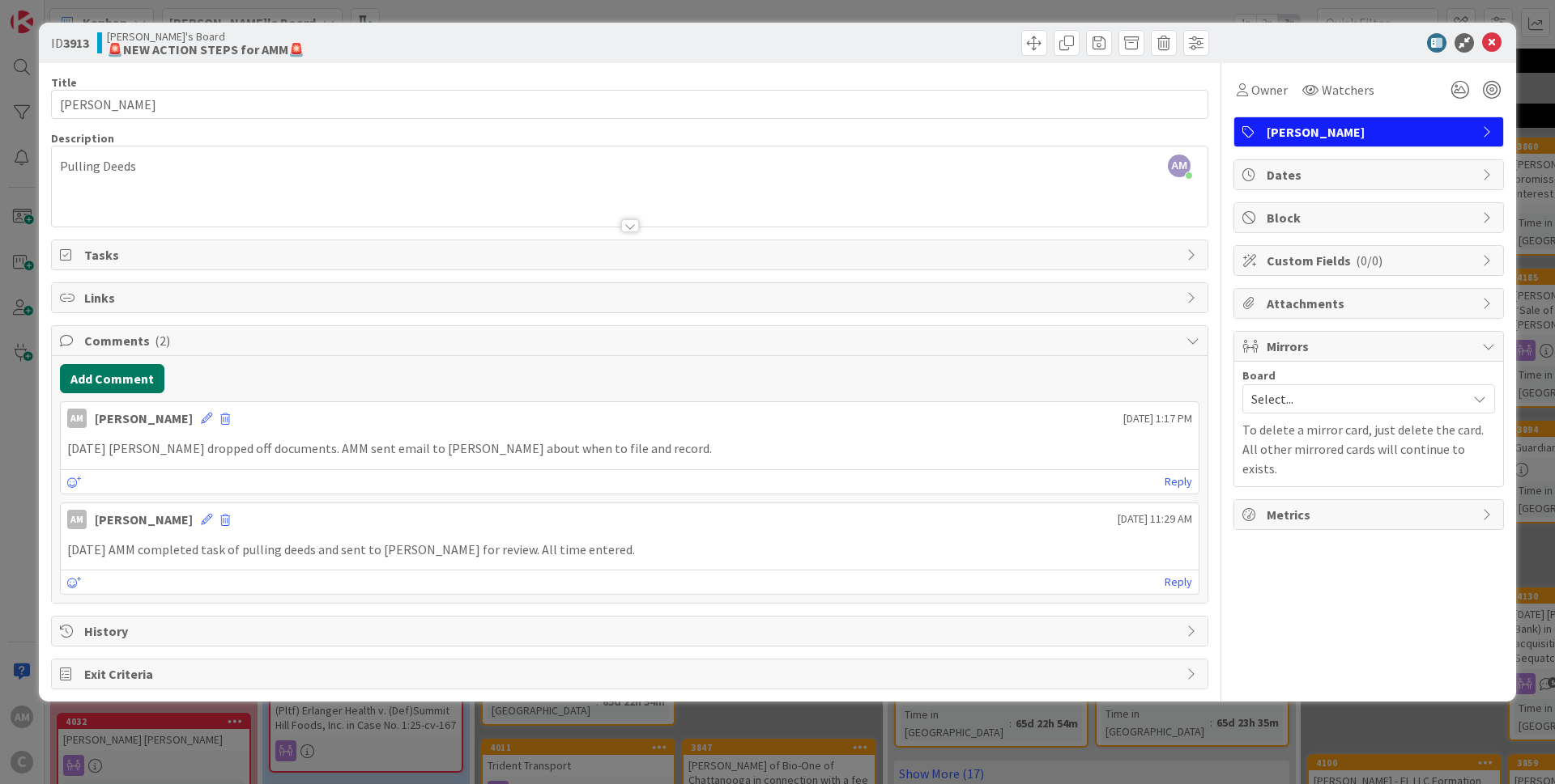
click at [134, 382] on button "Add Comment" at bounding box center [111, 378] width 104 height 29
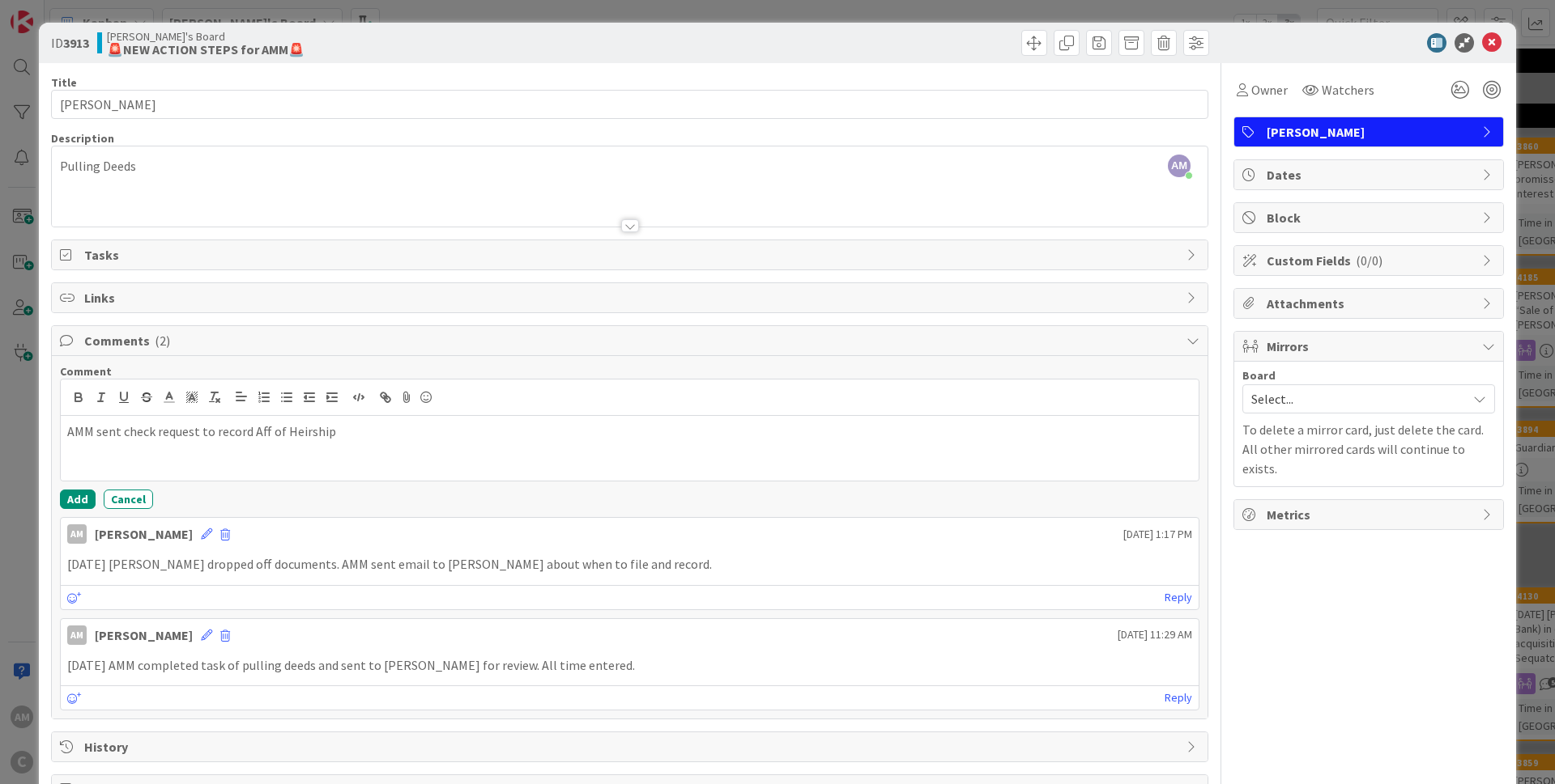
click at [303, 433] on p "AMM sent check request to record Aff of Heirship" at bounding box center [629, 431] width 1124 height 19
click at [1482, 42] on icon at bounding box center [1491, 43] width 20 height 20
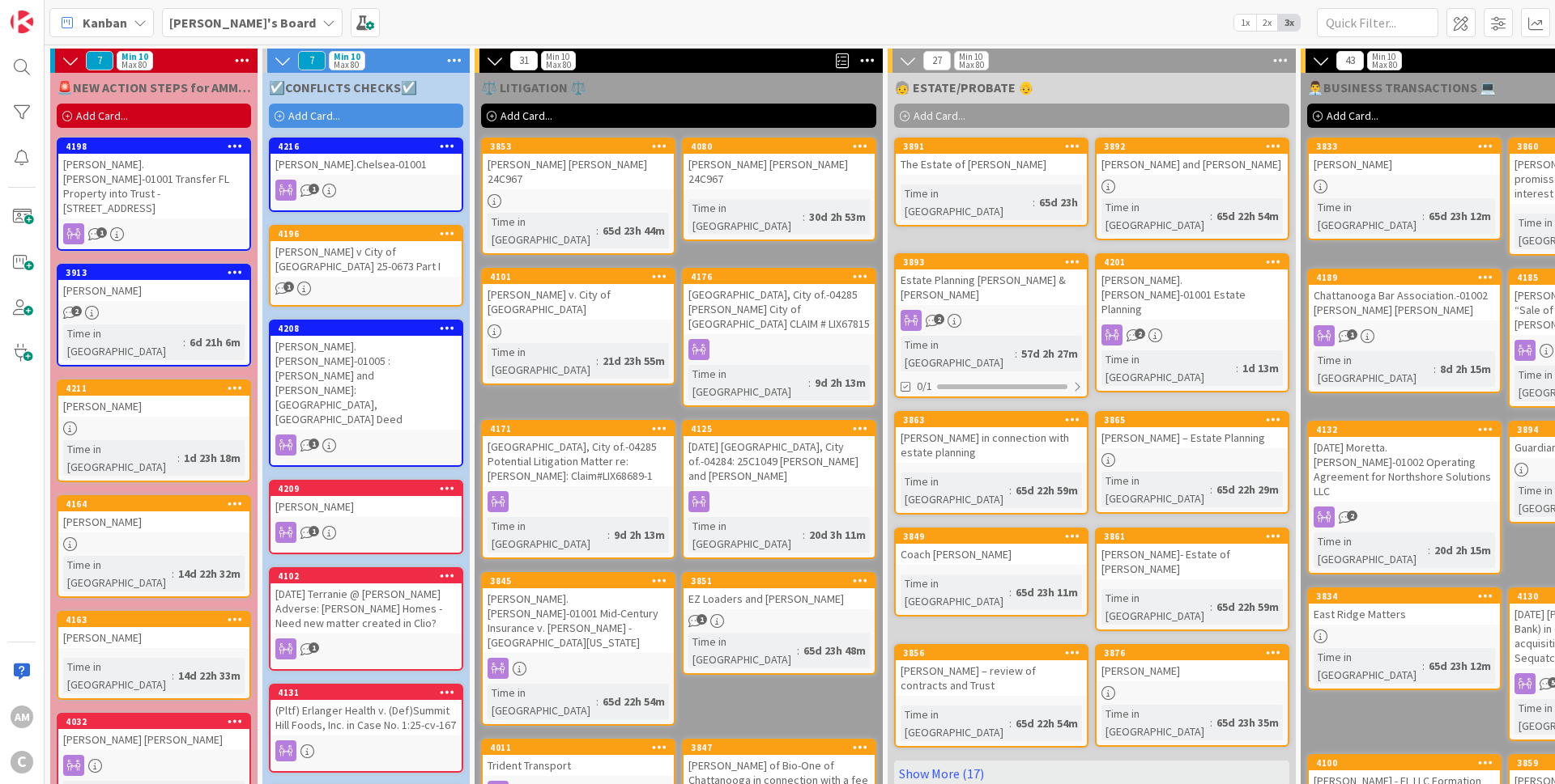
click at [164, 306] on div "2" at bounding box center [154, 313] width 191 height 14
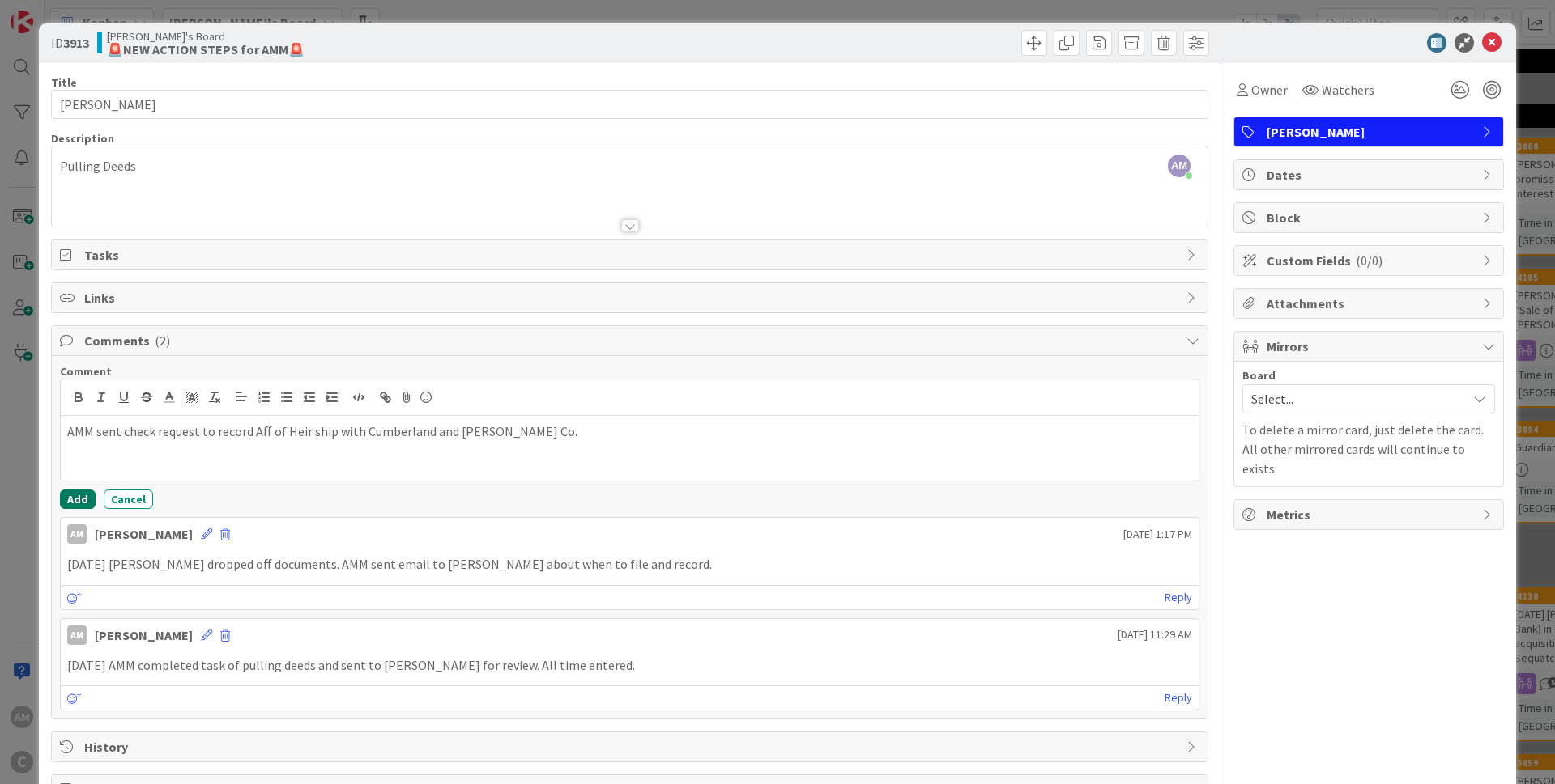
click at [75, 504] on button "Add" at bounding box center [78, 500] width 36 height 20
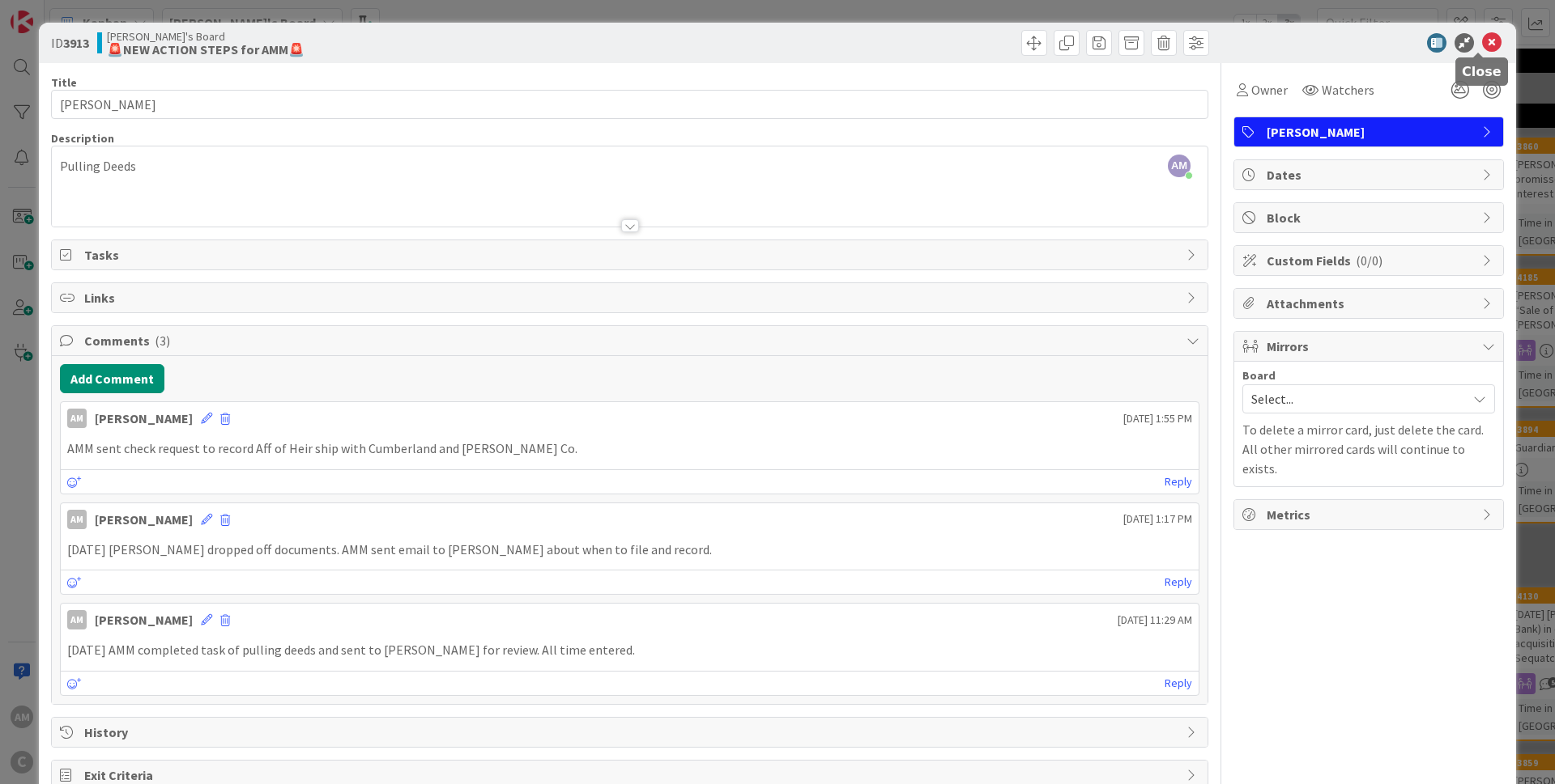
click at [1475, 32] on div "ID 3913 Amber's Board 🚨NEW ACTION STEPS for AMM🚨" at bounding box center [778, 43] width 1477 height 41
click at [1482, 23] on div "ID 3913 Amber's Board 🚨NEW ACTION STEPS for AMM🚨" at bounding box center [778, 43] width 1477 height 41
drag, startPoint x: 1477, startPoint y: 41, endPoint x: 1387, endPoint y: 233, distance: 212.0
click at [1481, 42] on icon at bounding box center [1491, 43] width 20 height 20
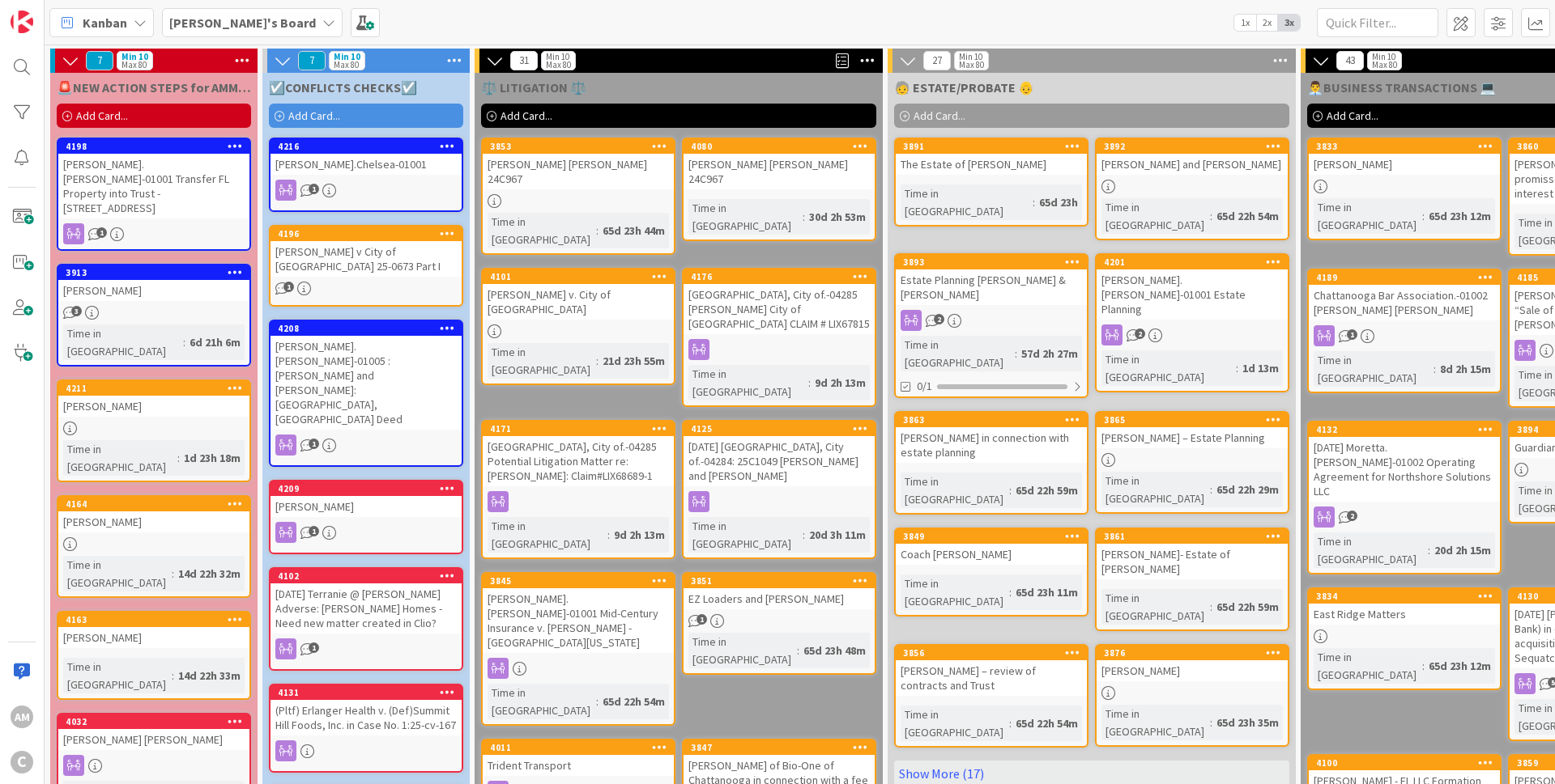
drag, startPoint x: 211, startPoint y: 192, endPoint x: 224, endPoint y: 195, distance: 13.3
click at [212, 194] on div "Schierling.Jason-01001 Transfer FL Property into Trust - 124 Heritage Way, Napl…" at bounding box center [154, 186] width 191 height 65
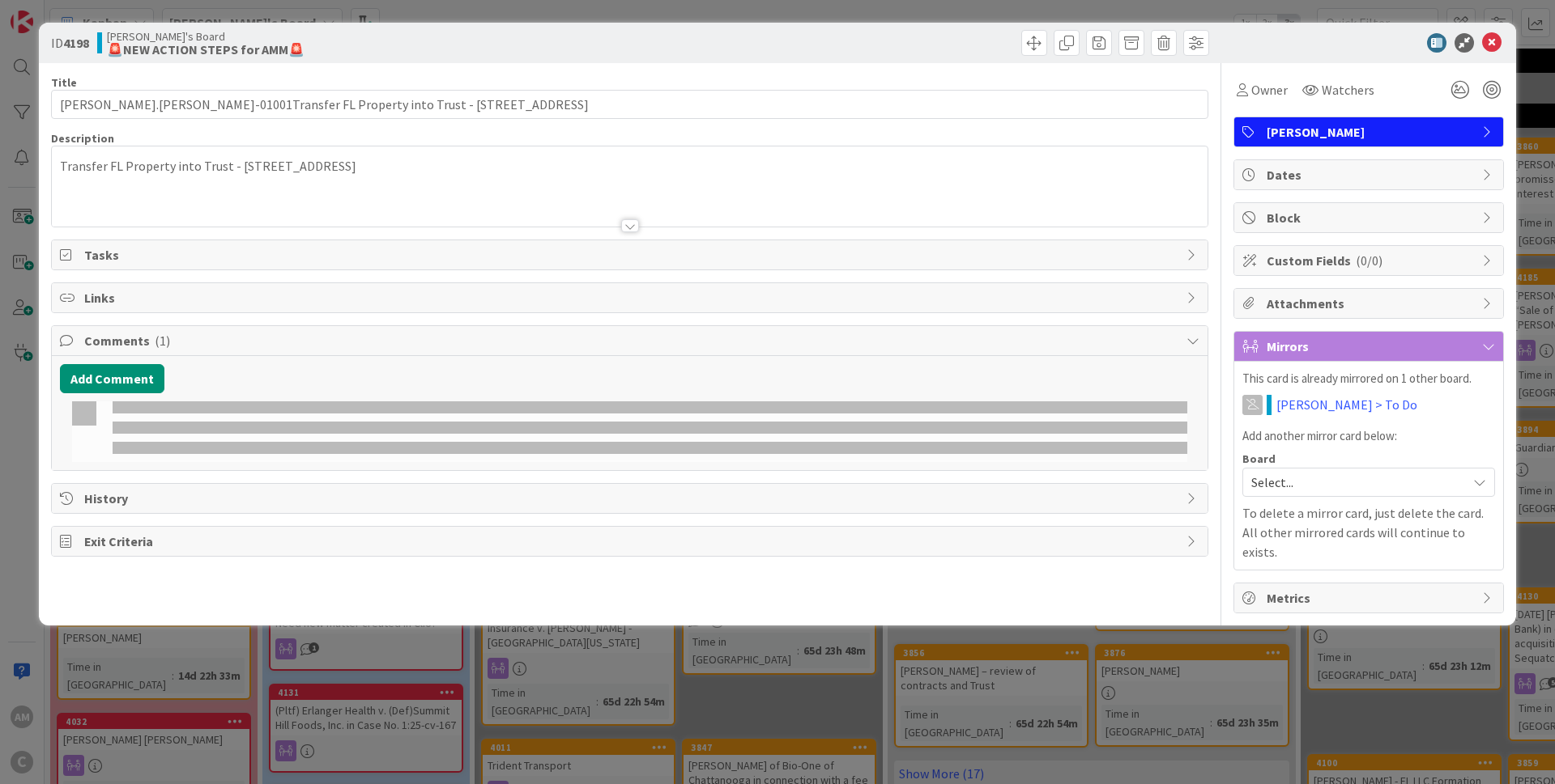
type input "Schierling.Jason-01001Transfer FL Property into Trust - 124 Heritage Way, Naple…"
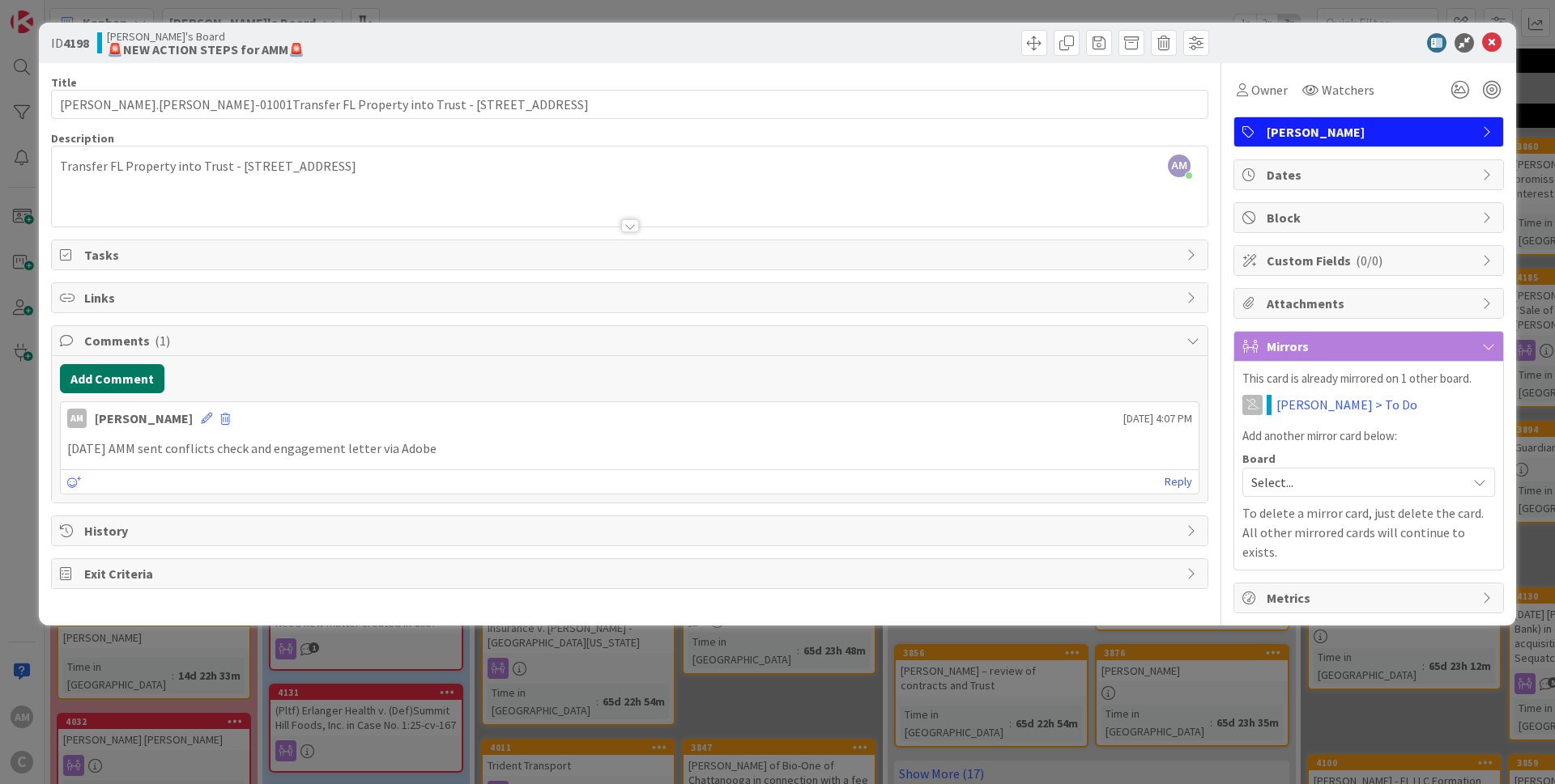
click at [128, 384] on button "Add Comment" at bounding box center [111, 378] width 104 height 29
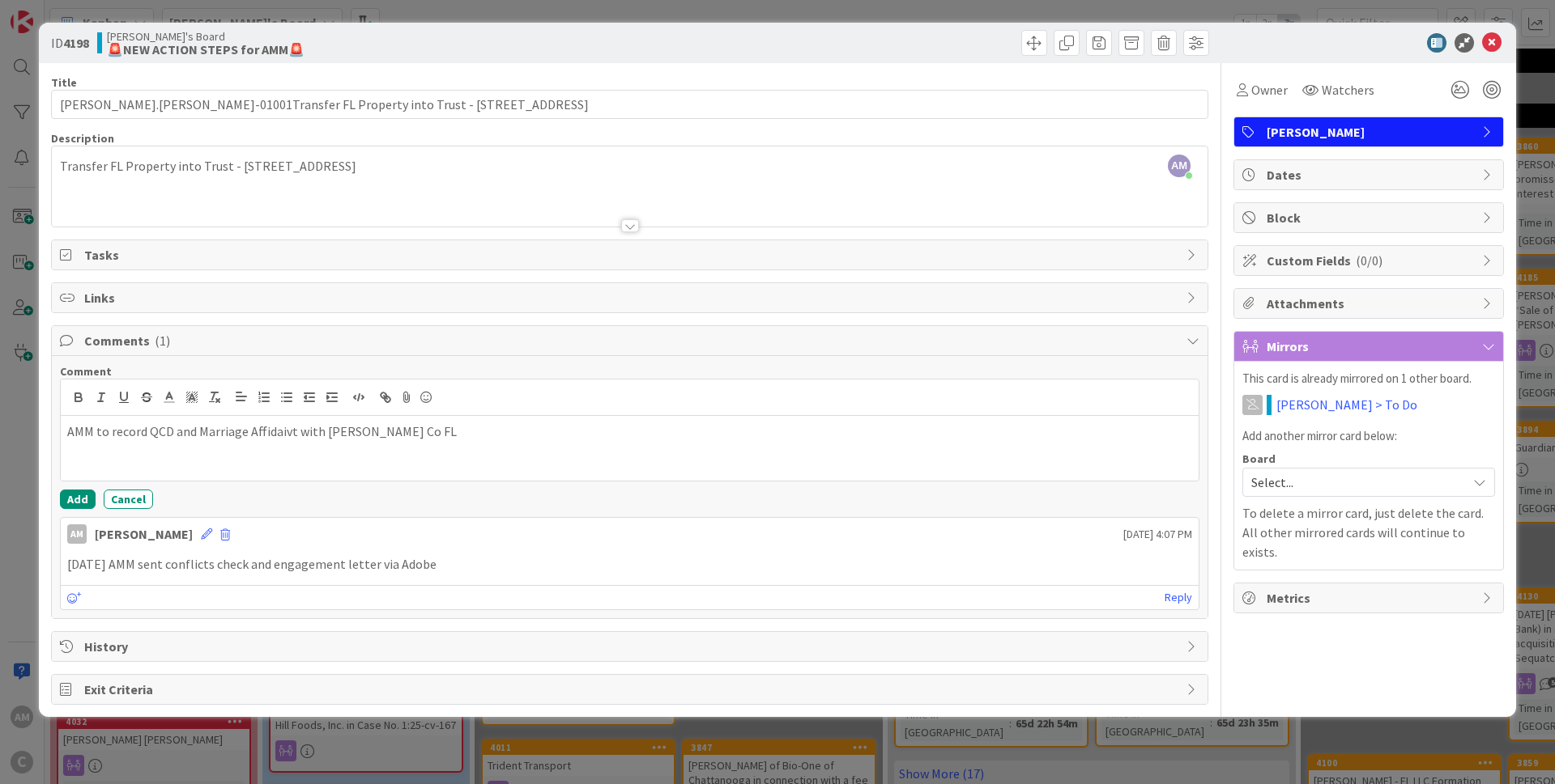
drag, startPoint x: 285, startPoint y: 433, endPoint x: 286, endPoint y: 447, distance: 14.0
click at [285, 437] on p "AMM to record QCD and Marriage Affidaivt with Collier Co FL" at bounding box center [629, 431] width 1124 height 19
click at [68, 502] on button "Add" at bounding box center [78, 500] width 36 height 20
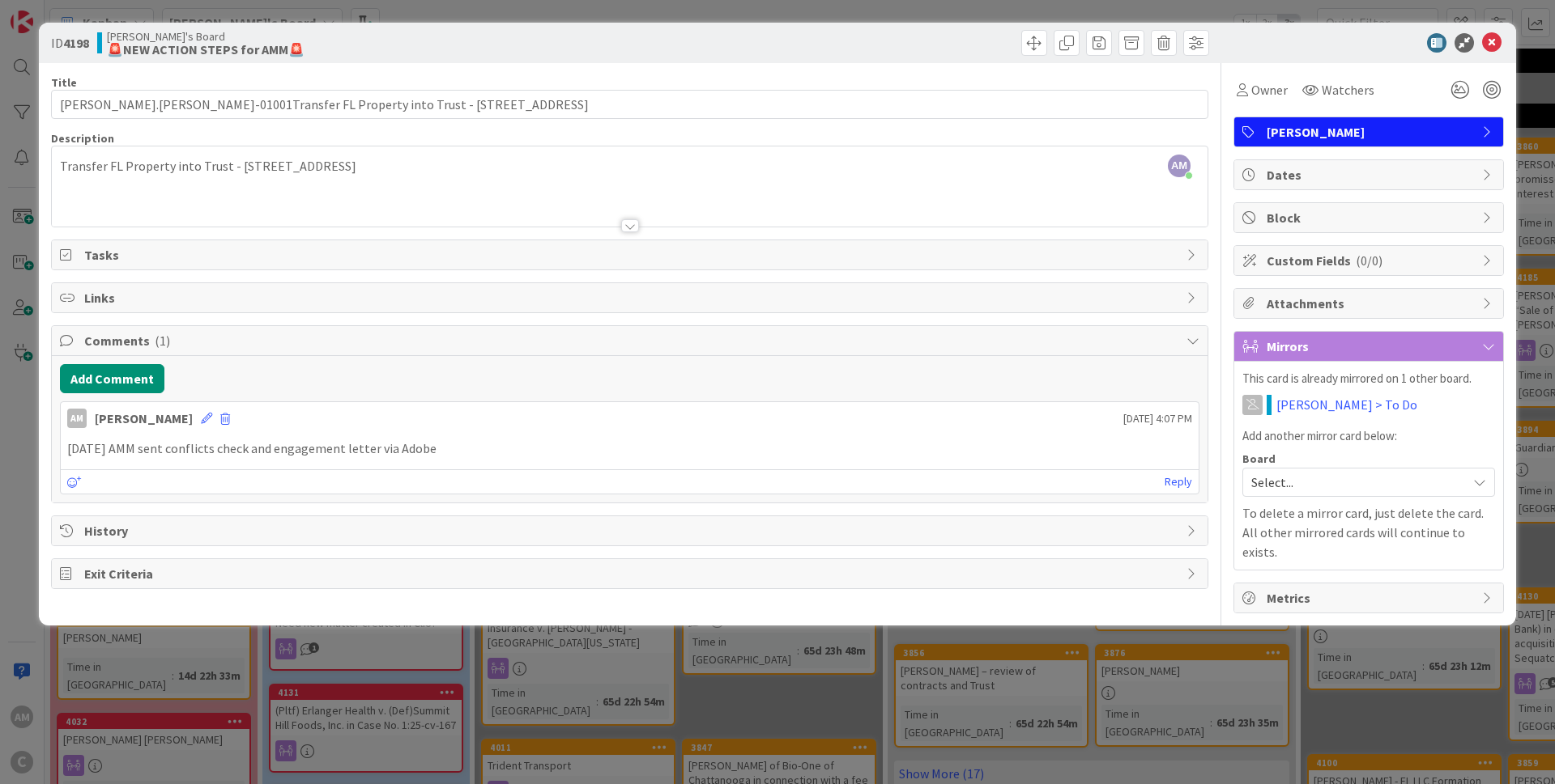
type input "Schierling.Jason-01001Transfer FL Property into Trust - 124 Heritage Way, Naple…"
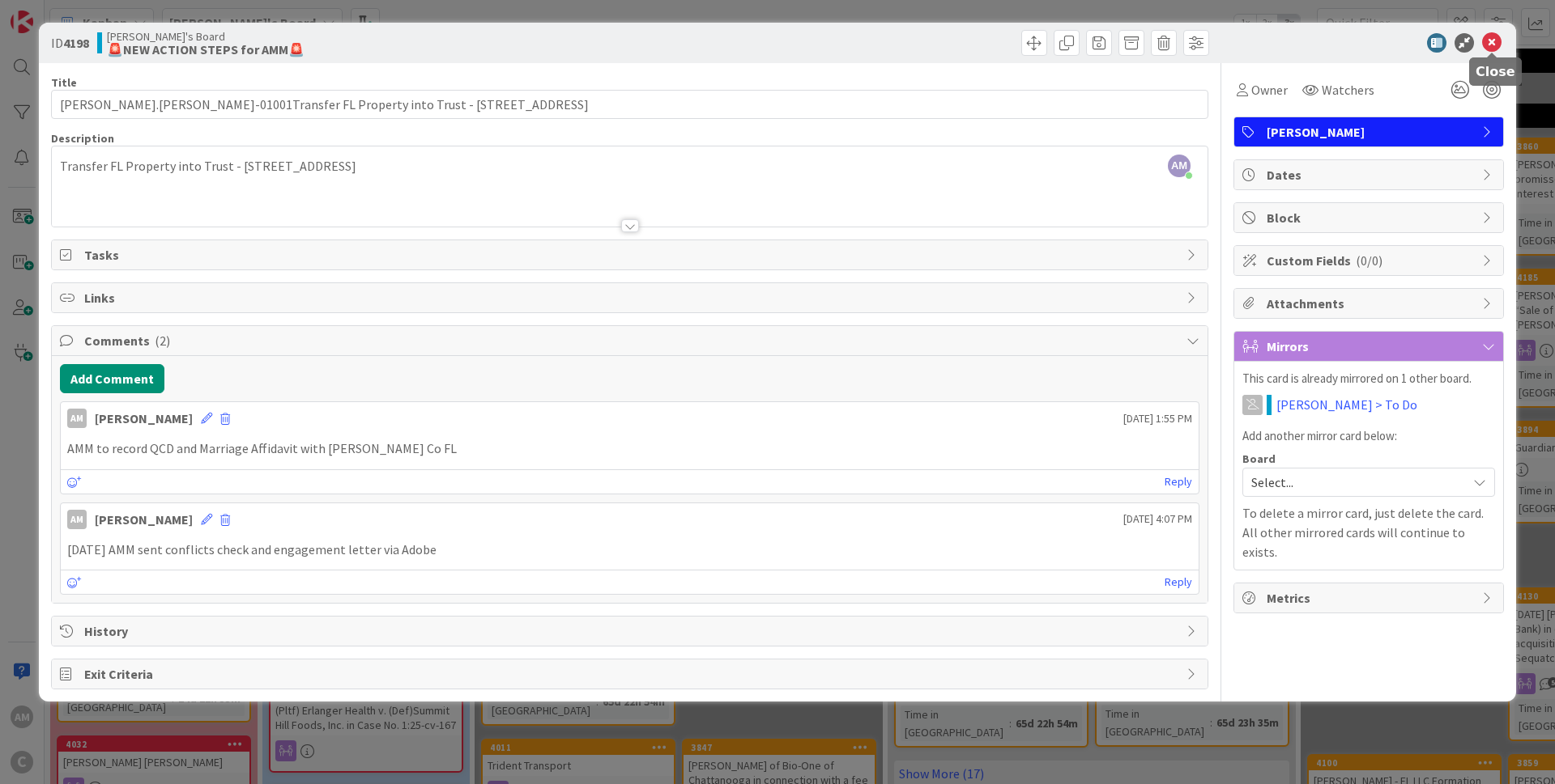
click at [1486, 50] on icon at bounding box center [1491, 43] width 20 height 20
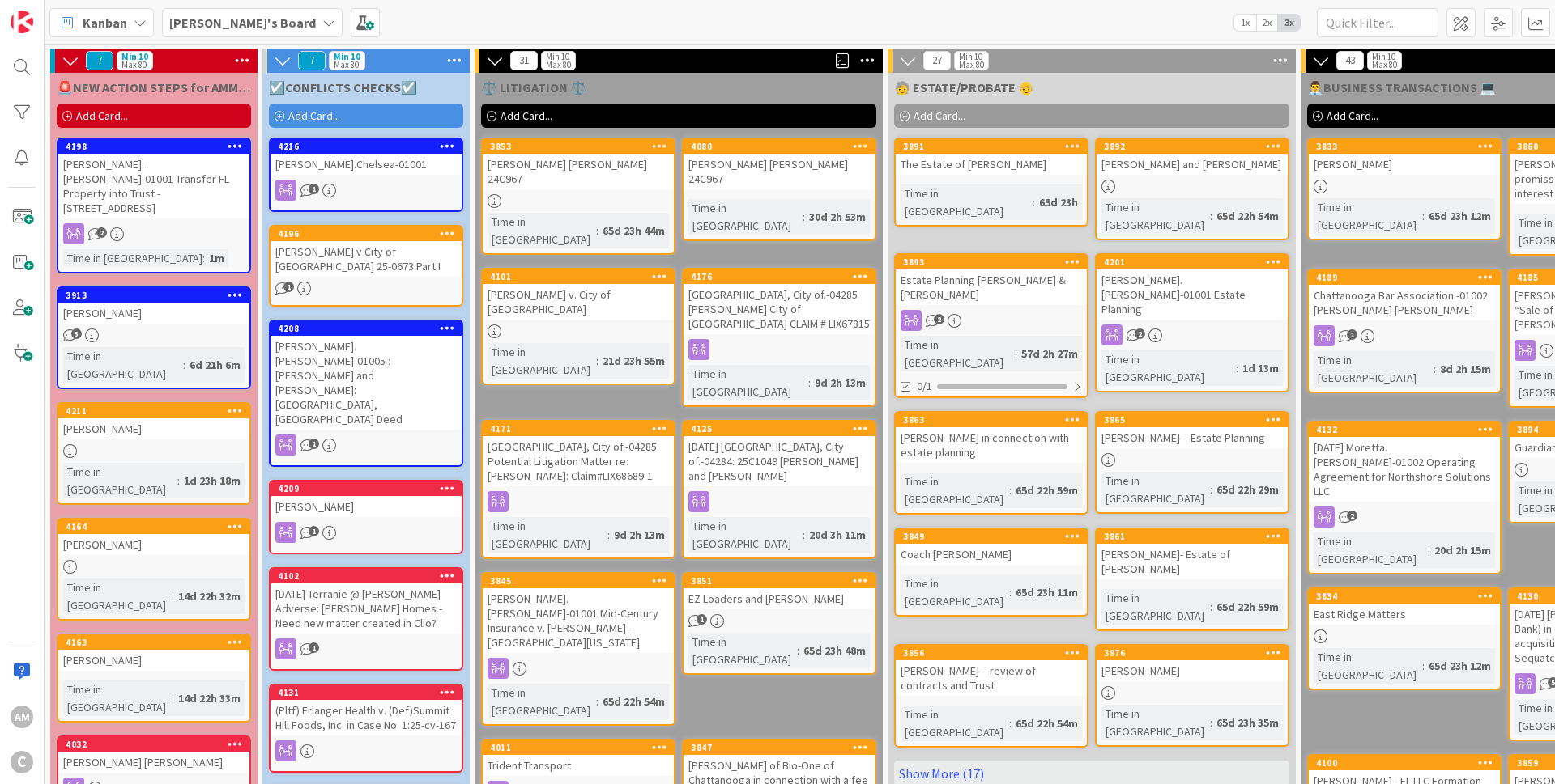
drag, startPoint x: 447, startPoint y: 159, endPoint x: 446, endPoint y: 194, distance: 35.0
click at [447, 159] on div "[PERSON_NAME].Chelsea-01001" at bounding box center [366, 164] width 191 height 21
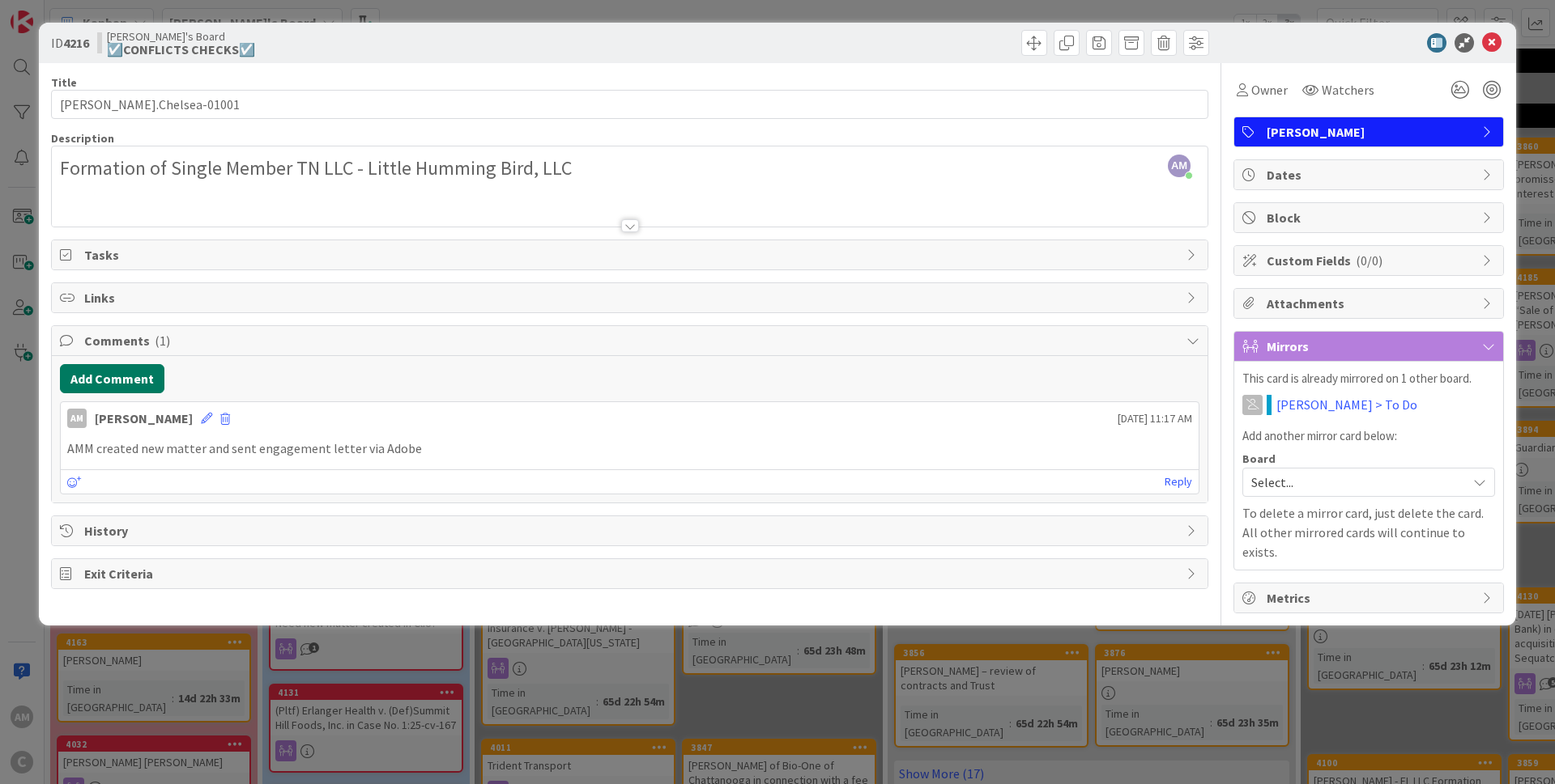
click at [96, 379] on button "Add Comment" at bounding box center [111, 378] width 104 height 29
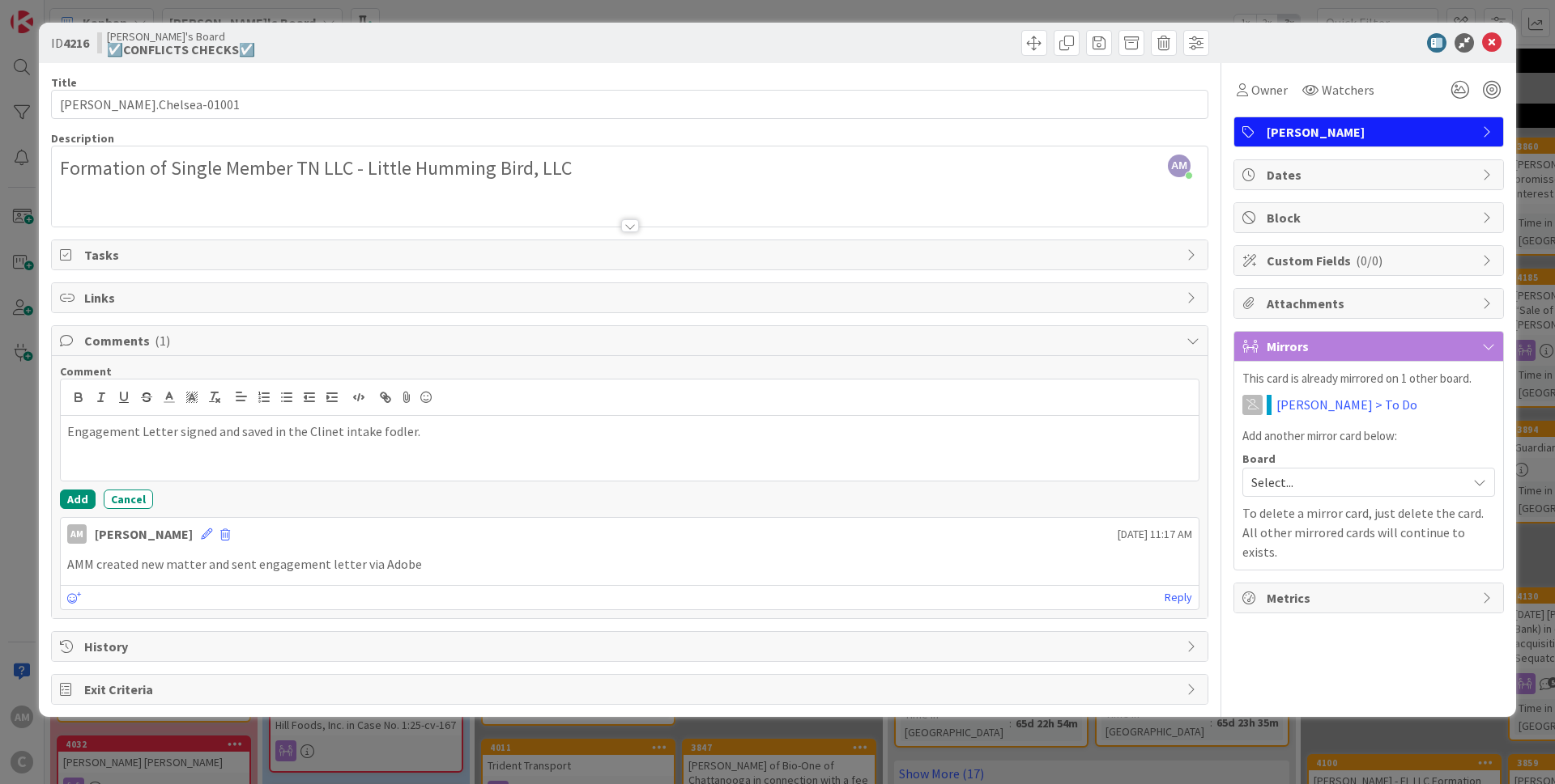
drag, startPoint x: 331, startPoint y: 419, endPoint x: 323, endPoint y: 435, distance: 17.9
click at [323, 435] on p "Engagement Letter signed and saved in the Clinet intake fodler." at bounding box center [629, 431] width 1124 height 19
click at [277, 456] on div "Engagement Letter signed and saved in the Clinet intake fodler." at bounding box center [629, 448] width 1137 height 65
click at [334, 436] on p "Engagement Letter signed and saved in the Clinet intake fodler." at bounding box center [629, 431] width 1124 height 19
click at [398, 433] on p "Engagement Letter signed and saved in the Client intake fodler." at bounding box center [629, 431] width 1124 height 19
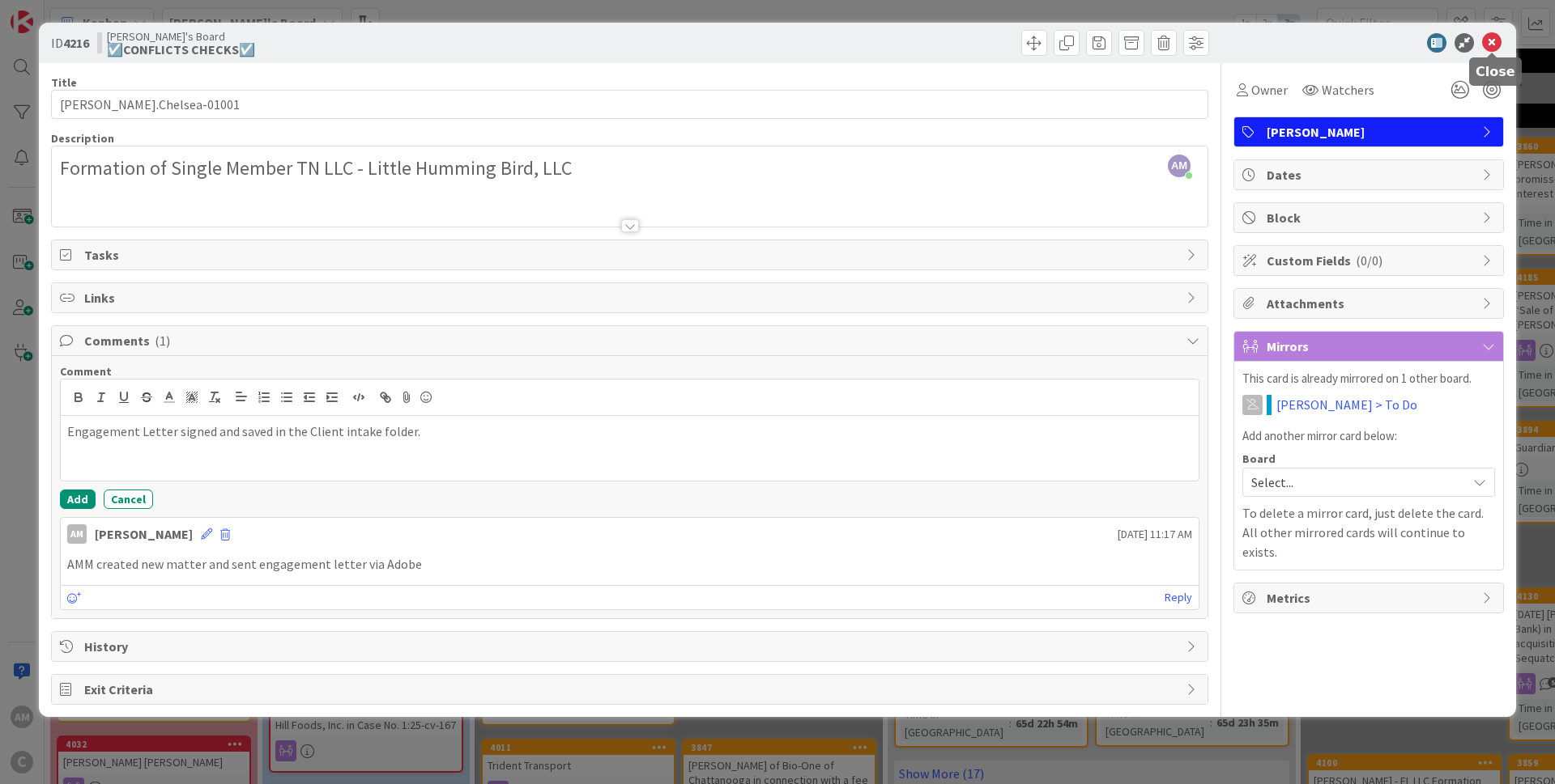
click at [1493, 42] on icon at bounding box center [1491, 43] width 20 height 20
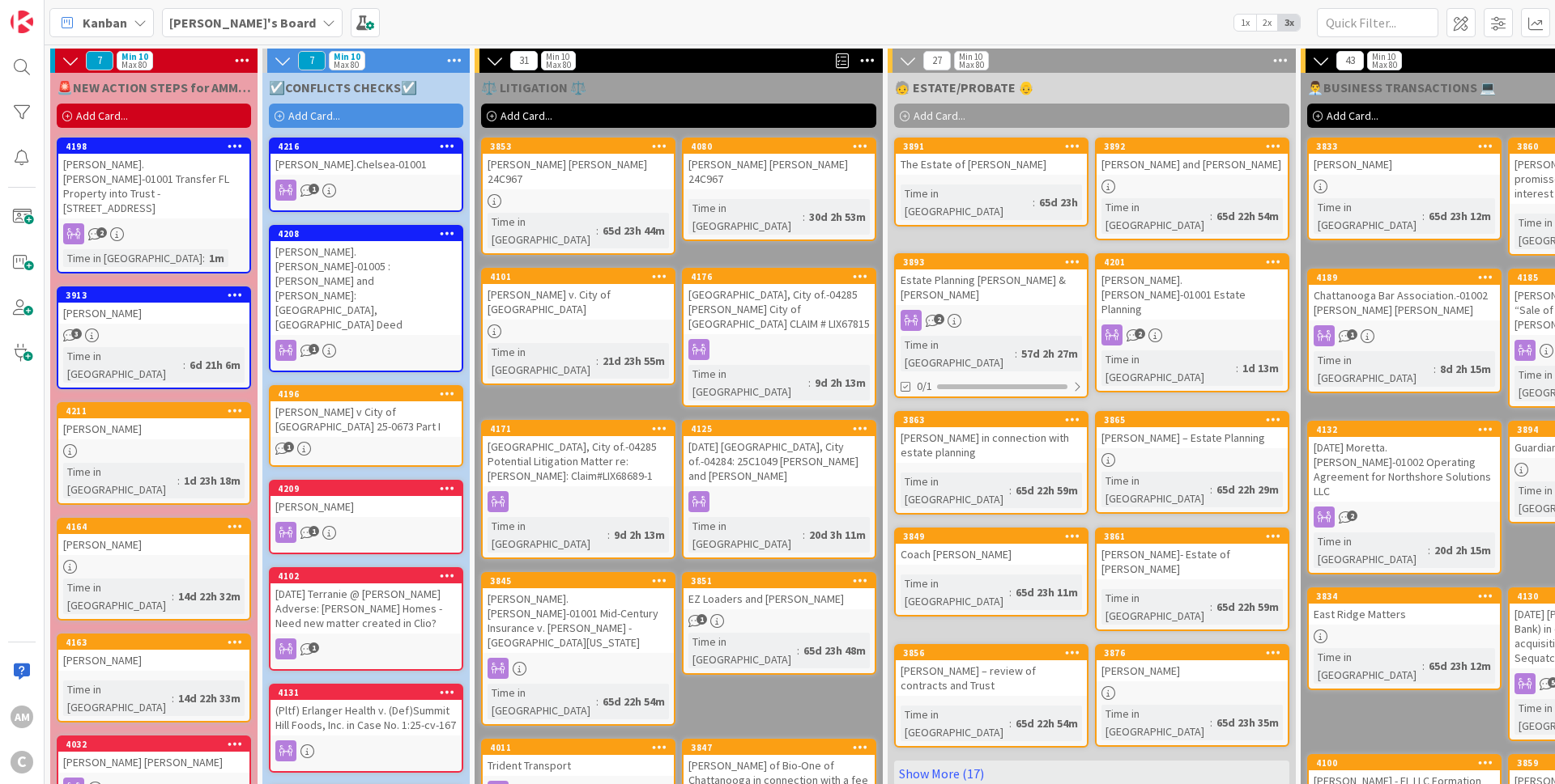
click at [204, 418] on div "[PERSON_NAME]" at bounding box center [154, 428] width 191 height 21
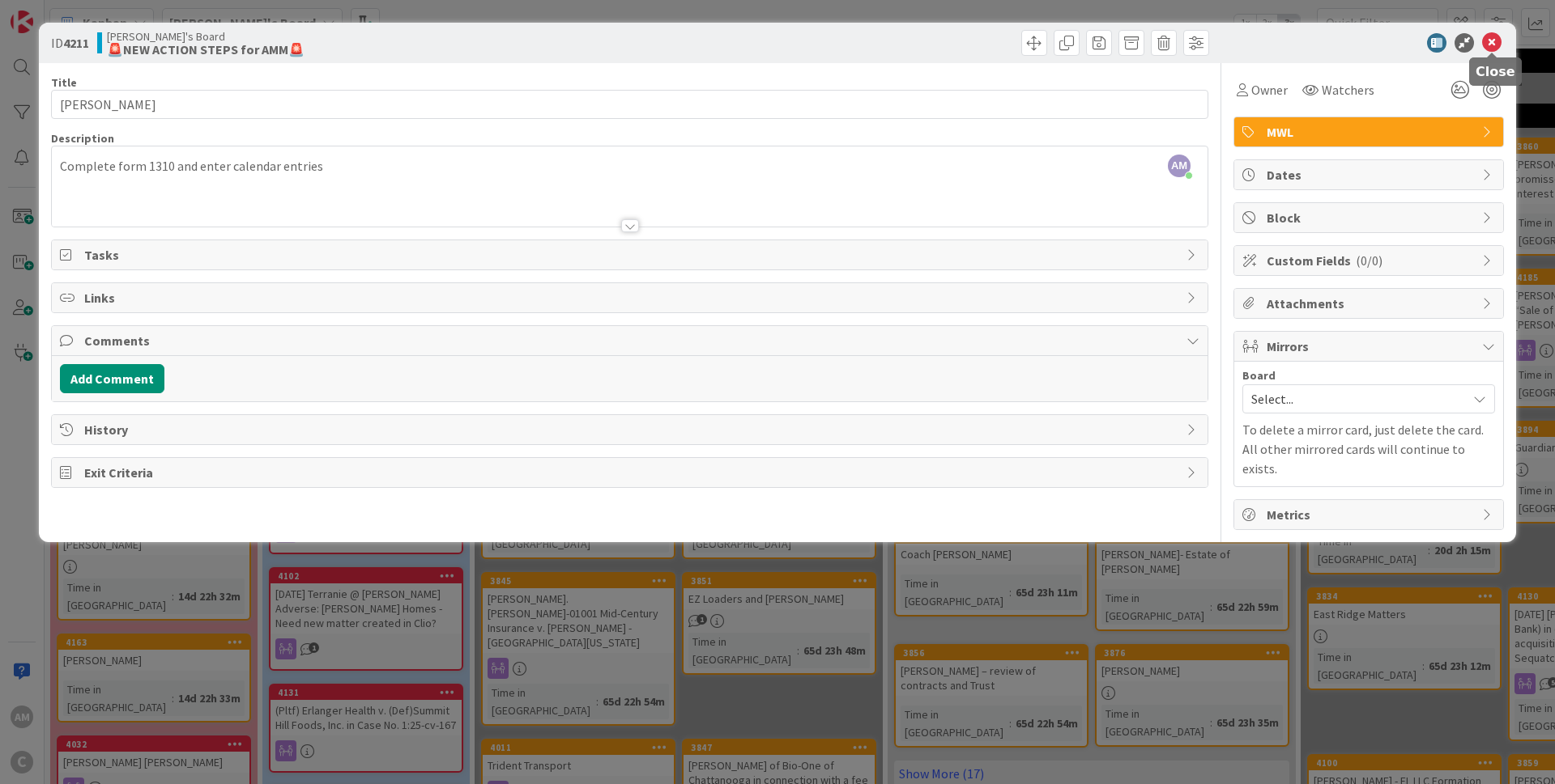
click at [1499, 42] on icon at bounding box center [1491, 43] width 20 height 20
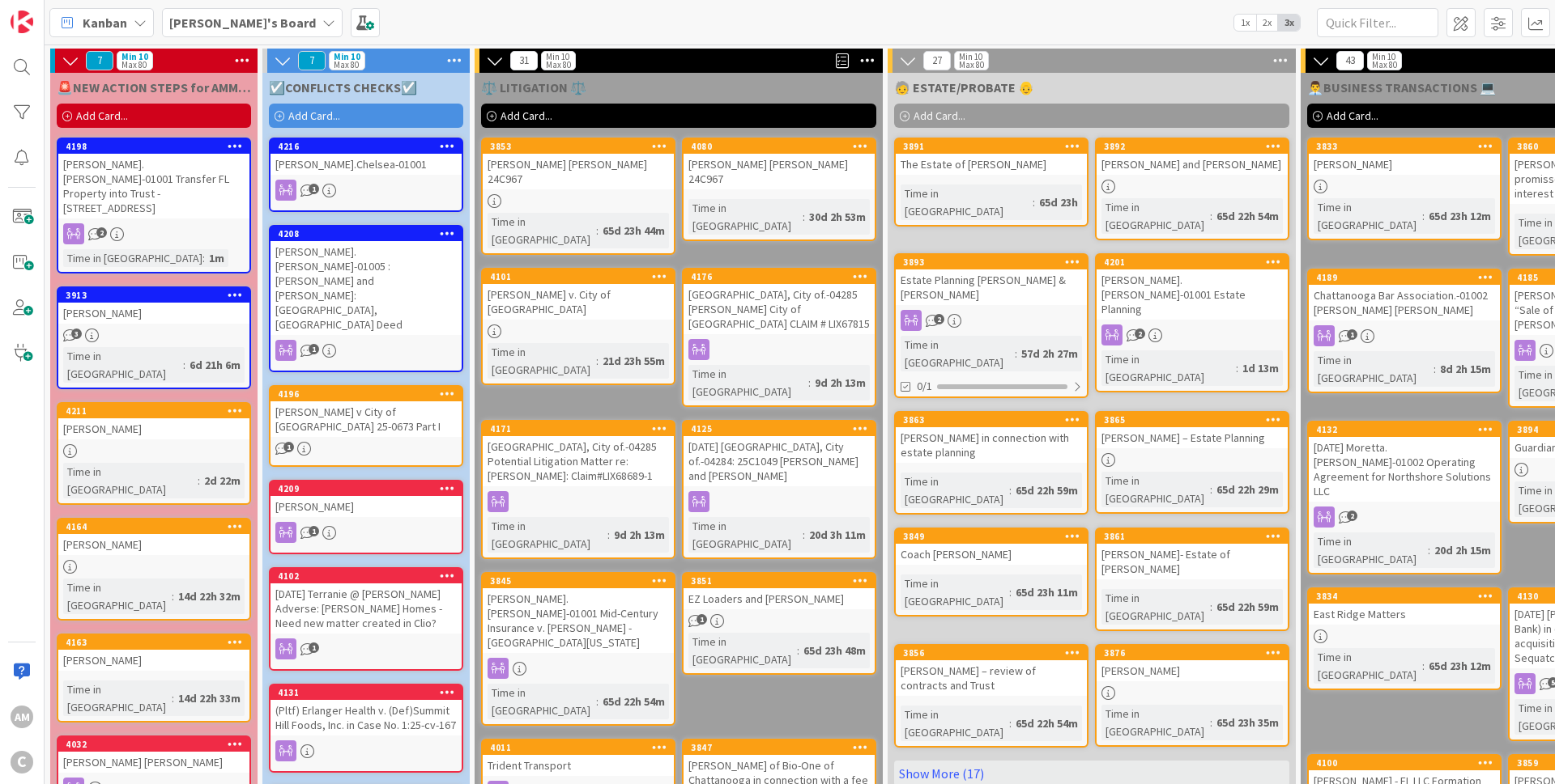
click at [310, 114] on span "Add Card..." at bounding box center [314, 115] width 52 height 15
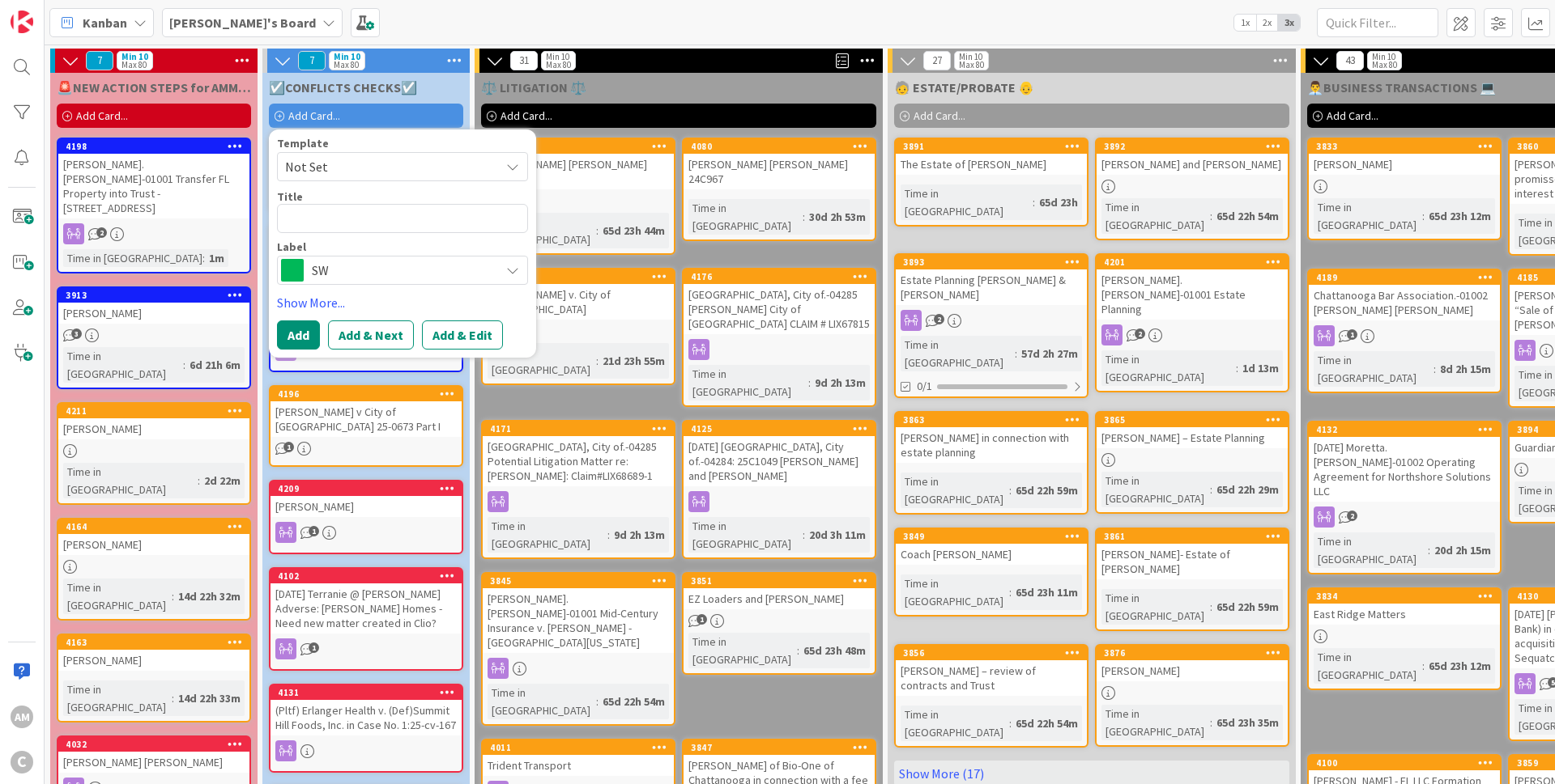
type textarea "x"
type textarea "Garner.Wesley-01001 Estate of James Wesley Garner"
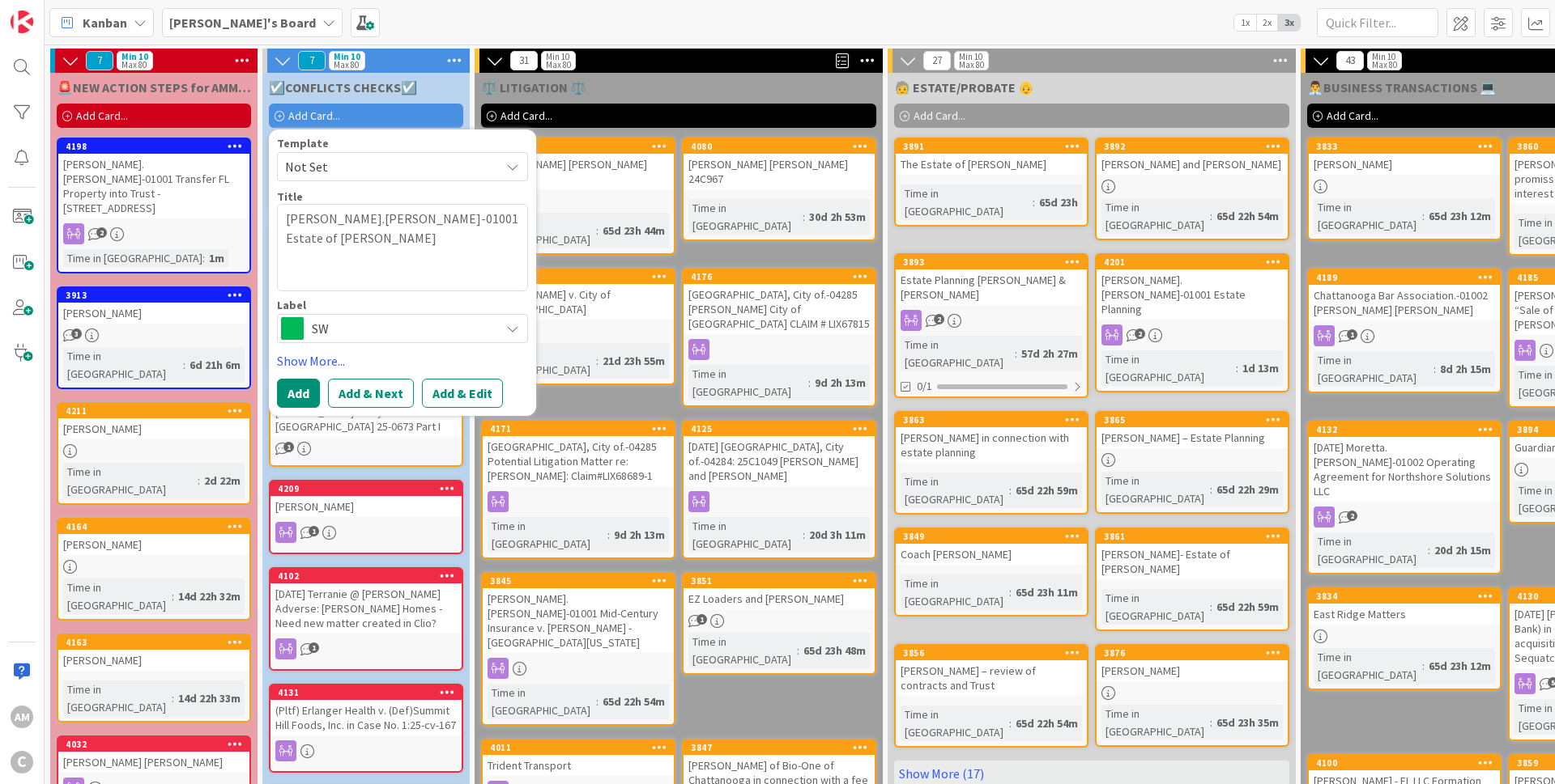
click at [286, 234] on textarea "Garner.Wesley-01001 Estate of James Wesley Garner" at bounding box center [403, 247] width 251 height 87
type textarea "x"
type textarea "Garner.Wesley-01001 Estate of James Wesley Garner"
drag, startPoint x: 455, startPoint y: 242, endPoint x: 208, endPoint y: 240, distance: 247.0
click at [277, 240] on textarea "Garner.Wesley-01001 Estate of James Wesley Garner" at bounding box center [403, 237] width 251 height 68
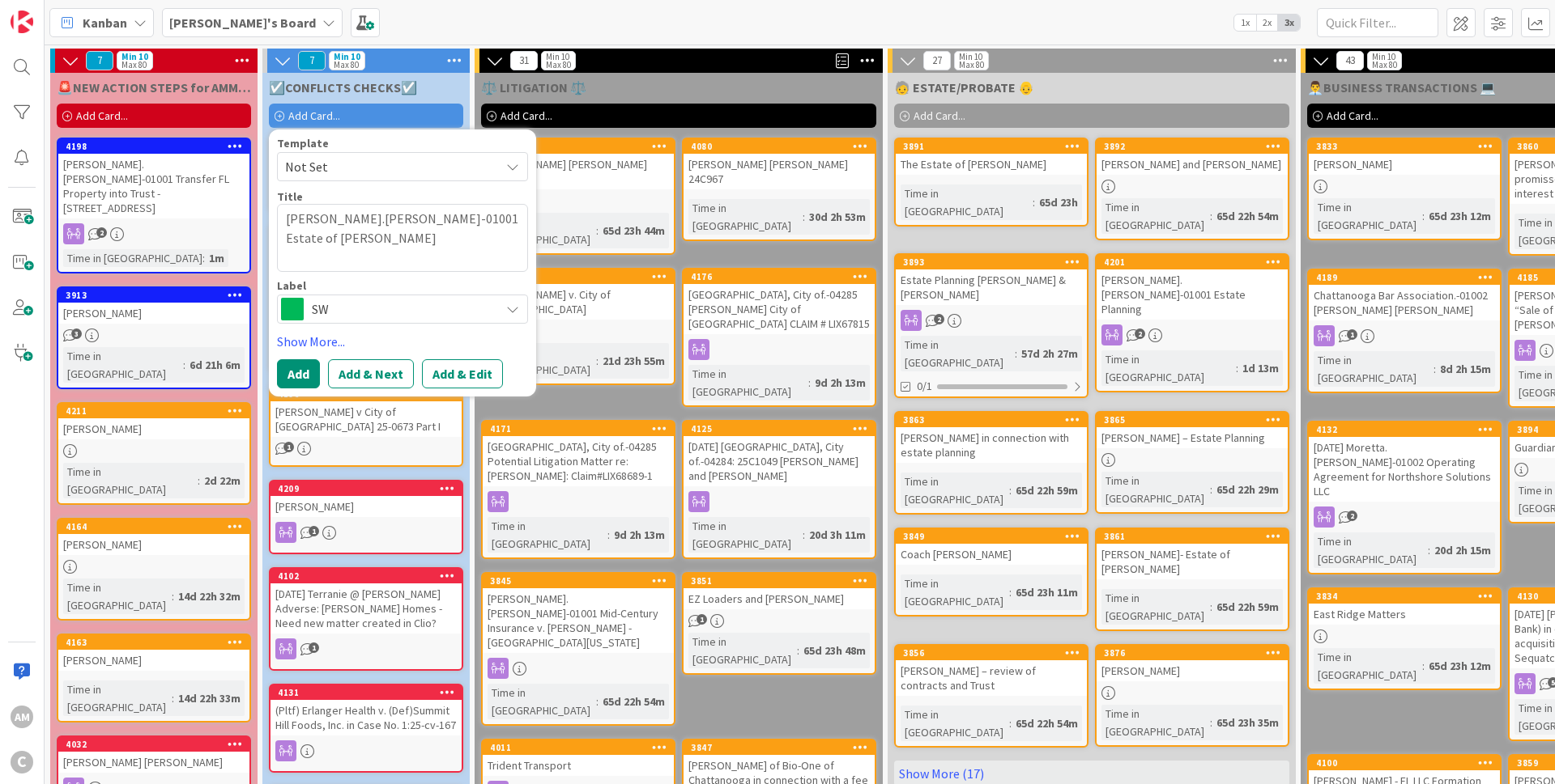
type textarea "x"
type textarea "Garner.Wesley-01001"
click at [424, 310] on span "SW" at bounding box center [402, 309] width 180 height 23
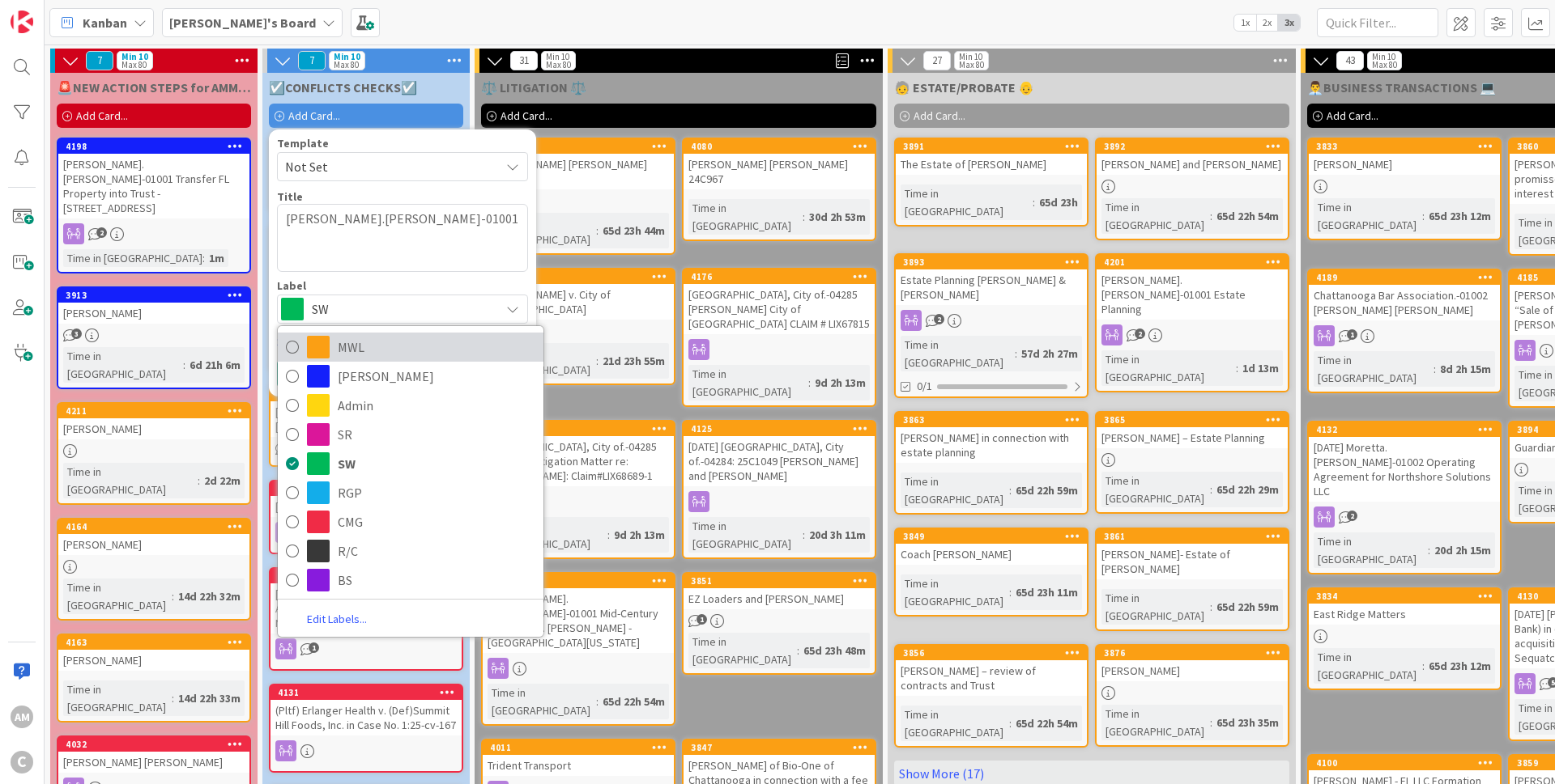
click at [356, 347] on span "MWL" at bounding box center [436, 347] width 198 height 24
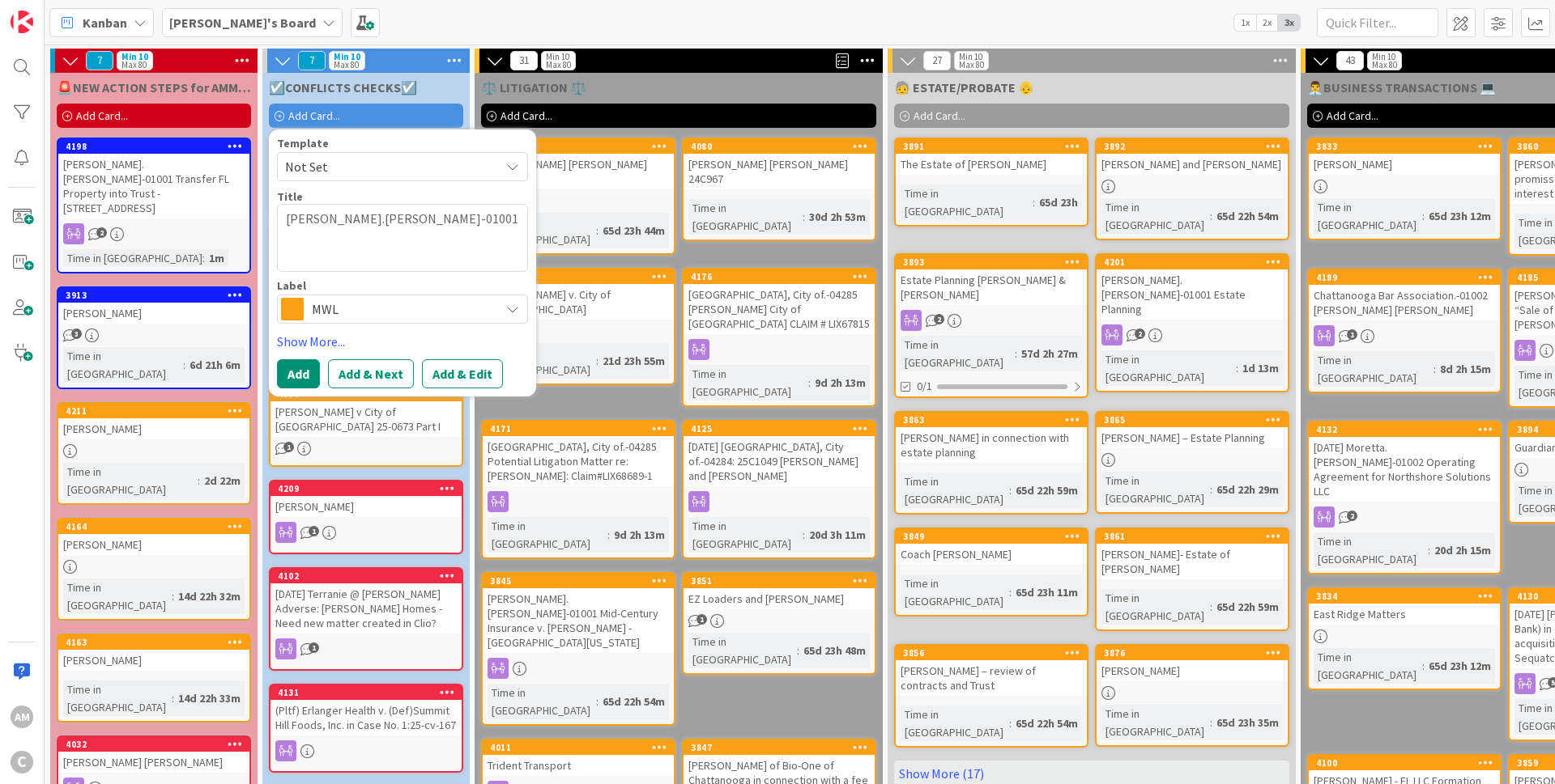
click at [347, 306] on span "MWL" at bounding box center [402, 309] width 180 height 23
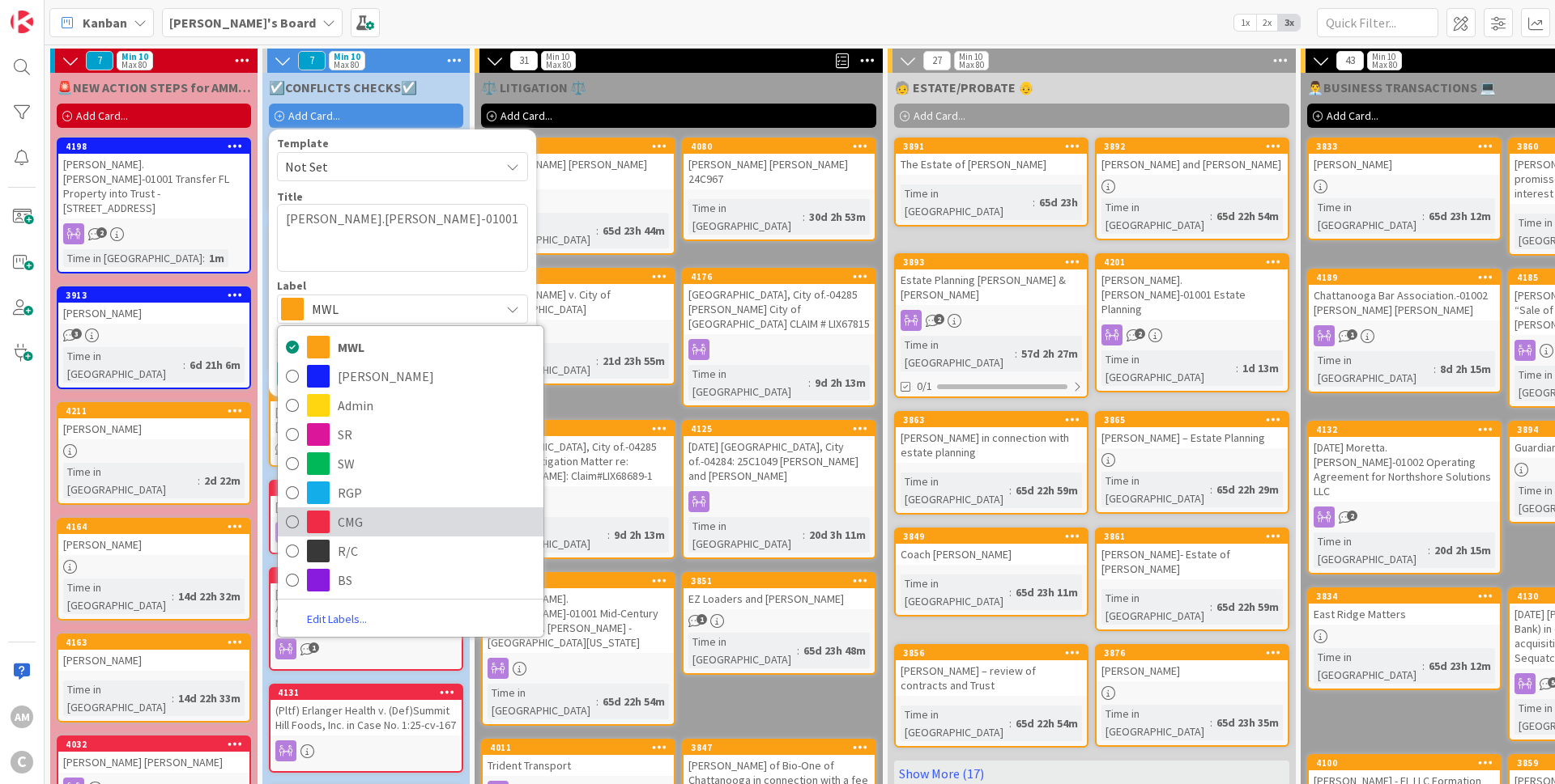
click at [351, 517] on span "CMG" at bounding box center [436, 522] width 198 height 24
type textarea "x"
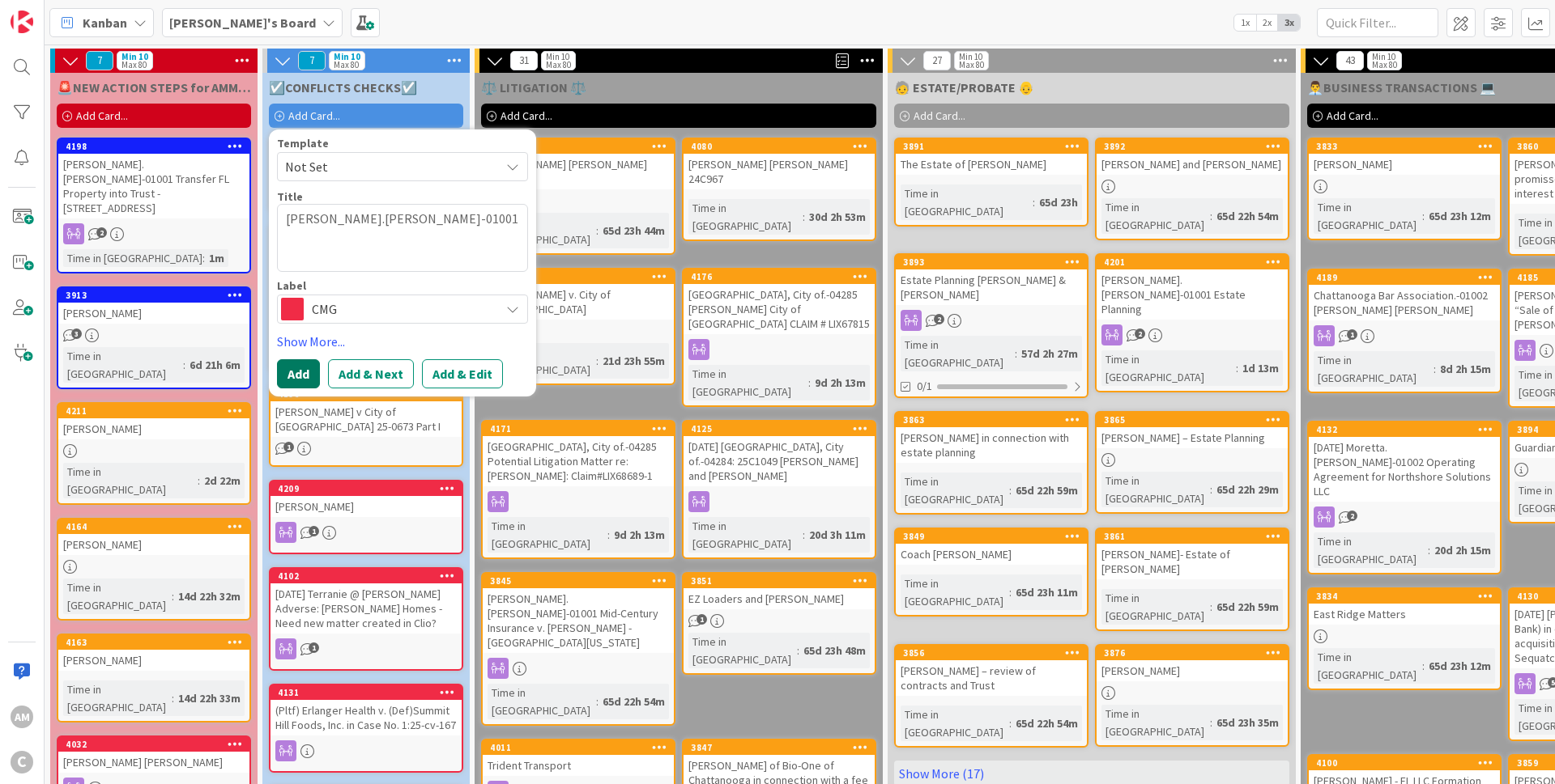
click at [294, 373] on button "Add" at bounding box center [298, 374] width 43 height 29
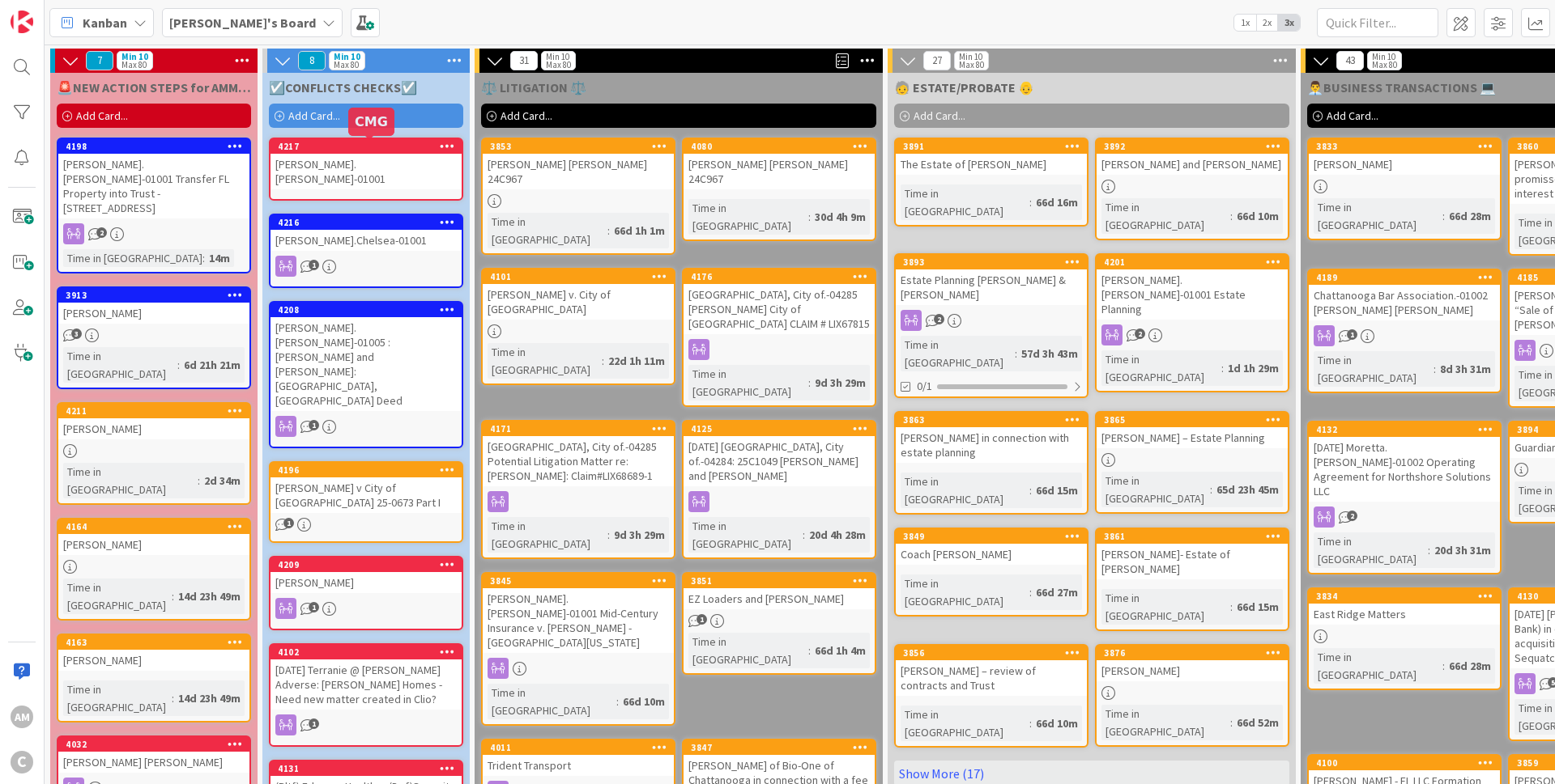
click at [382, 151] on div "4217" at bounding box center [369, 146] width 184 height 11
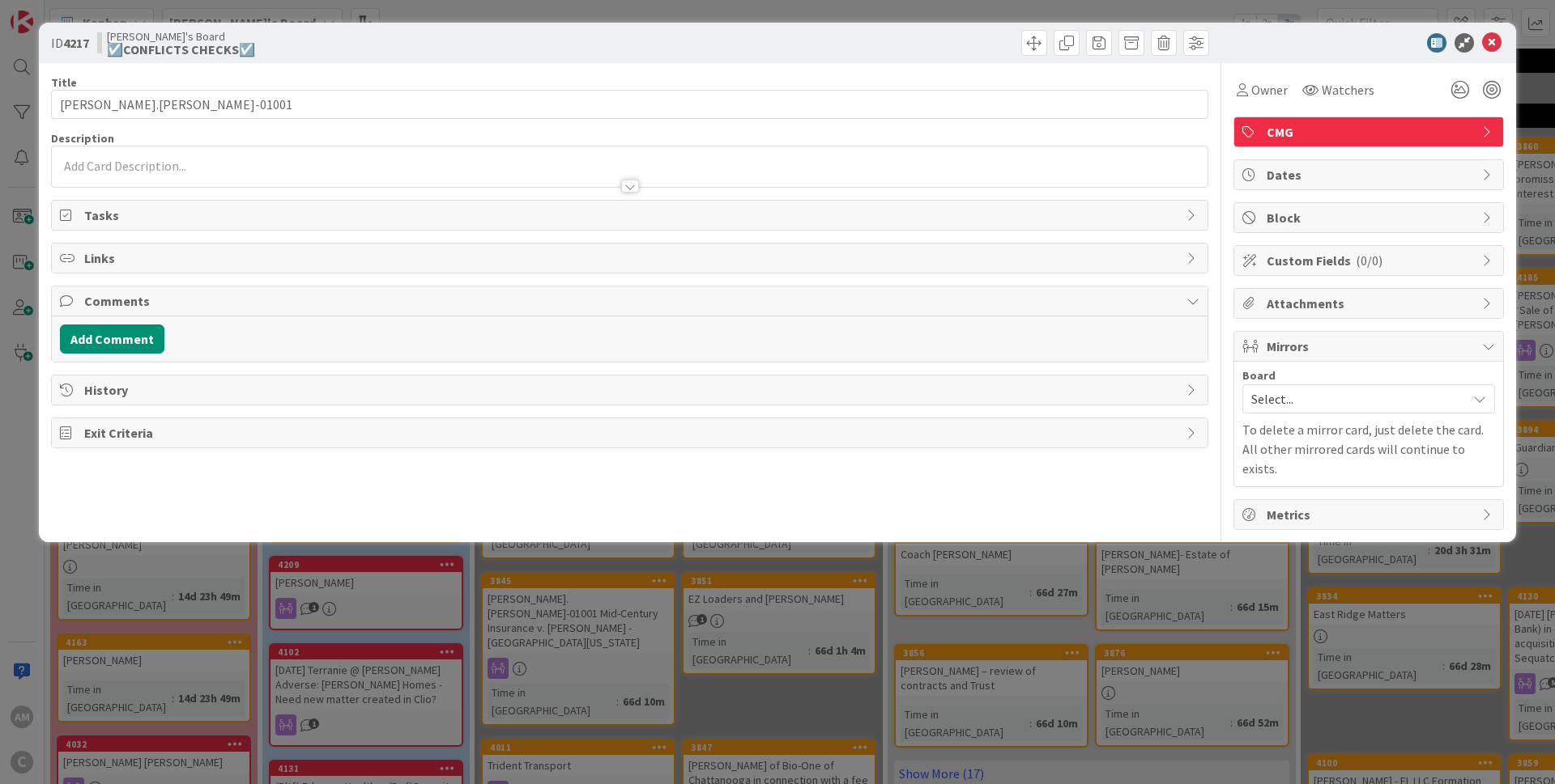
drag, startPoint x: 225, startPoint y: 164, endPoint x: 248, endPoint y: 159, distance: 23.5
click at [150, 168] on div at bounding box center [629, 170] width 1155 height 33
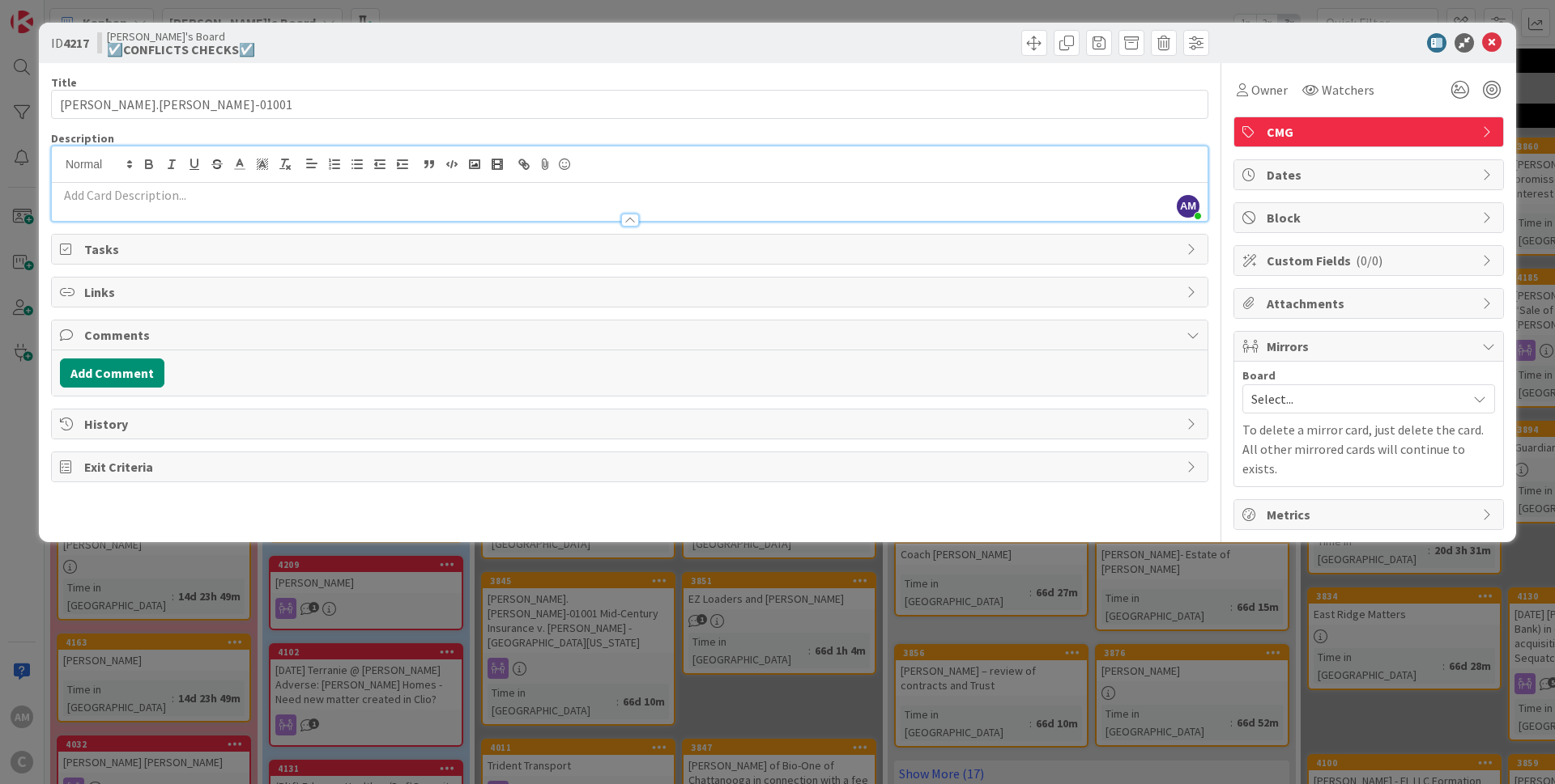
click at [118, 204] on div at bounding box center [629, 212] width 1155 height 17
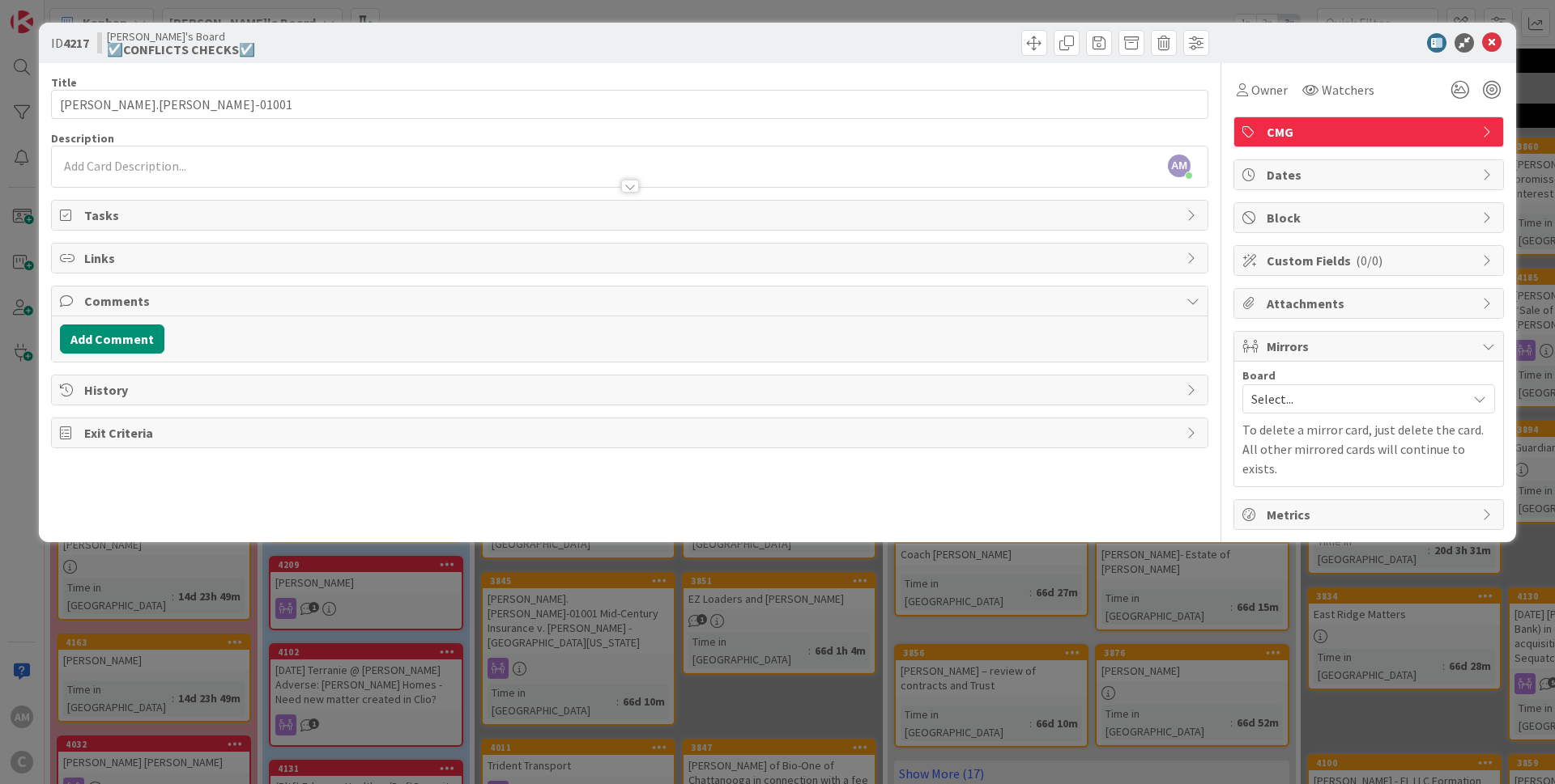
click at [119, 162] on p at bounding box center [629, 166] width 1139 height 19
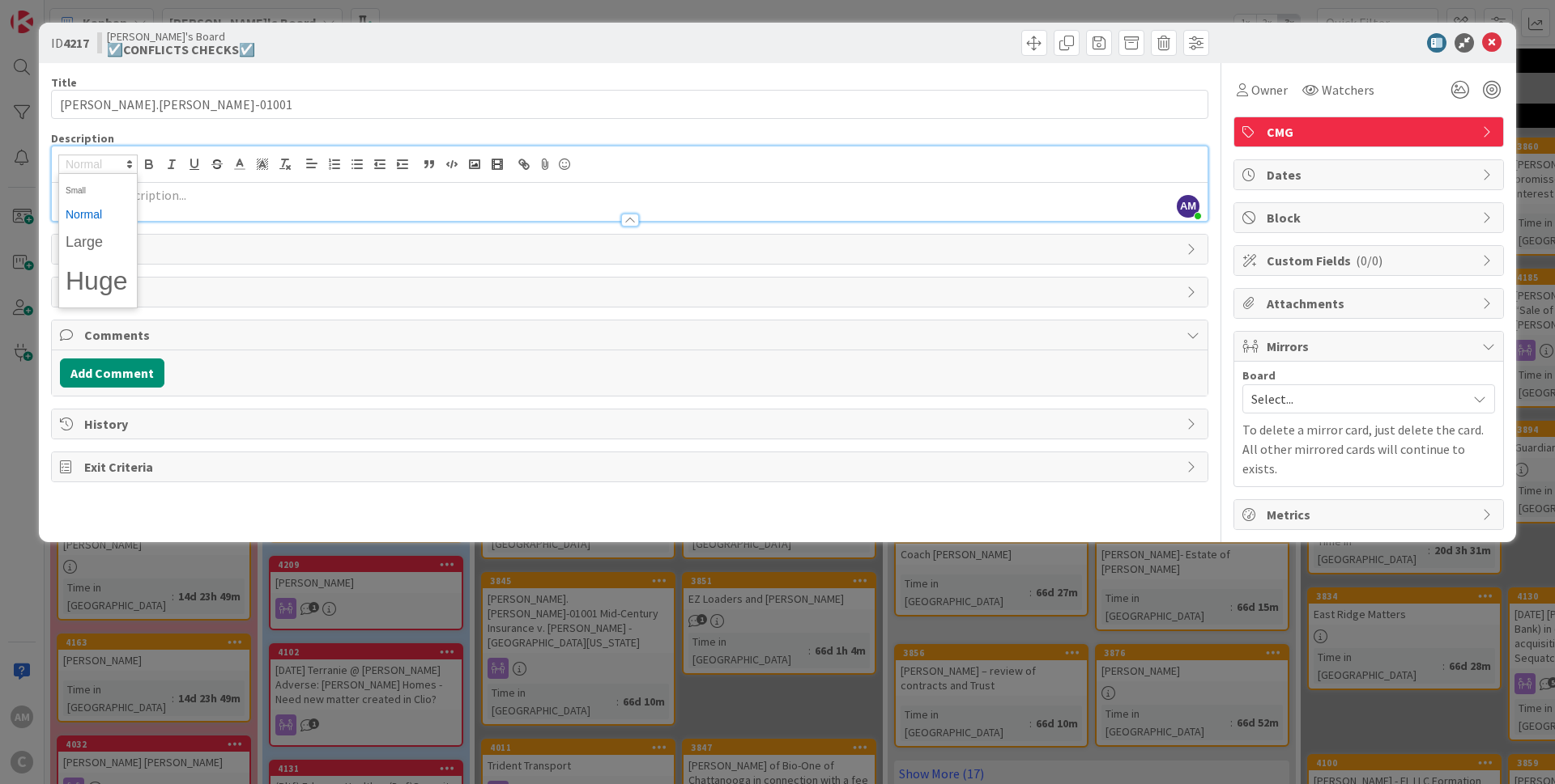
click at [372, 202] on p at bounding box center [629, 195] width 1139 height 19
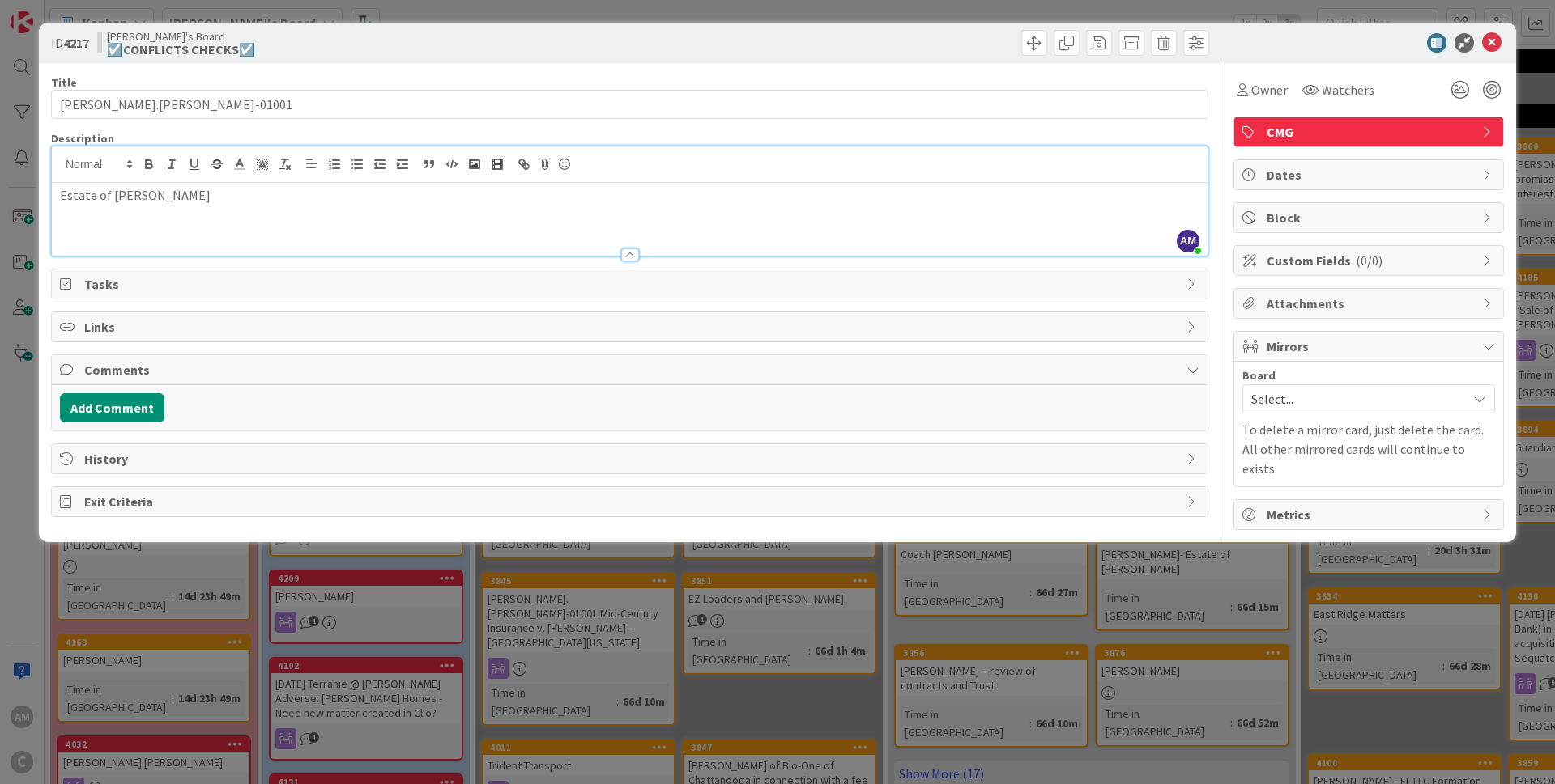
click at [107, 368] on span "Comments" at bounding box center [631, 370] width 1094 height 20
click at [125, 368] on span "Comments" at bounding box center [631, 370] width 1094 height 20
type input "Garner.Wesley-01001"
click at [120, 408] on button "Add Comment" at bounding box center [111, 407] width 104 height 29
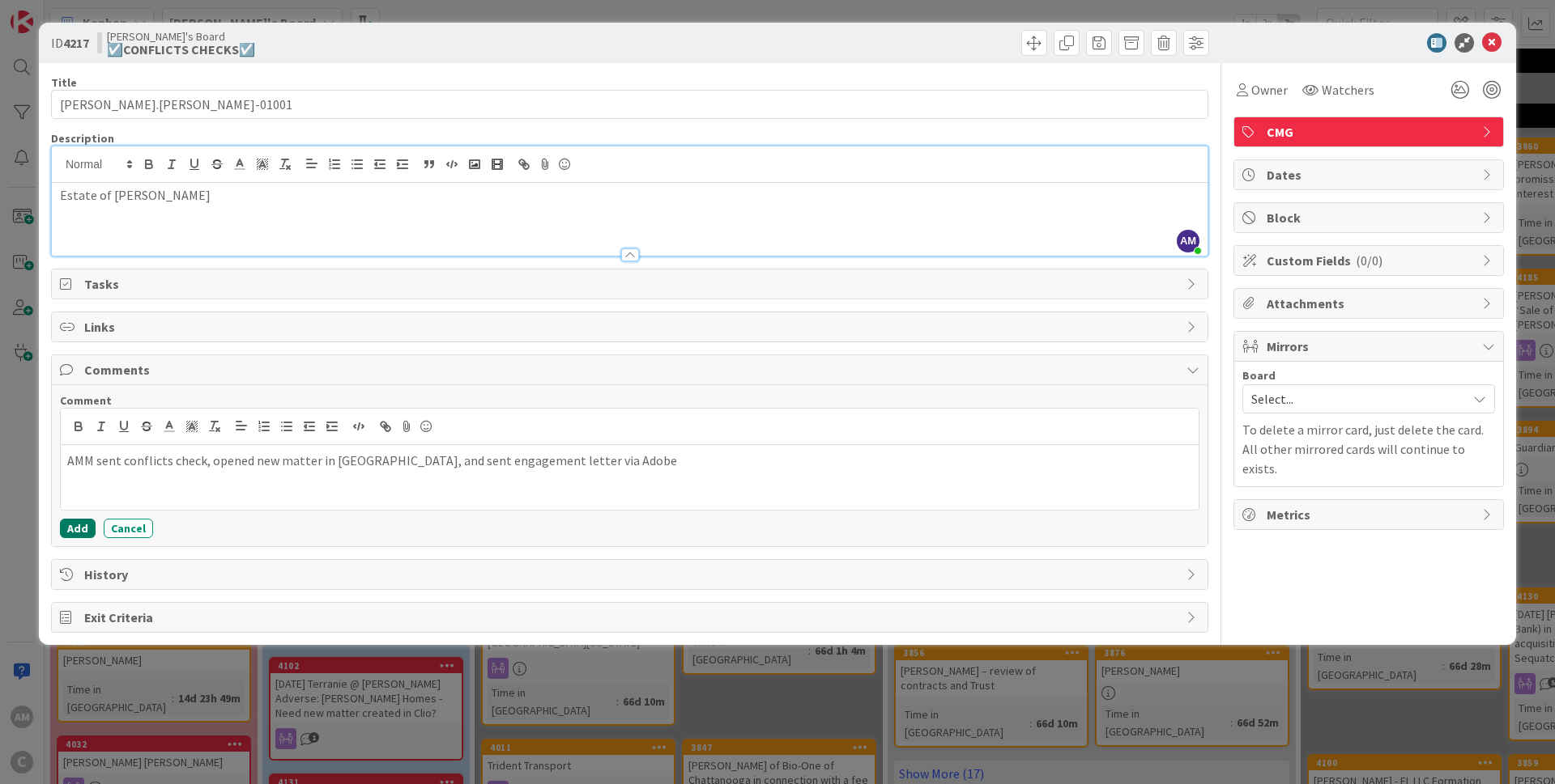
click at [72, 524] on button "Add" at bounding box center [78, 529] width 36 height 20
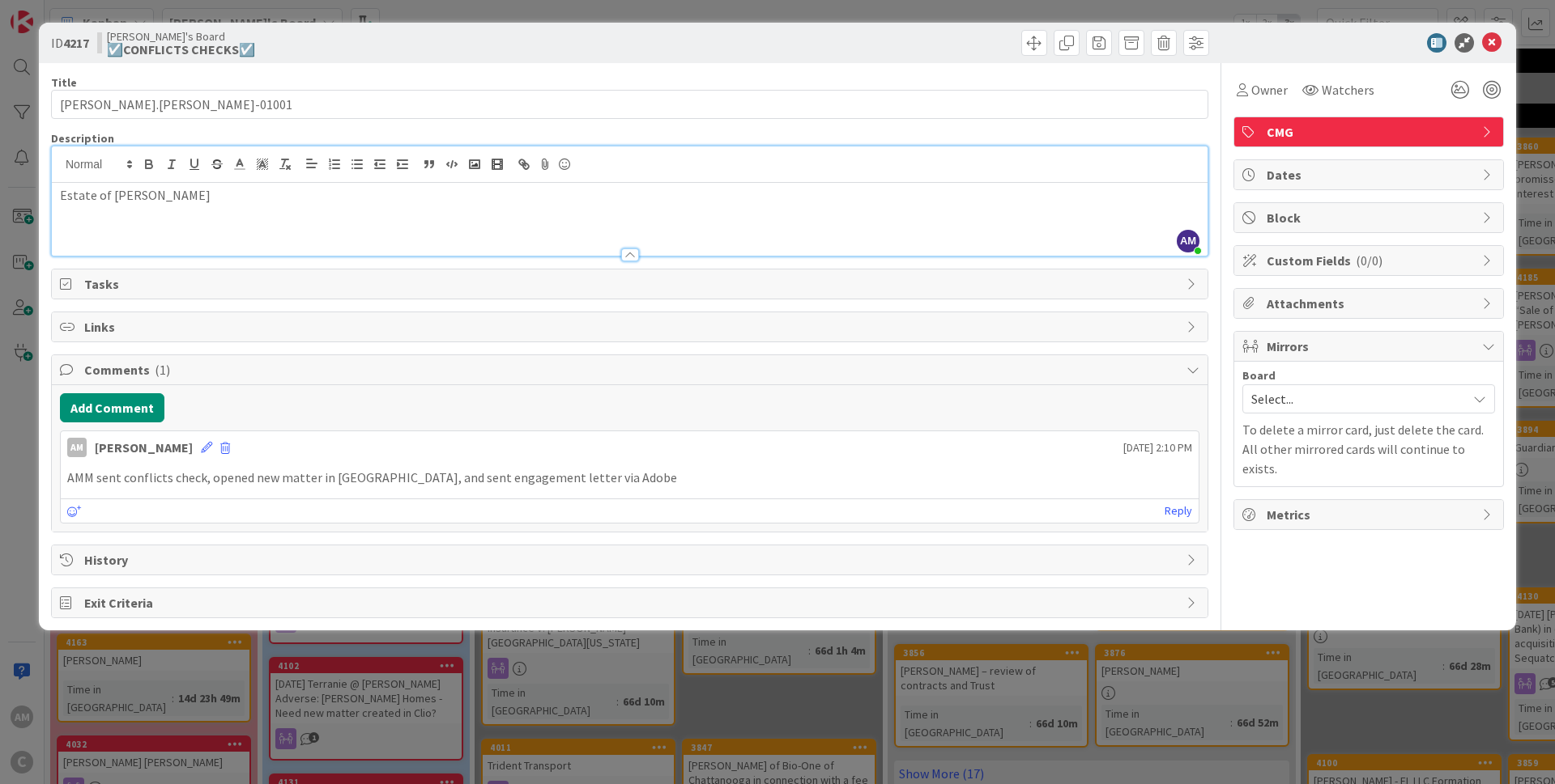
click at [1298, 347] on span "Mirrors" at bounding box center [1370, 347] width 207 height 20
click at [1300, 403] on span "Select..." at bounding box center [1354, 398] width 207 height 23
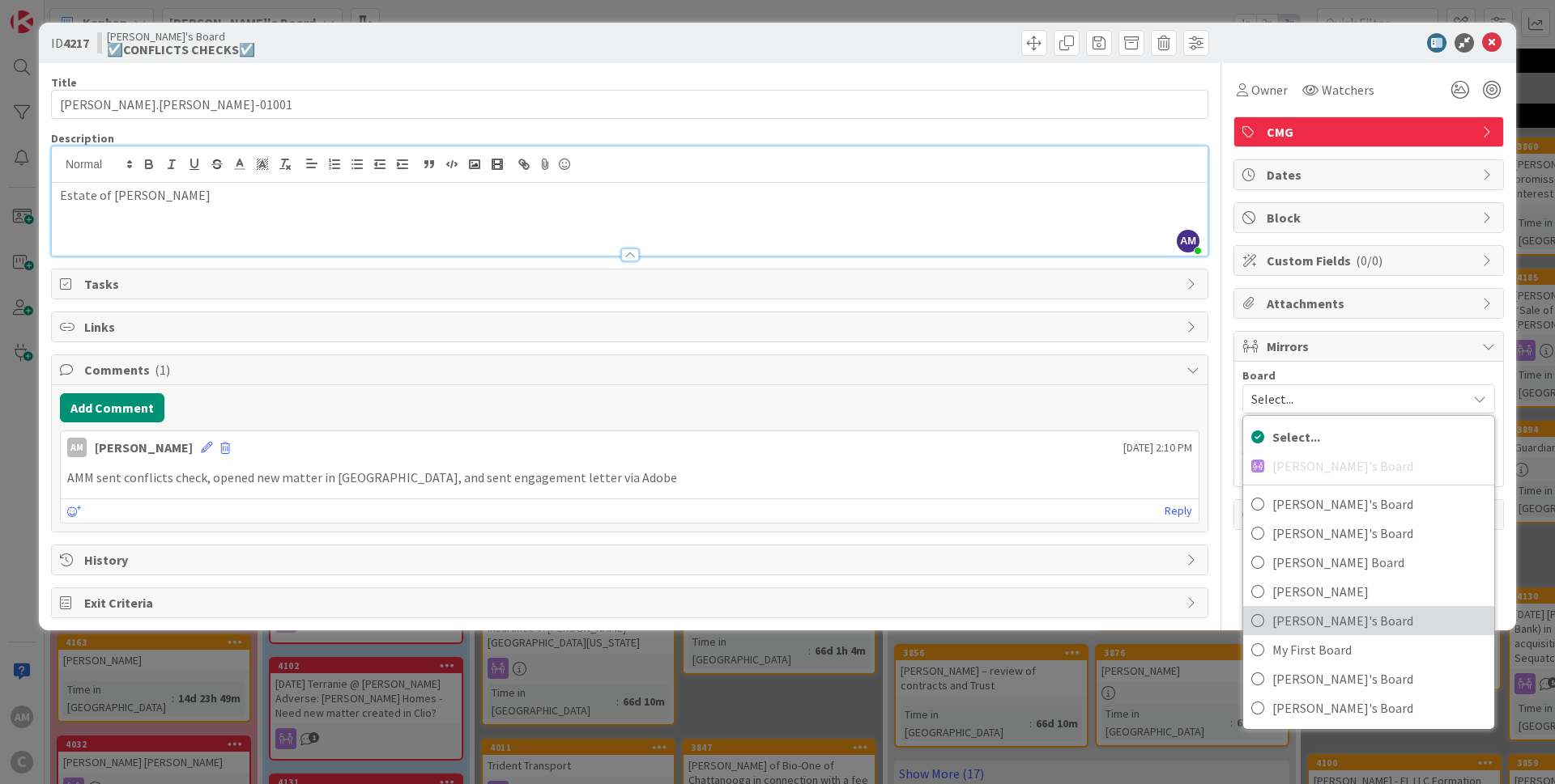
click at [1315, 621] on span "[PERSON_NAME]'s Board" at bounding box center [1378, 620] width 214 height 24
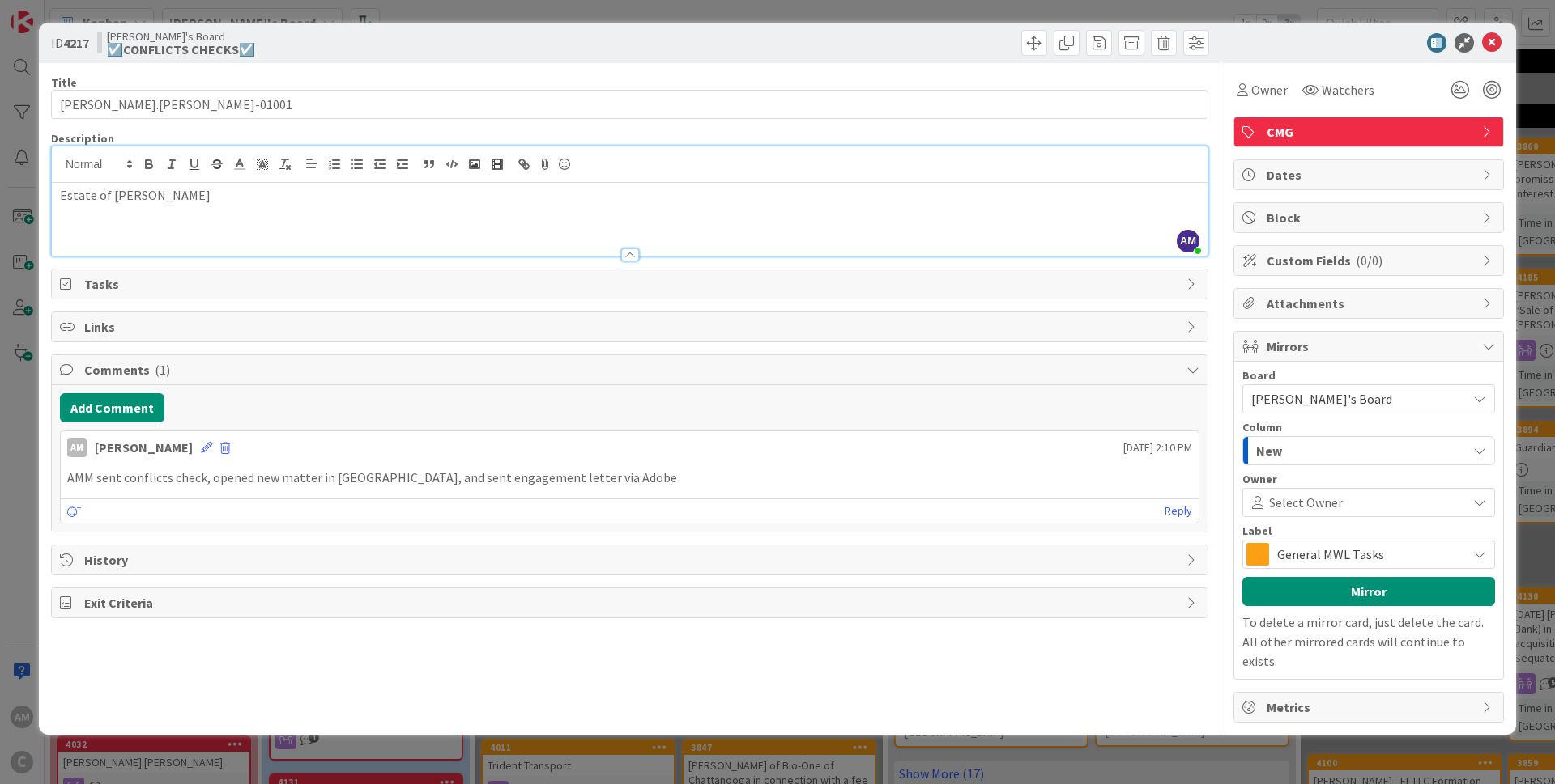
click at [1363, 551] on span "General MWL Tasks" at bounding box center [1367, 553] width 181 height 23
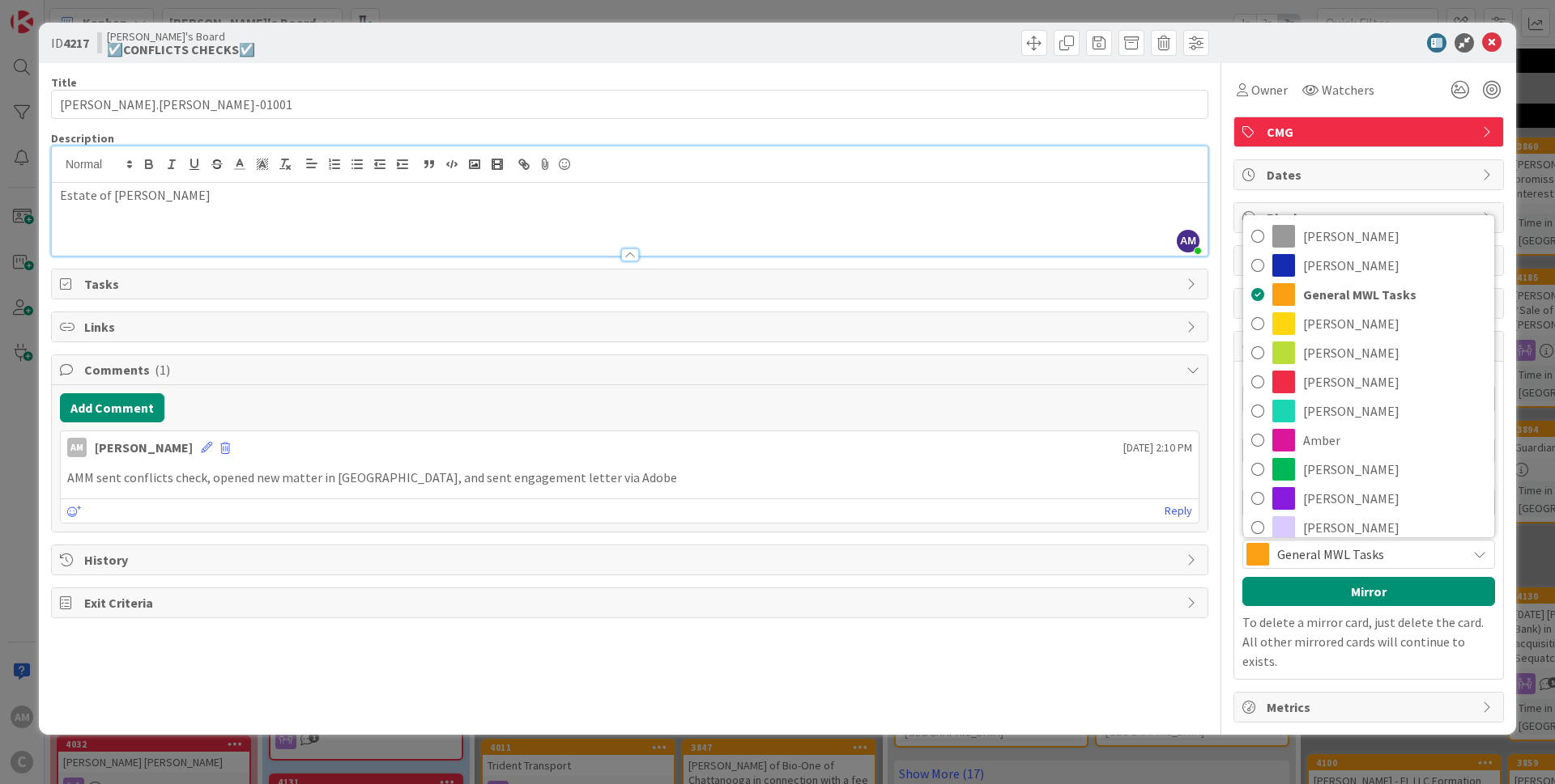
scroll to position [9, 0]
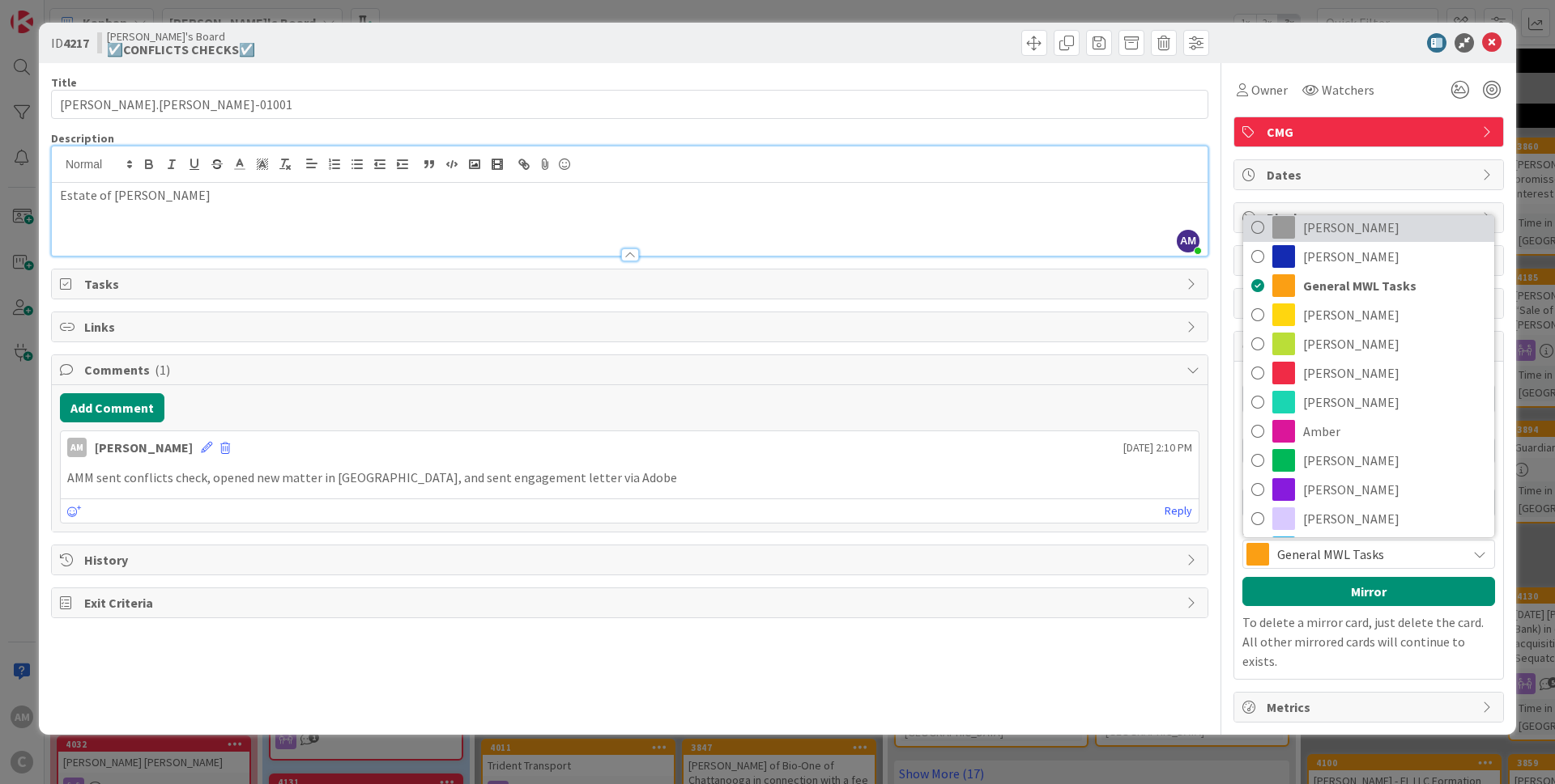
click at [1256, 221] on icon at bounding box center [1257, 228] width 13 height 24
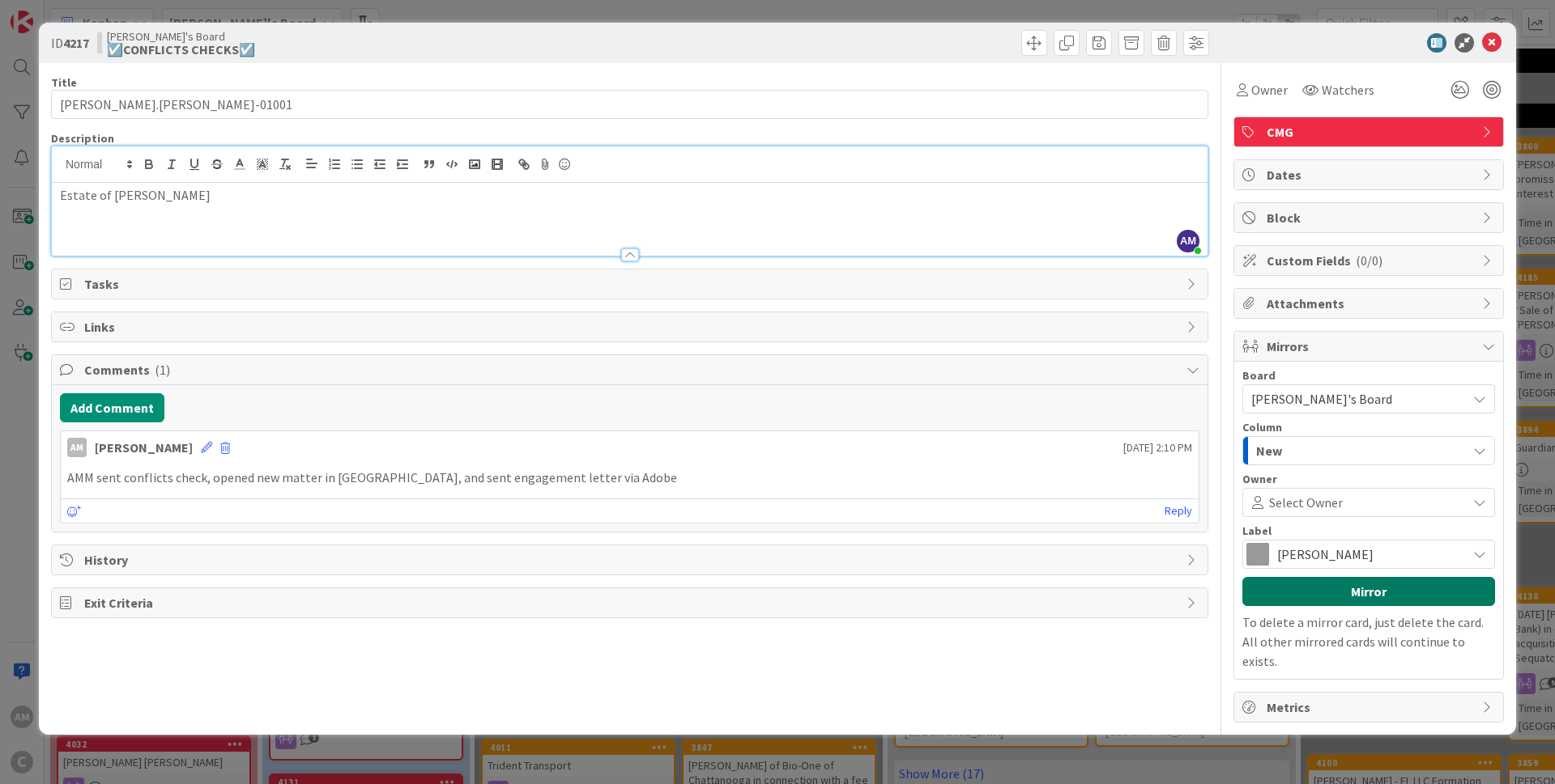
click at [1314, 591] on button "Mirror" at bounding box center [1368, 591] width 253 height 29
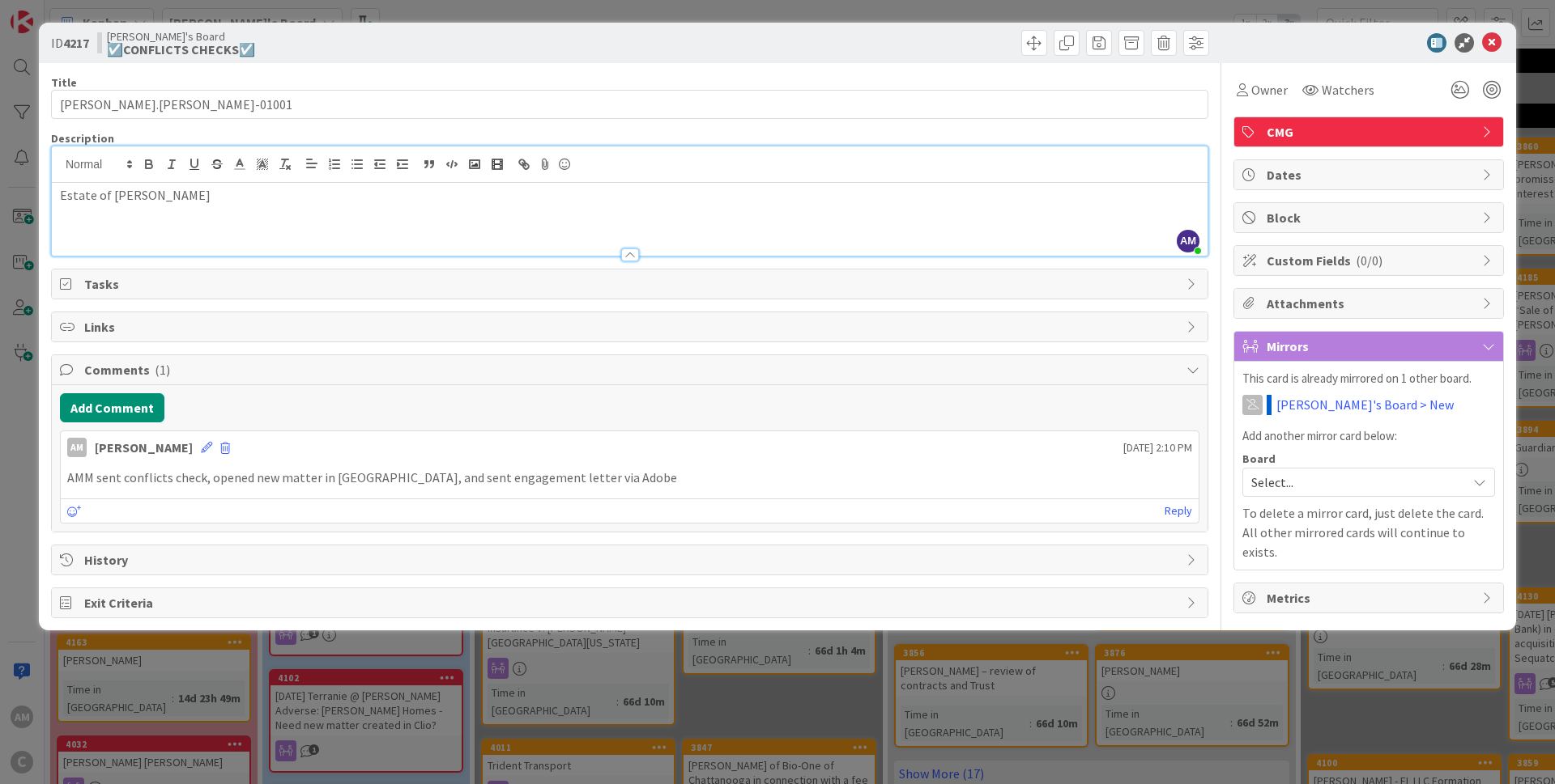
click at [1318, 481] on span "Select..." at bounding box center [1354, 482] width 207 height 23
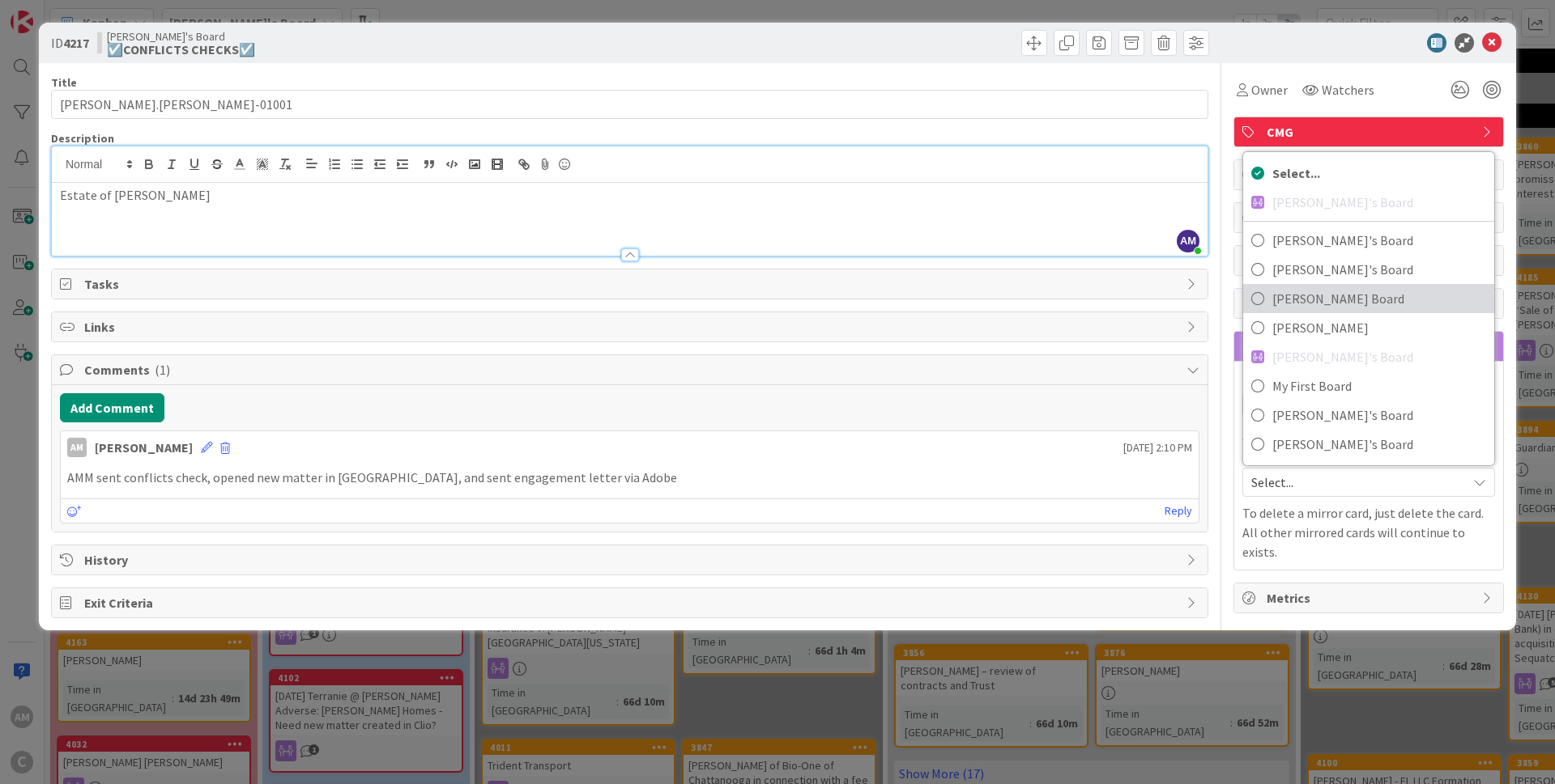
click at [1342, 290] on span "[PERSON_NAME] Board" at bounding box center [1378, 298] width 214 height 24
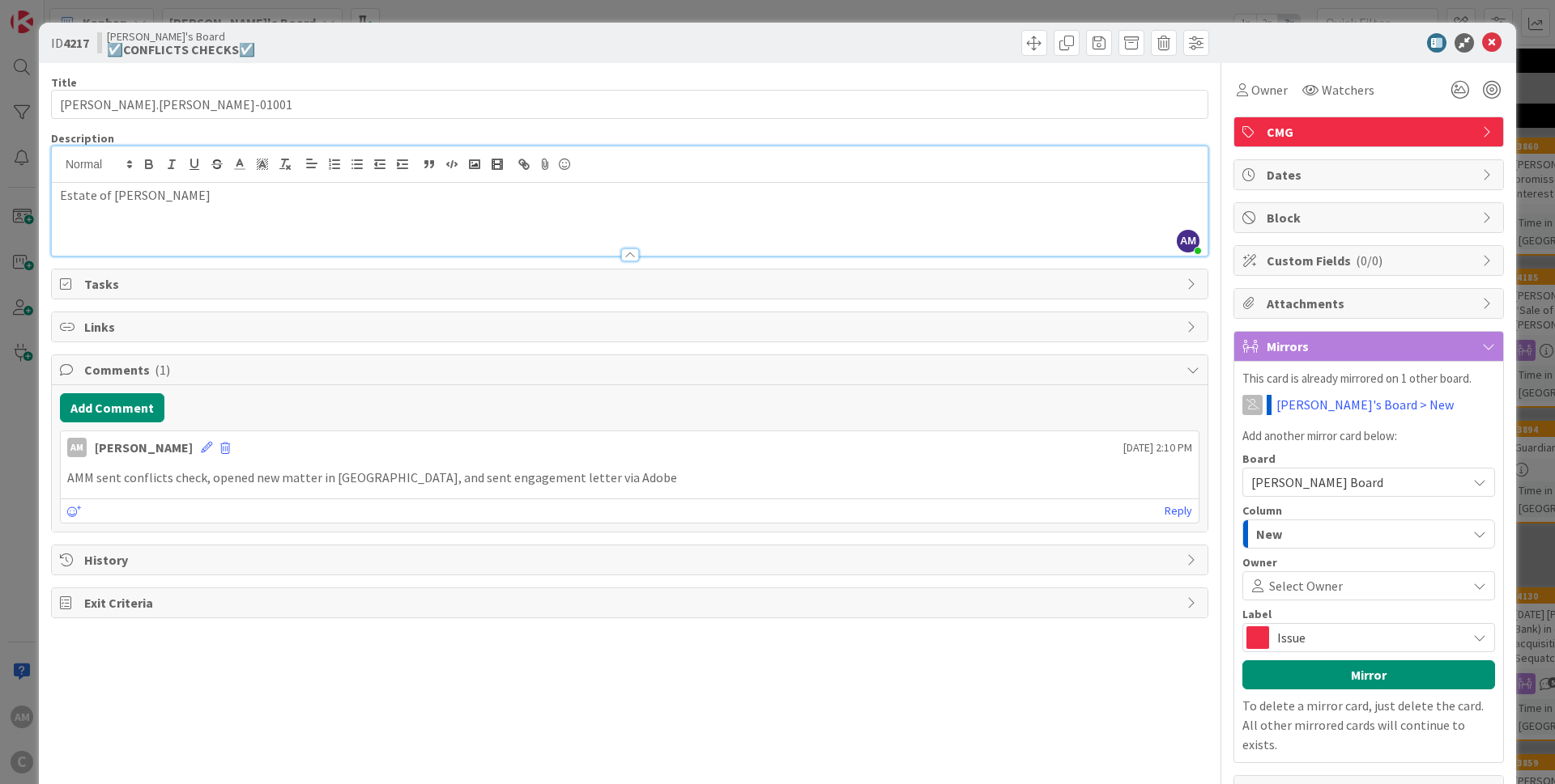
click at [1362, 638] on span "Issue" at bounding box center [1367, 637] width 181 height 23
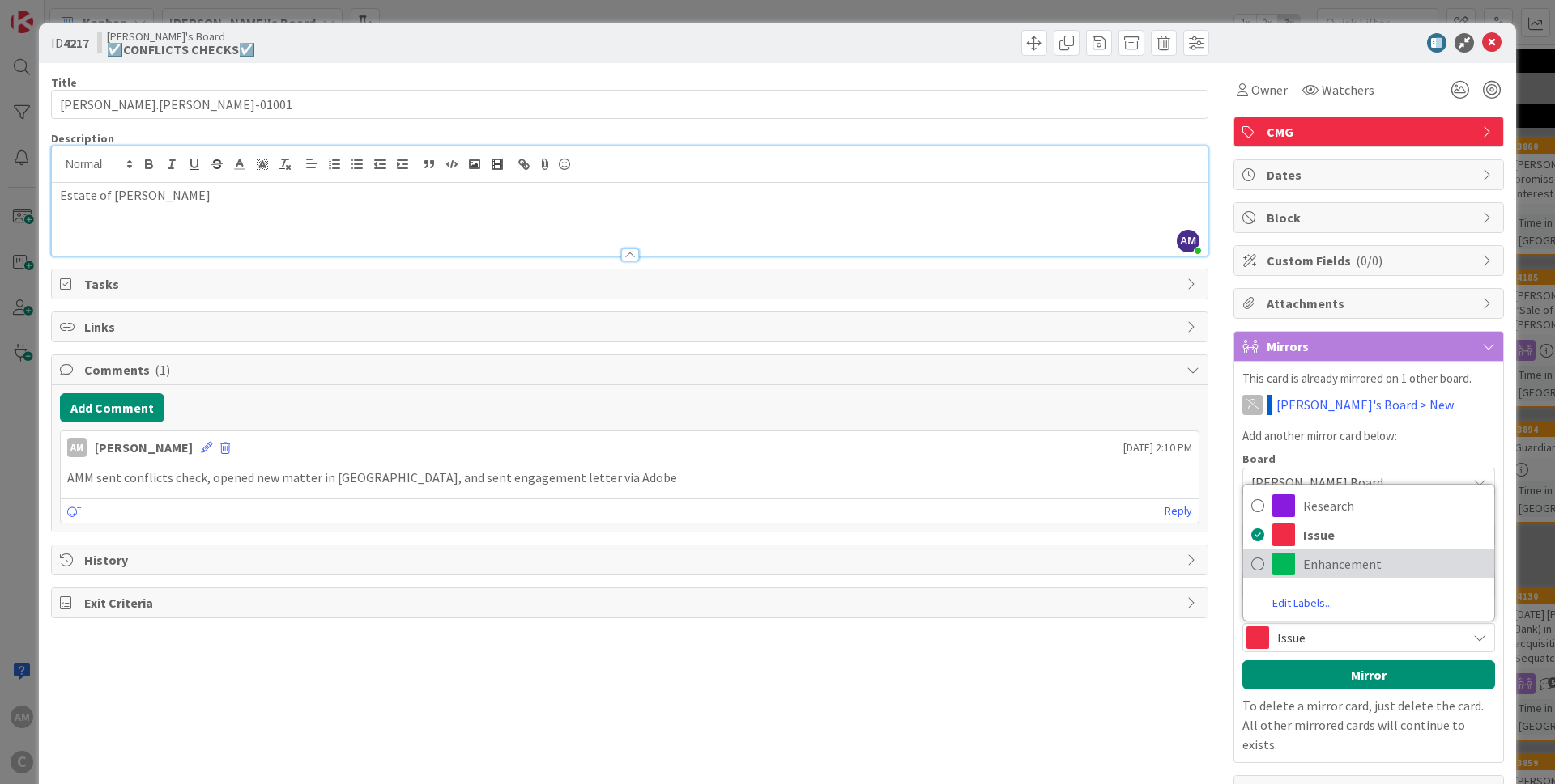
click at [1343, 564] on span "Enhancement" at bounding box center [1394, 563] width 183 height 24
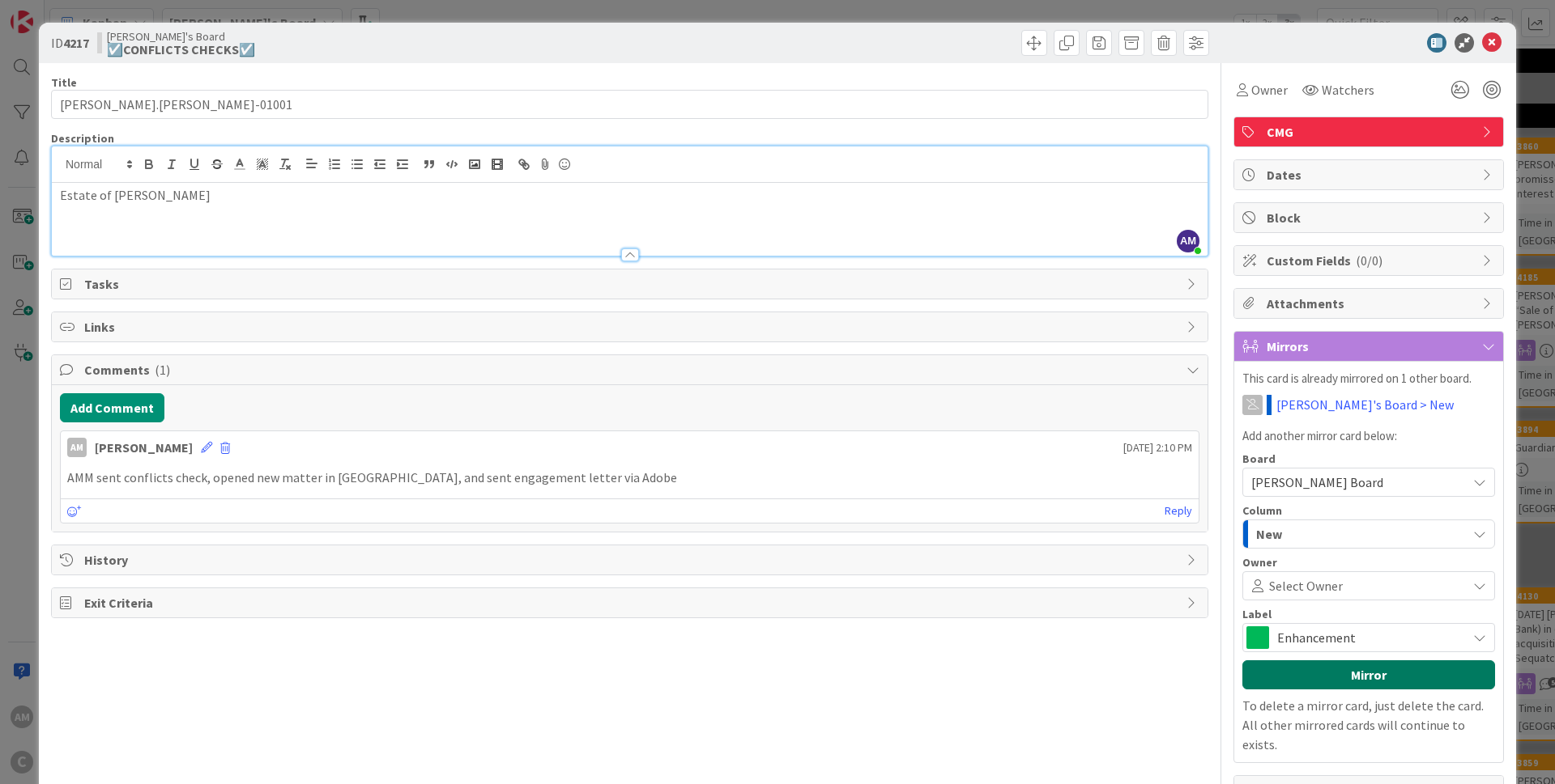
click at [1322, 682] on button "Mirror" at bounding box center [1368, 675] width 253 height 29
type input "Garner.Wesley-01001"
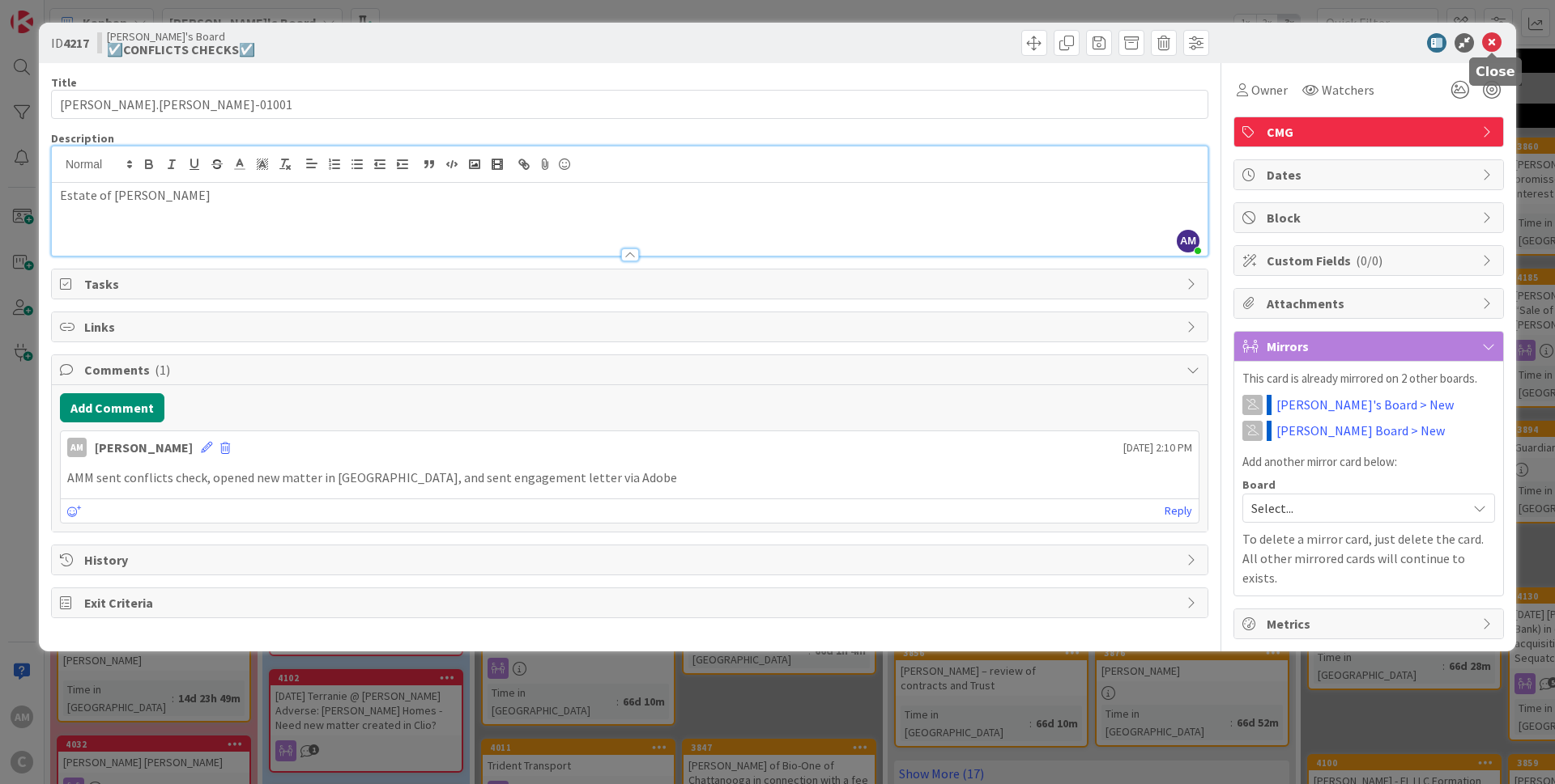
click at [1485, 44] on icon at bounding box center [1491, 43] width 20 height 20
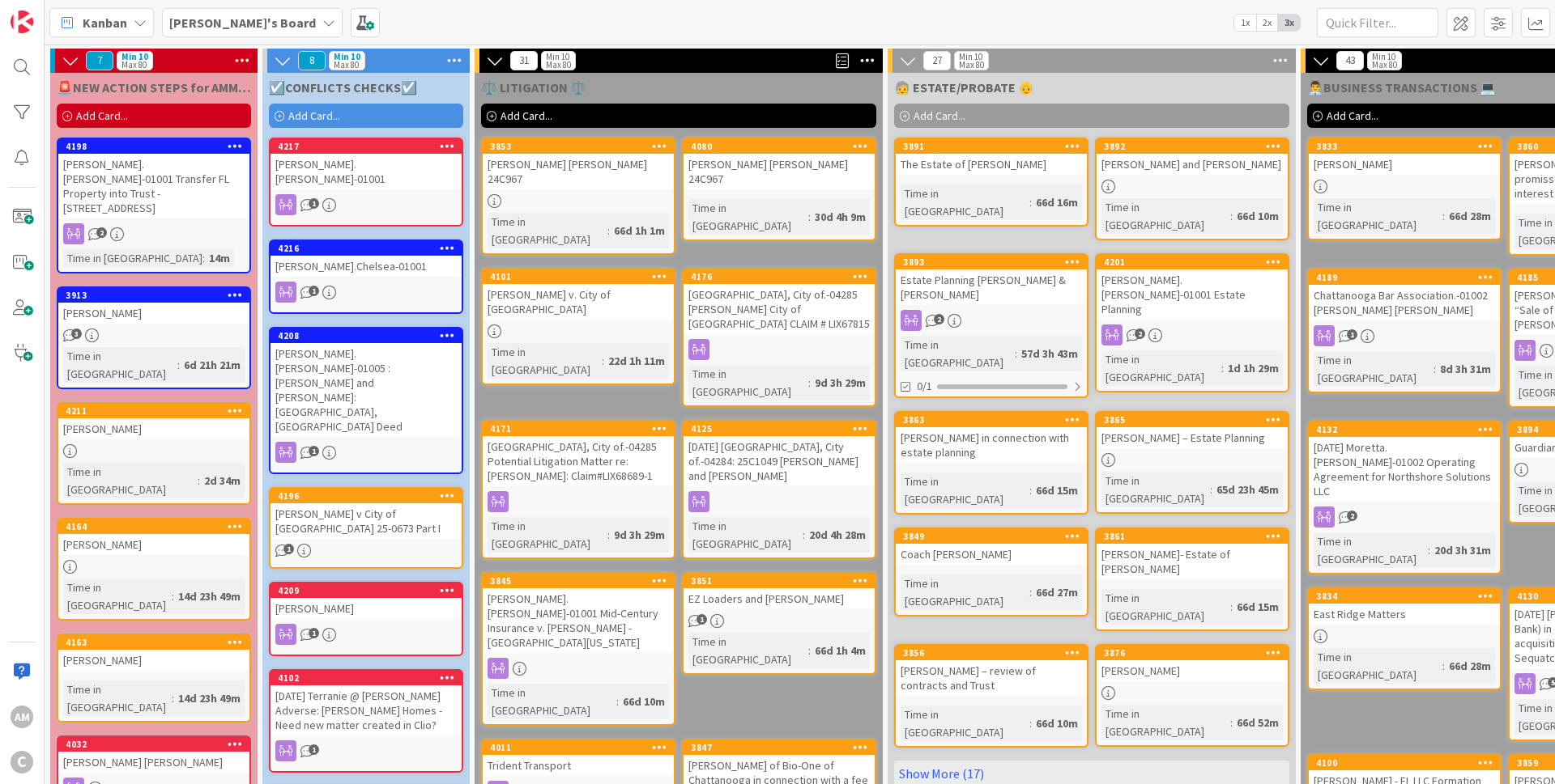
click at [384, 194] on div "1" at bounding box center [366, 204] width 191 height 21
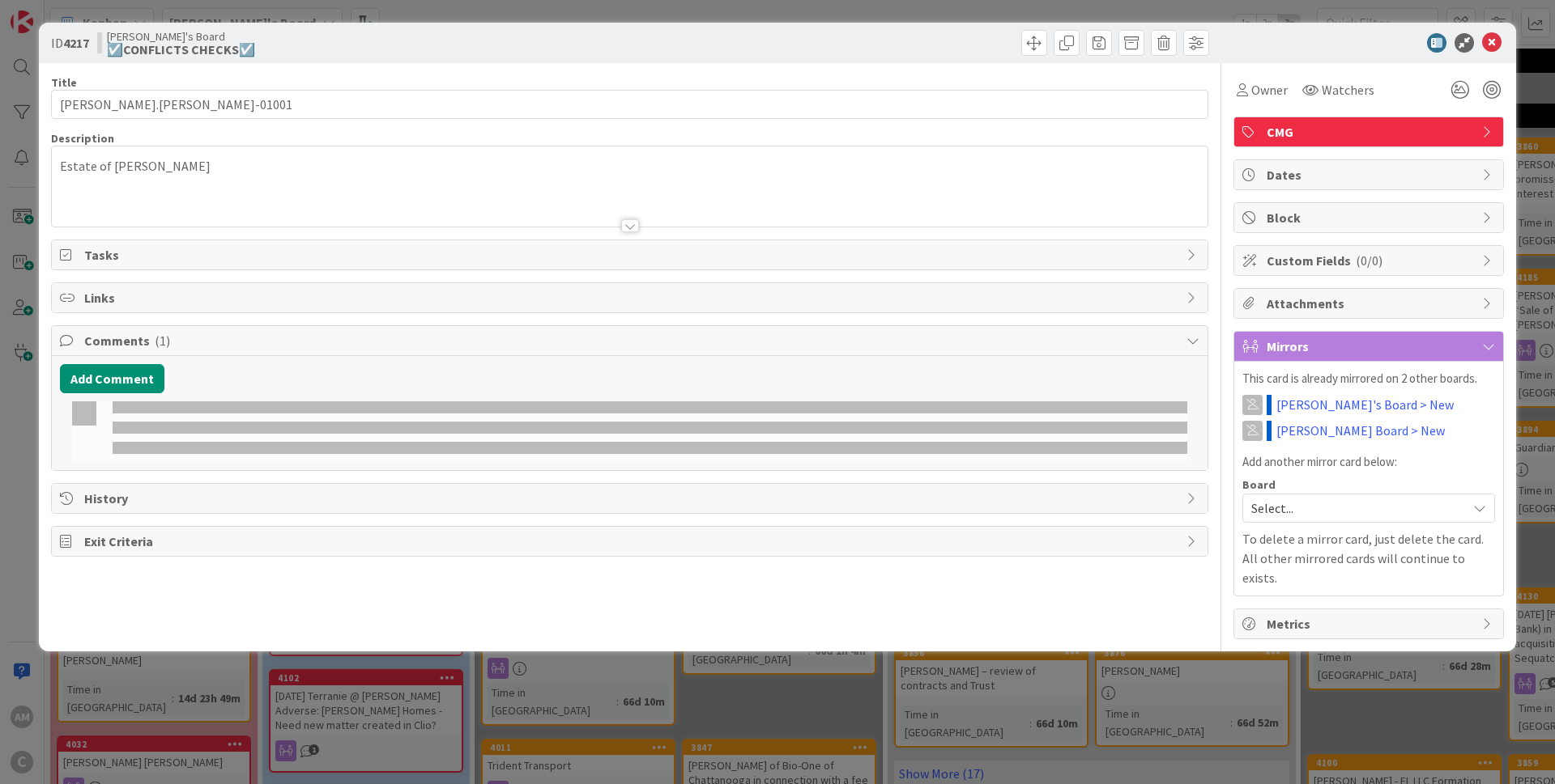
type input "Garner.Wesley-01001"
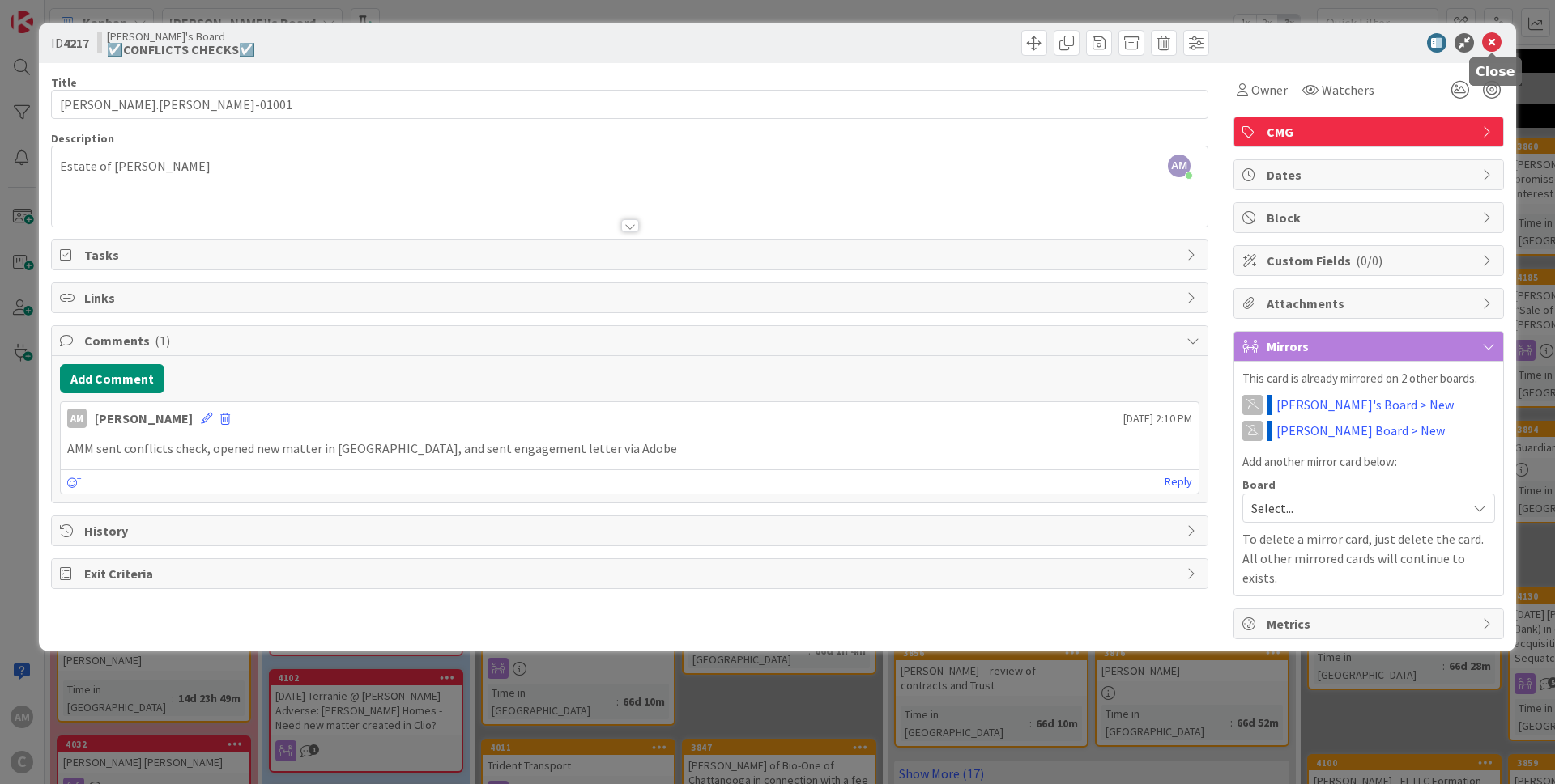
click at [1494, 45] on icon at bounding box center [1491, 43] width 20 height 20
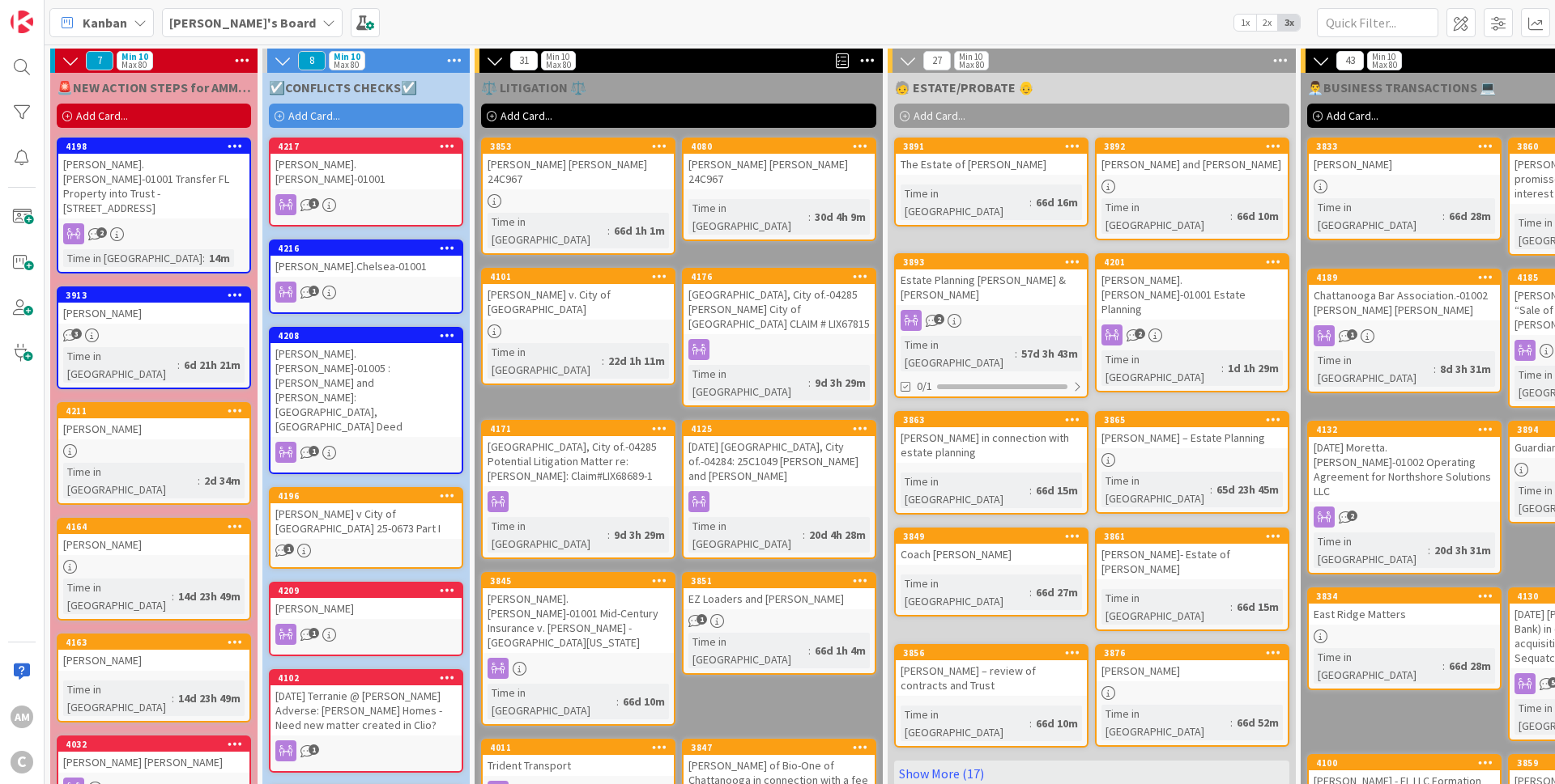
click at [234, 25] on b "[PERSON_NAME]'s Board" at bounding box center [242, 23] width 146 height 16
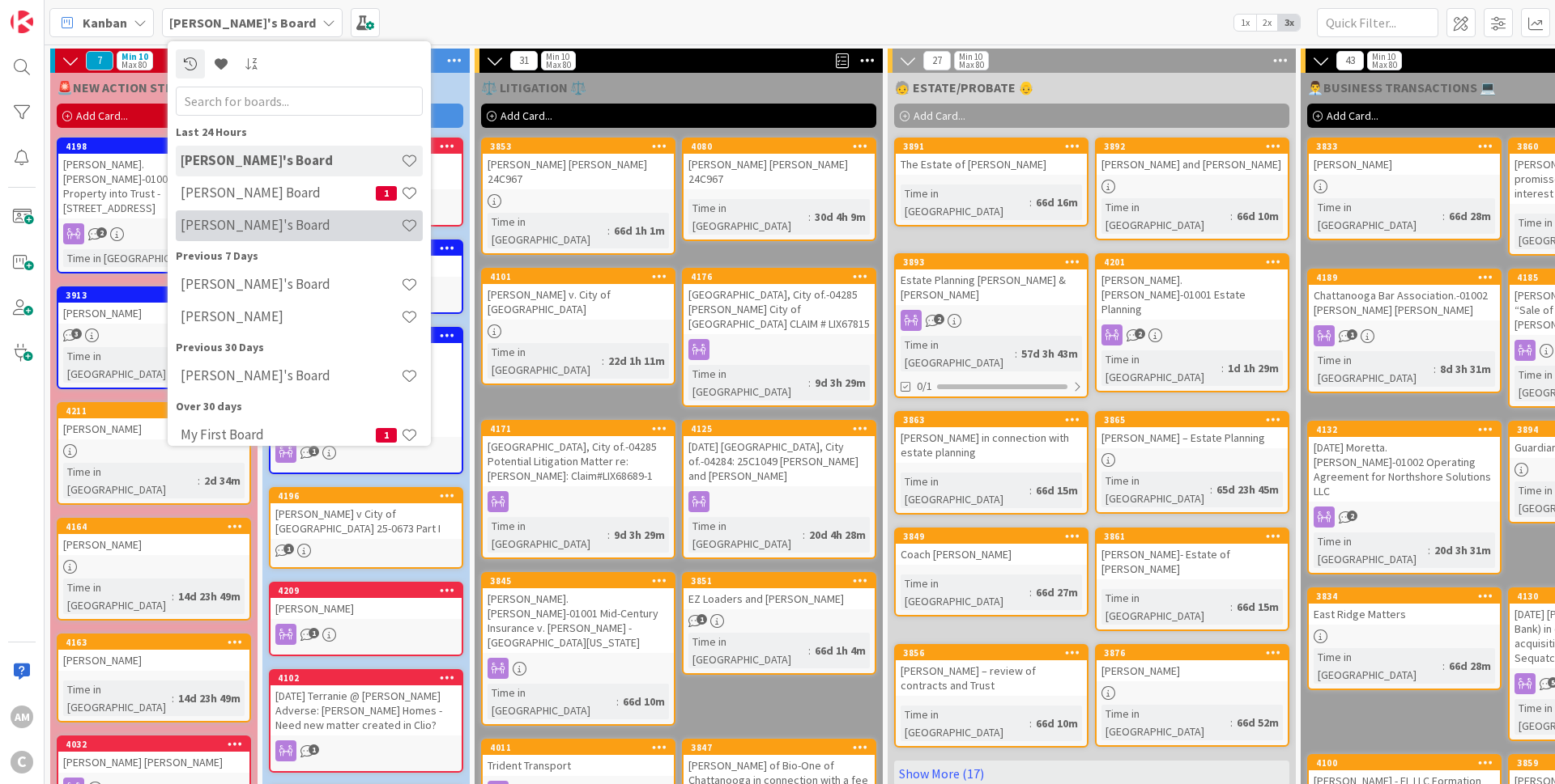
click at [247, 231] on h4 "[PERSON_NAME]'s Board" at bounding box center [291, 225] width 221 height 16
